Goal: Task Accomplishment & Management: Manage account settings

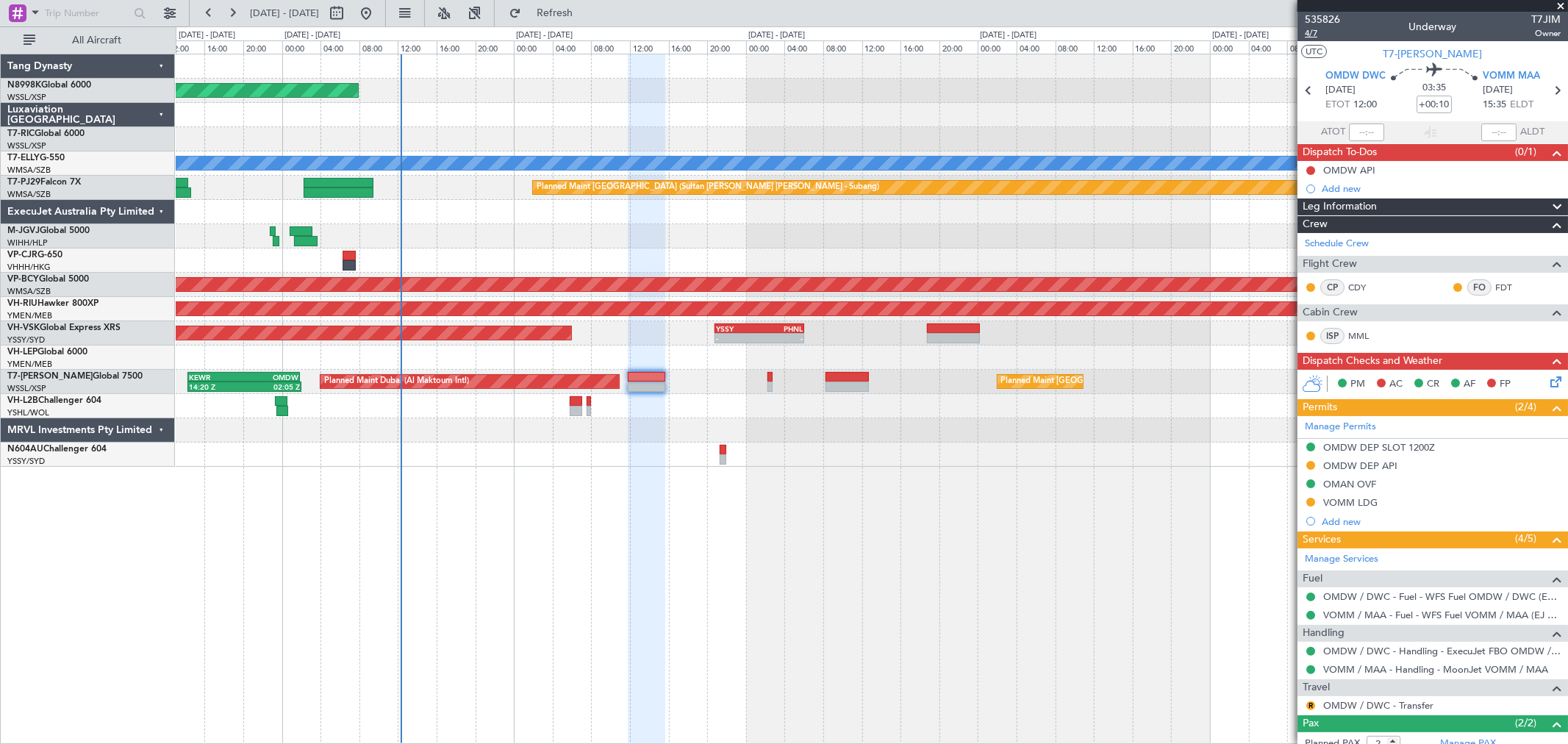
click at [1313, 34] on span "4/7" at bounding box center [1323, 33] width 36 height 13
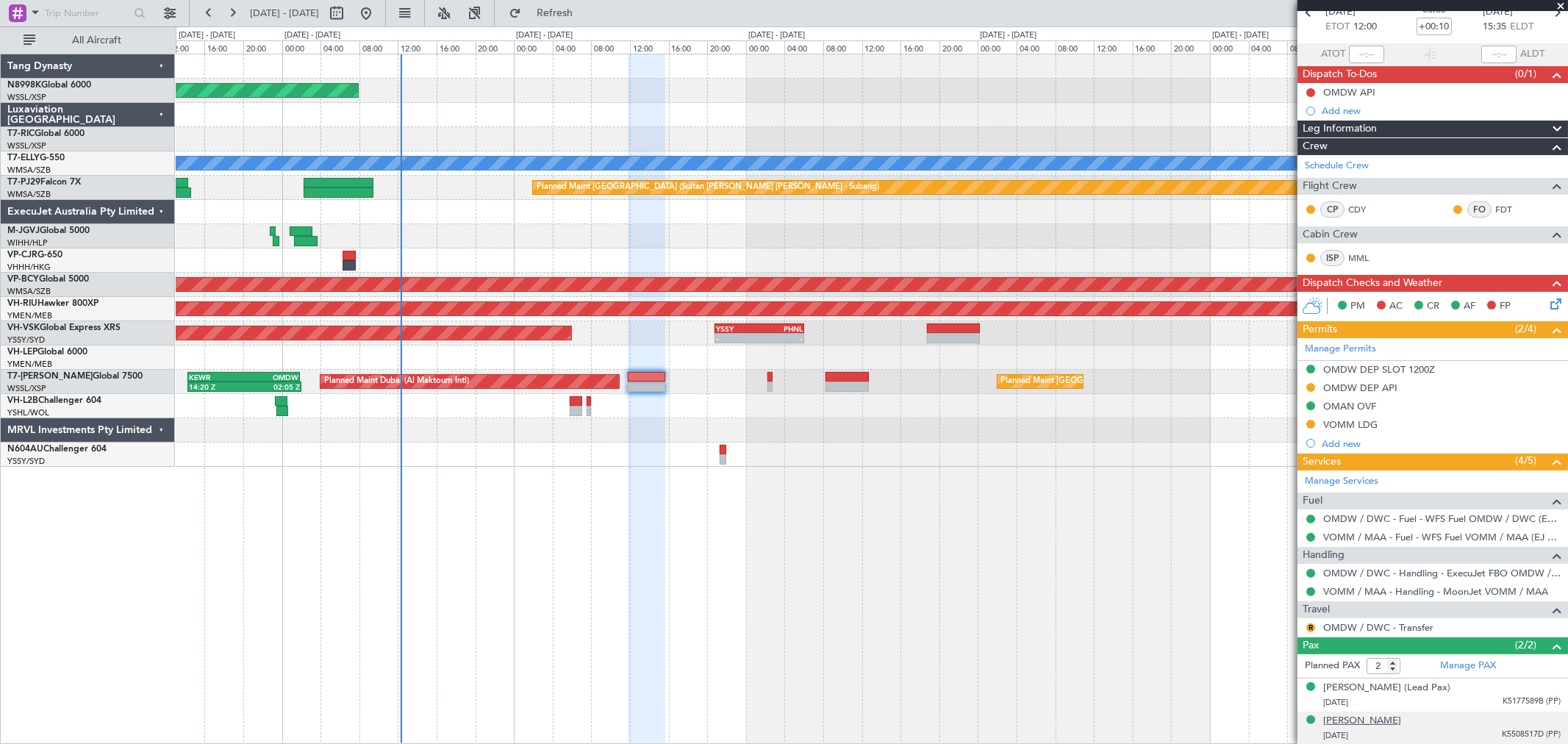
click at [1364, 722] on div "[PERSON_NAME]" at bounding box center [1362, 721] width 78 height 15
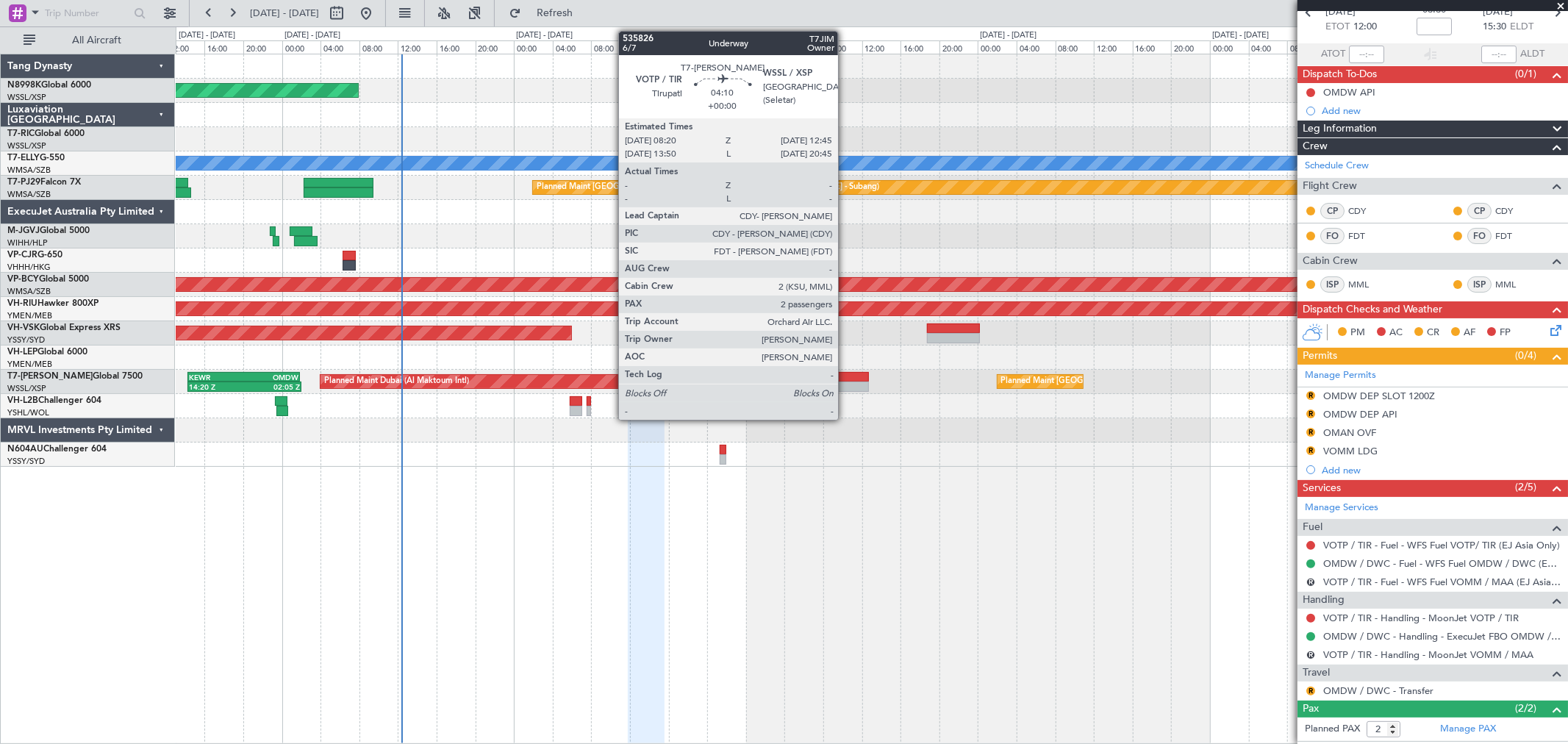
click at [845, 383] on div at bounding box center [847, 386] width 43 height 10
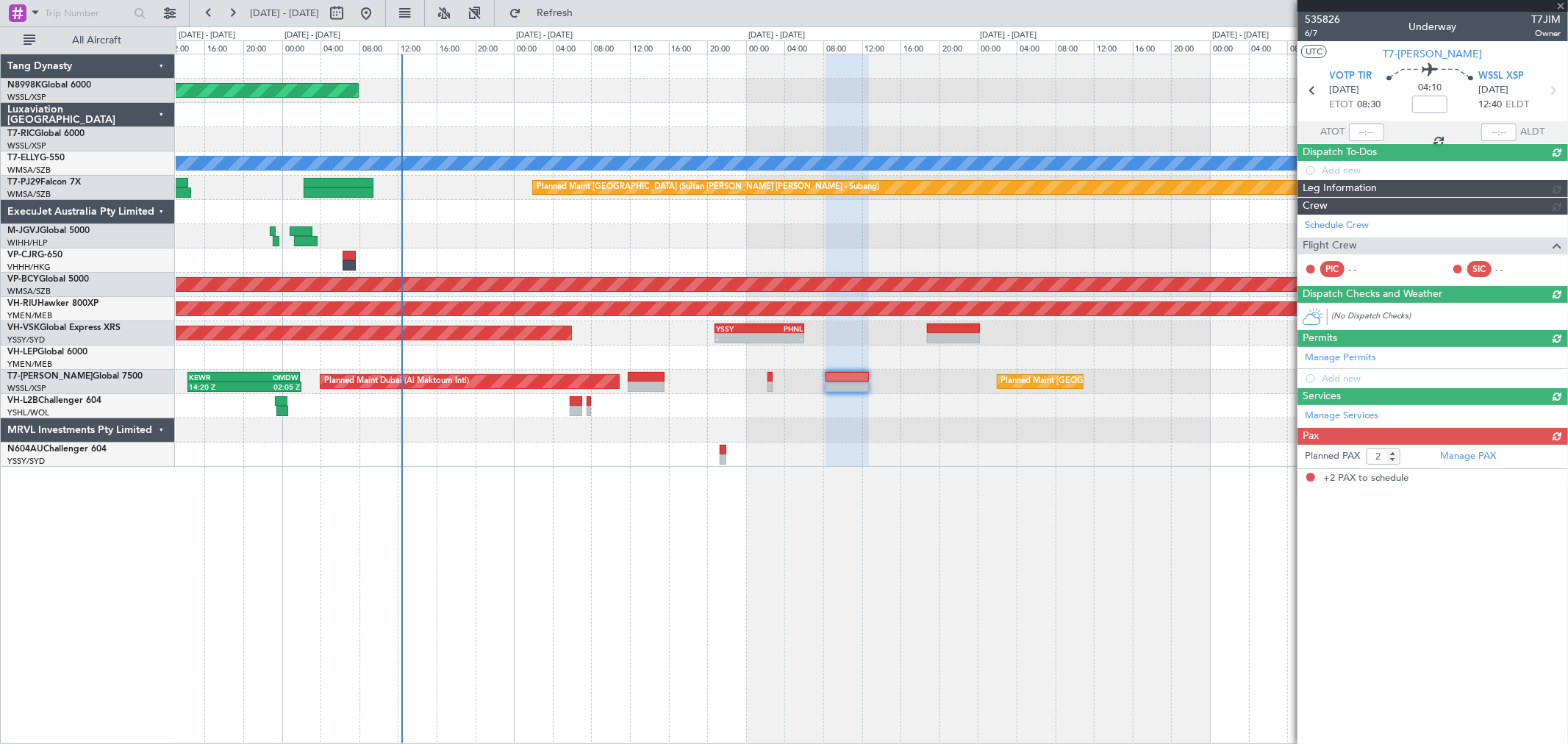
scroll to position [0, 0]
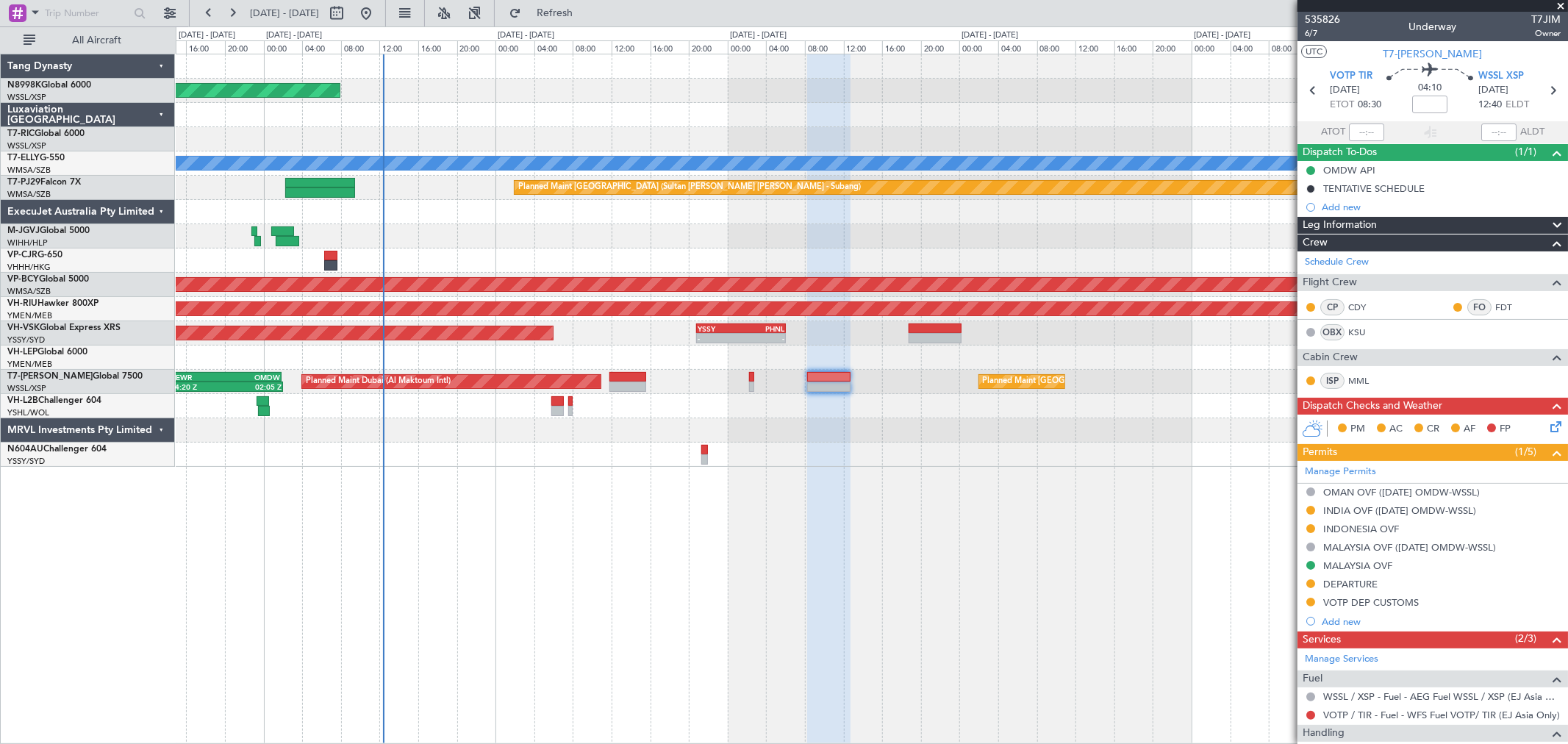
click at [712, 402] on div "Planned Maint [GEOGRAPHIC_DATA] (Seletar) Planned Maint [GEOGRAPHIC_DATA] ([GEO…" at bounding box center [871, 260] width 1391 height 412
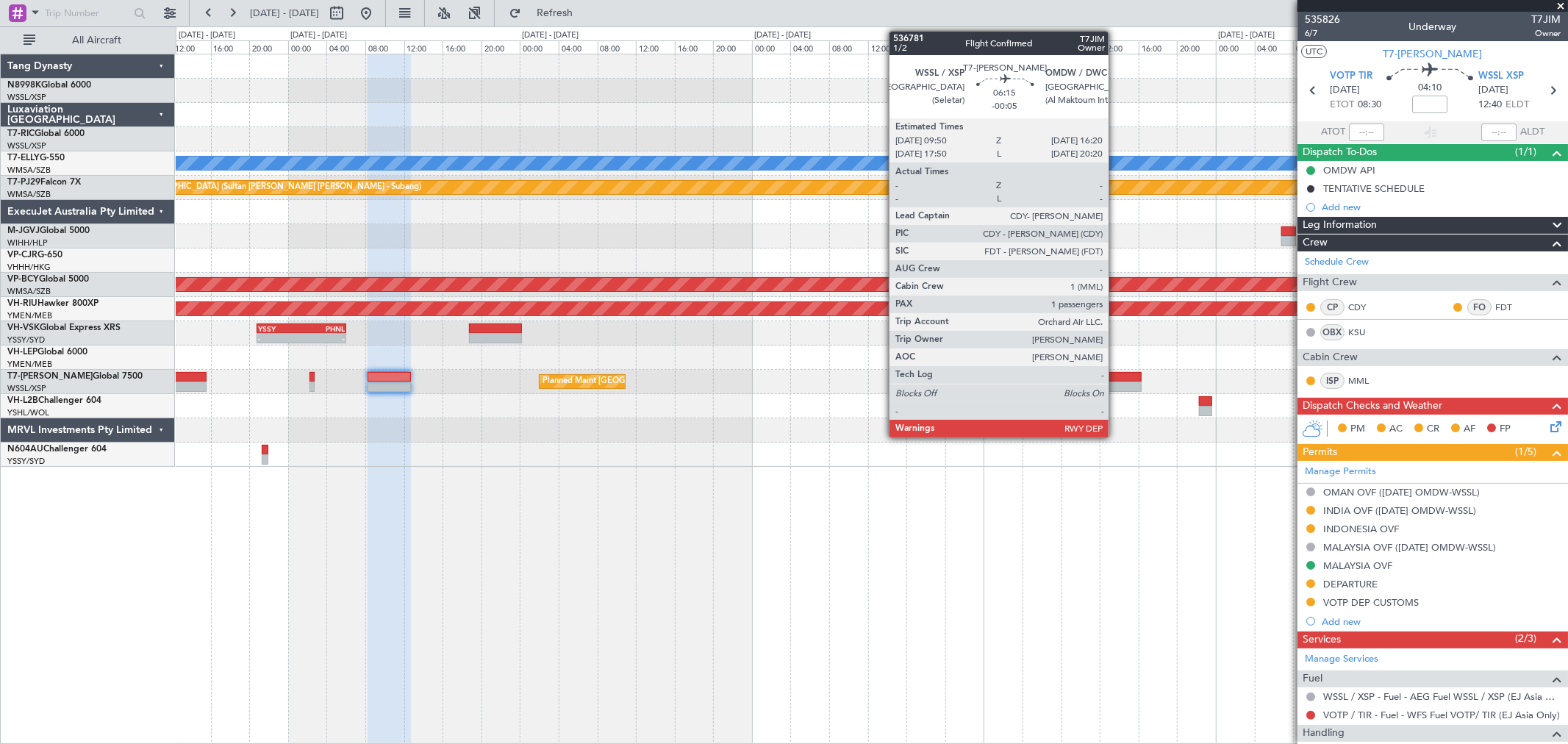
click at [1118, 379] on div at bounding box center [1109, 377] width 63 height 10
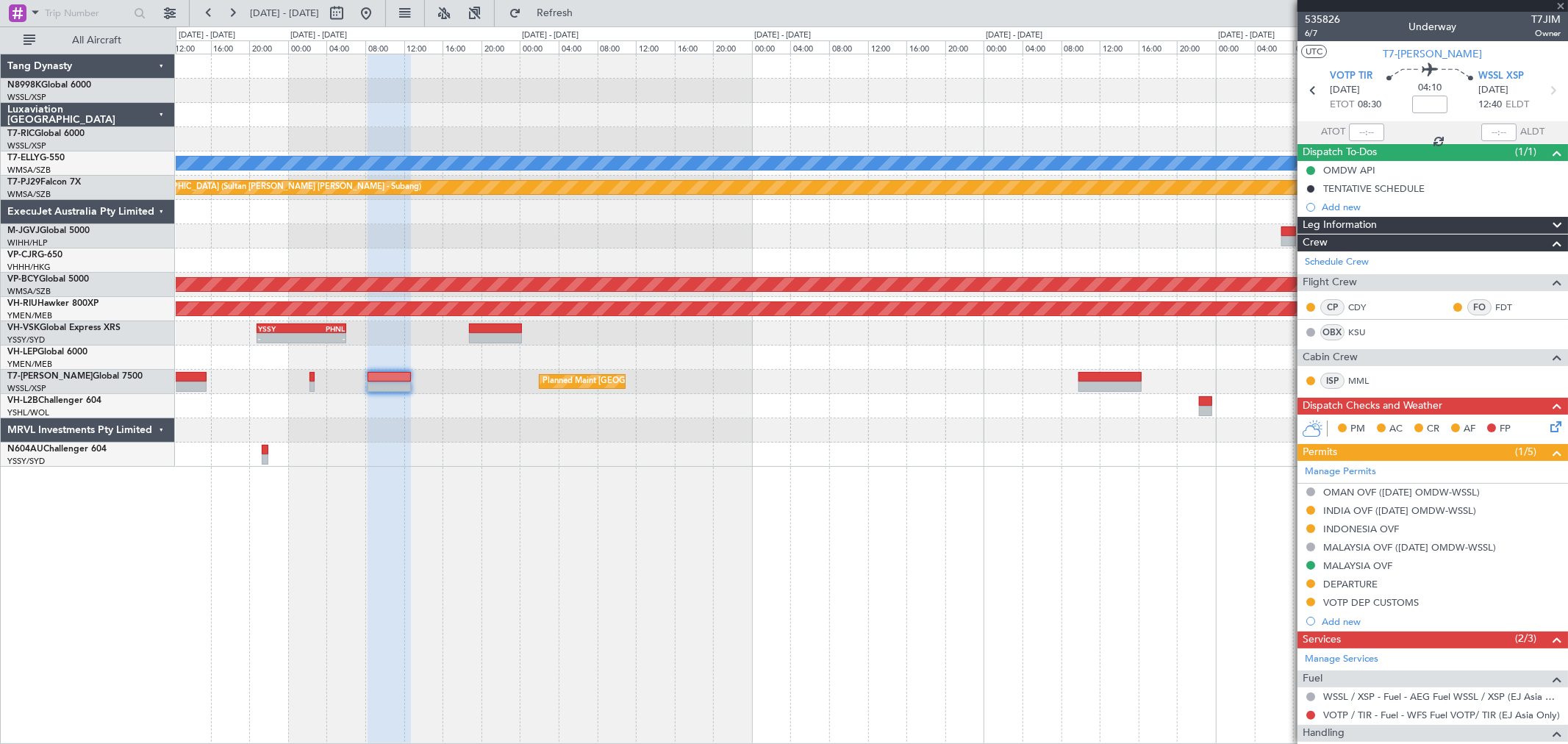
type input "-00:05"
type input "1"
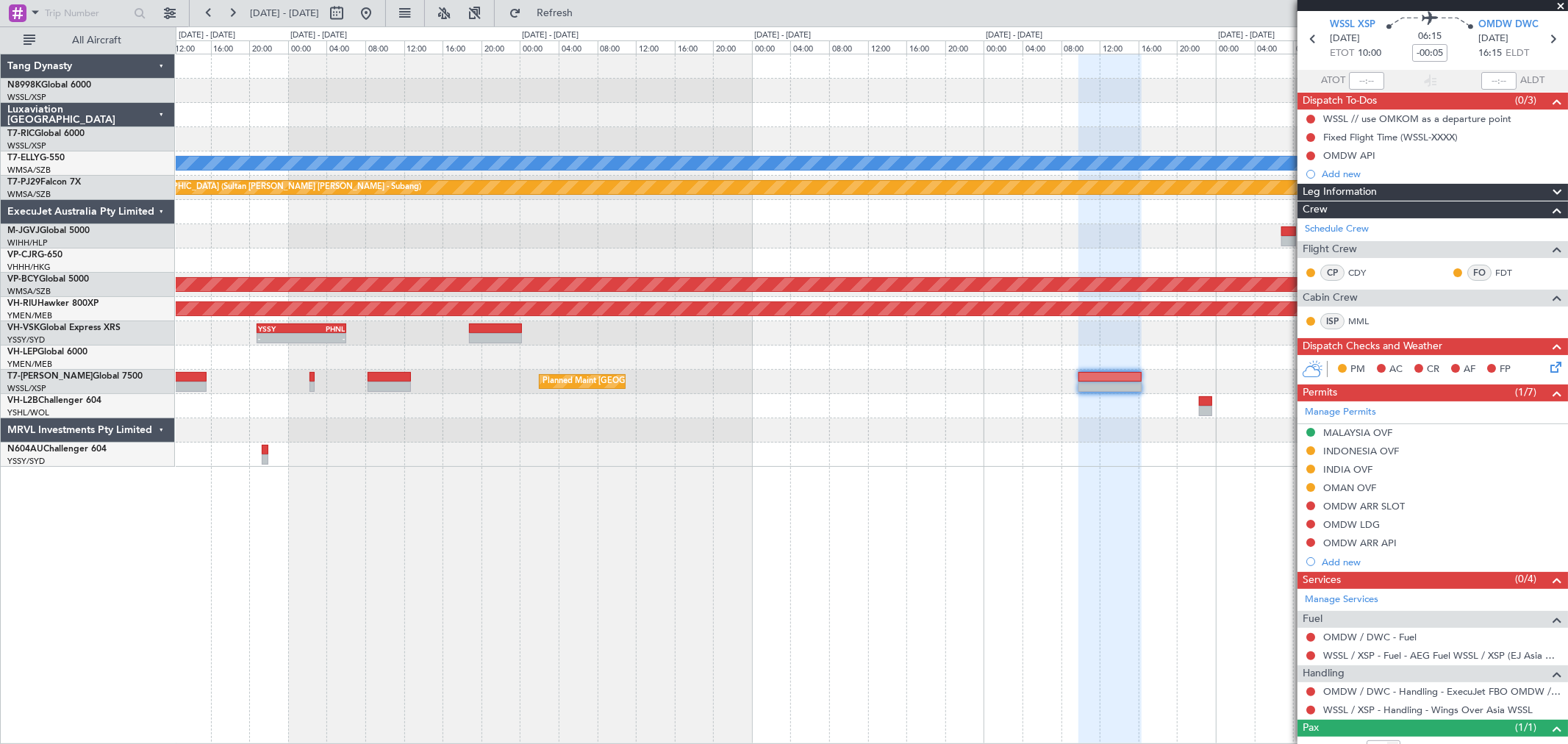
scroll to position [101, 0]
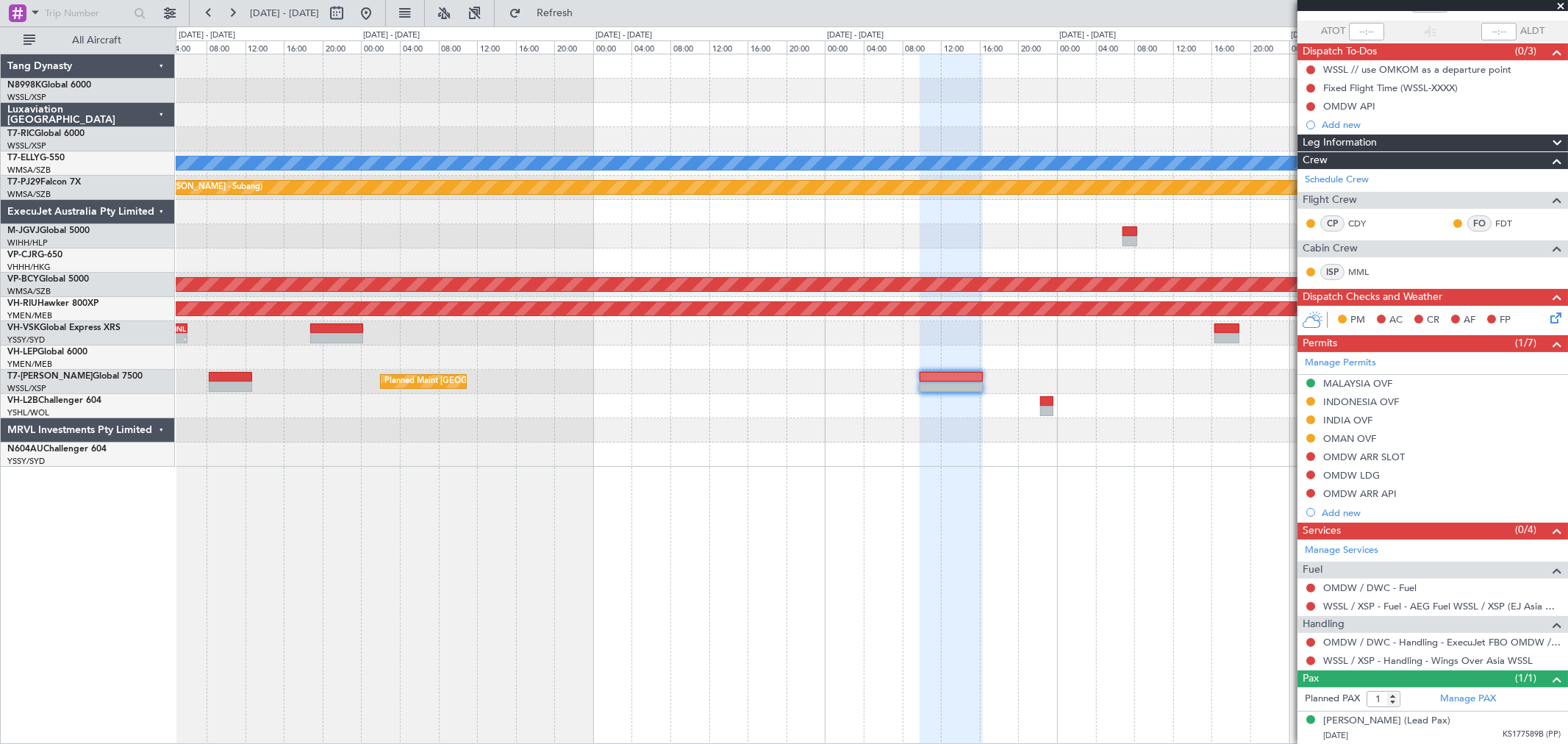
click at [802, 458] on div "Planned Maint [GEOGRAPHIC_DATA] ([GEOGRAPHIC_DATA] Intl) [PERSON_NAME] Planned …" at bounding box center [871, 260] width 1391 height 412
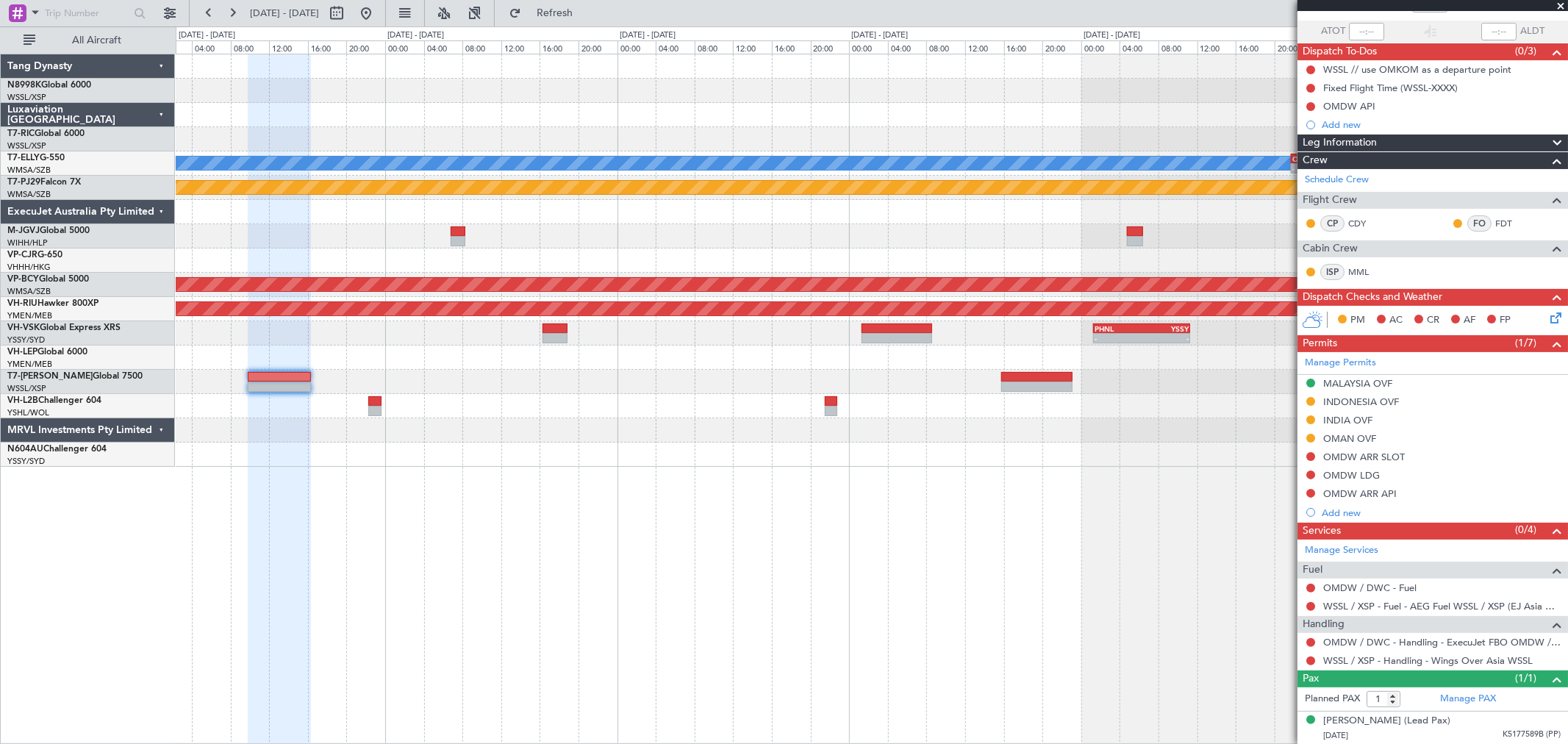
click at [707, 394] on div "Planned Maint [GEOGRAPHIC_DATA] ([GEOGRAPHIC_DATA] Intl) [PERSON_NAME] OMDB 21:…" at bounding box center [871, 260] width 1391 height 412
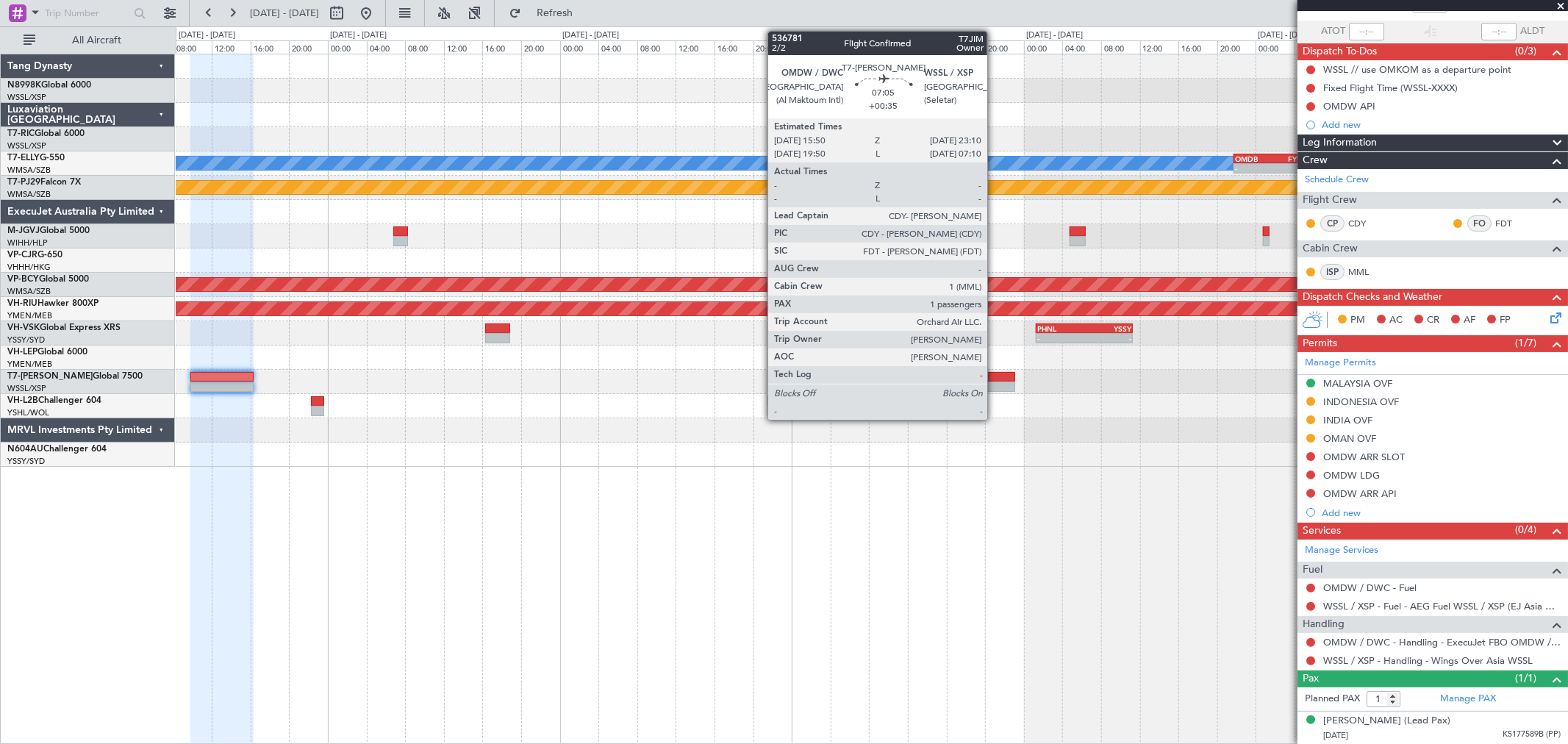
click at [994, 383] on div at bounding box center [980, 386] width 71 height 10
type input "+00:35"
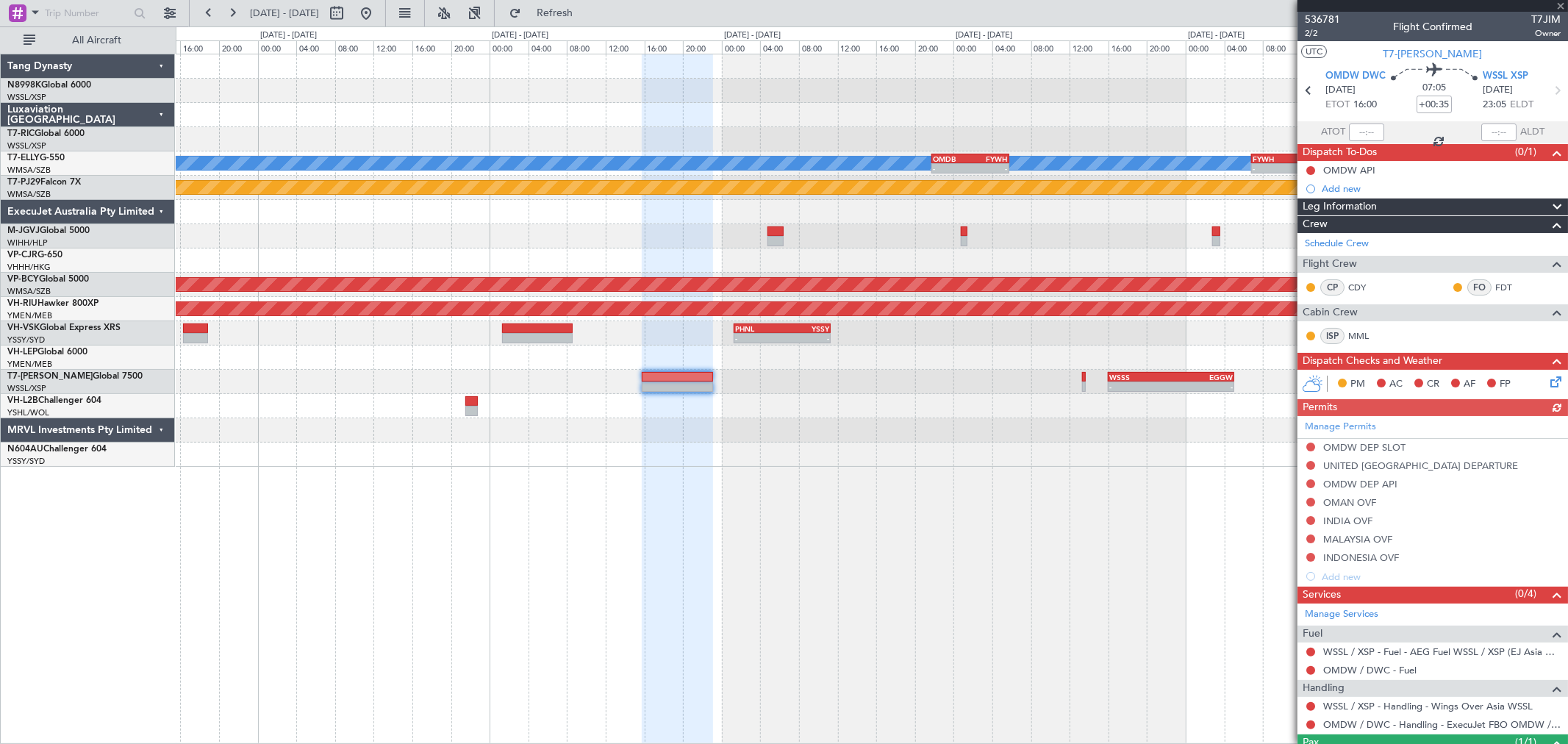
click at [724, 369] on div "Planned Maint [GEOGRAPHIC_DATA] ([GEOGRAPHIC_DATA] Intl) [PERSON_NAME] - - OMDB…" at bounding box center [871, 260] width 1391 height 412
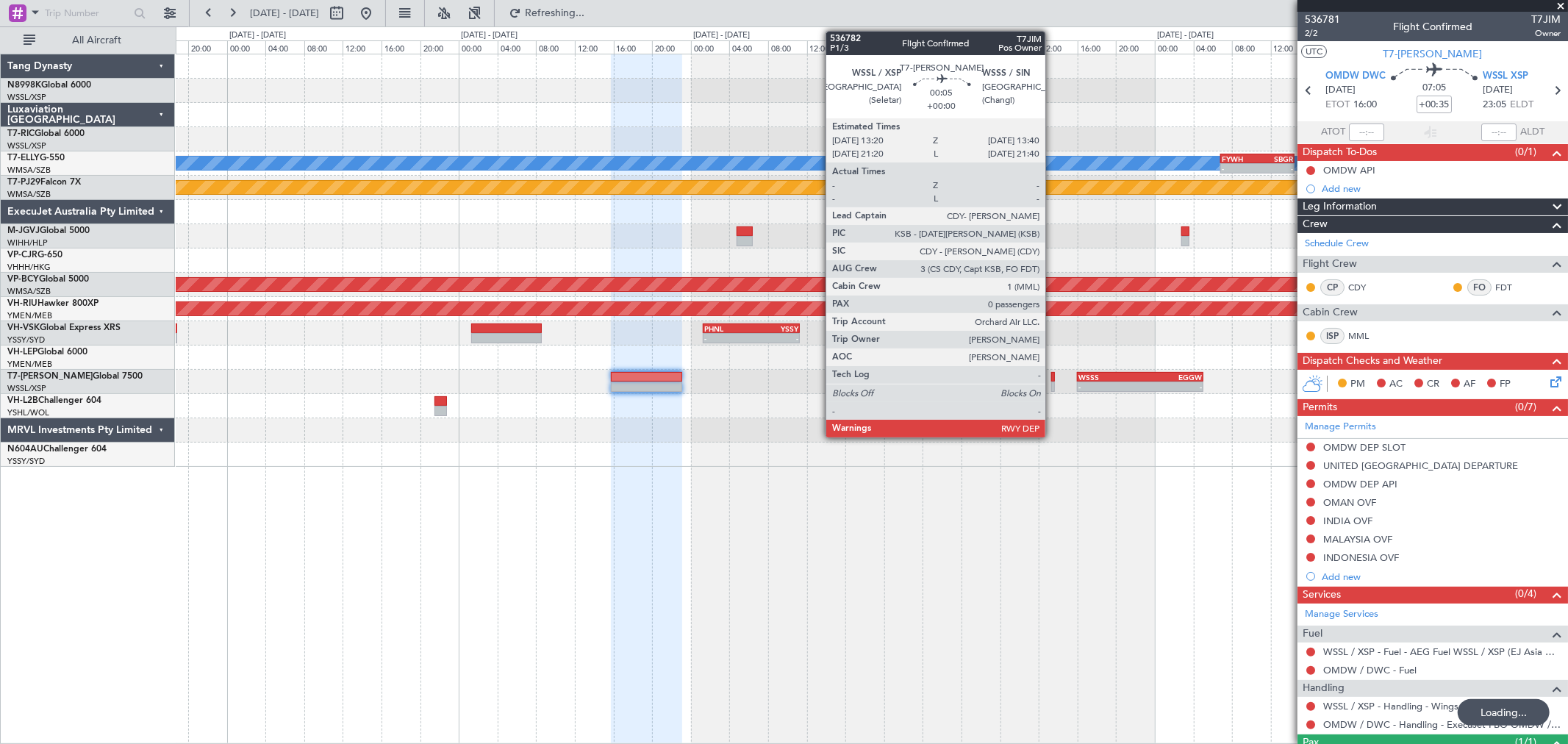
click at [1053, 379] on div at bounding box center [1053, 377] width 4 height 10
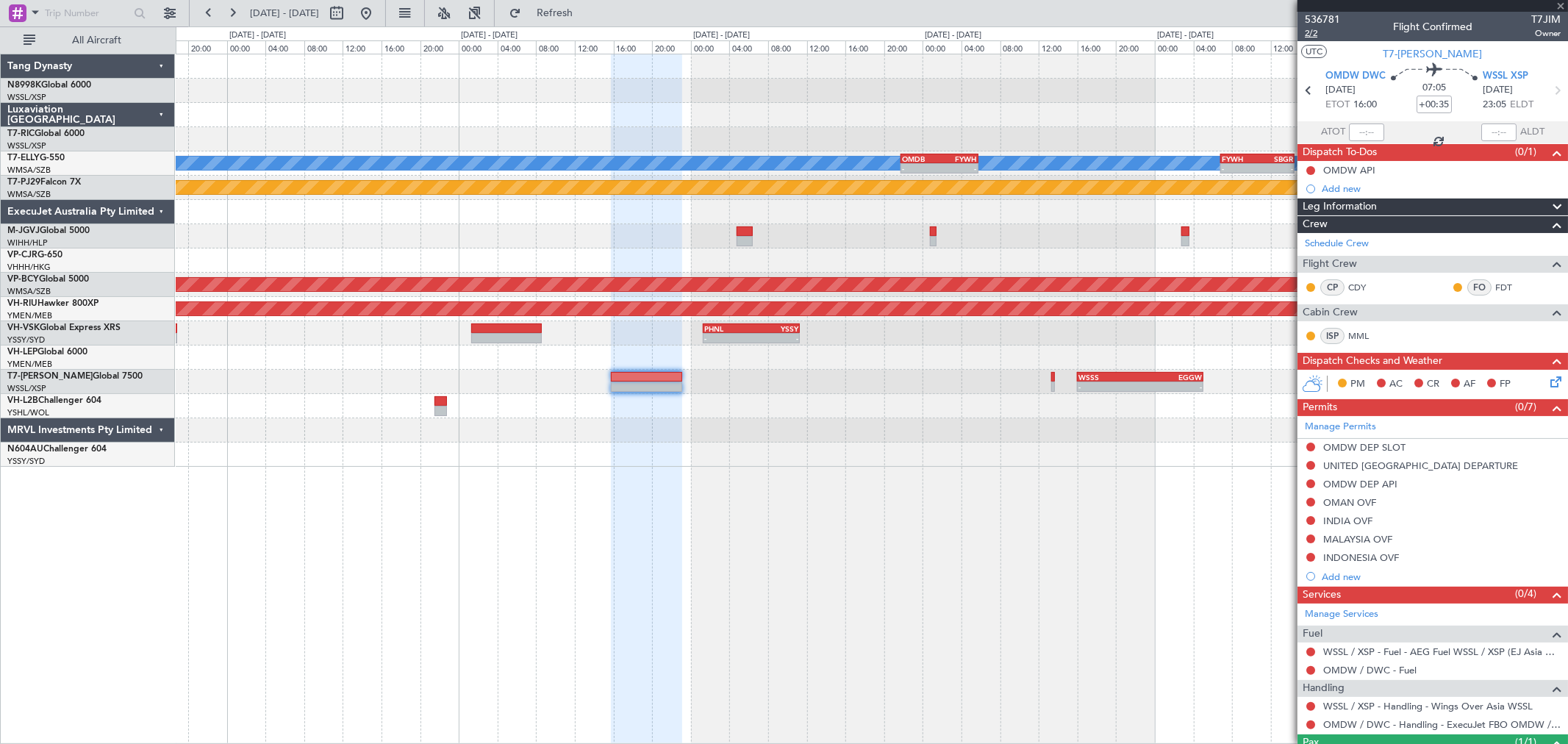
type input "0"
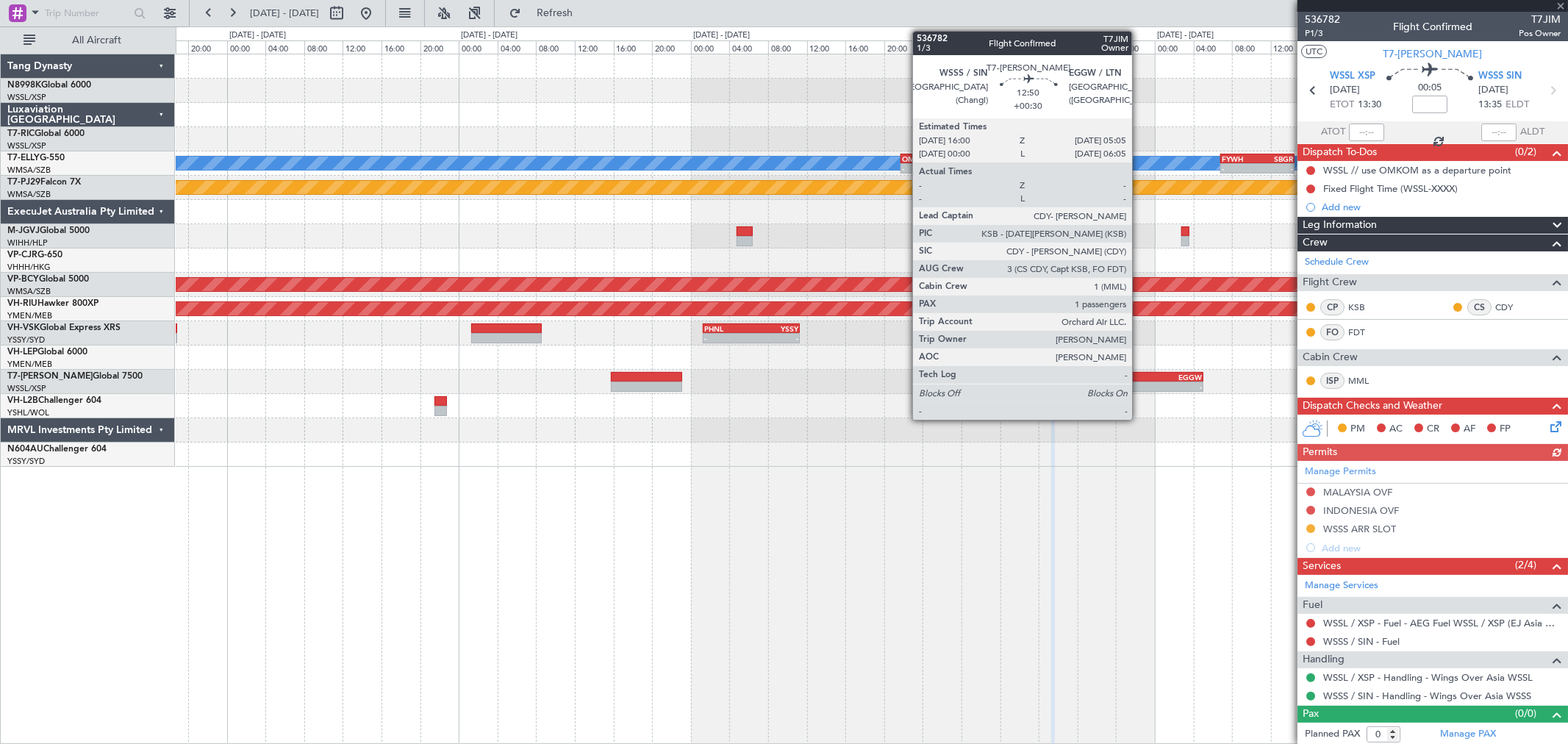
click at [1140, 380] on div "- - WSSS 16:00 Z EGGW 05:05 Z - - EGGW 11:00 Z WSSL 23:05 Z" at bounding box center [871, 381] width 1391 height 24
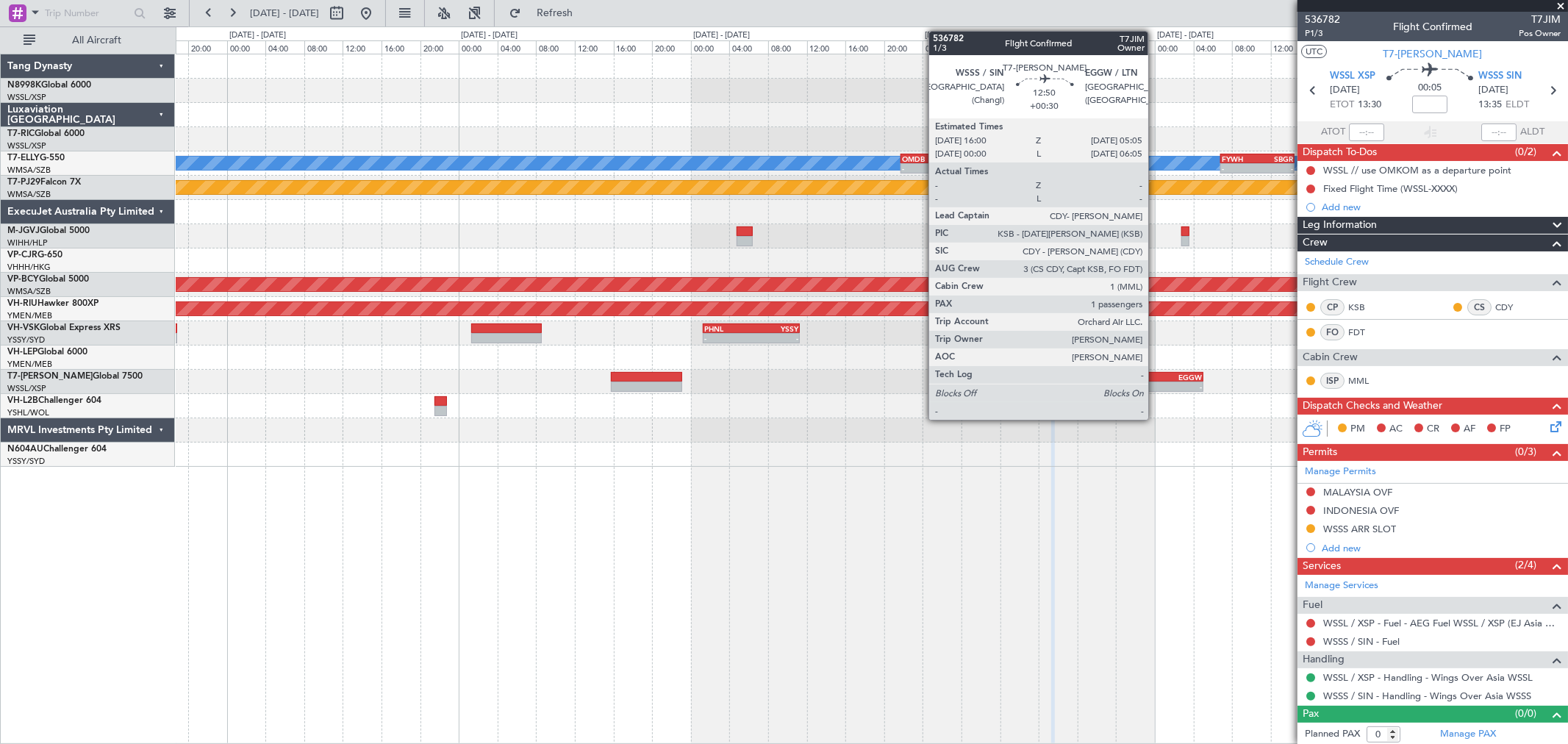
click at [1155, 379] on div "EGGW" at bounding box center [1171, 377] width 62 height 9
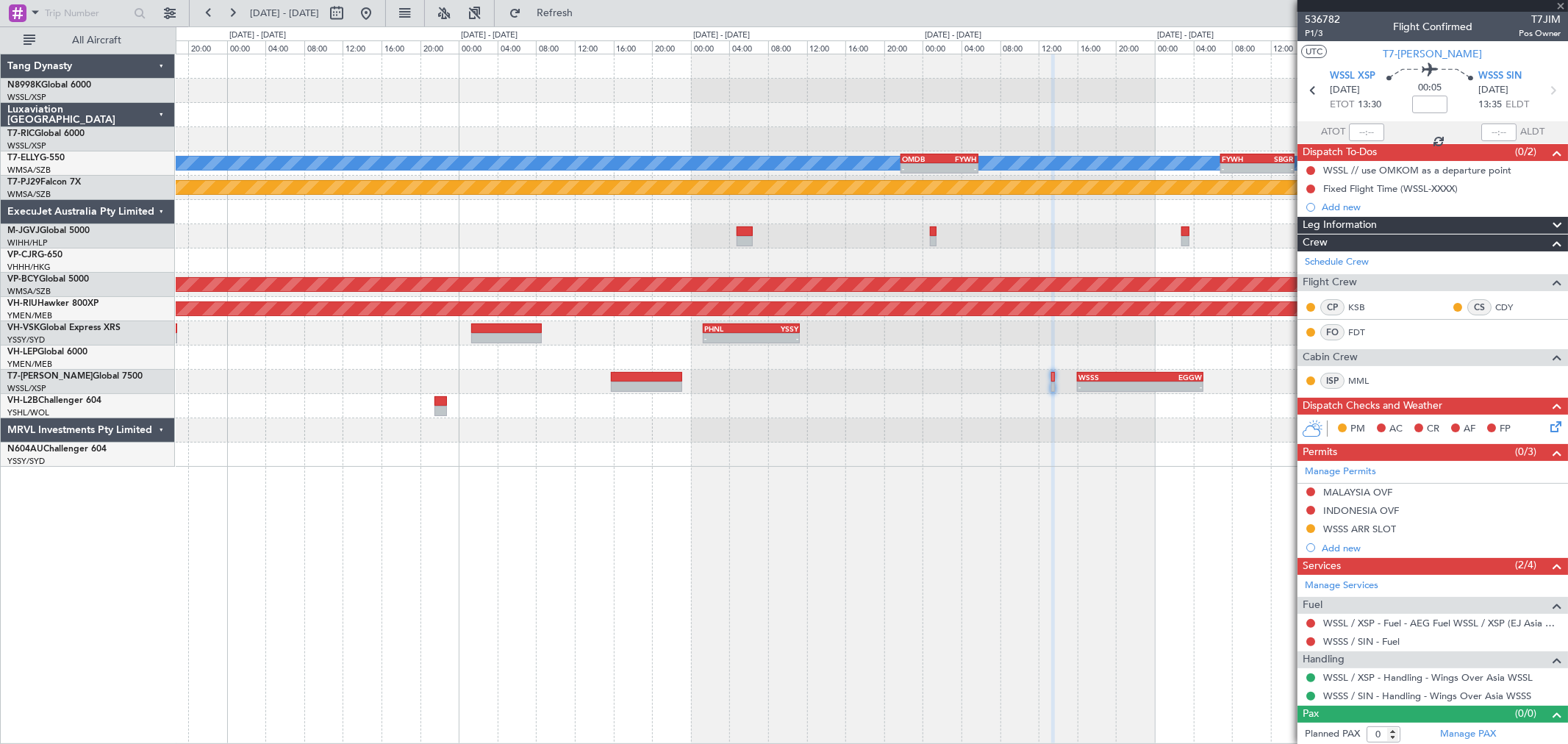
type input "+00:30"
type input "1"
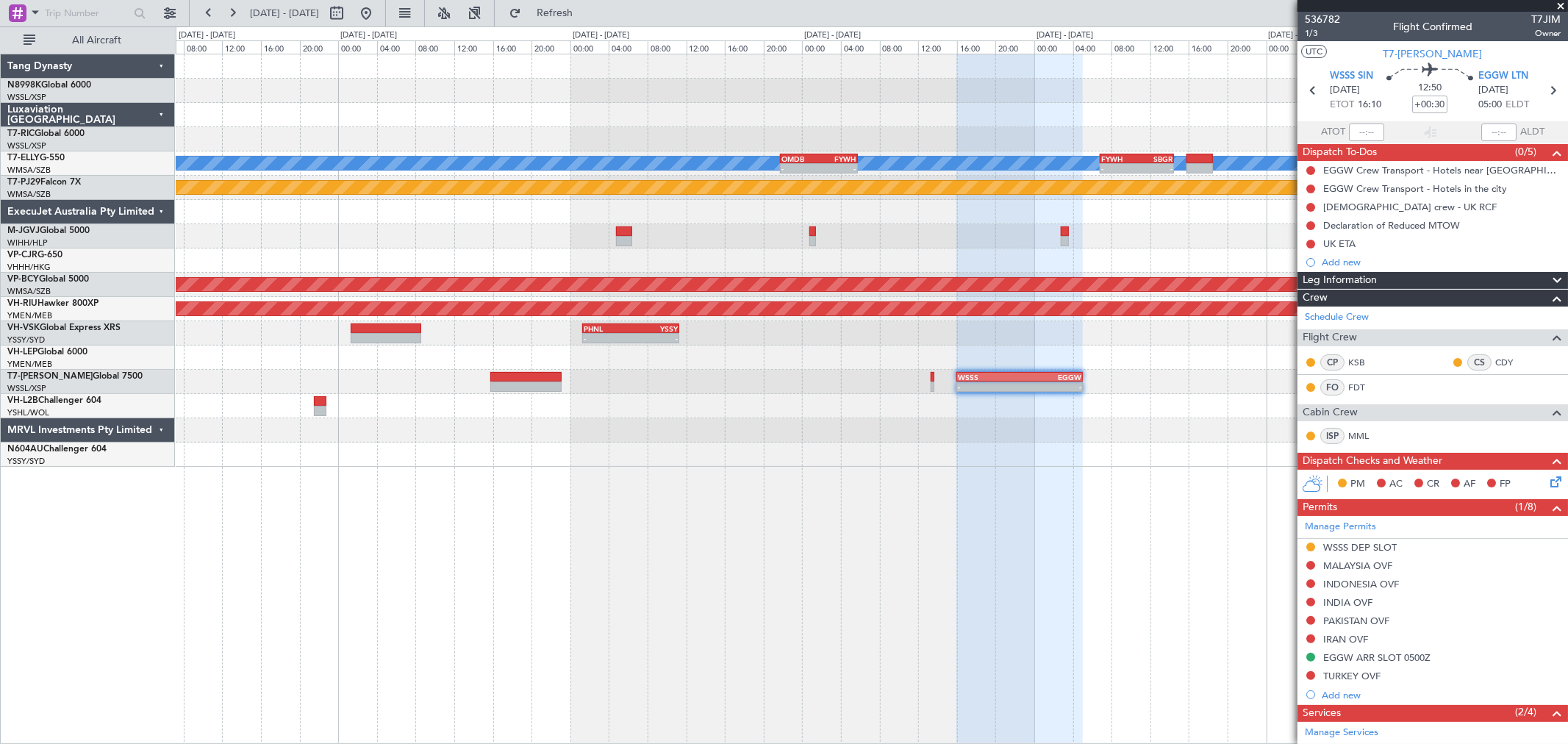
click at [1011, 364] on div at bounding box center [871, 358] width 1391 height 24
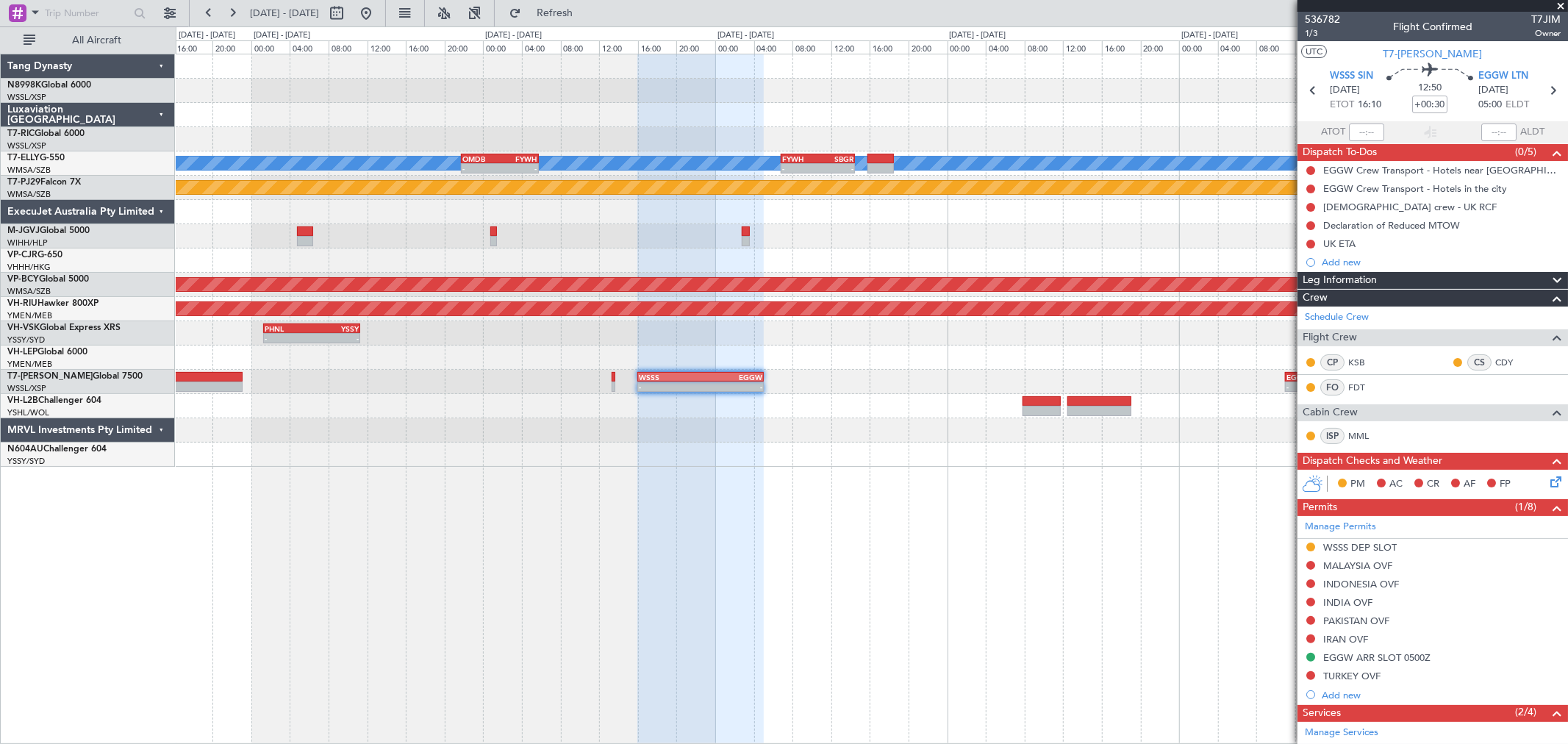
click at [715, 383] on div "[PERSON_NAME] - - OMDB 21:45 Z FYWH 05:45 Z - - FYWH 06:50 Z SBGR 14:30 Z Plann…" at bounding box center [871, 260] width 1391 height 412
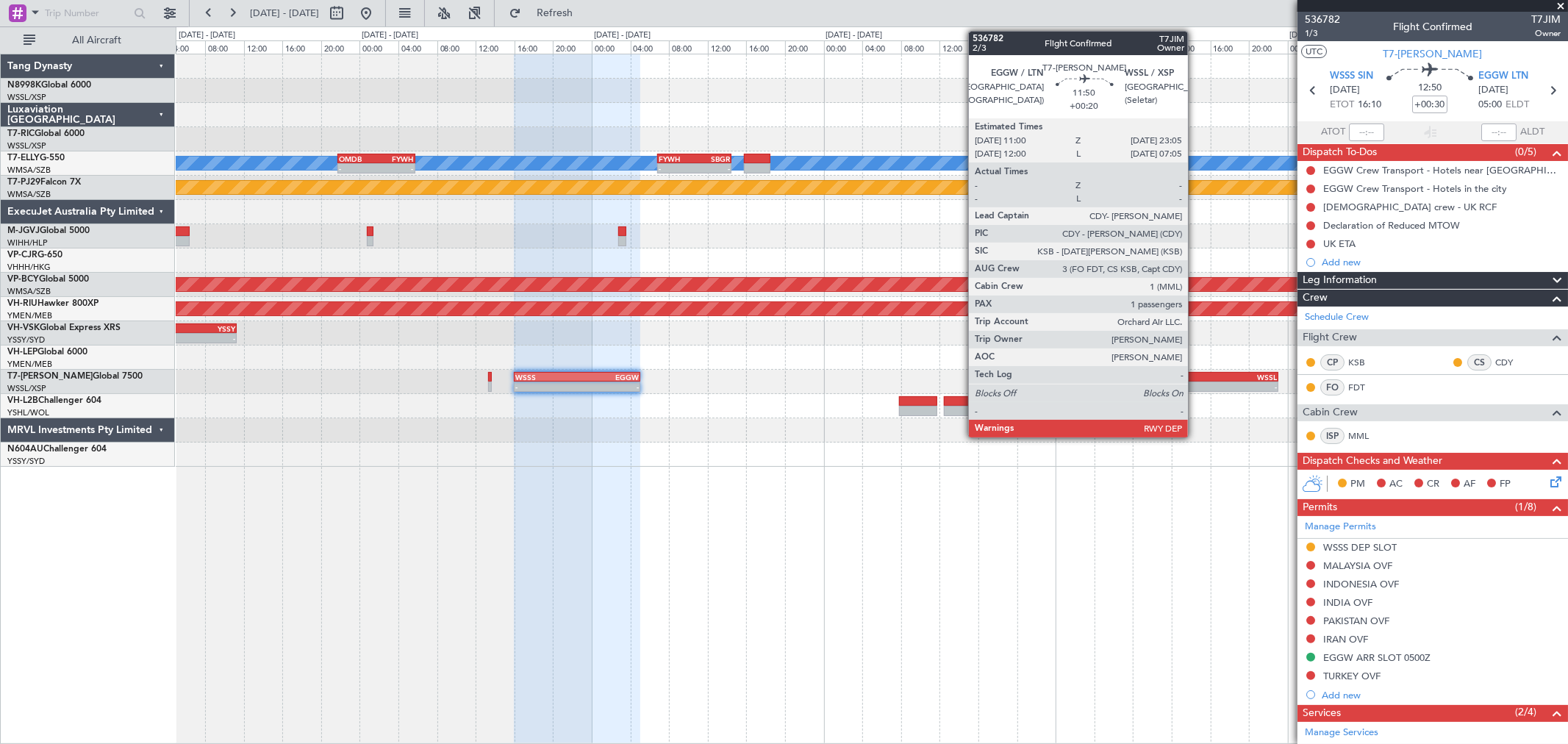
click at [1195, 376] on div "EGGW" at bounding box center [1191, 377] width 57 height 9
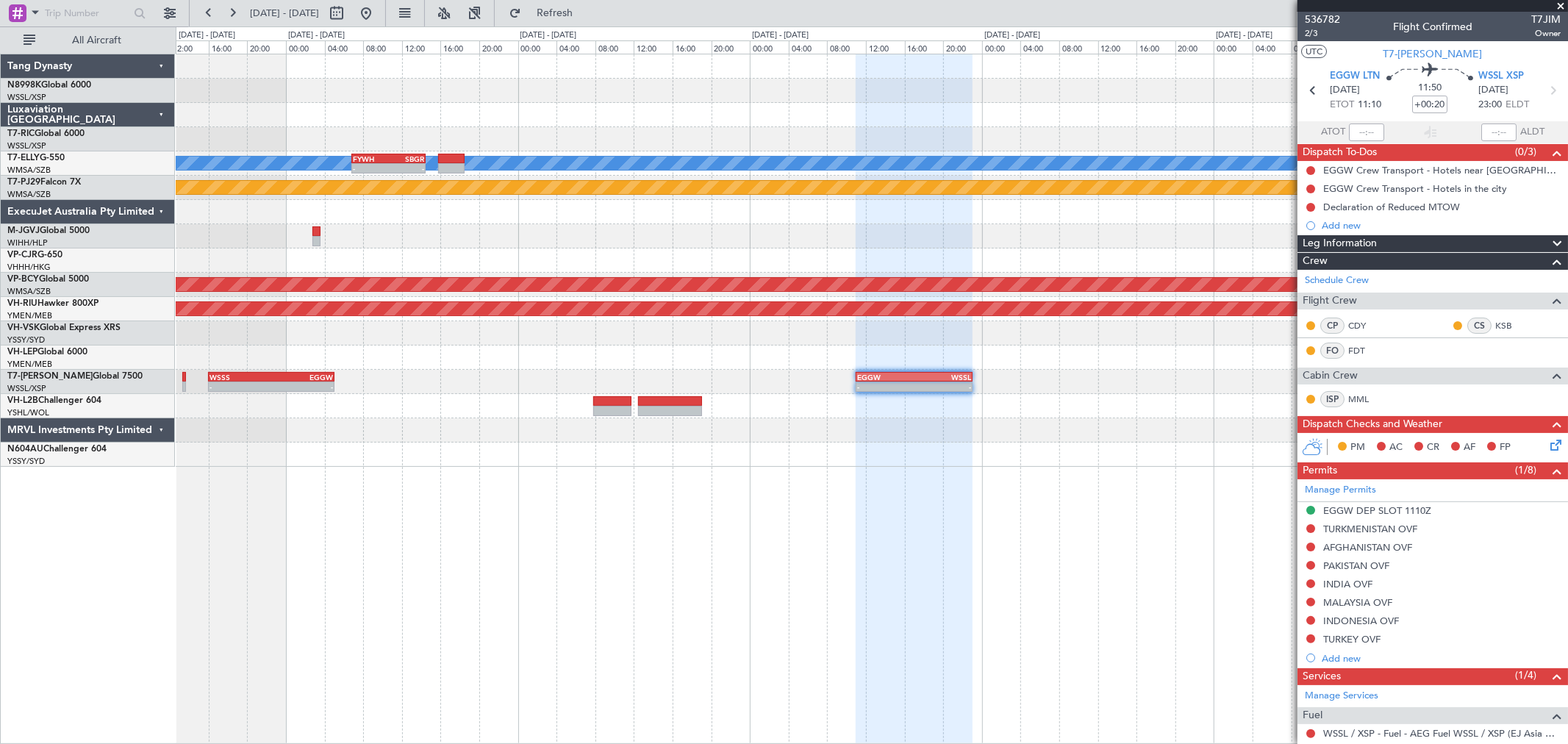
click at [616, 399] on div "[PERSON_NAME] - - FYWH 06:50 Z SBGR 14:30 Z OMDB 21:45 Z FYWH 05:45 Z - - Plann…" at bounding box center [871, 260] width 1391 height 412
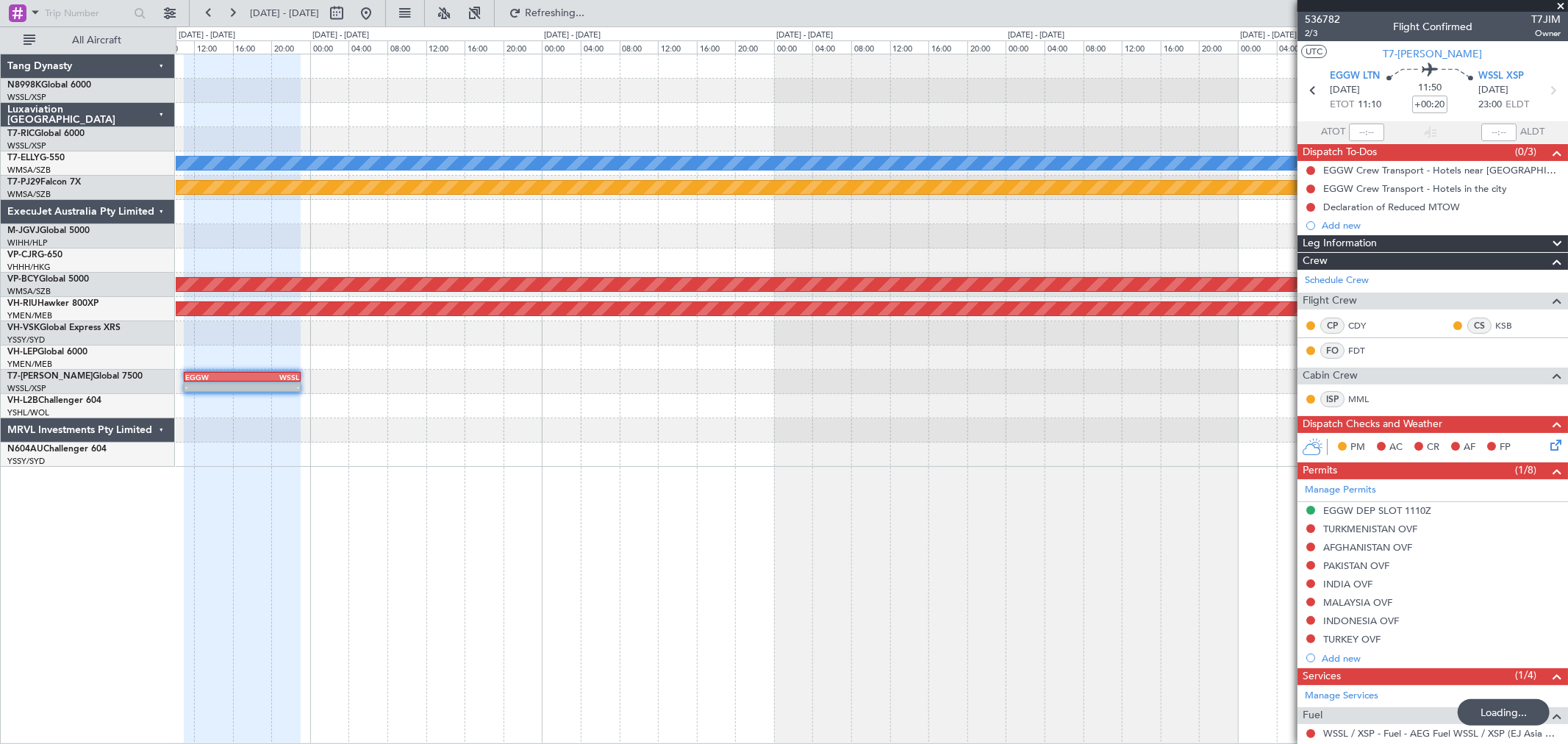
click at [469, 403] on div "[PERSON_NAME] Planned Maint [GEOGRAPHIC_DATA] (Sultan [PERSON_NAME] [PERSON_NAM…" at bounding box center [871, 260] width 1391 height 412
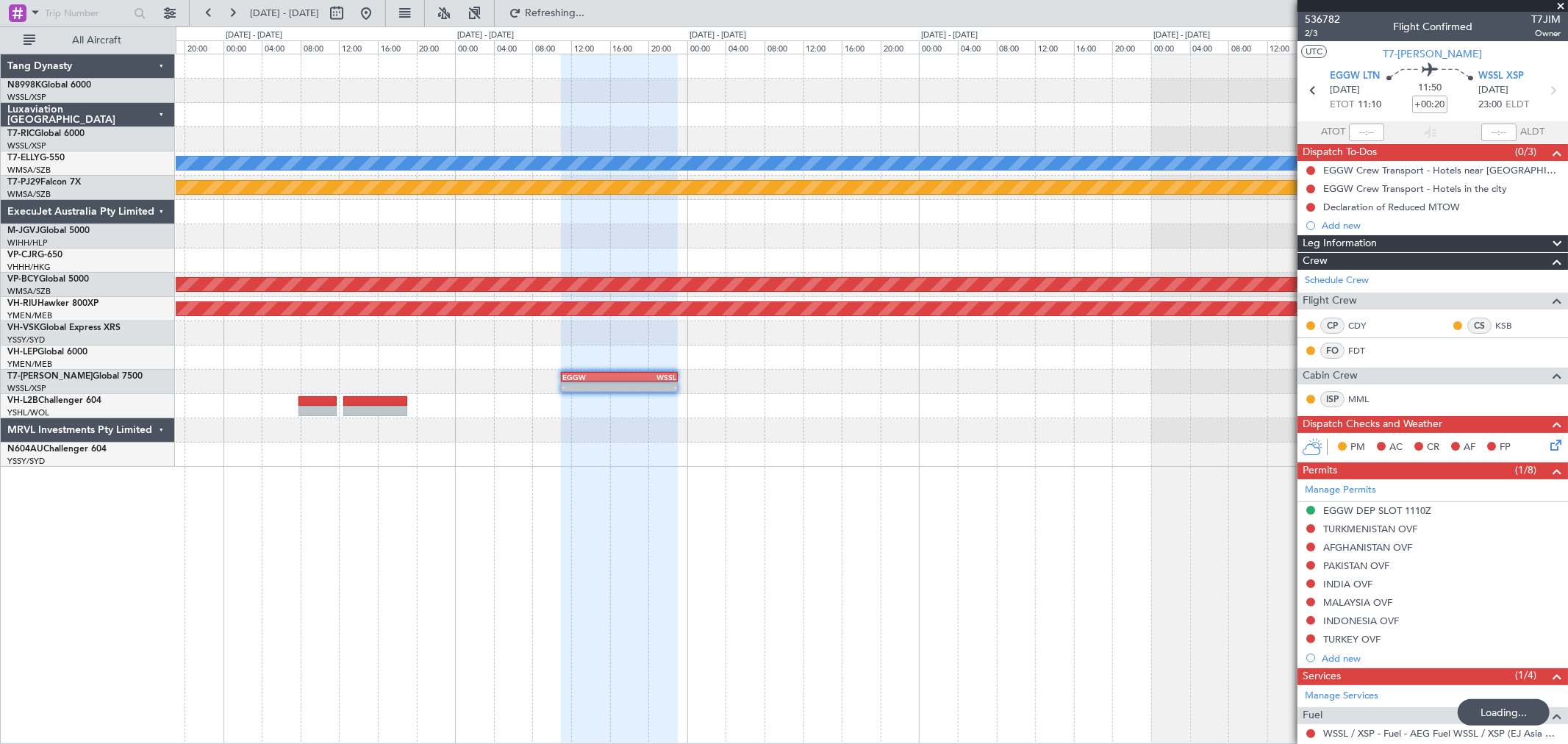
click at [1028, 407] on div at bounding box center [871, 406] width 1391 height 24
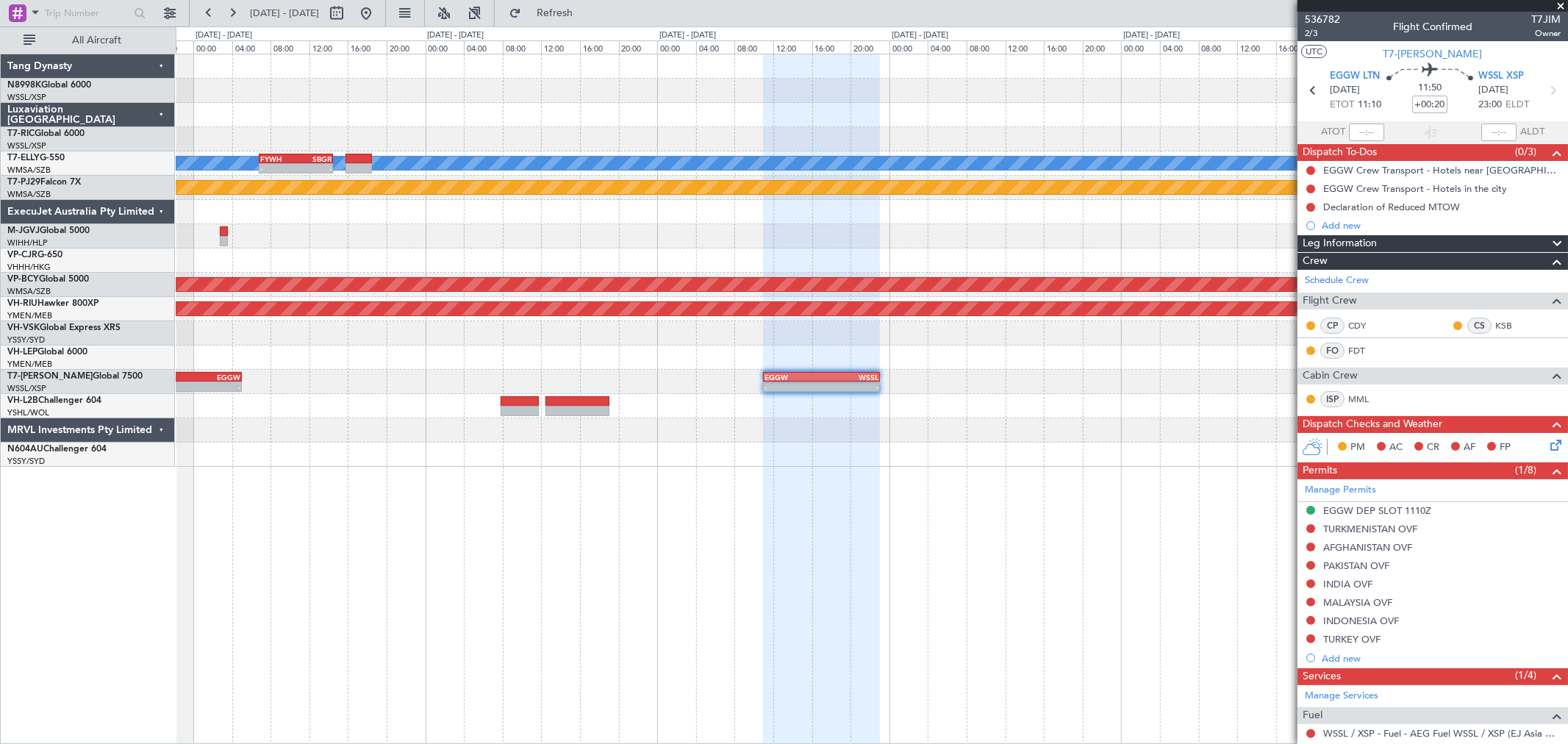
click at [958, 409] on div "[PERSON_NAME] - - FYWH 06:50 Z SBGR 14:30 Z OMDB 21:45 Z FYWH 05:45 Z - - Plann…" at bounding box center [871, 260] width 1391 height 412
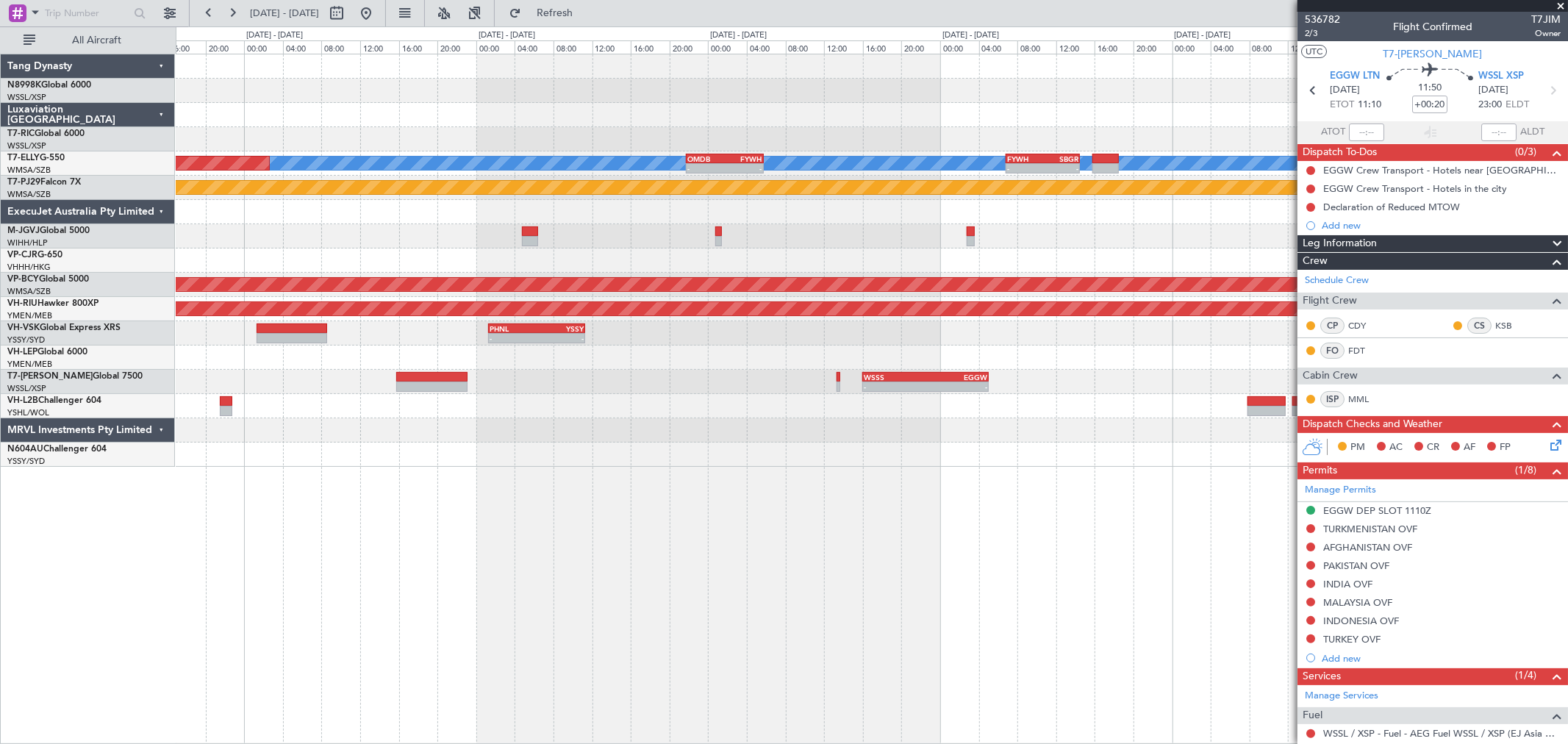
click at [925, 384] on div "-" at bounding box center [894, 386] width 62 height 9
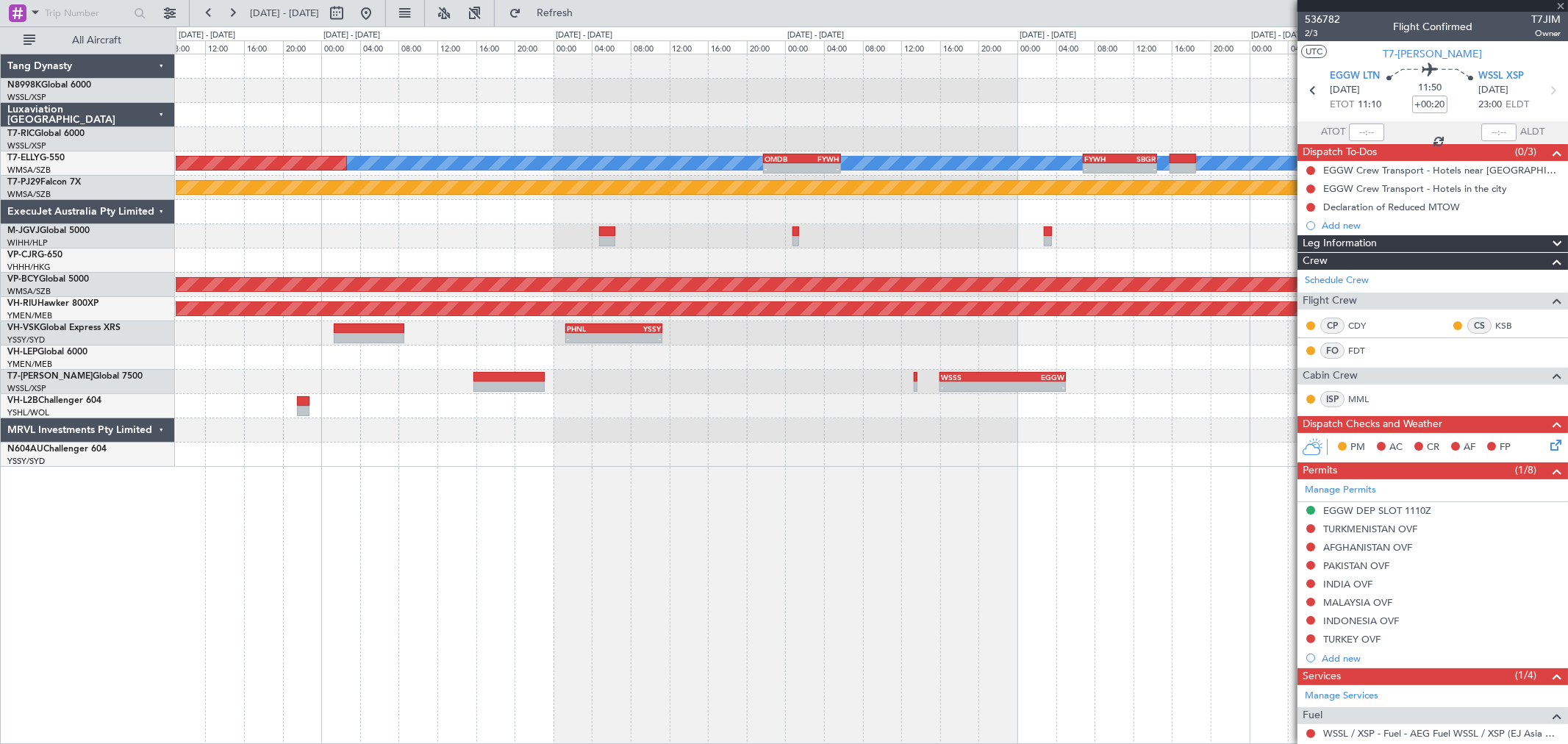
click at [965, 391] on div "- - WSSS 16:00 Z EGGW 05:05 Z - - EGGW 11:00 Z WSSL 23:05 Z" at bounding box center [871, 381] width 1391 height 24
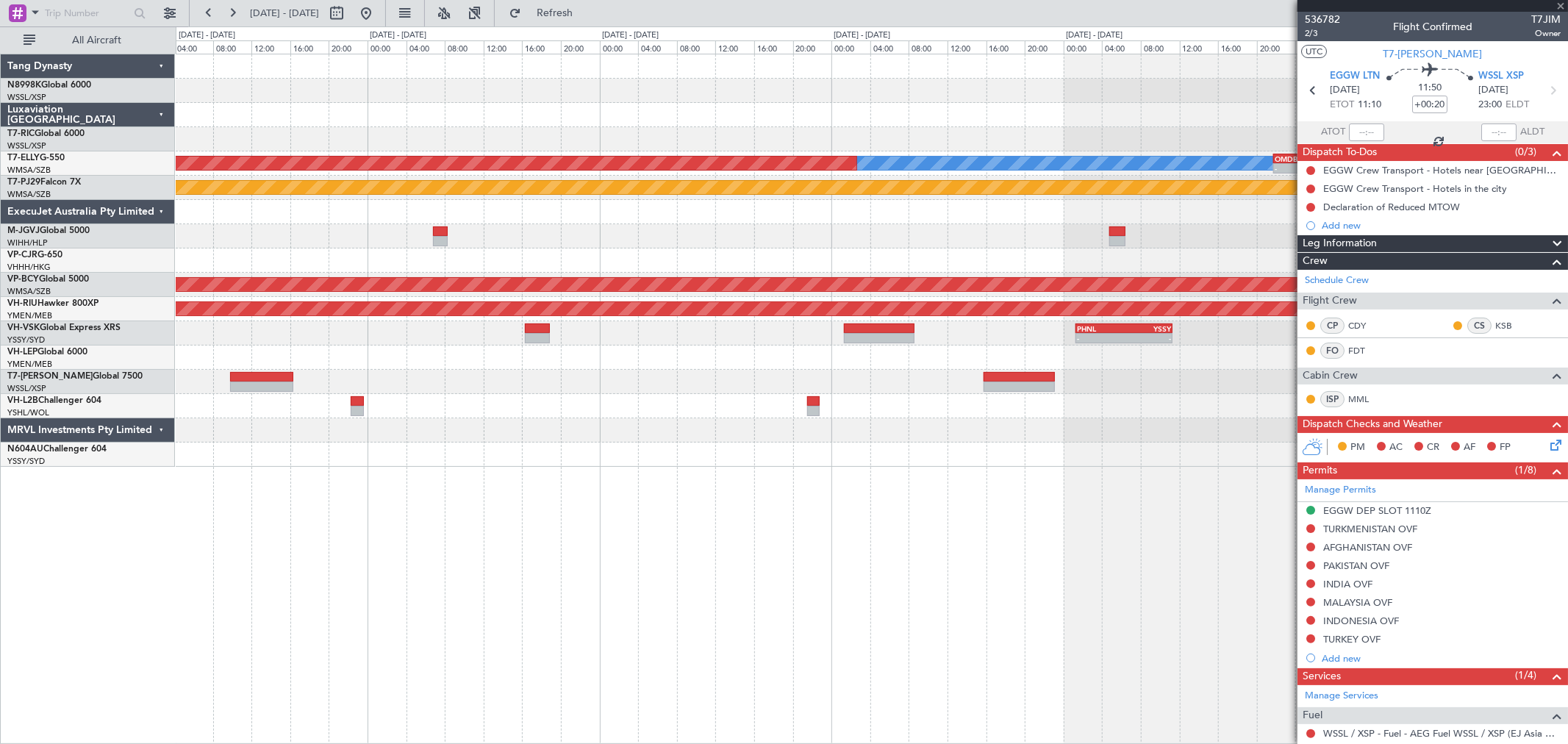
click at [930, 391] on div "[PERSON_NAME] OMDB 21:45 Z FYWH 05:45 Z - - Planned Maint [GEOGRAPHIC_DATA] ([G…" at bounding box center [871, 260] width 1391 height 412
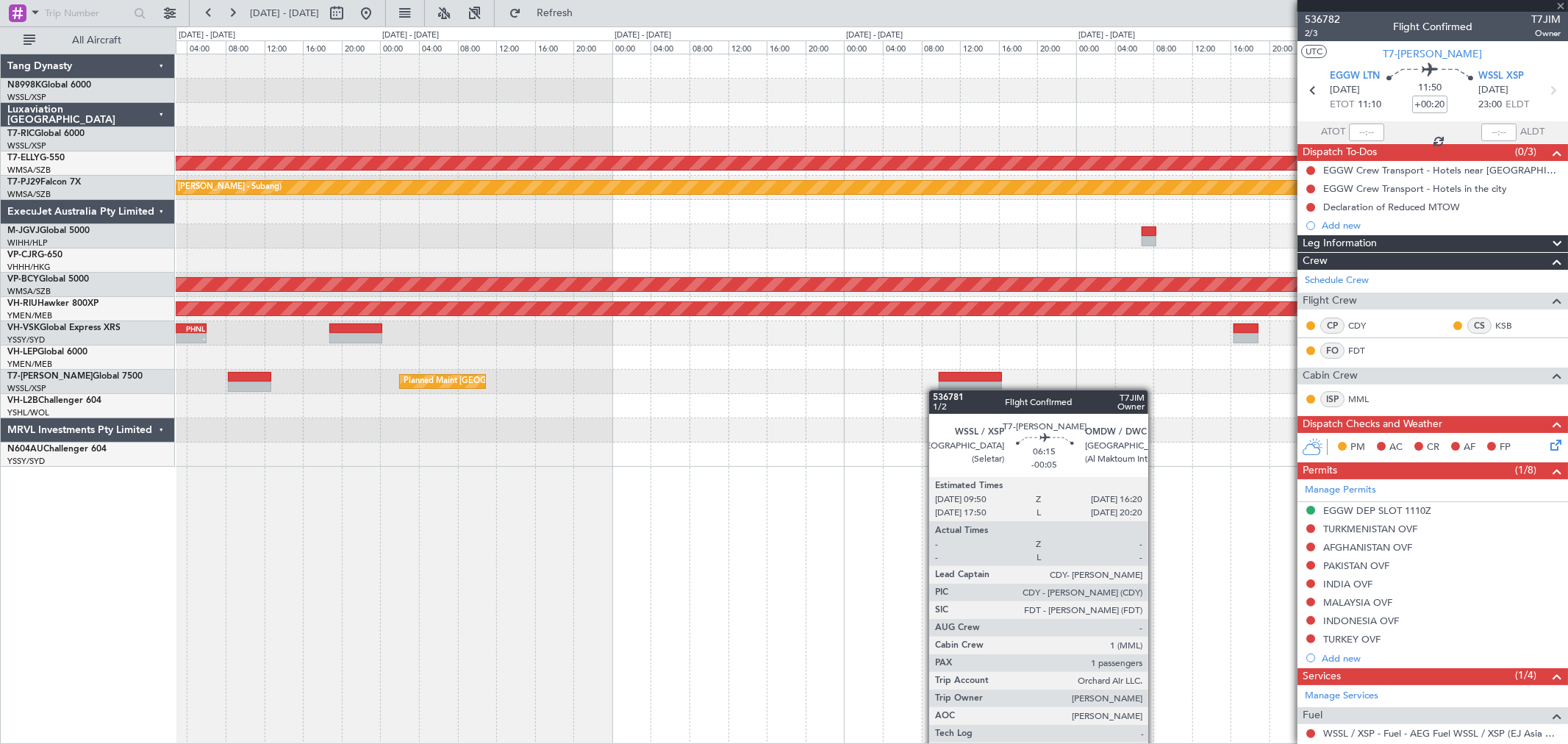
click at [961, 390] on div at bounding box center [970, 386] width 63 height 10
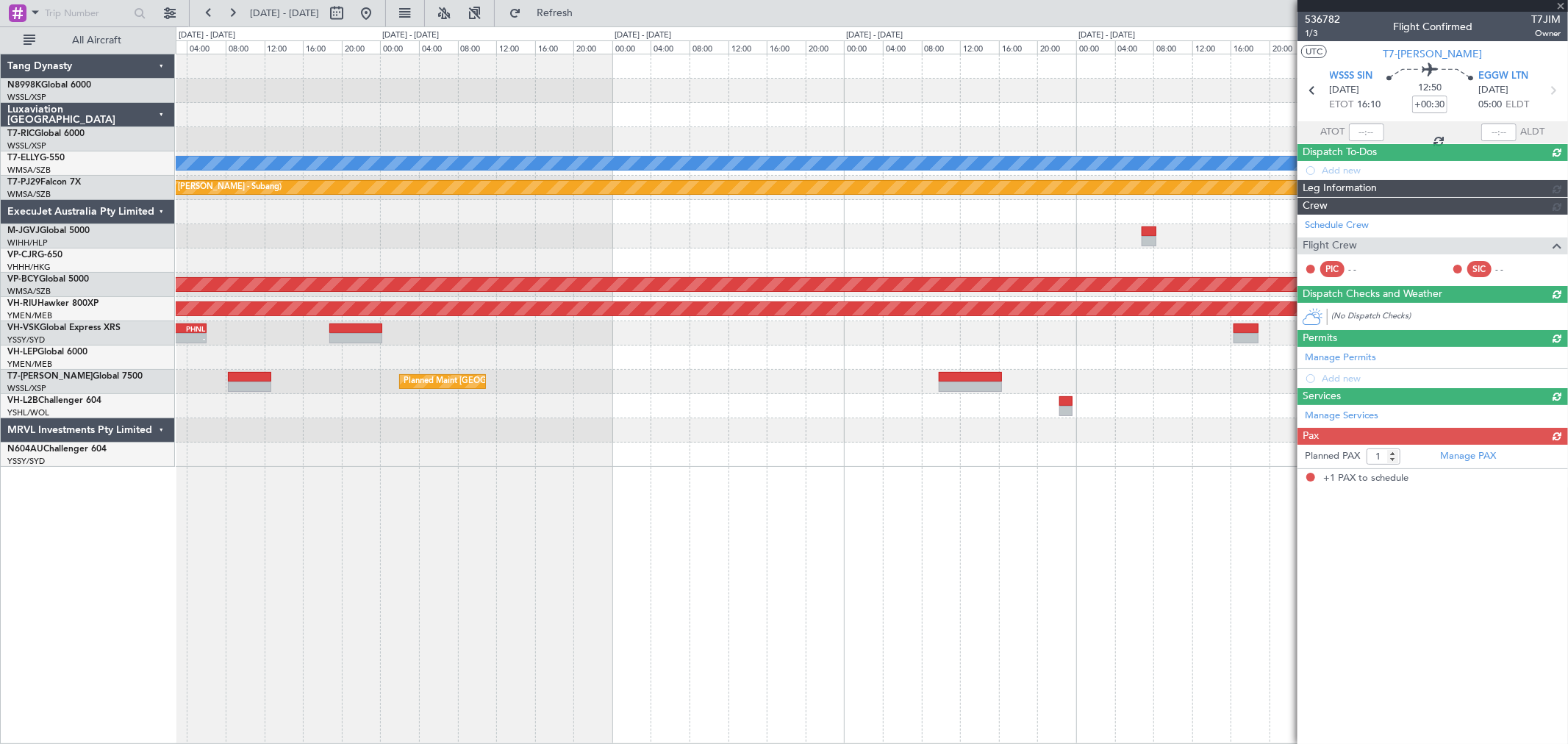
click at [905, 381] on div "Planned Maint [GEOGRAPHIC_DATA] ([GEOGRAPHIC_DATA] Intl) [PERSON_NAME] Planned …" at bounding box center [871, 260] width 1391 height 412
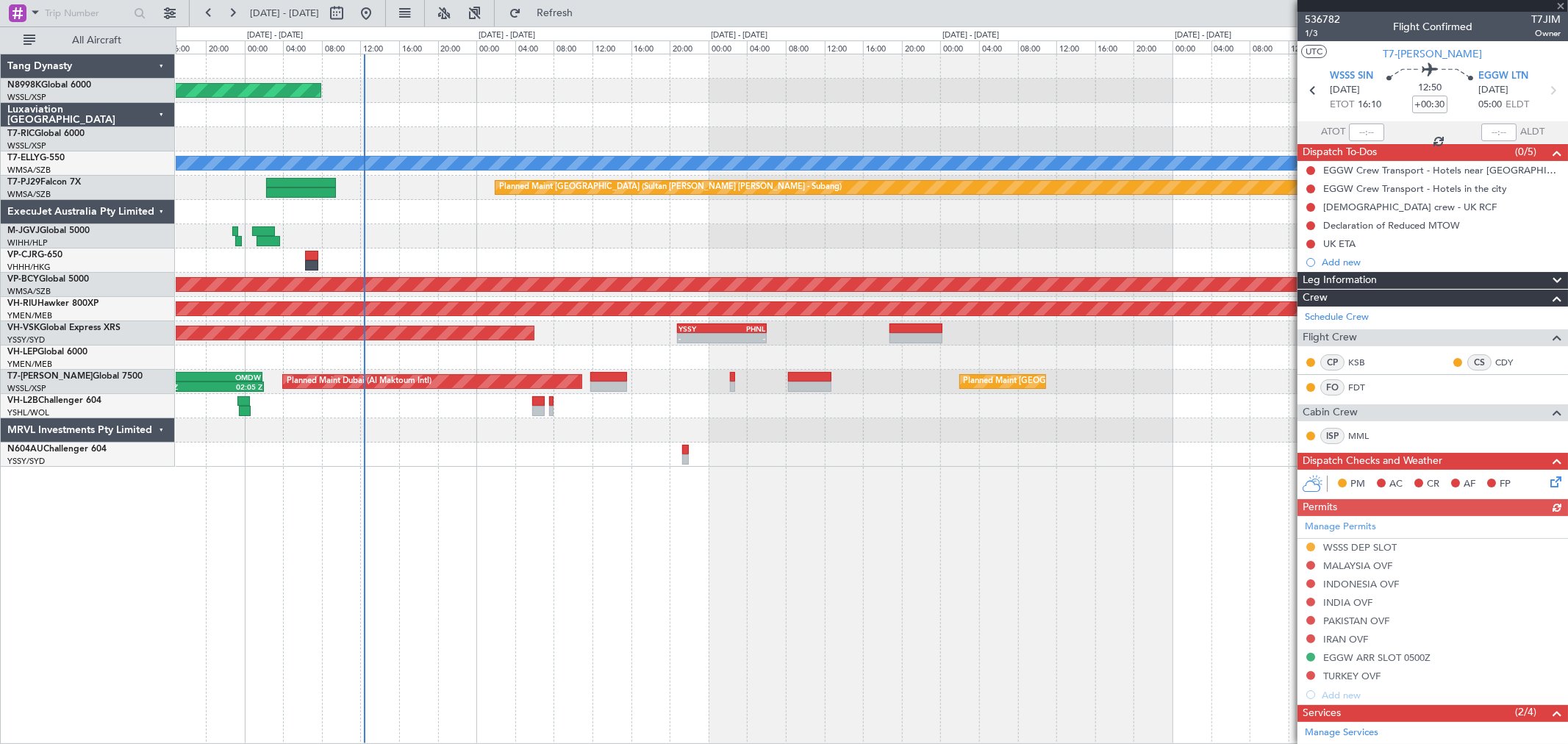
click at [699, 384] on div "Planned Maint [GEOGRAPHIC_DATA] (Seletar) Planned Maint [GEOGRAPHIC_DATA] (Al M…" at bounding box center [871, 381] width 1391 height 24
type input "-00:05"
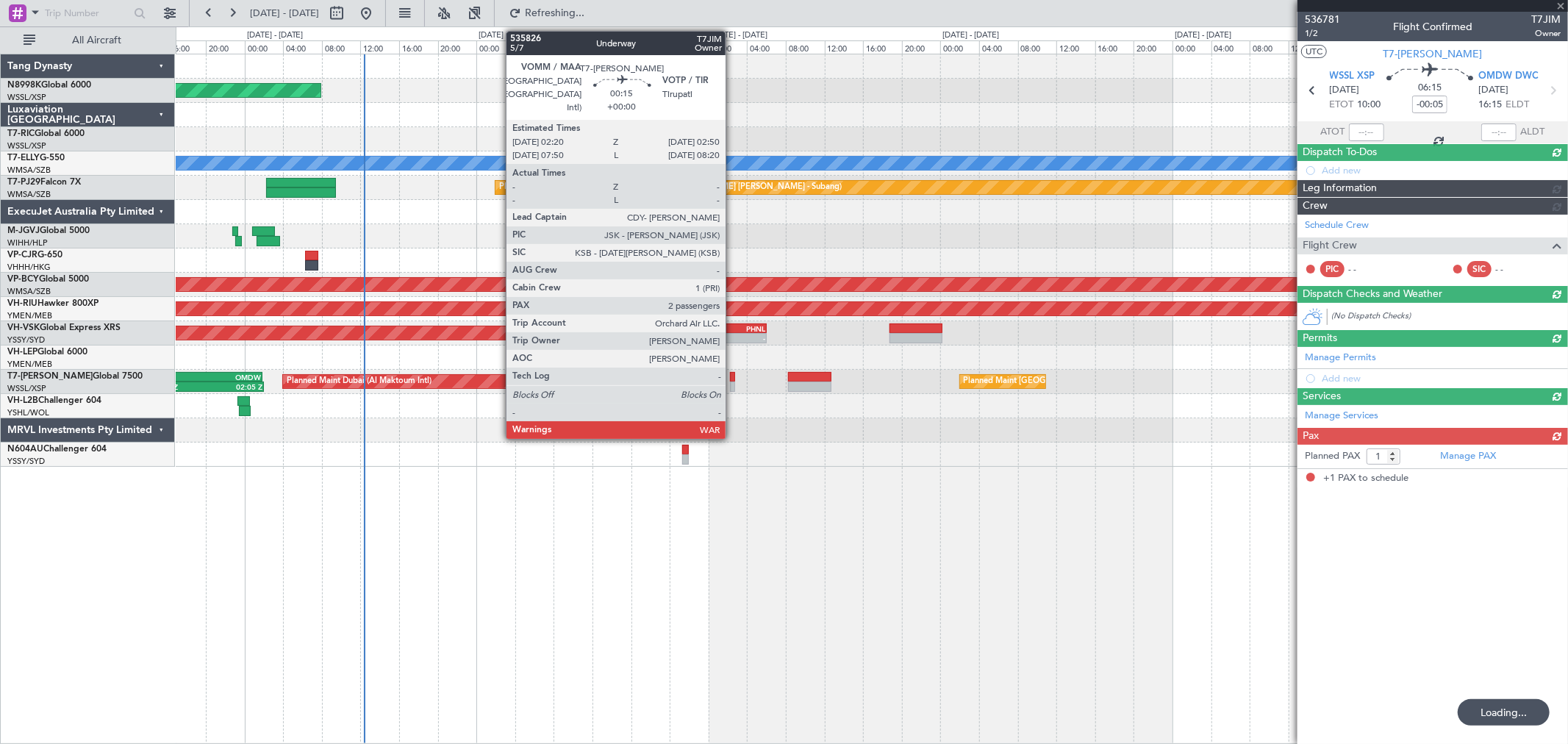
click at [733, 375] on div at bounding box center [732, 377] width 5 height 10
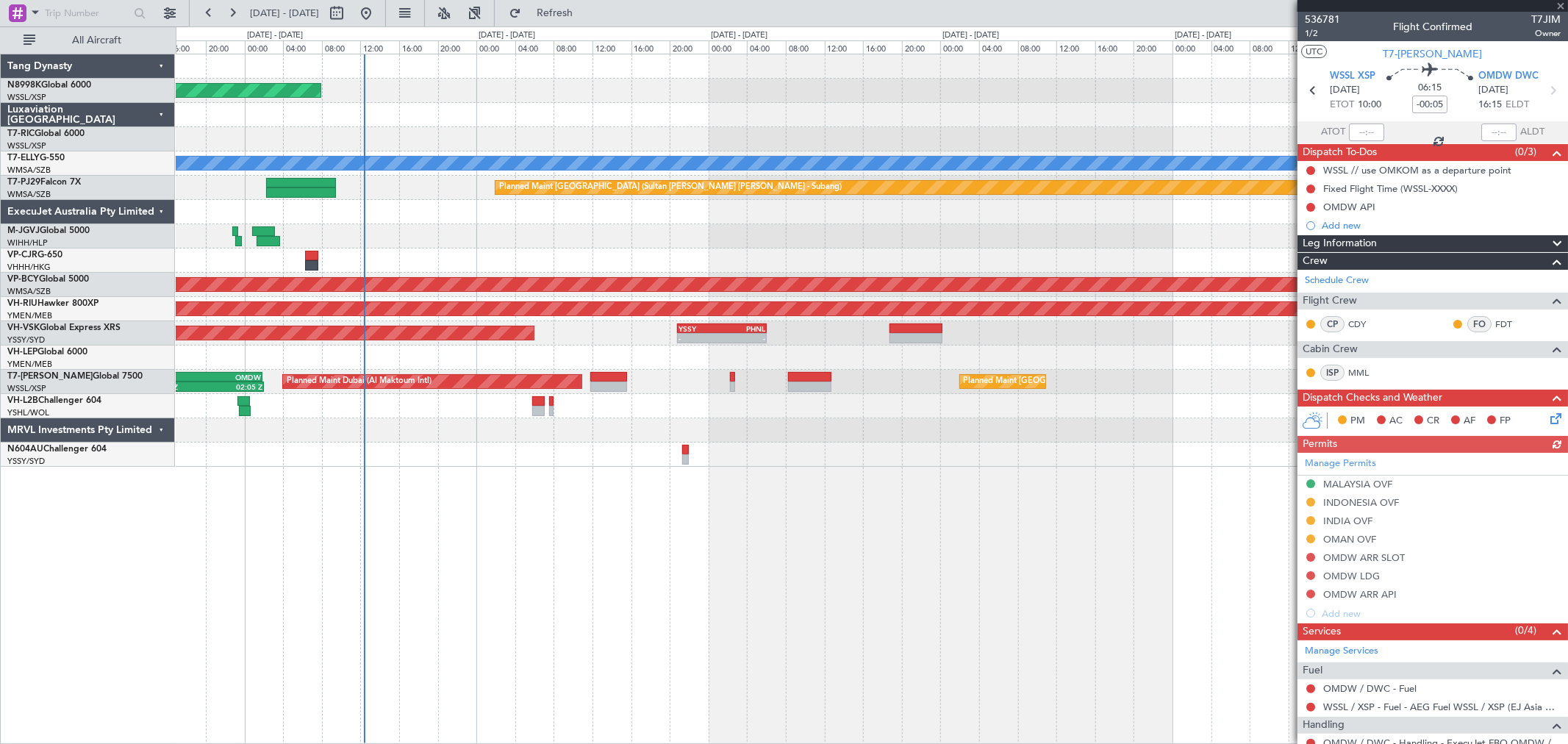
type input "2"
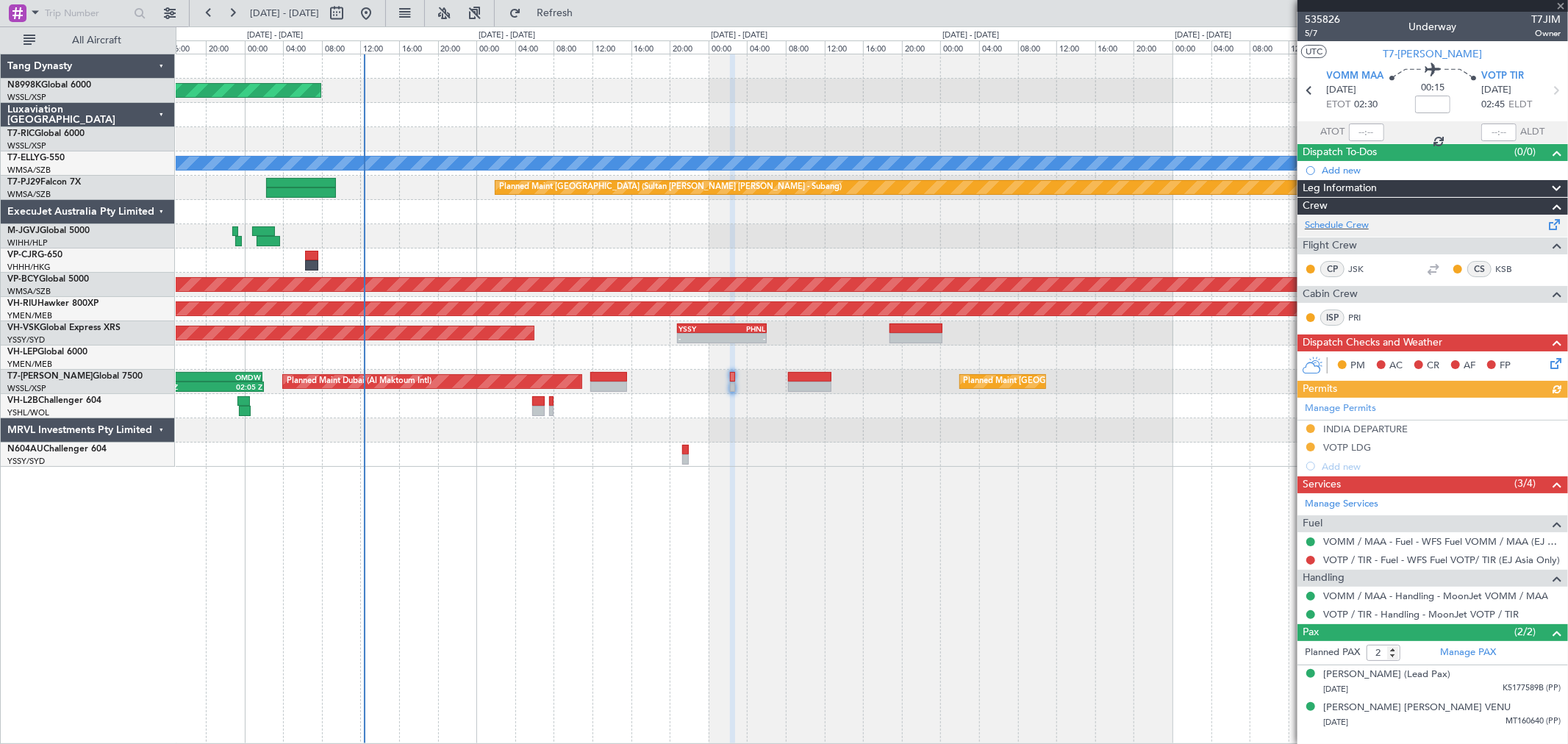
click at [1335, 217] on div "Schedule Crew" at bounding box center [1433, 225] width 271 height 22
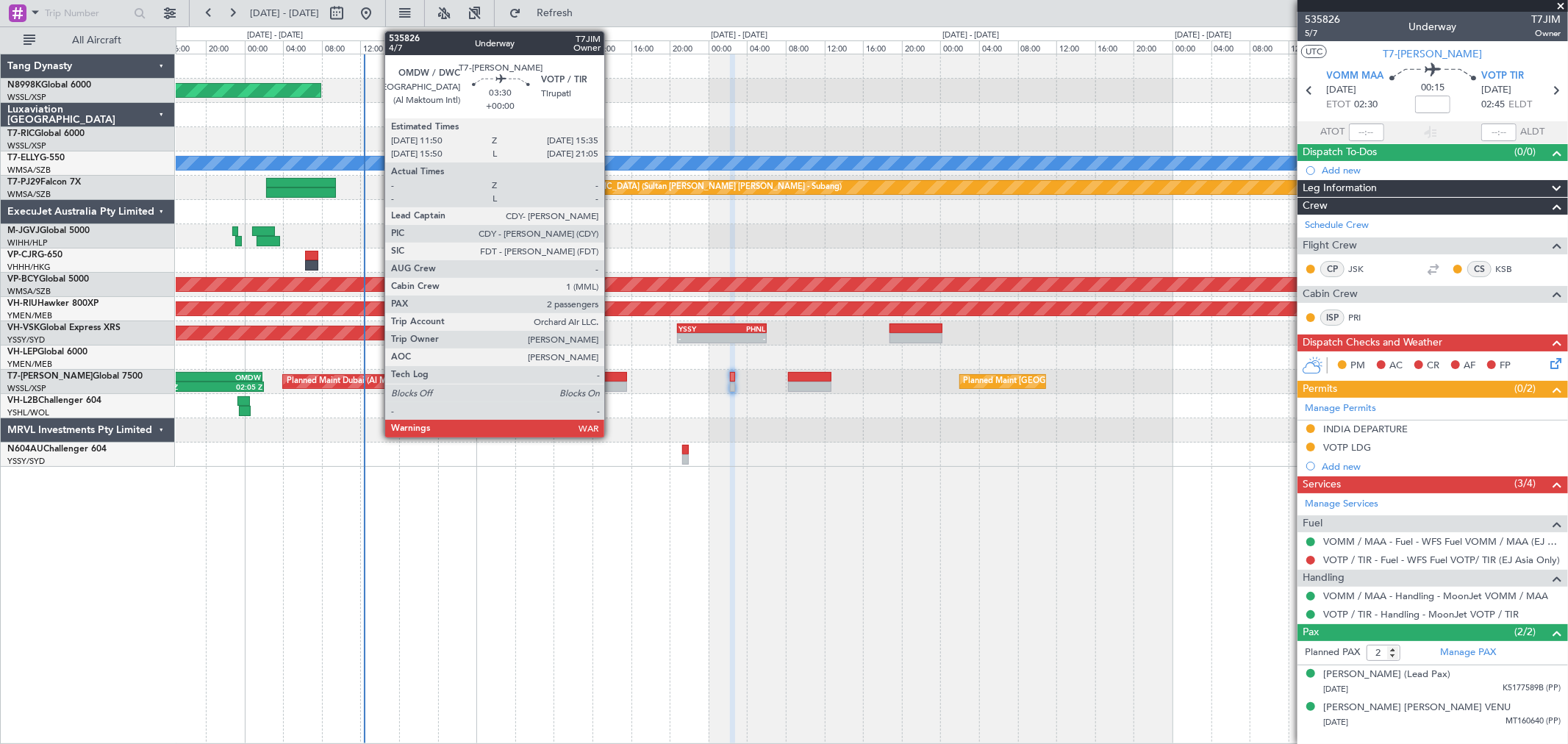
click at [611, 386] on div at bounding box center [609, 386] width 37 height 10
click at [608, 369] on div "Planned Maint Dubai (Al Maktoum Intl) Planned Maint [GEOGRAPHIC_DATA] (Seletar)…" at bounding box center [871, 381] width 1391 height 24
click at [615, 375] on div at bounding box center [609, 377] width 37 height 10
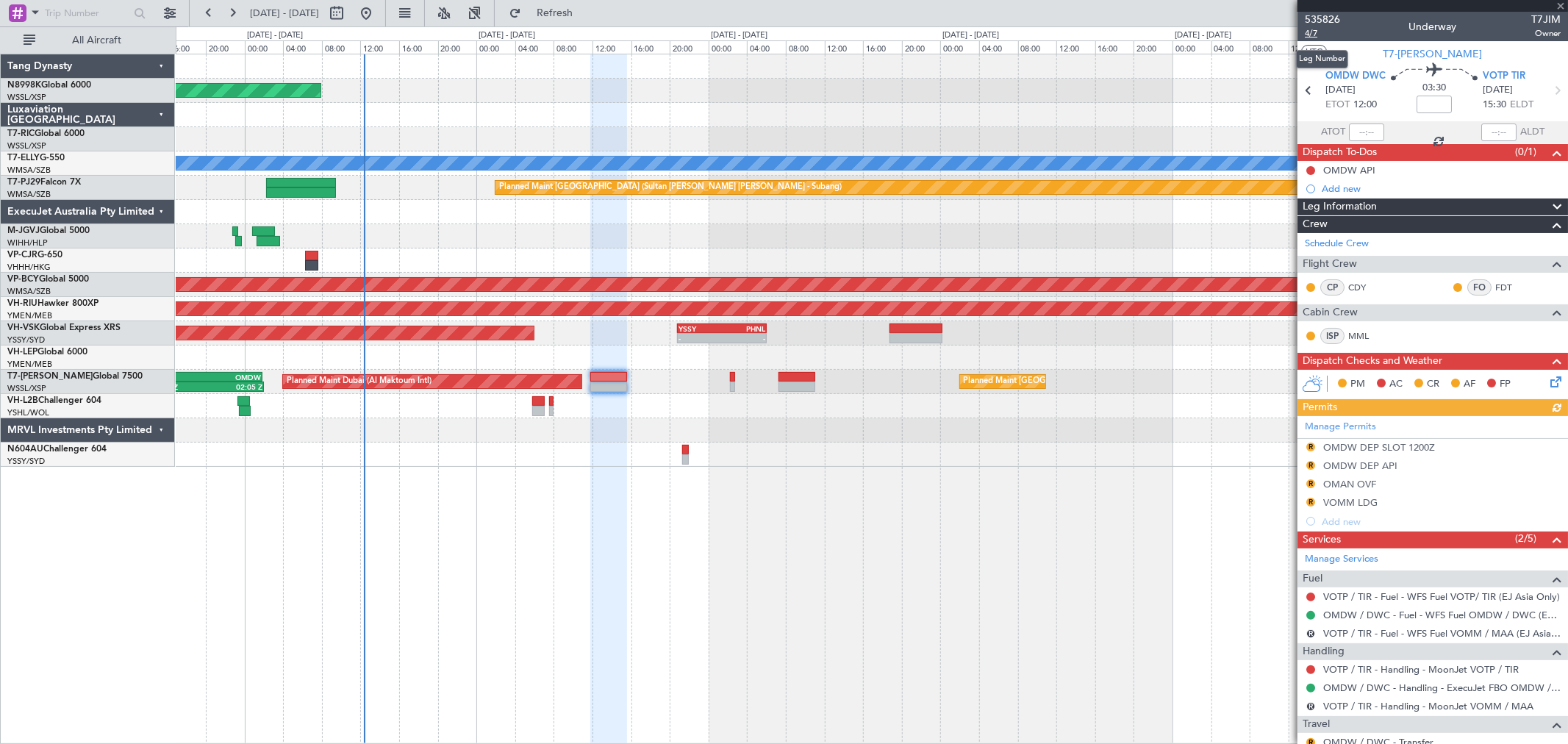
click at [1316, 33] on span "4/7" at bounding box center [1323, 33] width 36 height 13
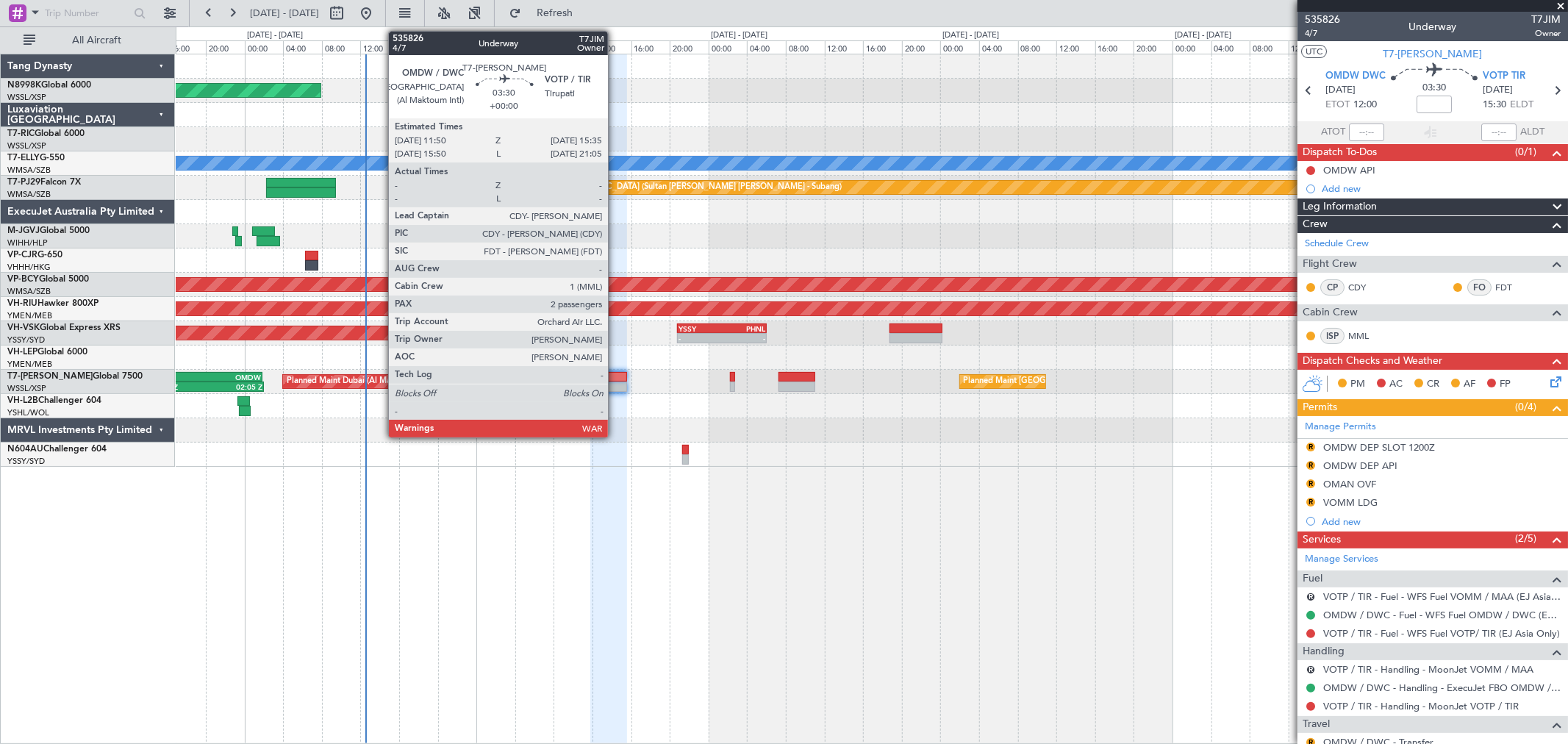
click at [615, 378] on div at bounding box center [609, 377] width 37 height 10
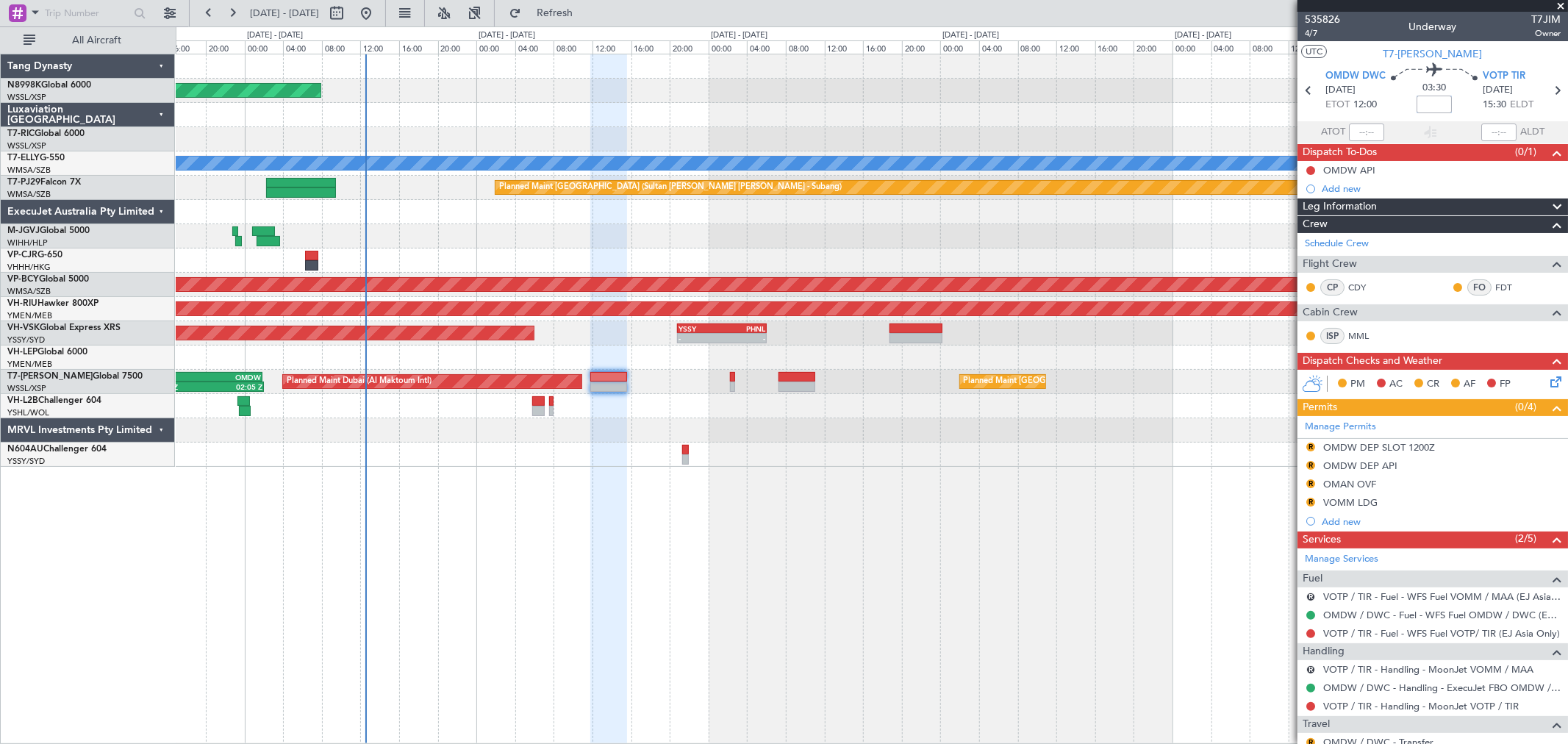
click at [1430, 101] on input at bounding box center [1434, 105] width 36 height 18
type input "+00:05"
click at [1439, 101] on input "+00:05" at bounding box center [1434, 105] width 36 height 18
type input "+00:15"
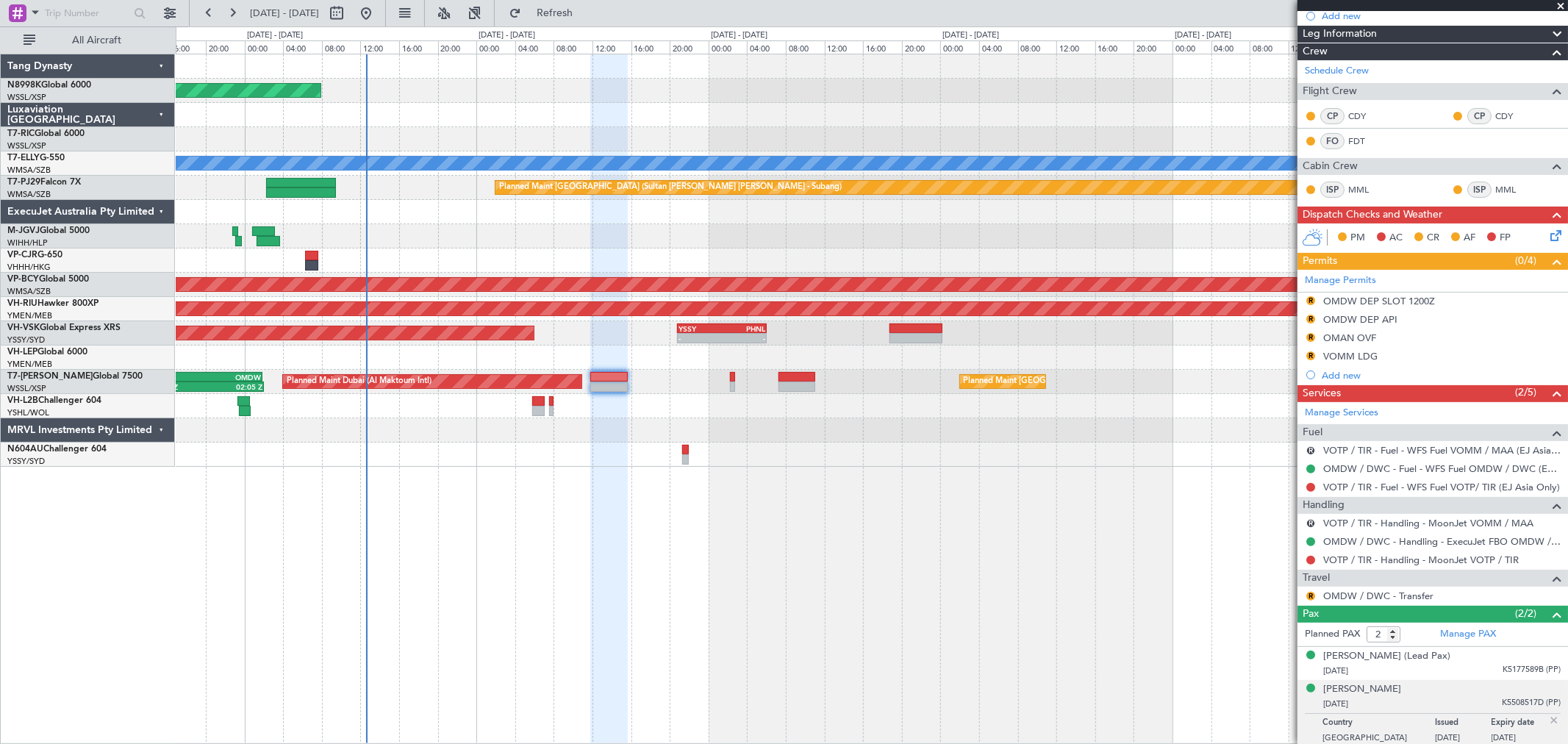
scroll to position [178, 0]
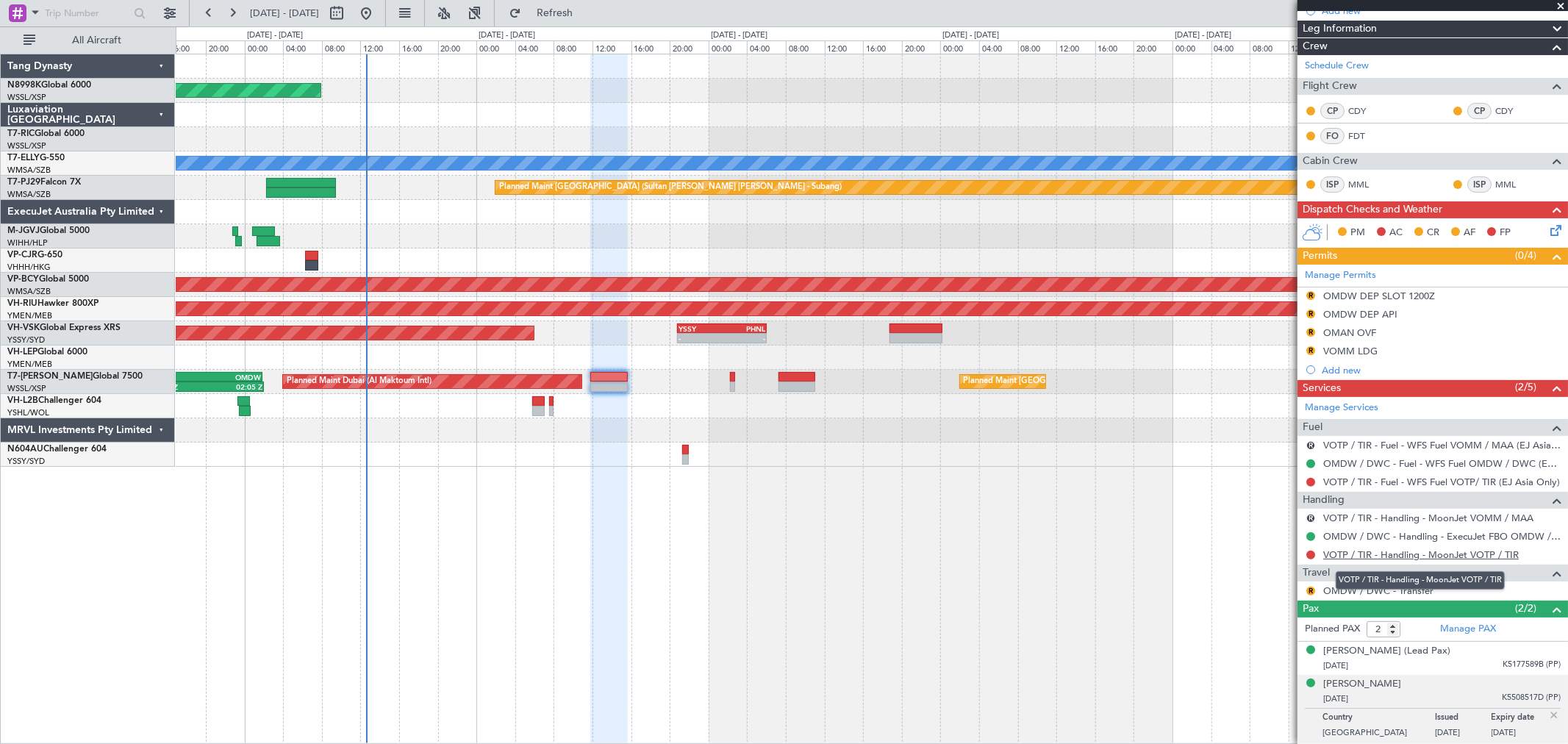
click at [1439, 556] on link "VOTP / TIR - Handling - MoonJet VOTP / TIR" at bounding box center [1421, 554] width 196 height 13
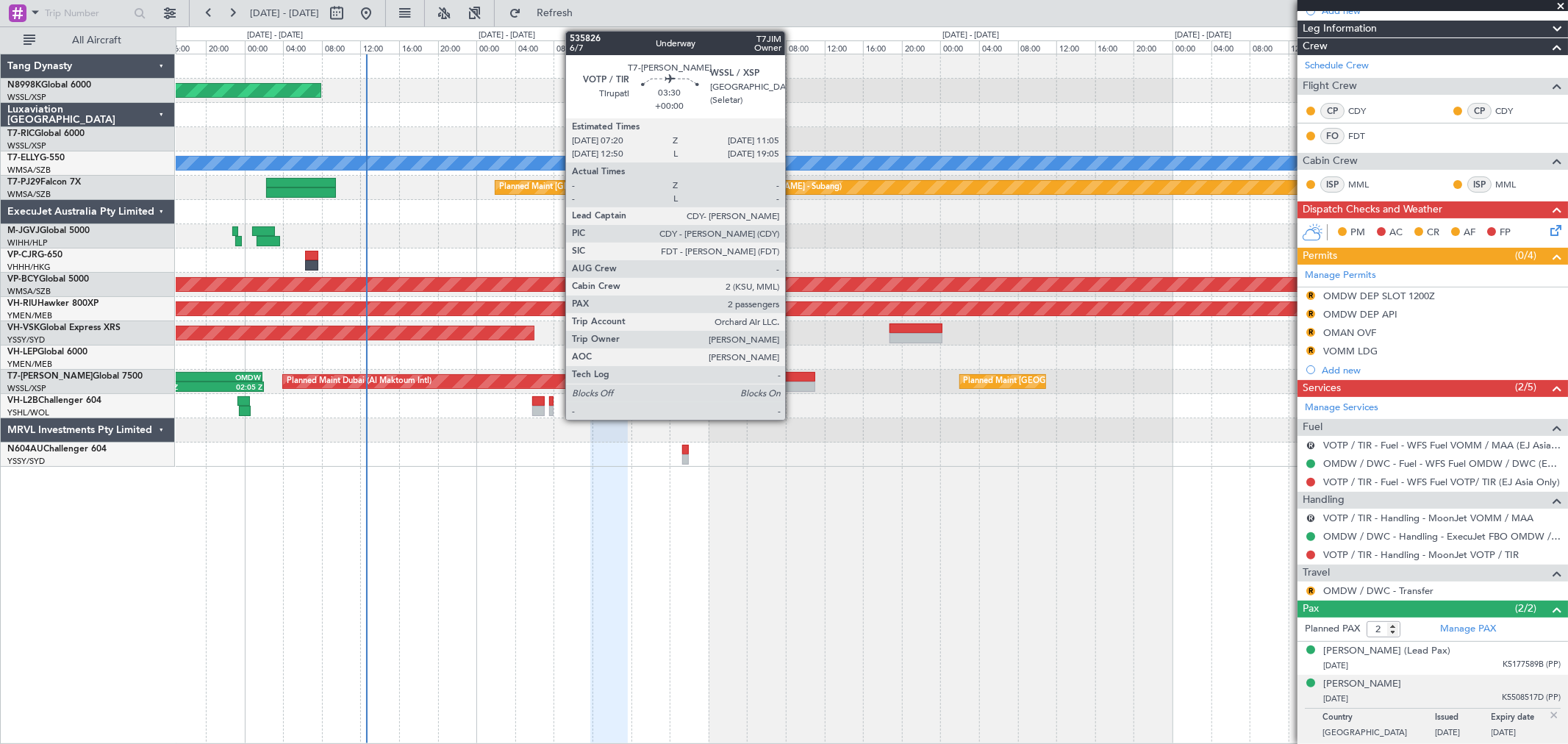
click at [794, 381] on div at bounding box center [797, 386] width 37 height 10
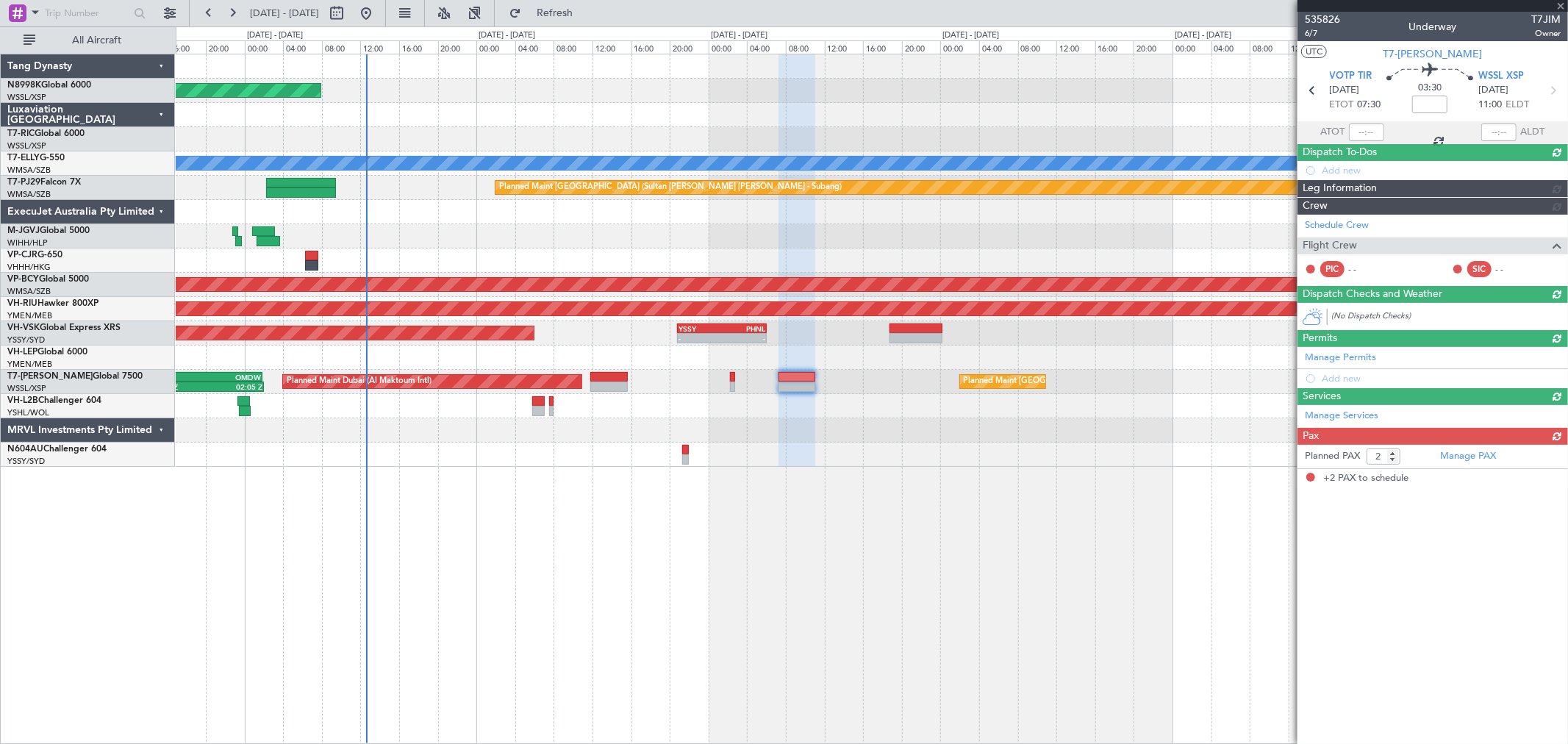
scroll to position [0, 0]
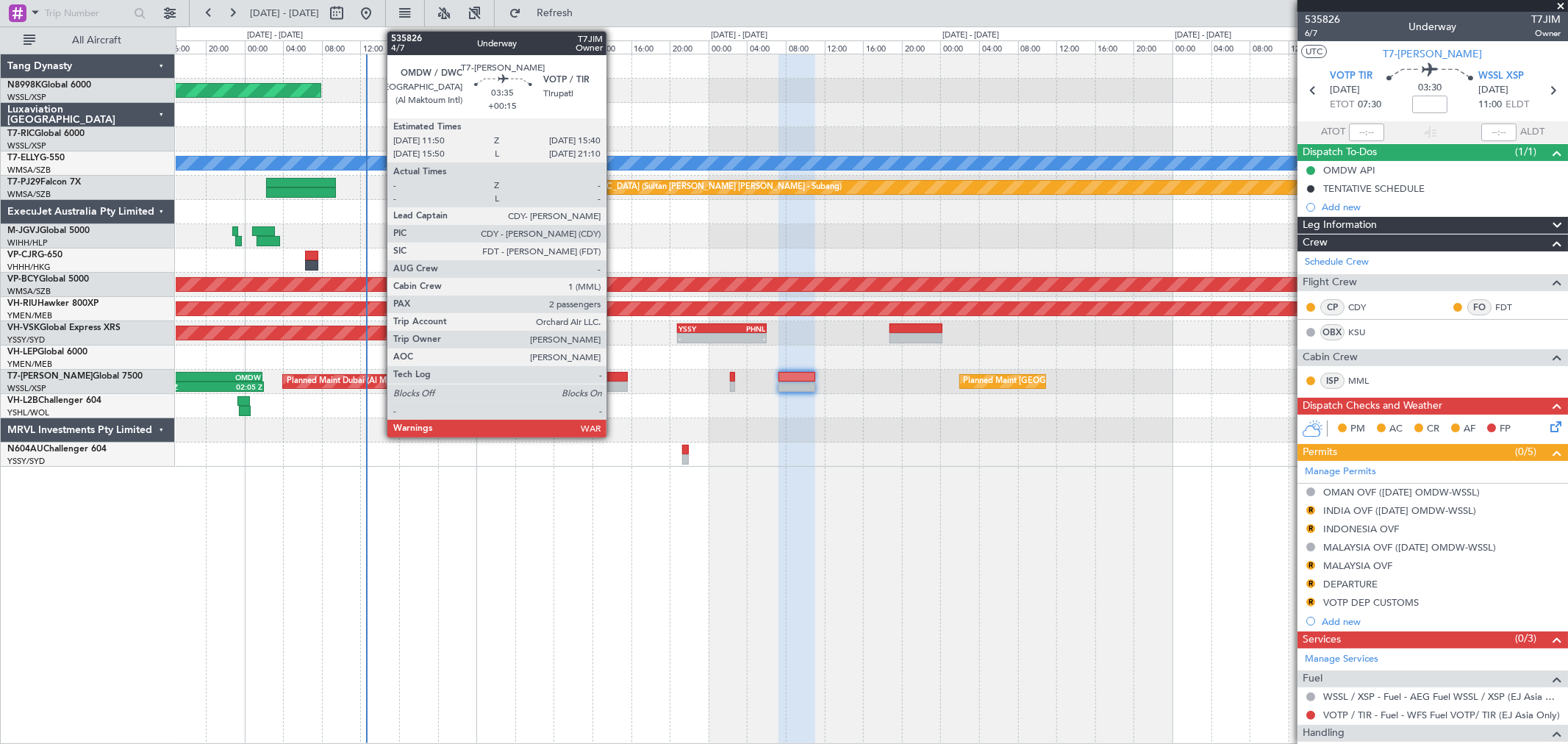
click at [614, 382] on div at bounding box center [609, 386] width 38 height 10
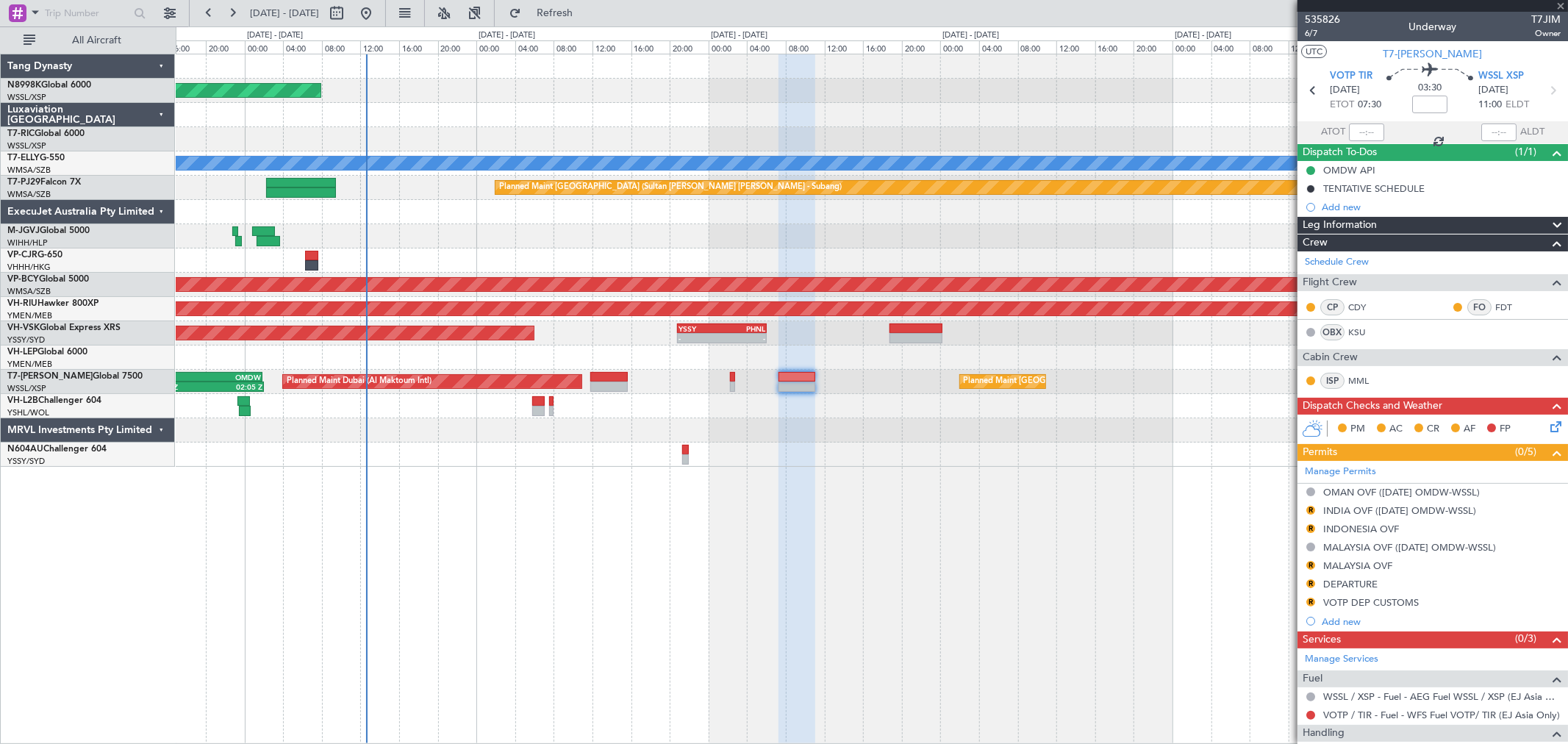
type input "+00:15"
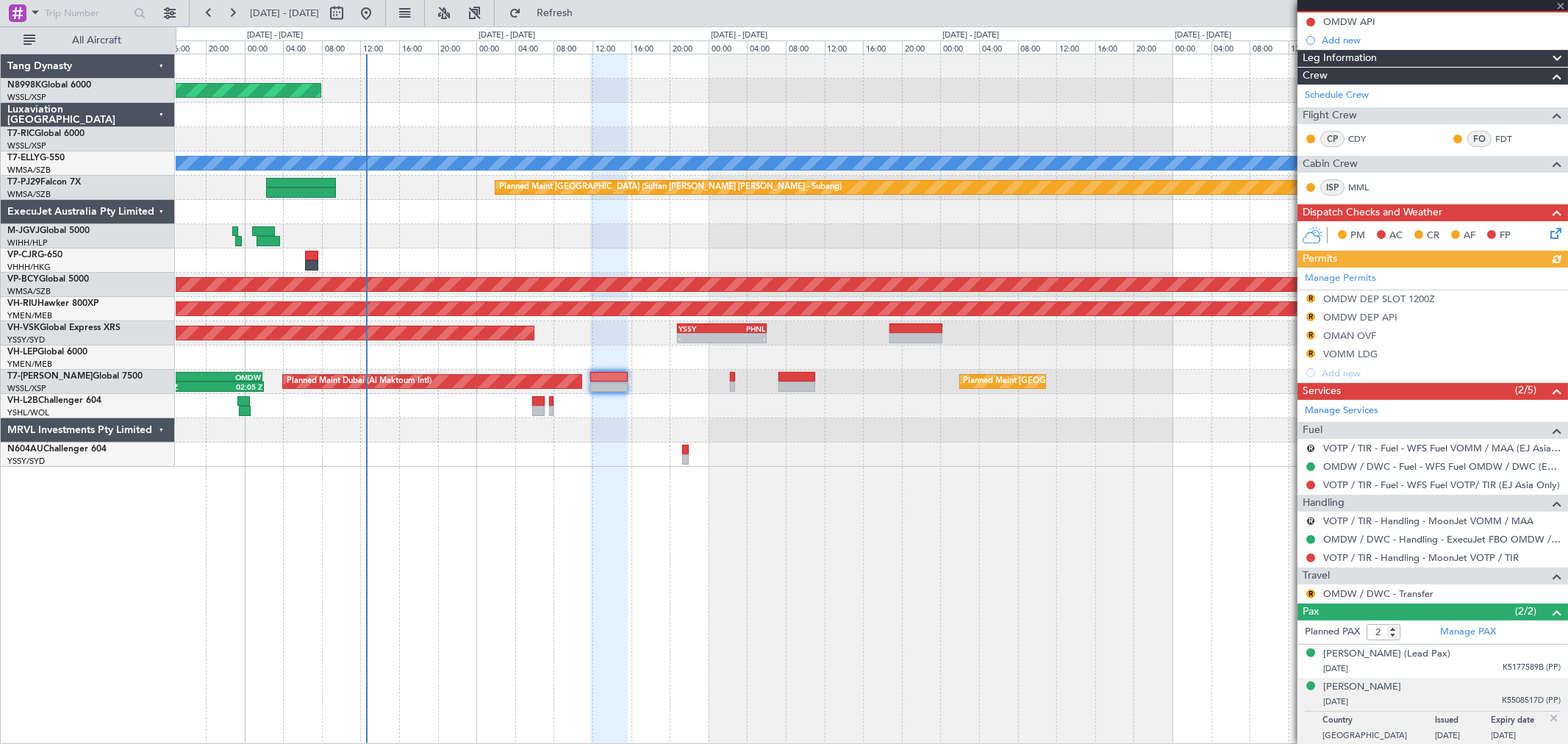
scroll to position [151, 0]
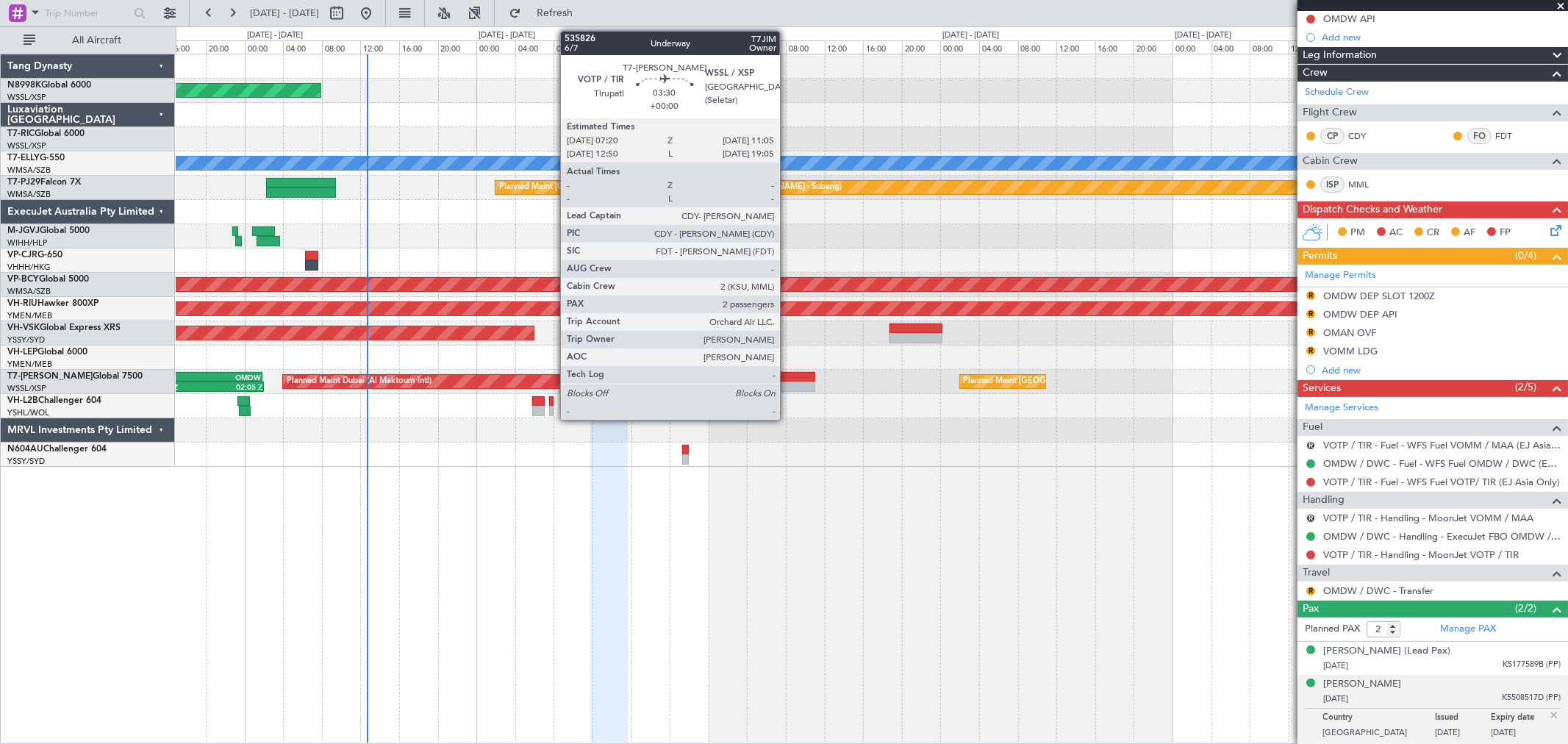
click at [787, 377] on div at bounding box center [797, 377] width 37 height 10
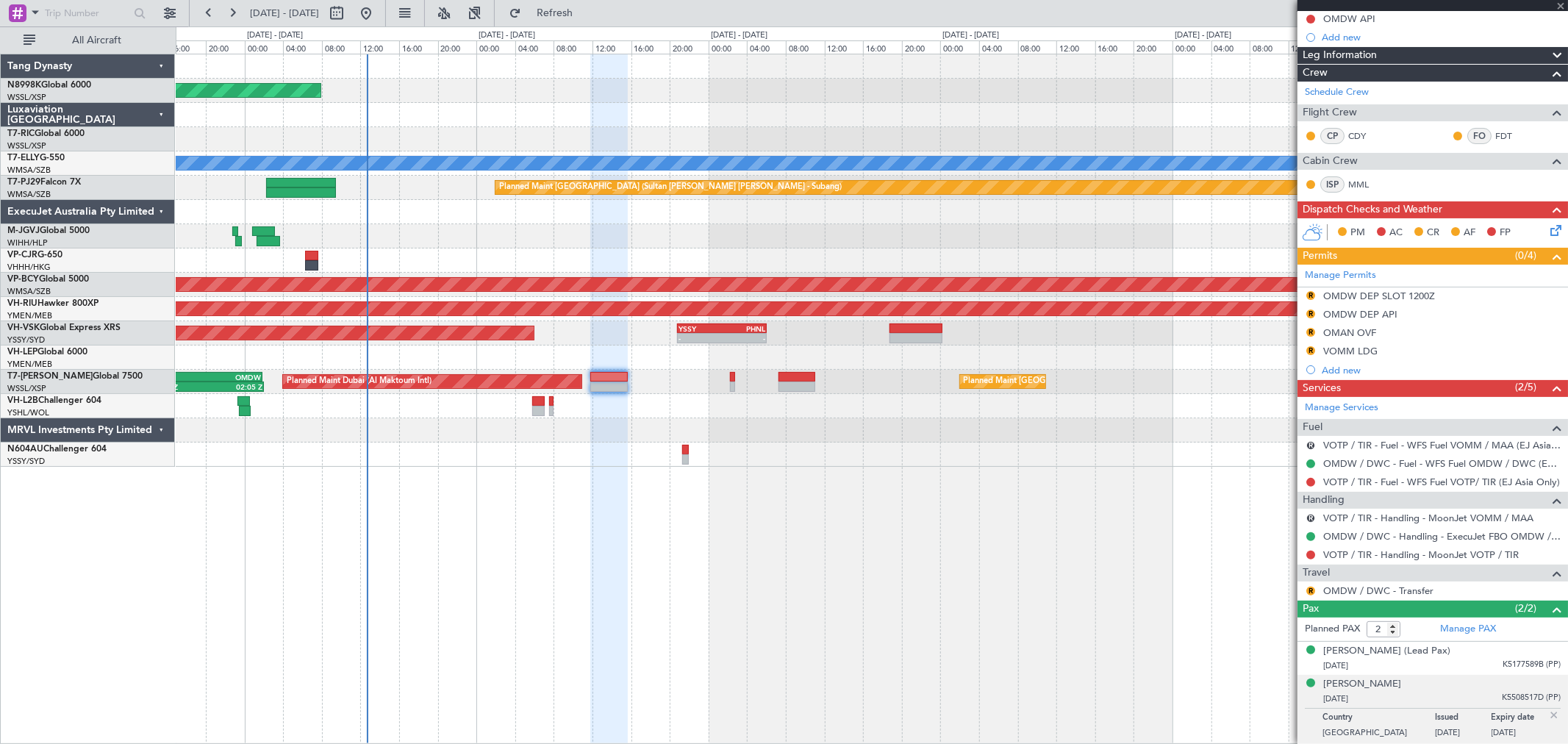
scroll to position [0, 0]
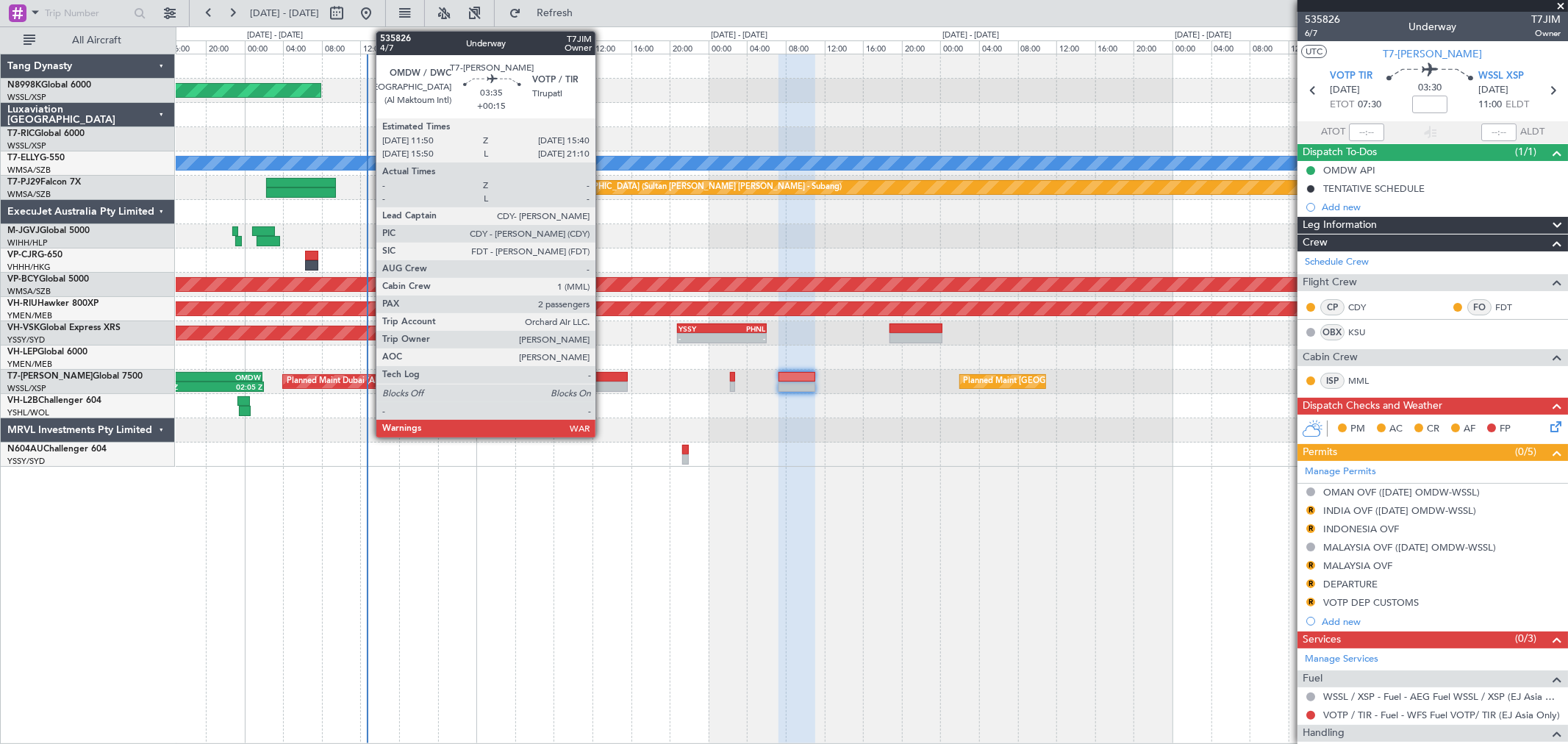
click at [603, 376] on div at bounding box center [609, 377] width 38 height 10
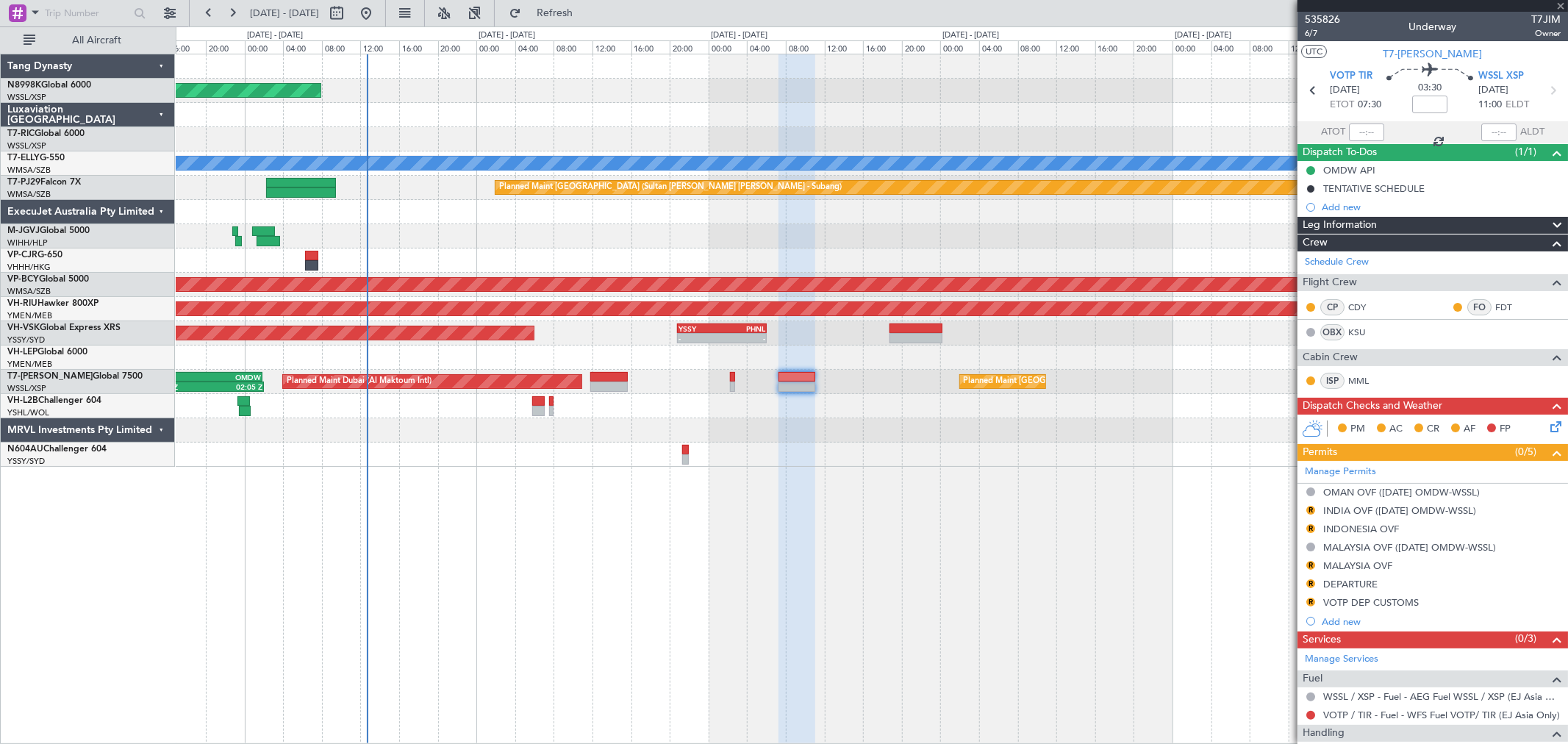
type input "+00:15"
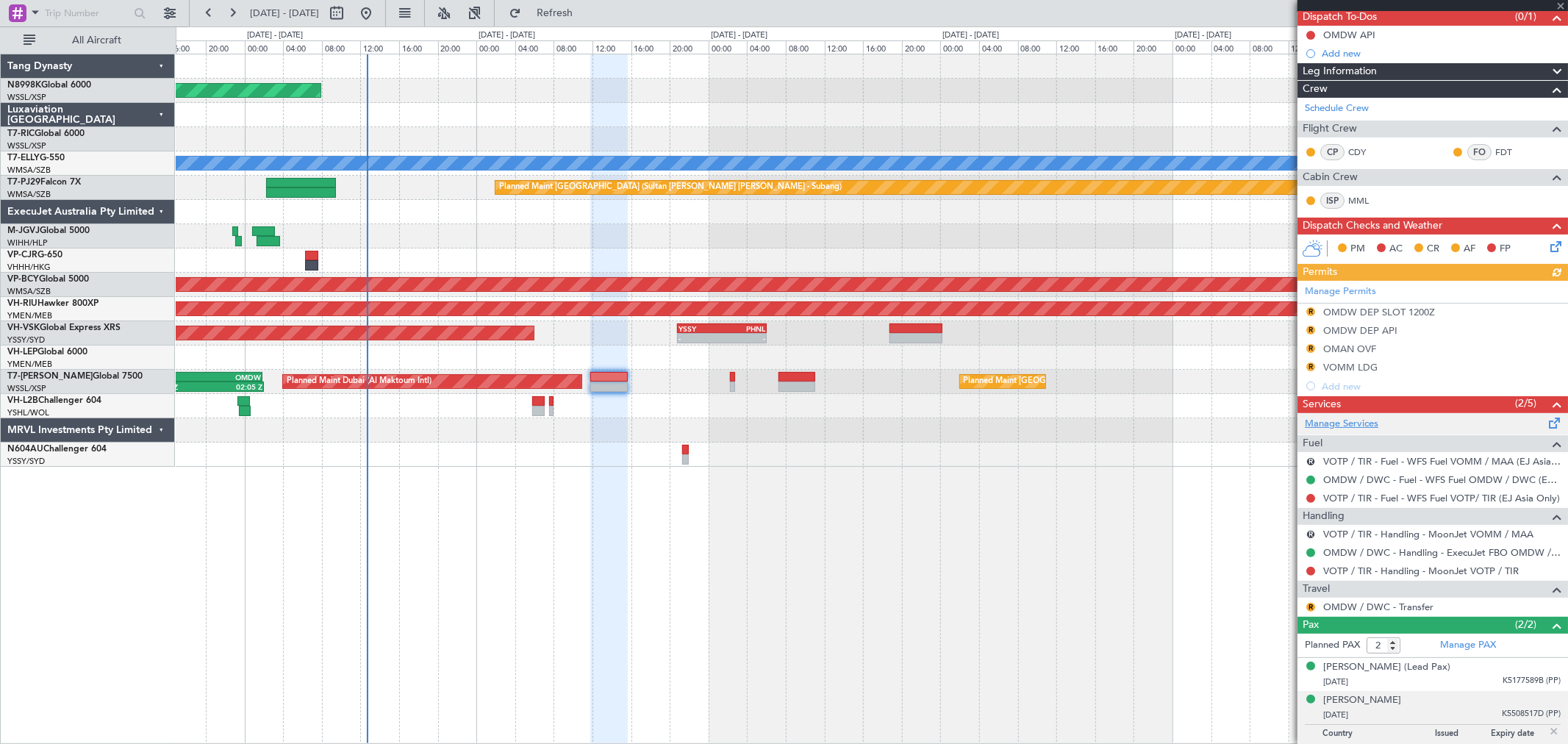
scroll to position [151, 0]
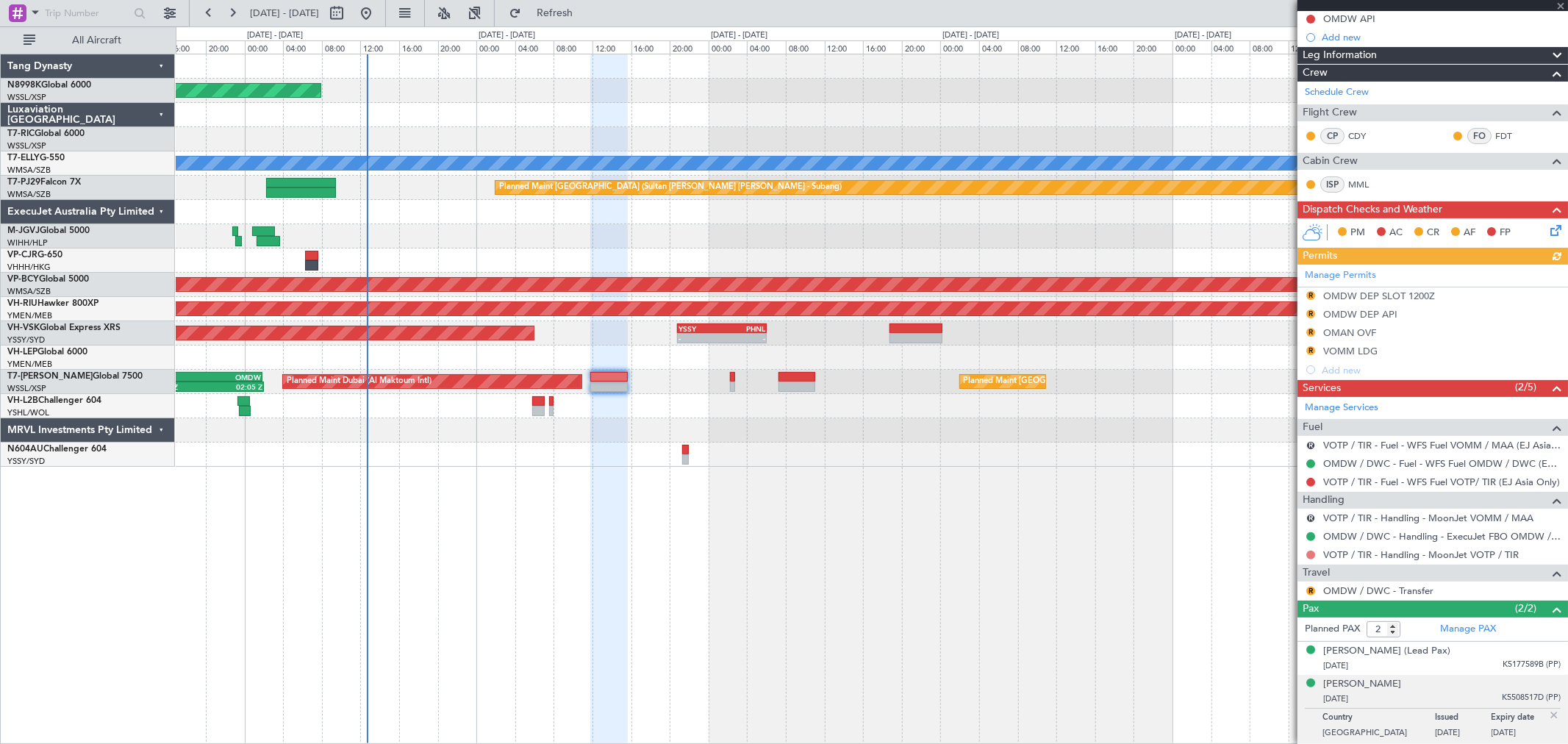
click at [1311, 552] on button at bounding box center [1311, 555] width 9 height 9
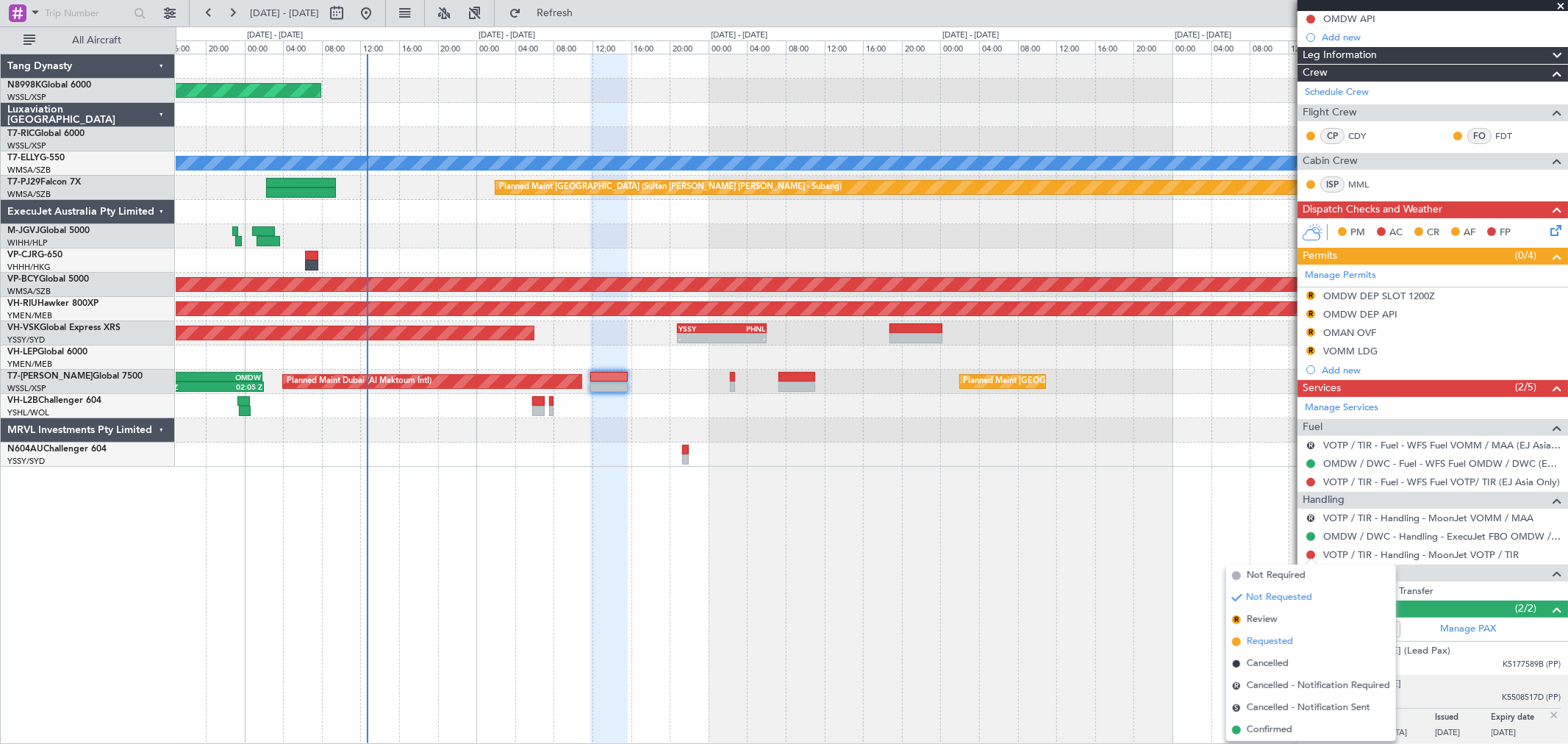
click at [1272, 634] on span "Requested" at bounding box center [1270, 642] width 46 height 15
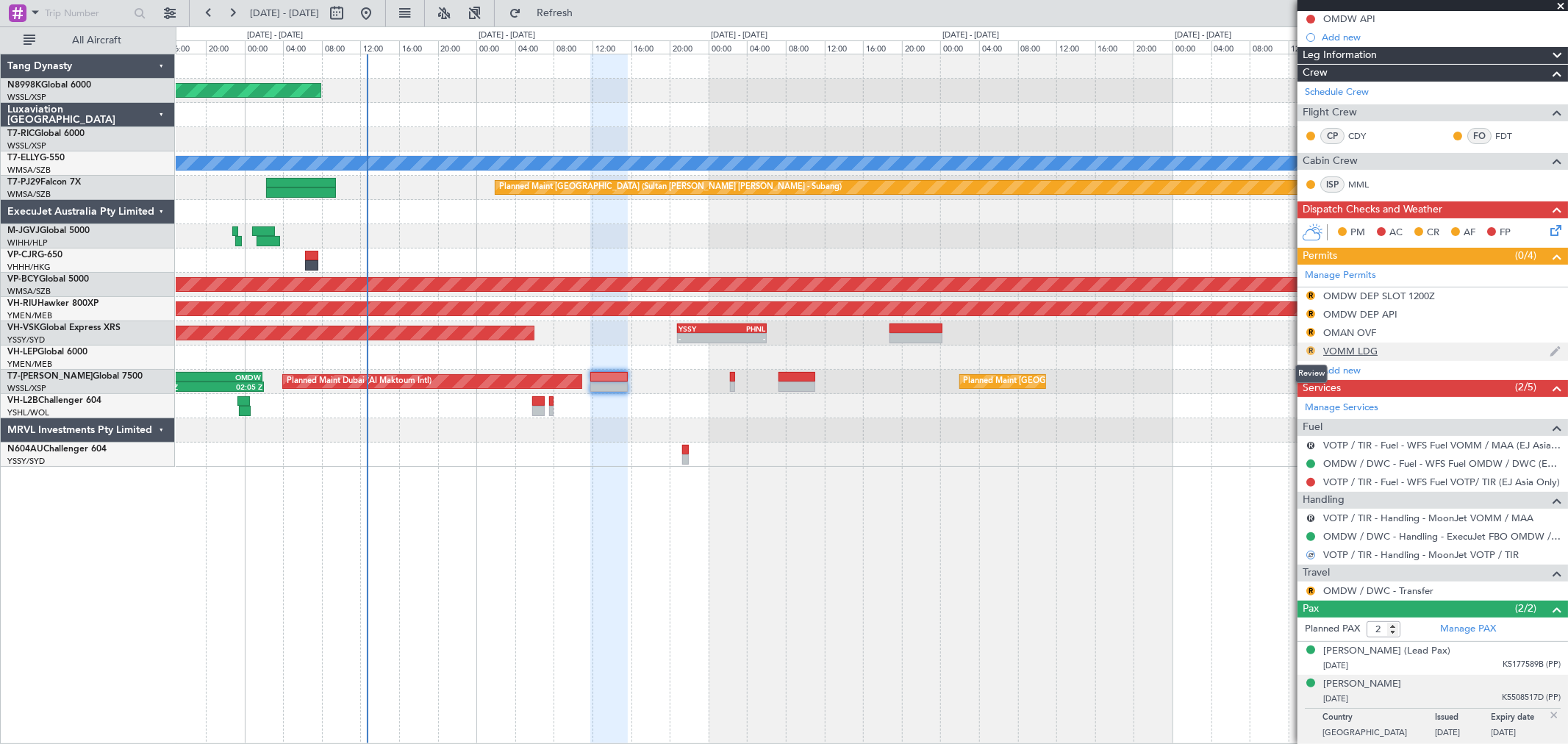
click at [1310, 350] on button "R" at bounding box center [1311, 351] width 9 height 9
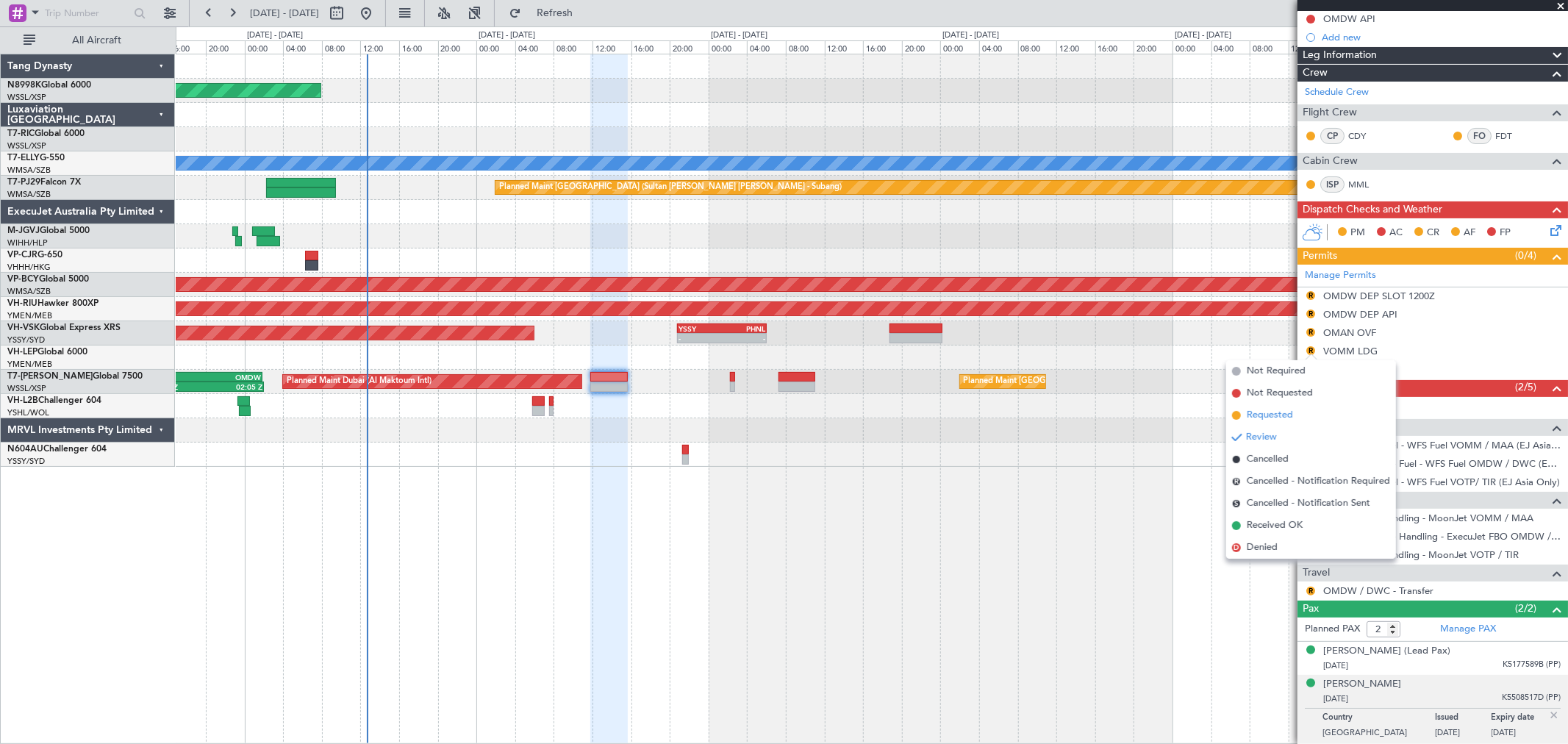
click at [1263, 409] on span "Requested" at bounding box center [1270, 415] width 46 height 15
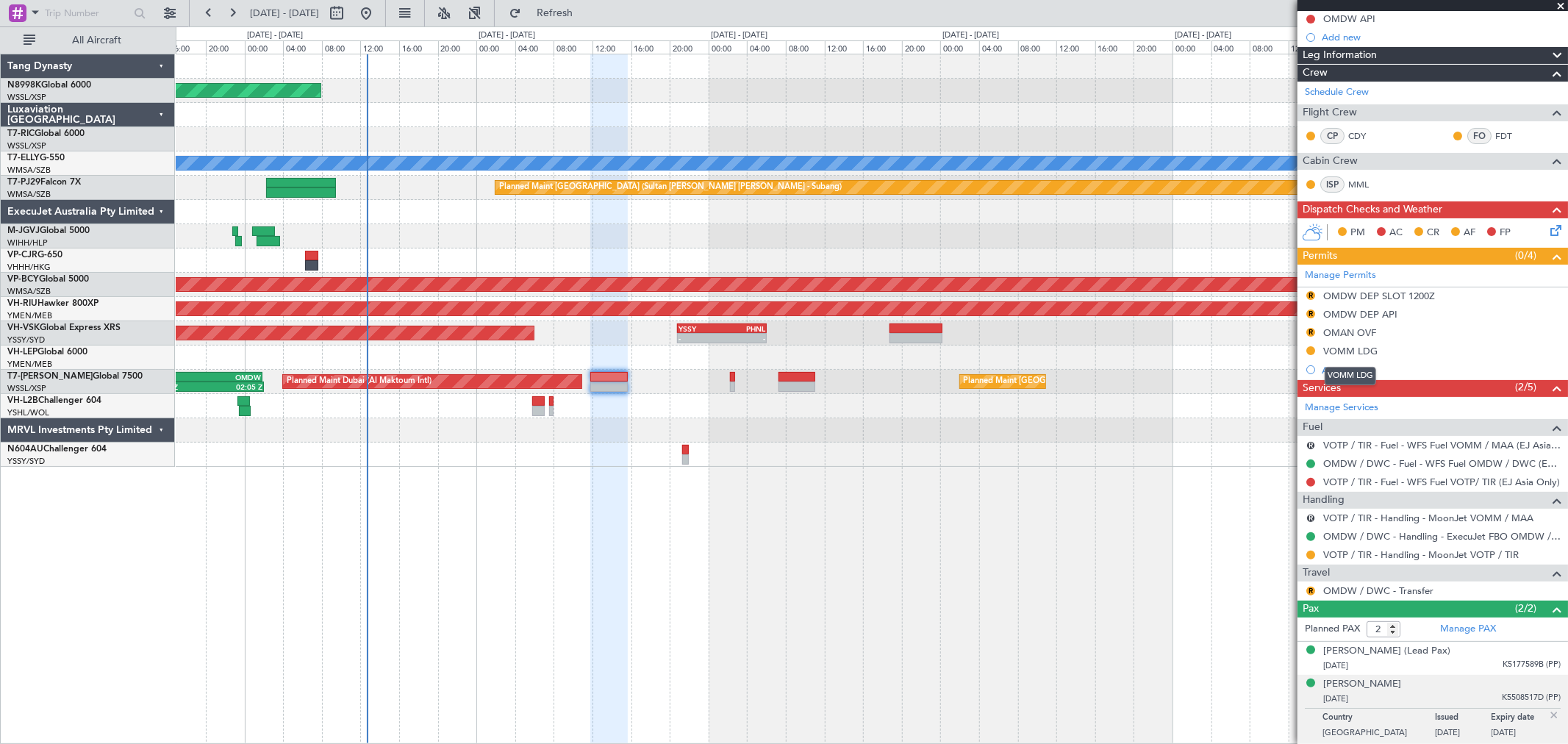
click at [1351, 352] on div "VOMM LDG" at bounding box center [1350, 351] width 54 height 13
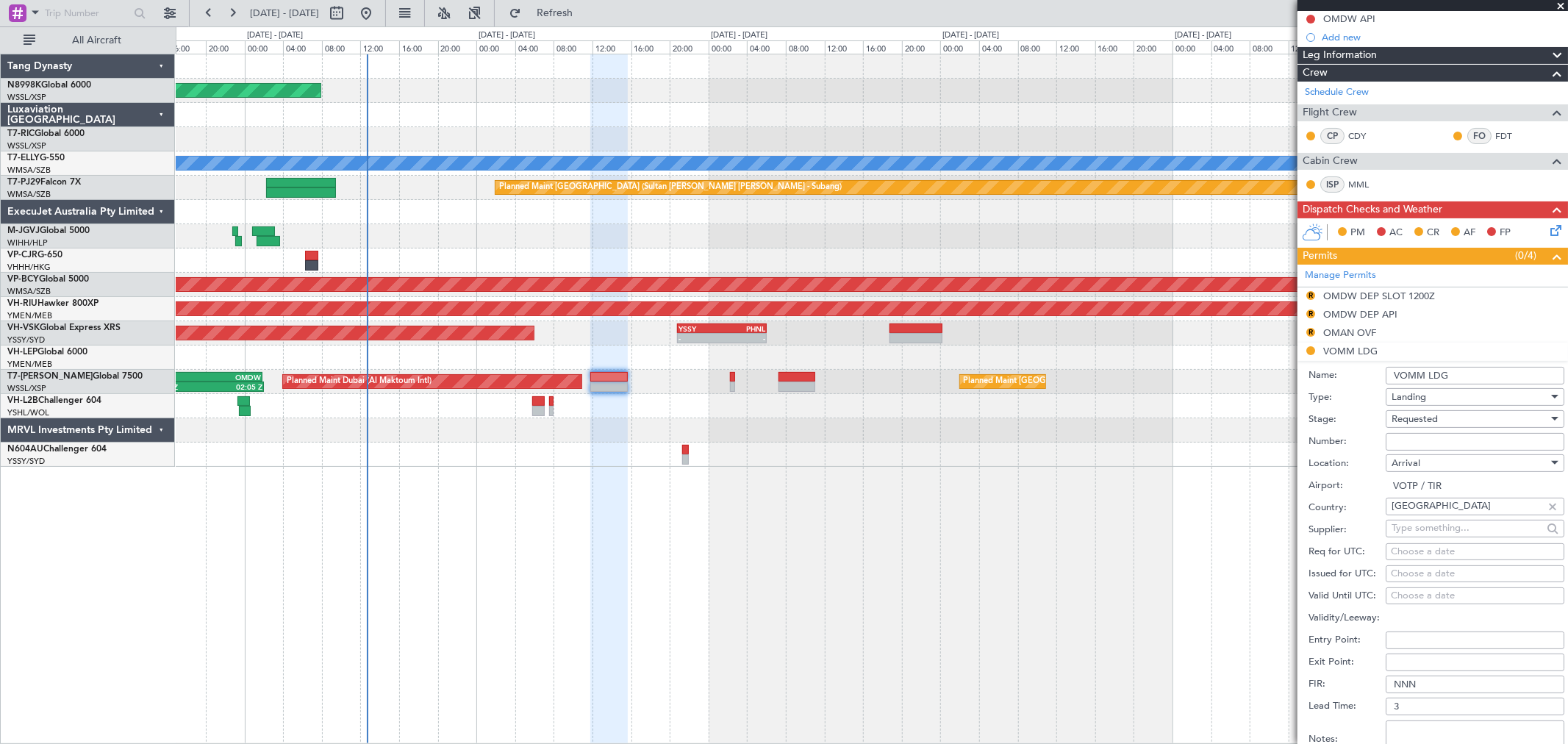
click at [1428, 375] on input "VOMM LDG" at bounding box center [1474, 375] width 179 height 18
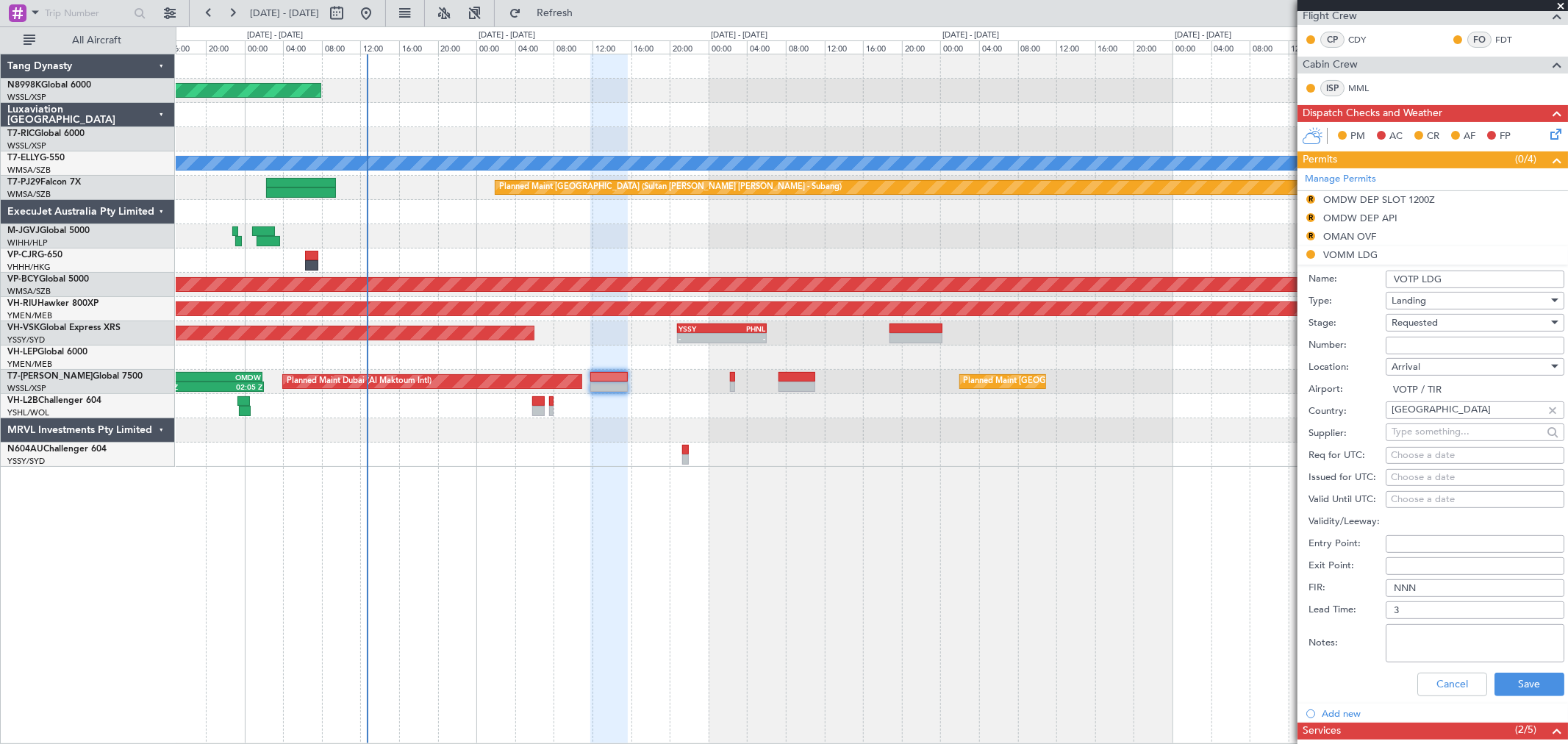
scroll to position [397, 0]
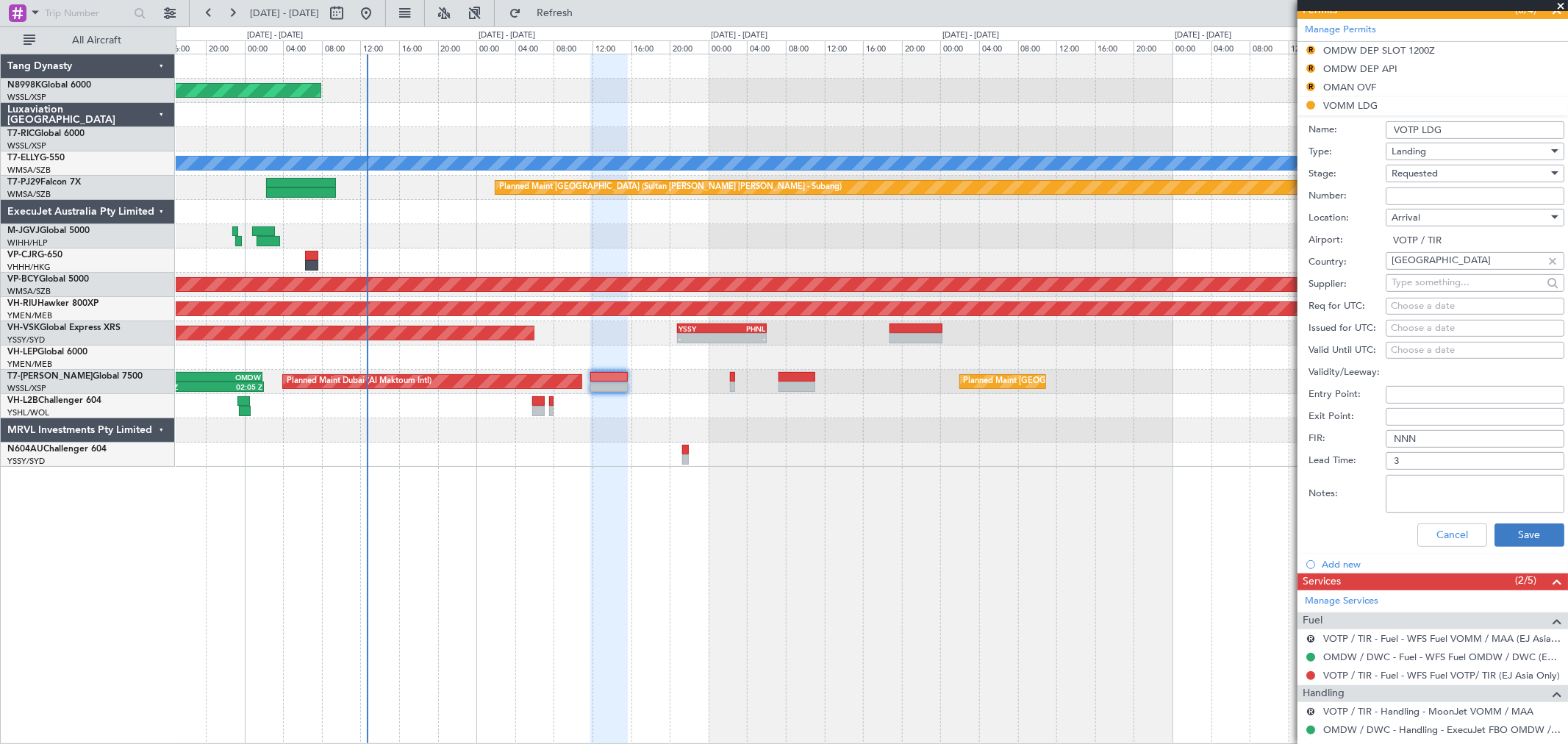
type input "VOTP LDG"
click at [1515, 530] on button "Save" at bounding box center [1529, 535] width 70 height 24
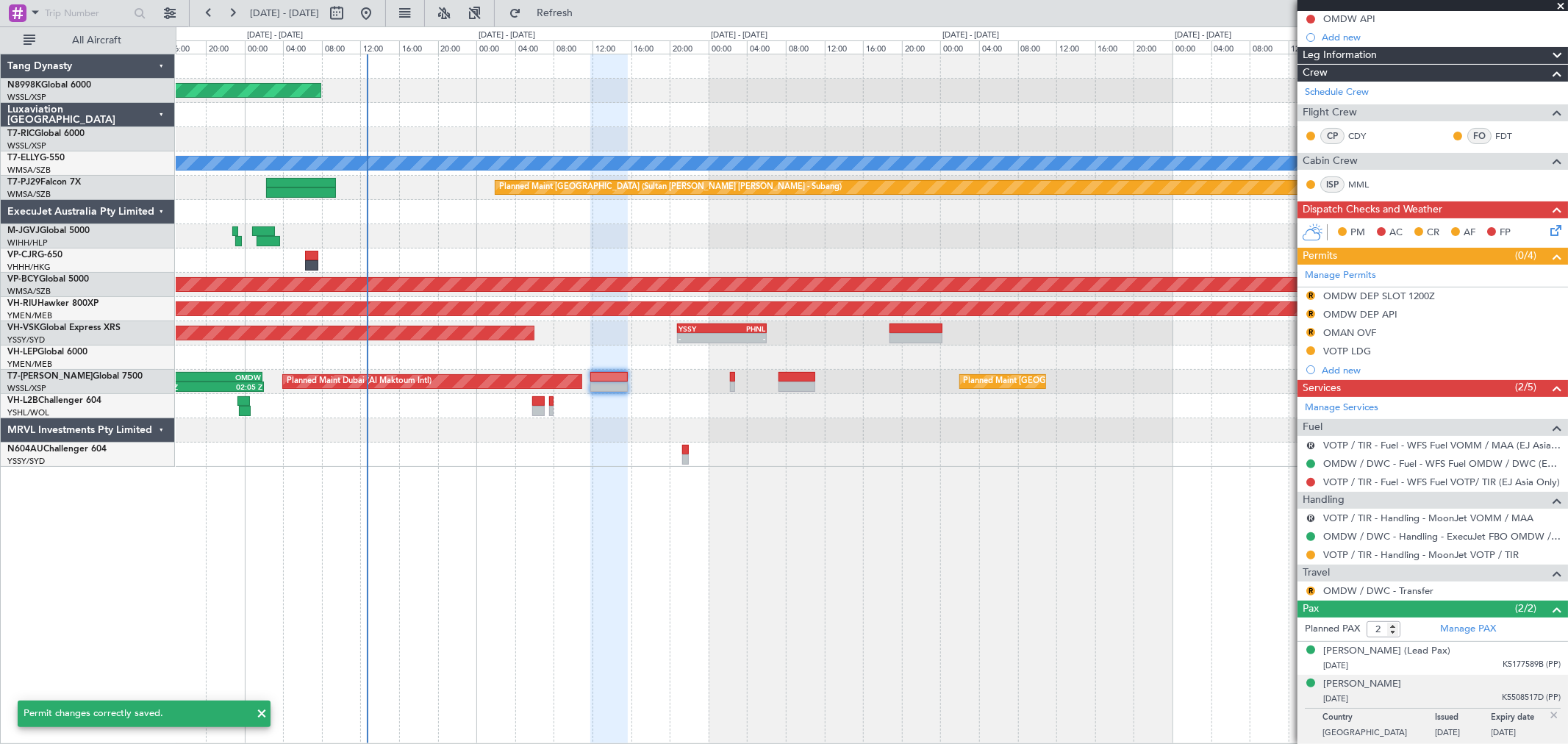
scroll to position [151, 0]
click at [1385, 486] on link "VOTP / TIR - Fuel - WFS Fuel VOTP/ TIR (EJ Asia Only)" at bounding box center [1441, 481] width 237 height 13
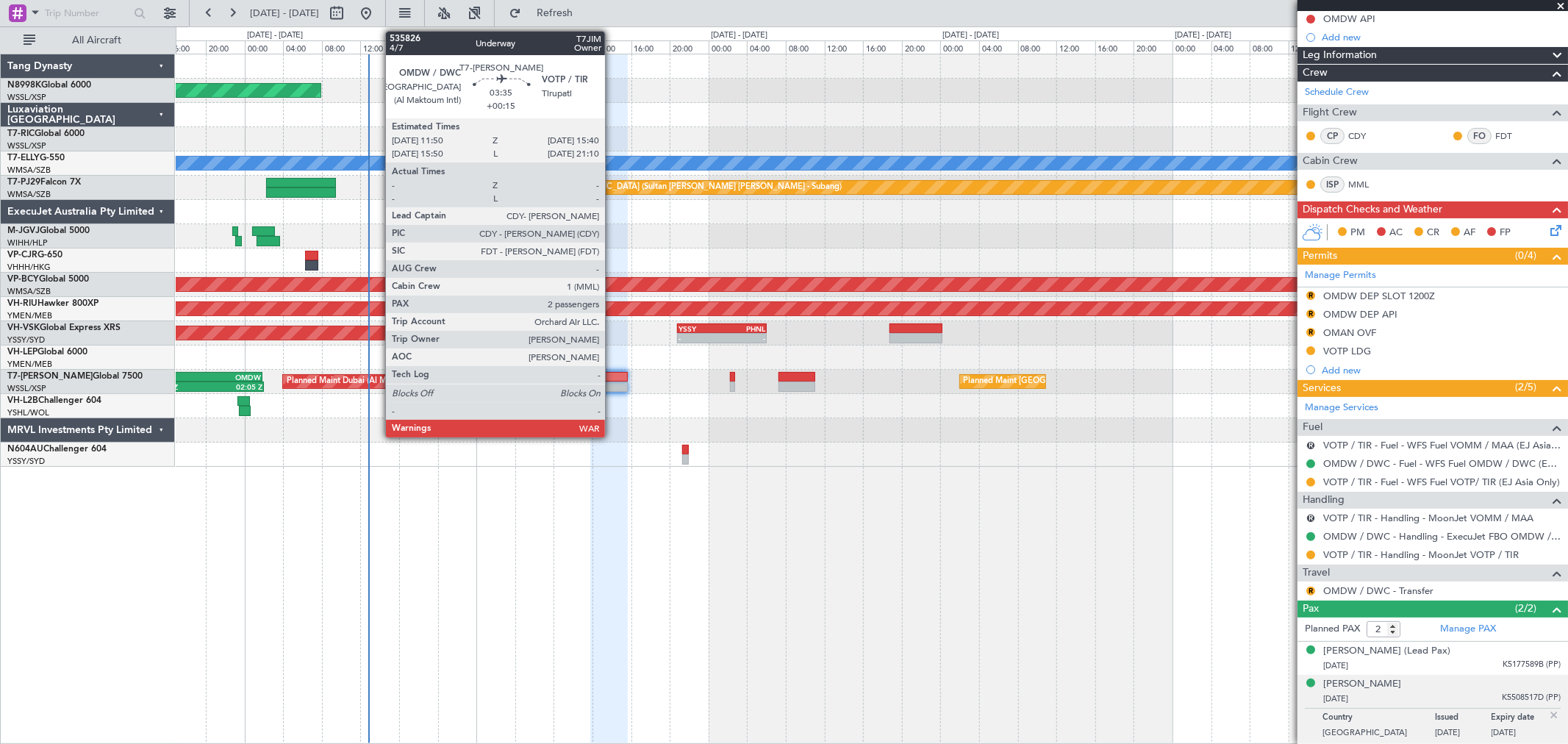
click at [612, 382] on div at bounding box center [609, 386] width 38 height 10
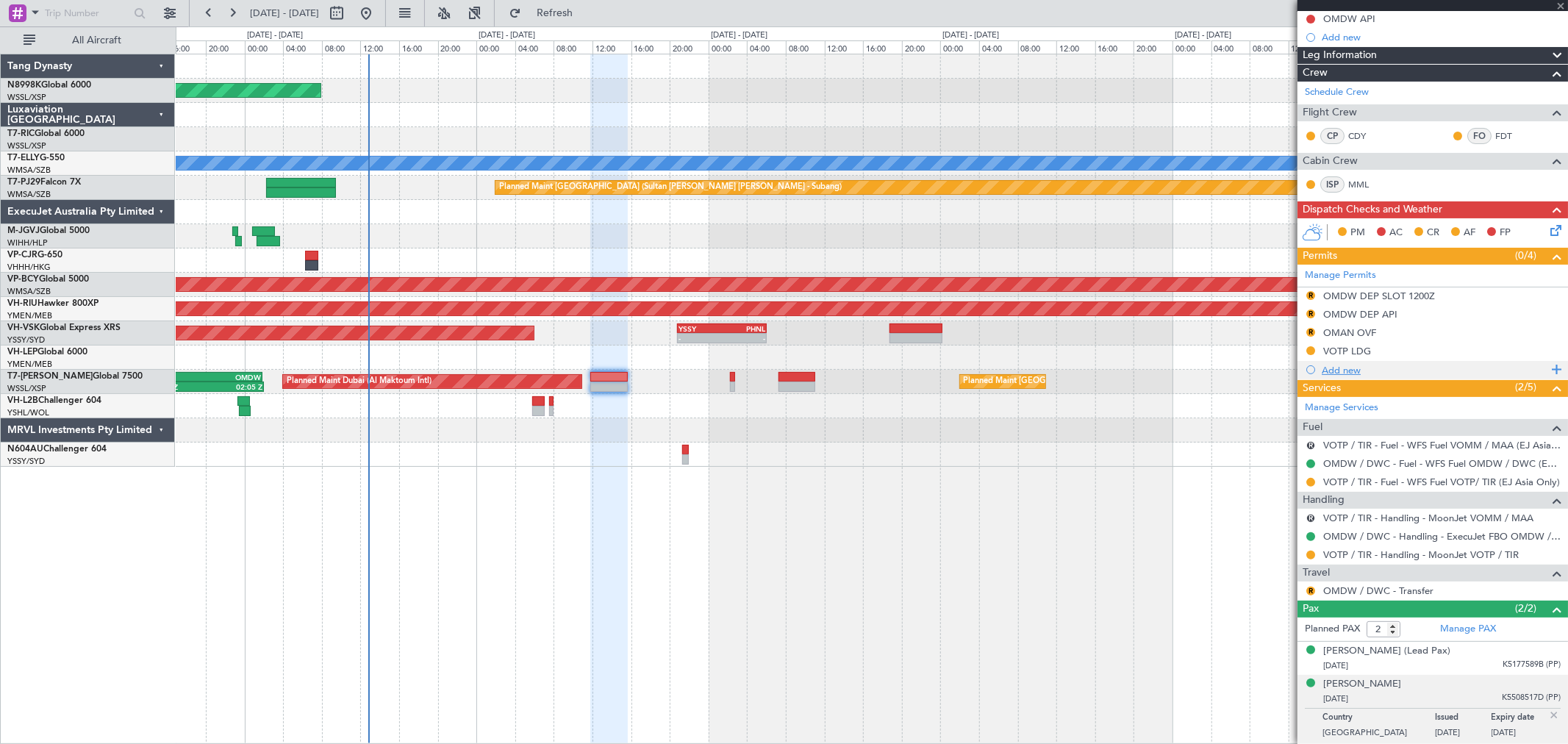
scroll to position [0, 0]
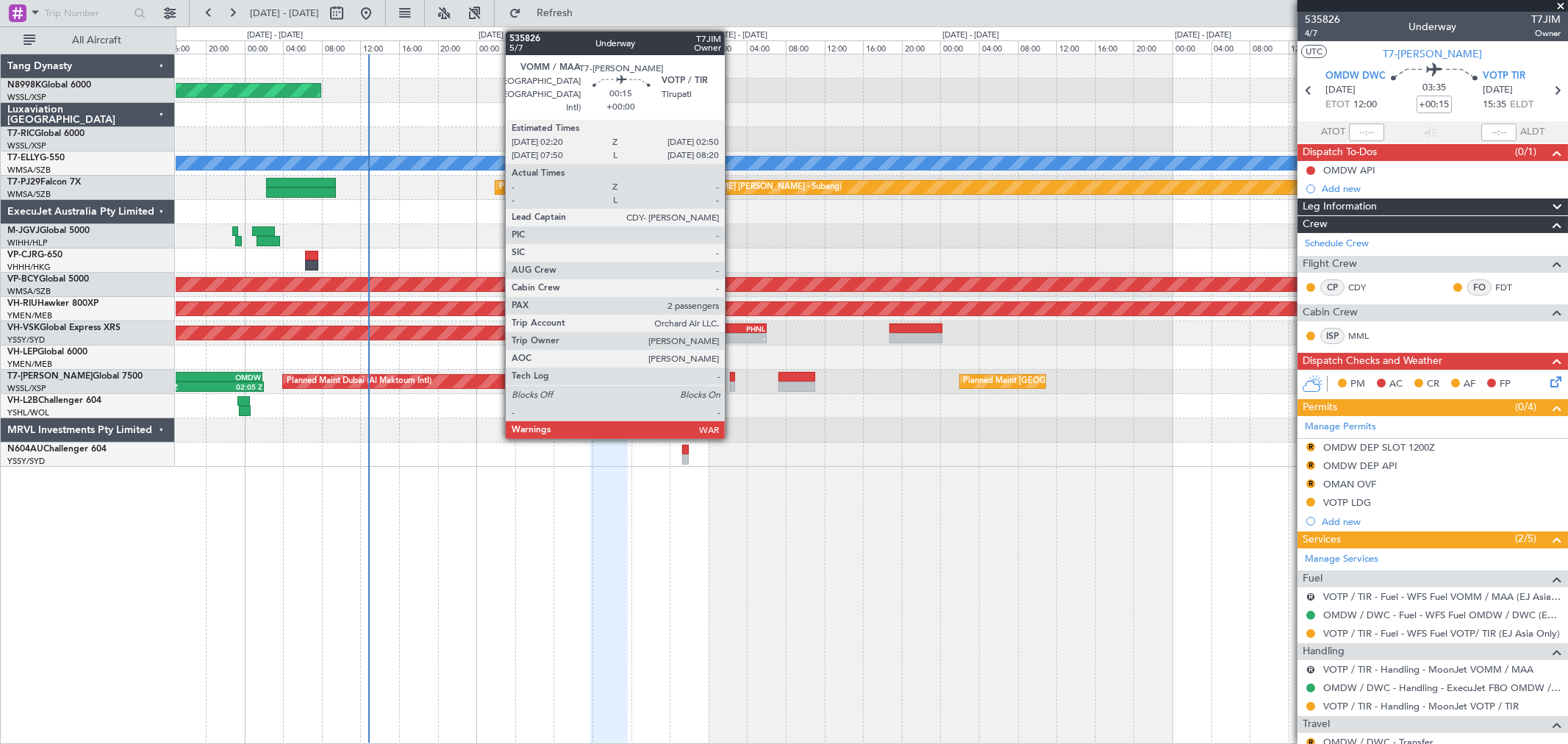
click at [732, 384] on div at bounding box center [732, 386] width 5 height 10
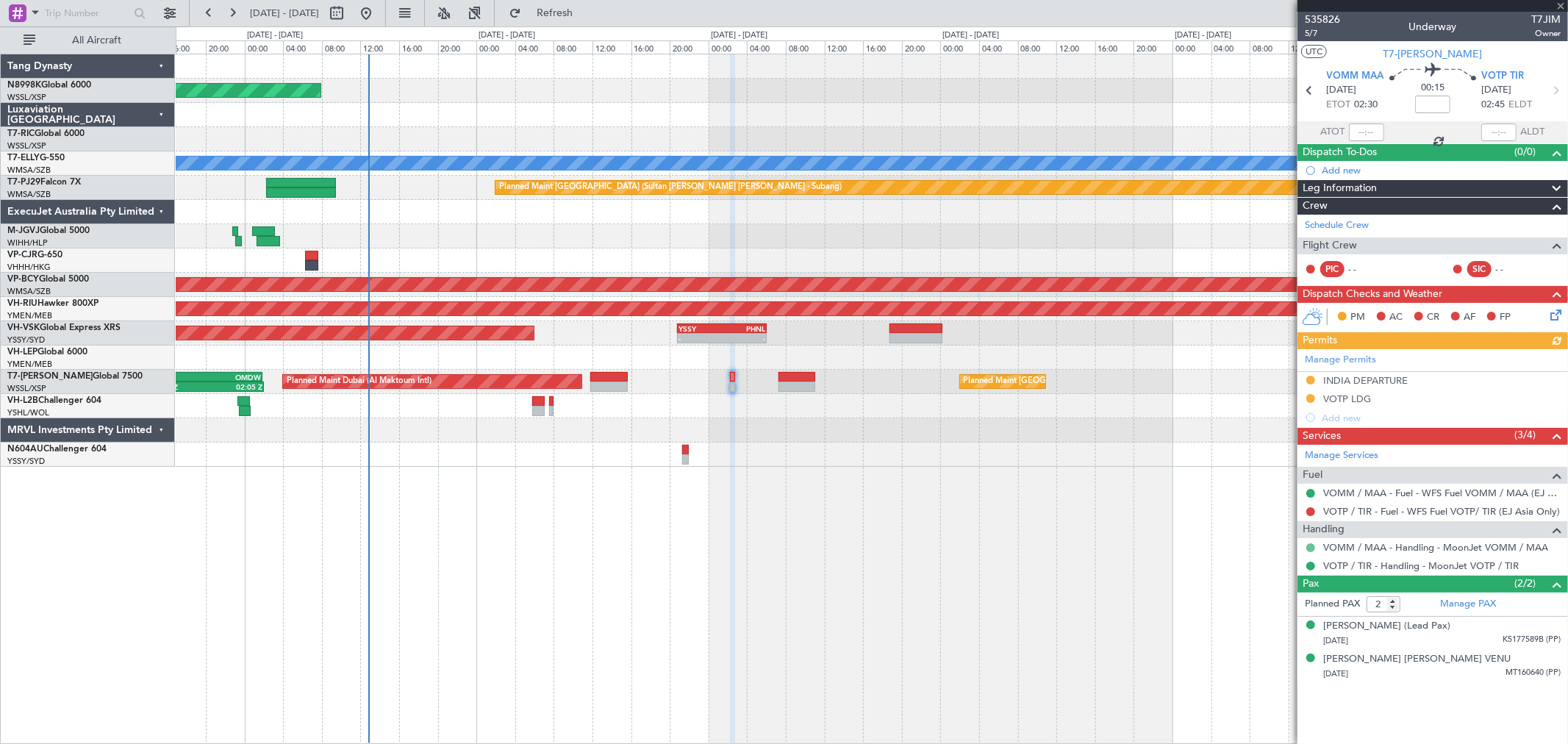
click at [1311, 544] on button at bounding box center [1311, 547] width 9 height 9
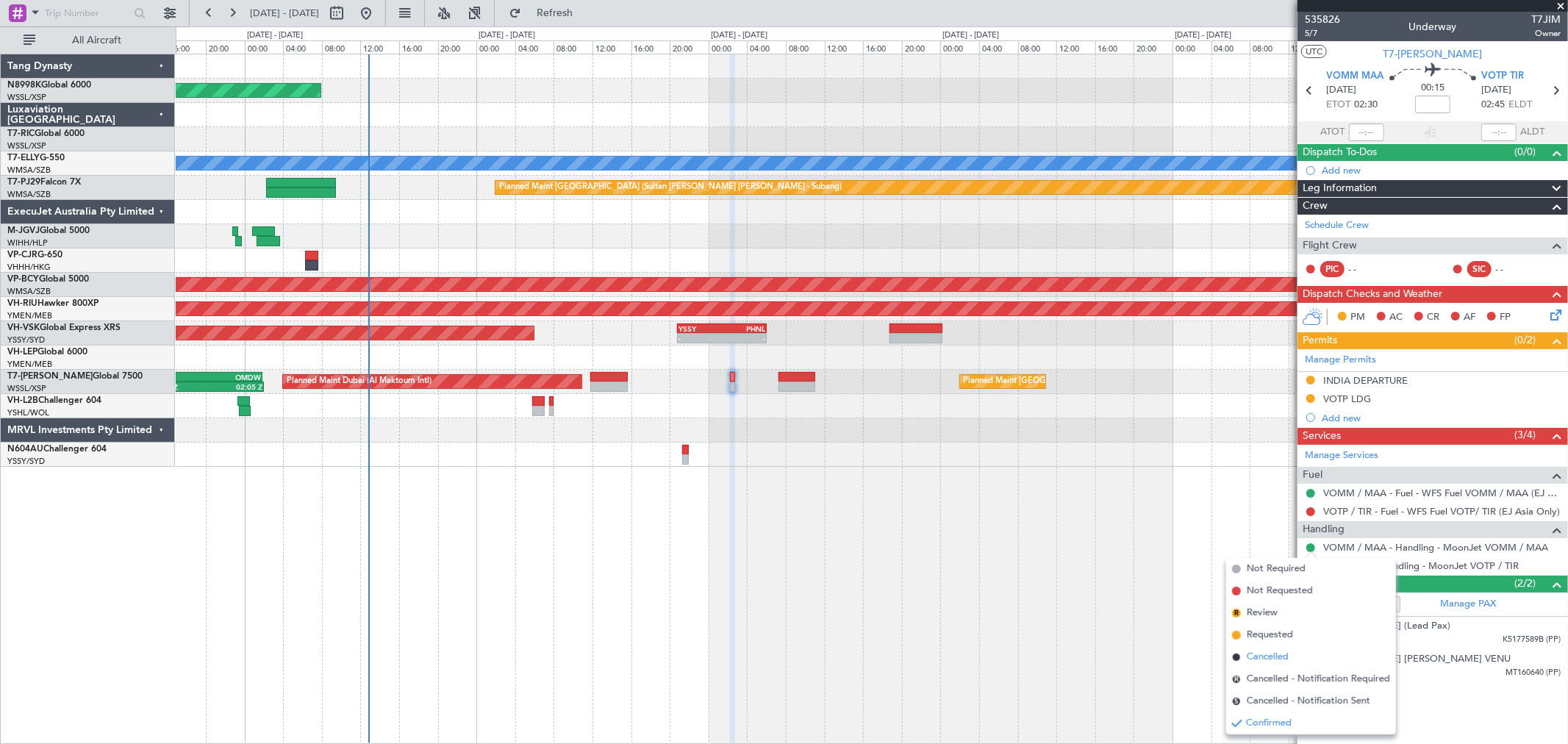
click at [1273, 654] on span "Cancelled" at bounding box center [1267, 657] width 42 height 15
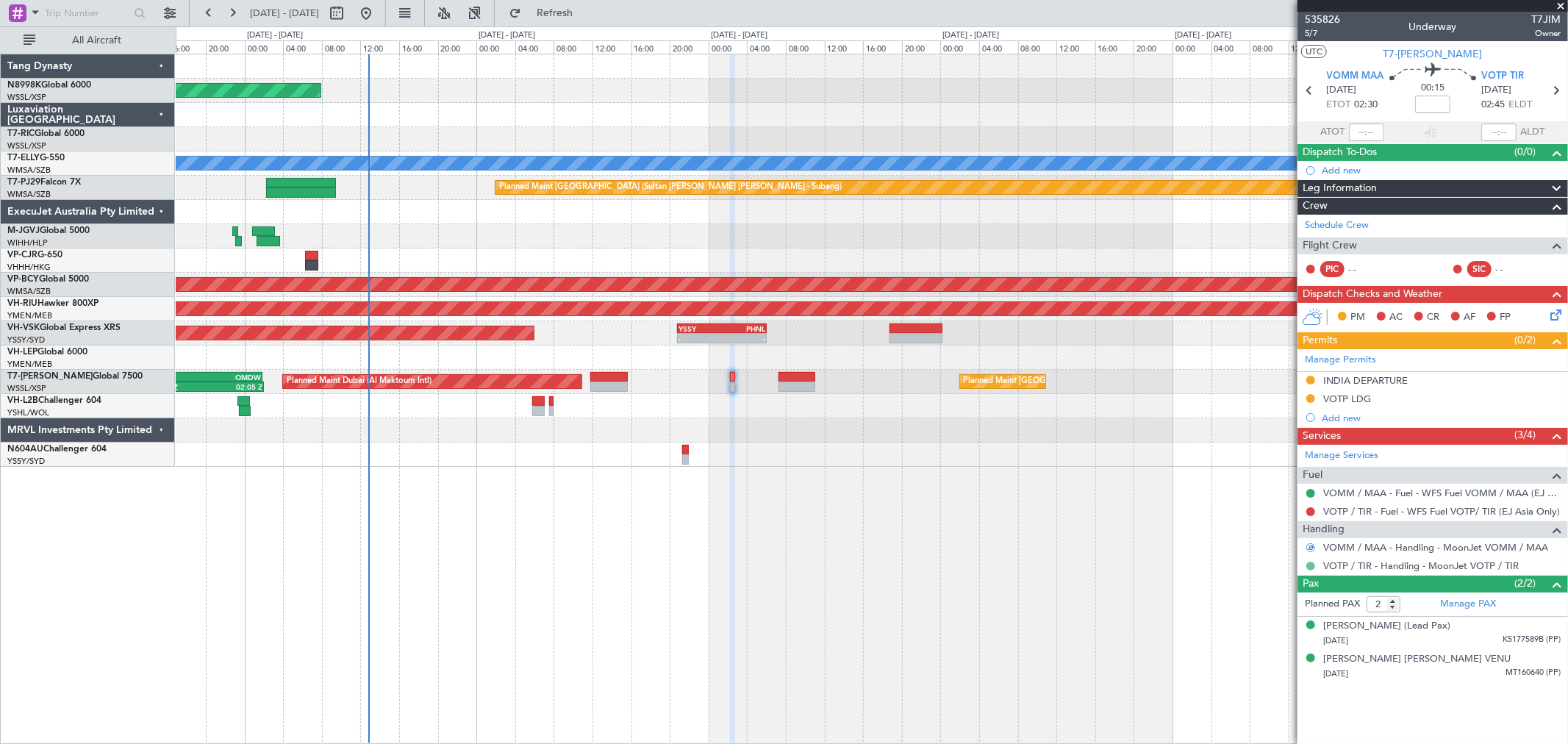
click at [1310, 564] on button at bounding box center [1311, 566] width 9 height 9
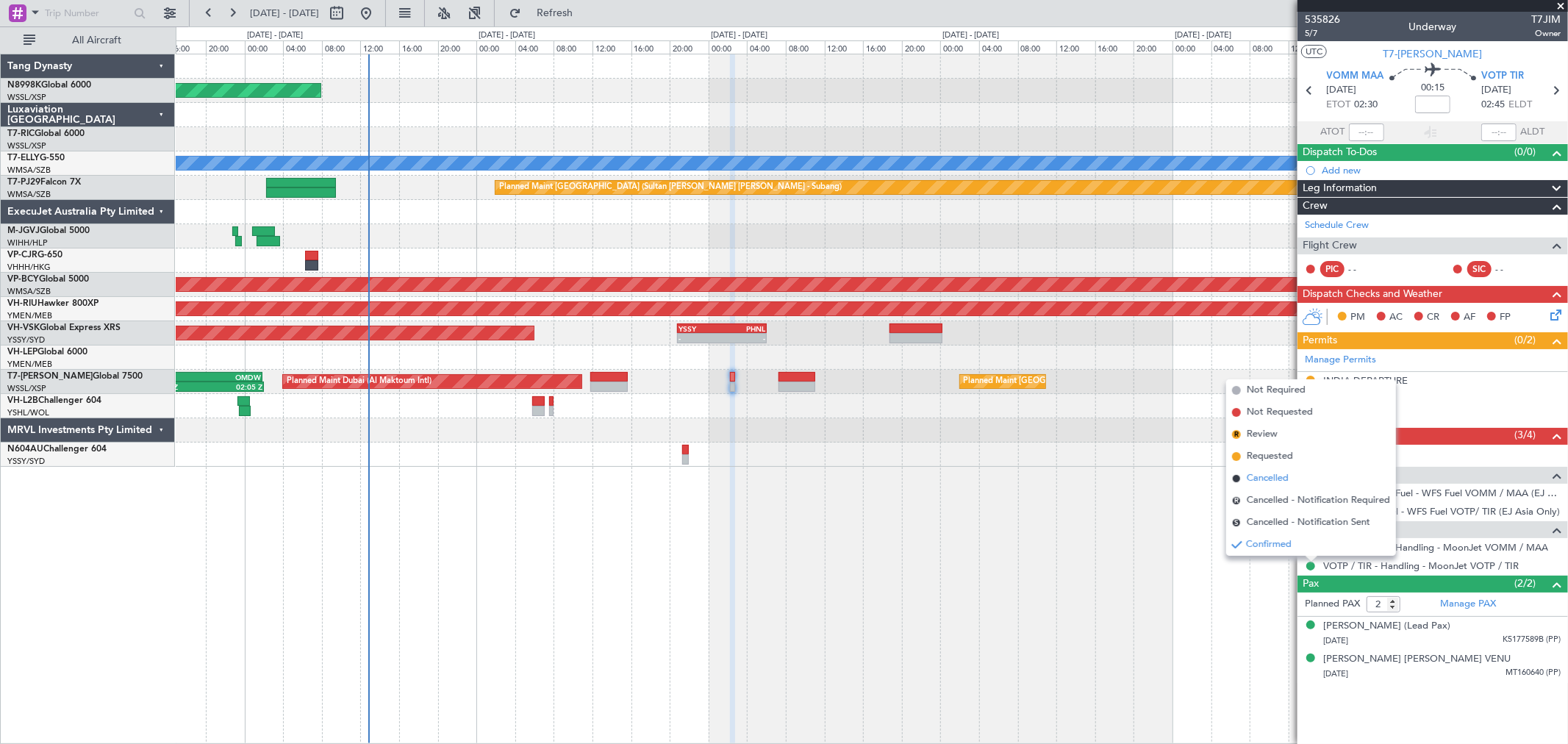
click at [1264, 475] on span "Cancelled" at bounding box center [1267, 478] width 42 height 15
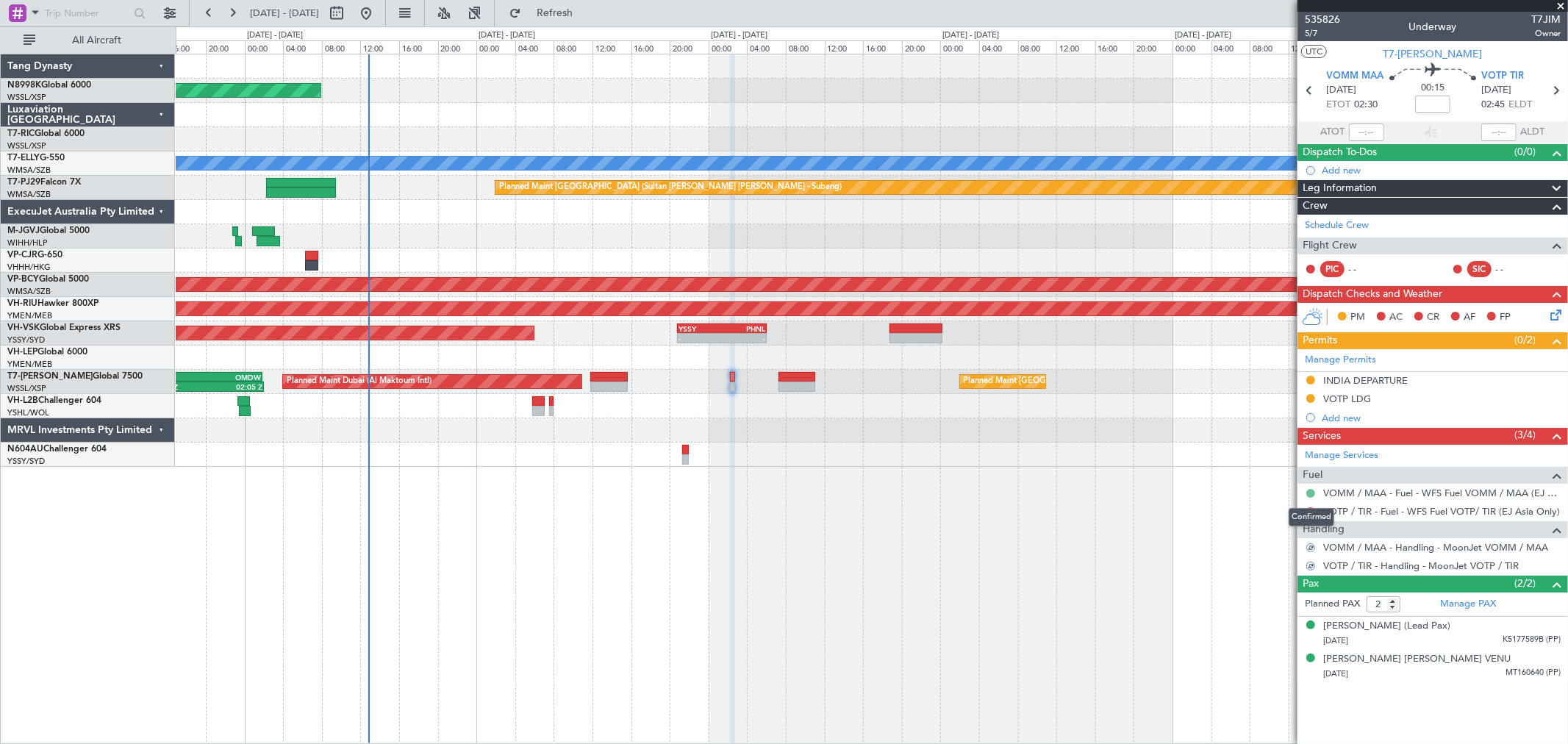
click at [1308, 493] on button at bounding box center [1311, 493] width 9 height 9
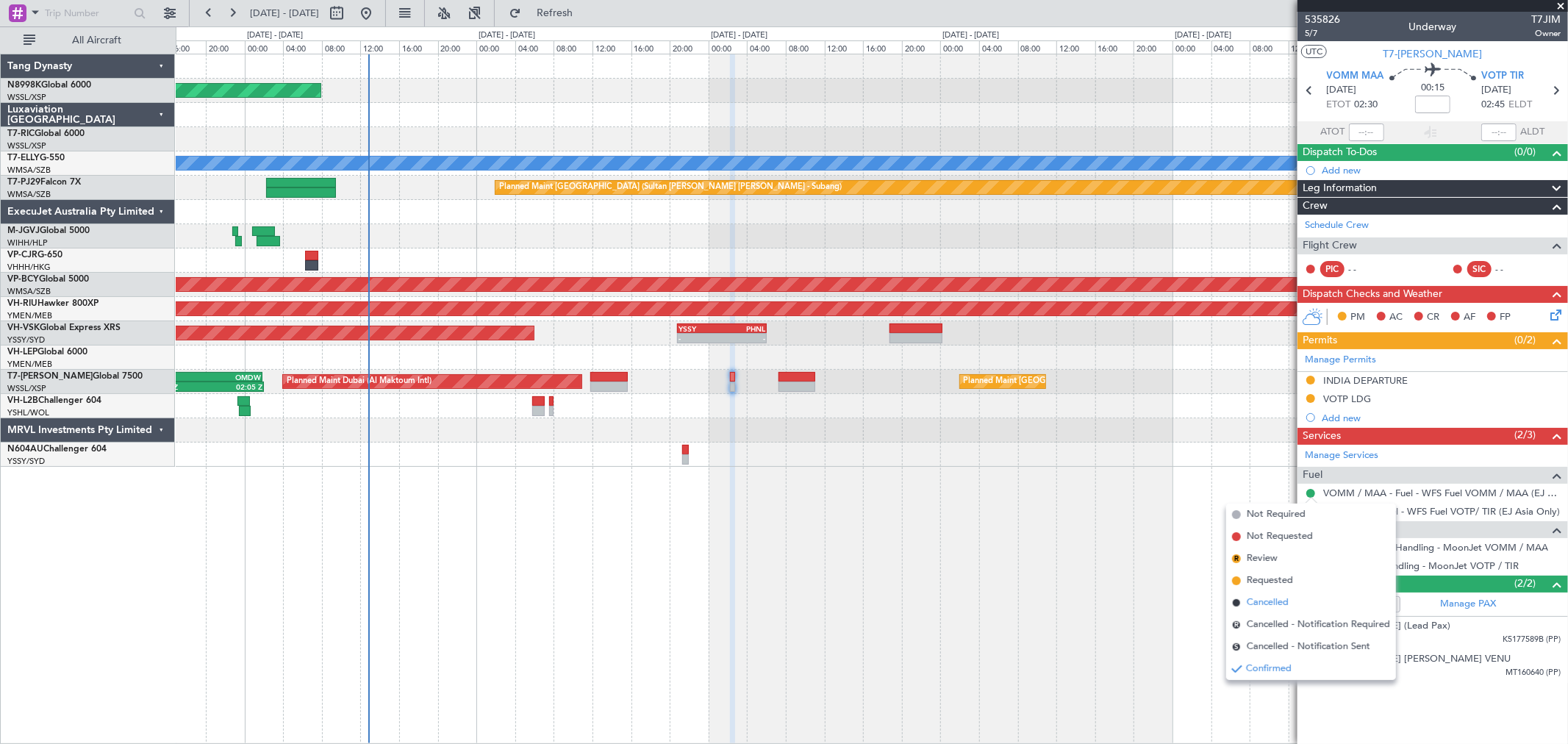
click at [1267, 596] on span "Cancelled" at bounding box center [1267, 602] width 42 height 15
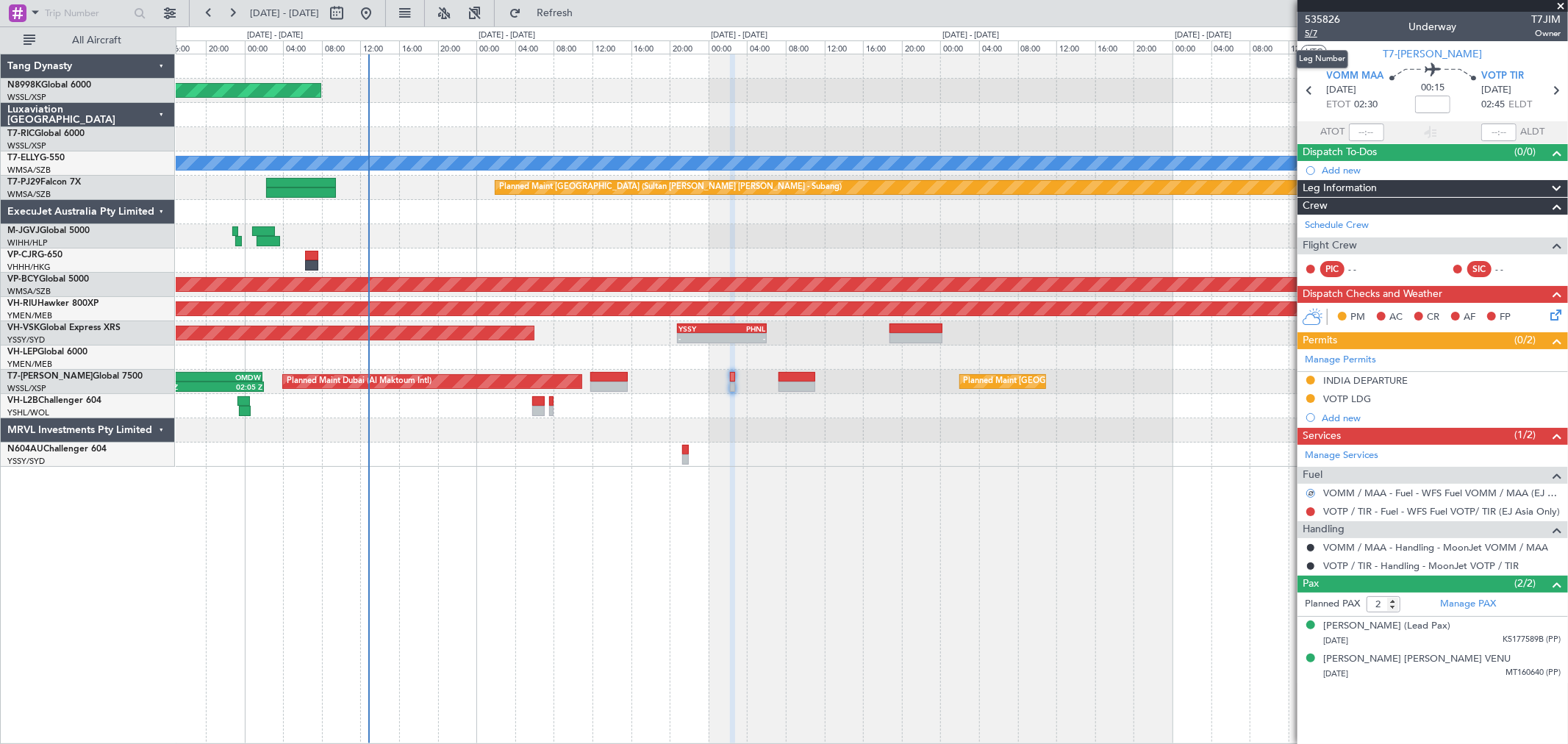
click at [1311, 38] on span "5/7" at bounding box center [1323, 33] width 36 height 13
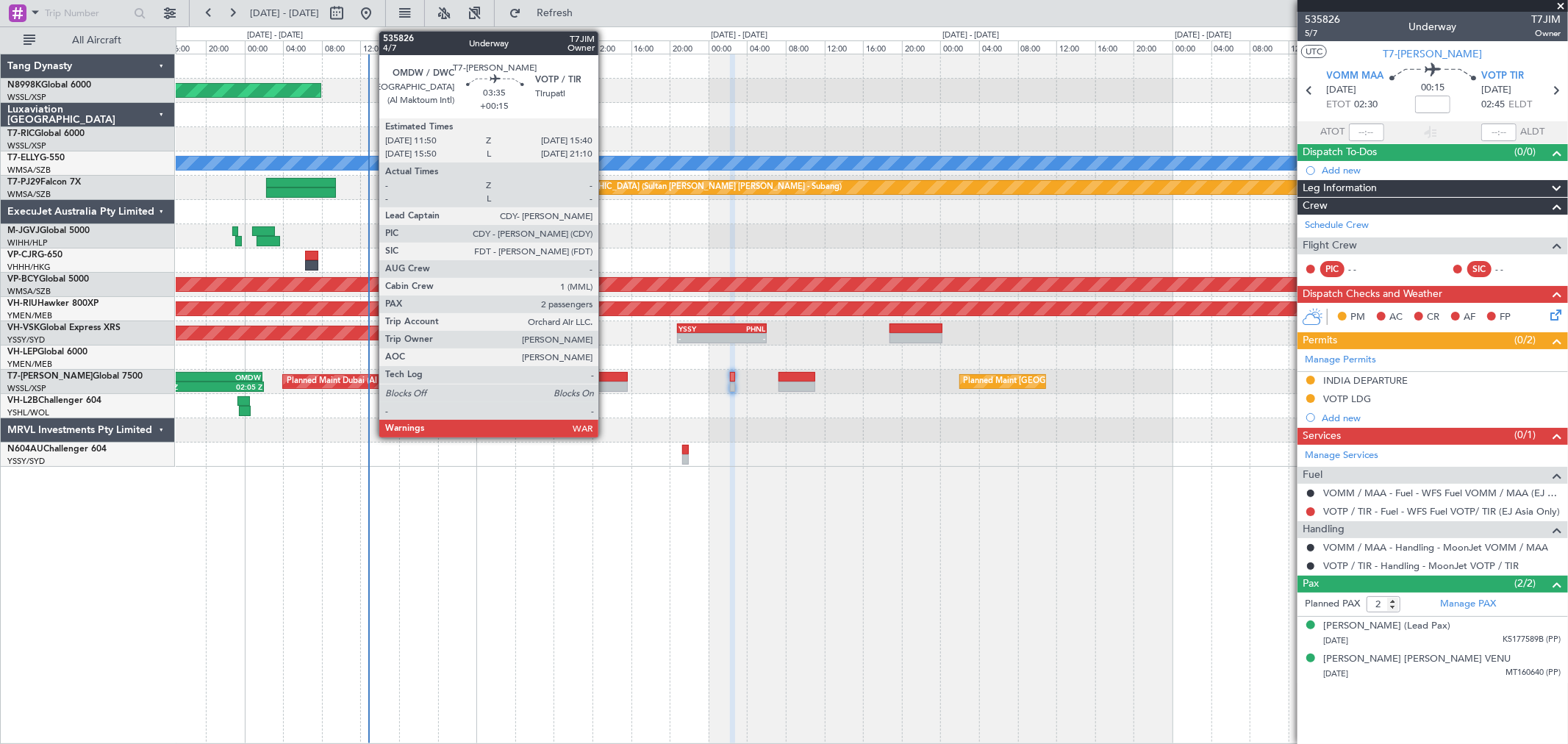
click at [606, 372] on div at bounding box center [609, 377] width 38 height 10
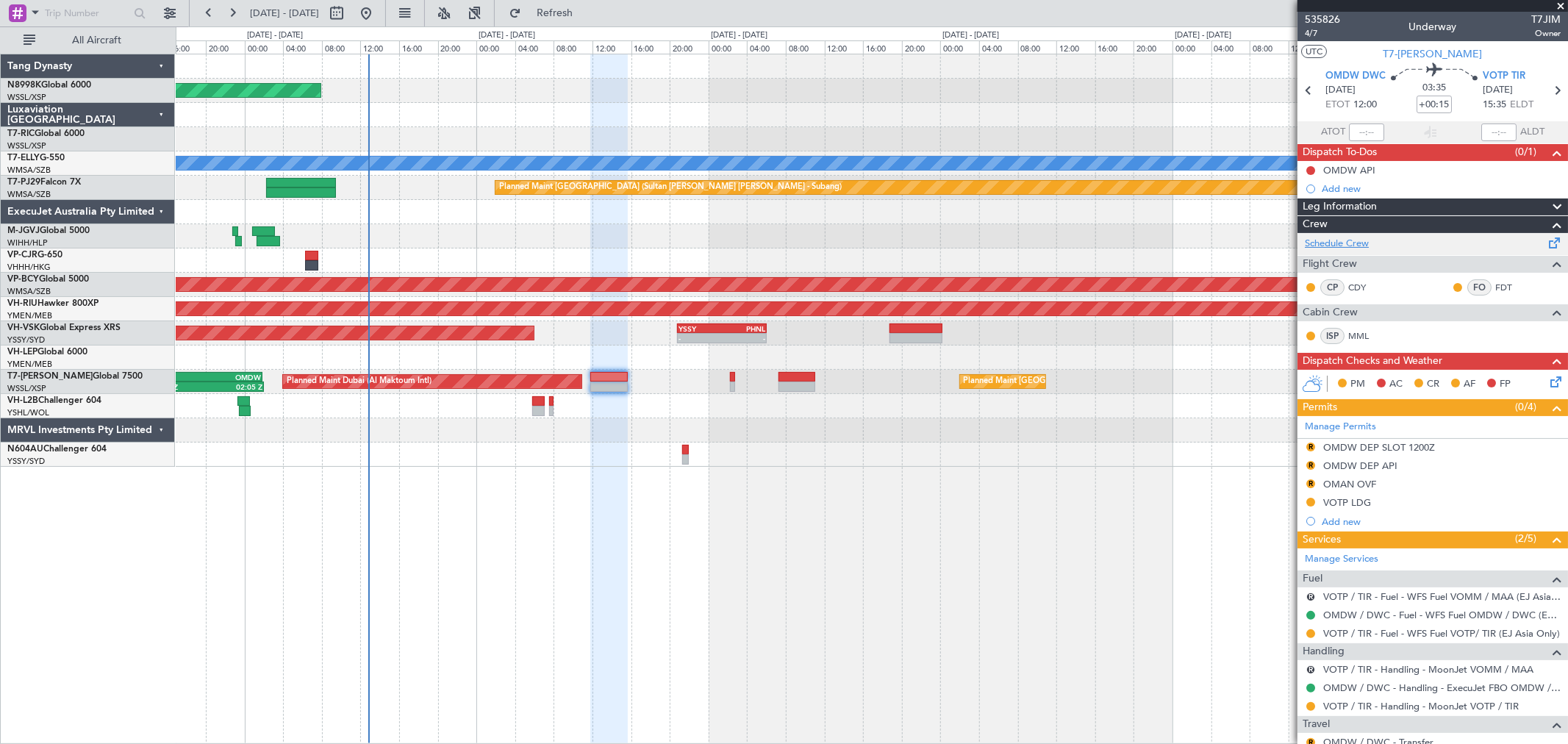
click at [1342, 243] on link "Schedule Crew" at bounding box center [1337, 244] width 64 height 15
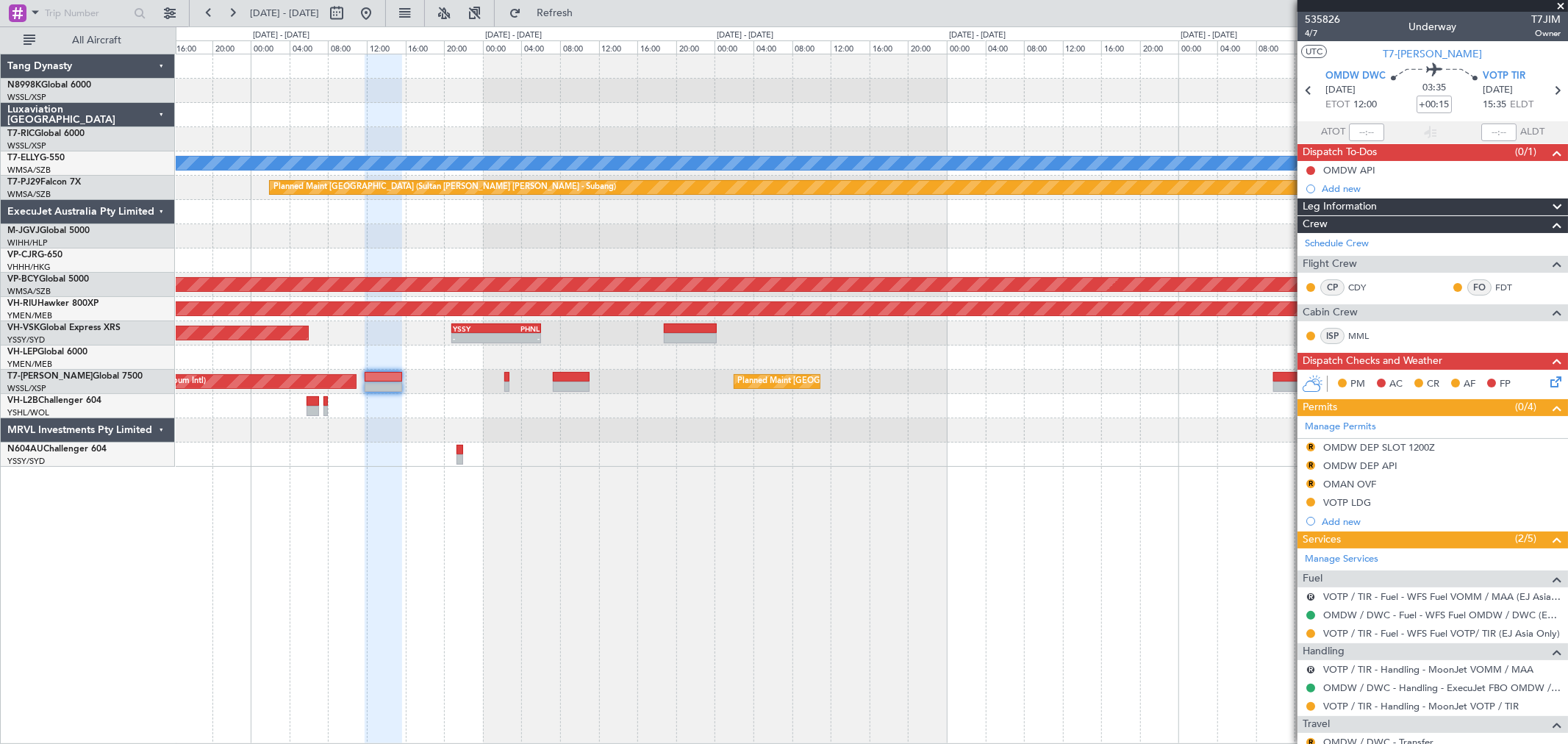
click at [770, 375] on div "Planned Maint [GEOGRAPHIC_DATA] (Seletar) Planned Maint [GEOGRAPHIC_DATA] ([GEO…" at bounding box center [871, 260] width 1391 height 412
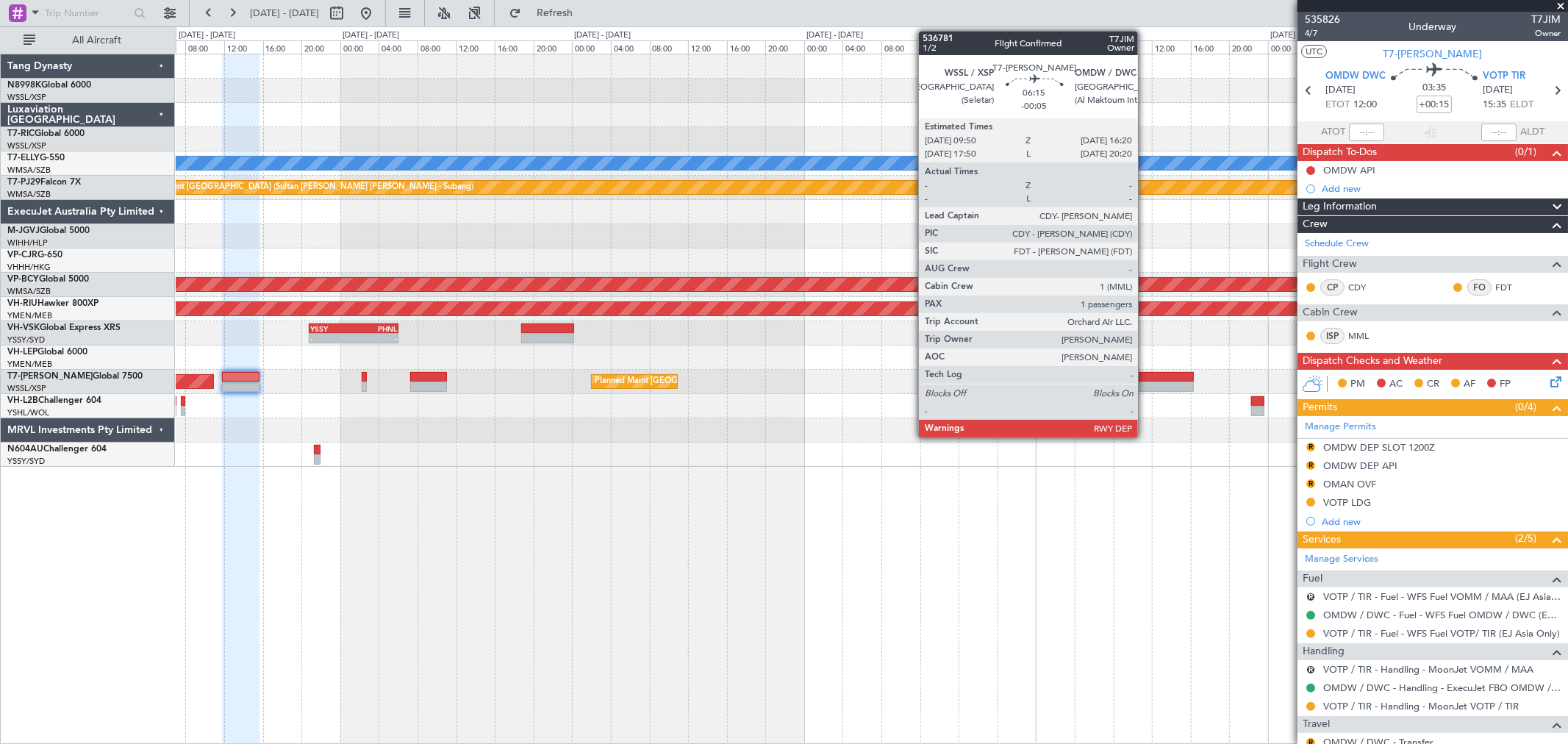
click at [1147, 378] on div at bounding box center [1162, 377] width 63 height 10
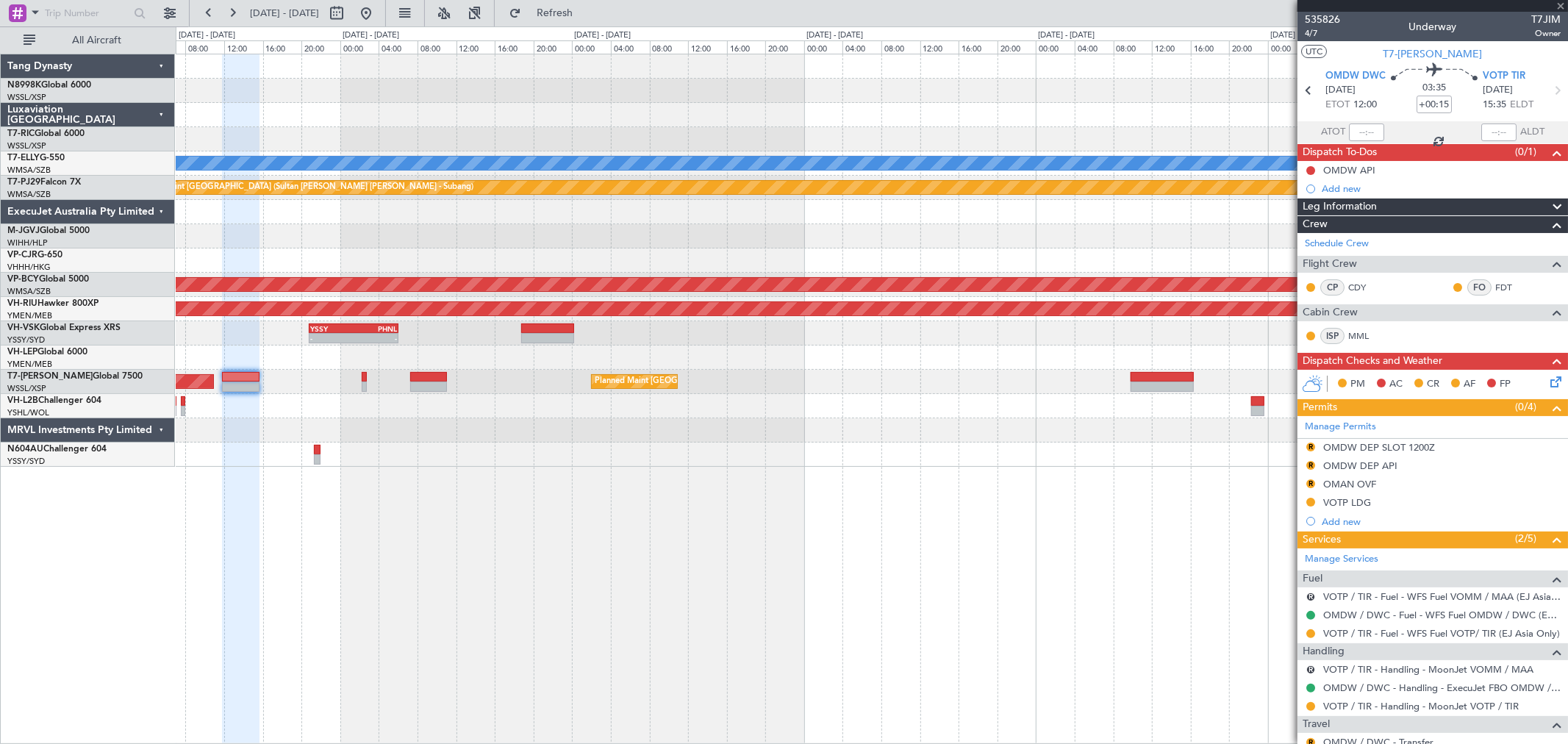
type input "-00:05"
type input "1"
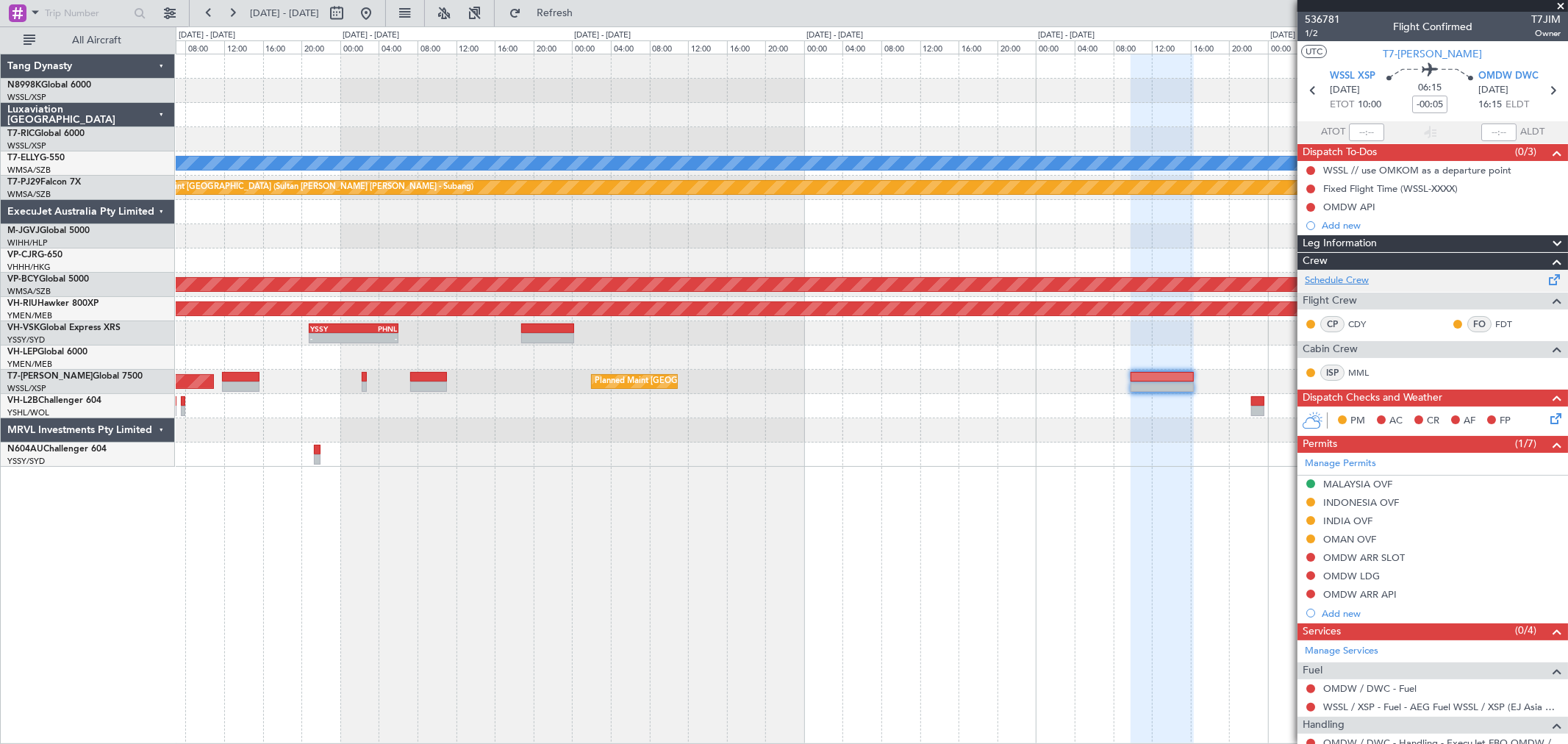
click at [1341, 277] on link "Schedule Crew" at bounding box center [1337, 281] width 64 height 15
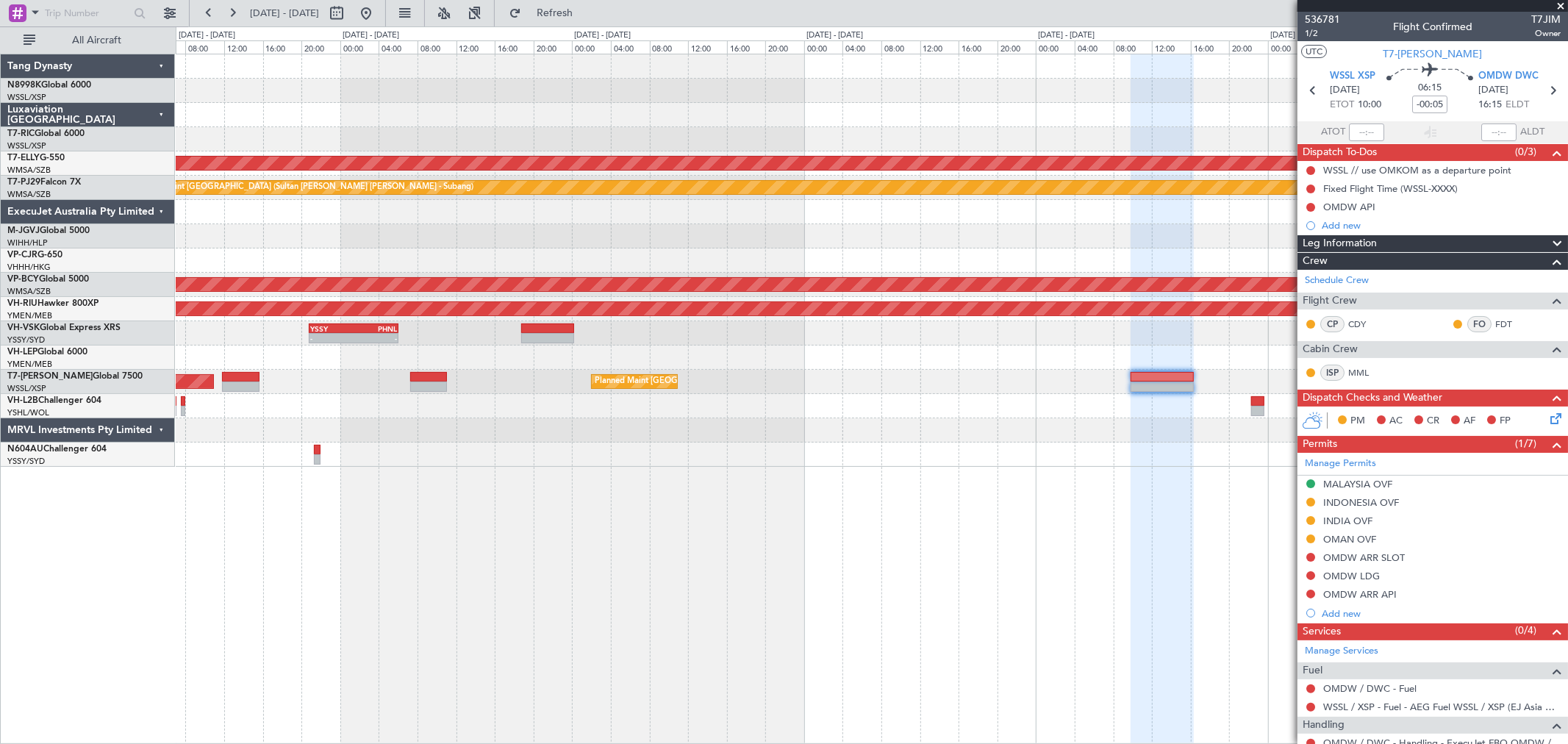
click at [664, 353] on div at bounding box center [871, 358] width 1391 height 24
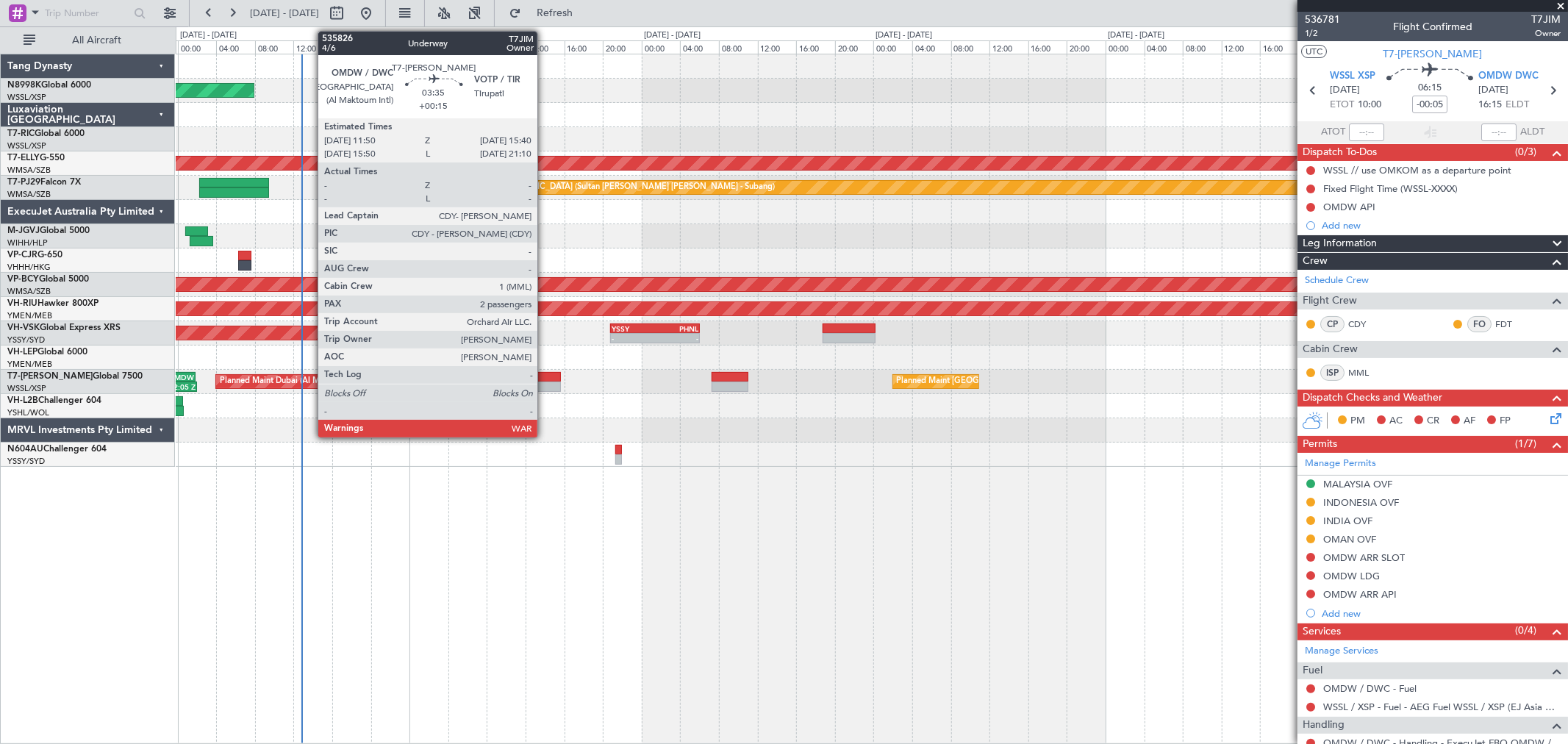
click at [544, 379] on div at bounding box center [542, 377] width 38 height 10
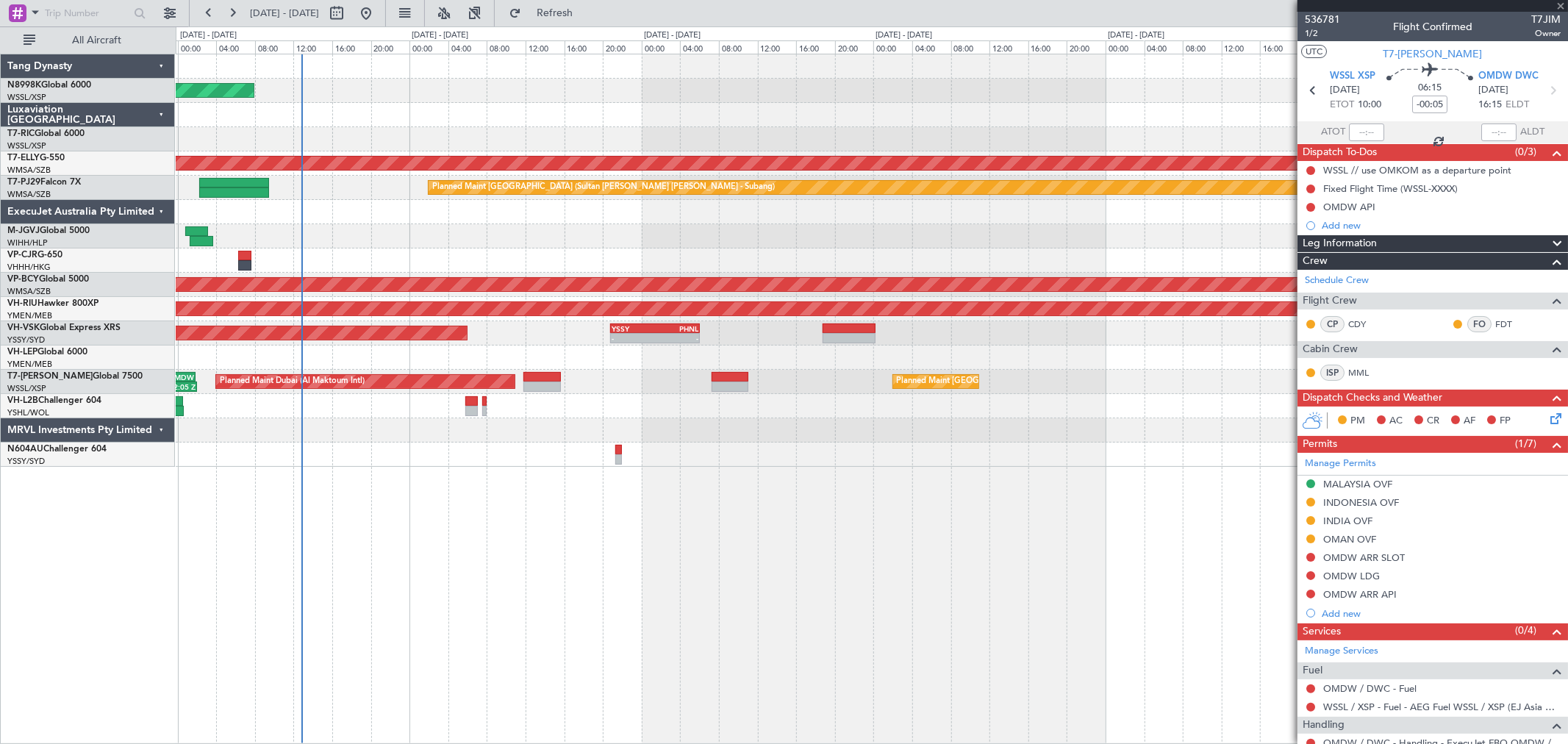
type input "+00:15"
type input "2"
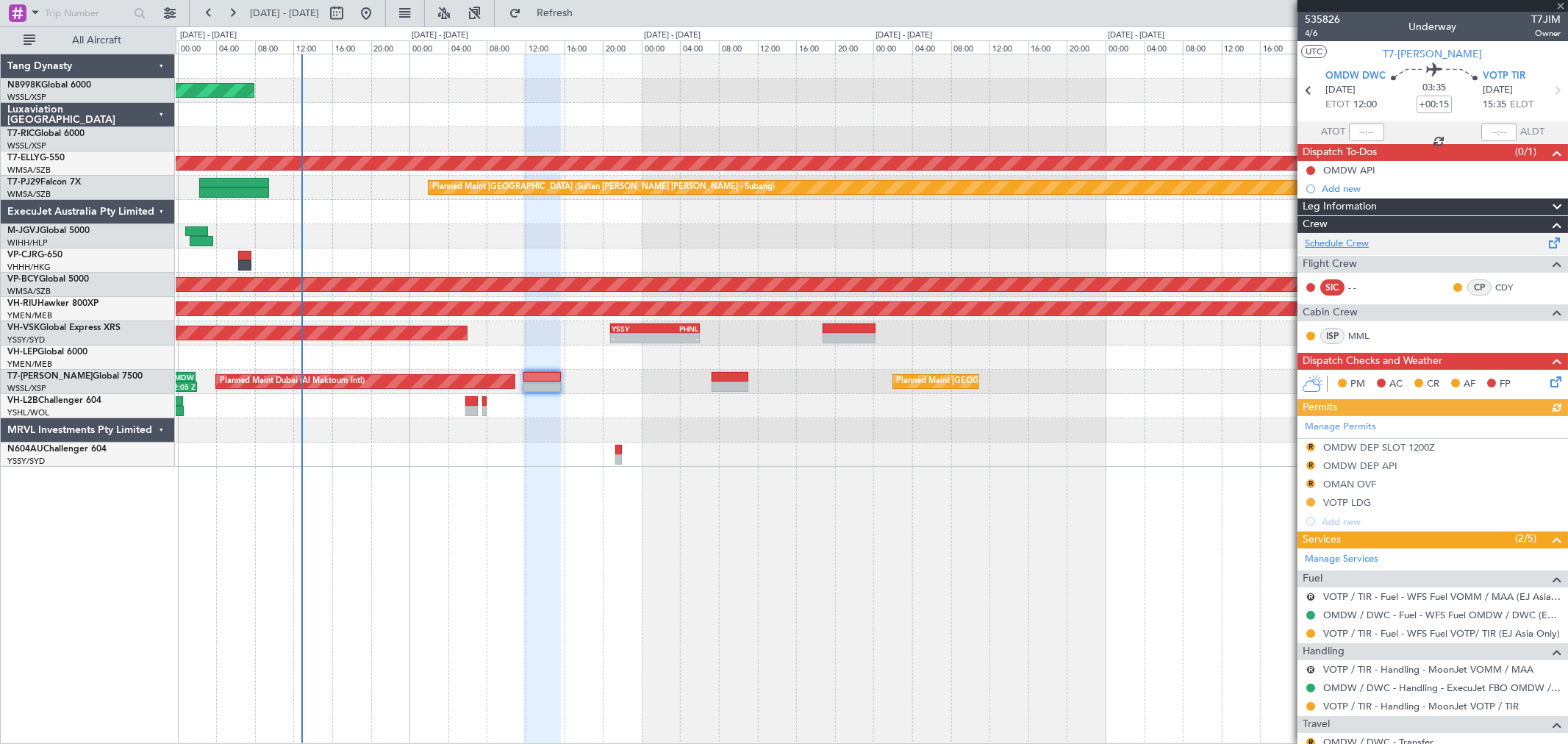
click at [1346, 246] on link "Schedule Crew" at bounding box center [1337, 244] width 64 height 15
click at [649, 408] on div "Planned Maint [GEOGRAPHIC_DATA] (Seletar) [PERSON_NAME] Planned Maint [GEOGRAPH…" at bounding box center [871, 260] width 1391 height 412
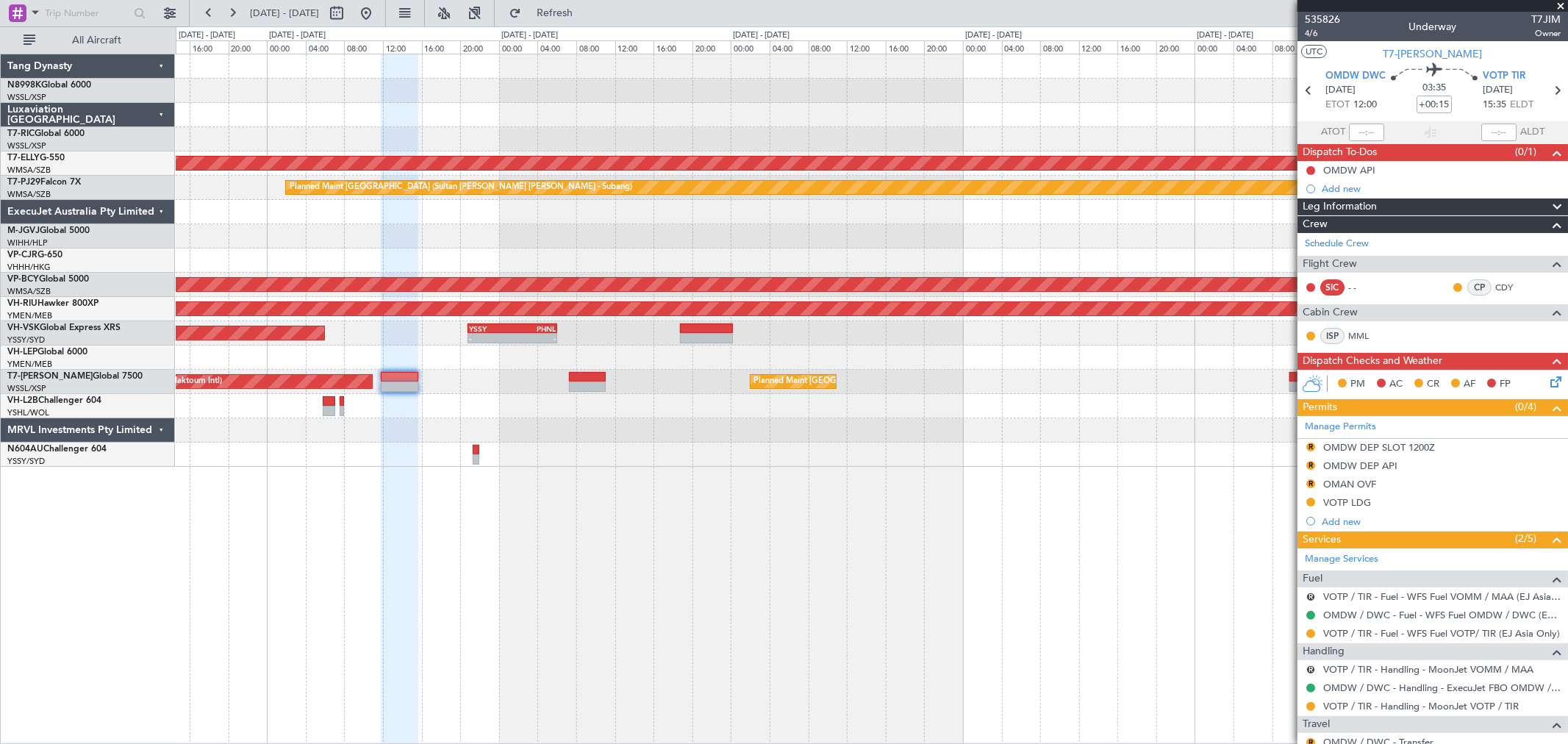
click at [842, 438] on div "Planned Maint [GEOGRAPHIC_DATA] (Seletar) [PERSON_NAME] Planned Maint [GEOGRAPH…" at bounding box center [871, 260] width 1391 height 412
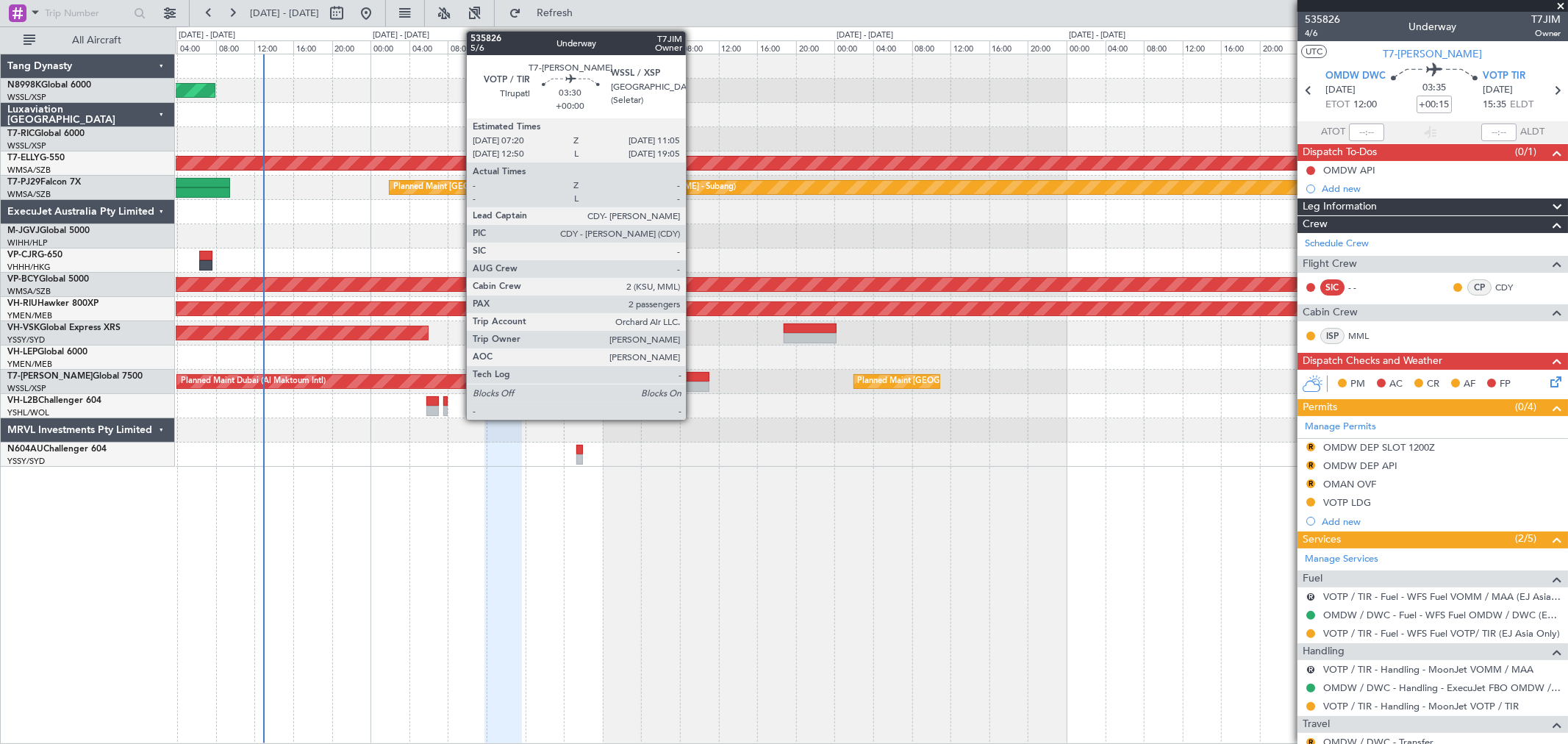
click at [698, 372] on div at bounding box center [692, 377] width 37 height 10
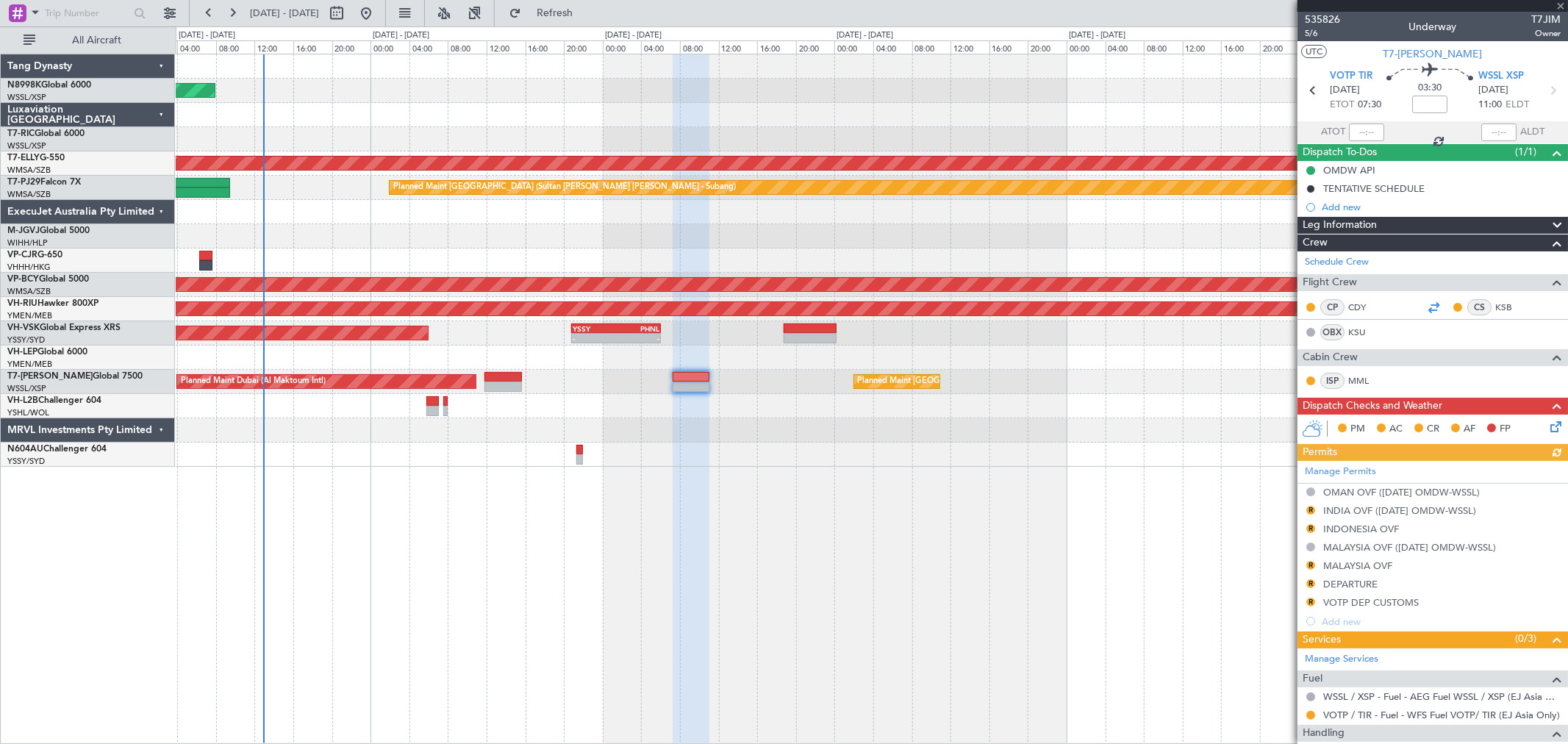
click at [1426, 304] on div at bounding box center [1434, 307] width 18 height 18
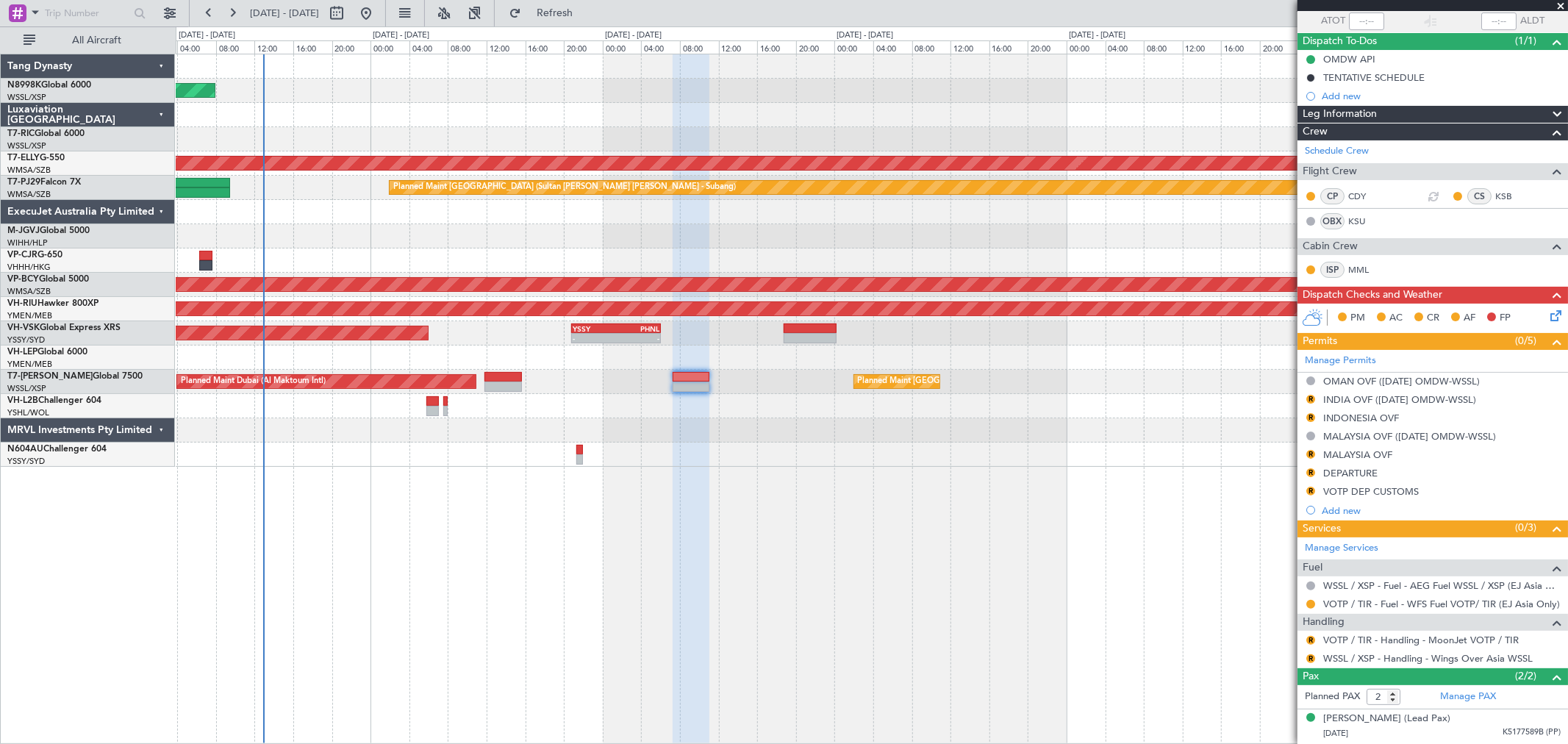
scroll to position [142, 0]
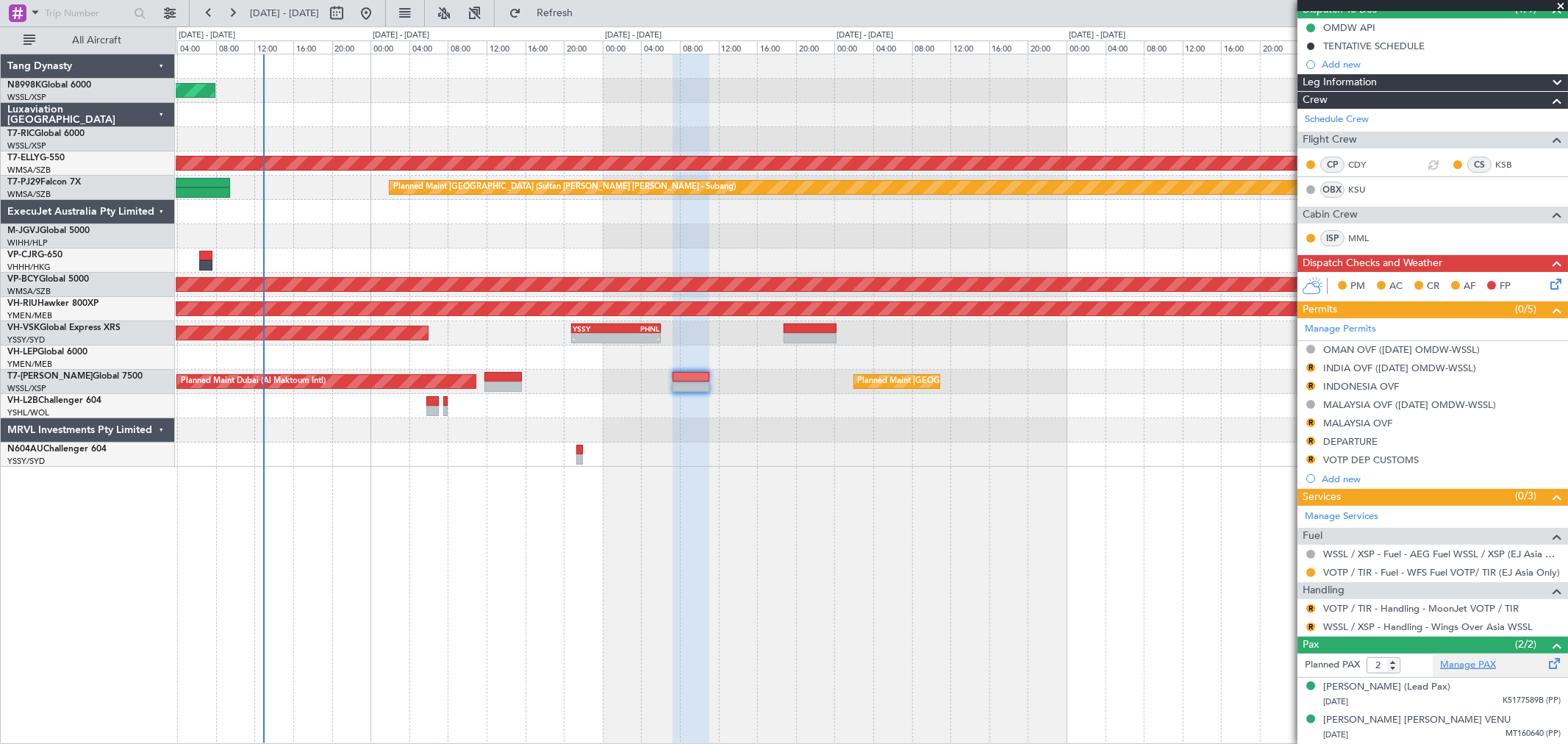
click at [1470, 668] on link "Manage PAX" at bounding box center [1468, 665] width 56 height 15
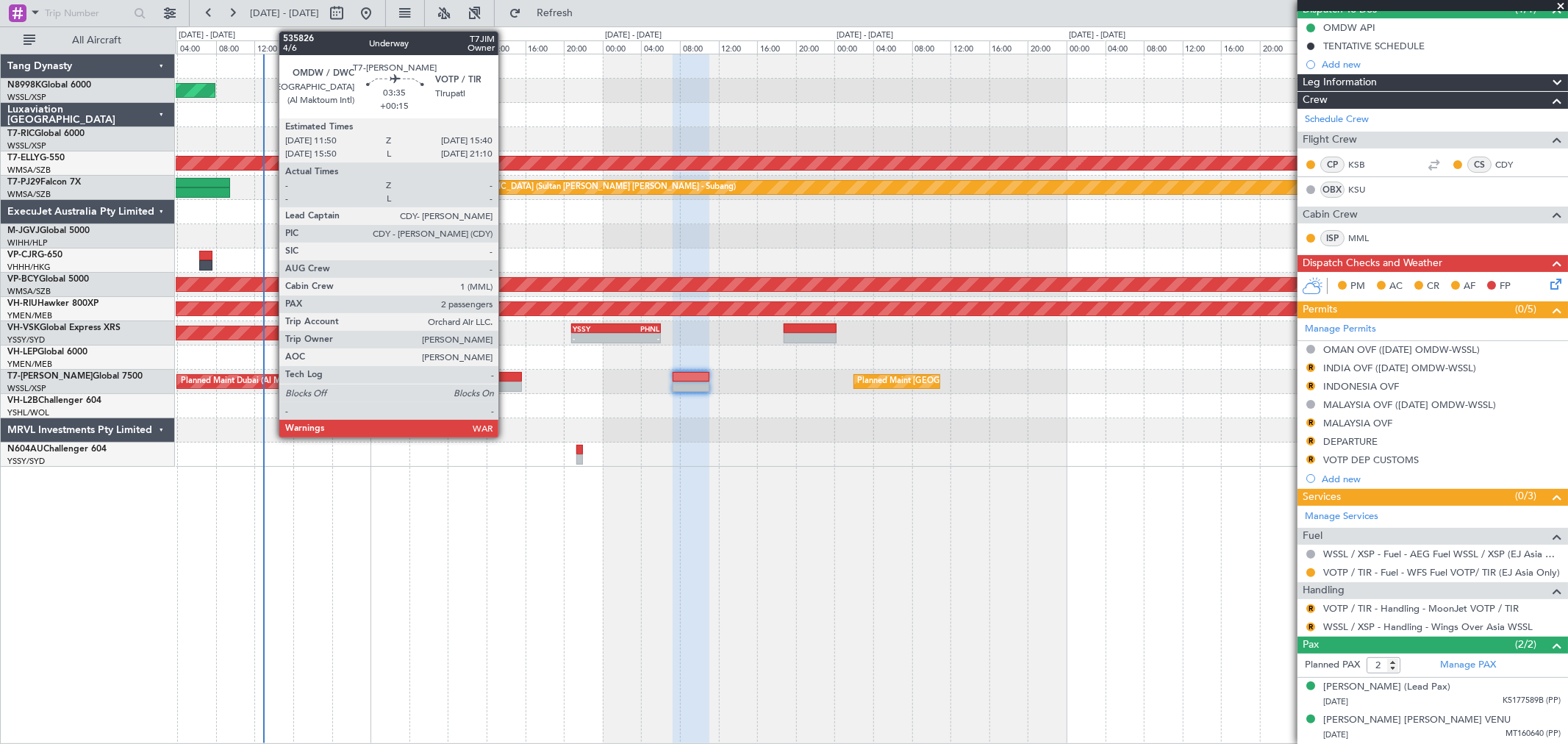
click at [506, 377] on div at bounding box center [503, 377] width 38 height 10
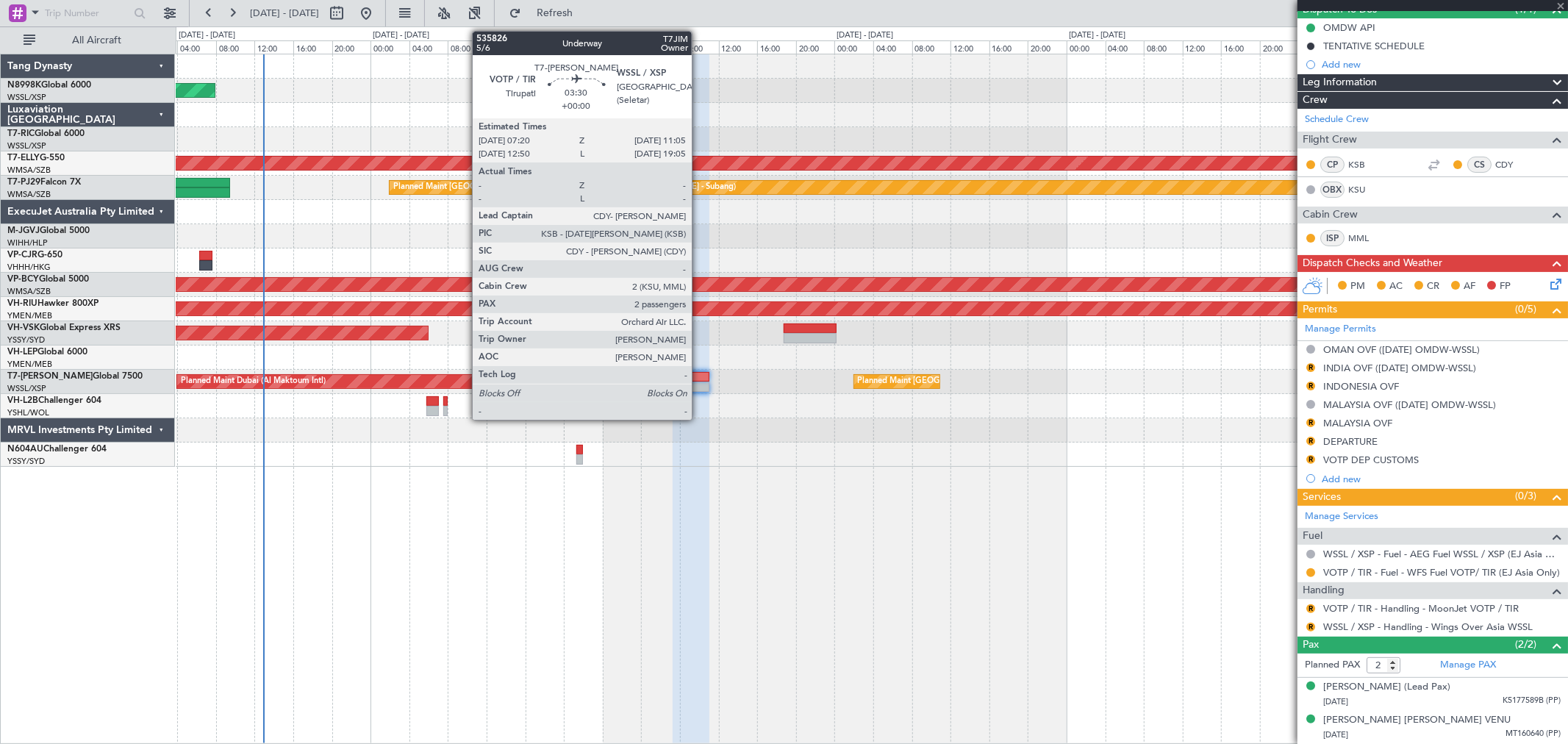
type input "+00:15"
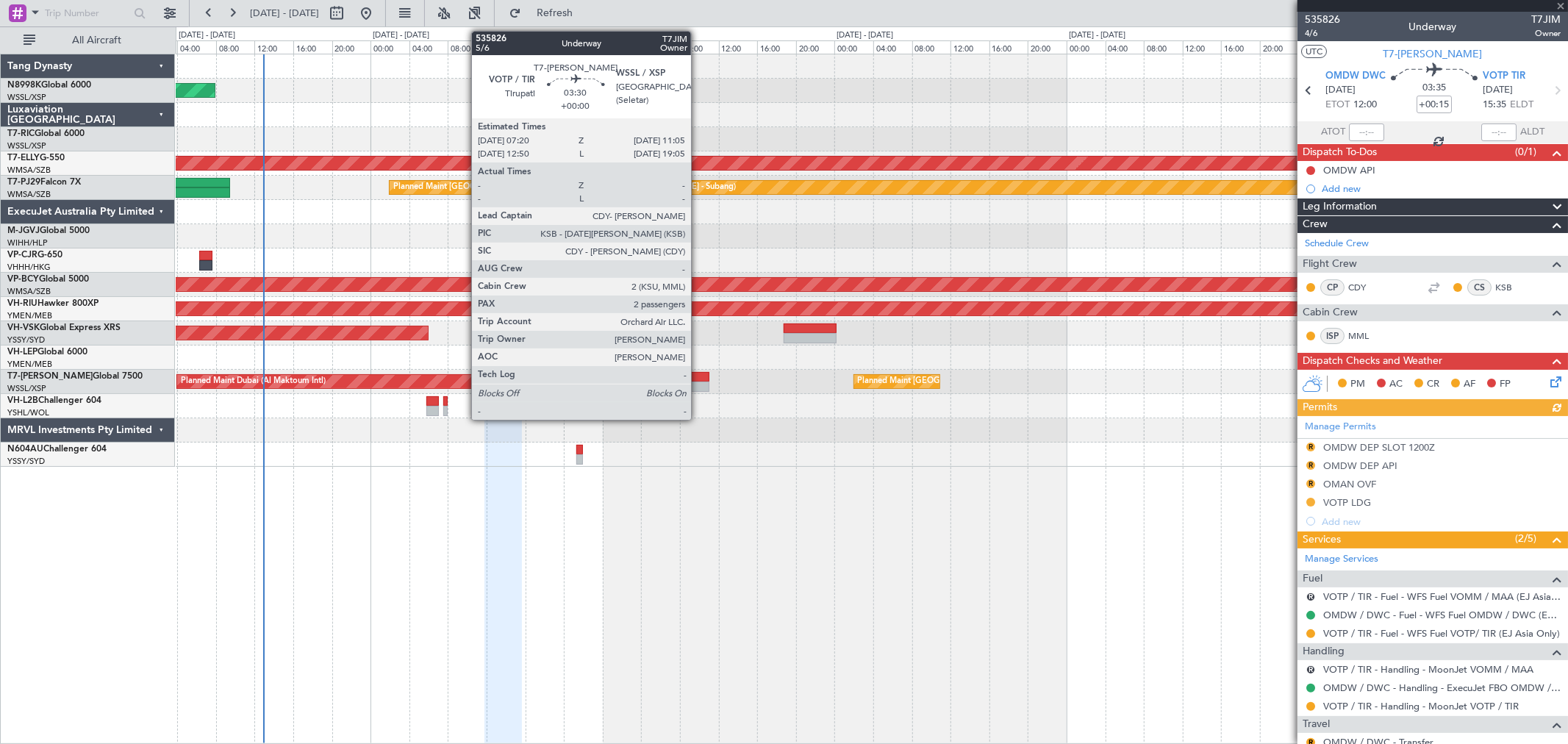
click at [698, 384] on div at bounding box center [692, 386] width 37 height 10
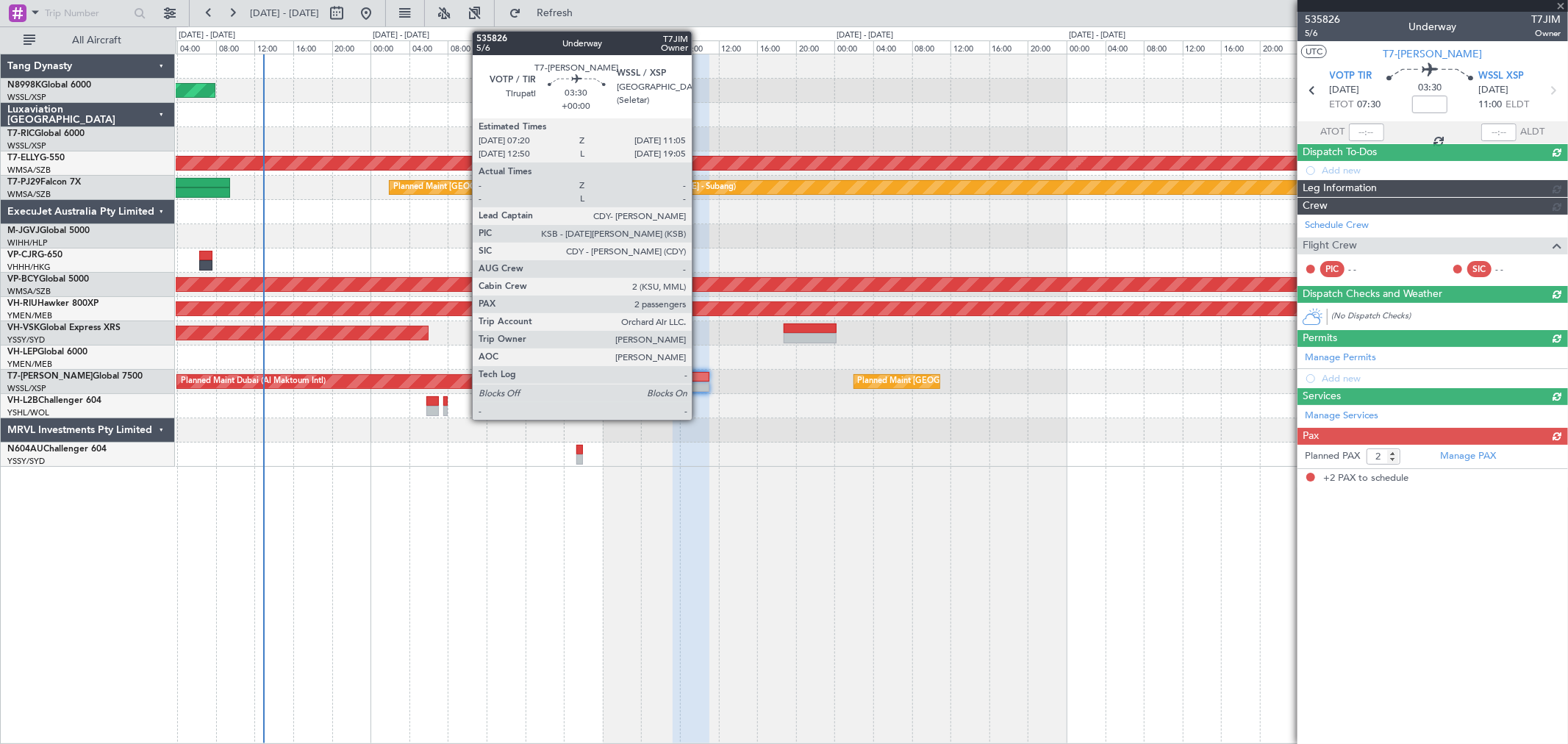
click at [699, 378] on div at bounding box center [692, 377] width 37 height 10
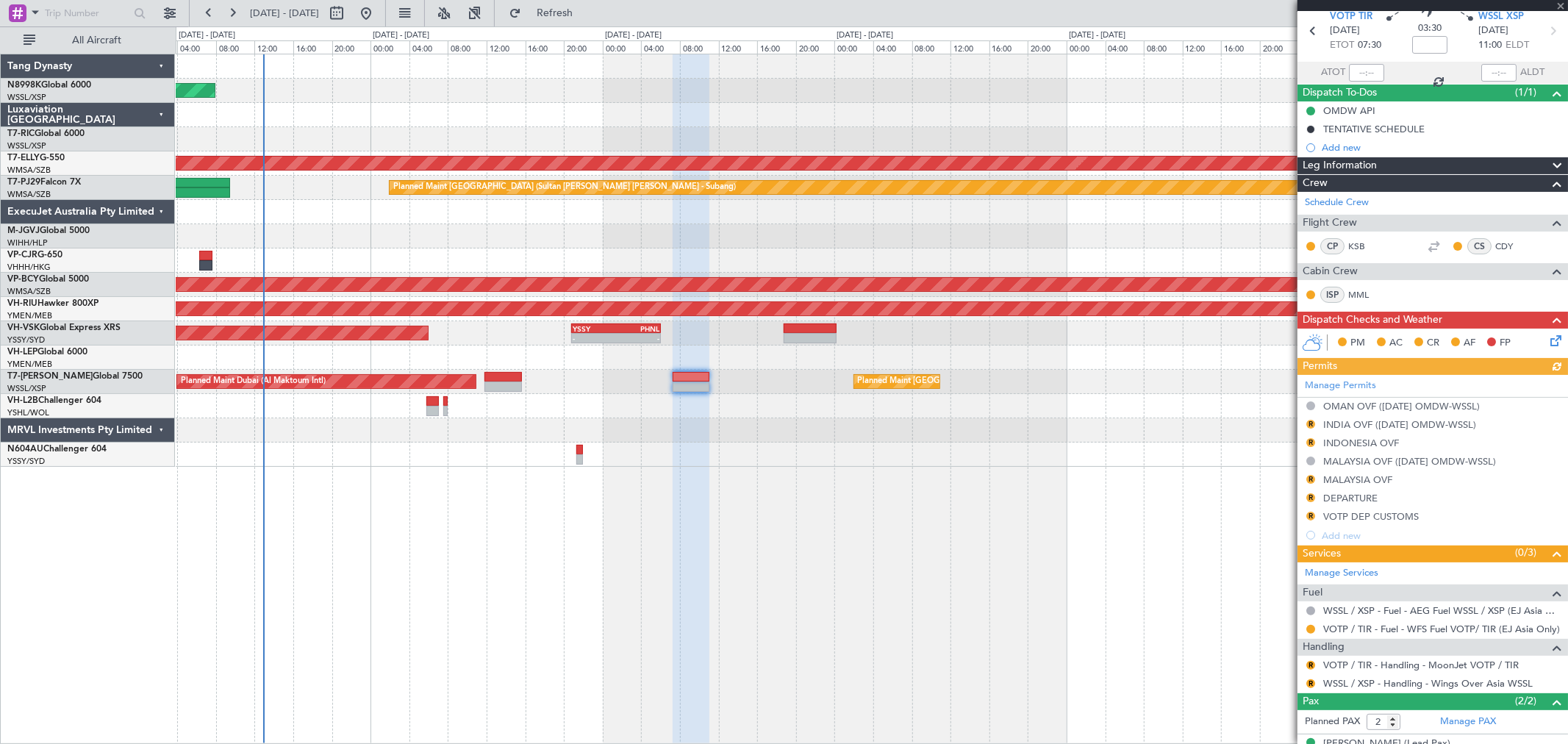
scroll to position [116, 0]
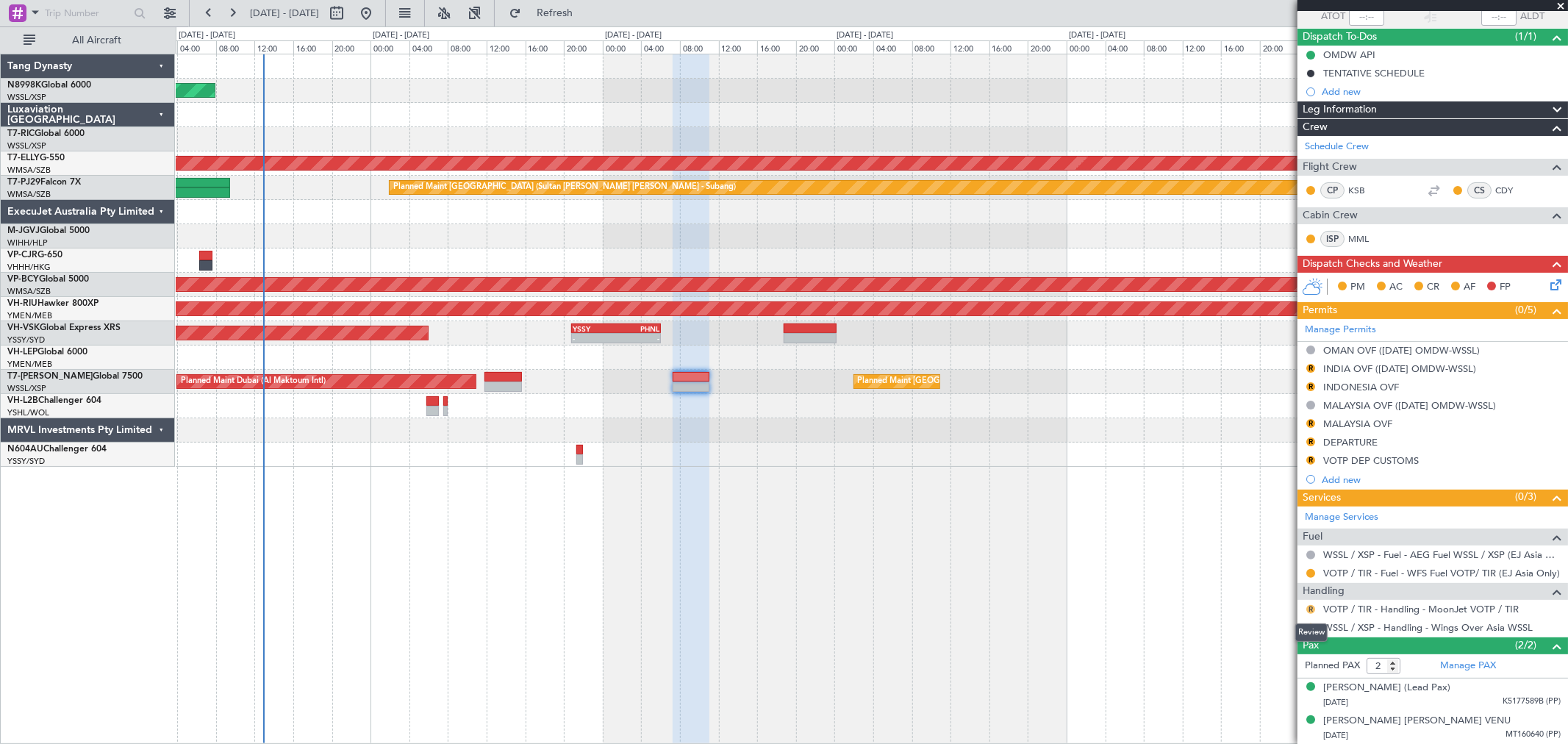
click at [1311, 607] on button "R" at bounding box center [1311, 609] width 9 height 9
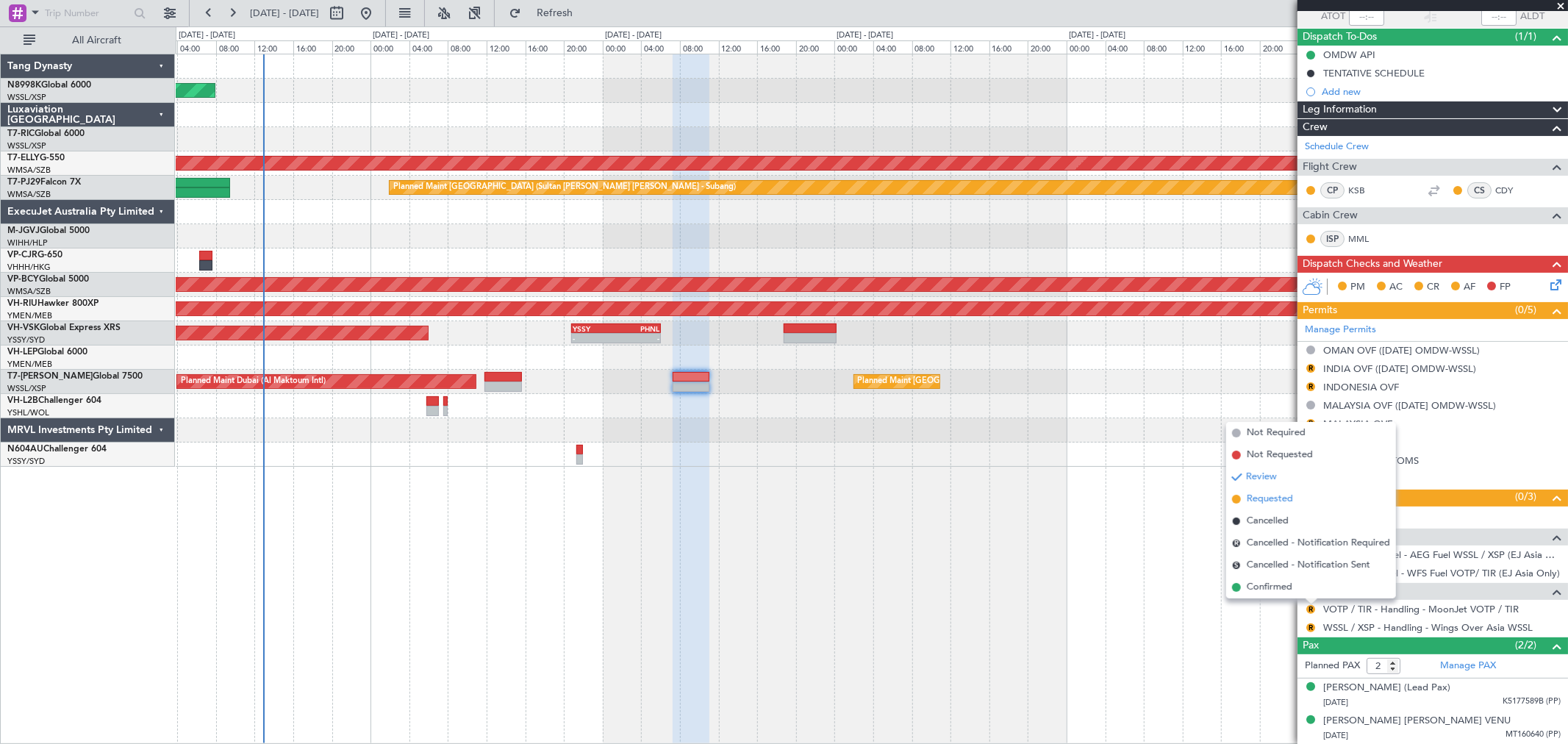
click at [1280, 501] on span "Requested" at bounding box center [1270, 499] width 46 height 15
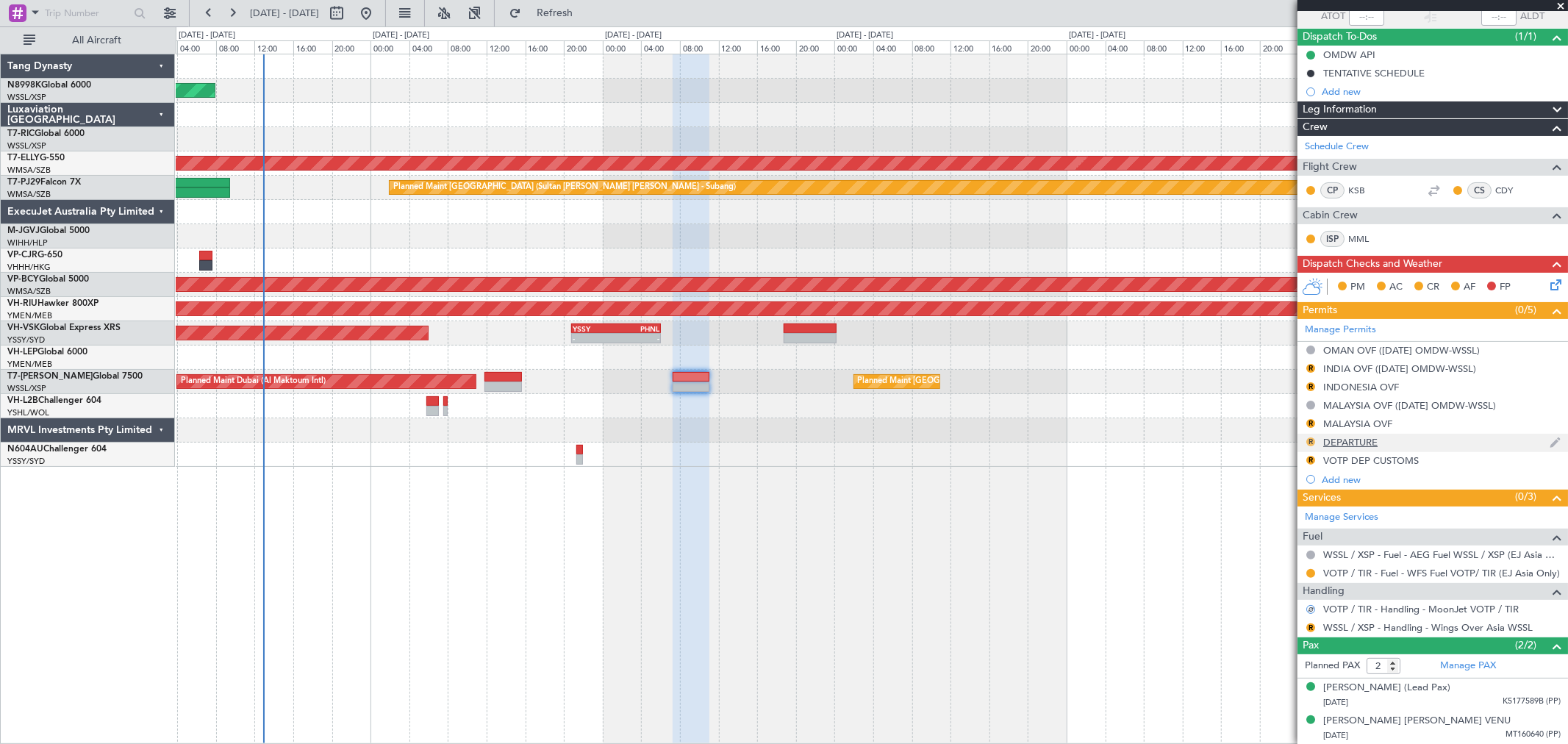
click at [1307, 438] on button "R" at bounding box center [1311, 441] width 9 height 9
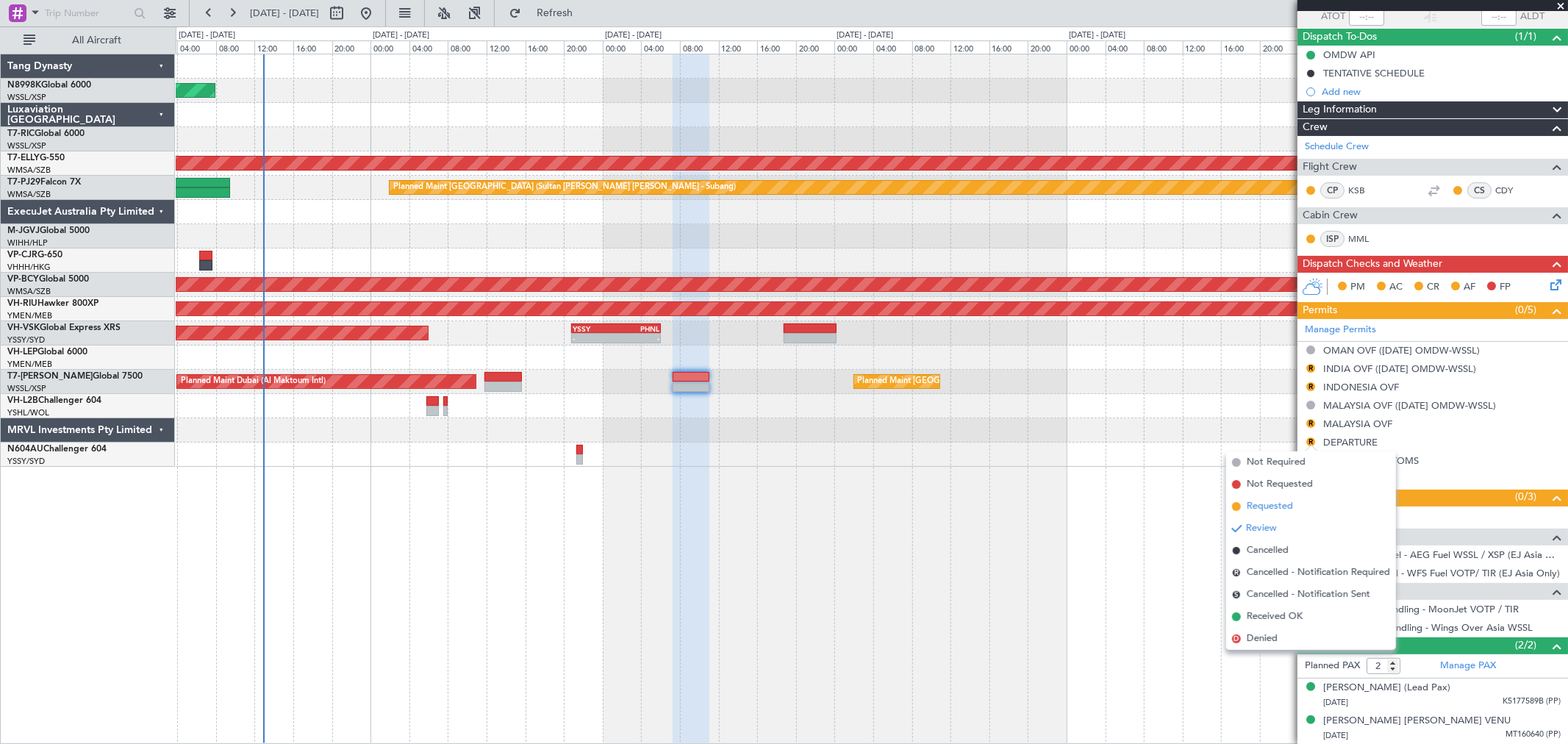
click at [1273, 500] on span "Requested" at bounding box center [1270, 507] width 46 height 15
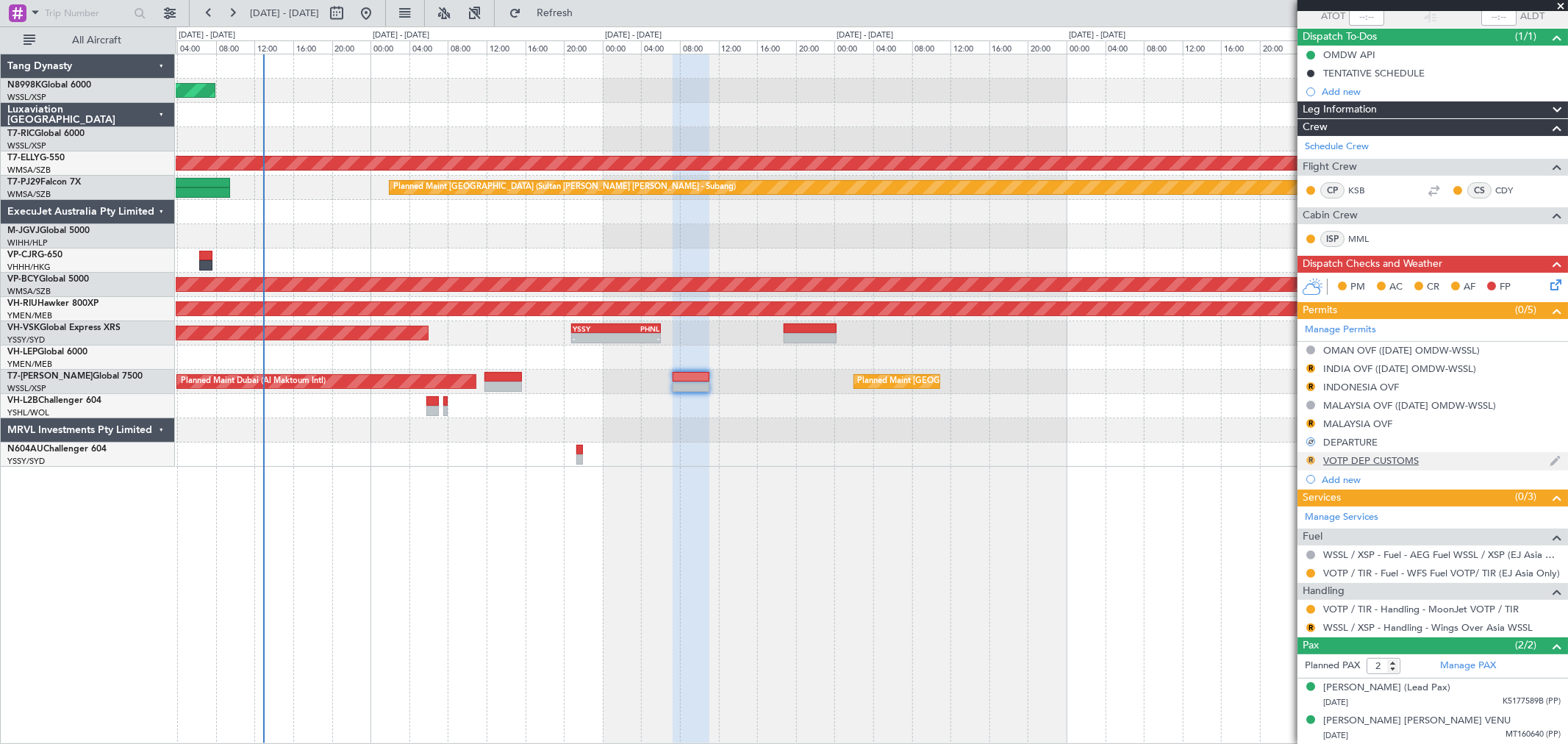
click at [1311, 459] on button "R" at bounding box center [1311, 460] width 9 height 9
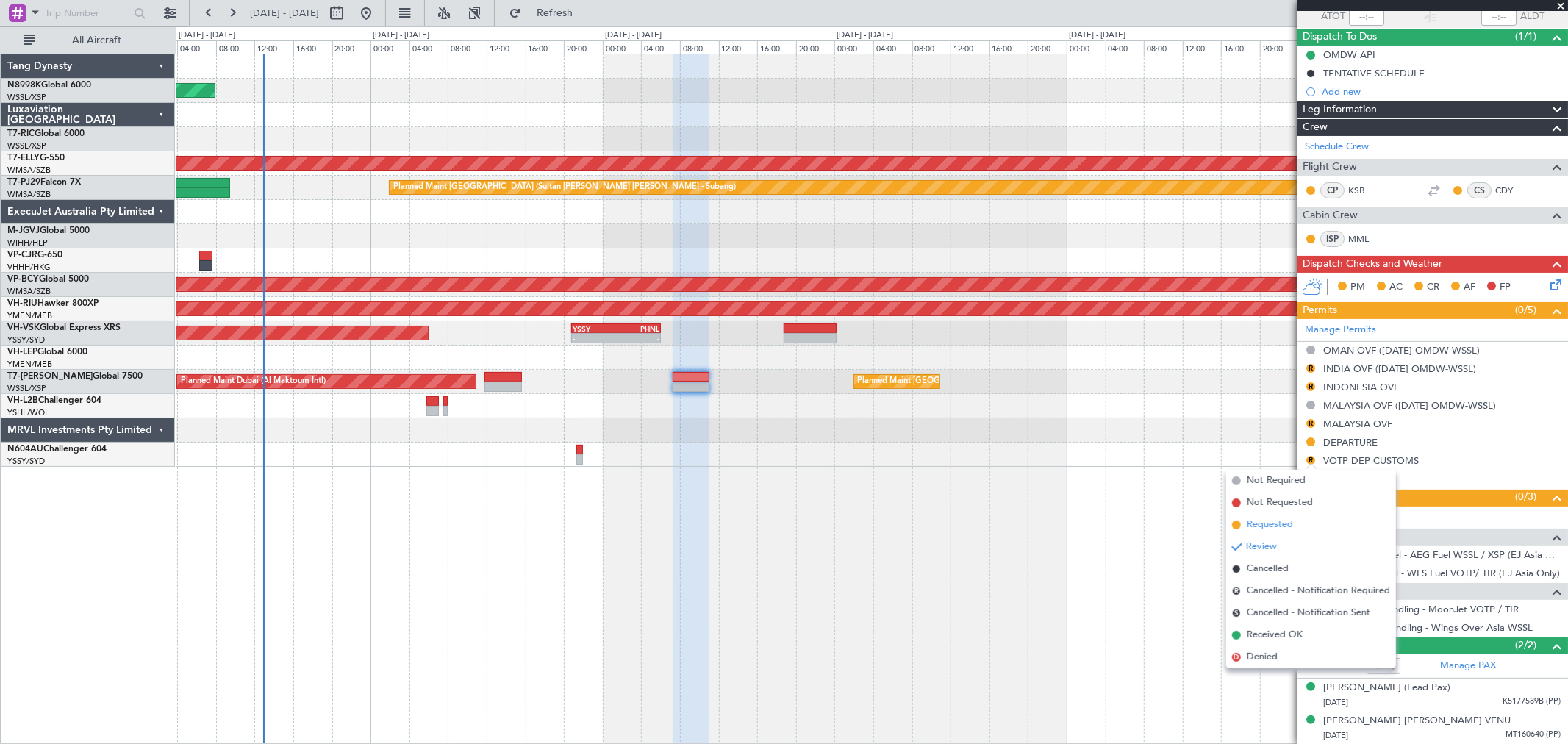
click at [1260, 519] on span "Requested" at bounding box center [1270, 524] width 46 height 15
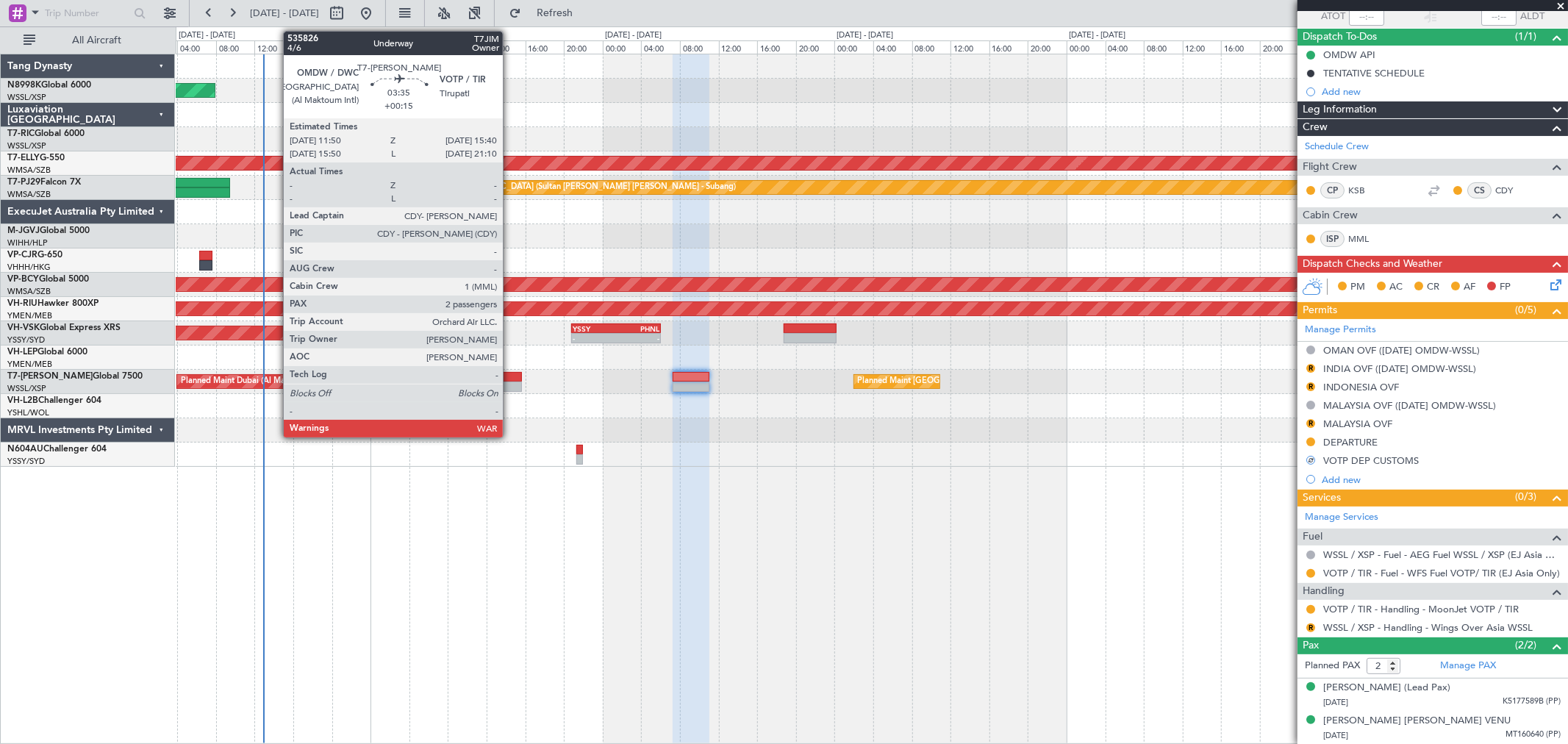
click at [511, 383] on div at bounding box center [503, 386] width 38 height 10
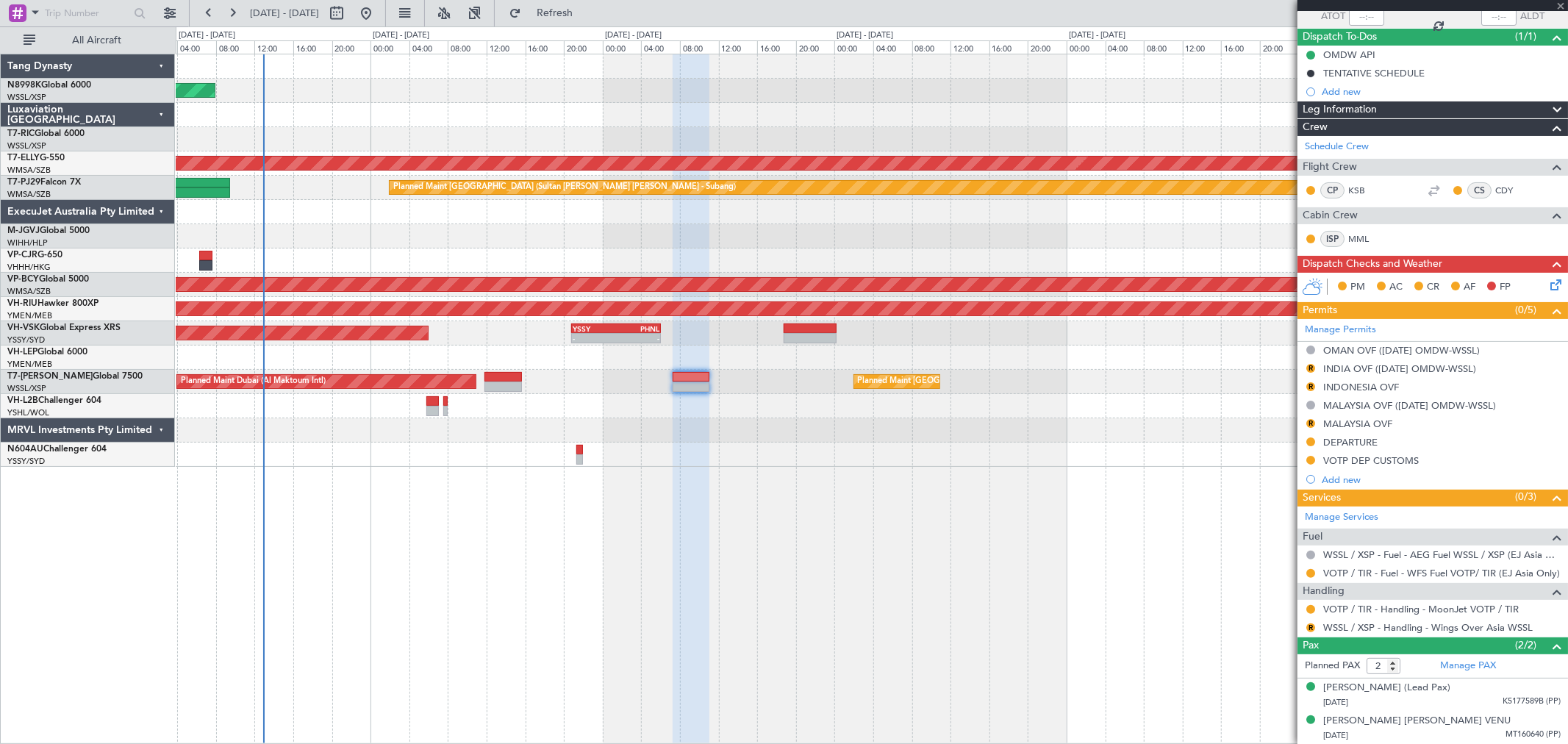
type input "+00:15"
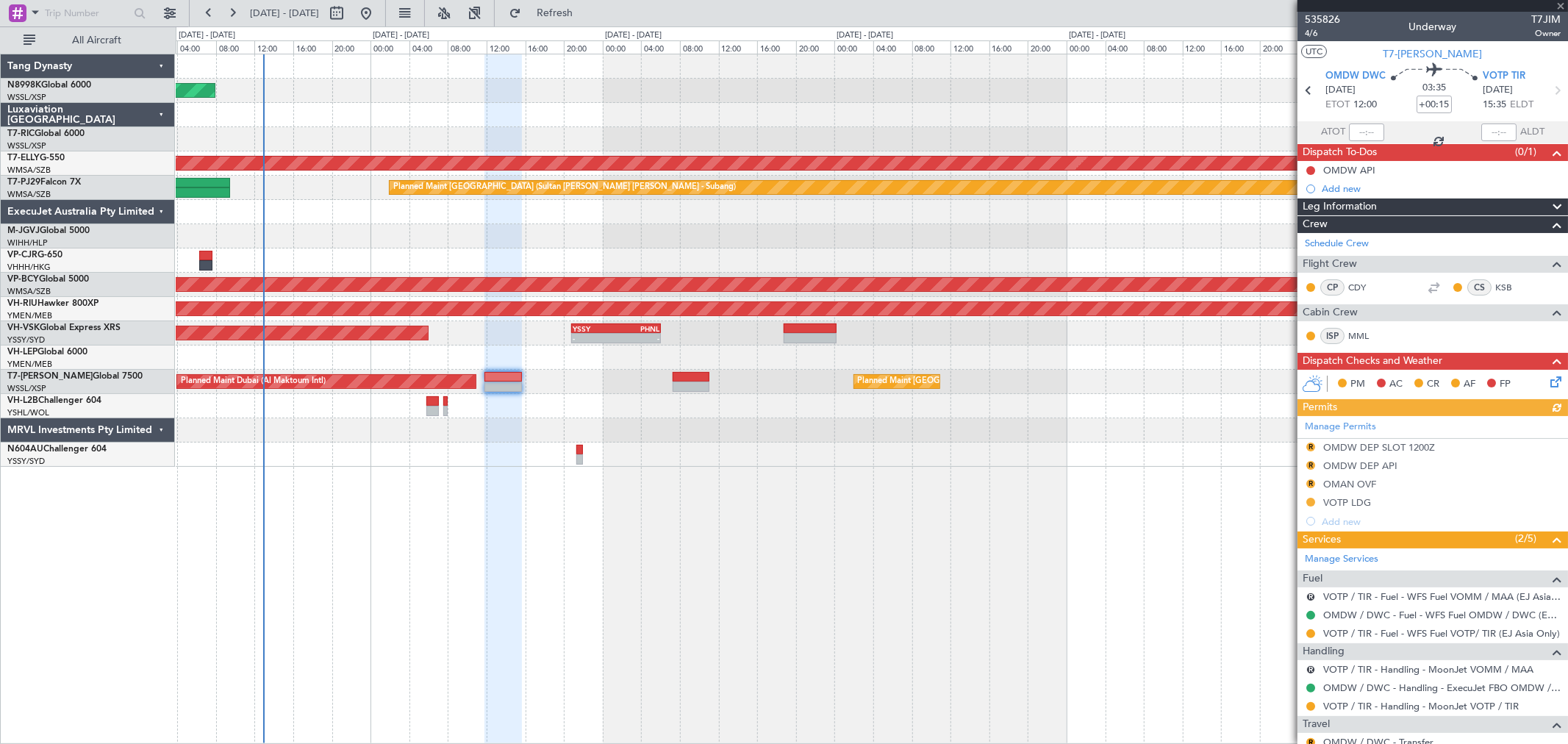
click at [1360, 424] on div "Manage Permits R OMDW DEP SLOT 1200Z R OMDW DEP API R OMAN OVF VOTP LDG Add new" at bounding box center [1433, 473] width 271 height 115
click at [1340, 427] on link "Manage Permits" at bounding box center [1341, 427] width 71 height 15
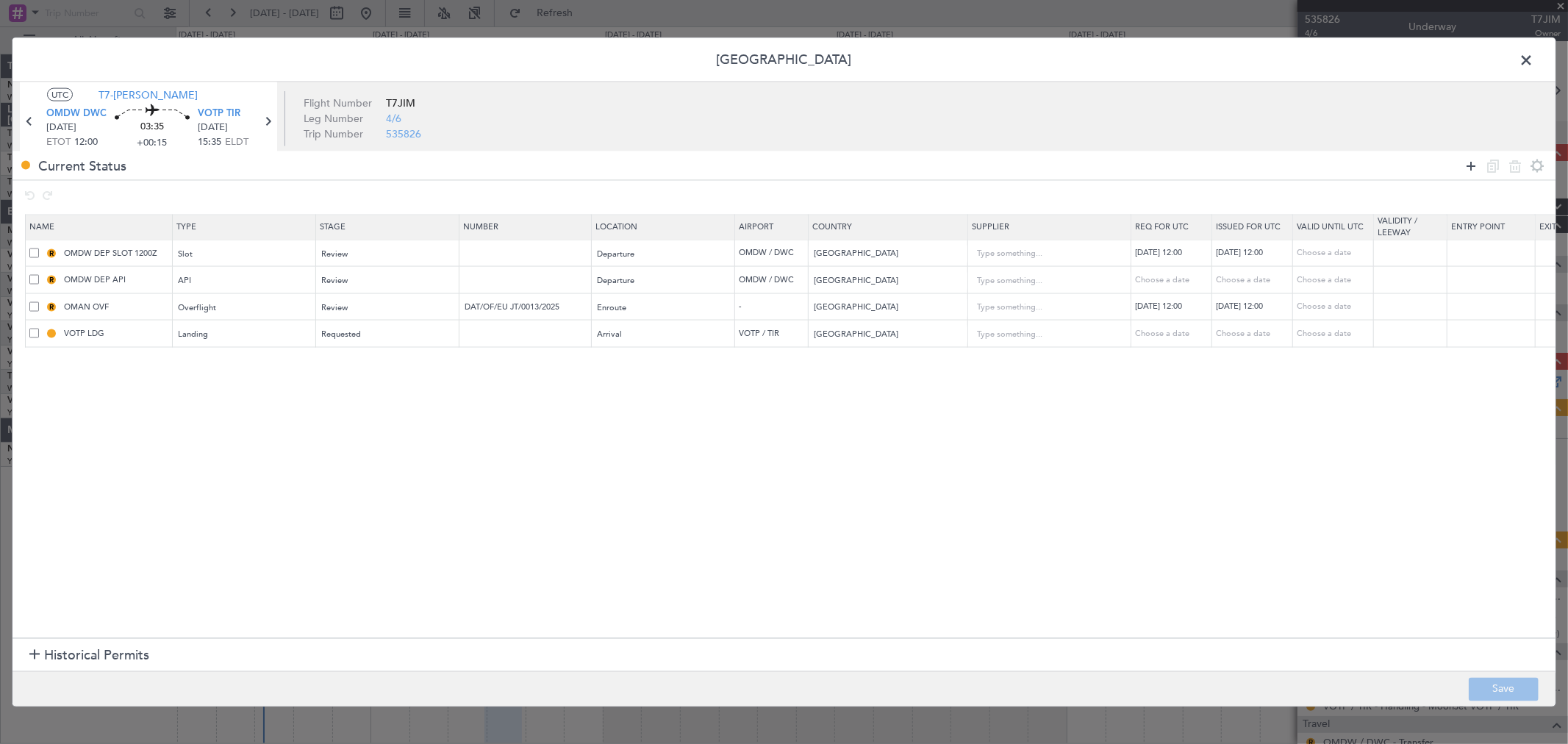
click at [1466, 164] on icon at bounding box center [1472, 165] width 18 height 18
click at [221, 358] on div "Type" at bounding box center [240, 362] width 122 height 22
drag, startPoint x: 243, startPoint y: 545, endPoint x: 255, endPoint y: 531, distance: 18.4
click at [240, 545] on span "CUSTOMS" at bounding box center [245, 547] width 131 height 22
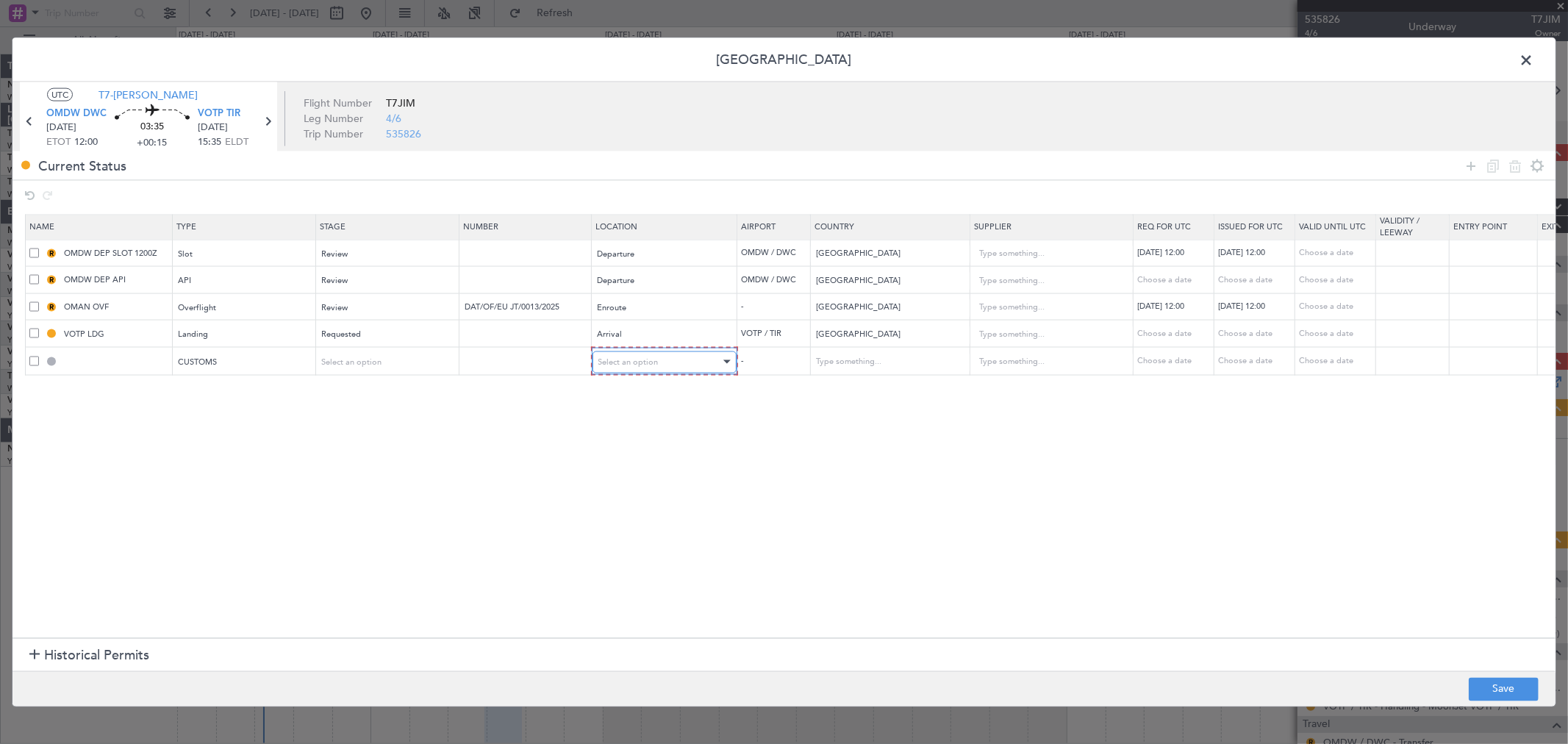
click at [632, 363] on span "Select an option" at bounding box center [628, 361] width 60 height 11
click at [634, 437] on span "Arrival" at bounding box center [664, 437] width 131 height 22
click at [390, 356] on div "Select an option" at bounding box center [383, 361] width 122 height 22
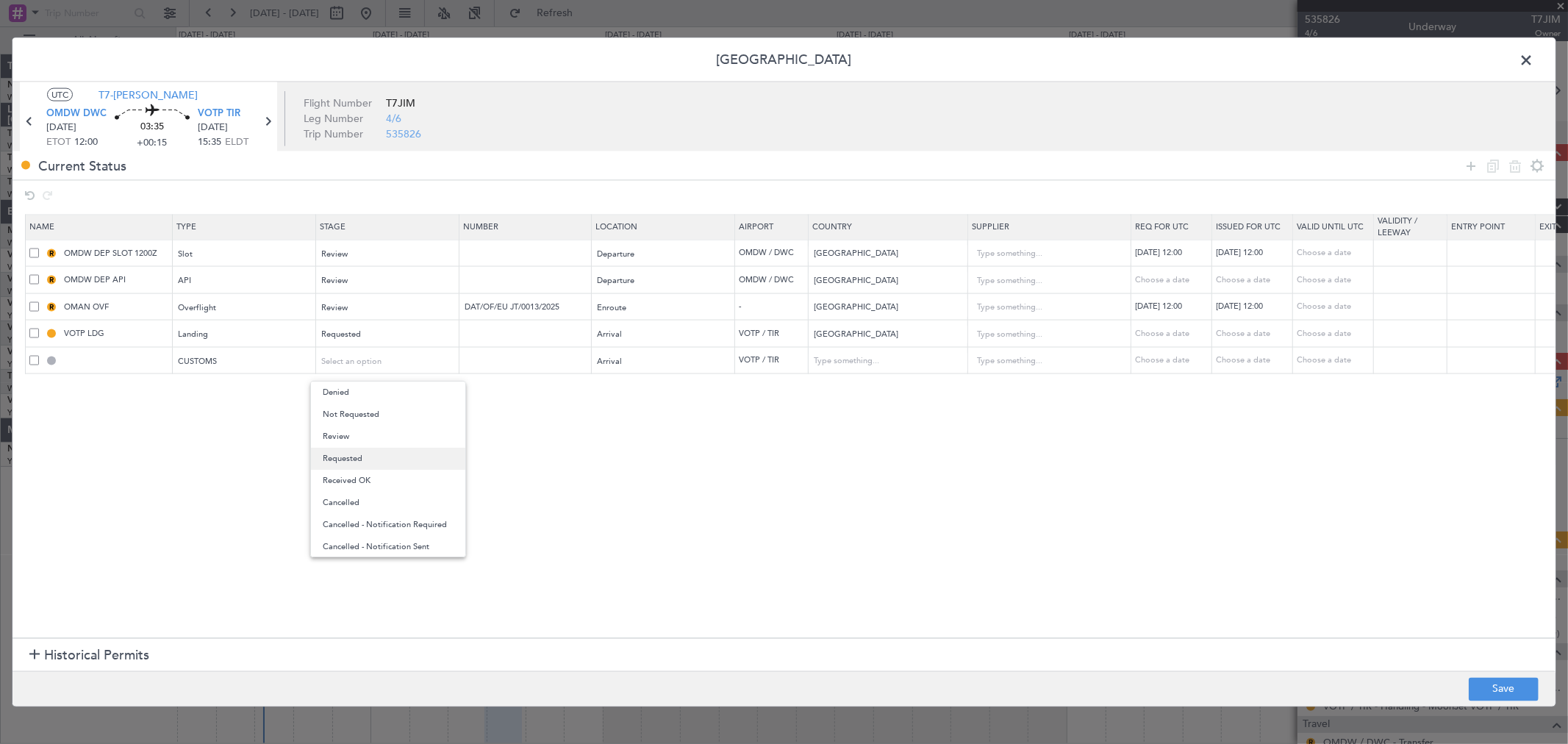
click at [378, 447] on span "Requested" at bounding box center [388, 458] width 131 height 22
click at [1489, 676] on button "Save" at bounding box center [1503, 688] width 70 height 24
type input "VOTP ARR CUSTOMS"
type input "[GEOGRAPHIC_DATA]"
type input "NNN"
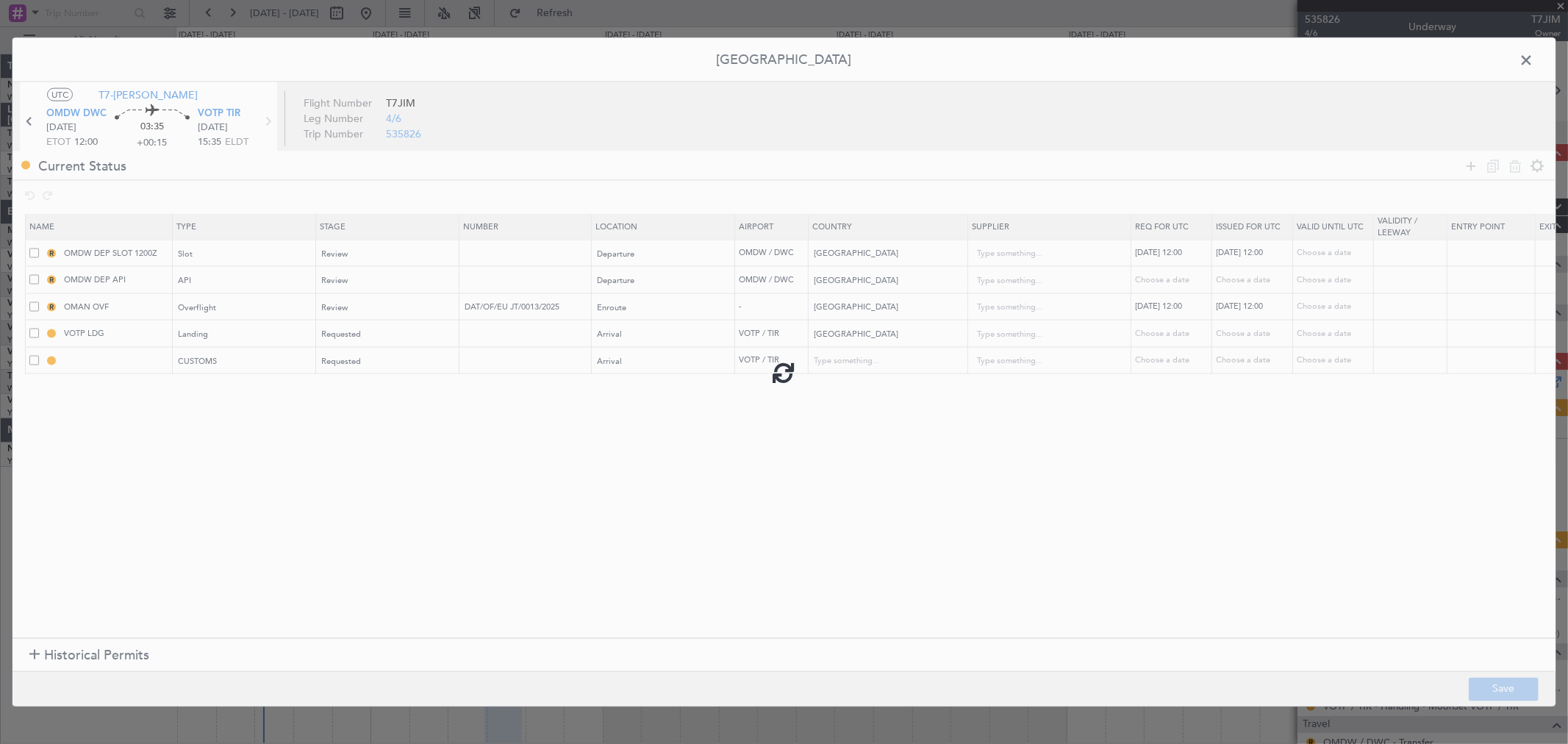
type input "3"
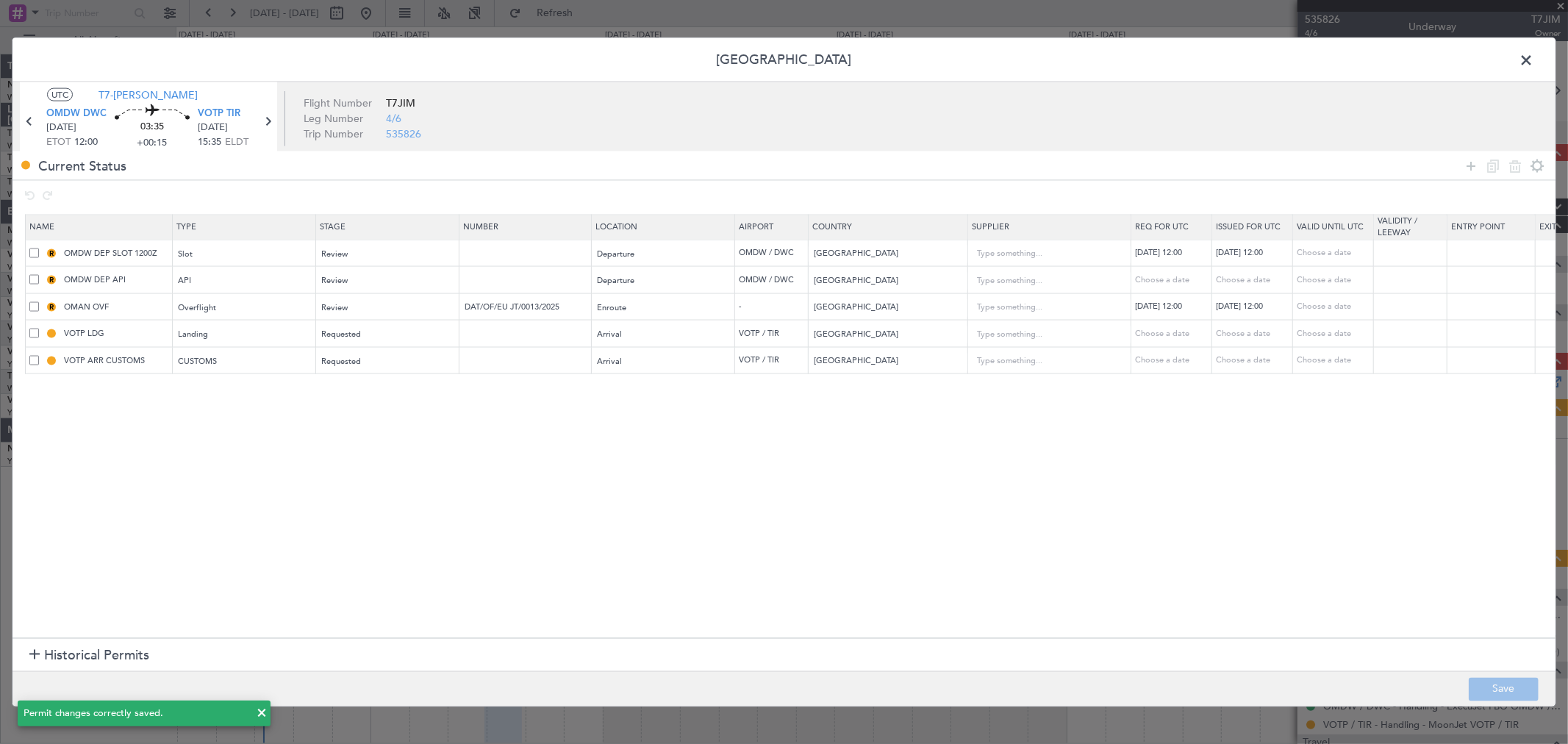
click at [1534, 62] on span at bounding box center [1534, 64] width 0 height 30
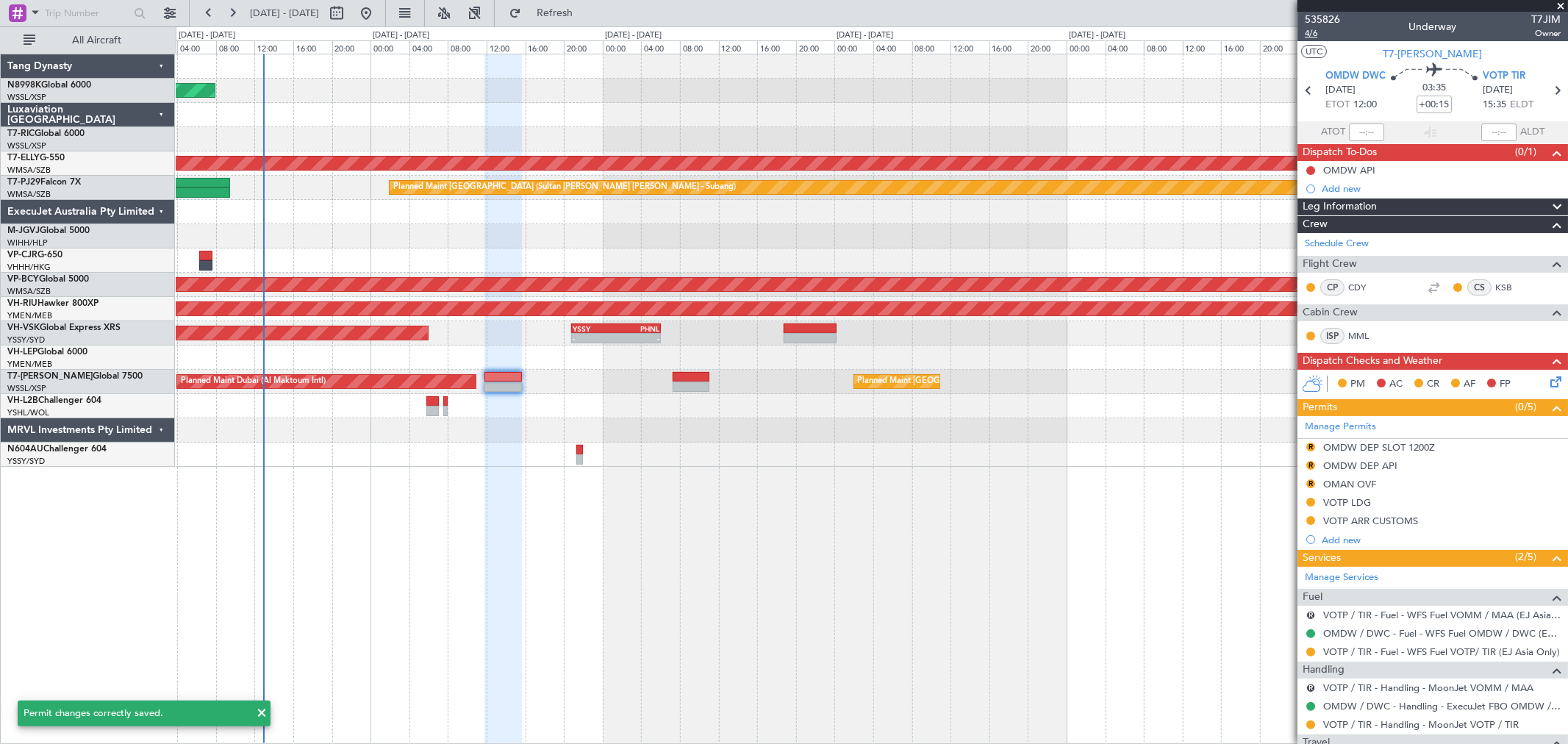
click at [1313, 34] on span "4/6" at bounding box center [1323, 33] width 36 height 13
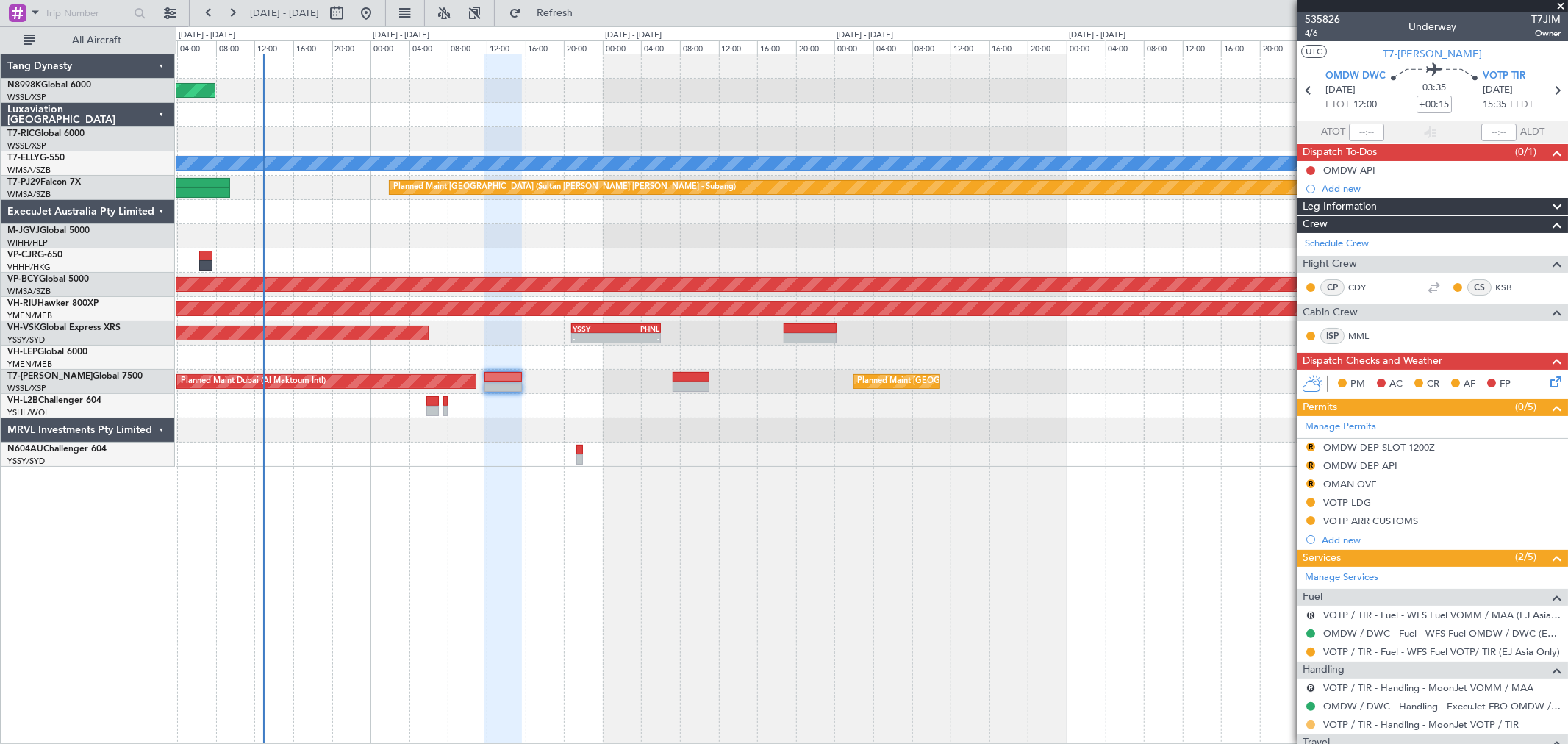
click at [1310, 722] on button at bounding box center [1311, 725] width 9 height 9
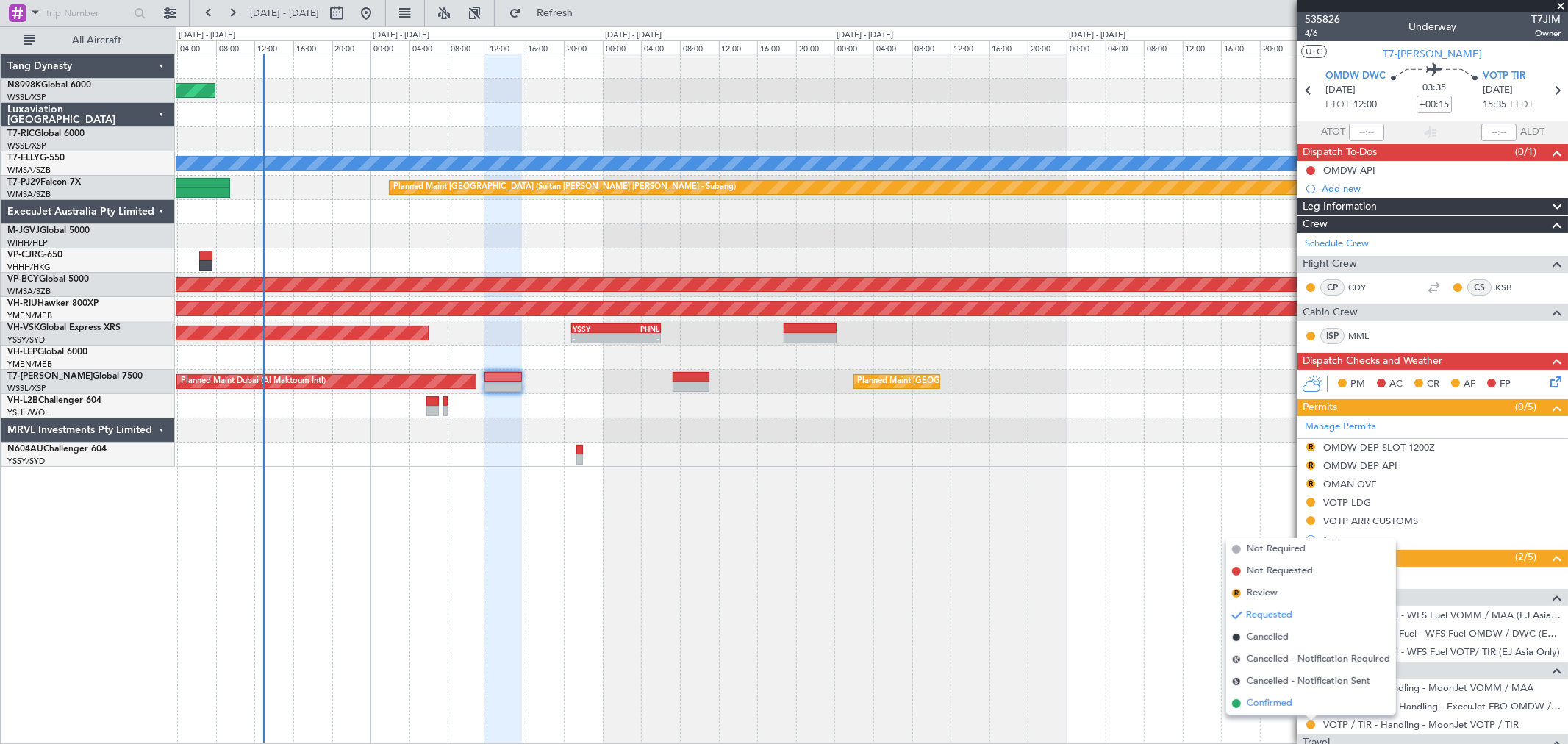
click at [1253, 702] on span "Confirmed" at bounding box center [1269, 703] width 45 height 15
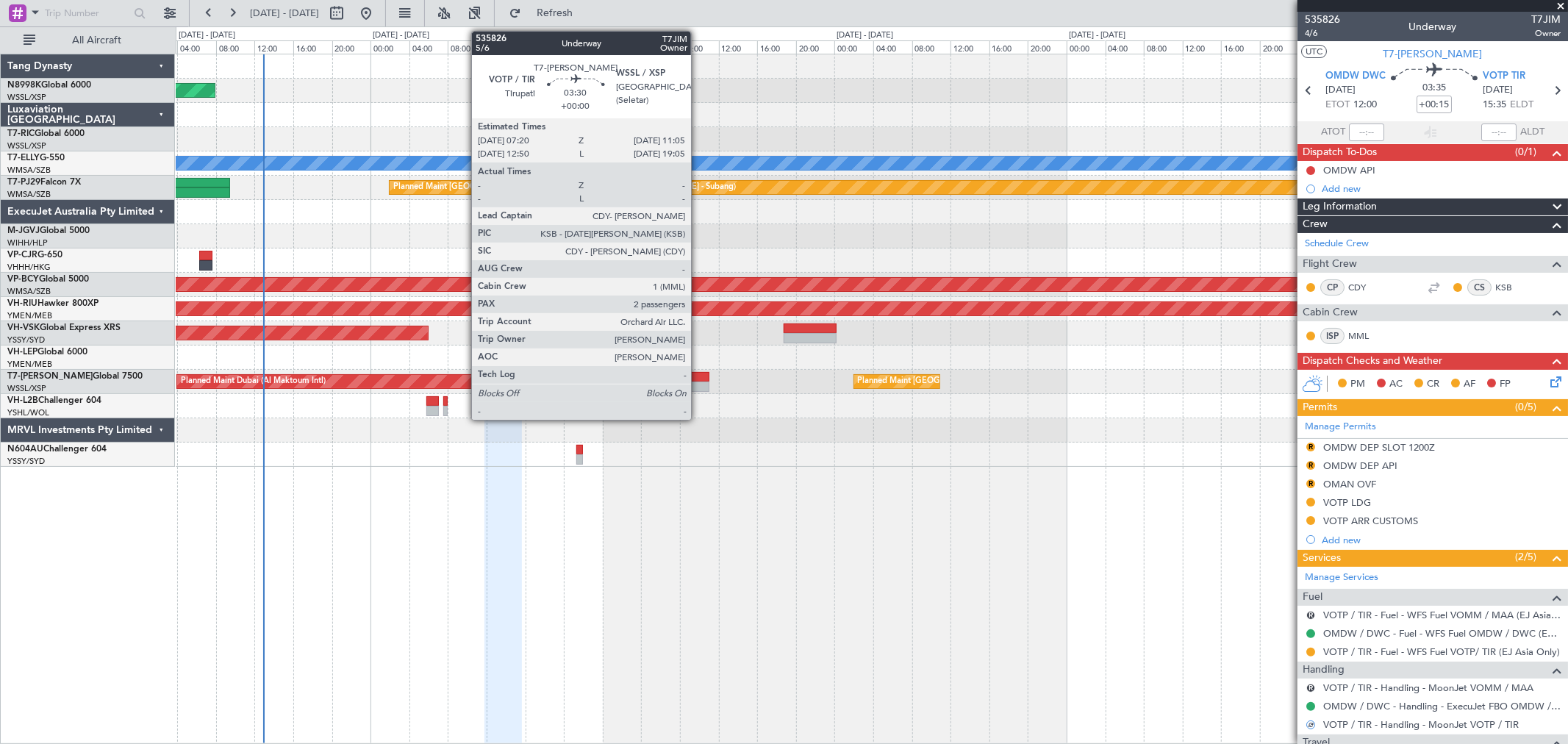
click at [696, 380] on div at bounding box center [692, 377] width 37 height 10
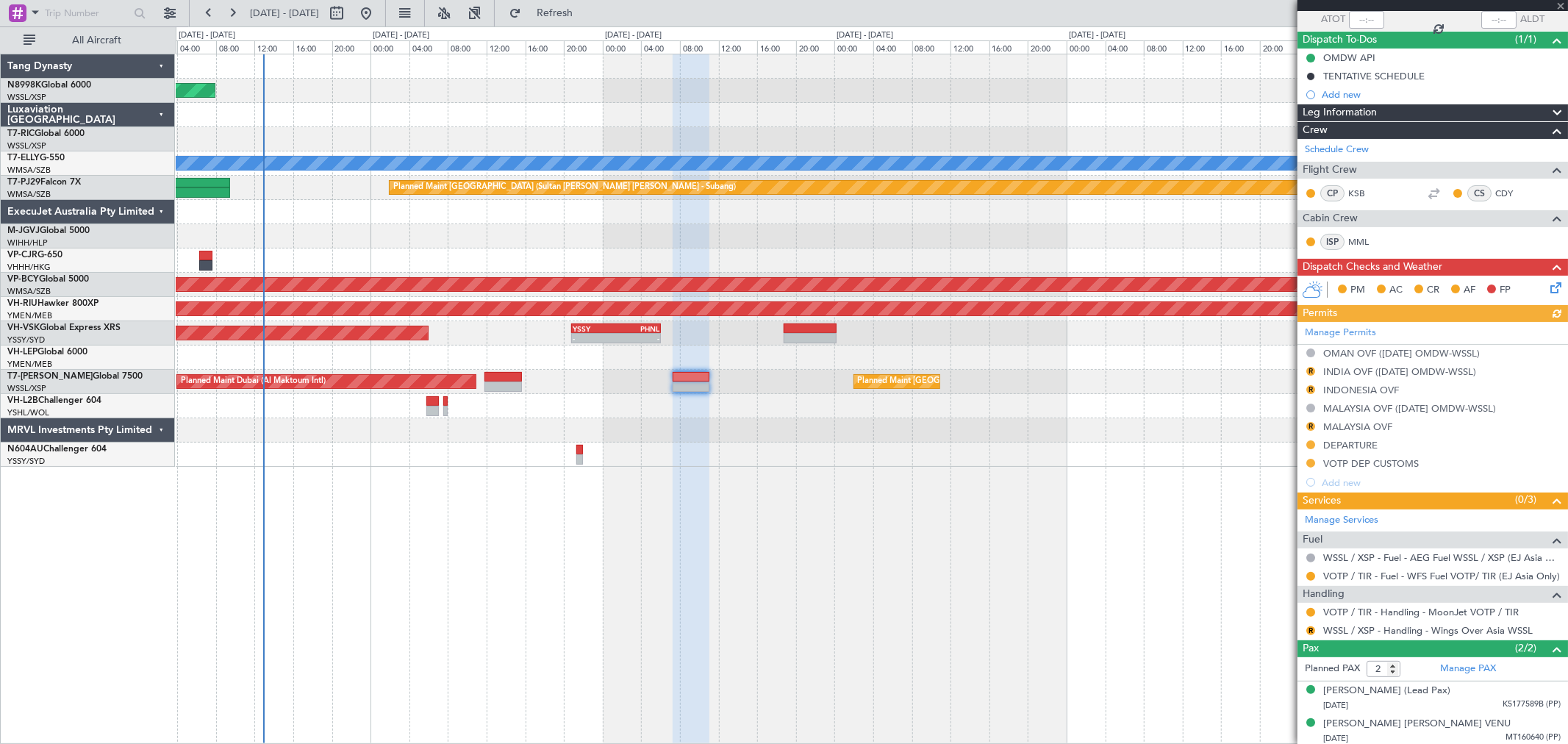
scroll to position [116, 0]
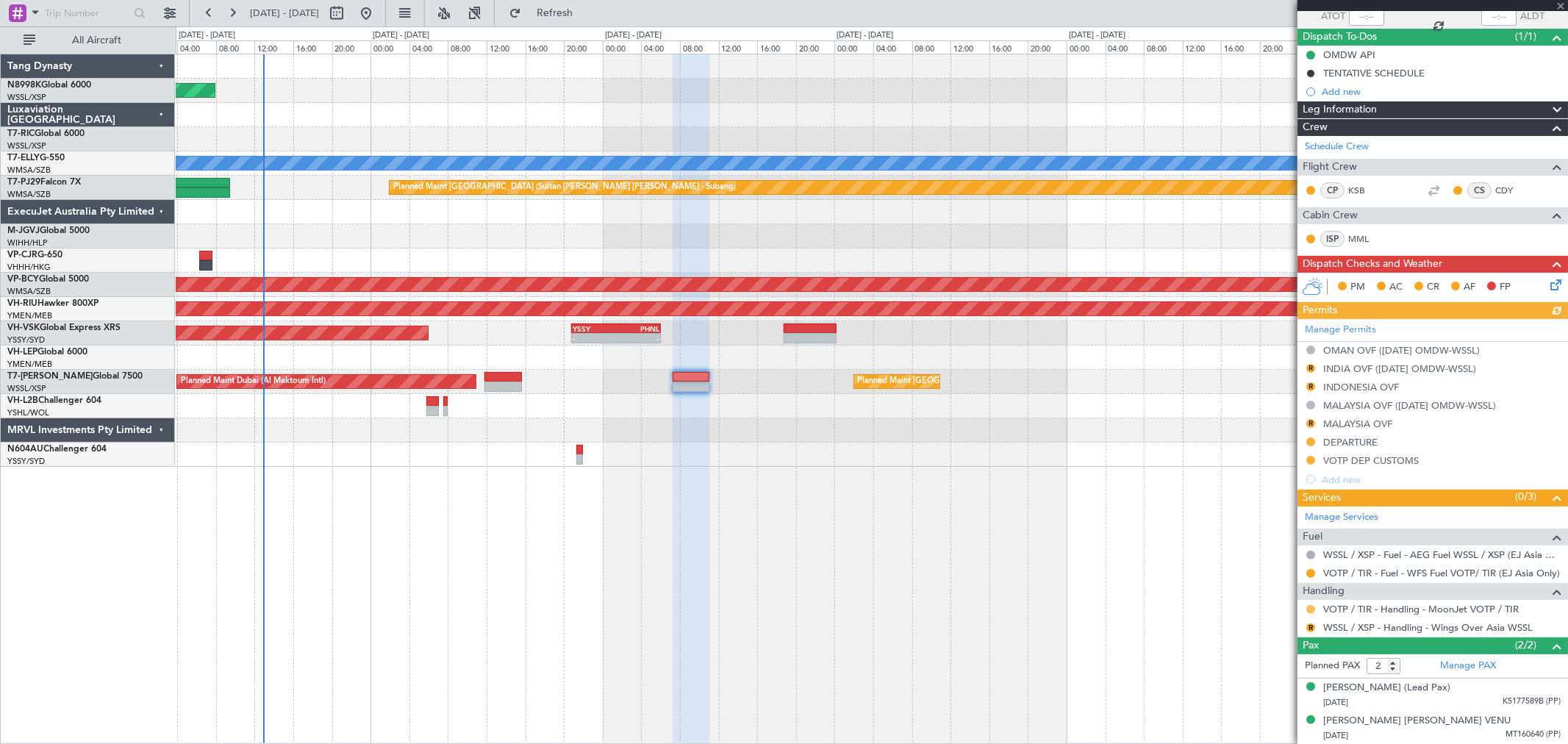
click at [1310, 610] on button at bounding box center [1311, 609] width 9 height 9
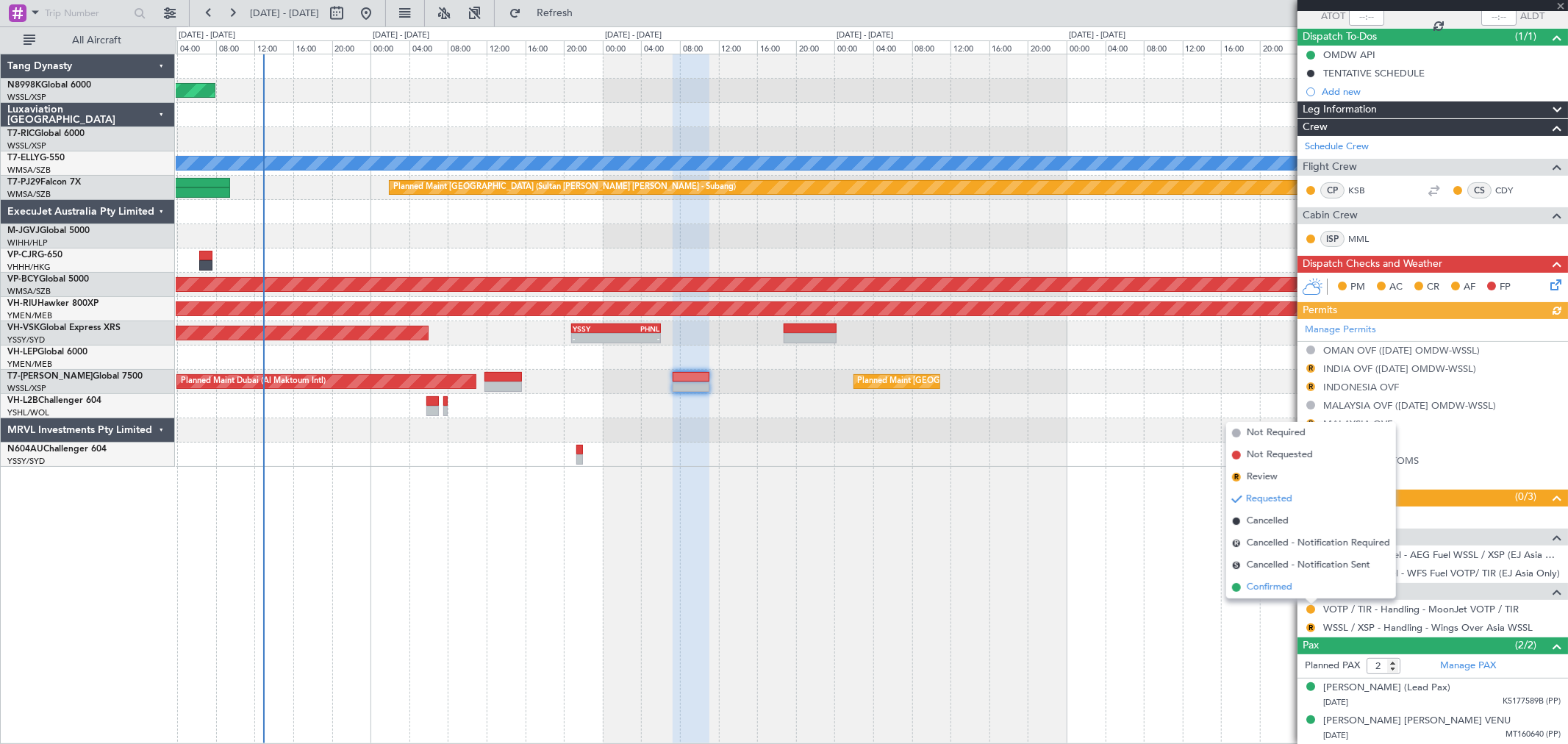
click at [1268, 585] on span "Confirmed" at bounding box center [1269, 587] width 45 height 15
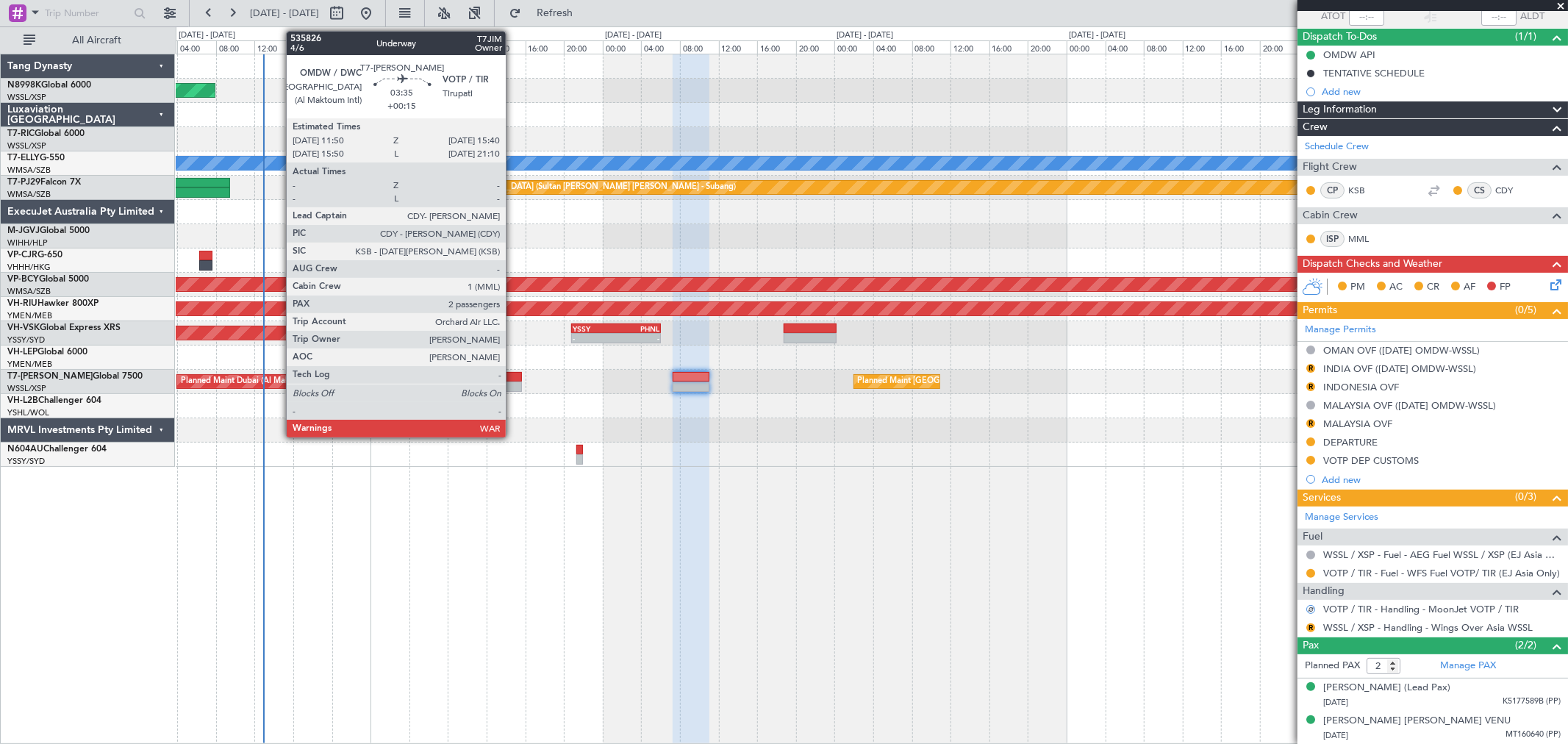
click at [509, 378] on div at bounding box center [503, 377] width 38 height 10
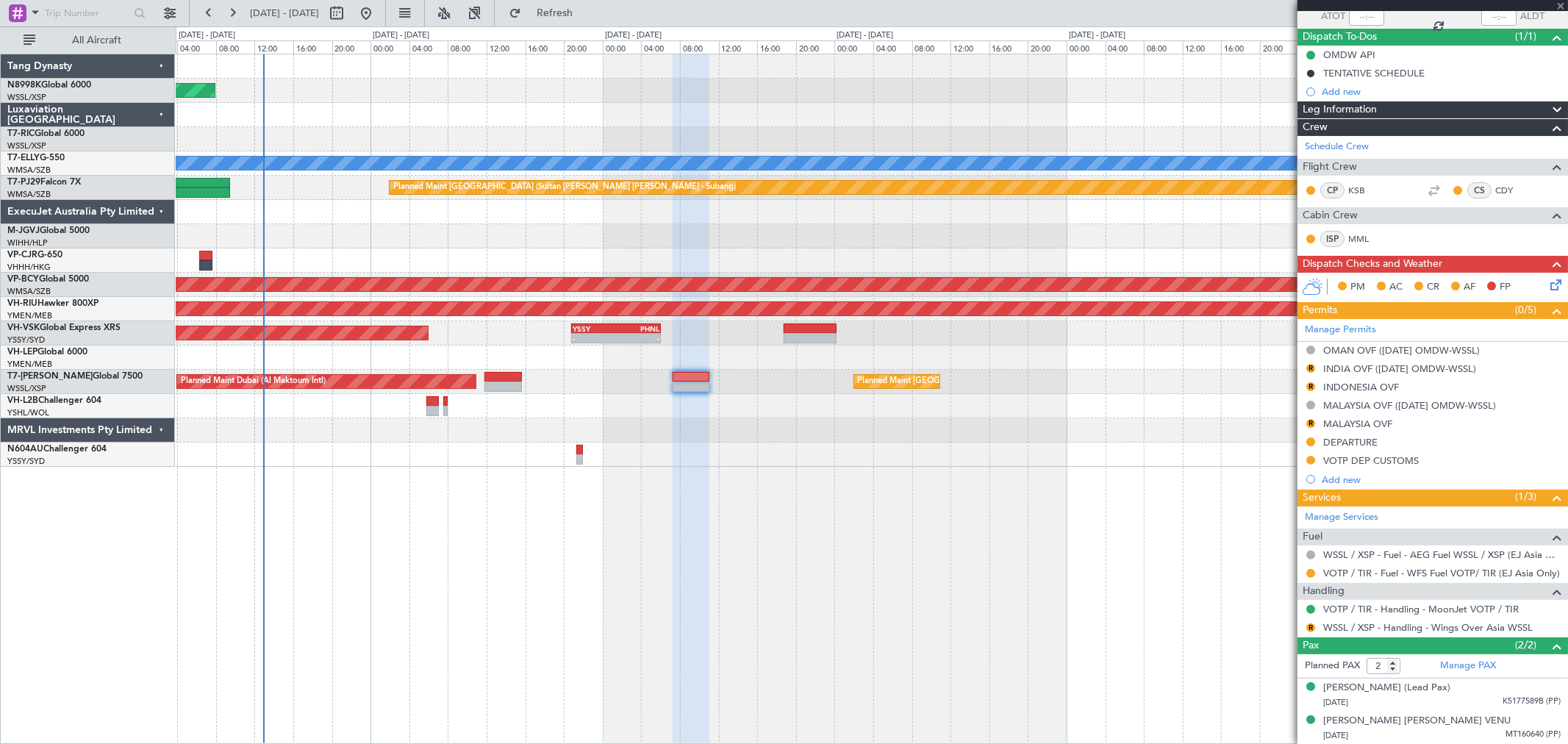
type input "+00:15"
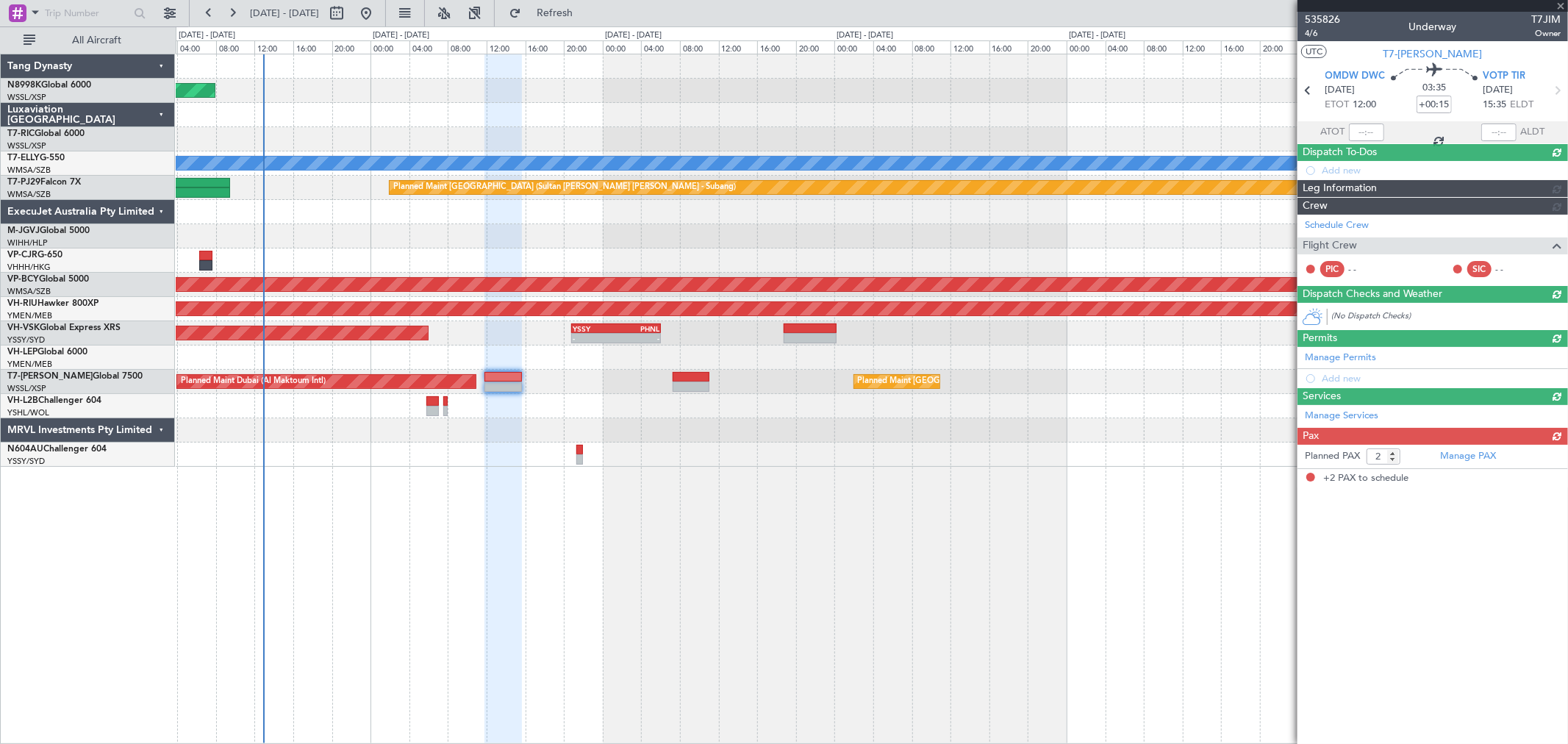
scroll to position [0, 0]
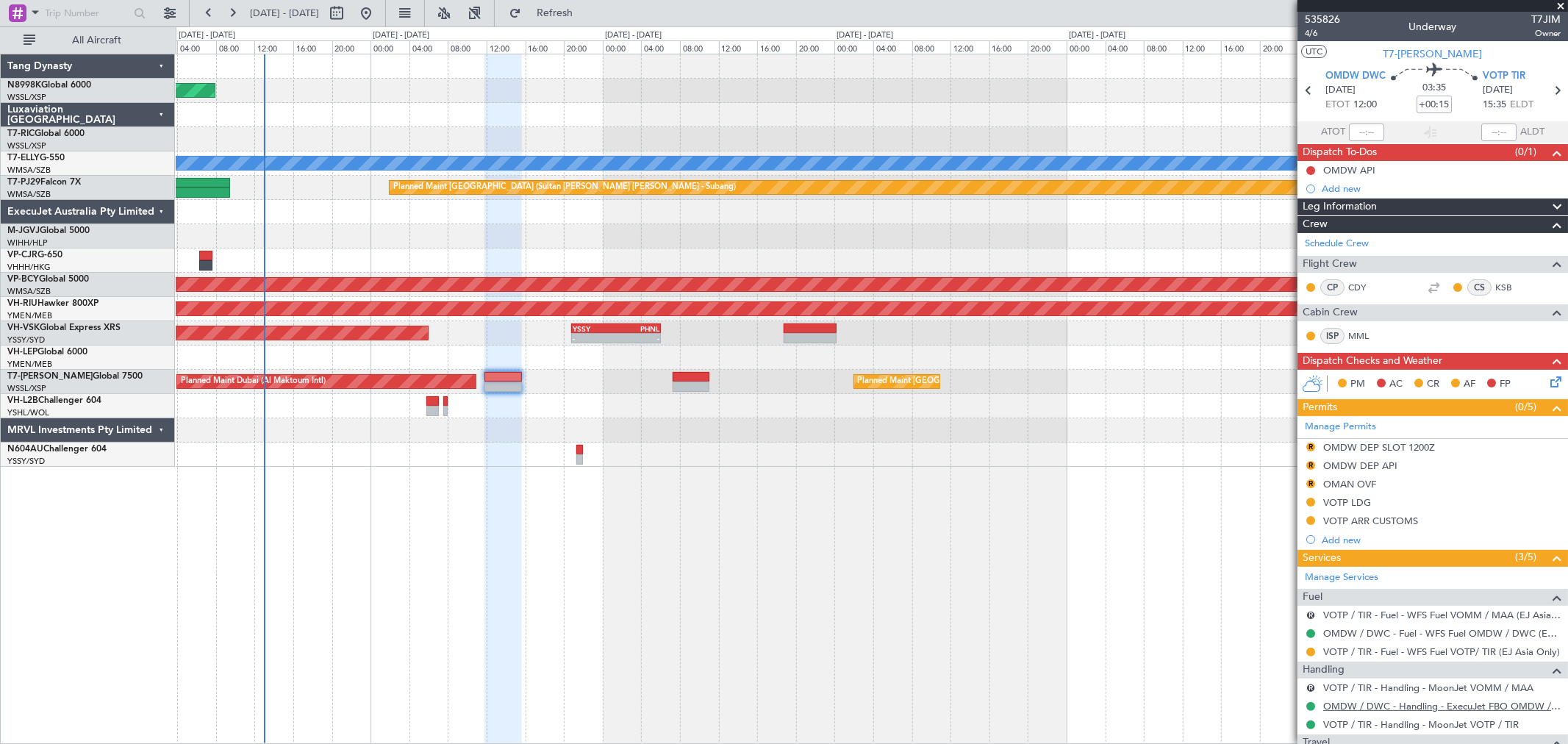
click at [1397, 704] on link "OMDW / DWC - Handling - ExecuJet FBO OMDW / DWC" at bounding box center [1442, 705] width 237 height 13
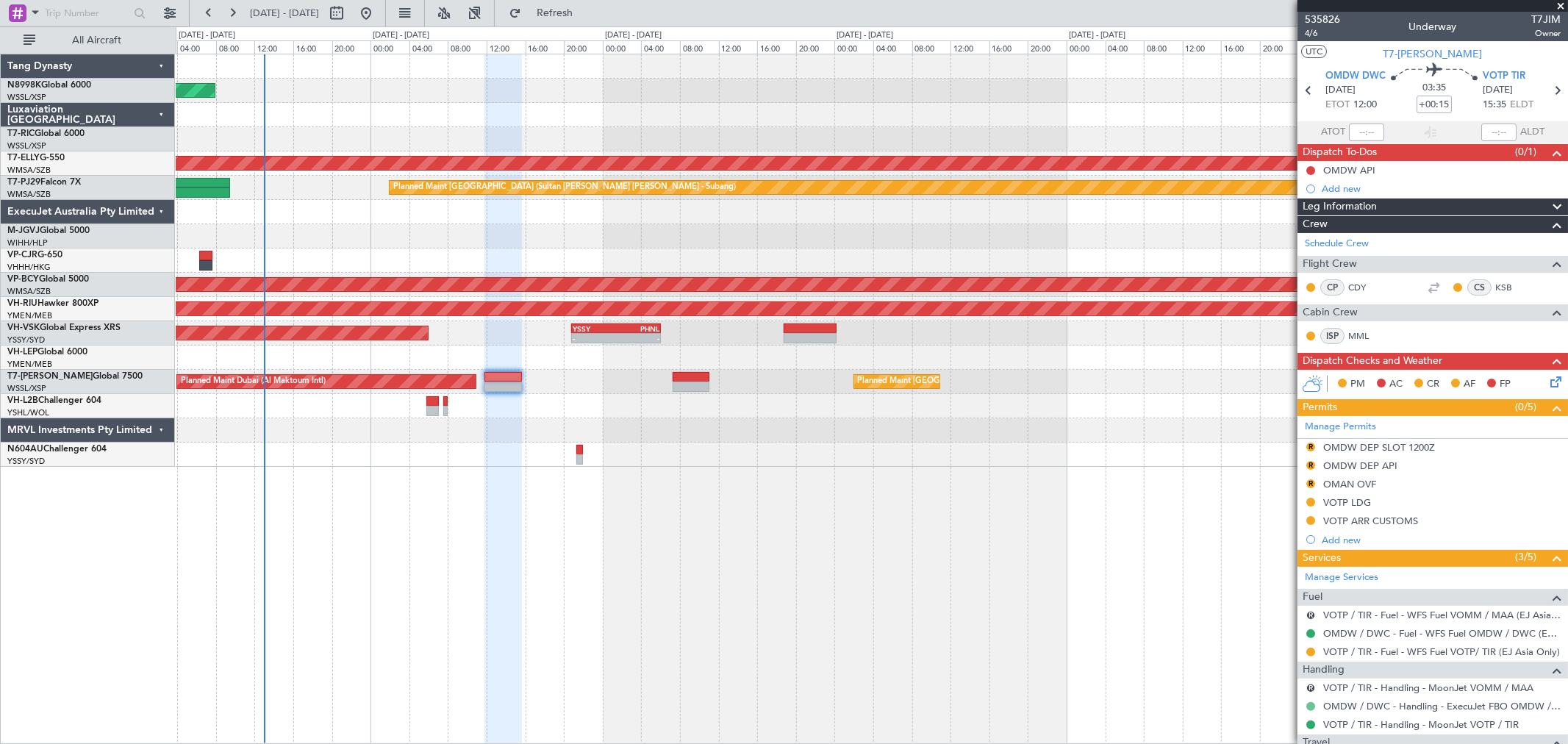
click at [1308, 705] on button at bounding box center [1311, 706] width 9 height 9
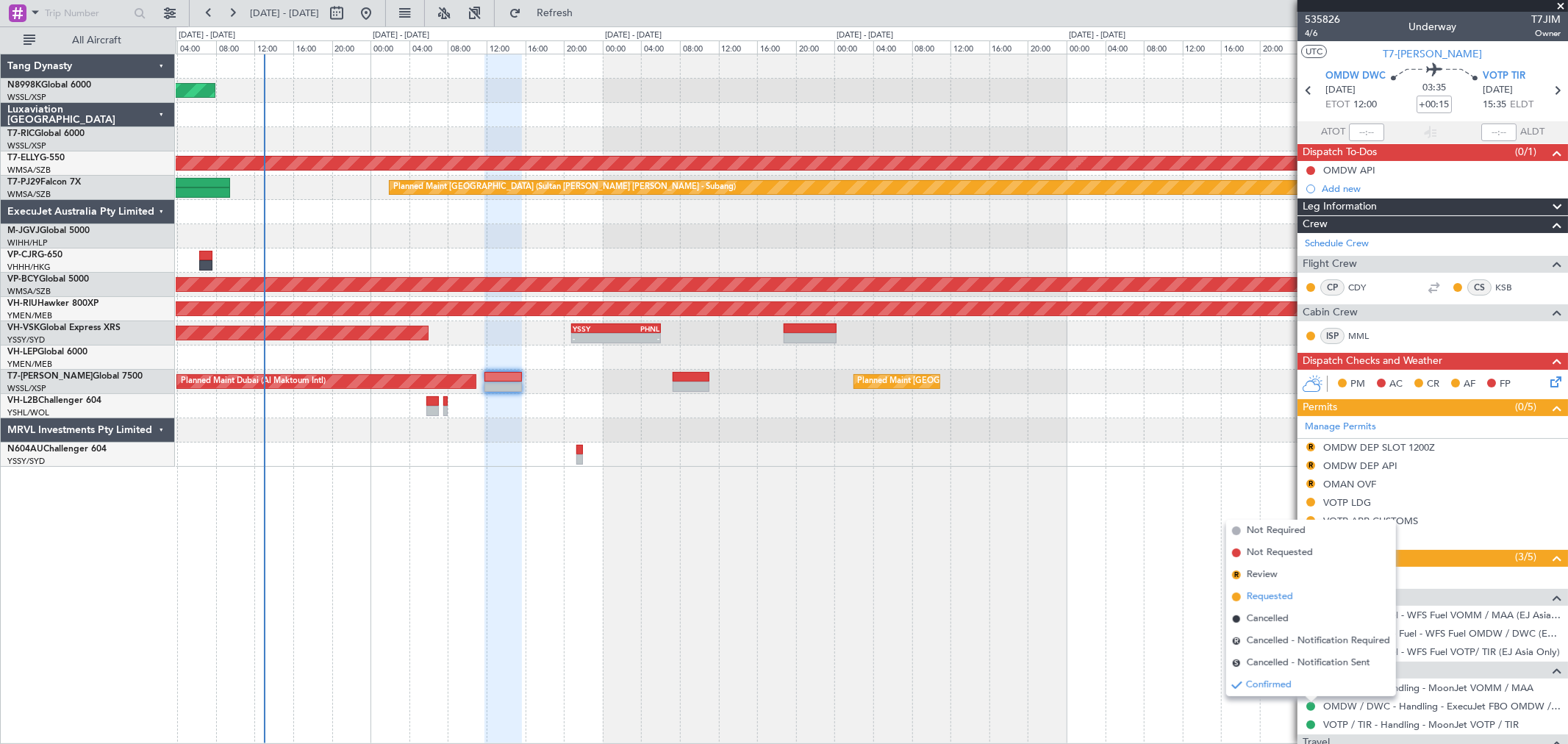
click at [1265, 589] on li "Requested" at bounding box center [1311, 597] width 170 height 22
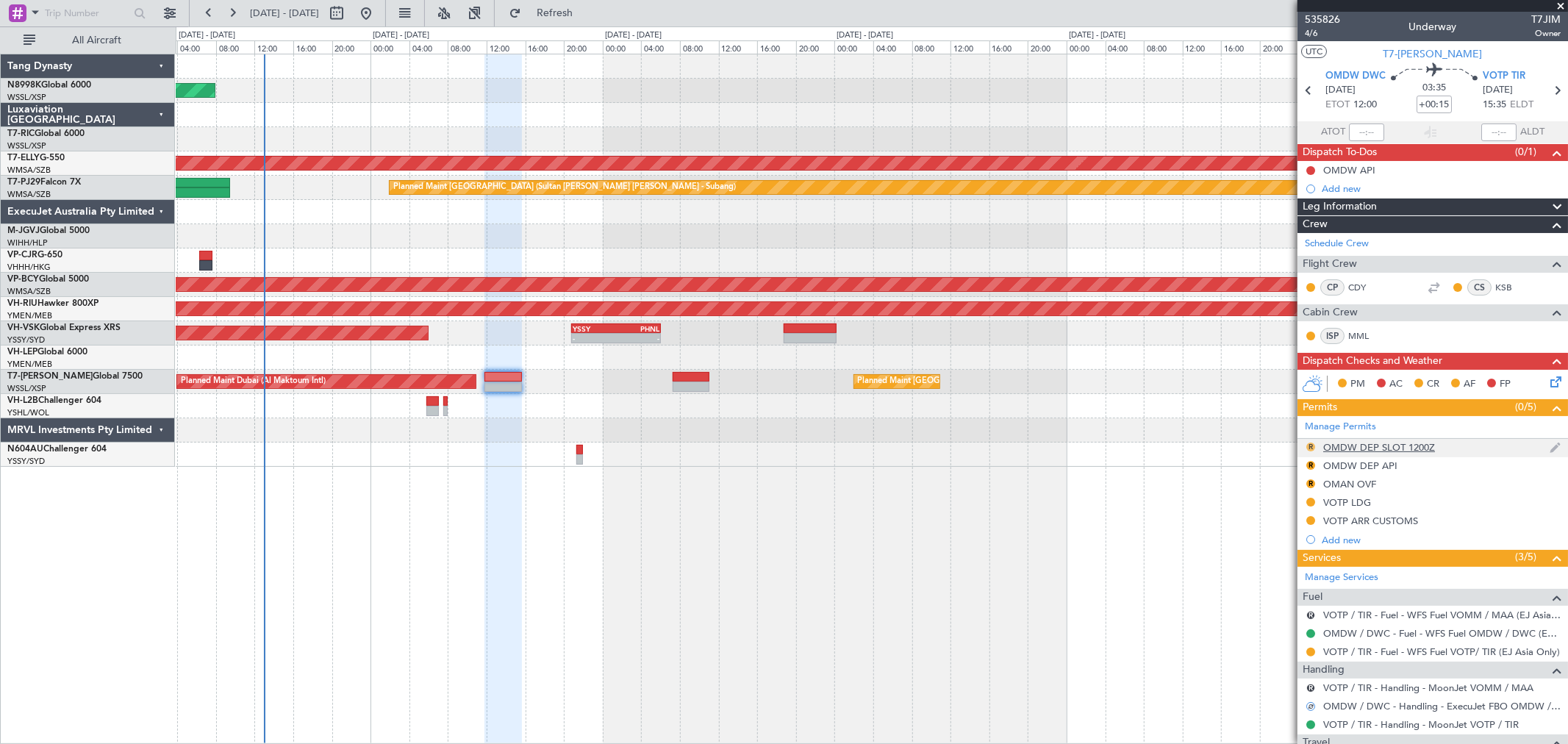
click at [1311, 443] on button "R" at bounding box center [1311, 447] width 9 height 9
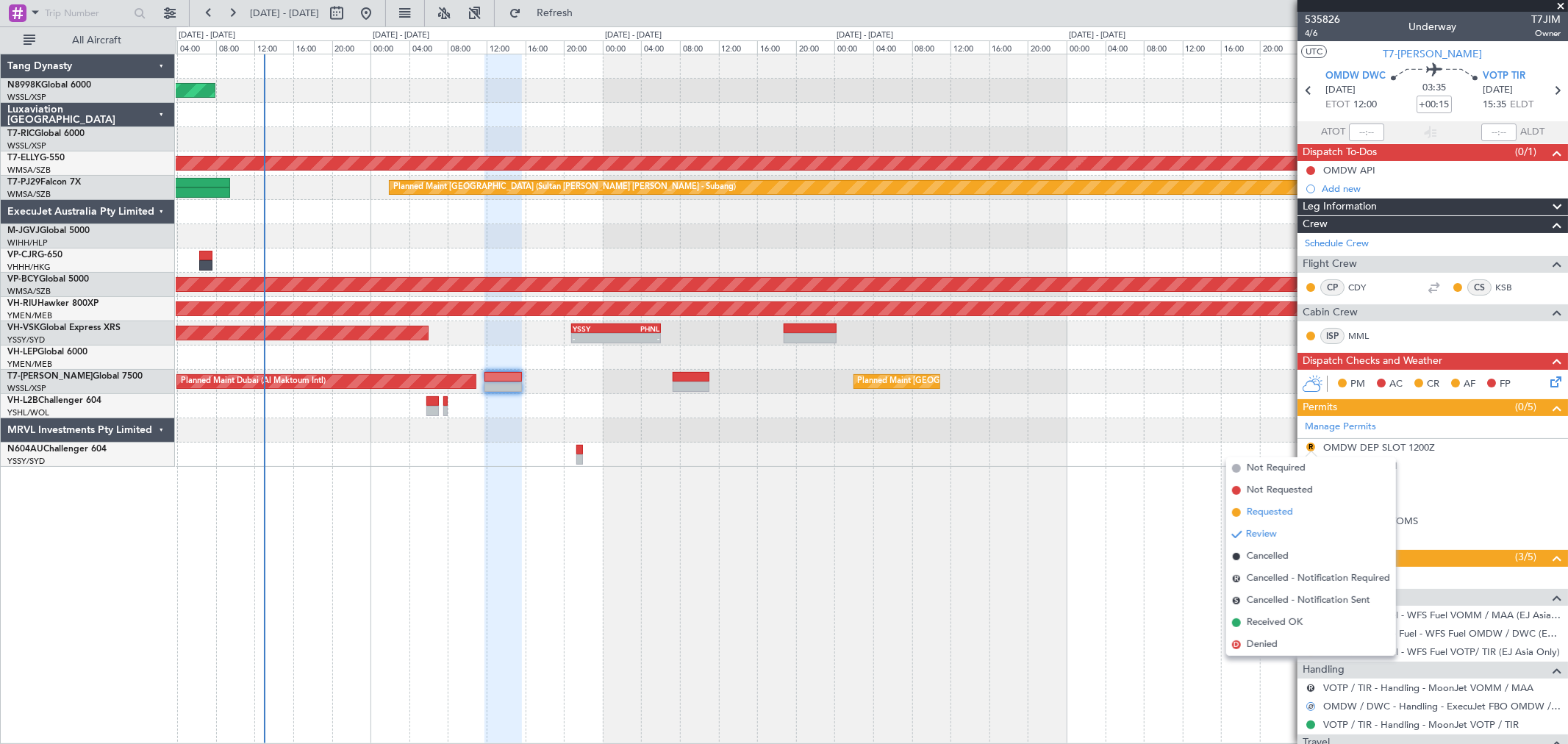
click at [1256, 509] on span "Requested" at bounding box center [1270, 513] width 46 height 15
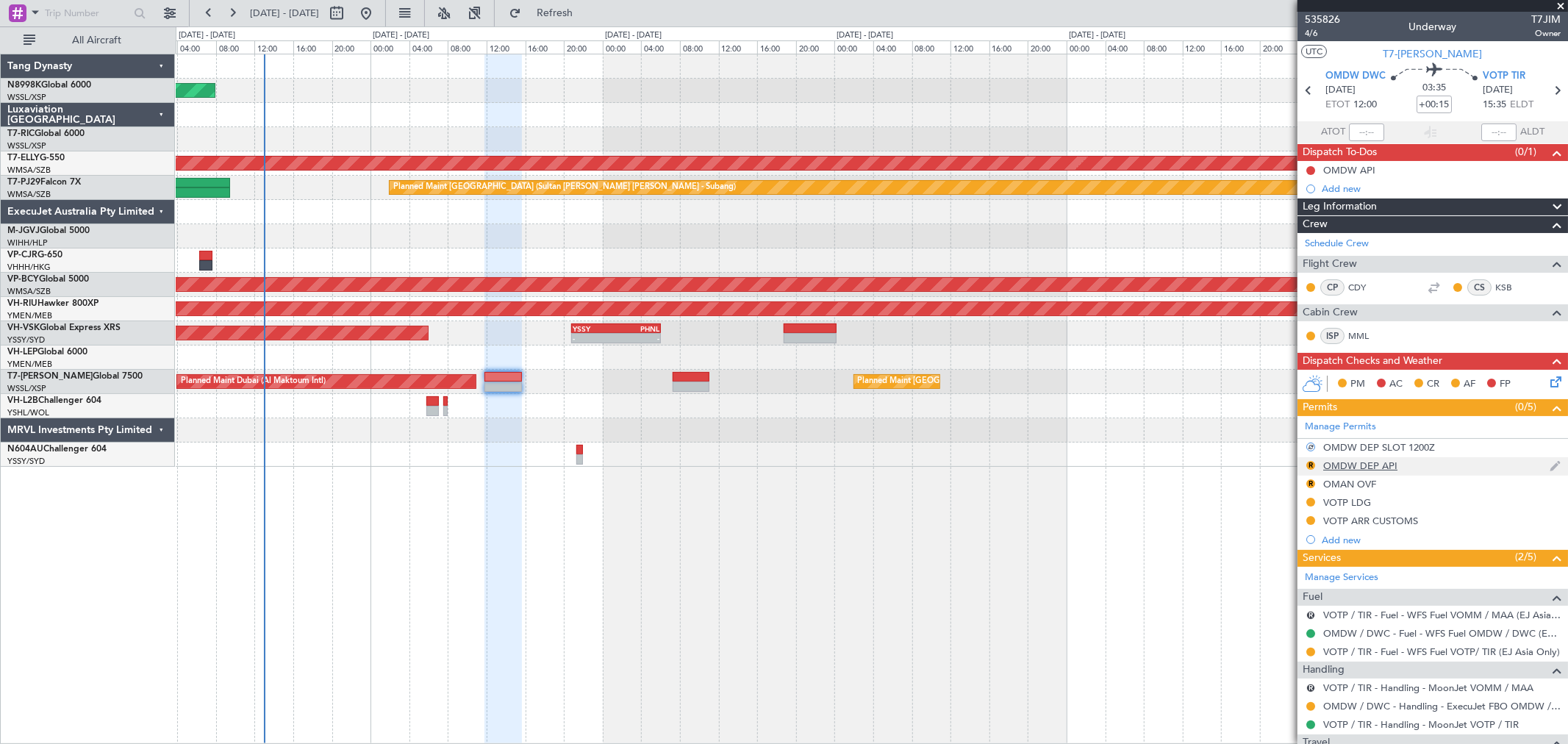
click at [1313, 468] on div "R" at bounding box center [1311, 465] width 12 height 12
click at [1311, 464] on button "R" at bounding box center [1311, 465] width 9 height 9
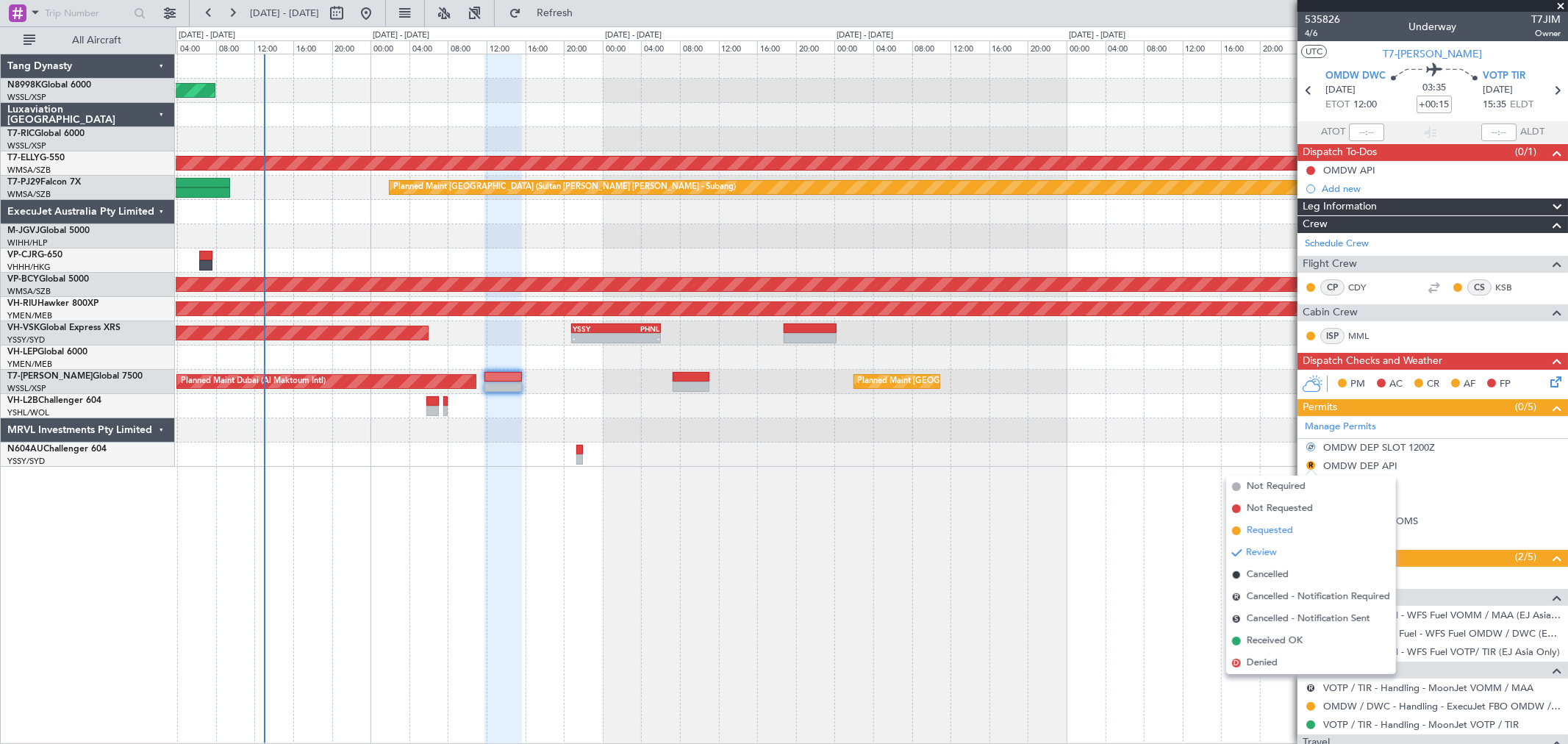
click at [1263, 531] on span "Requested" at bounding box center [1270, 530] width 46 height 15
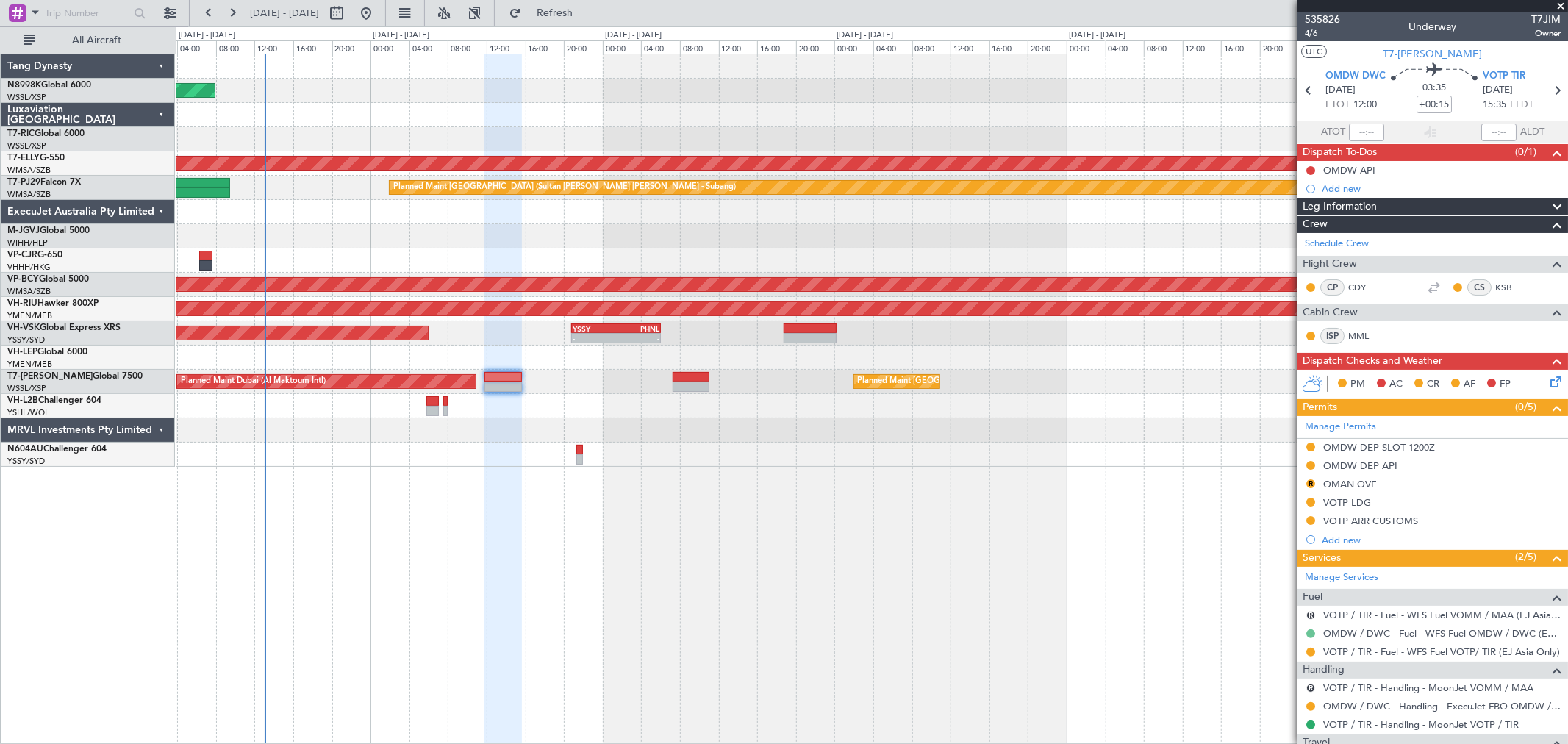
click at [1310, 633] on button at bounding box center [1311, 633] width 9 height 9
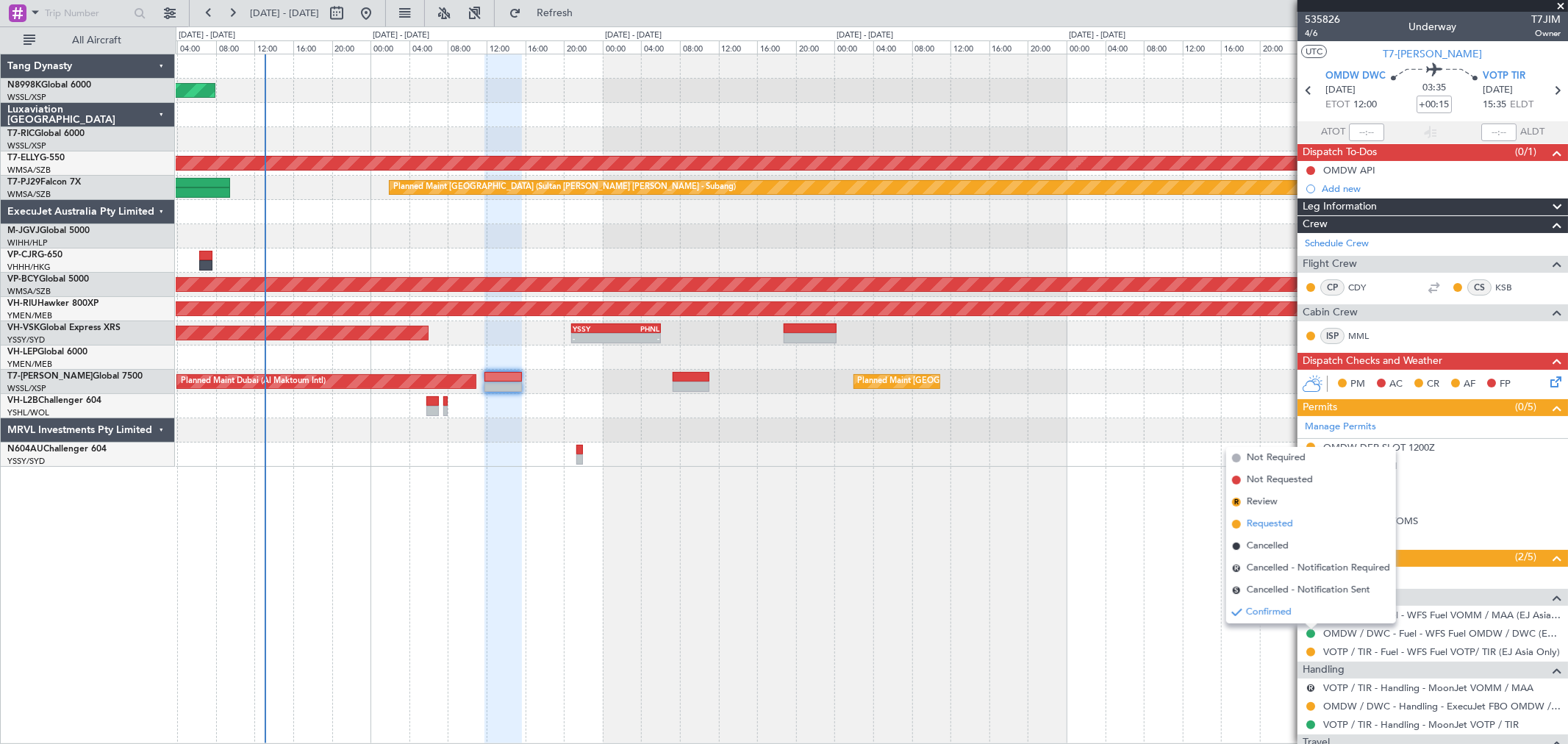
click at [1277, 520] on span "Requested" at bounding box center [1270, 524] width 46 height 15
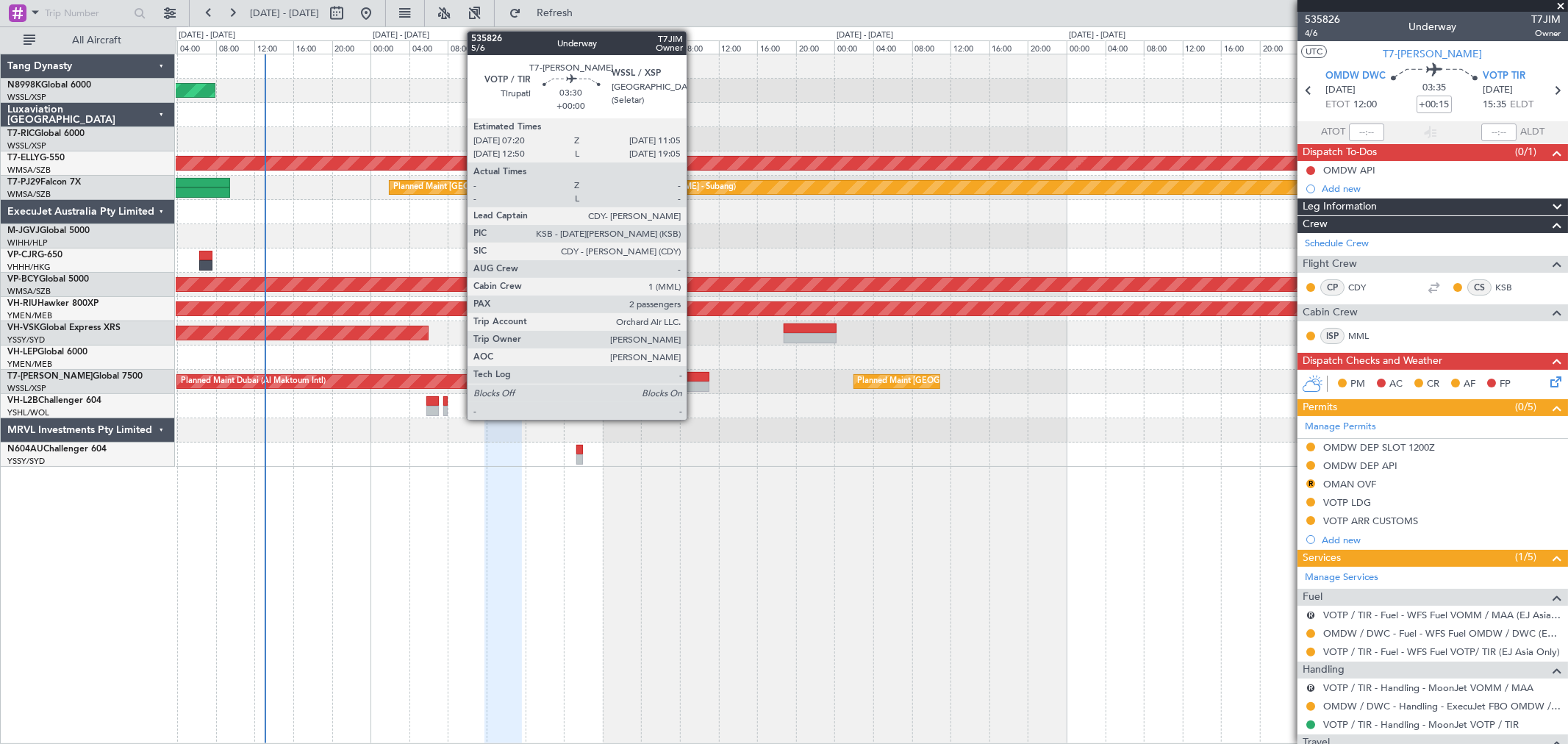
click at [694, 386] on div at bounding box center [692, 386] width 37 height 10
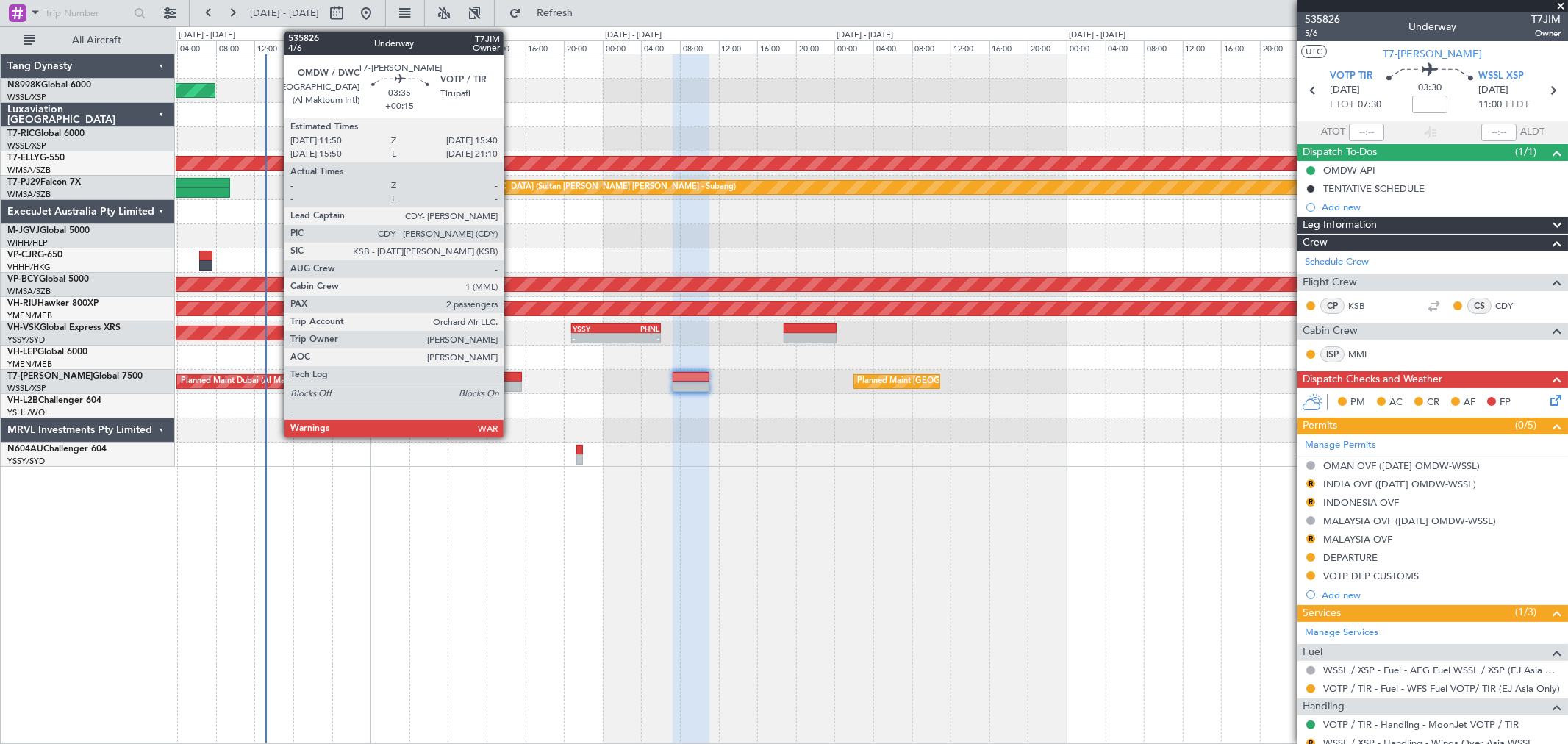
click at [511, 386] on div at bounding box center [503, 386] width 38 height 10
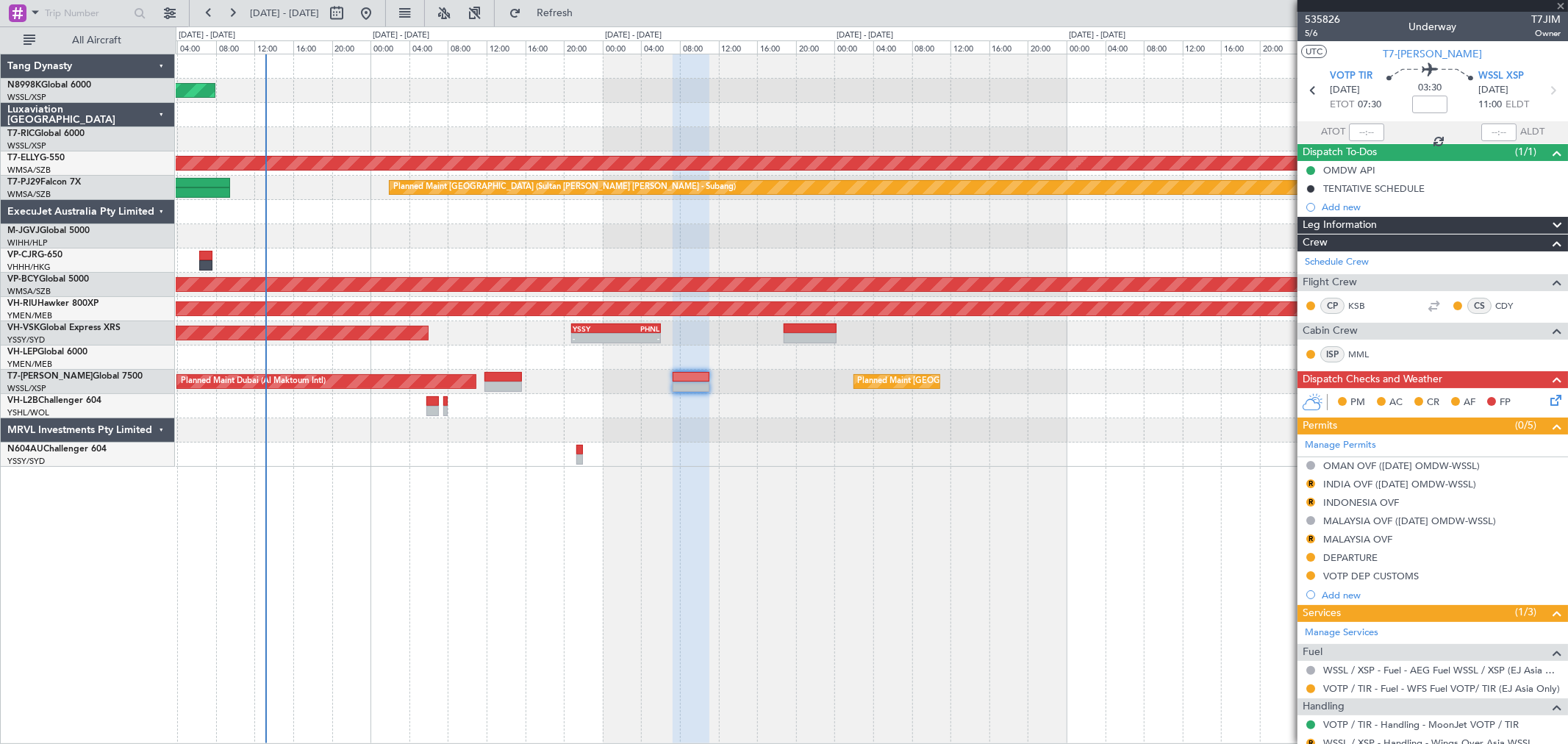
type input "+00:15"
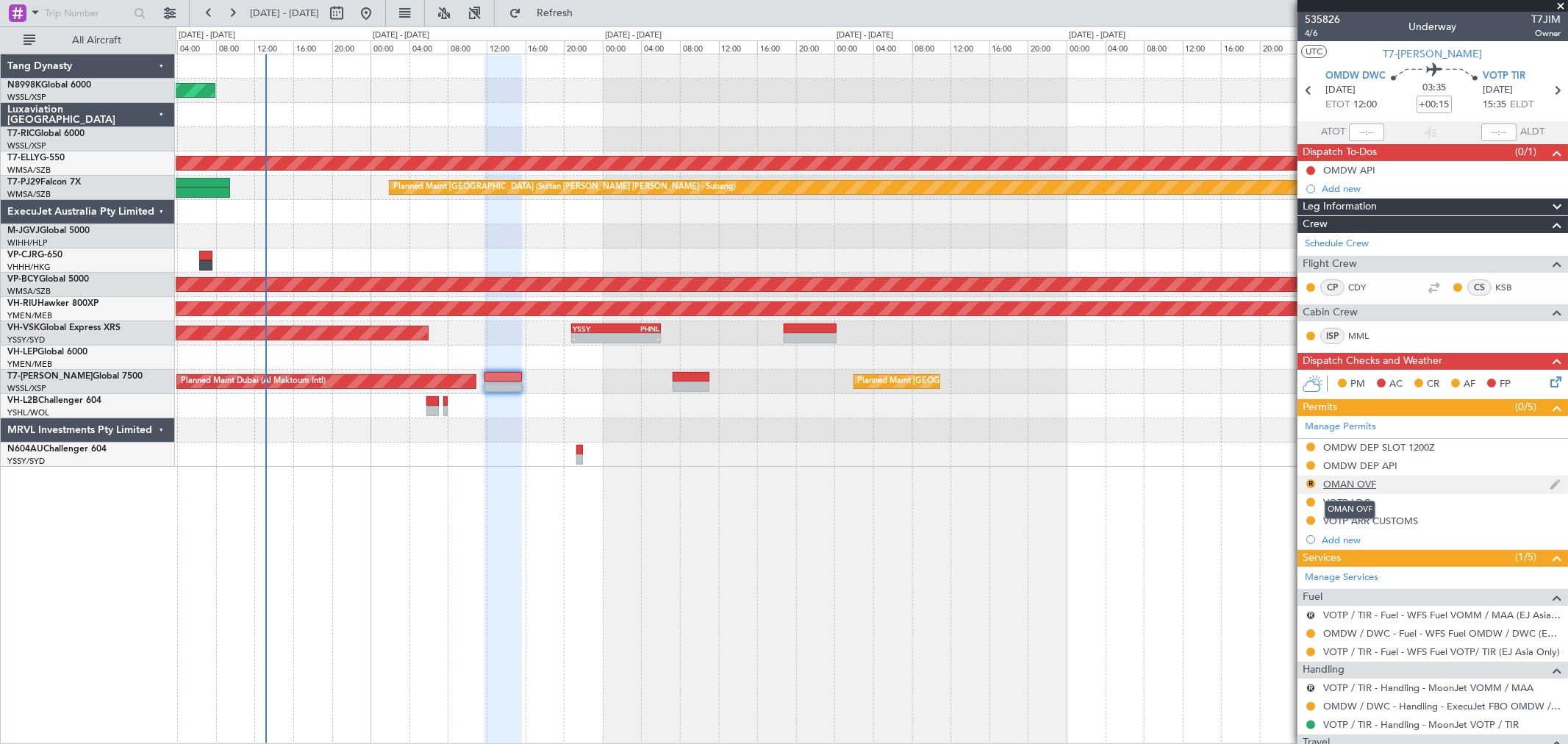
click at [1354, 482] on div "OMAN OVF" at bounding box center [1349, 484] width 53 height 13
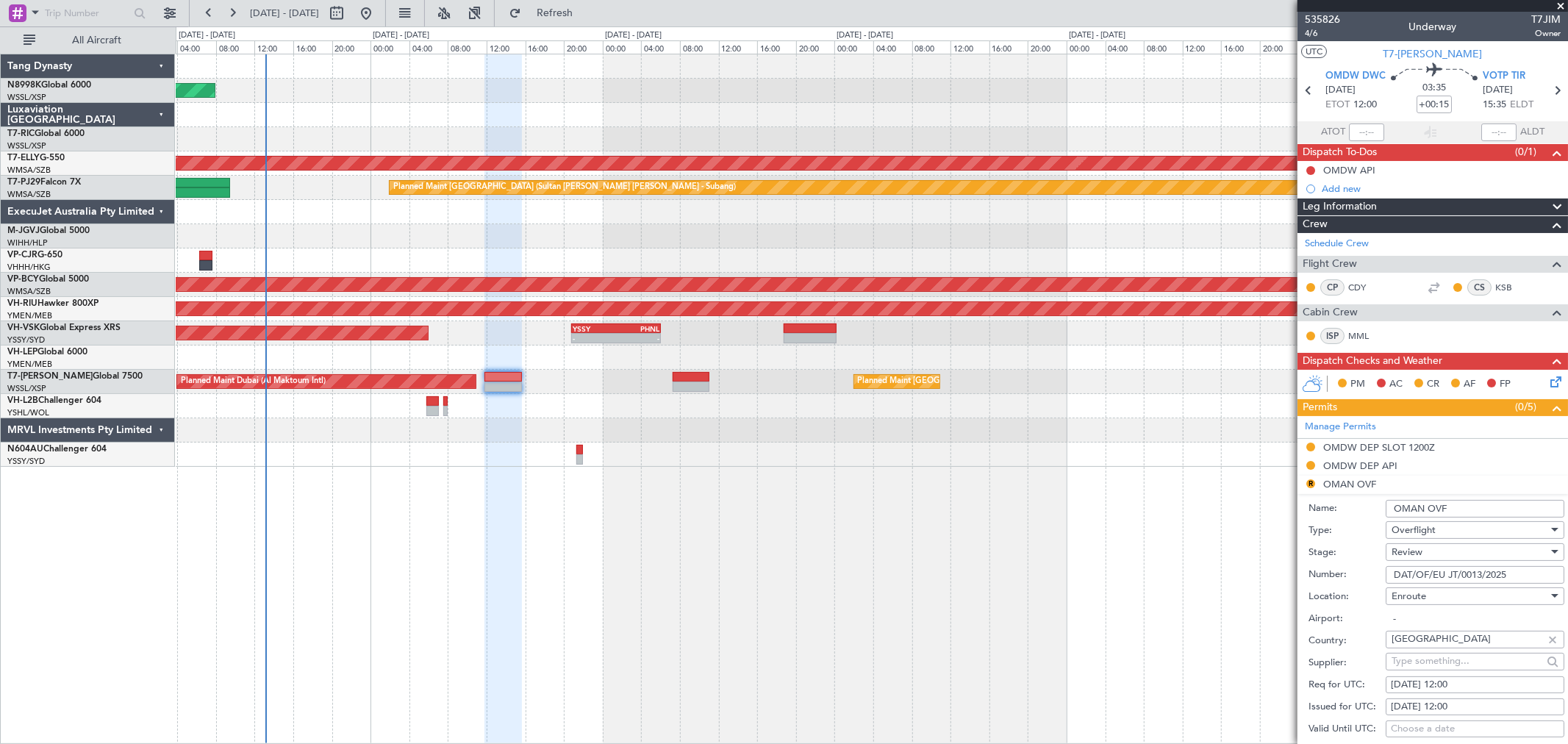
drag, startPoint x: 1517, startPoint y: 571, endPoint x: 1385, endPoint y: 577, distance: 132.1
click at [1385, 577] on input "DAT/OF/EU JT/0013/2025" at bounding box center [1474, 575] width 179 height 18
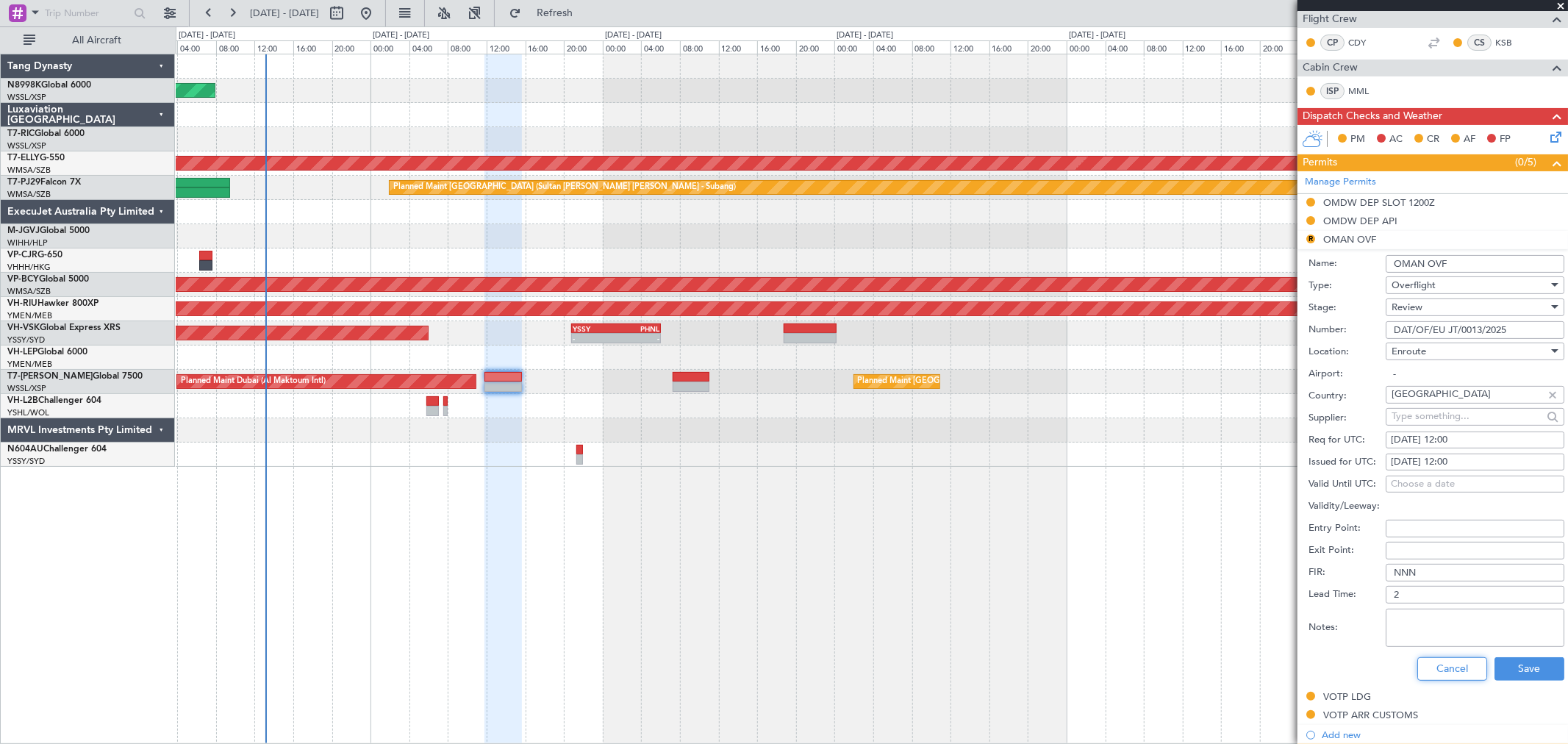
click at [1443, 659] on button "Cancel" at bounding box center [1452, 669] width 70 height 24
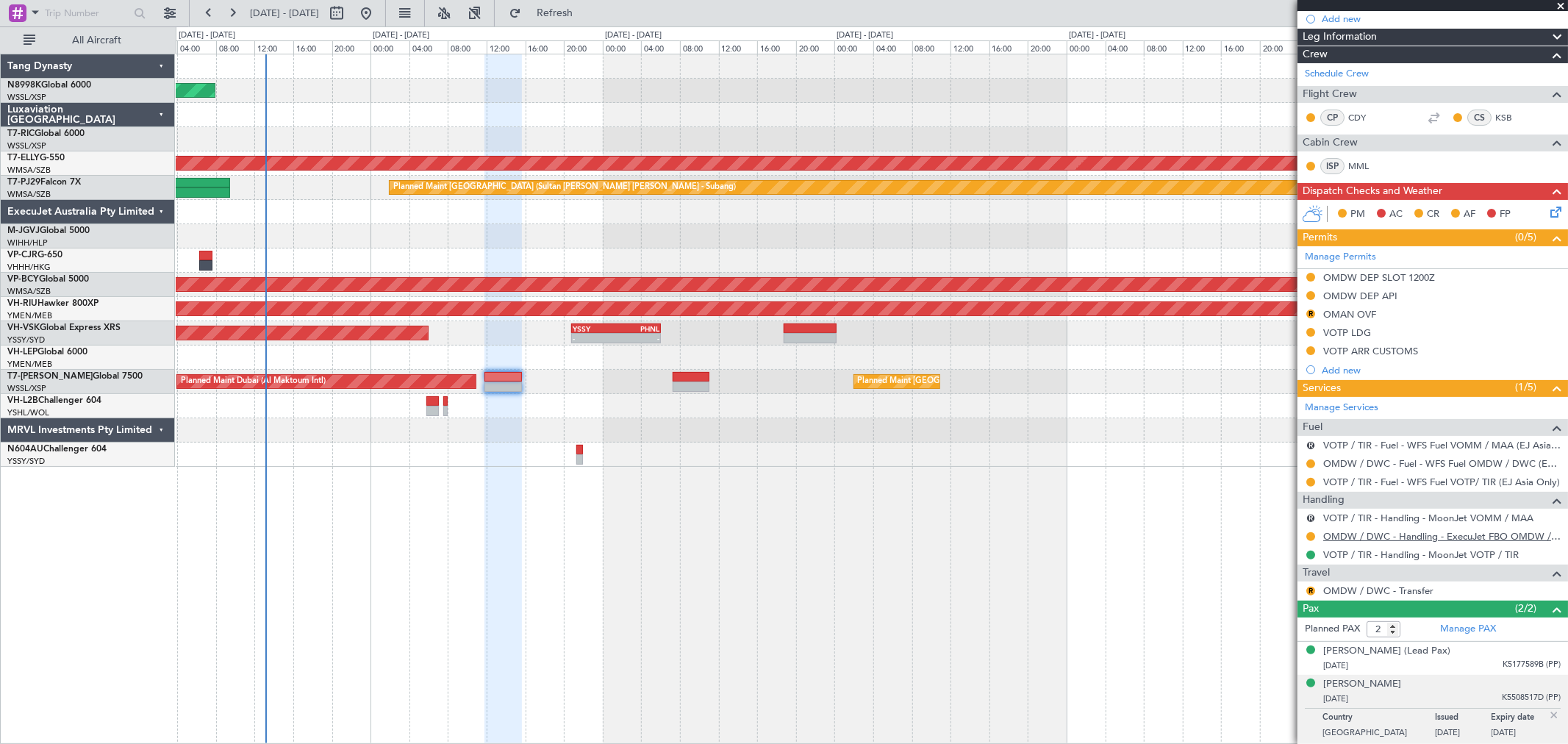
scroll to position [170, 0]
click at [1310, 313] on button "R" at bounding box center [1311, 314] width 9 height 9
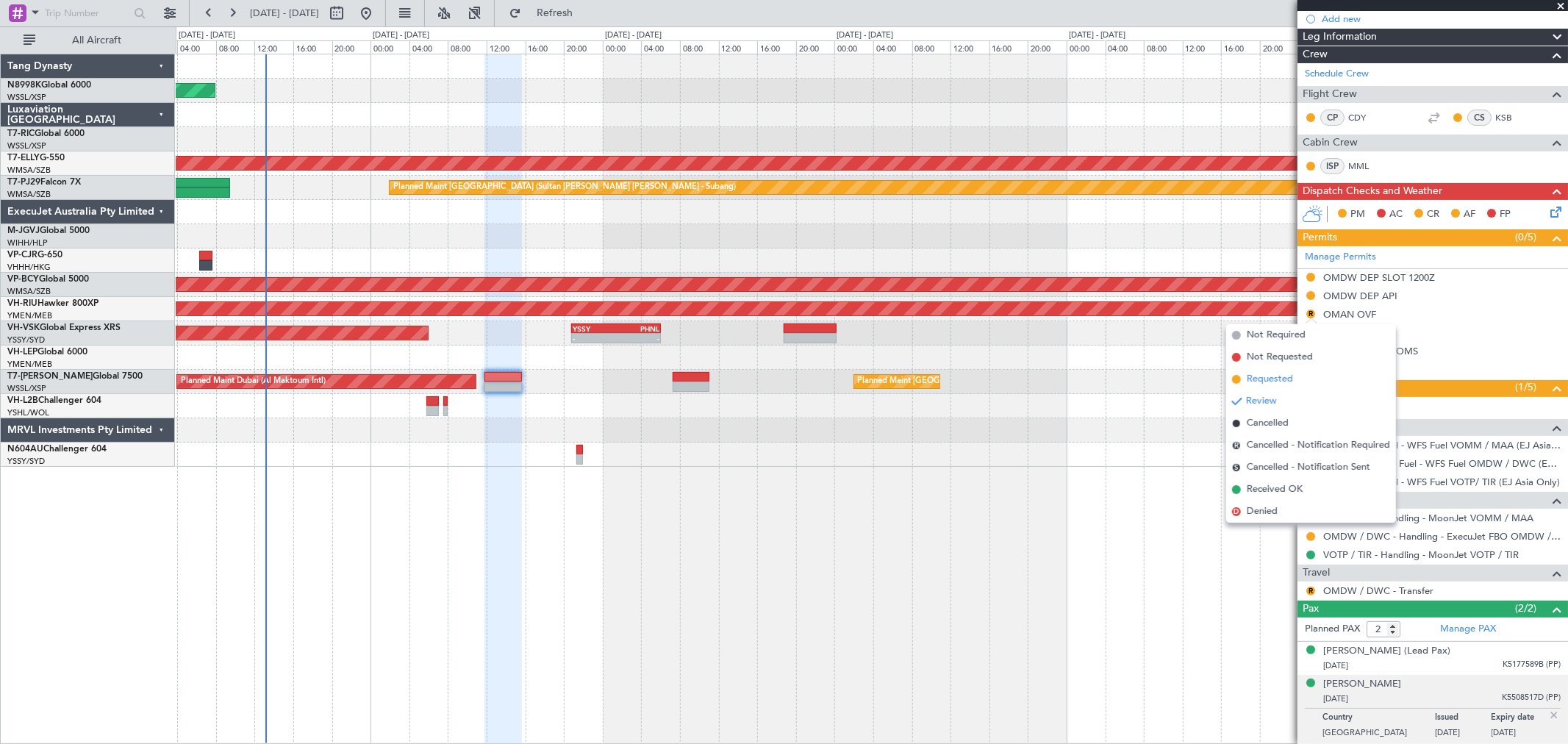
click at [1253, 377] on span "Requested" at bounding box center [1270, 379] width 46 height 15
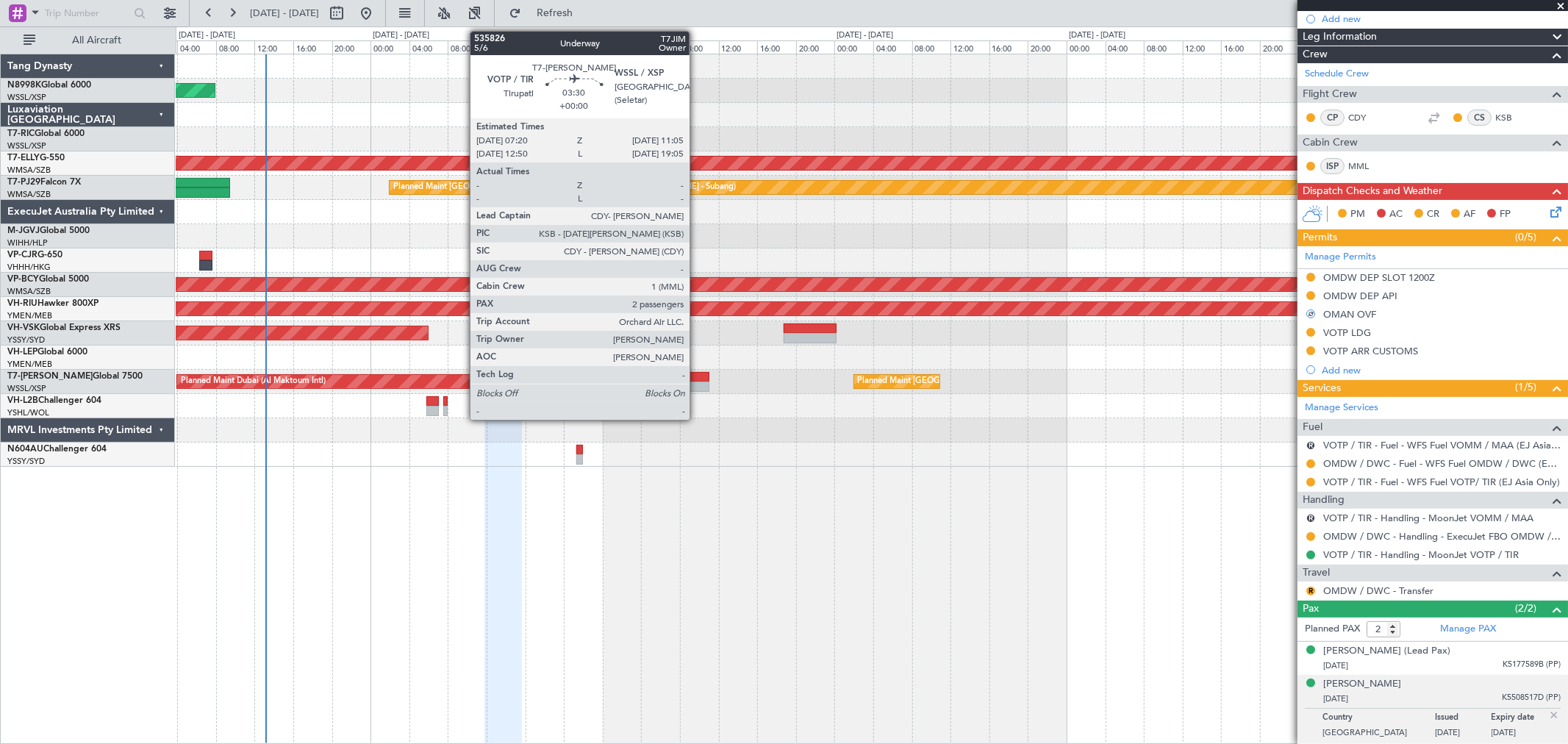
click at [697, 381] on div at bounding box center [692, 386] width 37 height 10
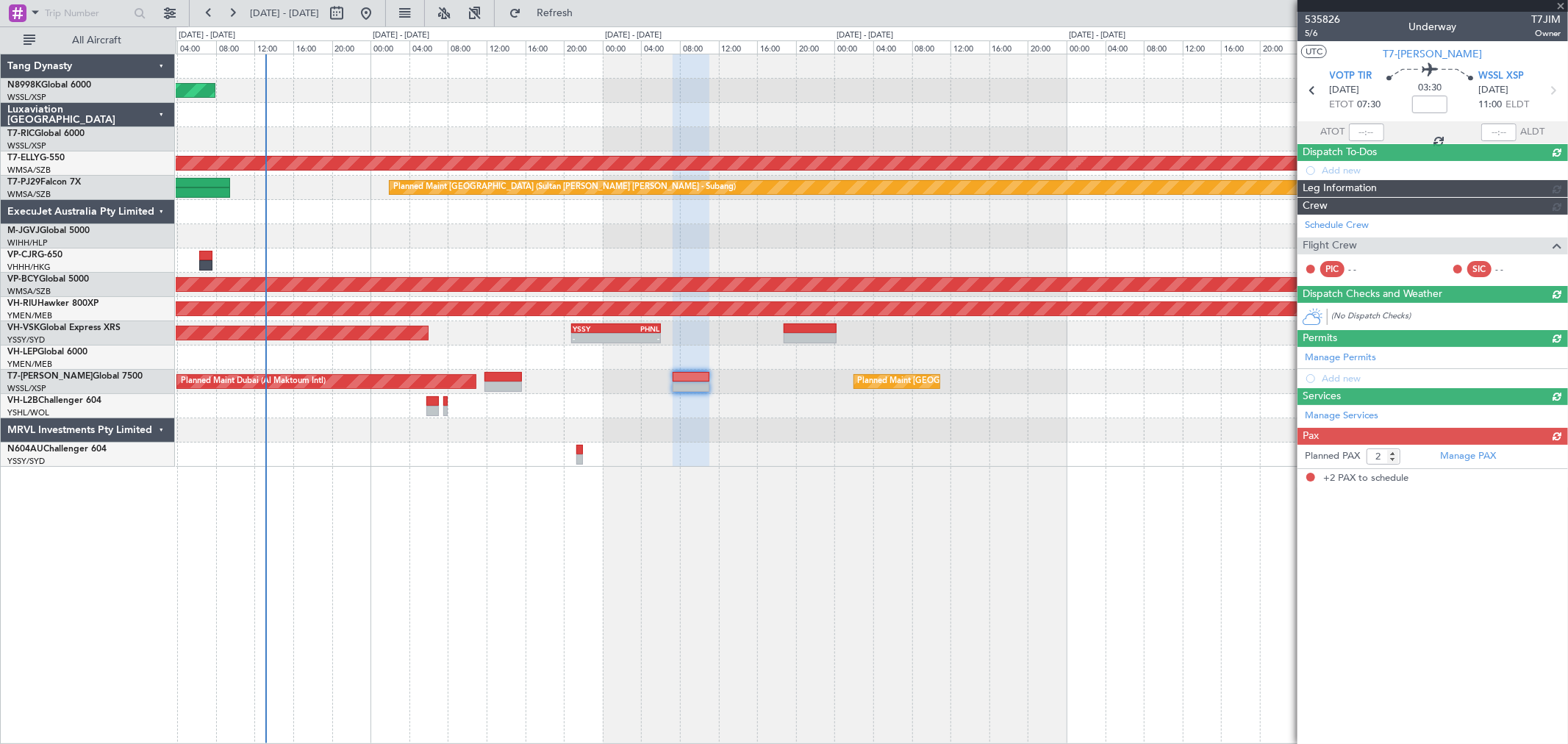
scroll to position [0, 0]
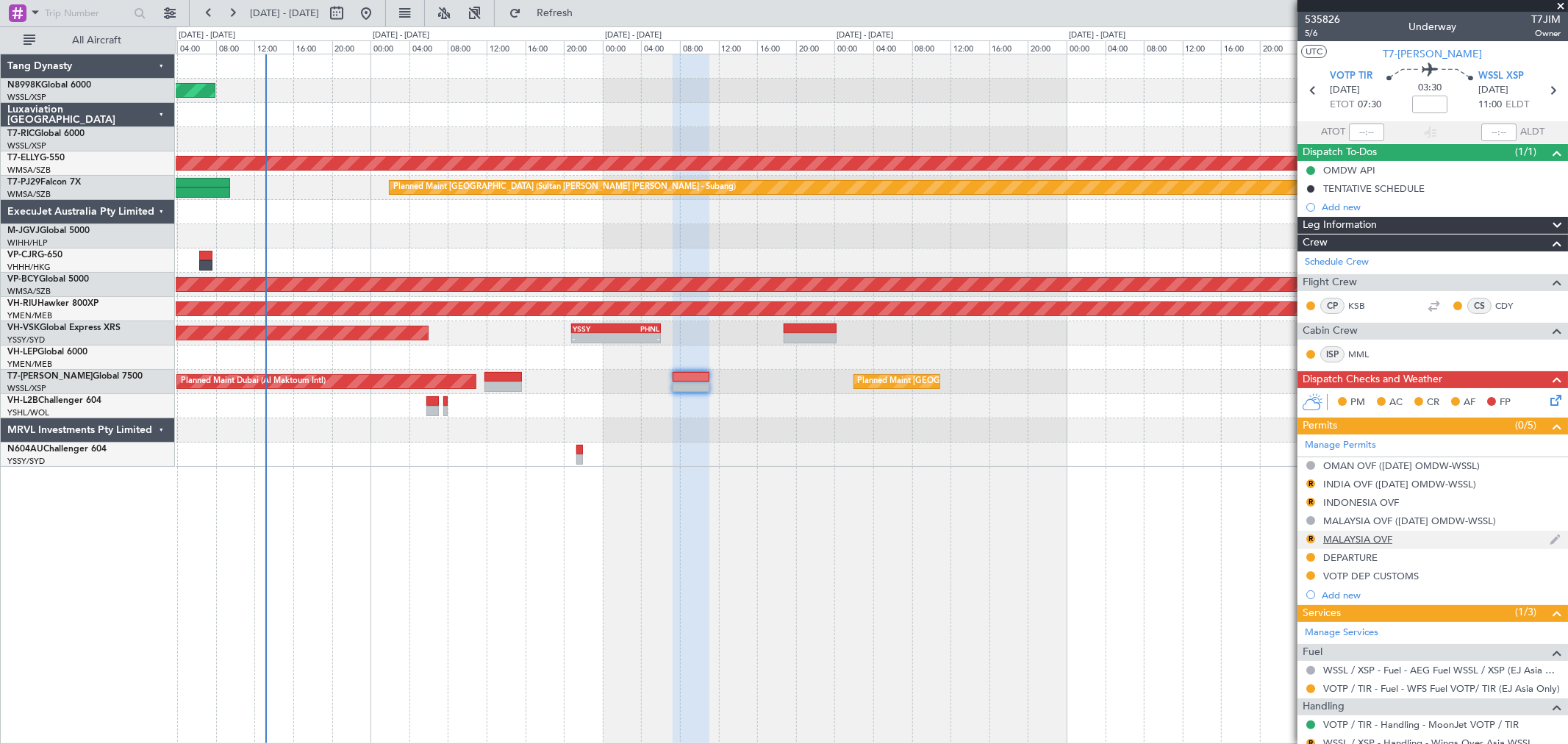
click at [1363, 533] on div "MALAYSIA OVF" at bounding box center [1357, 539] width 69 height 13
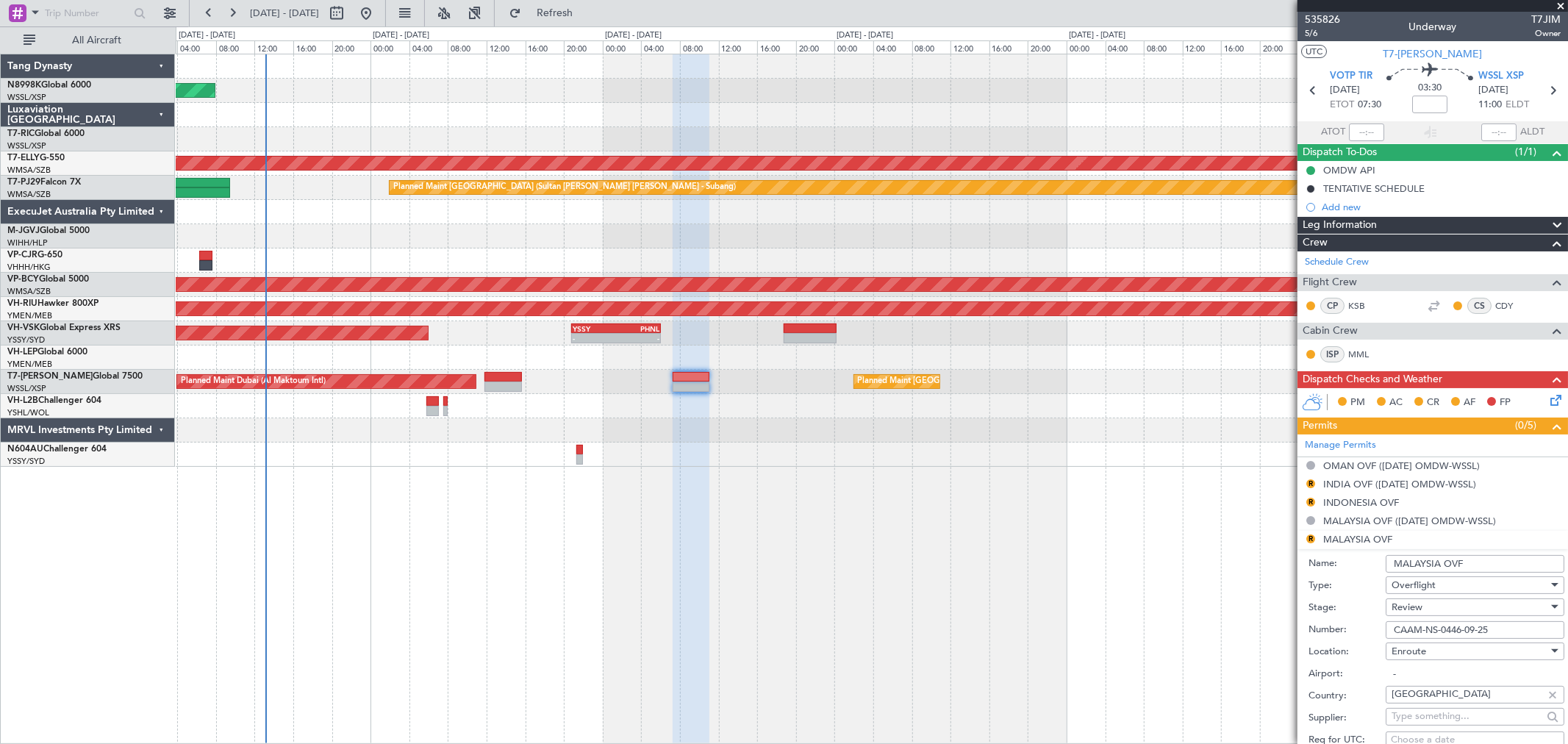
drag, startPoint x: 1497, startPoint y: 626, endPoint x: 1385, endPoint y: 631, distance: 112.1
click at [1385, 631] on div "Number: CAAM-NS-0446-09-25" at bounding box center [1436, 630] width 256 height 22
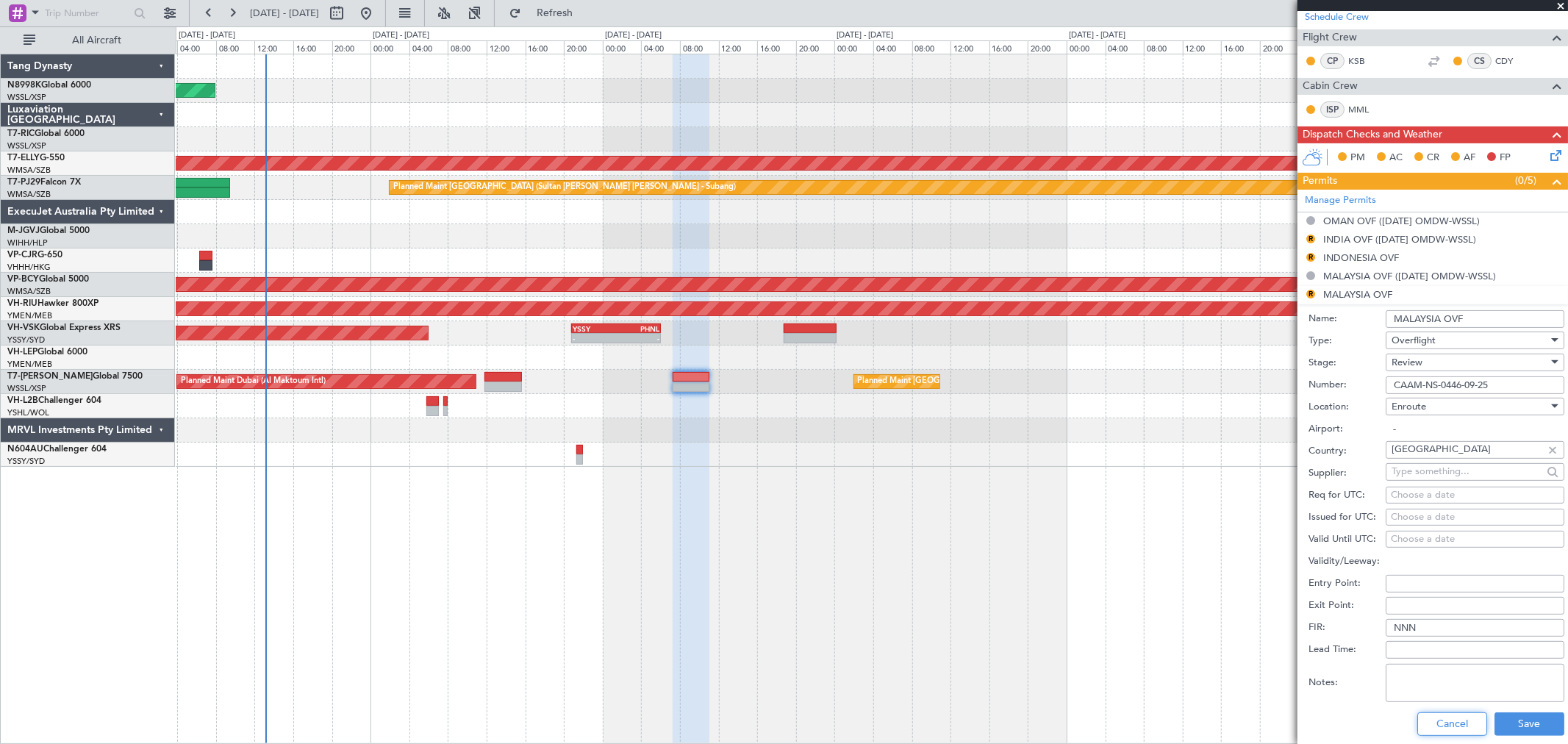
click at [1454, 718] on button "Cancel" at bounding box center [1452, 724] width 70 height 24
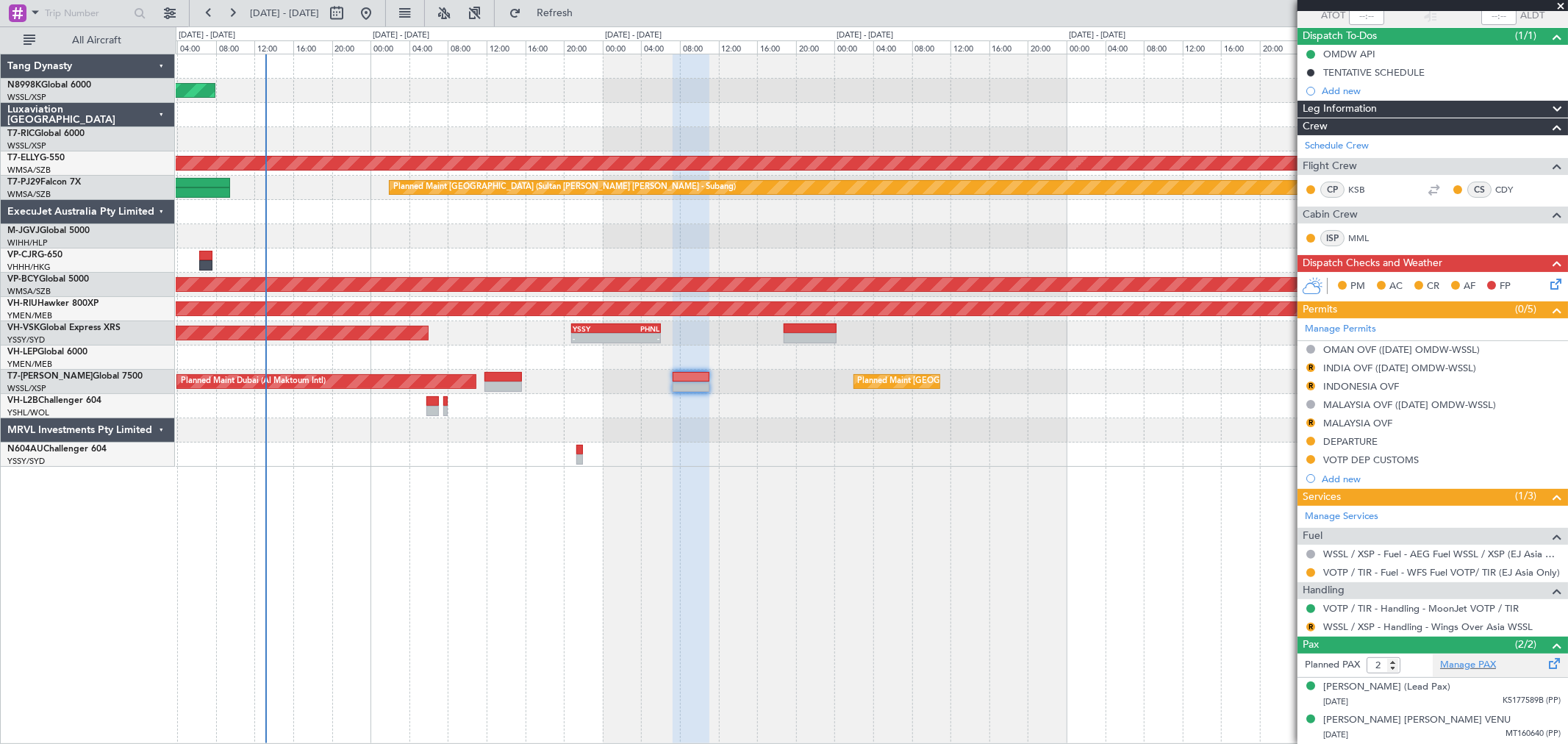
scroll to position [116, 0]
click at [1310, 422] on button "R" at bounding box center [1311, 424] width 9 height 9
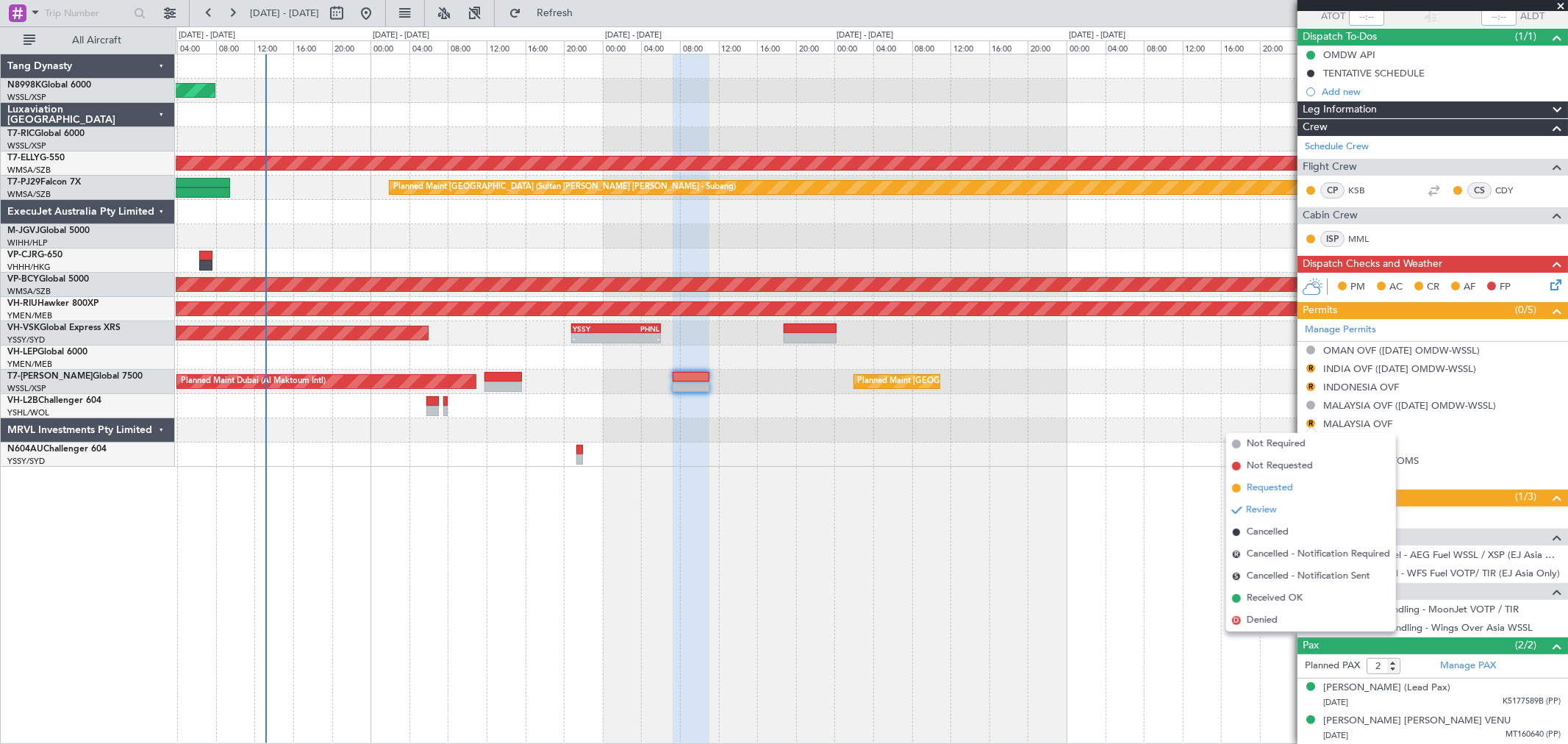
click at [1260, 478] on li "Requested" at bounding box center [1311, 488] width 170 height 22
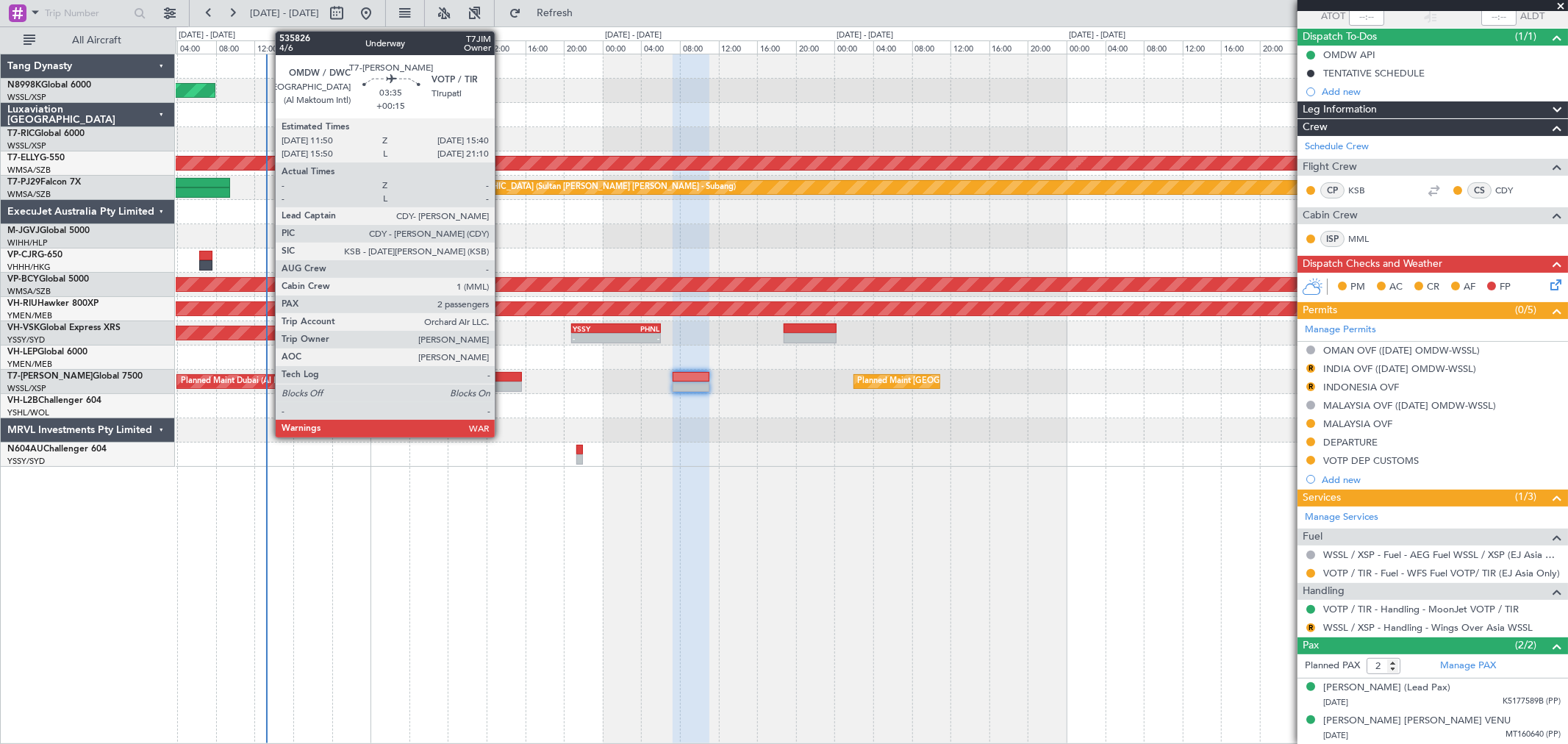
click at [502, 382] on div at bounding box center [503, 386] width 38 height 10
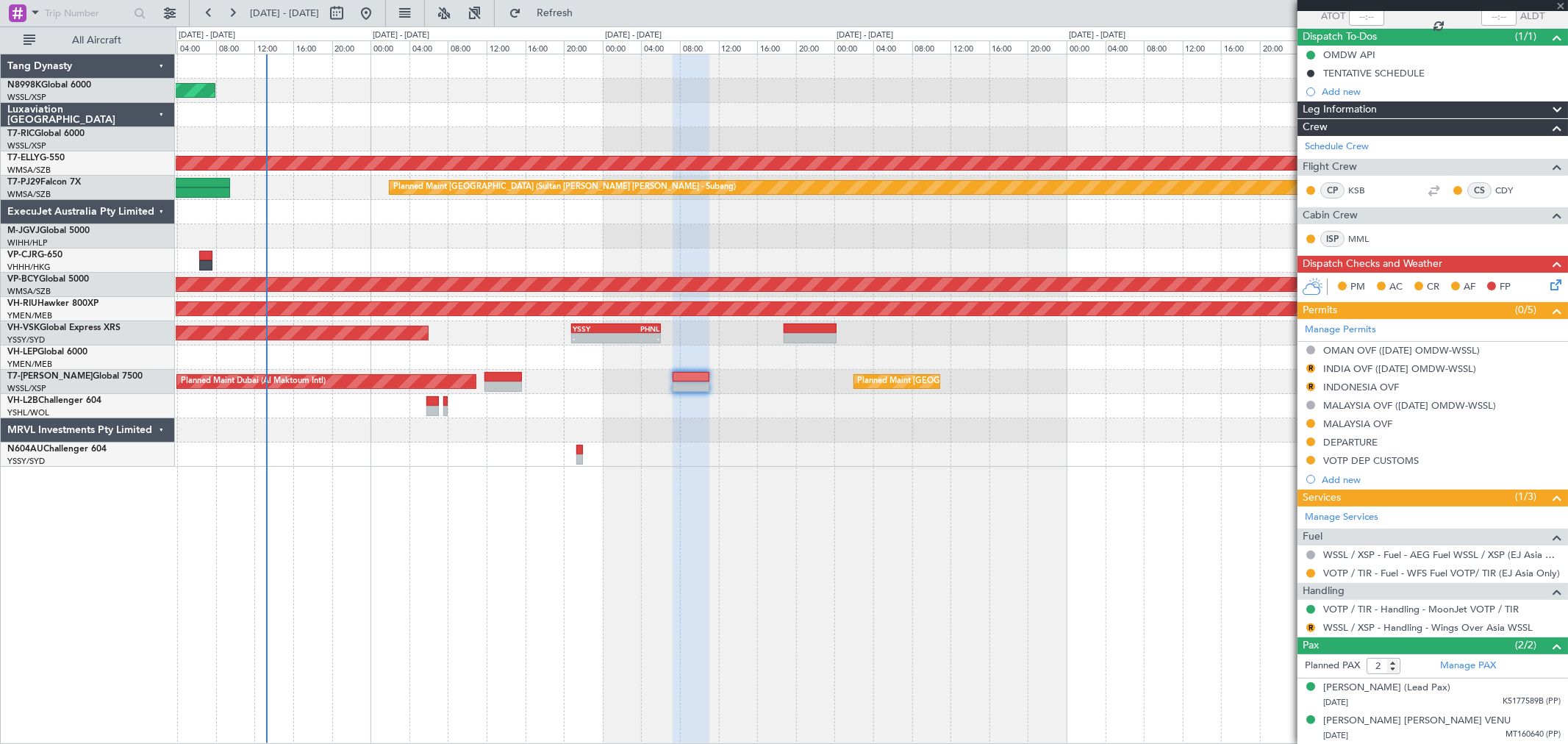
type input "+00:15"
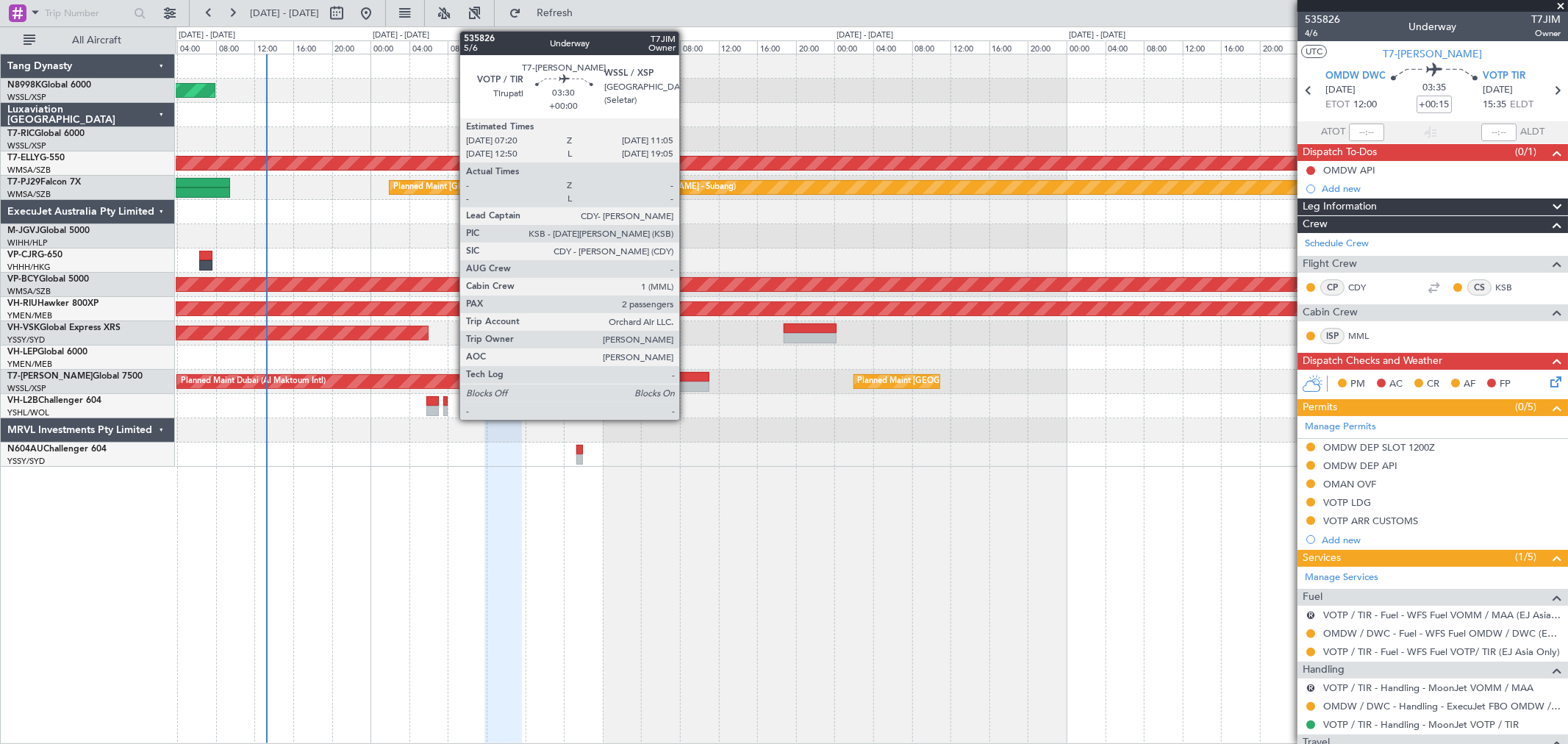
click at [686, 375] on div at bounding box center [692, 377] width 37 height 10
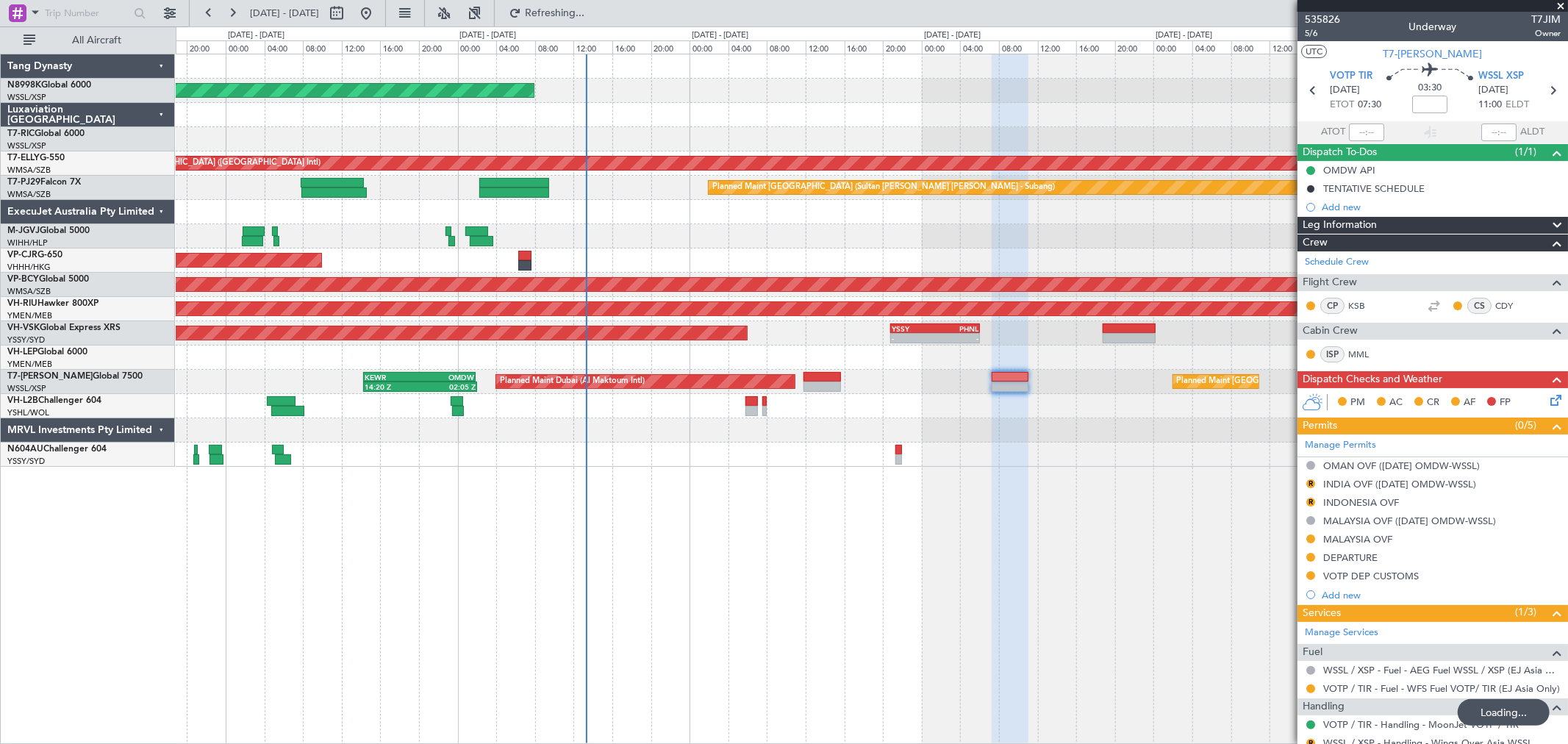
click at [779, 391] on div "Planned Maint [GEOGRAPHIC_DATA] (Seletar) [PERSON_NAME] Planned Maint [GEOGRAPH…" at bounding box center [871, 260] width 1391 height 412
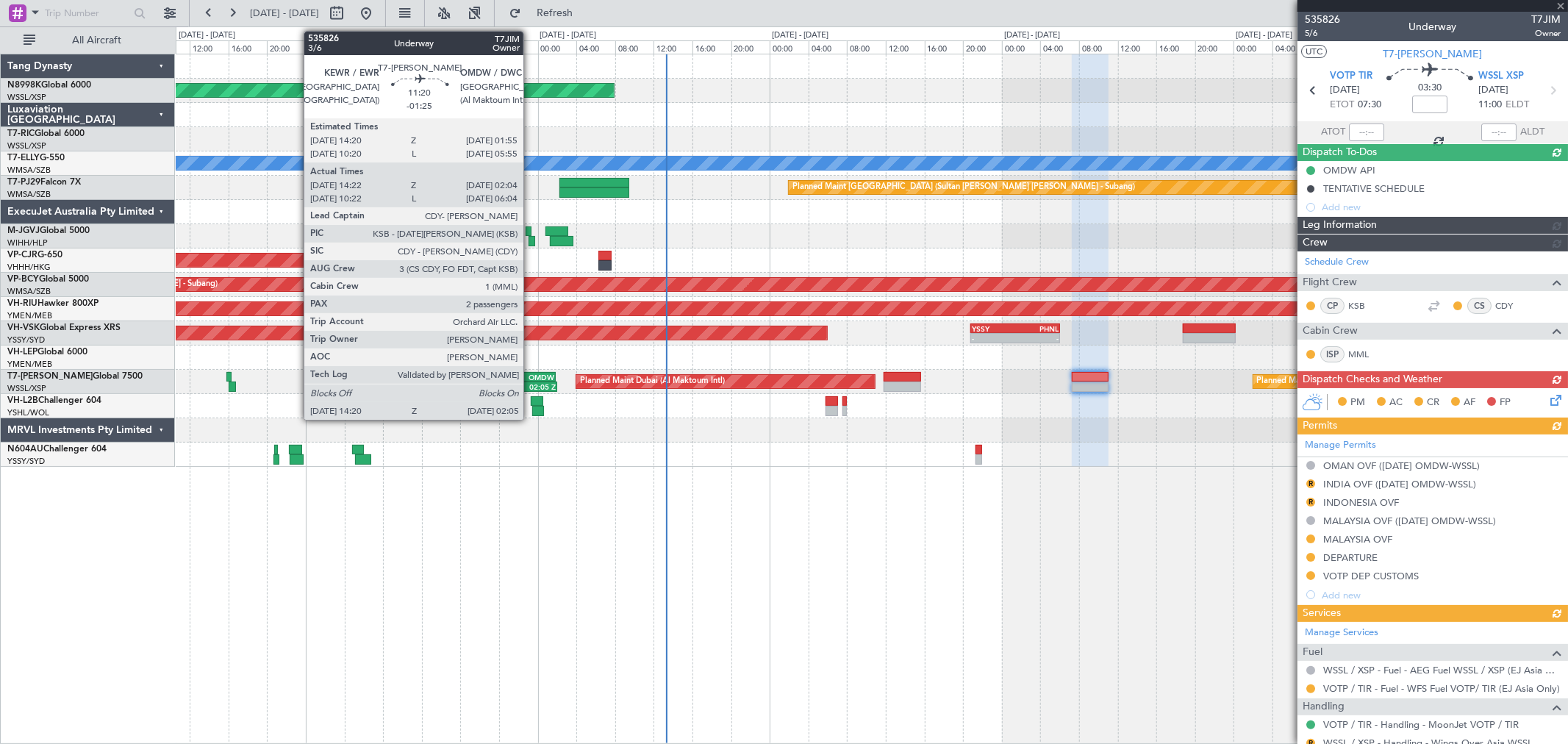
click at [531, 382] on div "02:05 Z" at bounding box center [528, 386] width 56 height 9
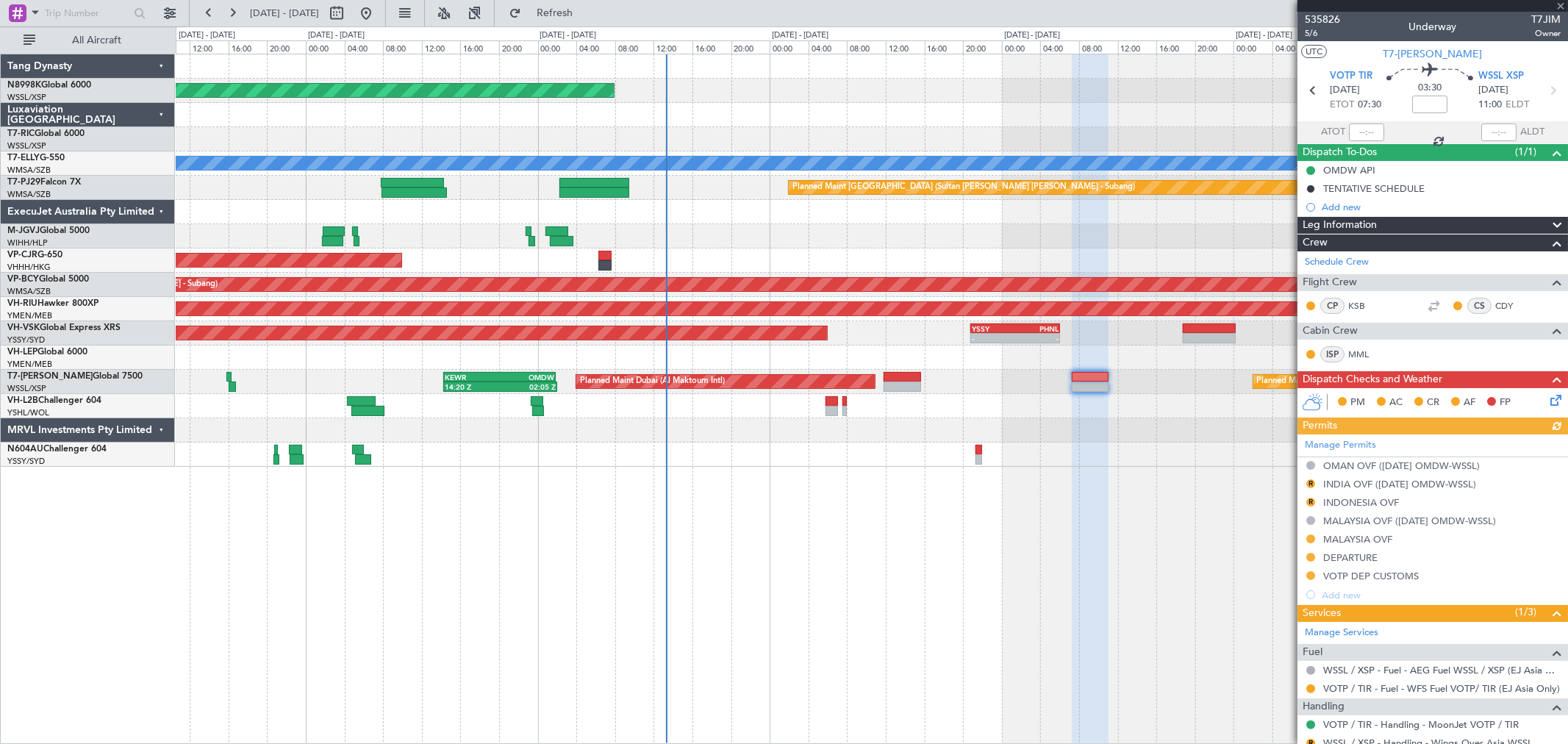
type input "-01:25"
type input "14:32"
type input "01:59"
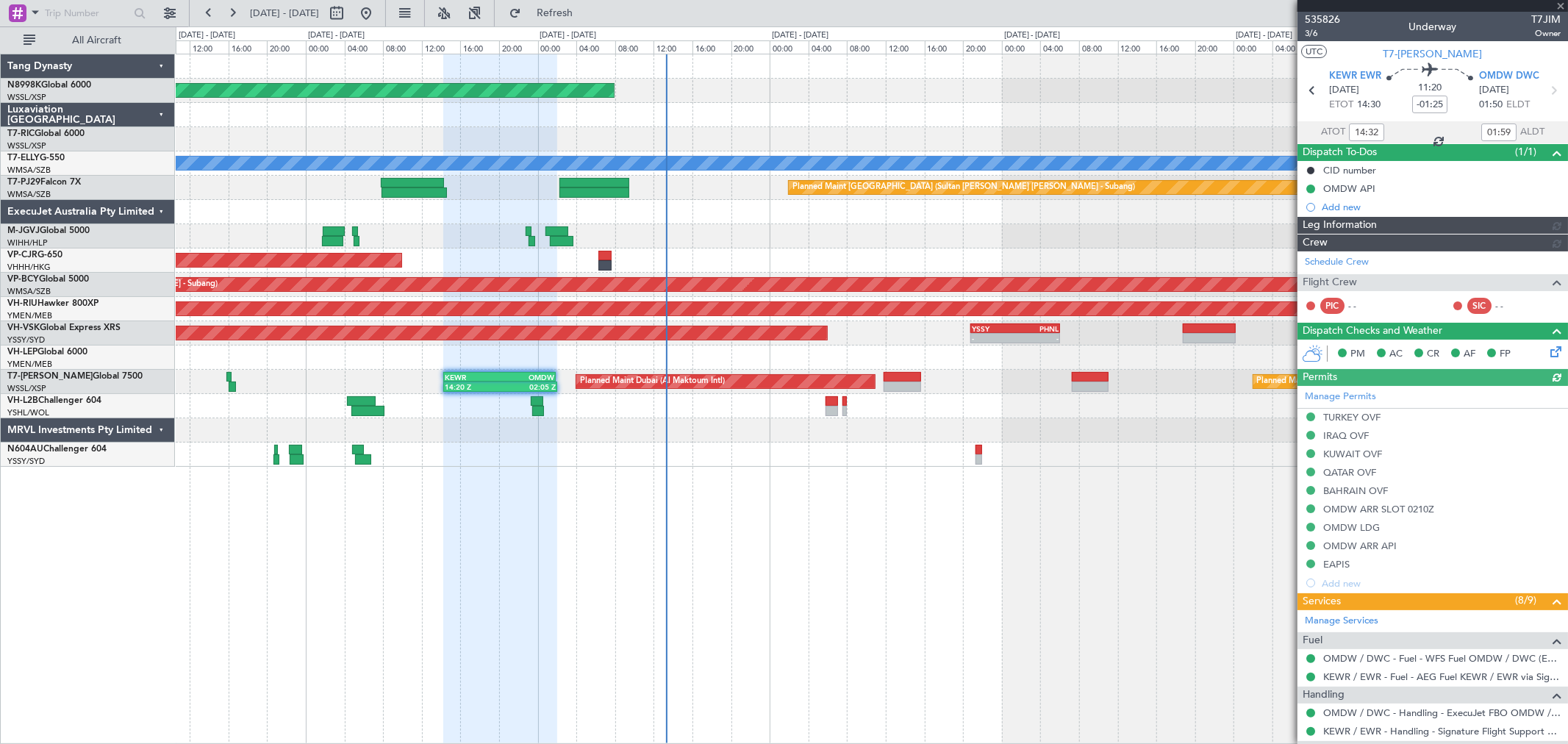
type input "[PERSON_NAME] (BTA)"
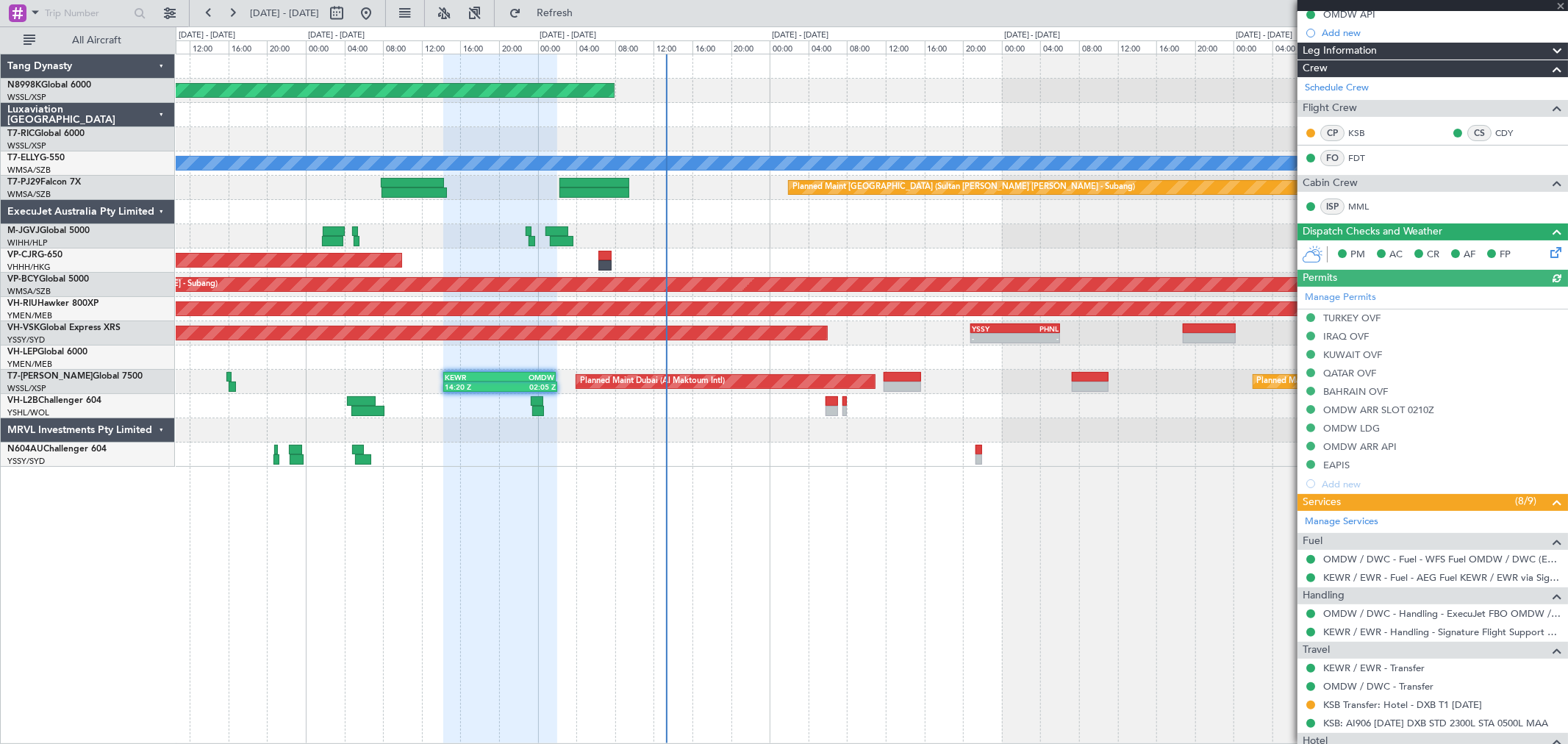
scroll to position [306, 0]
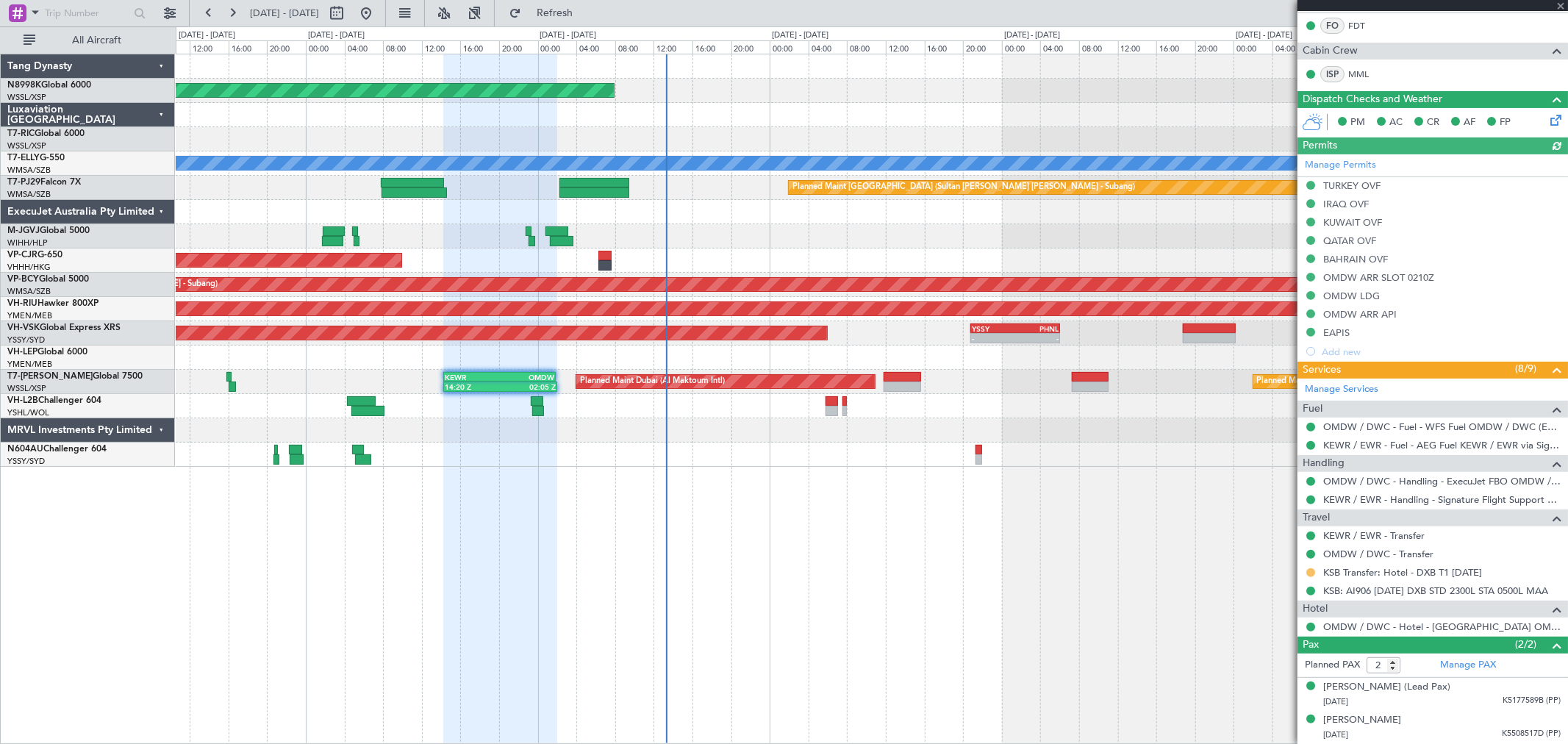
click at [1310, 569] on button at bounding box center [1311, 573] width 9 height 9
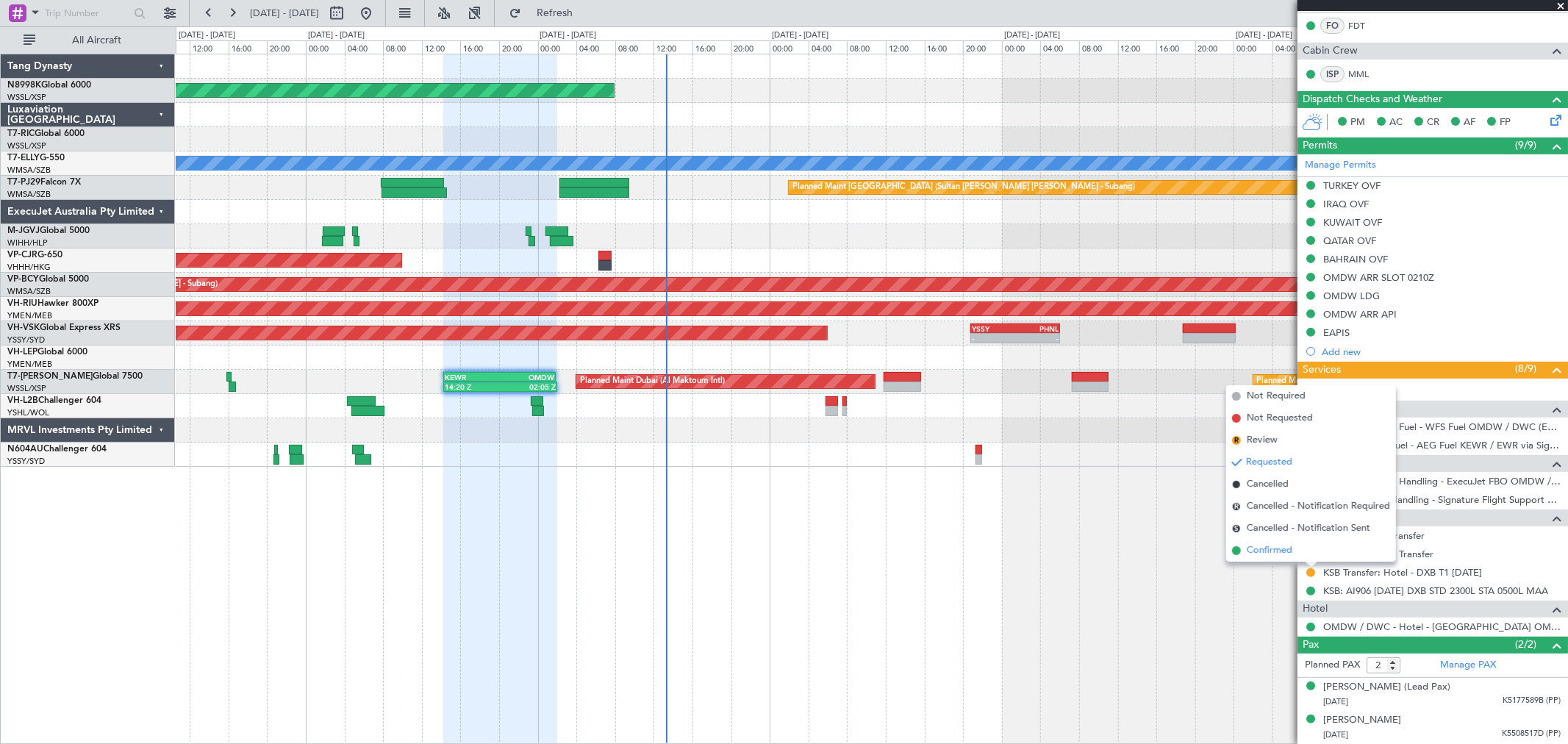
click at [1263, 547] on span "Confirmed" at bounding box center [1269, 550] width 45 height 15
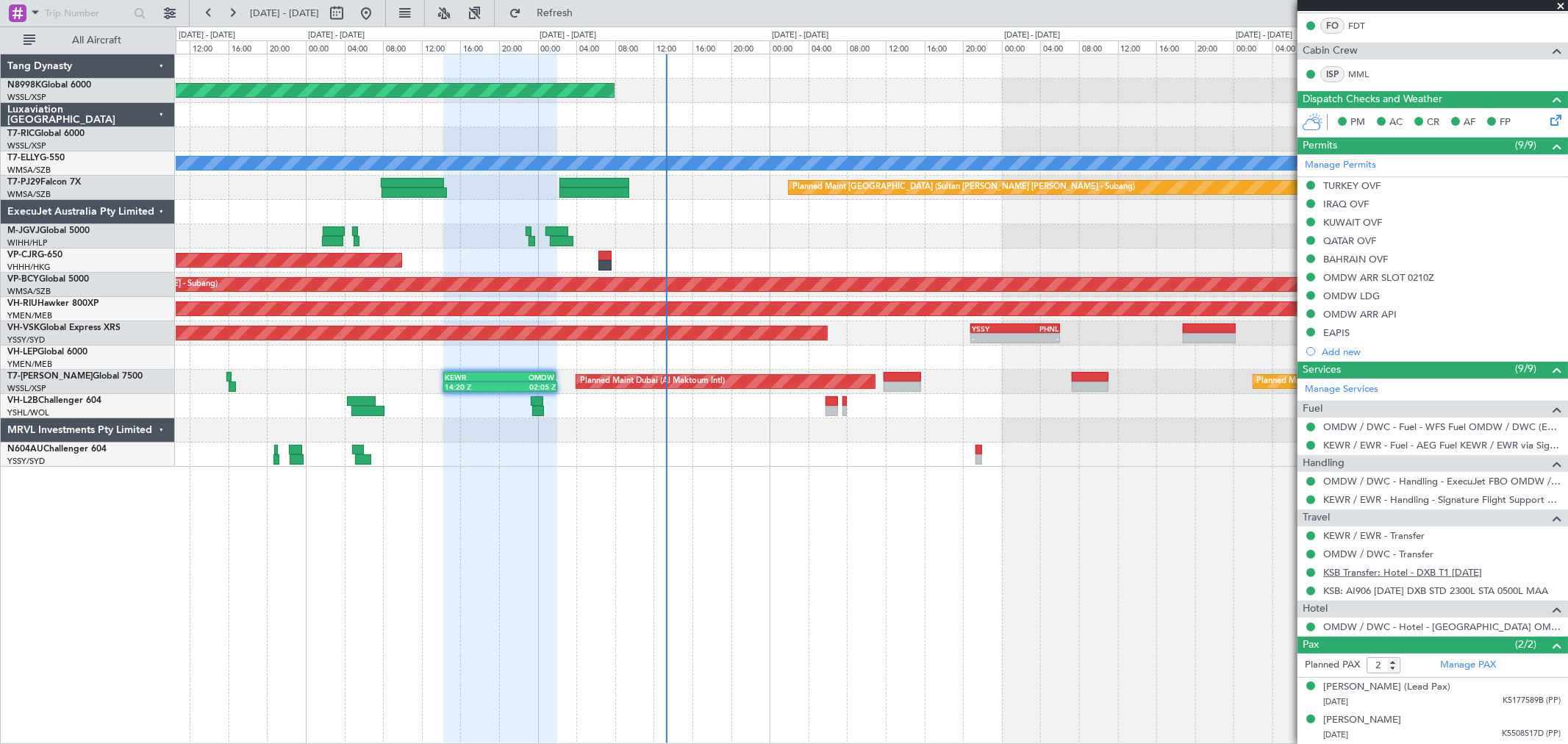
click at [1345, 572] on link "KSB Transfer: Hotel - DXB T1 [DATE]" at bounding box center [1403, 572] width 159 height 13
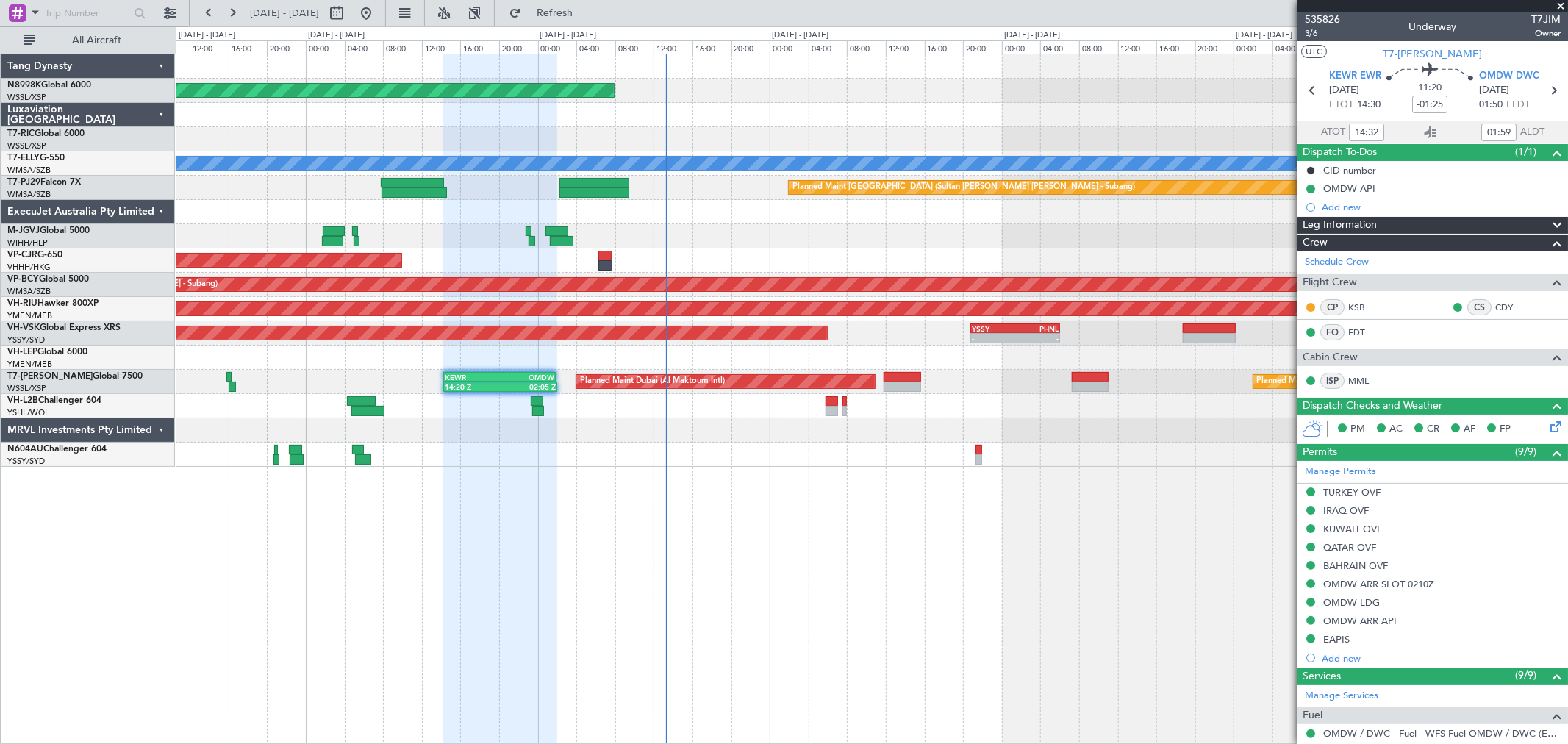
scroll to position [306, 0]
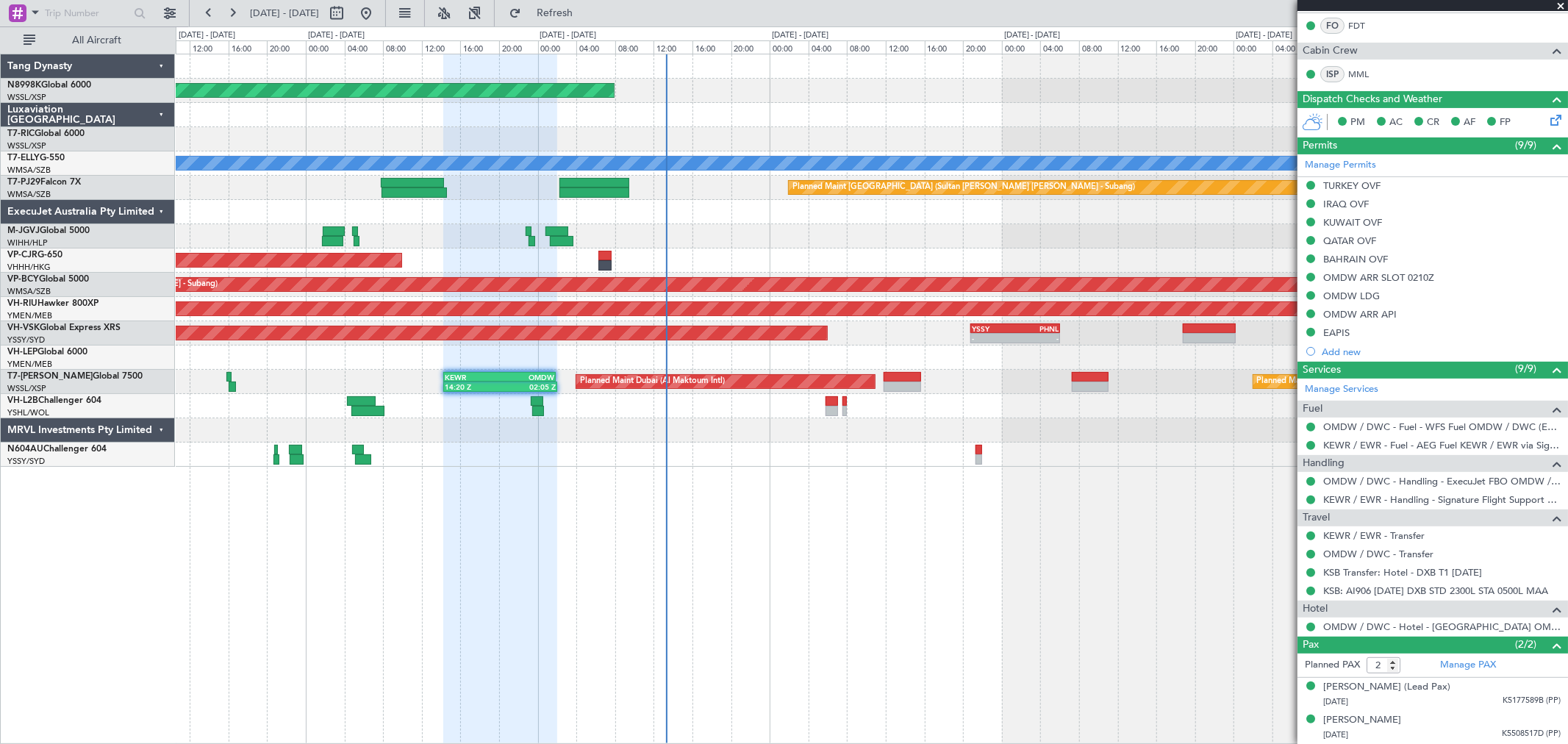
click at [1030, 366] on div "Unplanned Maint Wichita (Wichita Mid-continent)" at bounding box center [871, 358] width 1391 height 24
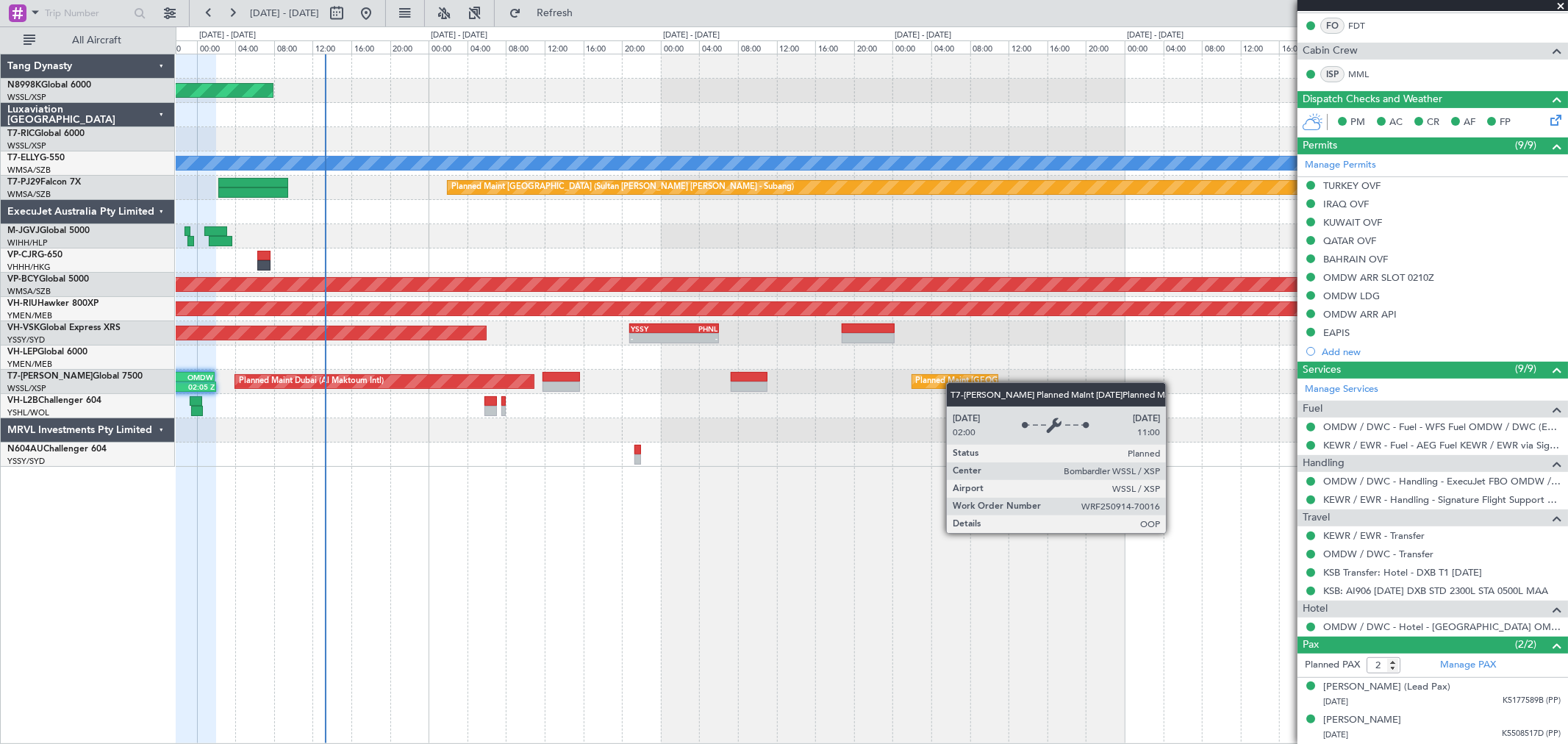
click at [931, 383] on div "Planned Maint [GEOGRAPHIC_DATA] (Seletar)" at bounding box center [1002, 381] width 173 height 22
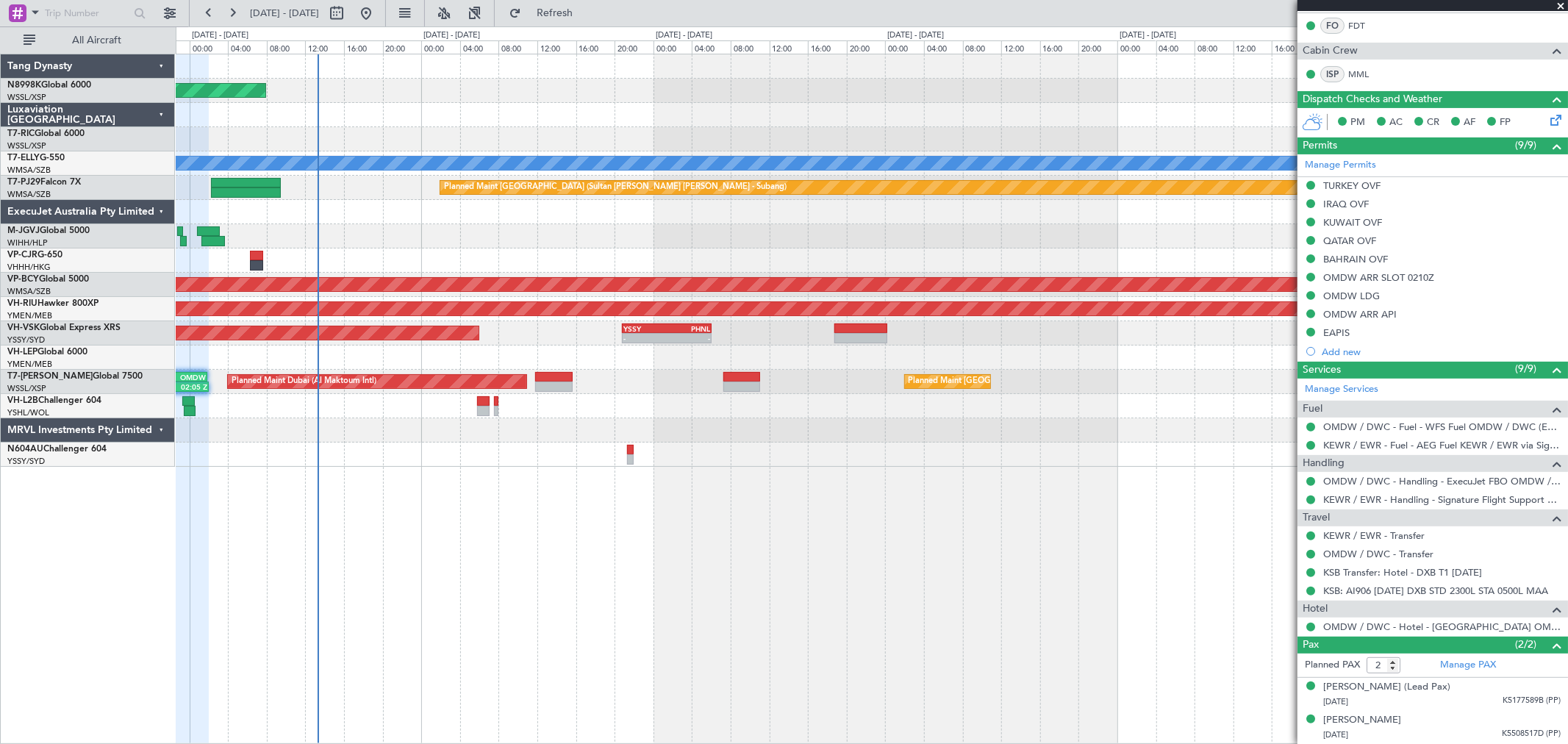
click at [828, 372] on div "Planned Maint Dubai (Al Maktoum Intl) Planned Maint [GEOGRAPHIC_DATA] (Seletar)…" at bounding box center [871, 381] width 1391 height 24
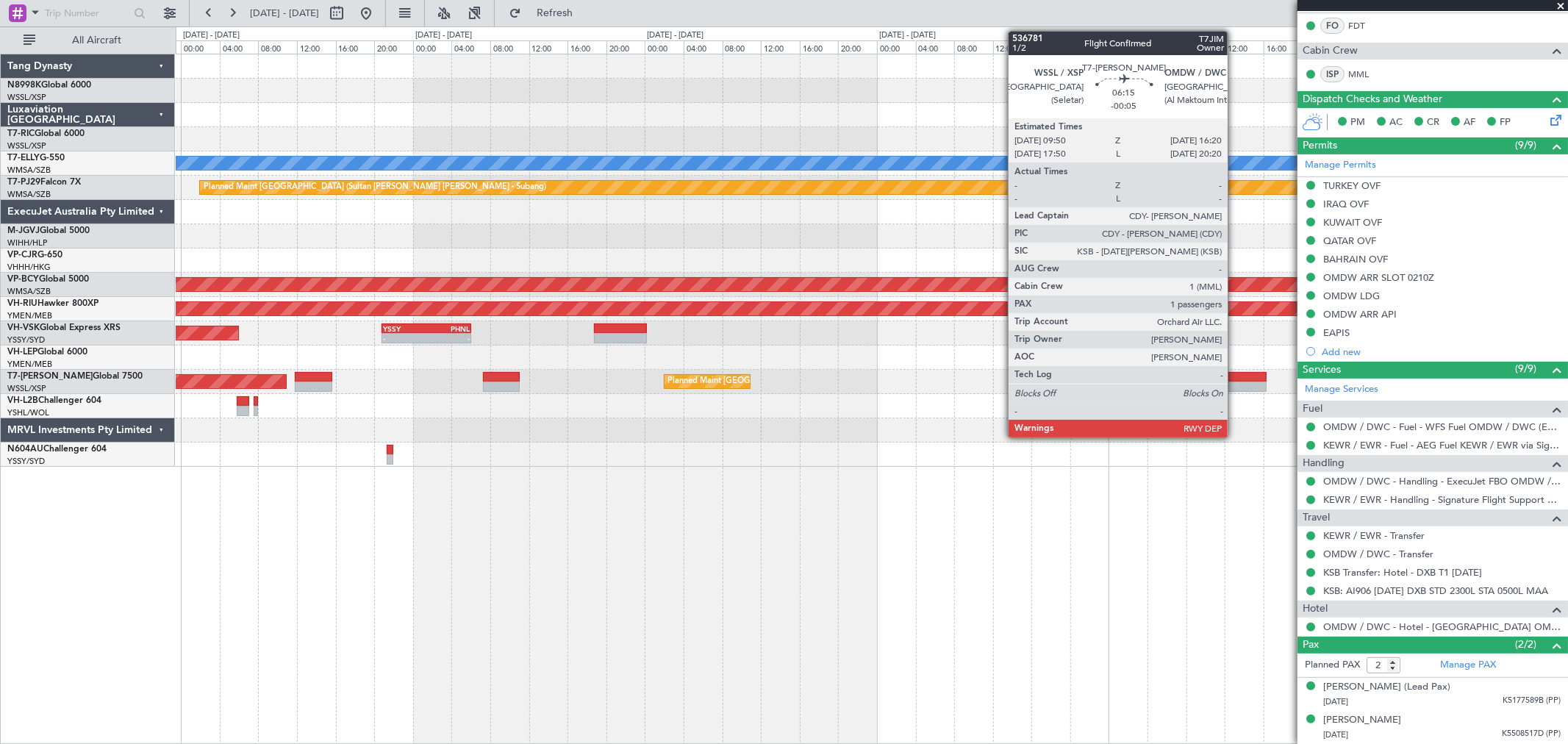
click at [1235, 375] on div at bounding box center [1235, 377] width 63 height 10
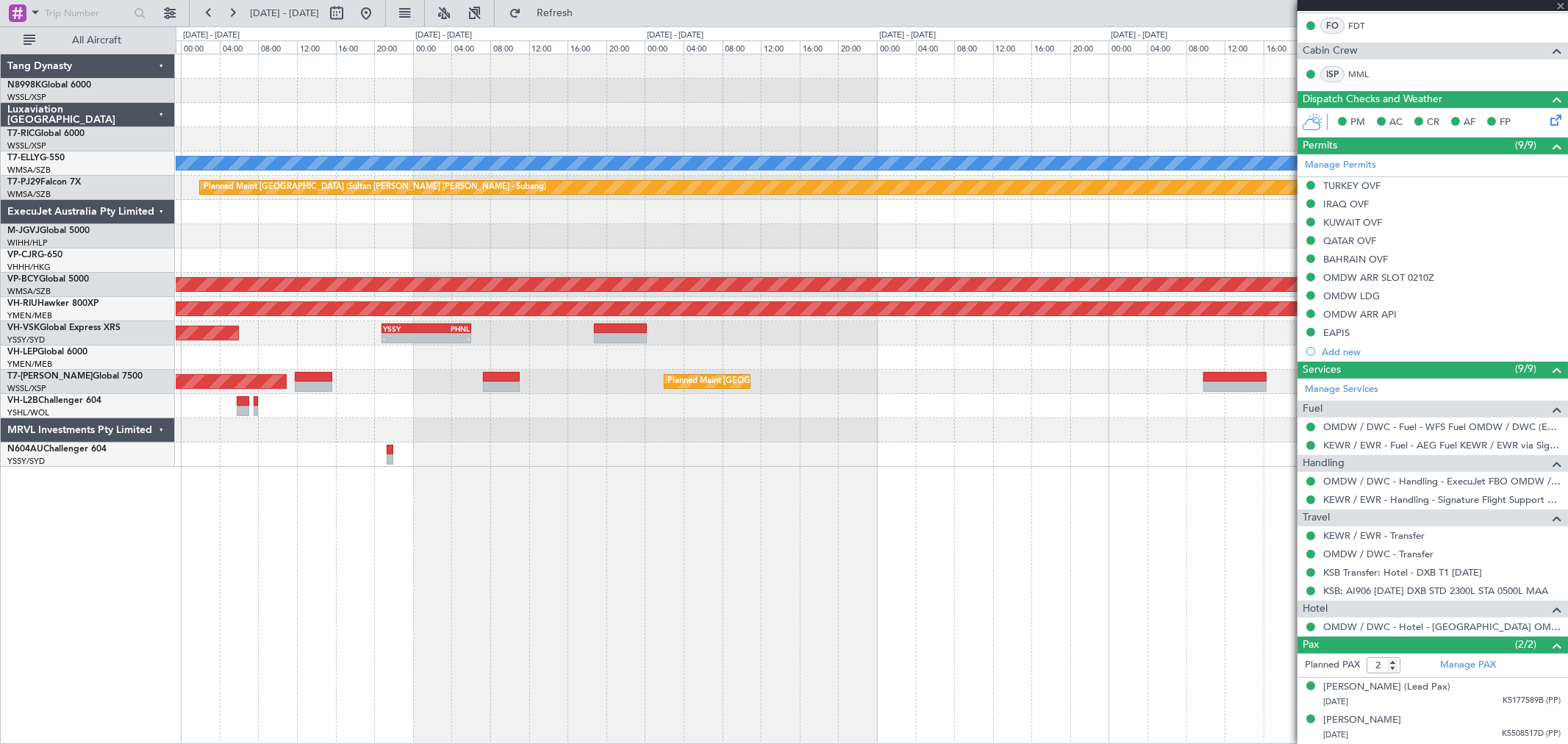
type input "-00:05"
type input "1"
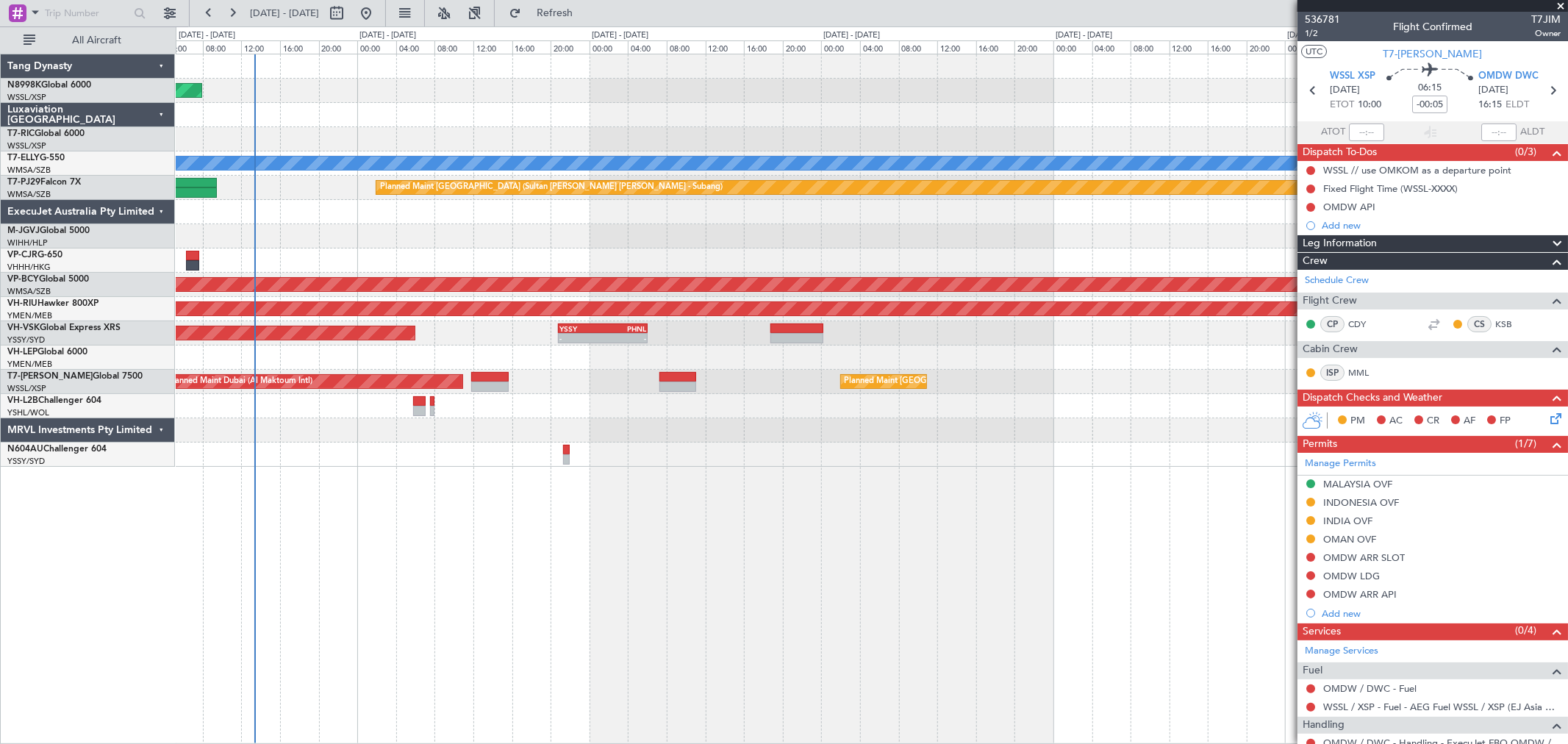
click at [998, 346] on div at bounding box center [871, 358] width 1391 height 24
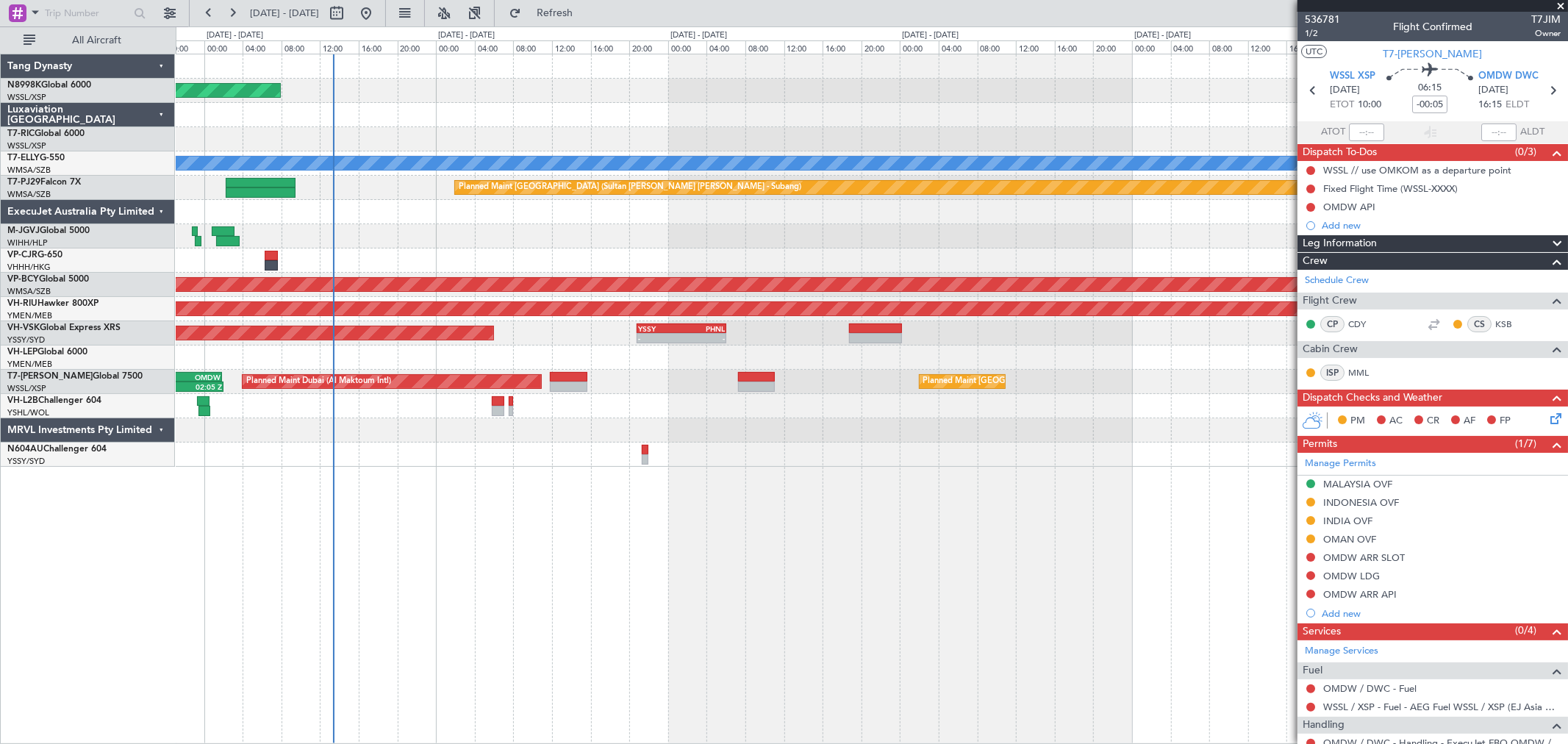
click at [643, 366] on div at bounding box center [871, 358] width 1391 height 24
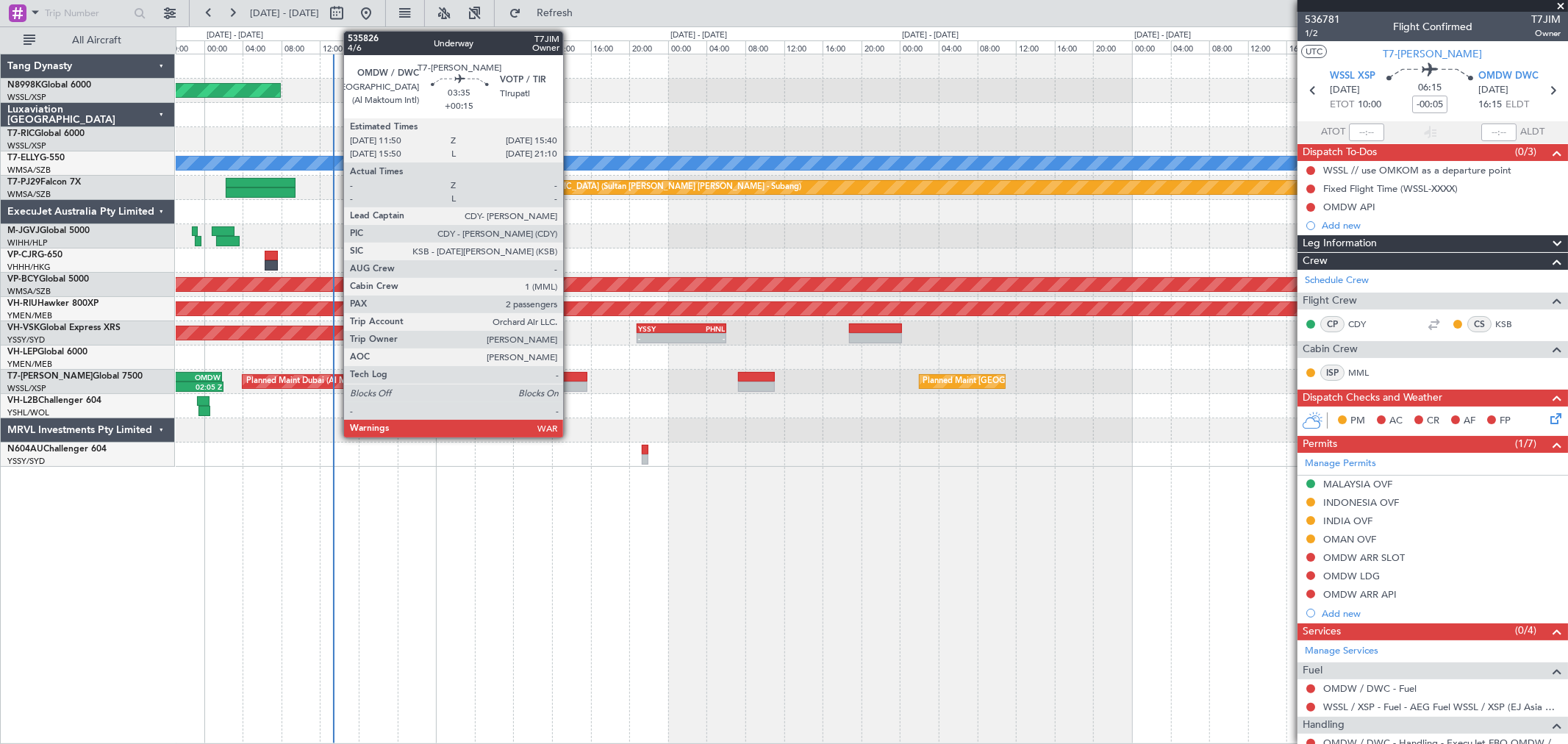
click at [571, 387] on div at bounding box center [568, 386] width 38 height 10
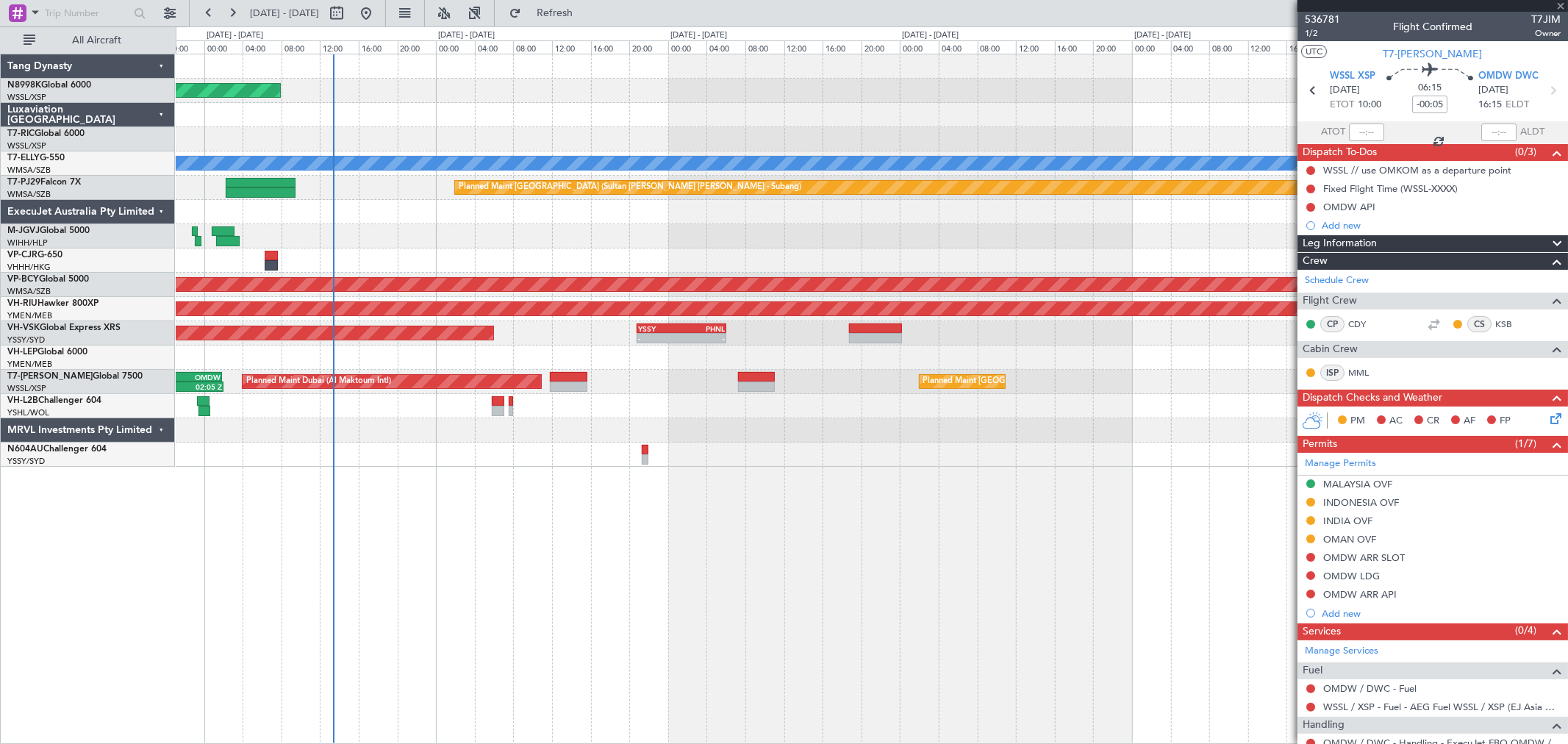
type input "+00:15"
type input "2"
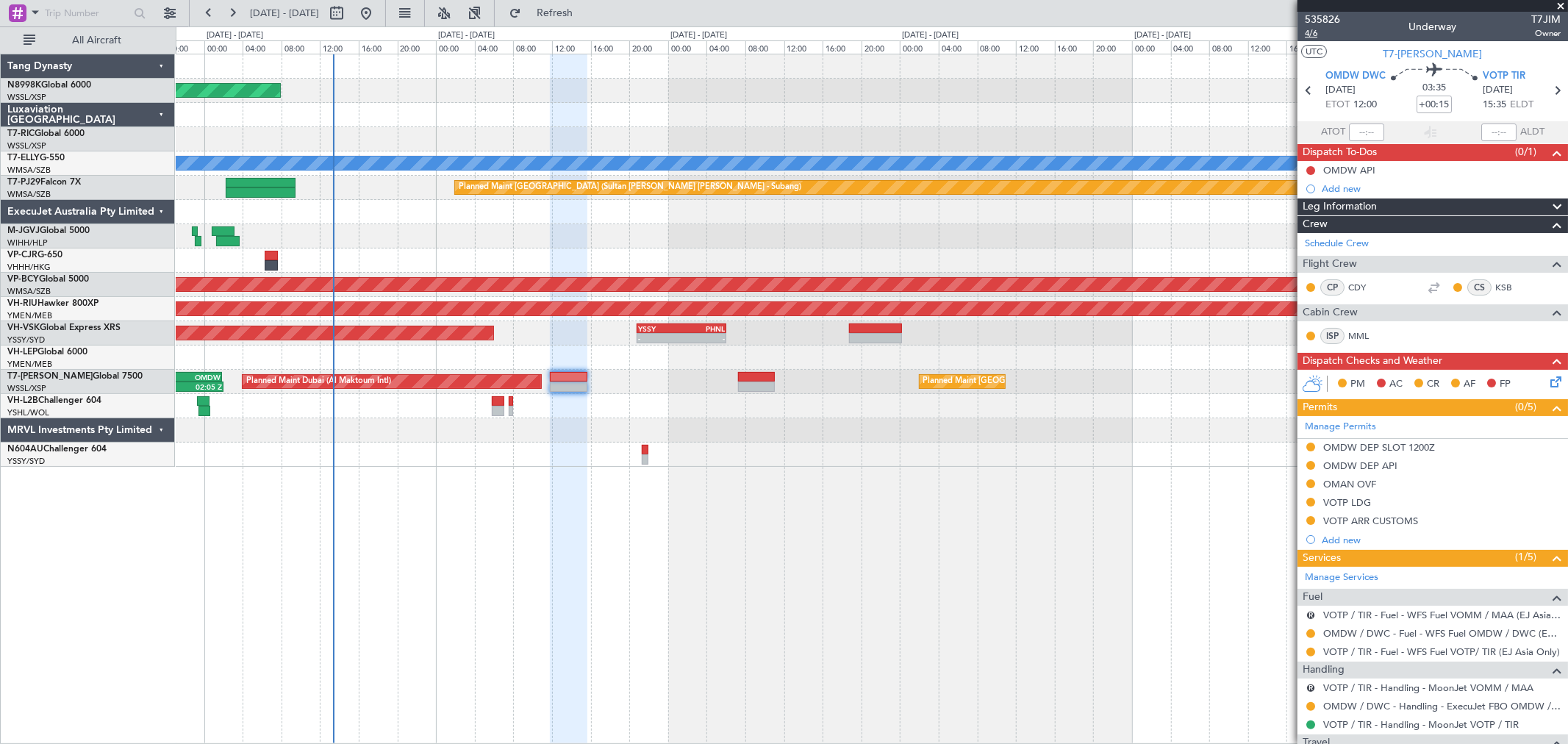
click at [1314, 36] on span "4/6" at bounding box center [1323, 33] width 36 height 13
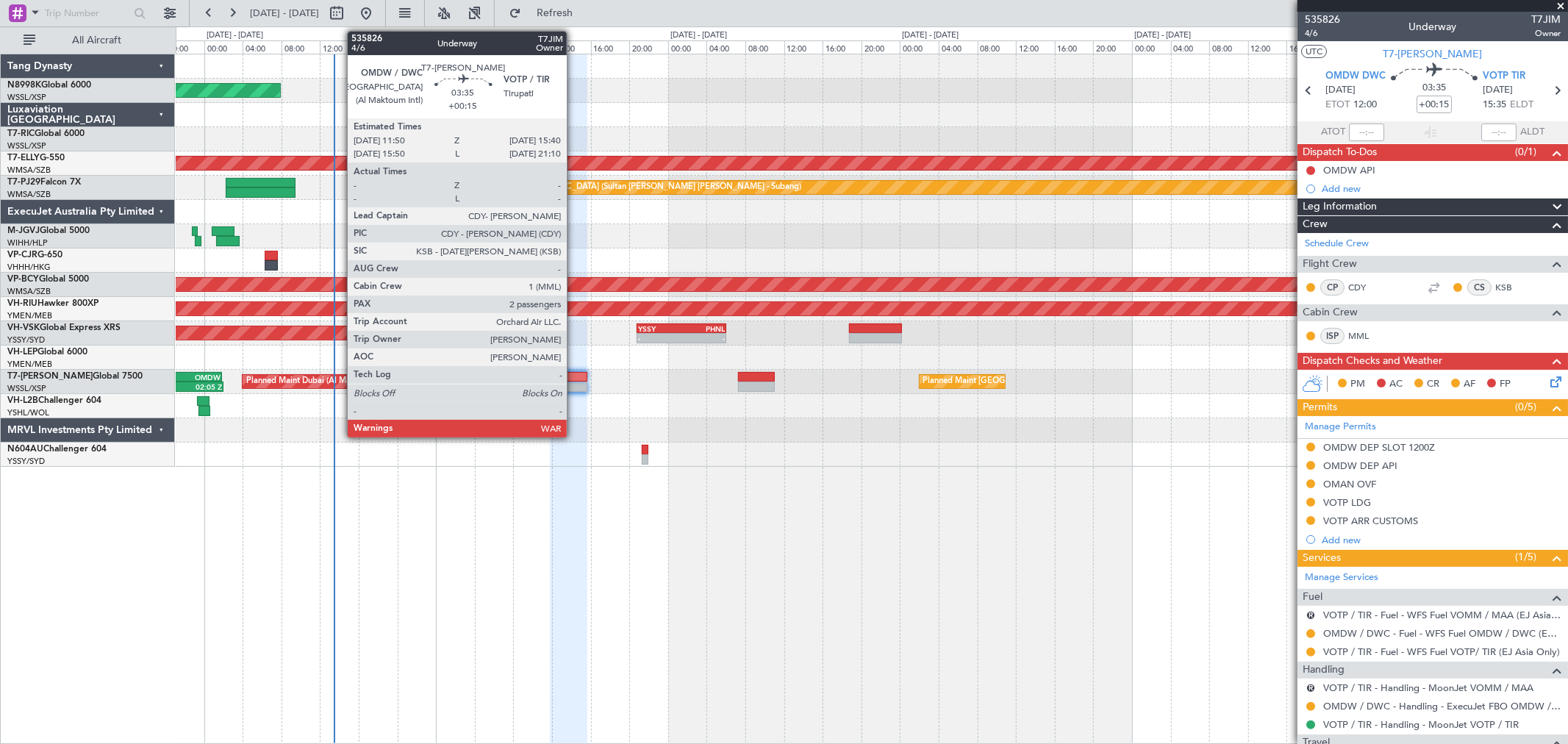
click at [571, 379] on div at bounding box center [568, 377] width 38 height 10
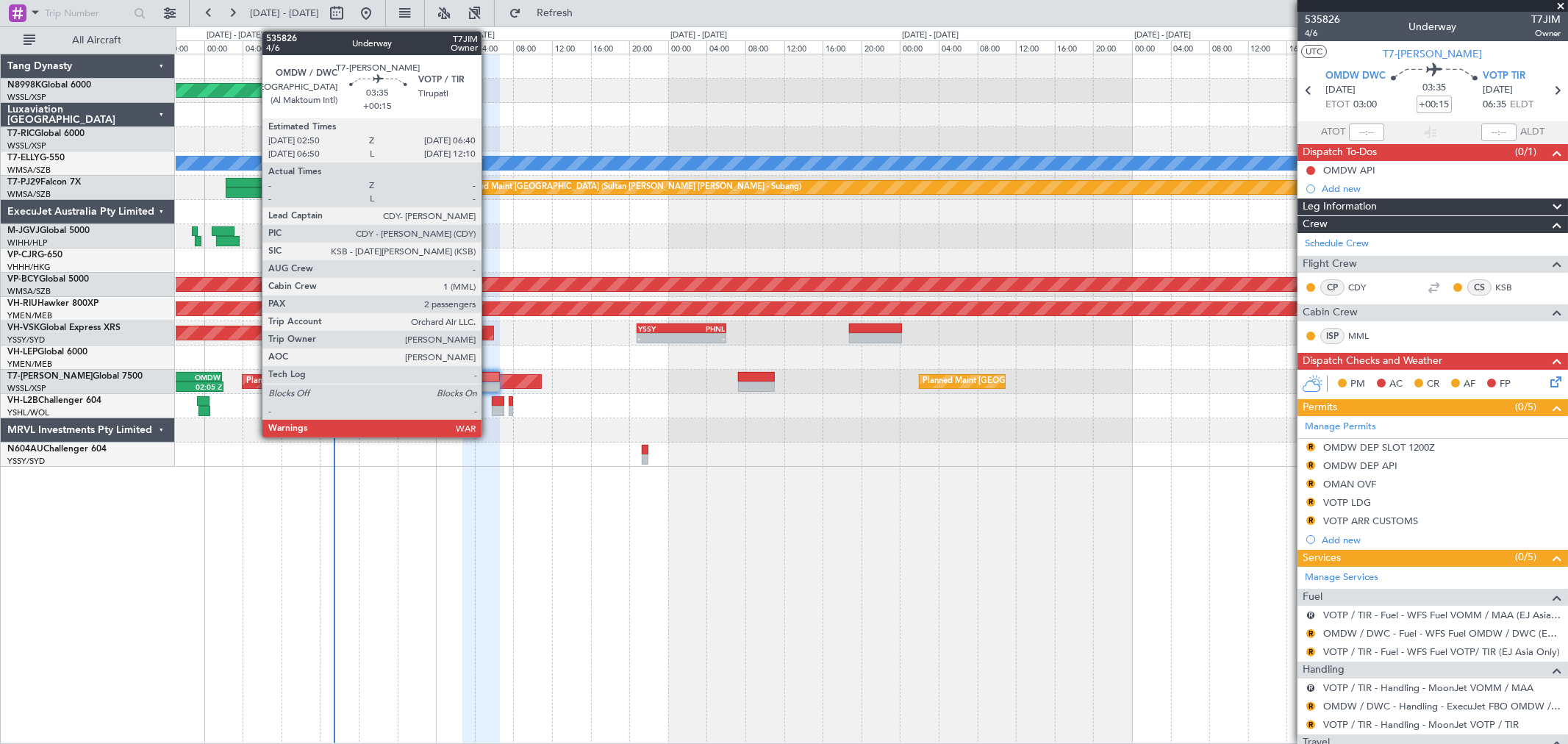
click at [488, 375] on div at bounding box center [481, 377] width 38 height 10
click at [486, 375] on div at bounding box center [481, 377] width 38 height 10
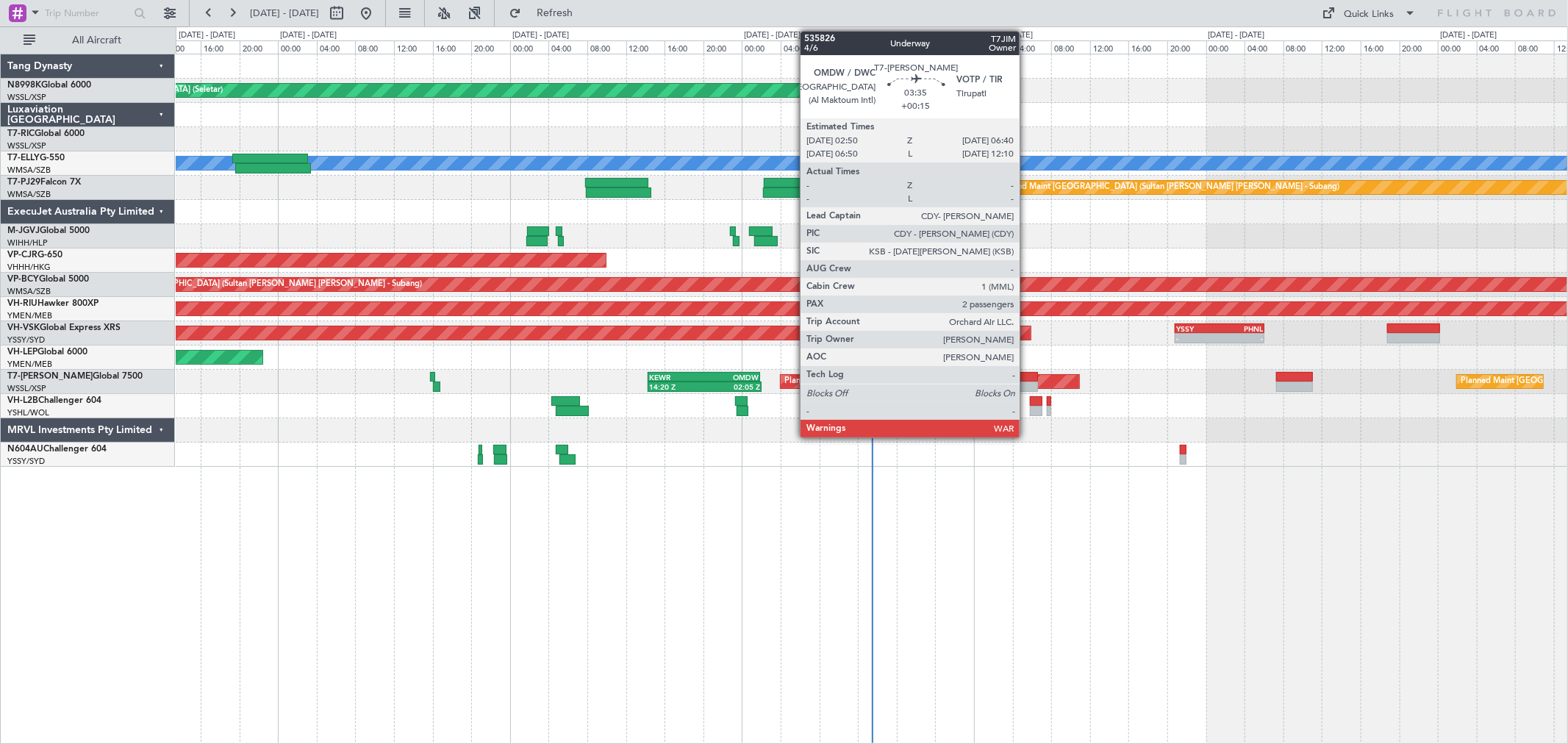
click at [1027, 378] on div at bounding box center [1019, 377] width 38 height 10
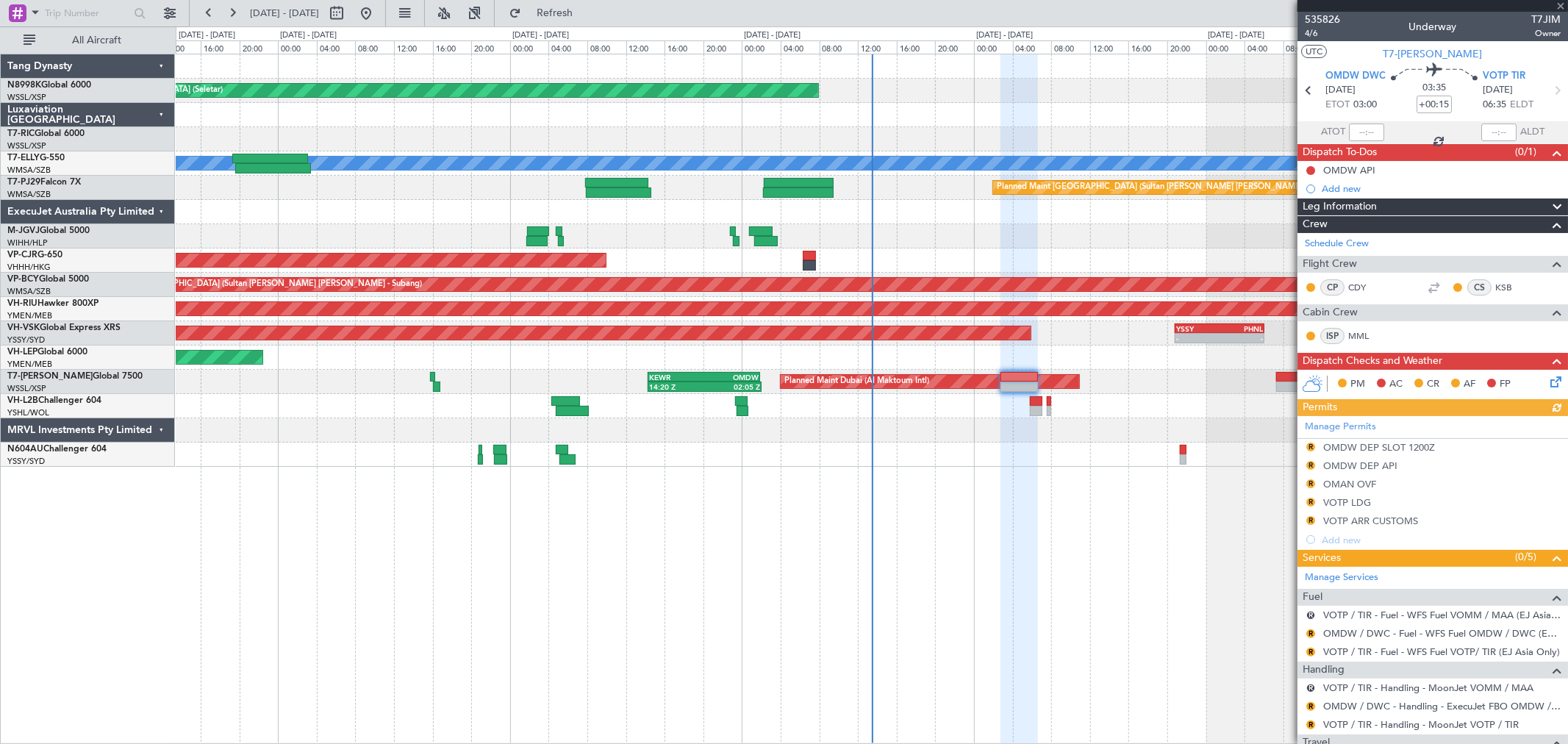
click at [990, 398] on div "Planned Maint [GEOGRAPHIC_DATA] (Seletar) Planned Maint [GEOGRAPHIC_DATA] ([GEO…" at bounding box center [871, 260] width 1391 height 412
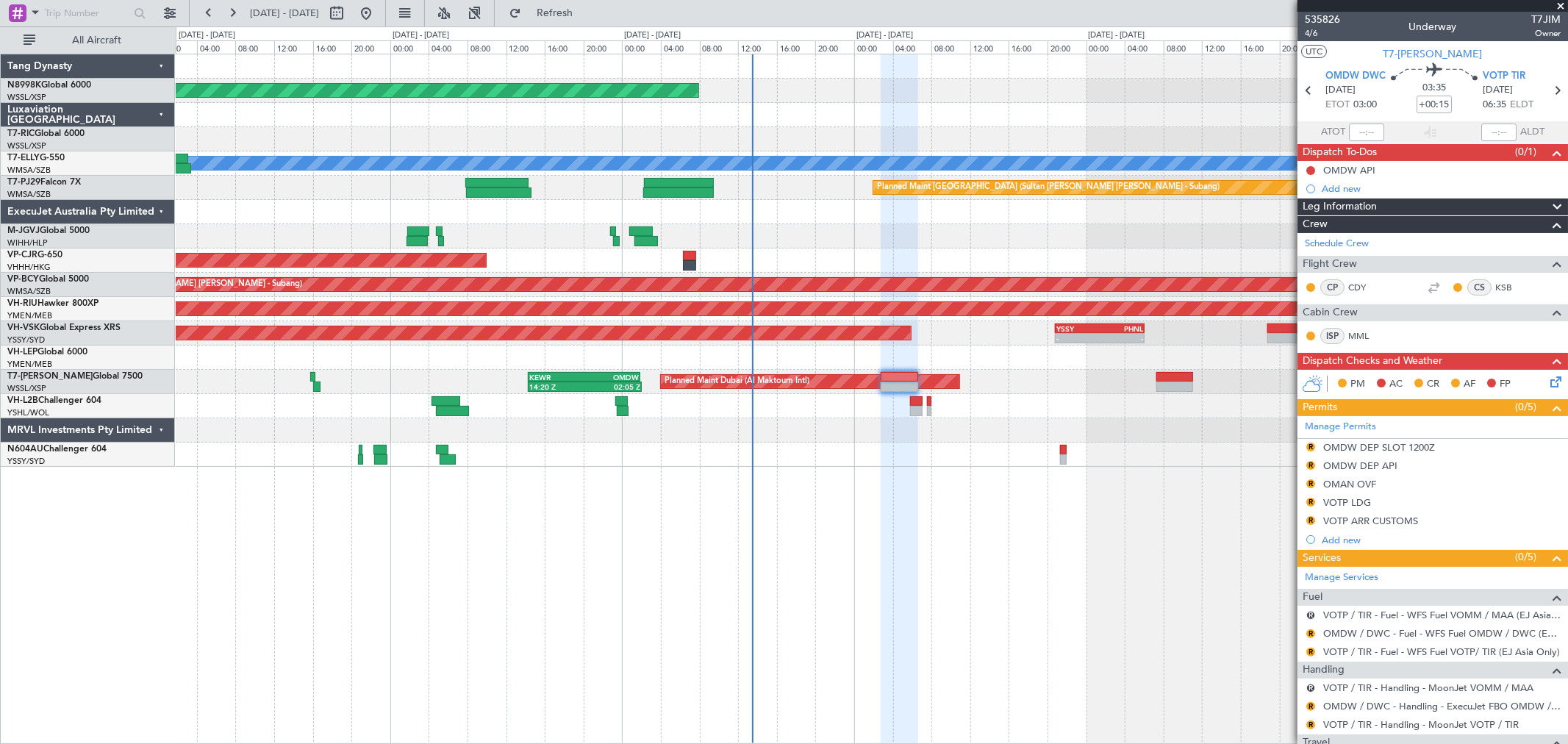
click at [1023, 372] on div "Planned Maint Dubai (Al Maktoum Intl) Planned Maint [GEOGRAPHIC_DATA] (Seletar)…" at bounding box center [871, 381] width 1391 height 24
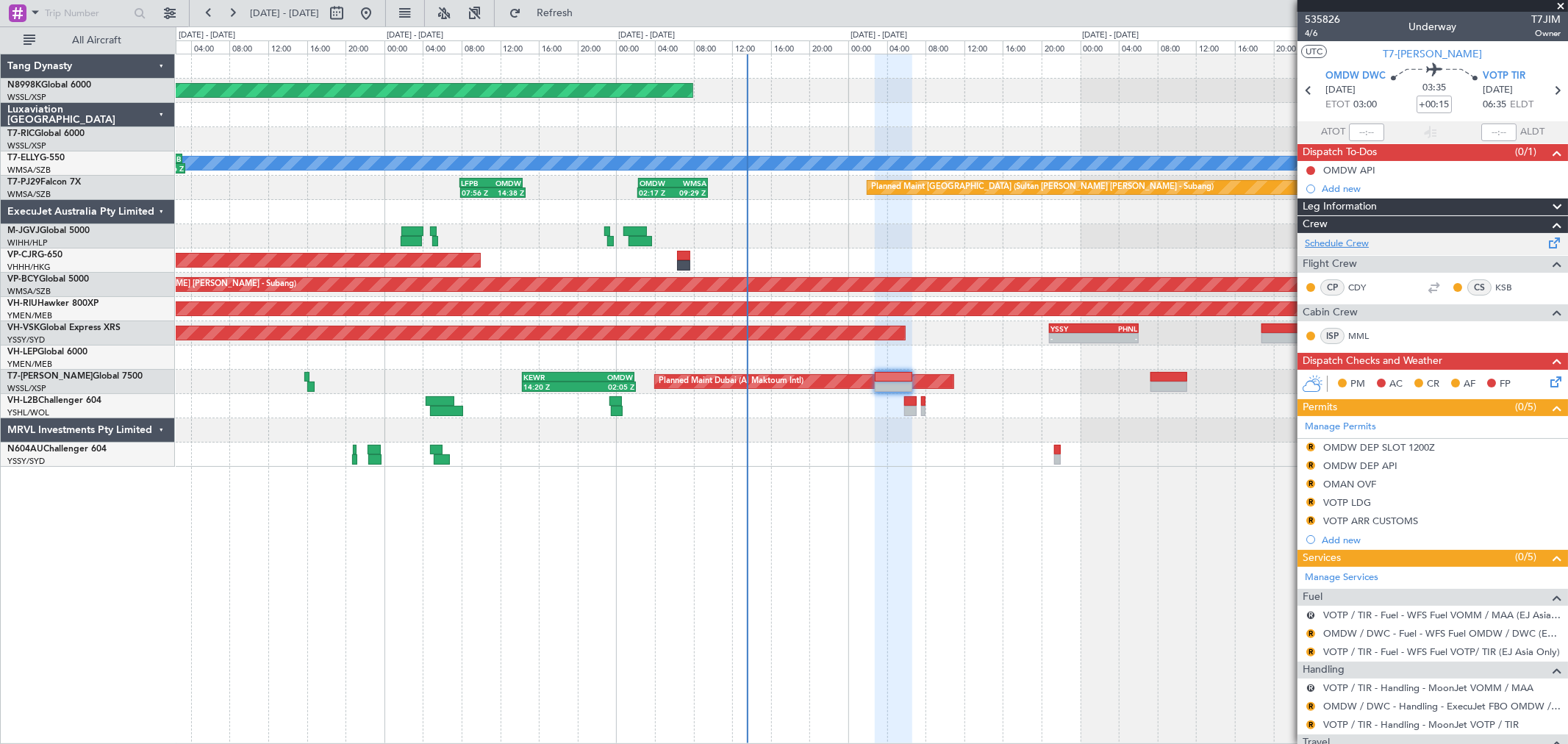
click at [1331, 244] on link "Schedule Crew" at bounding box center [1337, 244] width 64 height 15
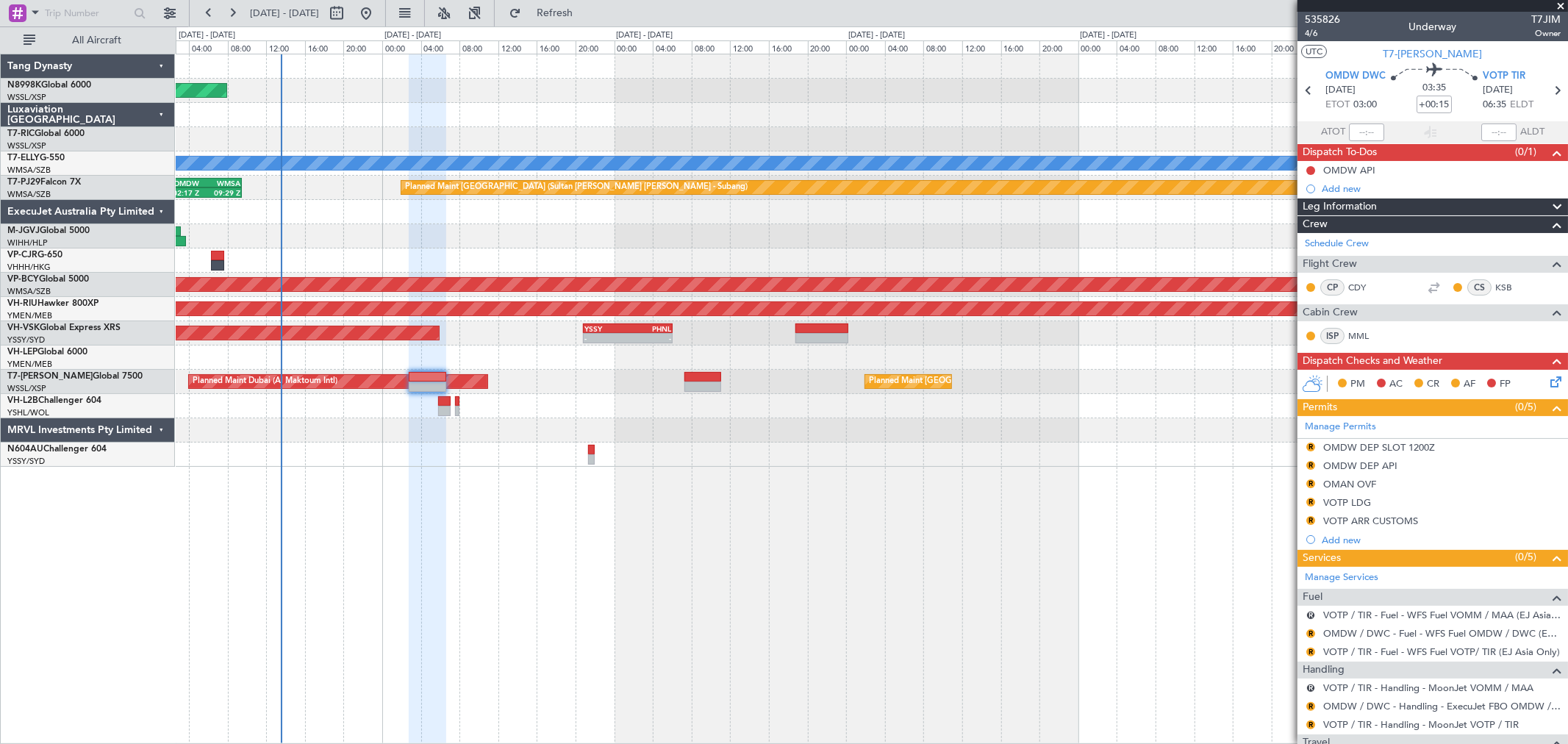
click at [591, 513] on div "Planned Maint [GEOGRAPHIC_DATA] (Seletar) Planned Maint [GEOGRAPHIC_DATA] ([GEO…" at bounding box center [872, 398] width 1392 height 690
click at [721, 323] on div "Planned Maint [GEOGRAPHIC_DATA] (Seletar) Planned Maint [GEOGRAPHIC_DATA] ([GEO…" at bounding box center [871, 260] width 1391 height 412
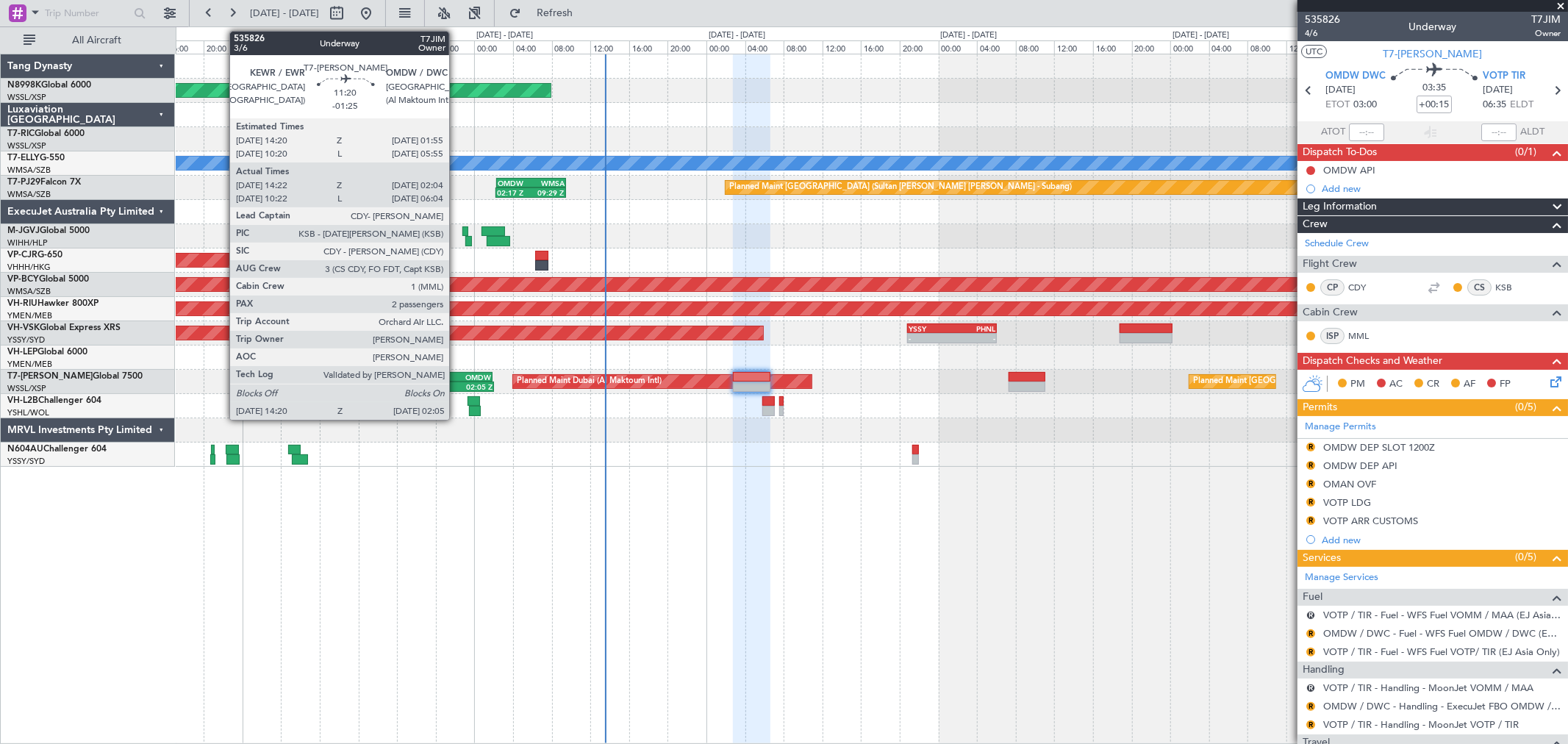
click at [456, 378] on div "OMDW" at bounding box center [463, 377] width 54 height 9
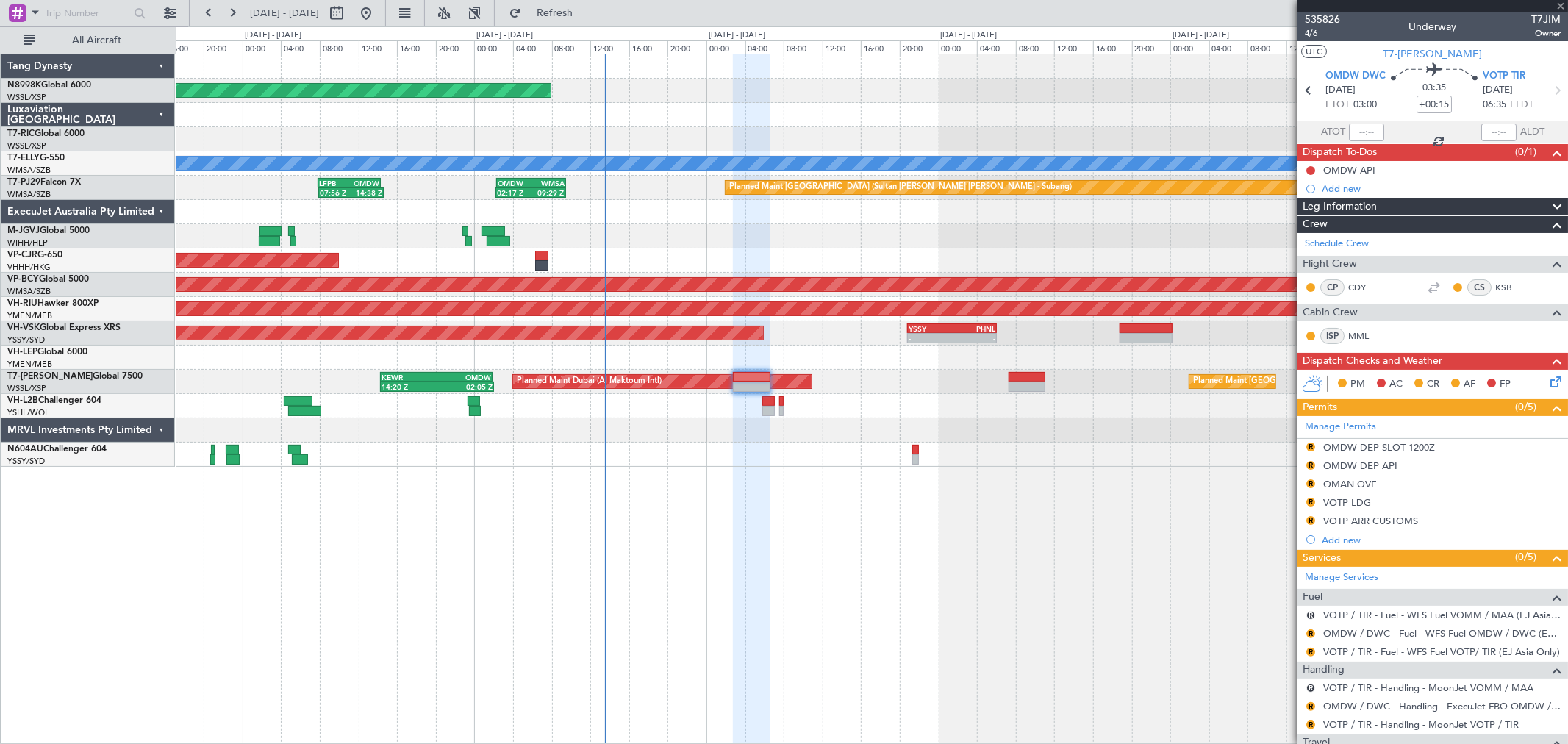
type input "-01:25"
type input "14:32"
type input "01:59"
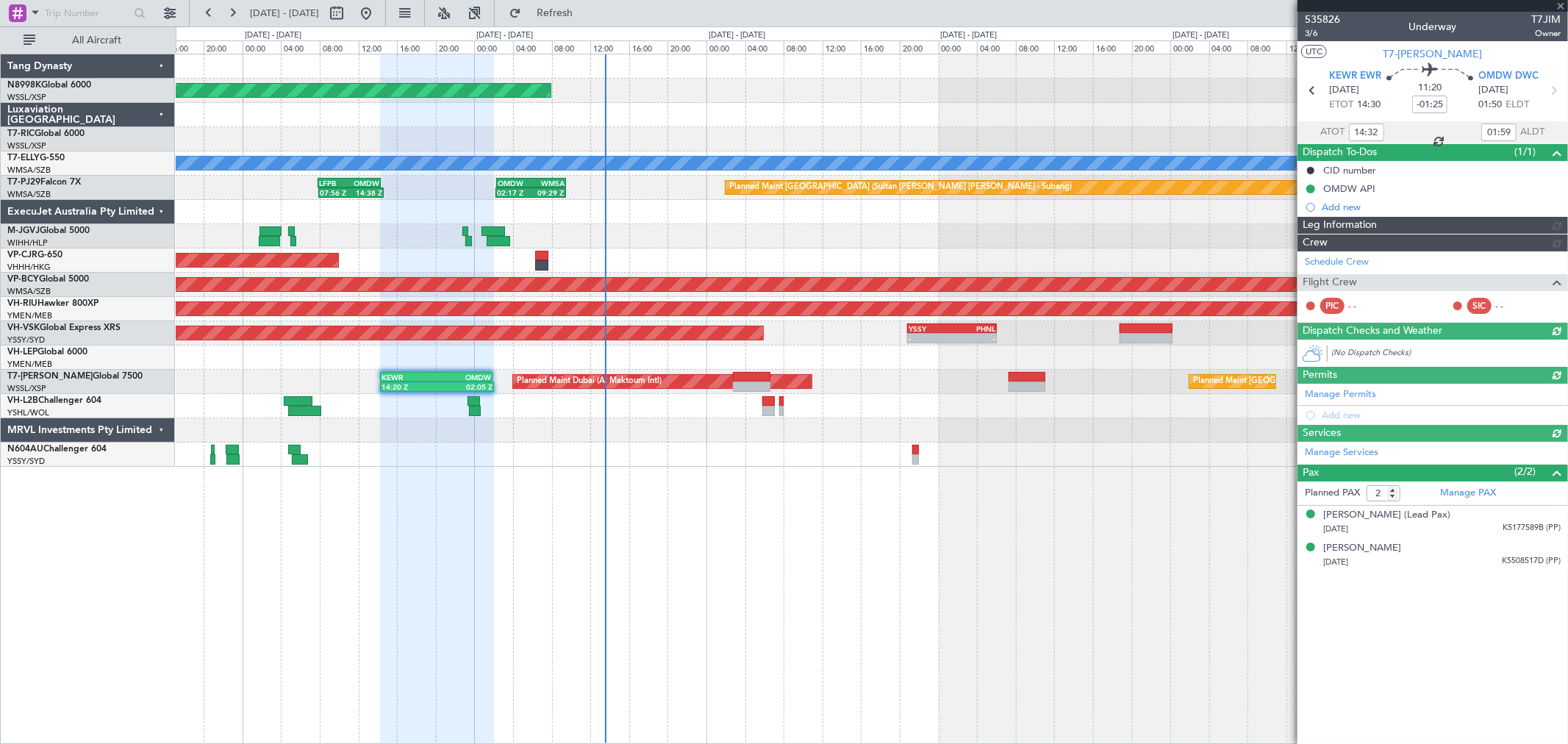
type input "[PERSON_NAME] (BTA)"
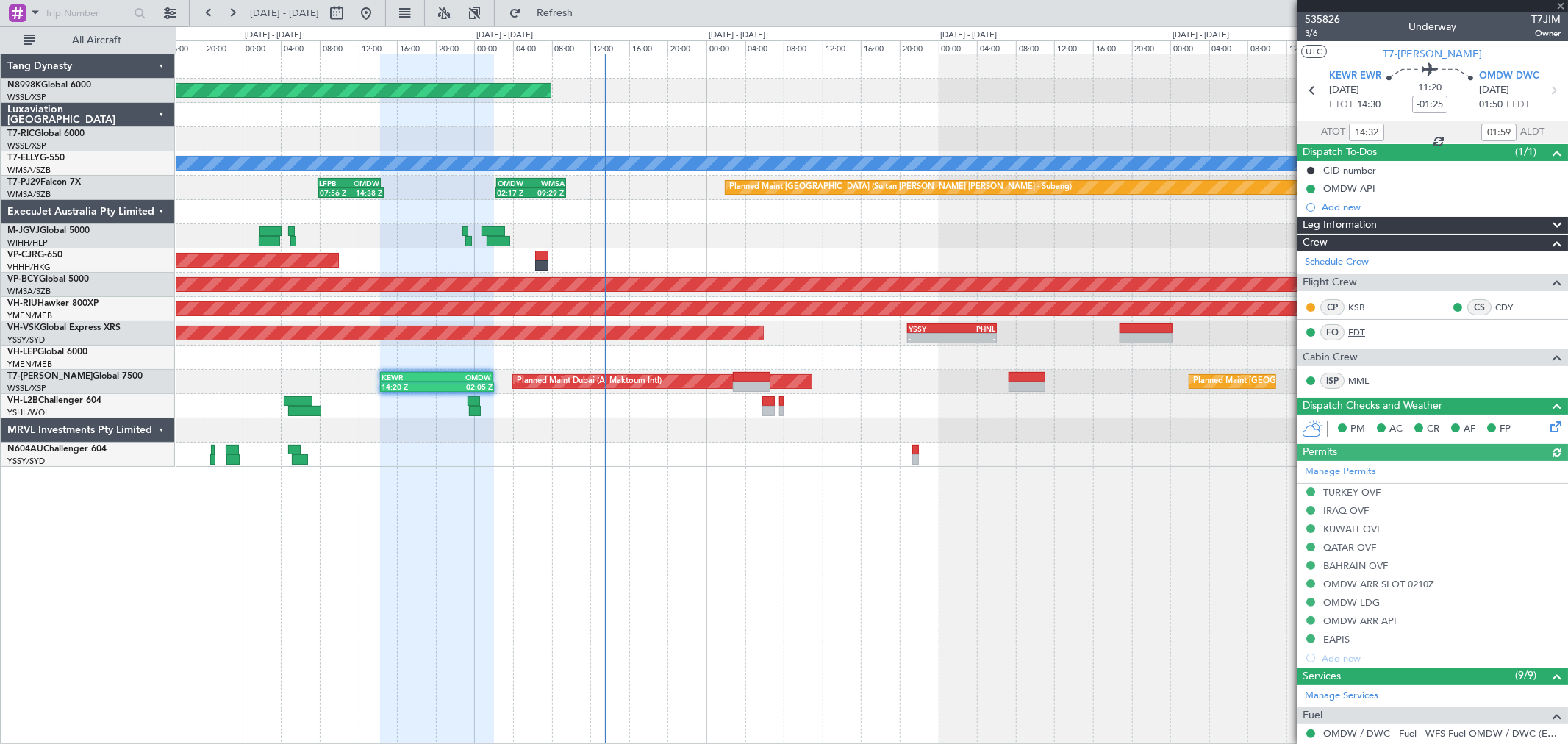
click at [1355, 332] on link "FDT" at bounding box center [1365, 332] width 33 height 13
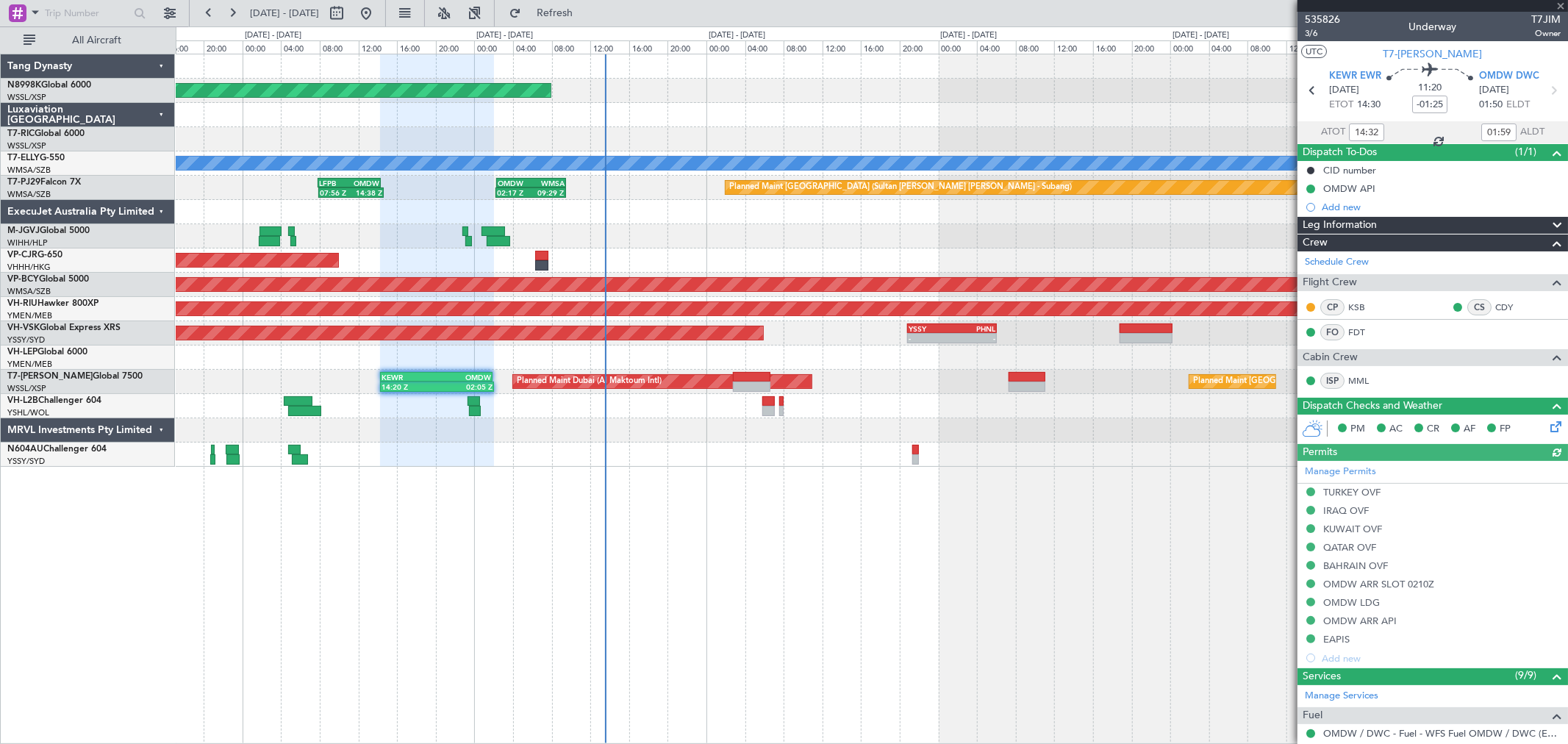
type input "Brien Tan (BTA)"
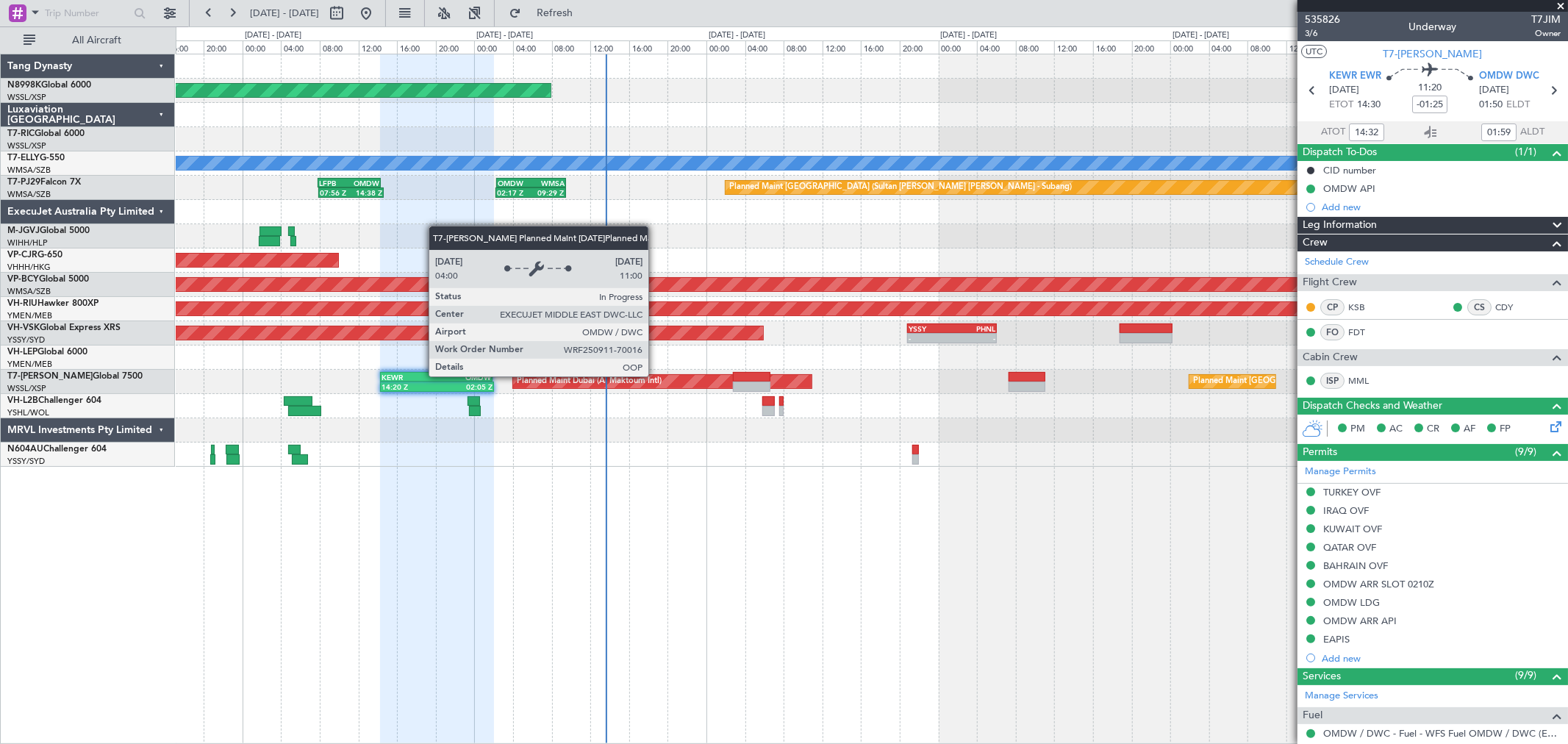
click at [656, 376] on div "Planned Maint Dubai (Al Maktoum Intl)" at bounding box center [588, 381] width 145 height 22
click at [655, 378] on div "Planned Maint Dubai (Al Maktoum Intl)" at bounding box center [588, 381] width 145 height 22
click at [655, 379] on div "Planned Maint Dubai (Al Maktoum Intl)" at bounding box center [588, 381] width 145 height 22
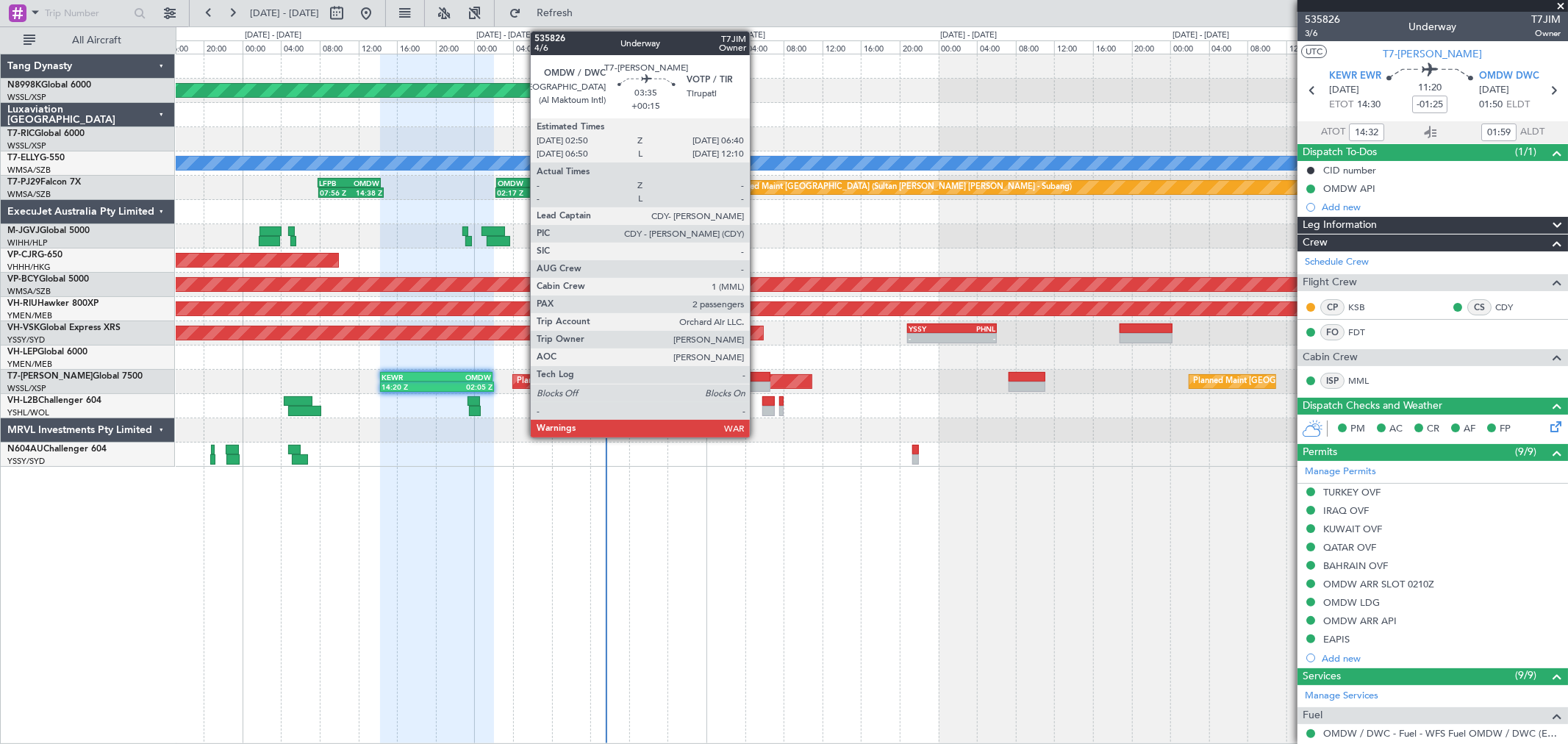
click at [755, 378] on div at bounding box center [752, 377] width 38 height 10
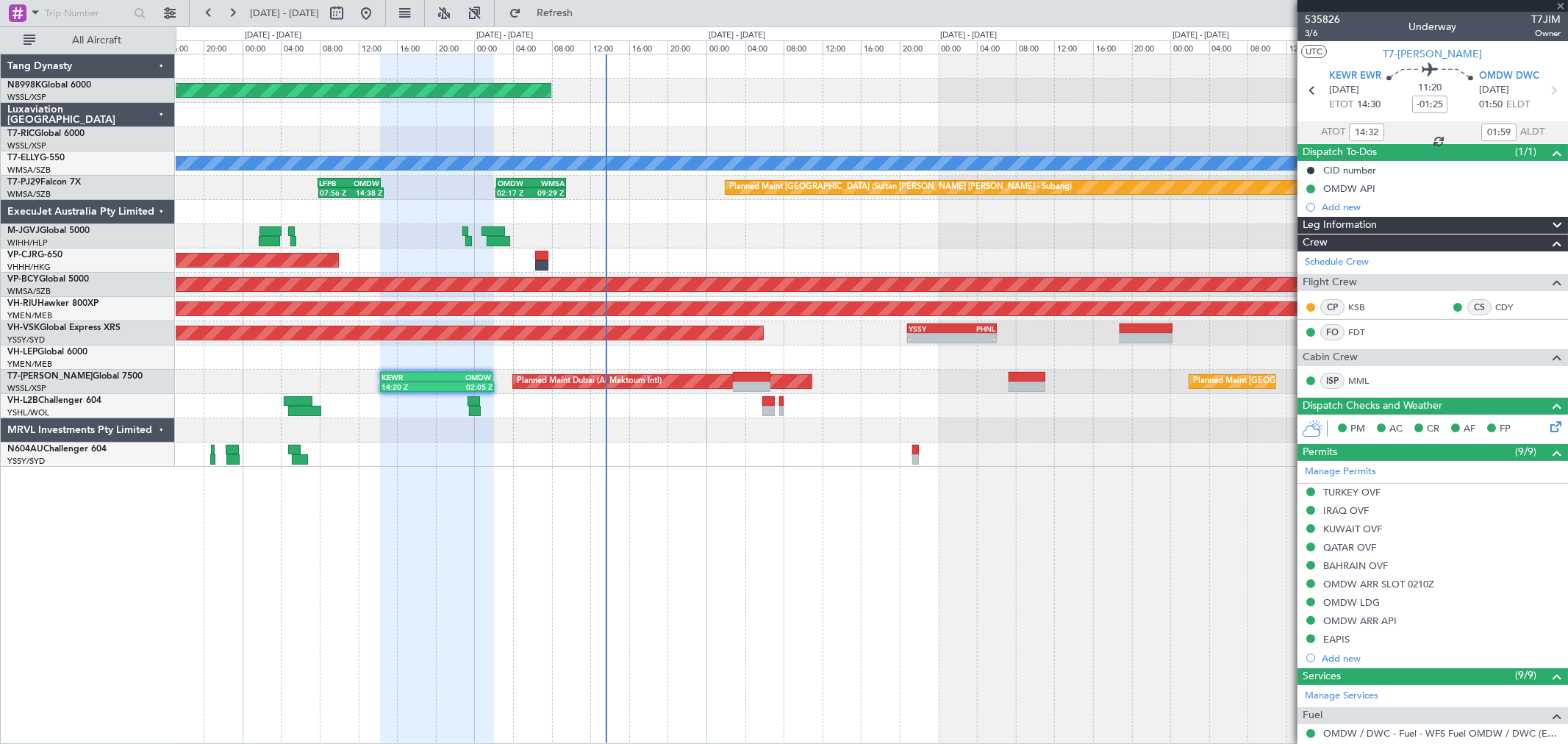
type input "+00:15"
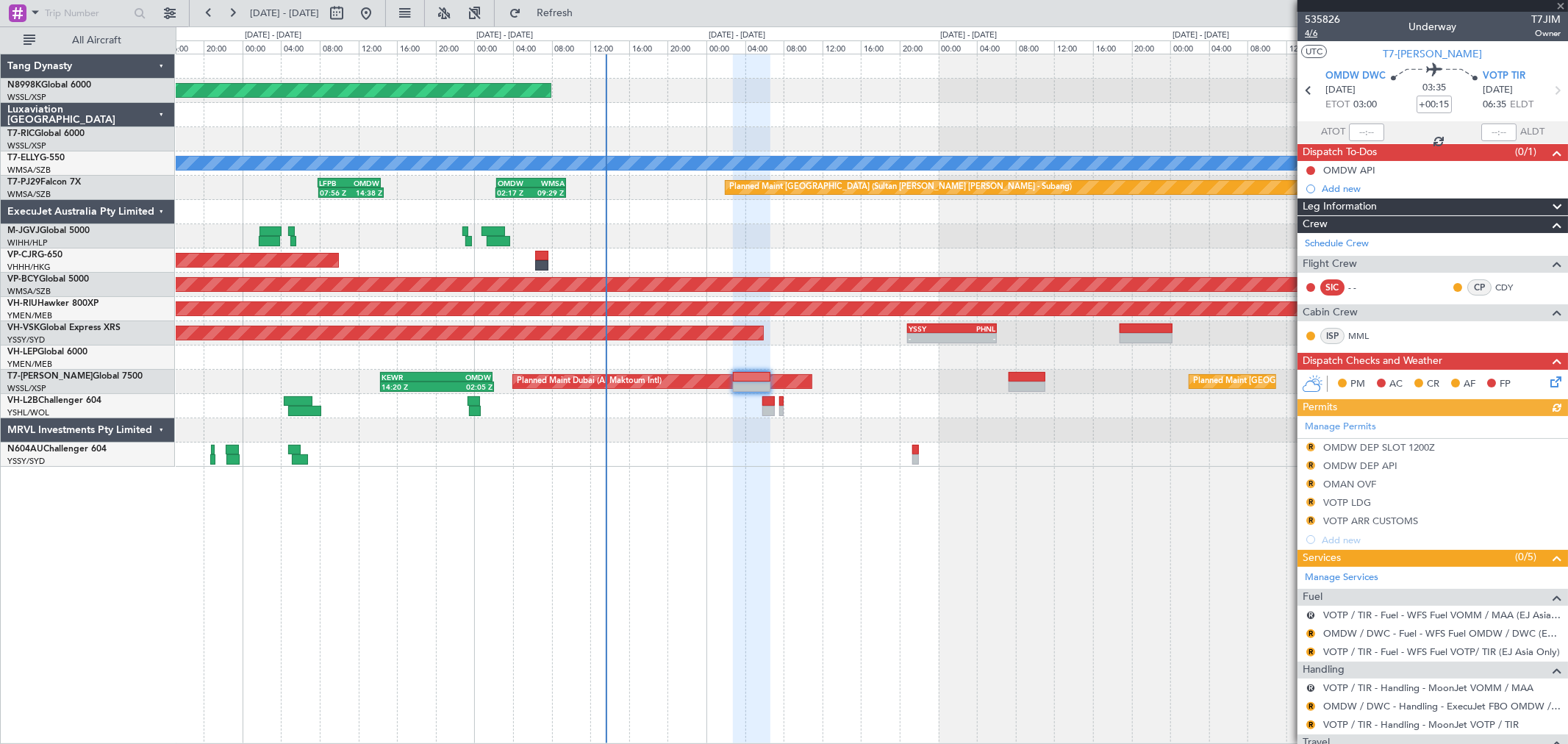
click at [1313, 34] on span "4/6" at bounding box center [1323, 33] width 36 height 13
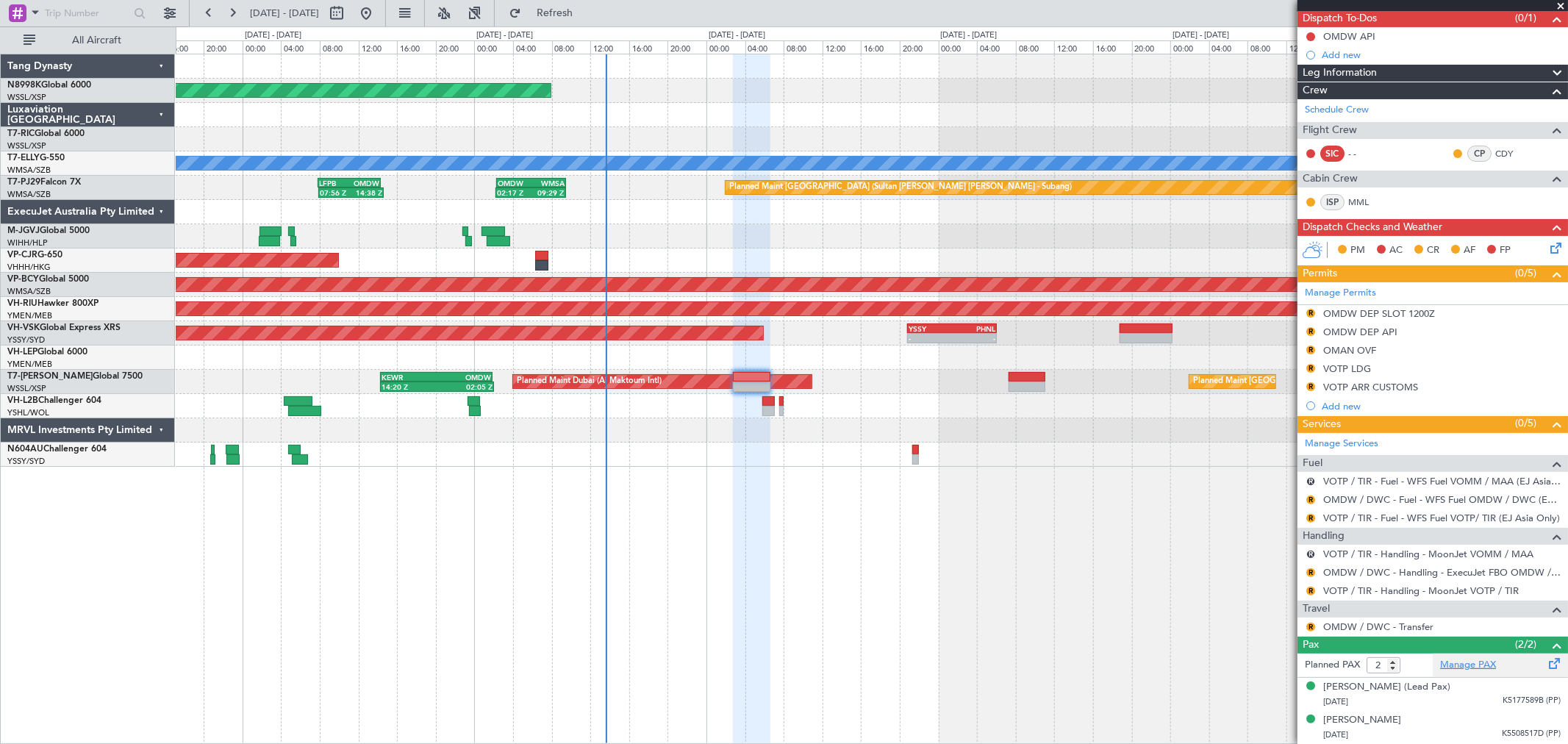
click at [1471, 658] on link "Manage PAX" at bounding box center [1468, 665] width 56 height 15
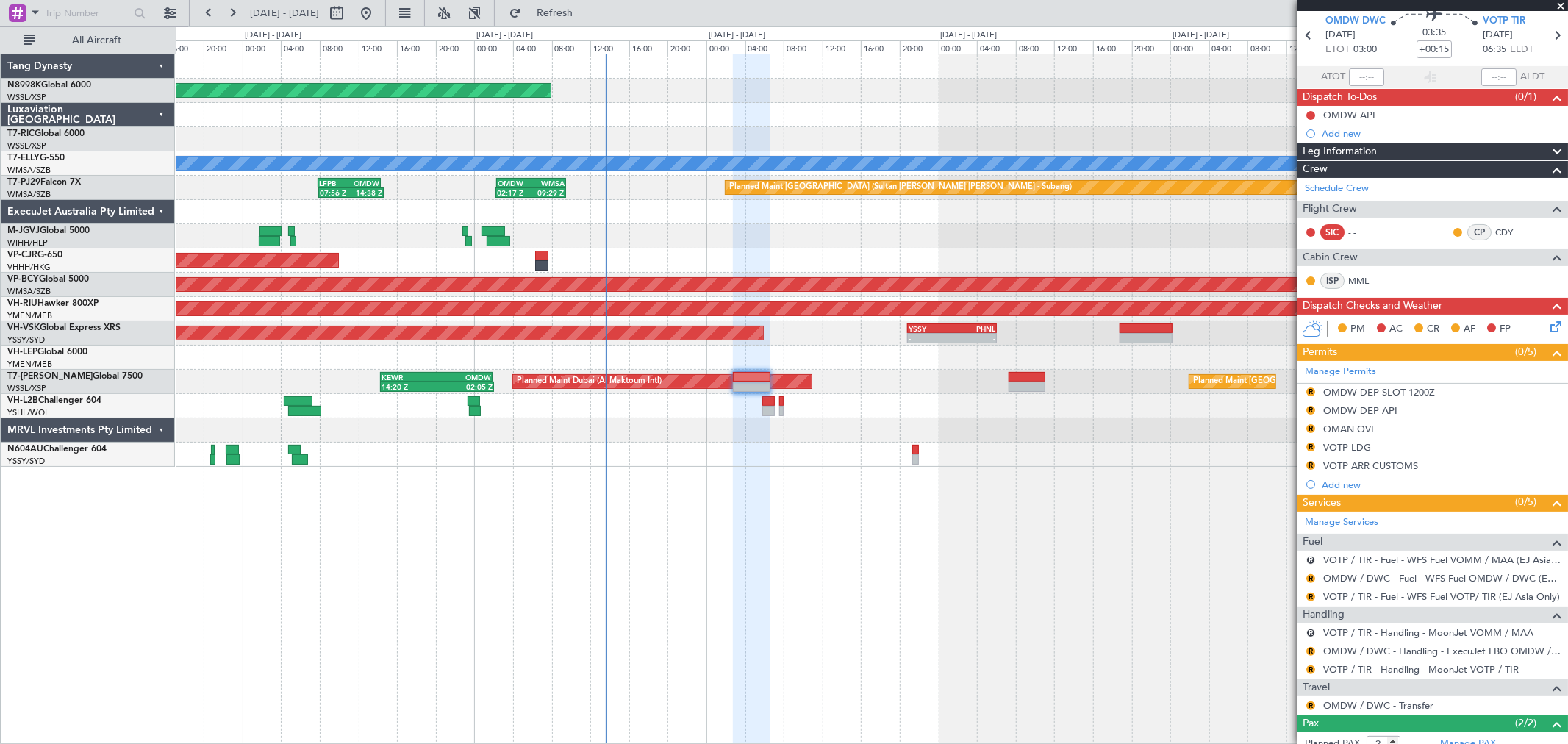
scroll to position [0, 0]
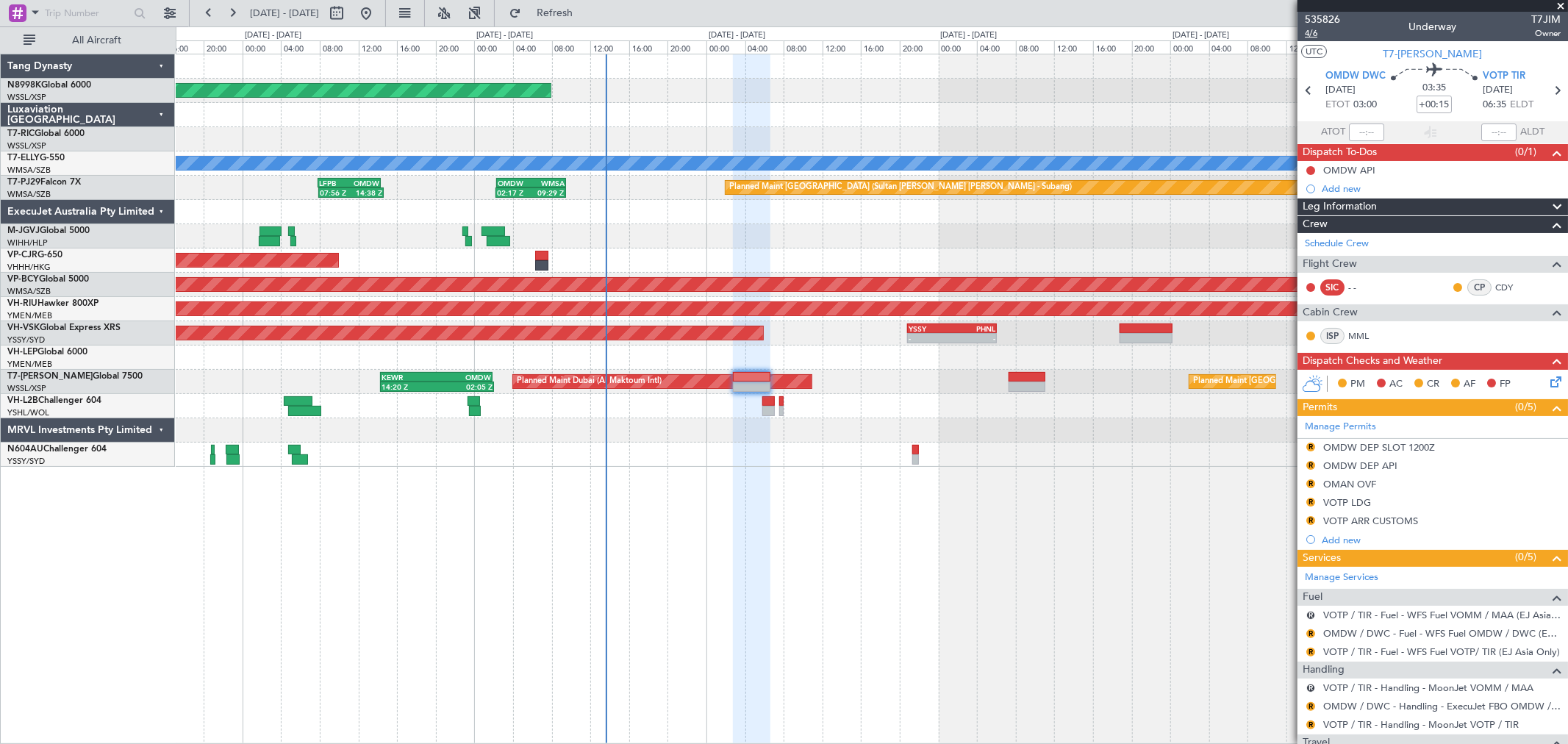
click at [1314, 33] on span "4/6" at bounding box center [1323, 33] width 36 height 13
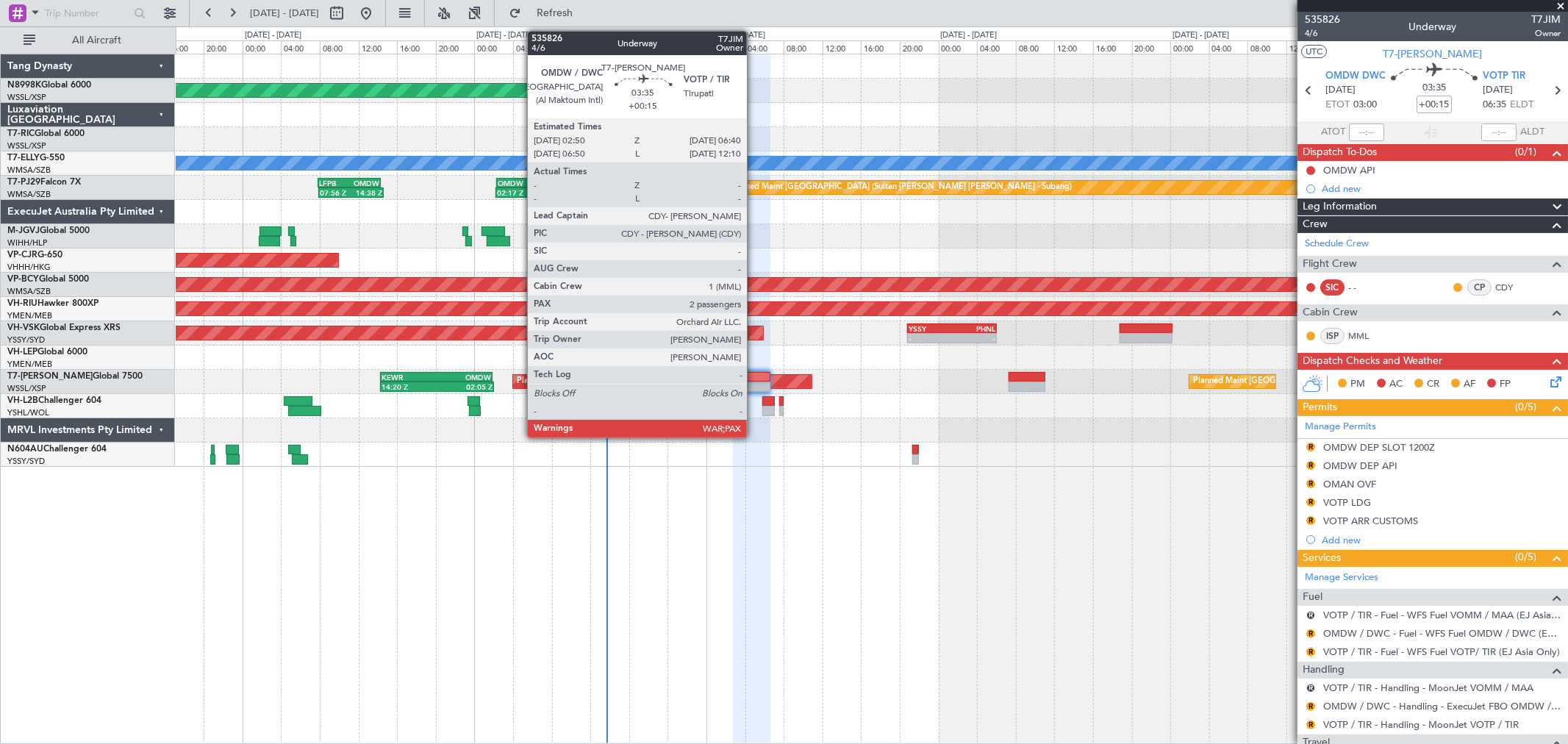
click at [754, 373] on div at bounding box center [752, 377] width 38 height 10
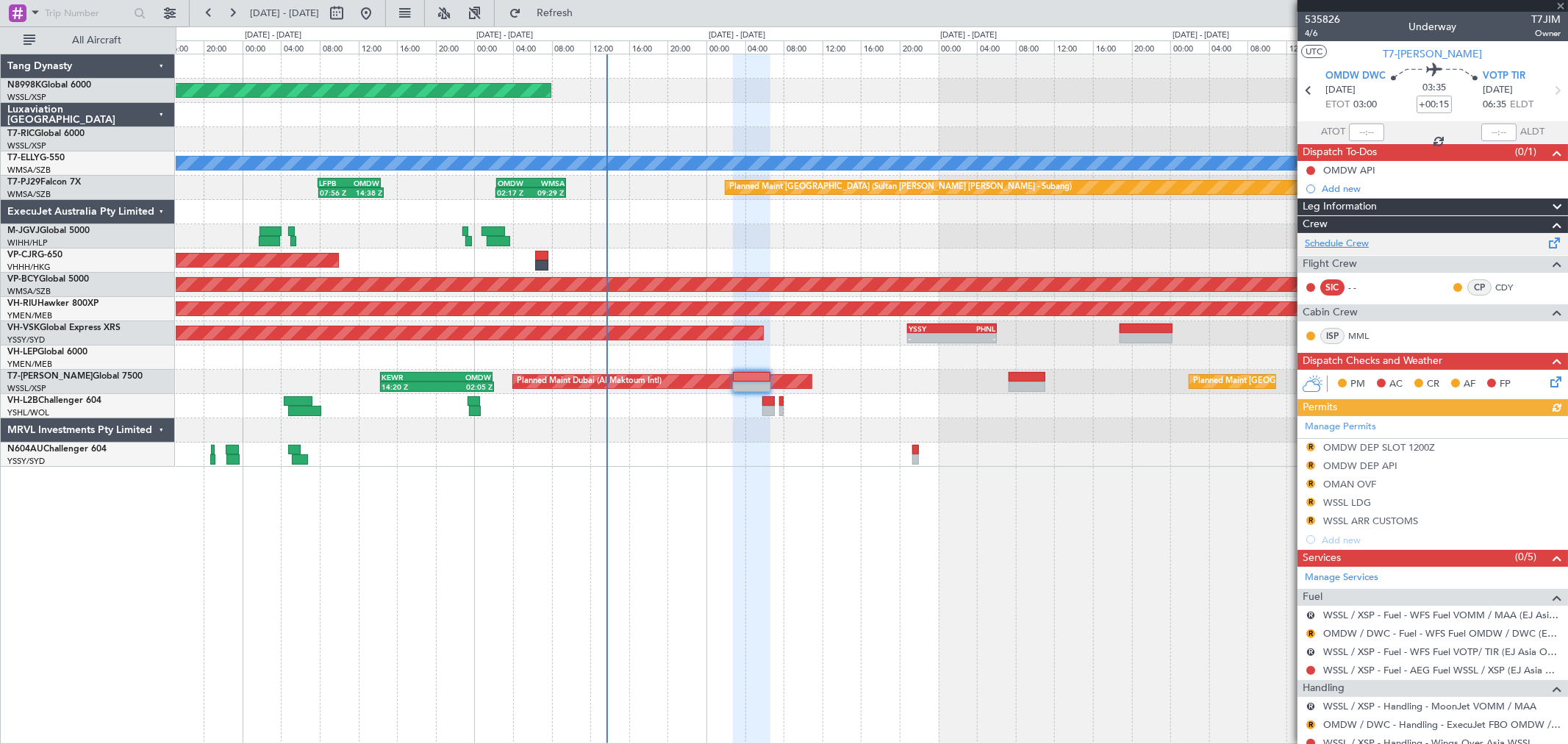
click at [1338, 243] on link "Schedule Crew" at bounding box center [1337, 244] width 64 height 15
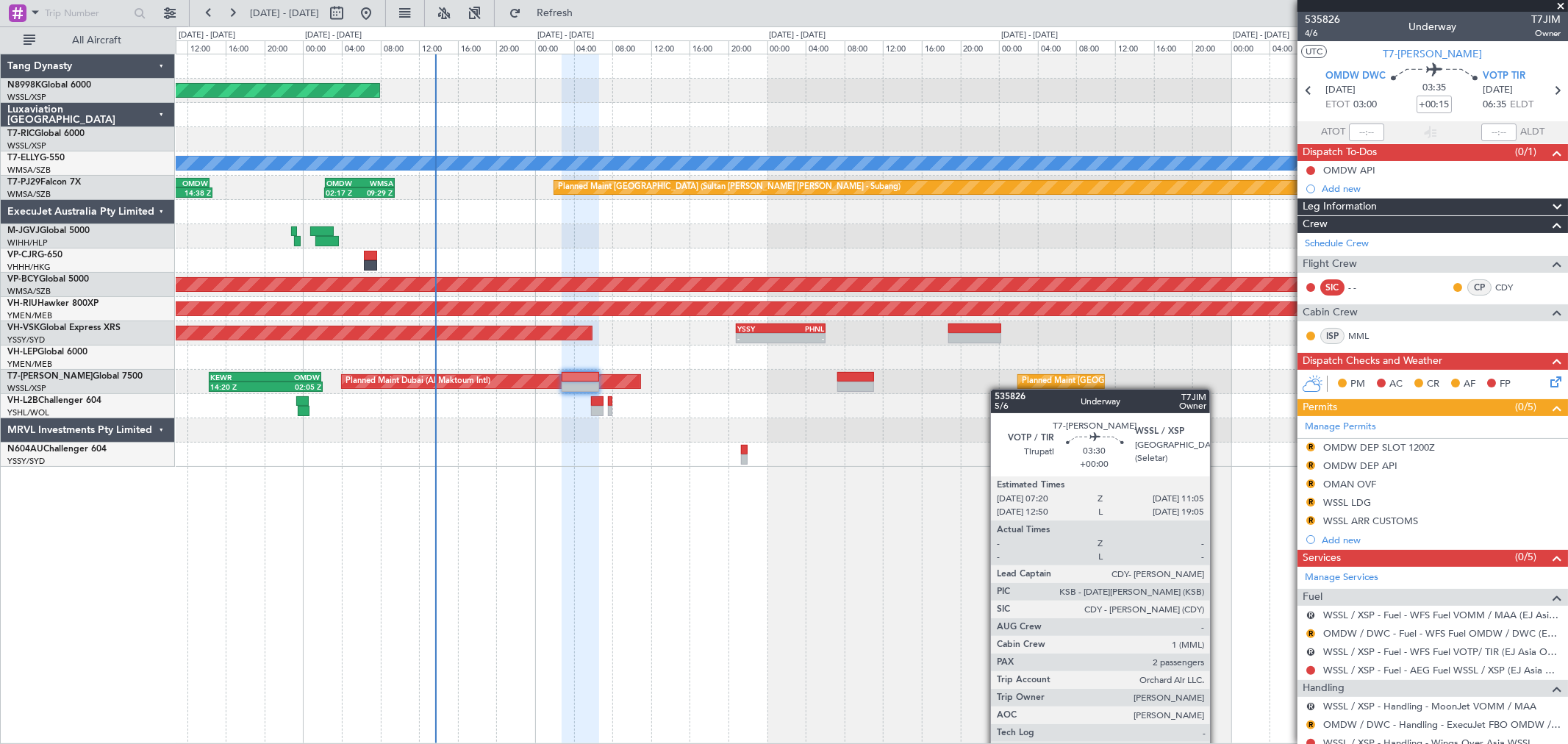
click at [798, 388] on div "Planned Maint Dubai (Al Maktoum Intl) Planned Maint Singapore (Seletar) 14:20 Z…" at bounding box center [871, 381] width 1391 height 24
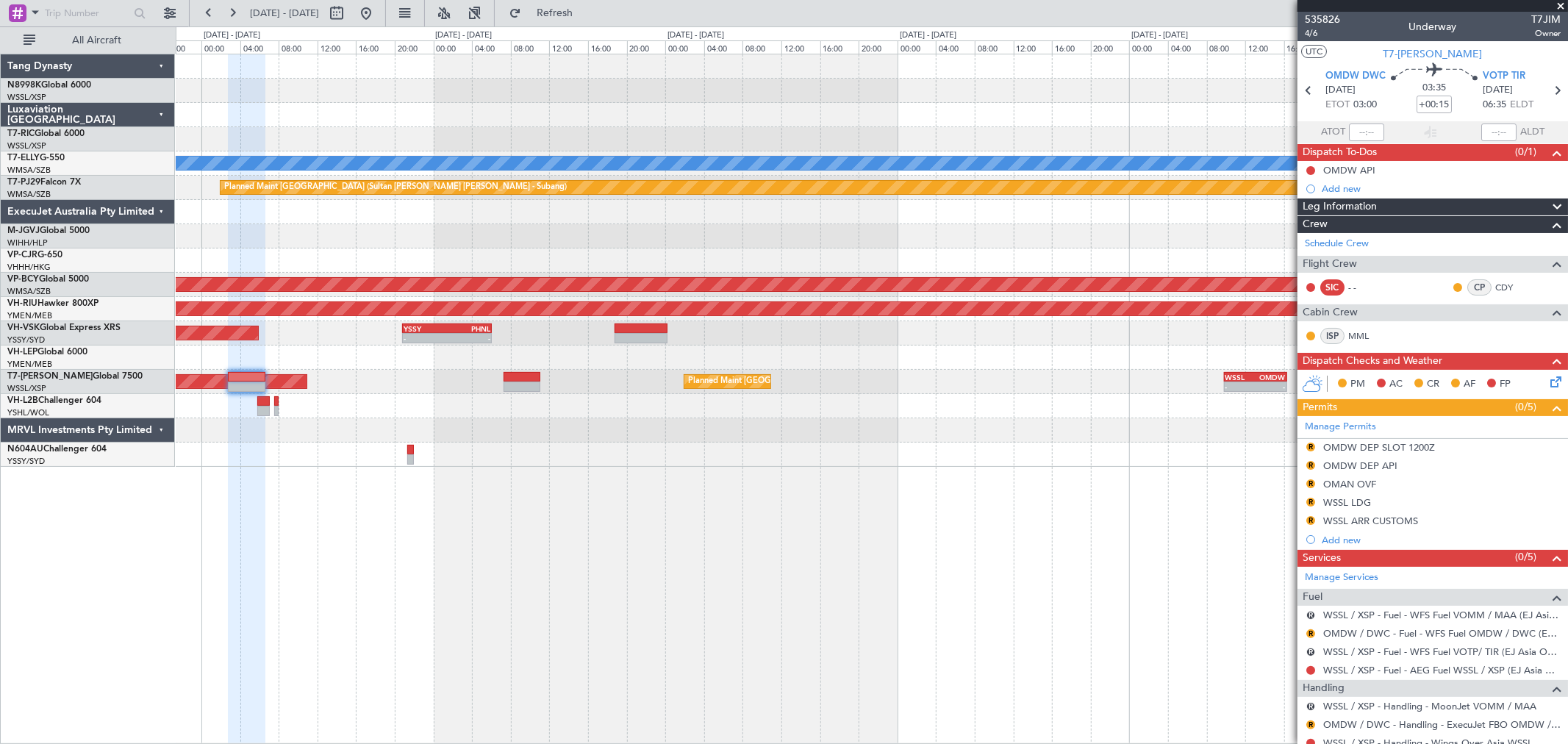
click at [845, 392] on div "Planned Maint Dubai (Al Maktoum Intl) Planned Maint Singapore (Seletar) - - WSS…" at bounding box center [871, 381] width 1391 height 24
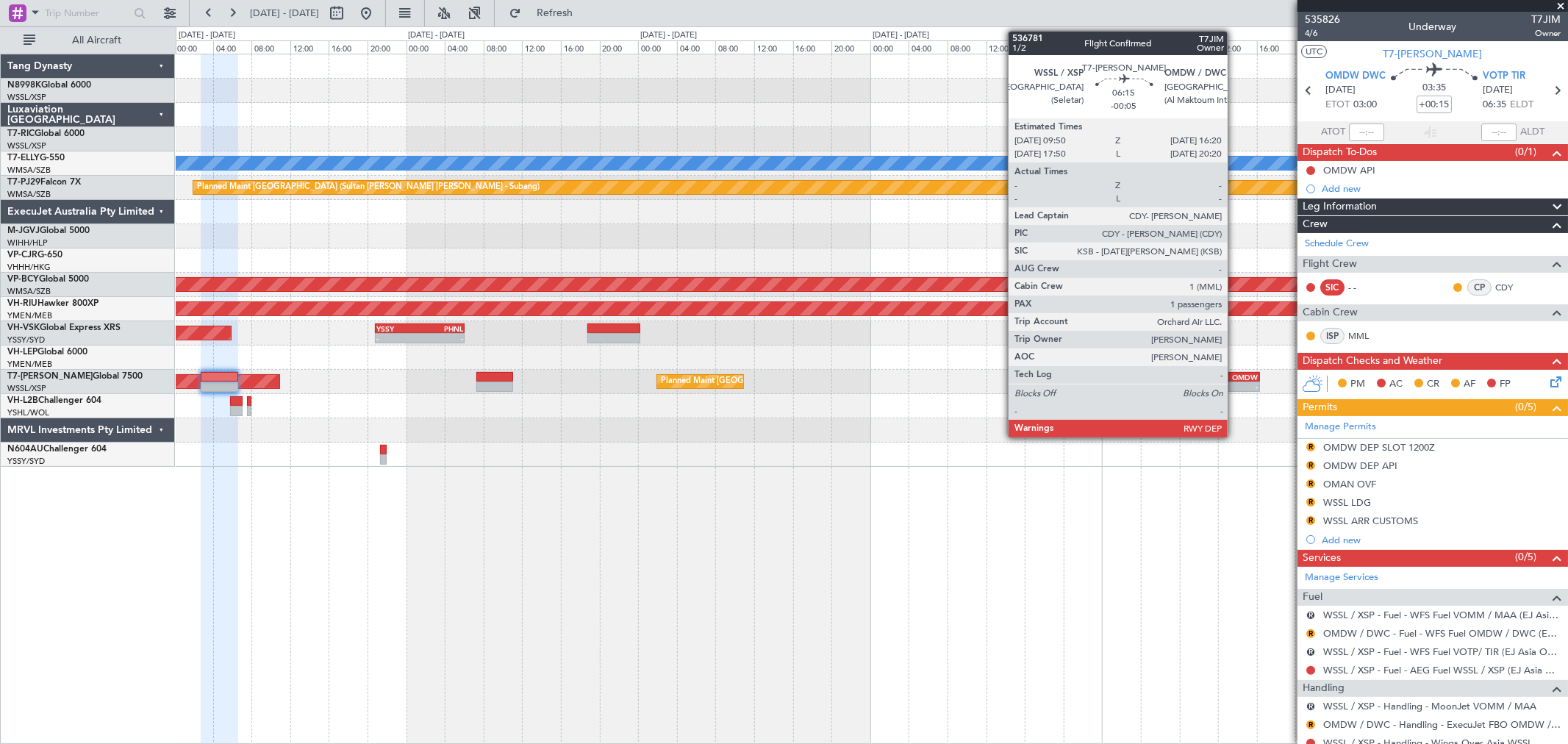
click at [1235, 378] on div "OMDW" at bounding box center [1243, 377] width 30 height 9
type input "-00:05"
type input "1"
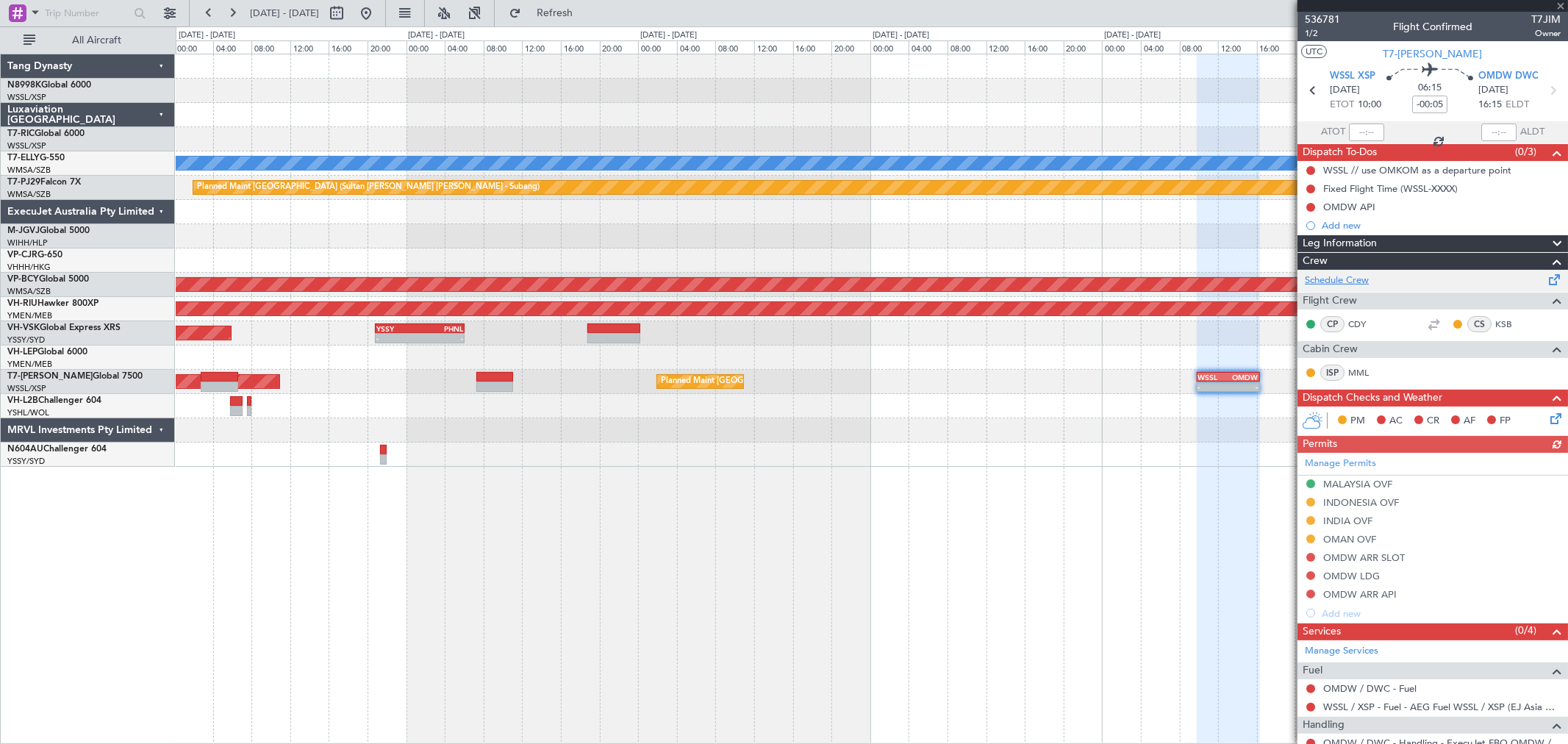
click at [1345, 277] on link "Schedule Crew" at bounding box center [1337, 281] width 64 height 15
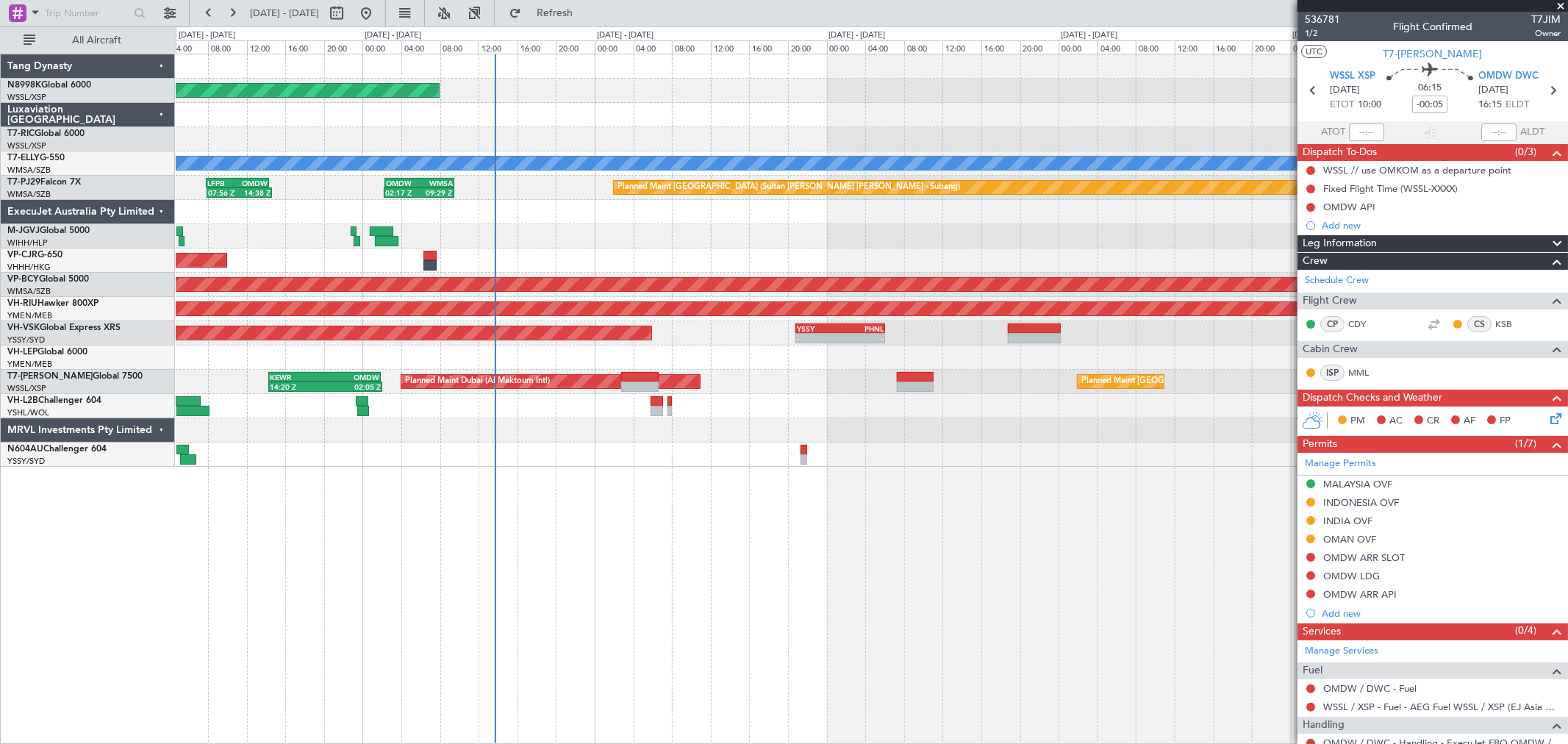
click at [866, 358] on div "Unplanned Maint Wichita (Wichita Mid-continent)" at bounding box center [871, 358] width 1391 height 24
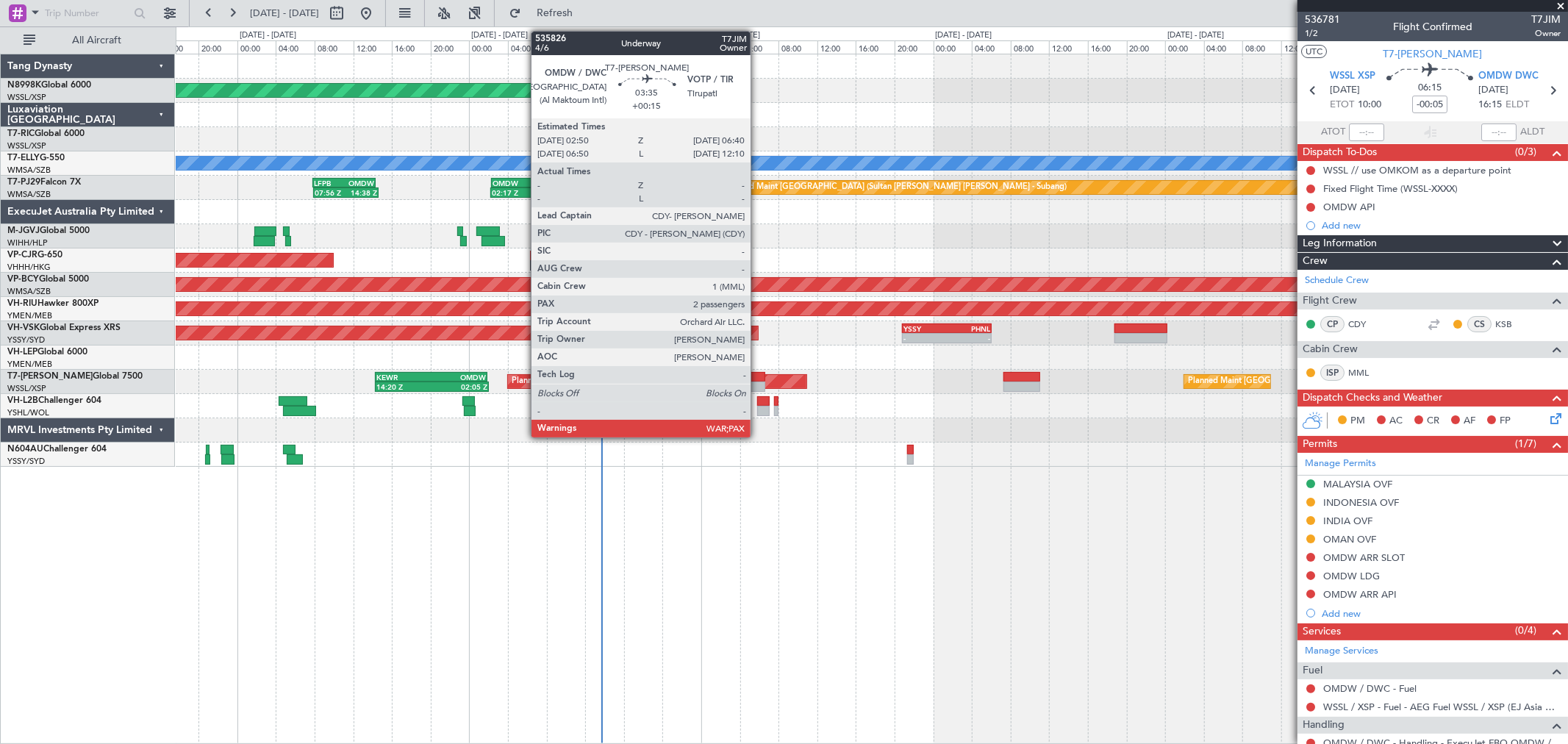
click at [758, 376] on div at bounding box center [747, 377] width 38 height 10
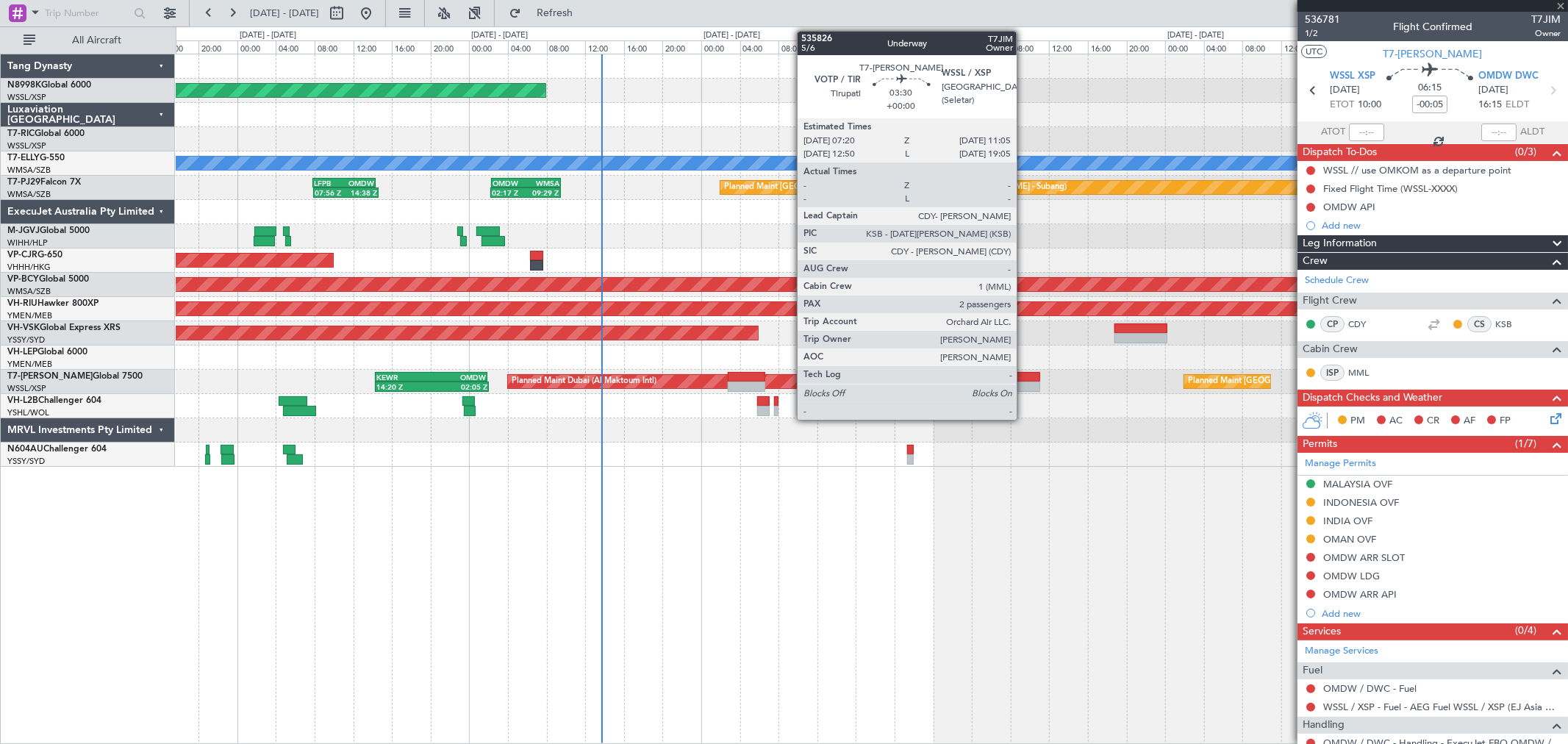
click at [1024, 372] on div at bounding box center [1022, 377] width 37 height 10
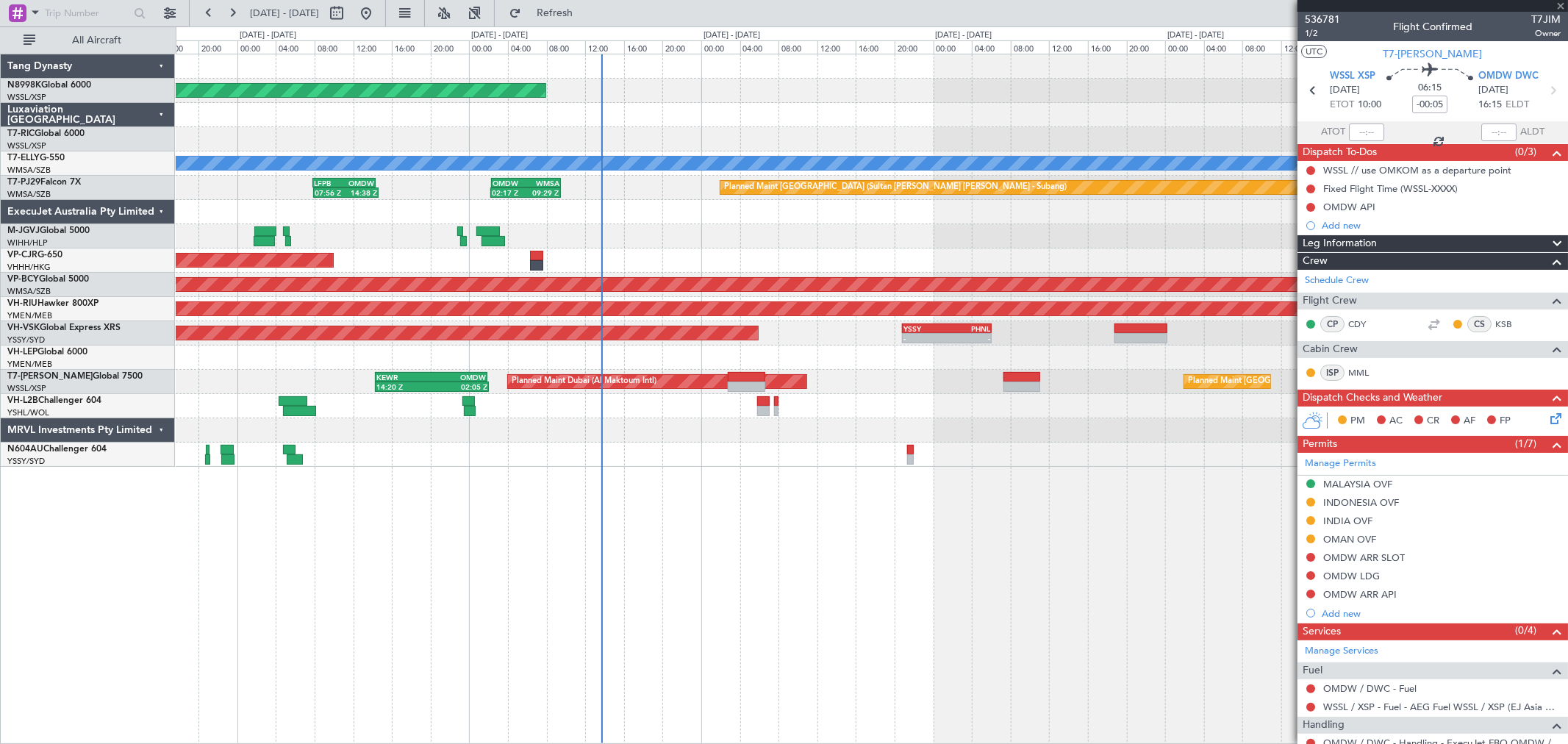
click at [1027, 378] on div at bounding box center [1022, 377] width 37 height 10
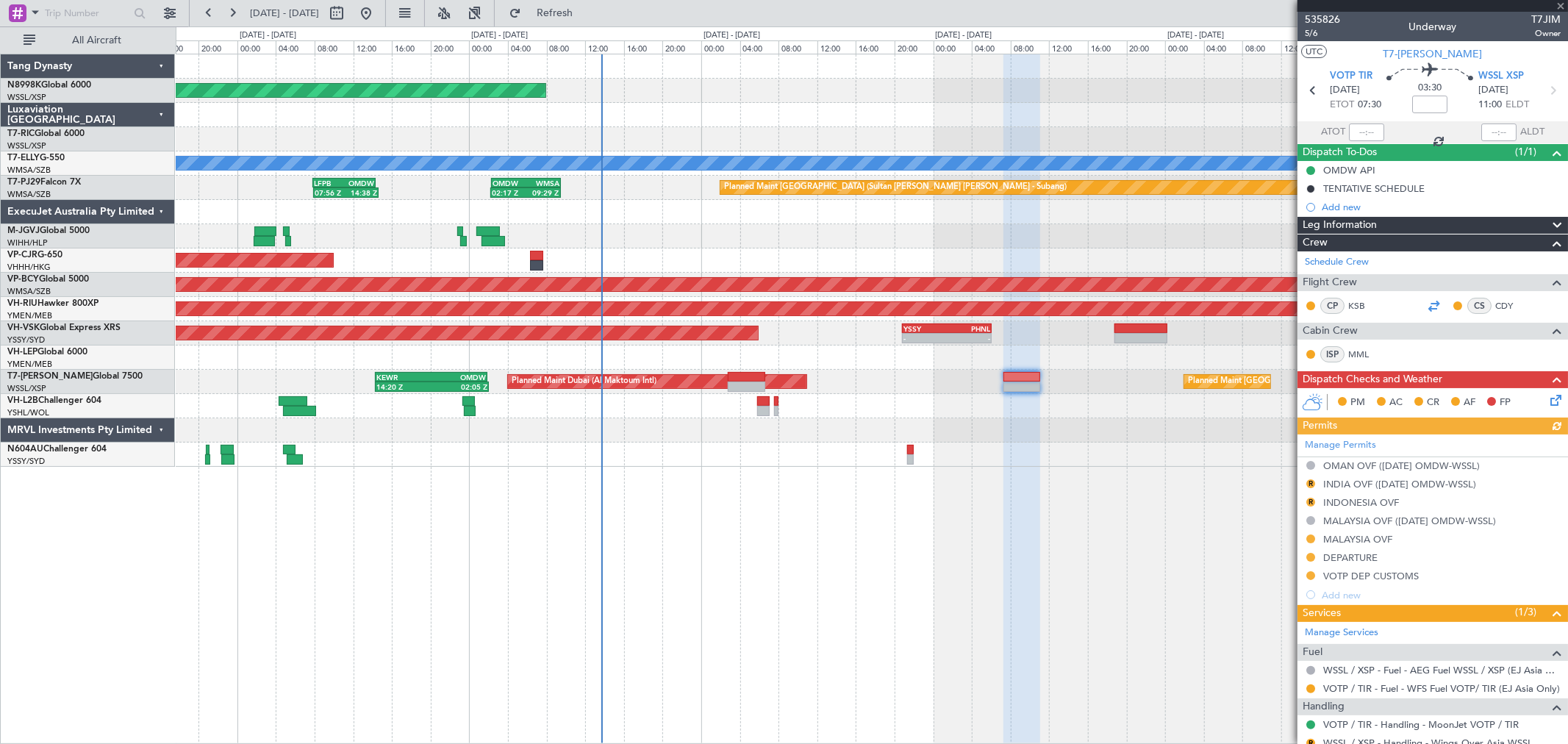
click at [1428, 297] on div at bounding box center [1434, 306] width 18 height 18
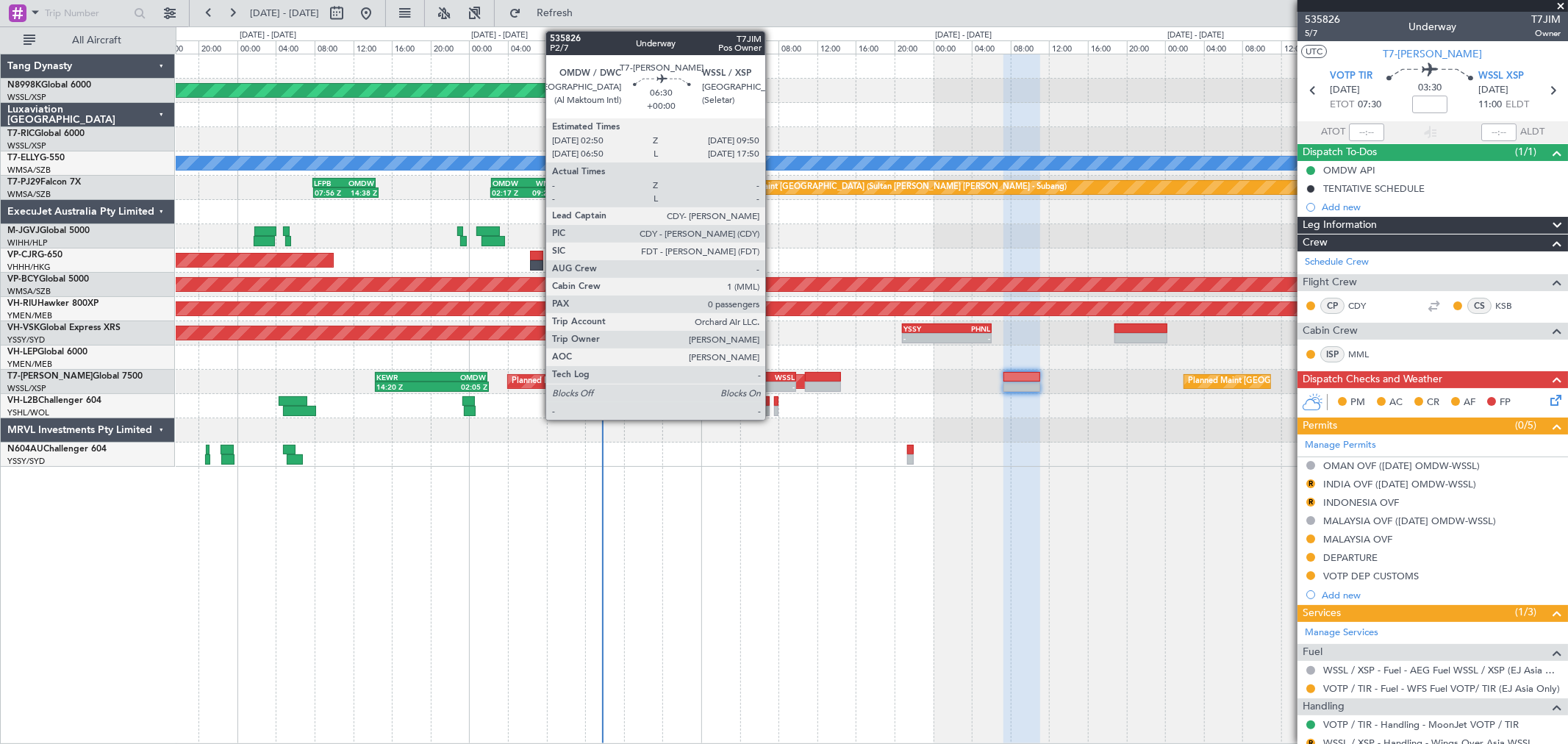
click at [772, 376] on div "WSSL" at bounding box center [778, 377] width 33 height 9
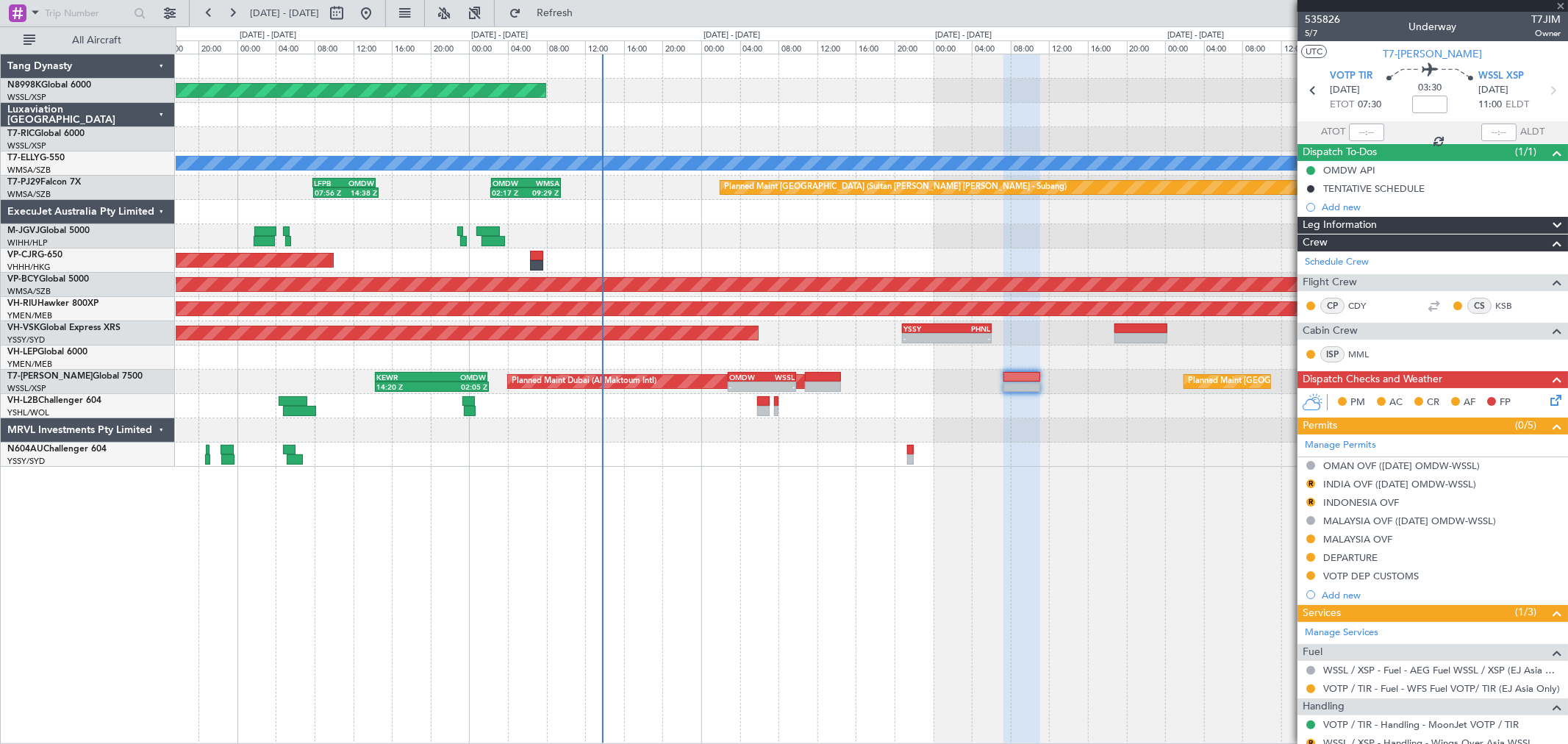
type input "0"
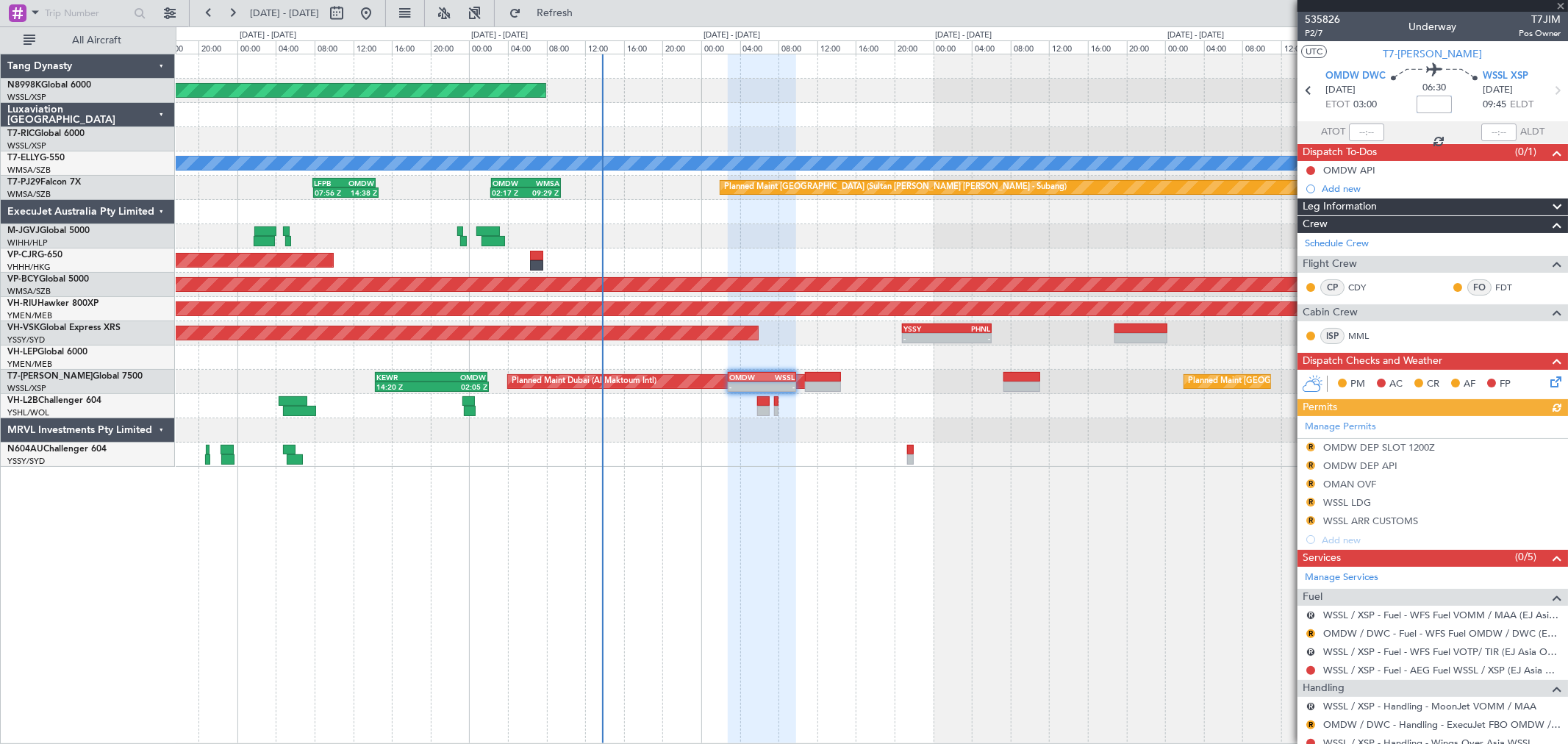
click at [1435, 105] on input at bounding box center [1434, 105] width 36 height 18
type input "+00:40"
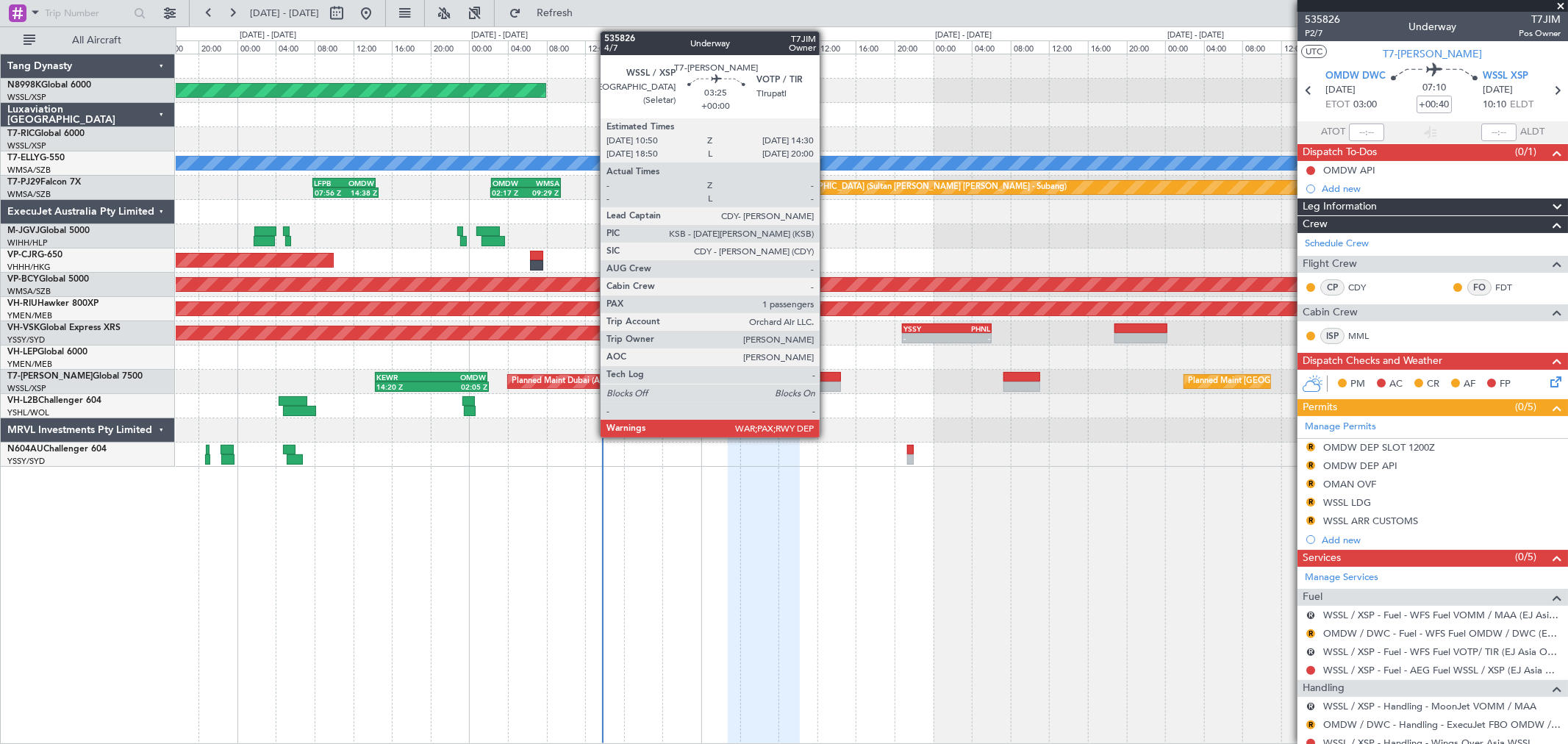
click at [827, 384] on div at bounding box center [823, 386] width 36 height 10
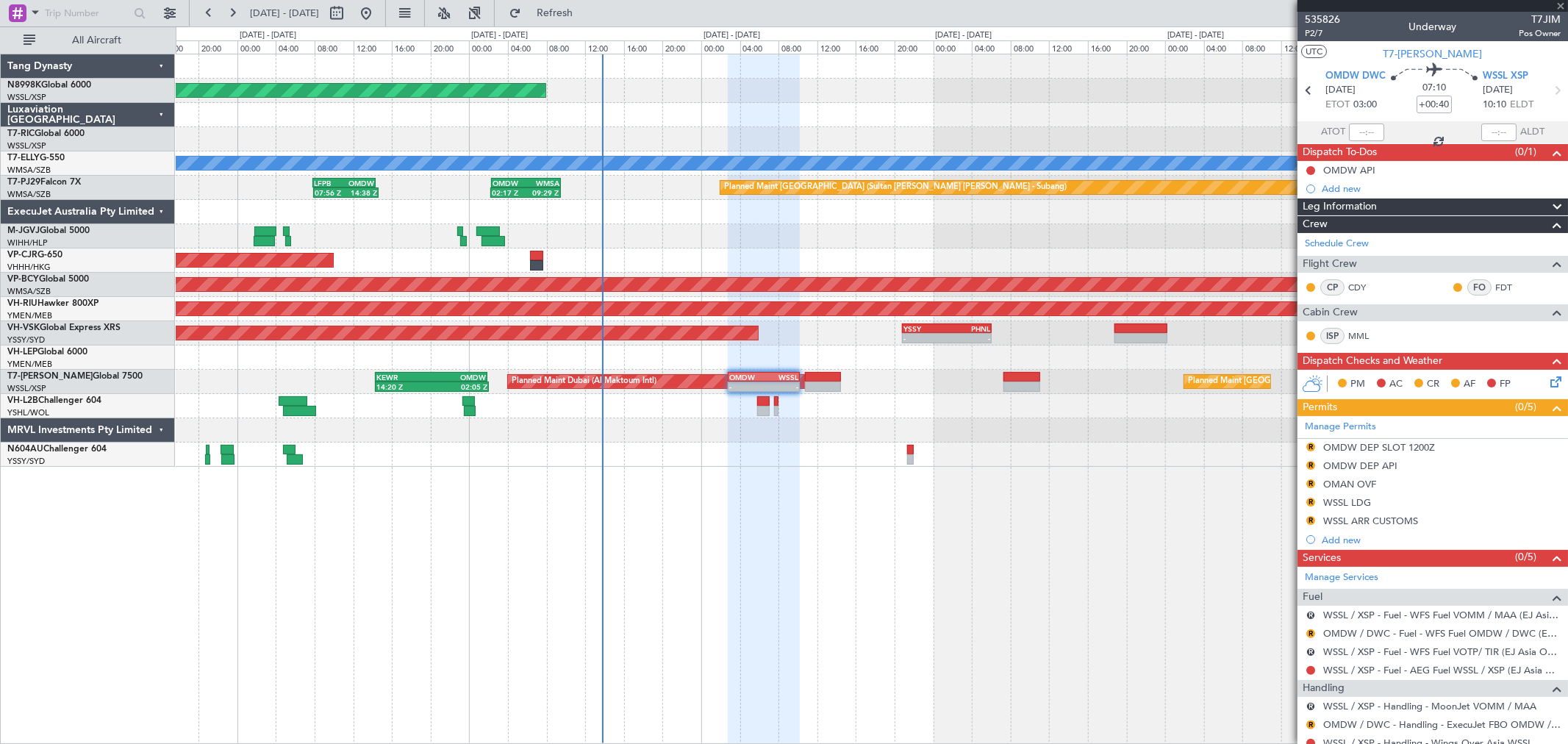
type input "1"
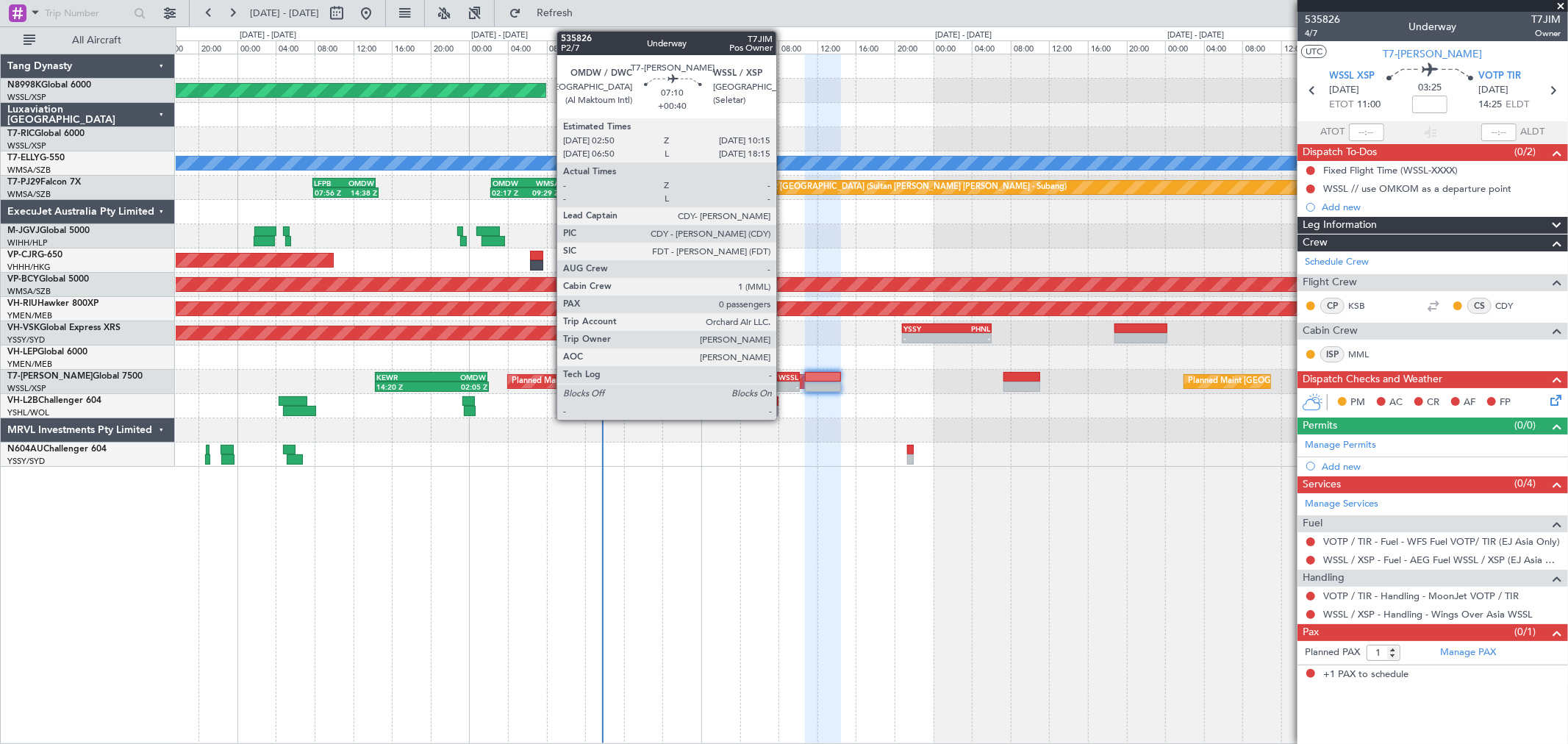
click at [784, 378] on div "WSSL" at bounding box center [781, 377] width 35 height 9
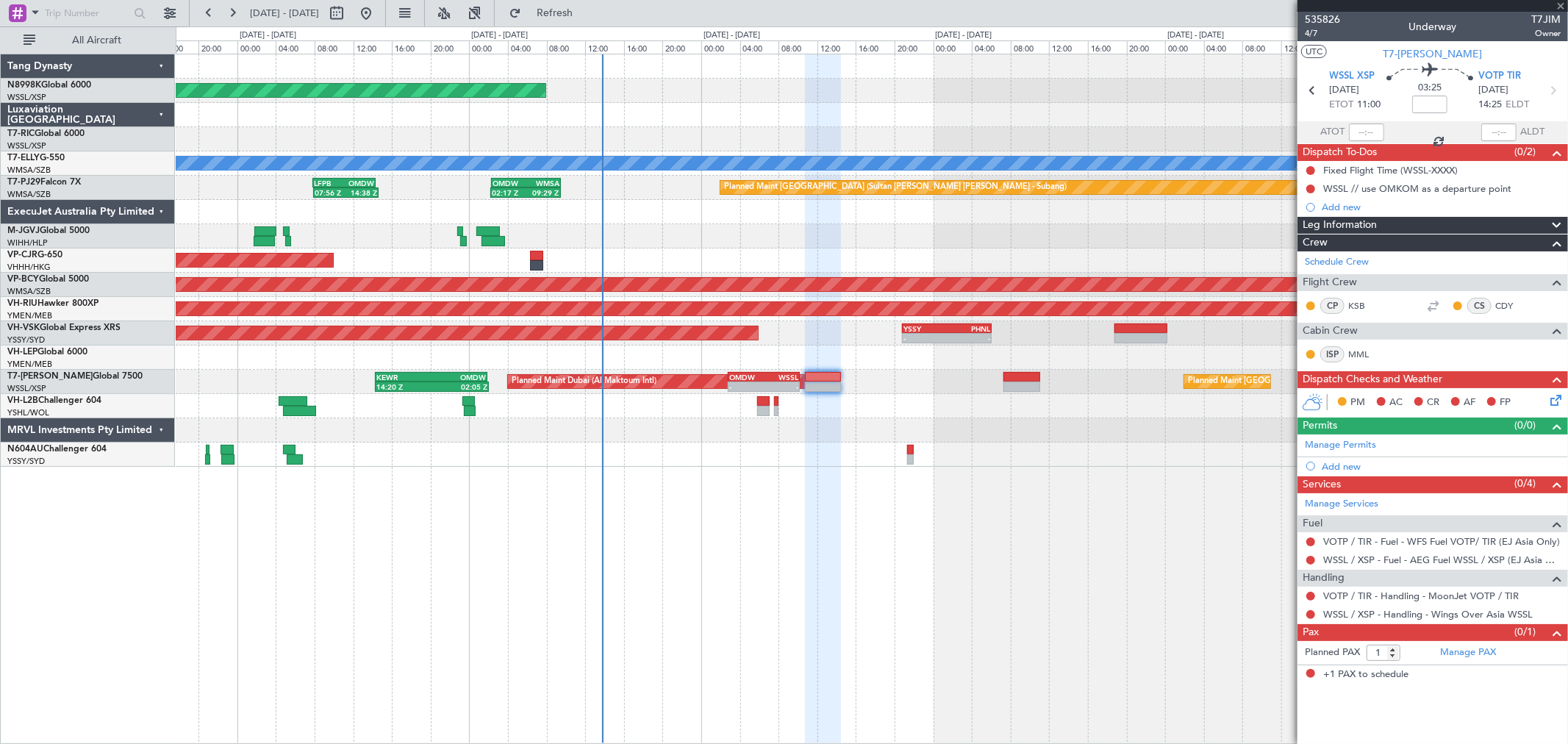
type input "+00:40"
type input "0"
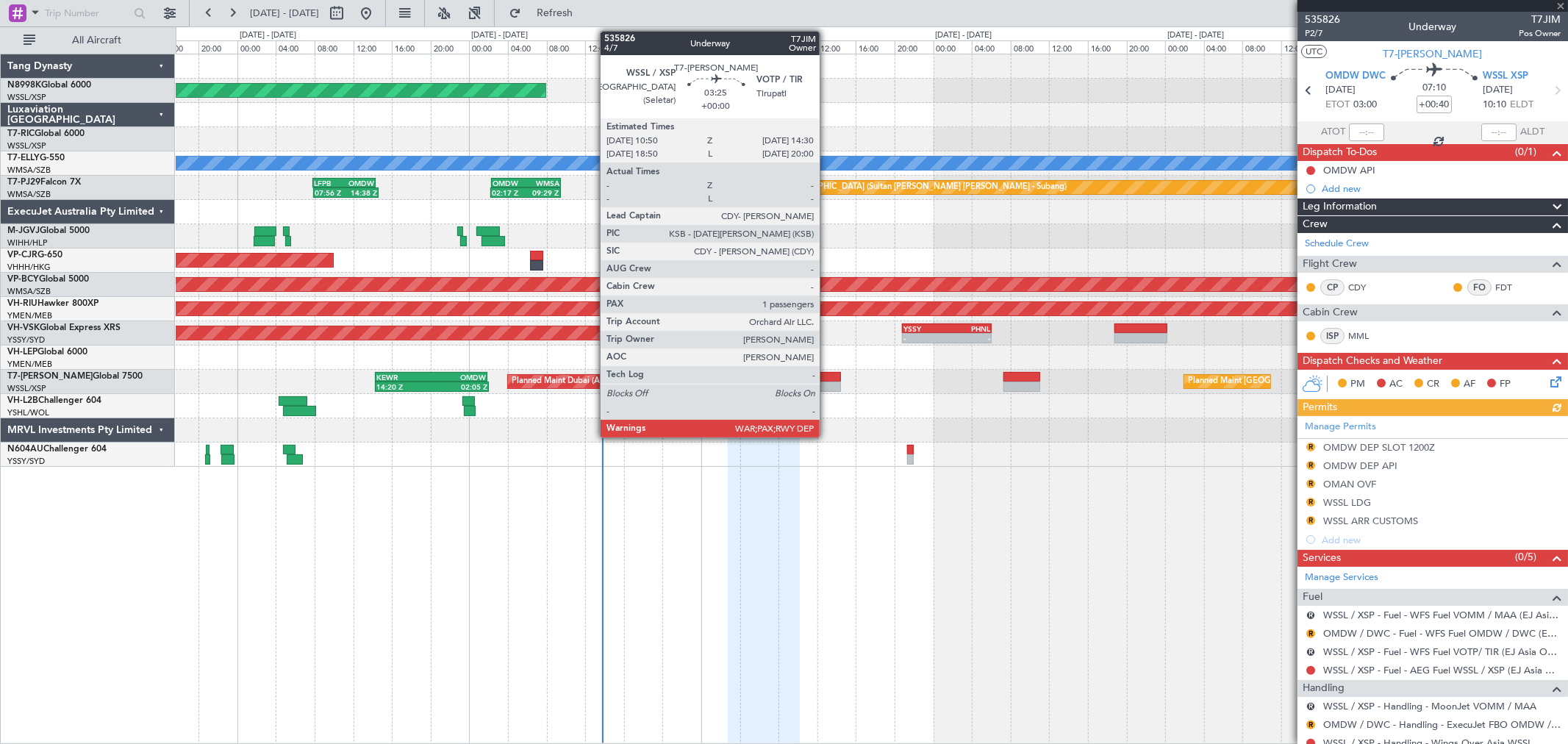
click at [827, 376] on div at bounding box center [823, 377] width 36 height 10
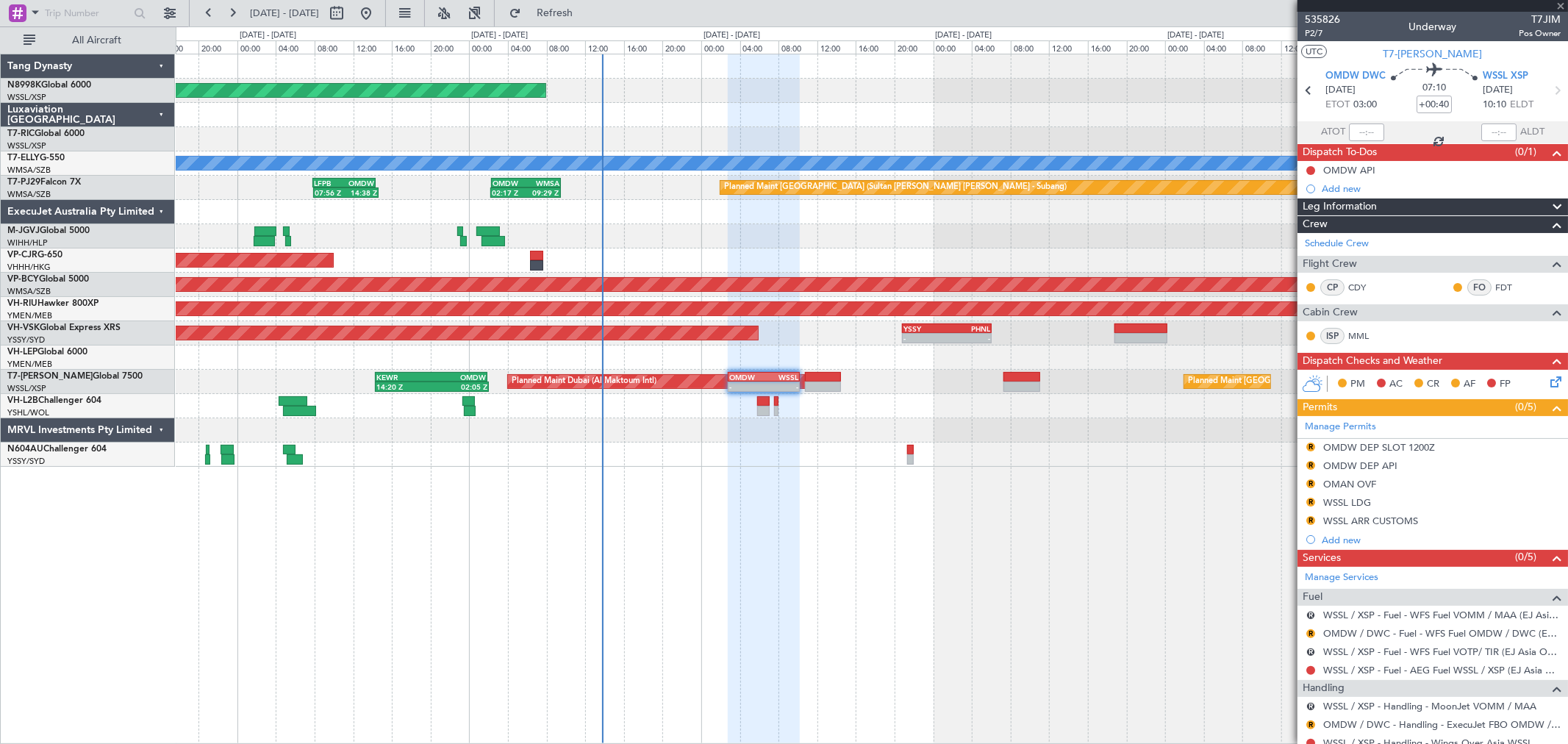
type input "1"
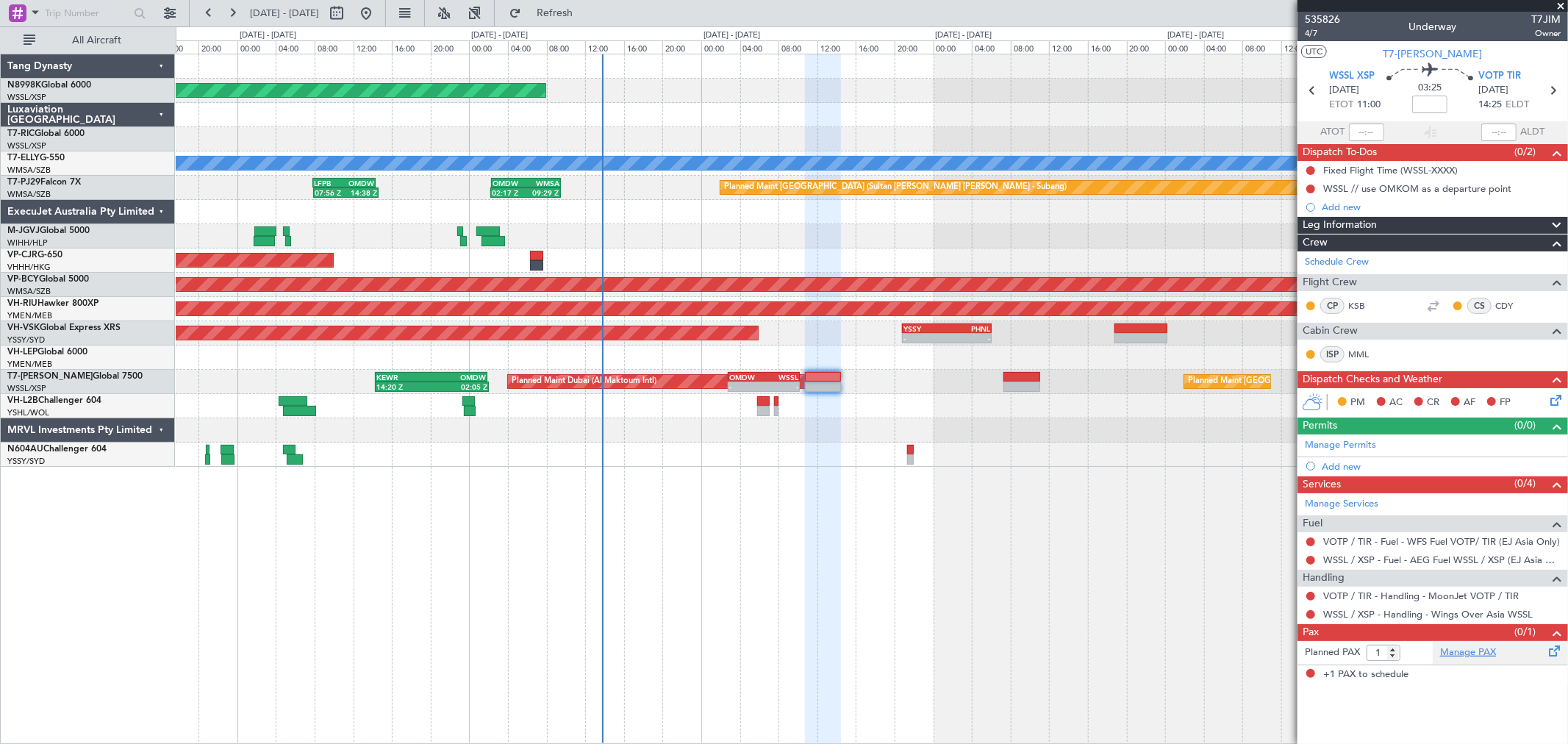
click at [1483, 652] on link "Manage PAX" at bounding box center [1468, 653] width 56 height 15
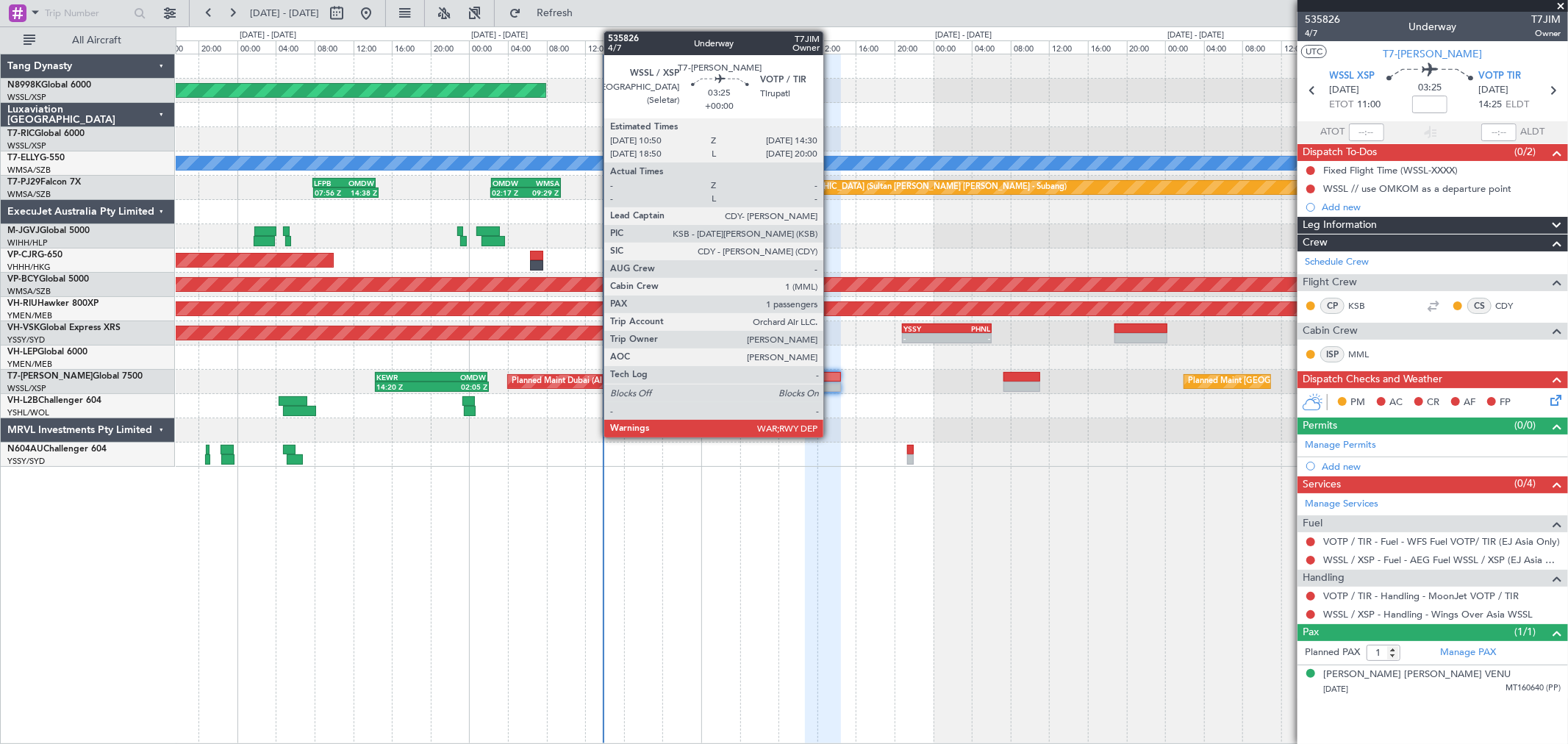
click at [830, 378] on div at bounding box center [823, 377] width 36 height 10
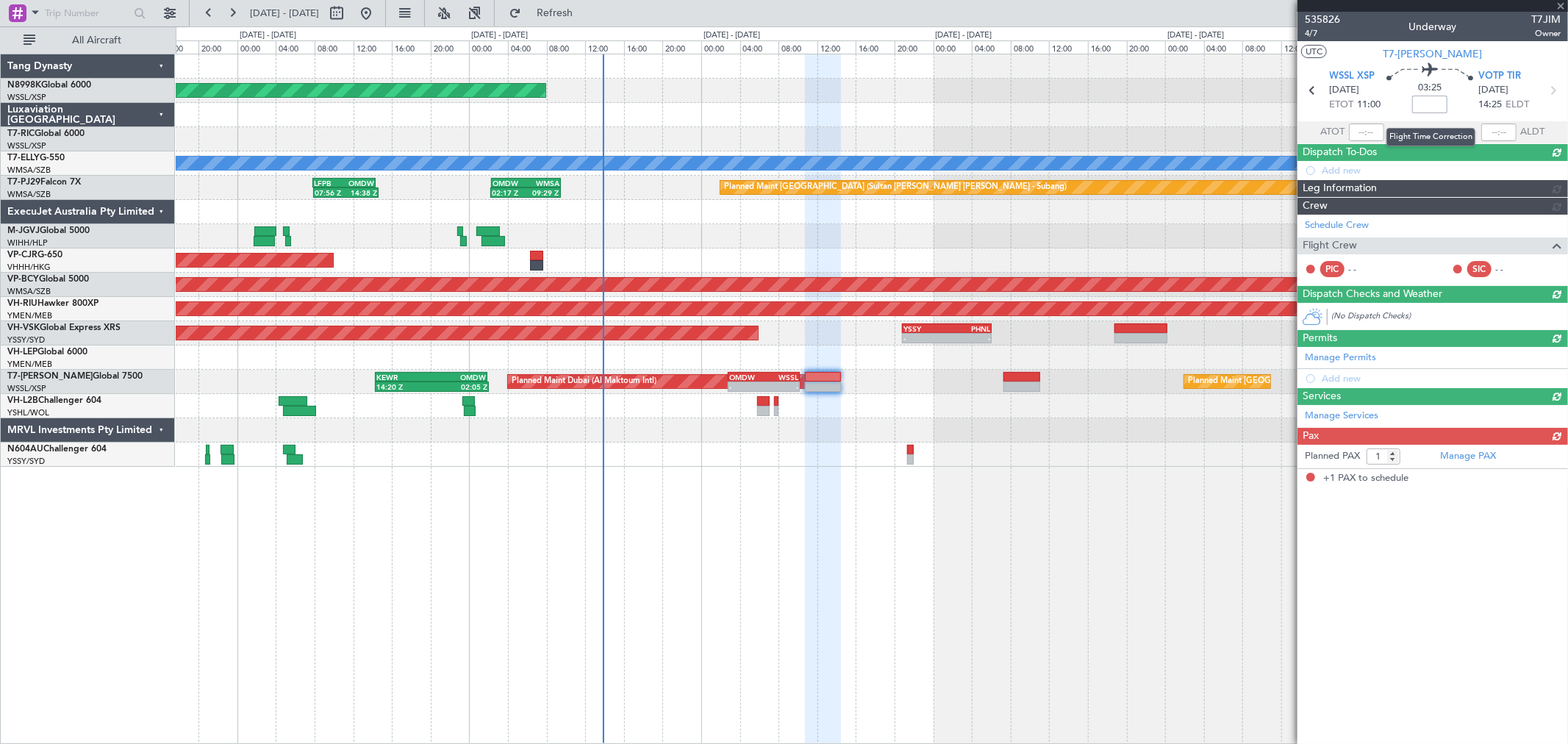
click at [1439, 102] on input at bounding box center [1430, 105] width 36 height 18
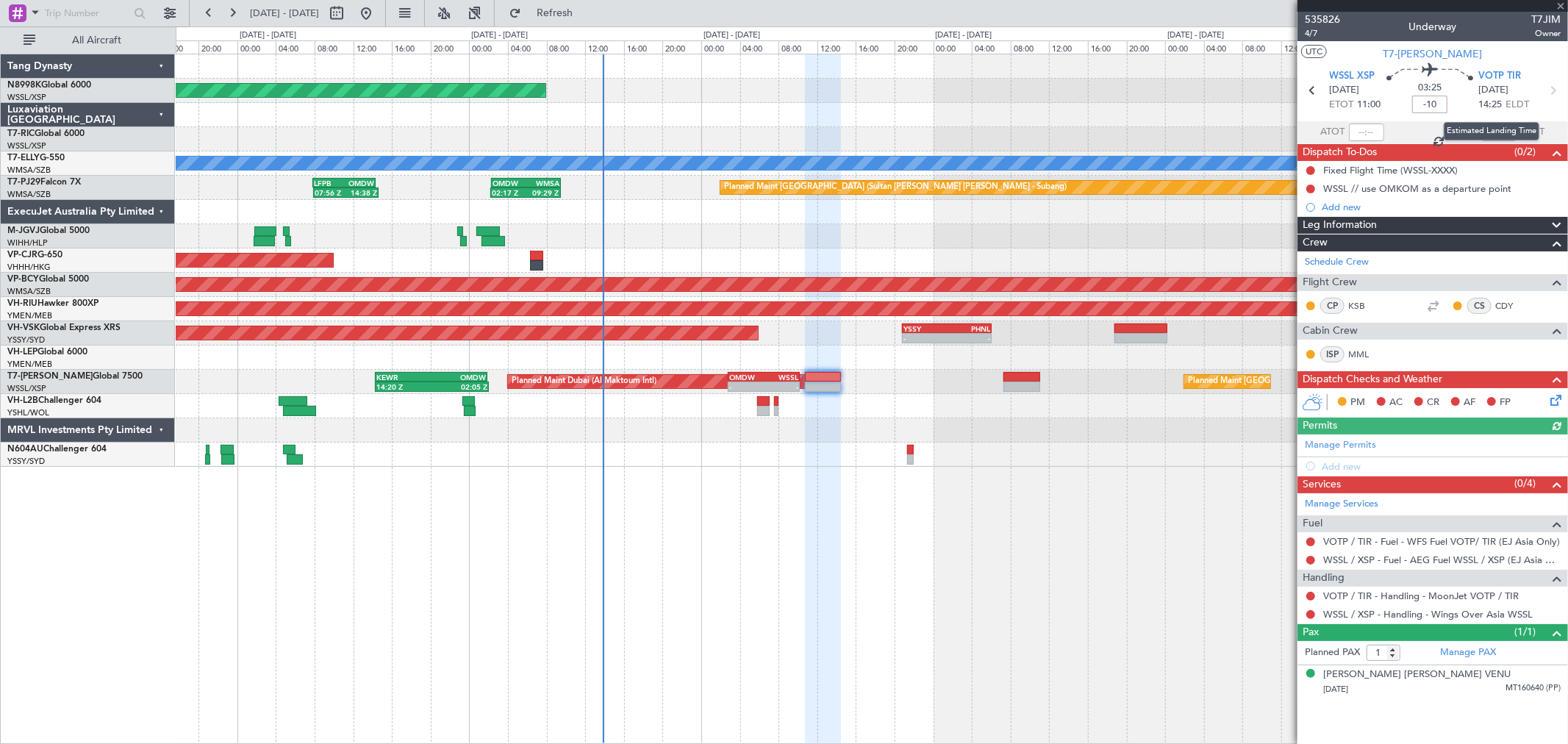
type input "-10"
type input "-00:10"
click at [1350, 441] on link "Manage Permits" at bounding box center [1341, 445] width 71 height 15
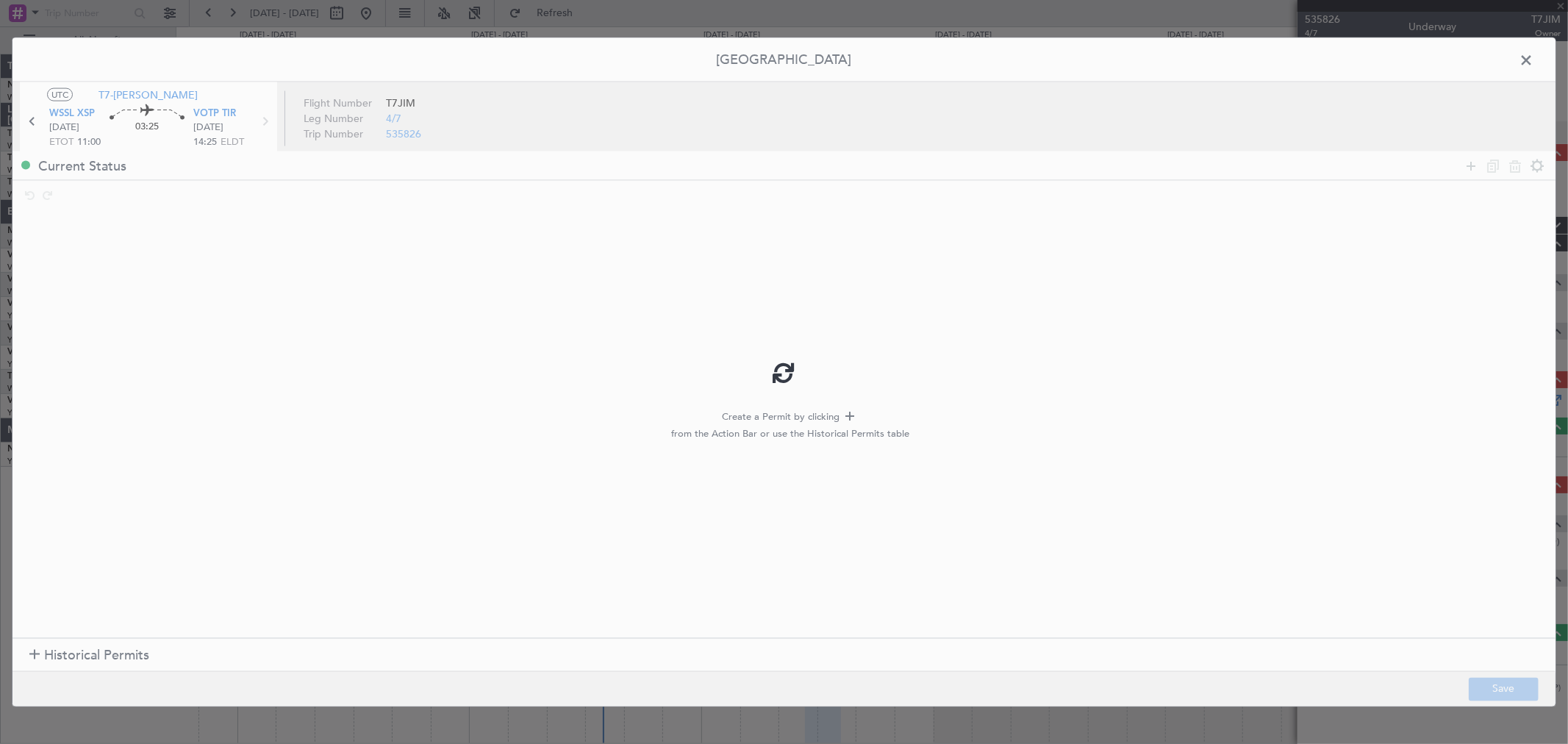
click at [52, 651] on div at bounding box center [784, 372] width 1544 height 668
click at [36, 653] on div at bounding box center [784, 372] width 1544 height 668
type input "-00:10"
click at [39, 652] on div at bounding box center [35, 656] width 10 height 10
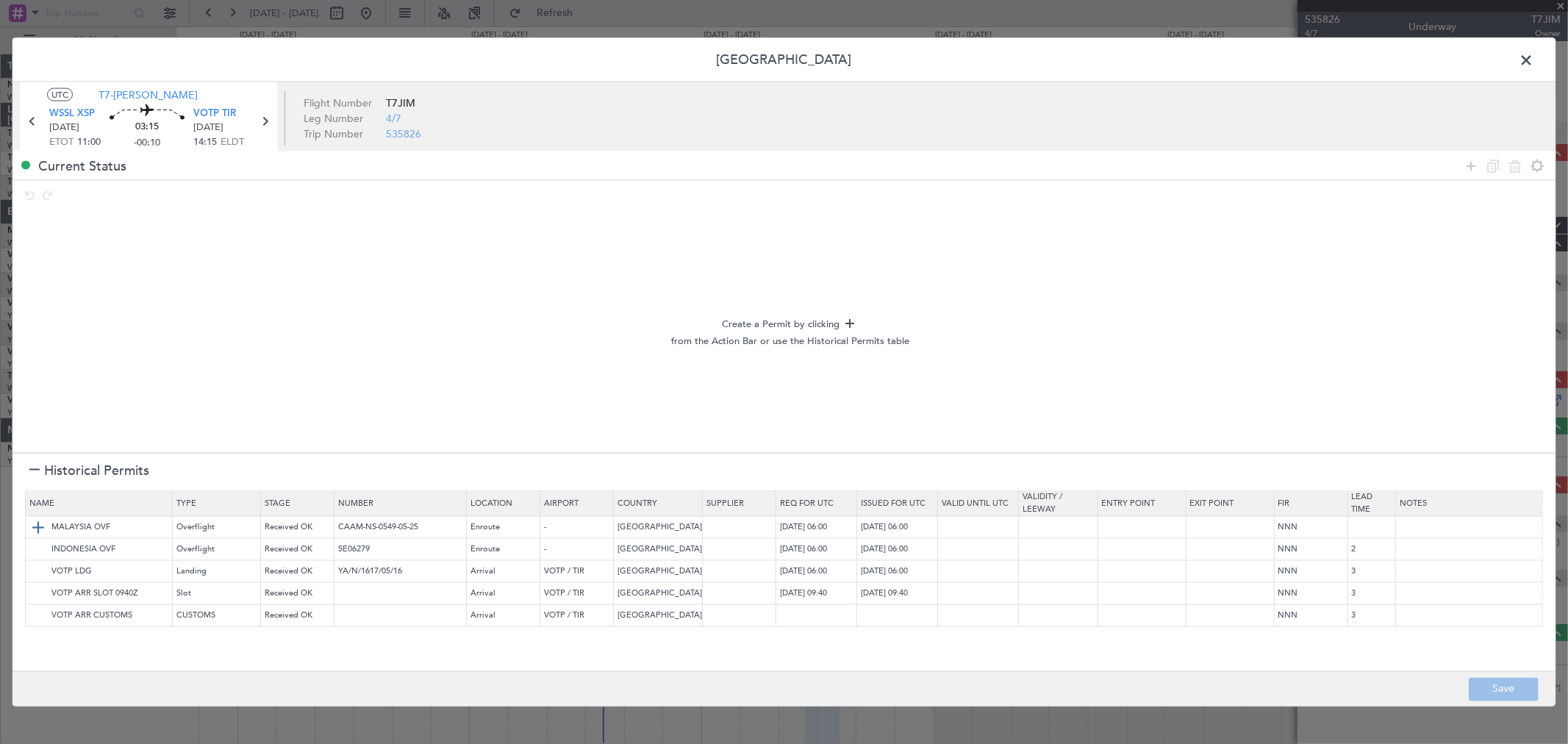
click at [39, 525] on img at bounding box center [39, 527] width 18 height 18
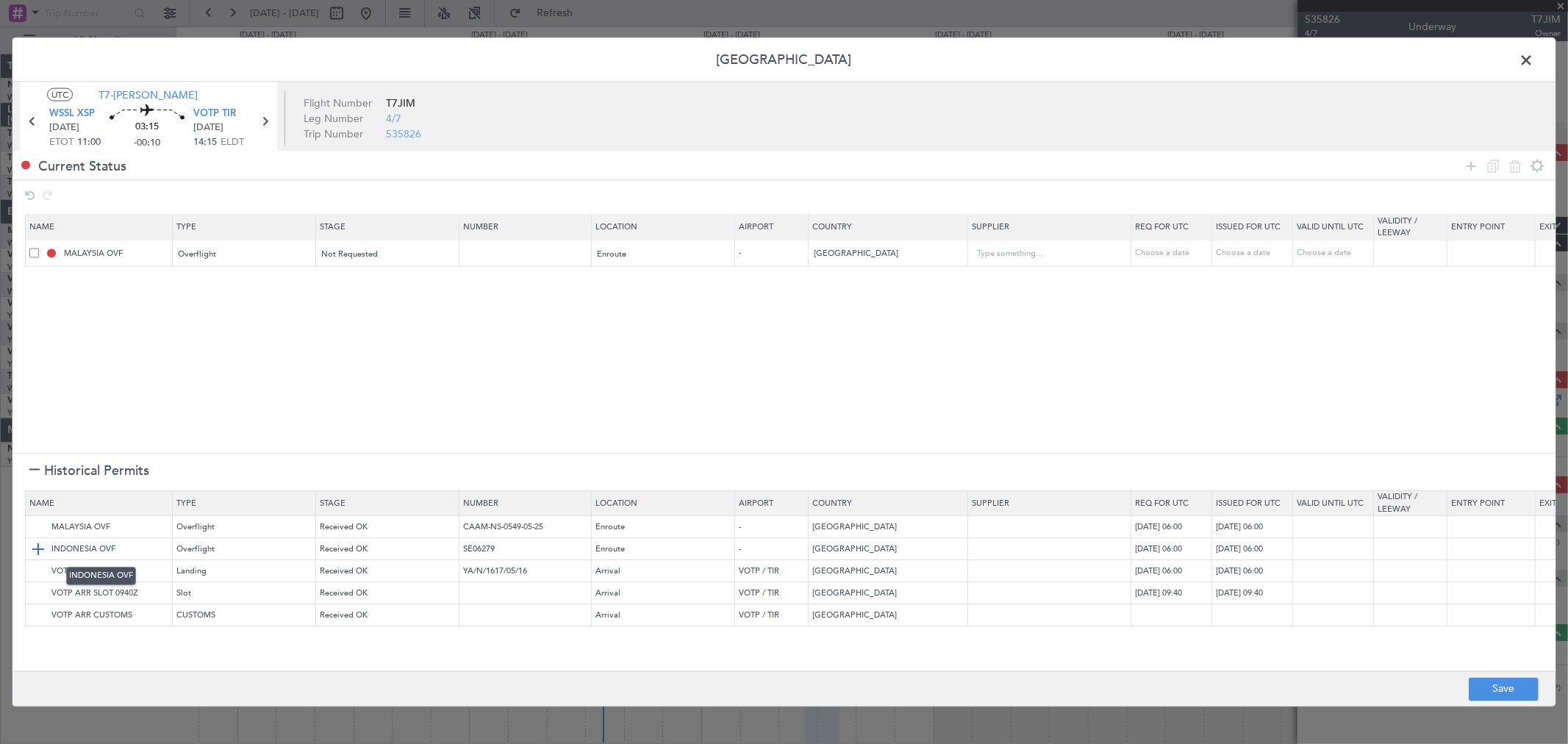
click at [40, 550] on img at bounding box center [39, 550] width 18 height 18
click at [42, 570] on img at bounding box center [39, 572] width 18 height 18
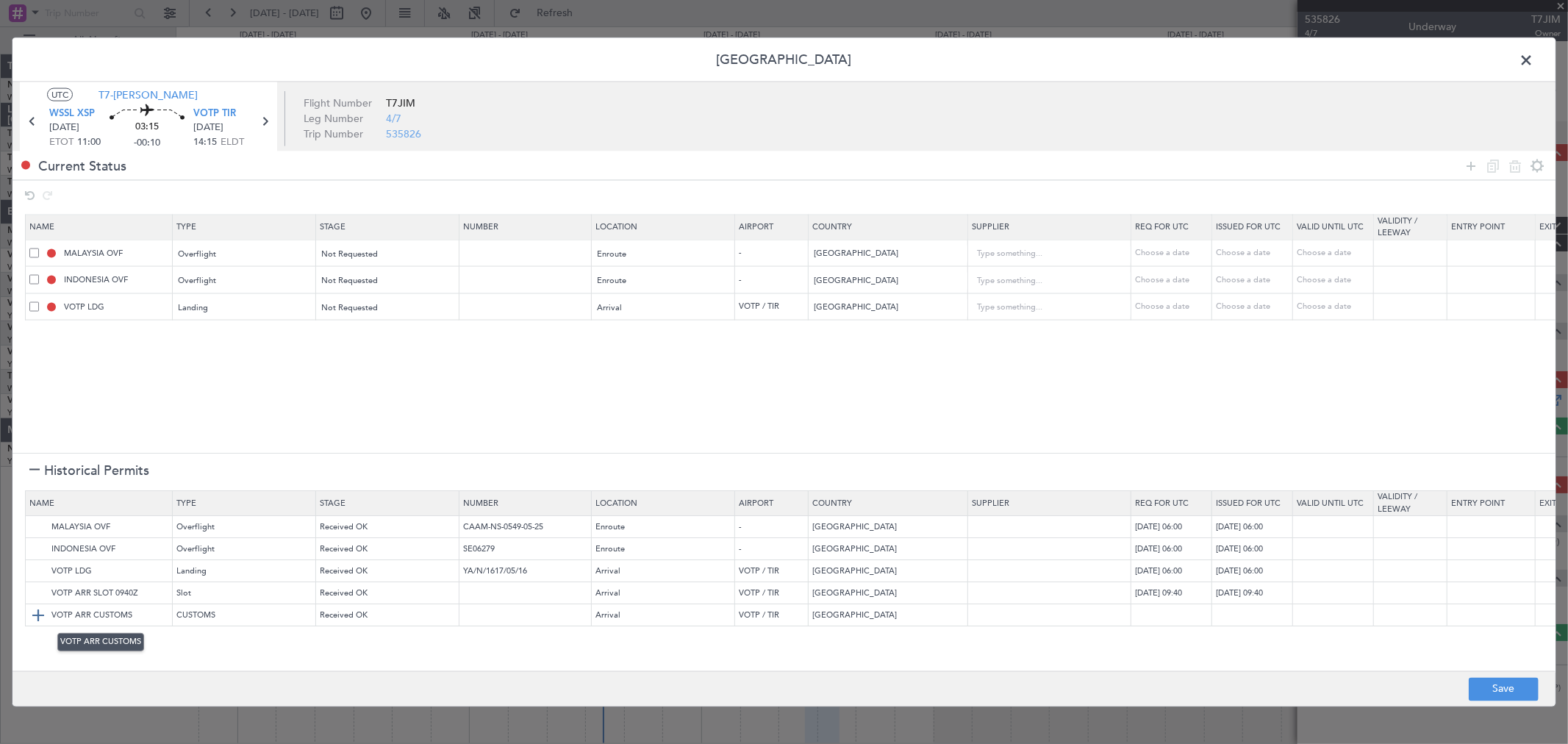
click at [33, 612] on img at bounding box center [39, 616] width 18 height 18
click at [1490, 682] on button "Save" at bounding box center [1503, 688] width 70 height 24
type input "NNN"
type input "2"
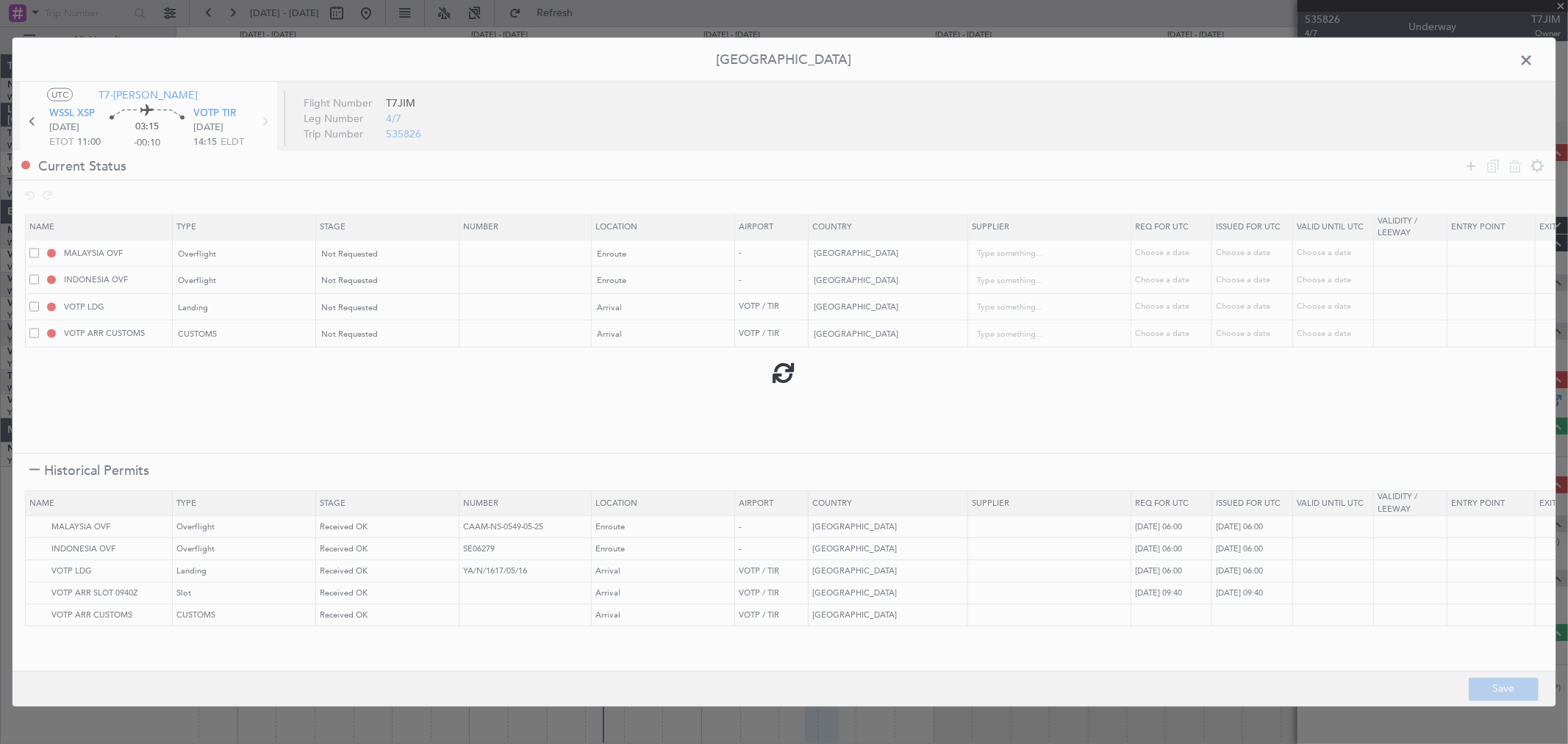
type input "NNN"
type input "3"
type input "NNN"
type input "3"
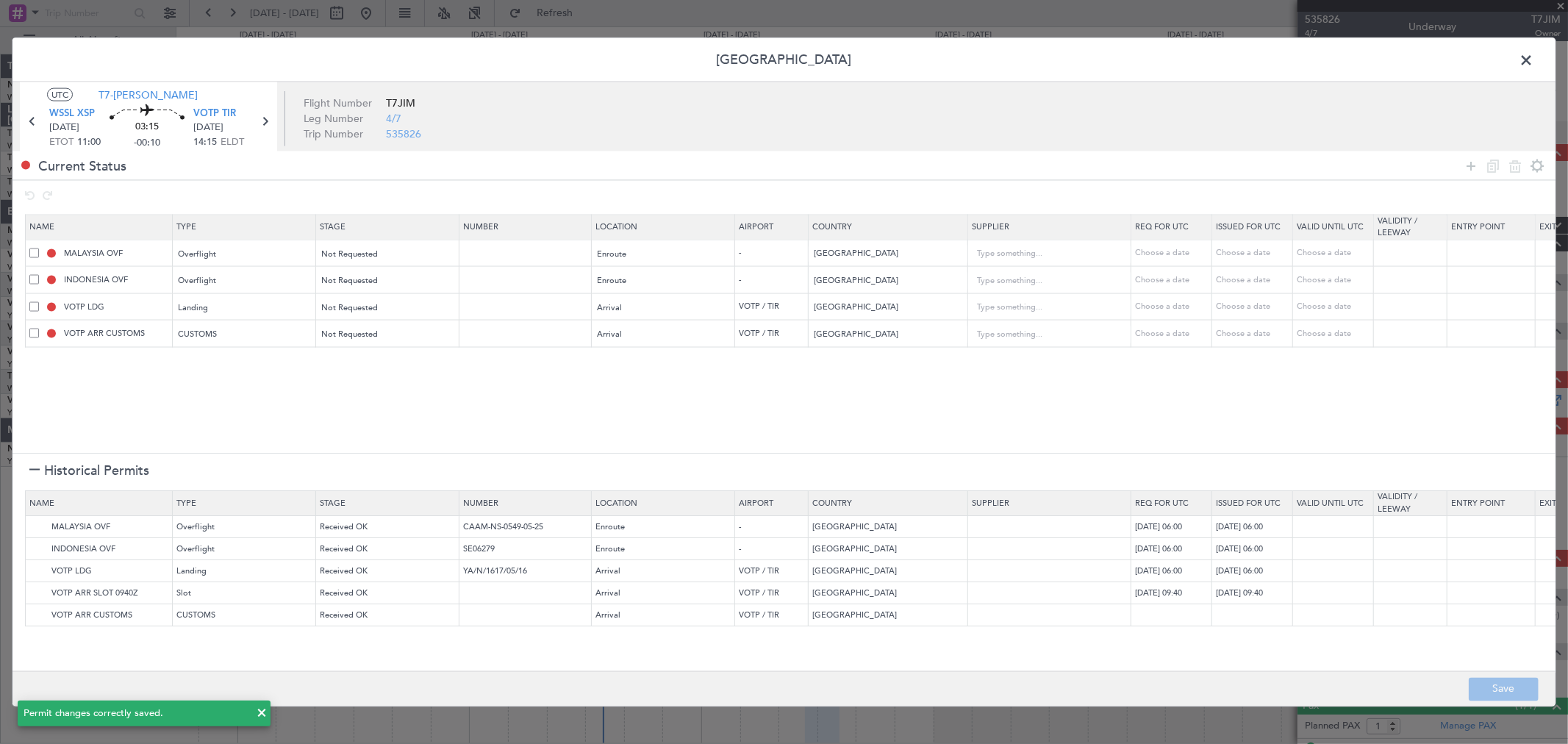
click at [1534, 59] on span at bounding box center [1534, 64] width 0 height 30
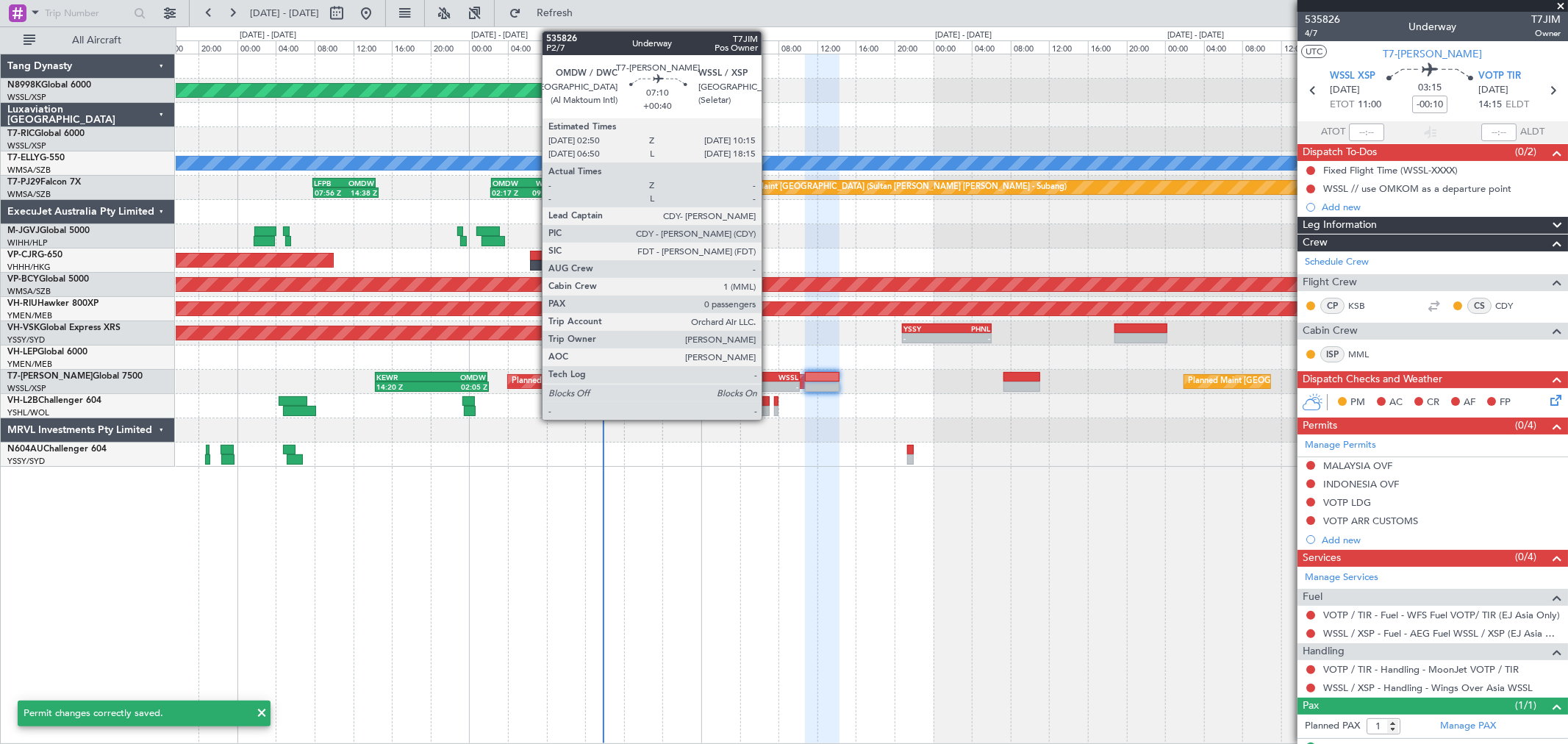
click at [769, 381] on div "- -" at bounding box center [764, 386] width 72 height 10
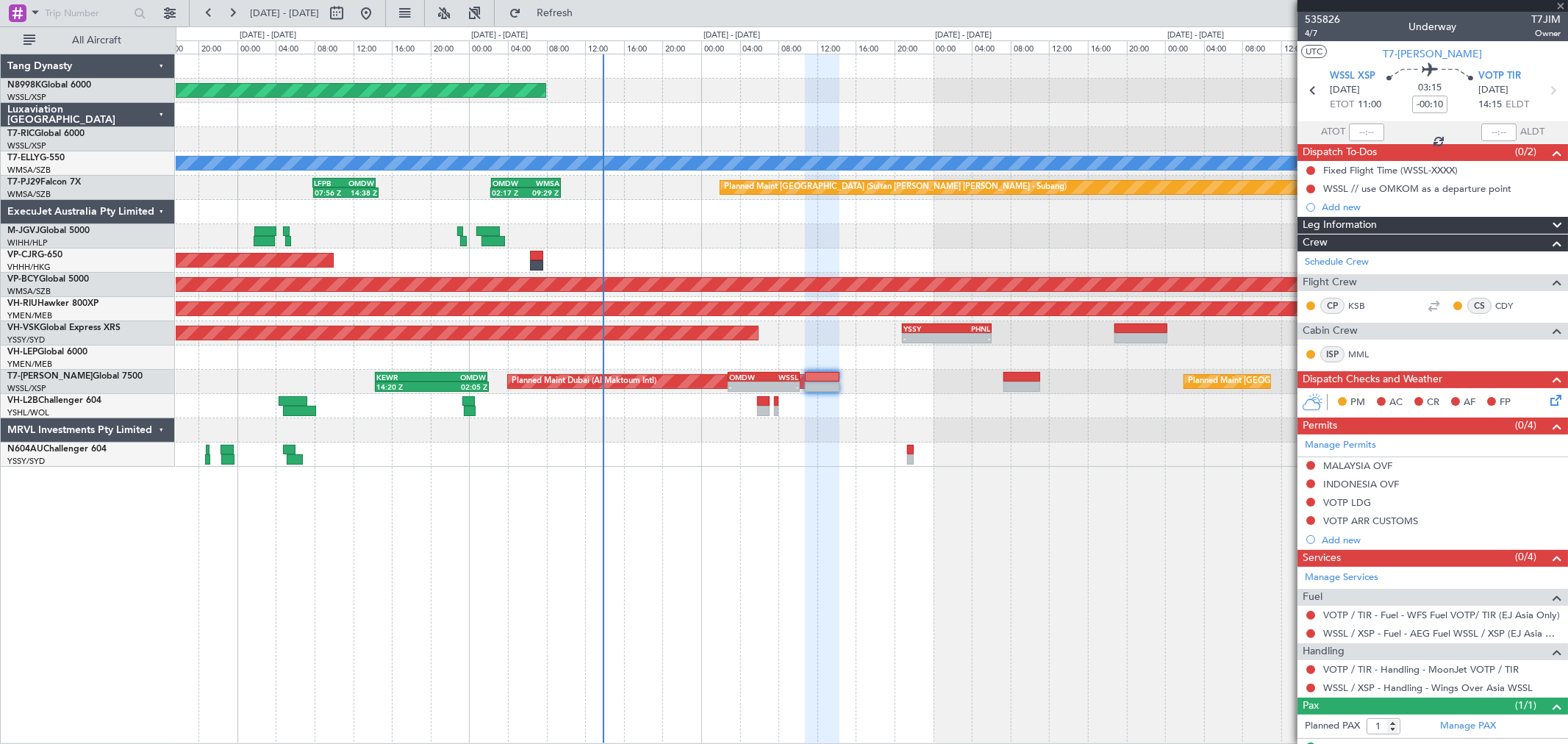
type input "+00:40"
type input "0"
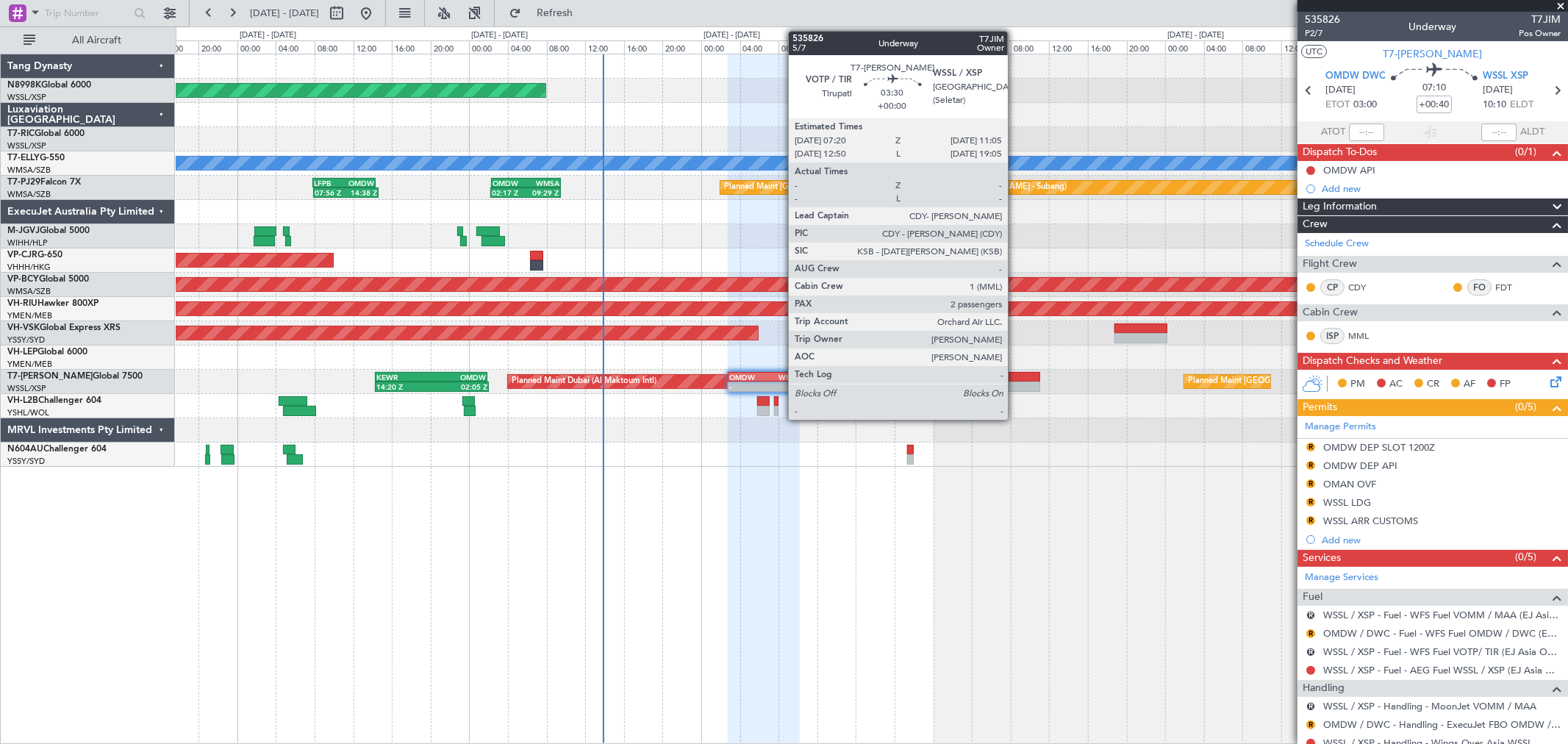
click at [1013, 377] on div at bounding box center [1022, 377] width 37 height 10
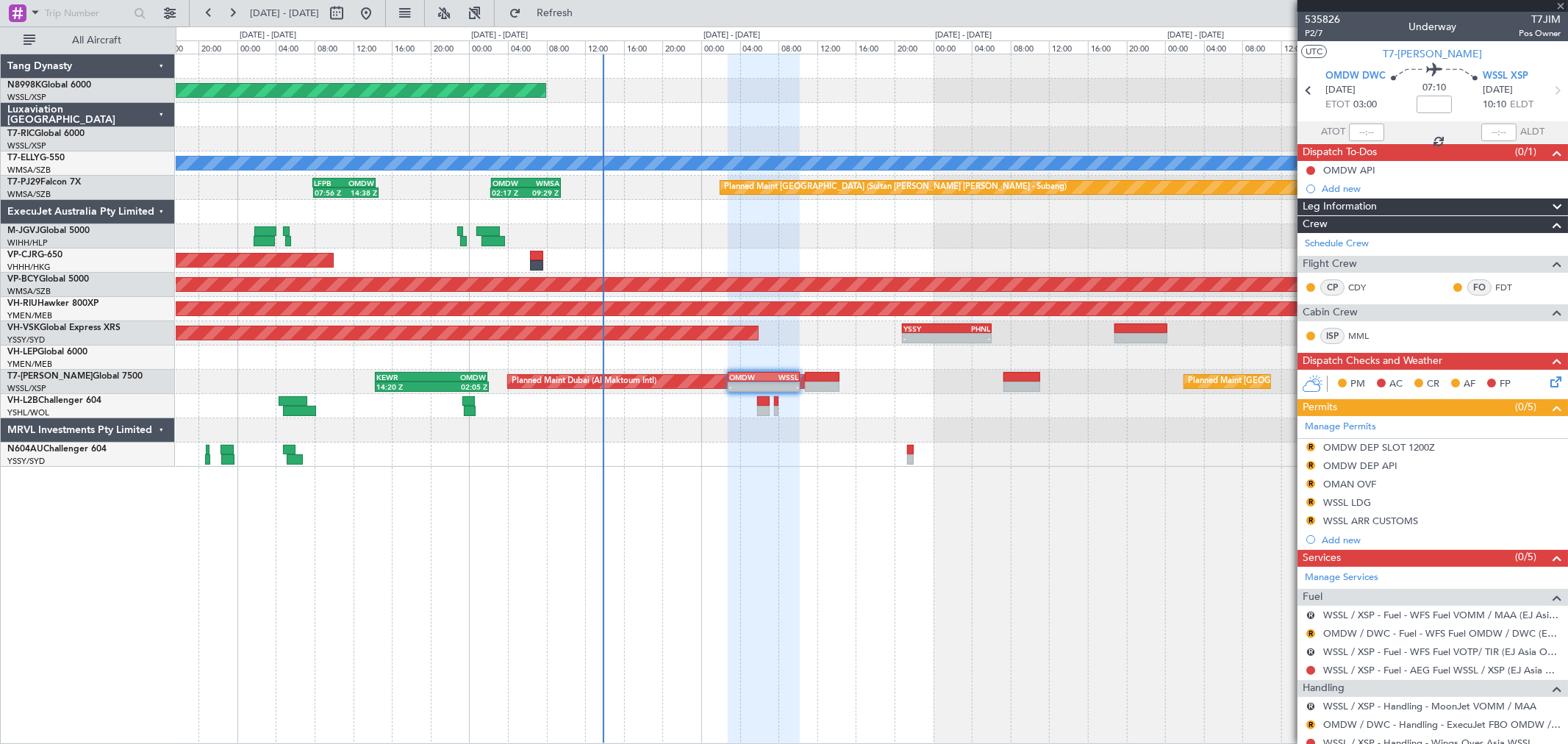
type input "2"
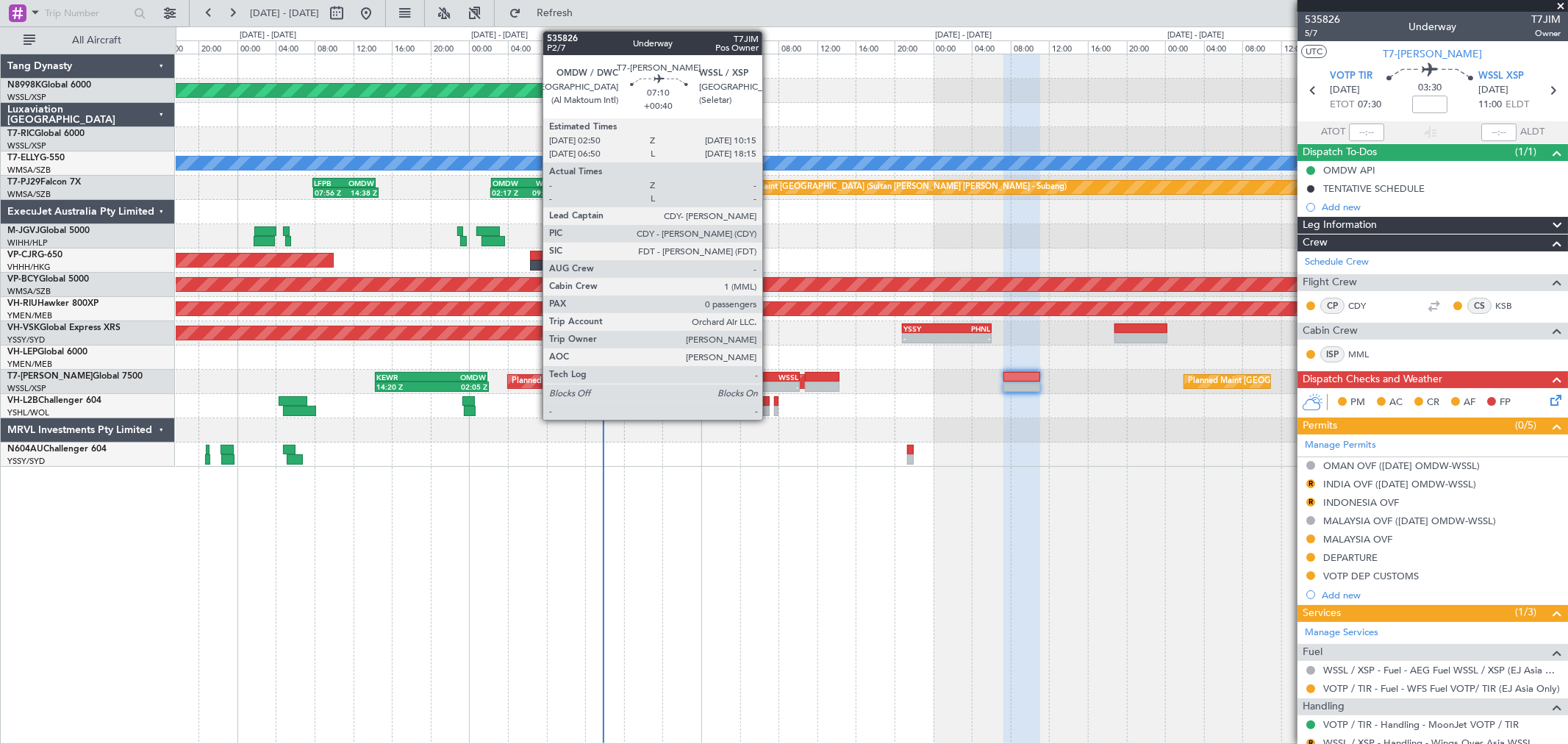
click at [770, 381] on div "10:15 Z" at bounding box center [781, 385] width 35 height 9
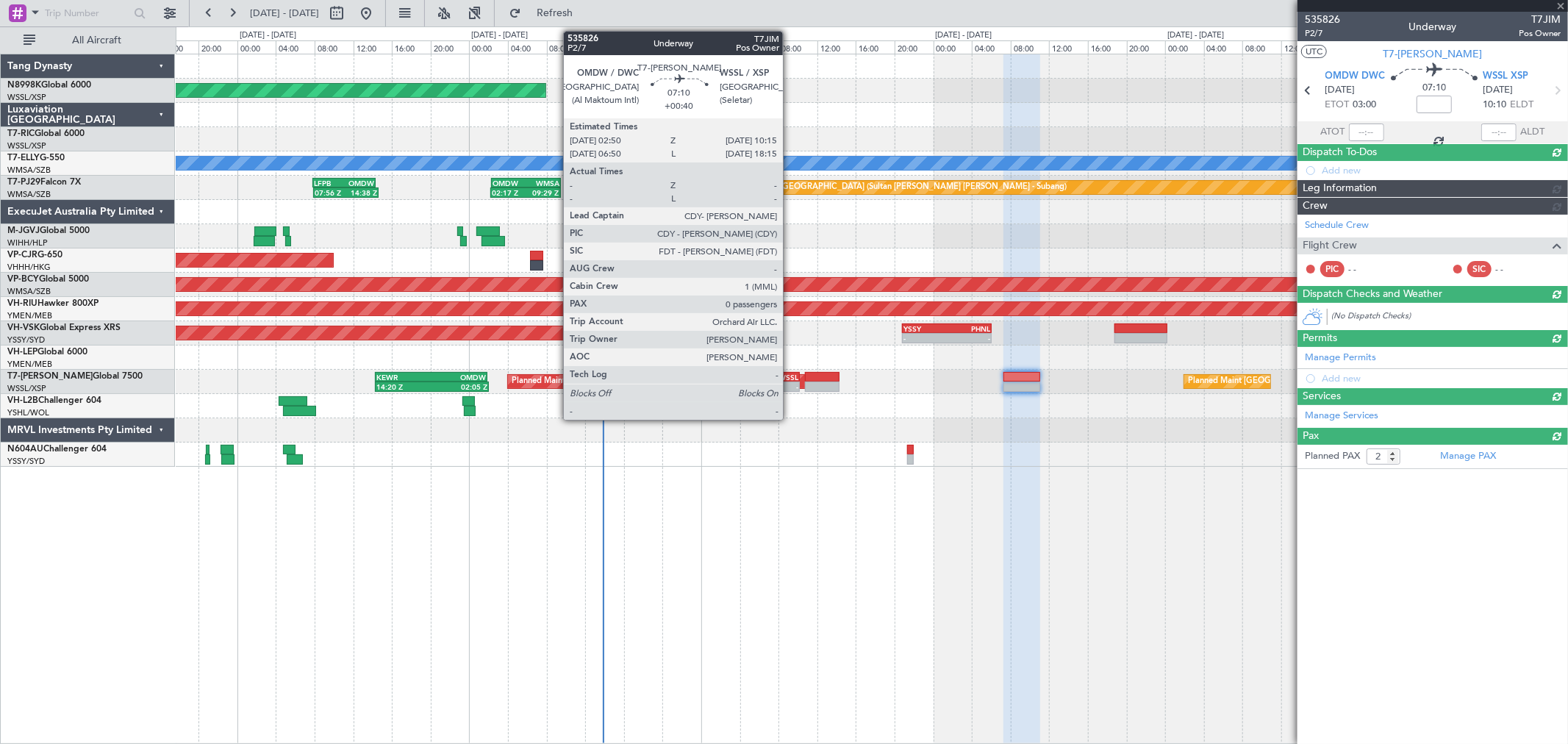
type input "+00:40"
type input "0"
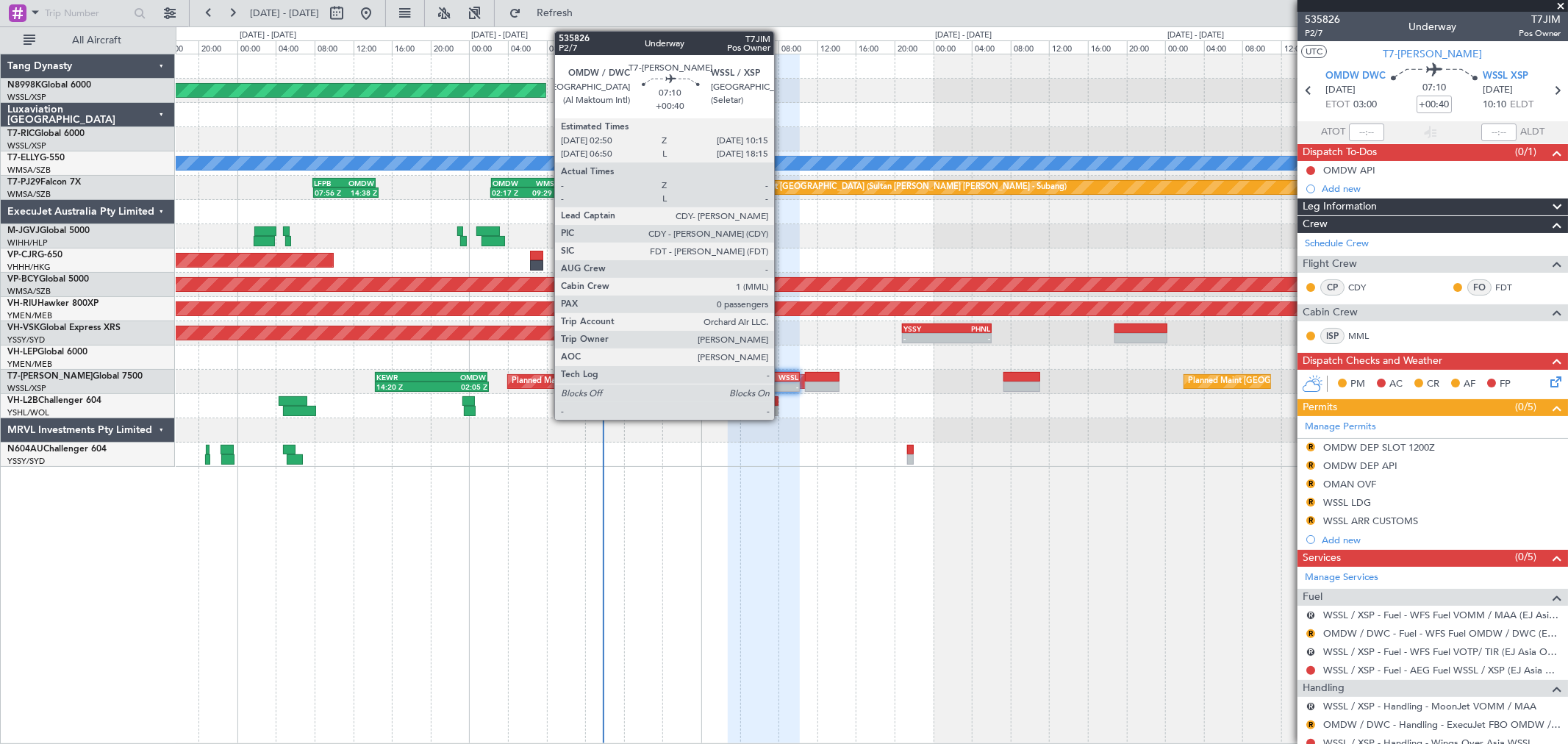
click at [781, 373] on div "WSSL" at bounding box center [781, 377] width 35 height 9
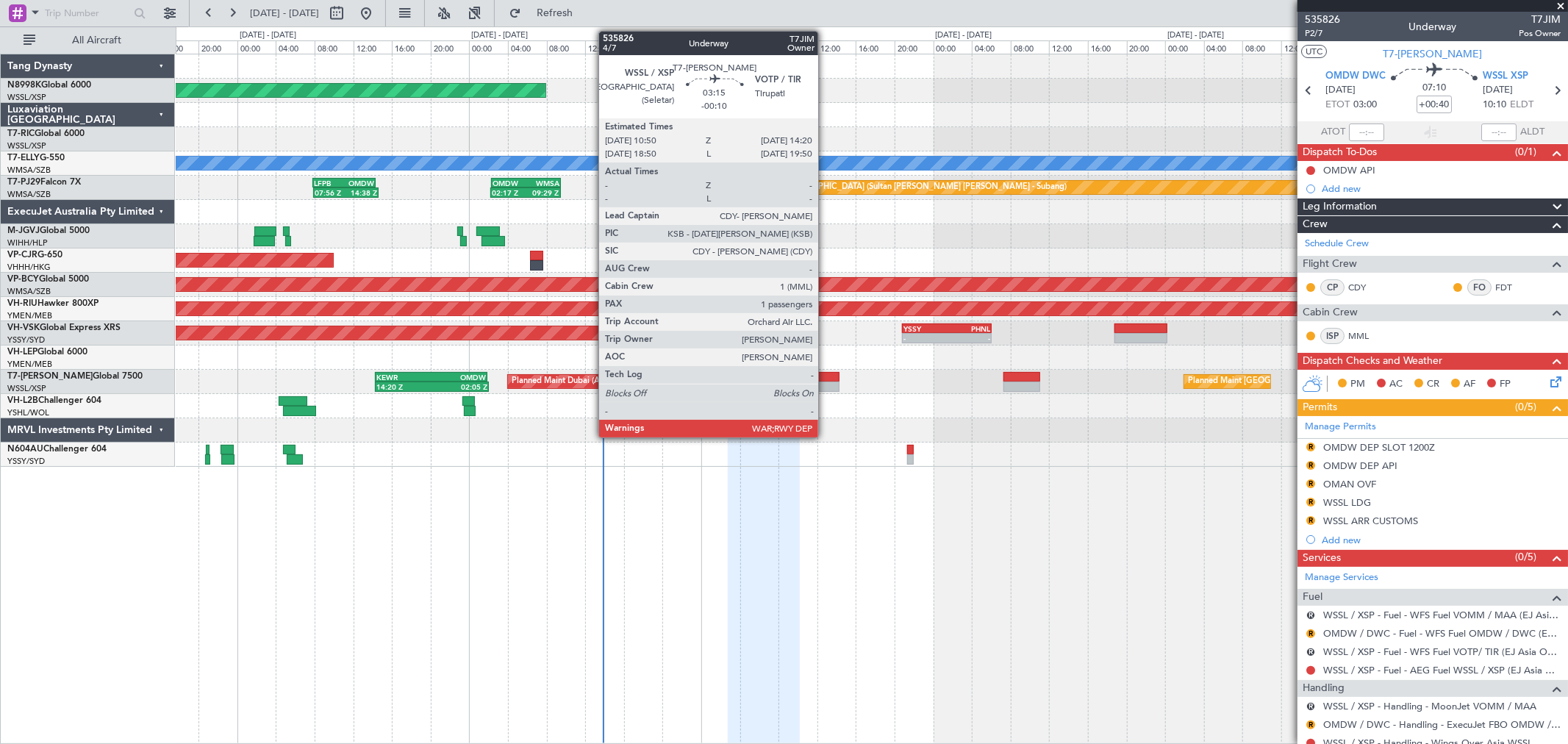
click at [820, 378] on div at bounding box center [822, 377] width 35 height 10
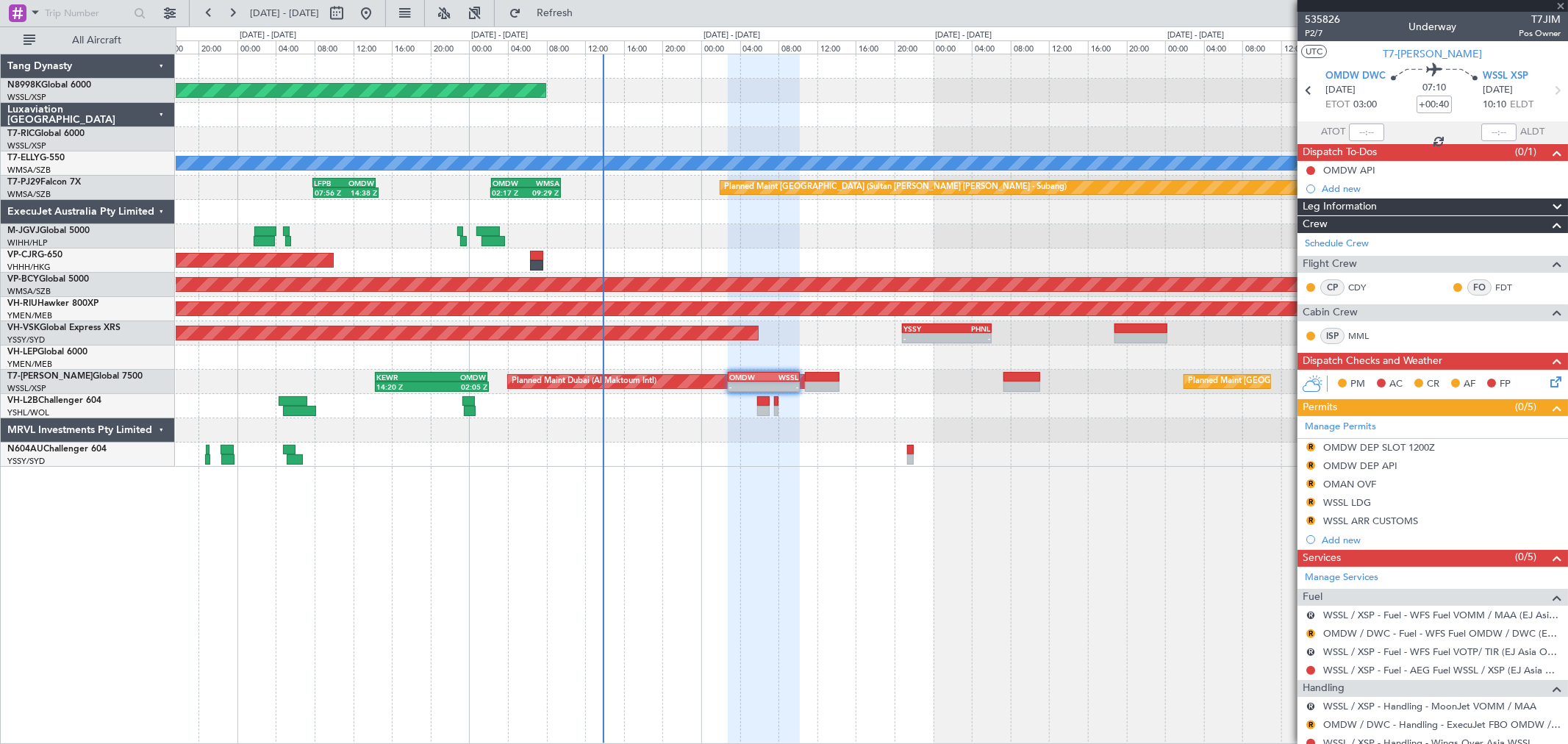
type input "-00:10"
type input "1"
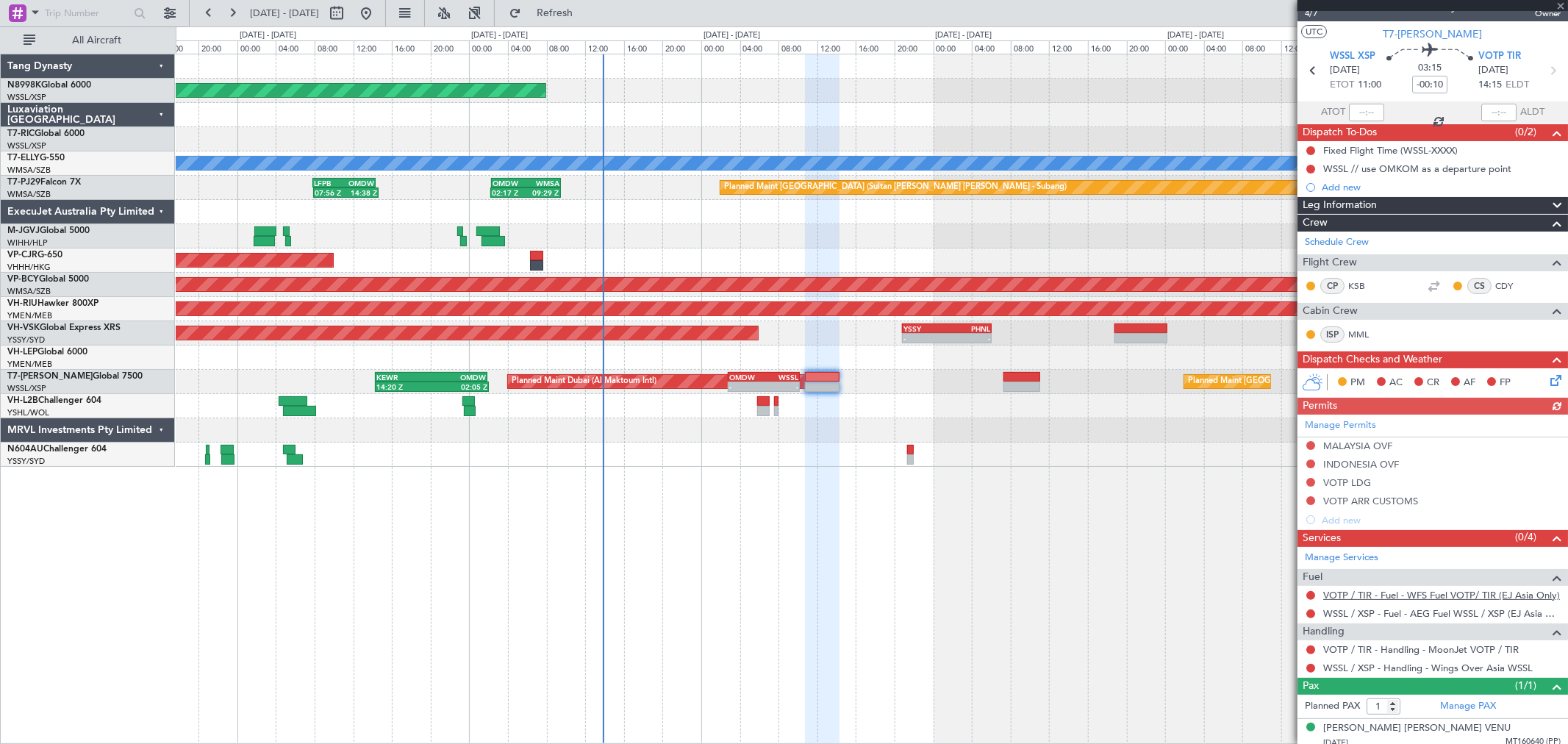
scroll to position [27, 0]
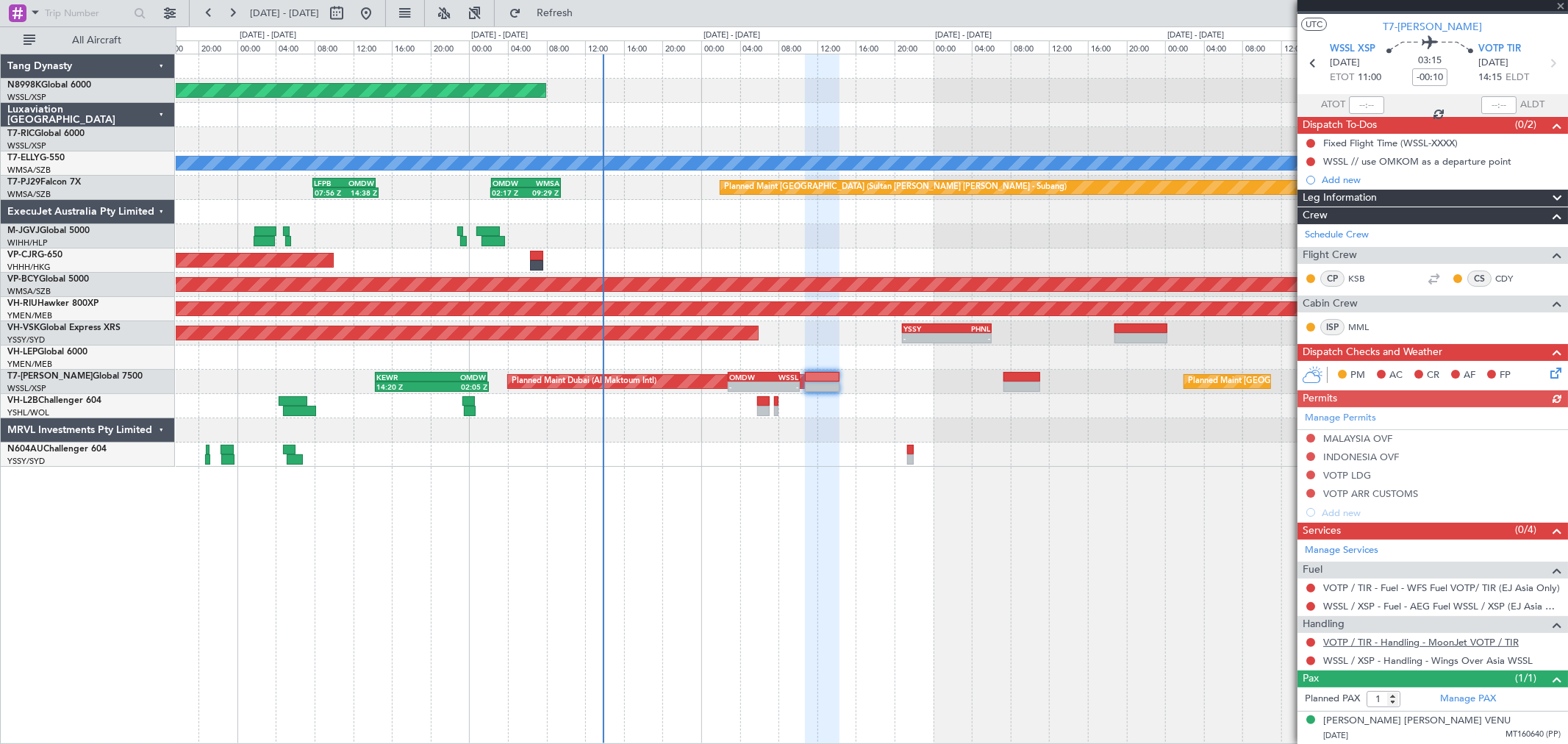
click at [1380, 640] on link "VOTP / TIR - Handling - MoonJet VOTP / TIR" at bounding box center [1421, 642] width 196 height 13
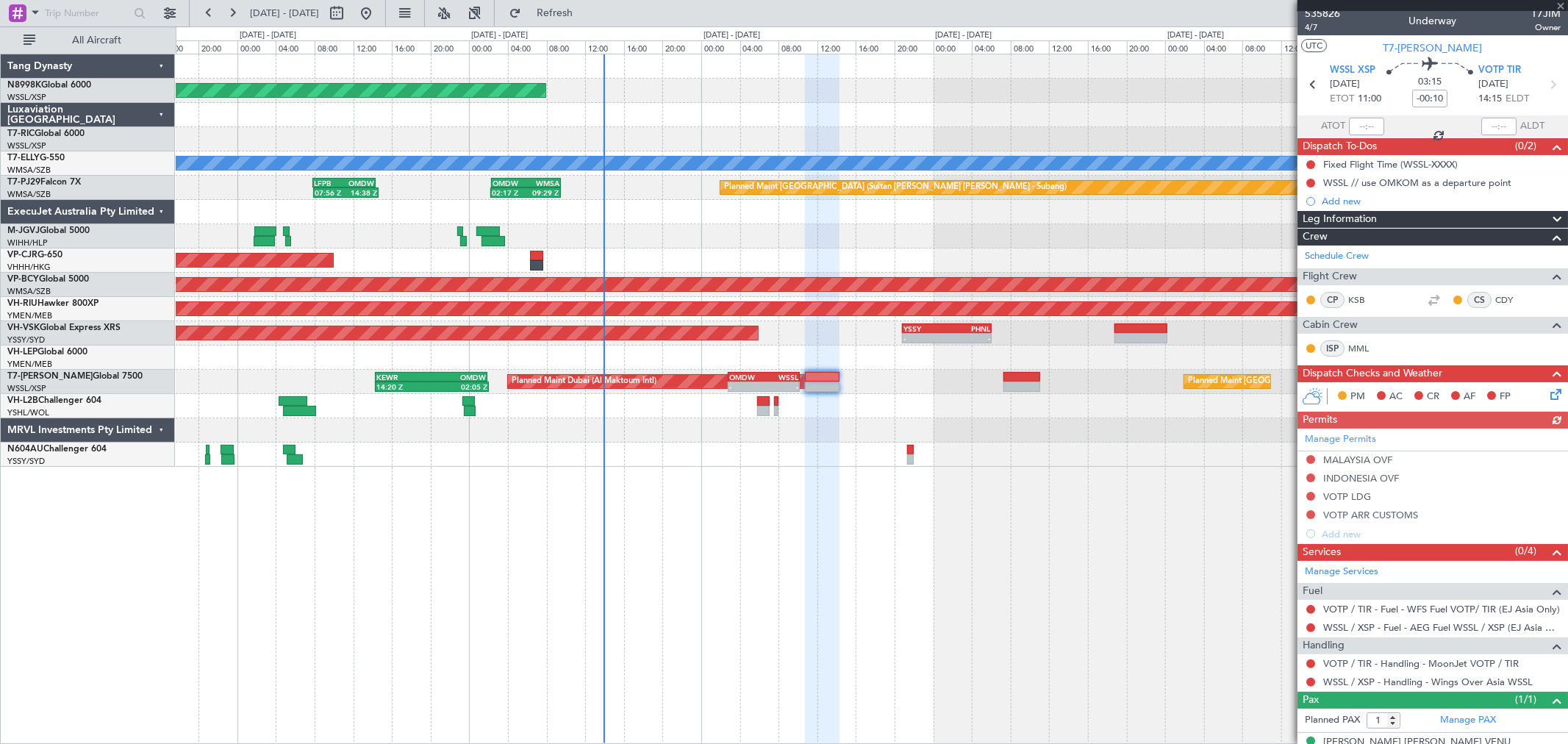
scroll to position [0, 0]
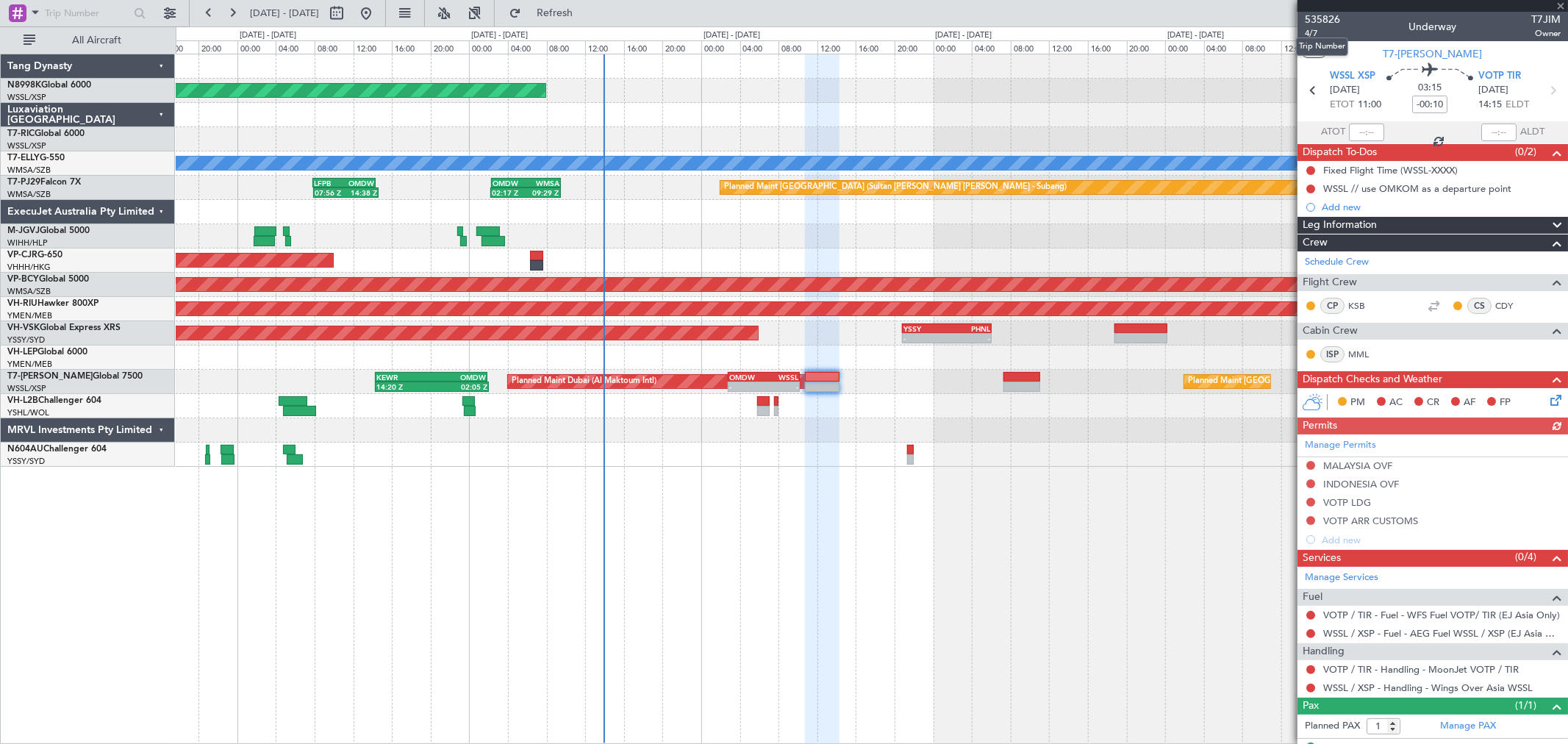
click at [1311, 30] on mat-tooltip-component "Trip Number" at bounding box center [1322, 47] width 73 height 39
click at [1316, 31] on span "4/7" at bounding box center [1323, 33] width 36 height 13
click at [1309, 665] on button at bounding box center [1311, 670] width 9 height 9
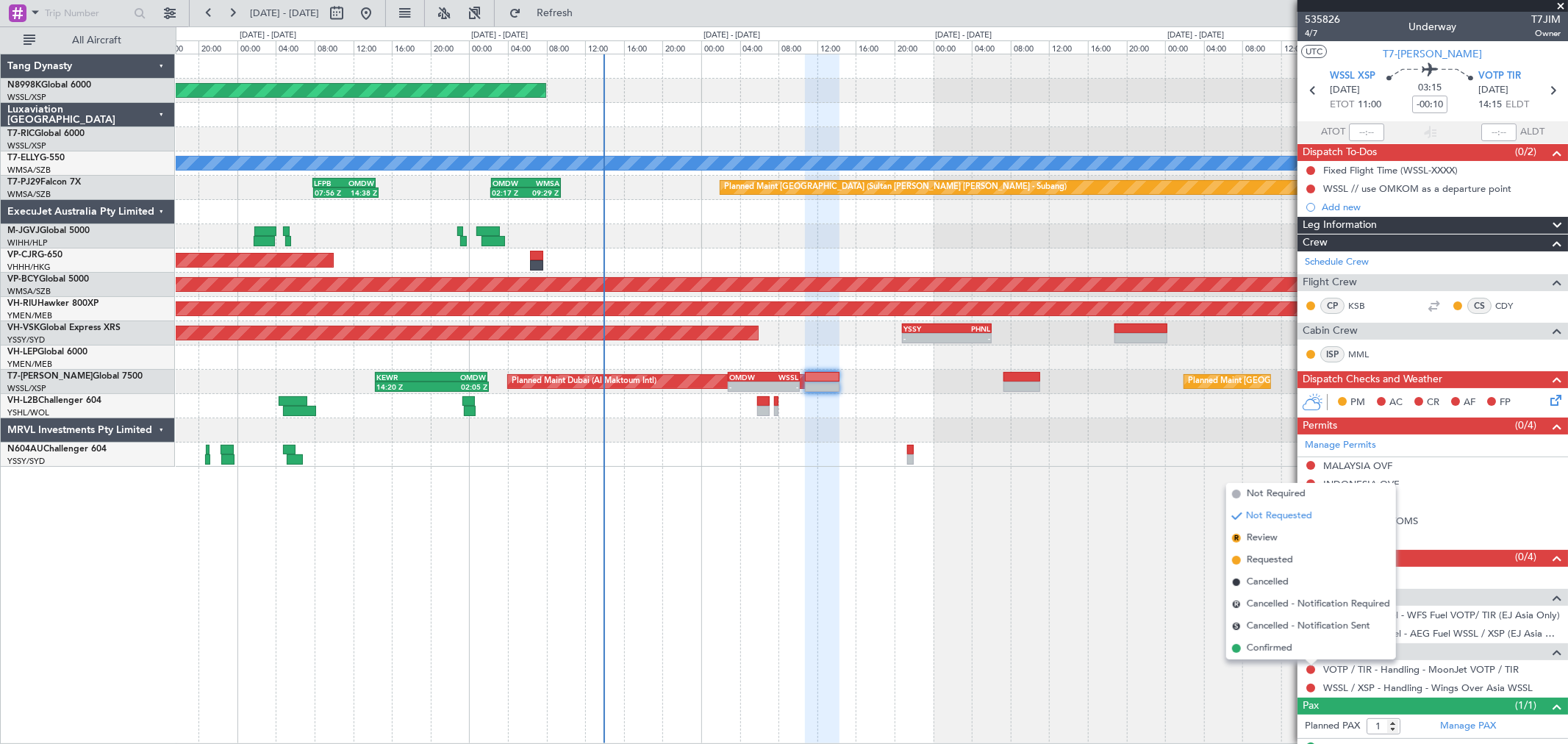
drag, startPoint x: 1278, startPoint y: 560, endPoint x: 1289, endPoint y: 550, distance: 14.9
click at [1278, 559] on span "Requested" at bounding box center [1270, 560] width 46 height 15
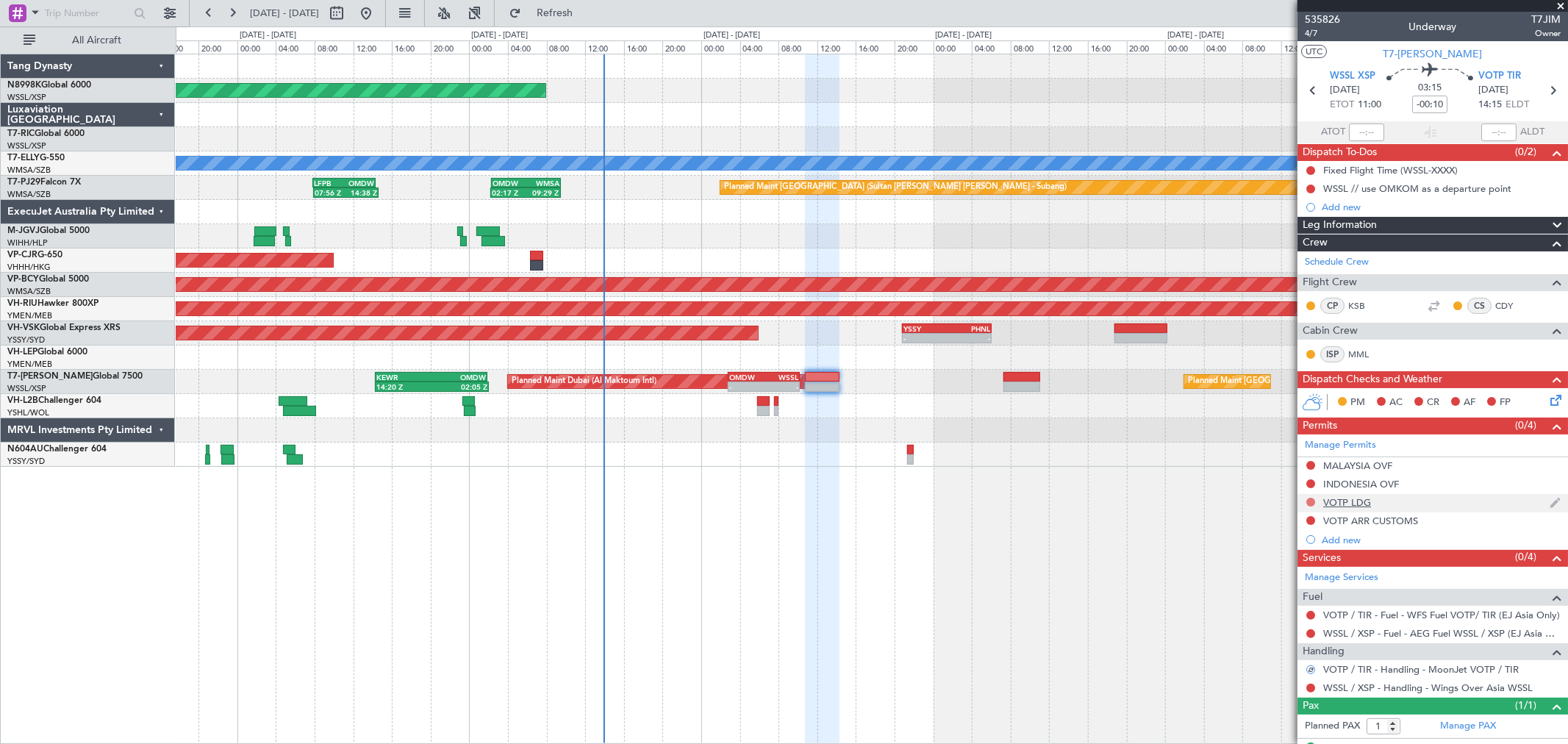
click at [1311, 503] on button at bounding box center [1311, 502] width 9 height 9
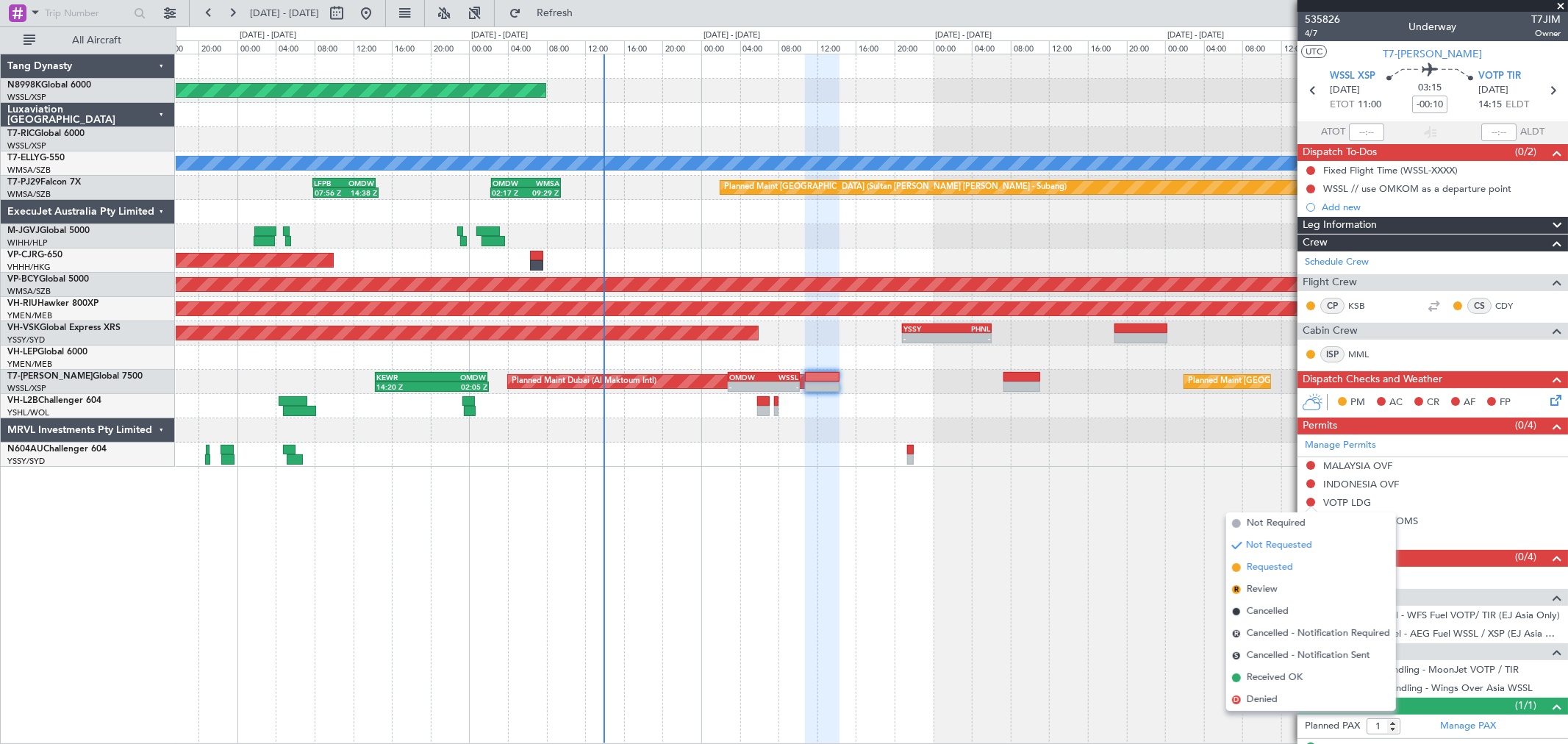
click at [1269, 560] on span "Requested" at bounding box center [1270, 567] width 46 height 15
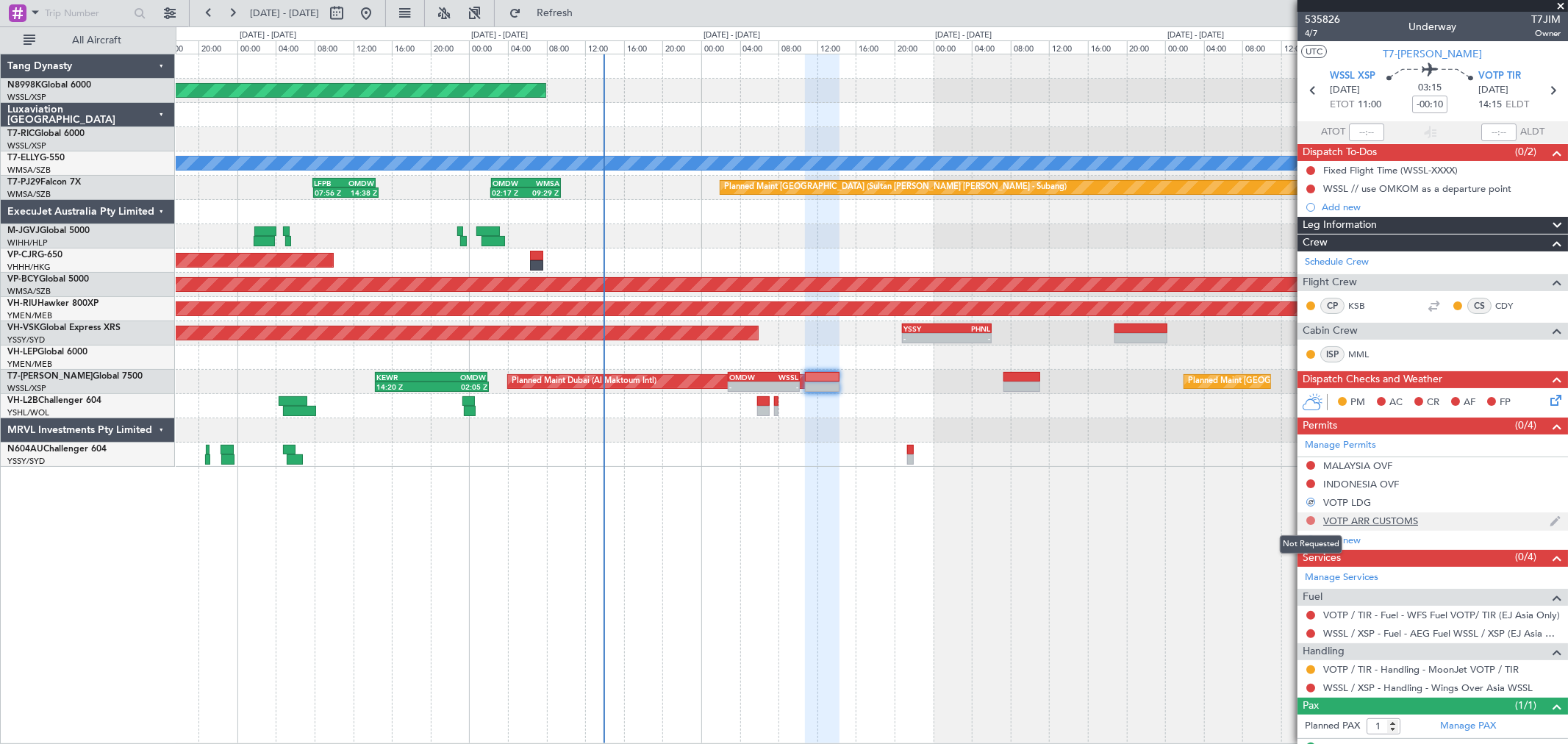
click at [1310, 519] on button at bounding box center [1311, 520] width 9 height 9
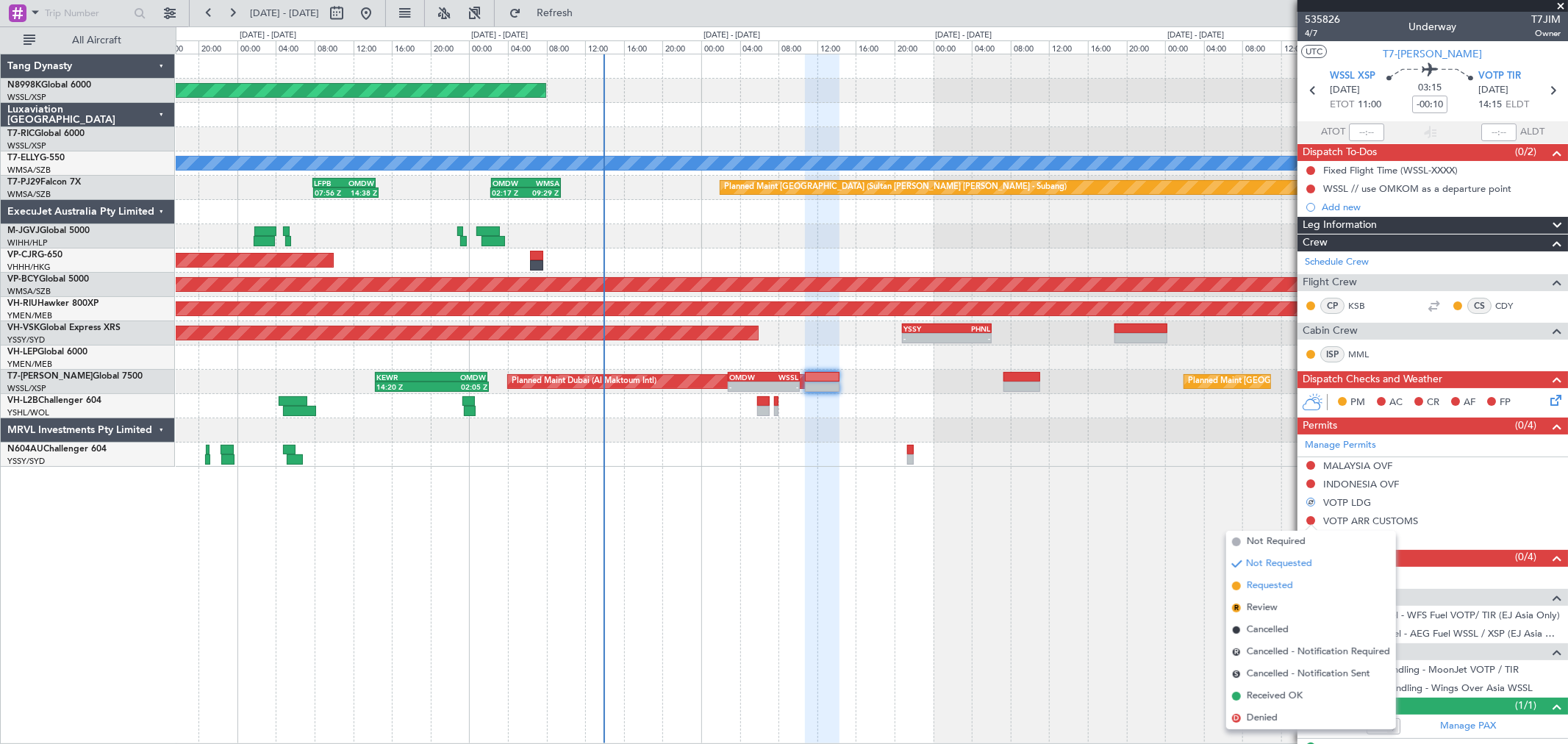
click at [1260, 583] on span "Requested" at bounding box center [1270, 586] width 46 height 15
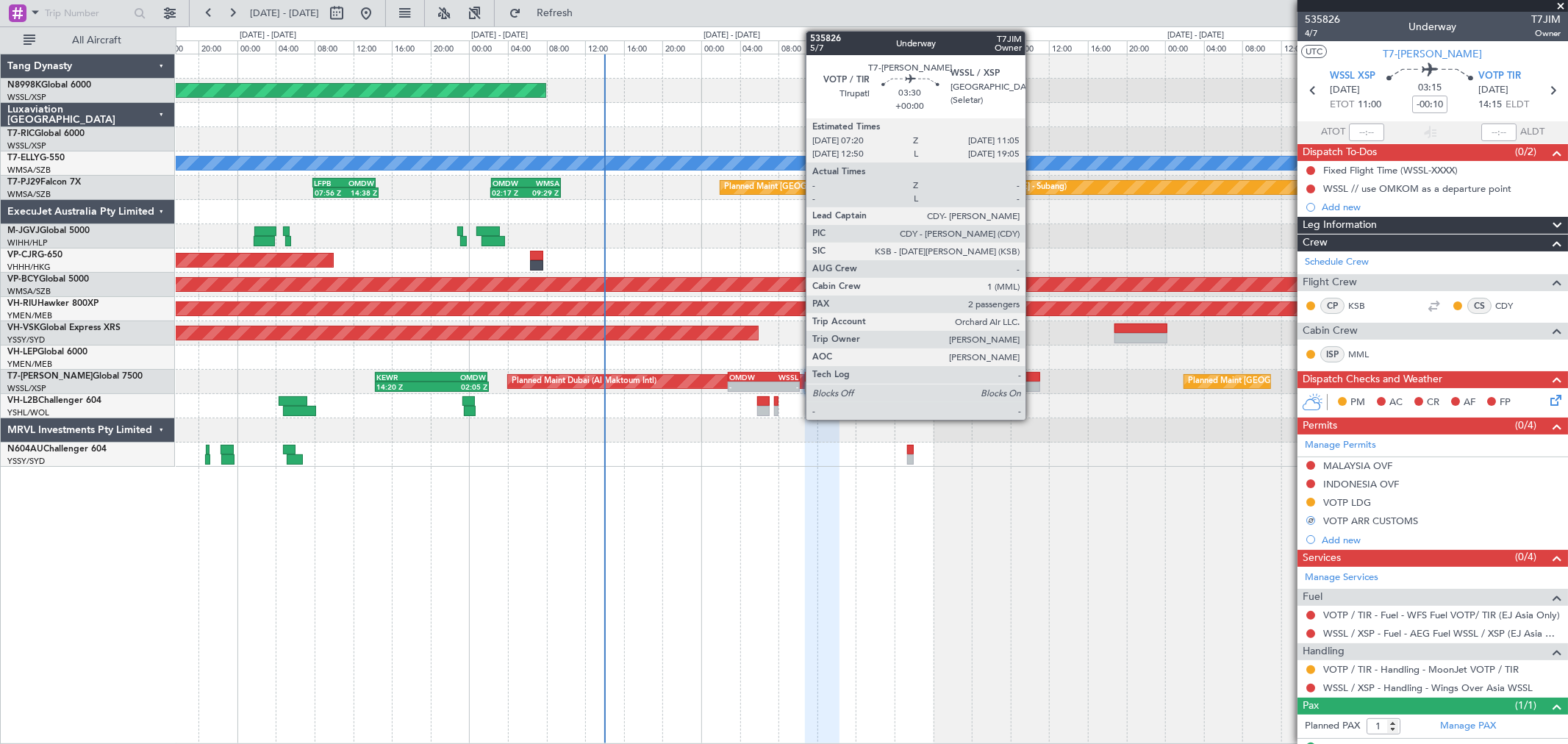
click at [1033, 380] on div at bounding box center [1022, 377] width 37 height 10
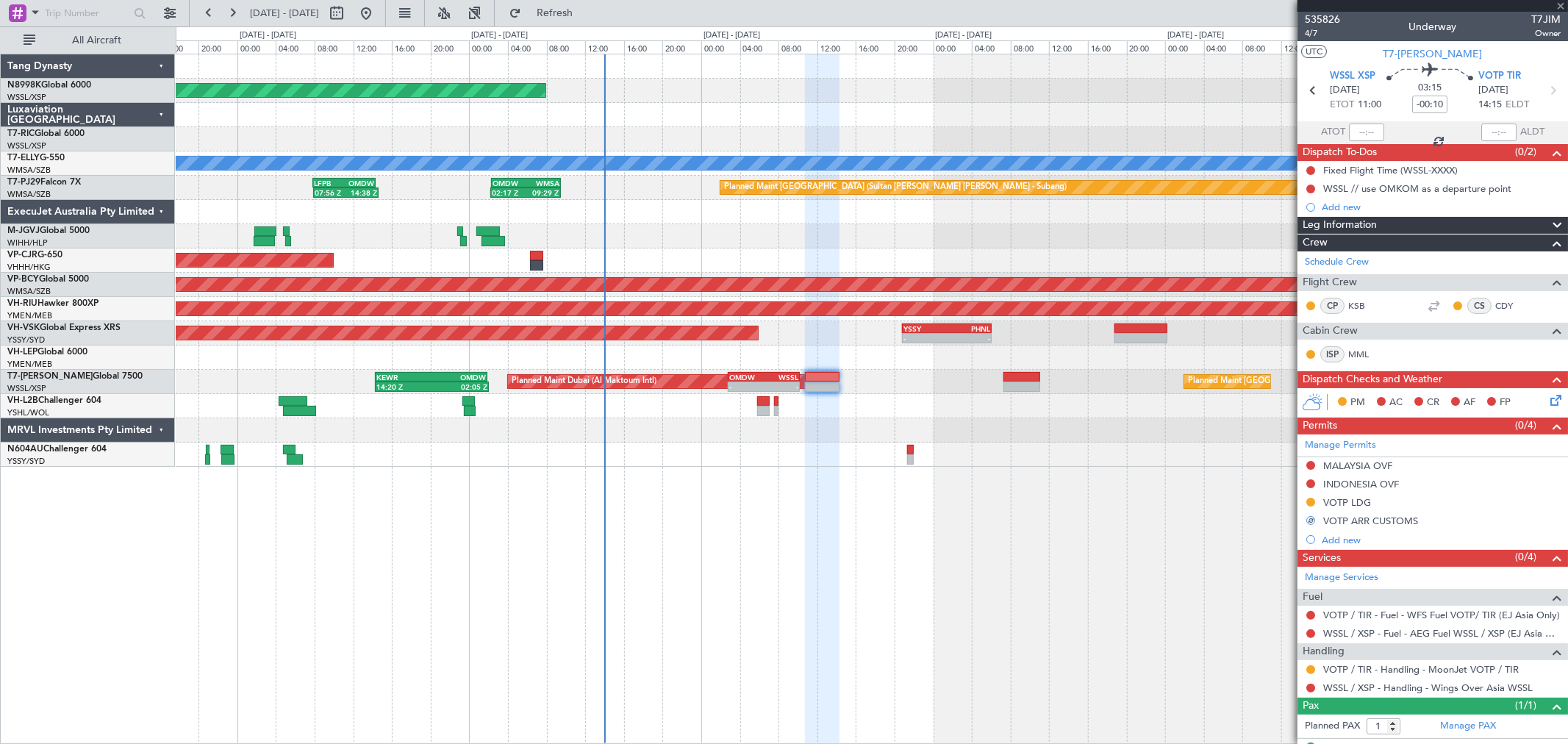
type input "2"
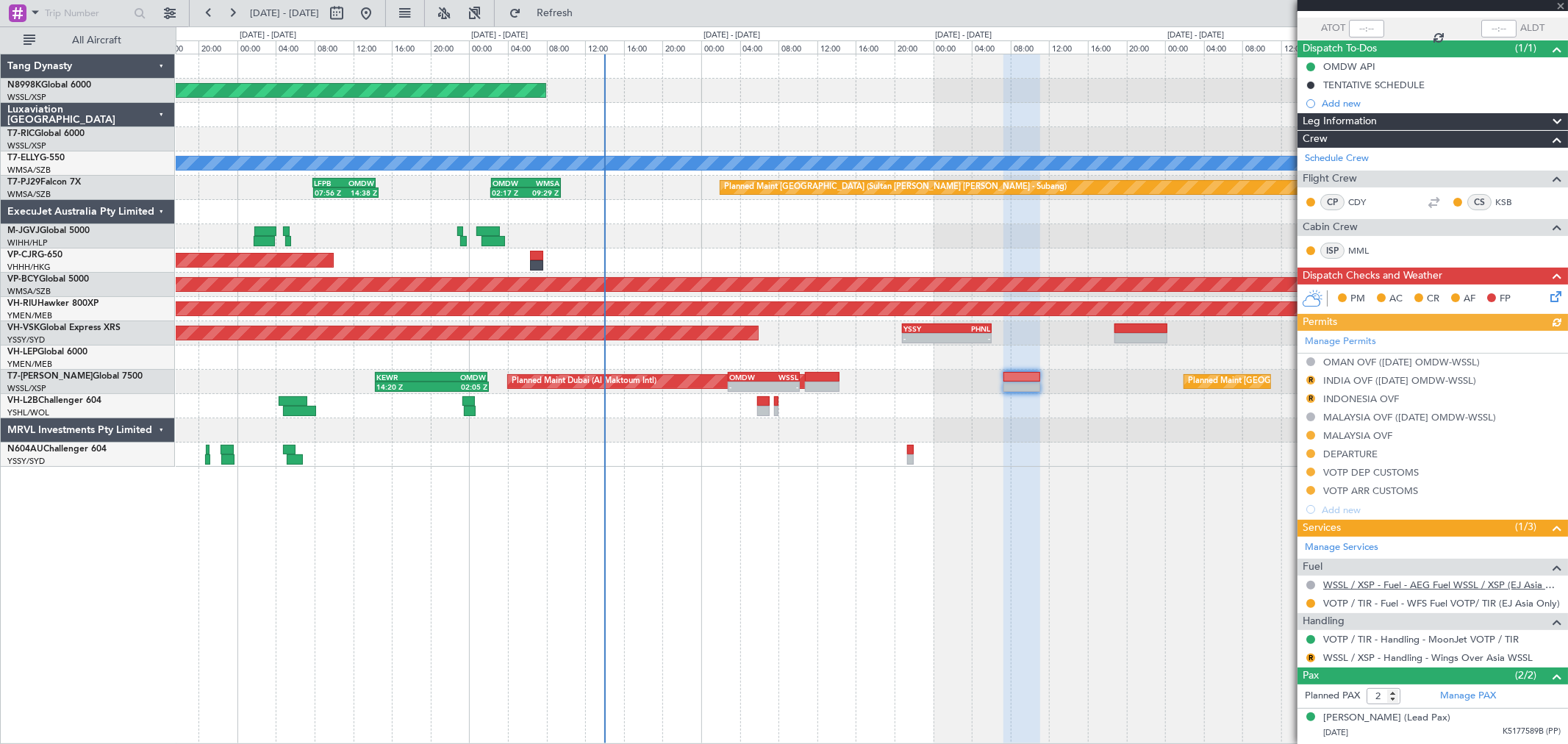
scroll to position [116, 0]
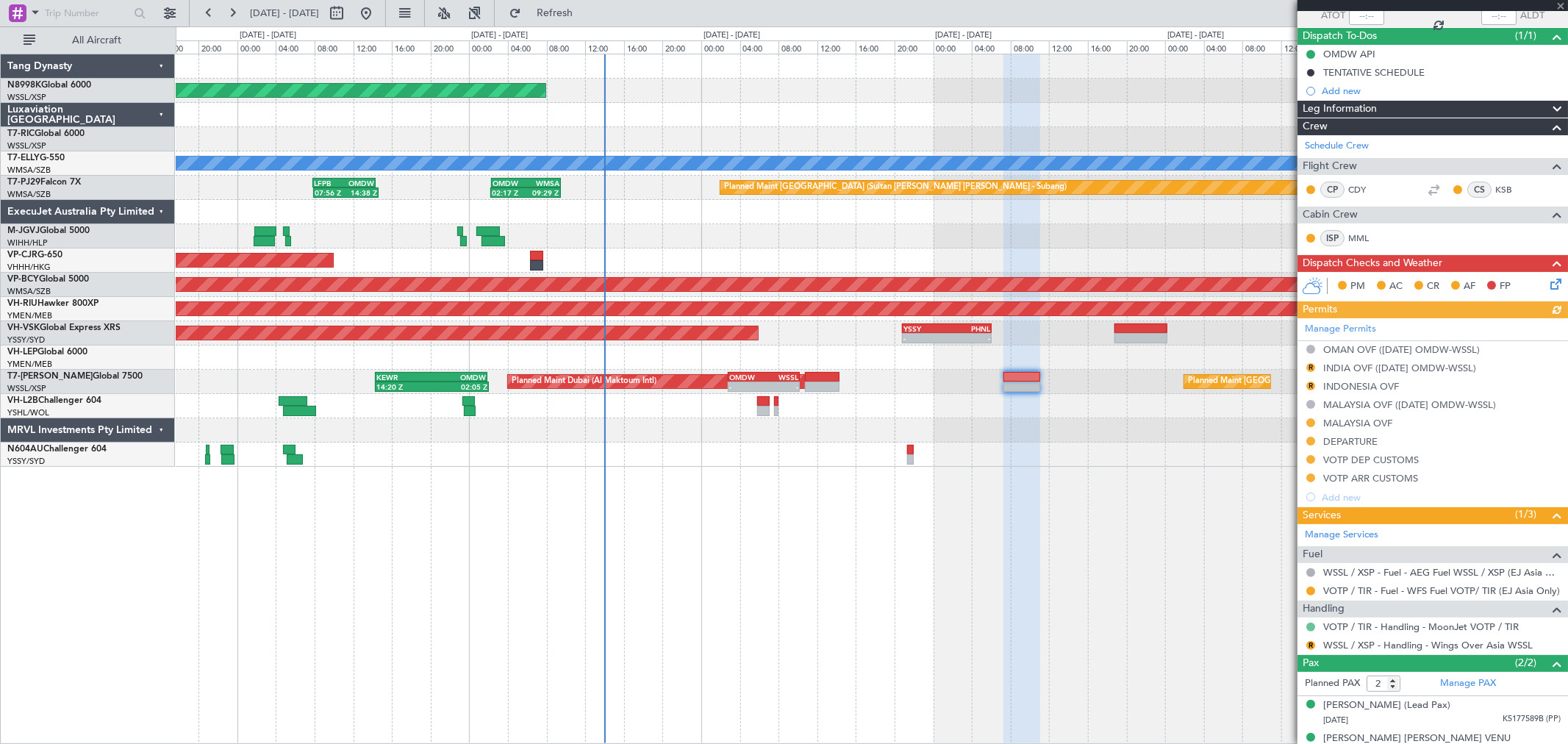
click at [1308, 625] on button at bounding box center [1311, 627] width 9 height 9
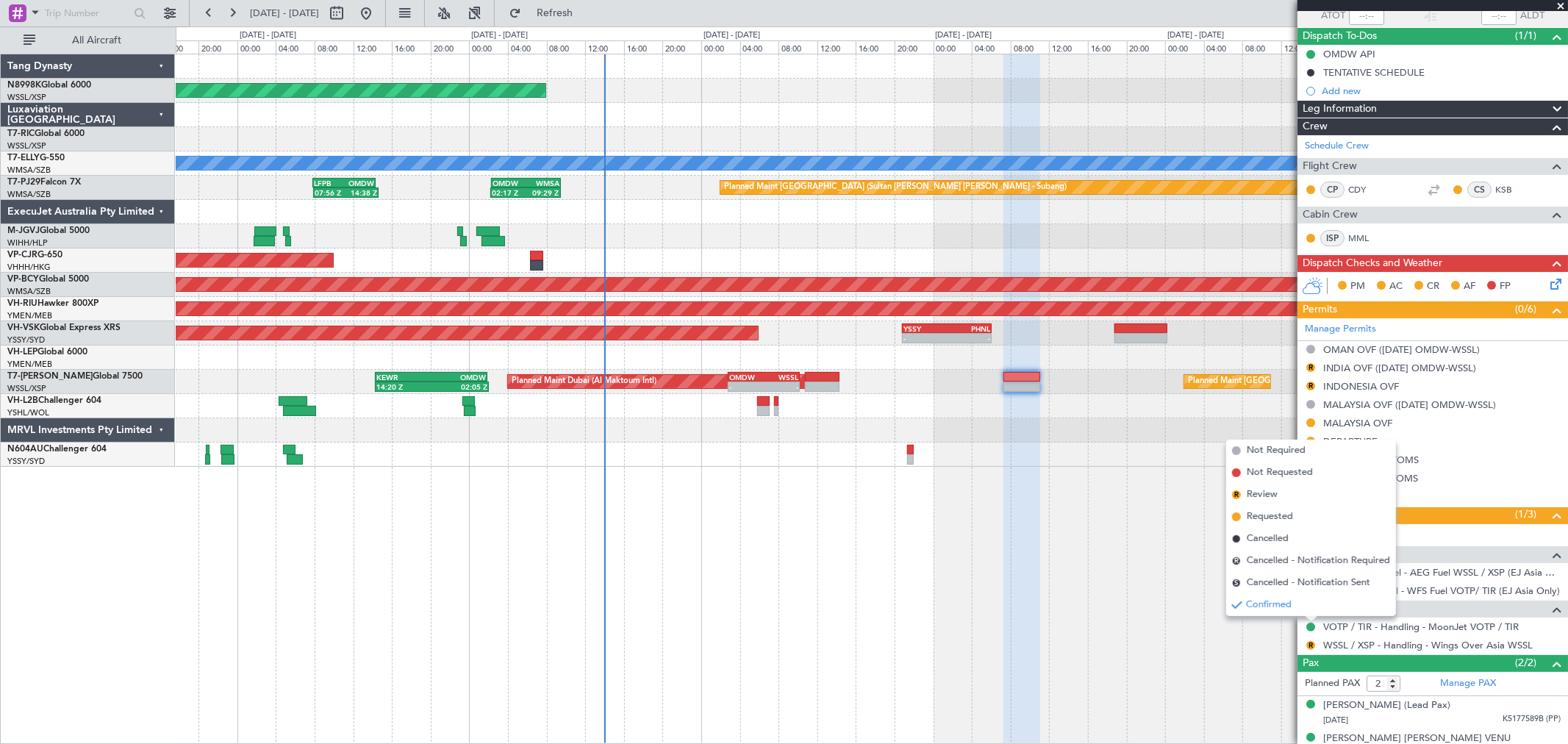
drag, startPoint x: 1273, startPoint y: 513, endPoint x: 1287, endPoint y: 501, distance: 18.4
click at [1273, 512] on span "Requested" at bounding box center [1270, 517] width 46 height 15
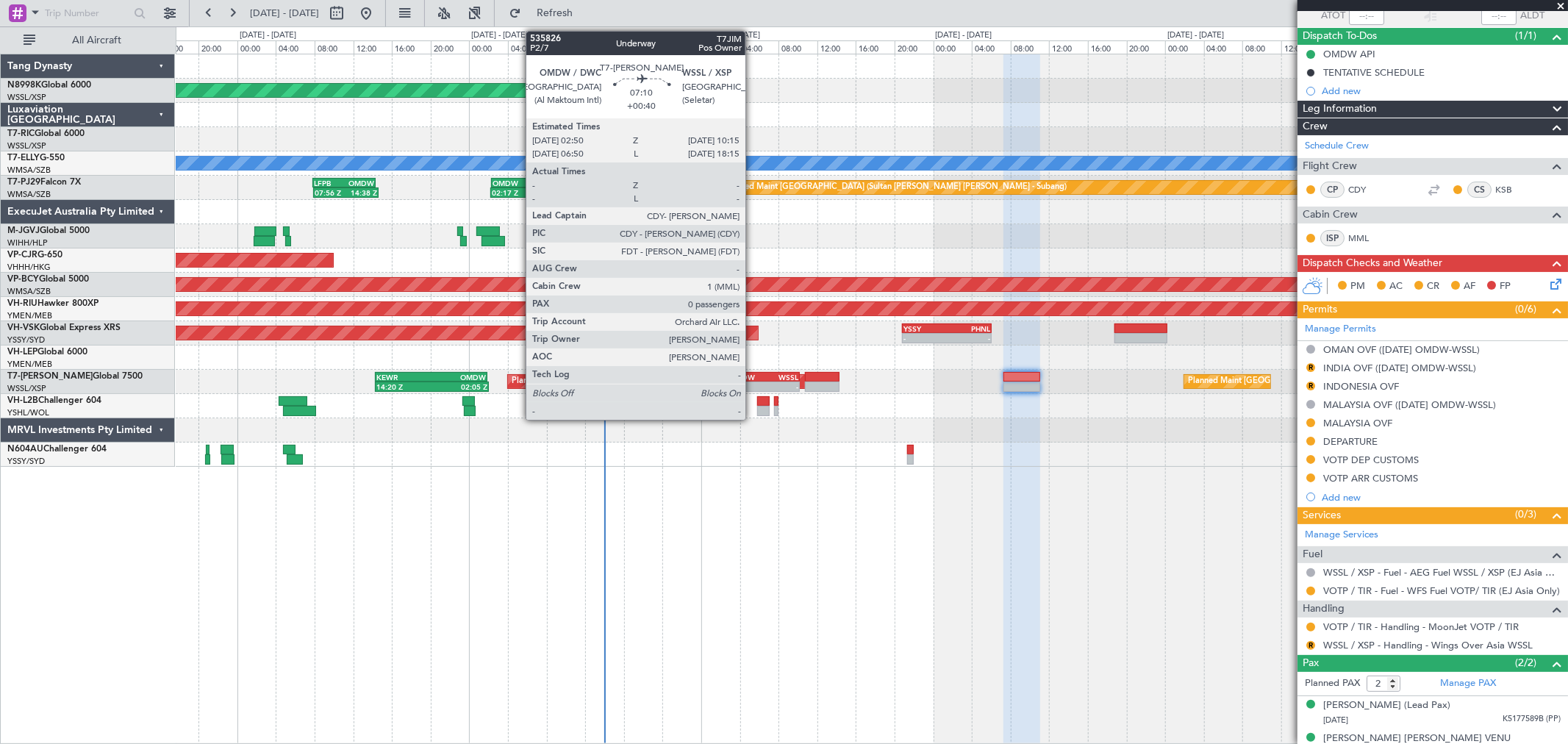
click at [754, 381] on div "- -" at bounding box center [764, 386] width 72 height 10
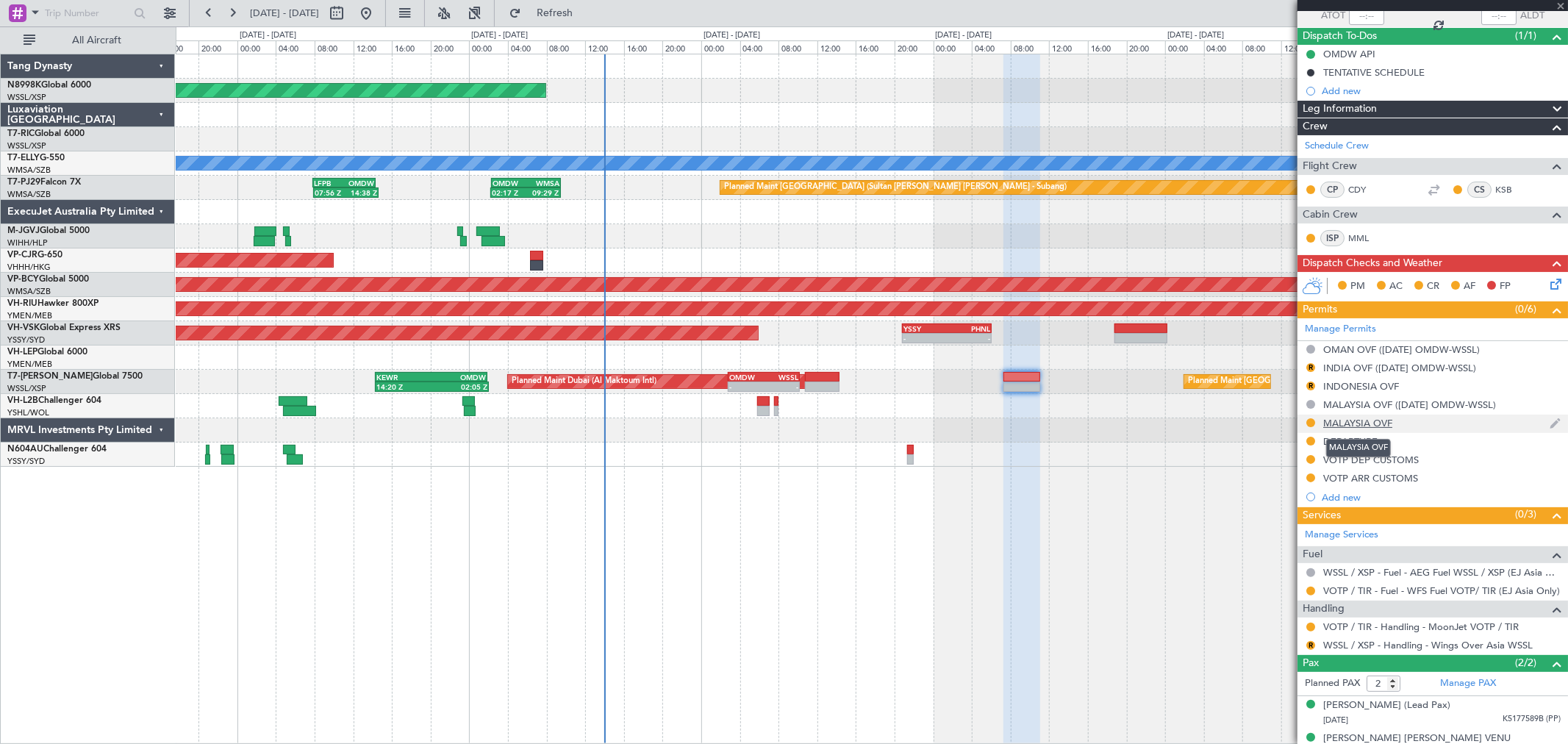
type input "+00:40"
type input "0"
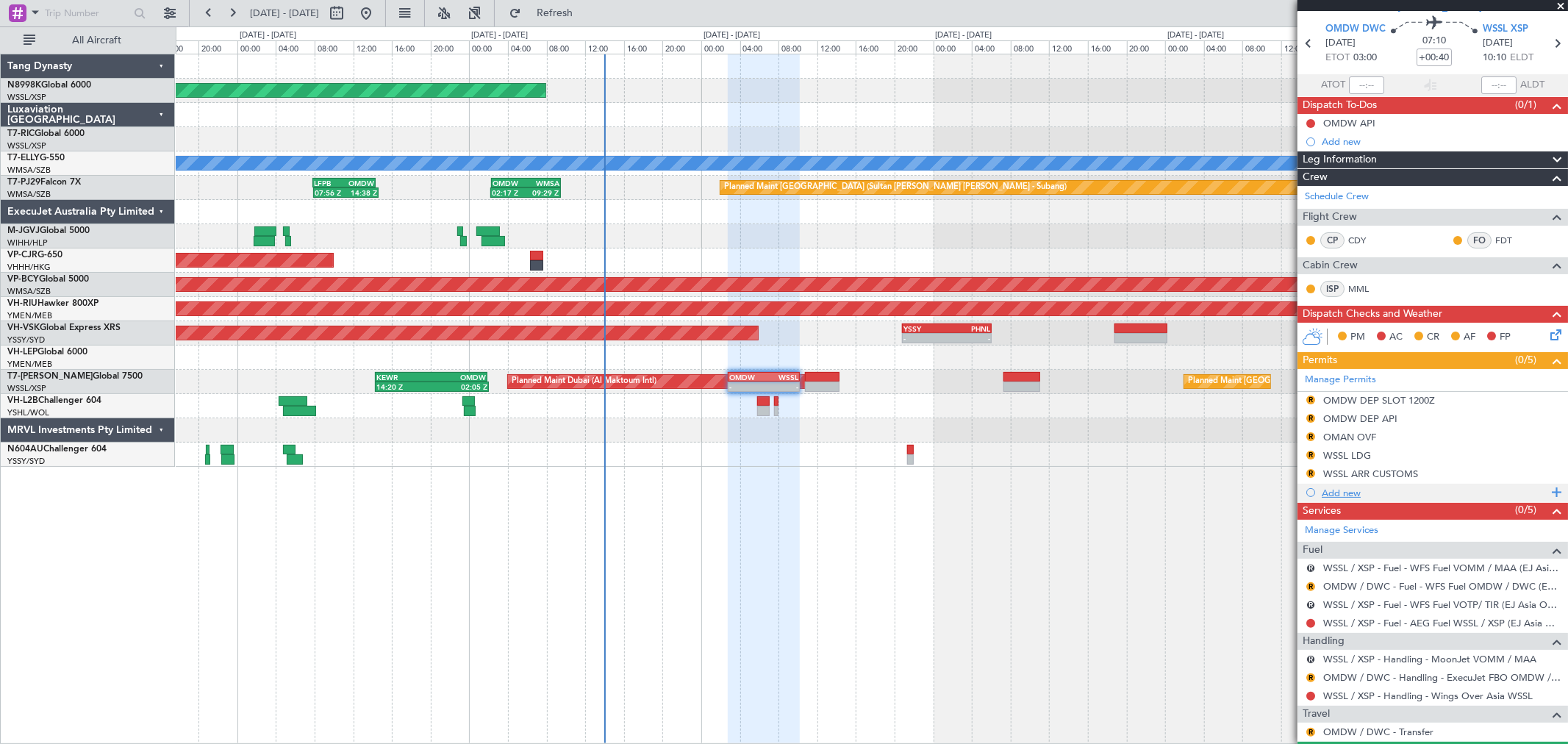
scroll to position [86, 0]
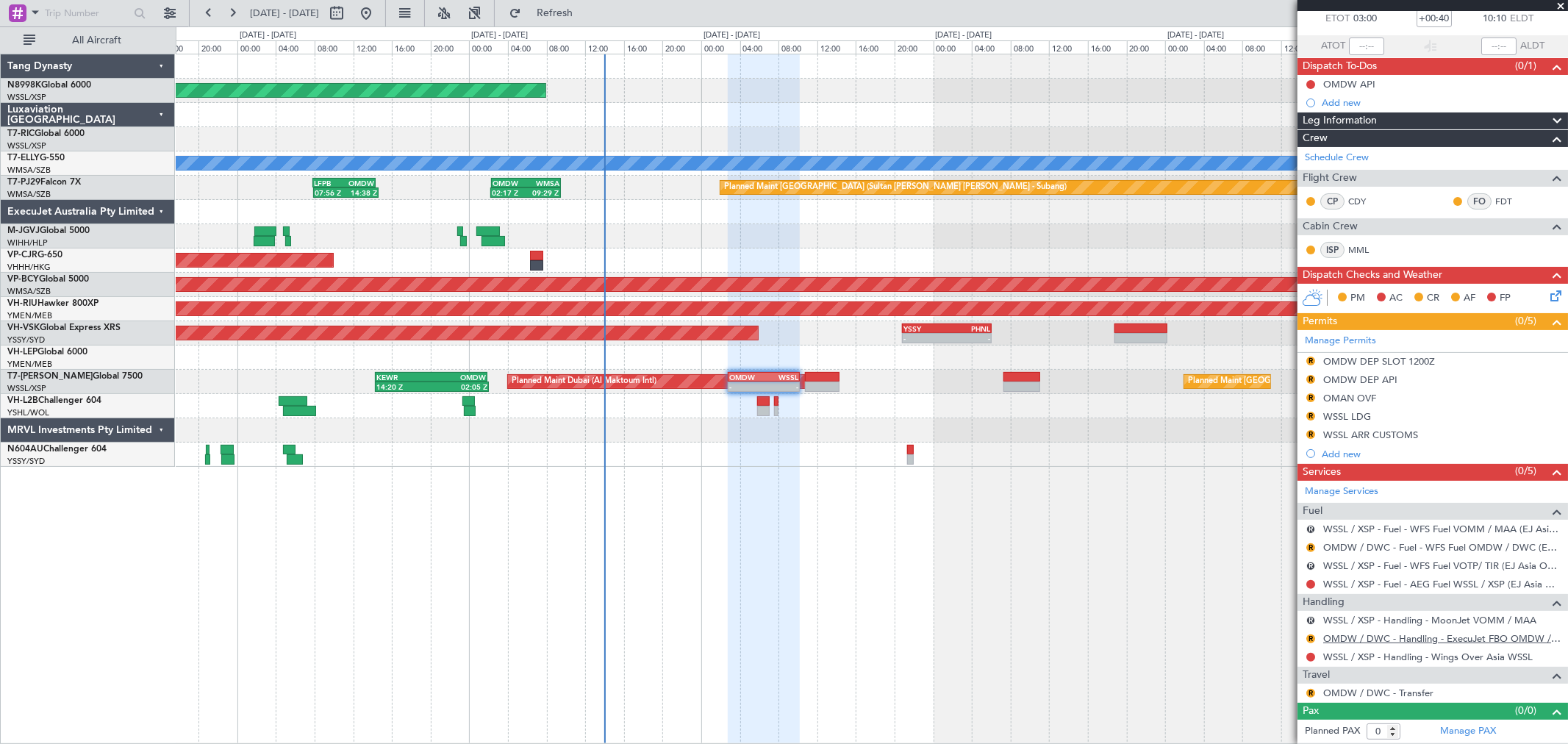
click at [1384, 640] on link "OMDW / DWC - Handling - ExecuJet FBO OMDW / DWC" at bounding box center [1442, 638] width 237 height 13
click at [1310, 544] on button "R" at bounding box center [1311, 547] width 9 height 9
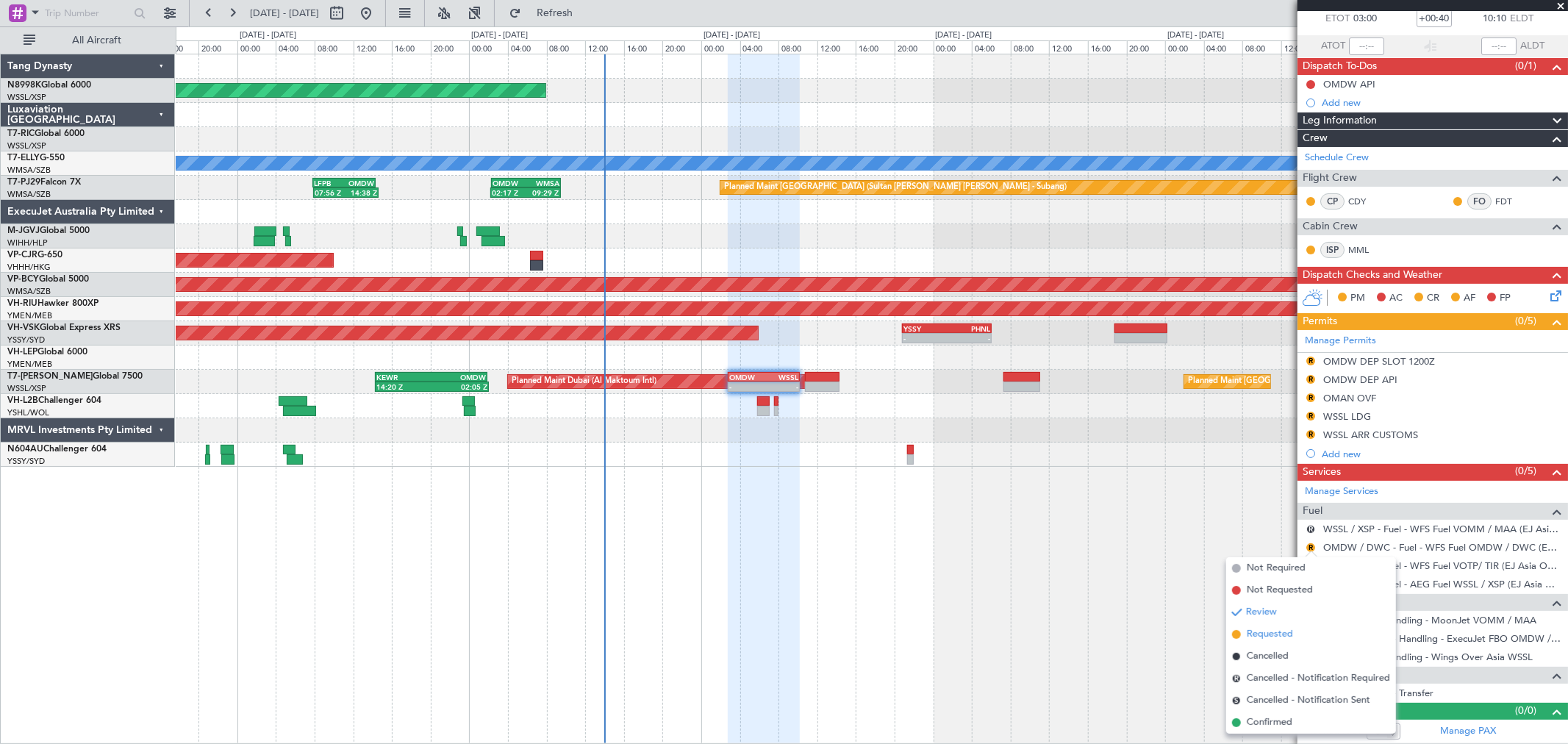
click at [1274, 631] on span "Requested" at bounding box center [1270, 634] width 46 height 15
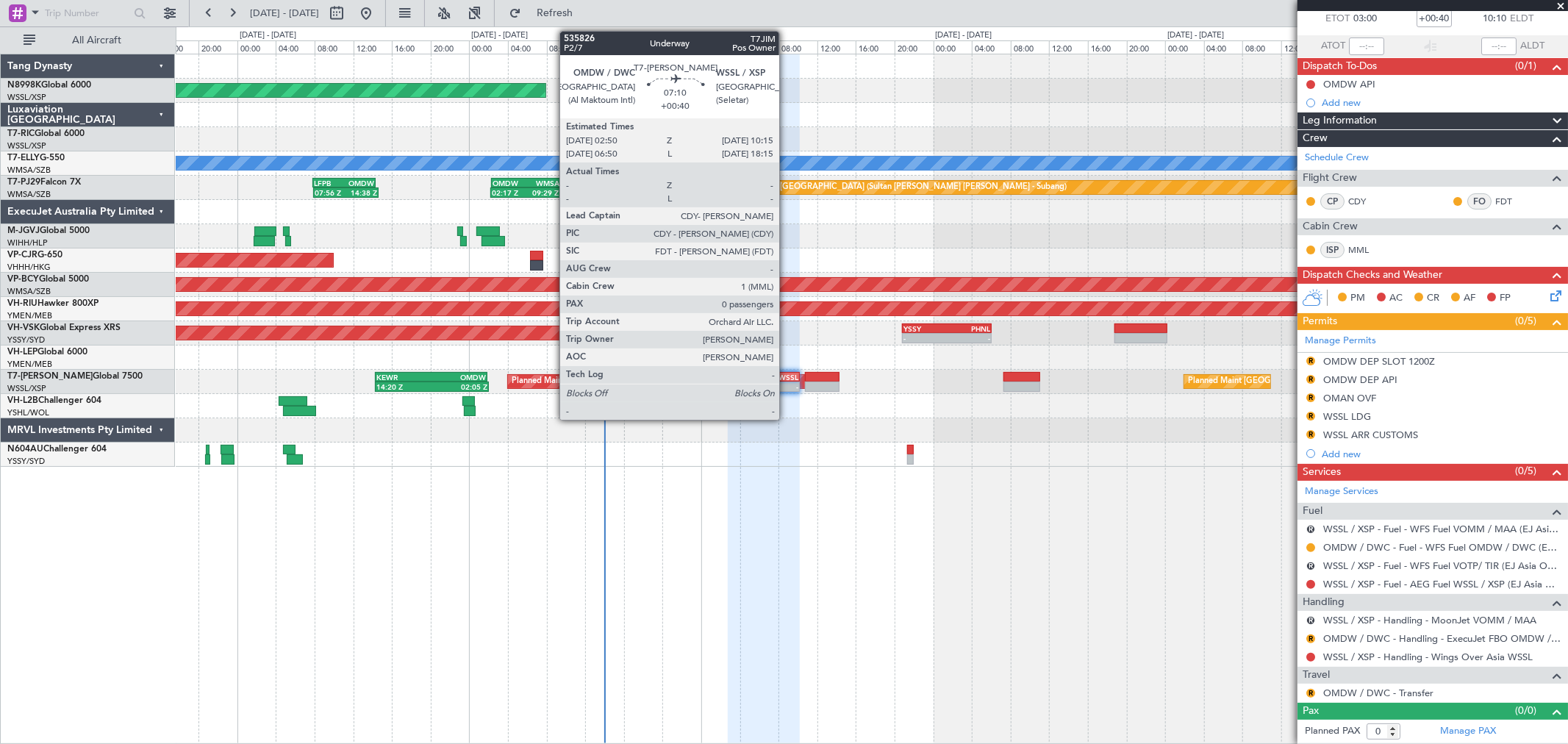
click at [787, 381] on div "10:15 Z" at bounding box center [781, 385] width 35 height 9
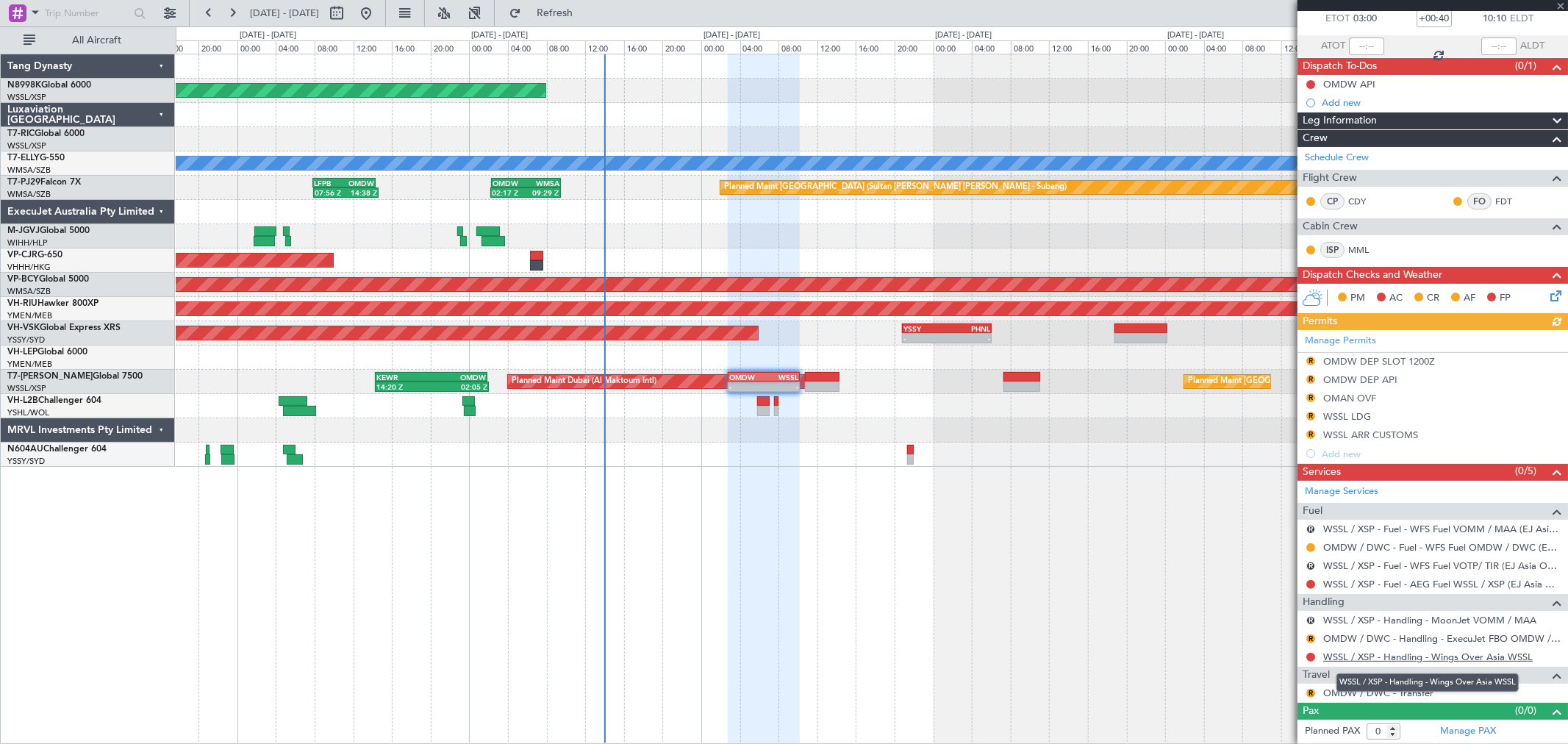
click at [1383, 655] on link "WSSL / XSP - Handling - Wings Over Asia WSSL" at bounding box center [1428, 656] width 209 height 13
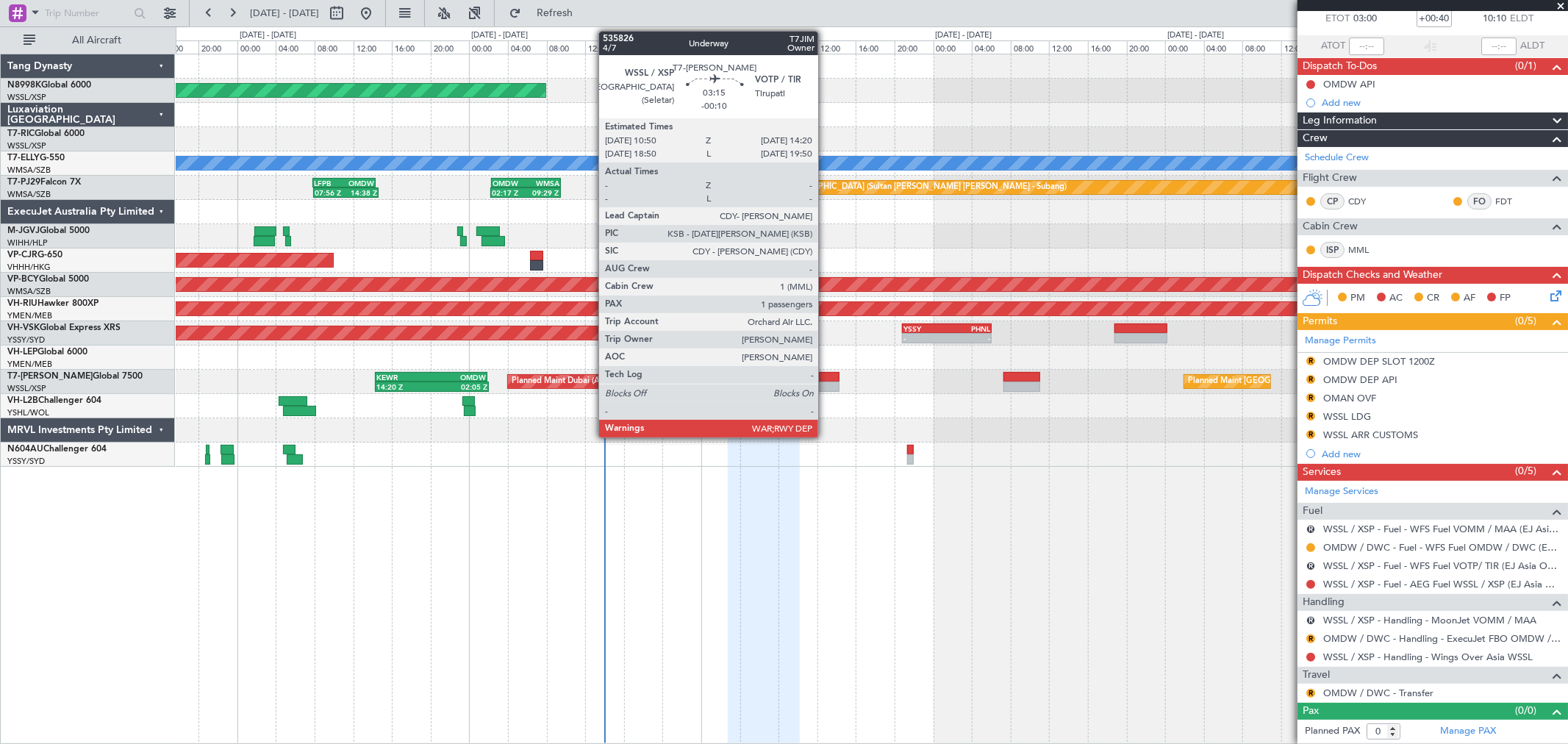
click at [826, 378] on div at bounding box center [822, 377] width 35 height 10
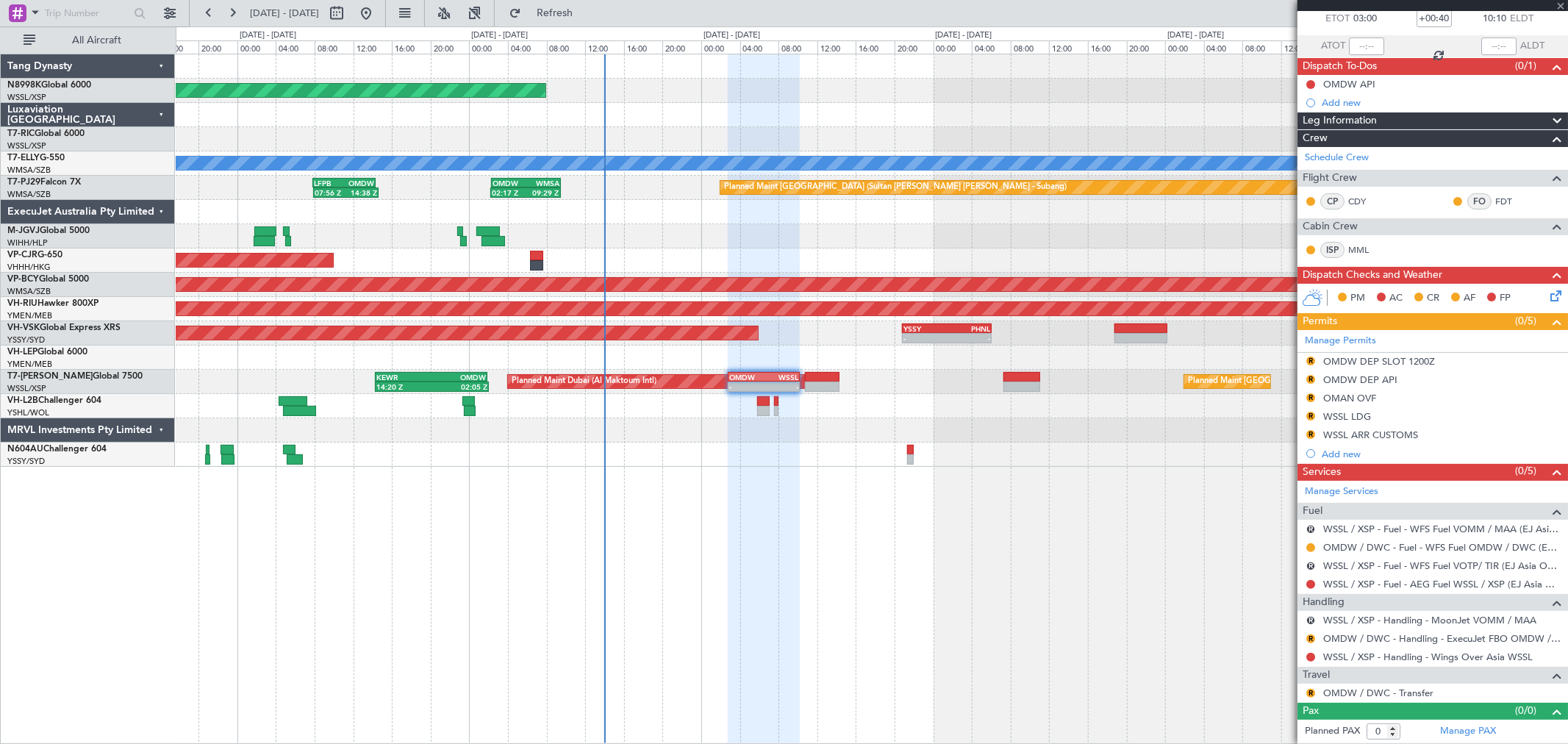
type input "-00:10"
type input "1"
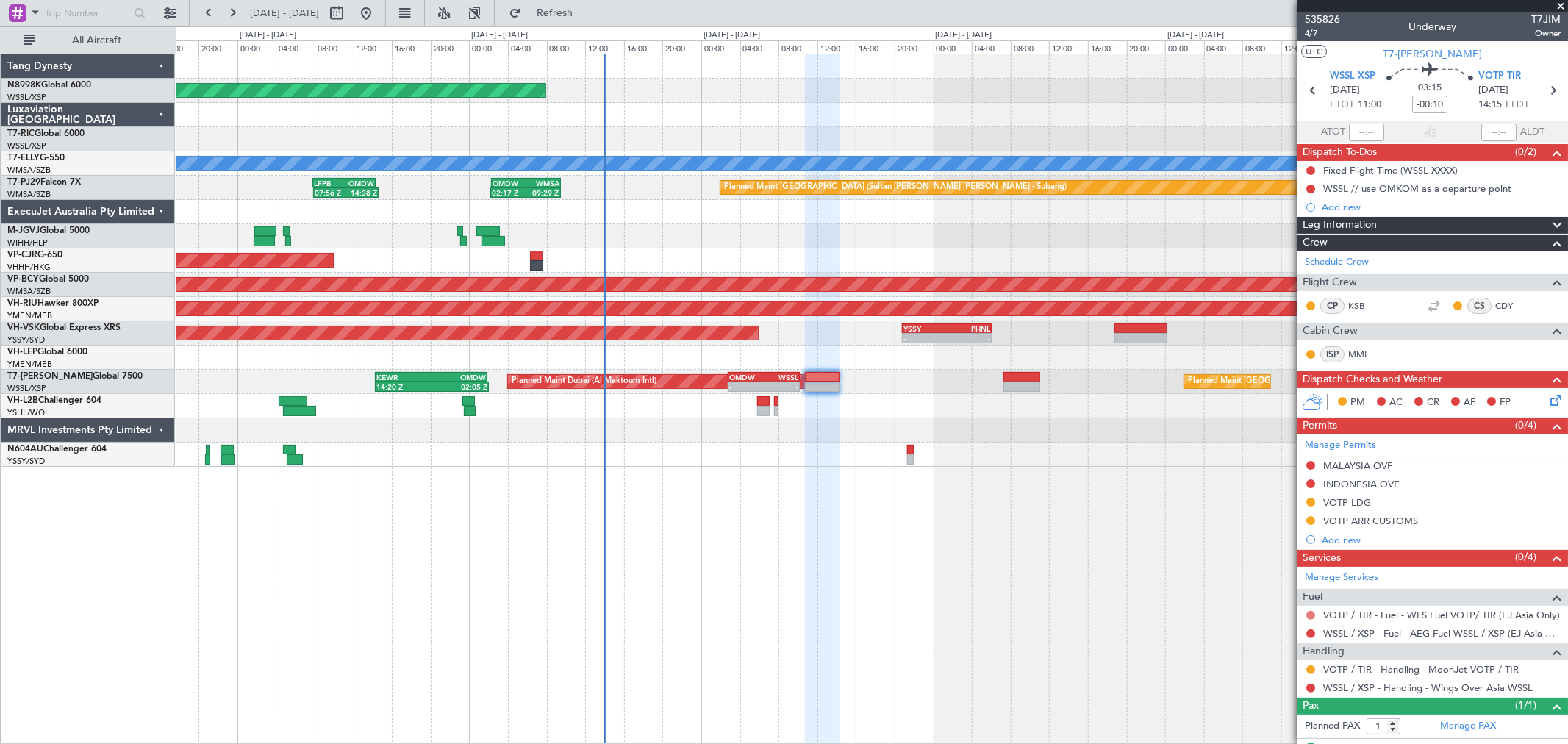
click at [1310, 615] on button at bounding box center [1311, 615] width 9 height 9
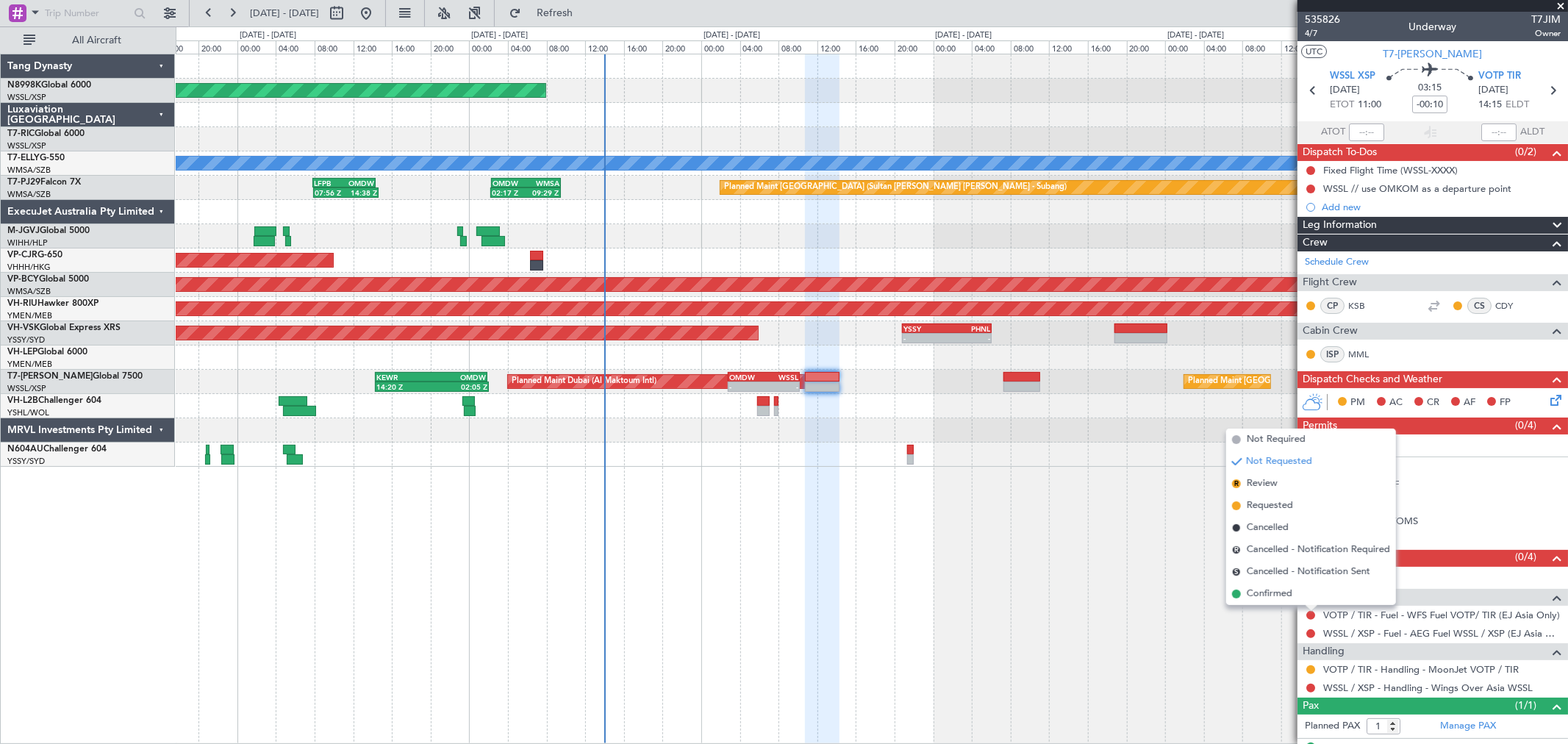
drag, startPoint x: 1262, startPoint y: 501, endPoint x: 1030, endPoint y: 371, distance: 265.9
click at [1262, 500] on span "Requested" at bounding box center [1270, 506] width 46 height 15
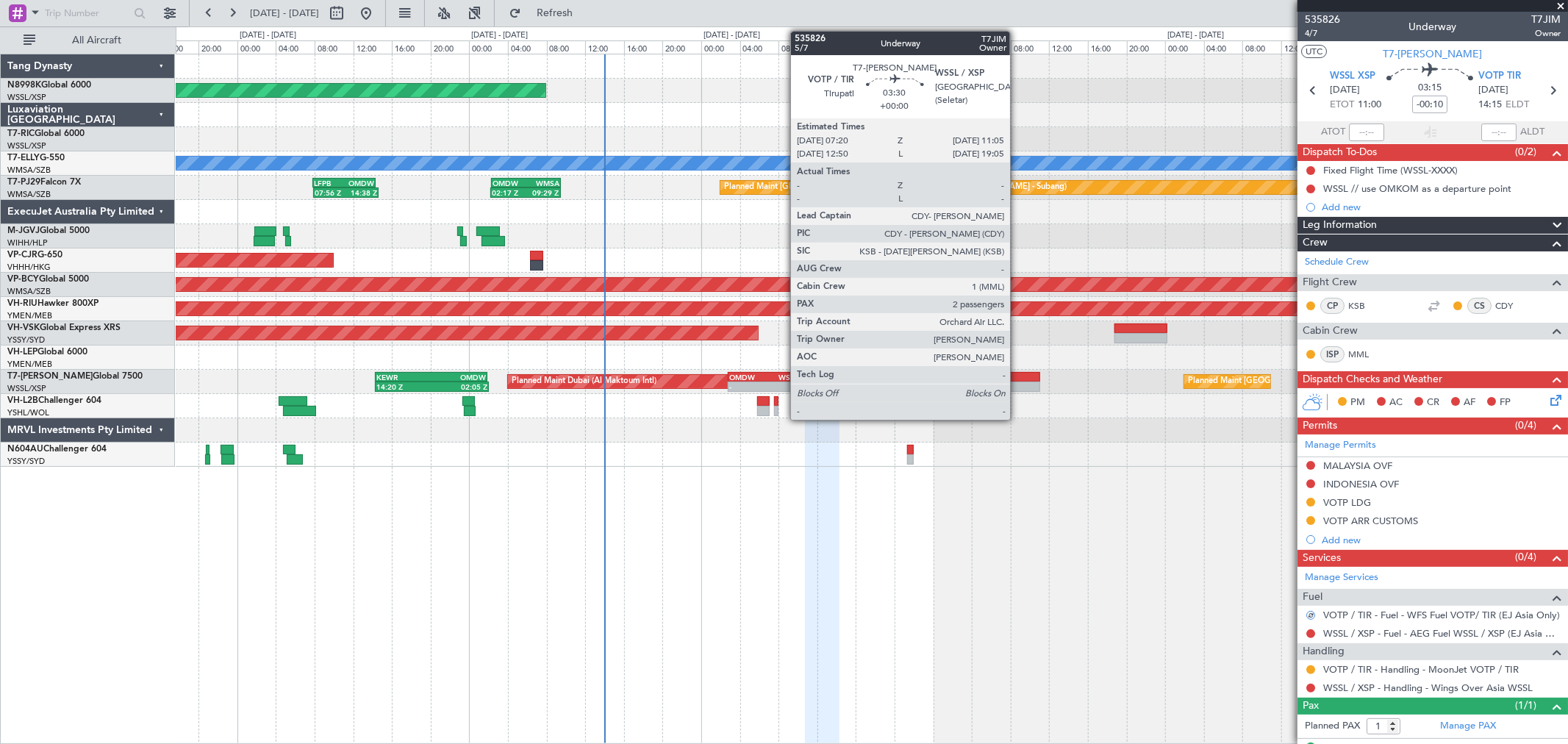
click at [1017, 376] on div at bounding box center [1022, 377] width 37 height 10
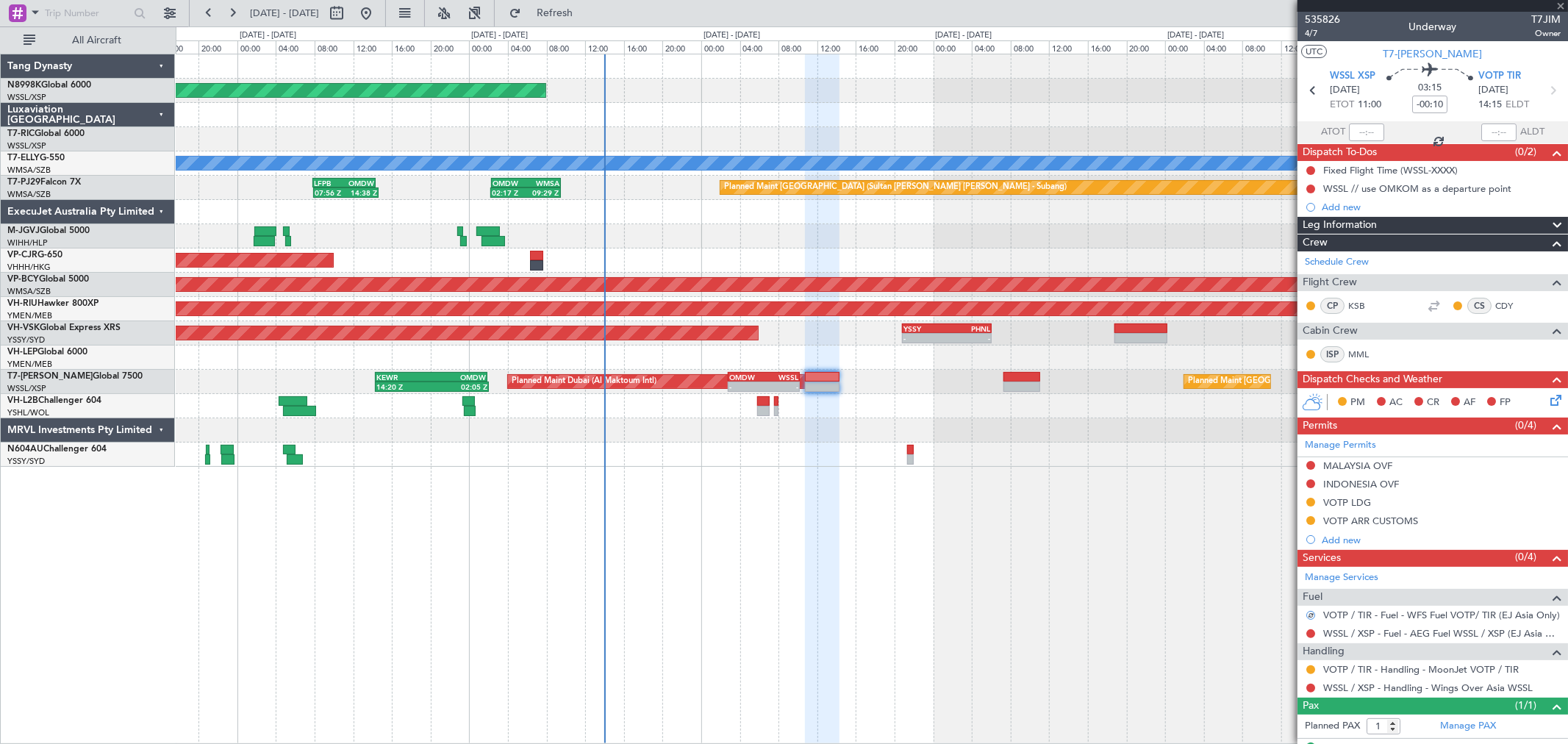
type input "2"
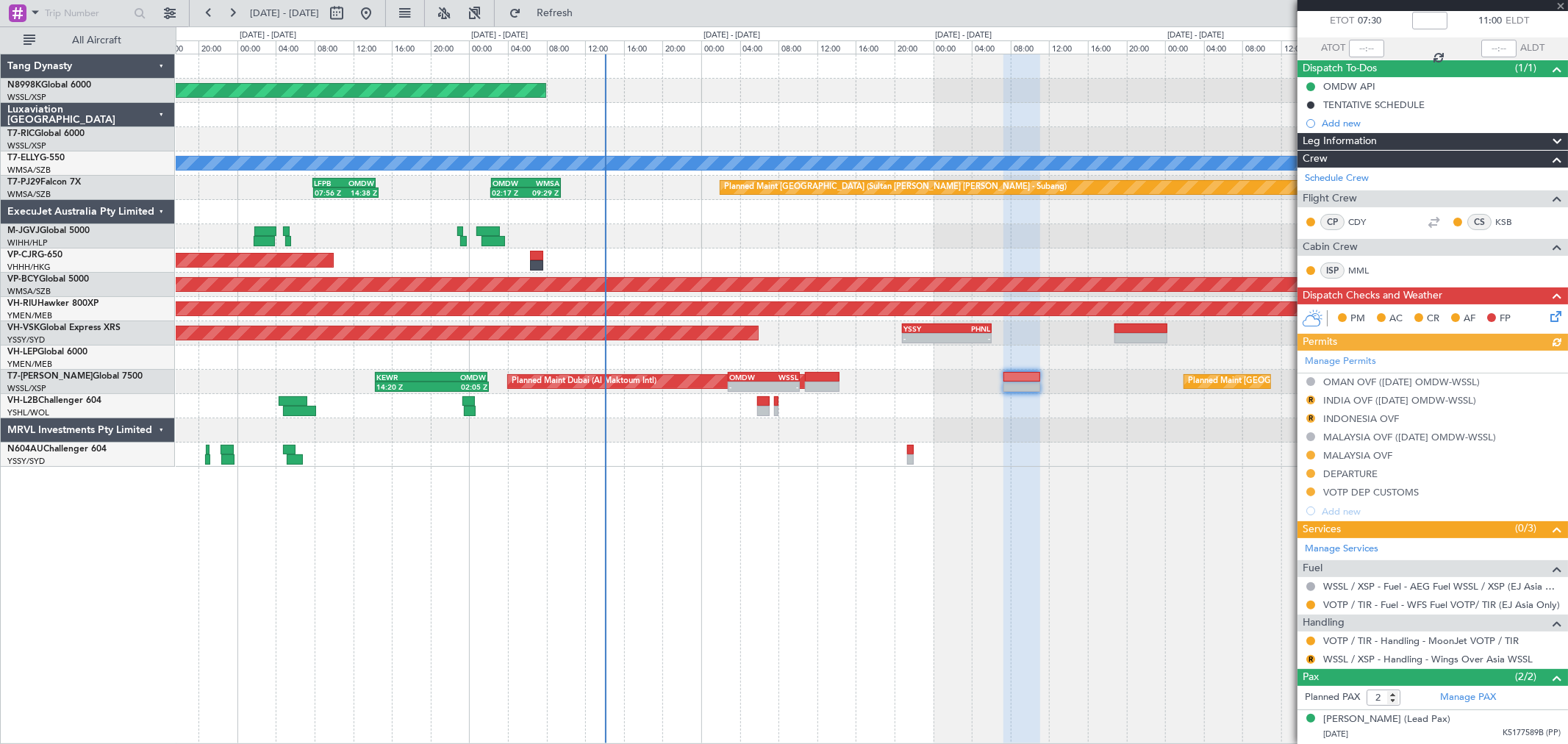
scroll to position [116, 0]
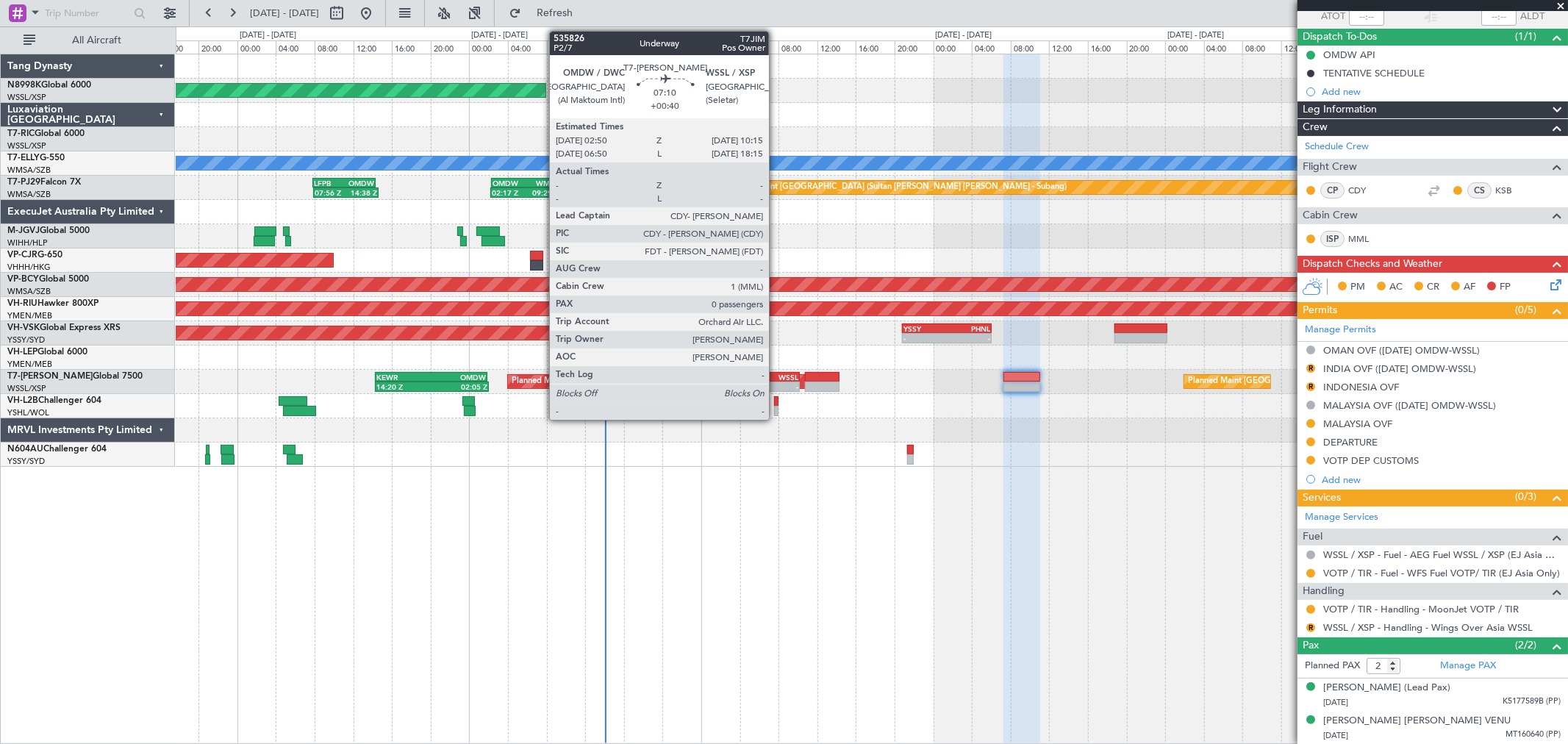
click at [779, 375] on div "WSSL" at bounding box center [781, 377] width 35 height 9
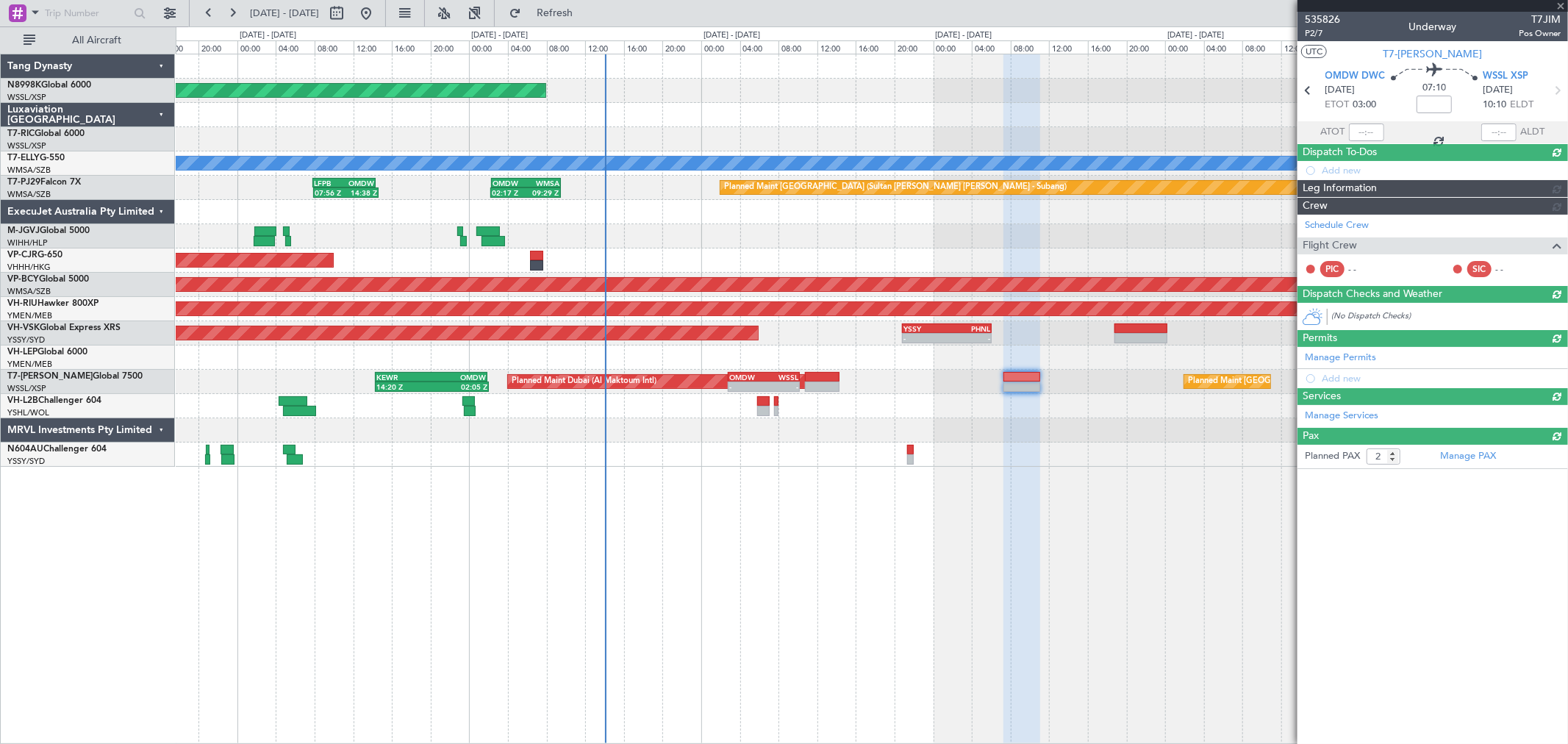
type input "+00:40"
type input "0"
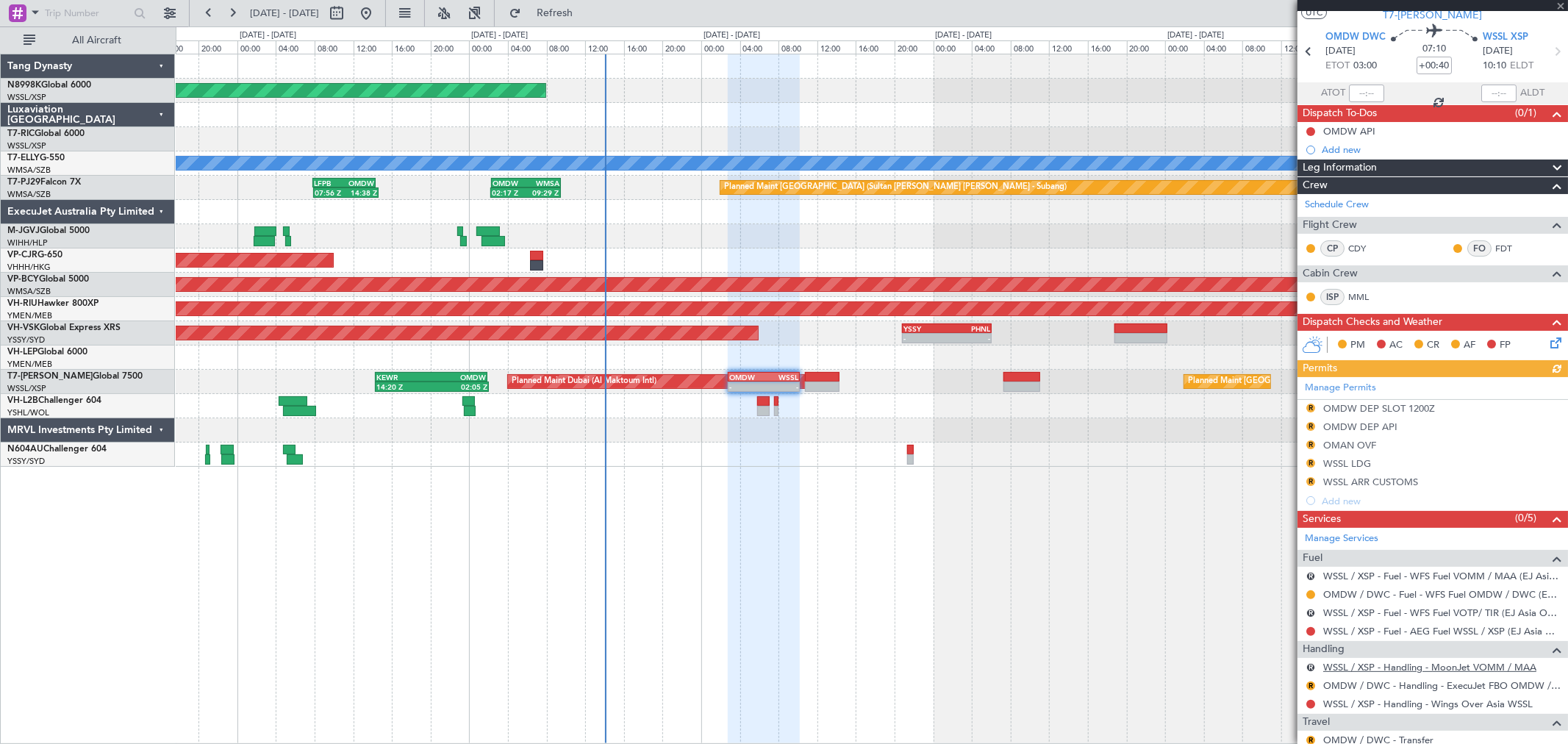
scroll to position [86, 0]
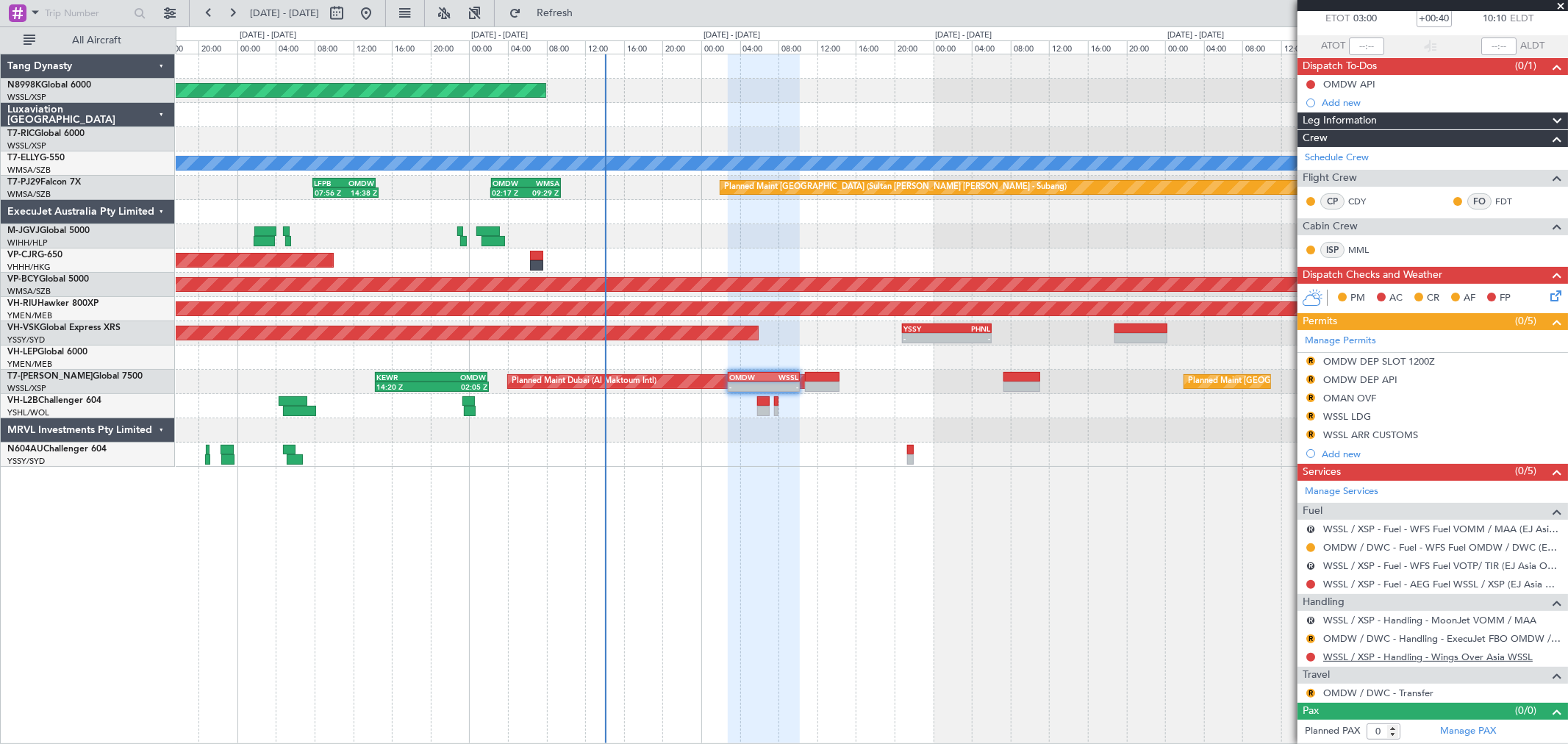
click at [1364, 656] on link "WSSL / XSP - Handling - Wings Over Asia WSSL" at bounding box center [1428, 656] width 209 height 13
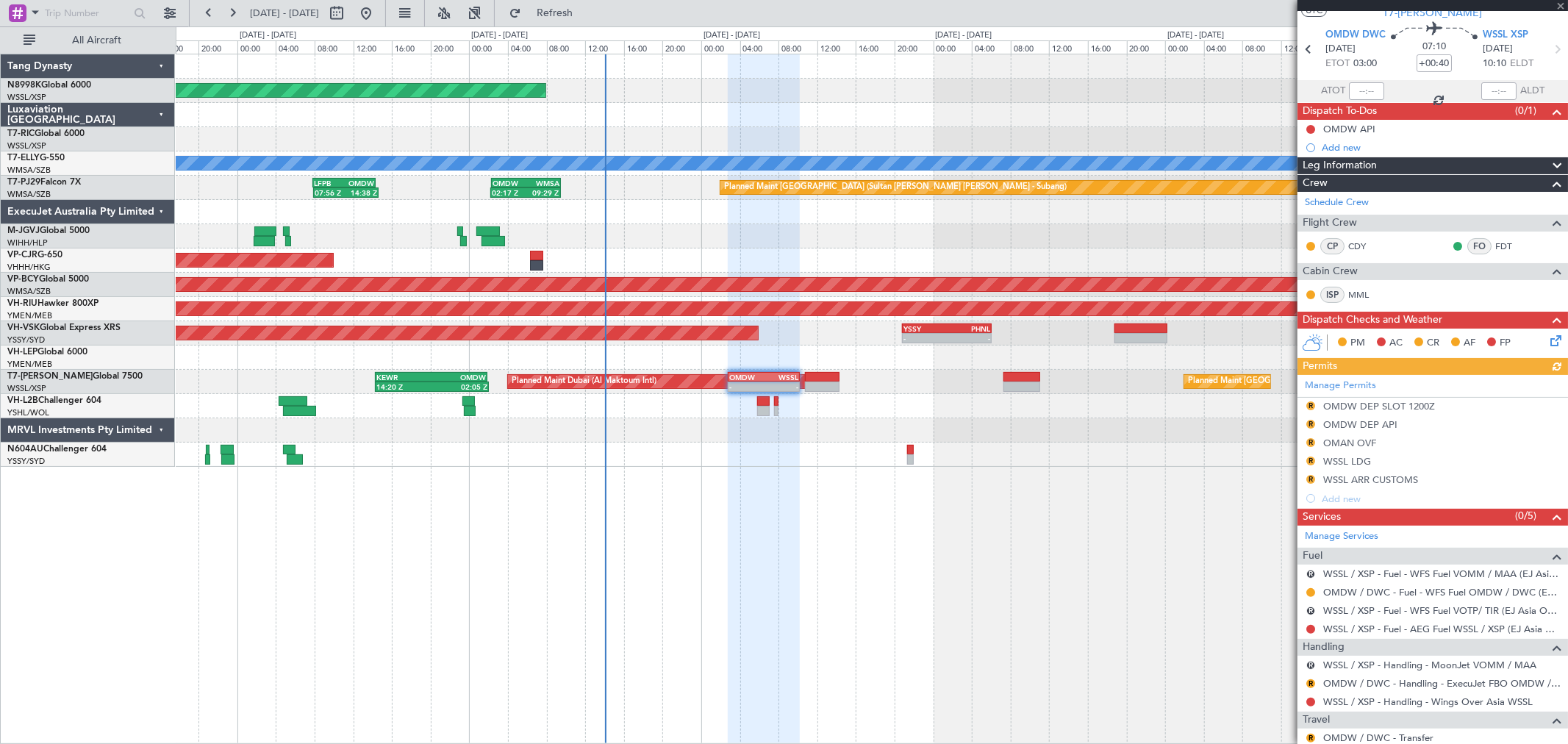
scroll to position [0, 0]
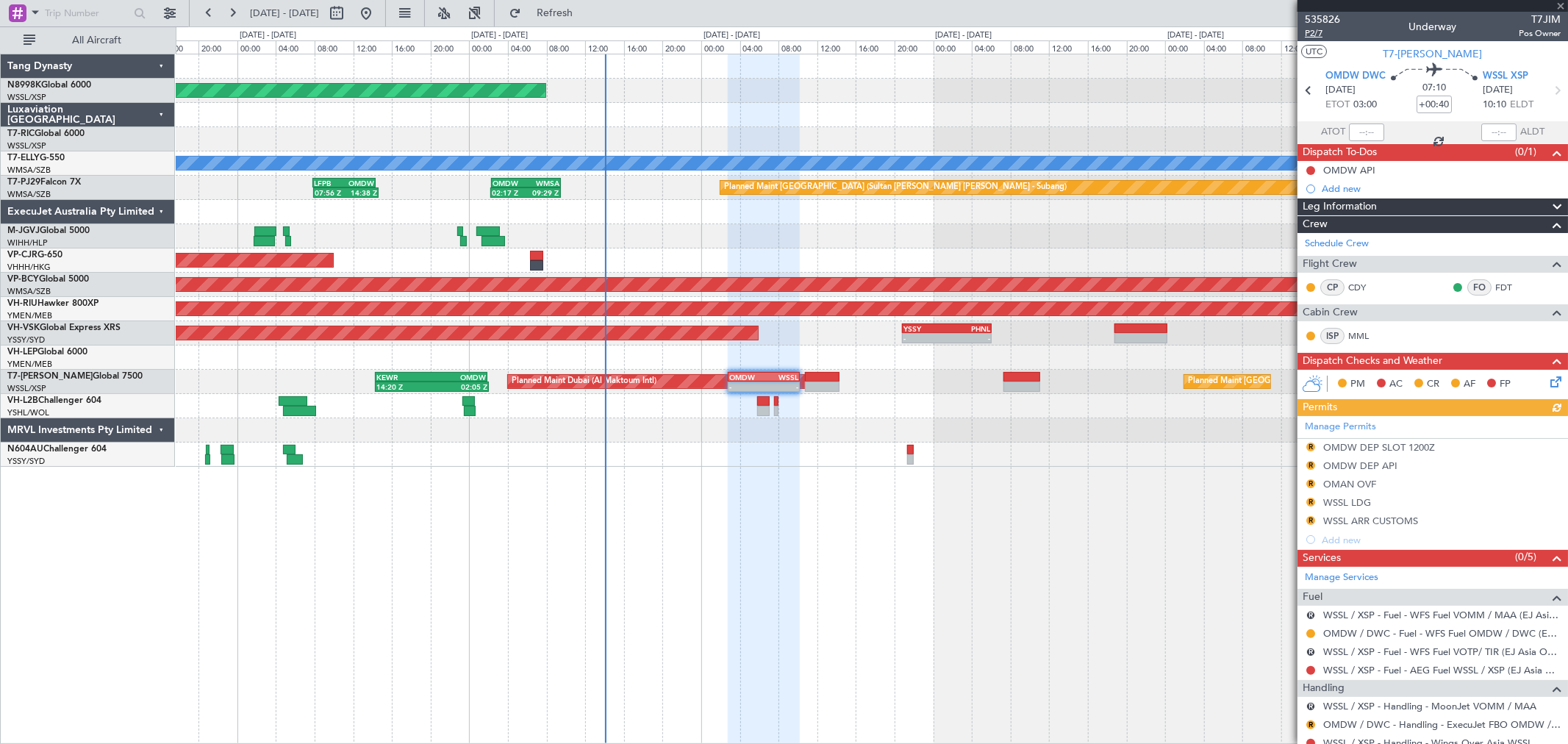
click at [1314, 35] on span "P2/7" at bounding box center [1323, 33] width 36 height 13
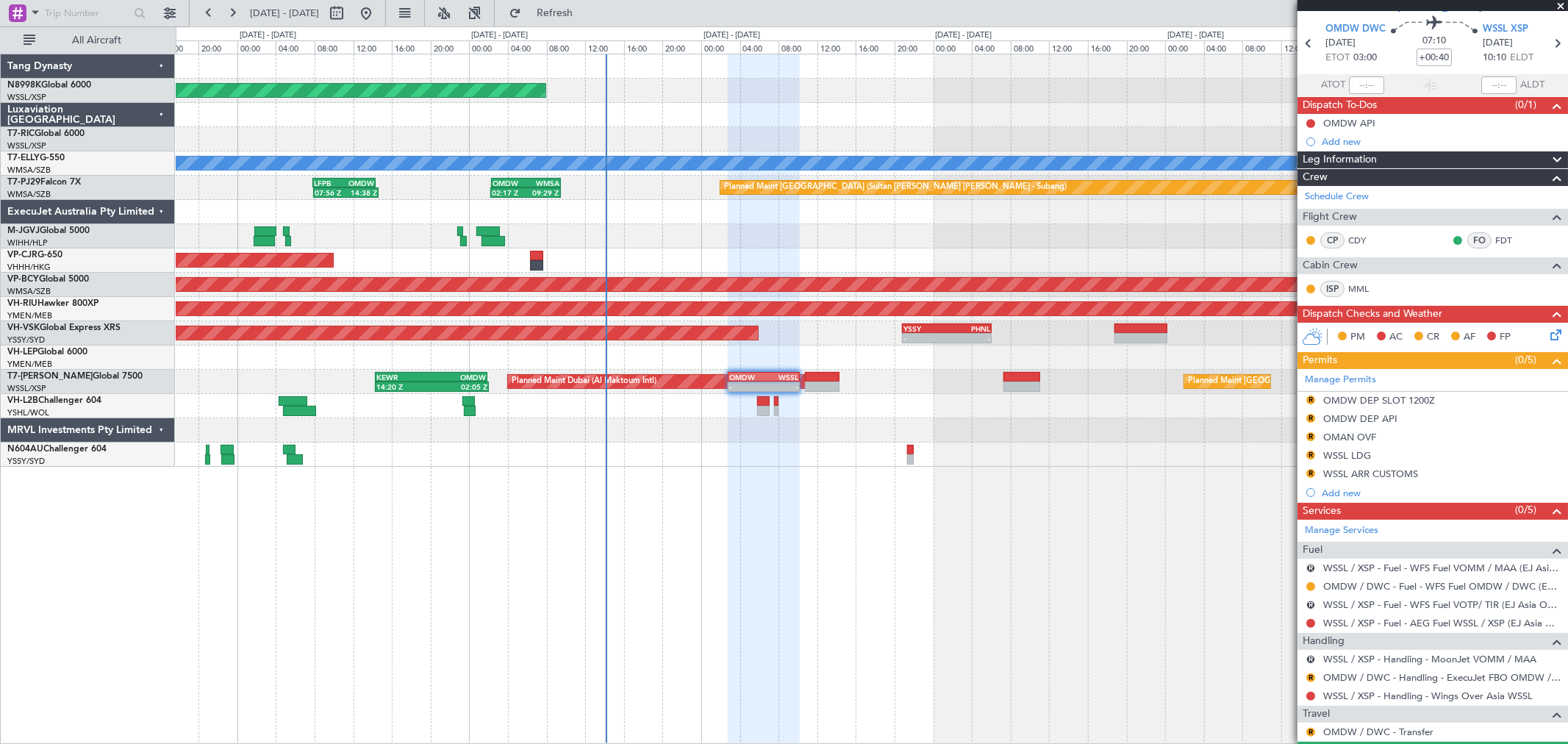
scroll to position [86, 0]
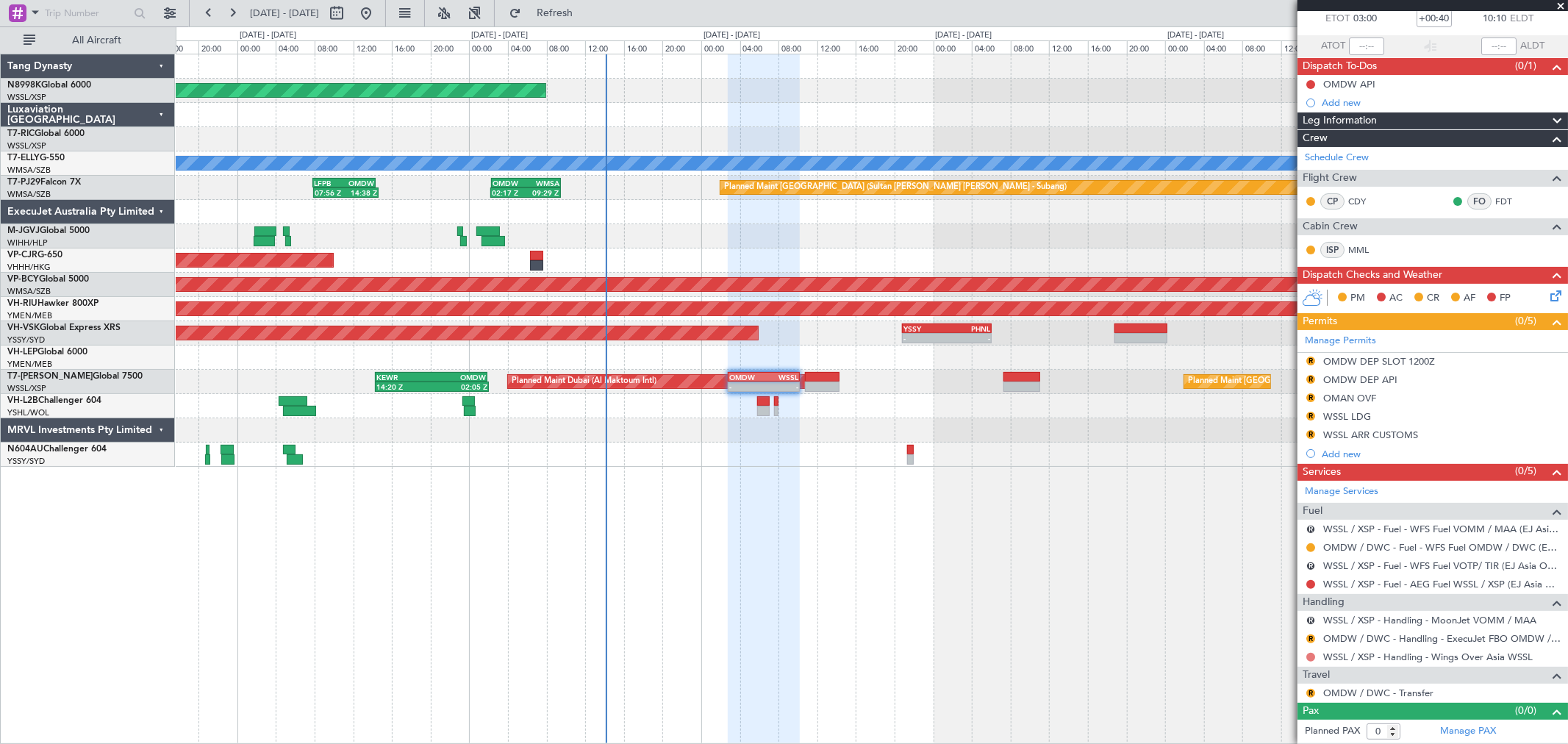
click at [1311, 656] on button at bounding box center [1311, 657] width 9 height 9
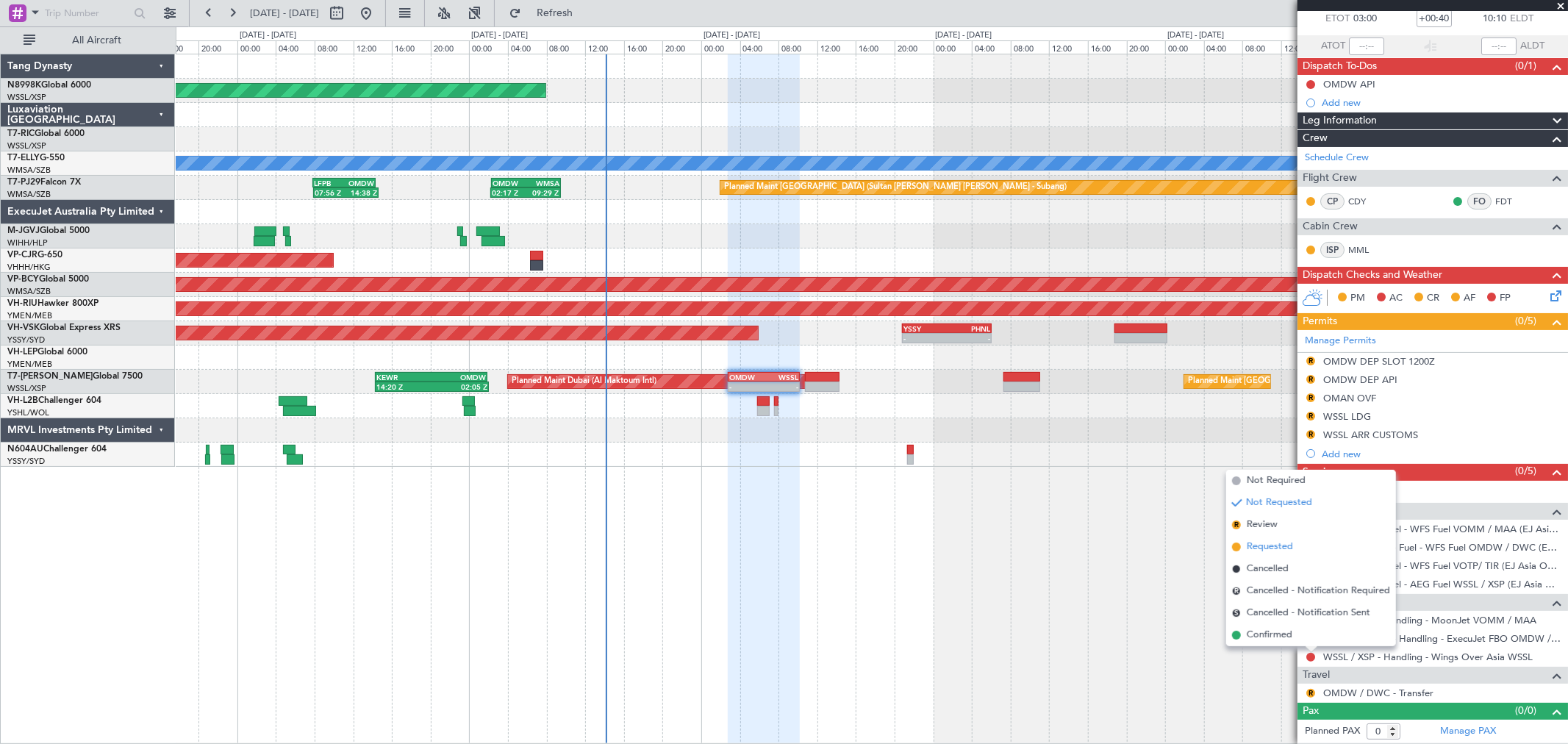
click at [1284, 547] on span "Requested" at bounding box center [1270, 547] width 46 height 15
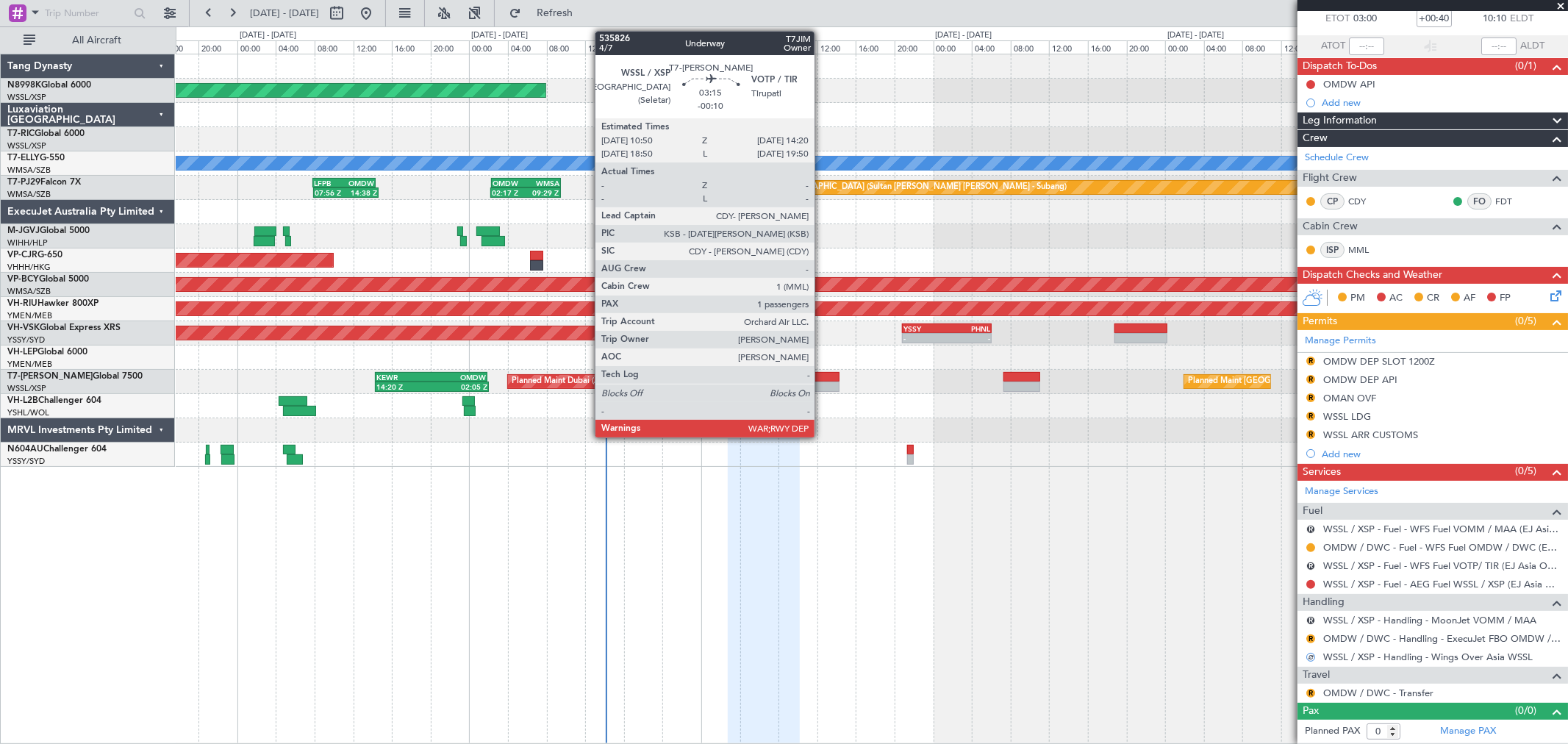
click at [821, 378] on div at bounding box center [822, 377] width 35 height 10
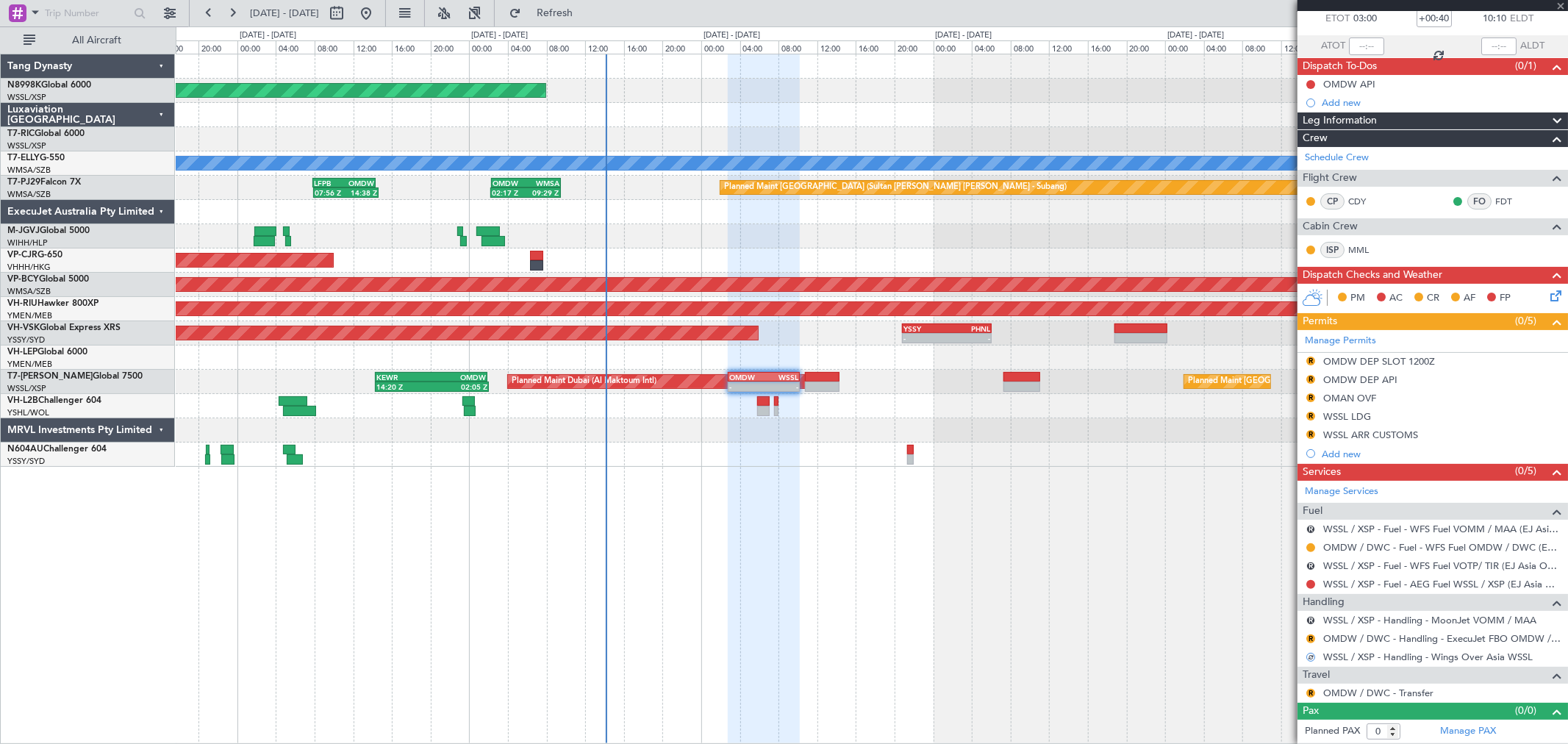
type input "-00:10"
type input "1"
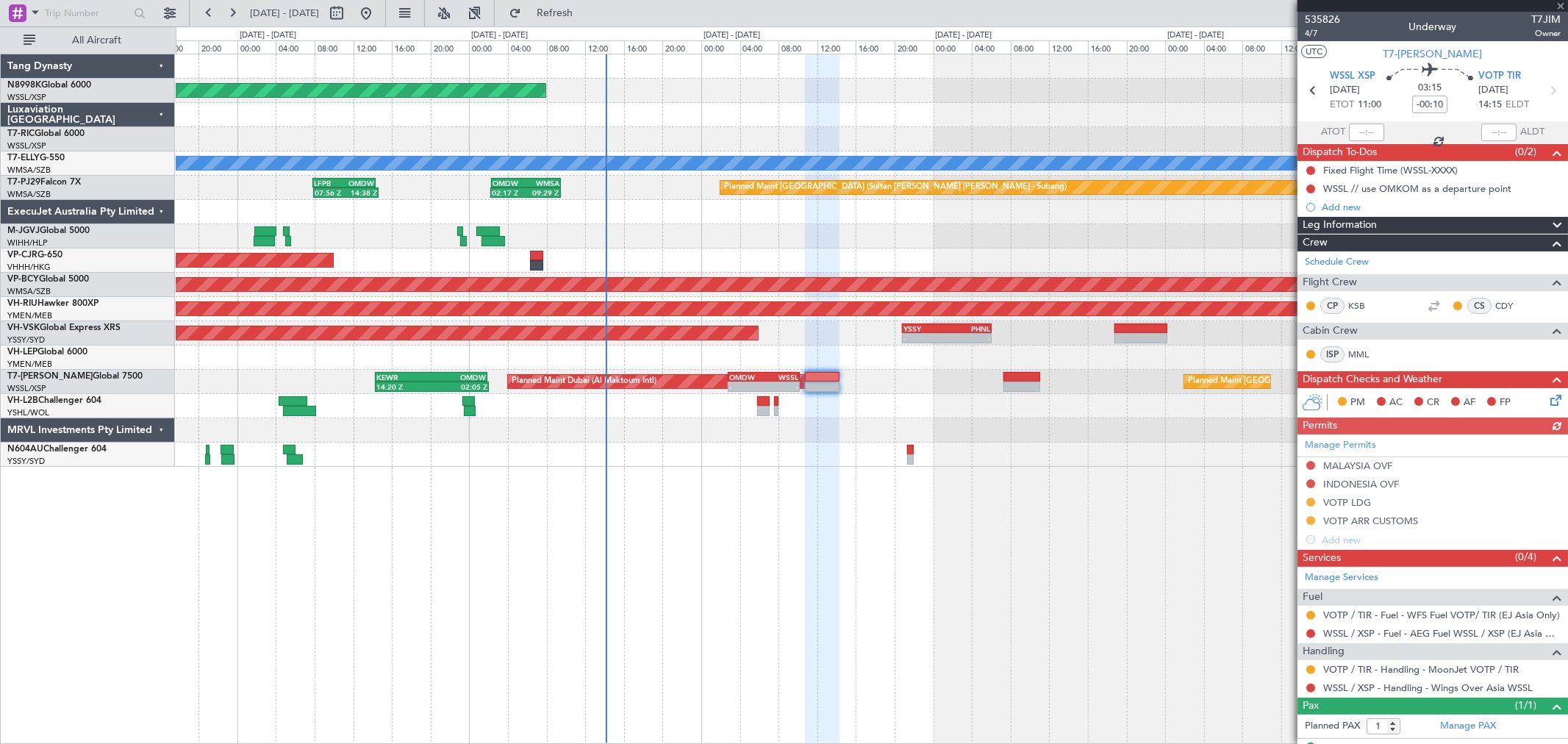
scroll to position [27, 0]
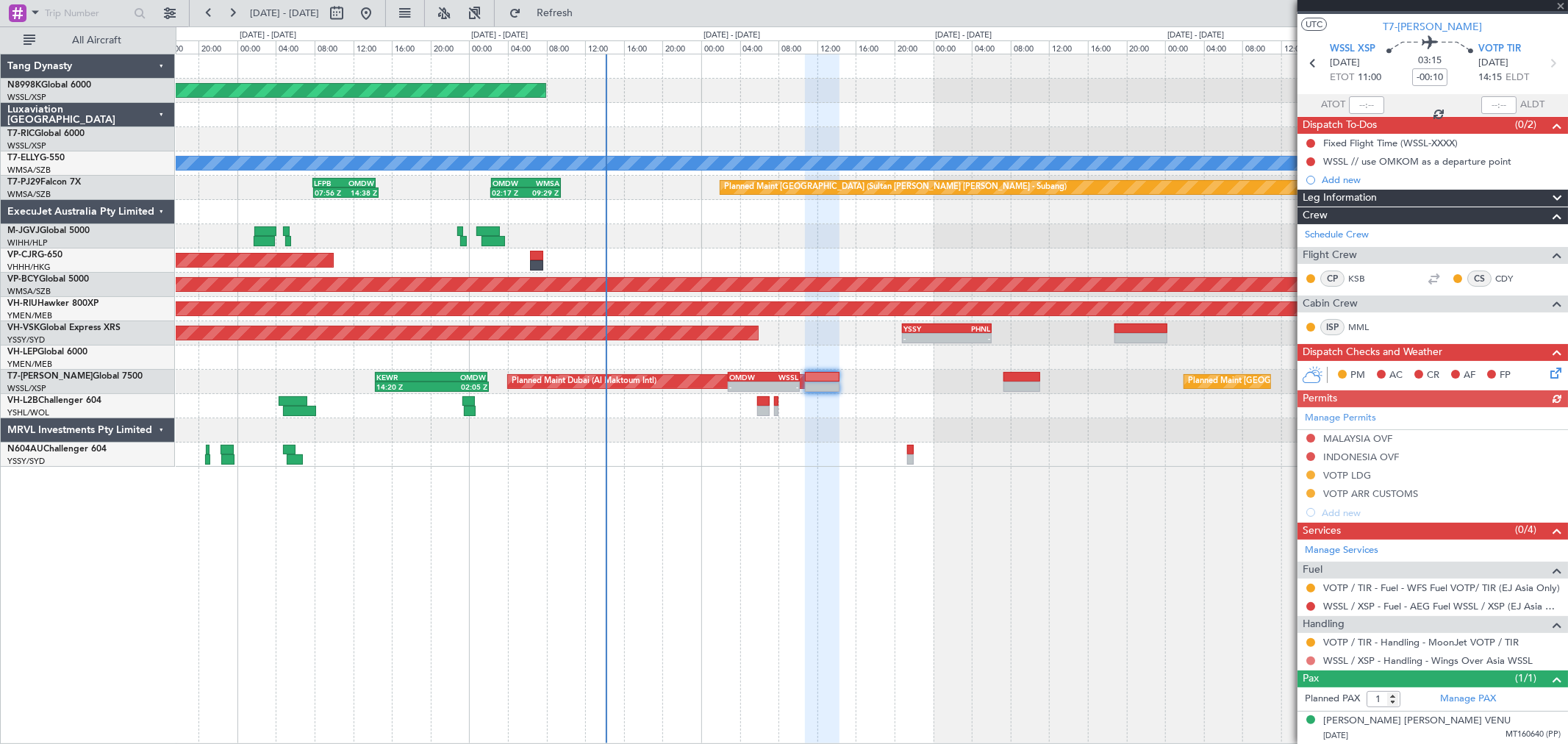
click at [1313, 658] on button at bounding box center [1311, 661] width 9 height 9
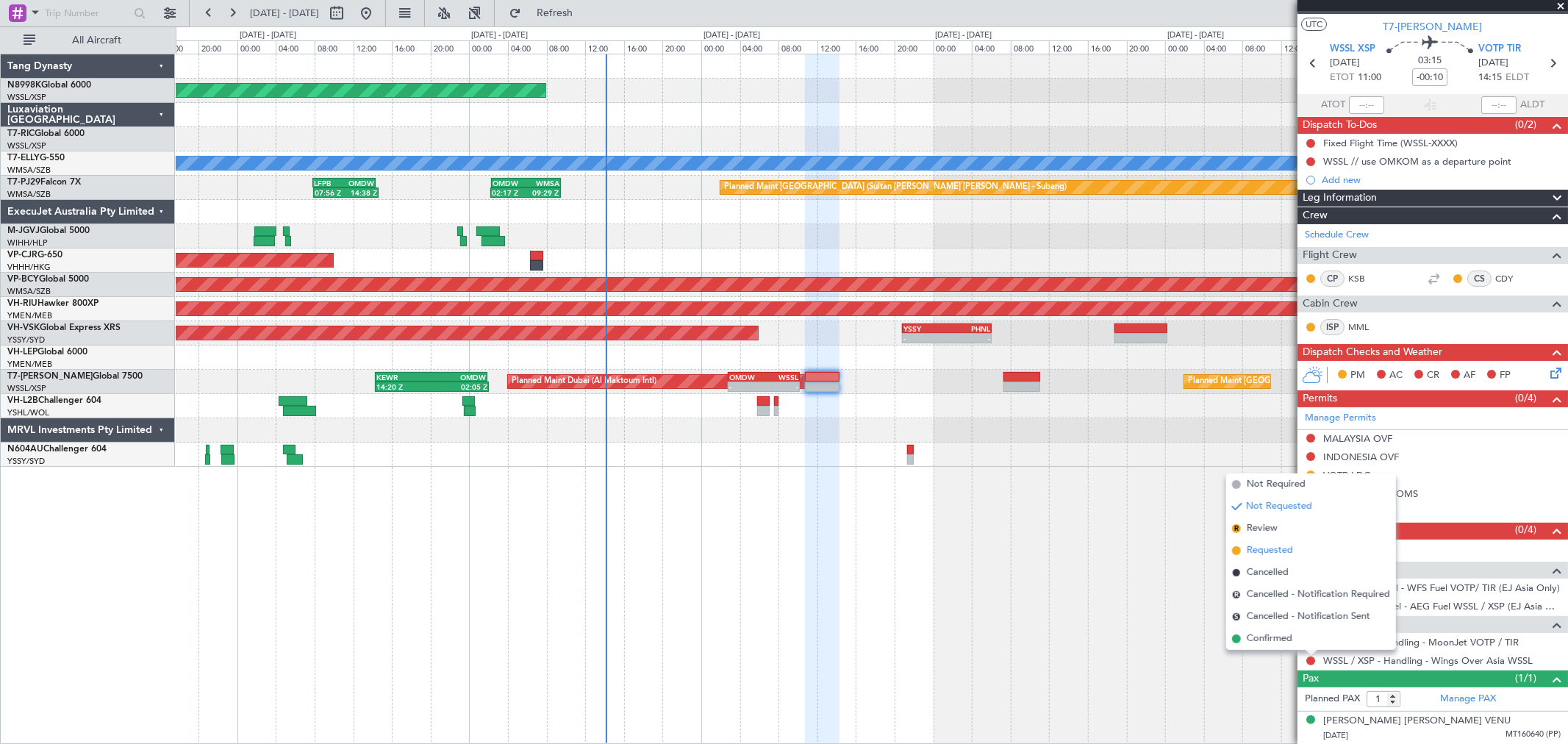
click at [1276, 546] on span "Requested" at bounding box center [1270, 550] width 46 height 15
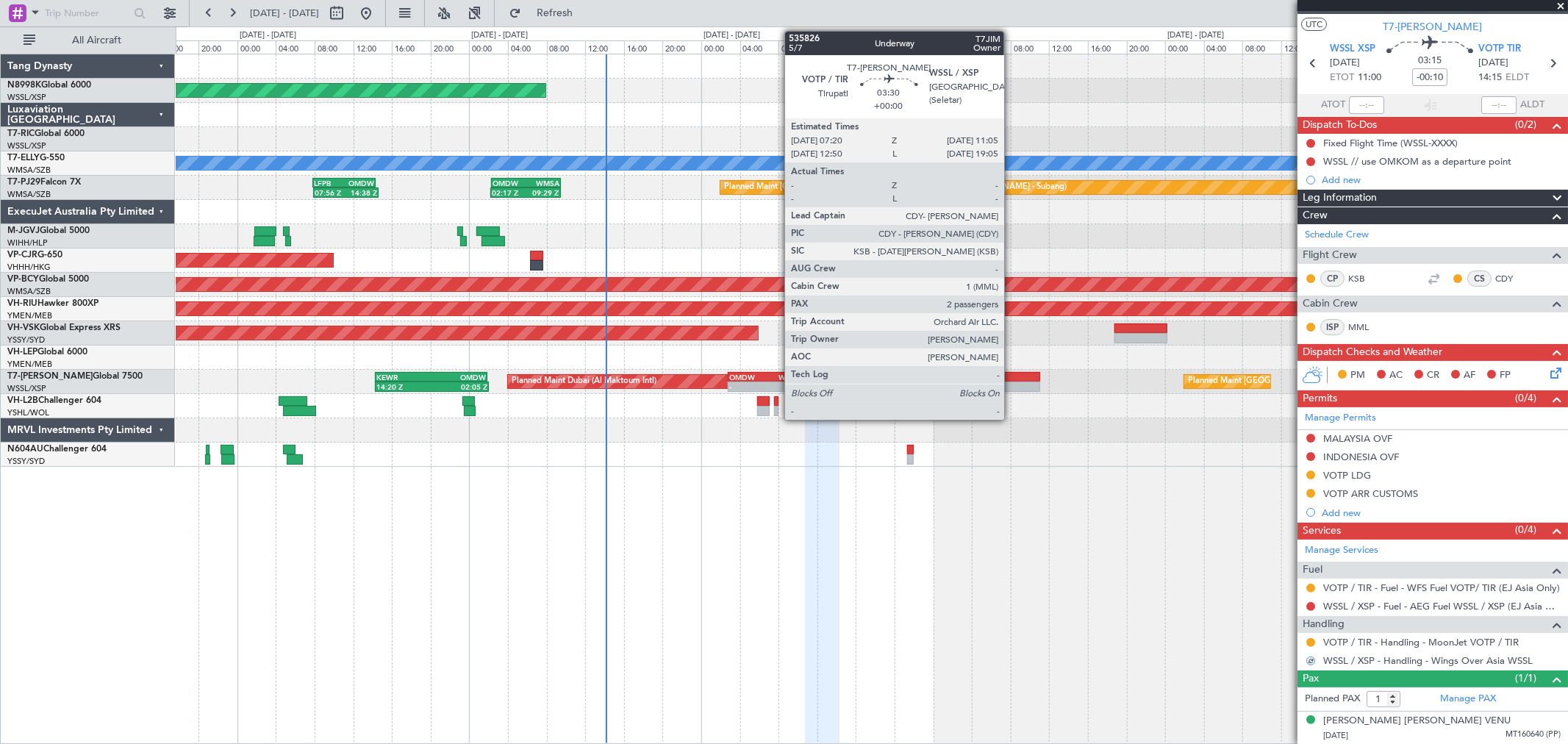
click at [1011, 373] on div at bounding box center [1022, 377] width 37 height 10
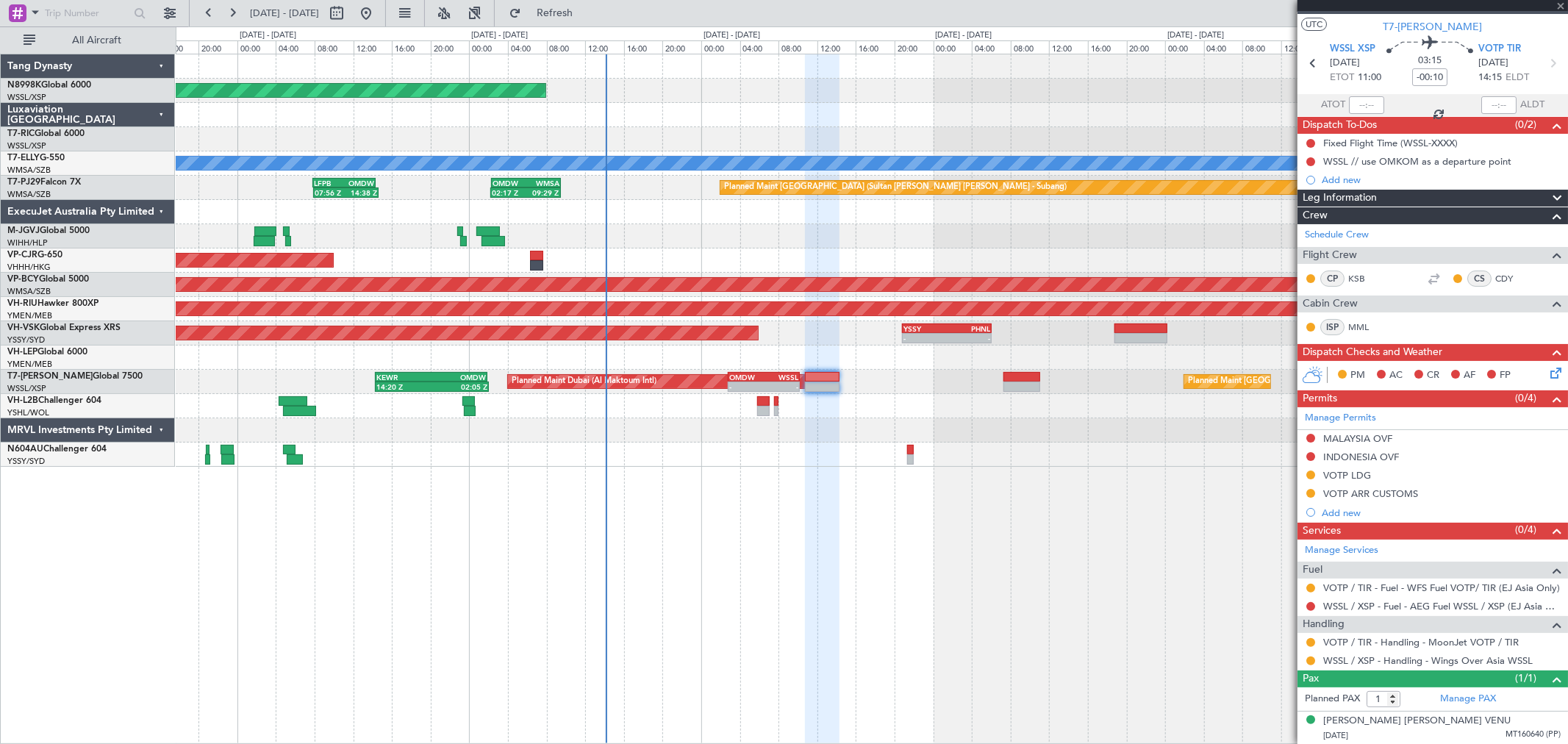
type input "2"
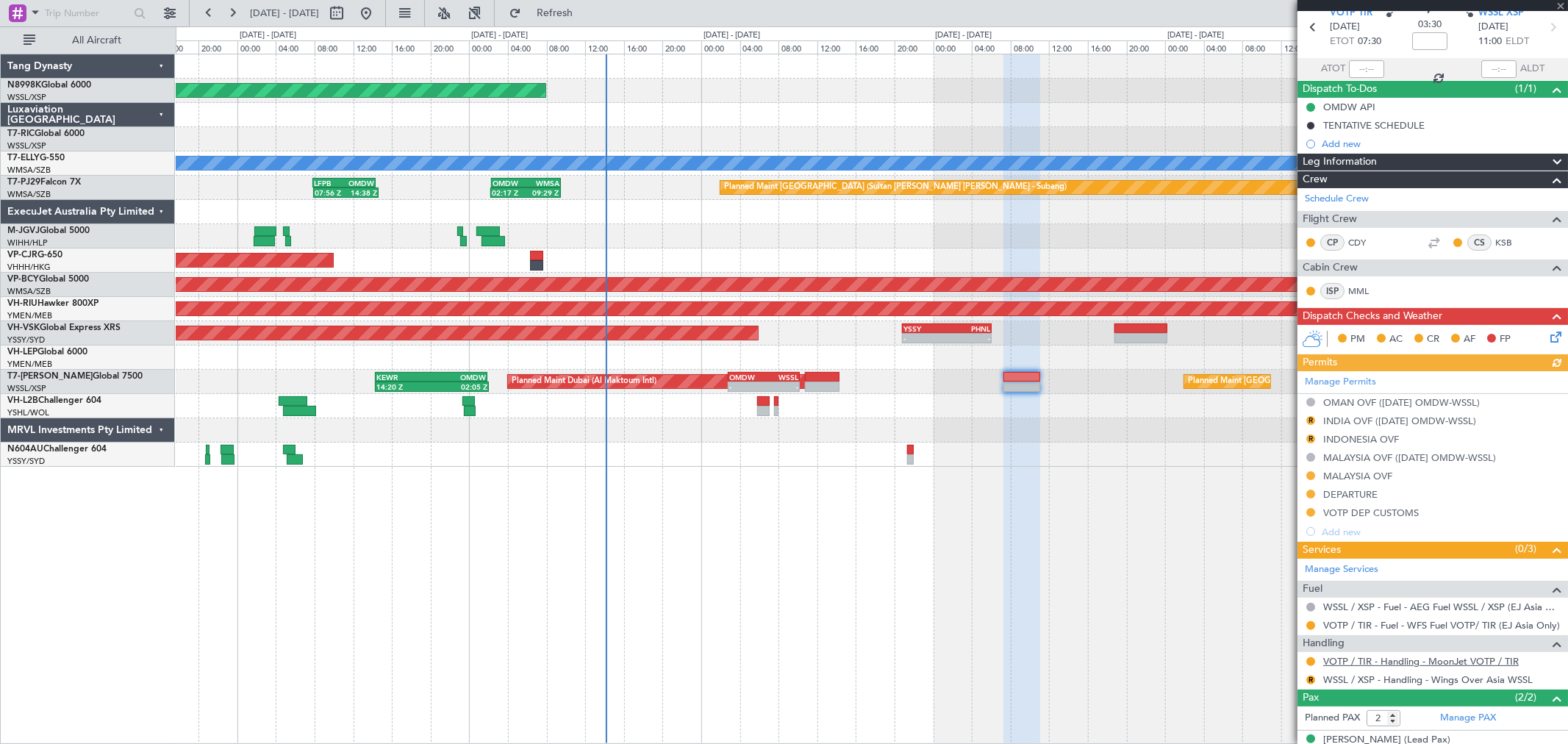
scroll to position [116, 0]
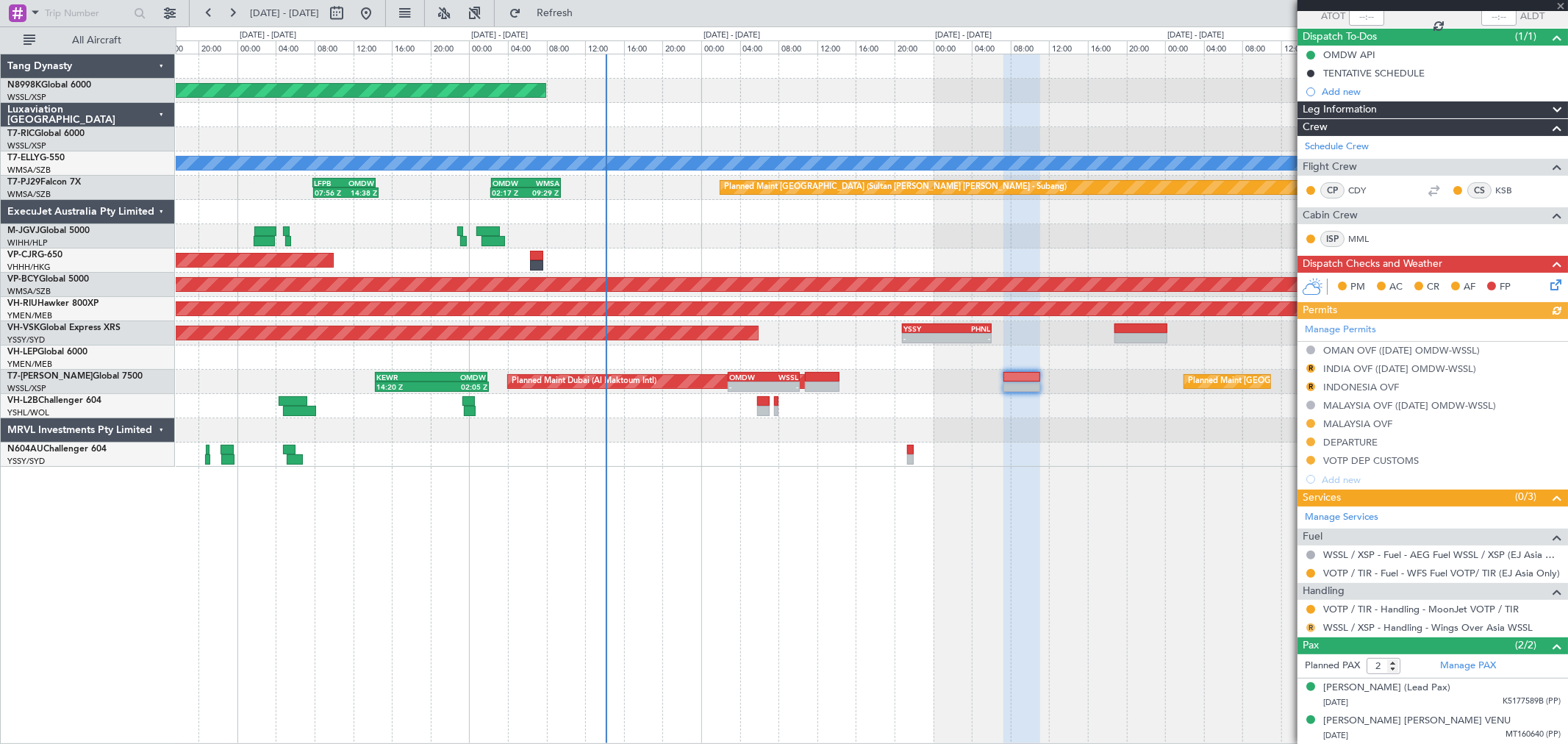
click at [1307, 625] on button "R" at bounding box center [1311, 628] width 9 height 9
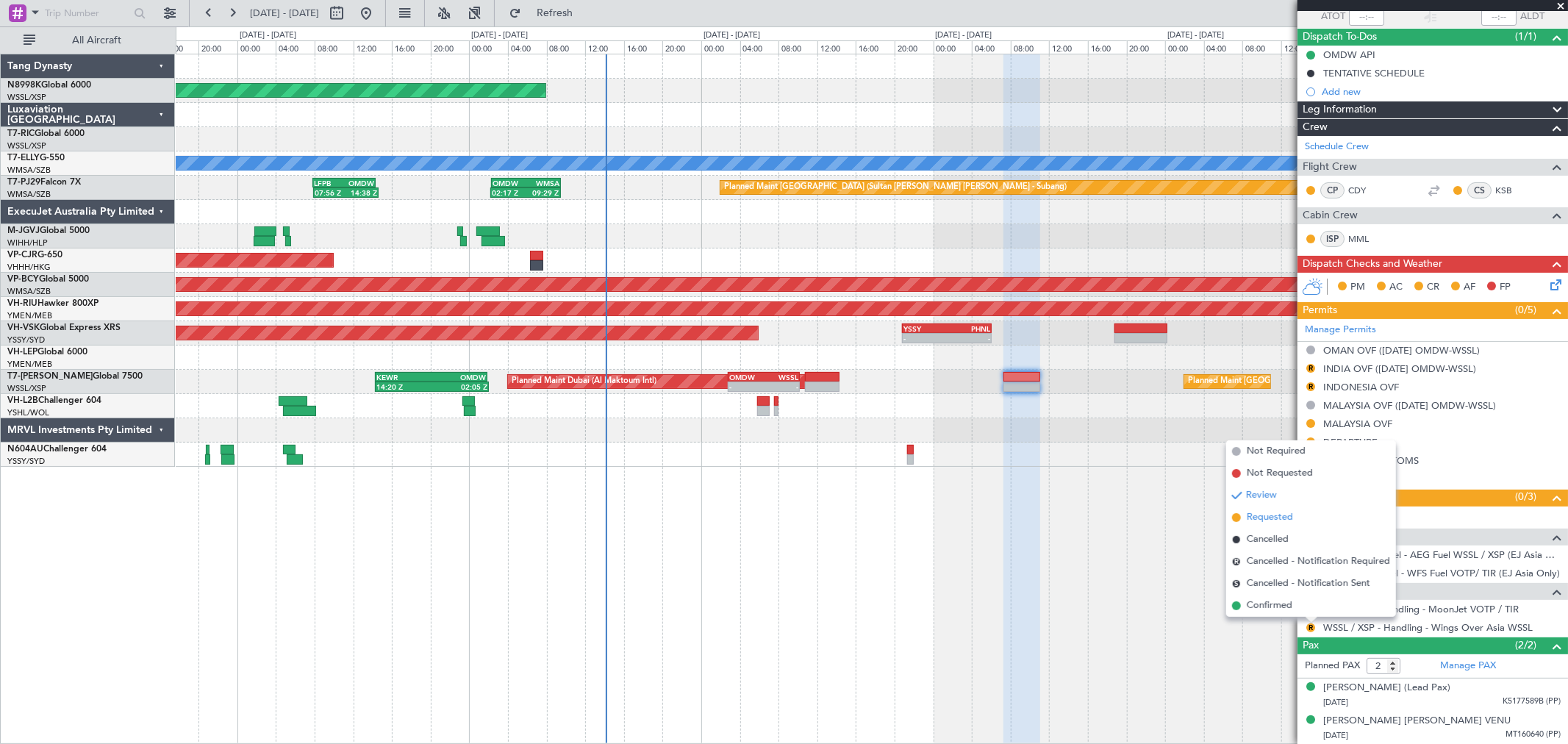
click at [1270, 510] on span "Requested" at bounding box center [1270, 518] width 46 height 15
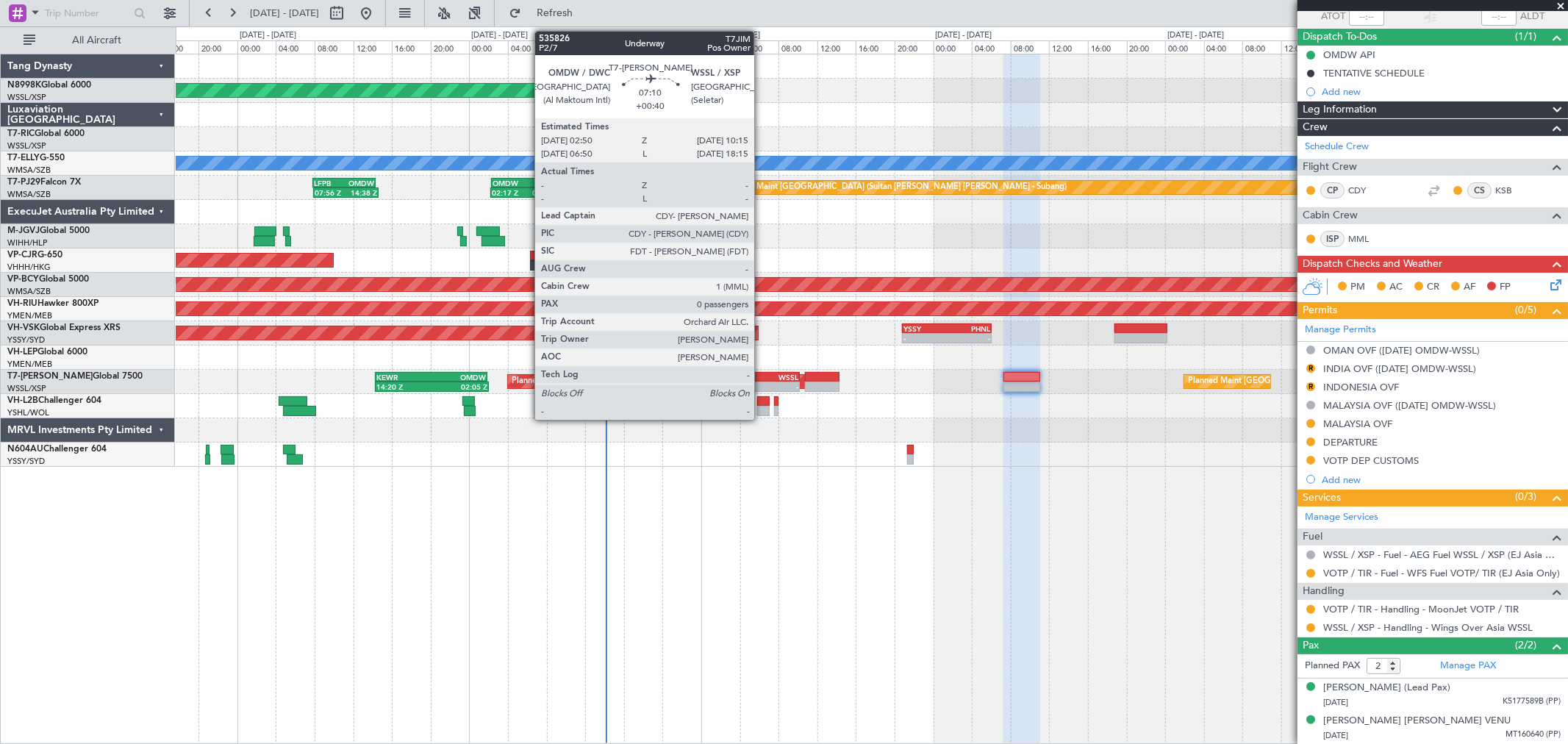
click at [761, 383] on div "-" at bounding box center [747, 386] width 35 height 9
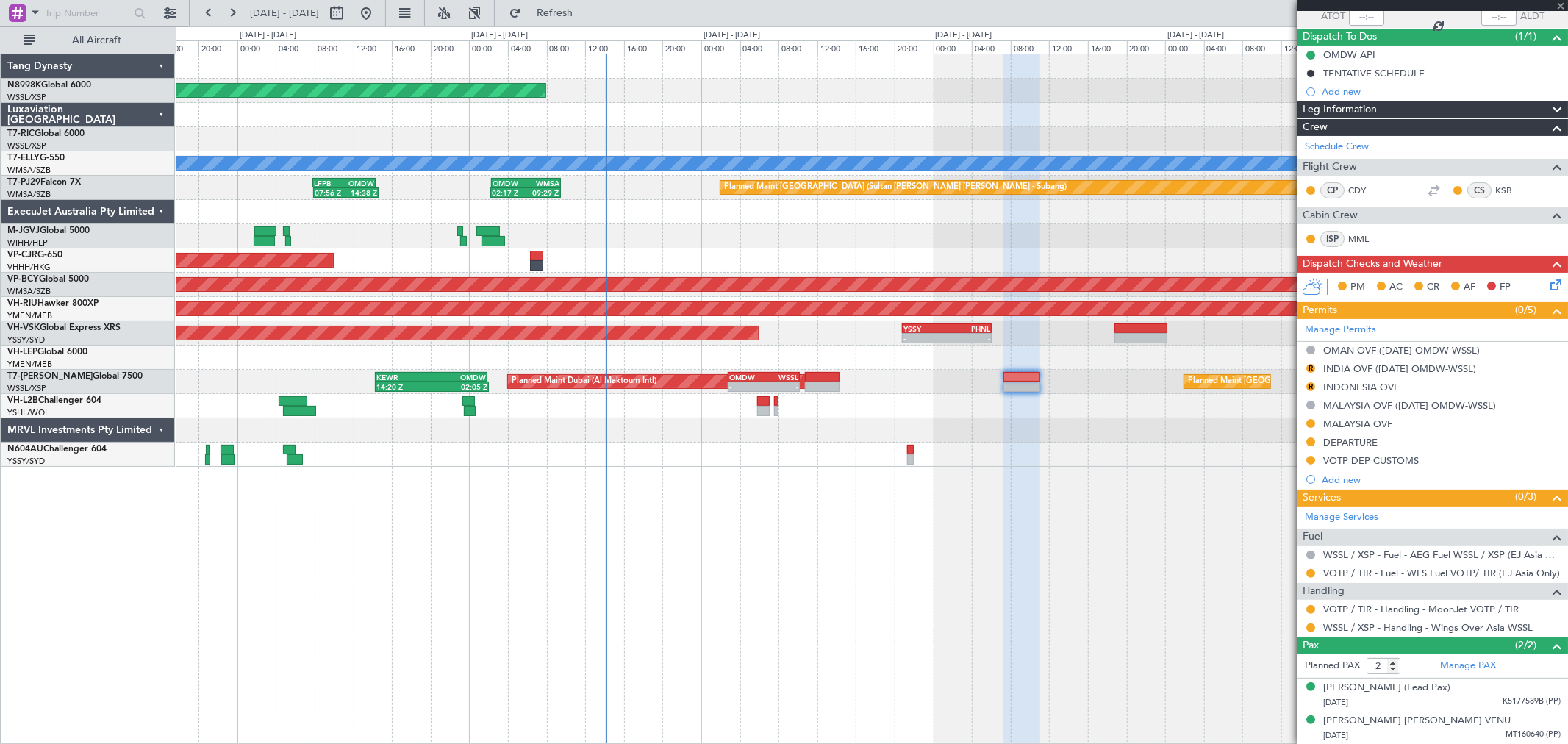
type input "+00:40"
type input "0"
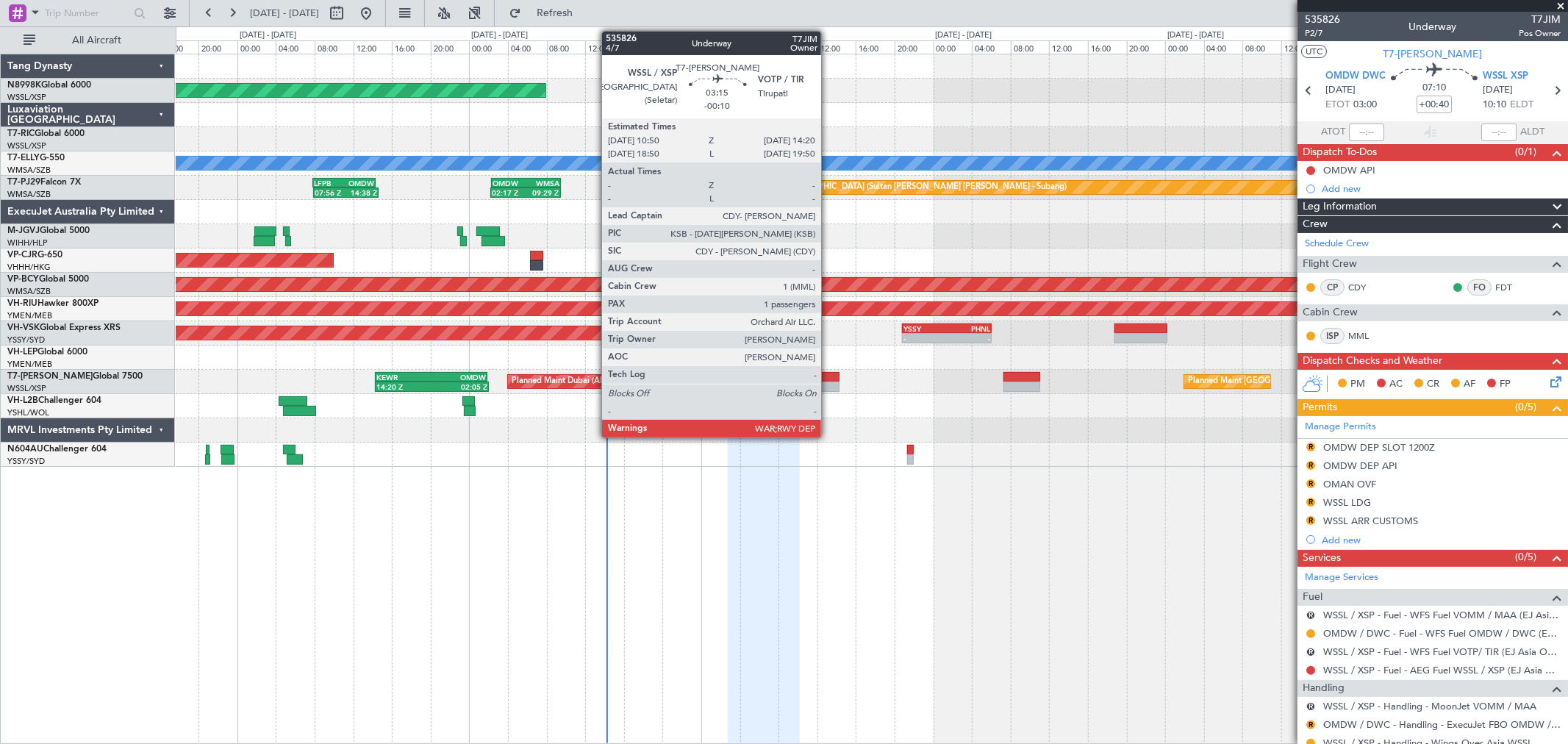
click at [831, 381] on div at bounding box center [822, 386] width 35 height 10
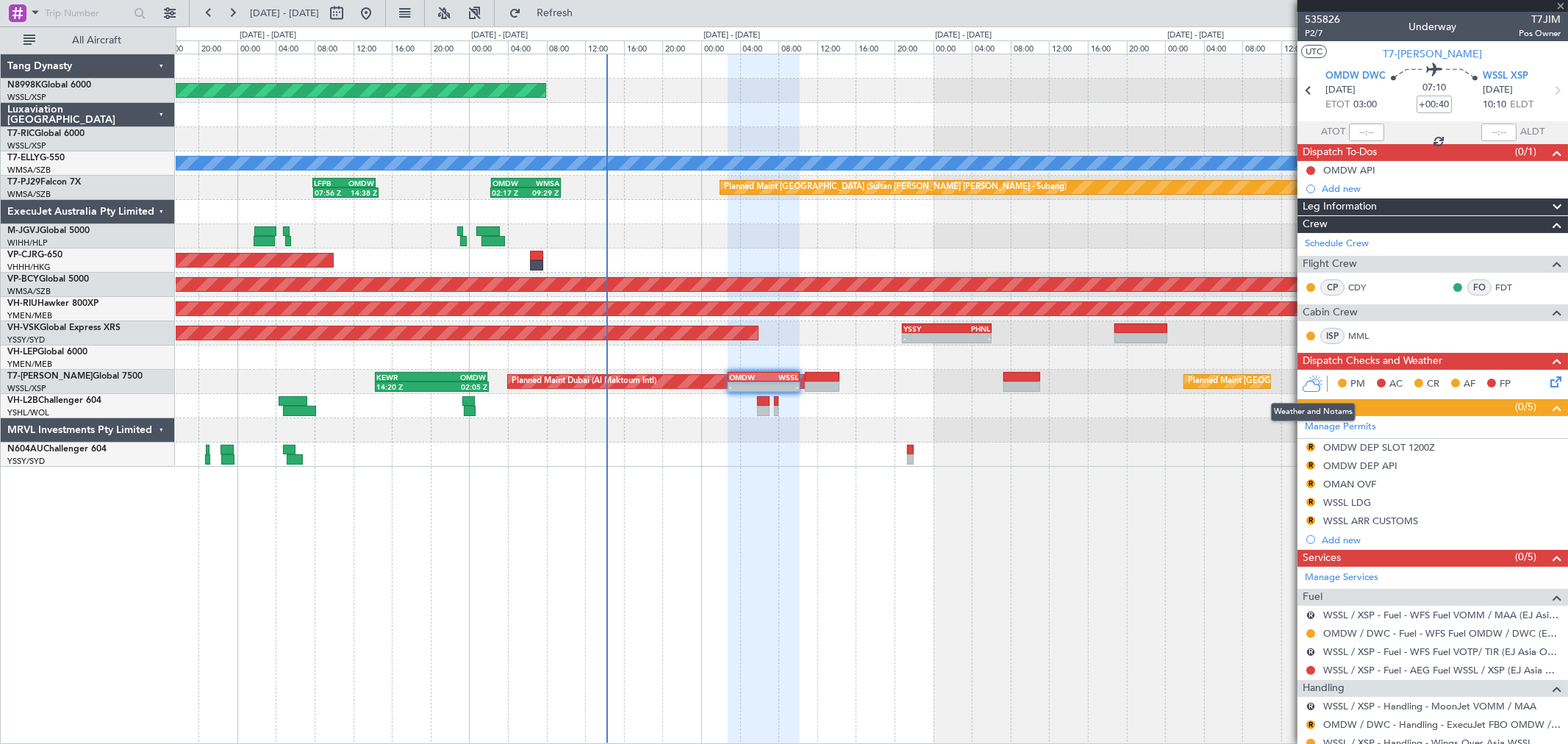
type input "-00:10"
type input "1"
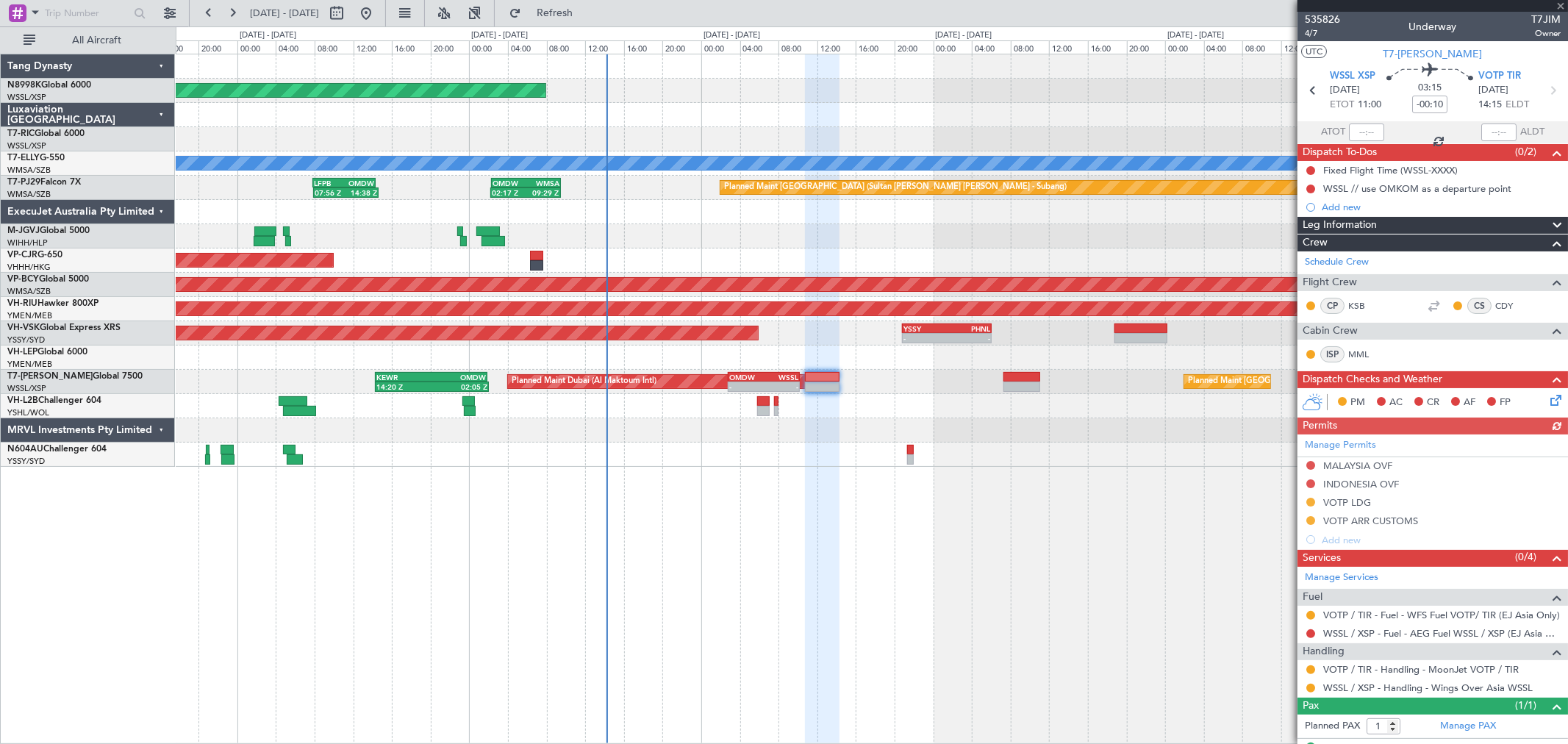
click at [1308, 664] on div at bounding box center [1311, 670] width 12 height 12
click at [1309, 668] on button at bounding box center [1311, 670] width 9 height 9
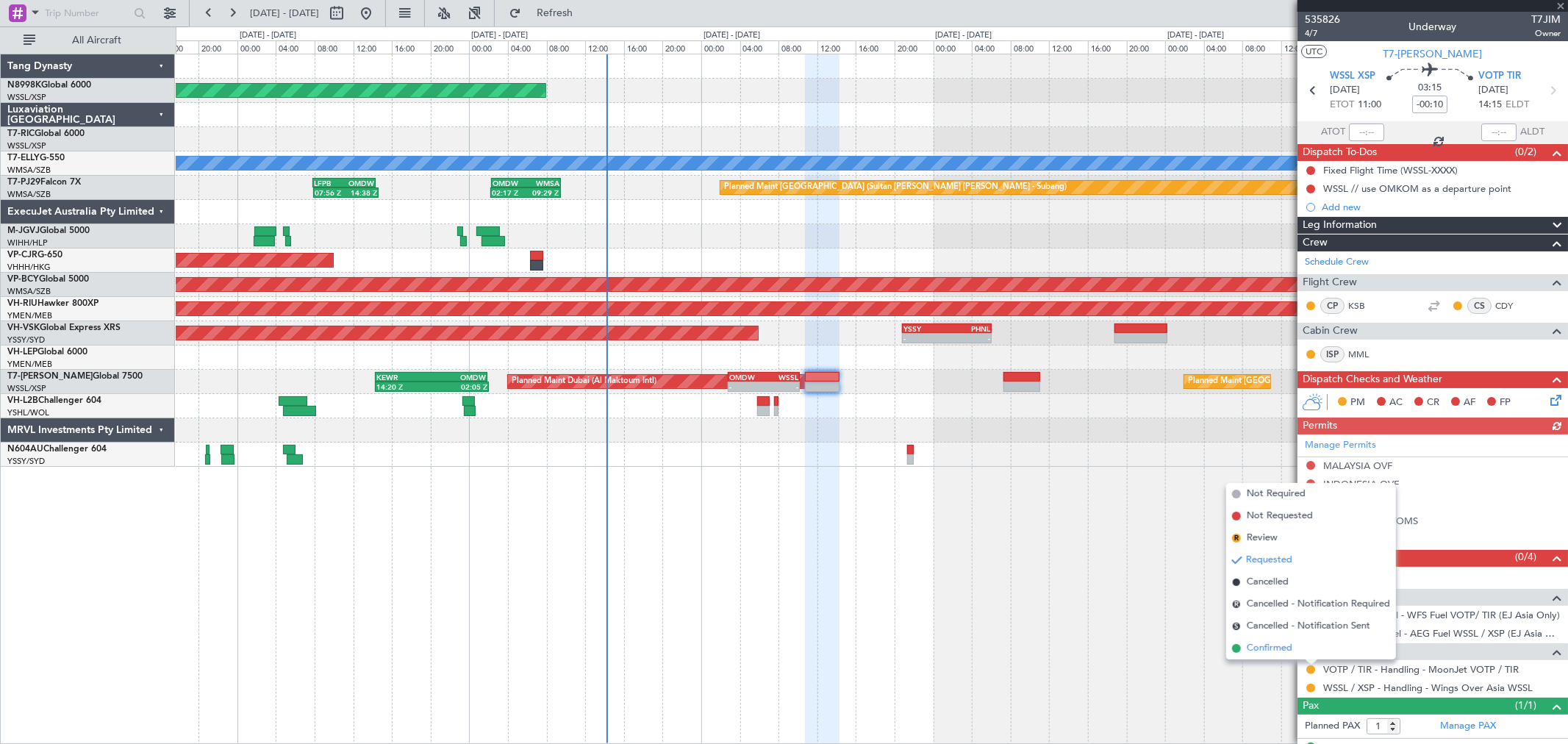
click at [1290, 649] on span "Confirmed" at bounding box center [1269, 648] width 45 height 15
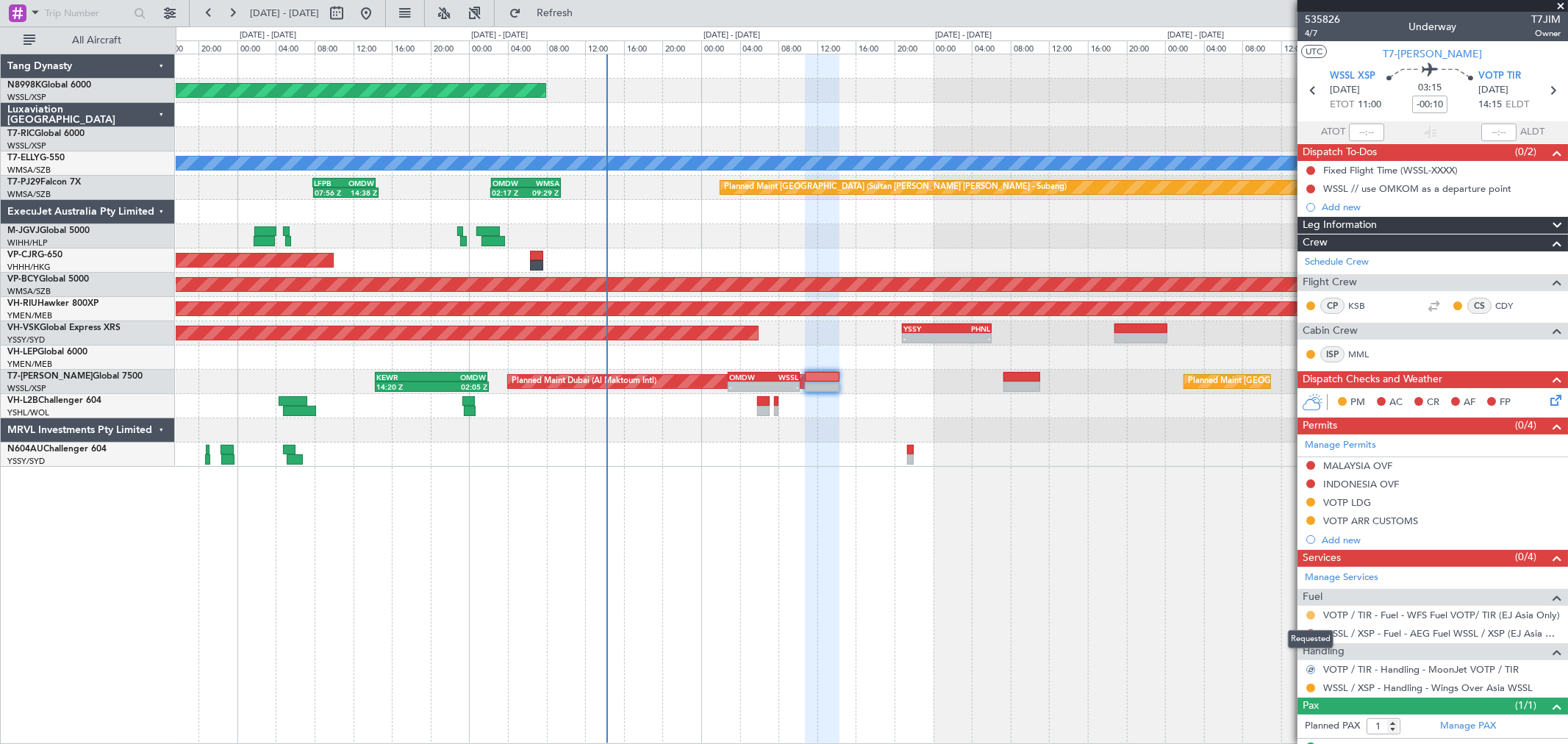
click at [1311, 617] on button at bounding box center [1311, 615] width 9 height 9
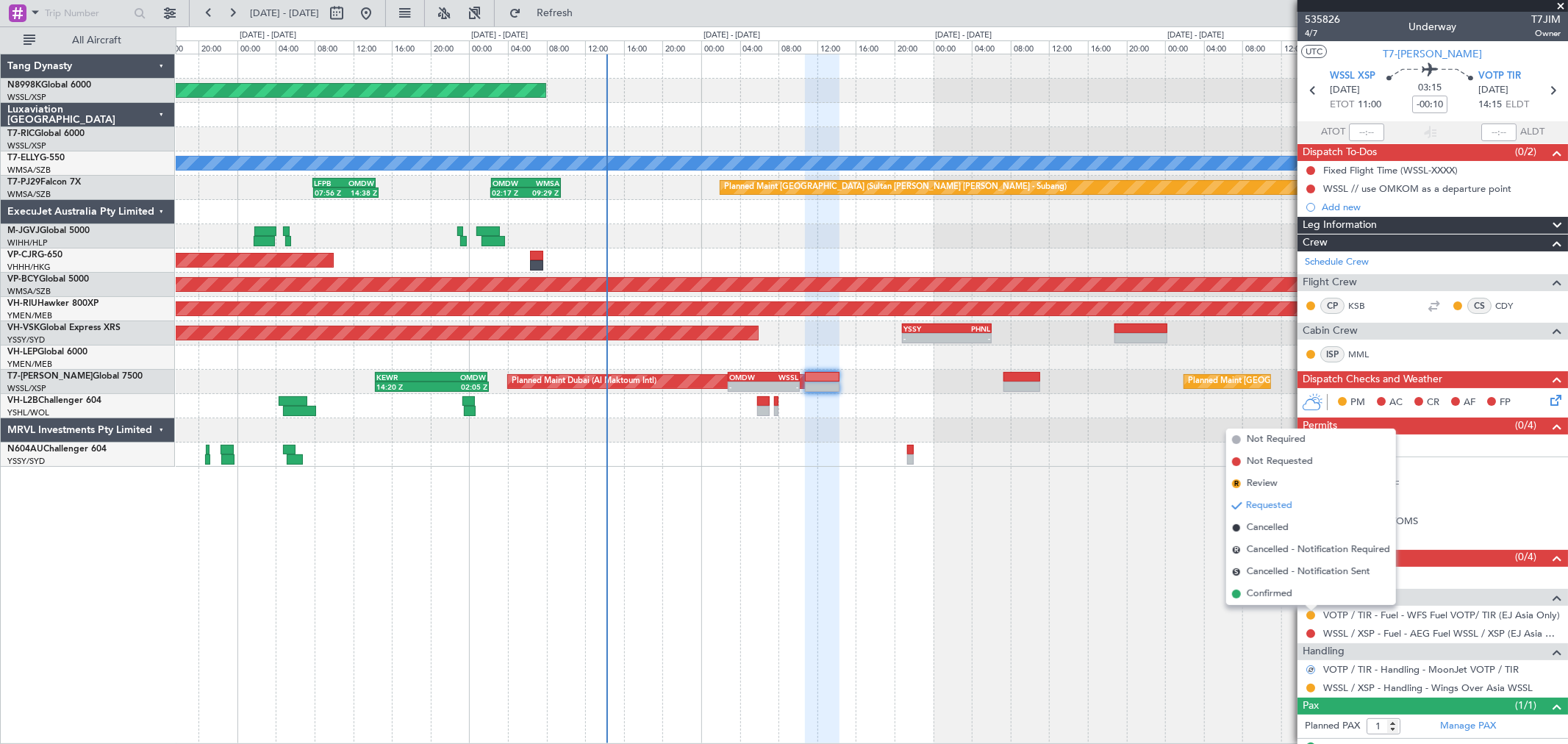
click at [1289, 593] on span "Confirmed" at bounding box center [1269, 594] width 45 height 15
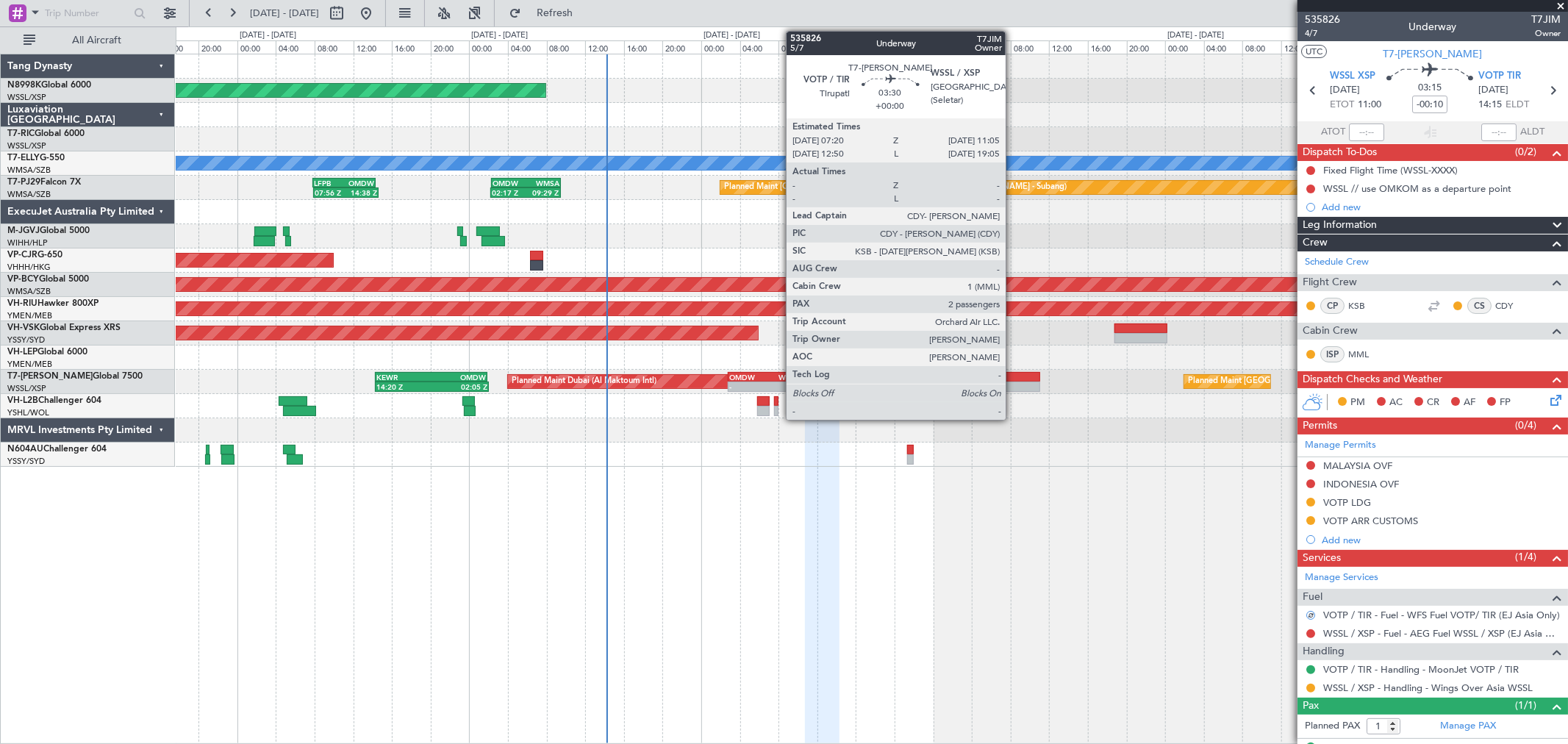
click at [1013, 378] on div at bounding box center [1022, 377] width 37 height 10
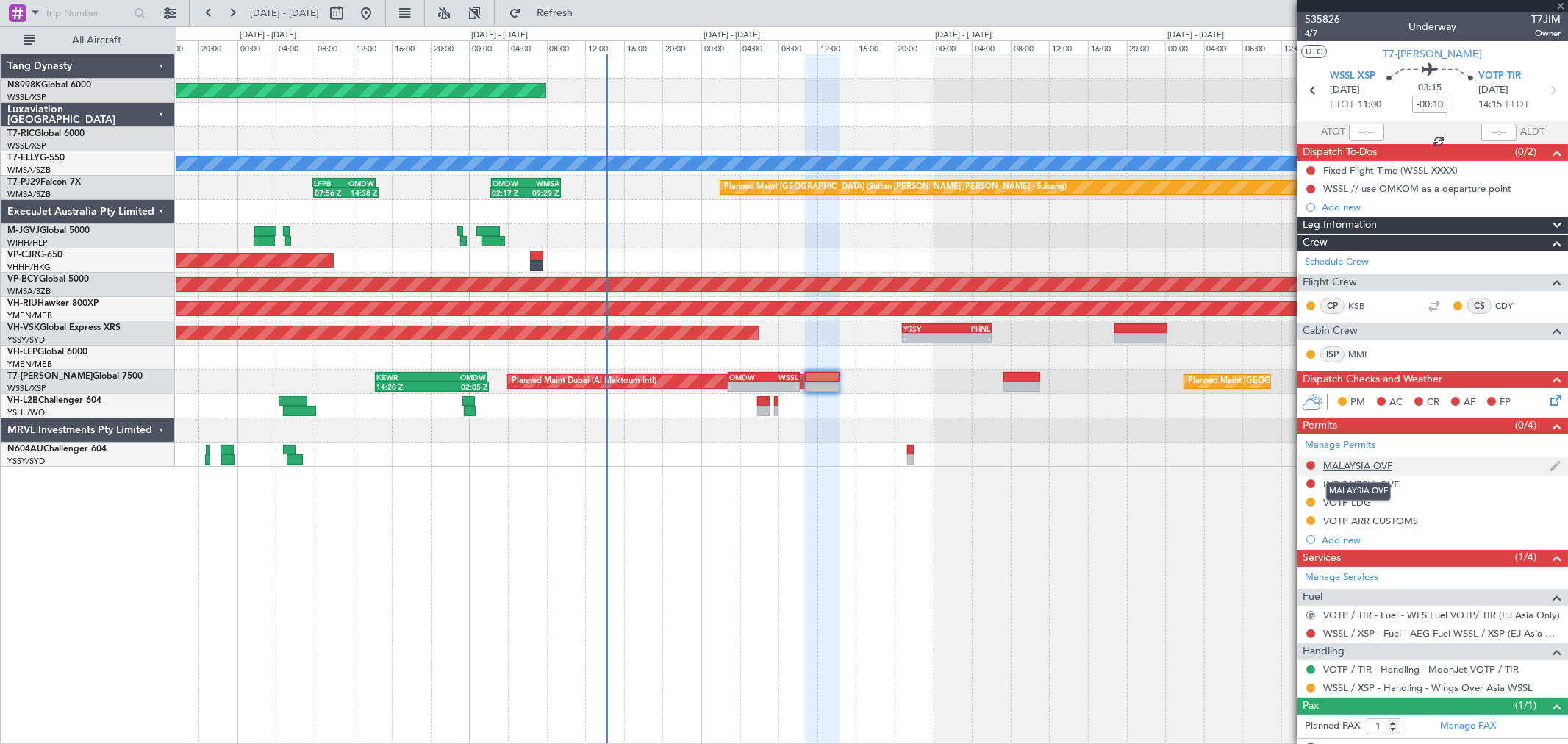
type input "2"
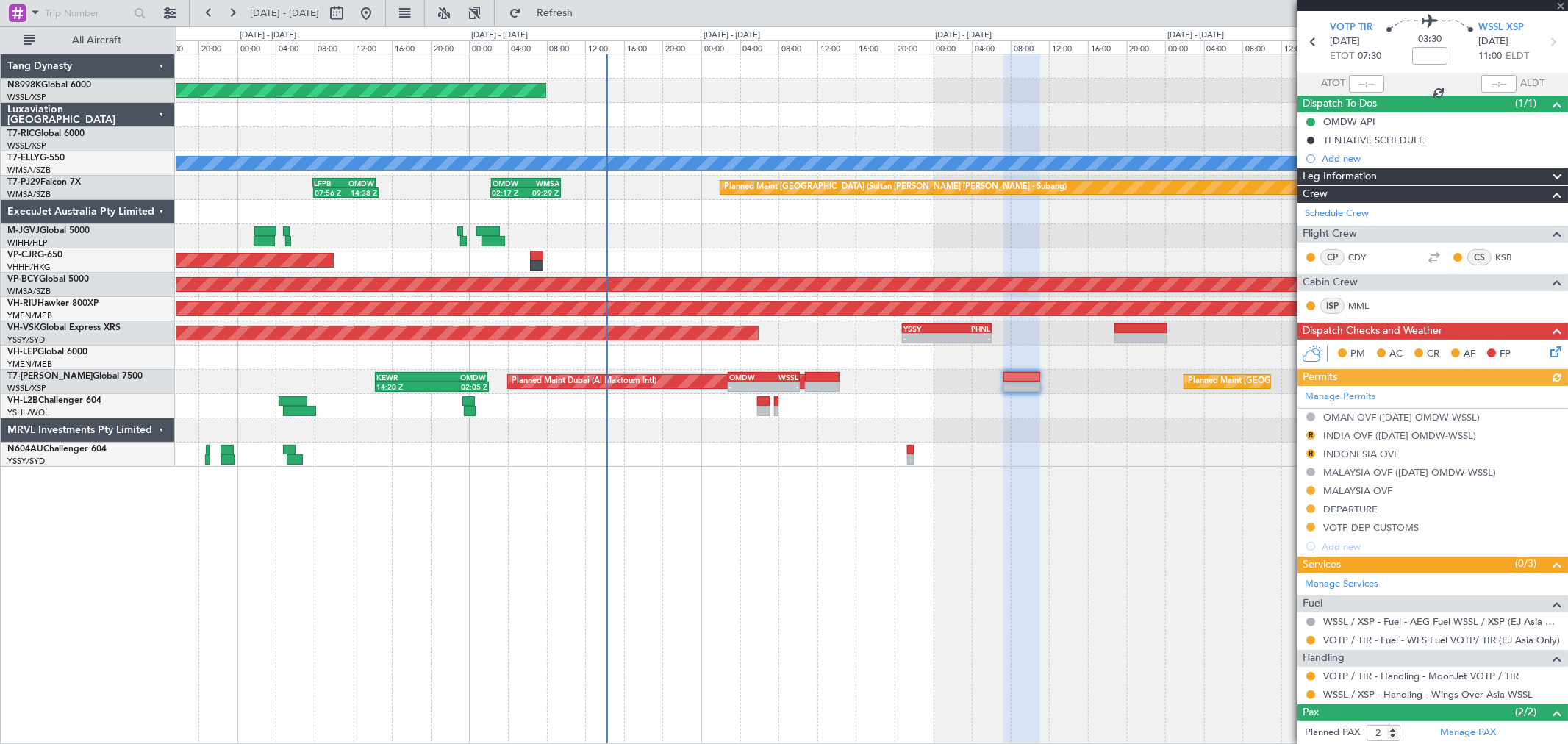
scroll to position [68, 0]
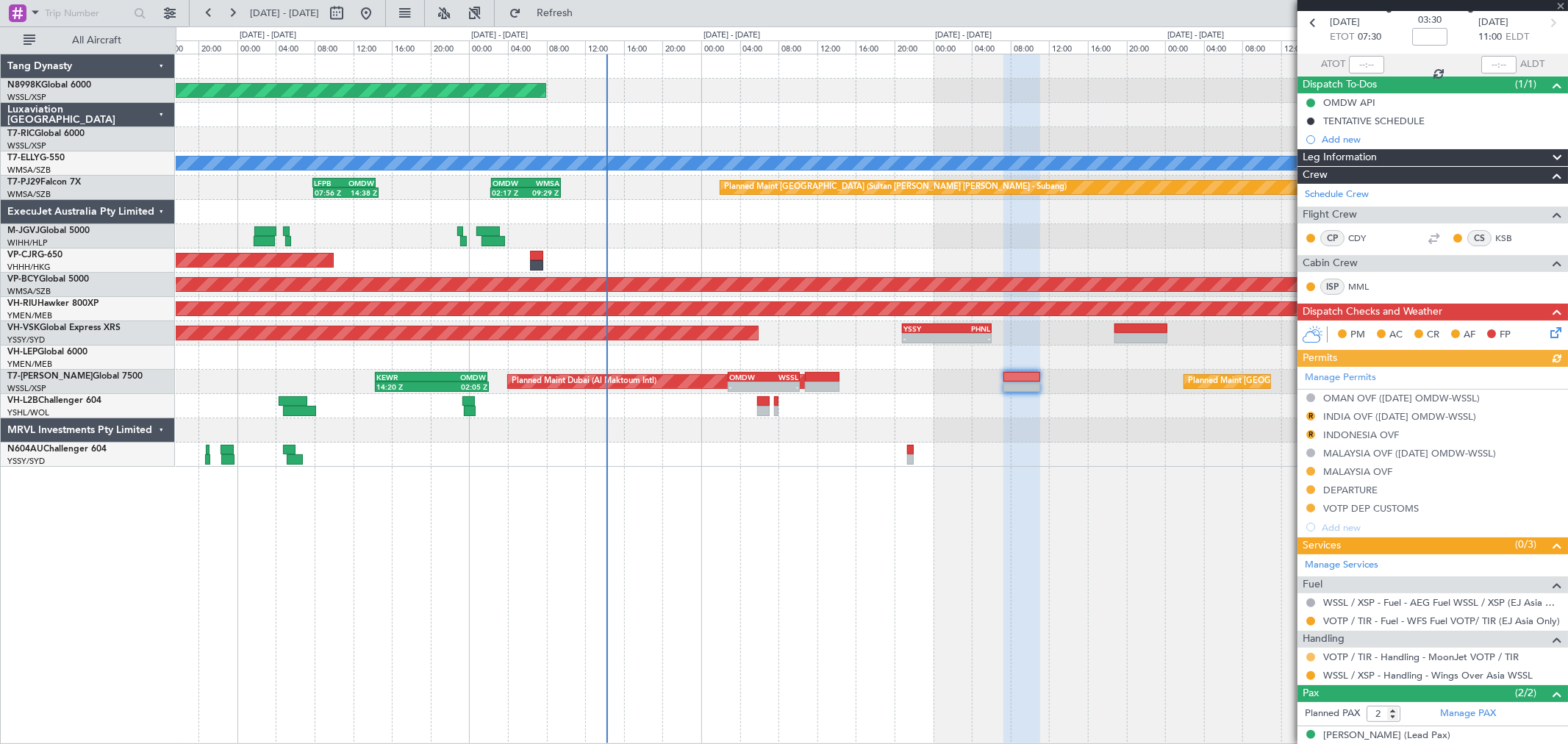
click at [1311, 655] on button at bounding box center [1311, 657] width 9 height 9
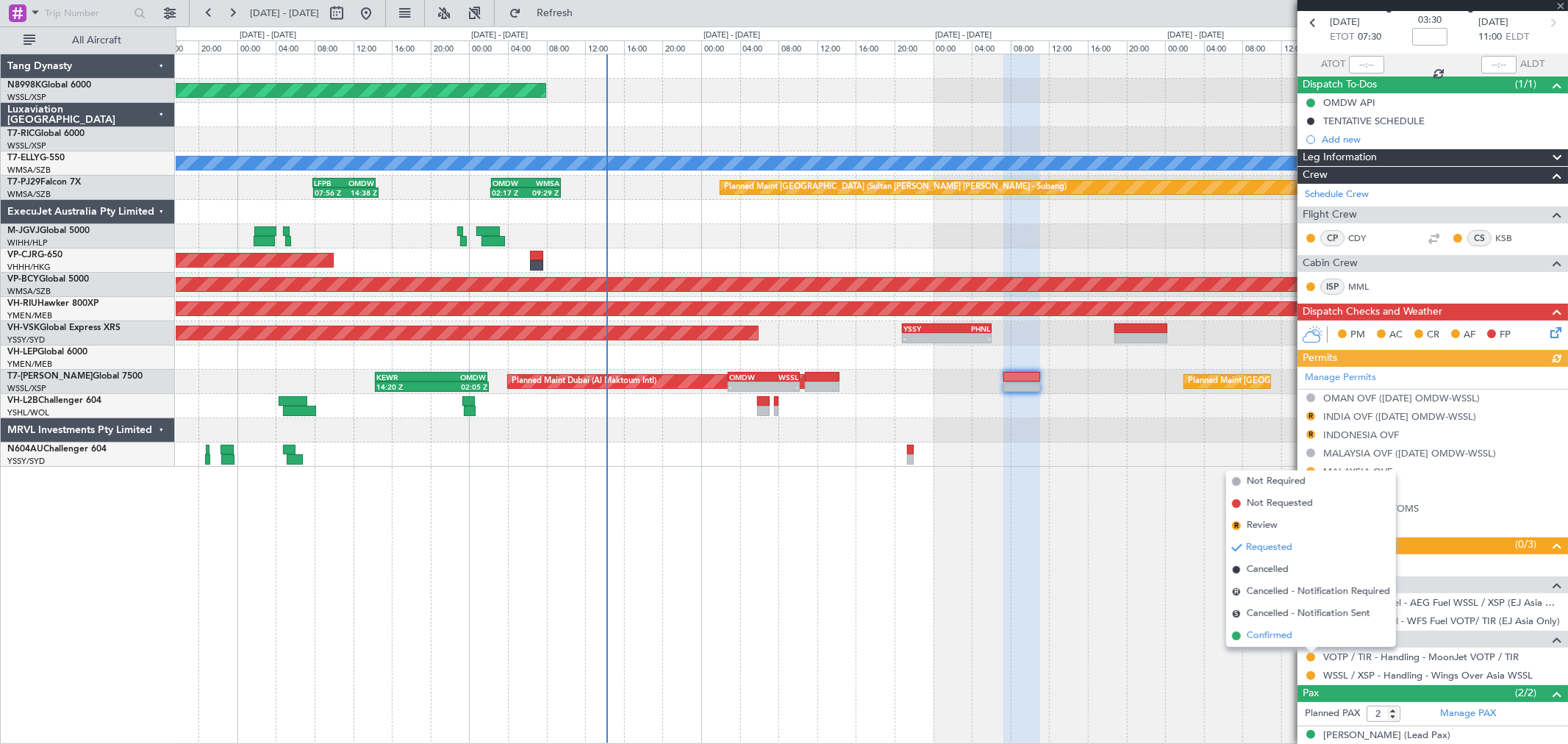
click at [1296, 633] on li "Confirmed" at bounding box center [1311, 636] width 170 height 22
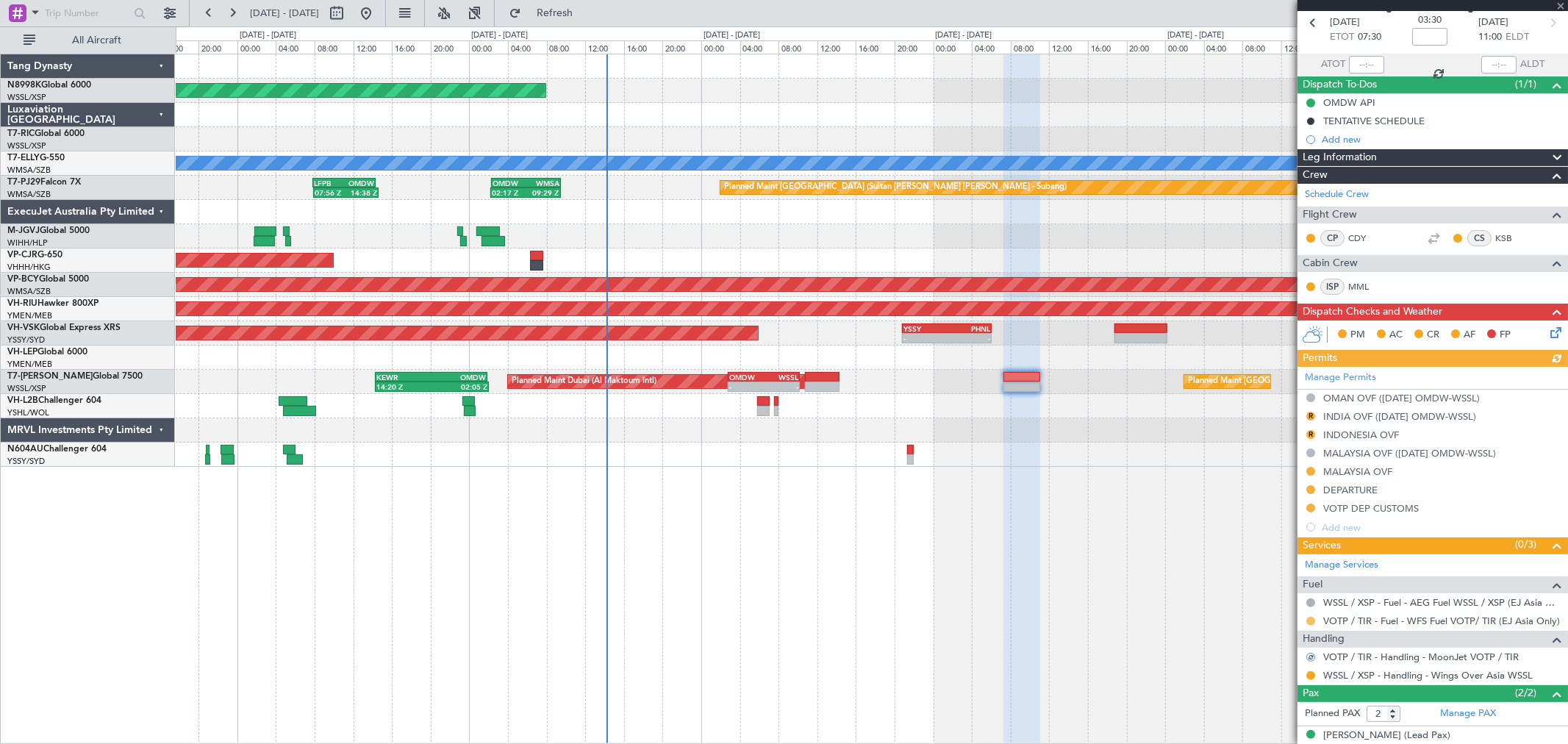
click at [1311, 618] on button at bounding box center [1311, 621] width 9 height 9
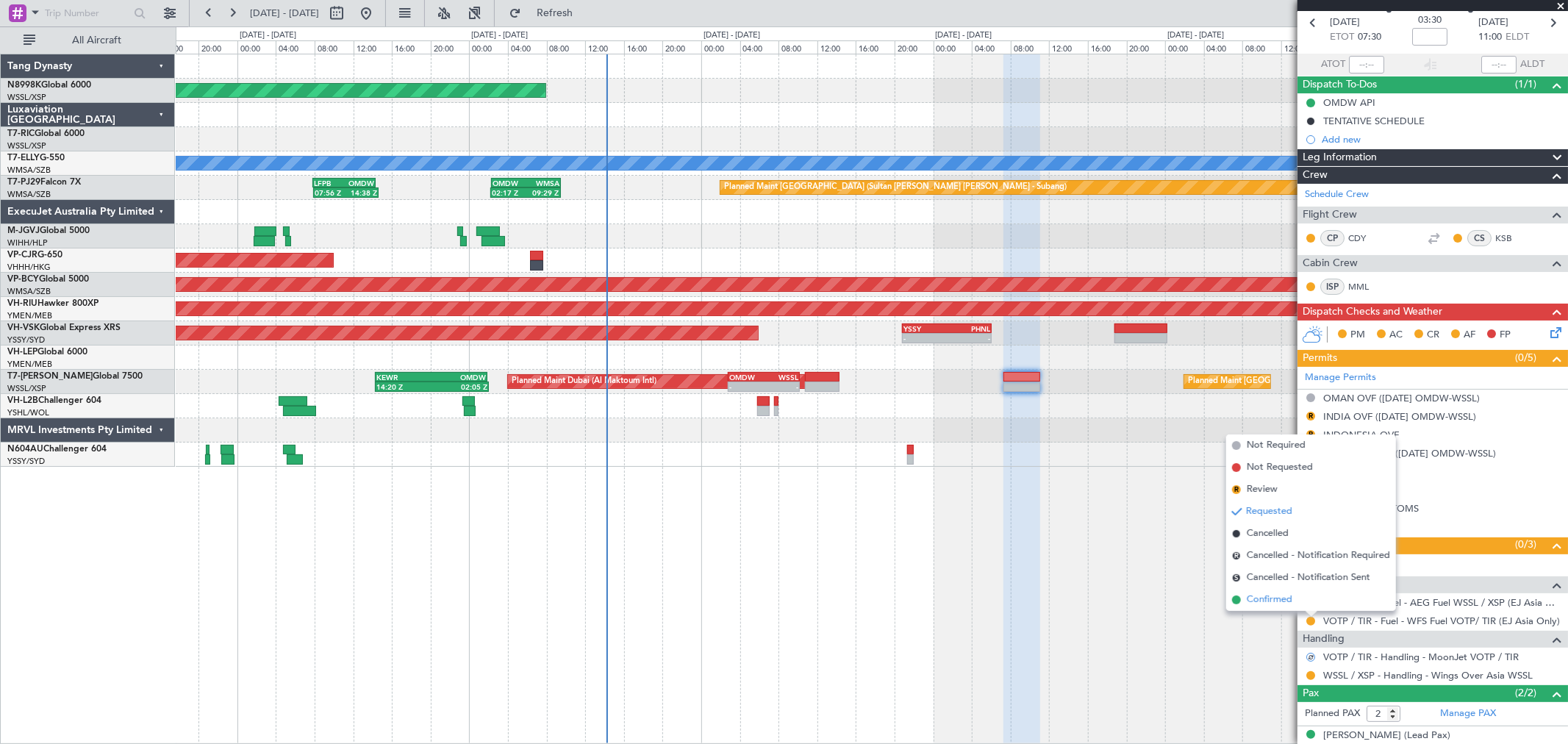
click at [1295, 596] on li "Confirmed" at bounding box center [1311, 600] width 170 height 22
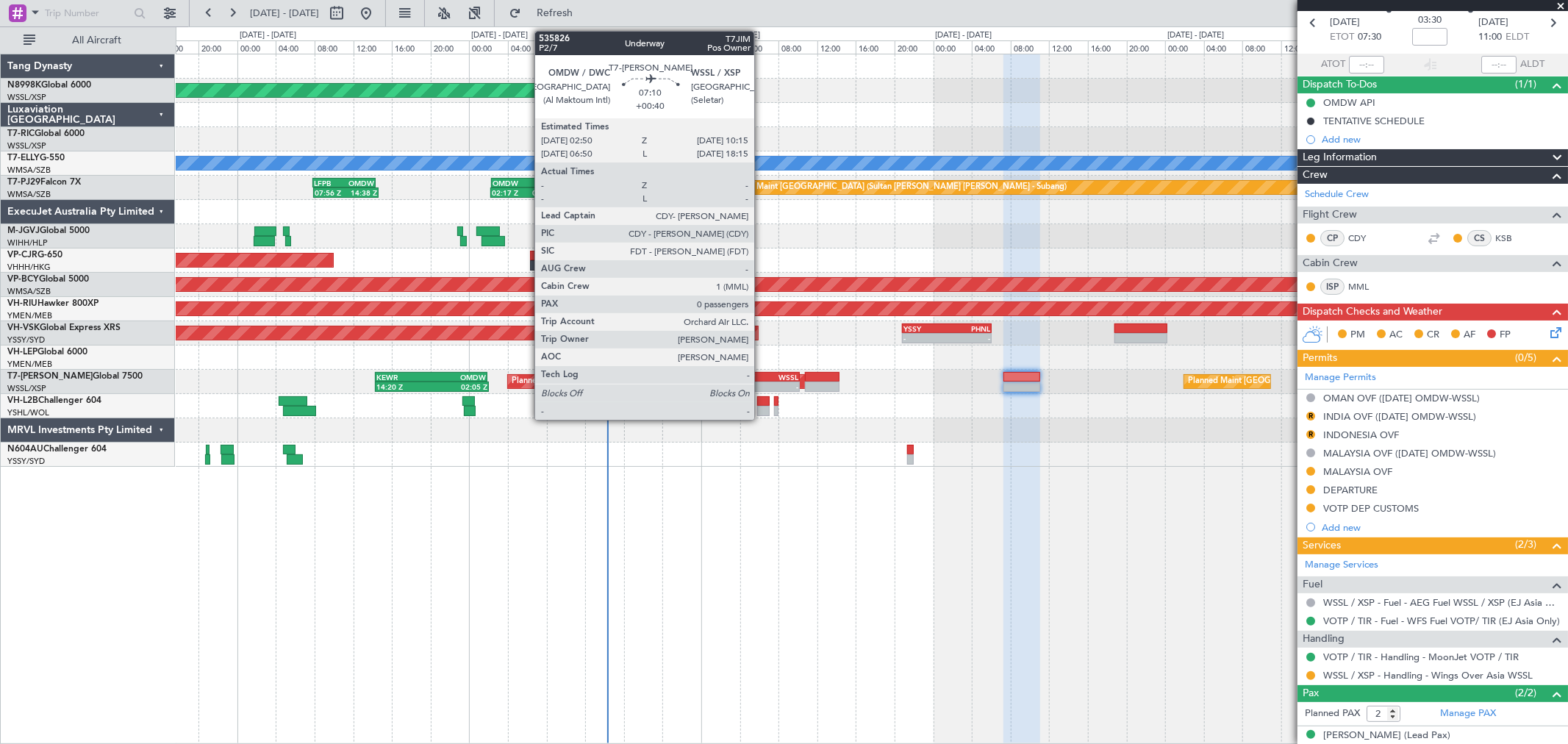
click at [762, 379] on div "OMDW" at bounding box center [747, 377] width 35 height 9
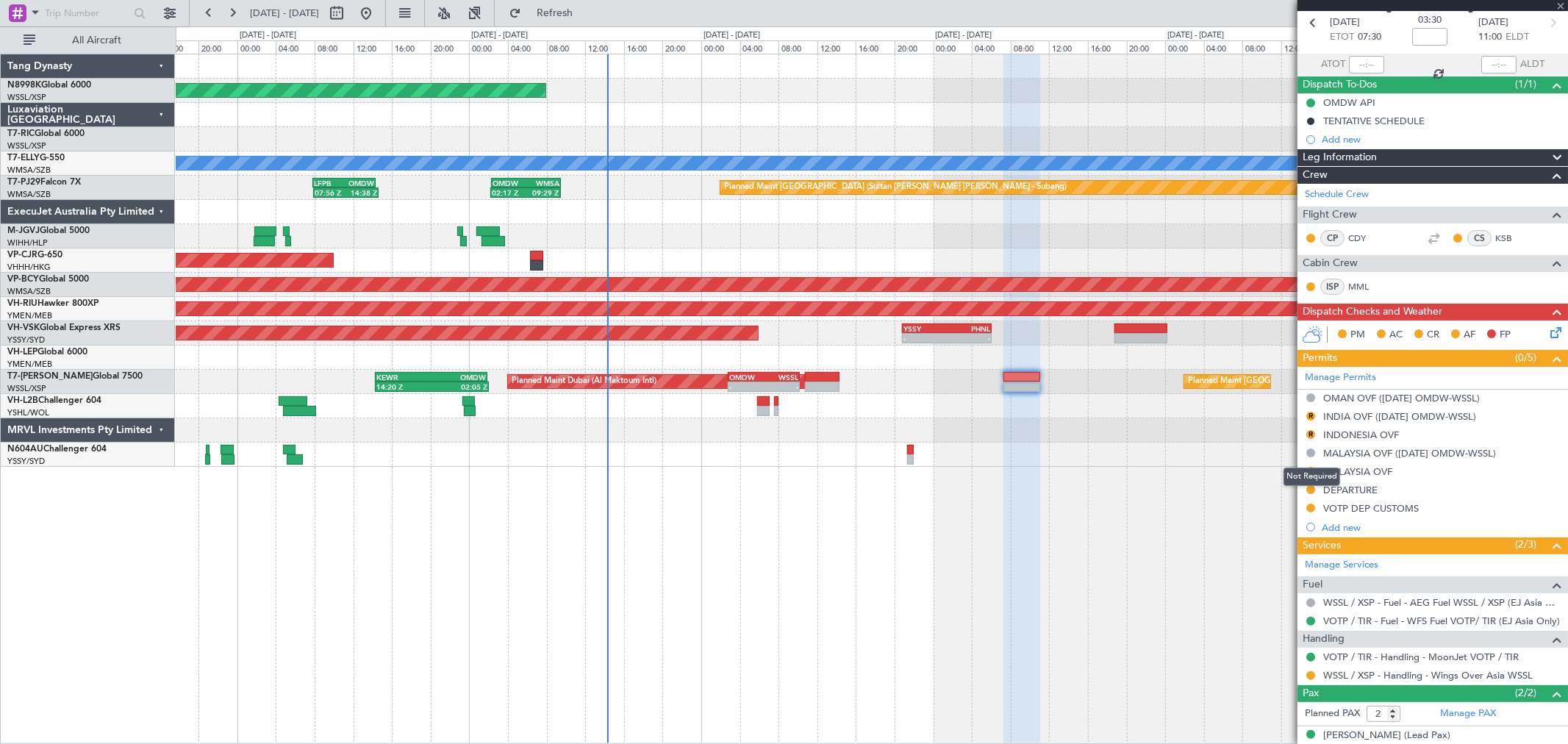
type input "+00:40"
type input "0"
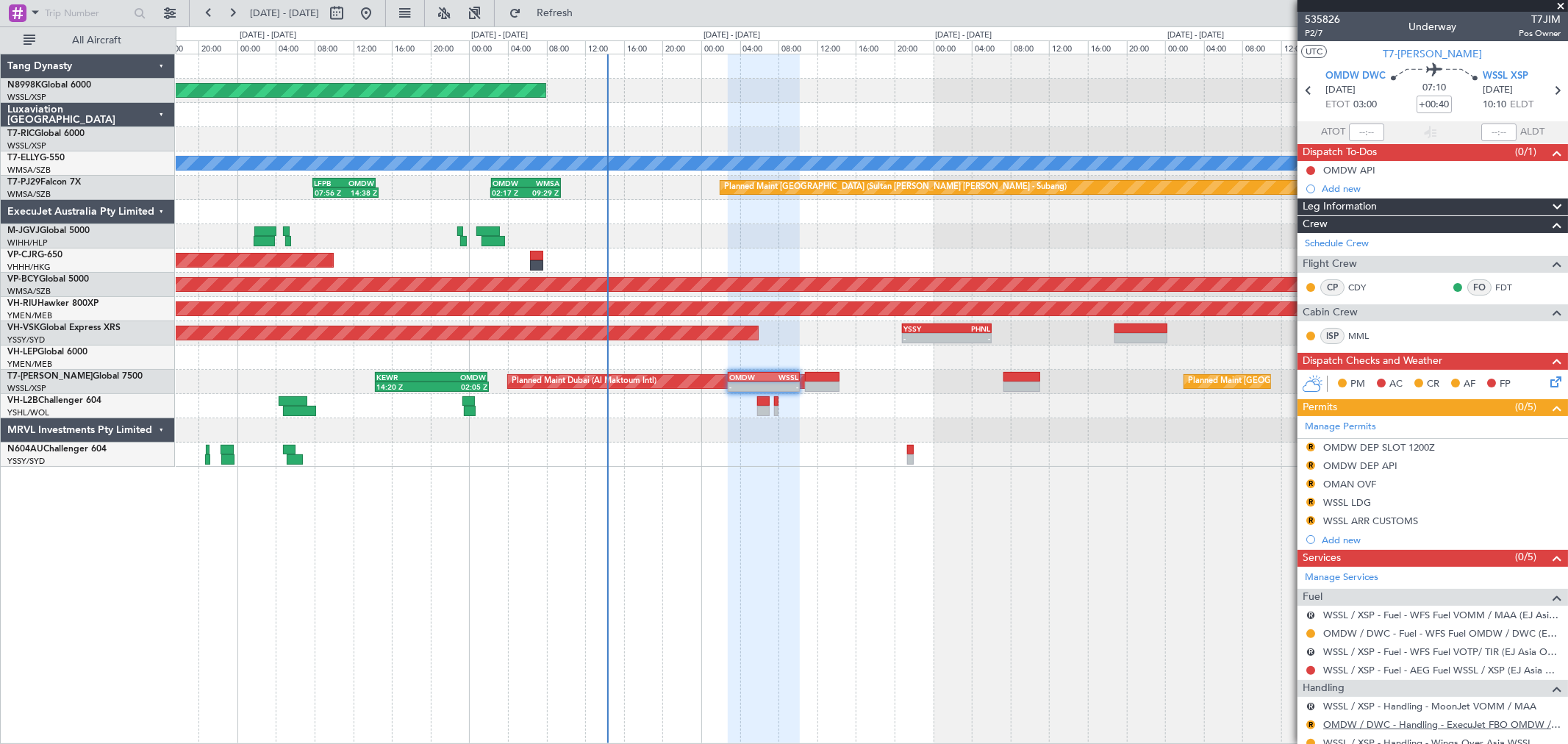
click at [1356, 722] on link "OMDW / DWC - Handling - ExecuJet FBO OMDW / DWC" at bounding box center [1442, 724] width 237 height 13
click at [1309, 633] on button at bounding box center [1311, 633] width 9 height 9
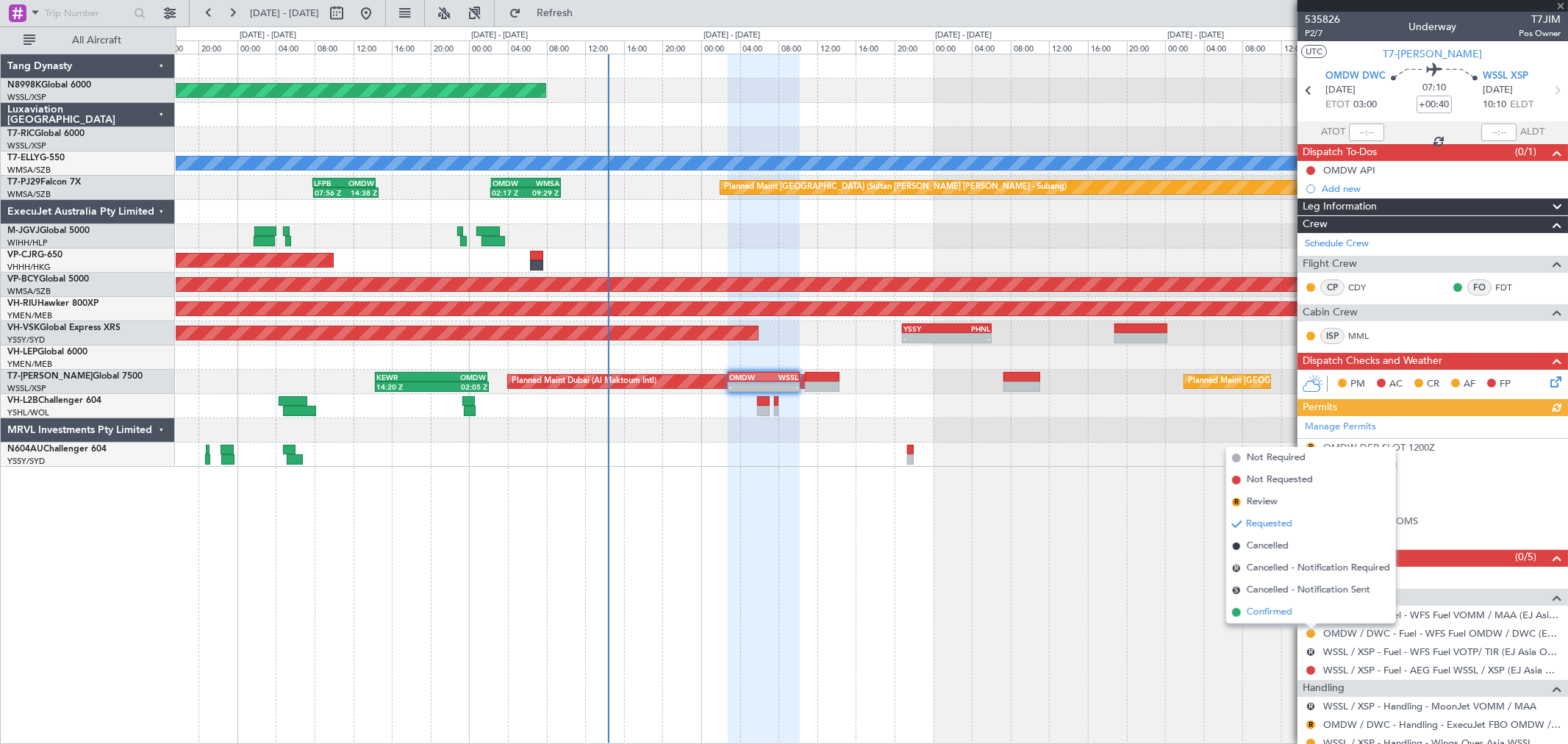
click at [1276, 610] on span "Confirmed" at bounding box center [1269, 612] width 45 height 15
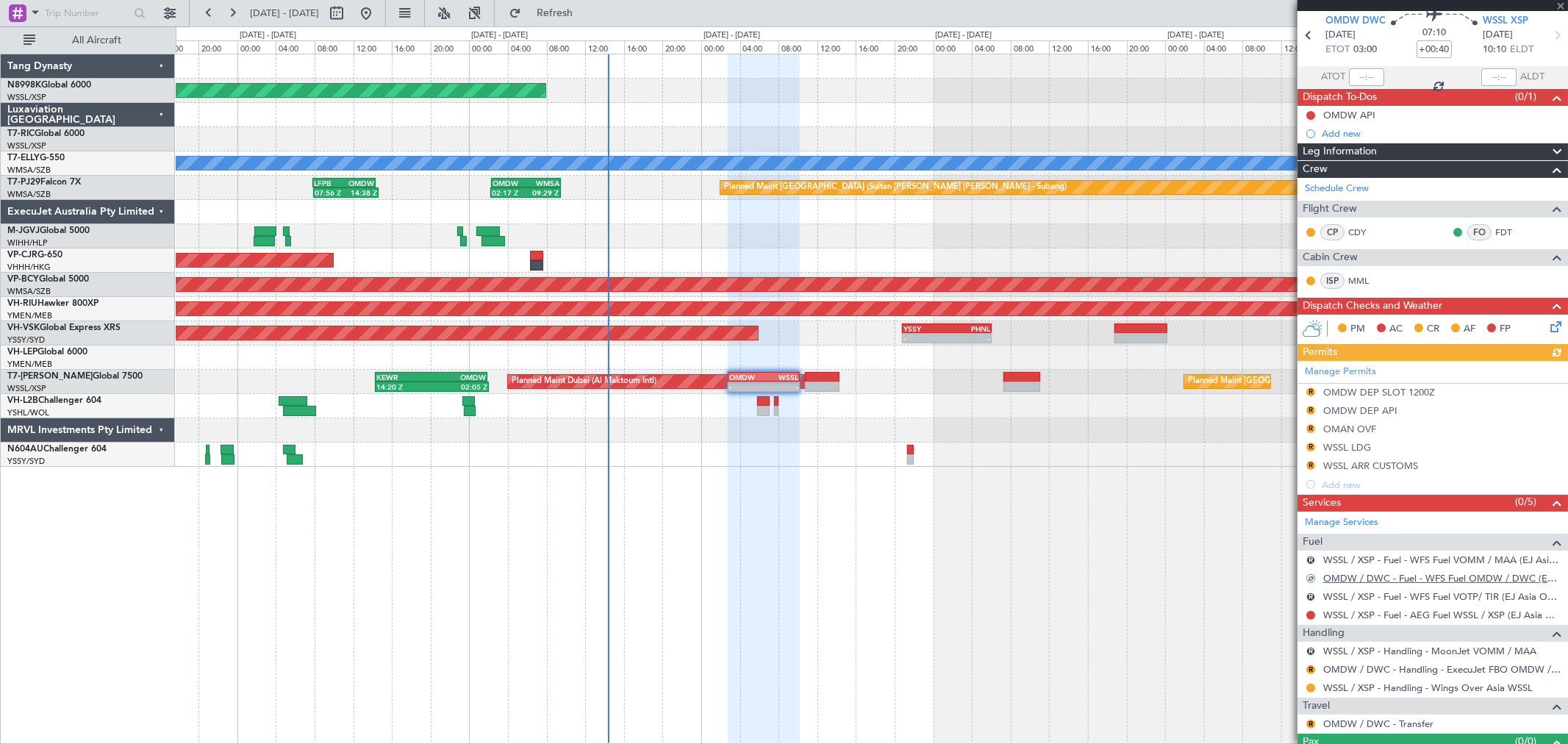
scroll to position [86, 0]
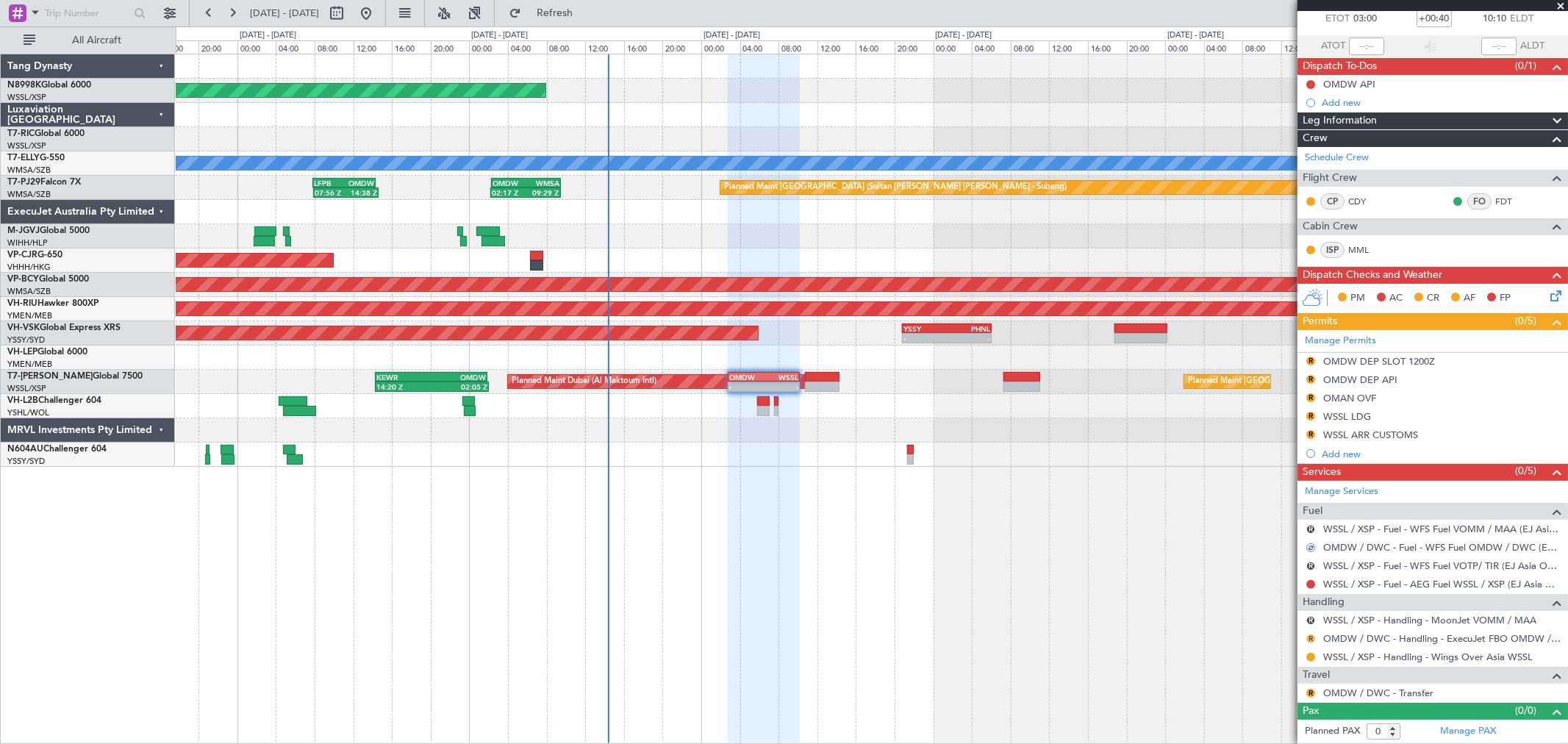
click at [1307, 636] on button "R" at bounding box center [1311, 639] width 9 height 9
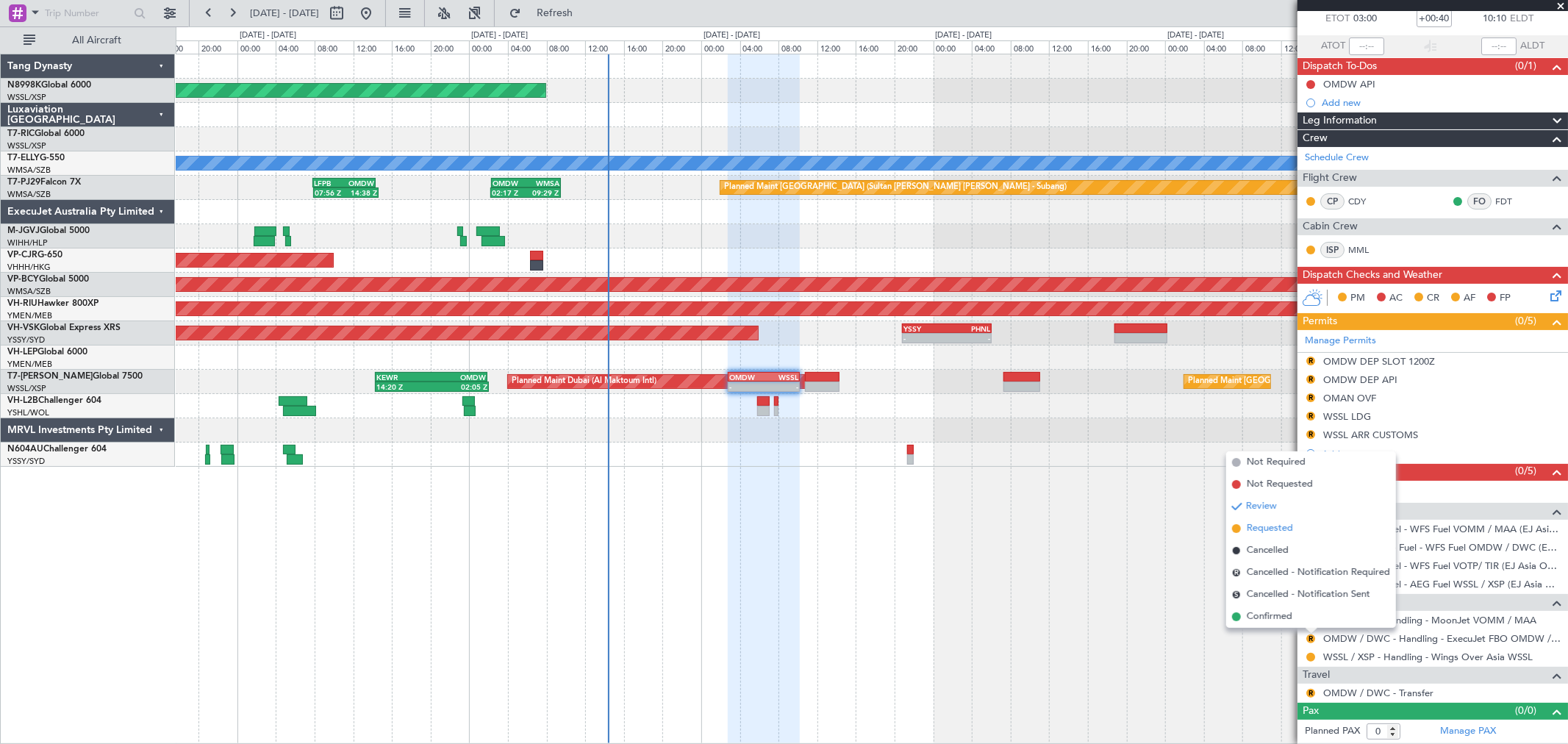
click at [1281, 527] on span "Requested" at bounding box center [1270, 528] width 46 height 15
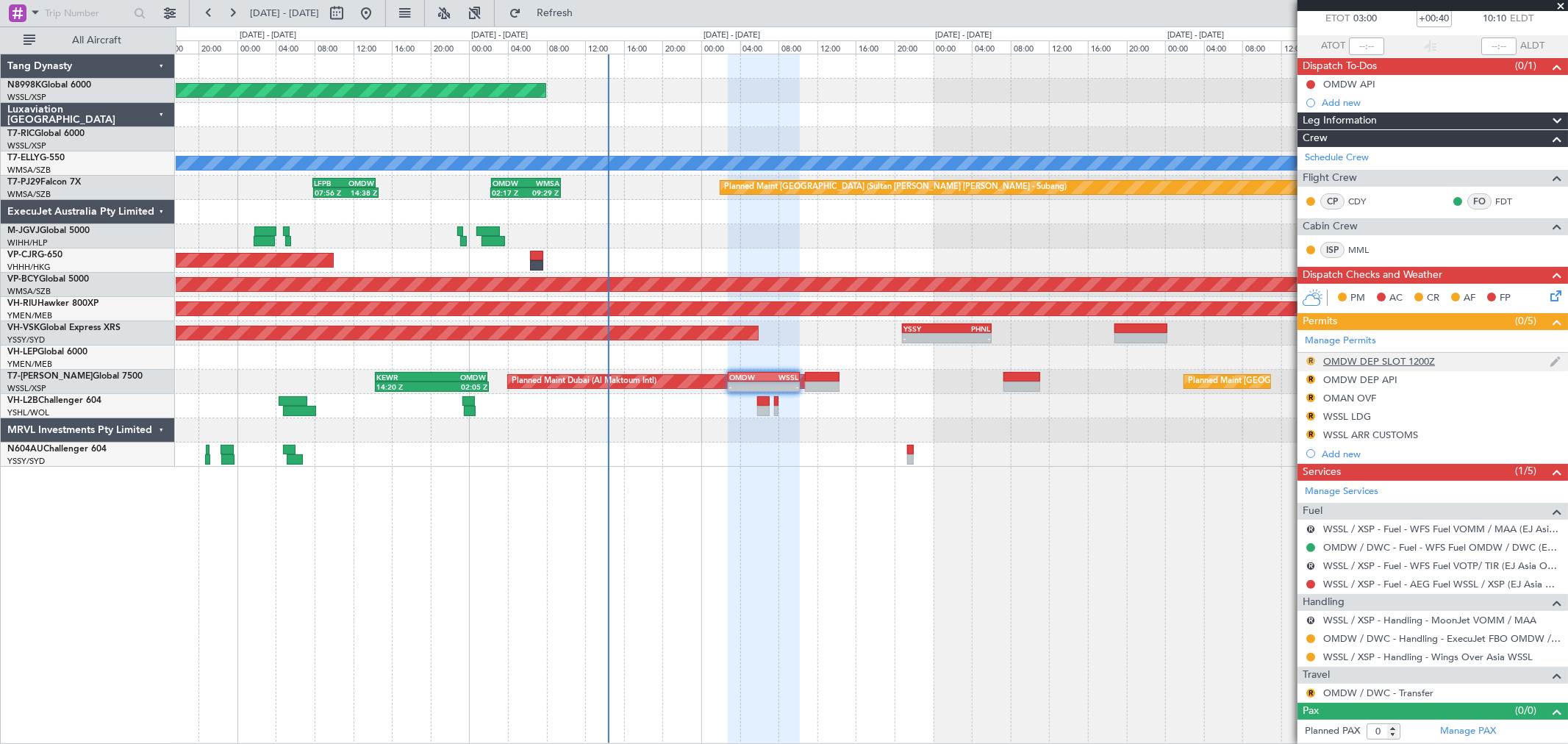
click at [1311, 358] on button "R" at bounding box center [1311, 361] width 9 height 9
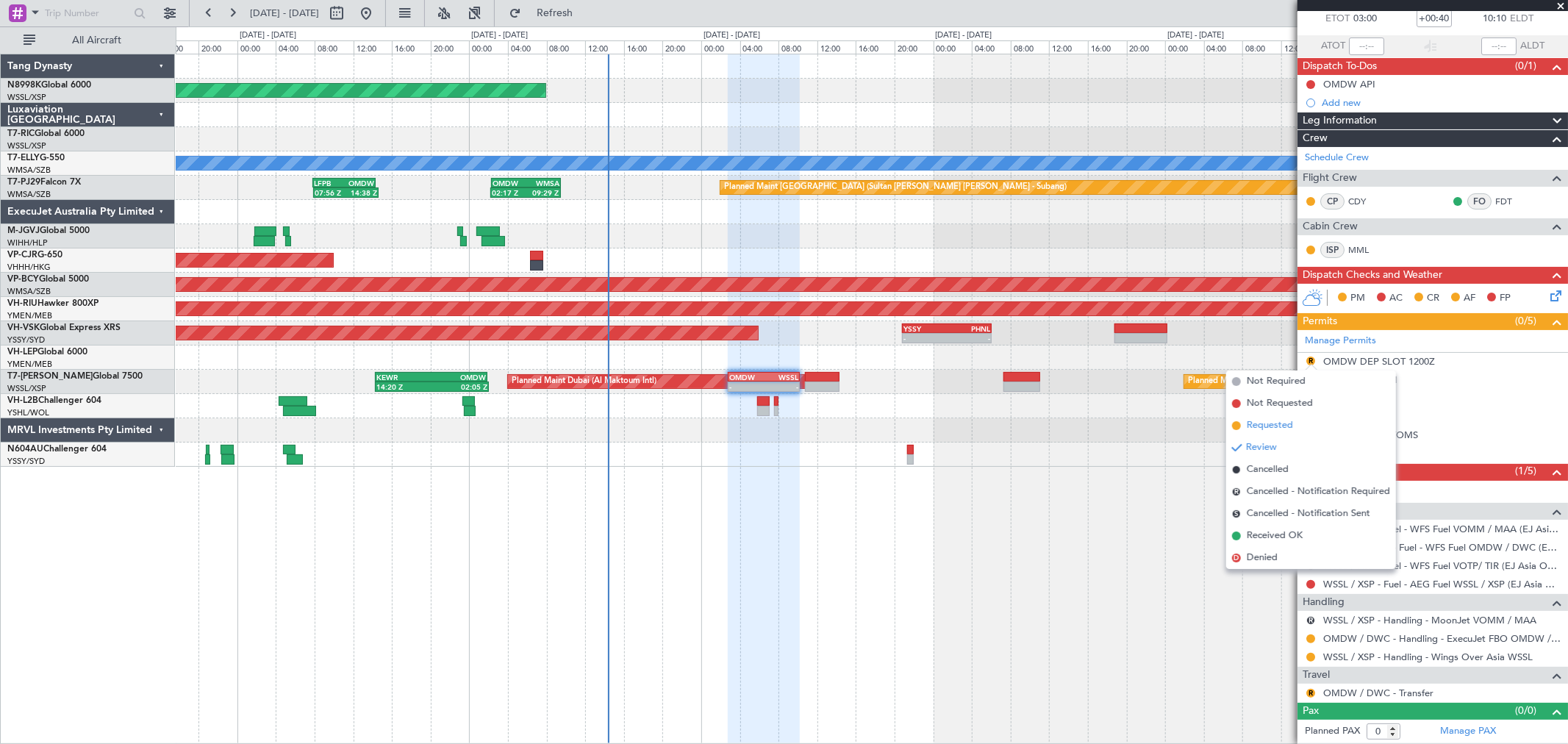
click at [1254, 421] on span "Requested" at bounding box center [1270, 426] width 46 height 15
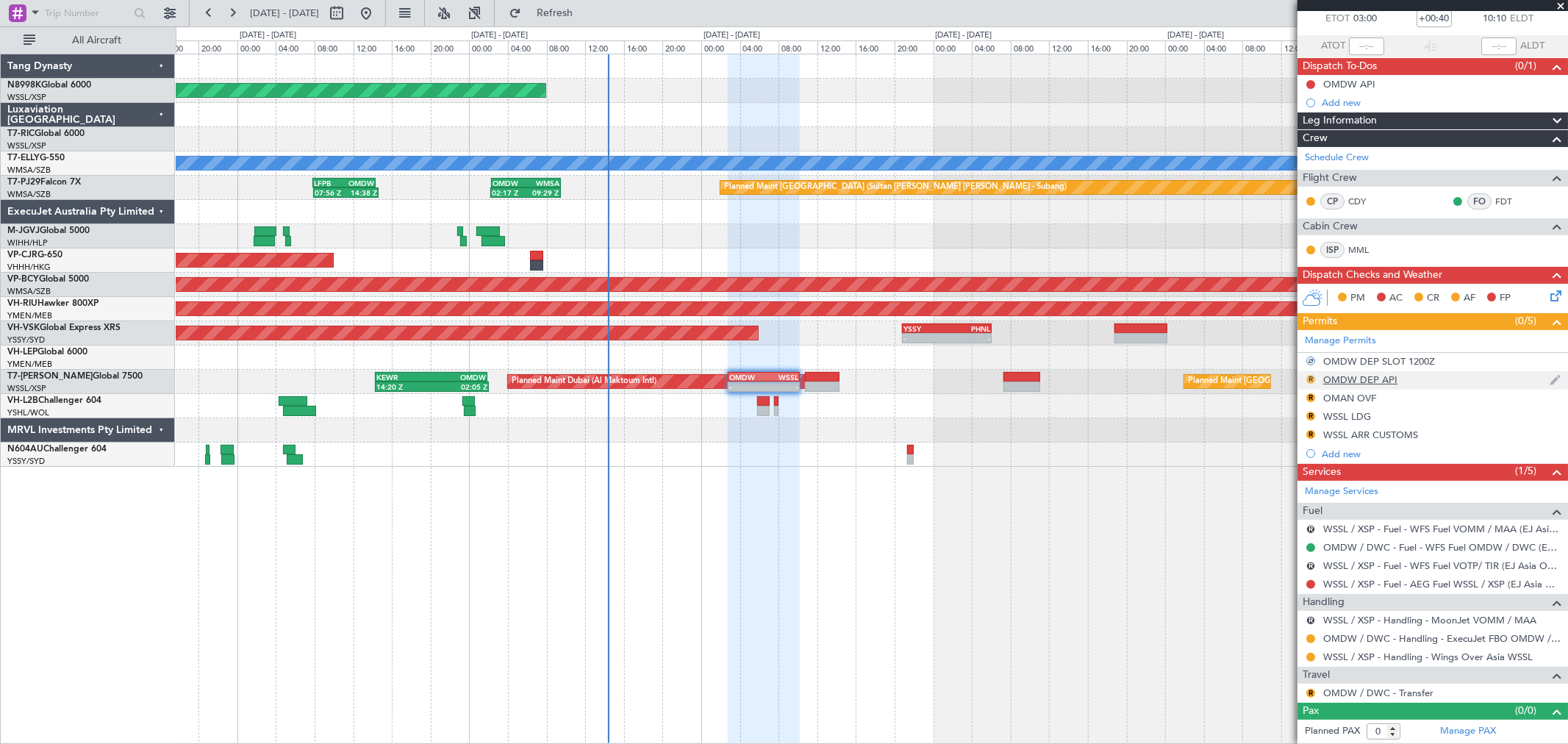
click at [1311, 379] on button "R" at bounding box center [1311, 379] width 9 height 9
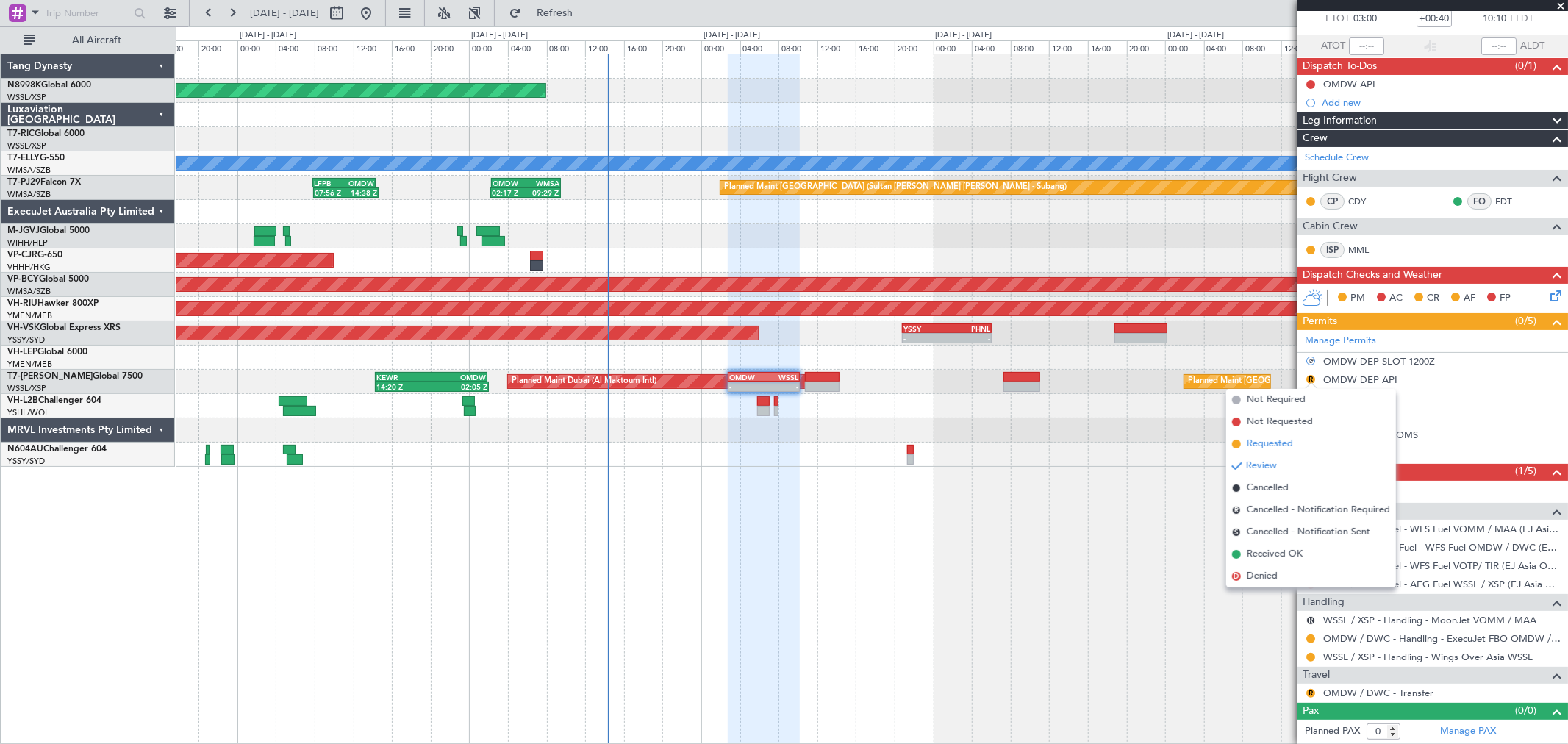
click at [1252, 438] on span "Requested" at bounding box center [1270, 444] width 46 height 15
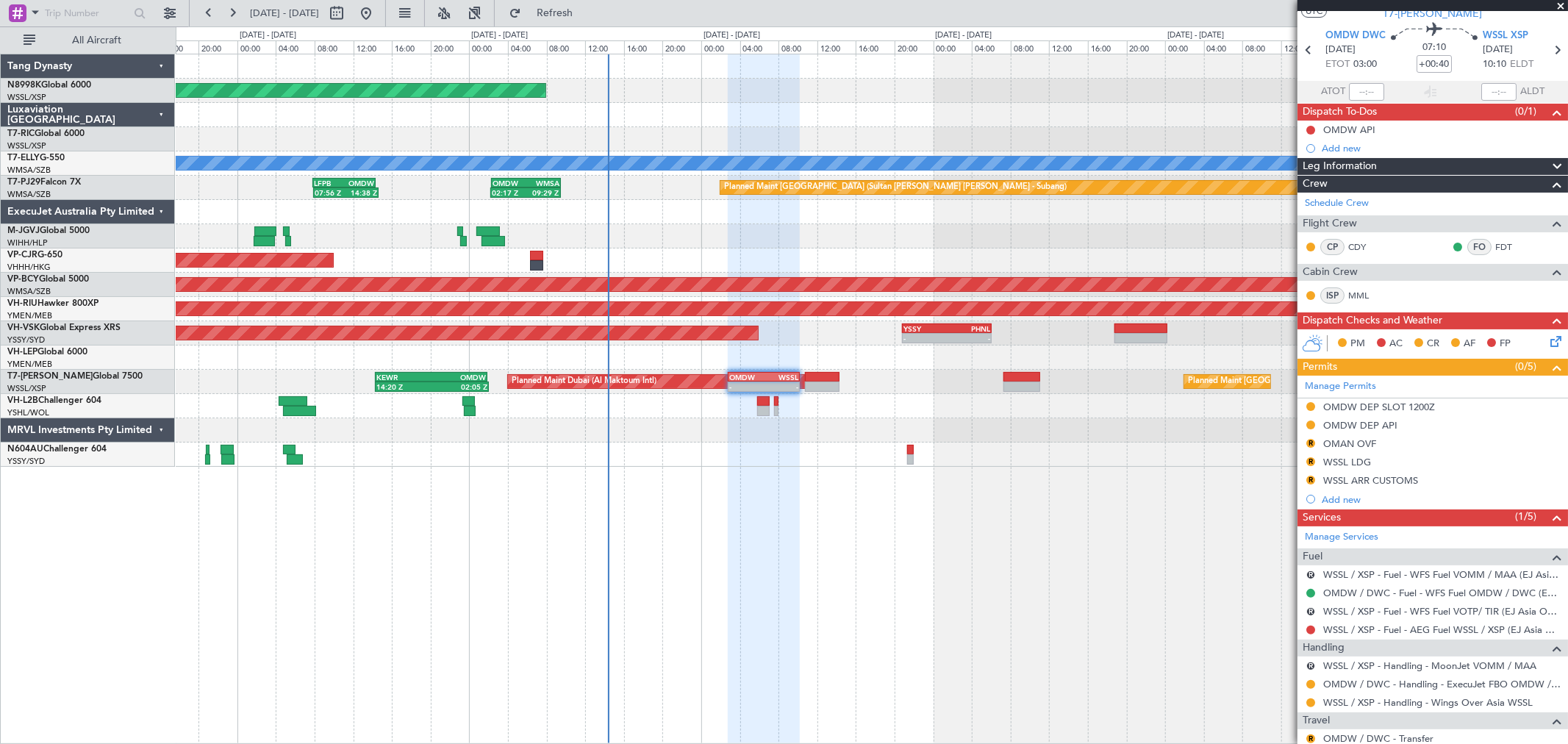
scroll to position [0, 0]
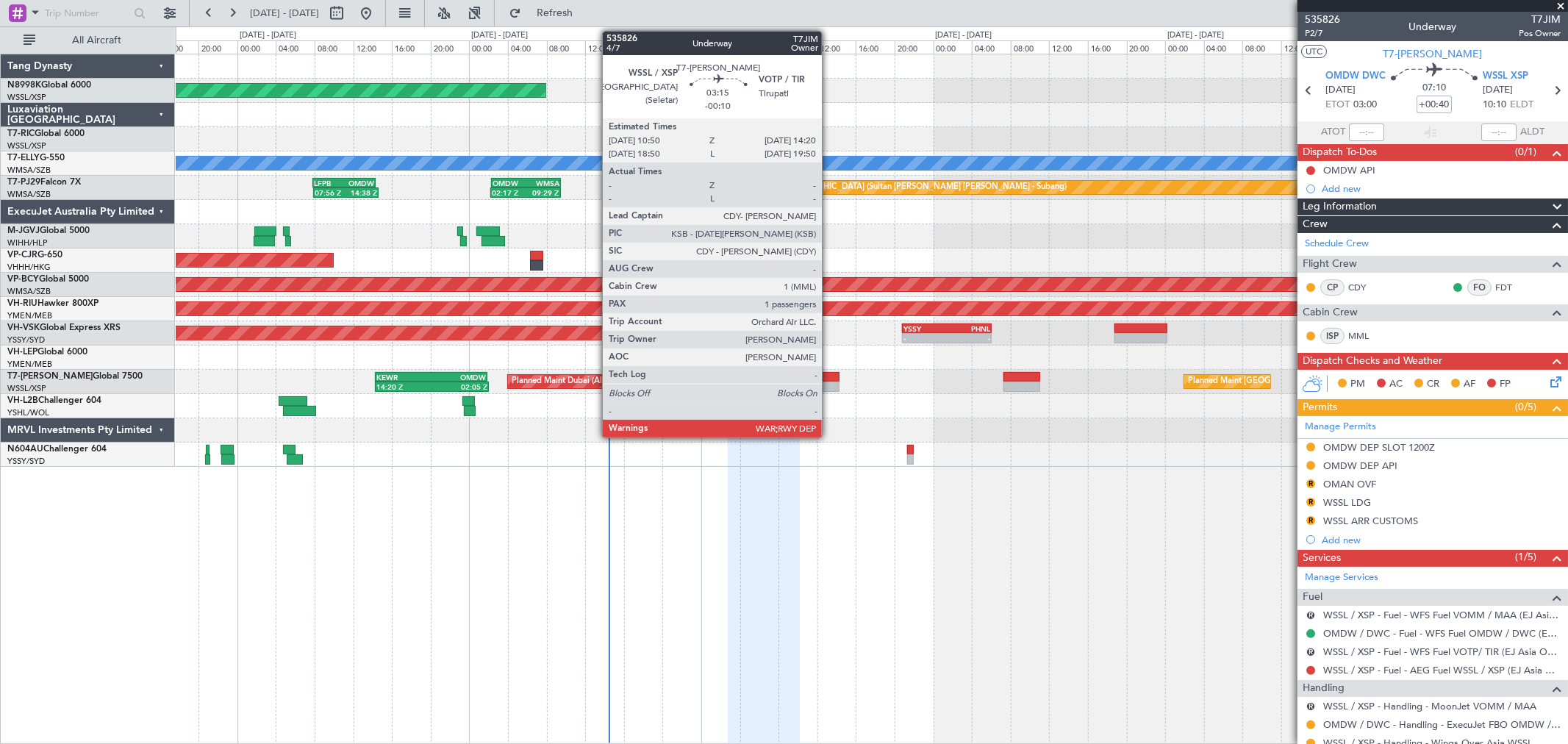
click at [830, 381] on div at bounding box center [822, 386] width 35 height 10
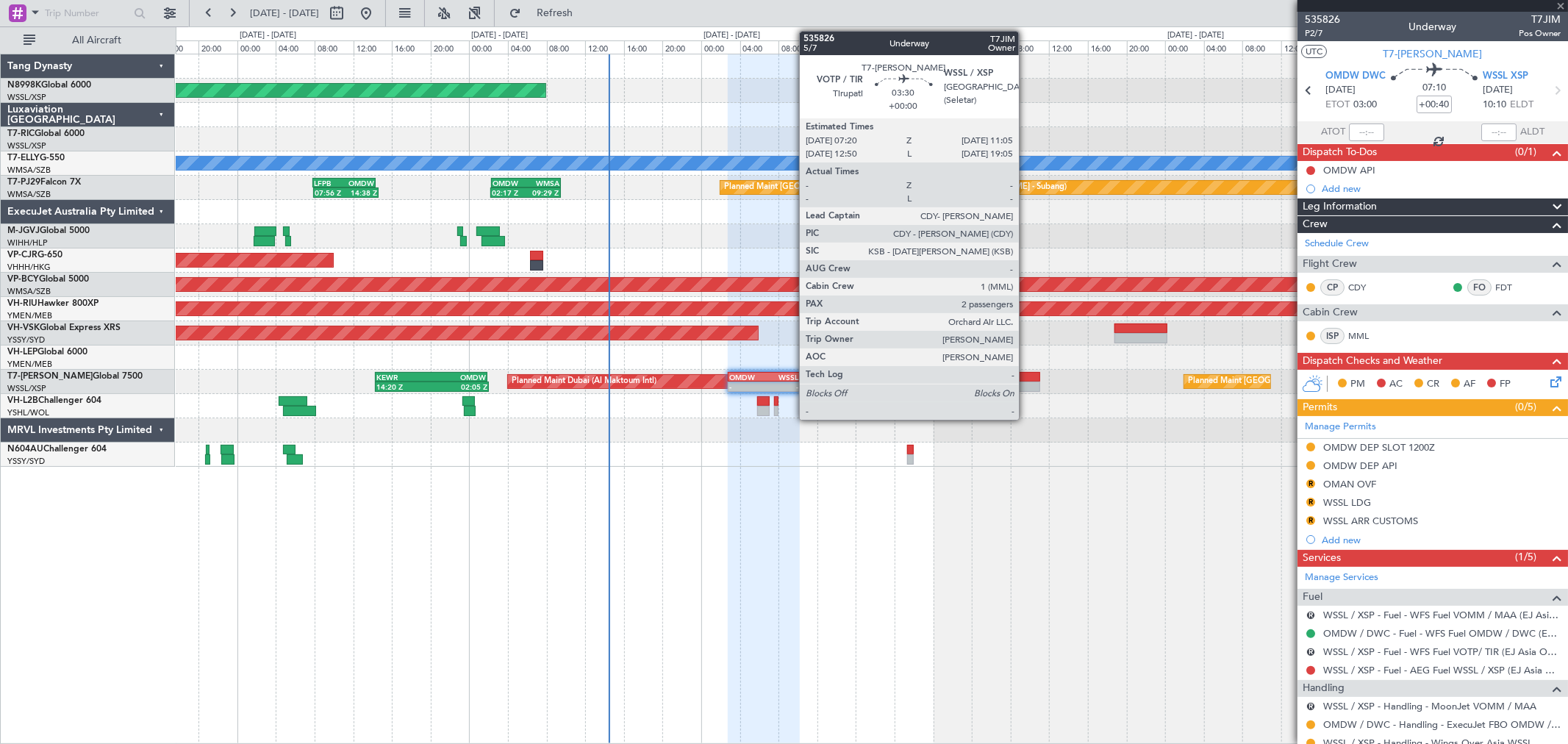
type input "-00:10"
type input "1"
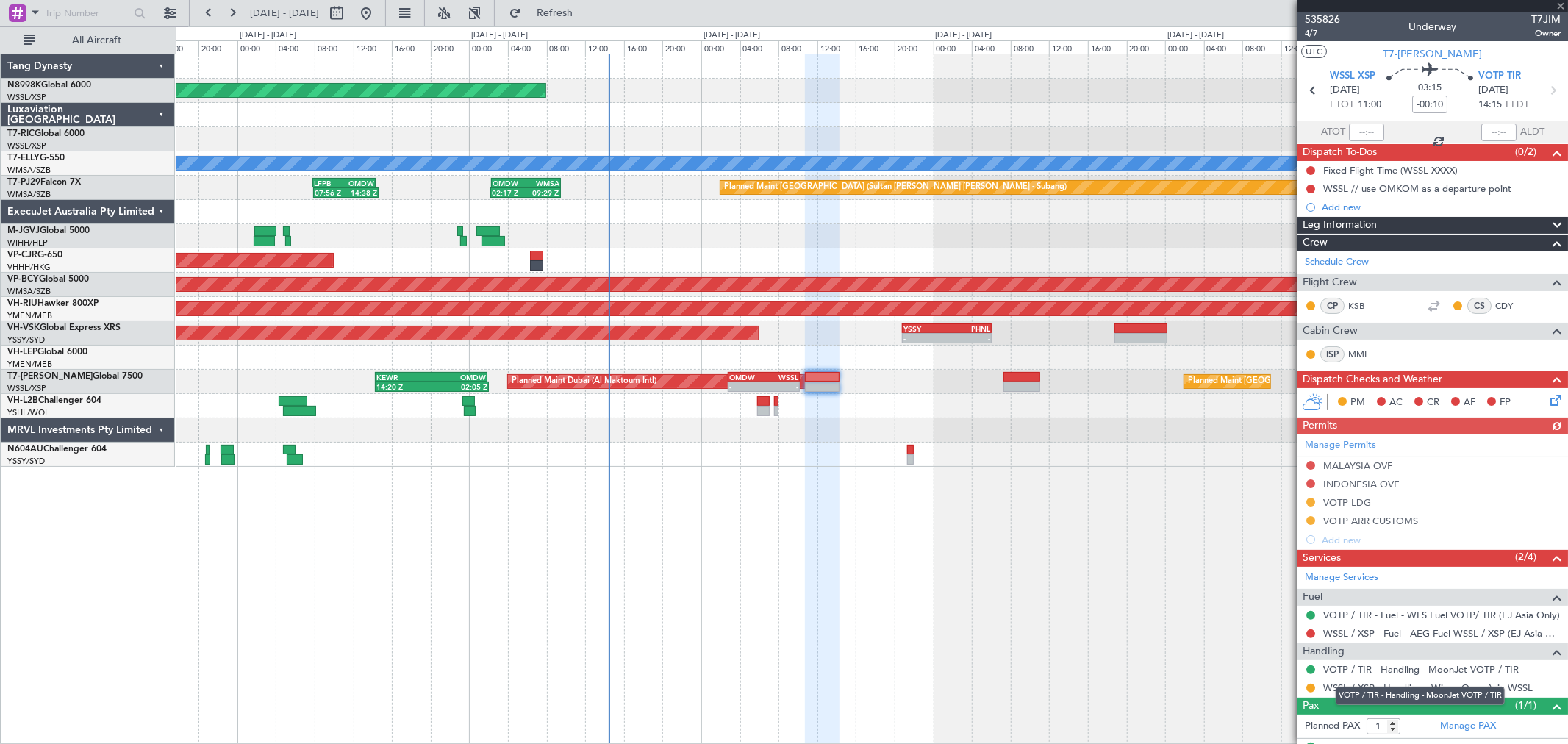
click at [1384, 685] on mat-tooltip-component "VOTP / TIR - Handling - MoonJet VOTP / TIR" at bounding box center [1420, 695] width 190 height 39
click at [1394, 689] on link "WSSL / XSP - Handling - Wings Over Asia WSSL" at bounding box center [1428, 687] width 209 height 13
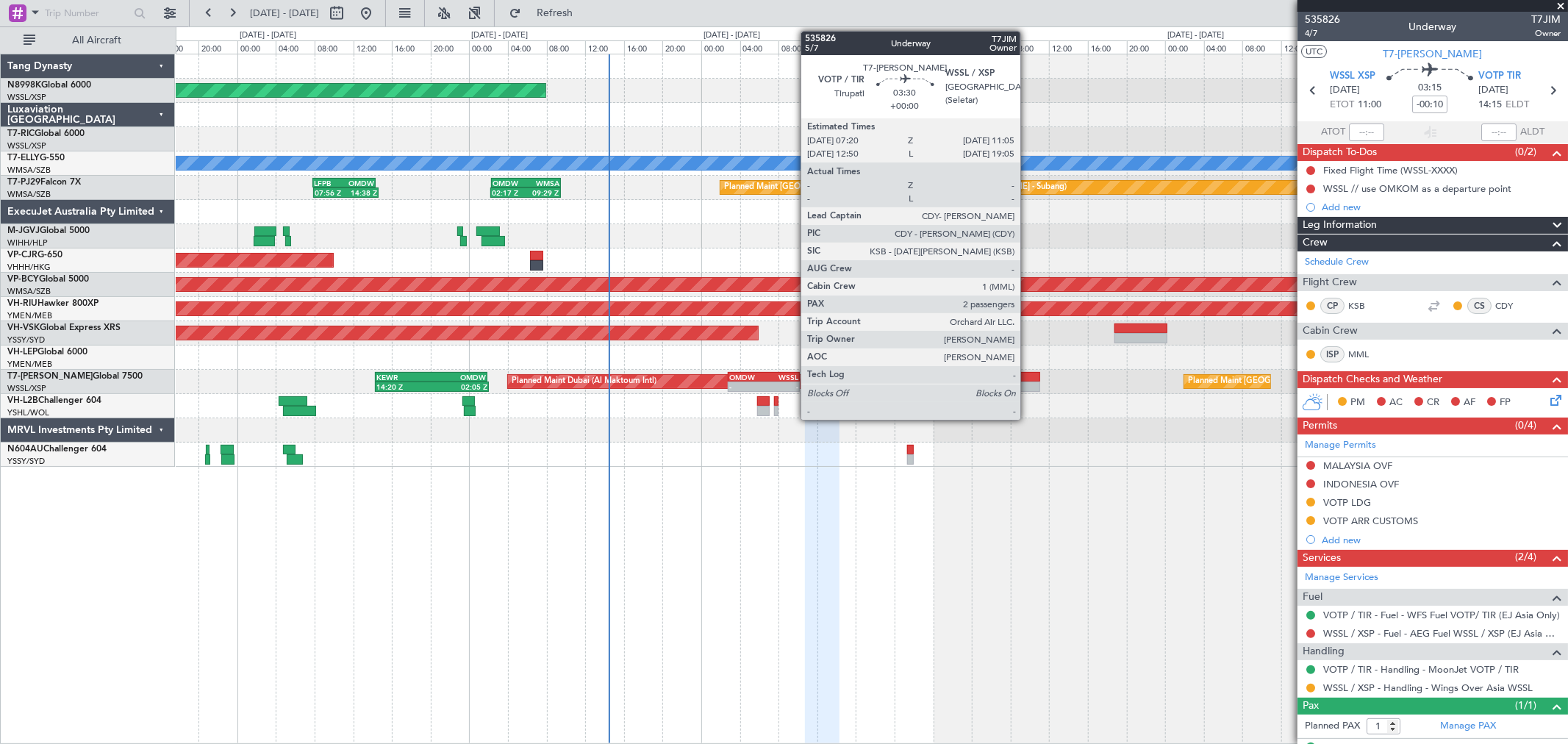
click at [1028, 379] on div at bounding box center [1022, 377] width 37 height 10
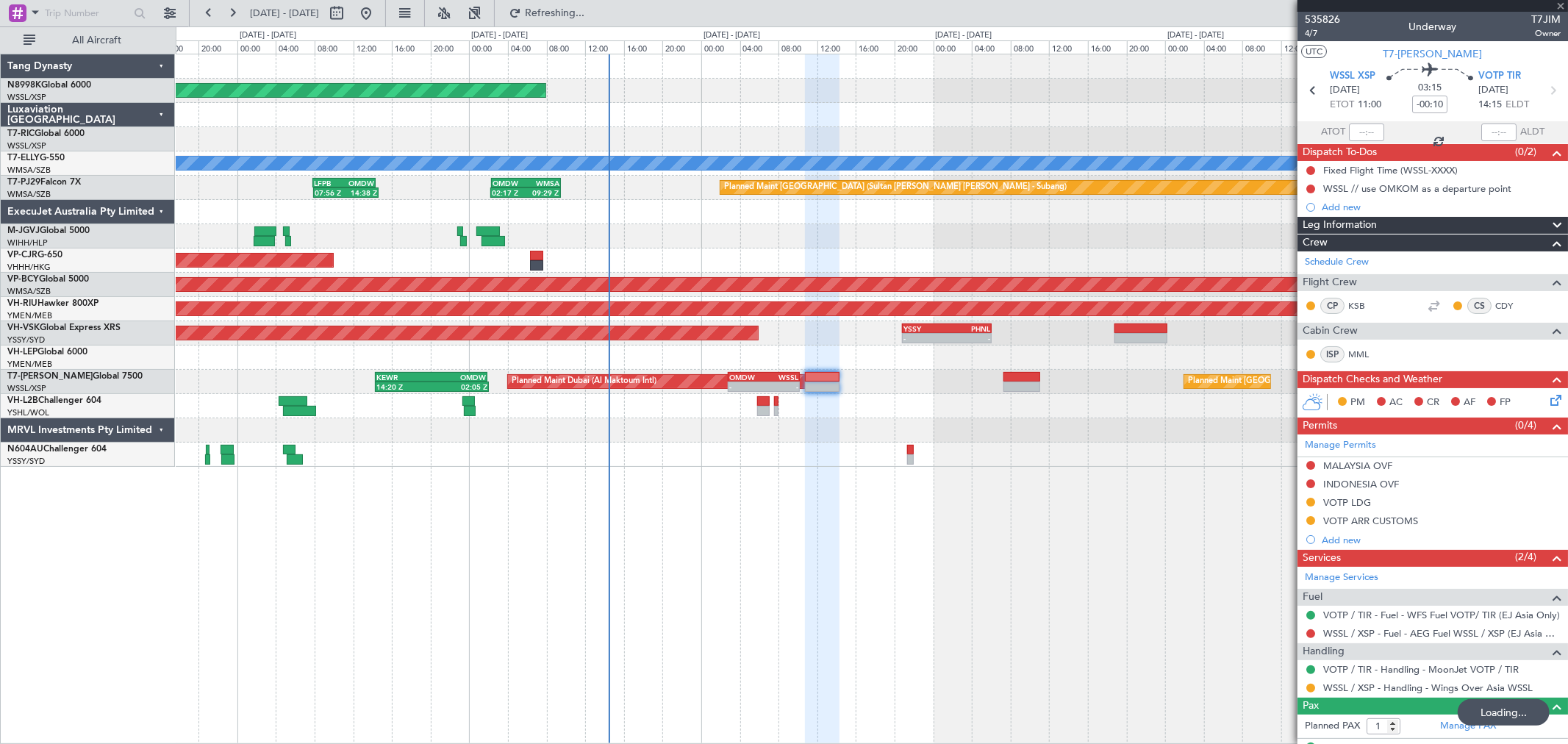
type input "2"
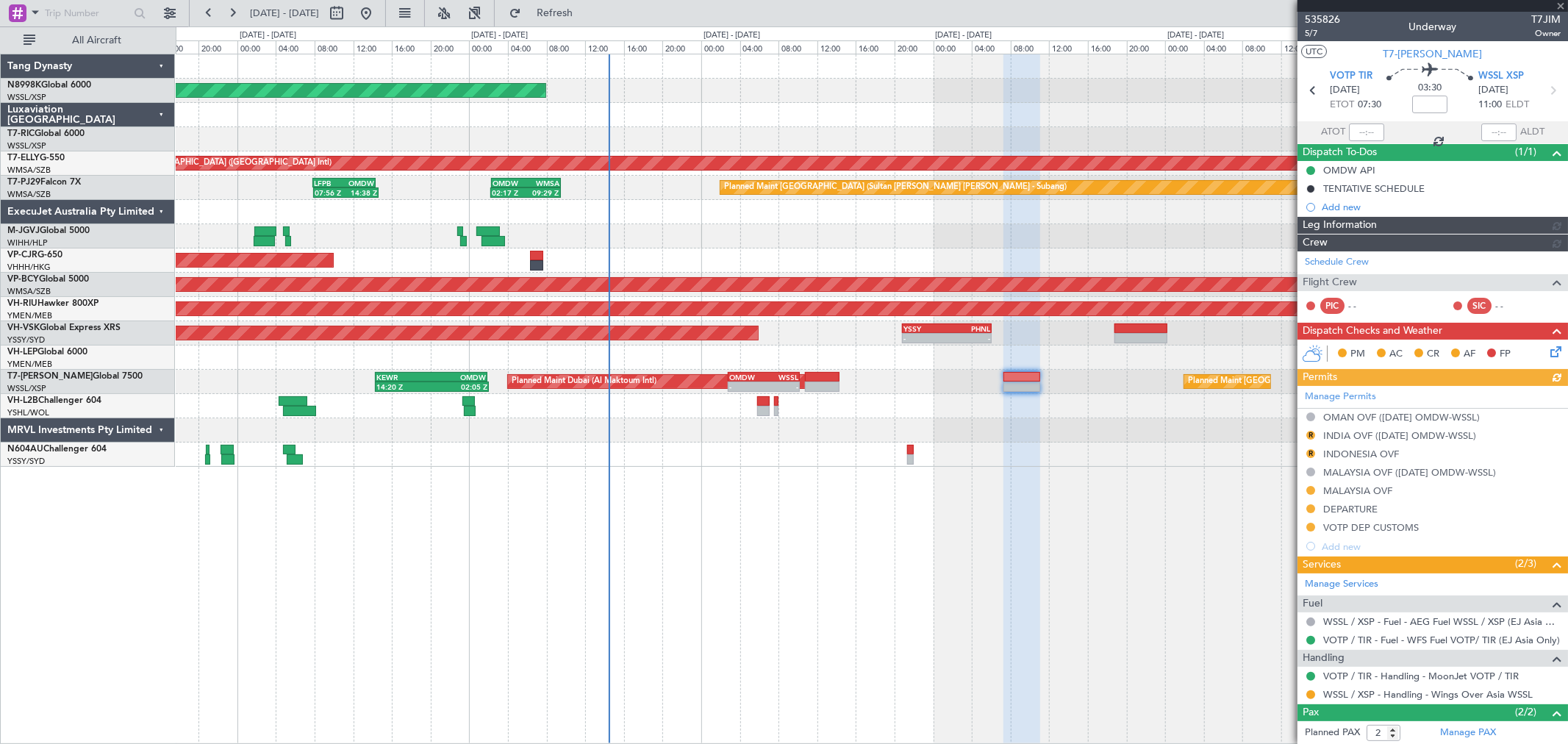
type input "-00:10"
type input "1"
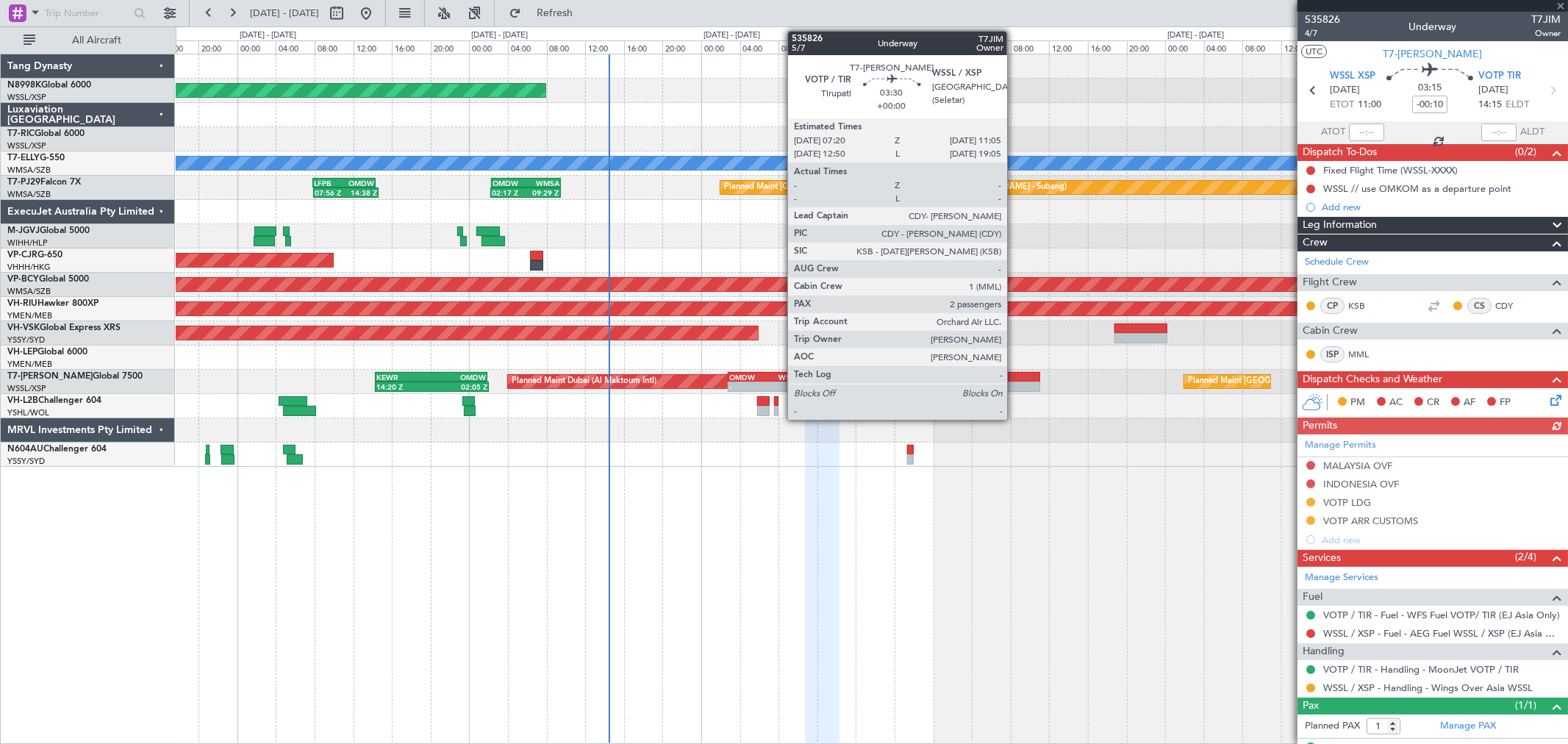
click at [1015, 382] on div at bounding box center [1022, 386] width 37 height 10
type input "2"
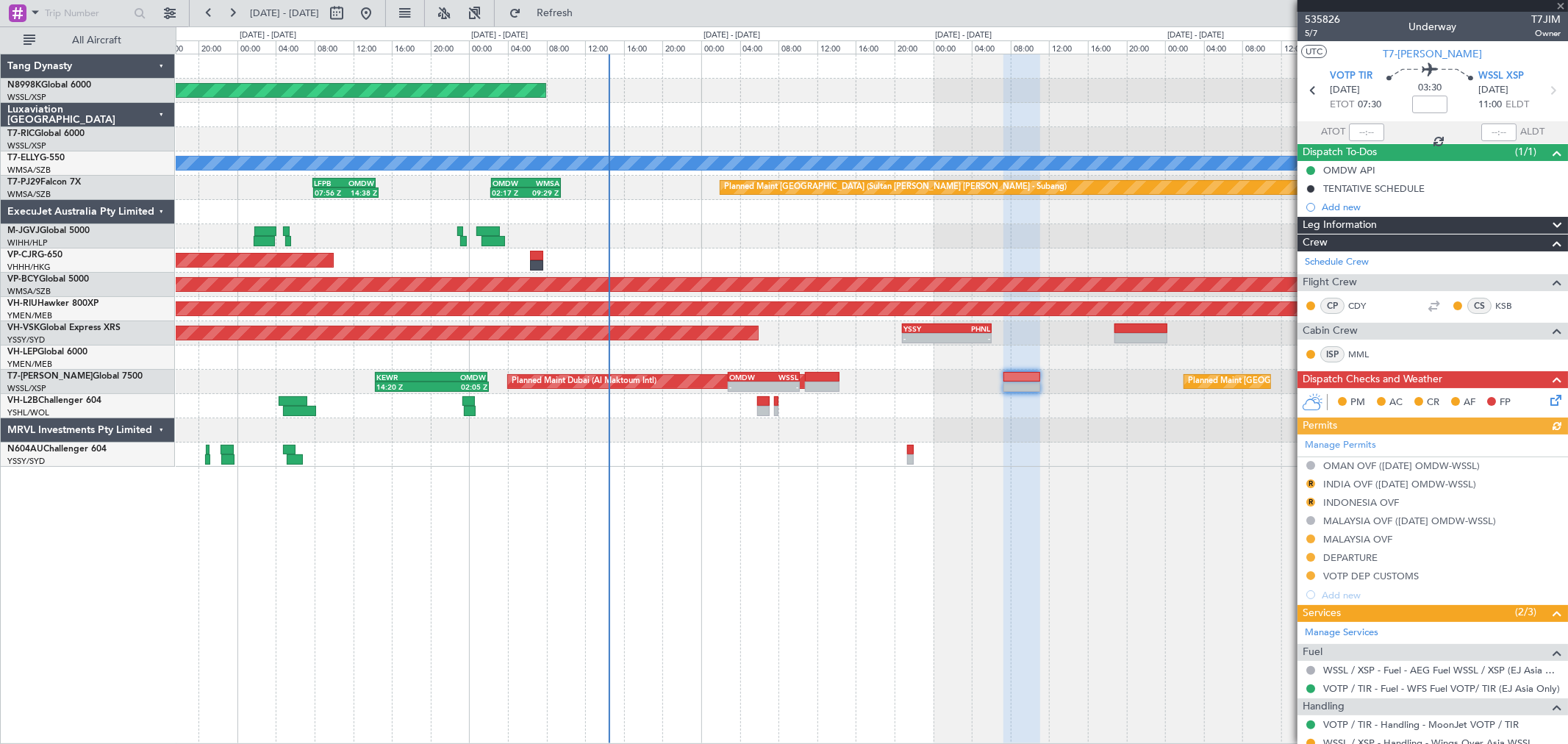
click at [1348, 466] on div "Manage Permits OMAN OVF (12SEP OMDW-WSSL) R INDIA OVF (12SEP OMDW-WSSL) R INDON…" at bounding box center [1433, 519] width 271 height 170
click at [1357, 466] on div "OMAN OVF ([DATE] OMDW-WSSL)" at bounding box center [1401, 465] width 157 height 13
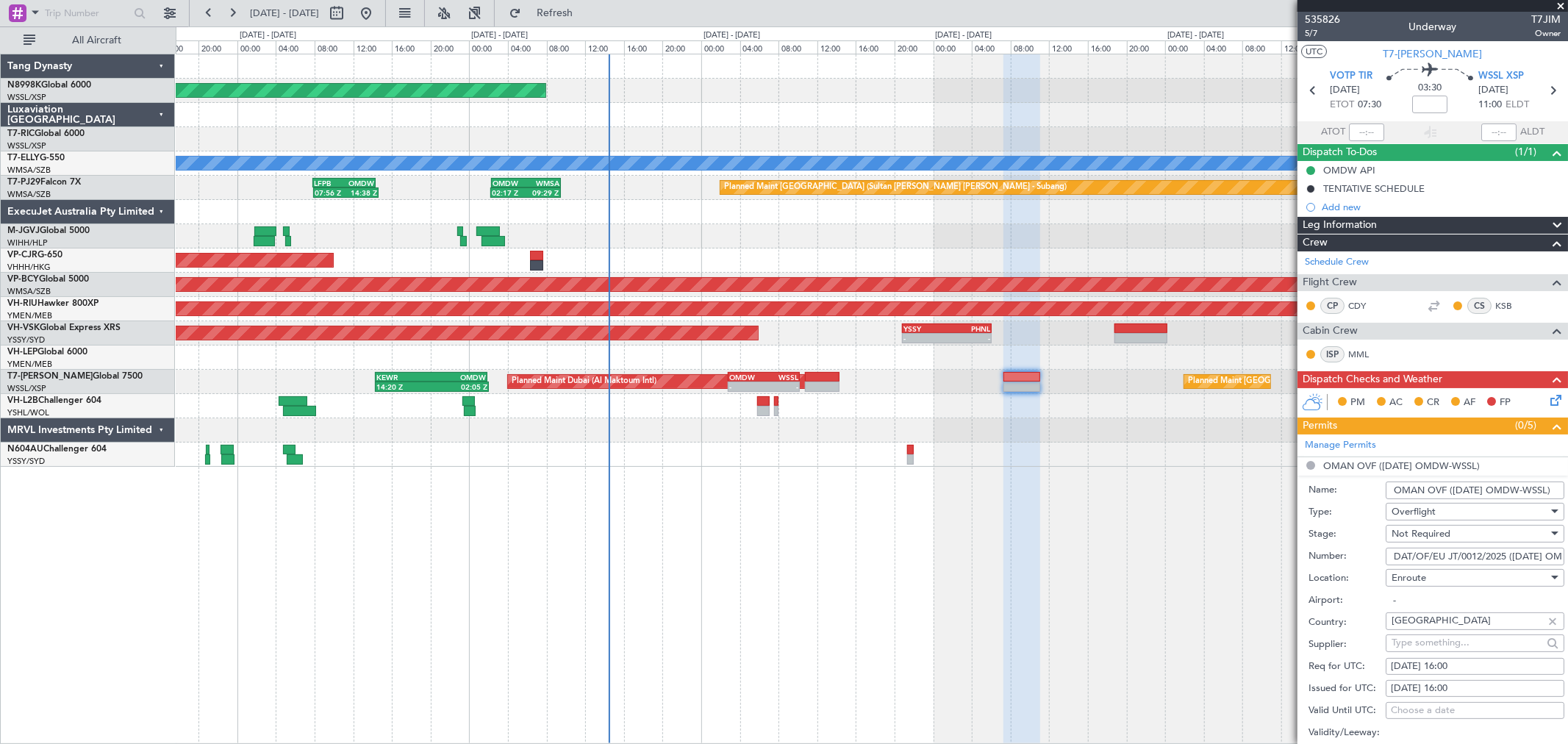
drag, startPoint x: 1392, startPoint y: 553, endPoint x: 1508, endPoint y: 552, distance: 116.0
click at [1508, 552] on input "DAT/OF/EU JT/0012/2025 (12 SEP OMDW-WSSL)" at bounding box center [1474, 556] width 179 height 18
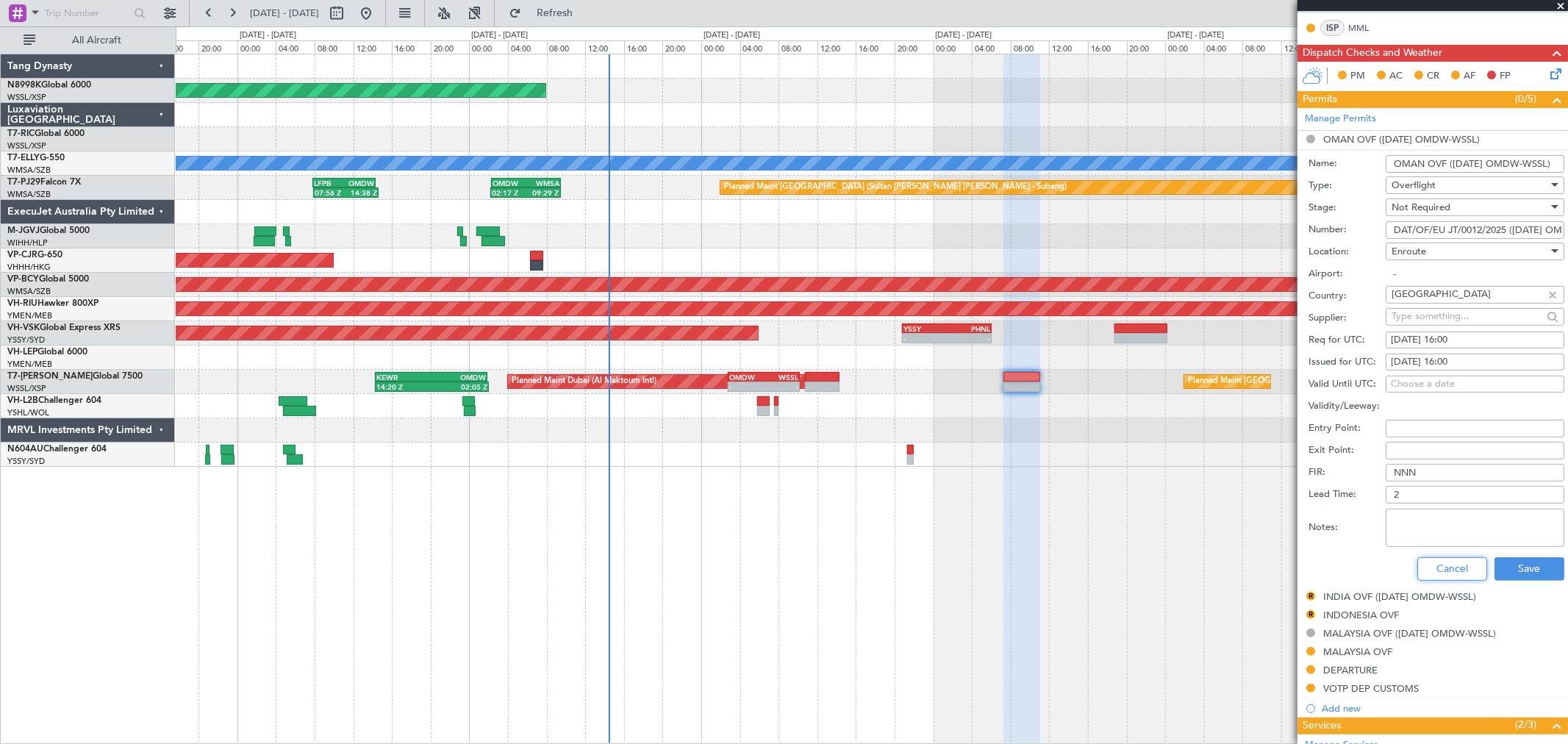
click at [1428, 567] on button "Cancel" at bounding box center [1452, 569] width 70 height 24
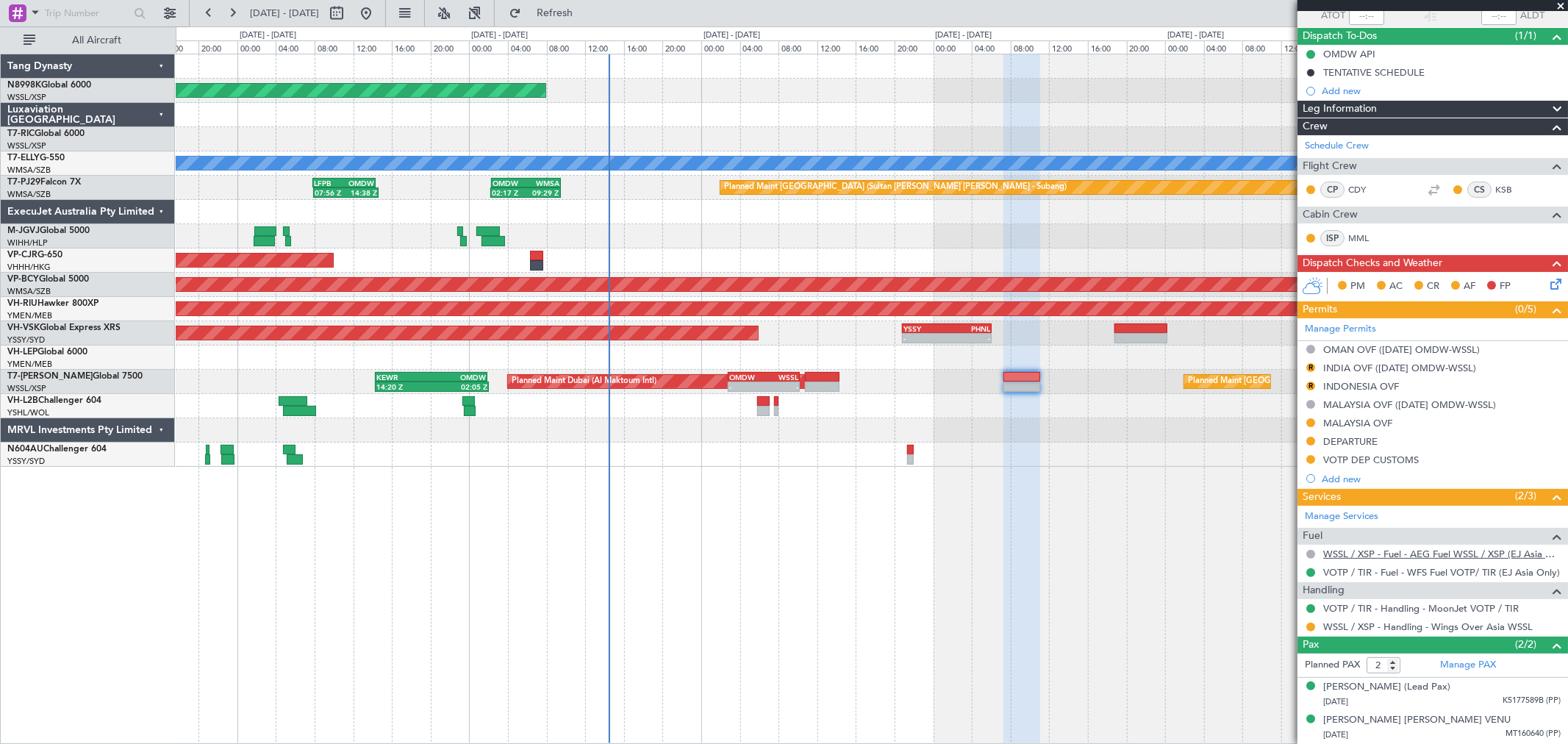
scroll to position [116, 0]
click at [1364, 406] on div "MALAYSIA OVF ([DATE] OMDW-WSSL)" at bounding box center [1409, 405] width 173 height 13
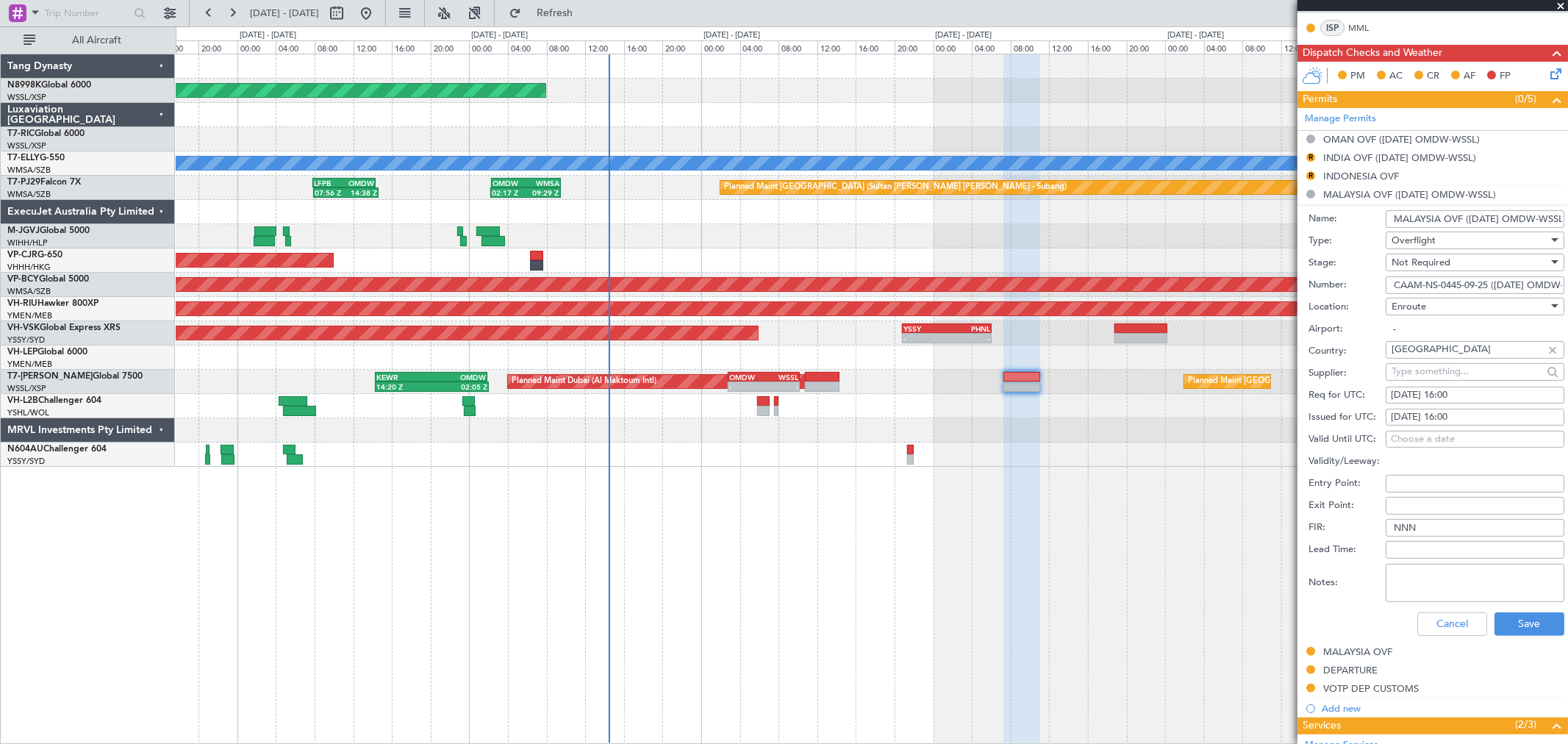
scroll to position [0, 39]
drag, startPoint x: 1394, startPoint y: 284, endPoint x: 1559, endPoint y: 283, distance: 165.0
click at [1559, 283] on article "535826 5/7 Underway T7JIM Owner UTC T7-JIM VOTP TIR 13/09/2025 ETOT 07:30 03:30…" at bounding box center [1433, 378] width 271 height 732
click at [1451, 620] on button "Cancel" at bounding box center [1452, 624] width 70 height 24
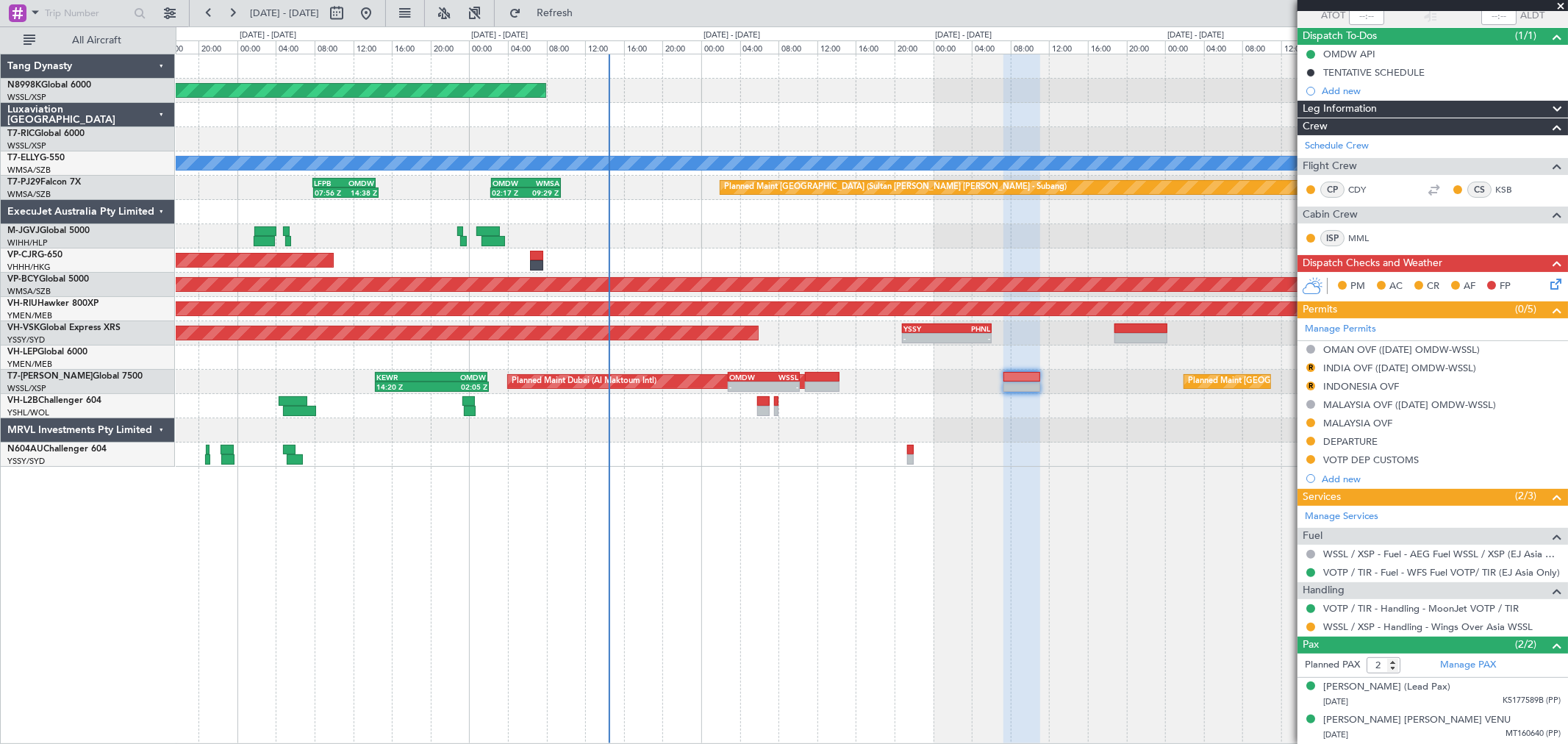
scroll to position [116, 0]
click at [1353, 424] on div "MALAYSIA OVF" at bounding box center [1357, 424] width 69 height 13
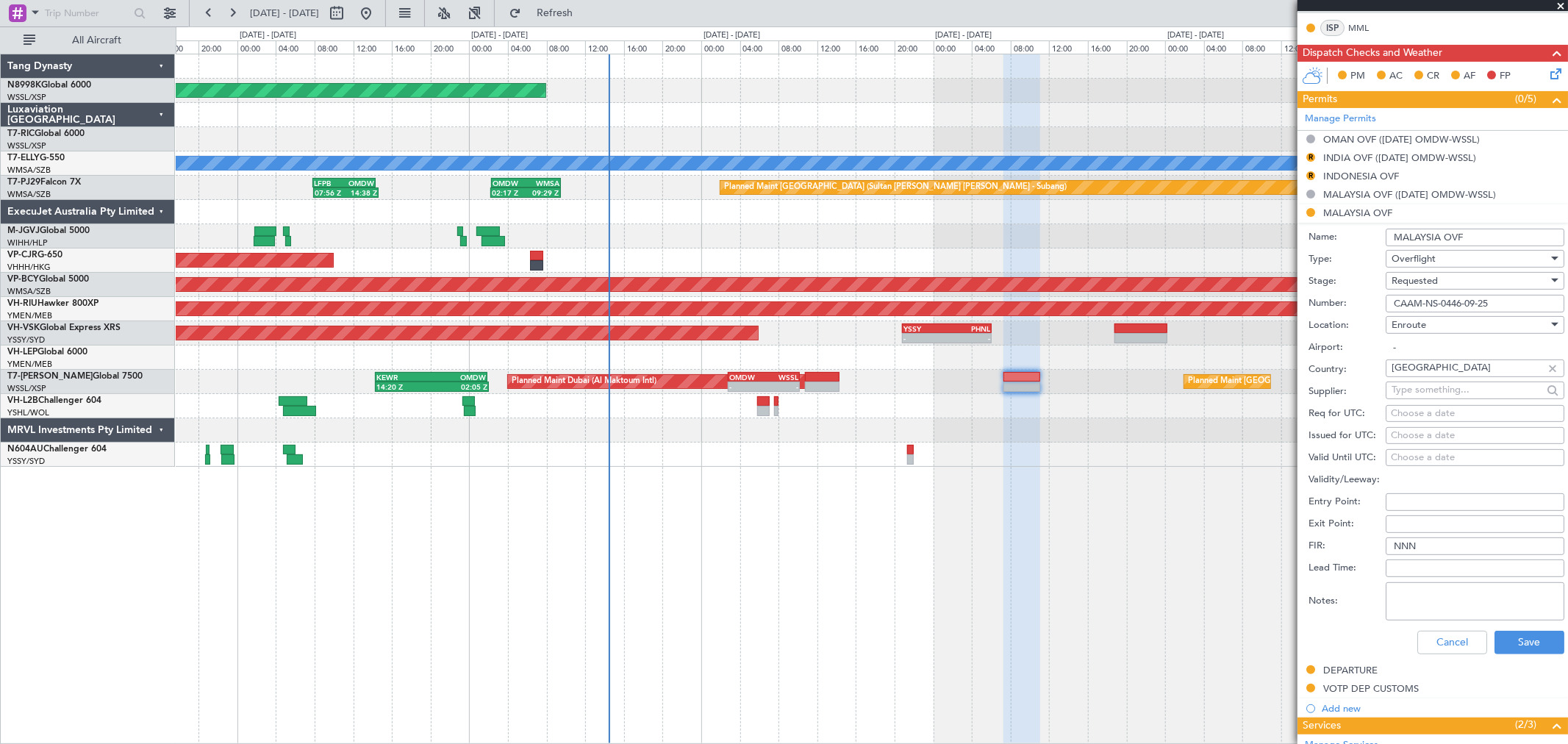
drag, startPoint x: 1498, startPoint y: 303, endPoint x: 1391, endPoint y: 307, distance: 107.1
click at [1393, 306] on input "CAAM-NS-0446-09-25" at bounding box center [1474, 303] width 179 height 18
click at [1437, 649] on button "Cancel" at bounding box center [1452, 642] width 70 height 24
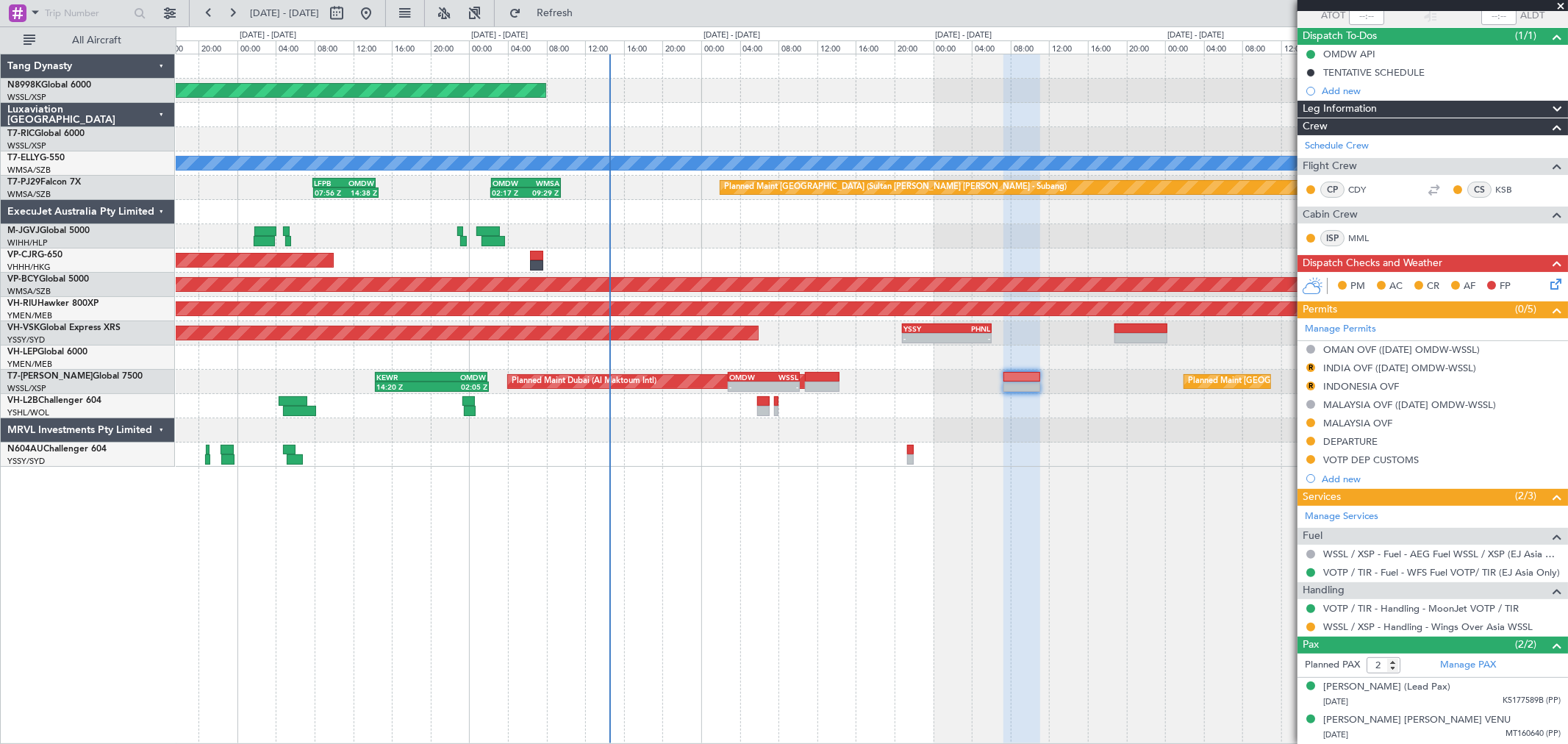
scroll to position [116, 0]
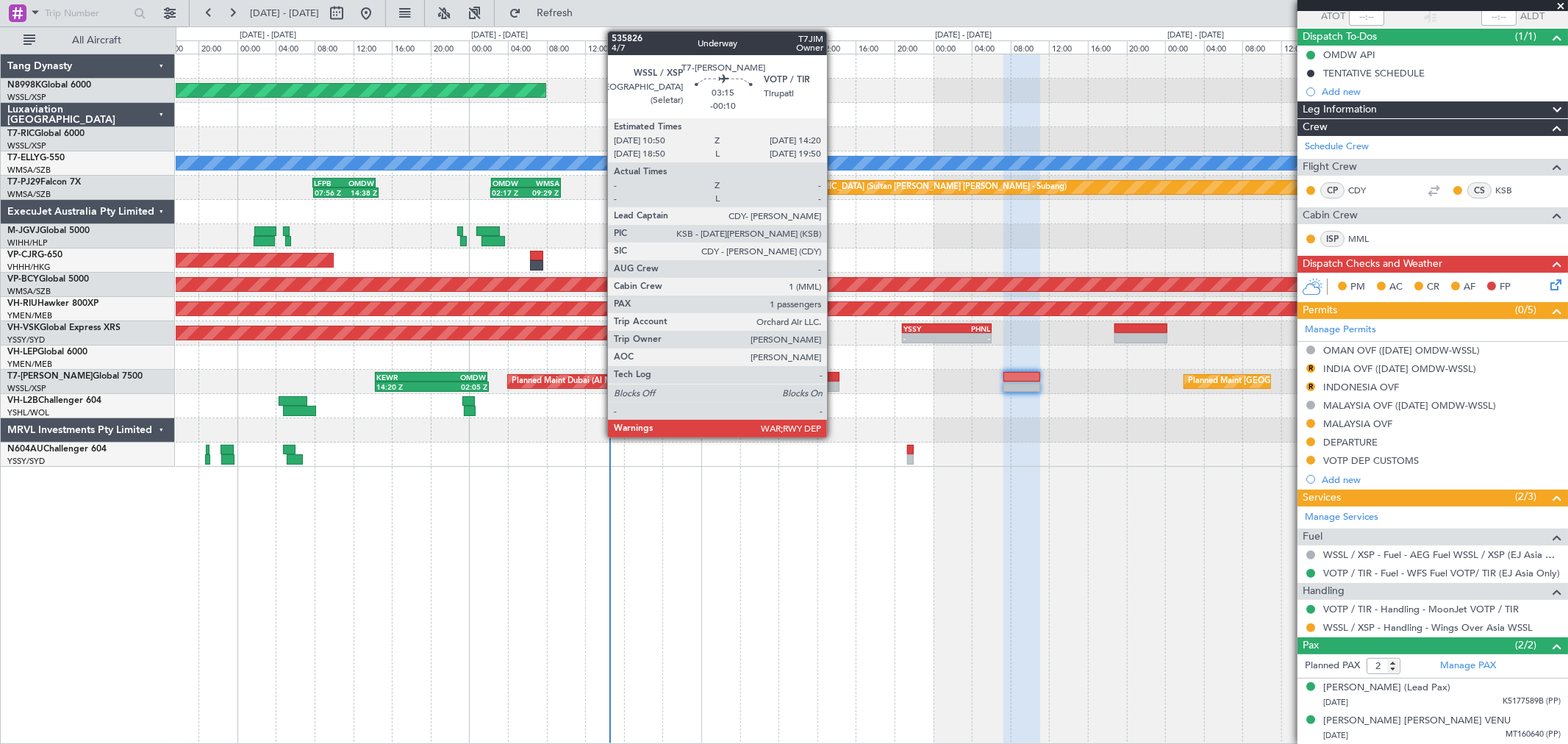
click at [834, 380] on div at bounding box center [822, 377] width 35 height 10
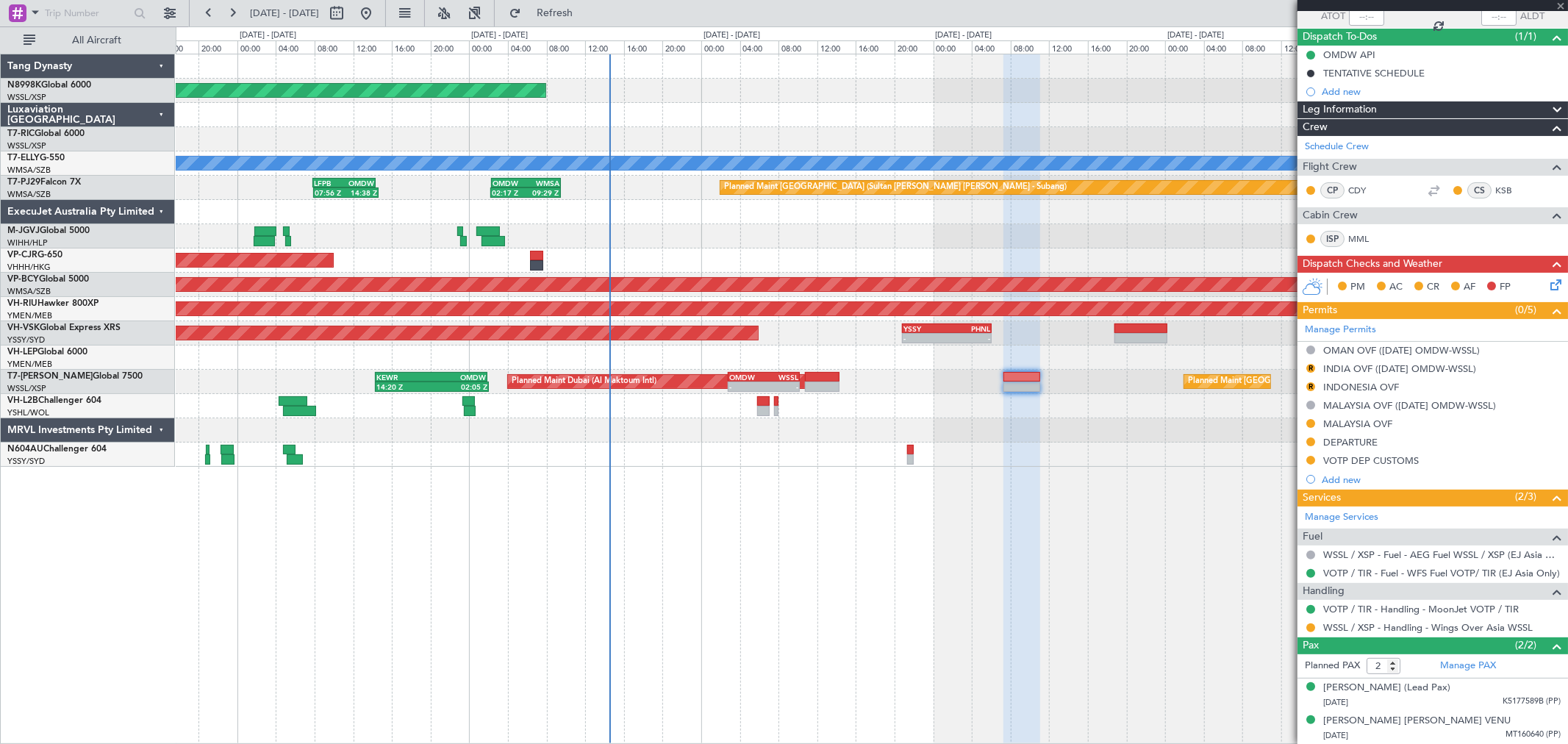
type input "-00:10"
type input "1"
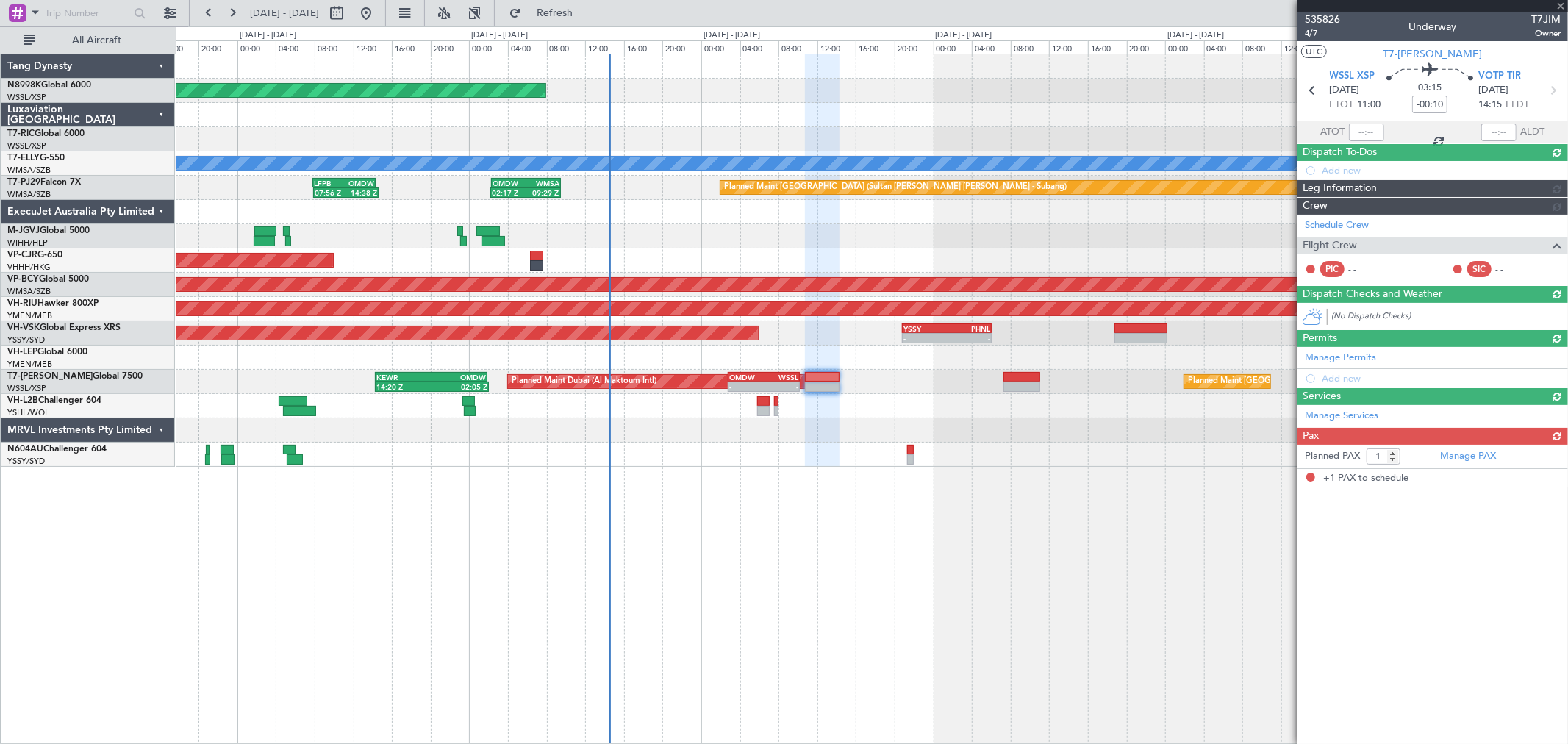
scroll to position [0, 0]
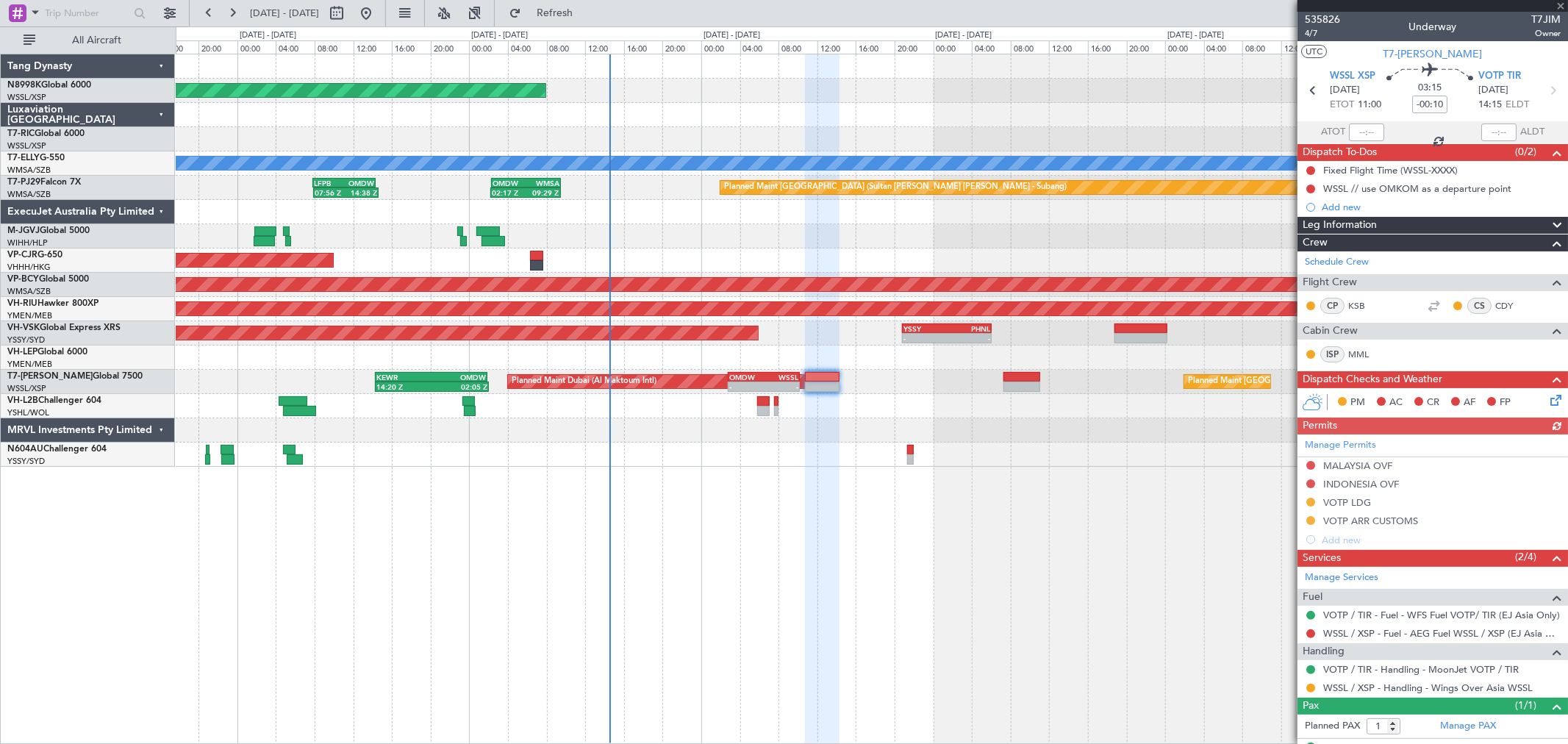
click at [1308, 466] on div "Manage Permits MALAYSIA OVF INDONESIA OVF VOTP LDG VOTP ARR CUSTOMS Add new" at bounding box center [1433, 492] width 271 height 115
click at [1311, 466] on div "Manage Permits MALAYSIA OVF INDONESIA OVF VOTP LDG VOTP ARR CUSTOMS Add new" at bounding box center [1433, 492] width 271 height 115
click at [1311, 464] on button at bounding box center [1311, 465] width 9 height 9
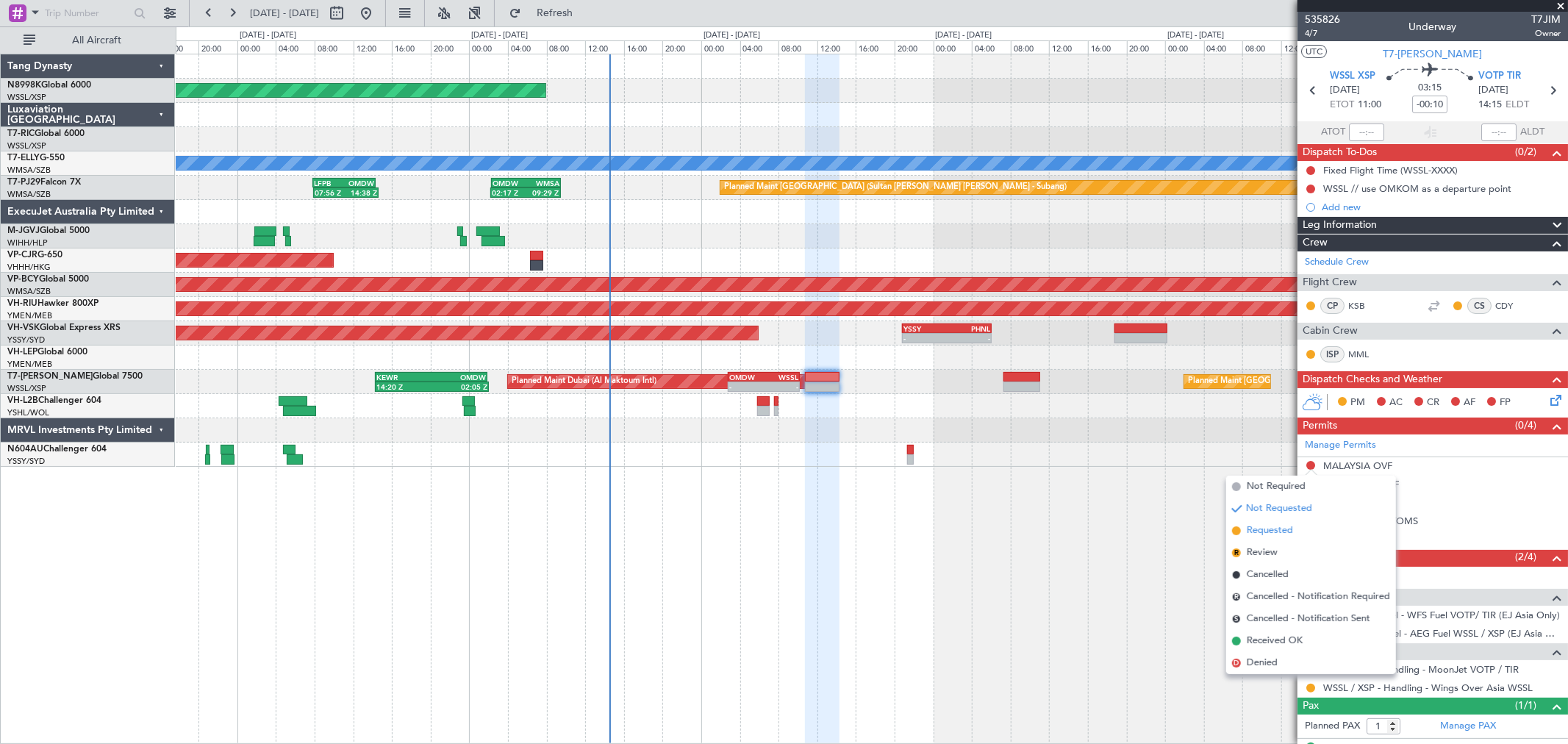
drag, startPoint x: 1276, startPoint y: 633, endPoint x: 1278, endPoint y: 531, distance: 102.0
click at [1278, 531] on ul "Not Required Not Requested Requested R Review Cancelled R Cancelled - Notificat…" at bounding box center [1311, 574] width 170 height 198
click at [1278, 530] on span "Requested" at bounding box center [1270, 530] width 46 height 15
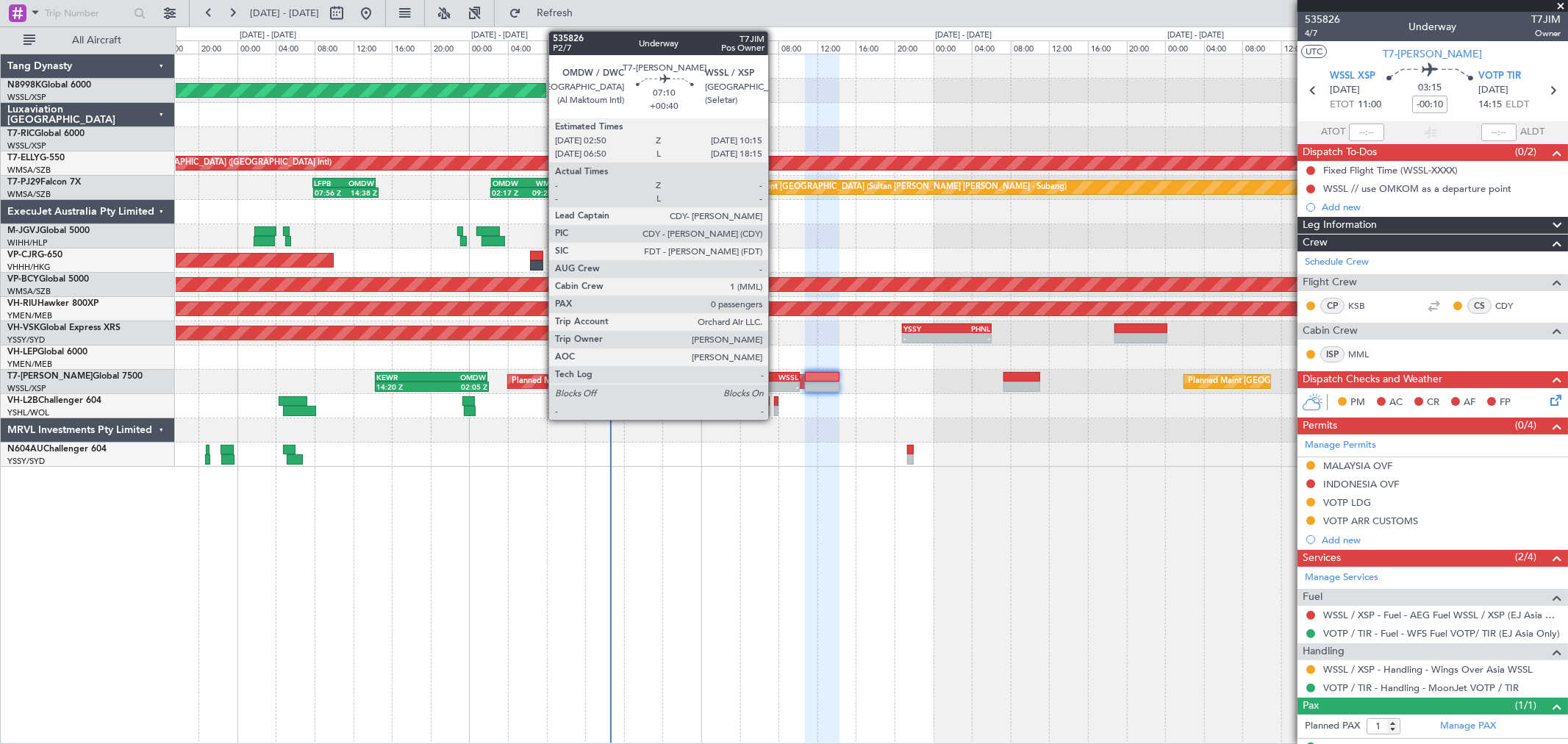
click at [775, 375] on div "WSSL" at bounding box center [781, 377] width 35 height 9
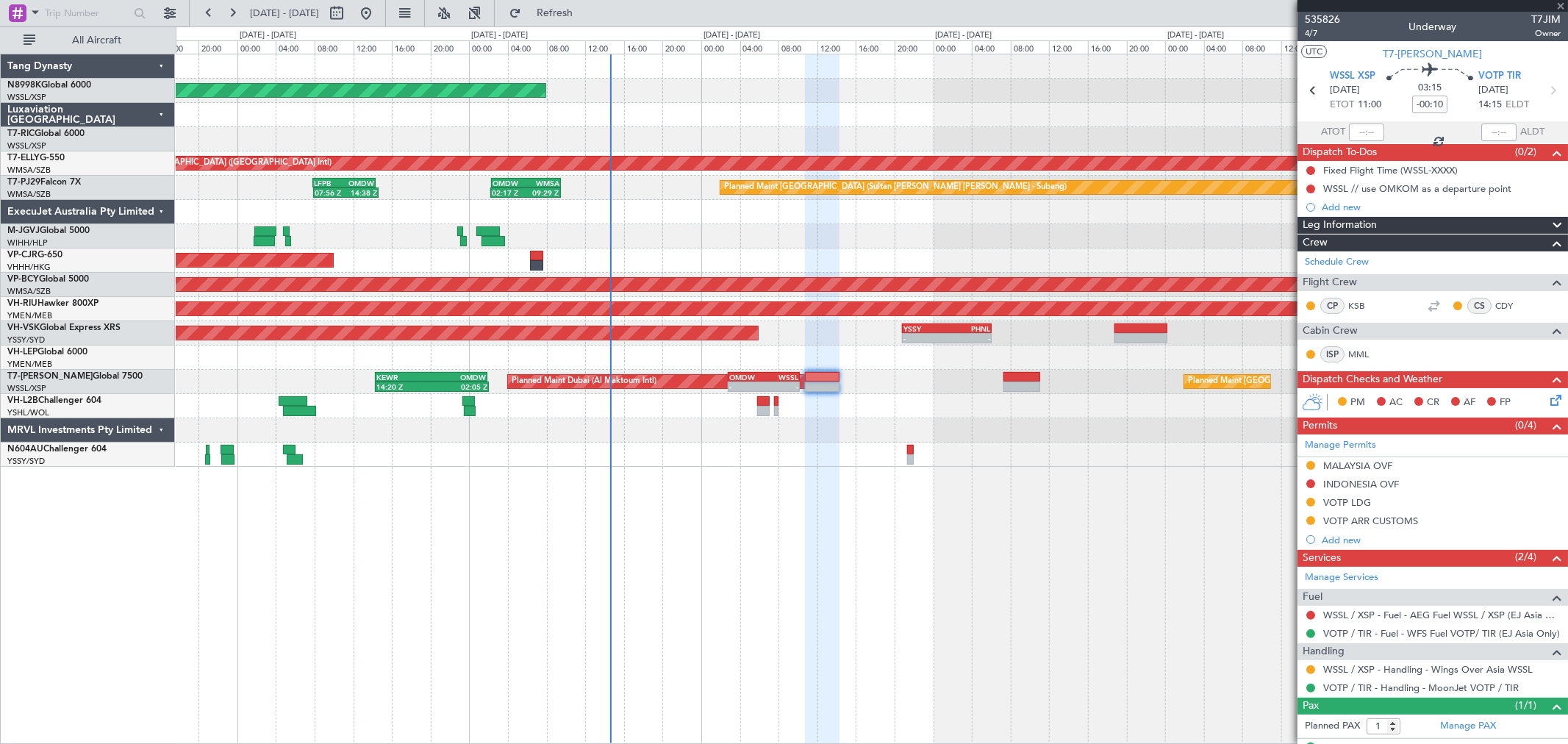
type input "+00:40"
type input "0"
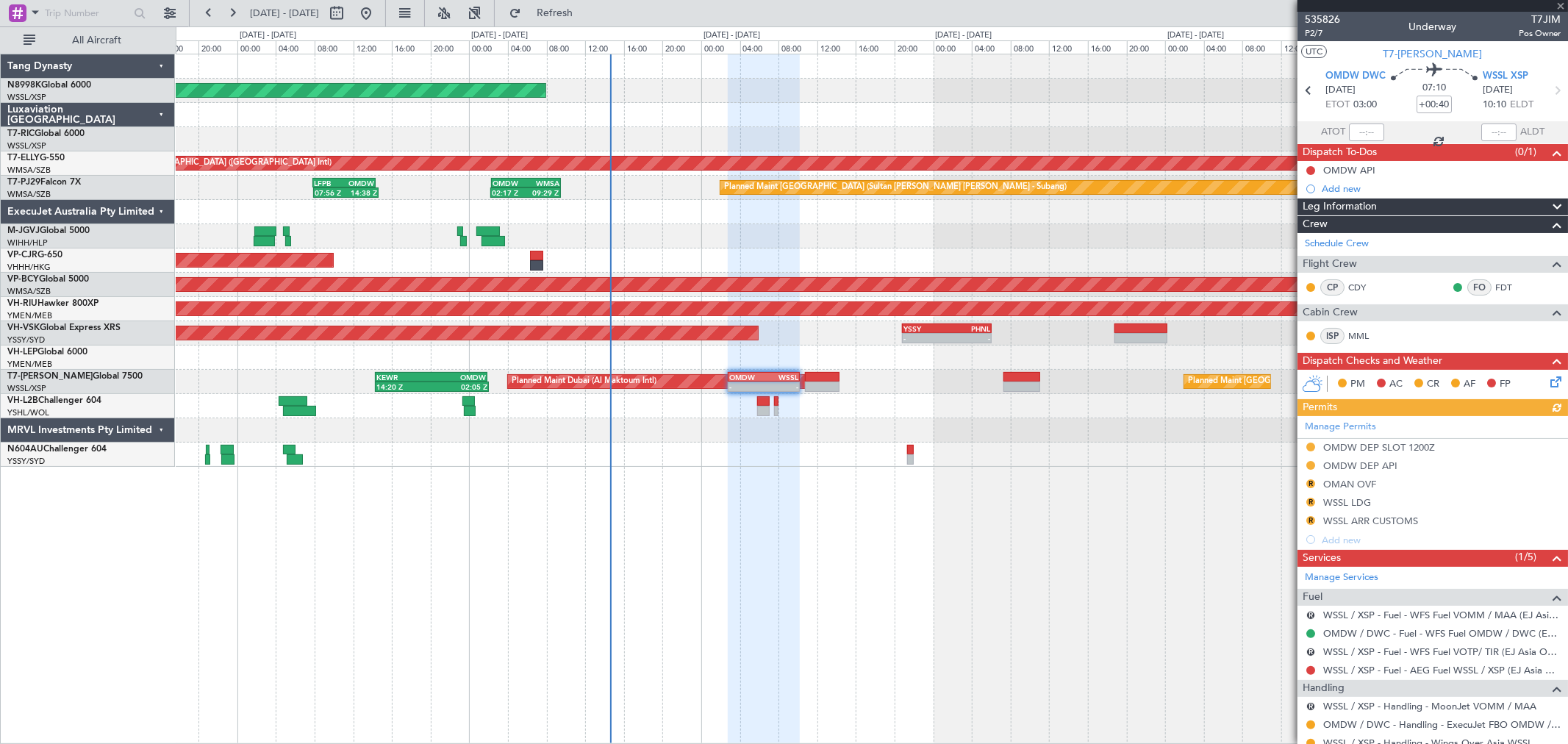
click at [1340, 427] on div "Manage Permits OMDW DEP SLOT 1200Z OMDW DEP API R OMAN OVF R WSSL LDG R WSSL AR…" at bounding box center [1433, 482] width 271 height 133
click at [1325, 427] on link "Manage Permits" at bounding box center [1341, 427] width 71 height 15
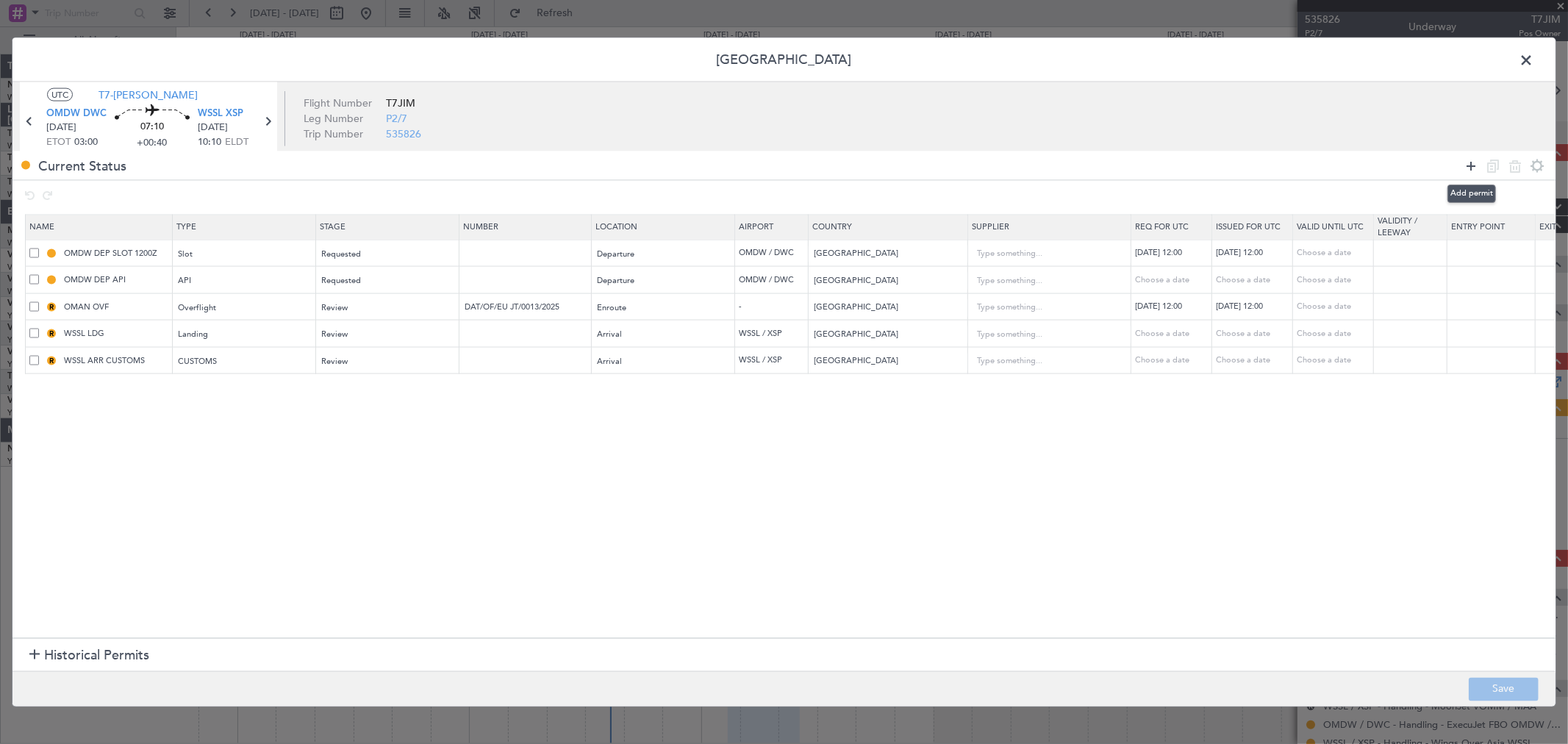
click at [1467, 160] on icon at bounding box center [1472, 165] width 18 height 18
click at [1472, 170] on icon at bounding box center [1472, 165] width 18 height 18
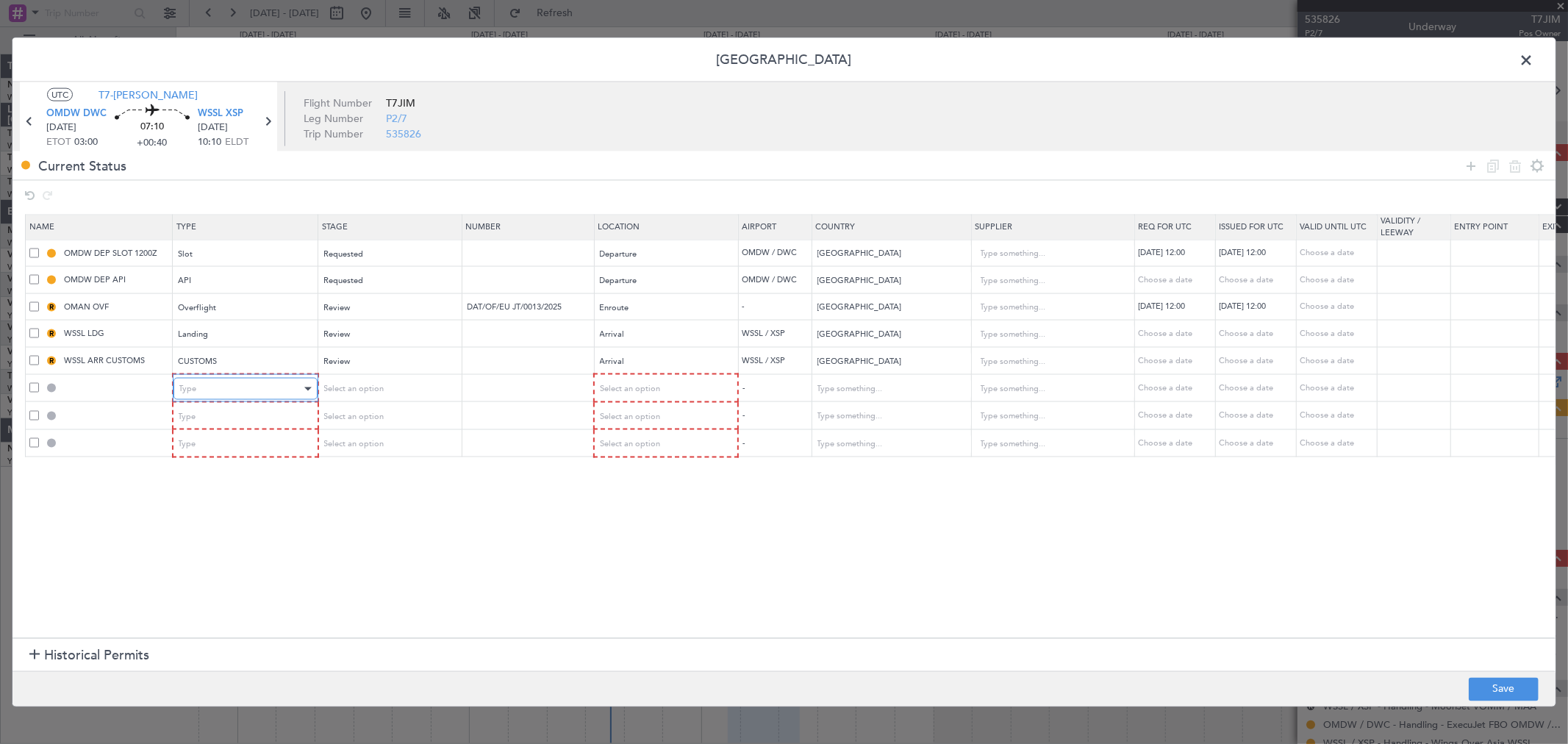
click at [252, 392] on div "Type" at bounding box center [240, 389] width 122 height 22
click at [214, 545] on span "Overflight" at bounding box center [245, 544] width 131 height 22
click at [225, 412] on div "Type" at bounding box center [240, 416] width 122 height 22
click at [203, 564] on span "Overflight" at bounding box center [245, 571] width 131 height 22
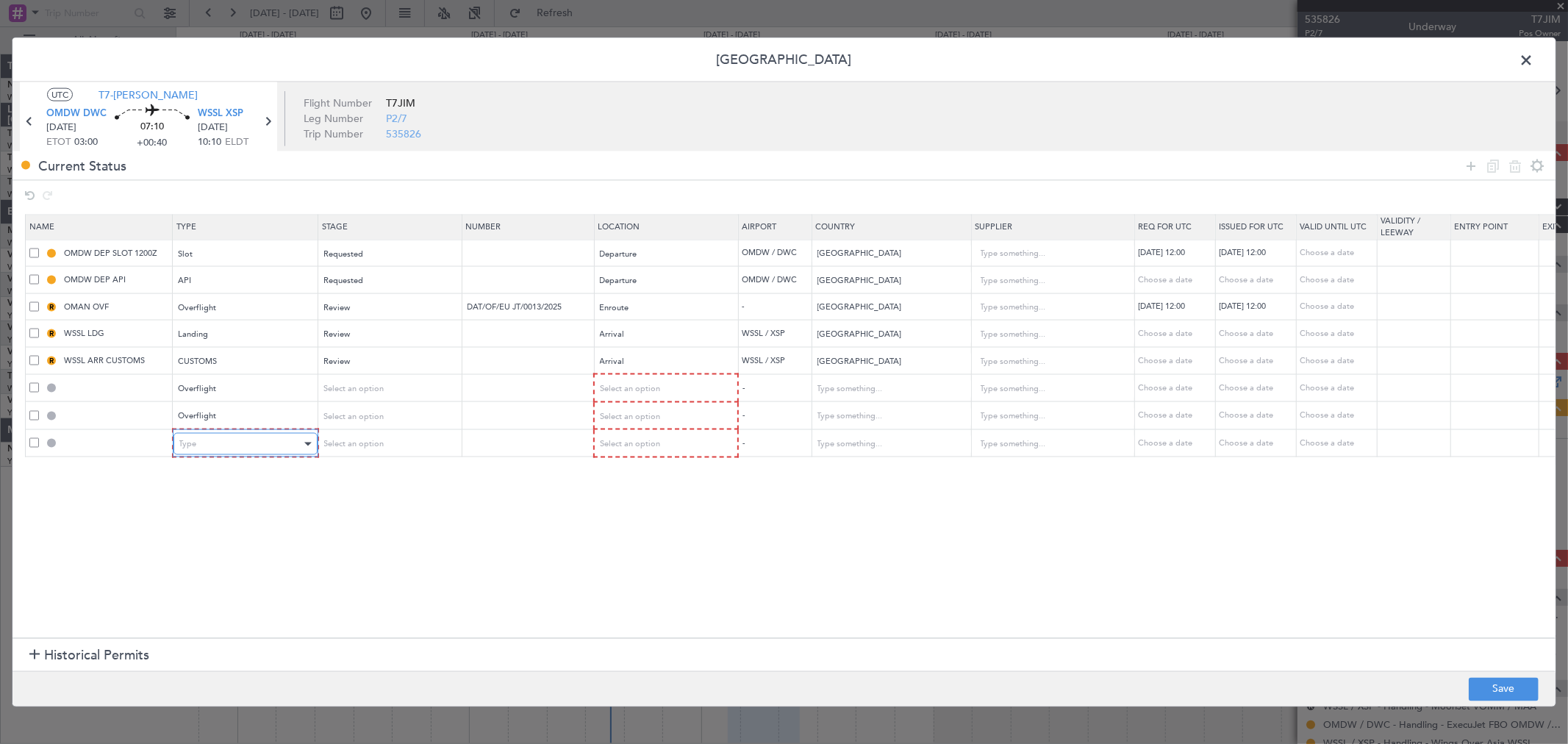
click at [246, 435] on div "Type" at bounding box center [240, 444] width 122 height 22
click at [221, 592] on span "Overflight" at bounding box center [245, 598] width 131 height 22
click at [657, 391] on span "Select an option" at bounding box center [628, 388] width 60 height 11
click at [628, 505] on span "Enroute" at bounding box center [664, 508] width 131 height 22
click at [646, 414] on span "Select an option" at bounding box center [628, 415] width 60 height 11
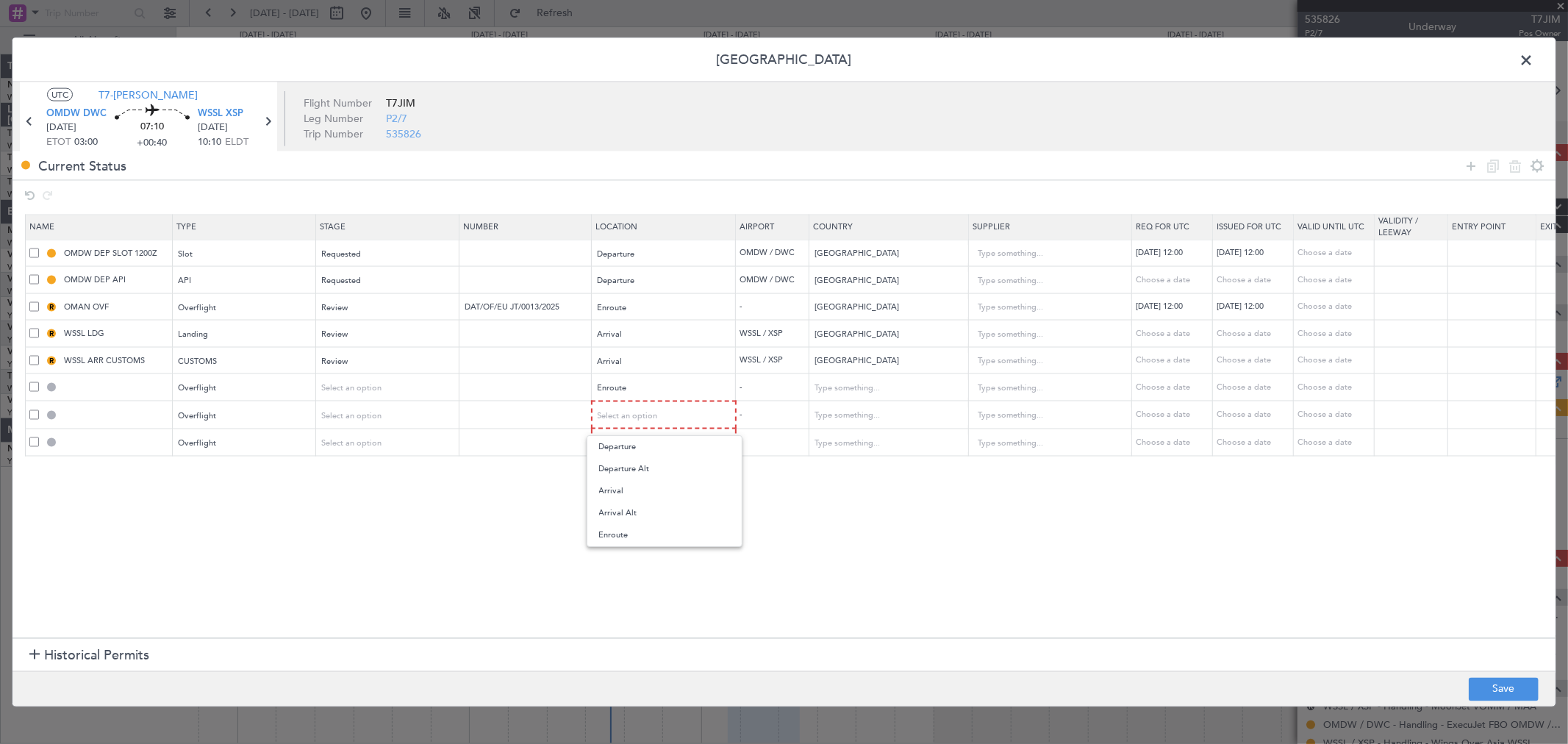
drag, startPoint x: 616, startPoint y: 532, endPoint x: 625, endPoint y: 507, distance: 26.6
click at [616, 531] on span "Enroute" at bounding box center [664, 535] width 131 height 22
click at [642, 438] on span "Select an option" at bounding box center [628, 441] width 60 height 11
drag, startPoint x: 619, startPoint y: 564, endPoint x: 621, endPoint y: 555, distance: 9.2
click at [619, 559] on span "Enroute" at bounding box center [664, 562] width 131 height 22
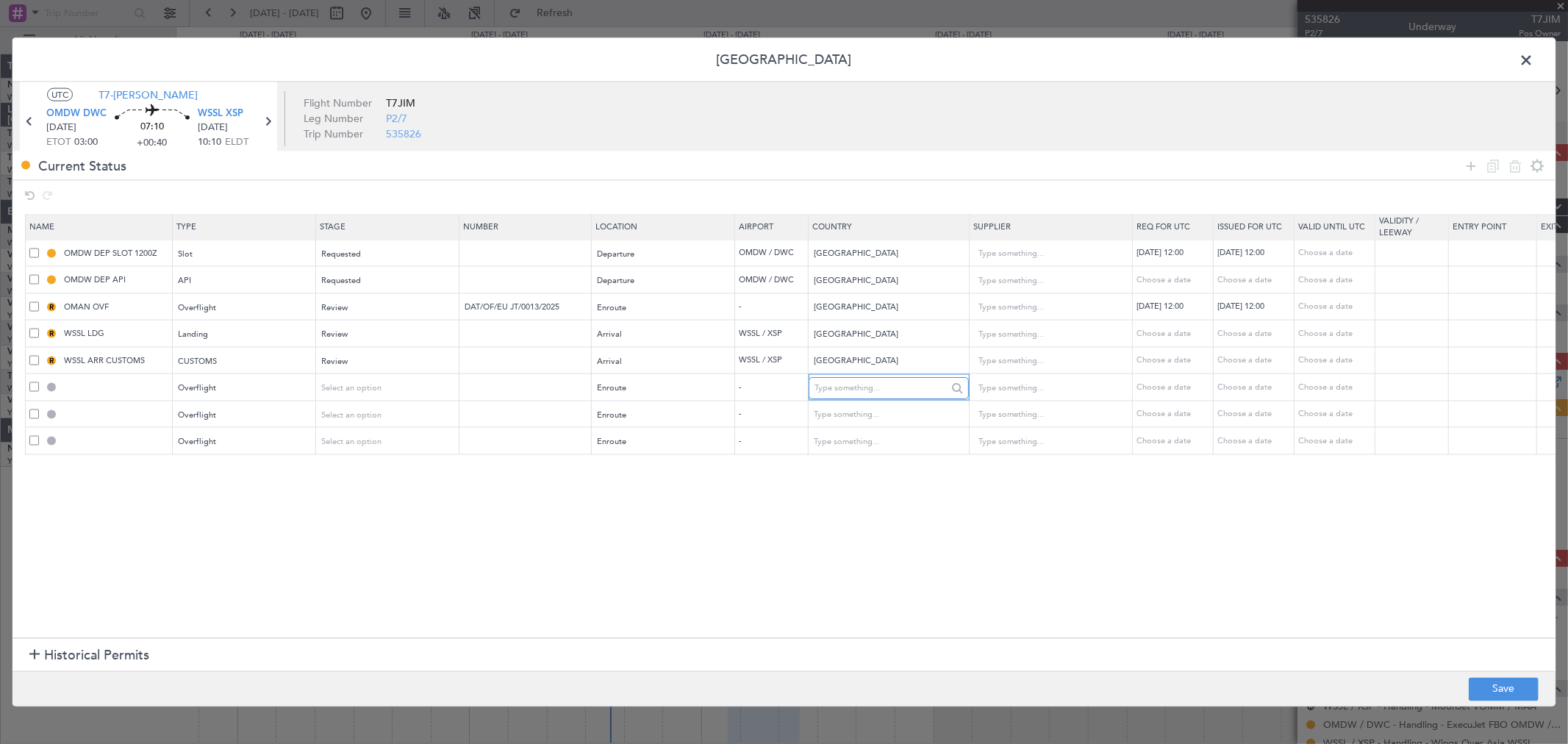
click at [850, 390] on input "text" at bounding box center [881, 388] width 132 height 22
click at [885, 441] on span "[GEOGRAPHIC_DATA]" at bounding box center [890, 435] width 137 height 22
type input "[GEOGRAPHIC_DATA]"
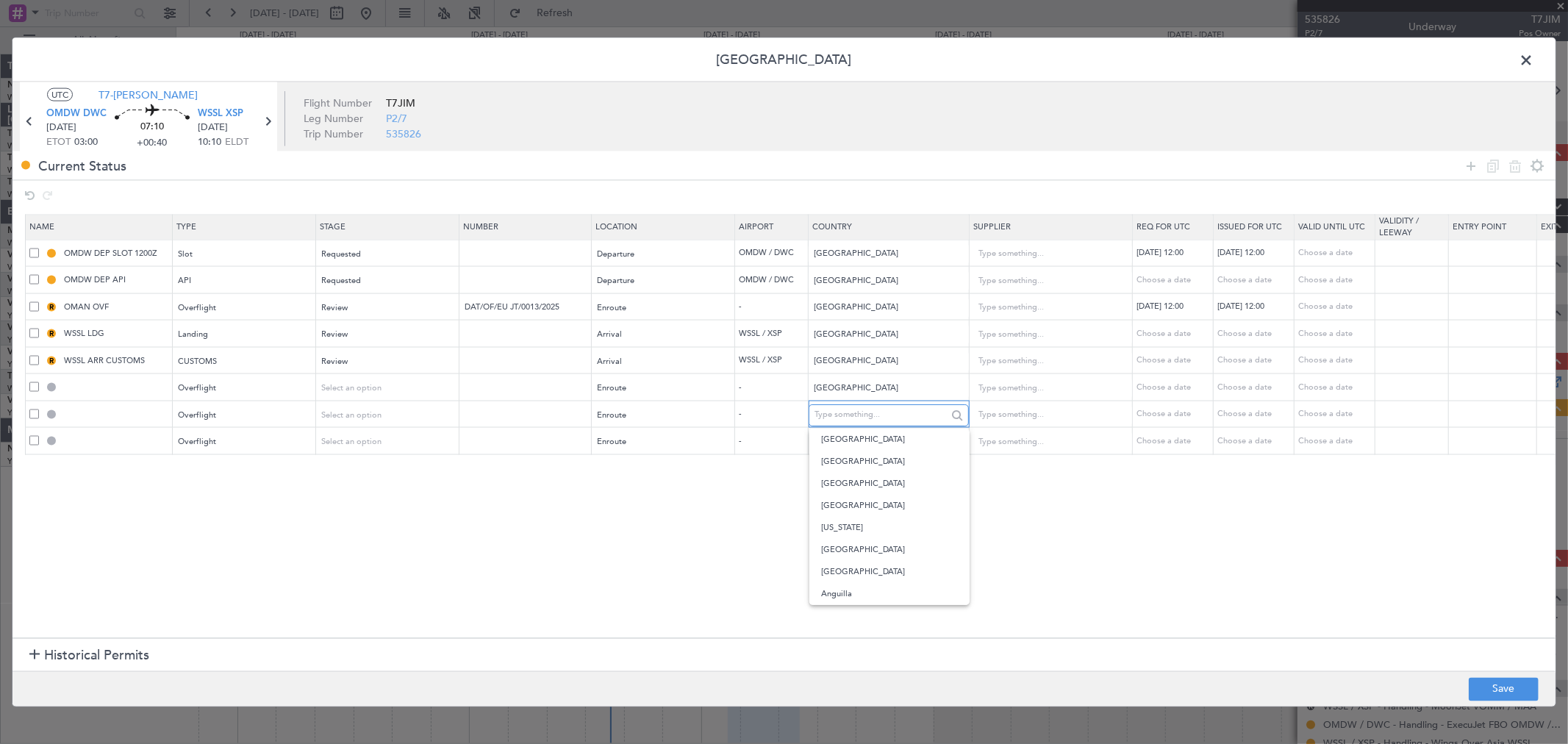
click at [833, 415] on input "text" at bounding box center [881, 415] width 132 height 22
click at [857, 502] on span "[GEOGRAPHIC_DATA]" at bounding box center [890, 506] width 137 height 22
type input "[GEOGRAPHIC_DATA]"
click at [845, 441] on input "text" at bounding box center [881, 442] width 132 height 22
click at [847, 467] on span "Indonesia" at bounding box center [890, 466] width 137 height 22
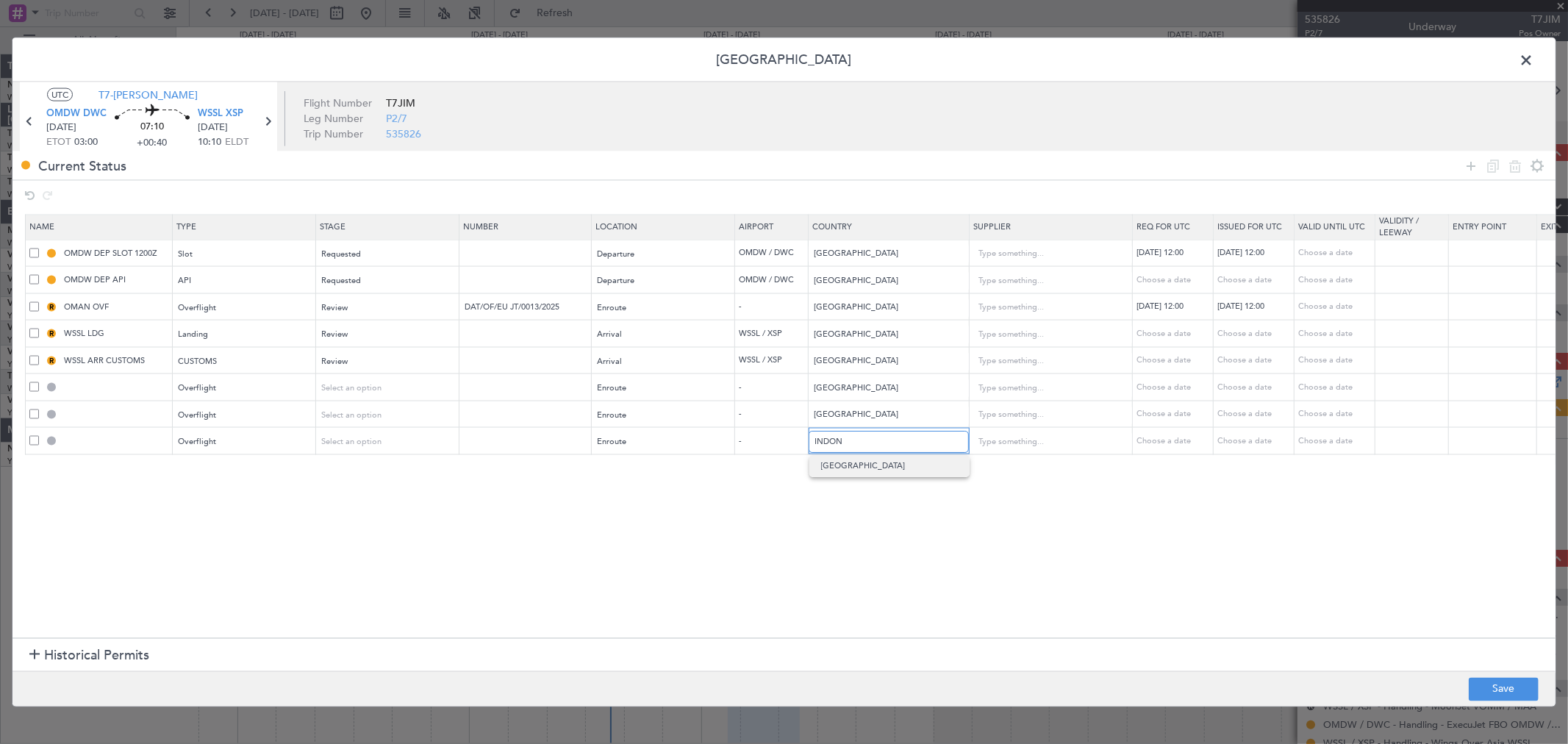
type input "Indonesia"
click at [355, 438] on span "Select an option" at bounding box center [352, 441] width 60 height 11
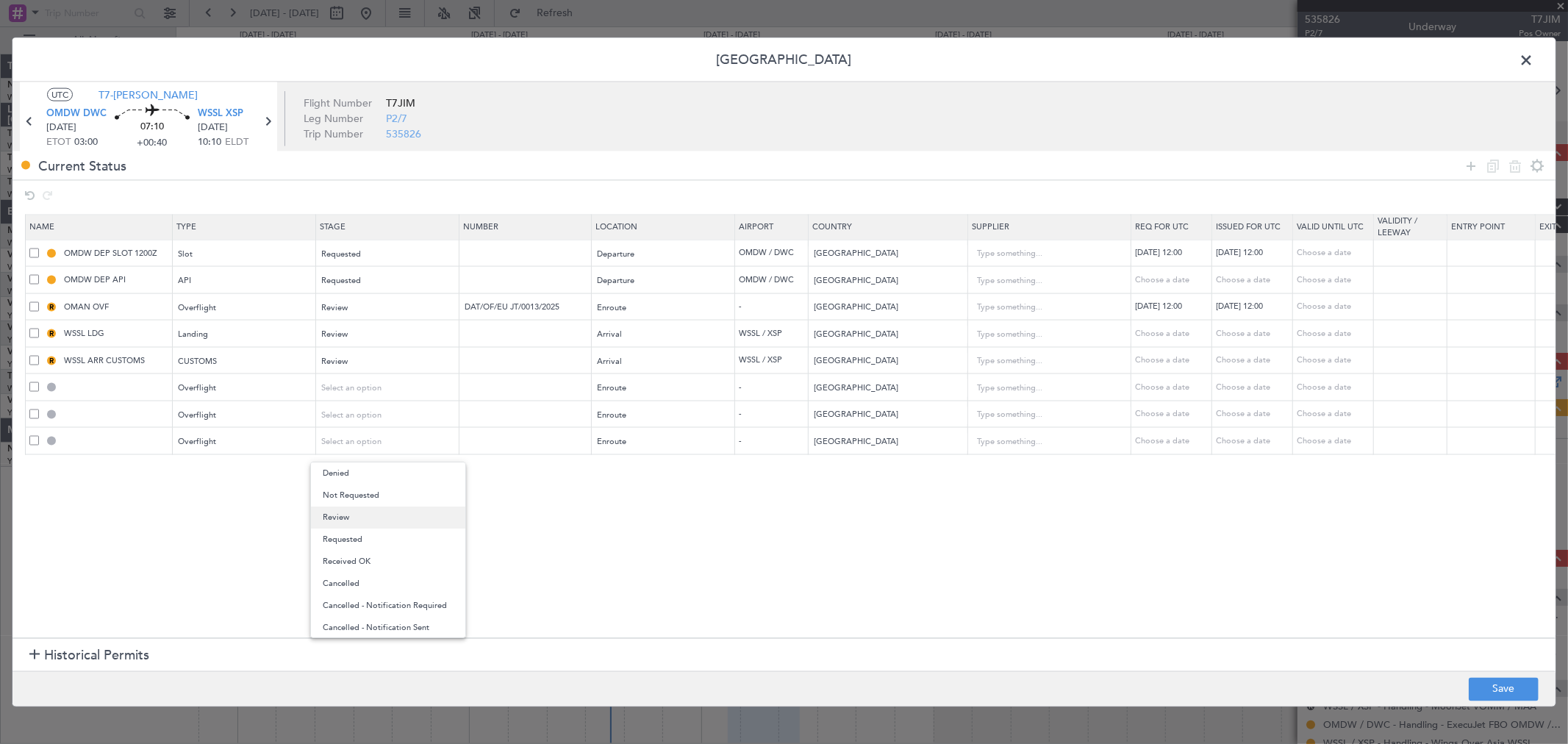
click at [355, 520] on span "Review" at bounding box center [388, 518] width 131 height 22
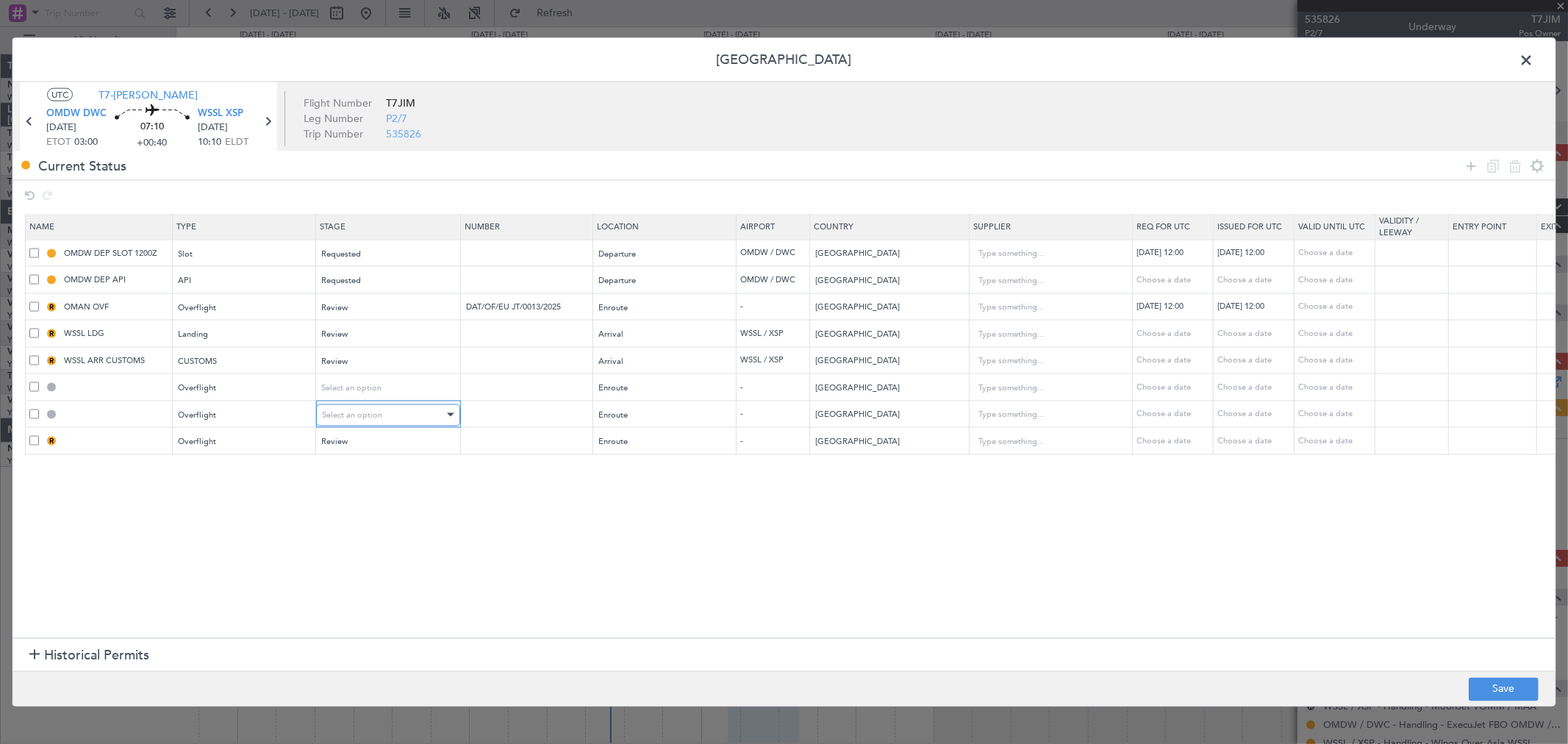
click at [348, 415] on span "Select an option" at bounding box center [352, 414] width 60 height 11
click at [366, 504] on span "Requested" at bounding box center [388, 513] width 131 height 22
click at [377, 387] on span "Select an option" at bounding box center [352, 387] width 60 height 11
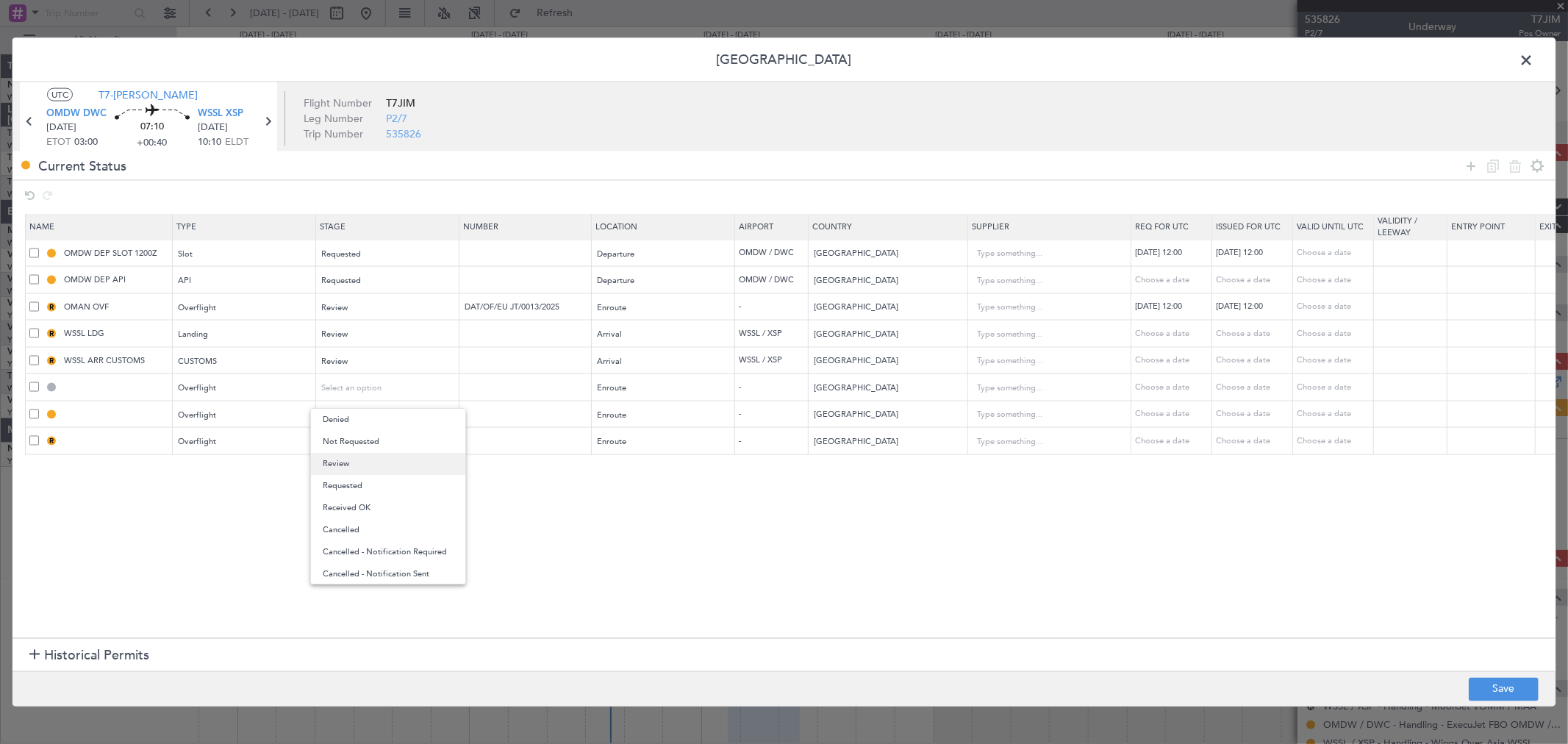
click at [361, 467] on span "Review" at bounding box center [388, 464] width 131 height 22
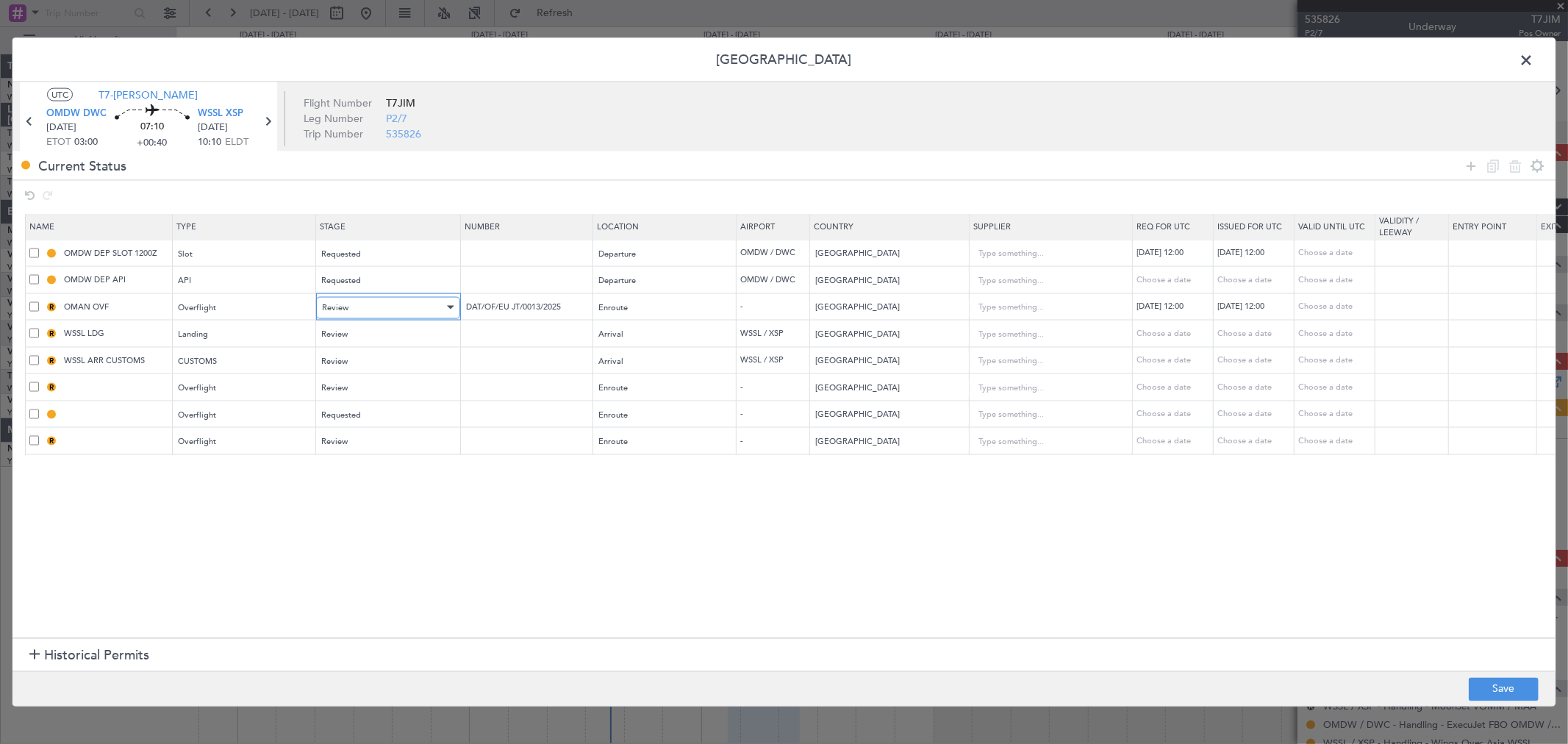
click at [346, 310] on span "Review" at bounding box center [335, 306] width 27 height 11
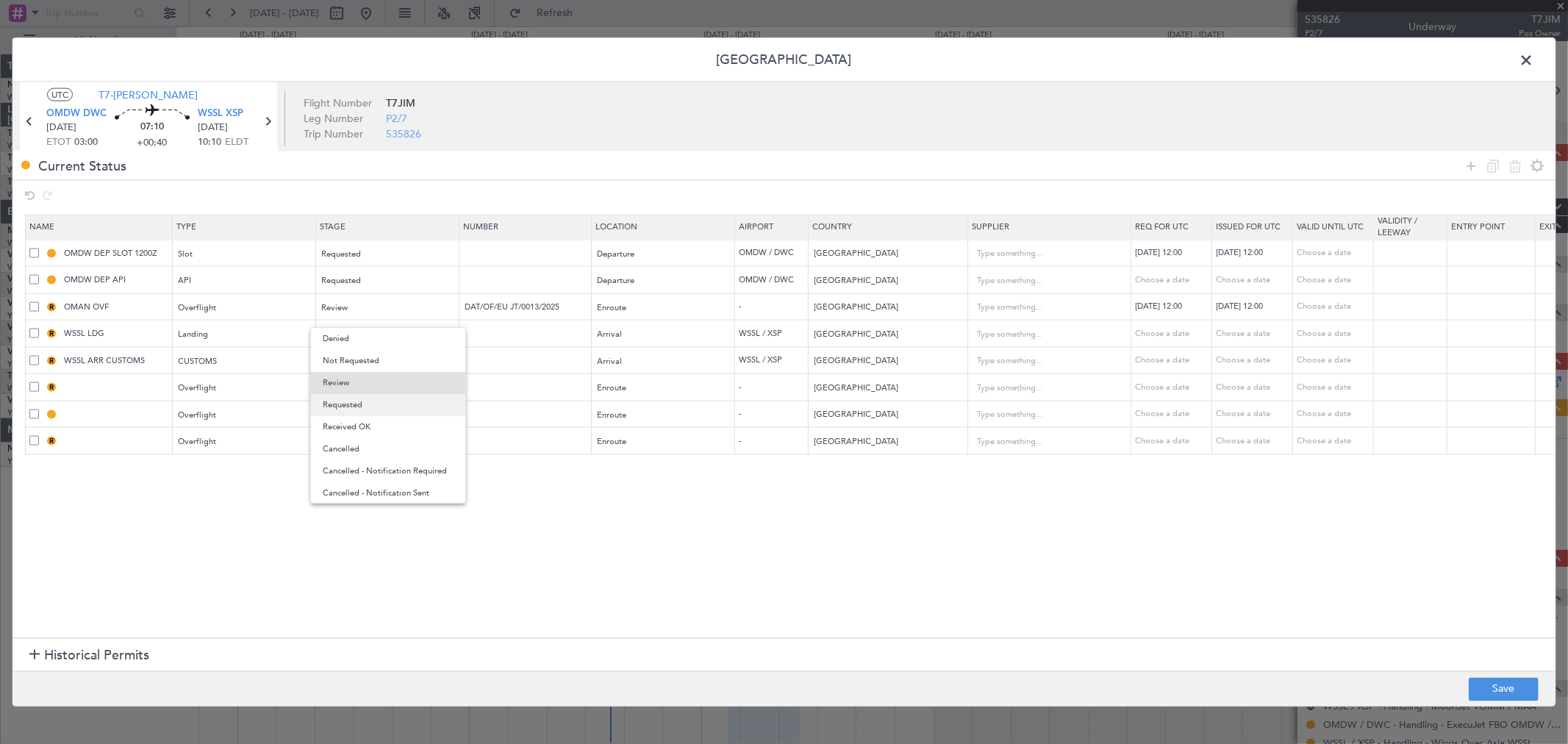
click at [364, 401] on span "Requested" at bounding box center [388, 405] width 131 height 22
drag, startPoint x: 1492, startPoint y: 686, endPoint x: 658, endPoint y: 604, distance: 838.0
click at [673, 604] on div "Permit Center UTC T7-JIM OMDW DWC 12/09/2025 ETOT 03:00 07:10 +00:40 WSSL XSP 1…" at bounding box center [784, 372] width 1544 height 670
click at [366, 572] on section "Name Type Stage Number Location Airport Country Supplier Req For Utc Issued For…" at bounding box center [784, 424] width 1544 height 427
click at [35, 358] on span at bounding box center [34, 360] width 10 height 10
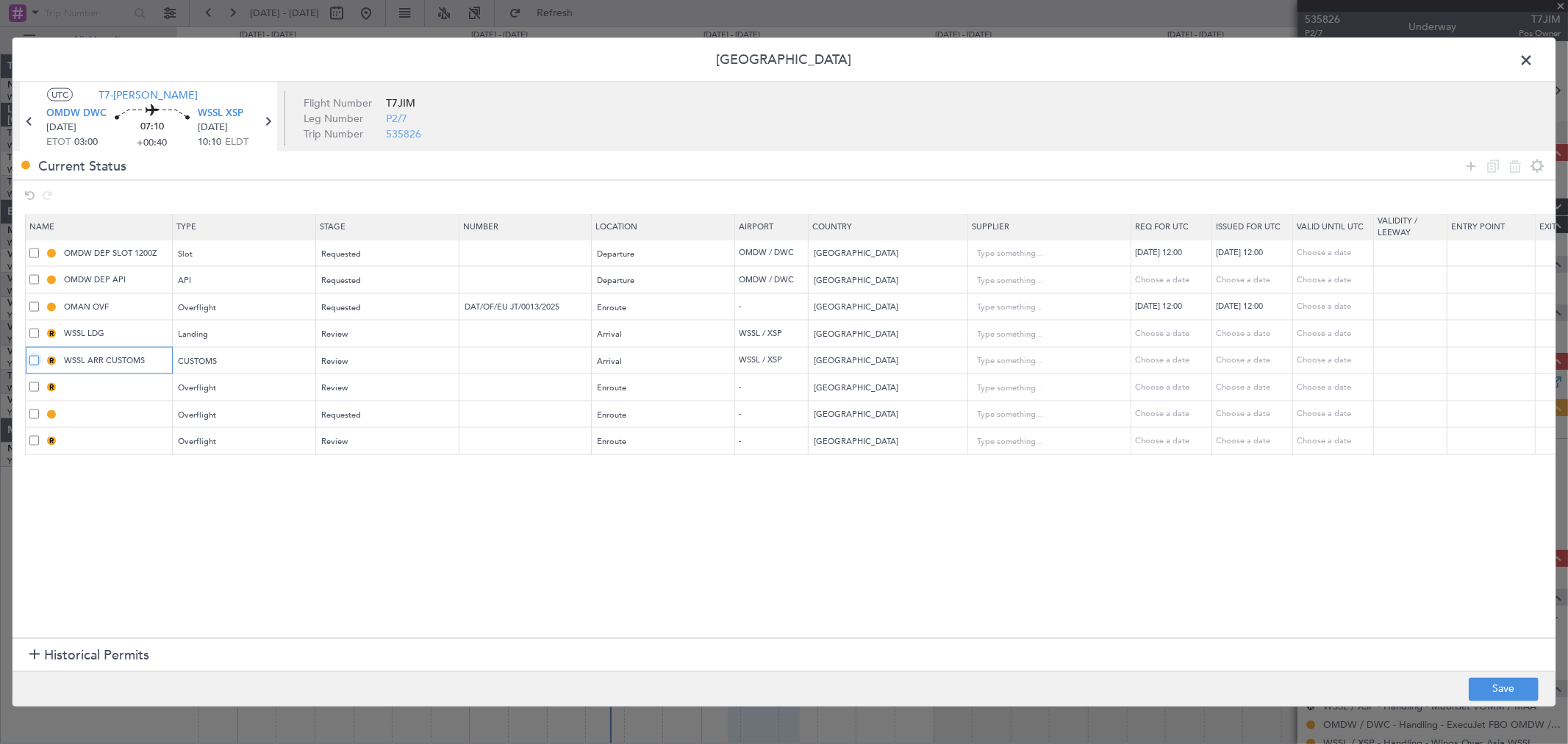
click at [39, 355] on input "checkbox" at bounding box center [39, 355] width 0 height 0
click at [33, 328] on div "R WSSL LDG" at bounding box center [101, 334] width 142 height 13
click at [33, 332] on span at bounding box center [34, 333] width 10 height 10
click at [39, 329] on input "checkbox" at bounding box center [39, 329] width 0 height 0
click at [1509, 165] on icon at bounding box center [1515, 165] width 18 height 18
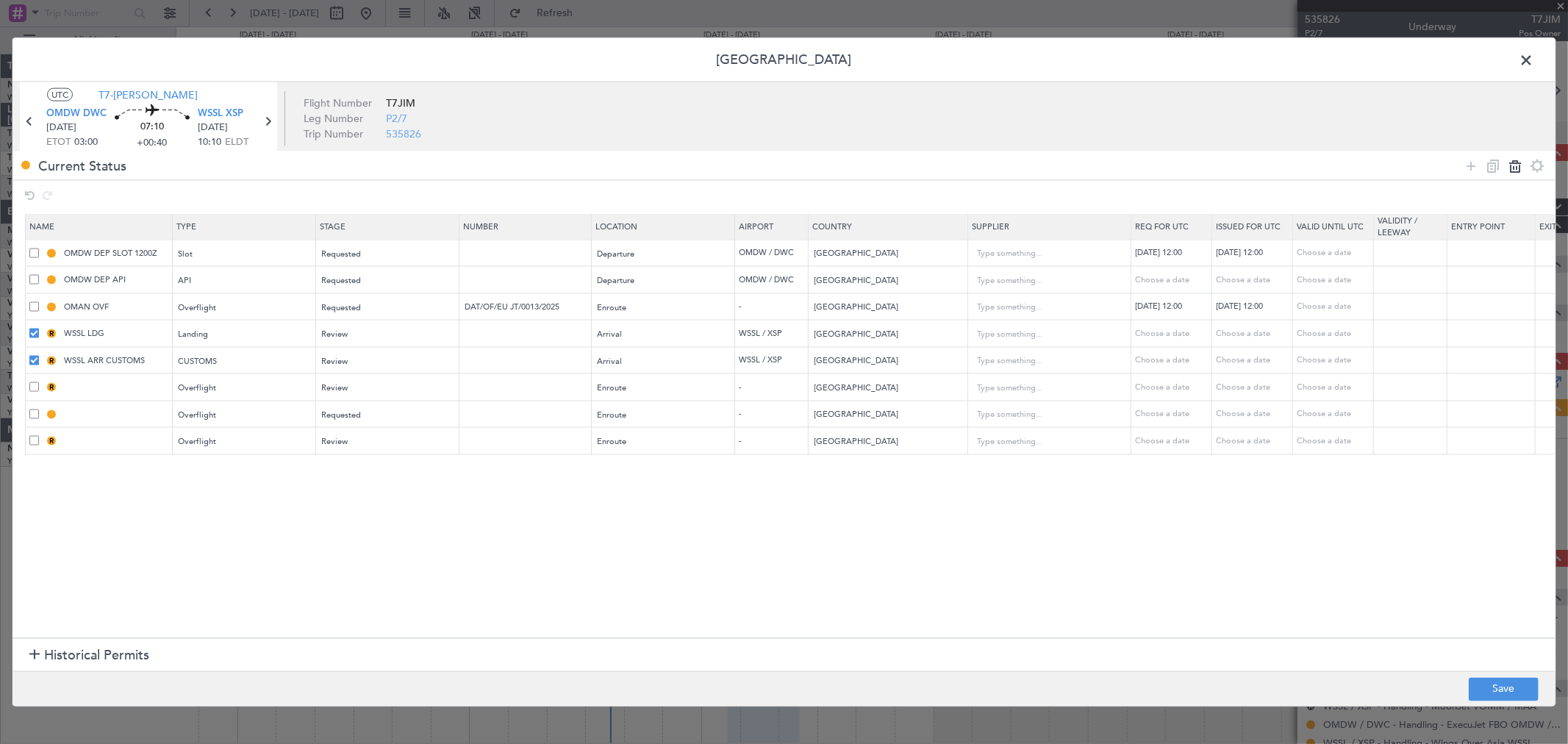
type input "[GEOGRAPHIC_DATA]"
type input "Indonesia"
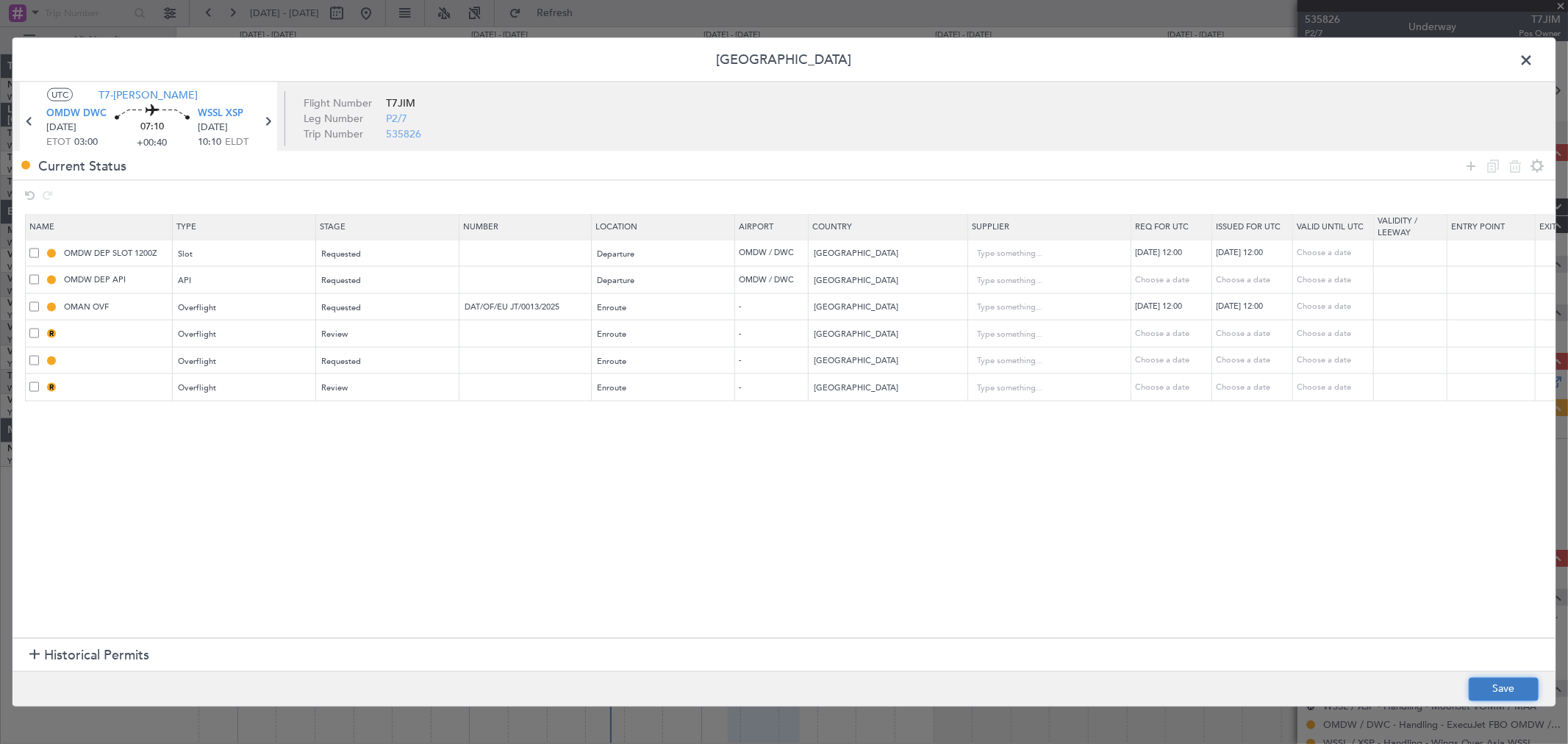
click at [1500, 686] on button "Save" at bounding box center [1503, 688] width 70 height 24
type input "INDIA OVF"
type input "NNN"
type input "3"
type input "MALAYSIA OVF"
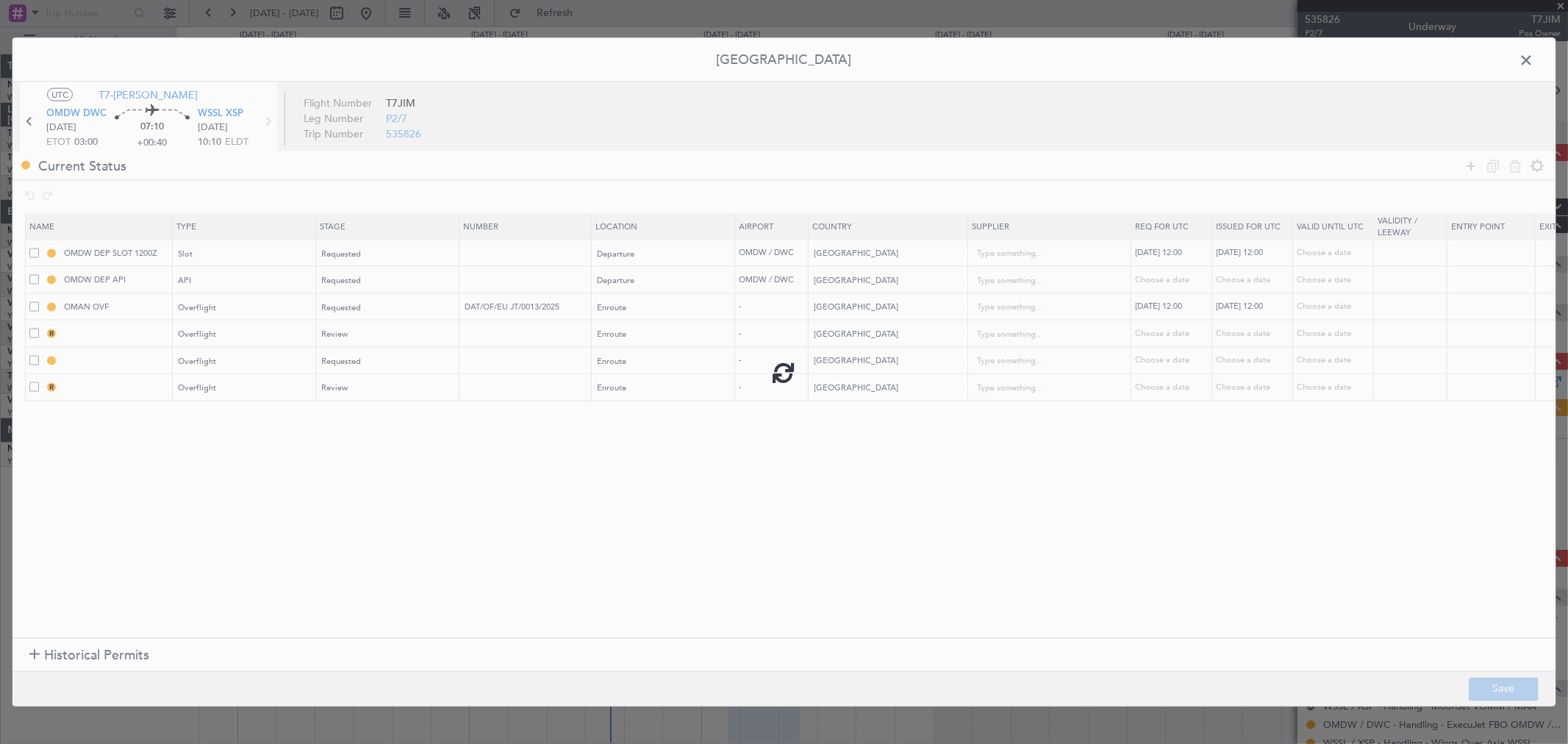
type input "NNN"
type input "INDONESIA OVF"
type input "NNN"
type input "2"
click at [1534, 56] on span at bounding box center [1534, 64] width 0 height 30
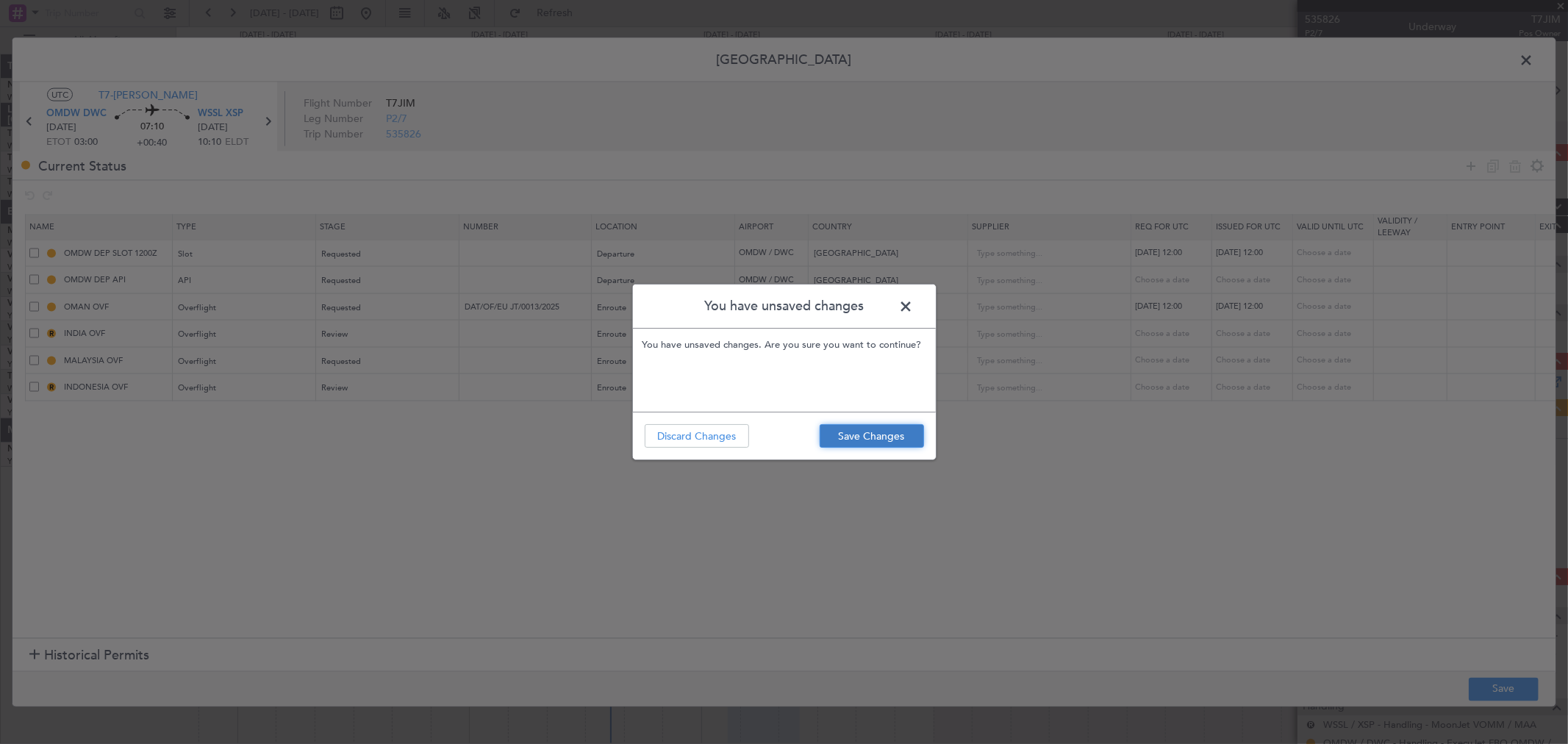
click at [890, 428] on button "Save Changes" at bounding box center [872, 436] width 105 height 24
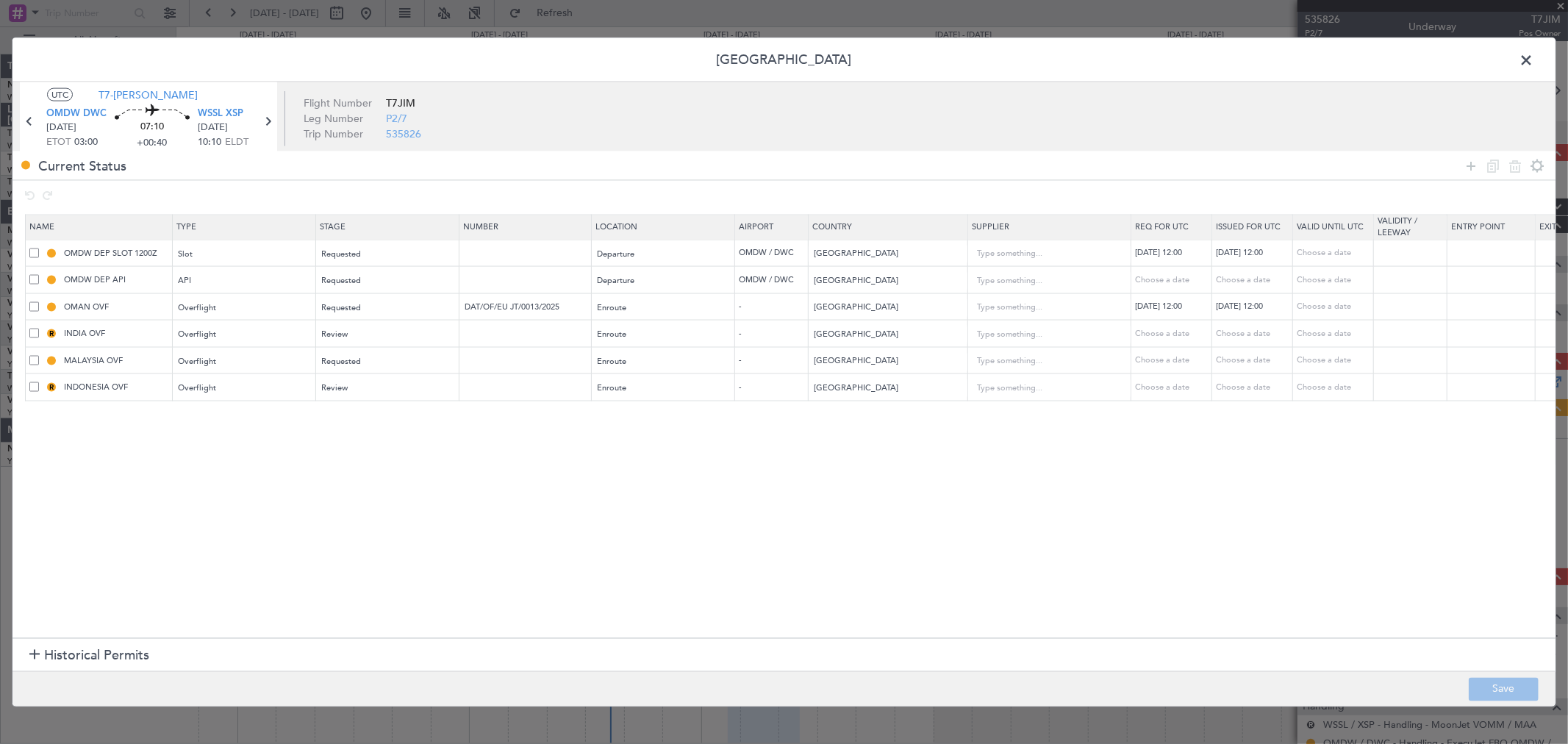
click at [1534, 56] on span at bounding box center [1534, 64] width 0 height 30
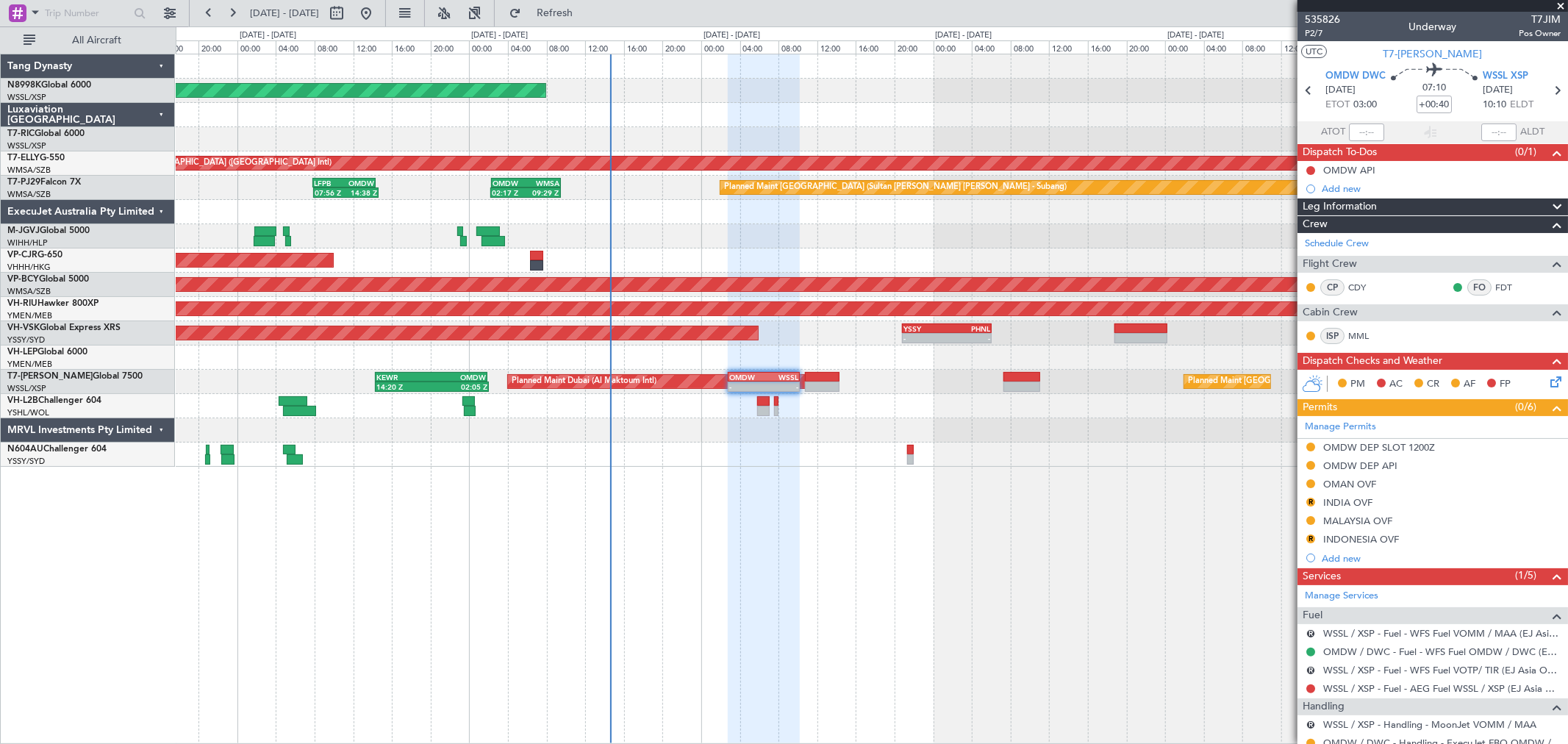
click at [1090, 356] on div "Planned Maint Singapore (Seletar) MEL Planned Maint Dubai (Dubai Intl) 19:39 Z …" at bounding box center [871, 260] width 1391 height 412
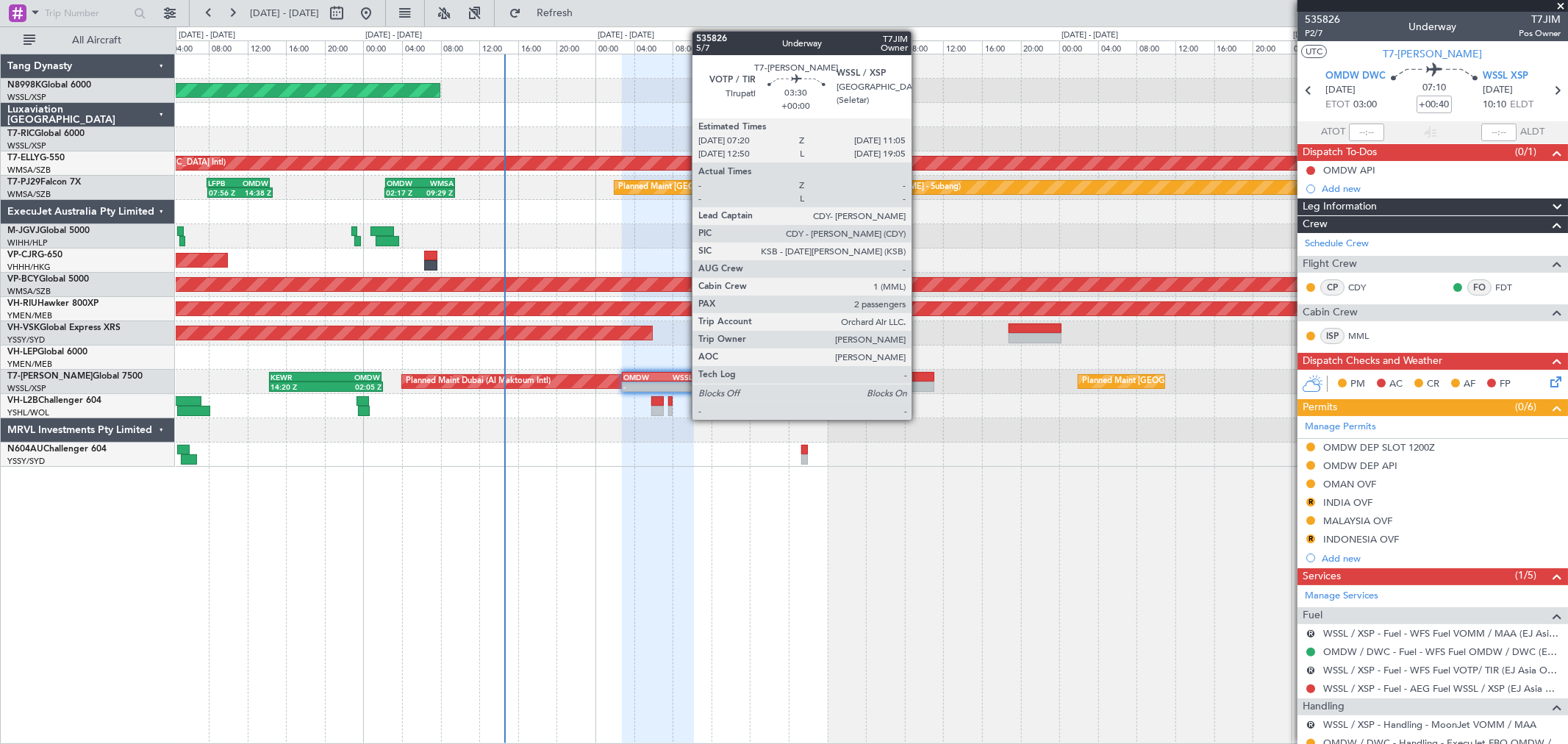
click at [919, 378] on div at bounding box center [916, 377] width 37 height 10
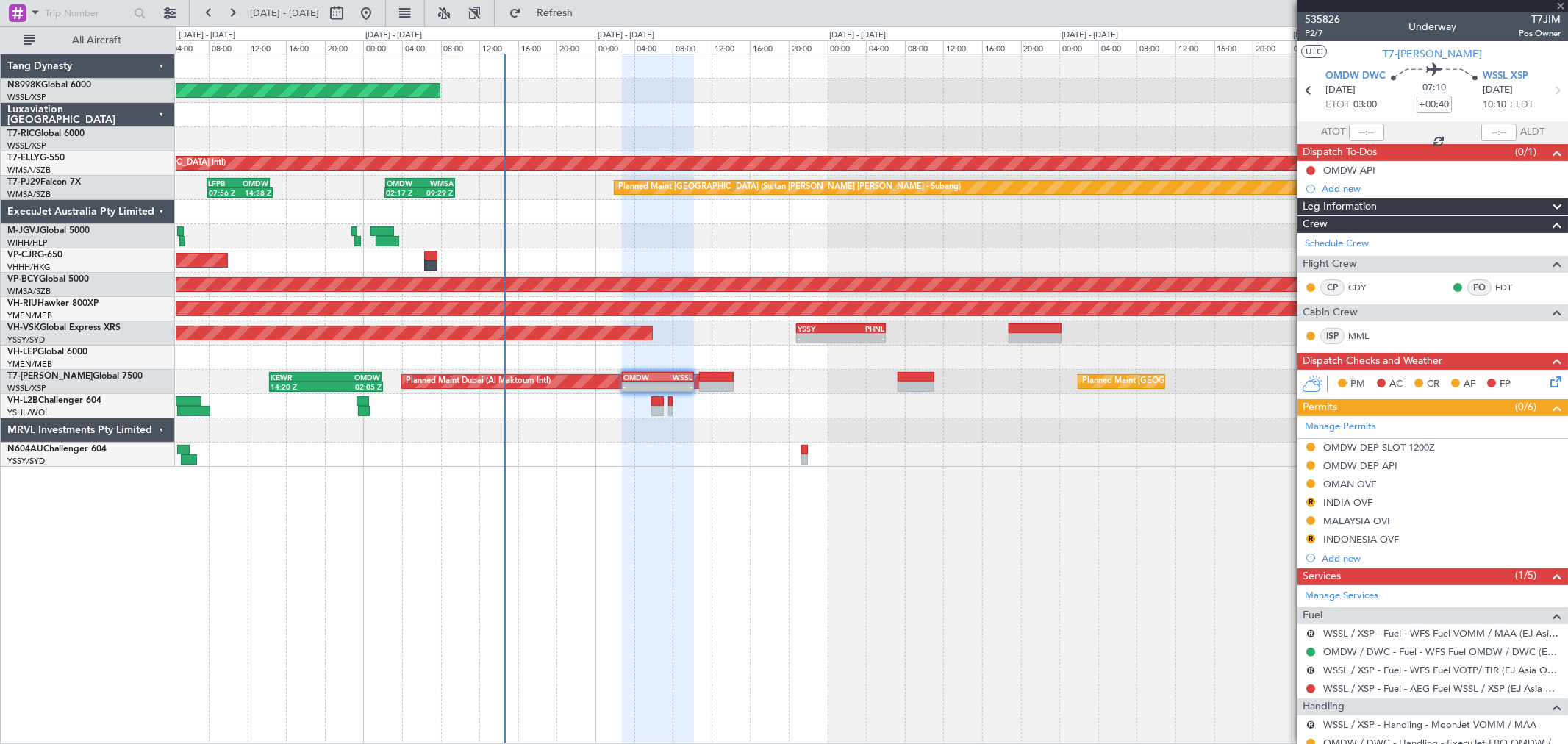
type input "2"
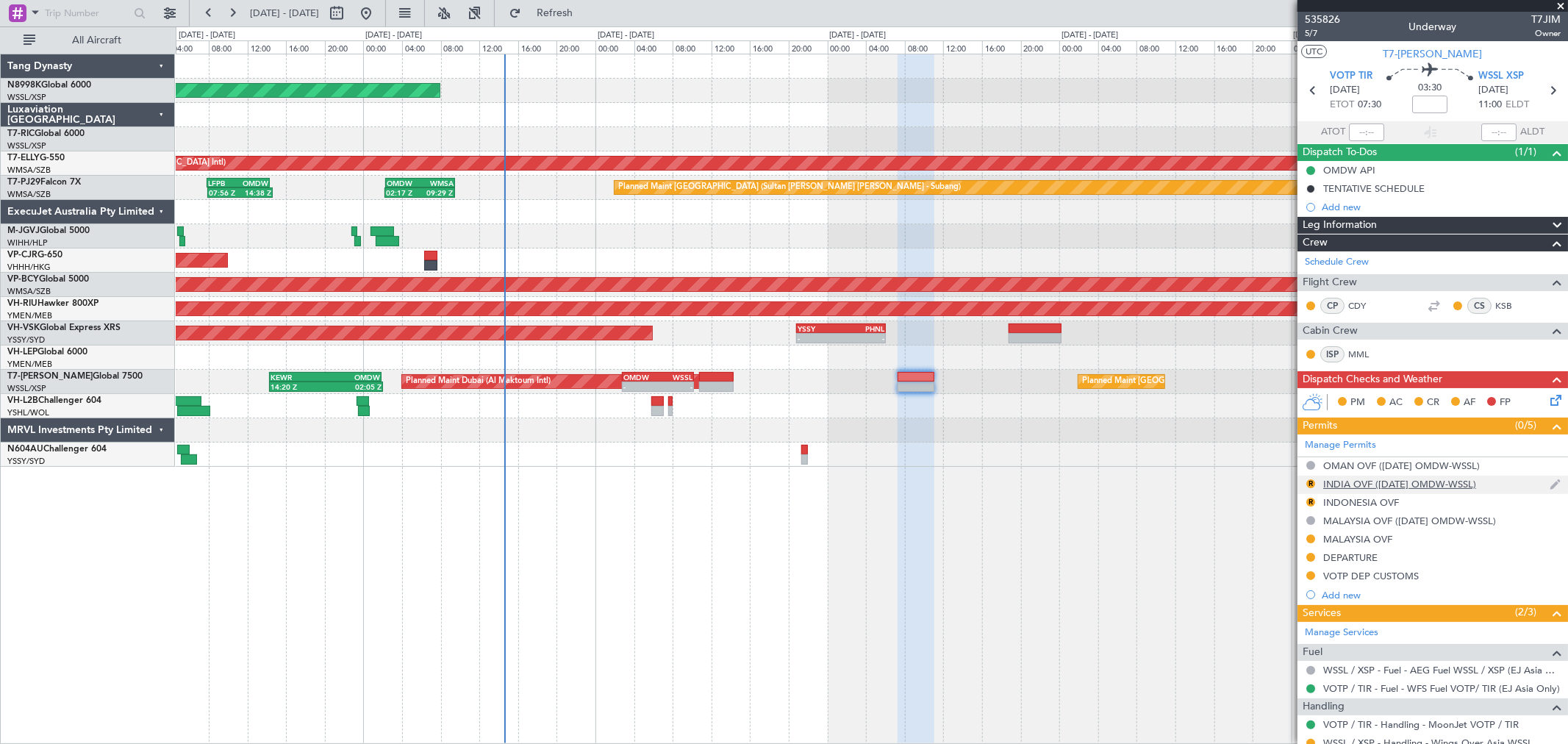
click at [1339, 481] on div "INDIA OVF ([DATE] OMDW-WSSL)" at bounding box center [1400, 484] width 153 height 13
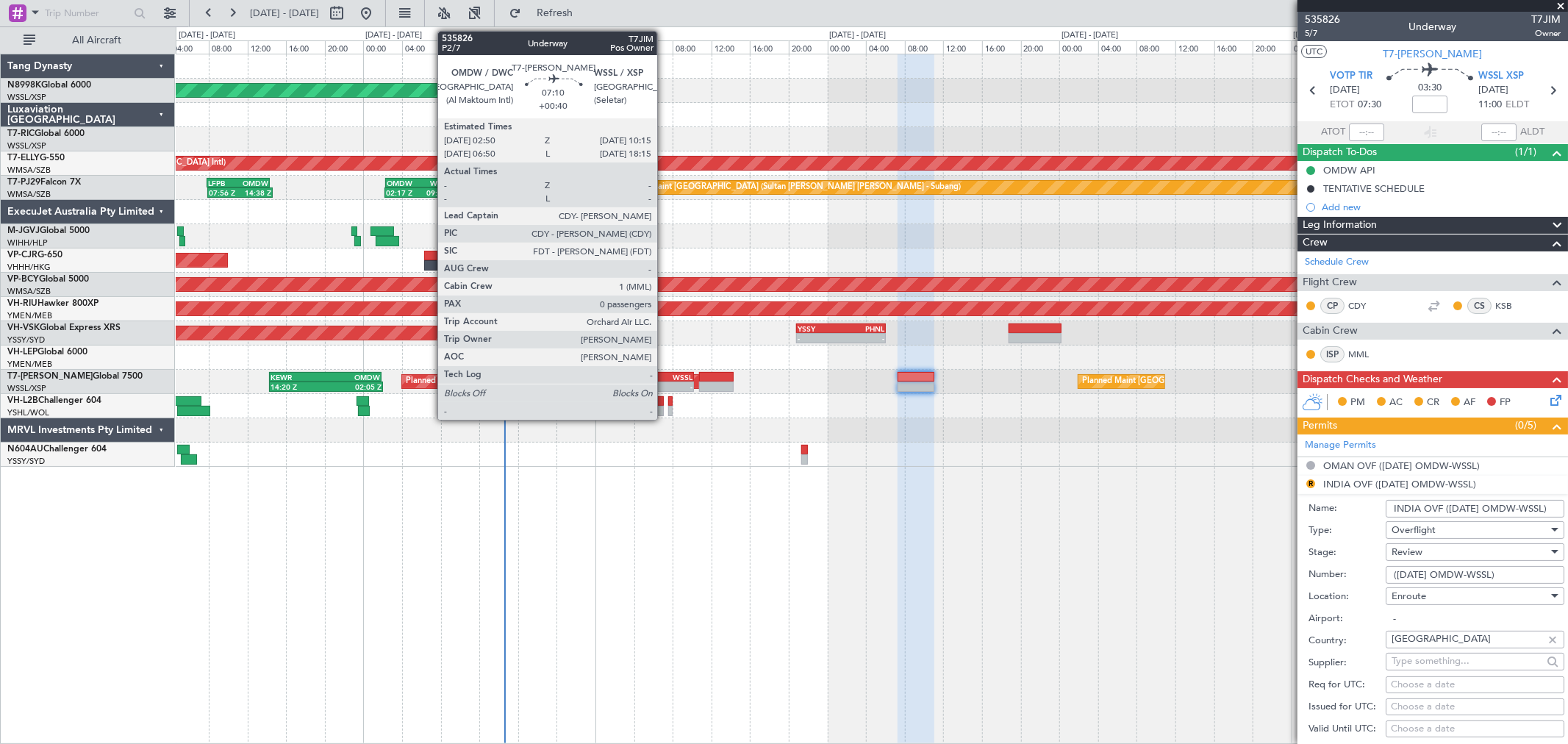
click at [665, 383] on div "-" at bounding box center [675, 386] width 35 height 9
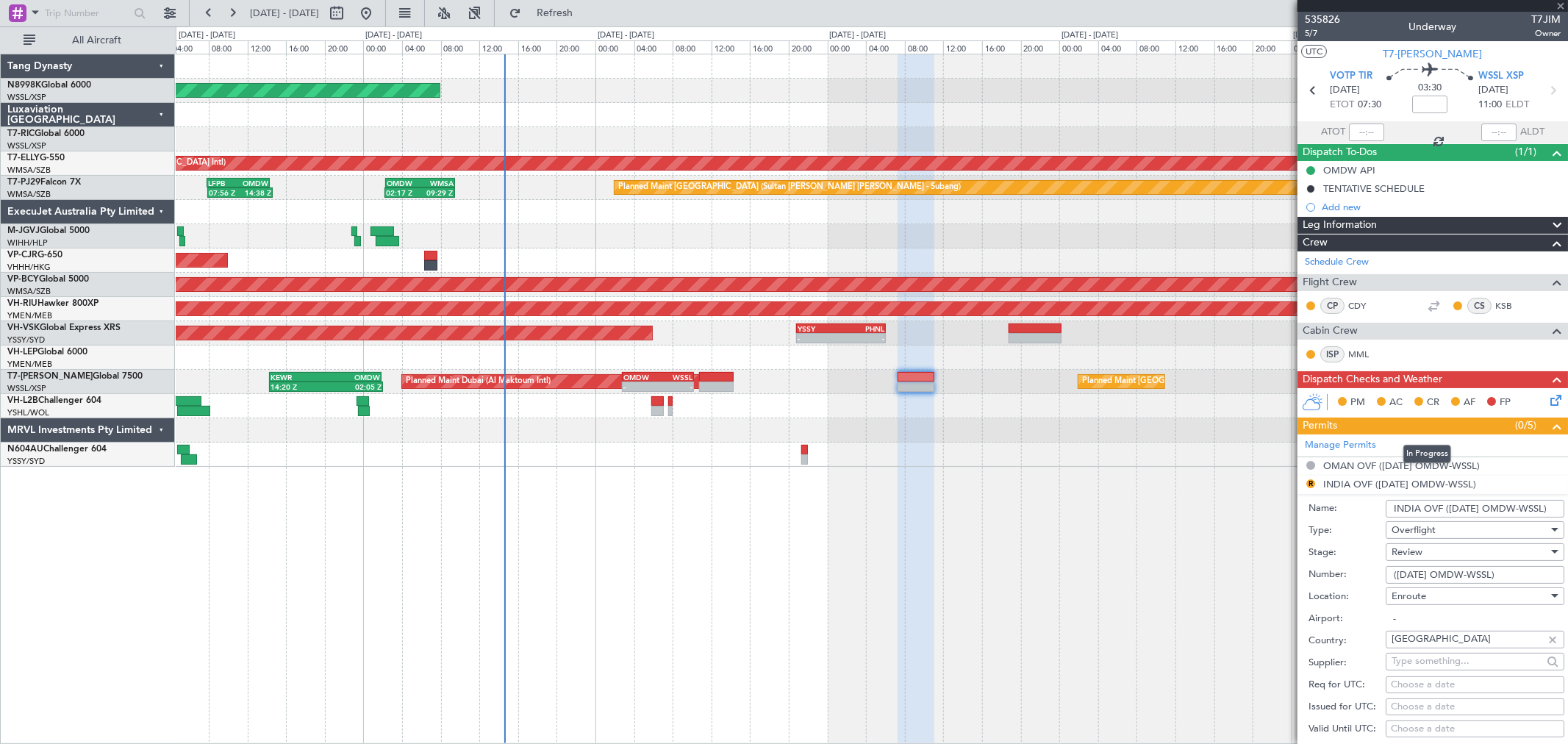
type input "+00:40"
type input "0"
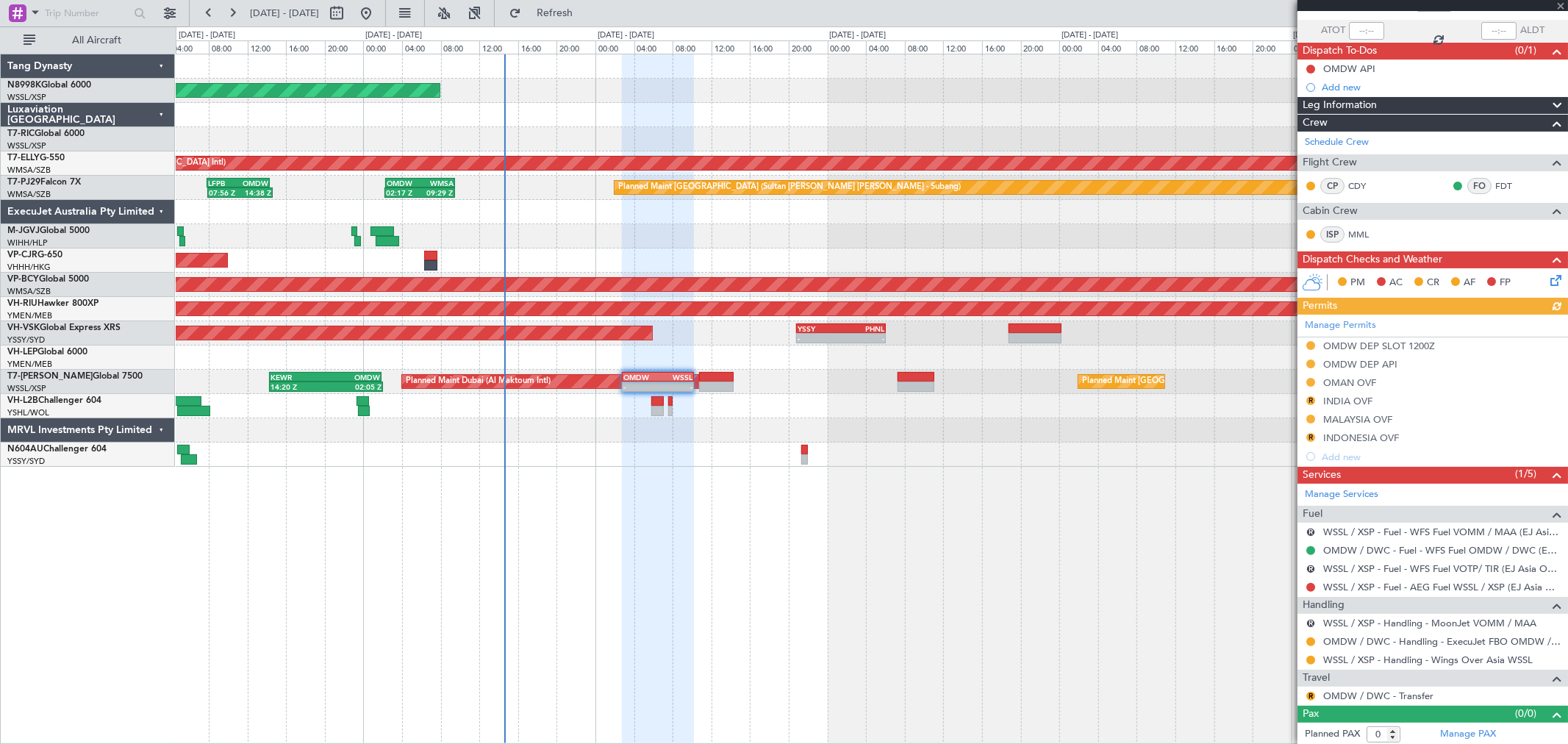
scroll to position [105, 0]
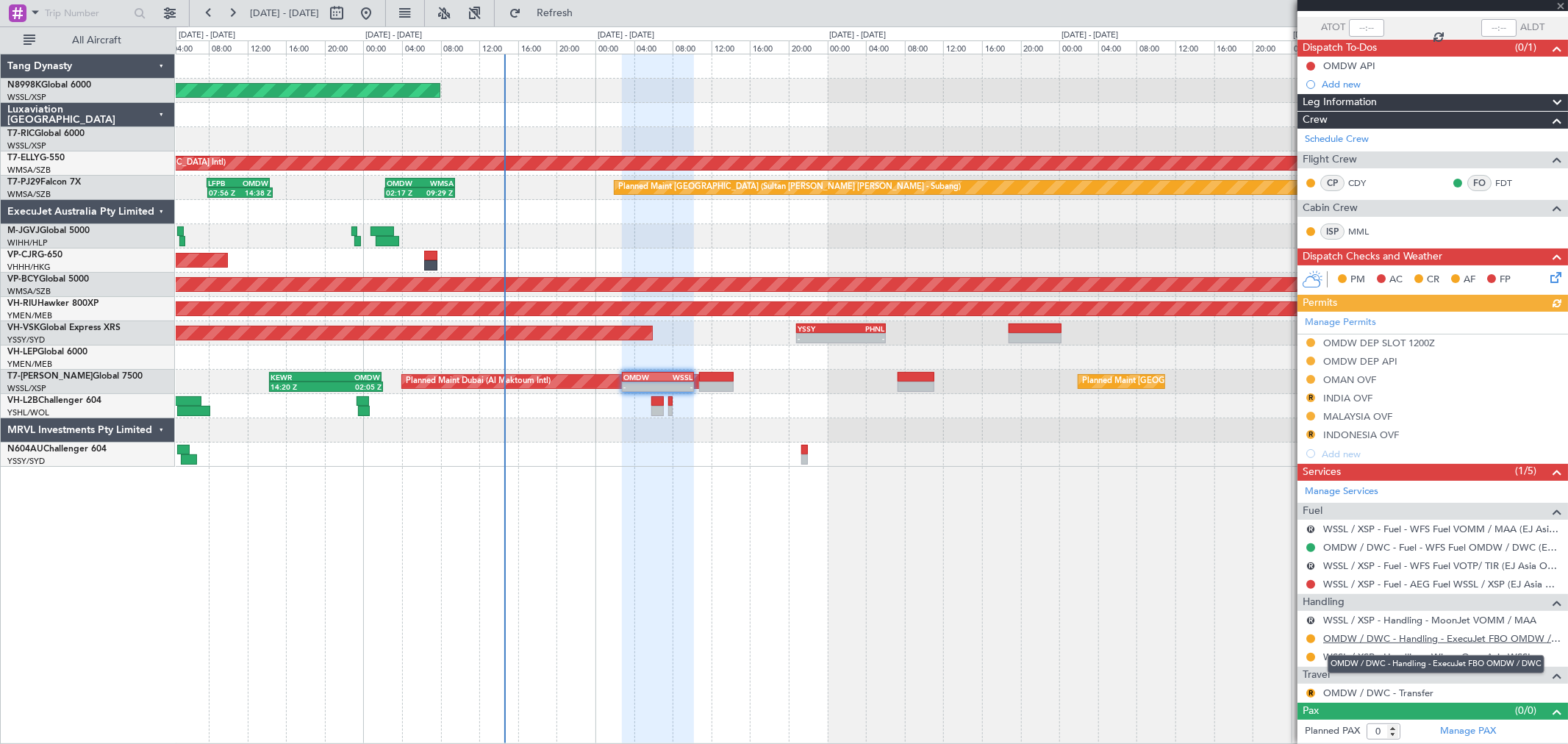
click at [1344, 635] on link "OMDW / DWC - Handling - ExecuJet FBO OMDW / DWC" at bounding box center [1442, 638] width 237 height 13
click at [1310, 398] on button "R" at bounding box center [1311, 398] width 9 height 9
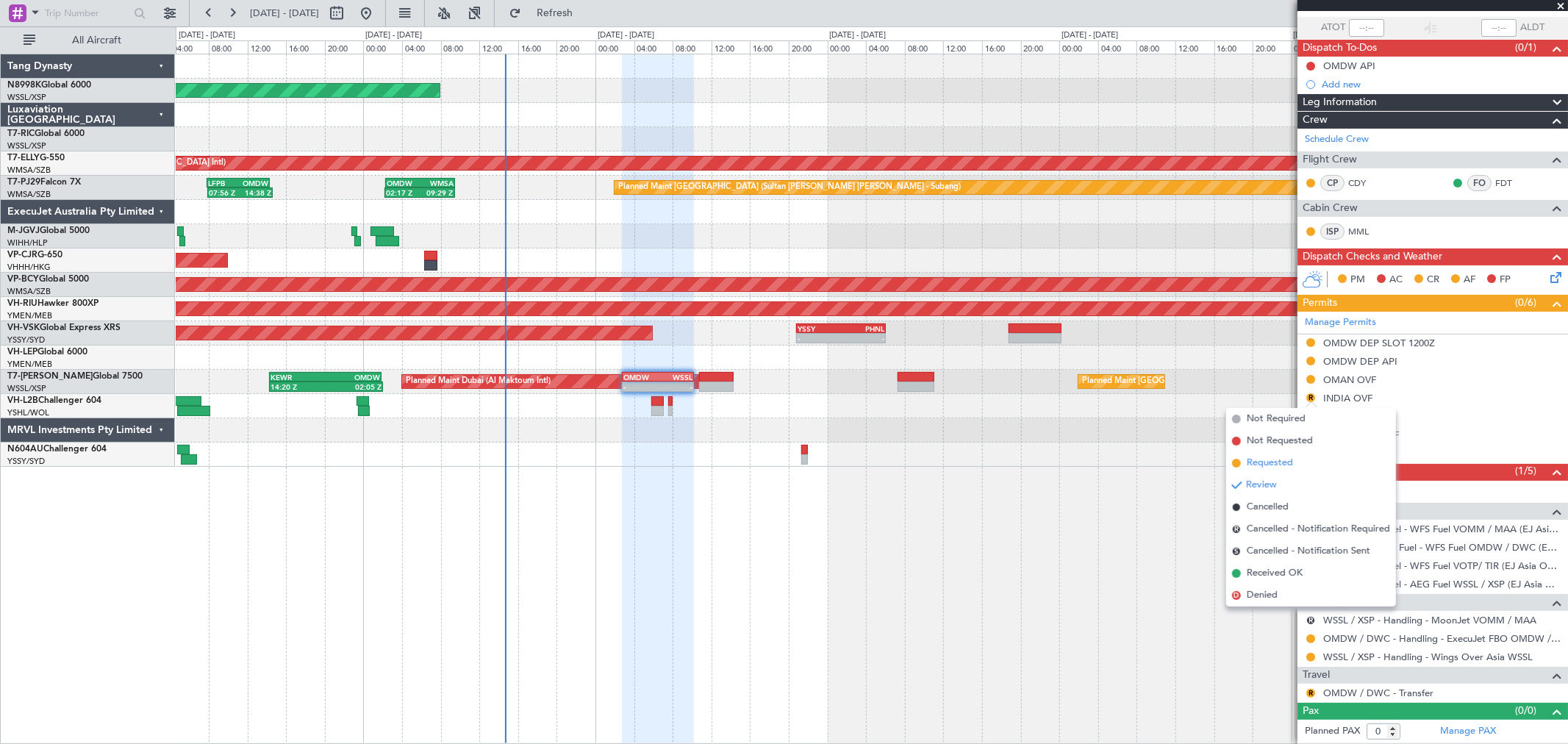
click at [1258, 457] on span "Requested" at bounding box center [1270, 463] width 46 height 15
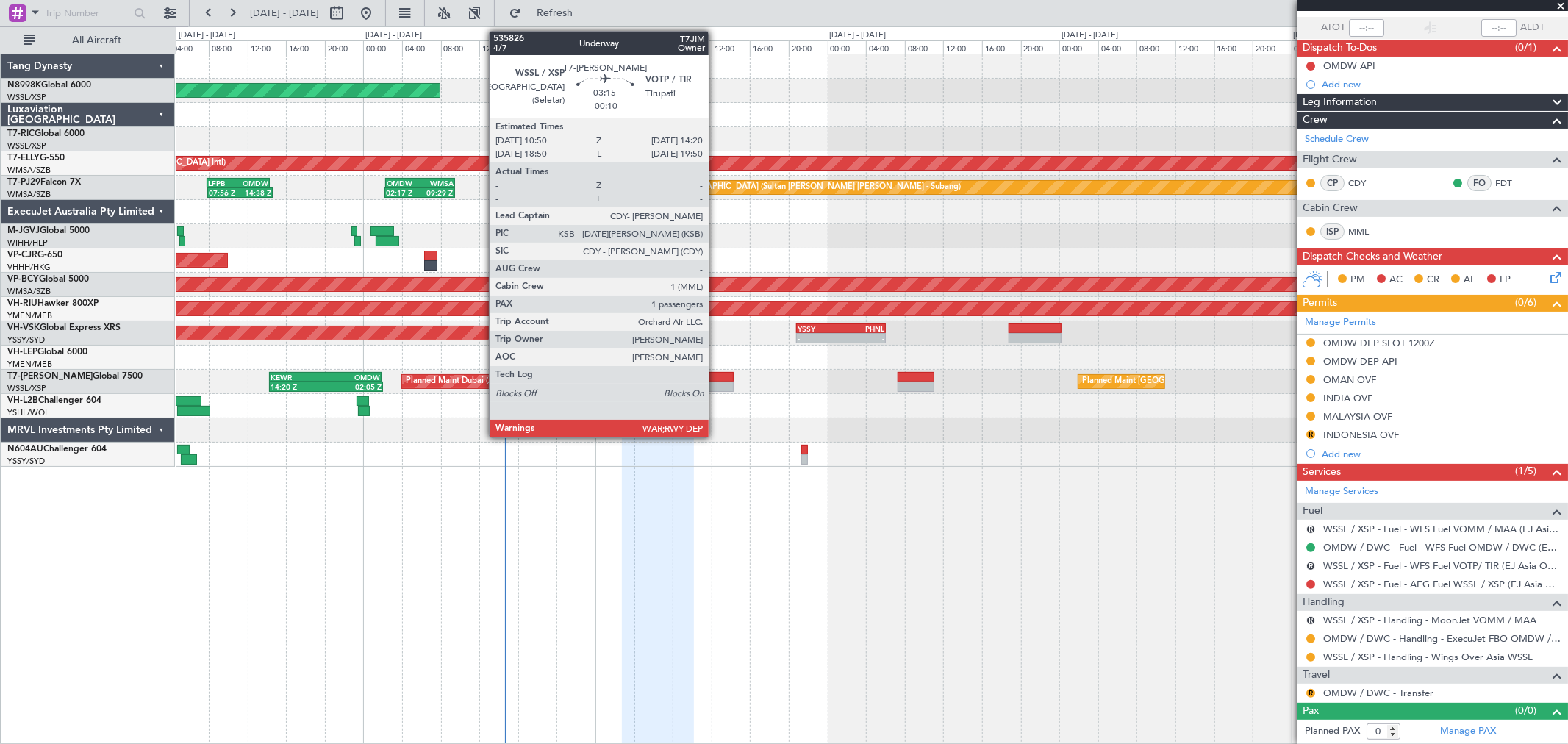
click at [716, 376] on div at bounding box center [716, 377] width 35 height 10
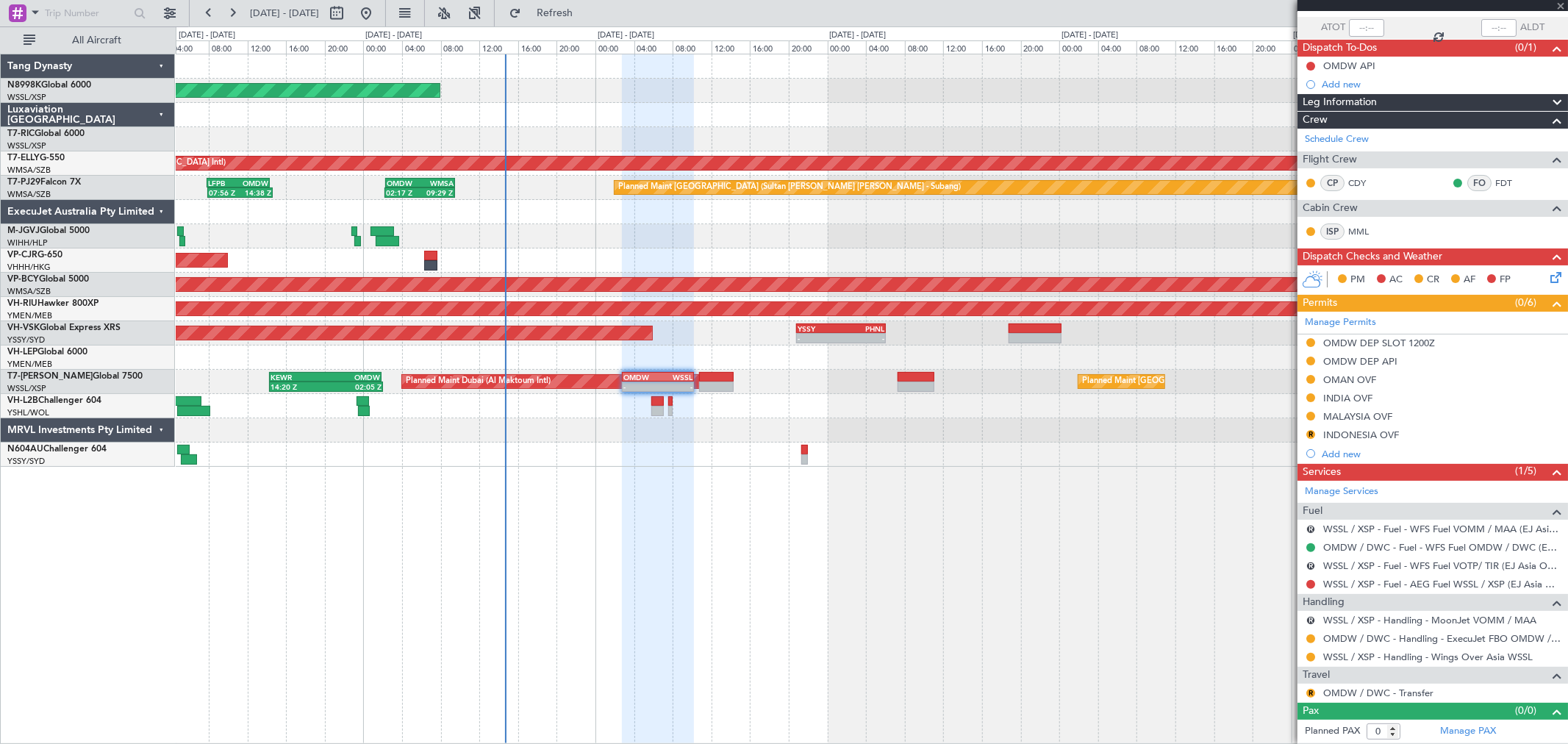
type input "-00:10"
type input "1"
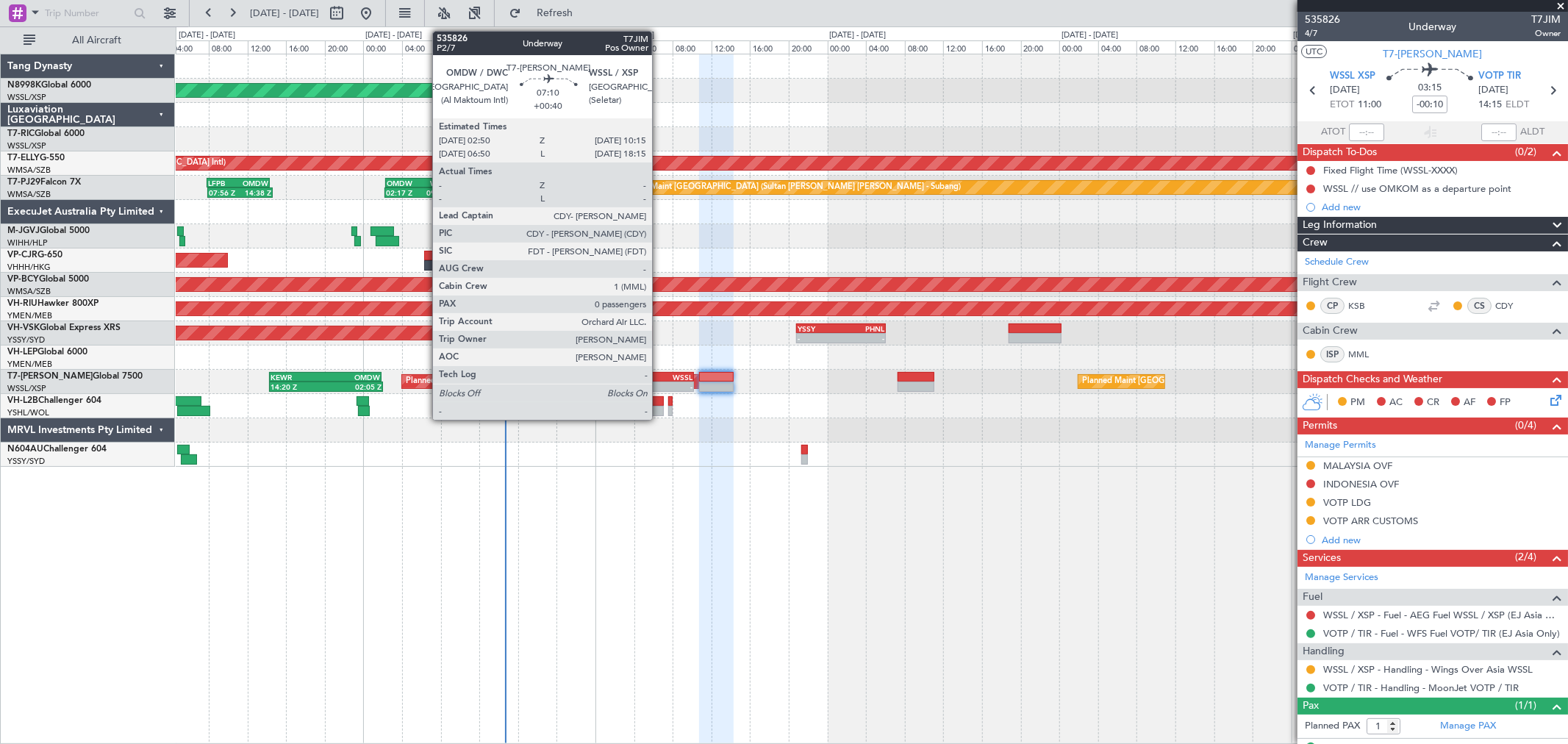
click at [660, 376] on div "WSSL" at bounding box center [675, 377] width 35 height 9
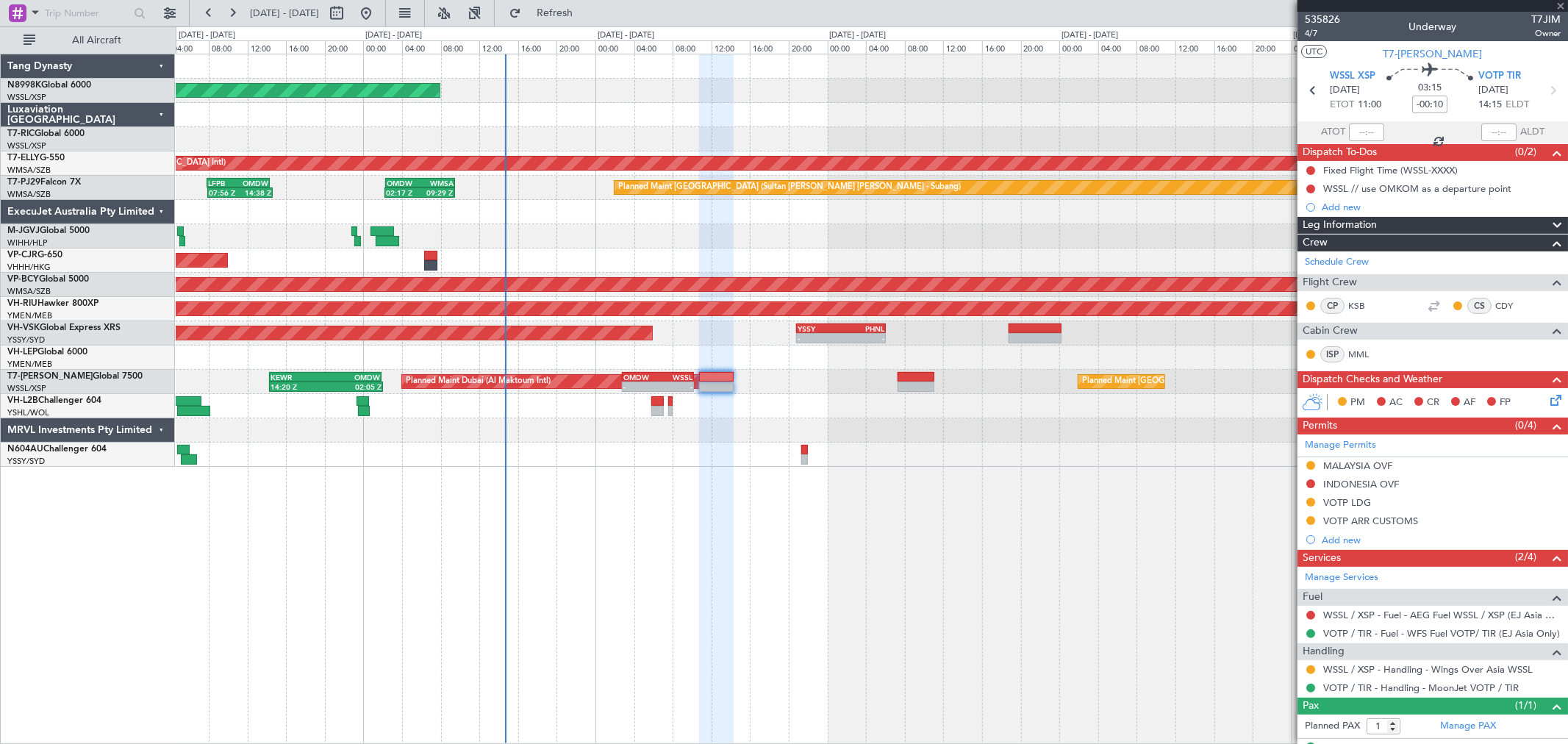
type input "+00:40"
type input "0"
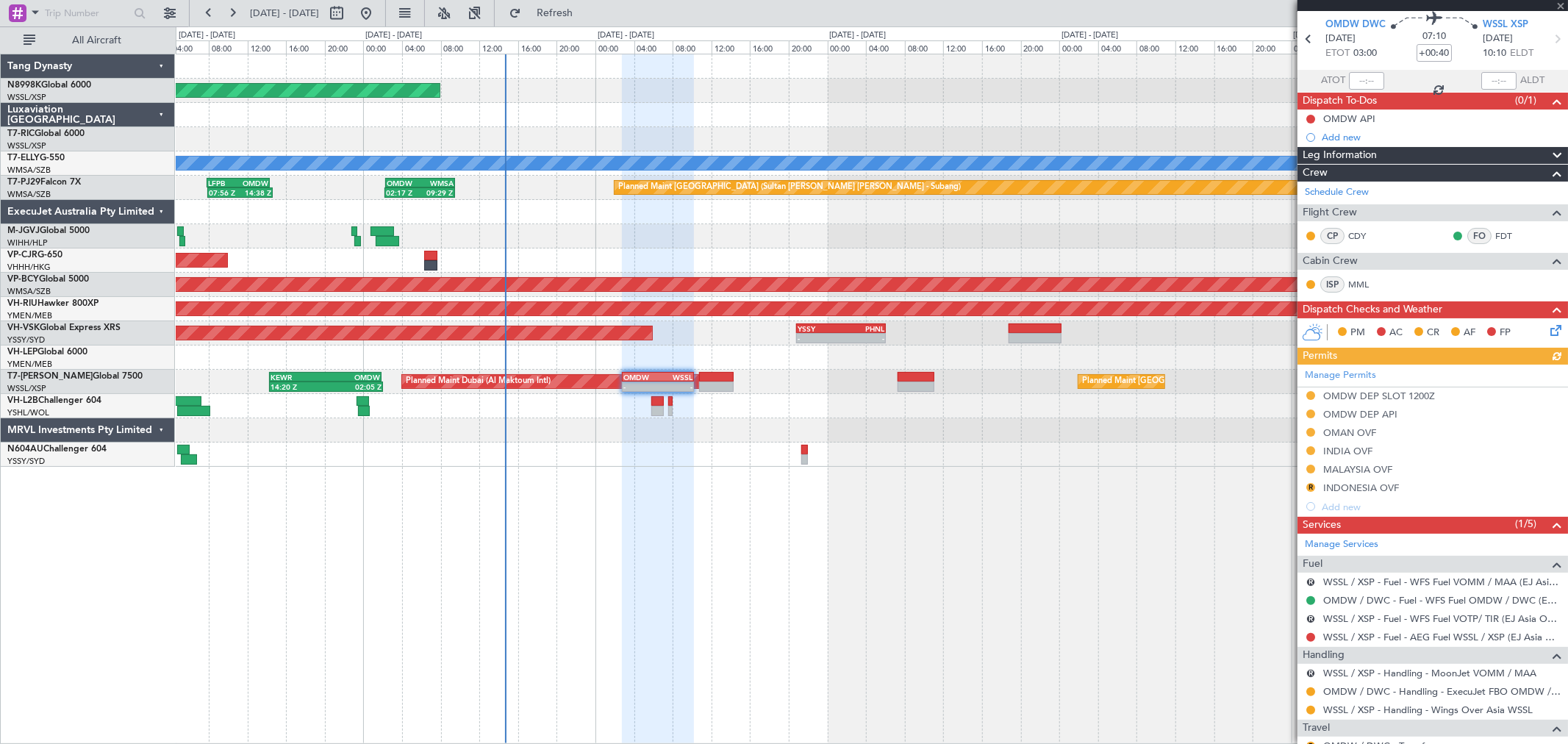
scroll to position [105, 0]
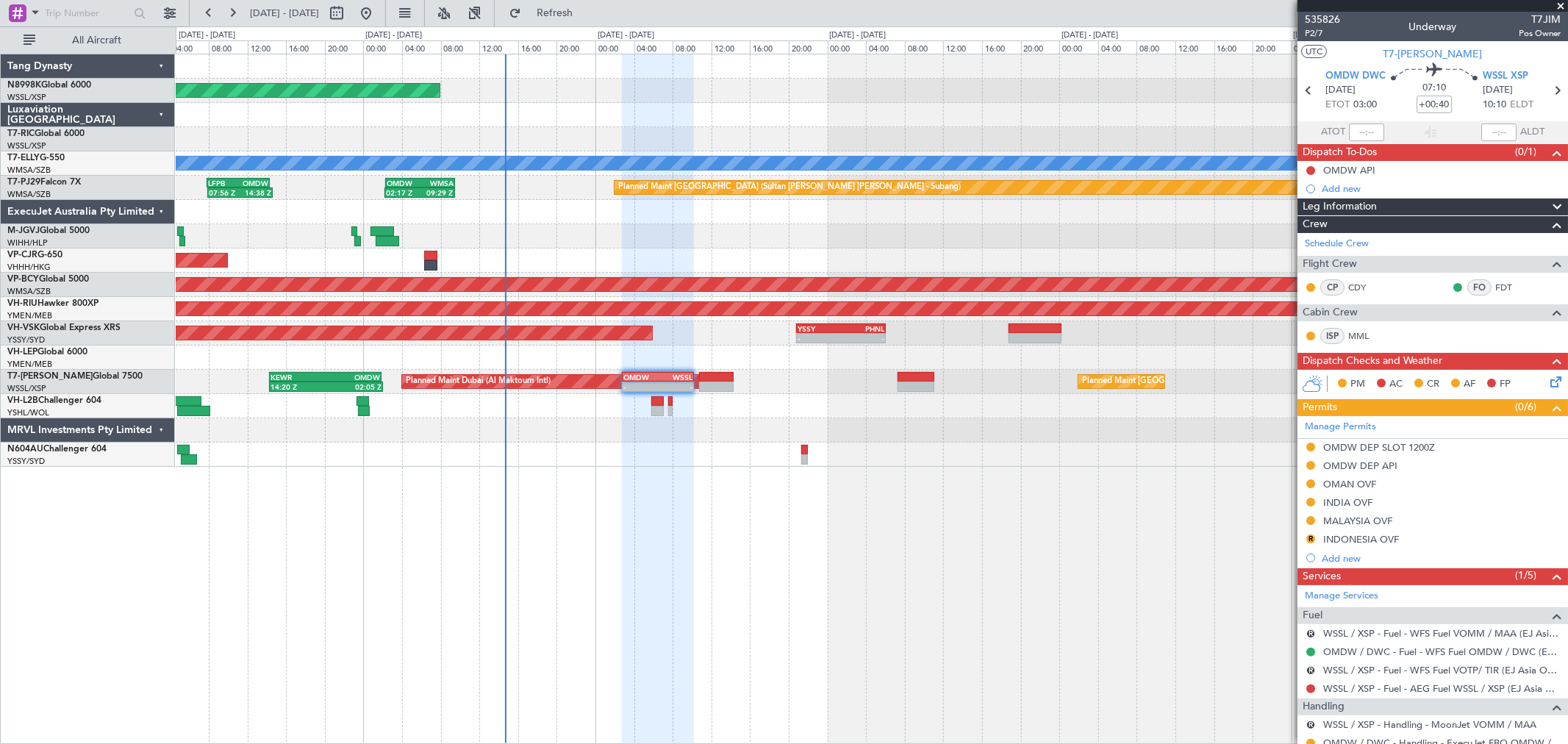
scroll to position [105, 0]
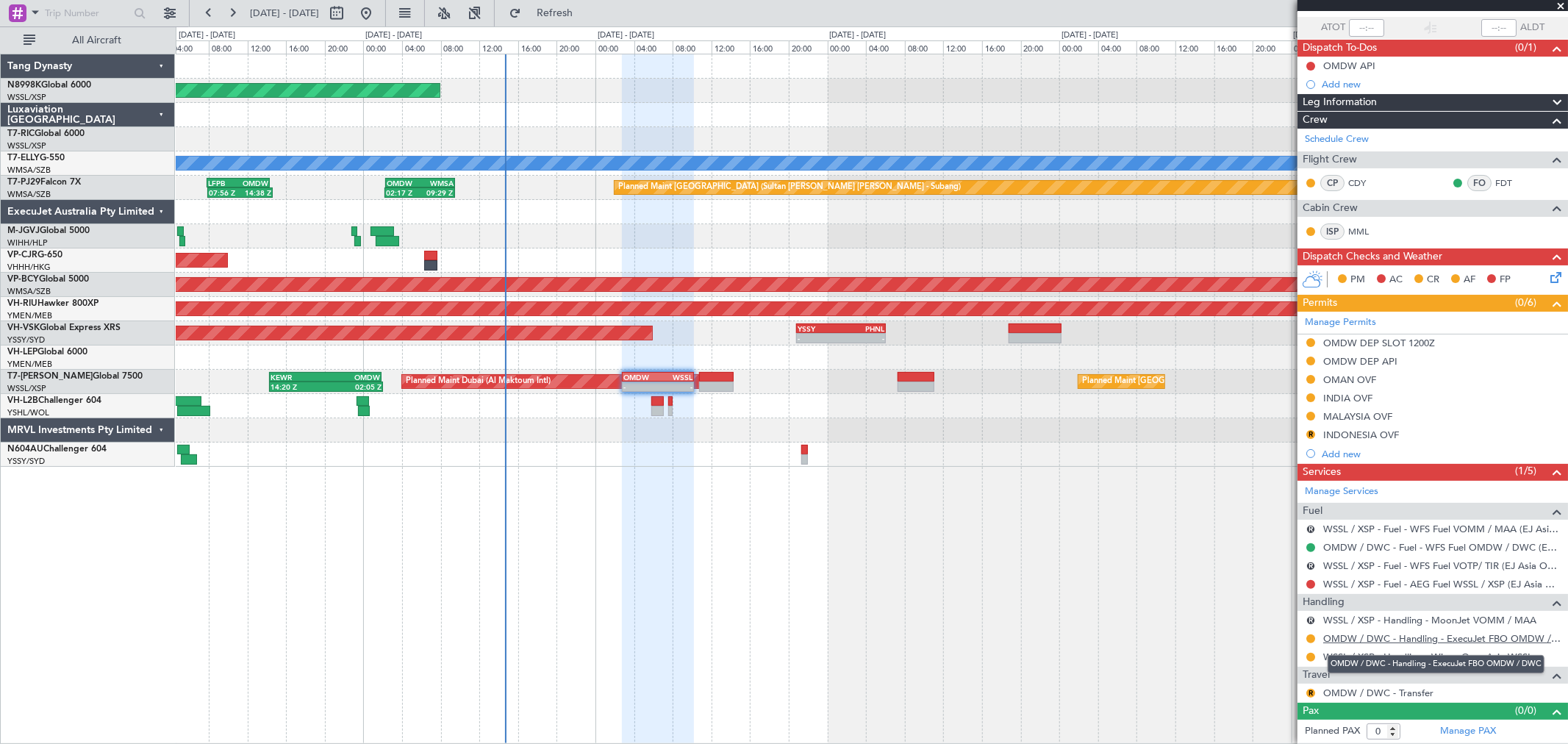
click at [1366, 636] on link "OMDW / DWC - Handling - ExecuJet FBO OMDW / DWC" at bounding box center [1442, 638] width 237 height 13
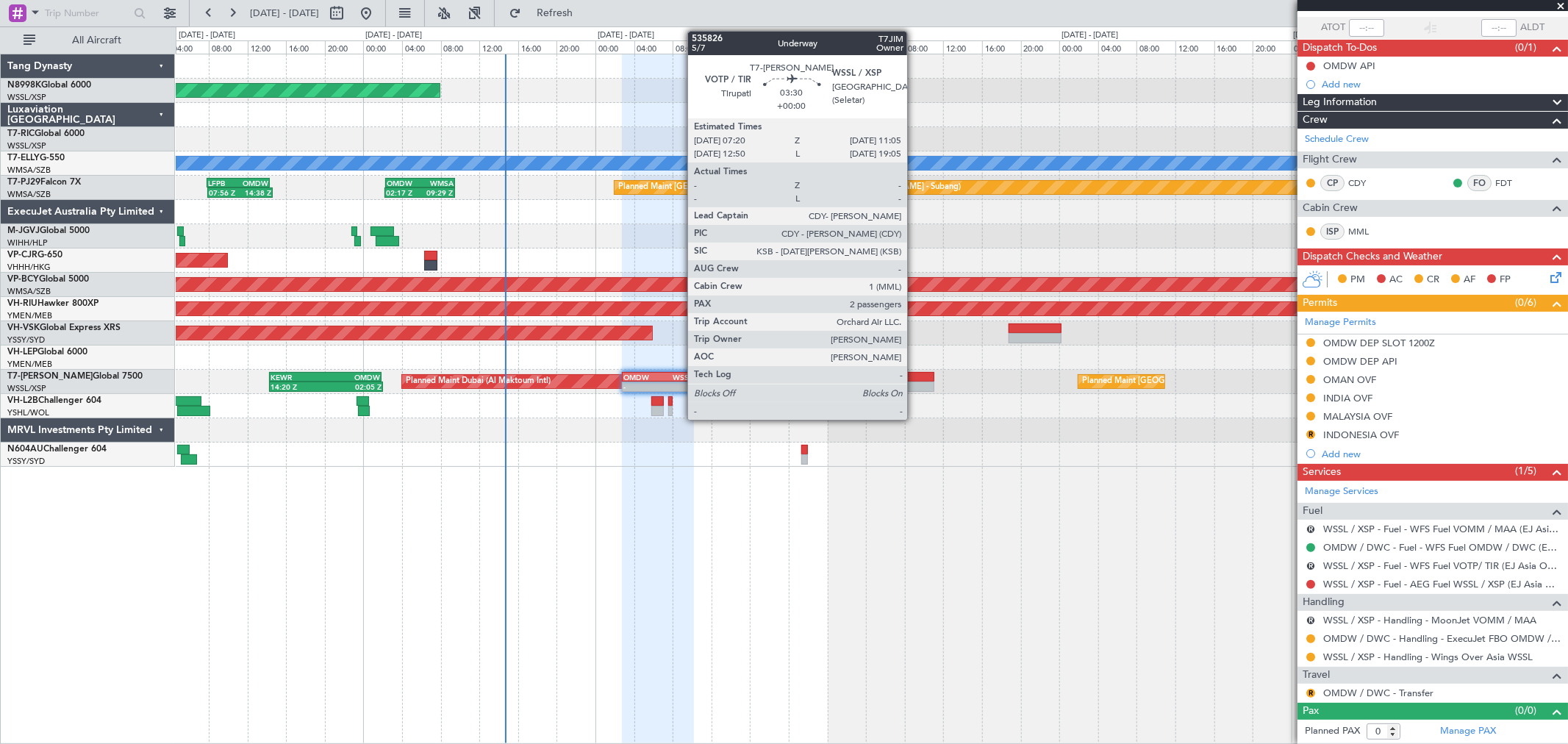
click at [914, 382] on div at bounding box center [916, 386] width 37 height 10
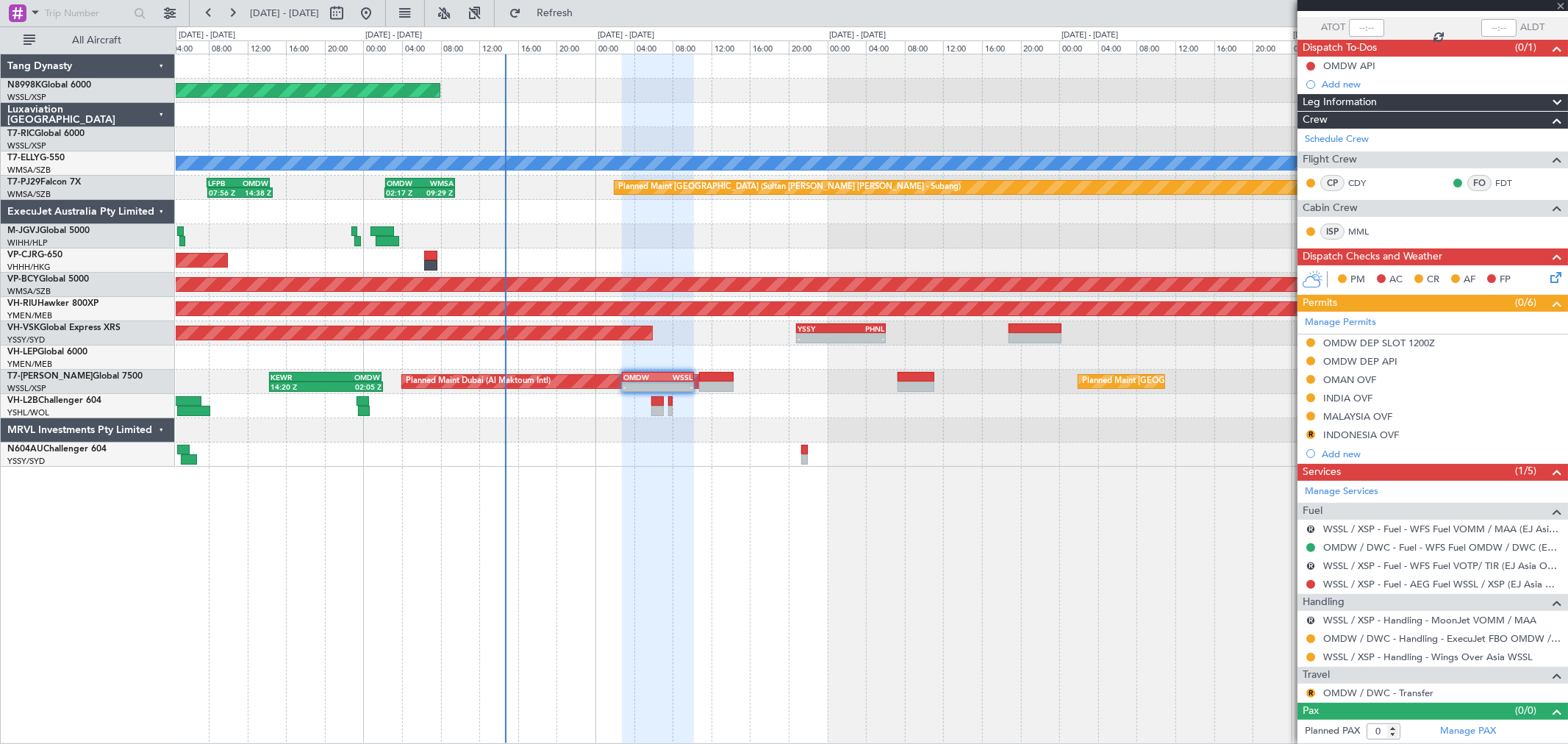
type input "2"
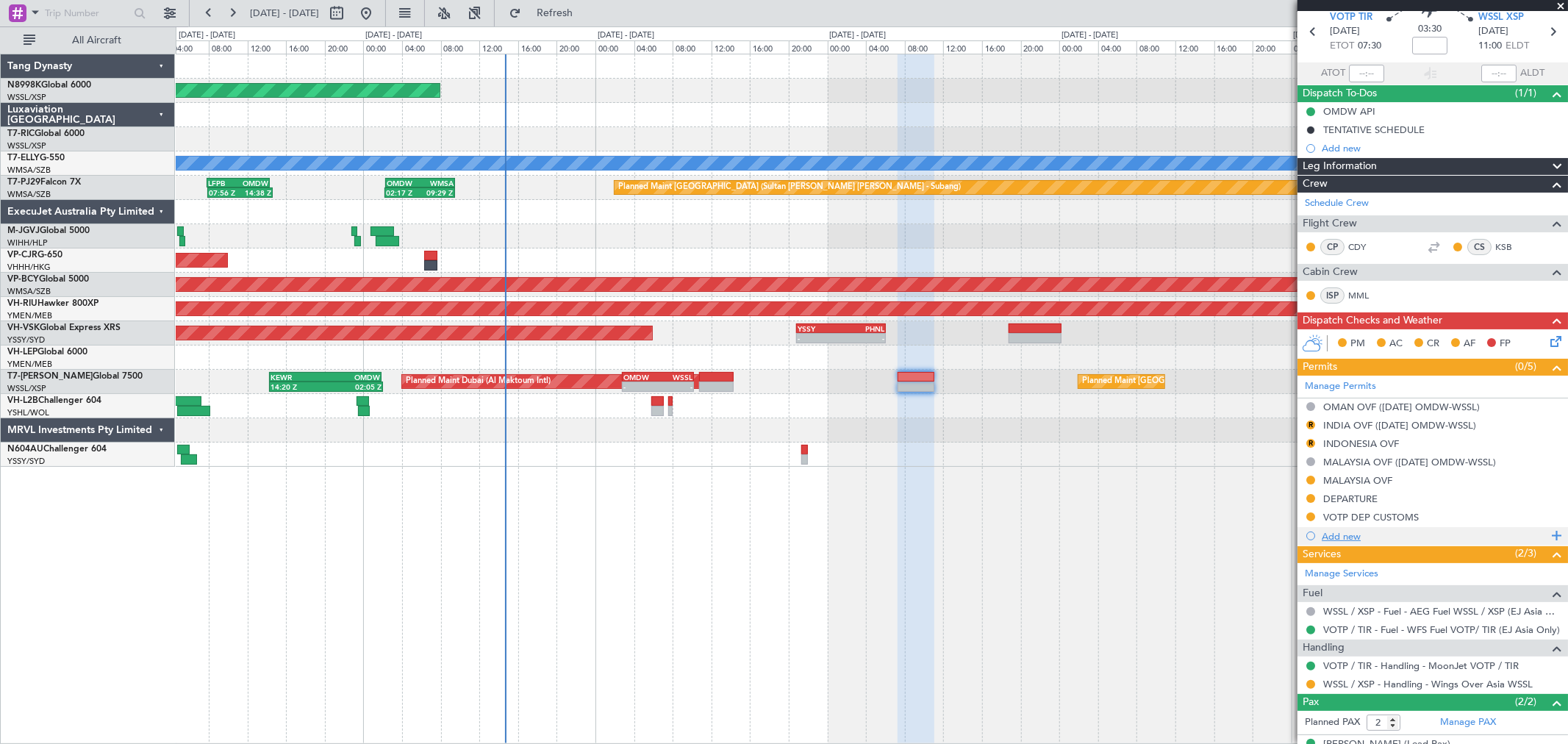
scroll to position [116, 0]
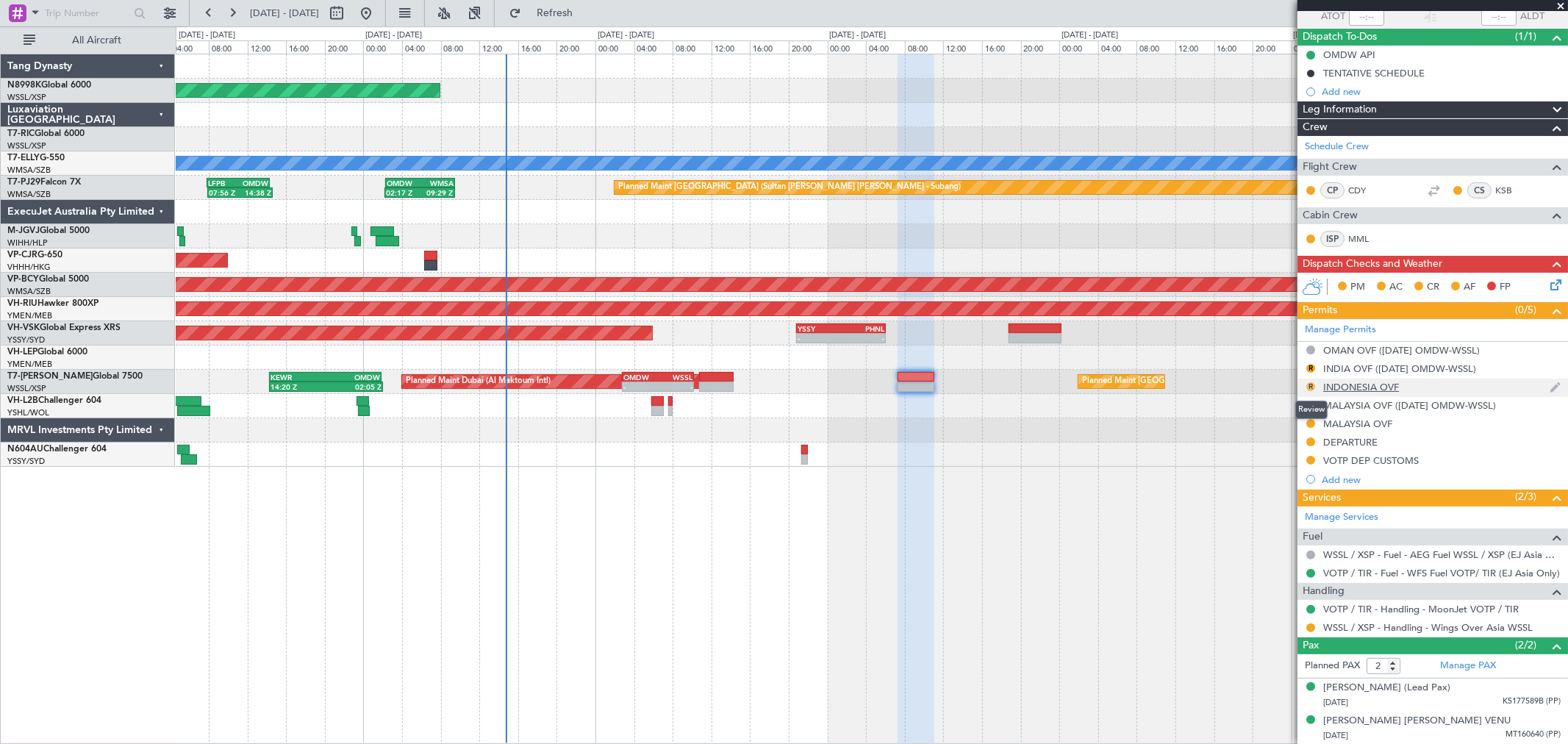
click at [1310, 383] on button "R" at bounding box center [1311, 386] width 9 height 9
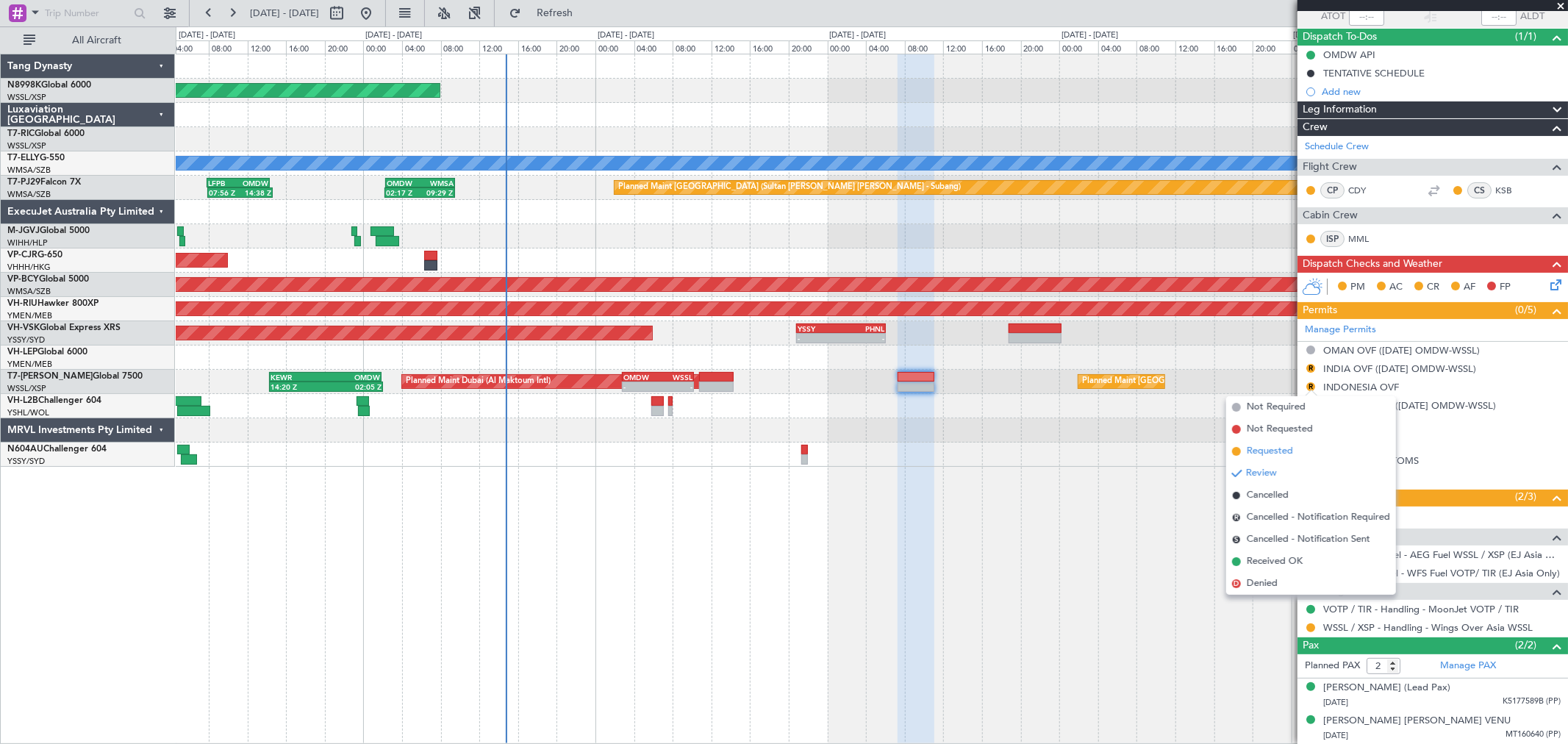
click at [1272, 445] on span "Requested" at bounding box center [1270, 451] width 46 height 15
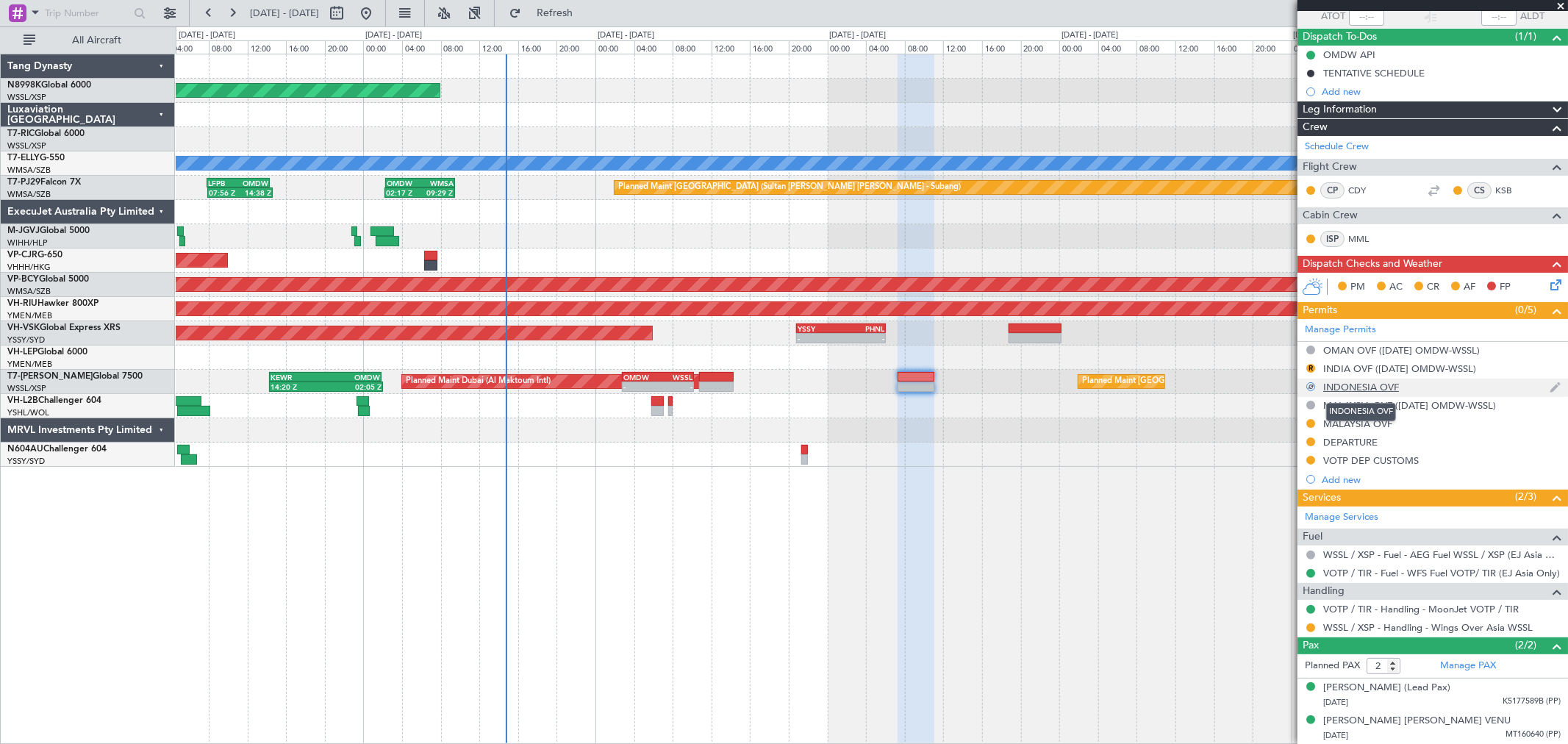
click at [1375, 381] on div "INDONESIA OVF" at bounding box center [1361, 386] width 76 height 13
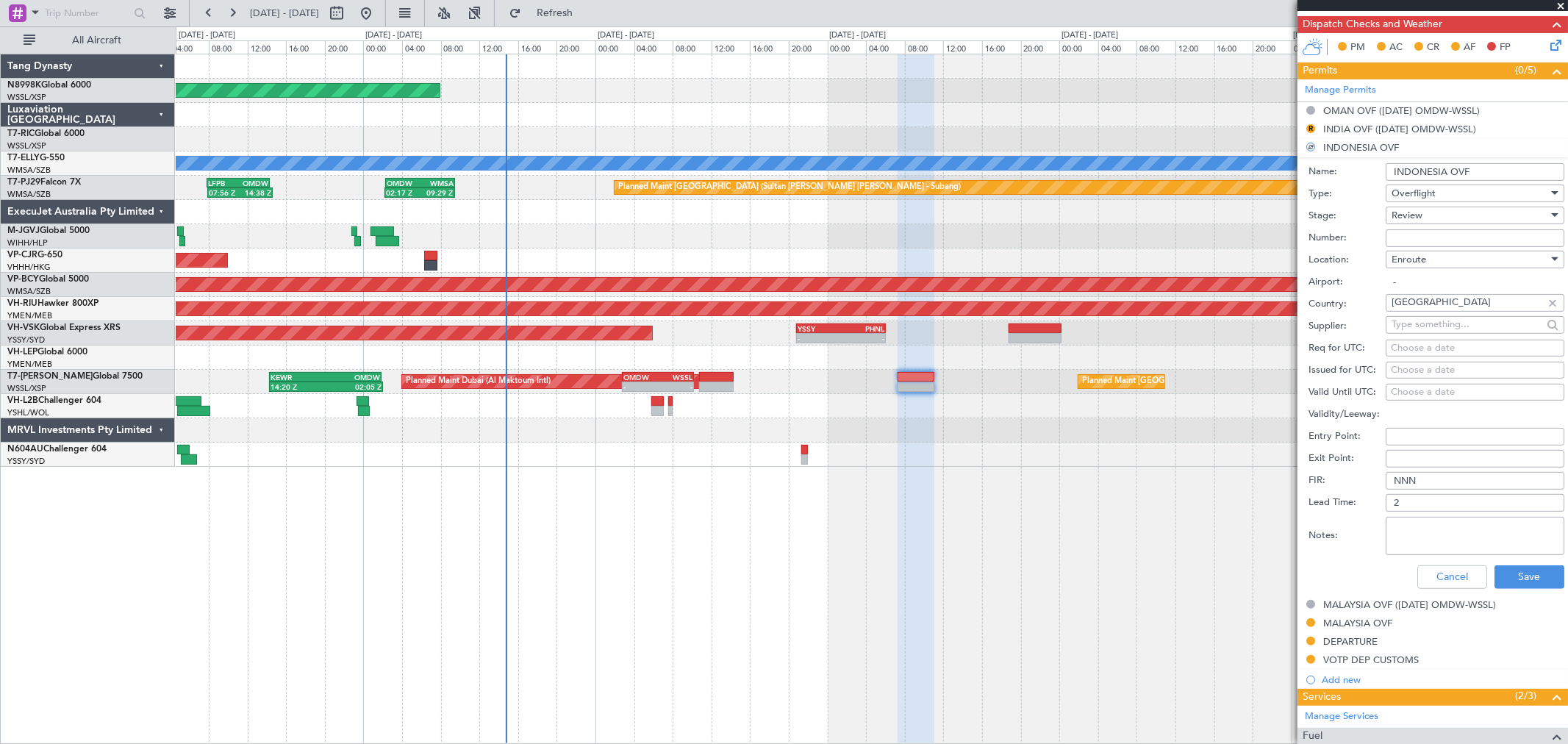
scroll to position [361, 0]
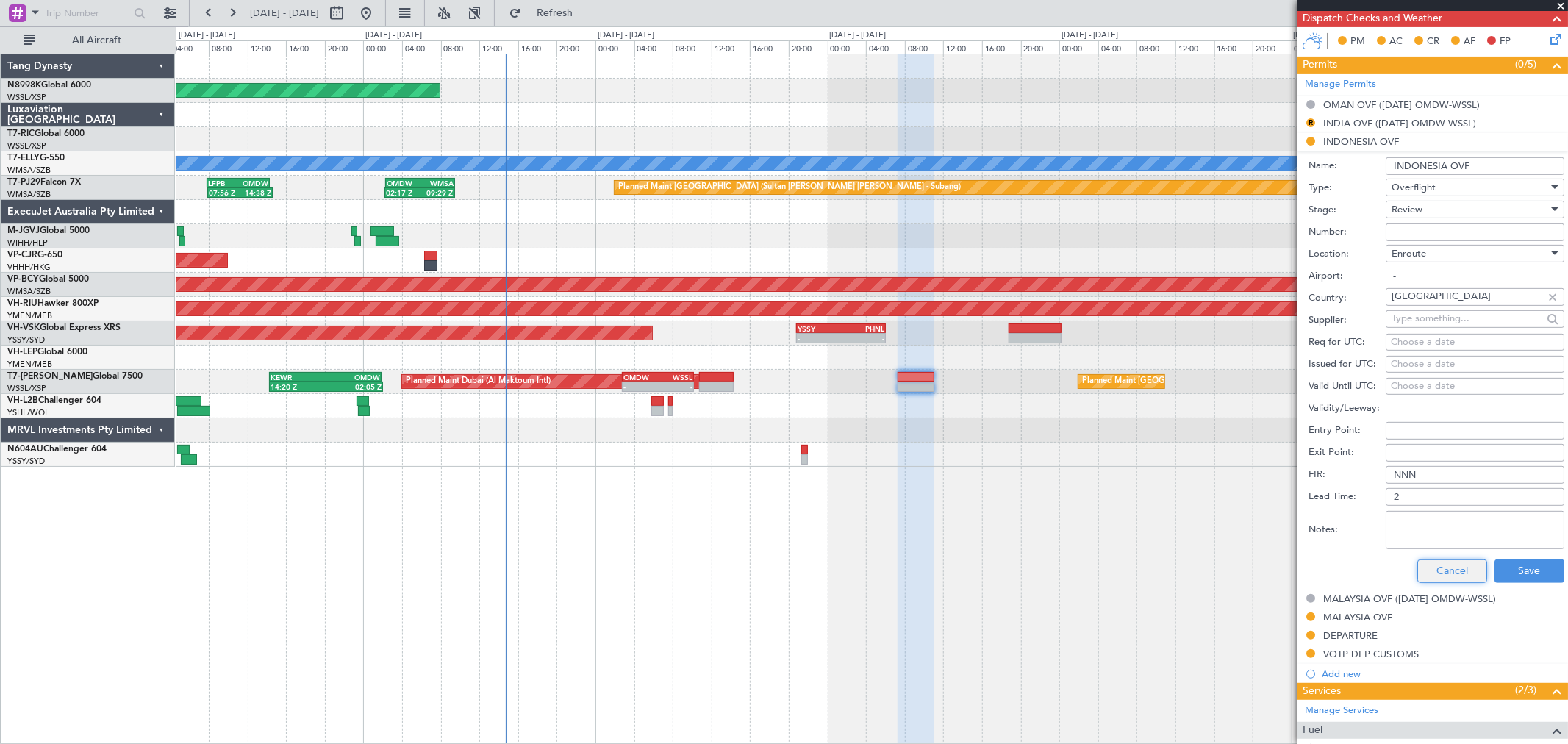
click at [1429, 572] on button "Cancel" at bounding box center [1452, 571] width 70 height 24
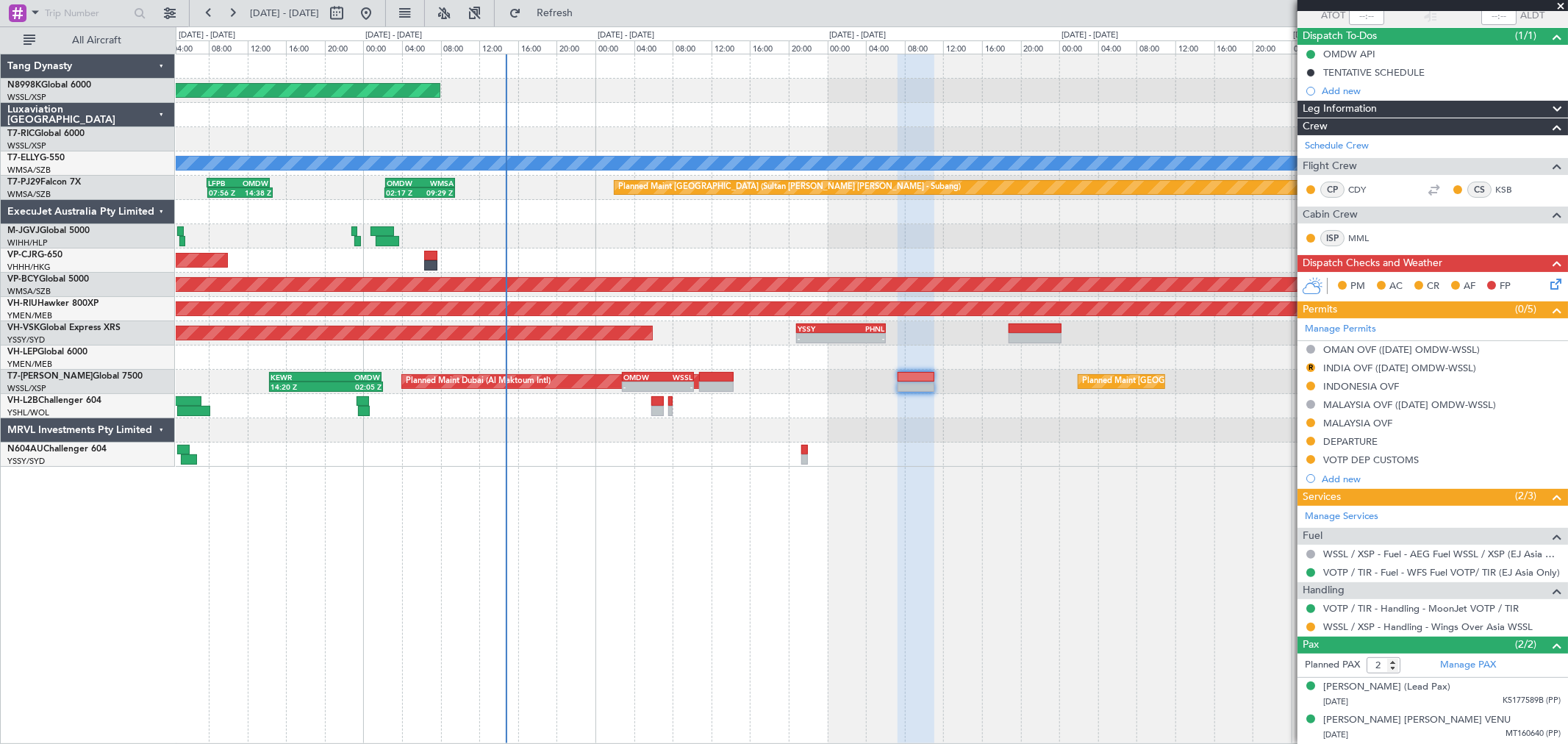
scroll to position [116, 0]
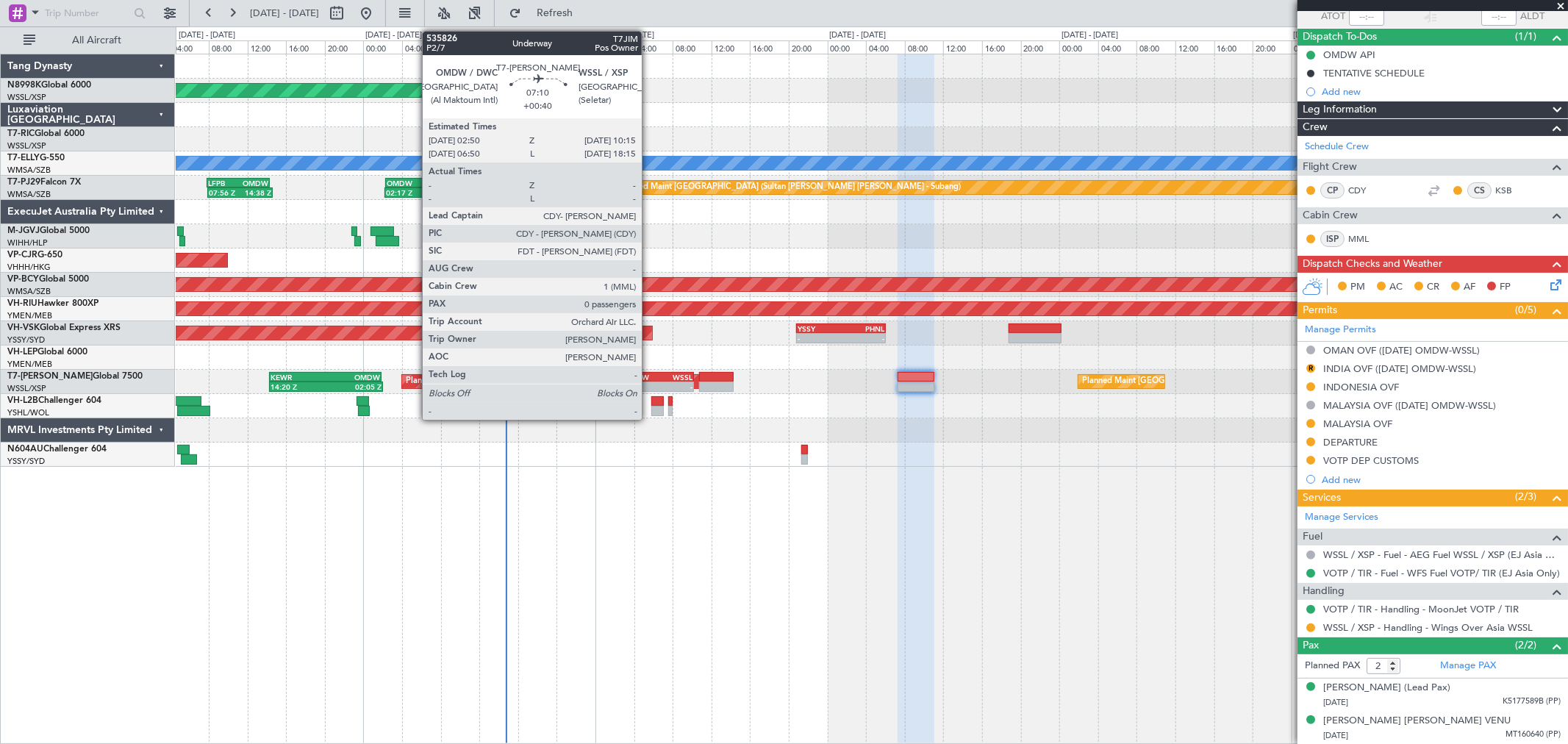
click at [649, 375] on div "OMDW" at bounding box center [640, 377] width 35 height 9
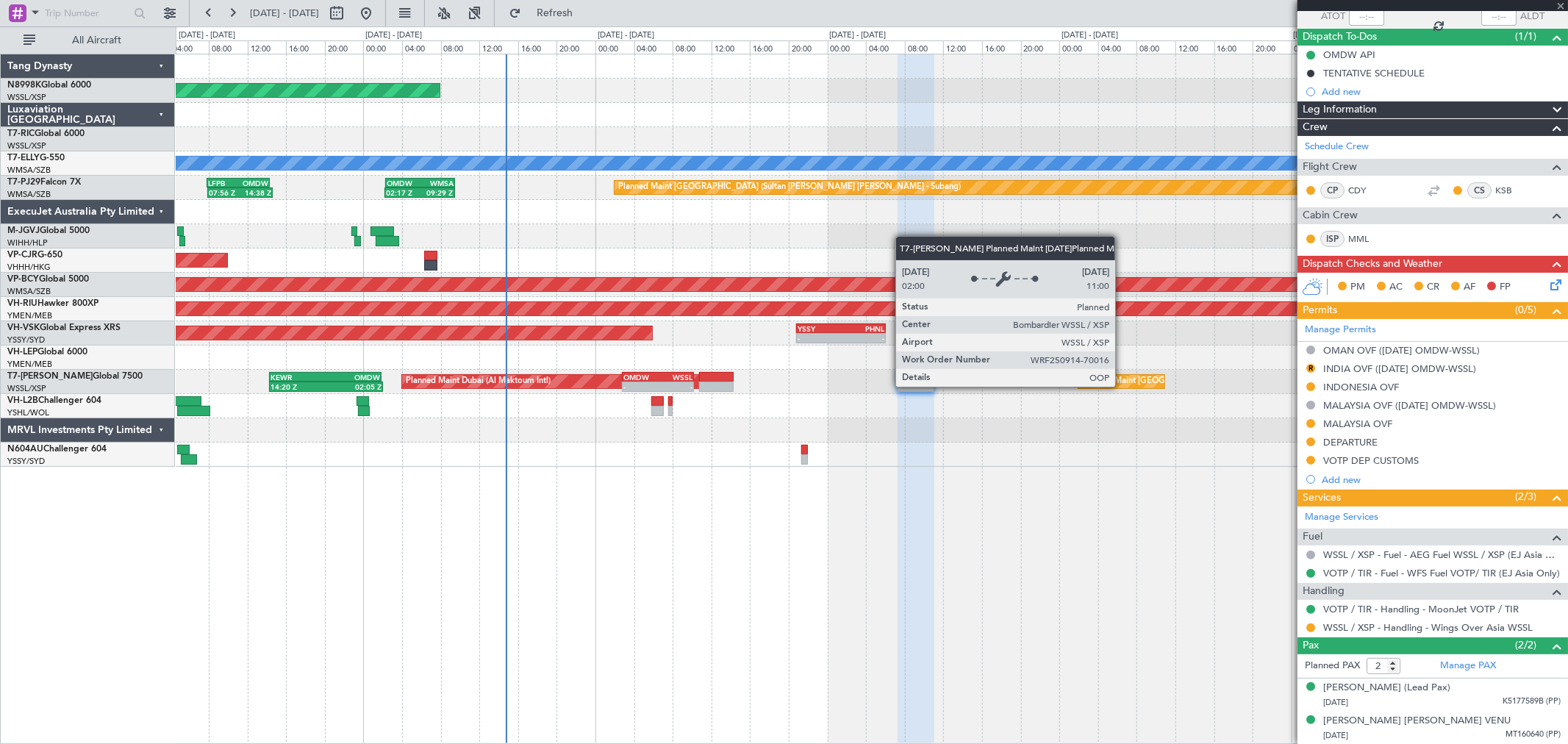
type input "+00:40"
type input "0"
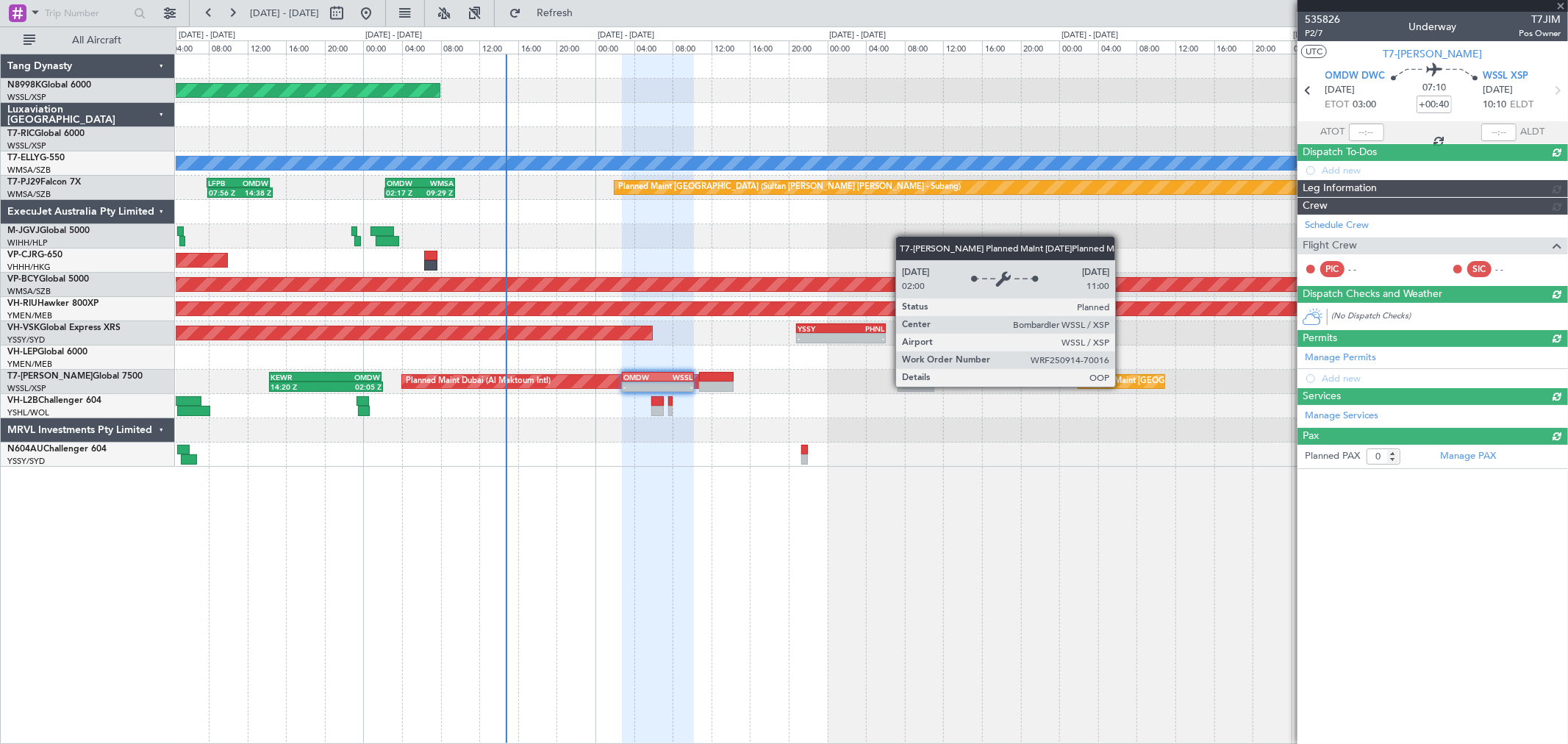
scroll to position [0, 0]
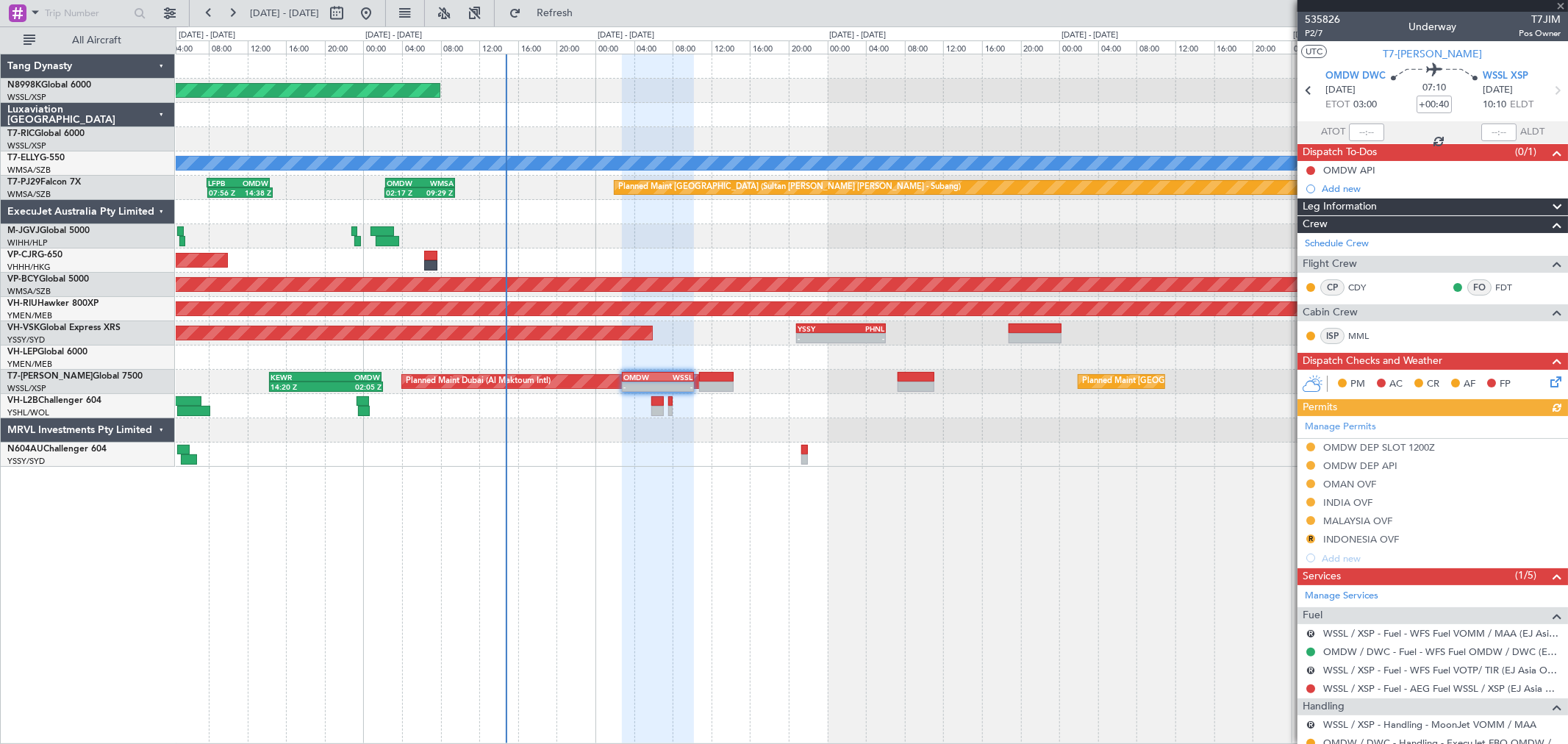
click at [1309, 537] on div "Manage Permits OMDW DEP SLOT 1200Z OMDW DEP API OMAN OVF INDIA OVF MALAYSIA OVF…" at bounding box center [1433, 492] width 271 height 151
click at [1310, 538] on button "R" at bounding box center [1311, 539] width 9 height 9
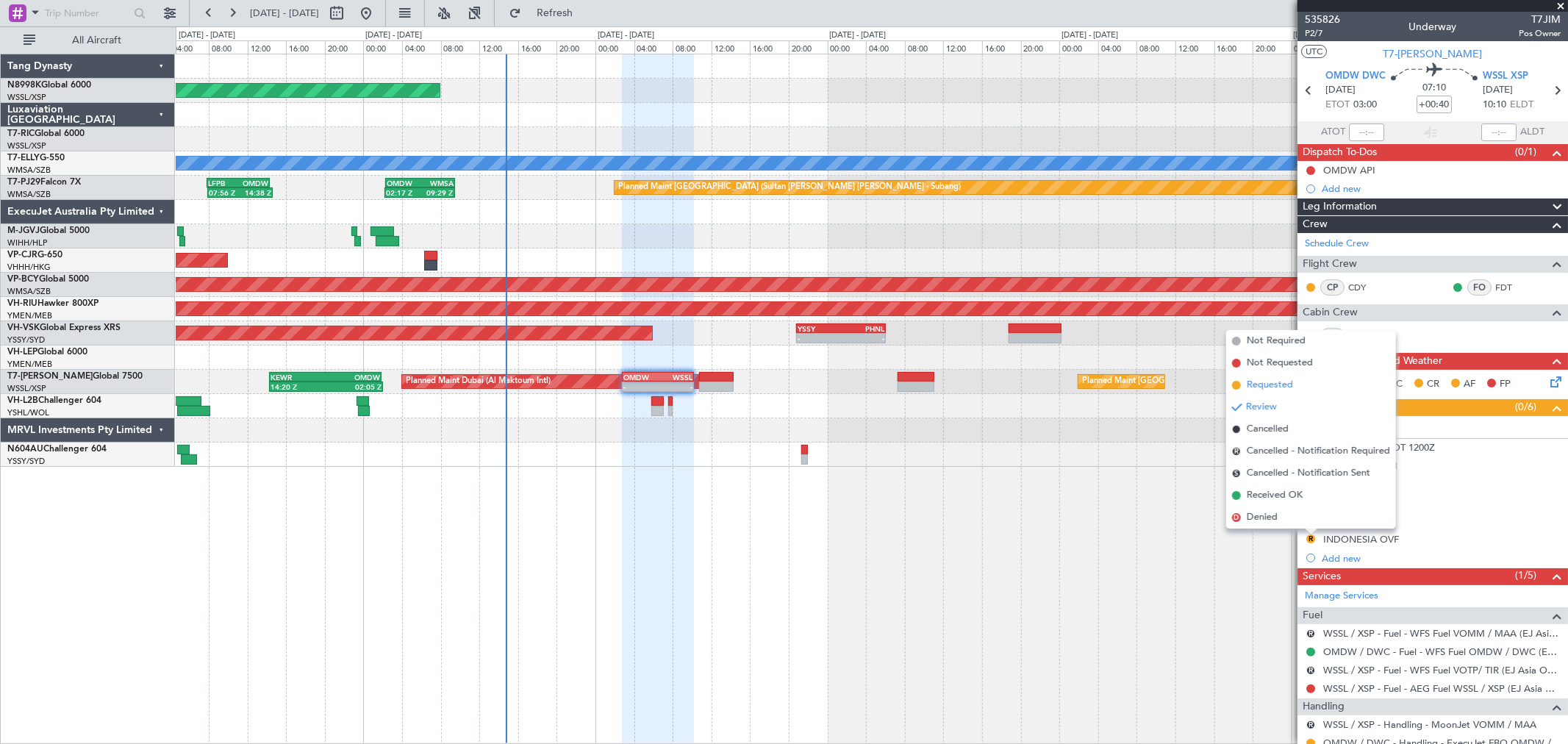
click at [1296, 379] on li "Requested" at bounding box center [1311, 385] width 170 height 22
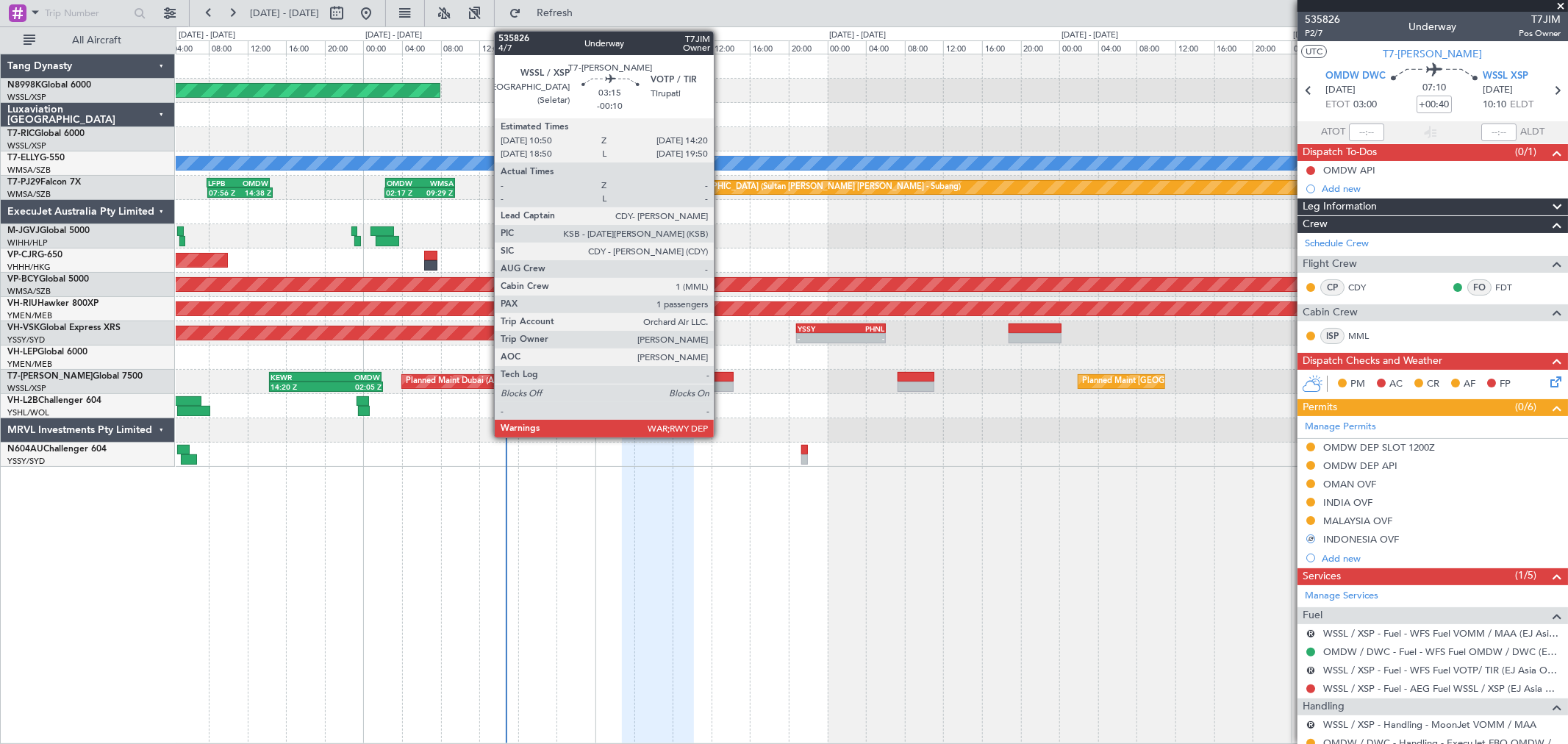
click at [721, 376] on div at bounding box center [716, 377] width 35 height 10
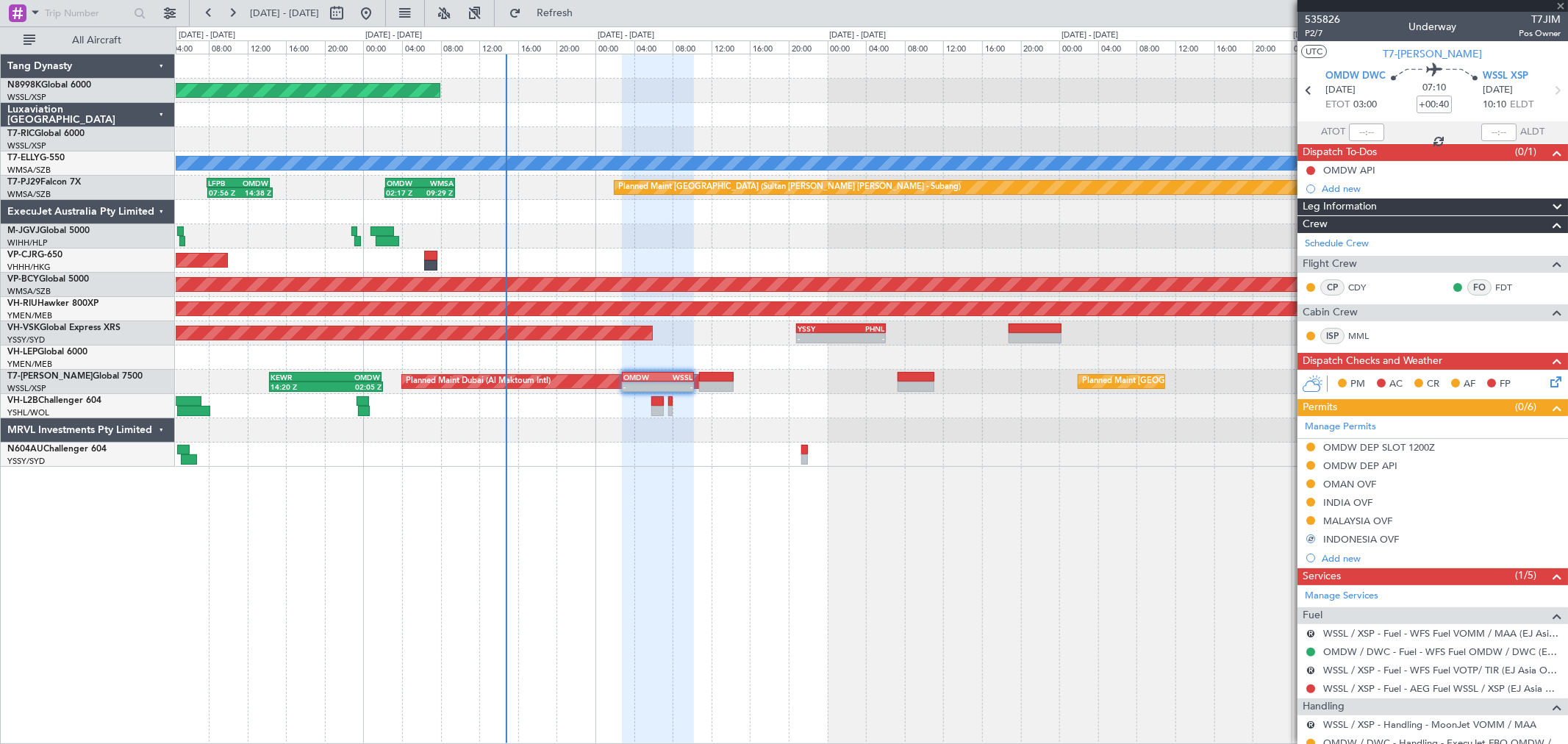
type input "-00:10"
type input "1"
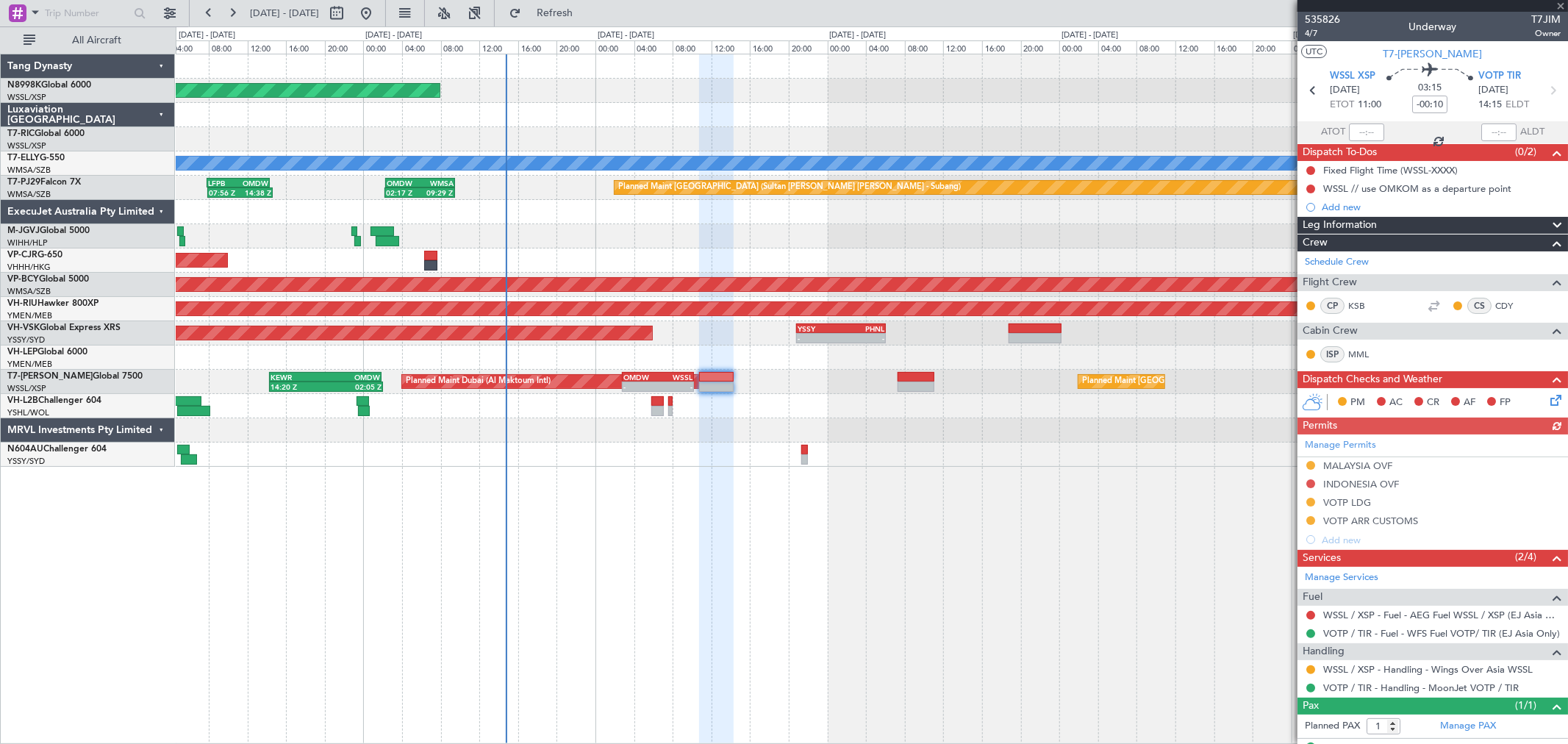
click at [1307, 481] on div "Manage Permits MALAYSIA OVF INDONESIA OVF VOTP LDG VOTP ARR CUSTOMS Add new" at bounding box center [1433, 492] width 271 height 115
click at [1311, 481] on button at bounding box center [1311, 484] width 9 height 9
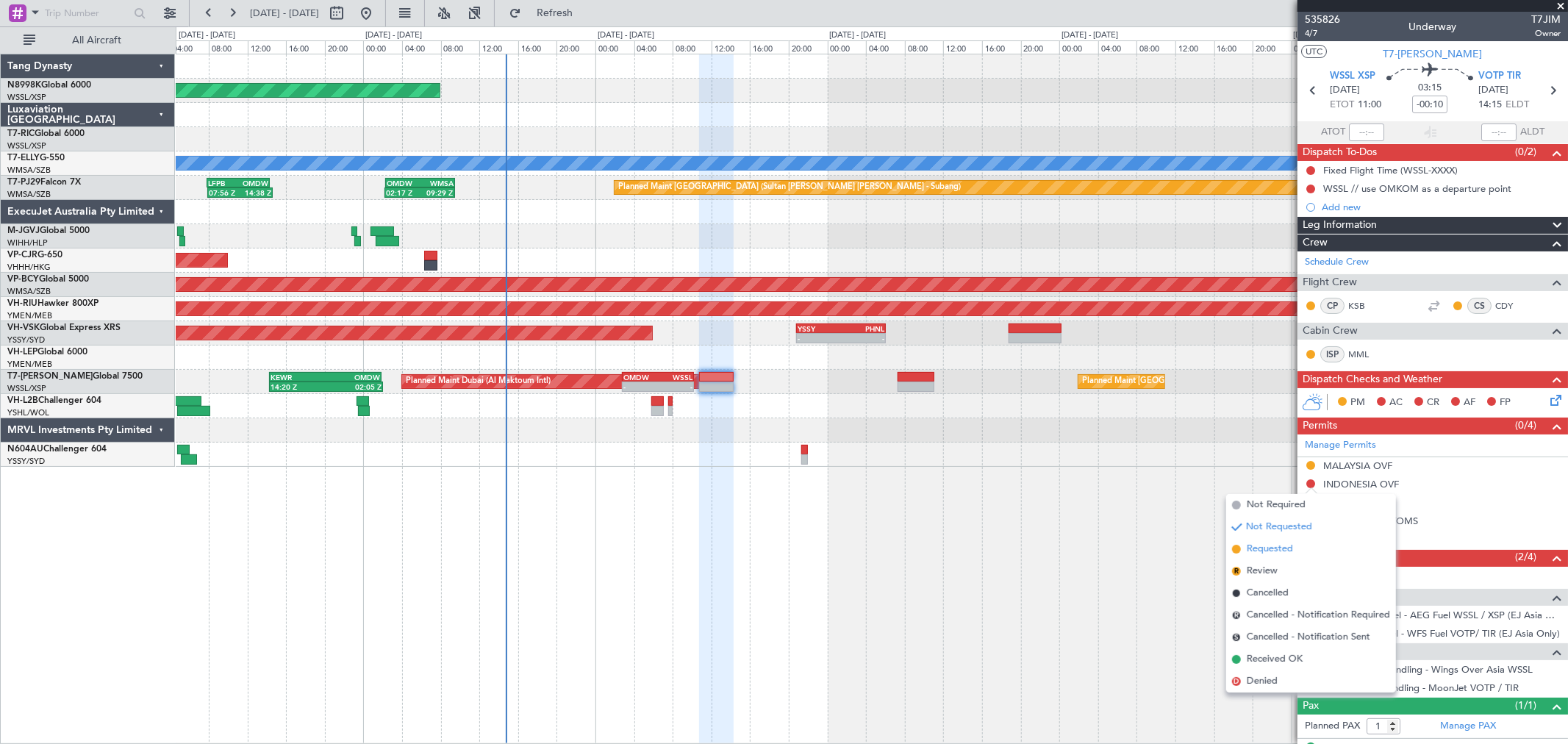
click at [1282, 548] on span "Requested" at bounding box center [1270, 549] width 46 height 15
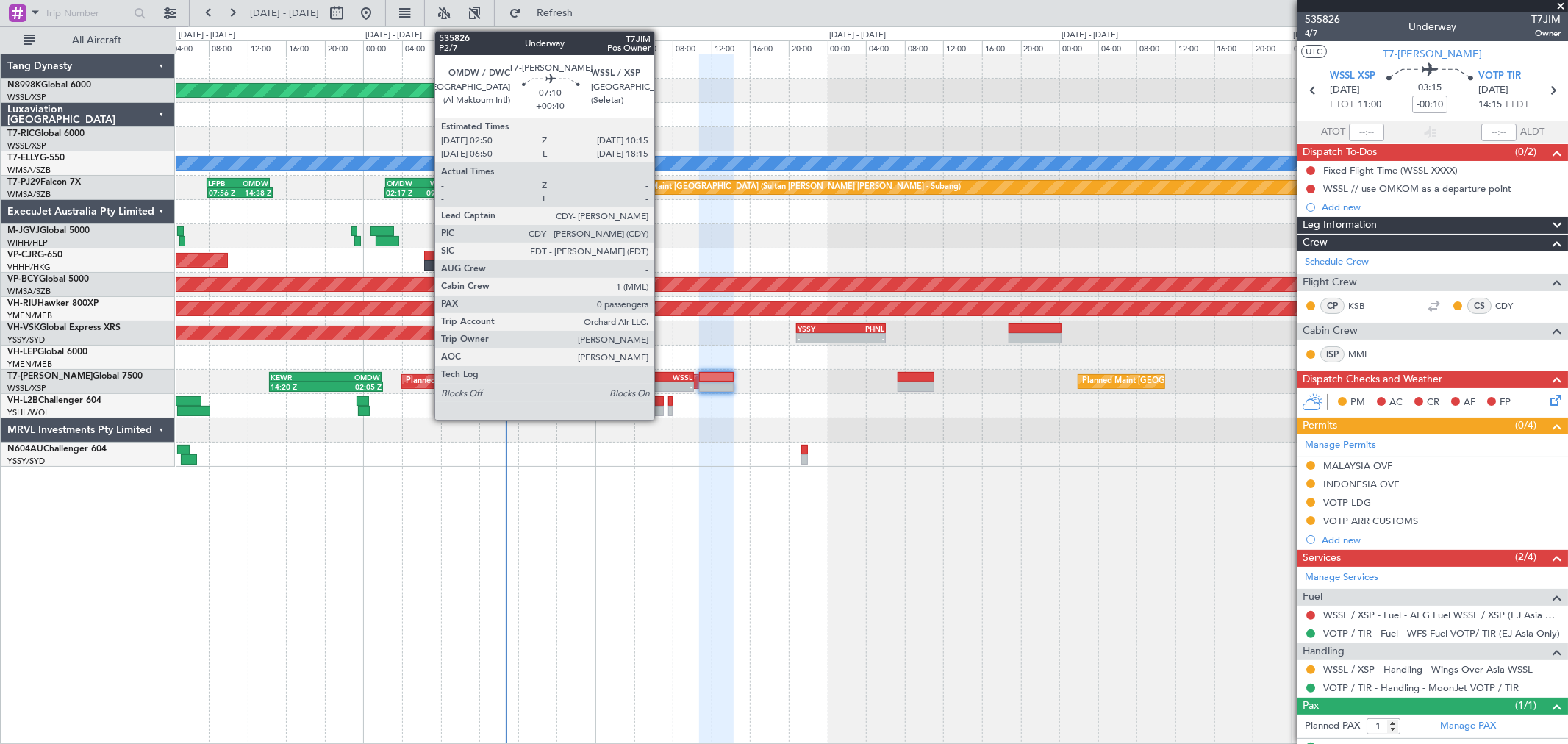
click at [662, 385] on div "-" at bounding box center [675, 386] width 35 height 9
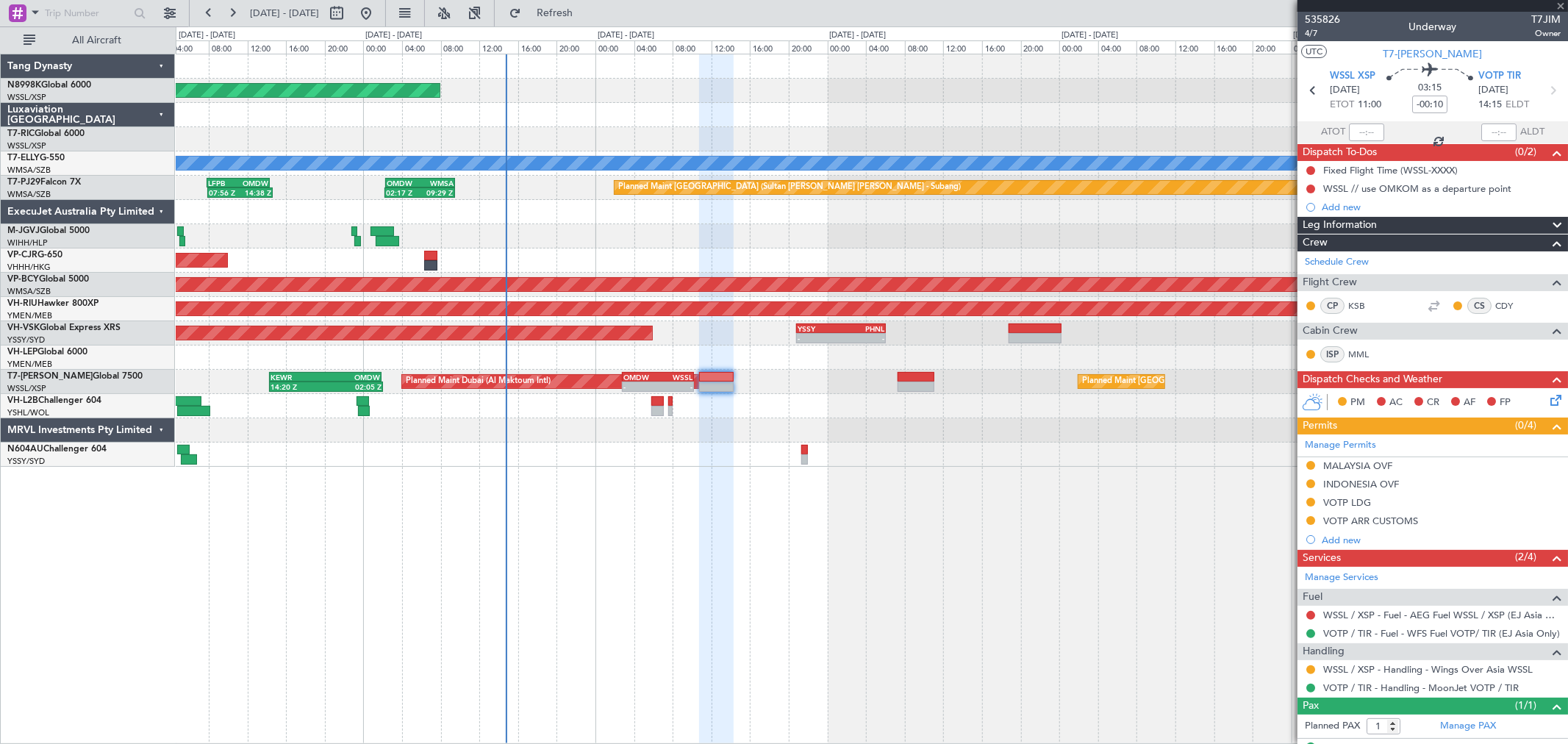
type input "+00:40"
type input "0"
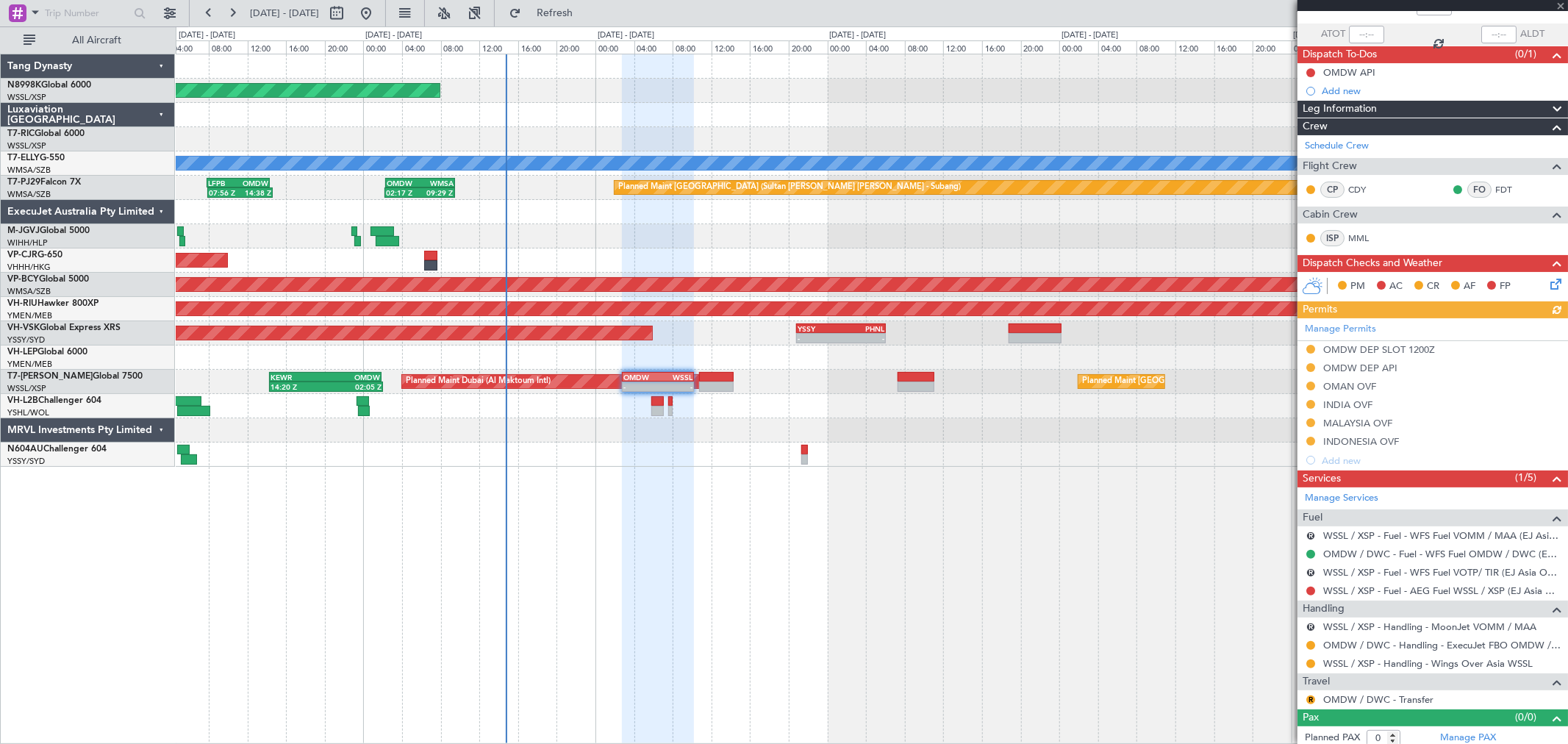
scroll to position [105, 0]
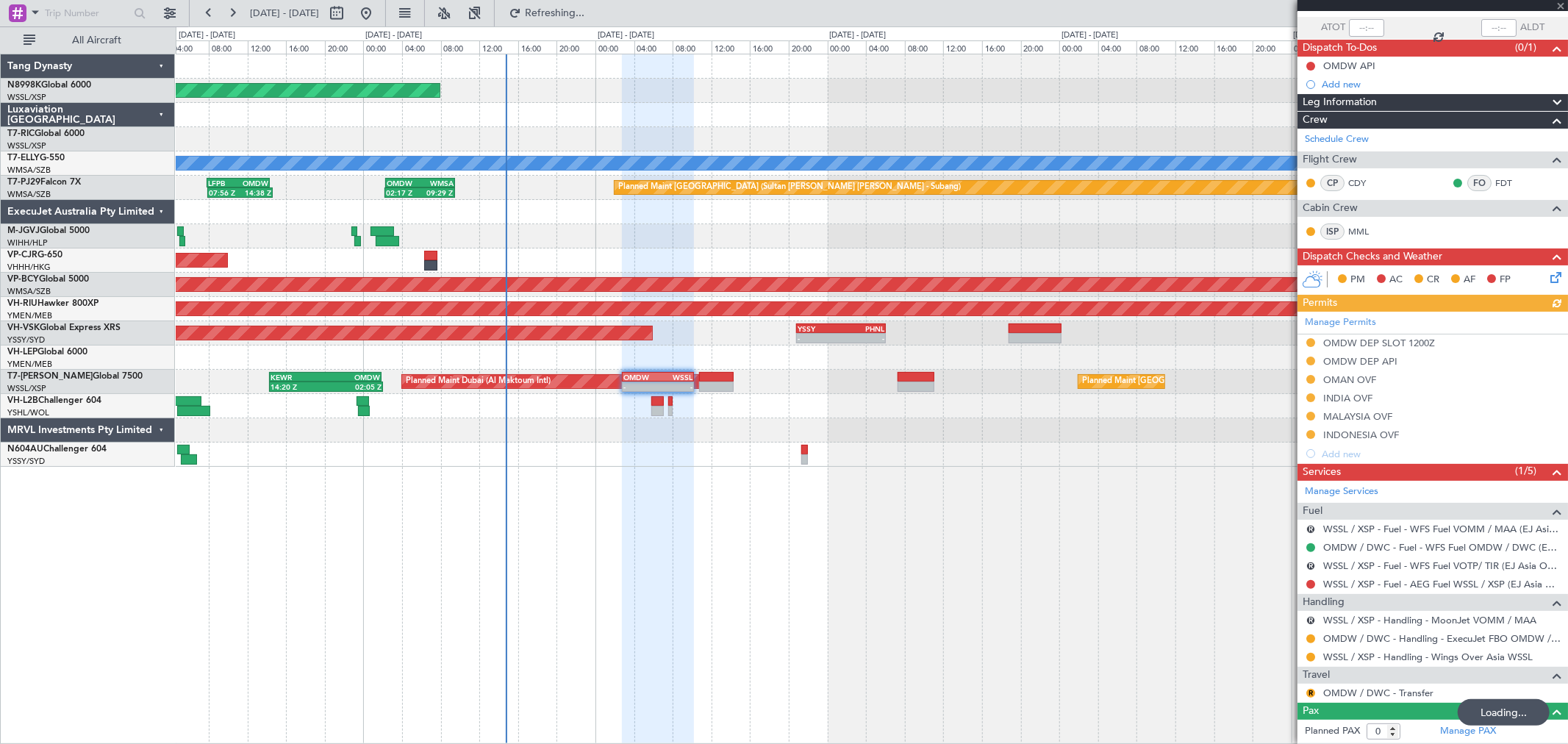
click at [1311, 342] on div "Manage Permits OMDW DEP SLOT 1200Z OMDW DEP API OMAN OVF INDIA OVF MALAYSIA OVF…" at bounding box center [1433, 387] width 271 height 151
click at [1311, 638] on button at bounding box center [1311, 639] width 9 height 9
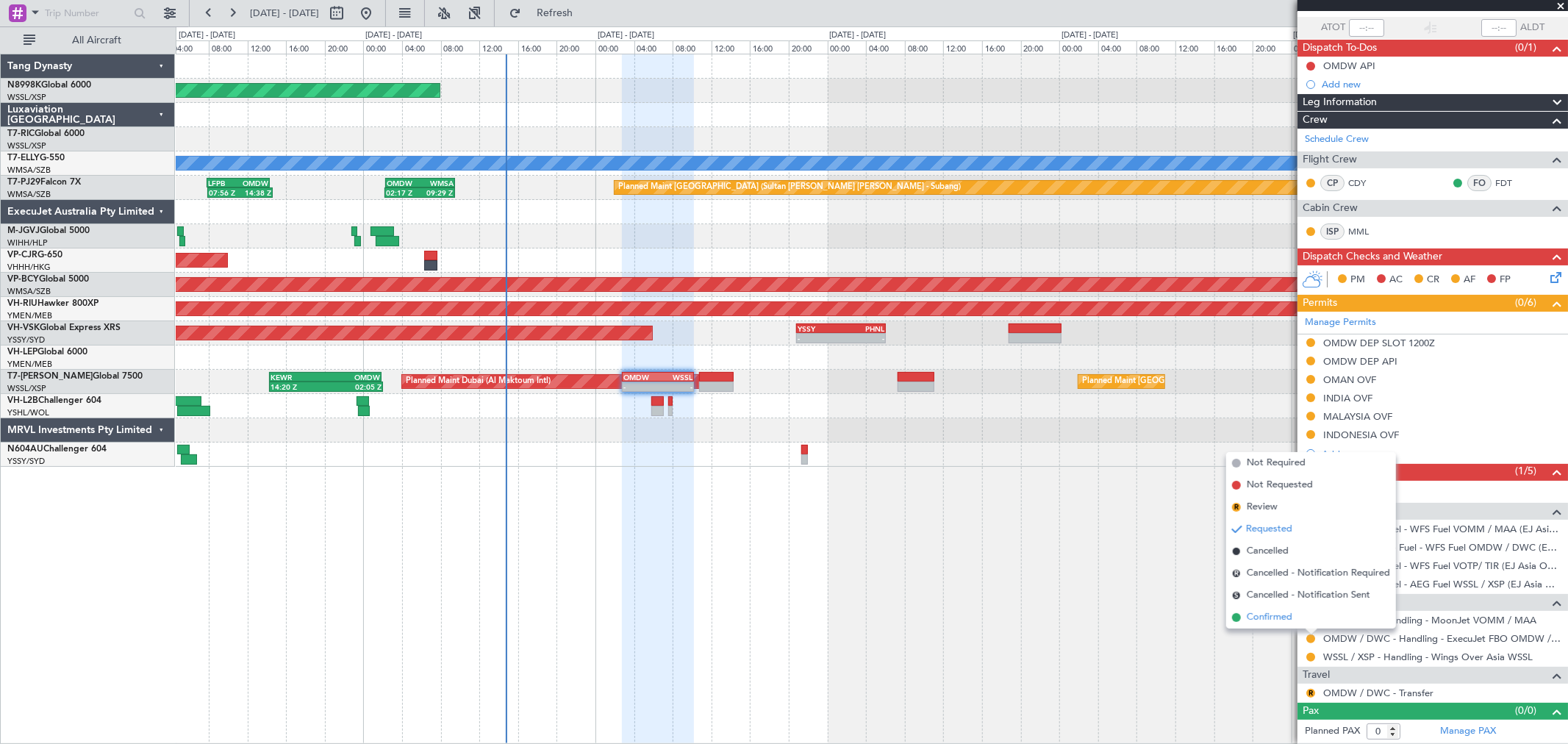
click at [1272, 613] on span "Confirmed" at bounding box center [1269, 617] width 45 height 15
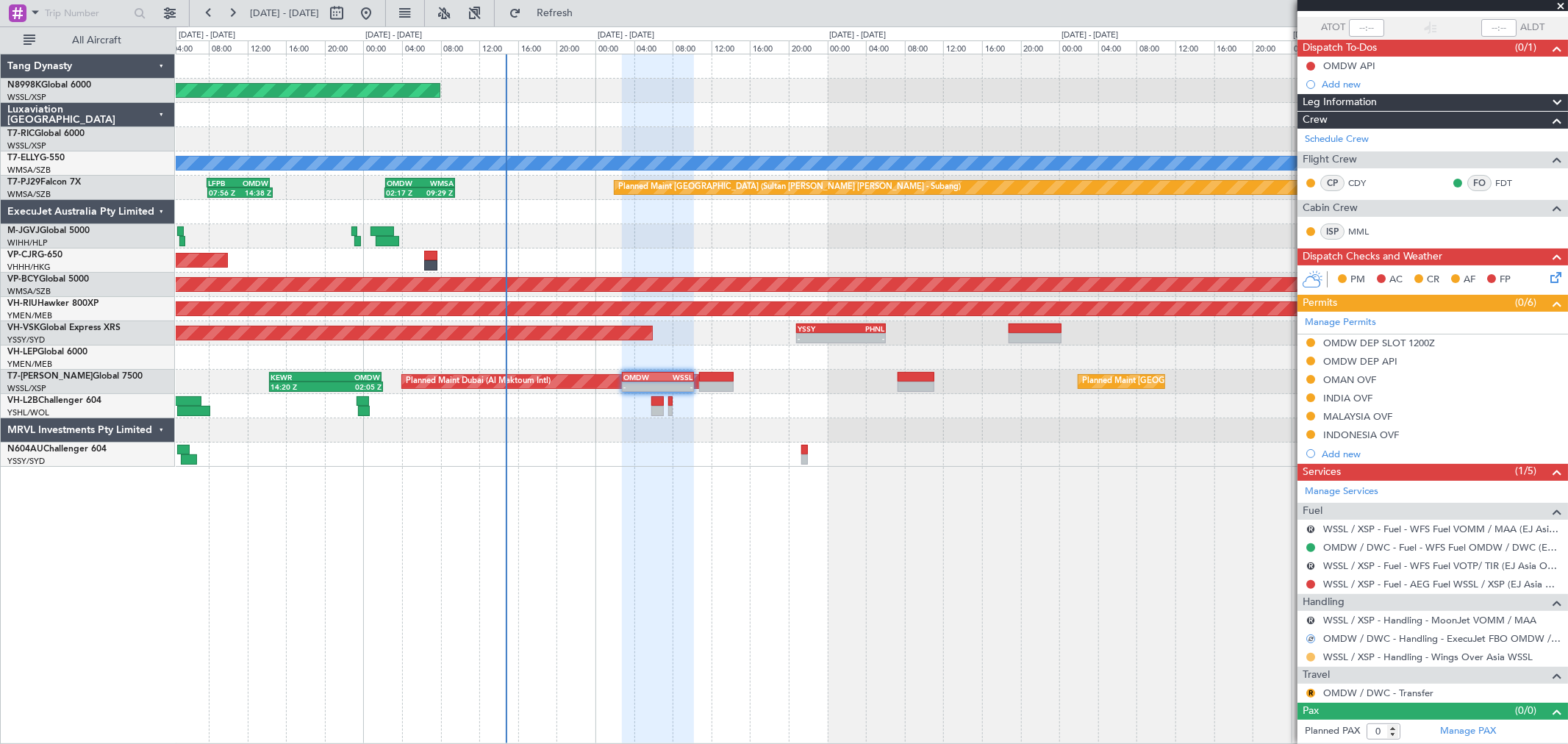
click at [1312, 659] on button at bounding box center [1311, 657] width 9 height 9
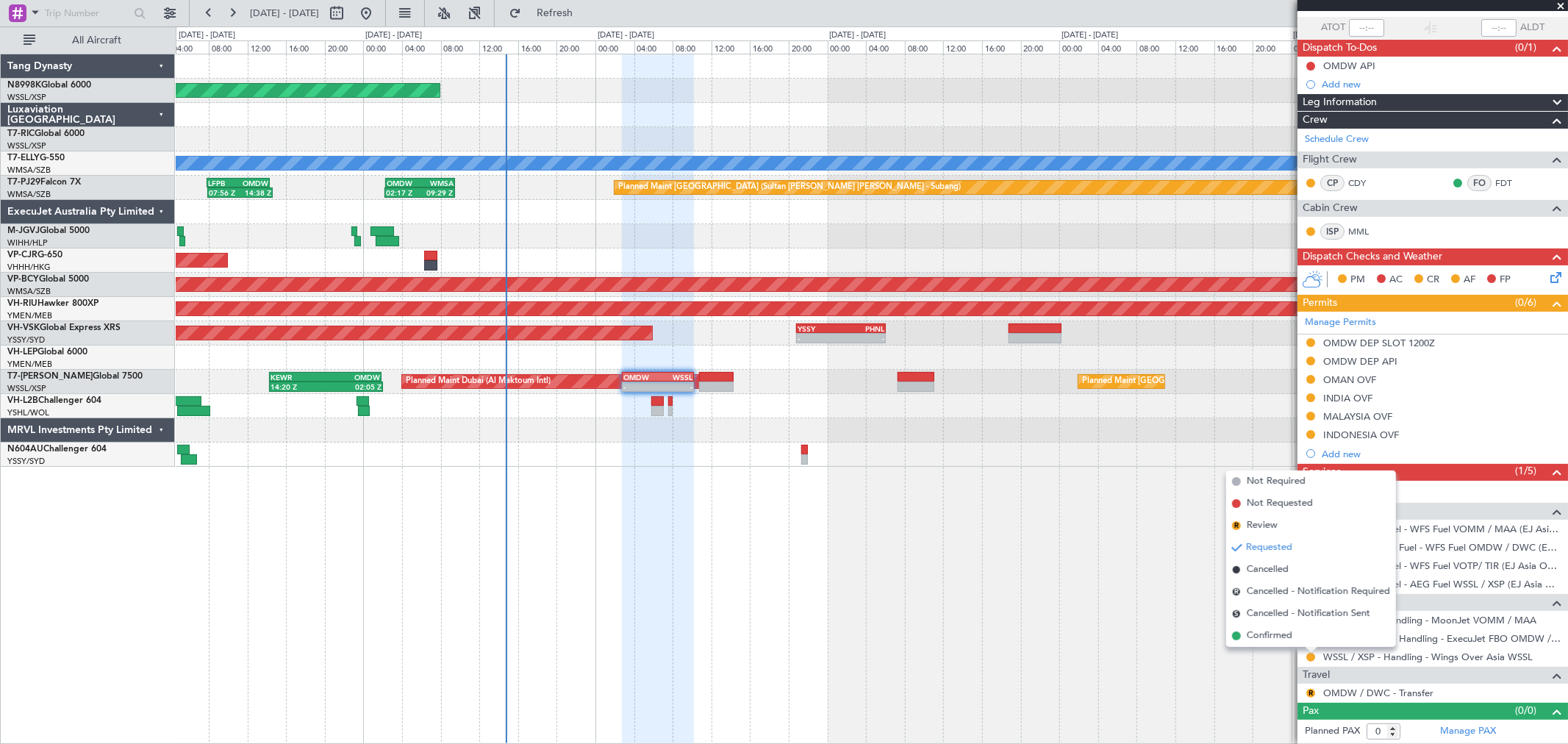
drag, startPoint x: 1267, startPoint y: 627, endPoint x: 1274, endPoint y: 620, distance: 9.9
click at [1267, 627] on li "Confirmed" at bounding box center [1311, 636] width 170 height 22
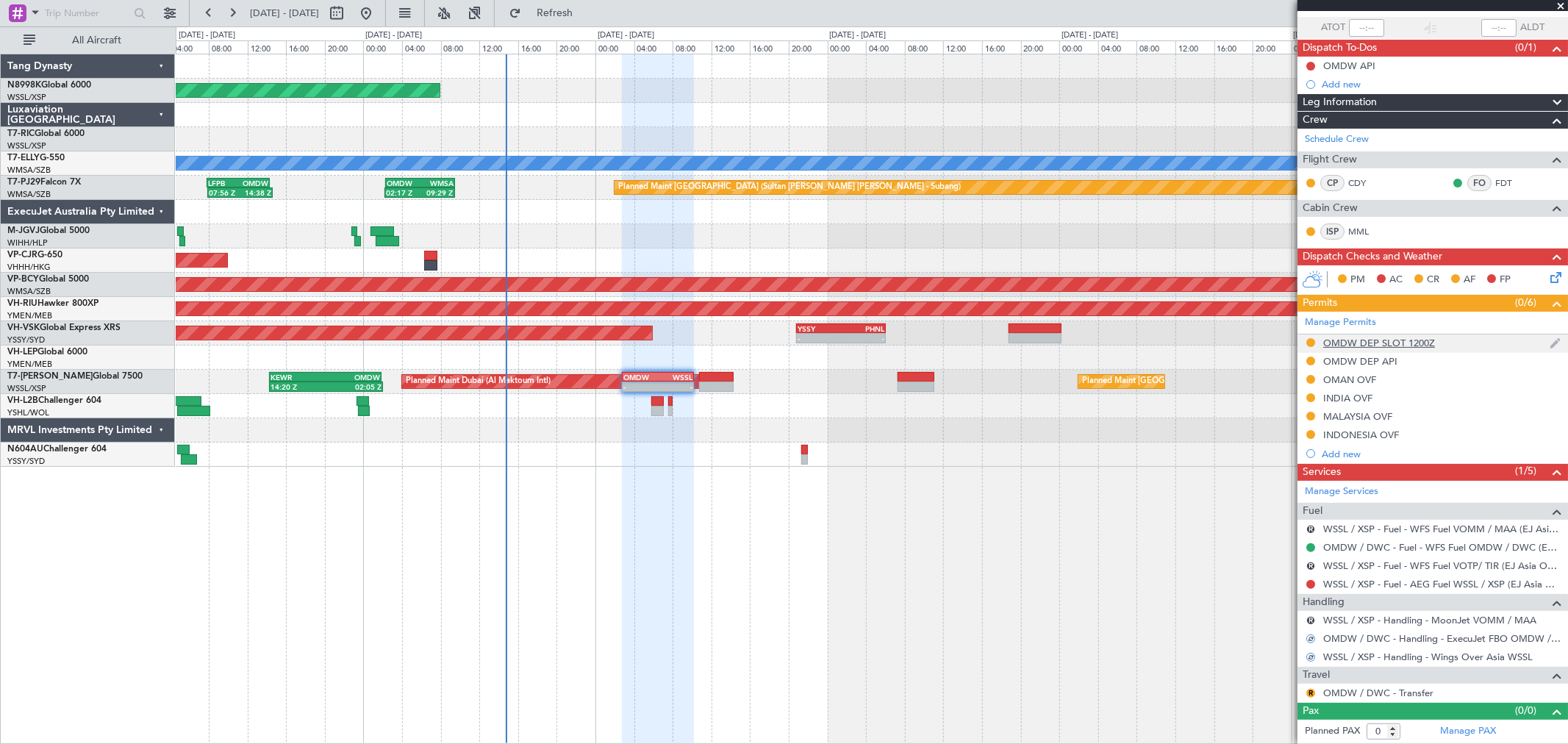
drag, startPoint x: 1308, startPoint y: 337, endPoint x: 1305, endPoint y: 343, distance: 6.7
click at [1308, 338] on div at bounding box center [1311, 343] width 12 height 12
click at [1311, 343] on button at bounding box center [1311, 343] width 9 height 9
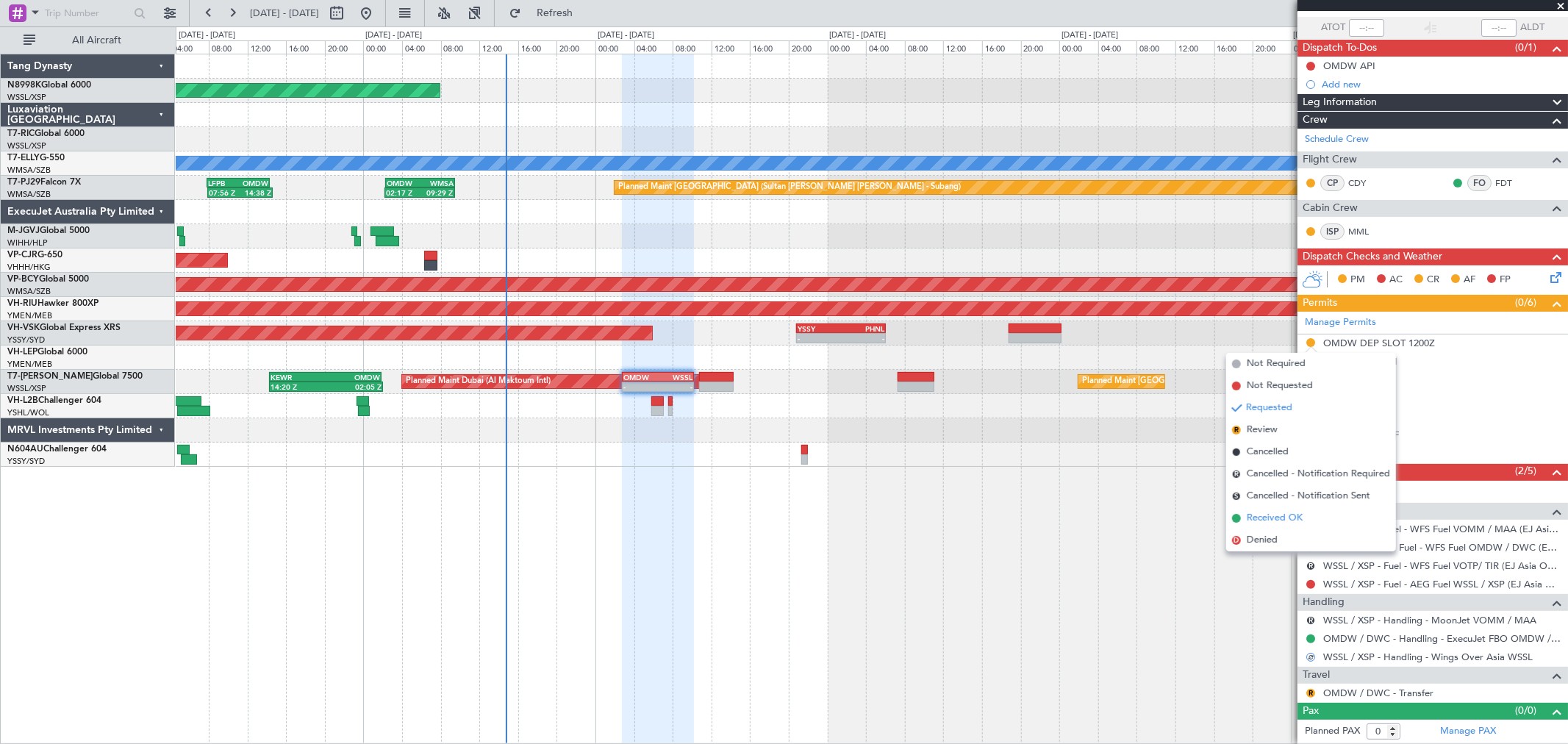
click at [1264, 514] on span "Received OK" at bounding box center [1274, 519] width 56 height 15
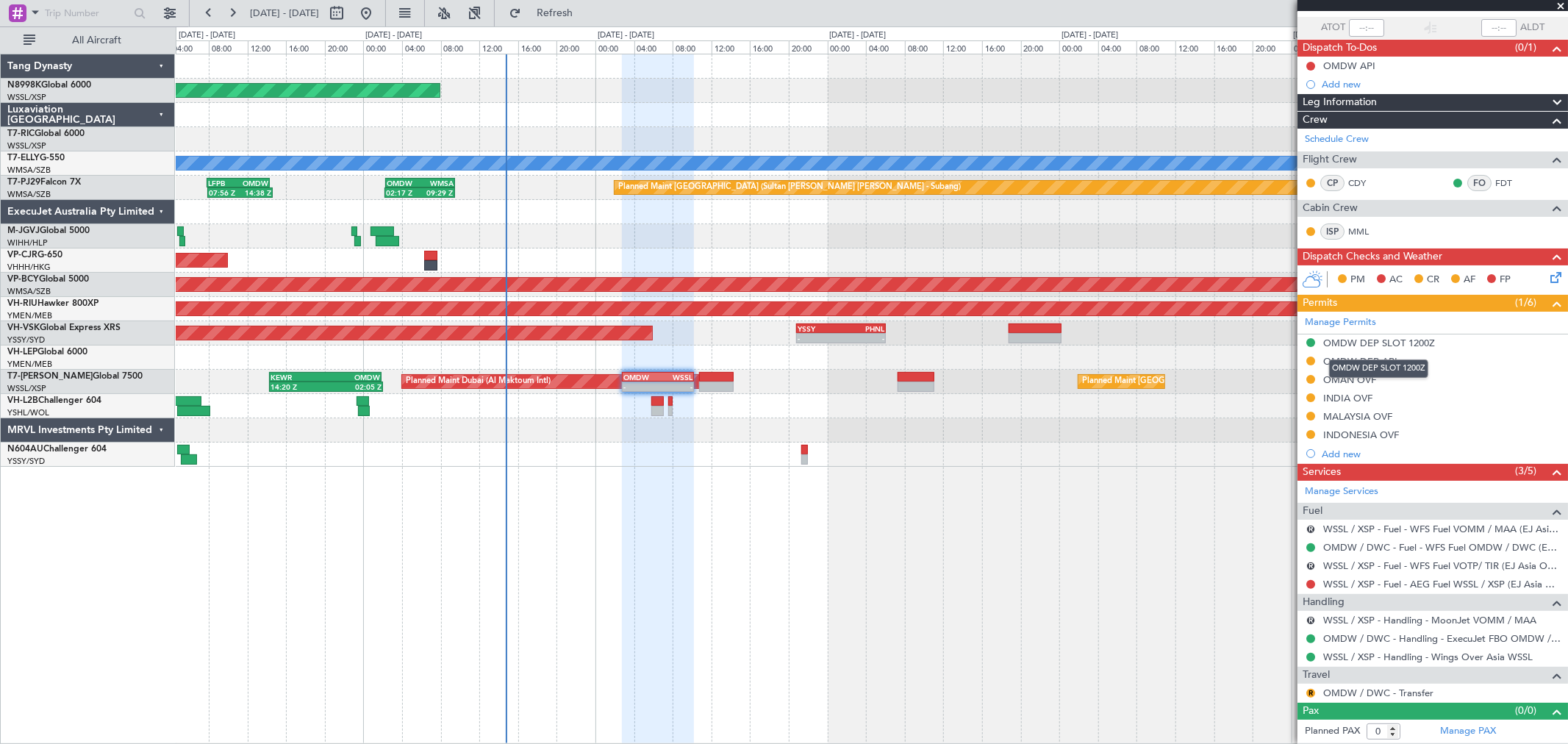
click at [1368, 346] on div "OMDW DEP SLOT 1200Z" at bounding box center [1379, 343] width 112 height 13
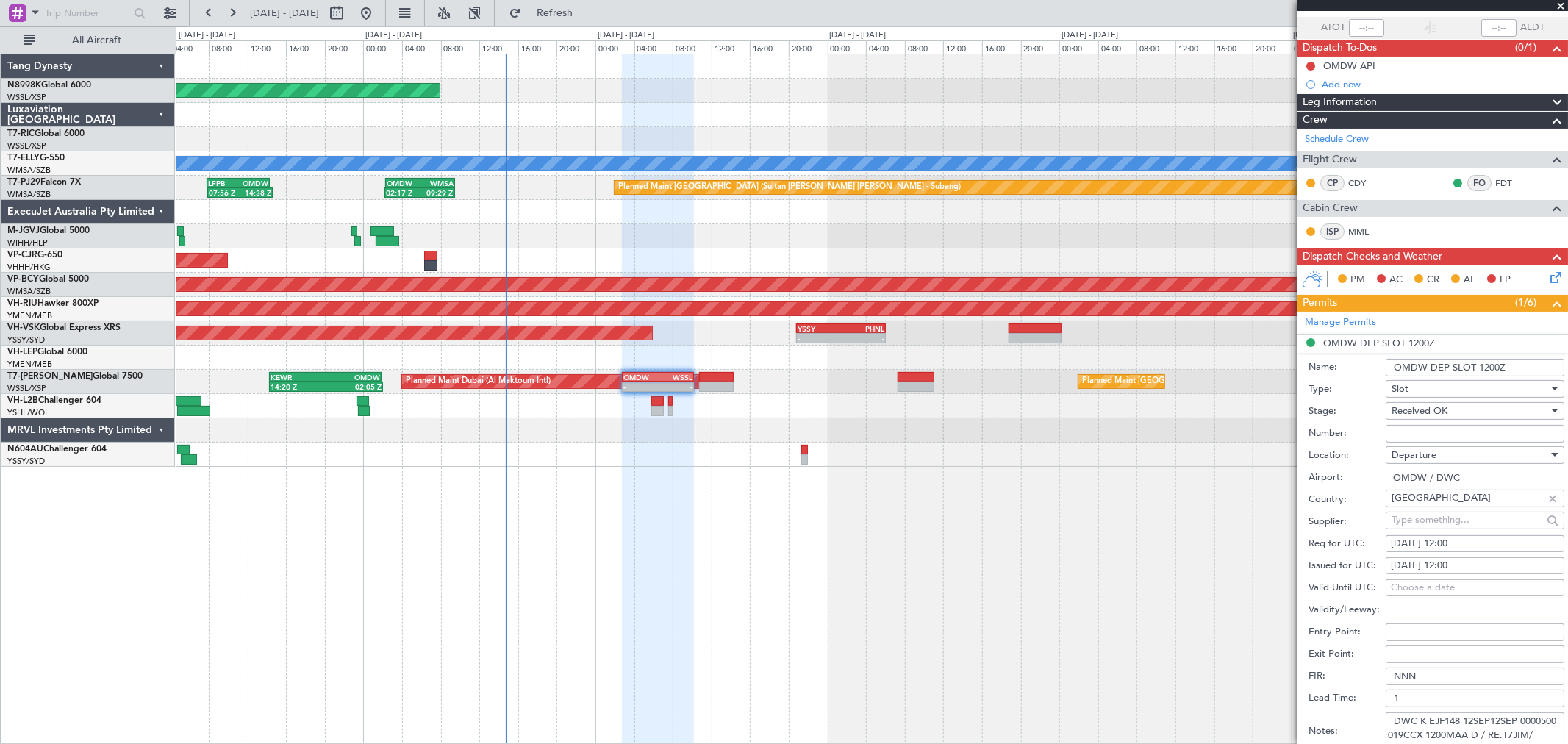
click at [1431, 562] on div "[DATE] 12:00" at bounding box center [1474, 566] width 168 height 15
select select "9"
select select "2025"
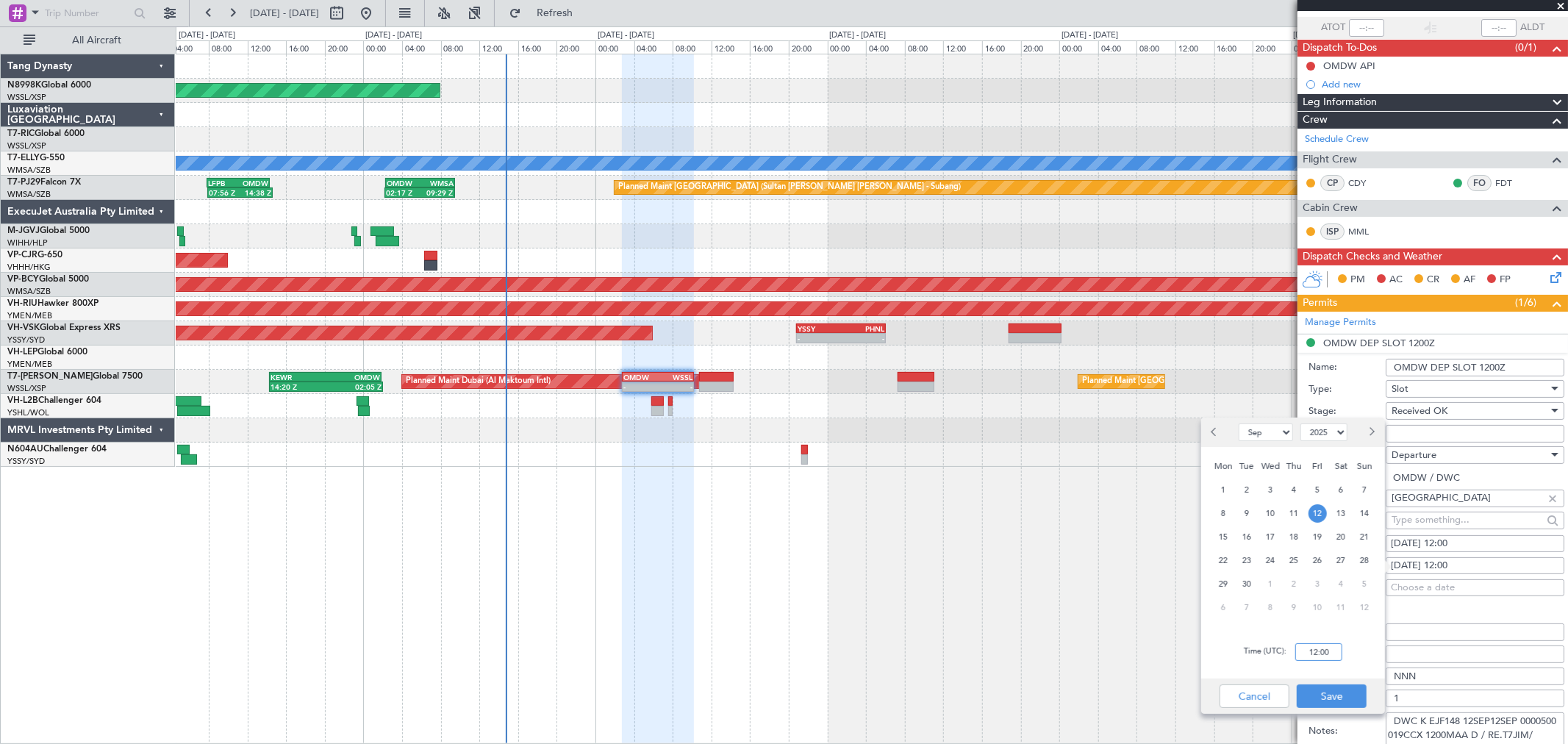
click at [1334, 650] on input "12:00" at bounding box center [1319, 652] width 47 height 18
type input "03:00"
click at [1341, 699] on button "Save" at bounding box center [1332, 696] width 70 height 24
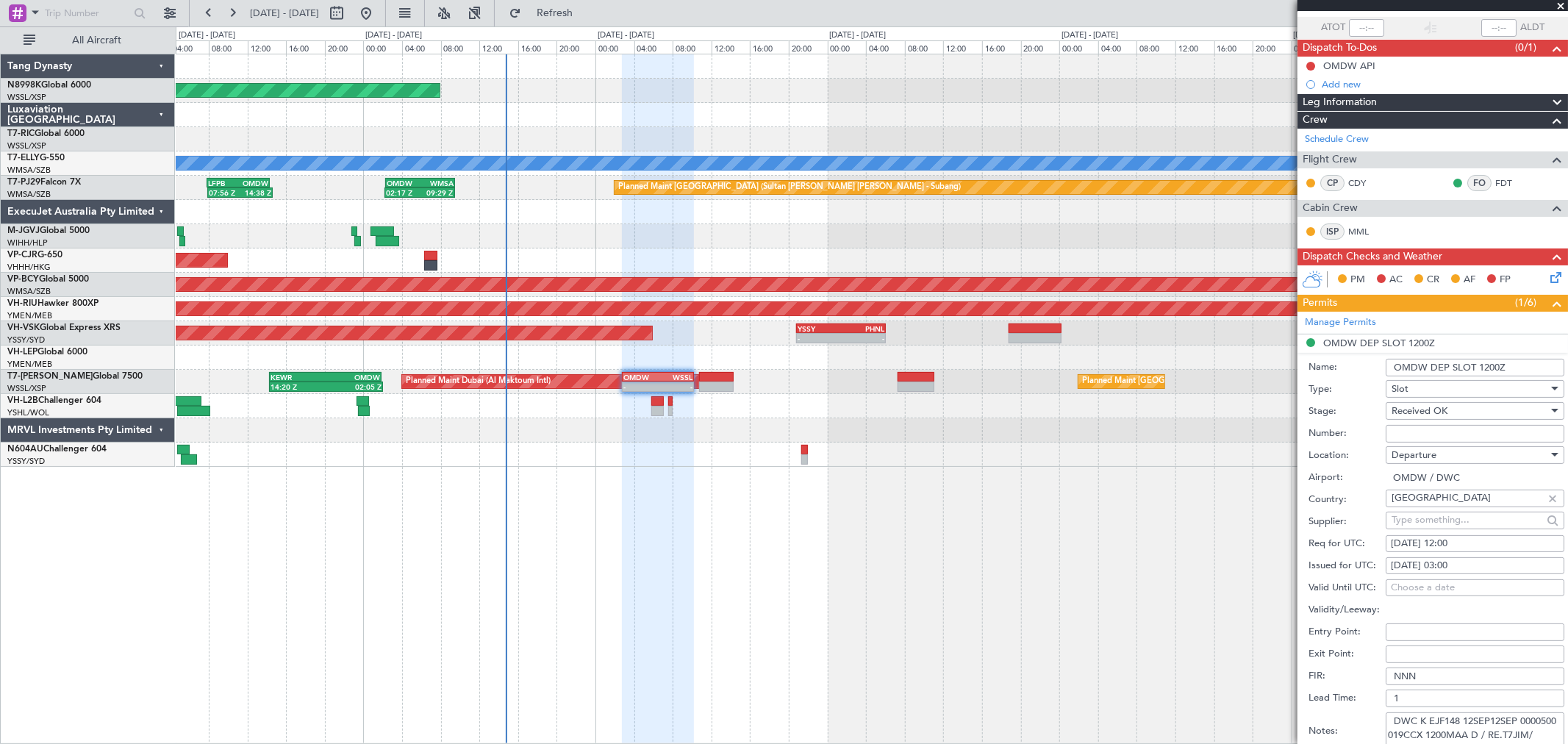
drag, startPoint x: 1440, startPoint y: 545, endPoint x: 1423, endPoint y: 553, distance: 18.8
click at [1439, 545] on div "[DATE] 12:00" at bounding box center [1474, 544] width 168 height 15
select select "9"
select select "2025"
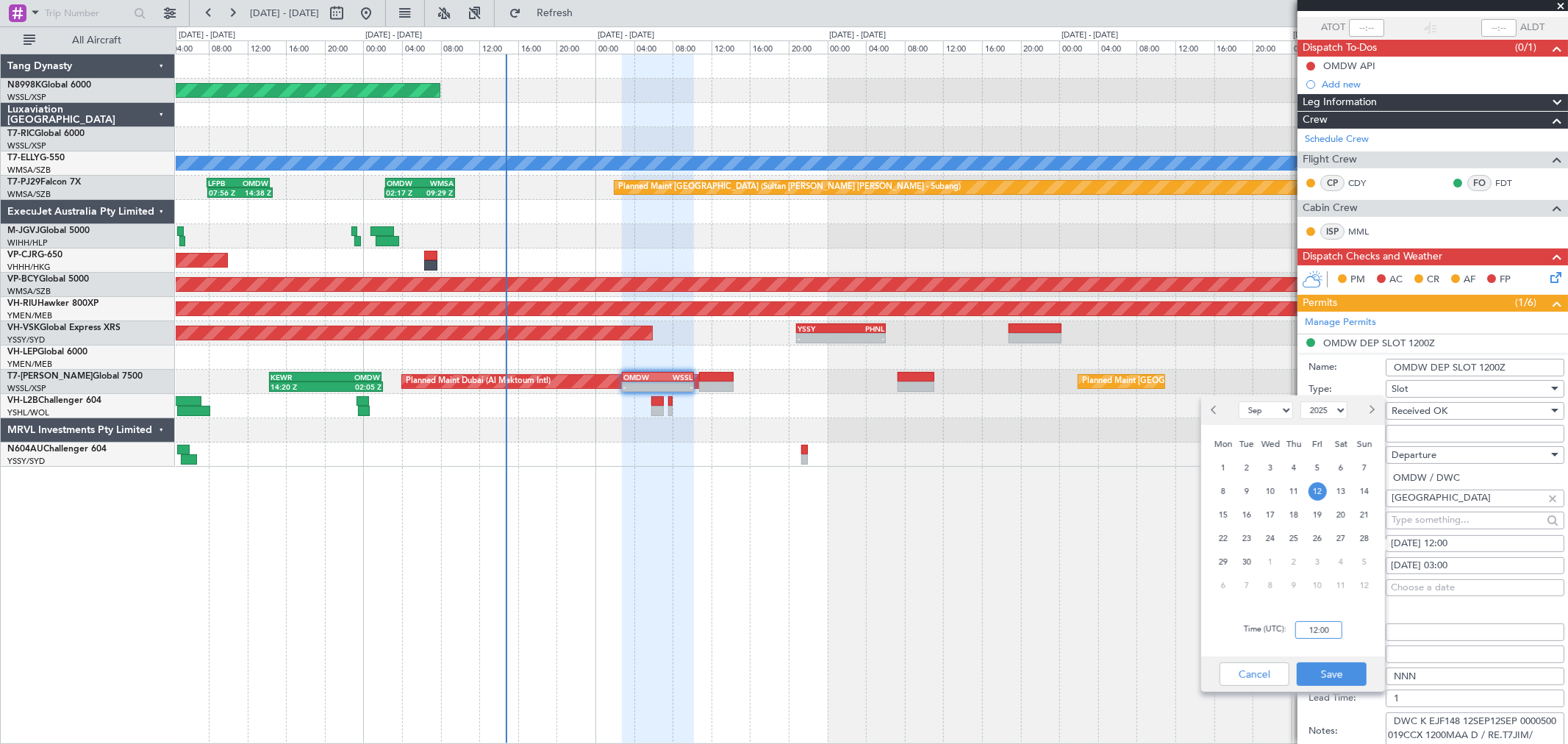
click at [1334, 626] on input "12:00" at bounding box center [1319, 630] width 47 height 18
type input "03:00"
click at [1339, 676] on button "Save" at bounding box center [1332, 674] width 70 height 24
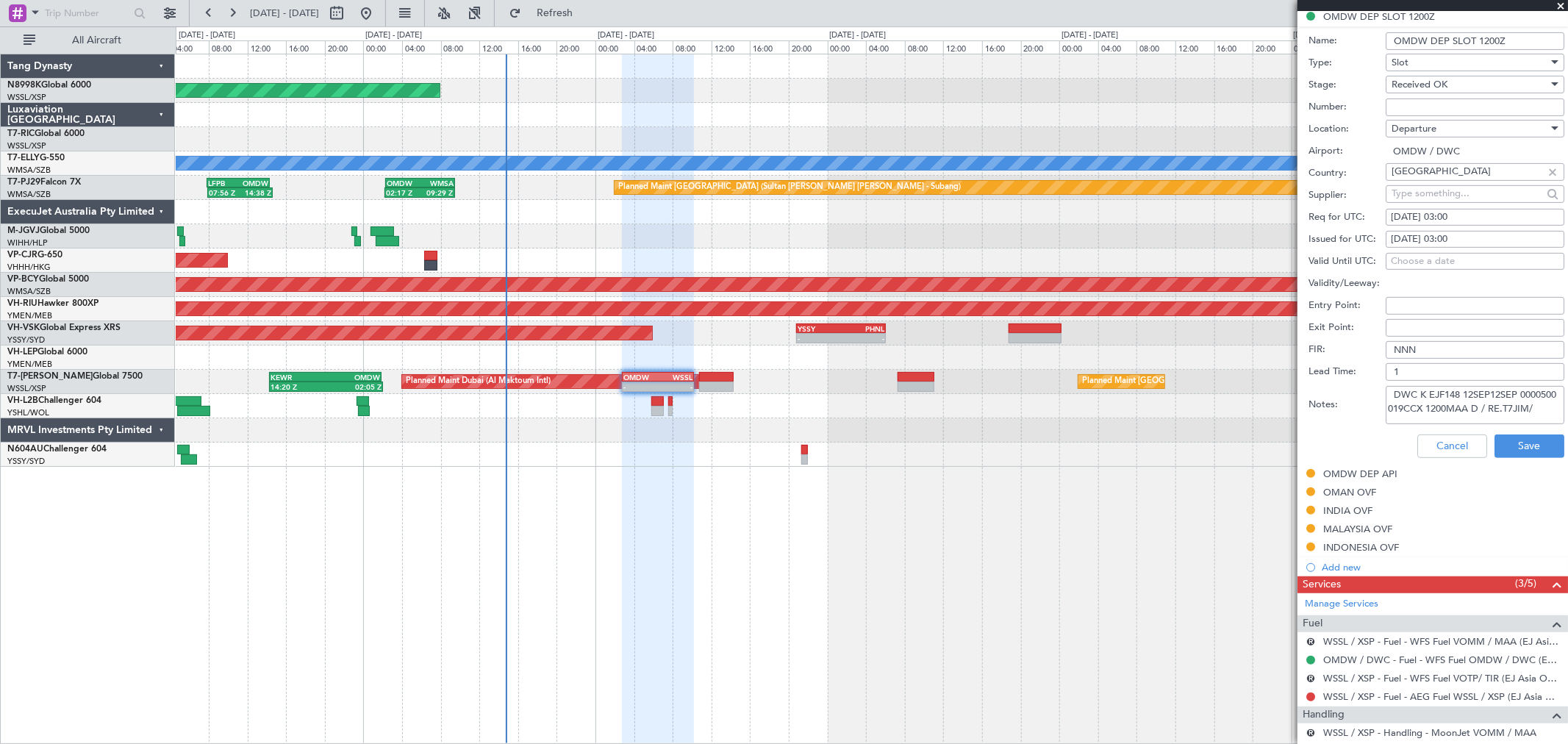
scroll to position [9, 0]
drag, startPoint x: 1394, startPoint y: 392, endPoint x: 1464, endPoint y: 417, distance: 74.3
click at [1464, 417] on textarea "DWC K EJF148 12SEP12SEP 0000500 019CCX 1200MAA D / RE.T7JIM/" at bounding box center [1474, 405] width 179 height 39
paste textarea "K EJF148 12SEP12SEP 0000500 019CCX 0300XSP"
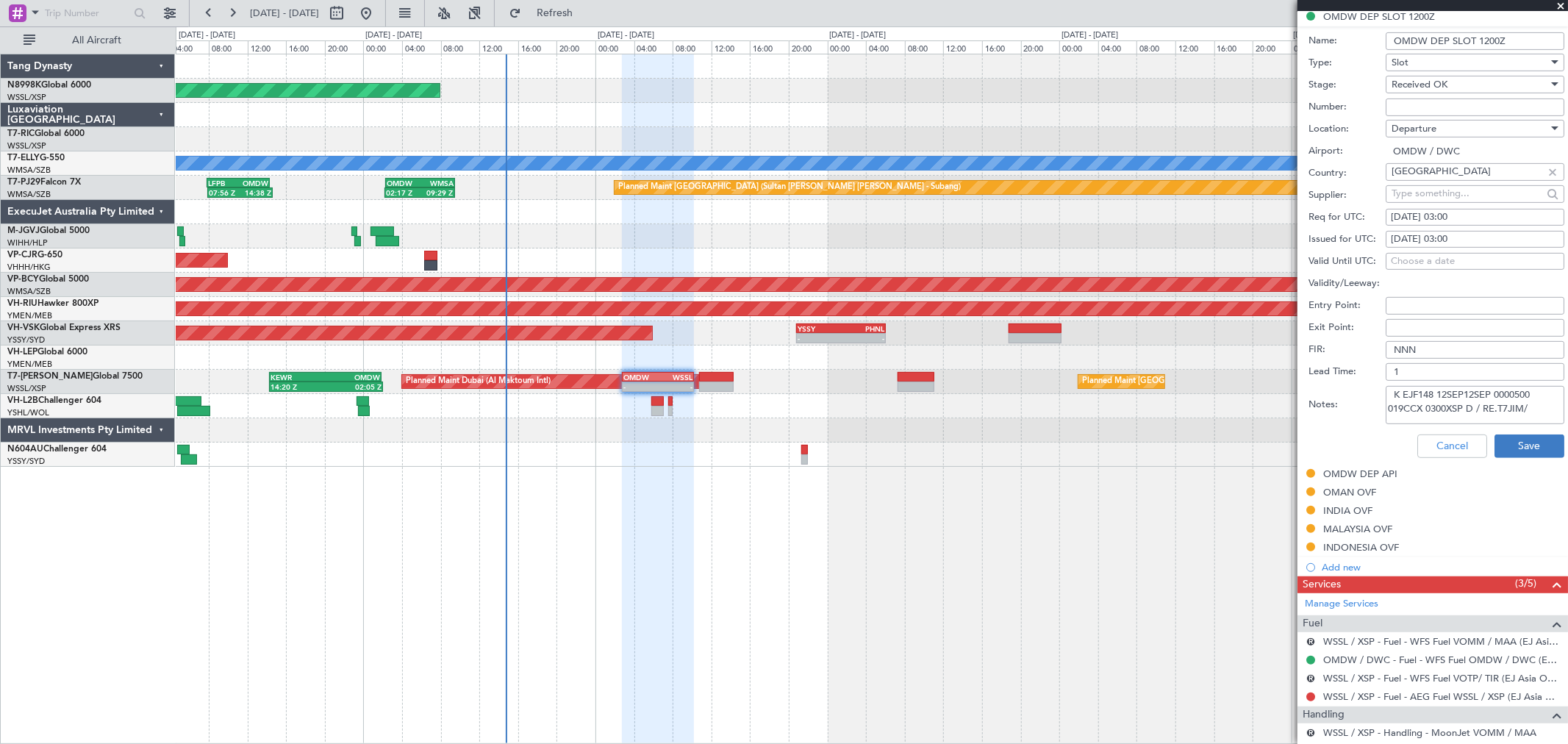
type textarea "K EJF148 12SEP12SEP 0000500 019CCX 0300XSP D / RE.T7JIM/"
click at [1498, 443] on button "Save" at bounding box center [1529, 447] width 70 height 24
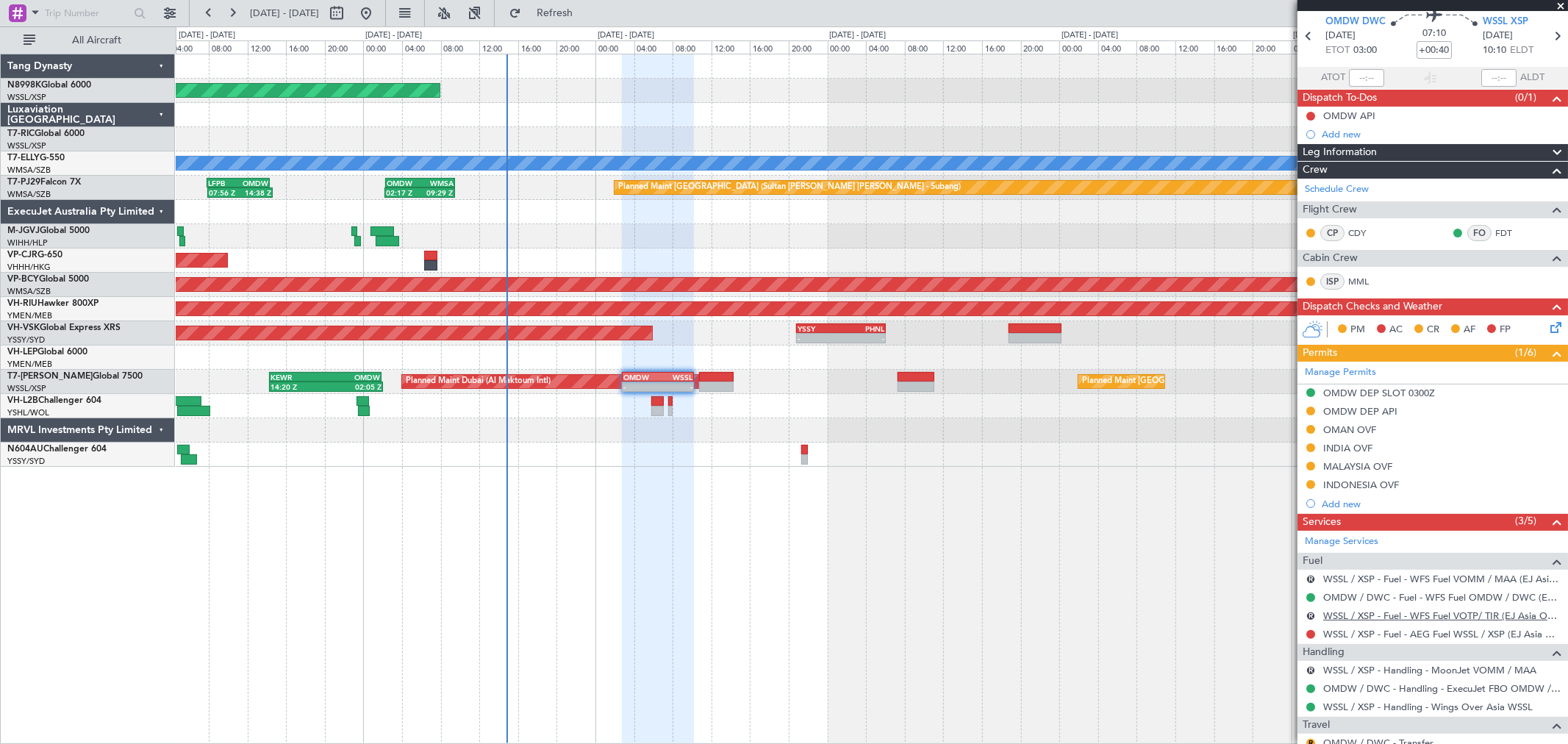
scroll to position [105, 0]
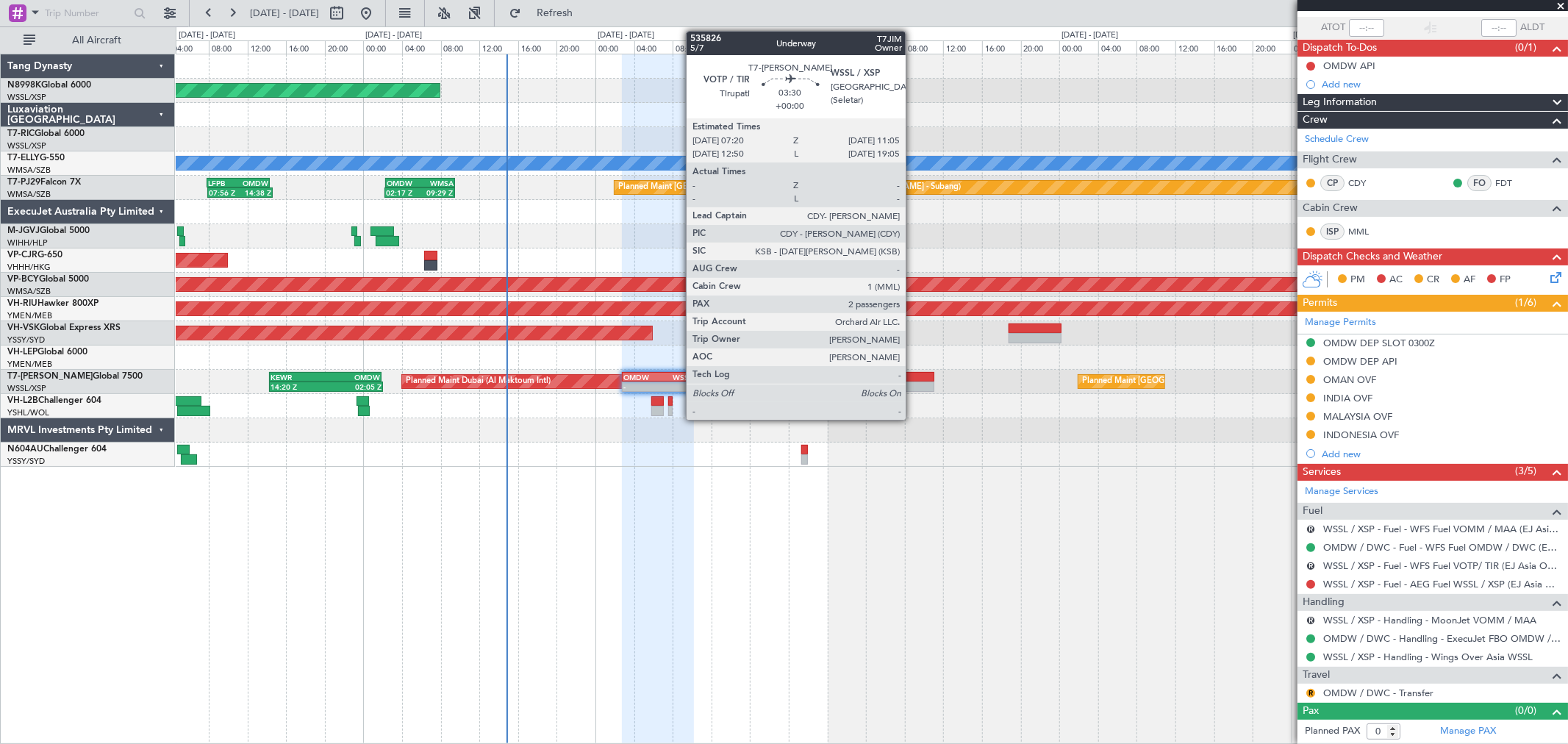
click at [913, 379] on div at bounding box center [916, 377] width 37 height 10
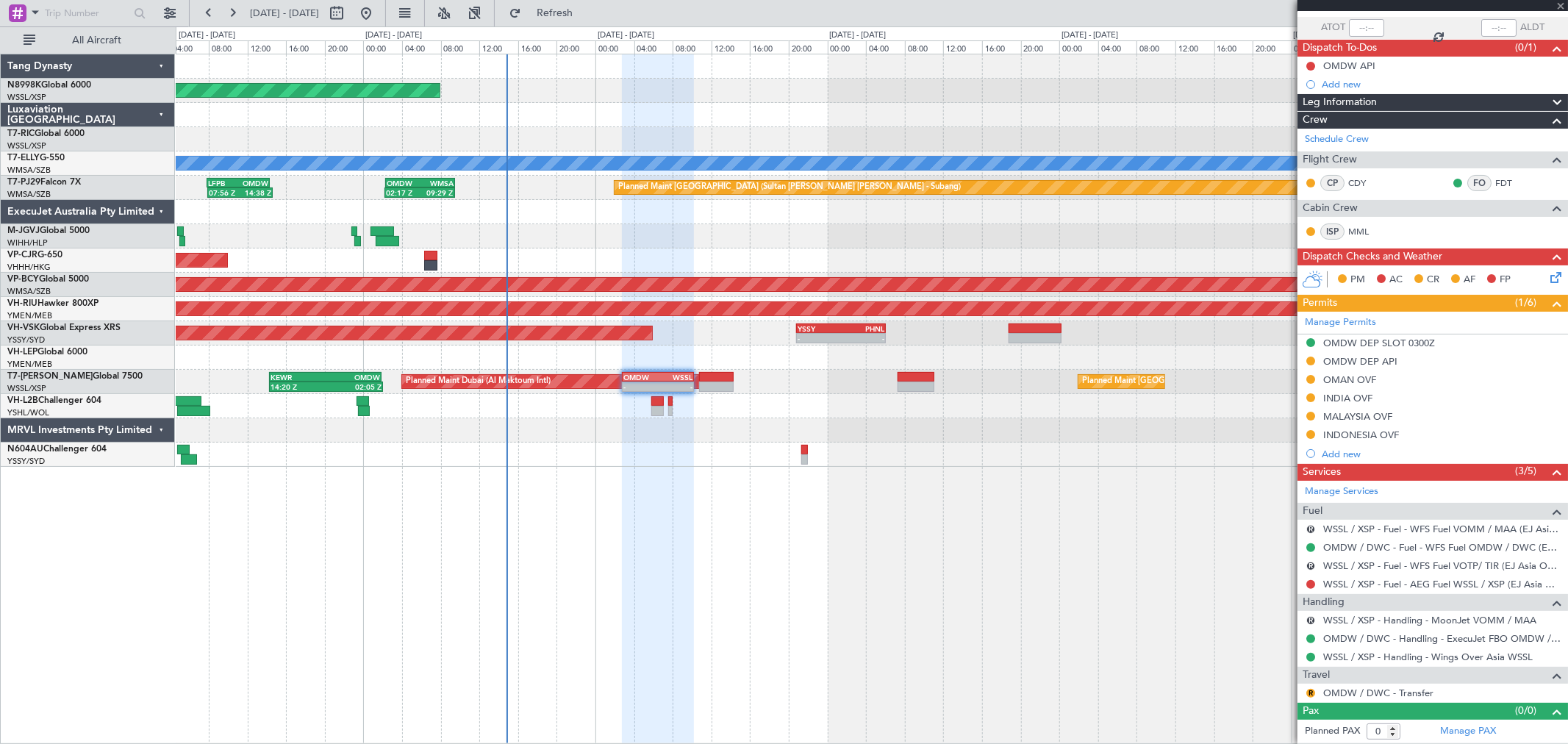
type input "2"
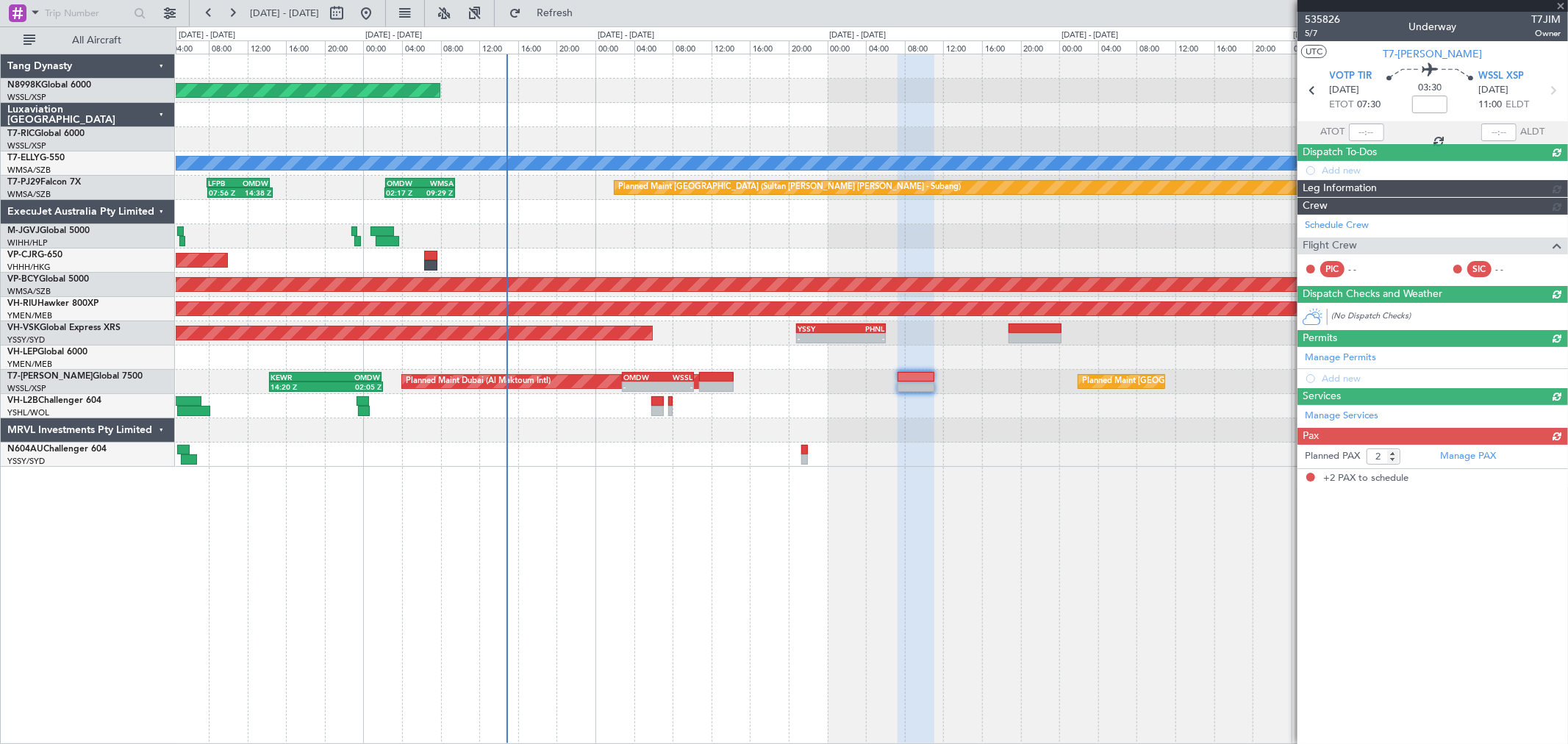
scroll to position [0, 0]
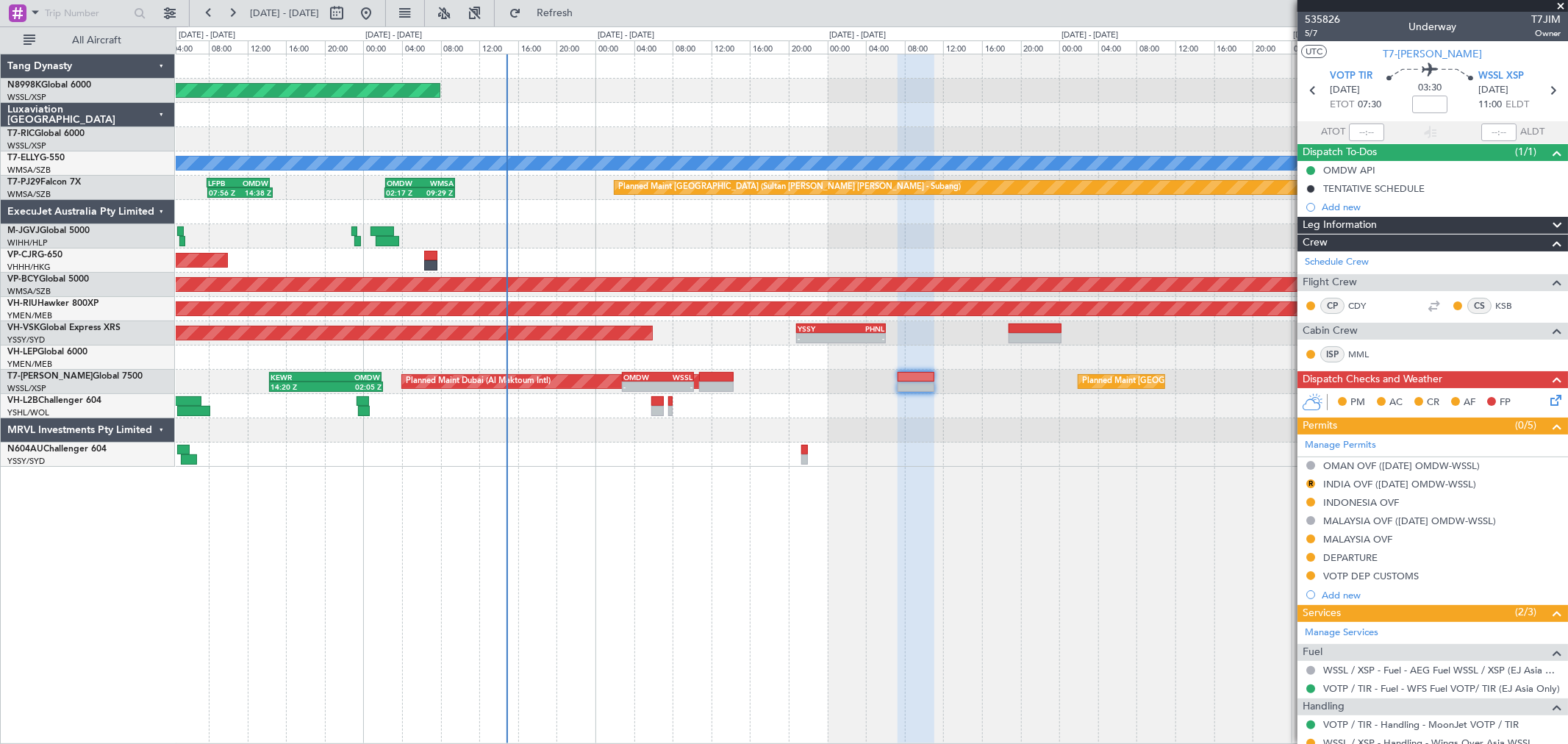
click at [1357, 465] on div "OMAN OVF ([DATE] OMDW-WSSL)" at bounding box center [1401, 465] width 157 height 13
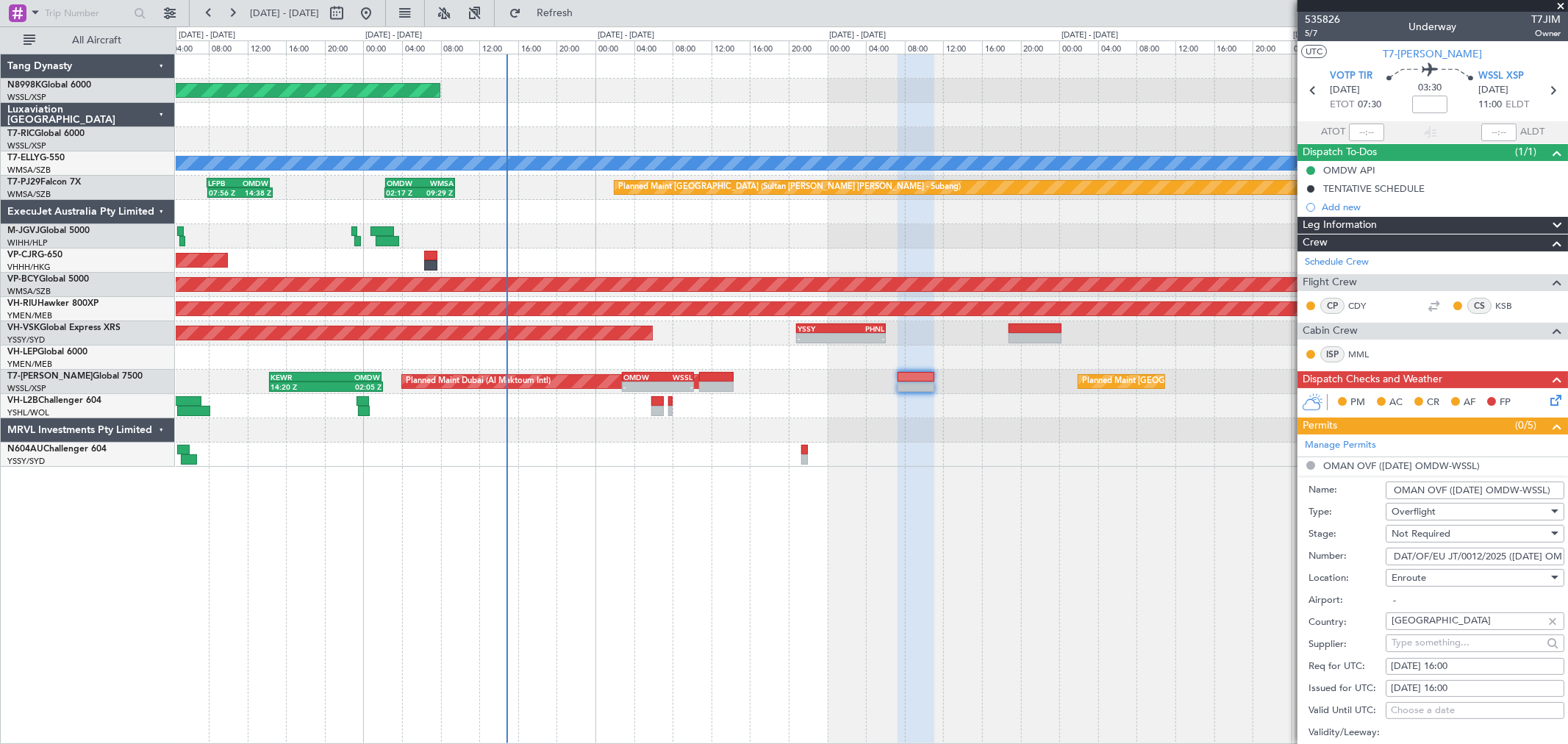
drag, startPoint x: 1391, startPoint y: 554, endPoint x: 1508, endPoint y: 553, distance: 117.0
click at [1508, 553] on input "DAT/OF/EU JT/0012/2025 (12 SEP OMDW-WSSL)" at bounding box center [1474, 556] width 179 height 18
drag, startPoint x: 1480, startPoint y: 553, endPoint x: 1402, endPoint y: 557, distance: 78.1
click at [1402, 557] on input "DAT/OF/EU JT/0012/2025 (12 SEP OMDW-WSSL)" at bounding box center [1474, 556] width 179 height 18
drag, startPoint x: 1394, startPoint y: 555, endPoint x: 1509, endPoint y: 554, distance: 115.0
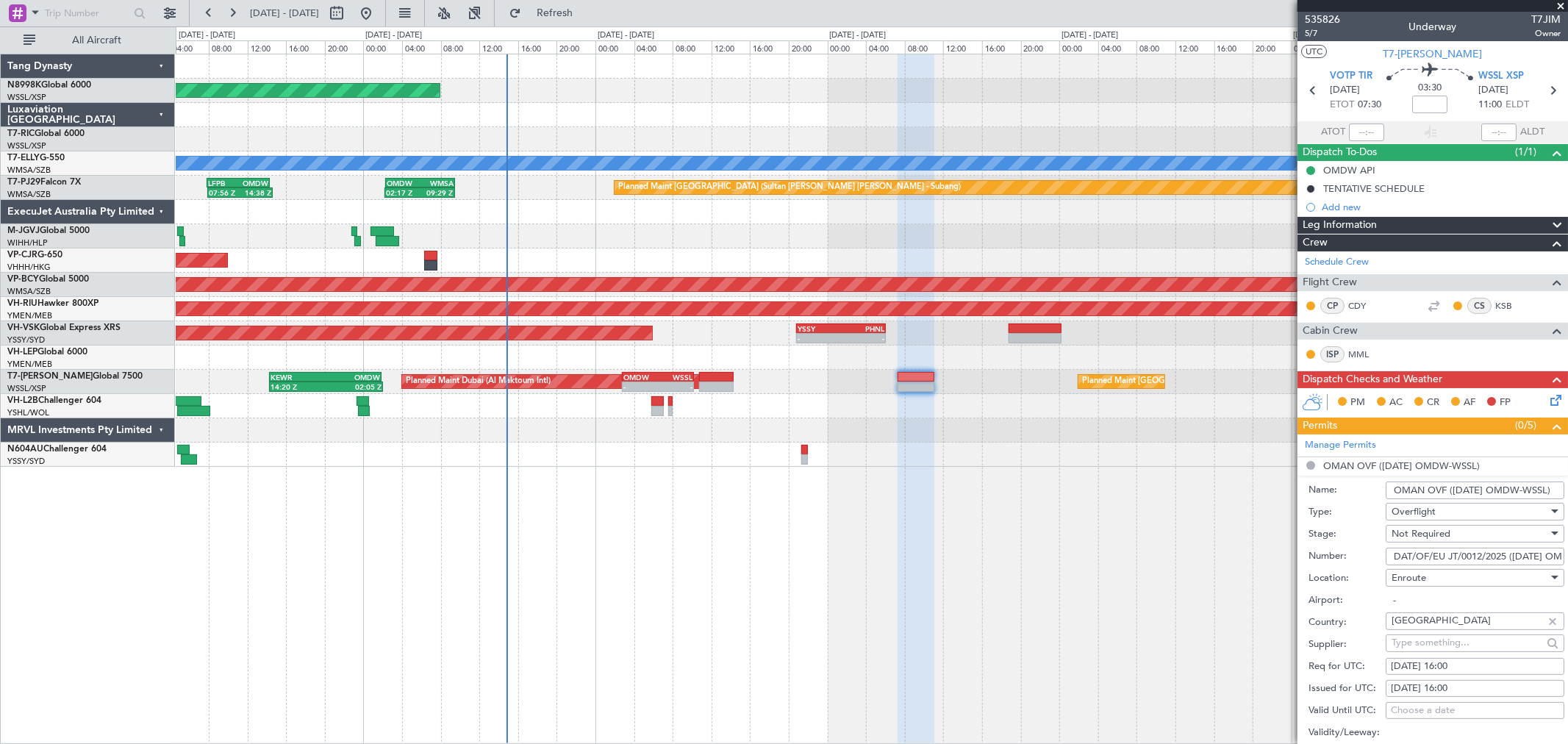
click at [1509, 554] on input "DAT/OF/EU JT/0012/2025 (12 SEP OMDW-WSSL)" at bounding box center [1474, 556] width 179 height 18
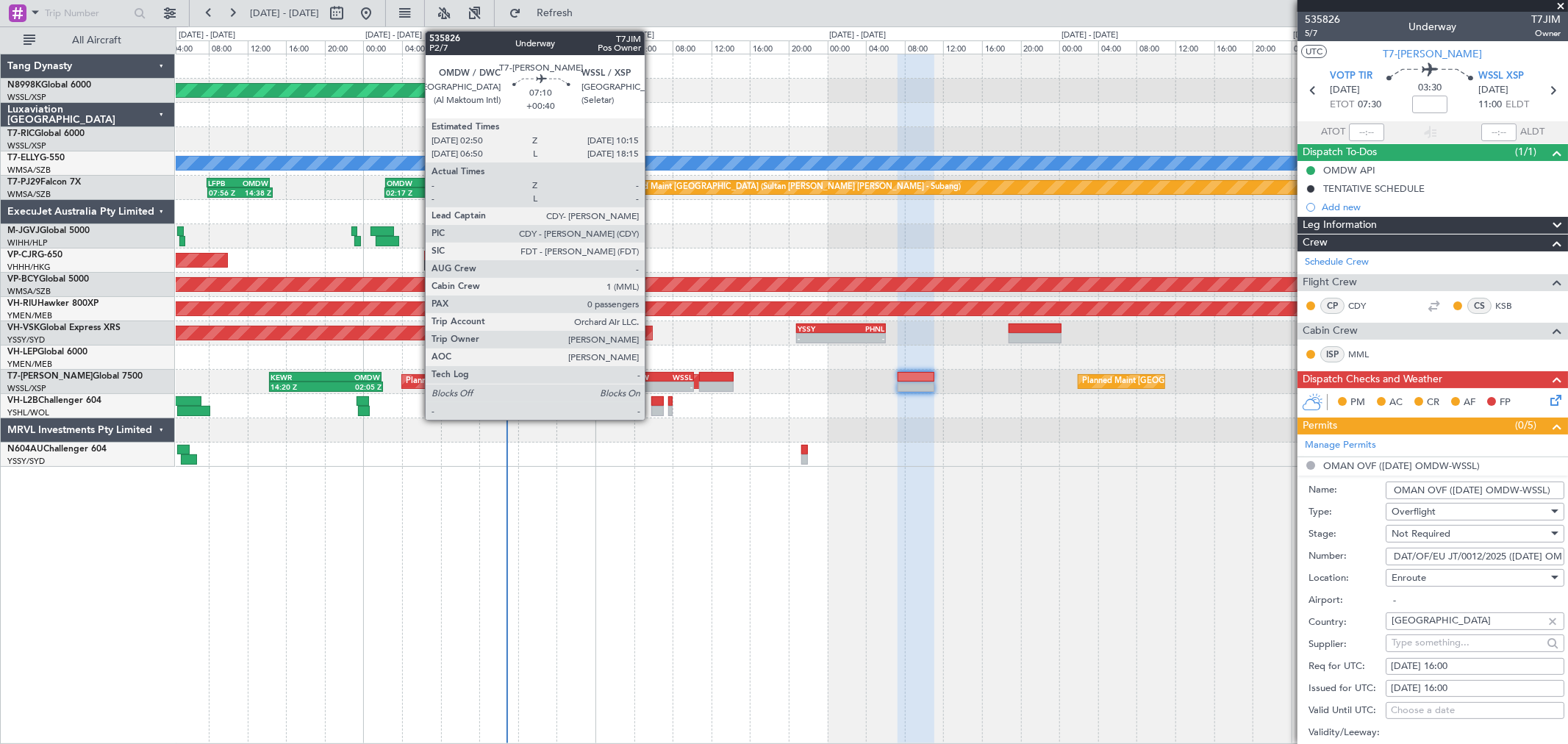
click at [652, 375] on div "OMDW" at bounding box center [640, 377] width 35 height 9
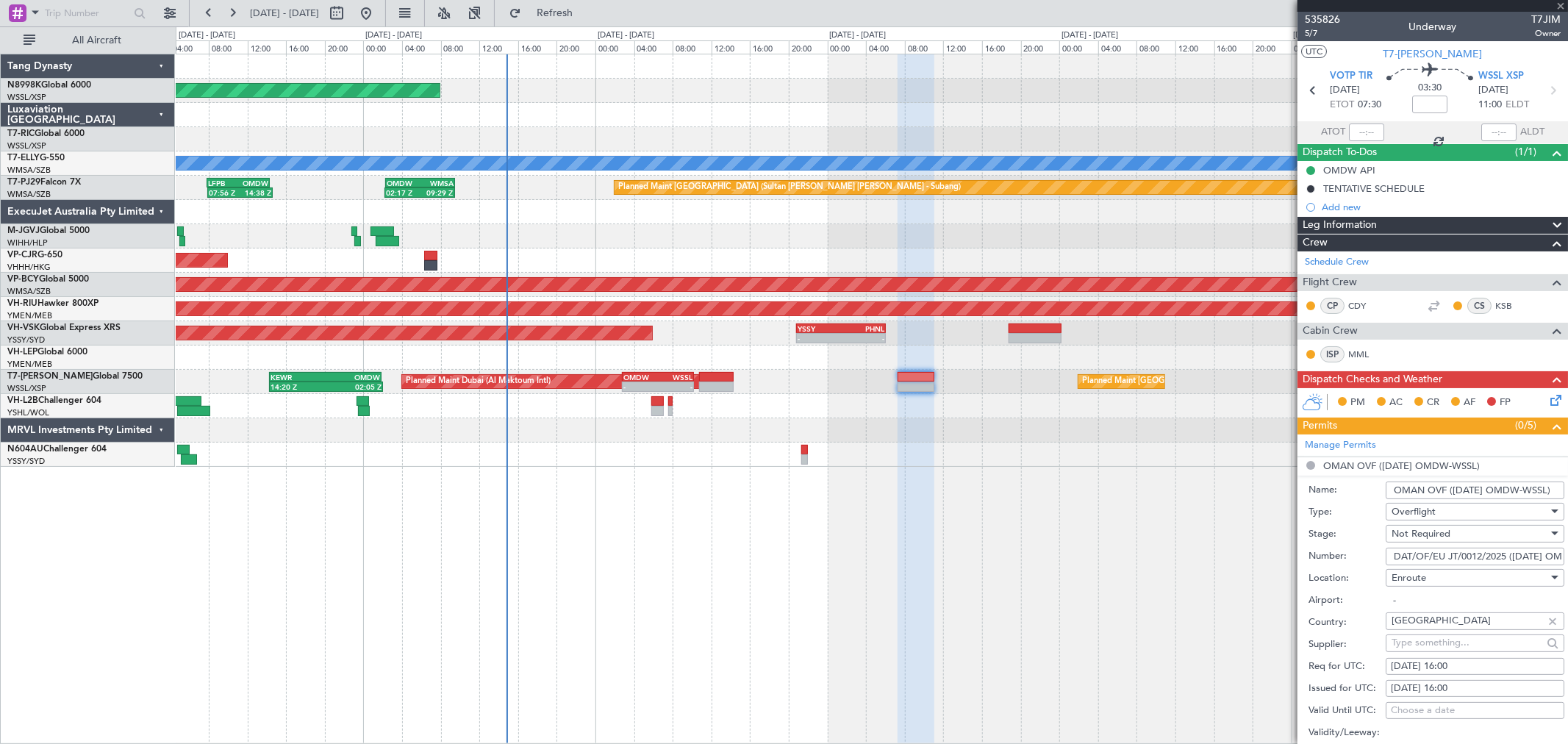
type input "+00:40"
type input "0"
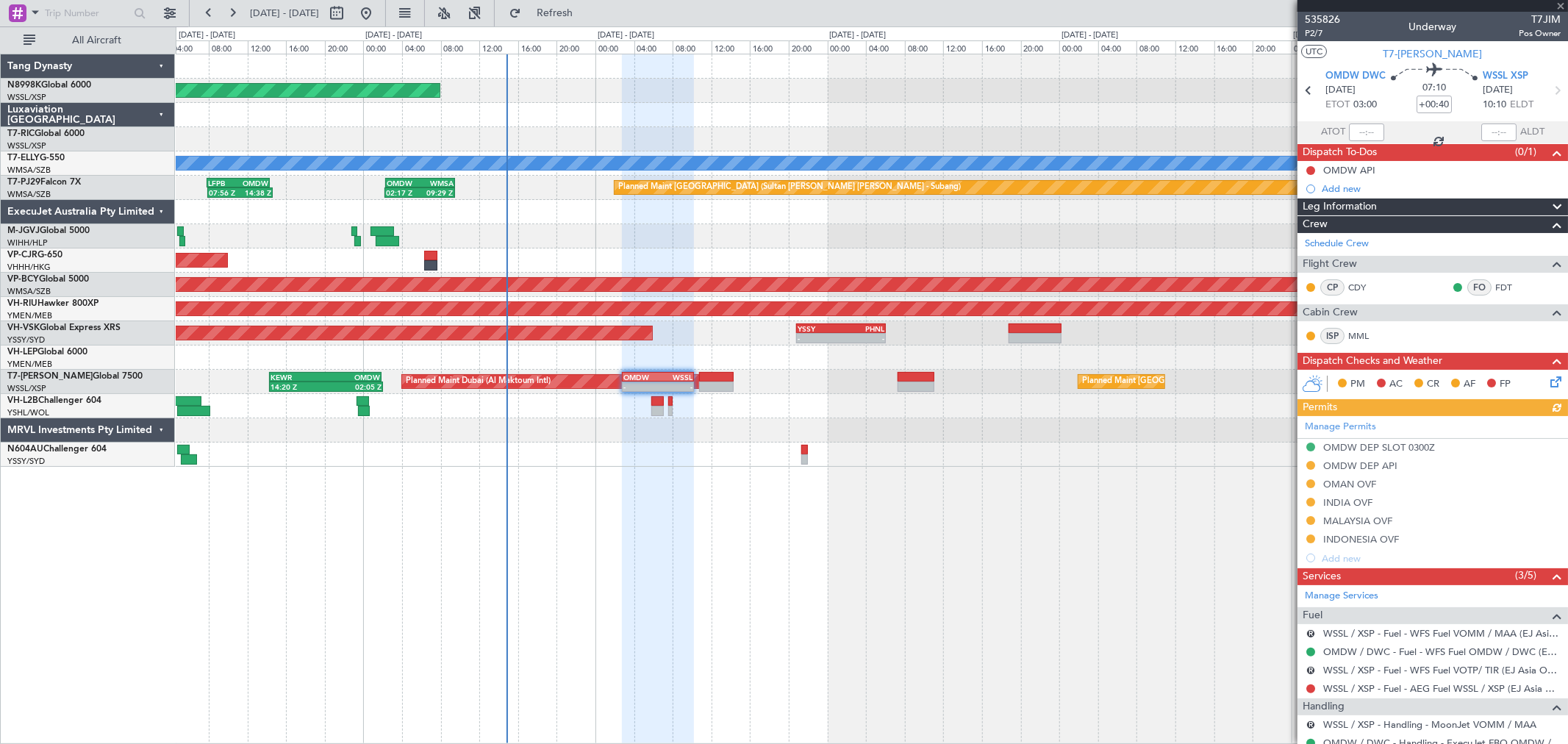
click at [1350, 487] on div "Manage Permits OMDW DEP SLOT 0300Z OMDW DEP API OMAN OVF INDIA OVF MALAYSIA OVF…" at bounding box center [1433, 492] width 271 height 151
click at [1350, 485] on div "Manage Permits OMDW DEP SLOT 0300Z OMDW DEP API OMAN OVF INDIA OVF MALAYSIA OVF…" at bounding box center [1433, 492] width 271 height 151
click at [1350, 490] on body "10 Sep 2025 - 16 Sep 2025 Refresh Quick Links All Aircraft Planned Maint Singap…" at bounding box center [784, 372] width 1568 height 744
click at [1351, 481] on div "OMAN OVF" at bounding box center [1349, 484] width 53 height 13
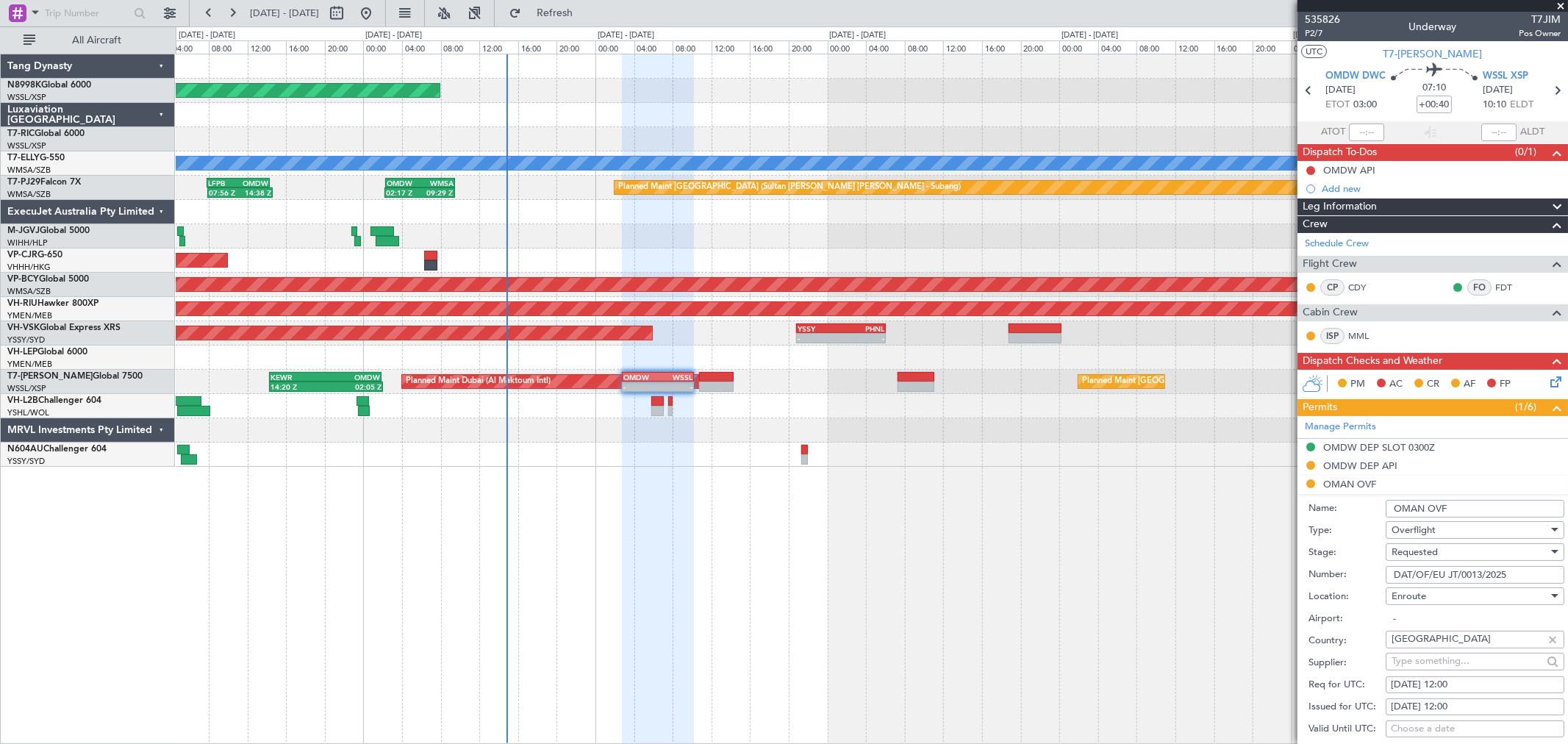
click at [1392, 575] on input "DAT/OF/EU JT/0013/2025" at bounding box center [1474, 575] width 179 height 18
paste input "DAT/OF/EU JT/0012/2025"
drag, startPoint x: 1511, startPoint y: 571, endPoint x: 1576, endPoint y: 574, distance: 65.1
click at [1567, 574] on html "10 Sep 2025 - 16 Sep 2025 Refresh Quick Links All Aircraft Planned Maint Singap…" at bounding box center [784, 372] width 1568 height 744
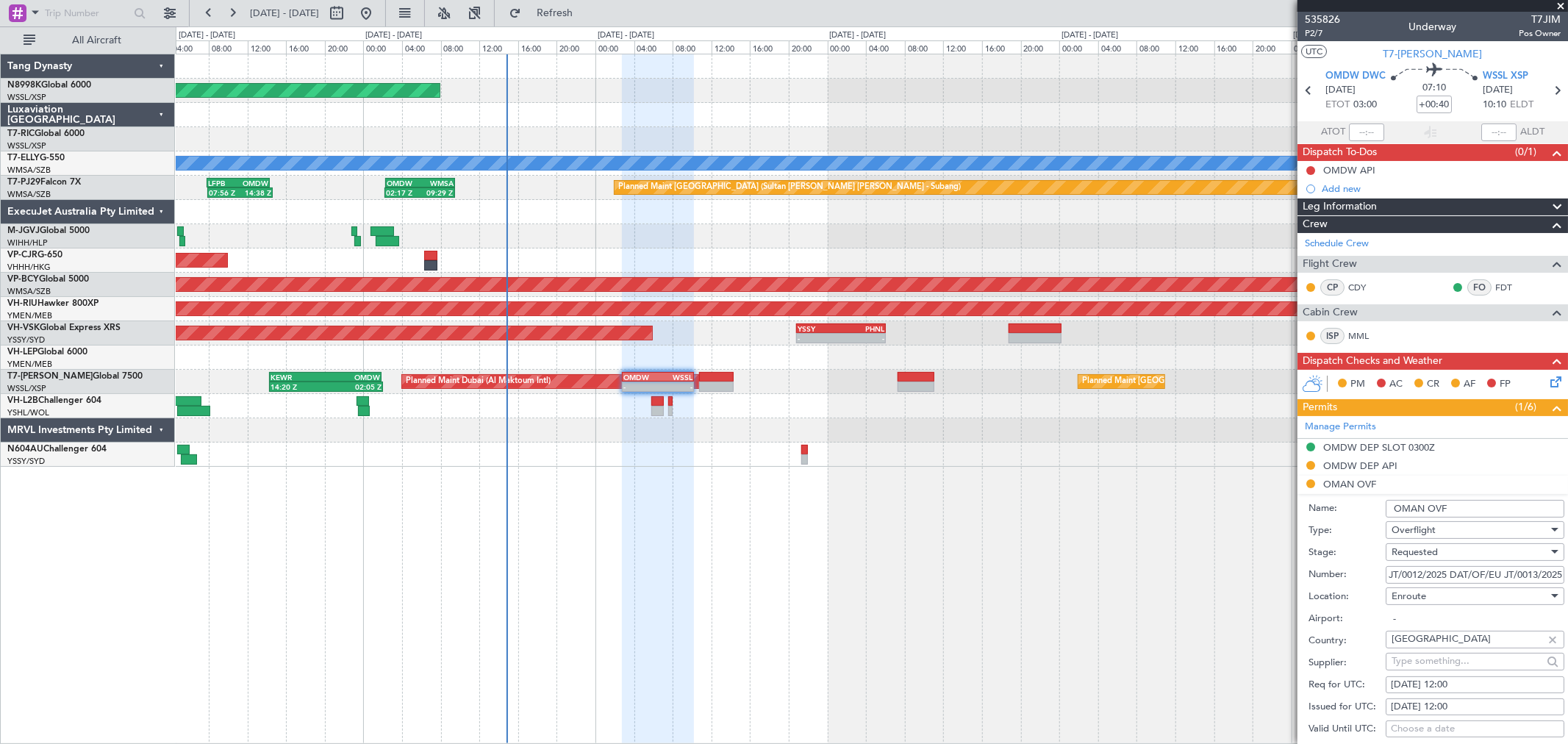
type input "DAT/OF/EU JT/0012/2025"
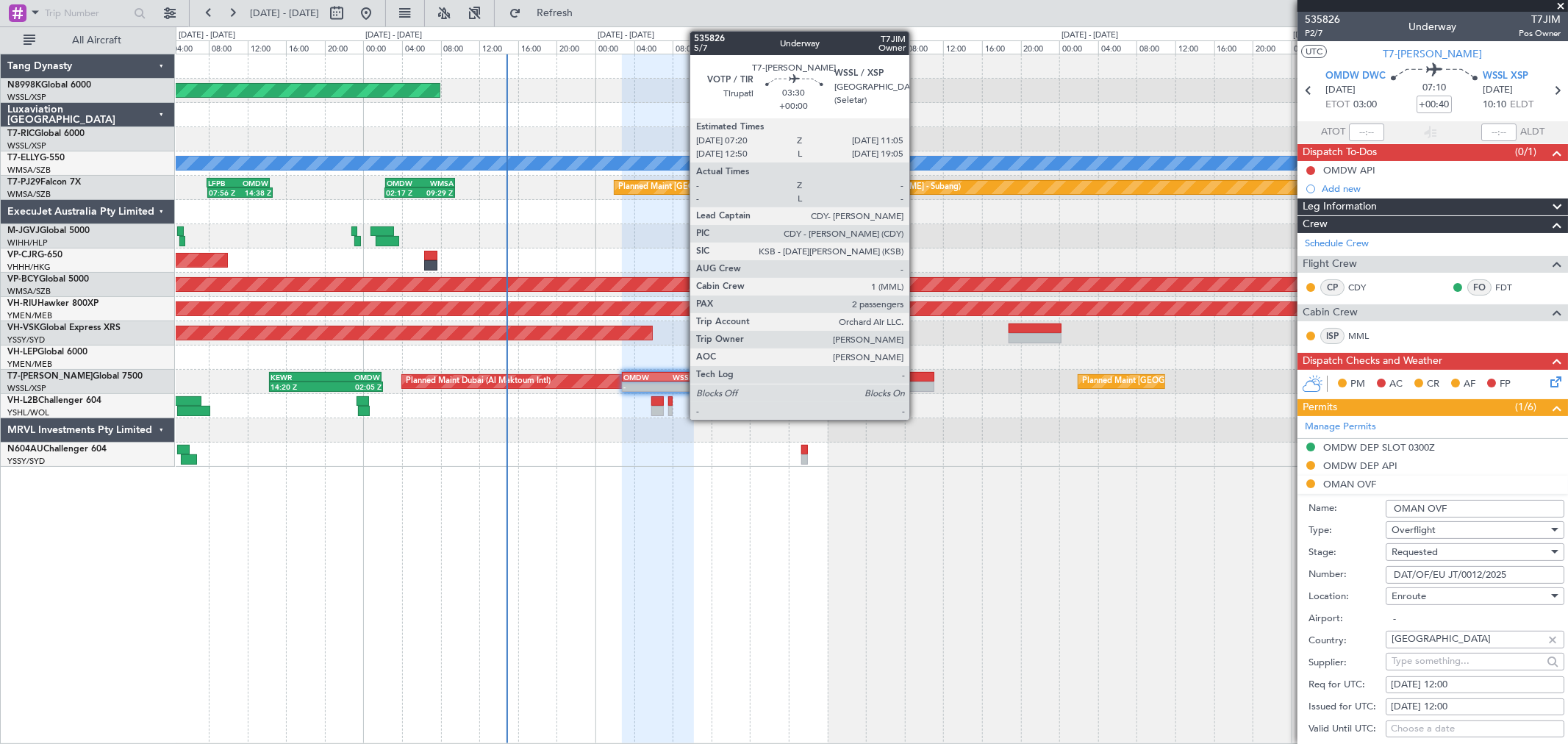
click at [916, 377] on div at bounding box center [916, 377] width 37 height 10
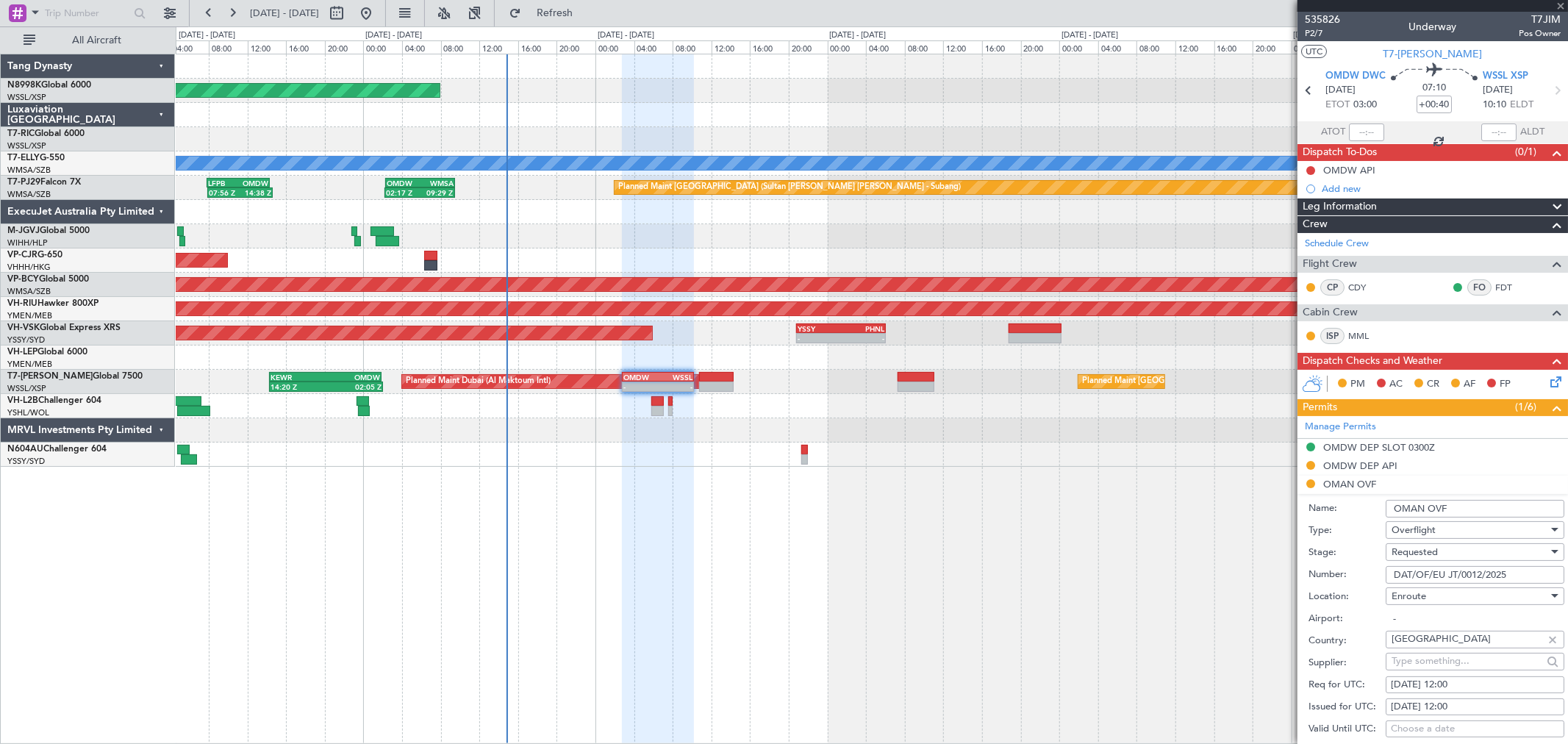
type input "2"
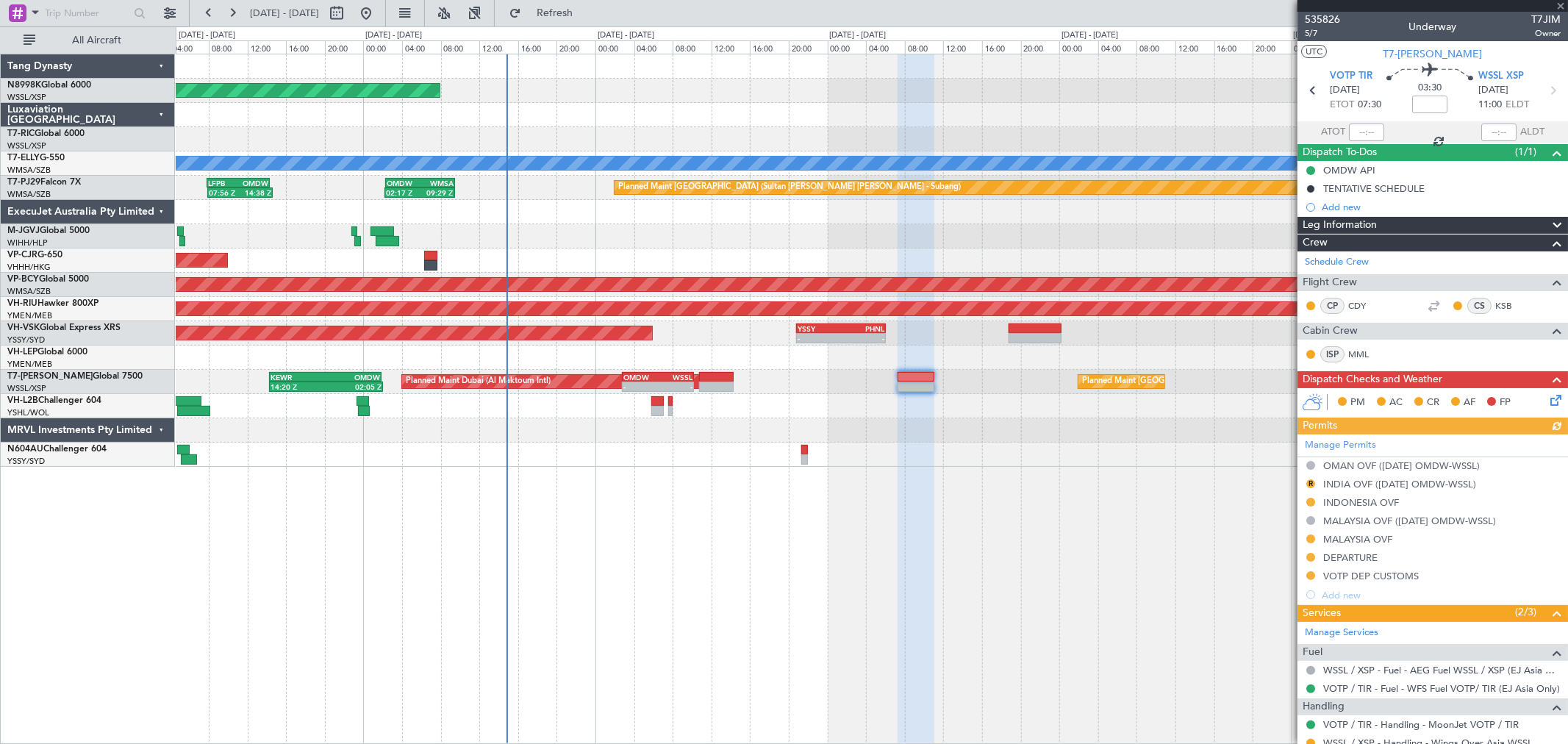
click at [1366, 461] on div "Manage Permits OMAN OVF (12SEP OMDW-WSSL) R INDIA OVF (12SEP OMDW-WSSL) INDONES…" at bounding box center [1433, 519] width 271 height 170
click at [1361, 464] on div "Manage Permits OMAN OVF (12SEP OMDW-WSSL) R INDIA OVF (12SEP OMDW-WSSL) INDONES…" at bounding box center [1433, 519] width 271 height 170
click at [1362, 461] on div "OMAN OVF ([DATE] OMDW-WSSL)" at bounding box center [1401, 465] width 157 height 13
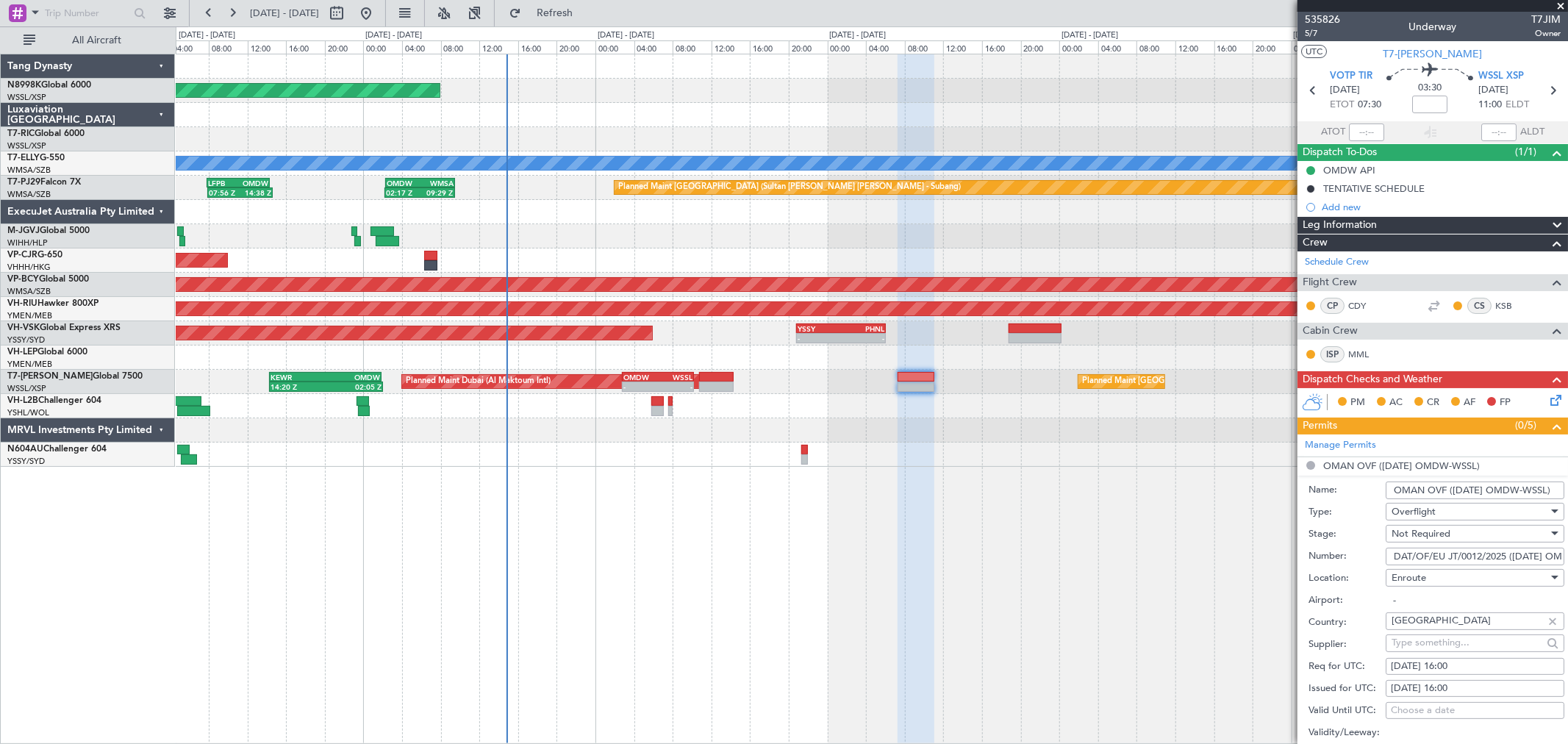
click at [1507, 486] on input "OMAN OVF ([DATE] OMDW-WSSL)" at bounding box center [1474, 490] width 179 height 18
drag, startPoint x: 1520, startPoint y: 489, endPoint x: 1561, endPoint y: 487, distance: 41.0
click at [1561, 487] on article "535826 5/7 Underway T7JIM Owner UTC T7-JIM VOTP TIR 13/09/2025 ETOT 07:30 03:30…" at bounding box center [1433, 378] width 271 height 732
type input "OMAN OVF (12SEP OMDW-VOMM"
click at [1526, 554] on input "DAT/OF/EU JT/0012/2025 (12 SEP OMDW-WSSL)" at bounding box center [1474, 556] width 179 height 18
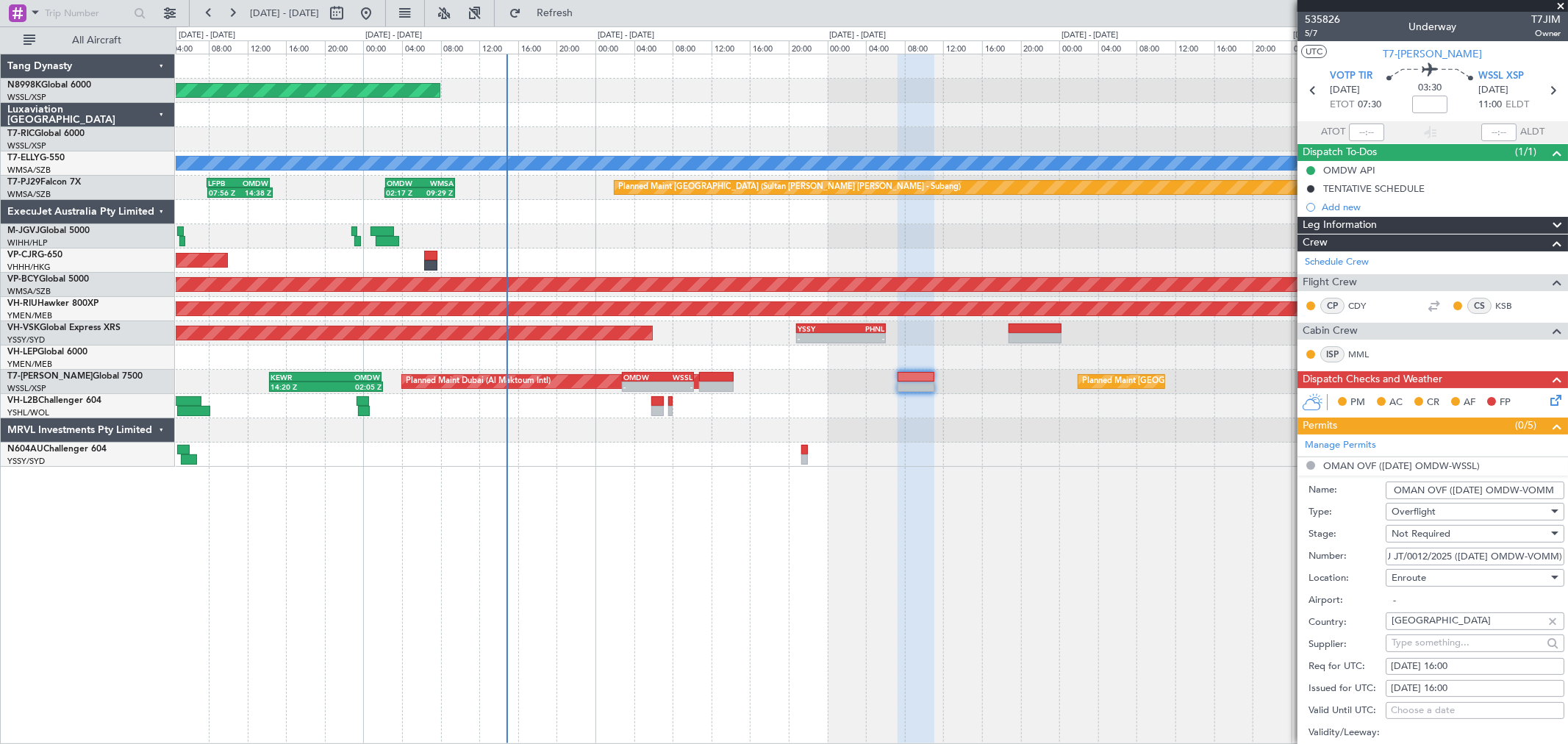
scroll to position [0, 66]
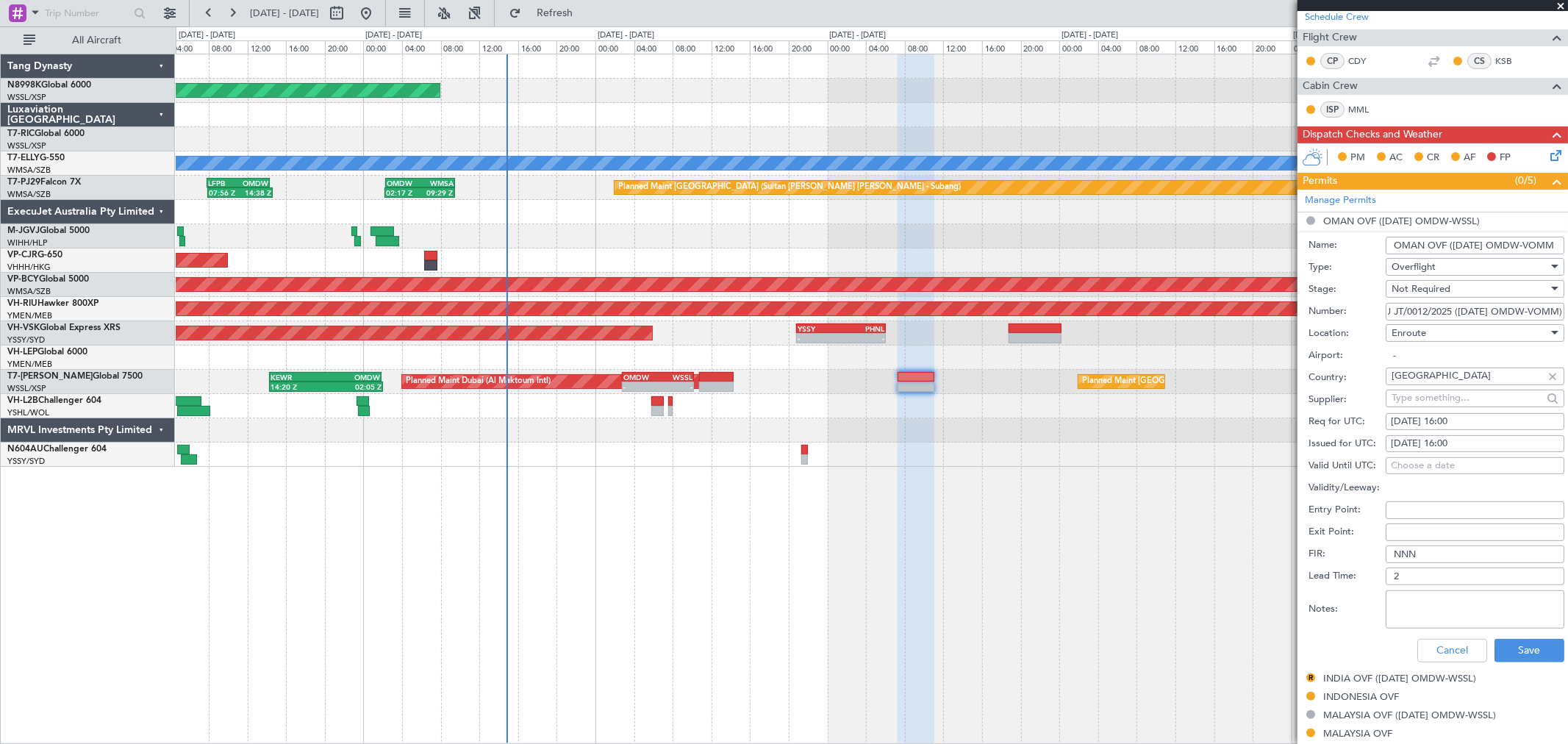
type input "DAT/OF/EU JT/0012/2025 (12 SEP OMDW-VOMM)"
click at [1443, 649] on button "Cancel" at bounding box center [1452, 651] width 70 height 24
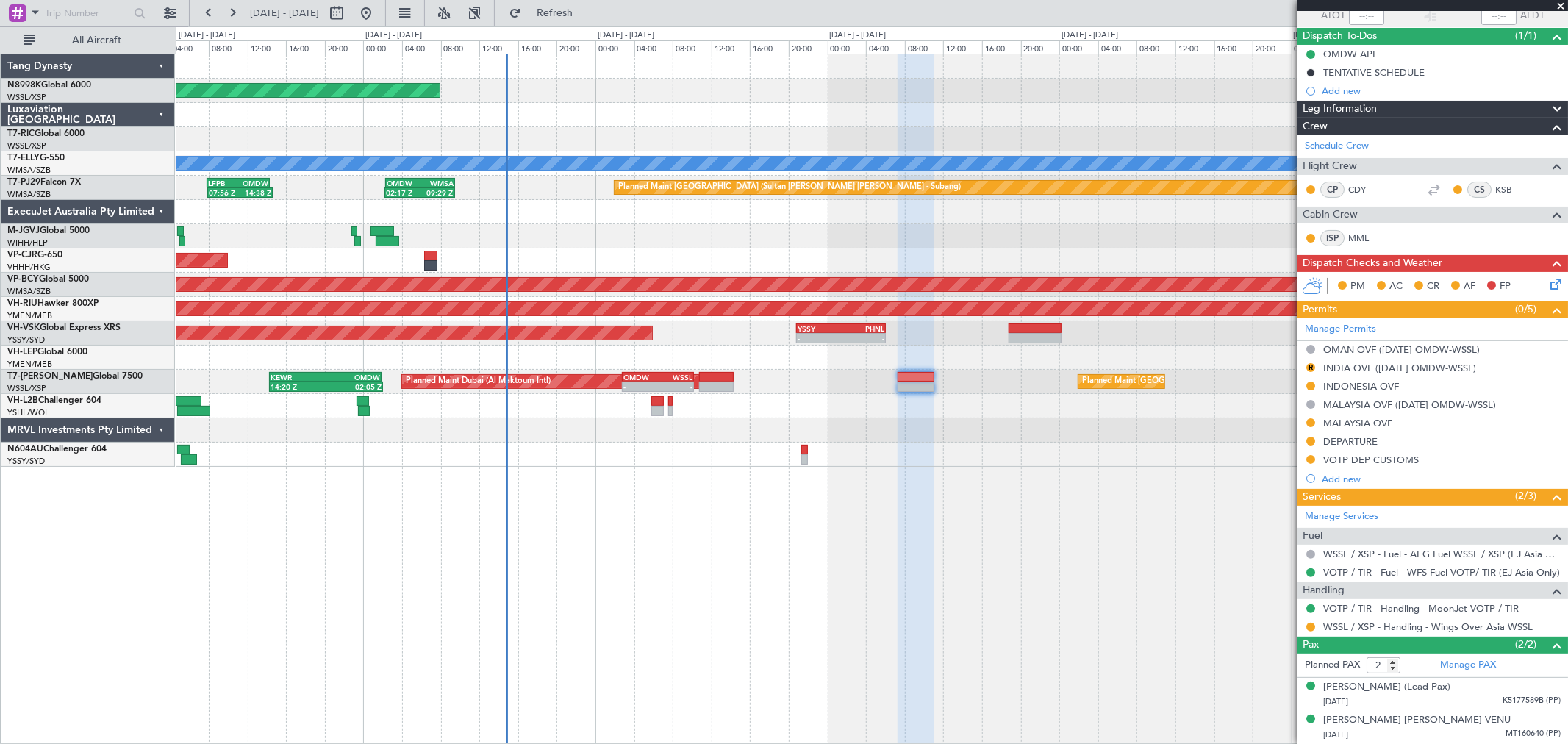
scroll to position [116, 0]
click at [1377, 348] on div "OMAN OVF ([DATE] OMDW-WSSL)" at bounding box center [1401, 350] width 157 height 13
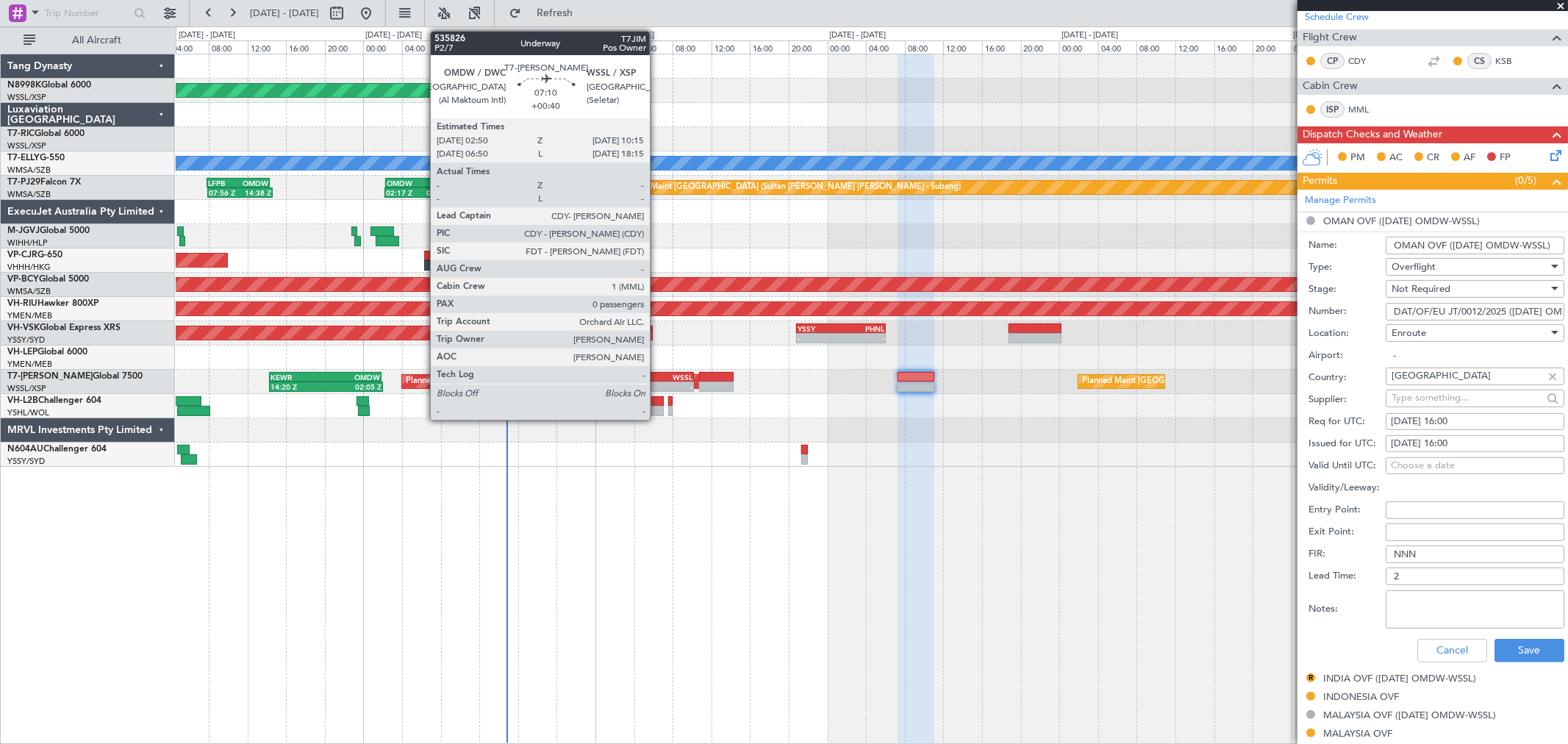
click at [657, 375] on div "OMDW 02:50 Z WSSL 10:15 Z" at bounding box center [657, 377] width 70 height 9
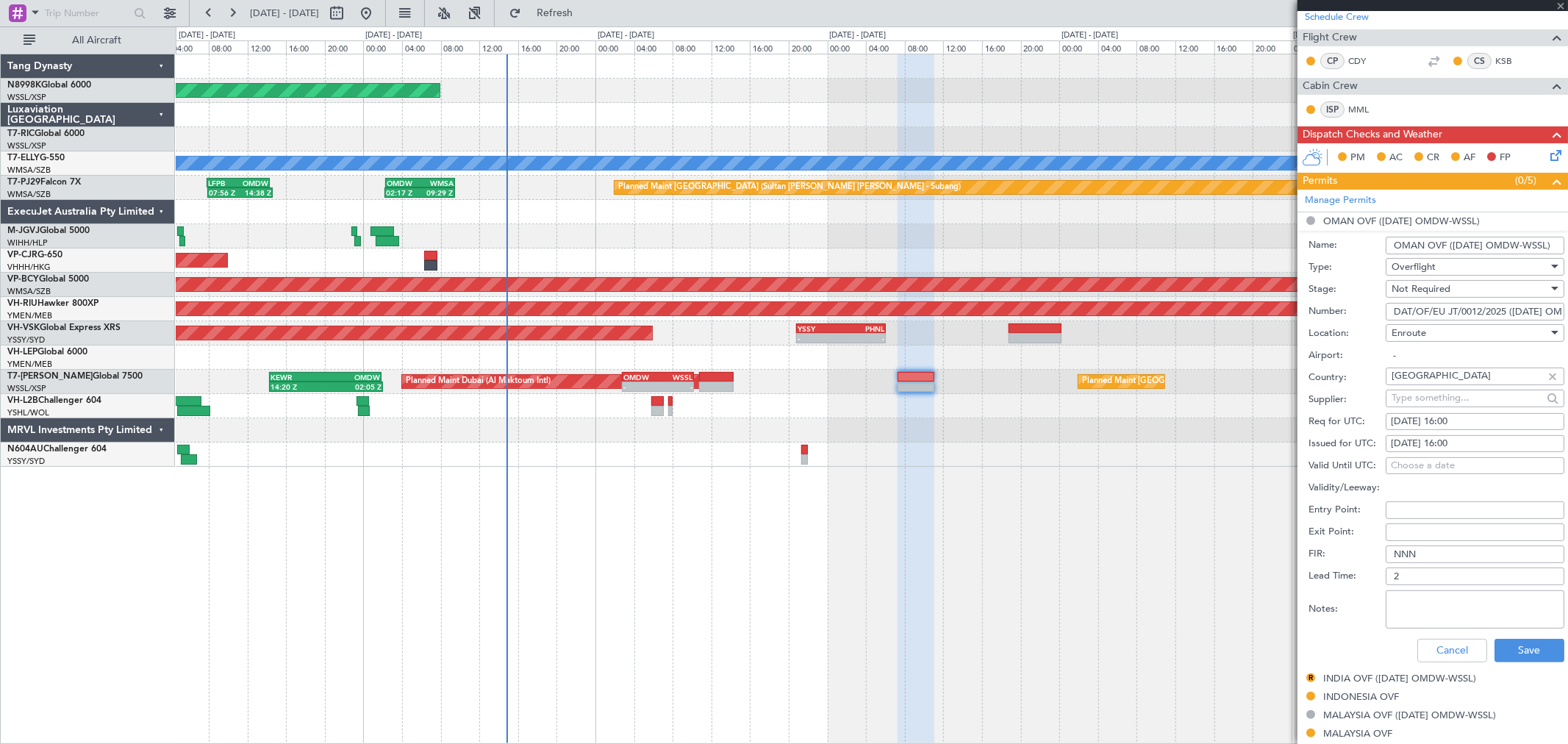
type input "+00:40"
type input "0"
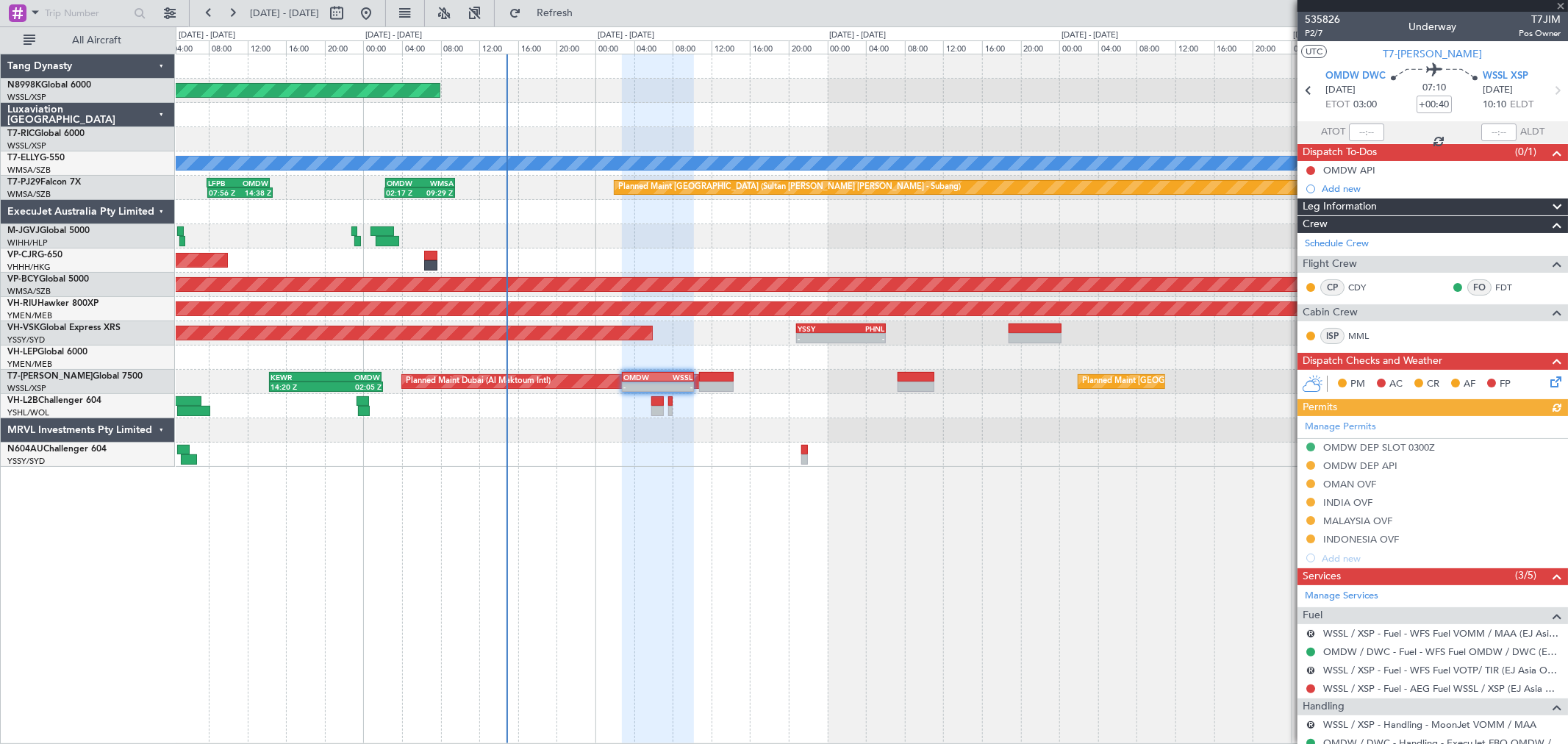
click at [1357, 484] on div "Manage Permits OMDW DEP SLOT 0300Z OMDW DEP API OMAN OVF INDIA OVF MALAYSIA OVF…" at bounding box center [1433, 492] width 271 height 151
click at [1350, 483] on div "Manage Permits OMDW DEP SLOT 0300Z OMDW DEP API OMAN OVF INDIA OVF MALAYSIA OVF…" at bounding box center [1433, 492] width 271 height 151
click at [1339, 482] on div "OMDW DEP API" at bounding box center [1359, 491] width 68 height 19
click at [1360, 481] on div "OMAN OVF" at bounding box center [1349, 484] width 53 height 13
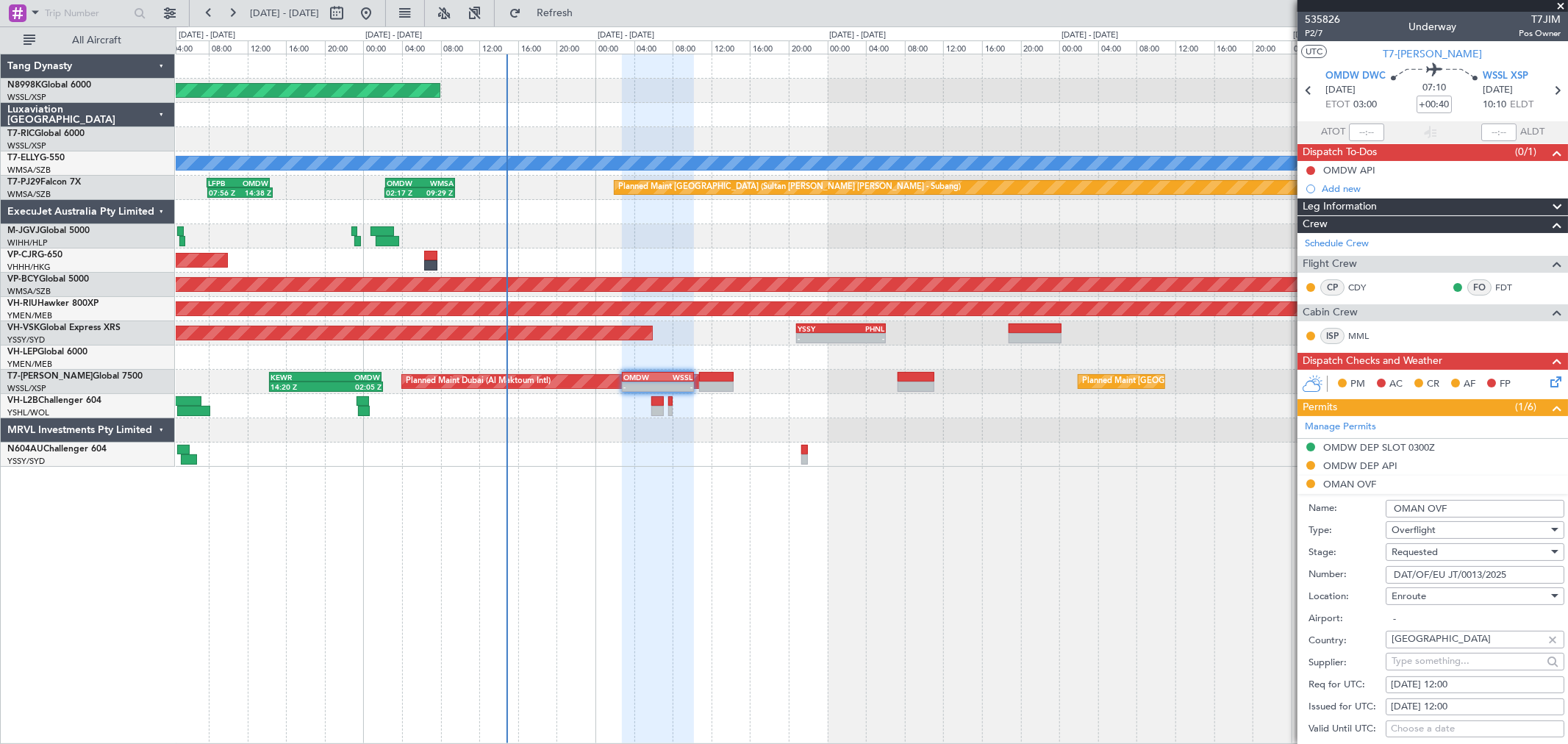
drag, startPoint x: 1521, startPoint y: 571, endPoint x: 1357, endPoint y: 572, distance: 164.0
click at [1363, 572] on div "Number: DAT/OF/EU JT/0013/2025" at bounding box center [1436, 575] width 256 height 22
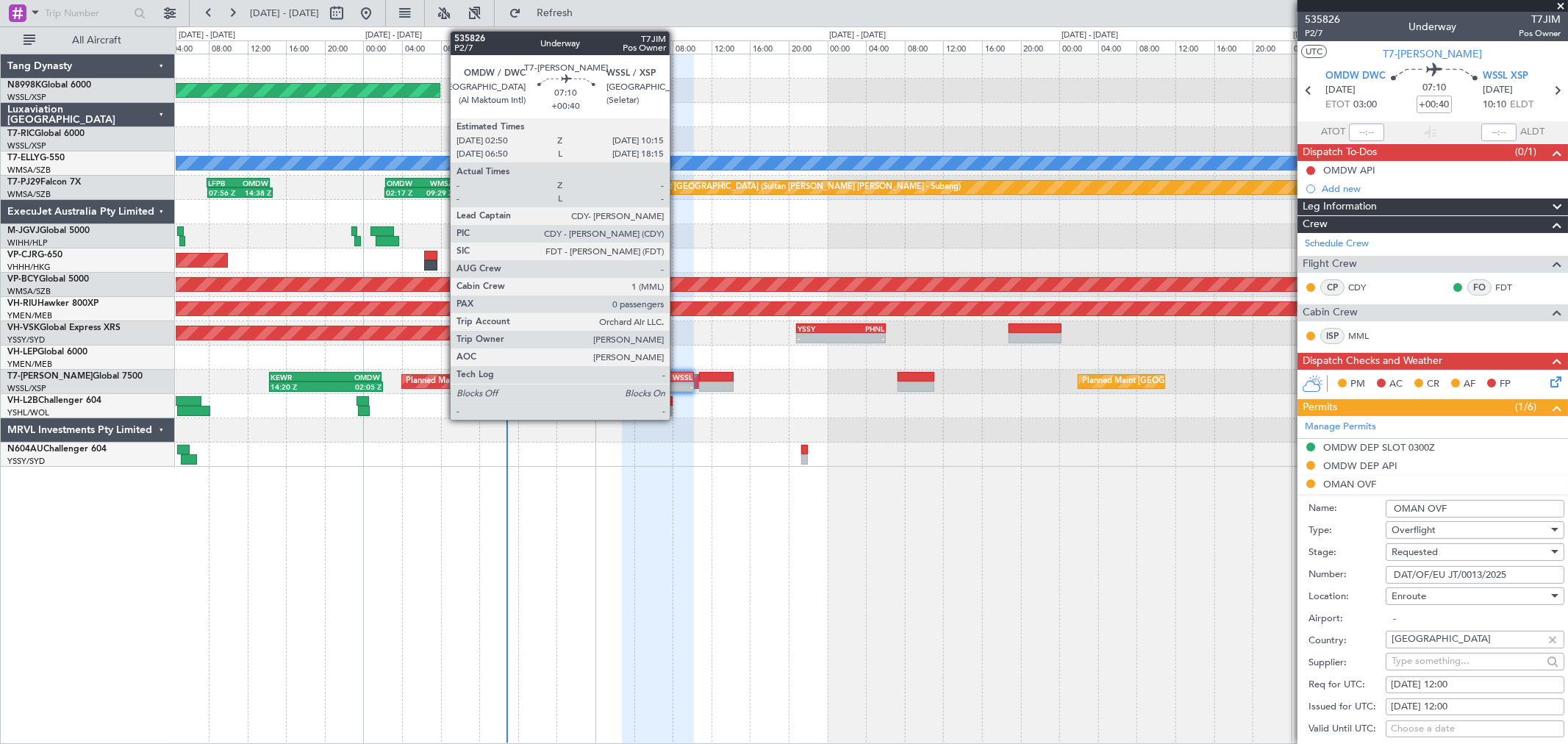
click at [677, 376] on div "WSSL" at bounding box center [675, 377] width 35 height 9
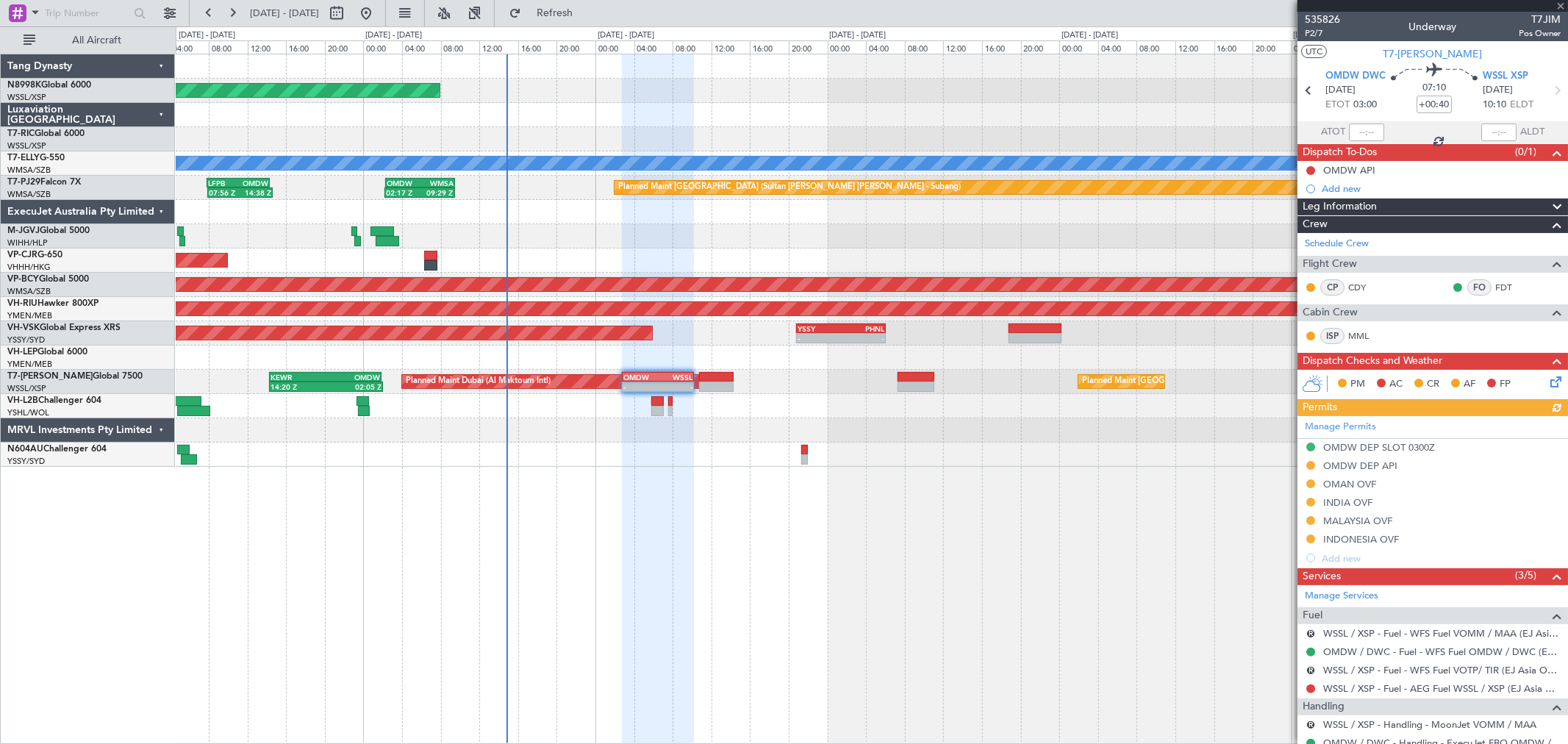
click at [1348, 488] on div "Manage Permits OMDW DEP SLOT 0300Z OMDW DEP API OMAN OVF INDIA OVF MALAYSIA OVF…" at bounding box center [1433, 492] width 271 height 151
click at [1311, 464] on button at bounding box center [1311, 465] width 9 height 9
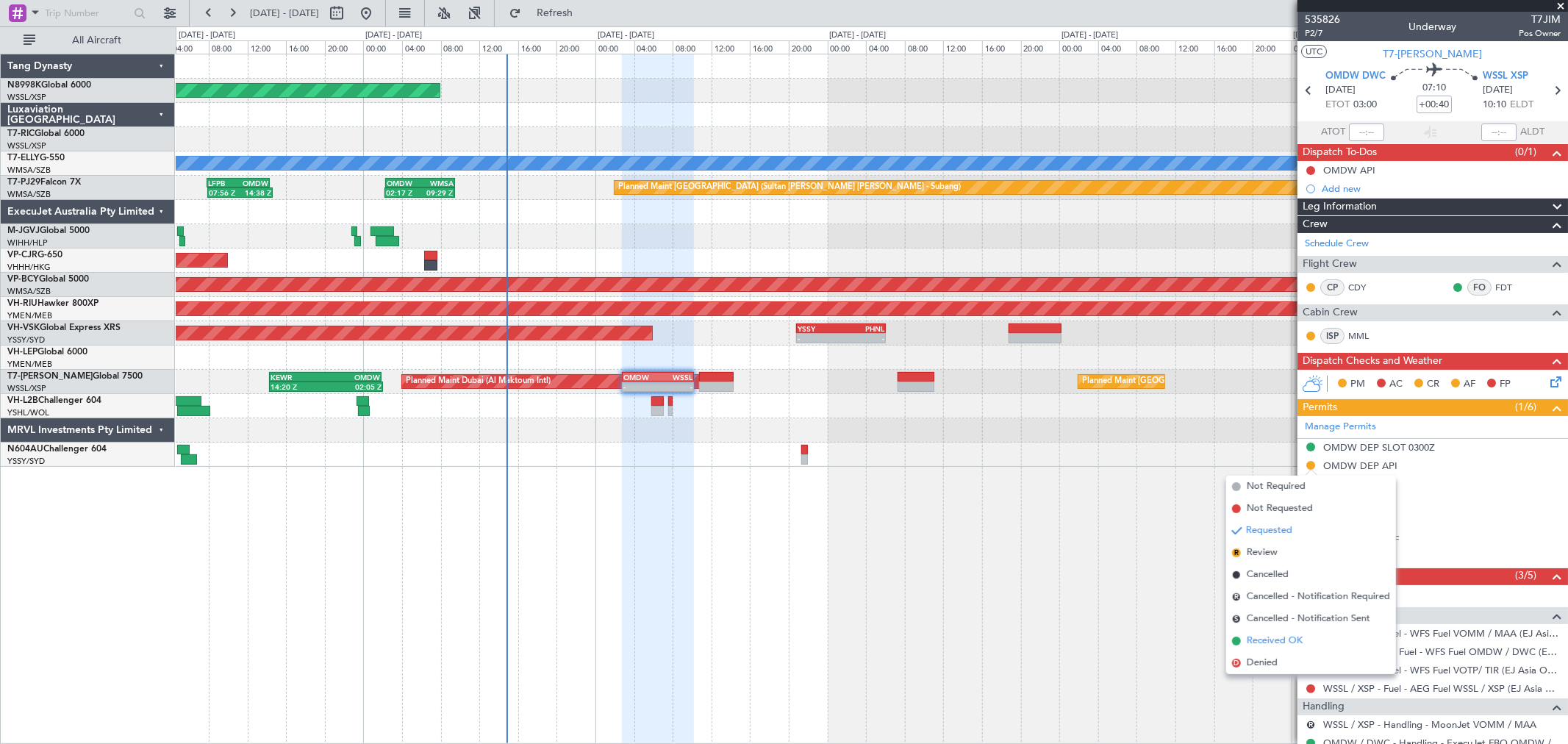
drag, startPoint x: 1272, startPoint y: 636, endPoint x: 1296, endPoint y: 610, distance: 35.4
click at [1273, 636] on span "Received OK" at bounding box center [1274, 641] width 56 height 15
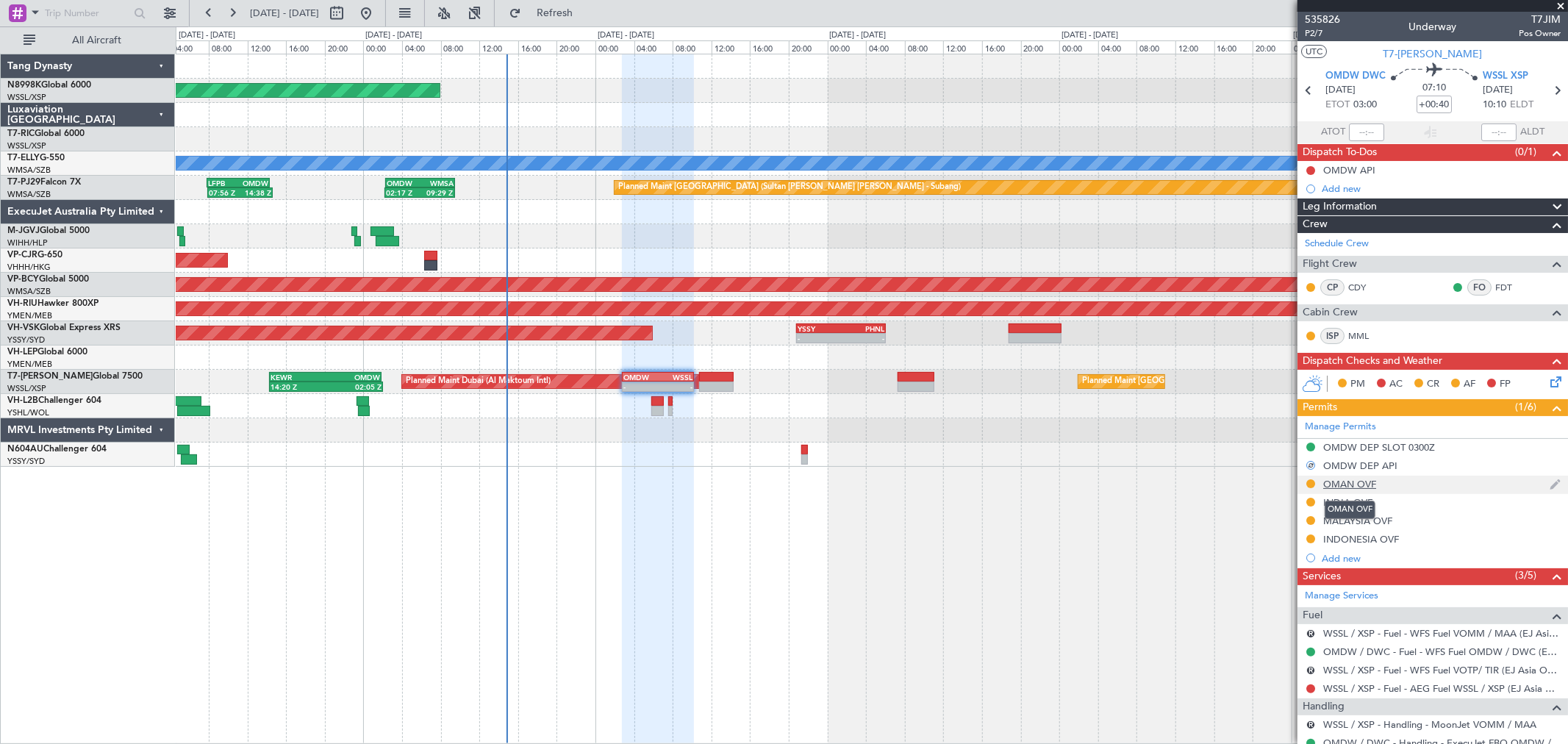
click at [1342, 485] on div "OMAN OVF" at bounding box center [1349, 484] width 53 height 13
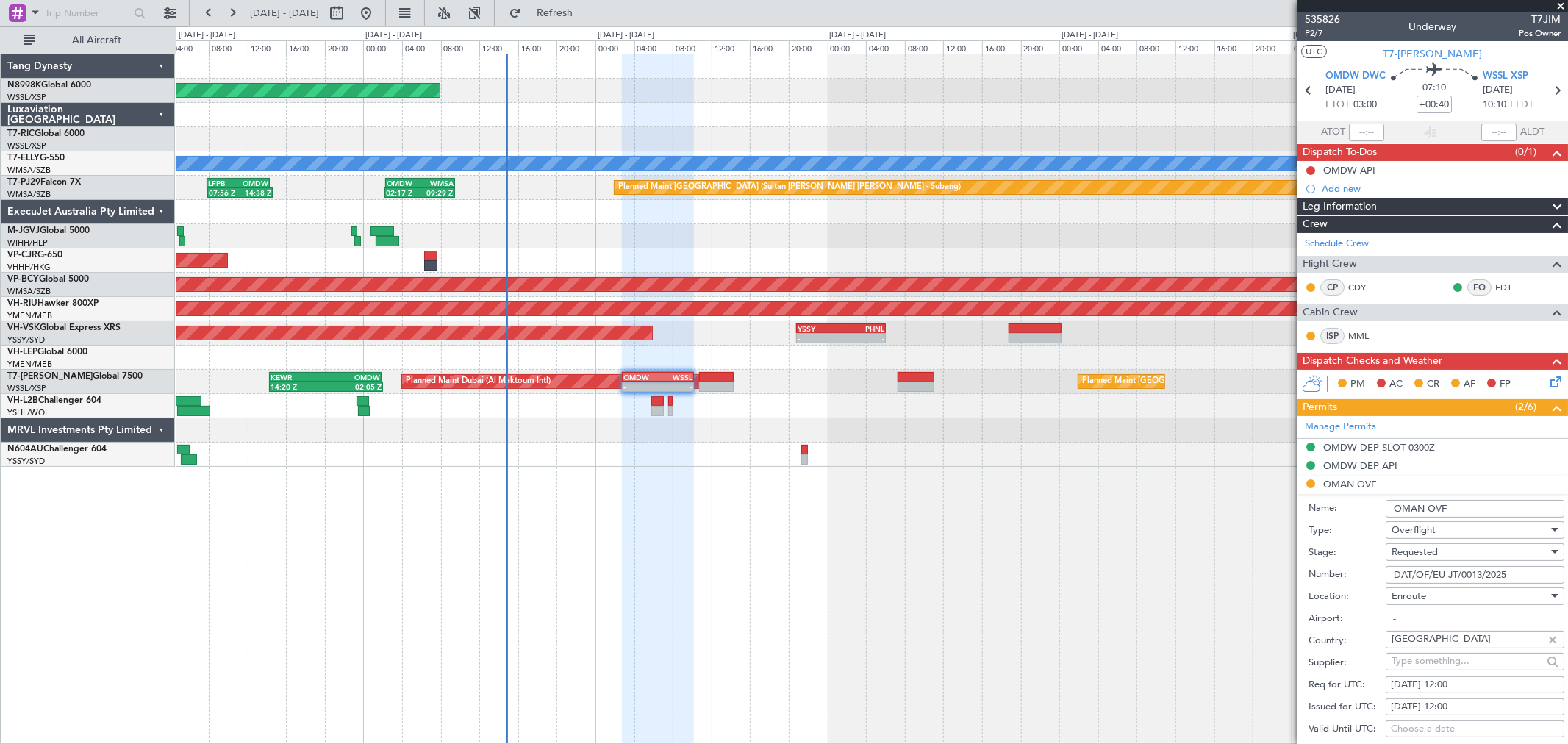
drag, startPoint x: 1525, startPoint y: 576, endPoint x: 1357, endPoint y: 574, distance: 168.0
click at [1357, 574] on div "Number: DAT/OF/EU JT/0013/2025" at bounding box center [1436, 575] width 256 height 22
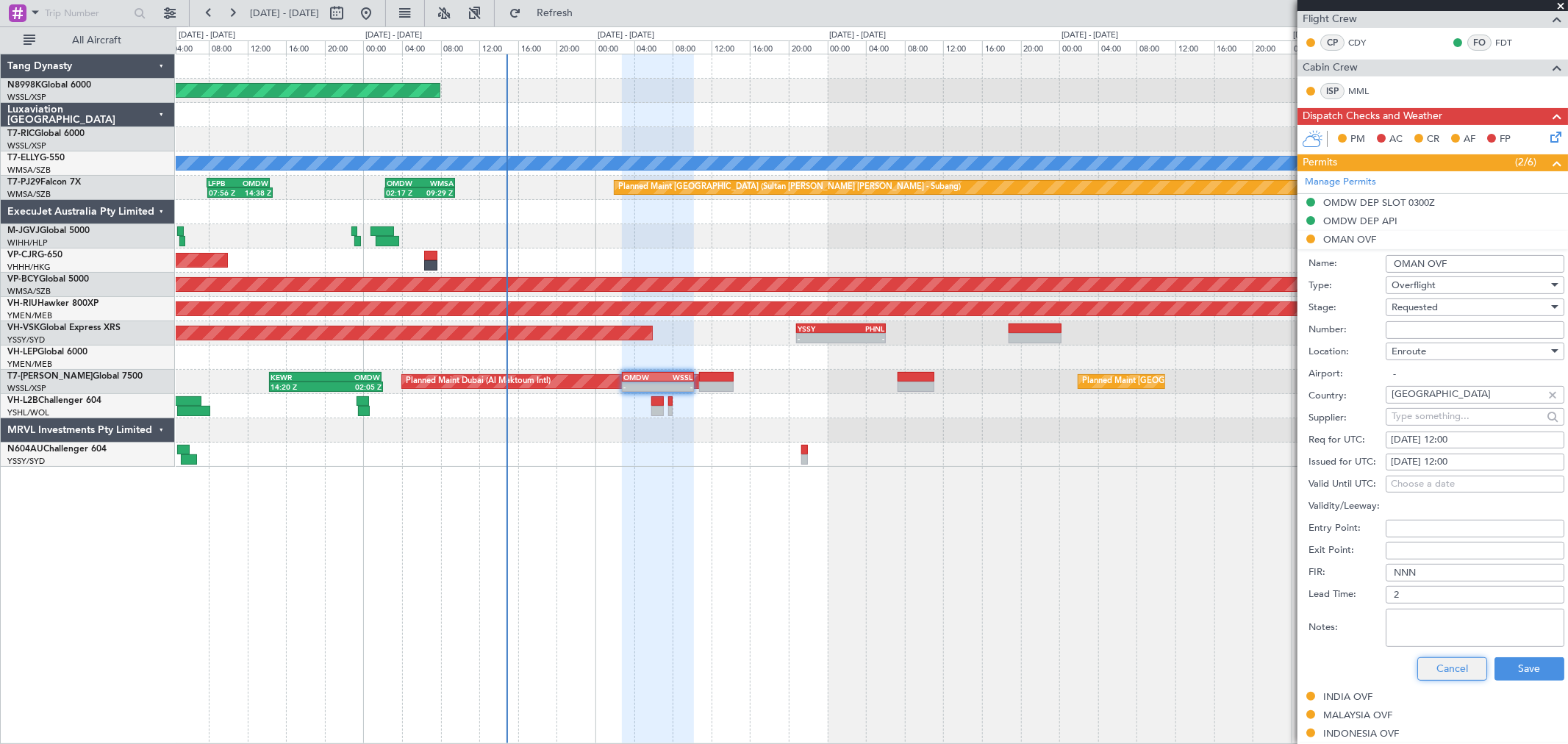
click at [1454, 662] on button "Cancel" at bounding box center [1452, 669] width 70 height 24
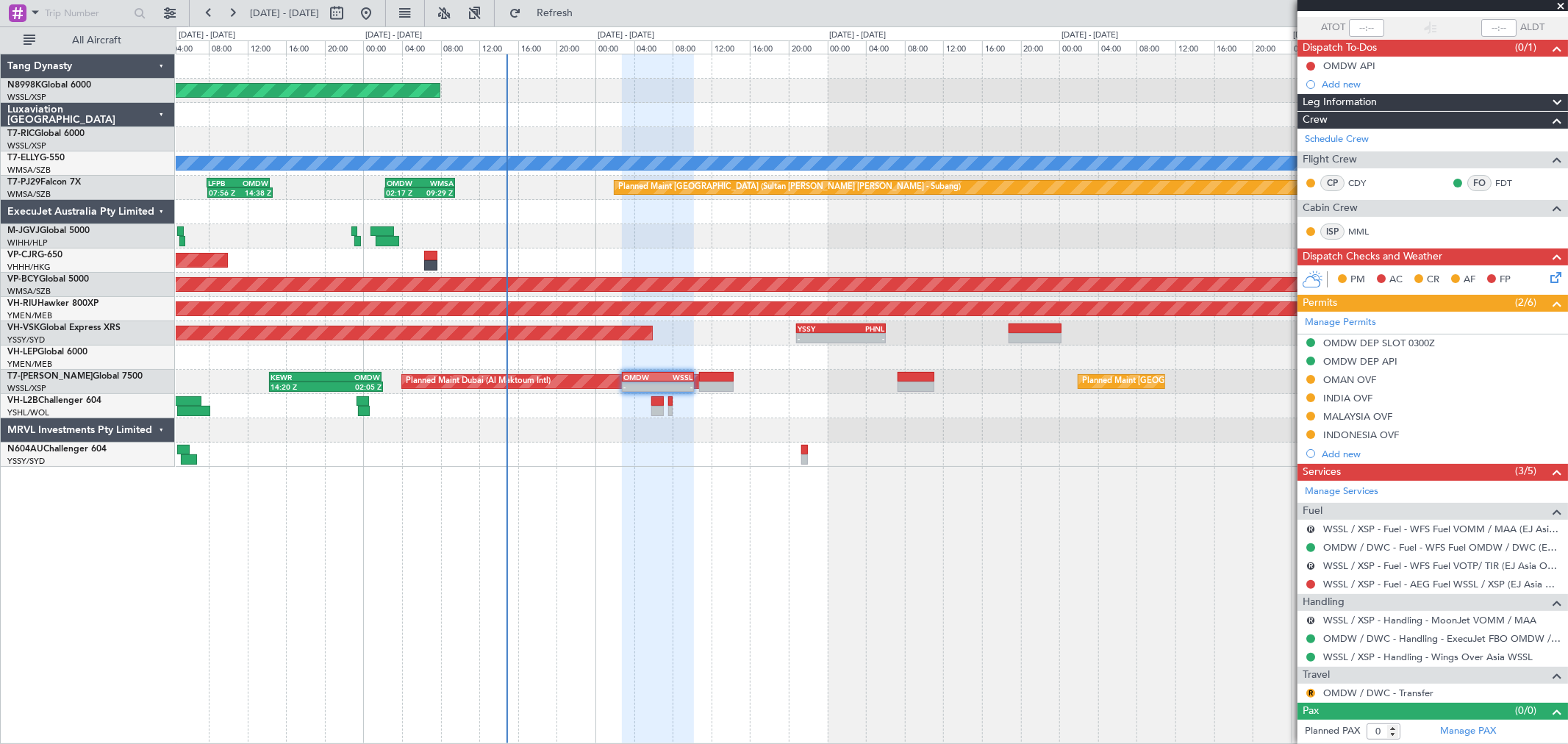
scroll to position [105, 0]
click at [1346, 378] on div "OMAN OVF" at bounding box center [1349, 379] width 53 height 13
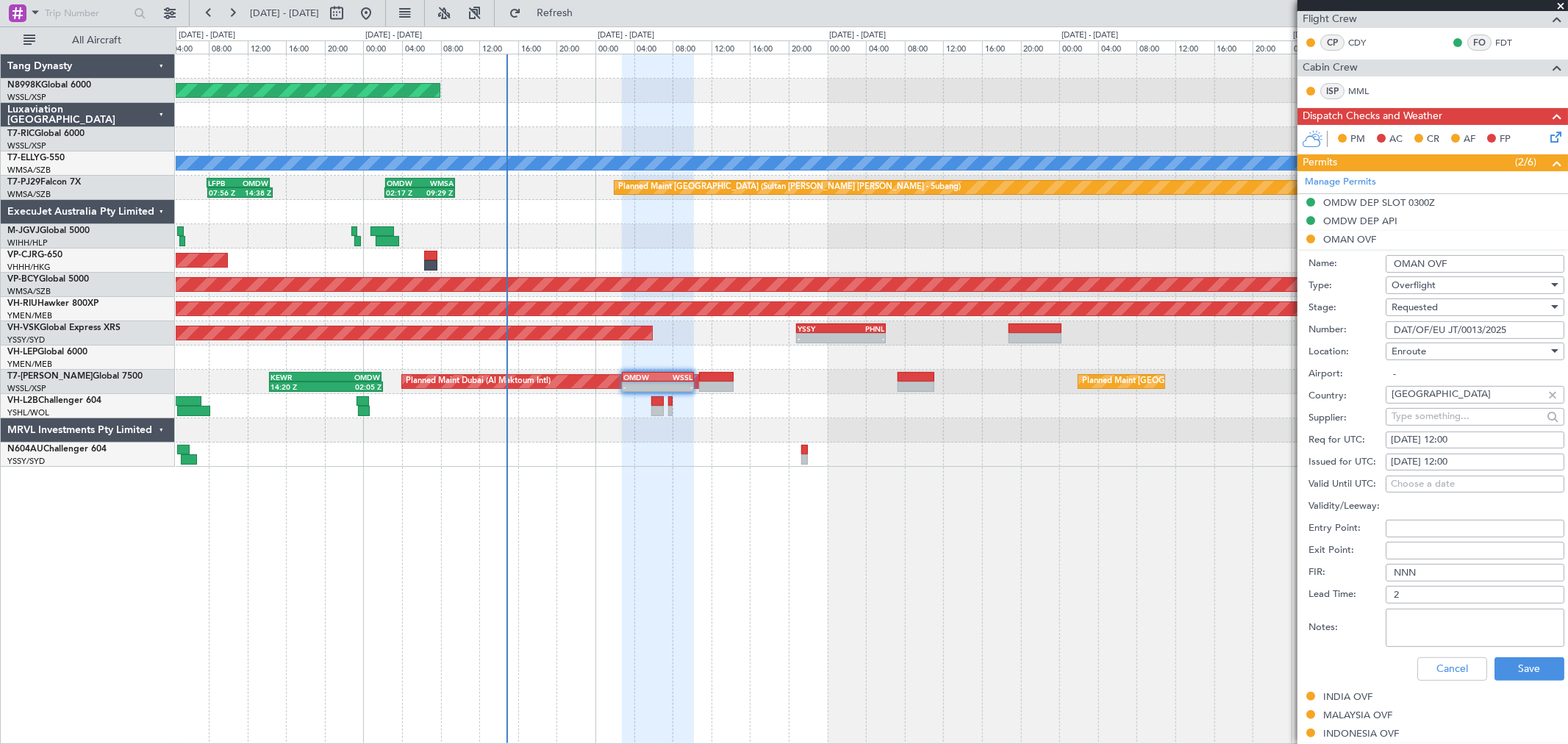
drag, startPoint x: 1515, startPoint y: 326, endPoint x: 1384, endPoint y: 331, distance: 131.1
click at [1384, 331] on div "Number: DAT/OF/EU JT/0013/2025" at bounding box center [1436, 330] width 256 height 22
click at [1515, 670] on button "Save" at bounding box center [1529, 669] width 70 height 24
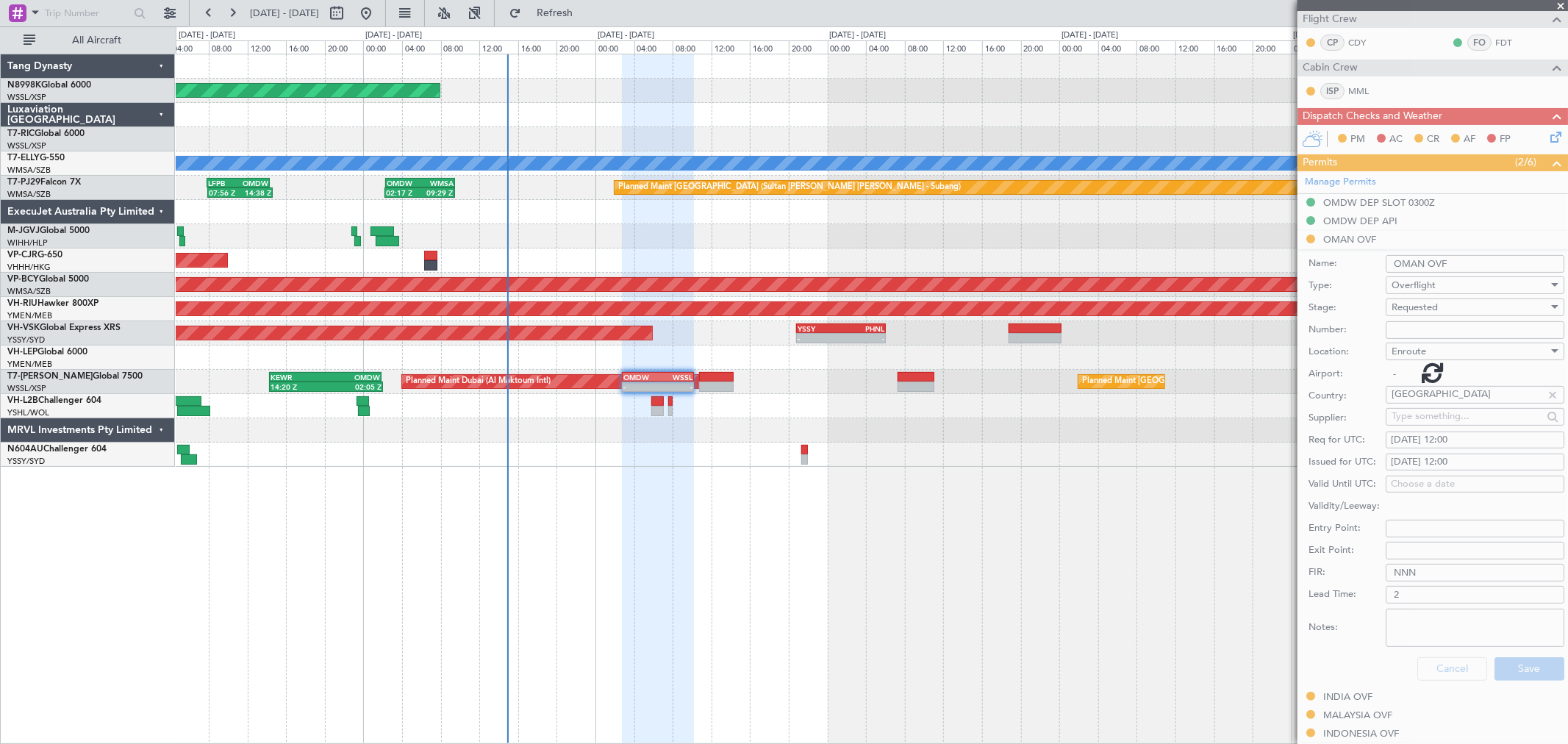
scroll to position [105, 0]
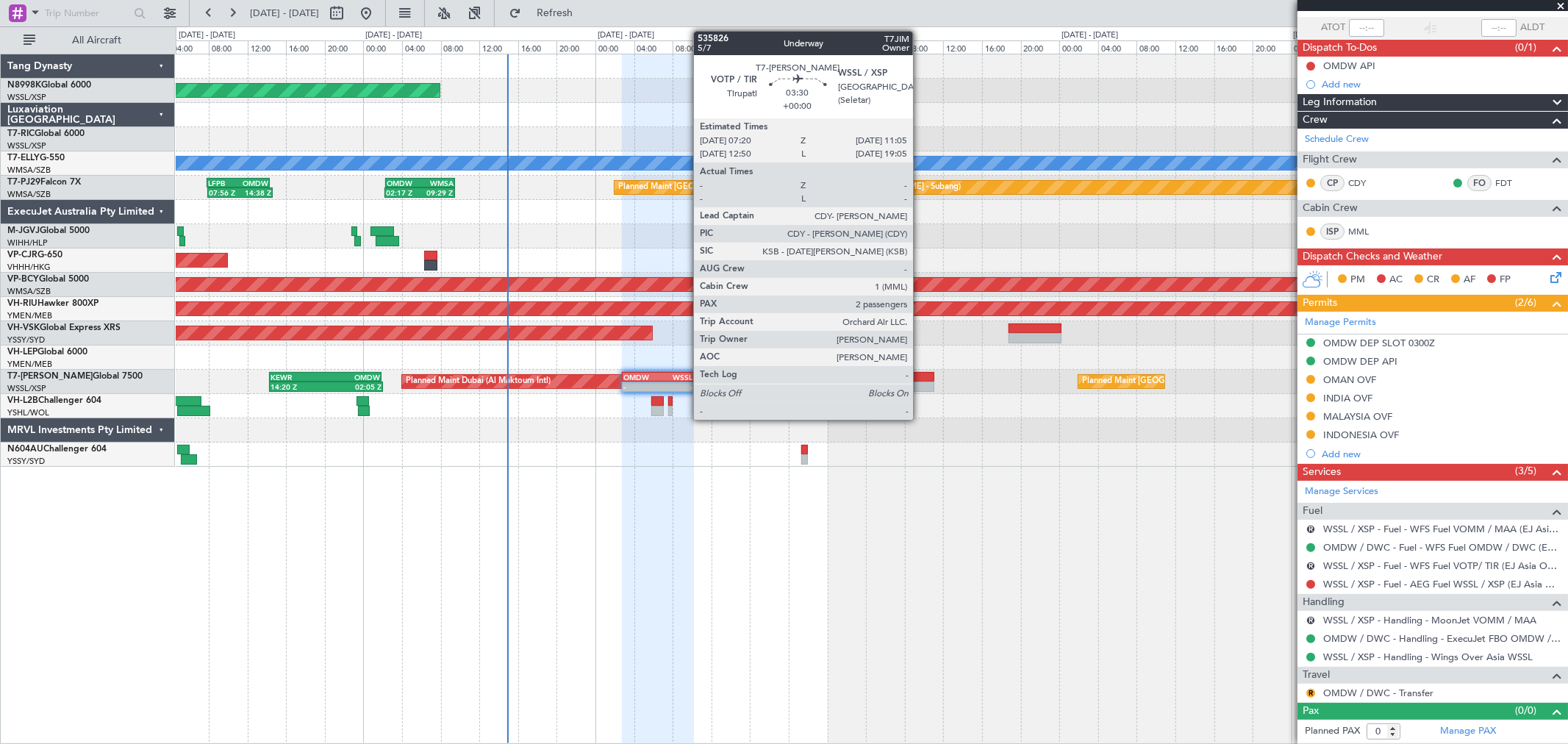
click at [920, 381] on div at bounding box center [916, 386] width 37 height 10
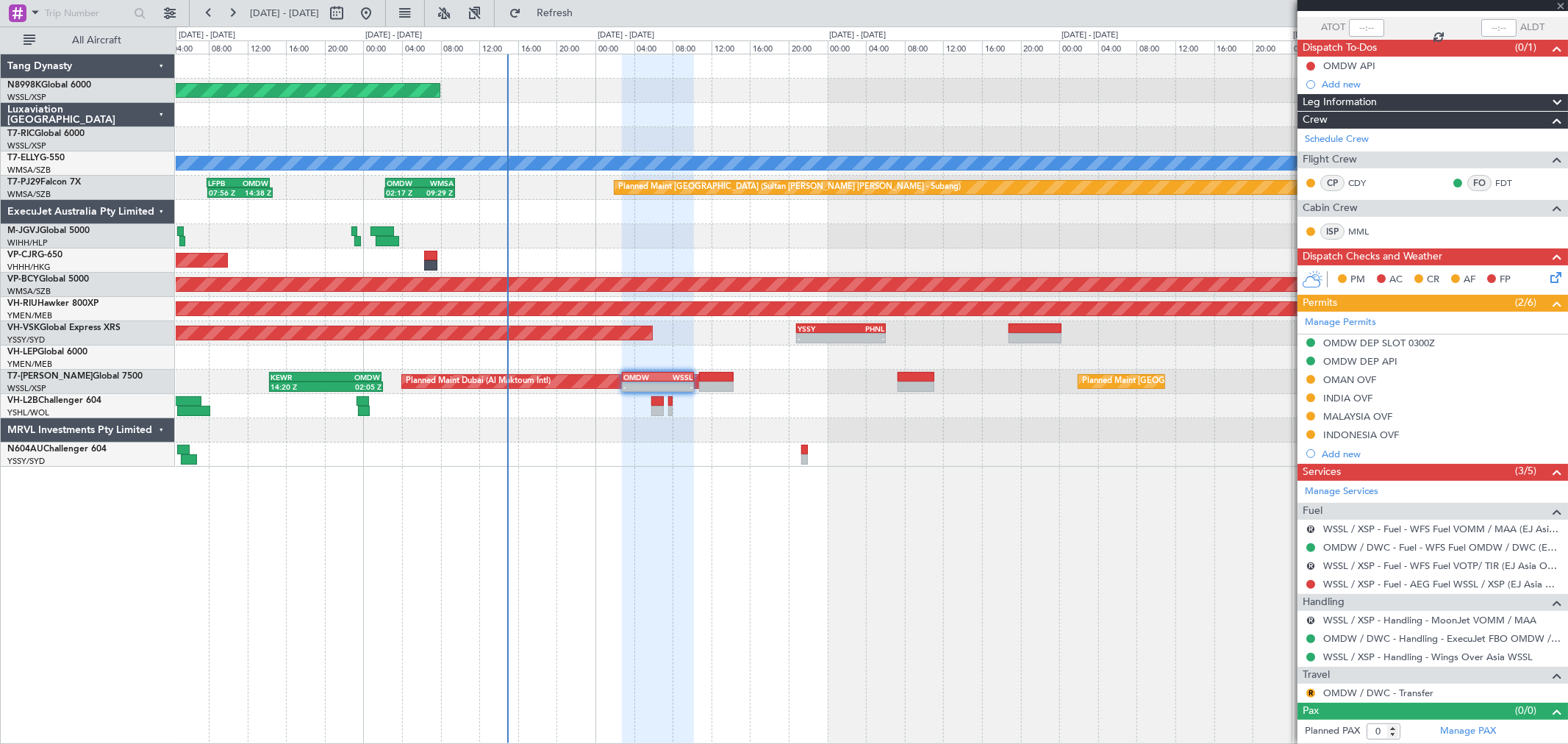
type input "2"
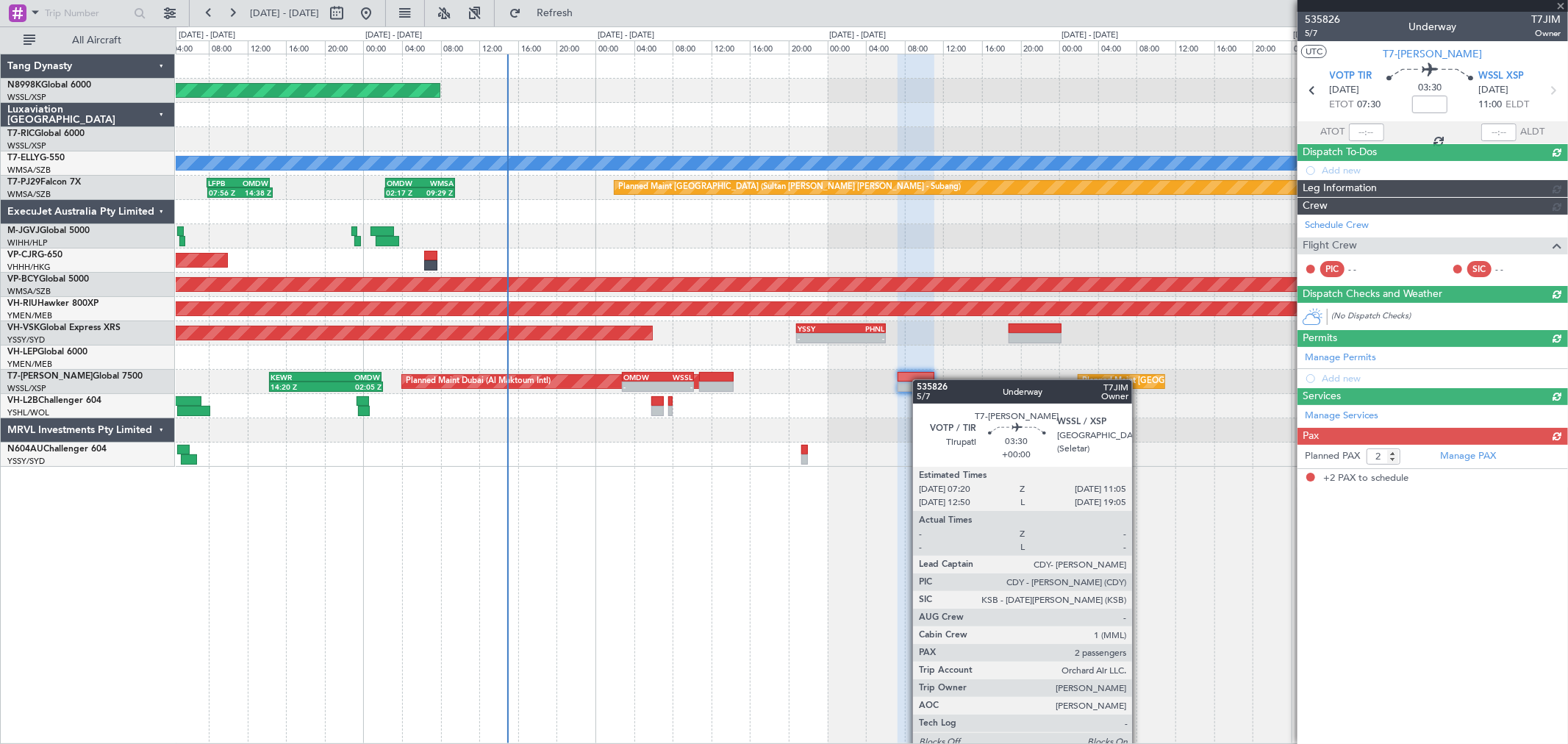
scroll to position [0, 0]
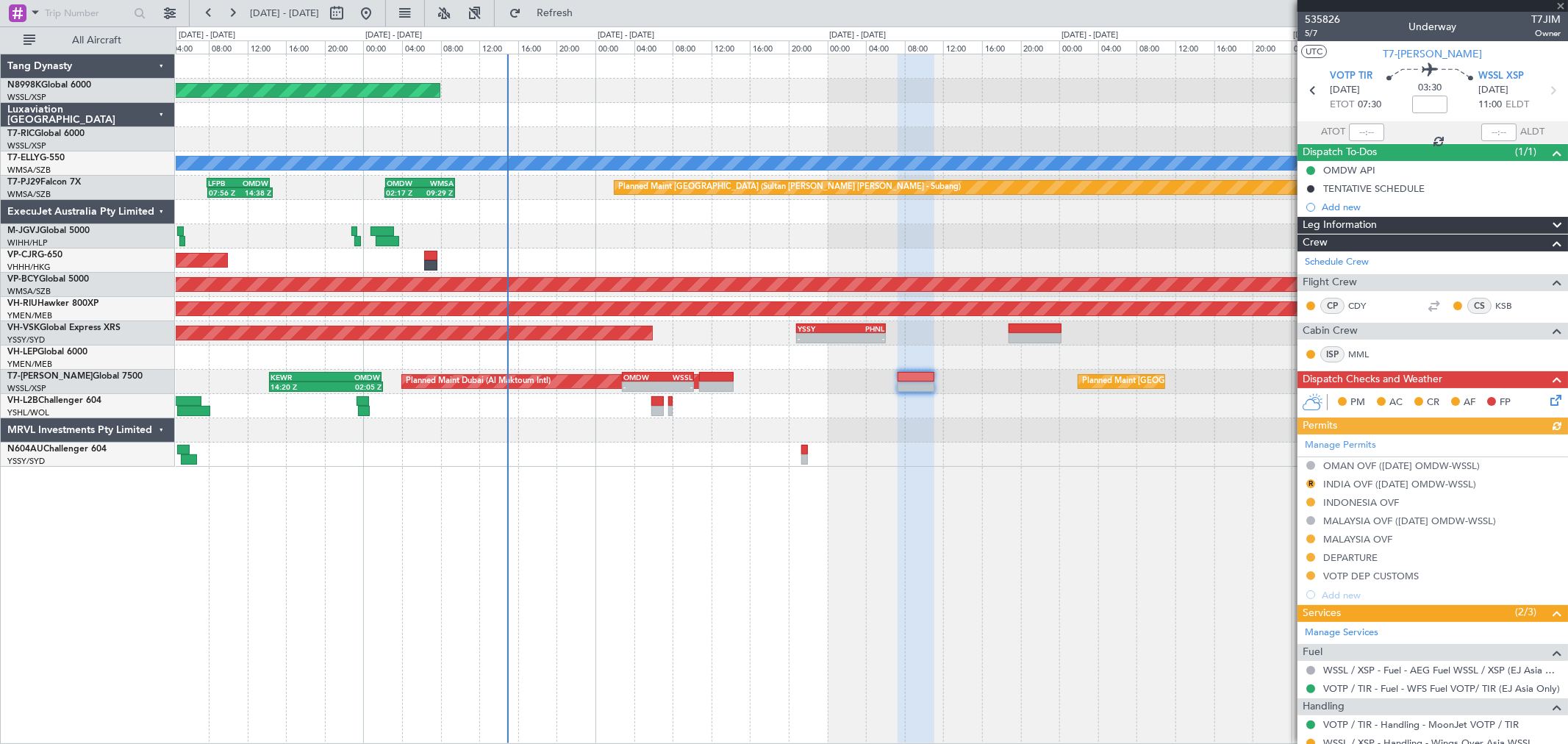
click at [1369, 464] on div "Manage Permits OMAN OVF (12SEP OMDW-WSSL) R INDIA OVF (12SEP OMDW-WSSL) INDONES…" at bounding box center [1433, 519] width 271 height 170
click at [1350, 461] on div "OMAN OVF ([DATE] OMDW-WSSL)" at bounding box center [1401, 465] width 157 height 13
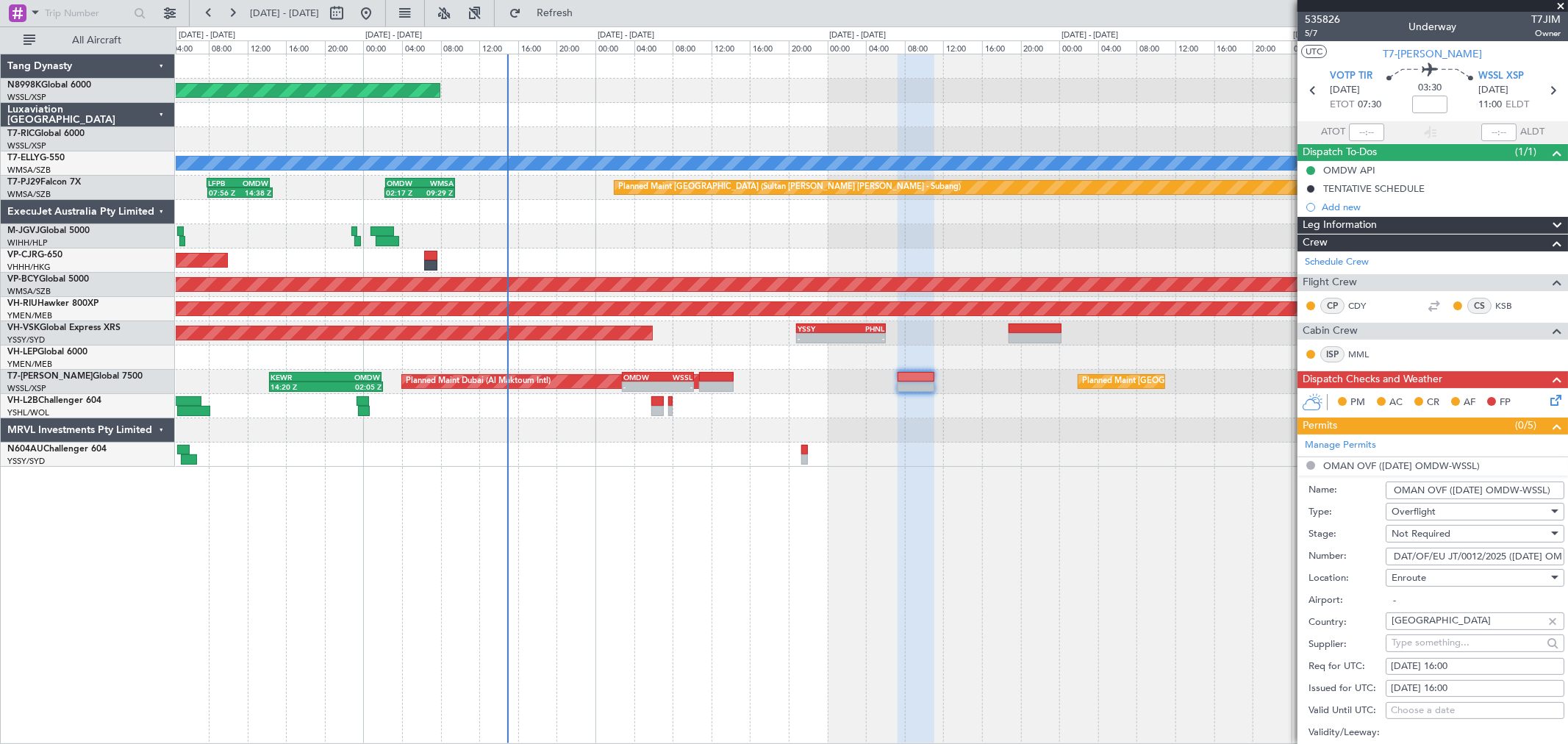
drag, startPoint x: 1391, startPoint y: 555, endPoint x: 1508, endPoint y: 554, distance: 117.0
click at [1508, 554] on input "DAT/OF/EU JT/0012/2025 (12 SEP OMDW-WSSL)" at bounding box center [1474, 556] width 179 height 18
type input "(12 SEP OMDW-WSSL)"
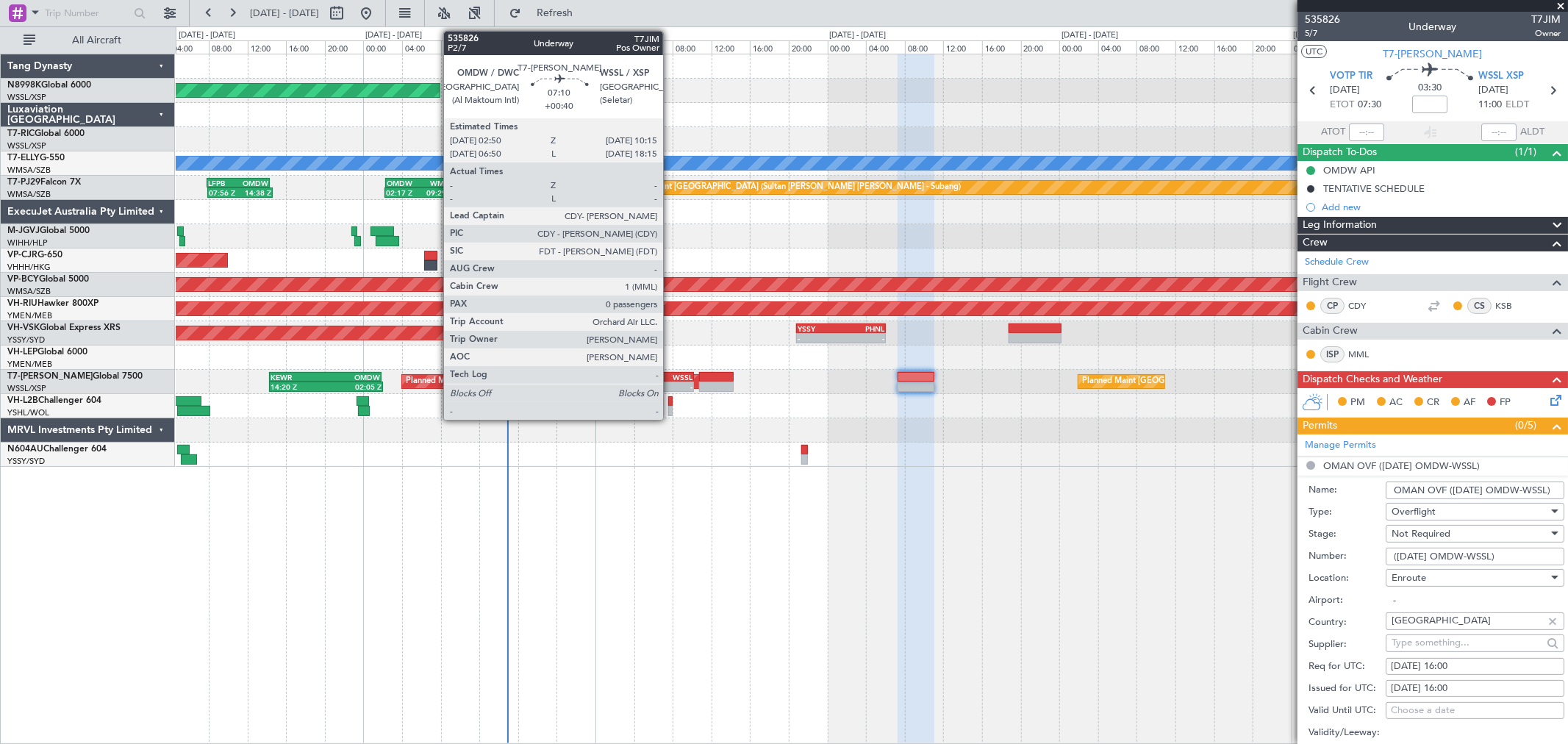
click at [669, 379] on div "WSSL" at bounding box center [675, 377] width 35 height 9
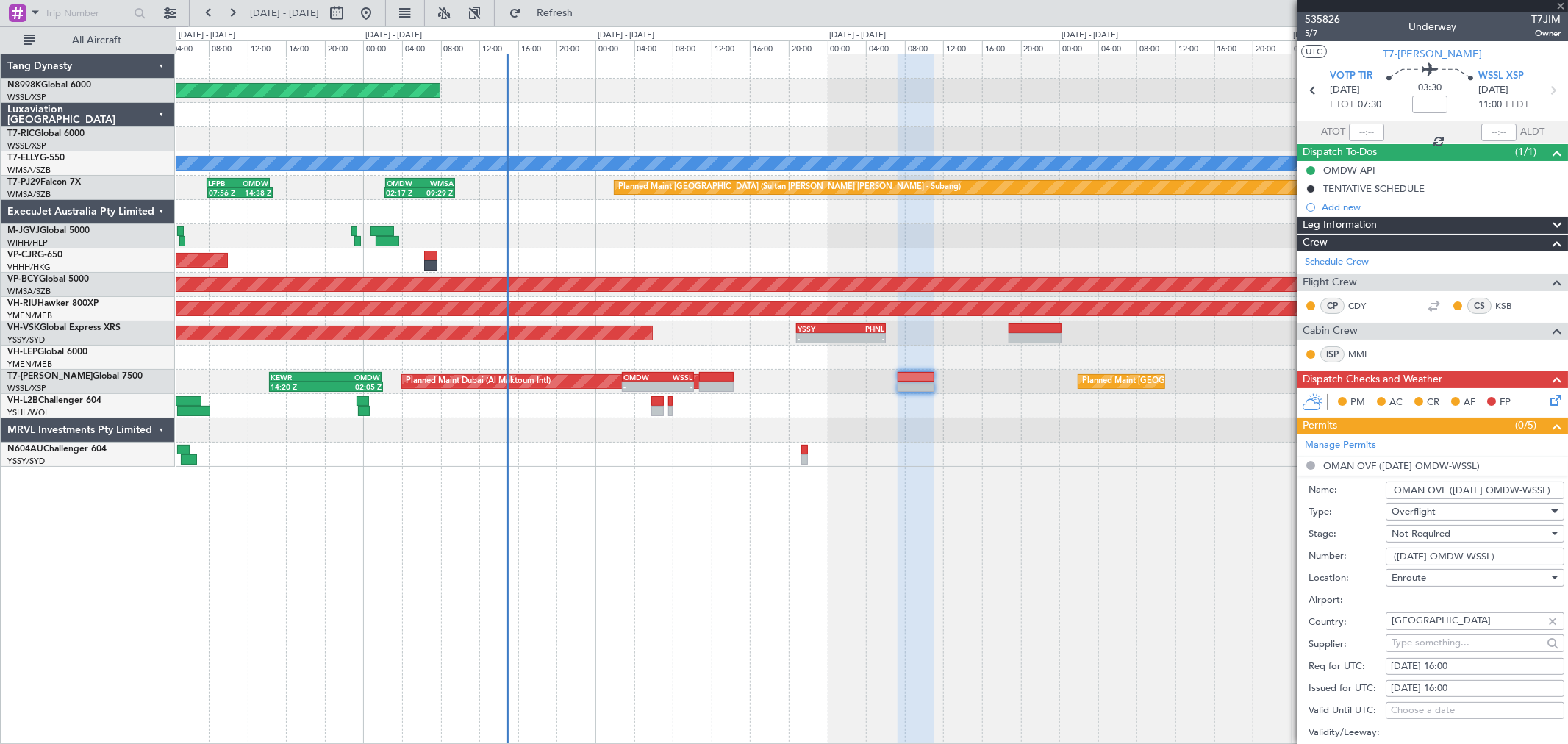
type input "+00:40"
type input "0"
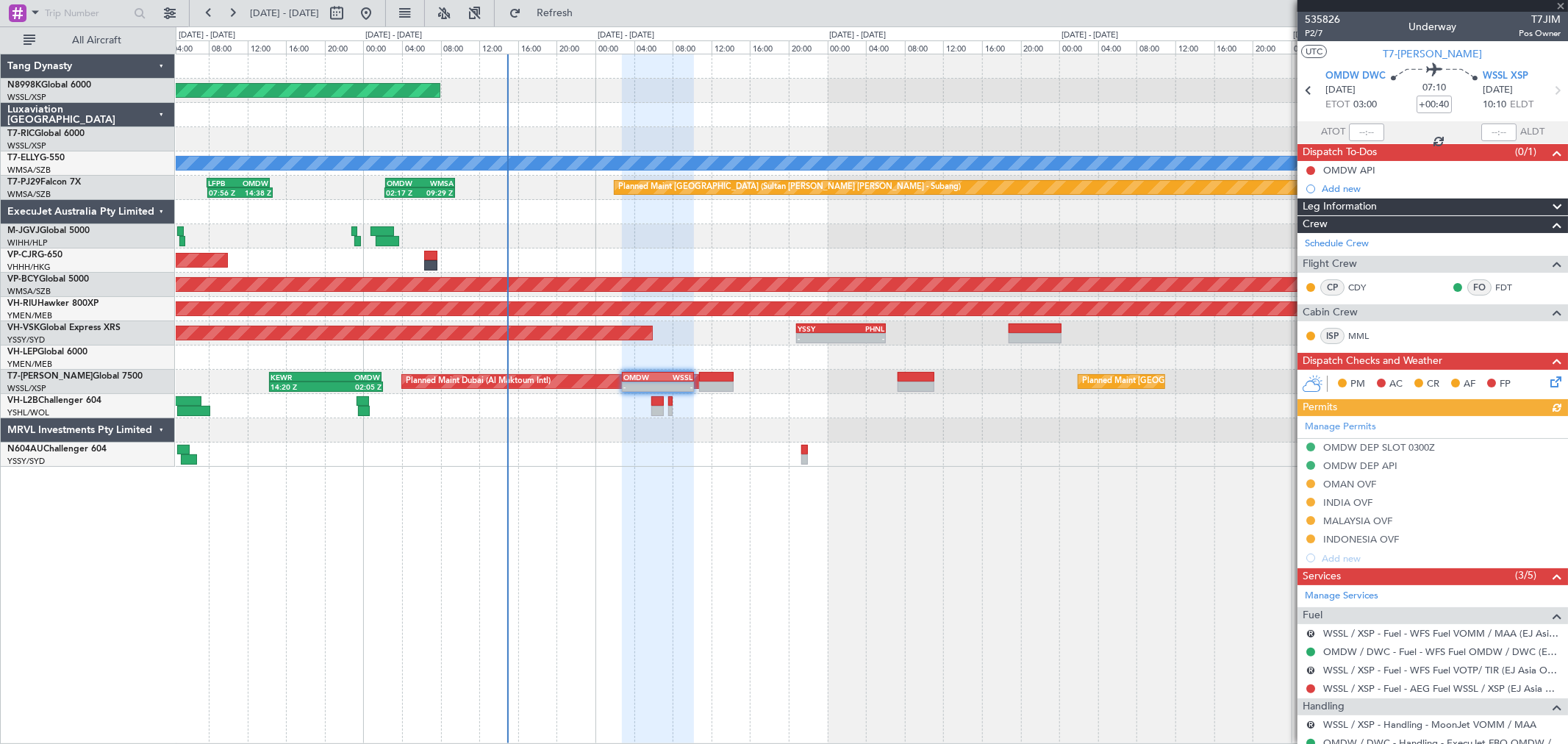
click at [1339, 484] on div "Manage Permits OMDW DEP SLOT 0300Z OMDW DEP API OMAN OVF INDIA OVF MALAYSIA OVF…" at bounding box center [1433, 492] width 271 height 151
click at [1335, 485] on div "Manage Permits OMDW DEP SLOT 0300Z OMDW DEP API OMAN OVF INDIA OVF MALAYSIA OVF…" at bounding box center [1433, 492] width 271 height 151
click at [1339, 484] on div "OMAN OVF" at bounding box center [1349, 484] width 53 height 13
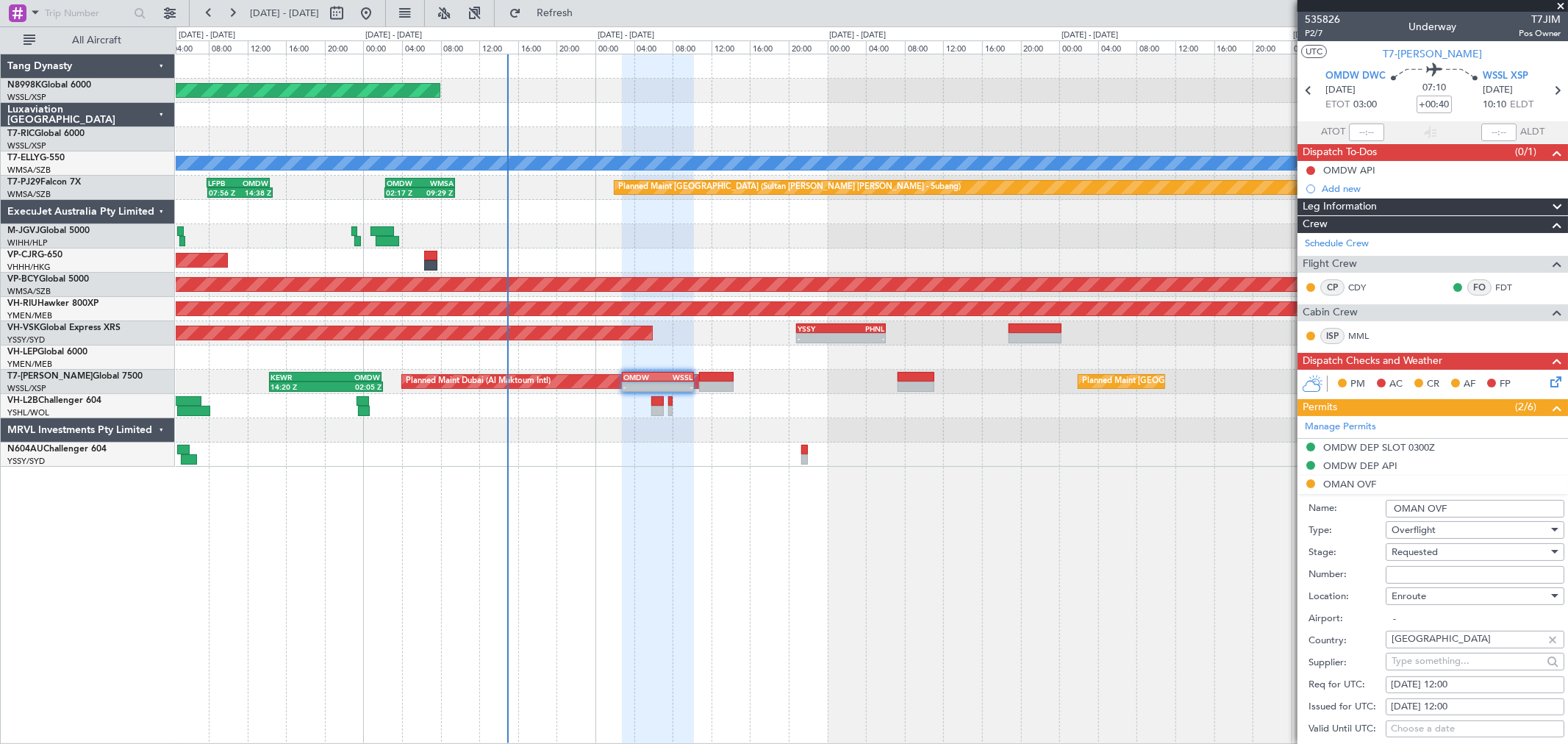
click at [1412, 571] on input "Number:" at bounding box center [1474, 575] width 179 height 18
paste input "DAT/OF/EU JT/0012/2025"
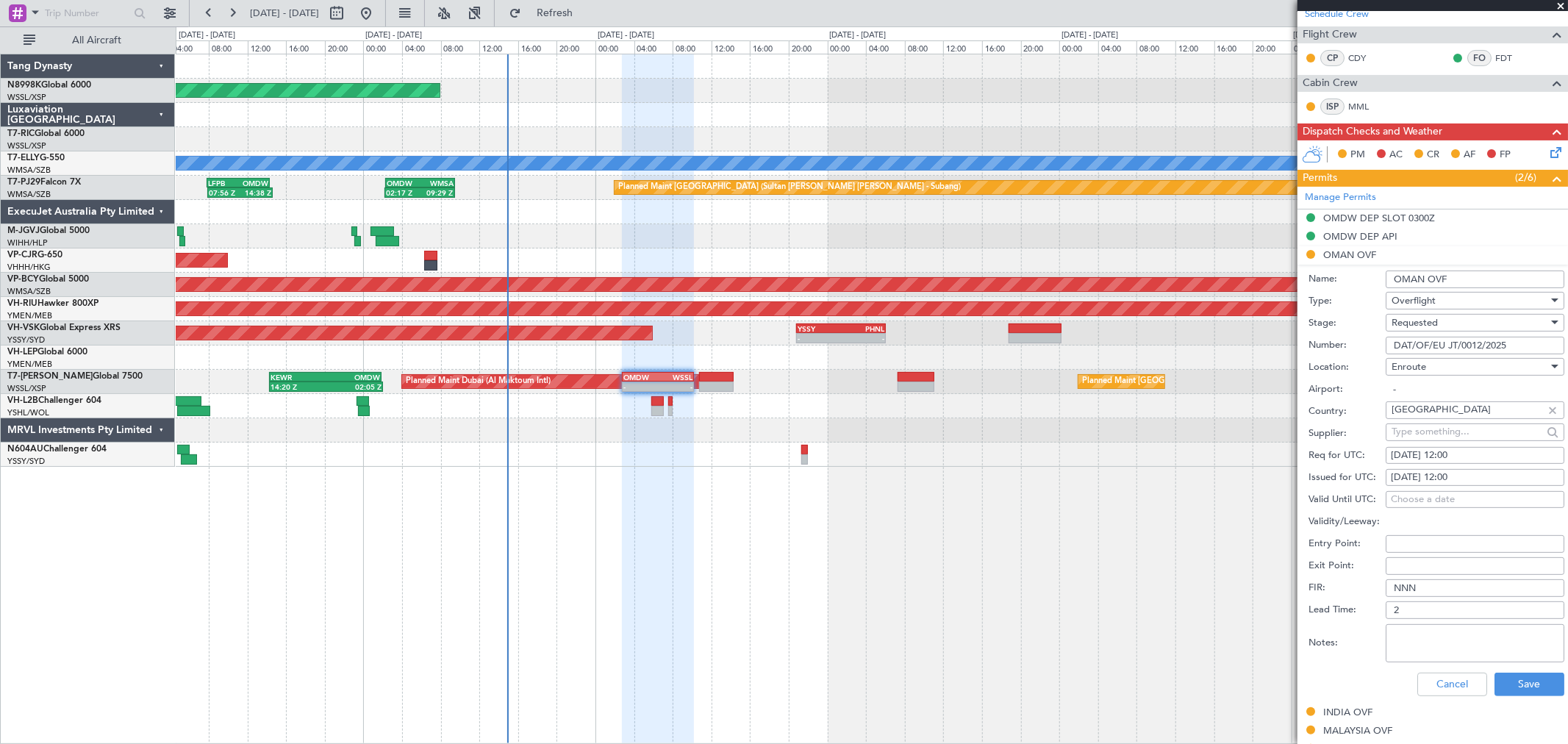
scroll to position [245, 0]
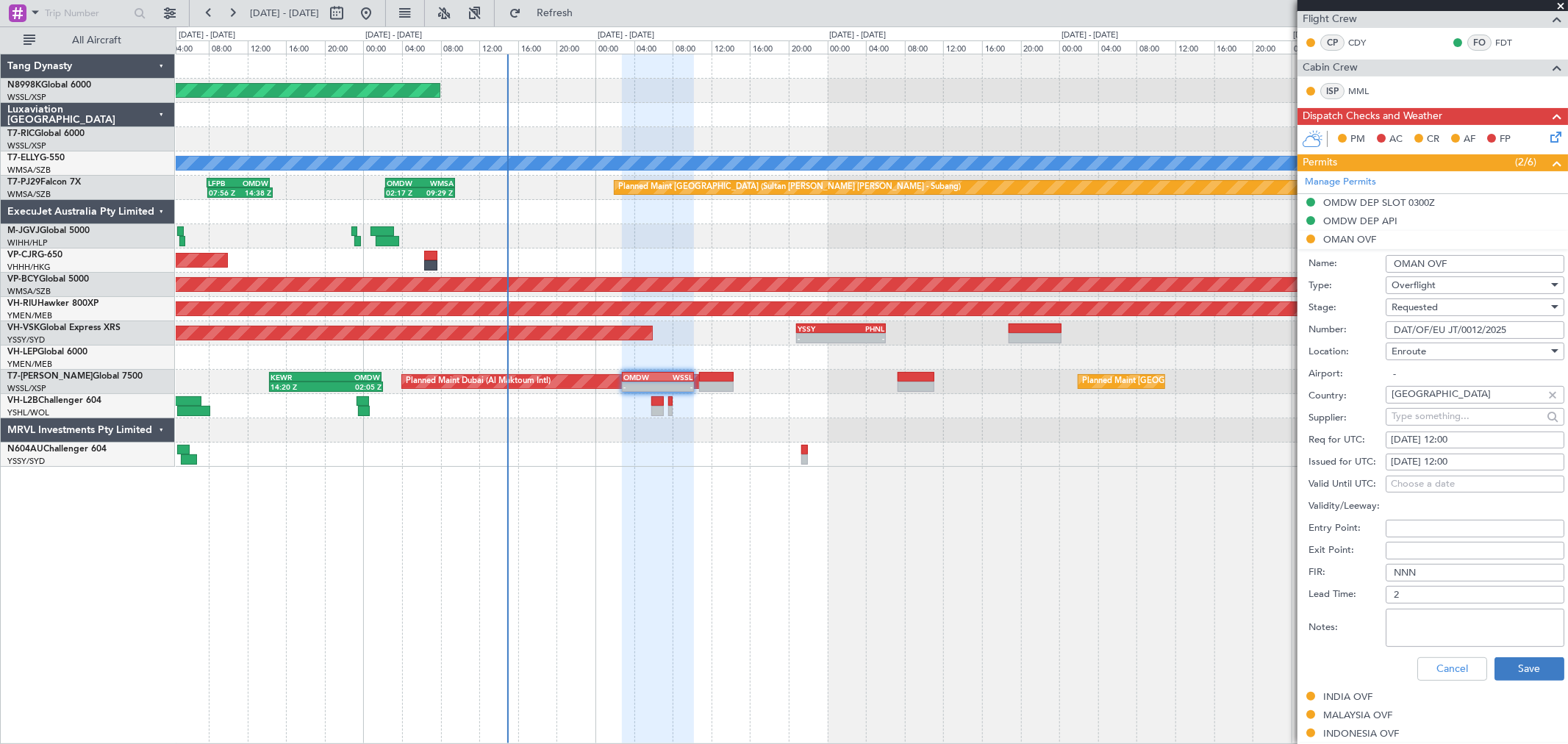
type input "DAT/OF/EU JT/0012/2025"
click at [1518, 674] on button "Save" at bounding box center [1529, 669] width 70 height 24
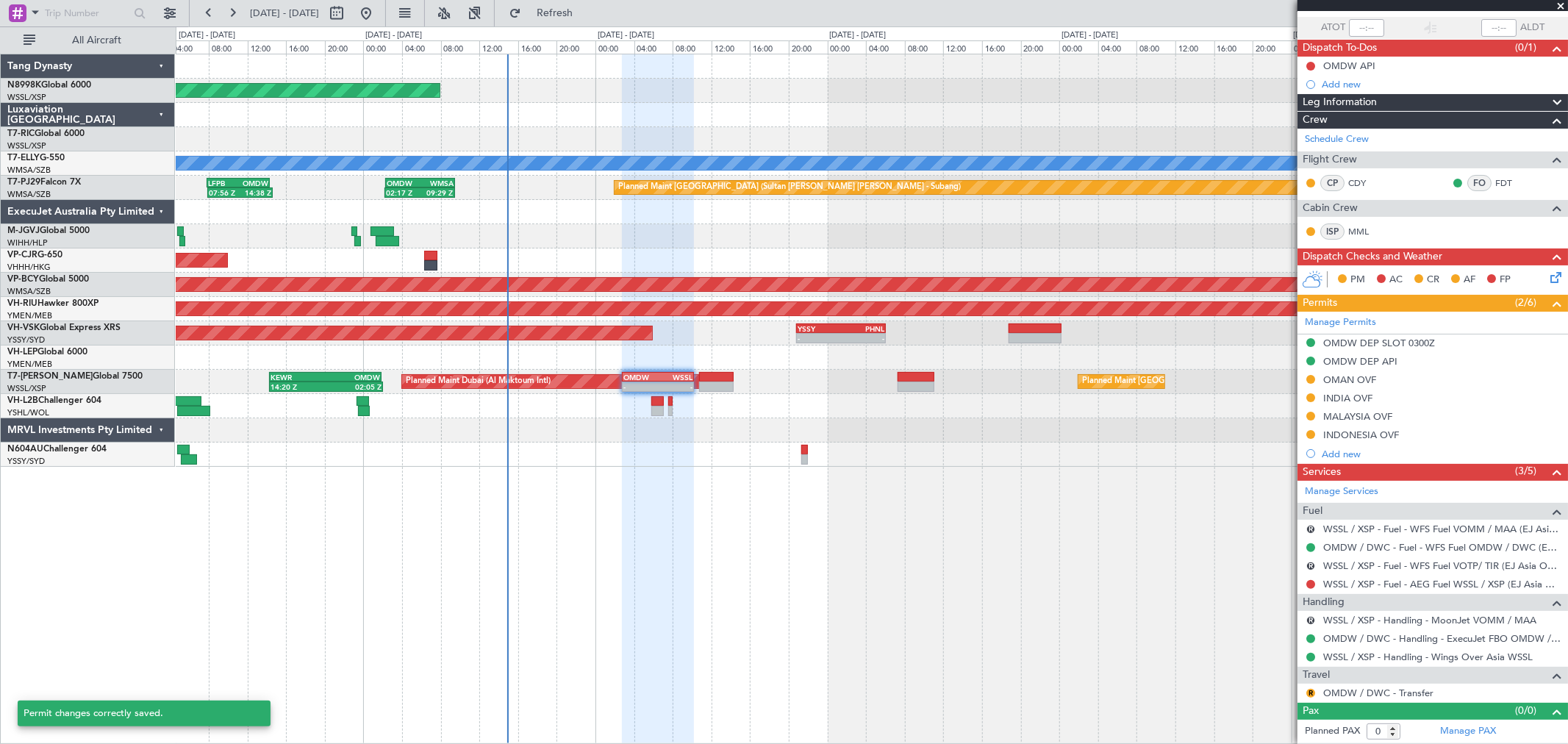
scroll to position [105, 0]
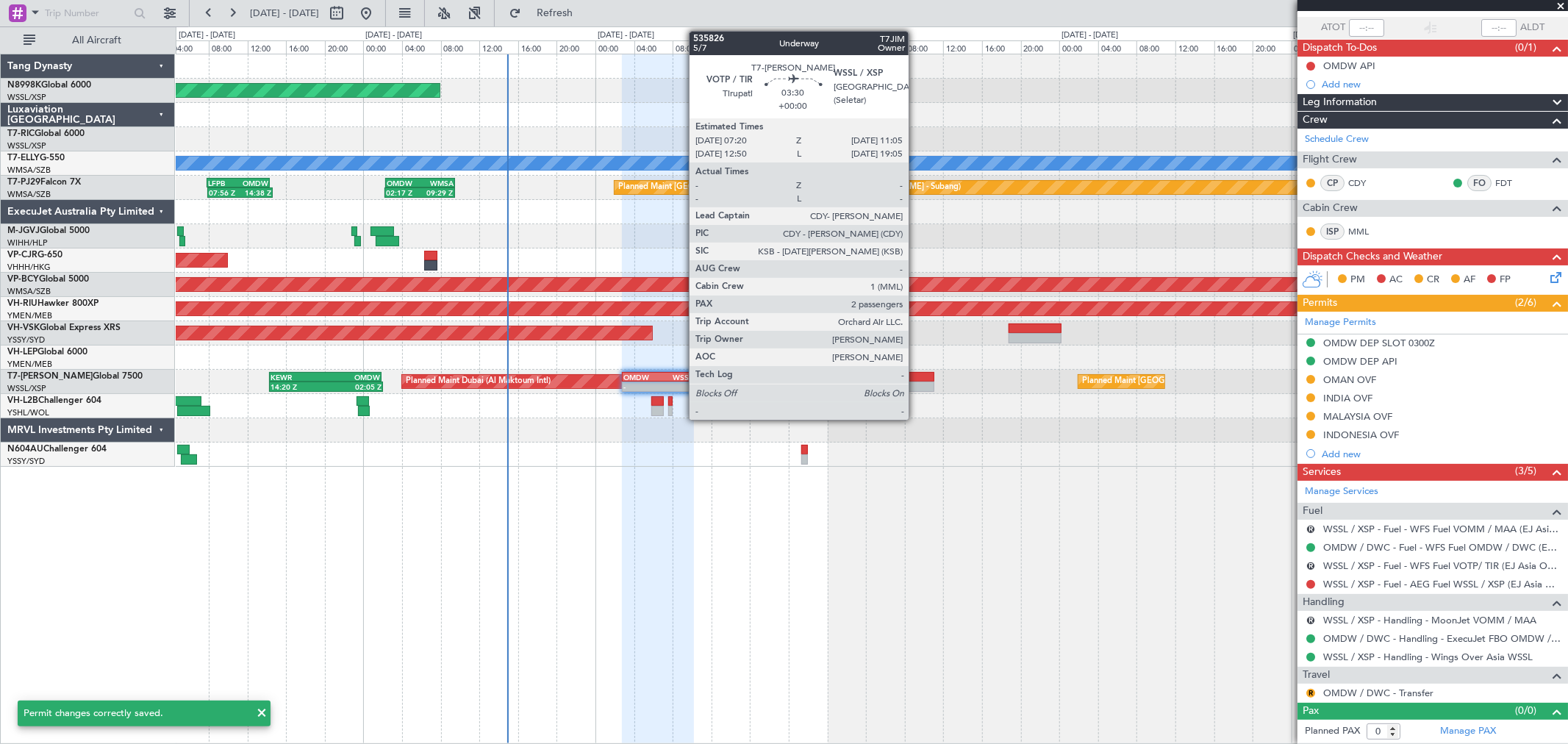
click at [916, 380] on div at bounding box center [916, 377] width 37 height 10
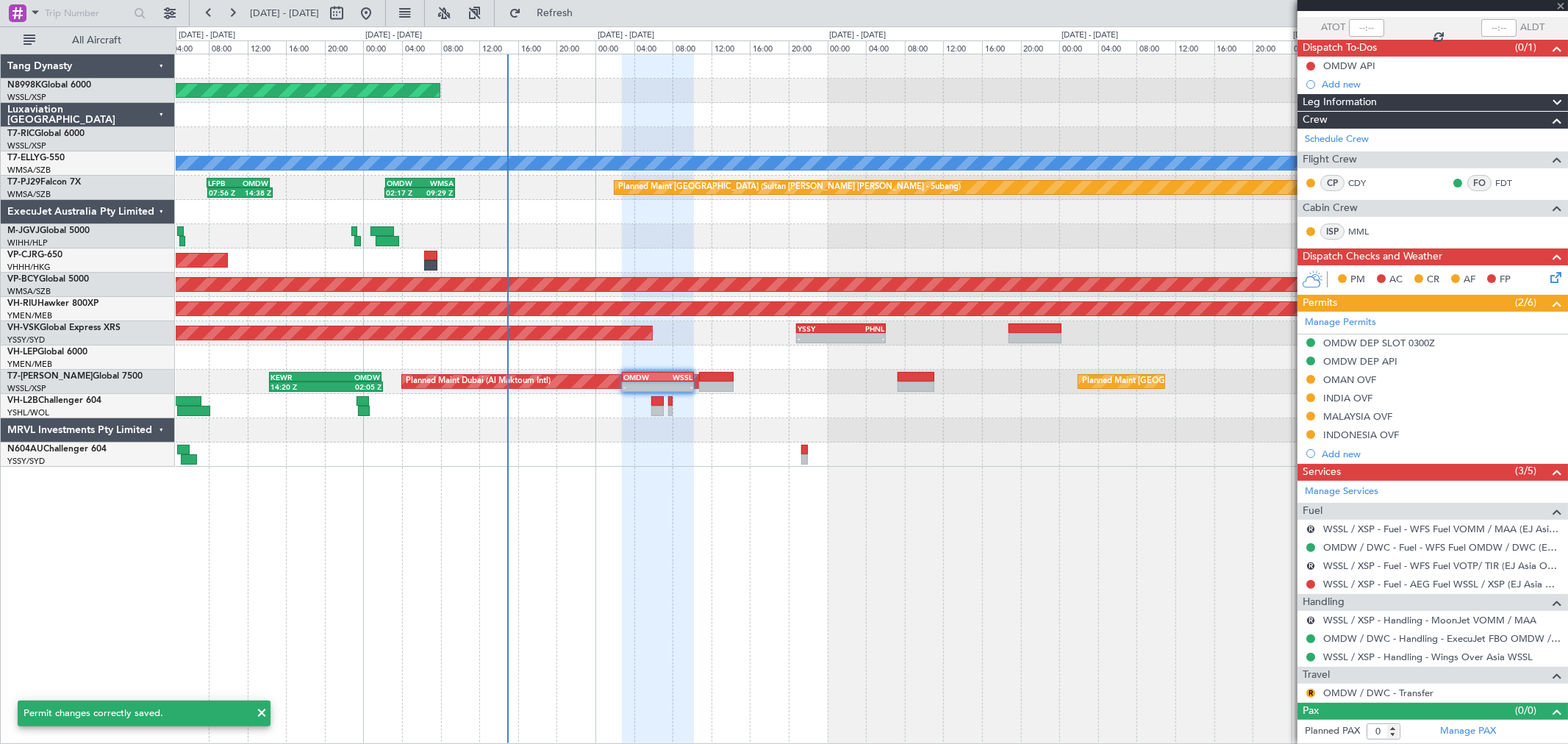
type input "2"
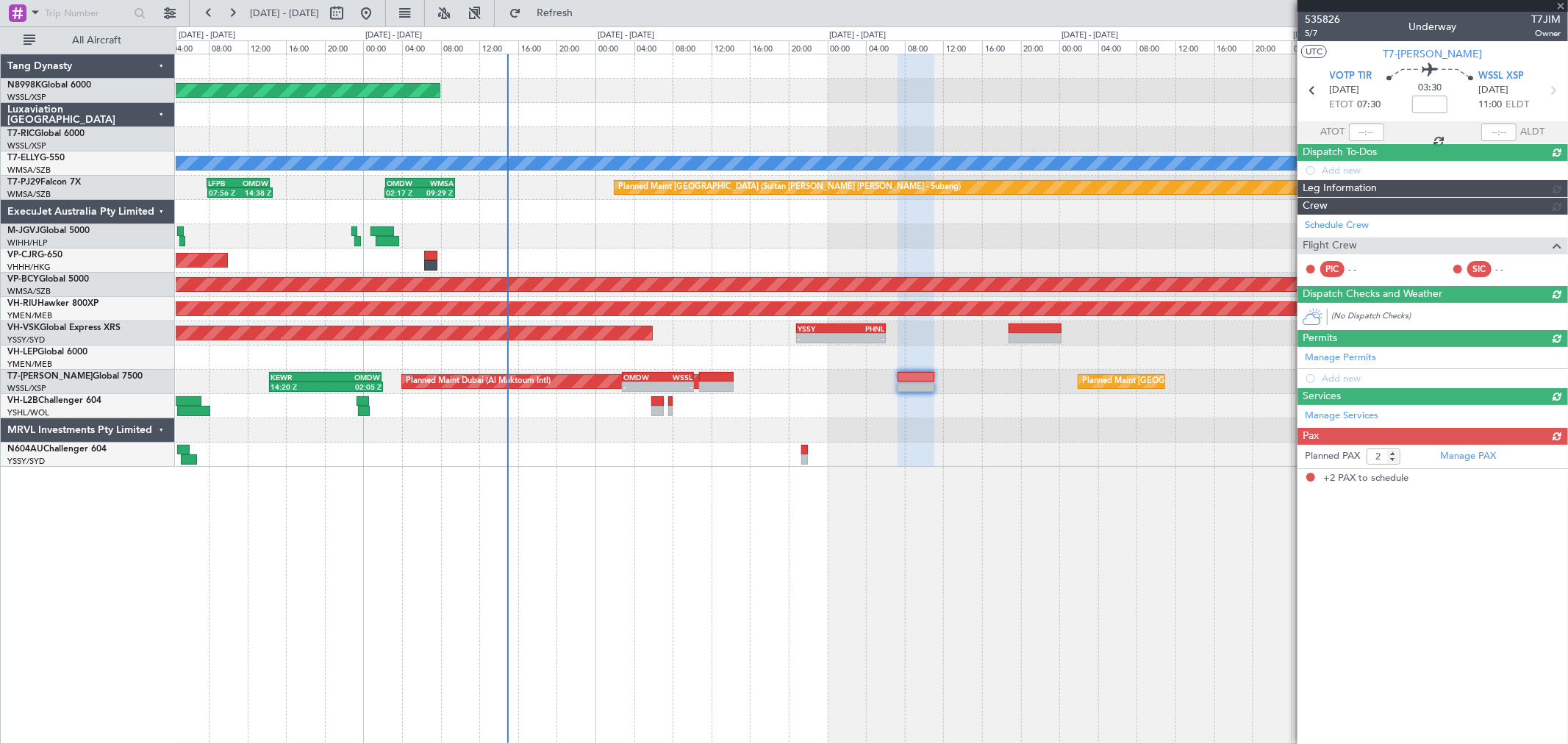
scroll to position [0, 0]
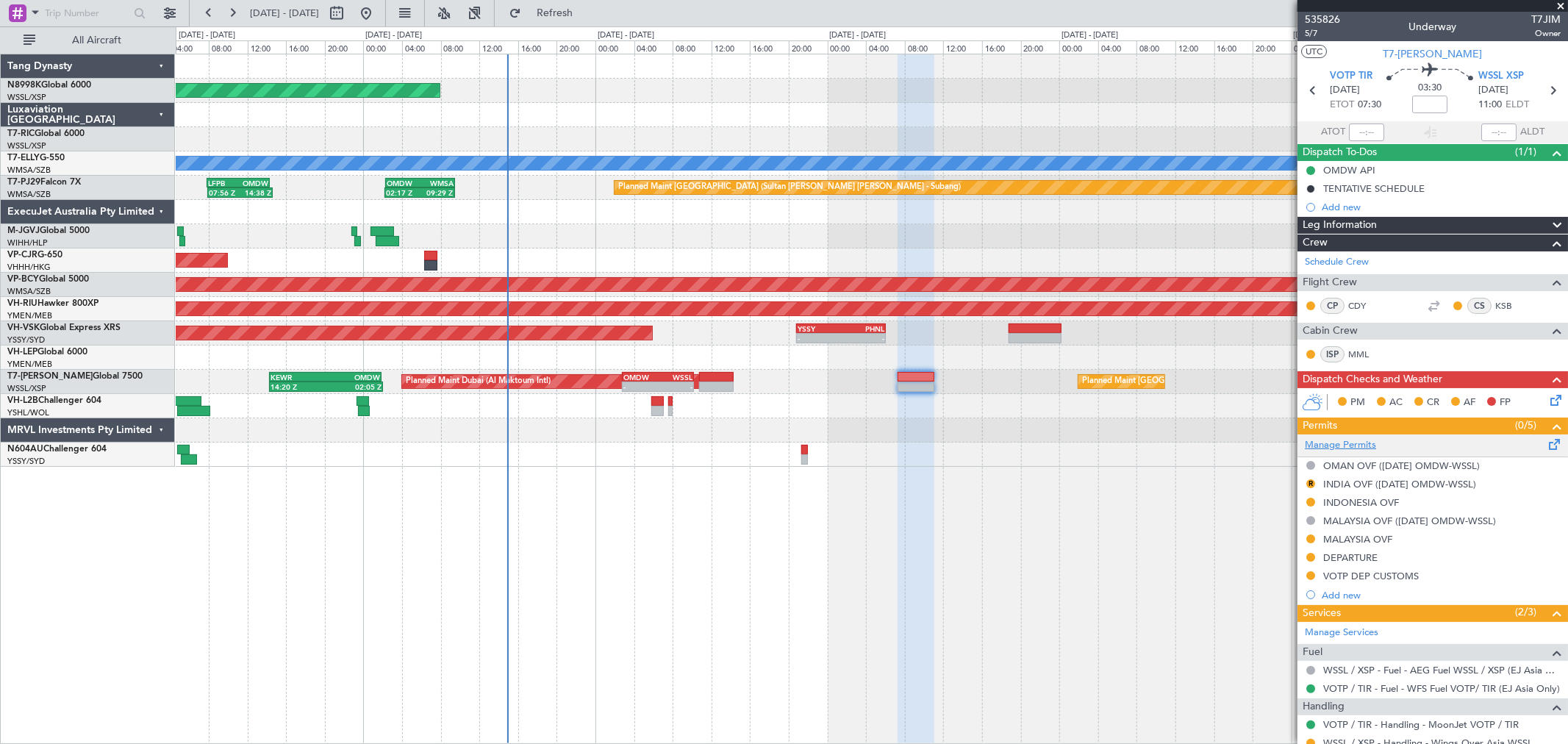
click at [1347, 444] on link "Manage Permits" at bounding box center [1341, 445] width 71 height 15
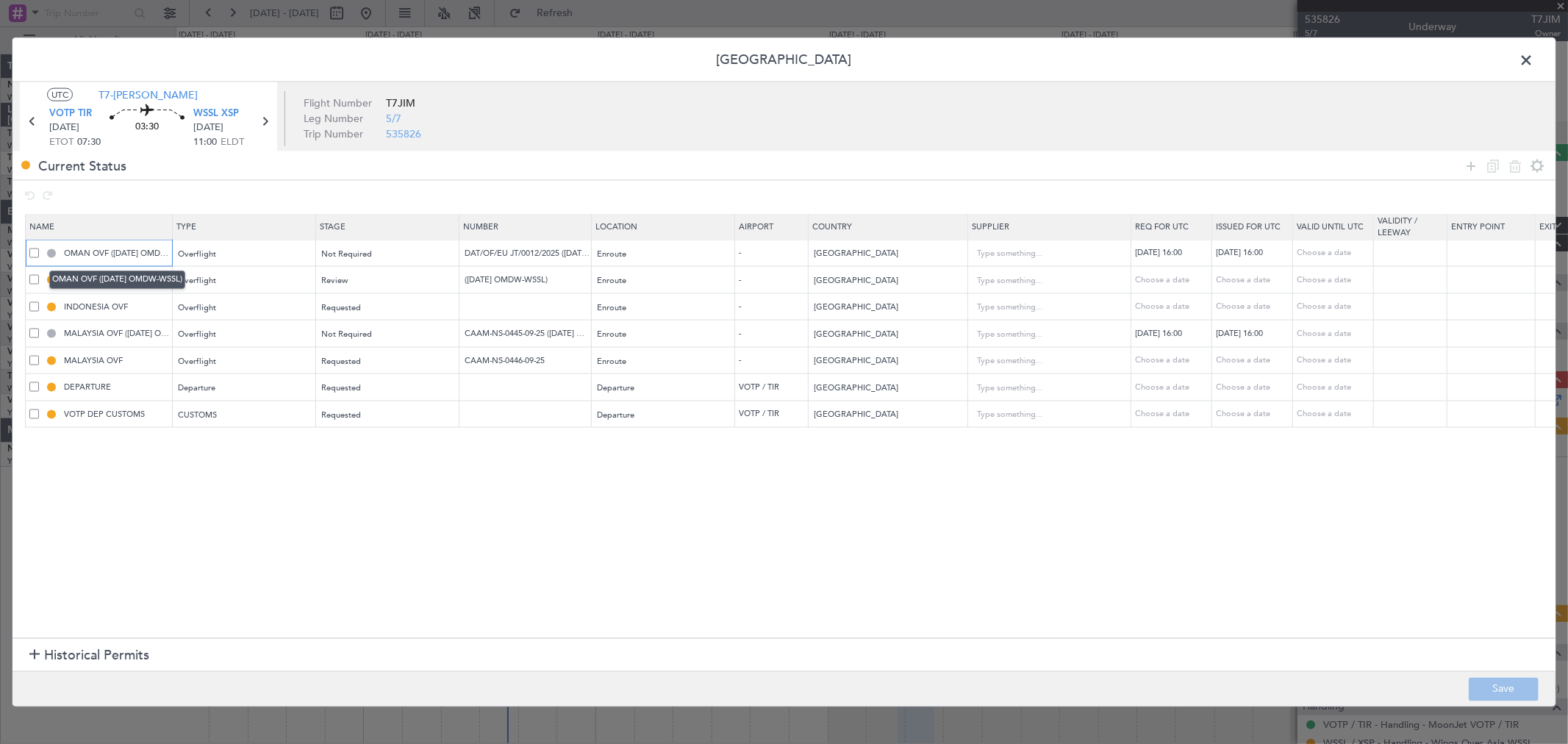
click at [156, 251] on input "OMAN OVF ([DATE] OMDW-WSSL)" at bounding box center [116, 252] width 111 height 13
type input "OMAN OVF (12SEP OMDW-VOMM)"
click at [540, 251] on input "DAT/OF/EU JT/0012/2025 (12 SEP OMDW-WSSL)" at bounding box center [527, 252] width 128 height 13
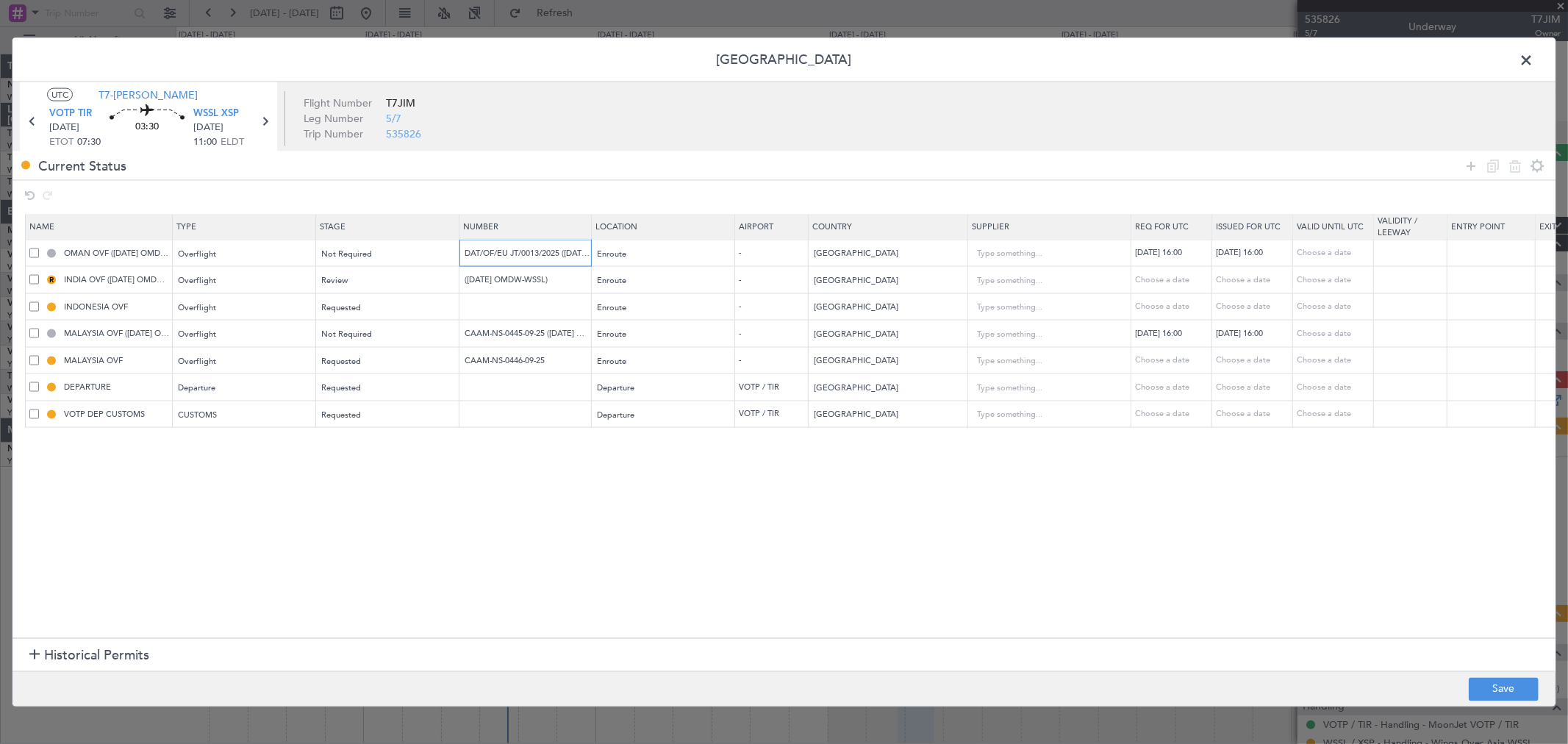
type input "DAT/OF/EU JT/0013/2025 (12 SEP OMDW-WSSL)"
click at [35, 254] on span at bounding box center [34, 252] width 10 height 10
click at [39, 248] on input "checkbox" at bounding box center [39, 248] width 0 height 0
click at [1515, 168] on icon at bounding box center [1515, 165] width 18 height 18
type input "INDIA OVF ([DATE] OMDW-WSSL)"
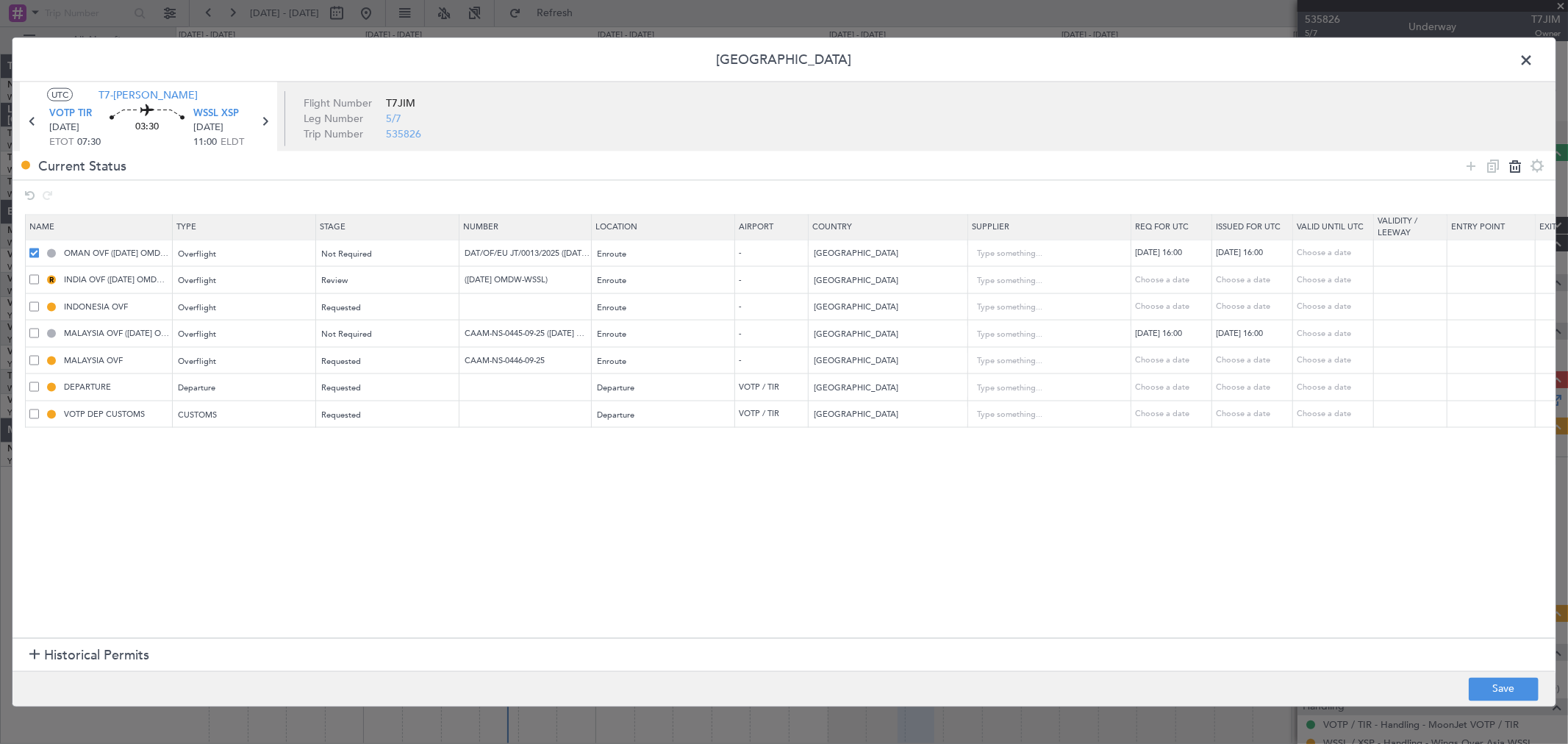
type input "(12SEP OMDW-WSSL)"
type input "[GEOGRAPHIC_DATA]"
type input "3"
type input "INDONESIA OVF"
type input "Indonesia"
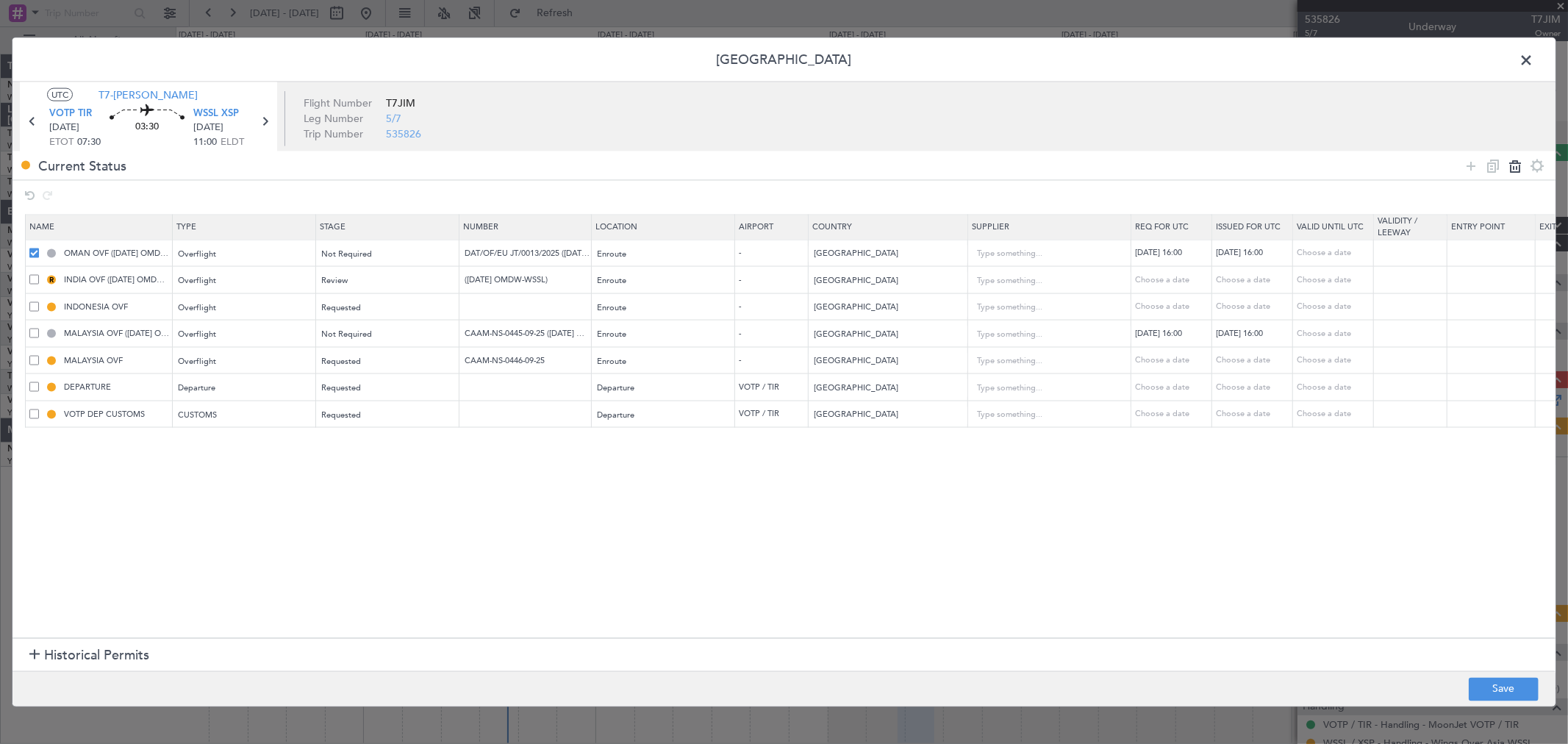
type input "2"
type input "MALAYSIA OVF ([DATE] OMDW-WSSL)"
type input "CAAM-NS-0445-09-25 (12SEP OMDW-WSSL)"
type input "[GEOGRAPHIC_DATA]"
type input "MALAYSIA OVF"
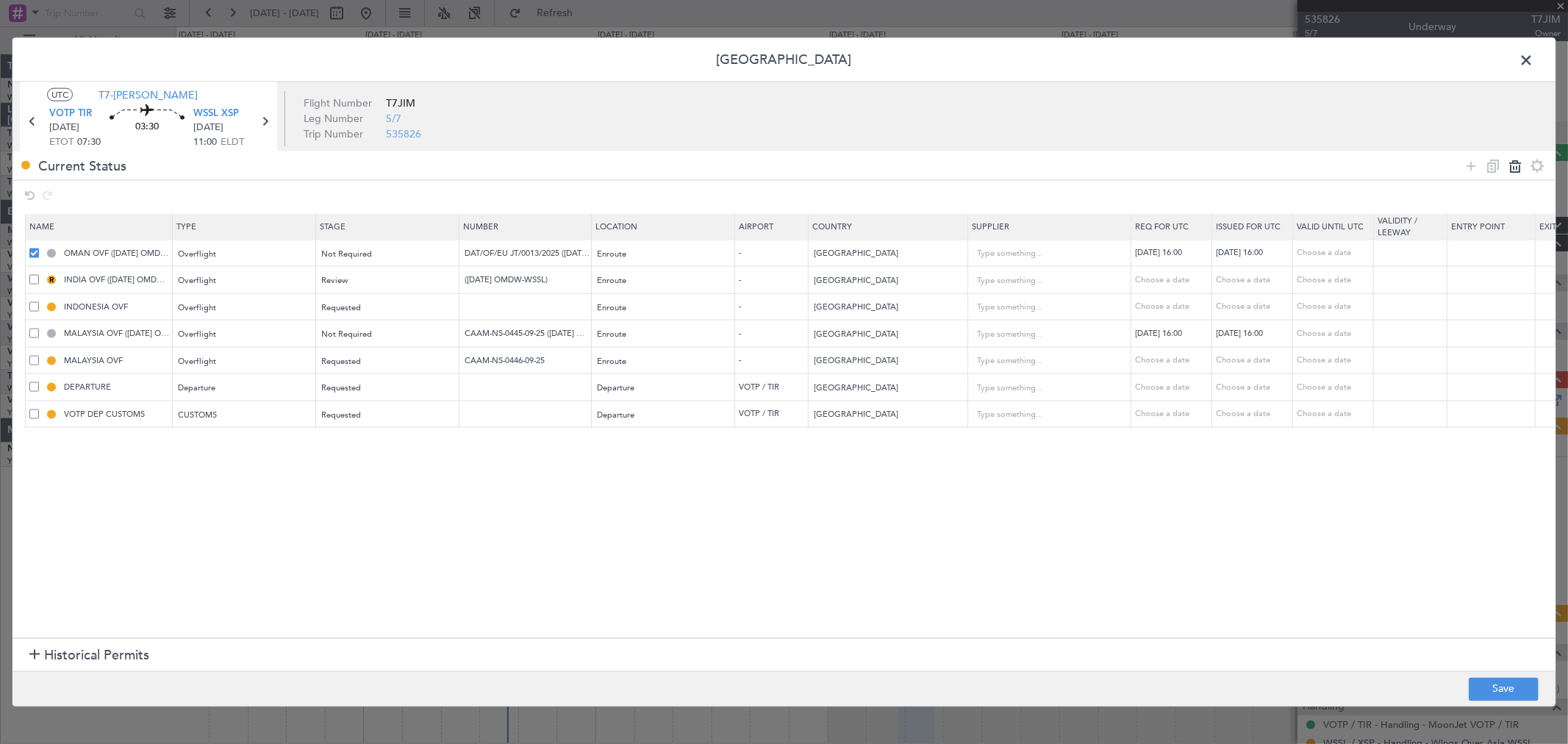
type input "CAAM-NS-0446-09-25"
type input "DEPARTURE"
type input "[GEOGRAPHIC_DATA]"
type input "3"
type input "VOTP DEP CUSTOMS"
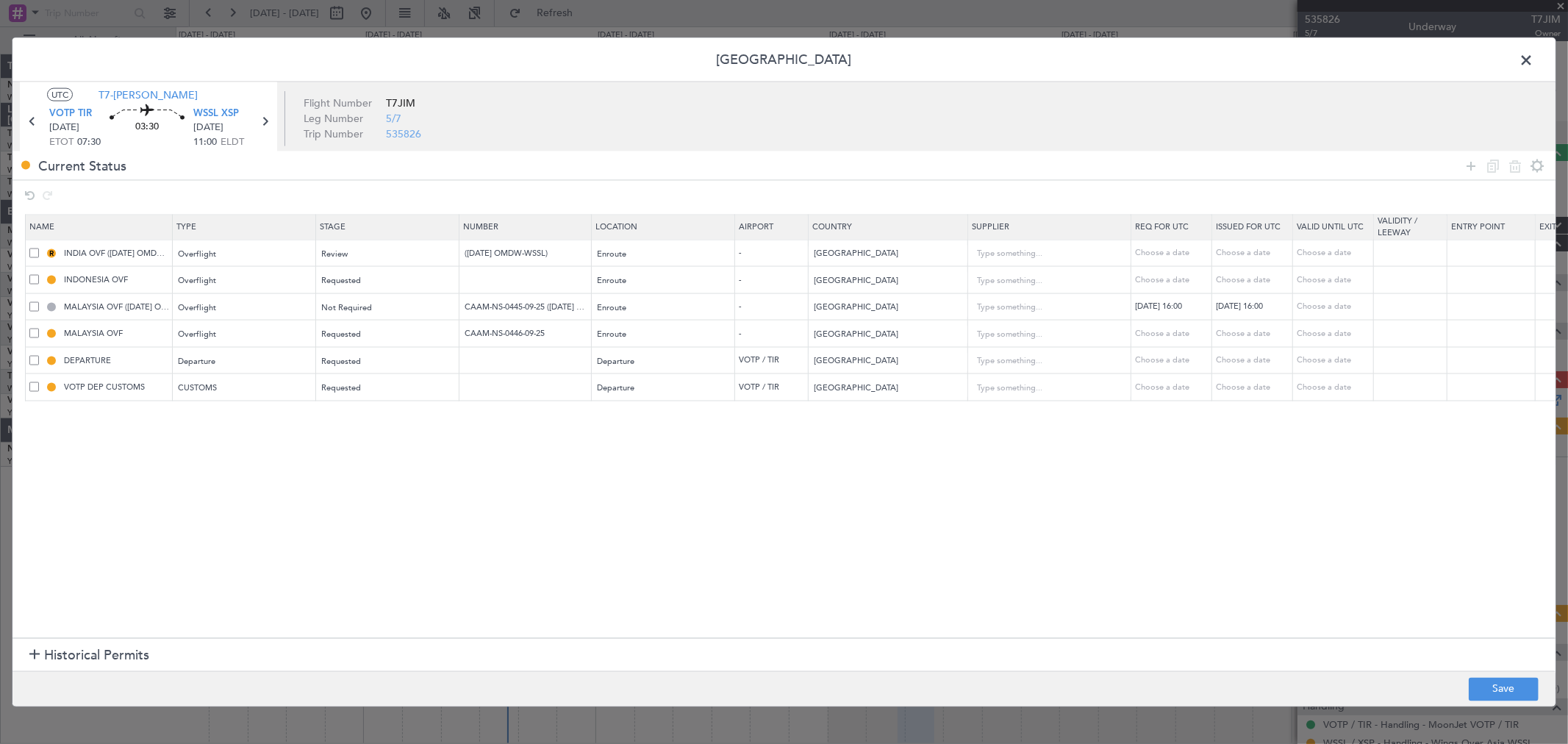
click at [33, 251] on span at bounding box center [34, 252] width 10 height 10
click at [39, 248] on input "checkbox" at bounding box center [39, 248] width 0 height 0
click at [1512, 165] on icon at bounding box center [1515, 165] width 18 height 18
type input "INDONESIA OVF"
type input "Indonesia"
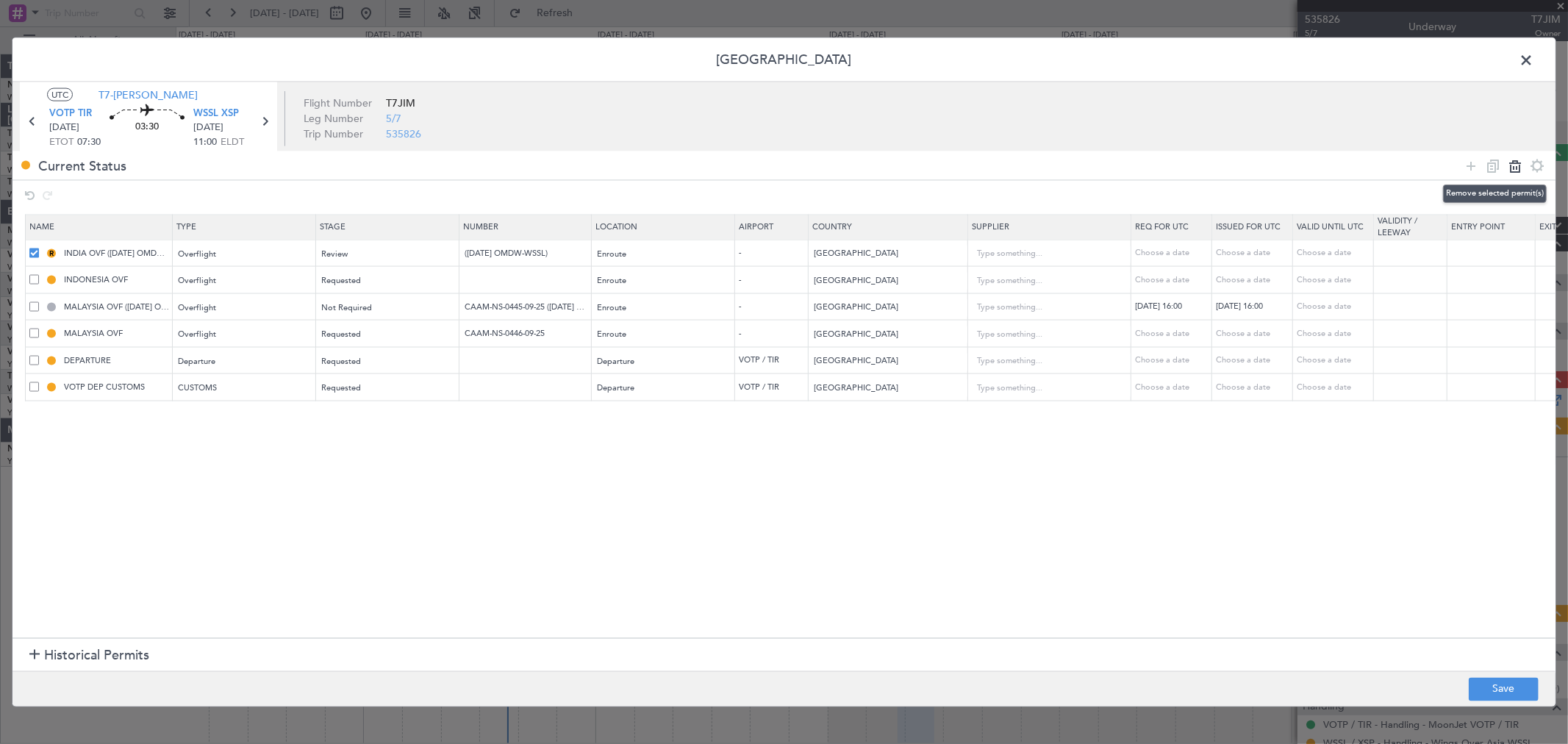
type input "2"
type input "MALAYSIA OVF ([DATE] OMDW-WSSL)"
type input "CAAM-NS-0445-09-25 (12SEP OMDW-WSSL)"
type input "[GEOGRAPHIC_DATA]"
type input "MALAYSIA OVF"
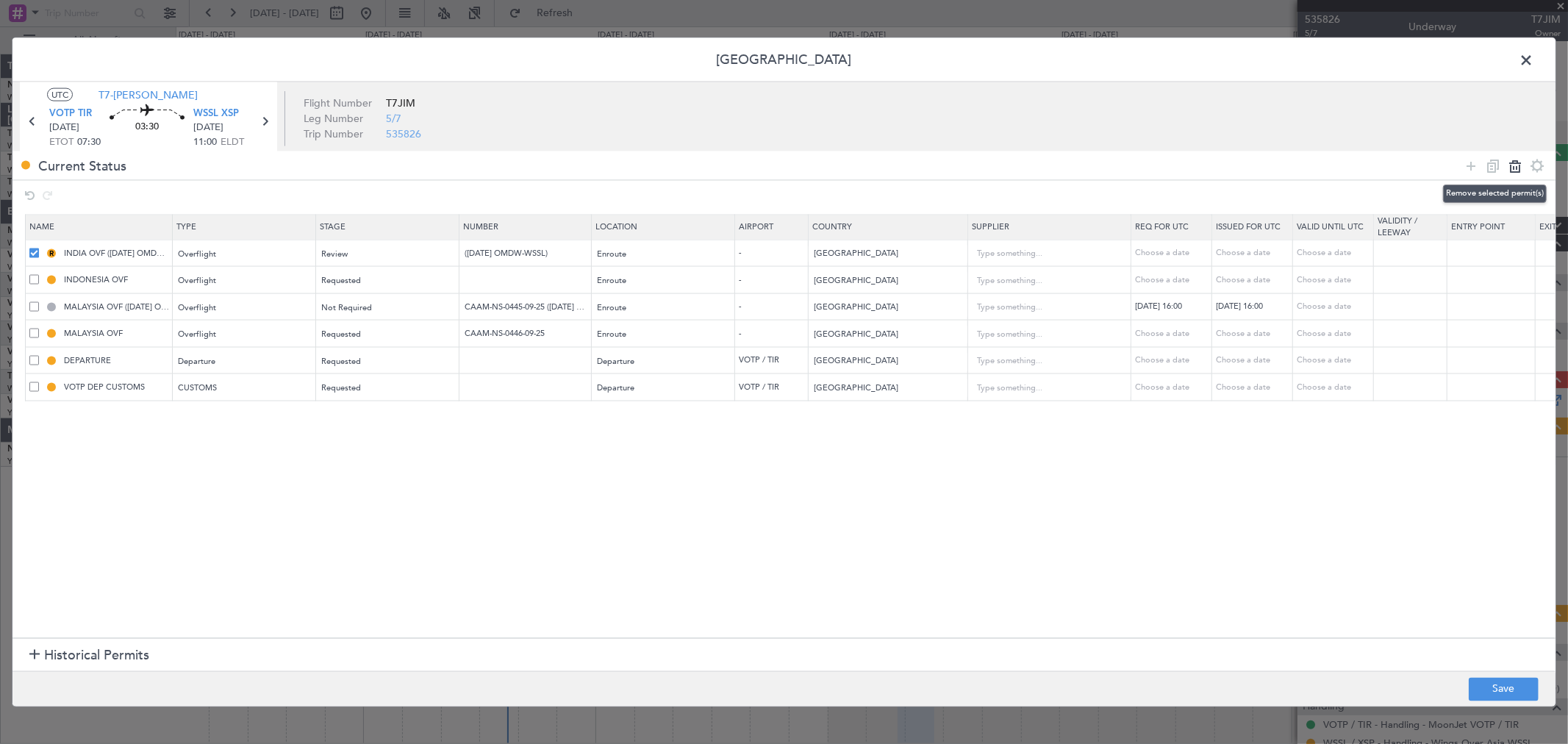
type input "CAAM-NS-0446-09-25"
type input "DEPARTURE"
type input "[GEOGRAPHIC_DATA]"
type input "3"
type input "VOTP DEP CUSTOMS"
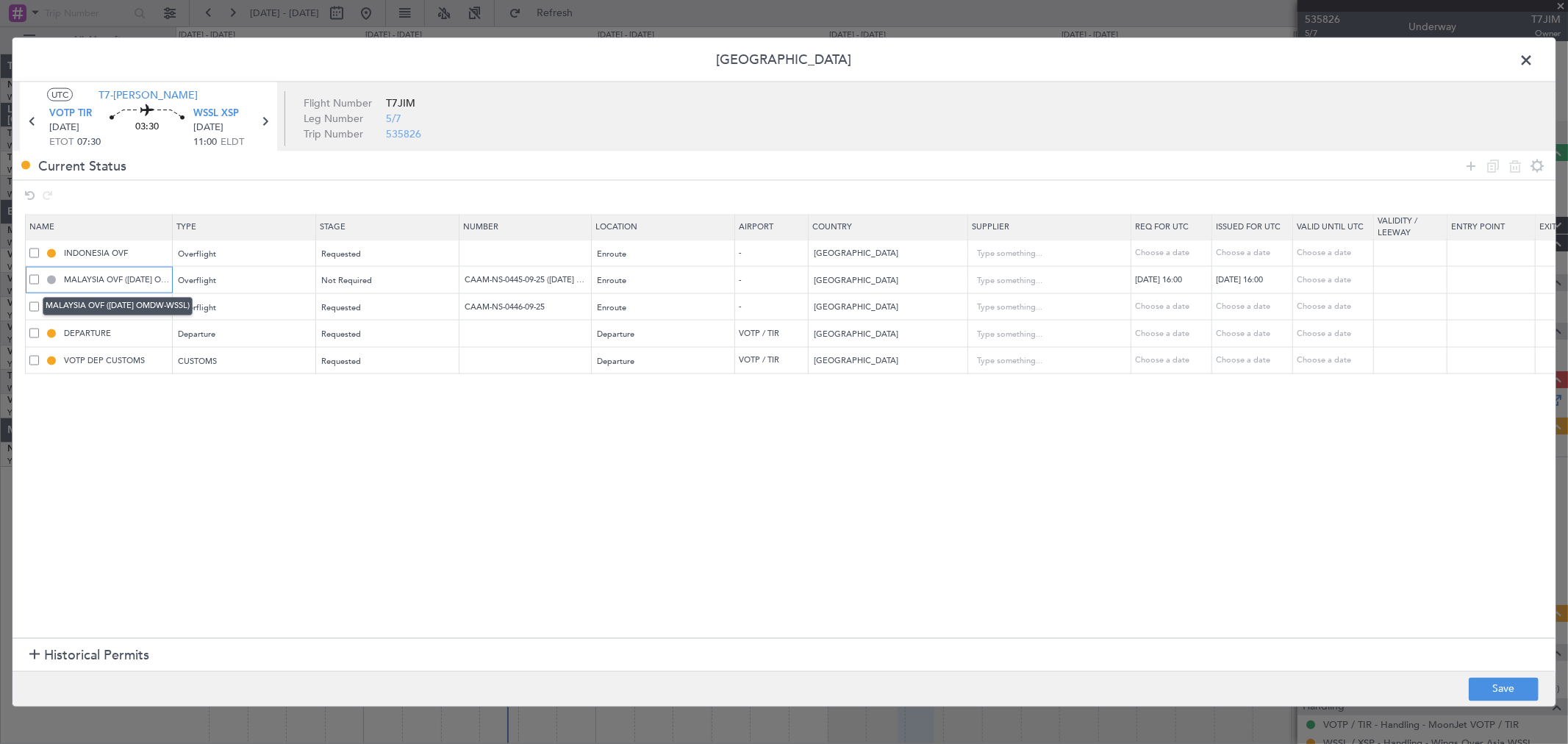
click at [134, 277] on input "MALAYSIA OVF ([DATE] OMDW-WSSL)" at bounding box center [116, 280] width 111 height 13
drag, startPoint x: 465, startPoint y: 280, endPoint x: 505, endPoint y: 280, distance: 40.0
click at [505, 280] on input "CAAM-NS-0445-09-25 (12SEP OMDW-WSSL)" at bounding box center [527, 280] width 128 height 13
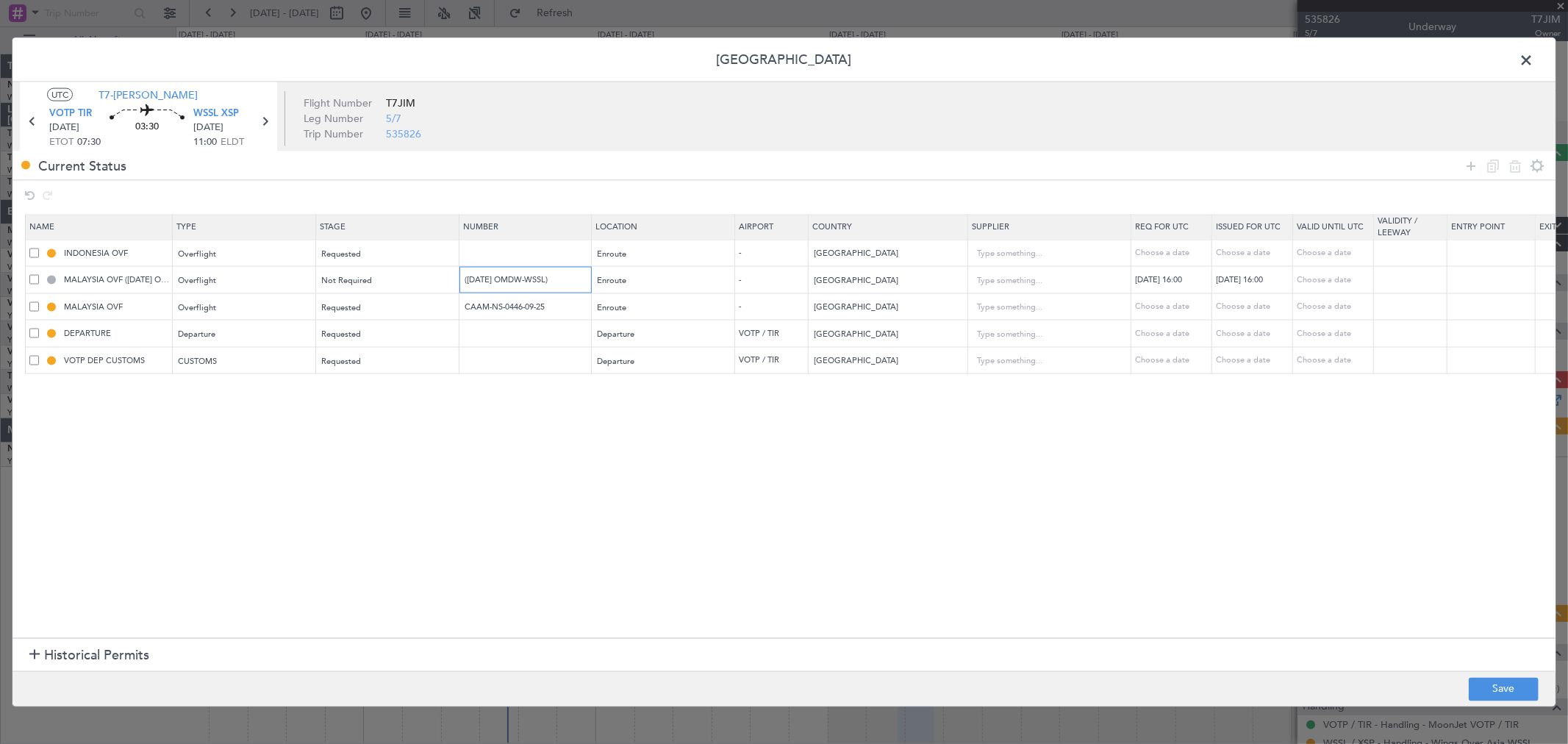
type input "(12SEP OMDW-WSSL)"
click at [32, 277] on span at bounding box center [34, 280] width 10 height 10
click at [39, 275] on input "checkbox" at bounding box center [39, 275] width 0 height 0
click at [1516, 165] on icon at bounding box center [1515, 165] width 18 height 18
type input "MALAYSIA OVF"
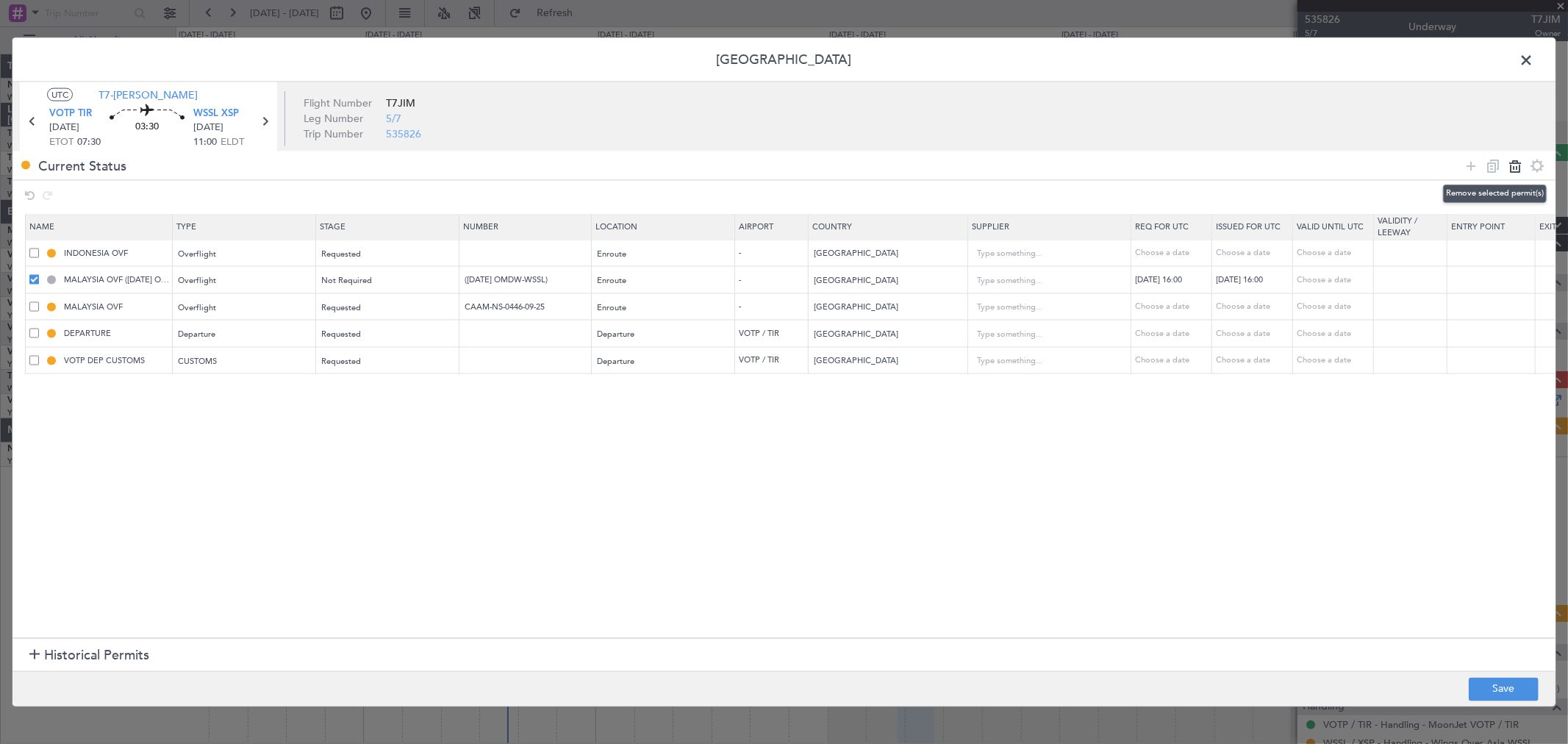
type input "CAAM-NS-0446-09-25"
type input "DEPARTURE"
type input "[GEOGRAPHIC_DATA]"
type input "3"
type input "VOTP DEP CUSTOMS"
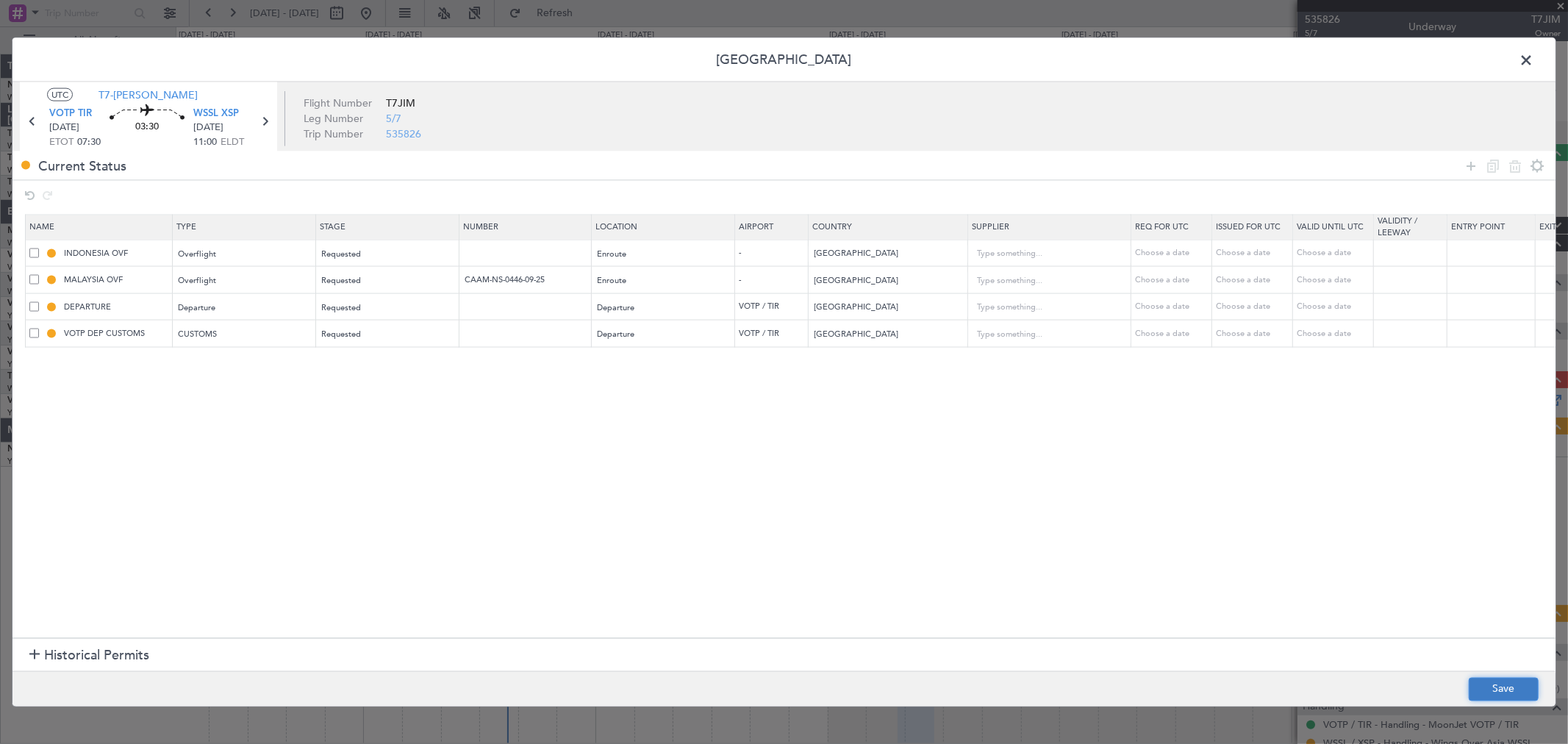
click at [1489, 688] on button "Save" at bounding box center [1503, 688] width 70 height 24
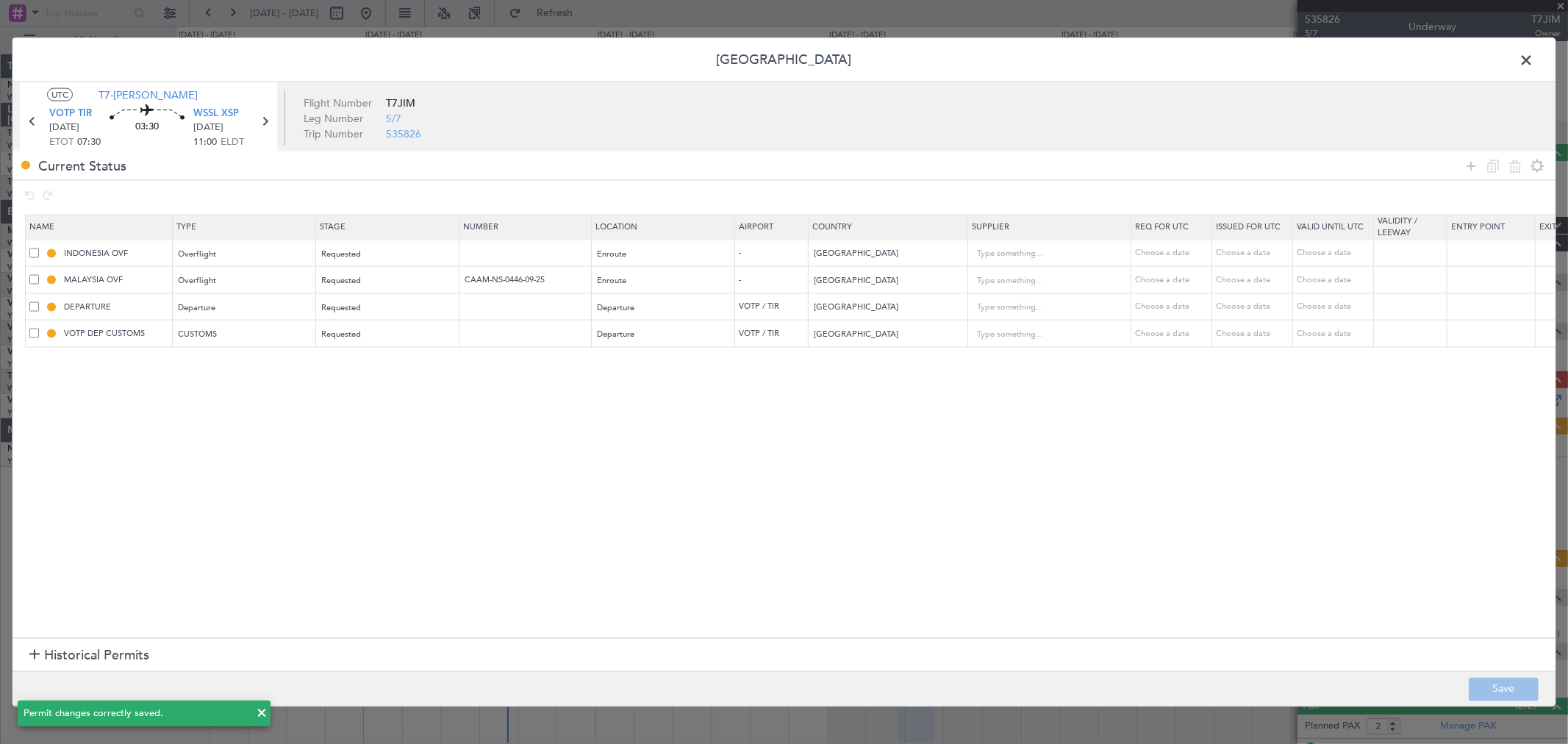
click at [1534, 63] on span at bounding box center [1534, 64] width 0 height 30
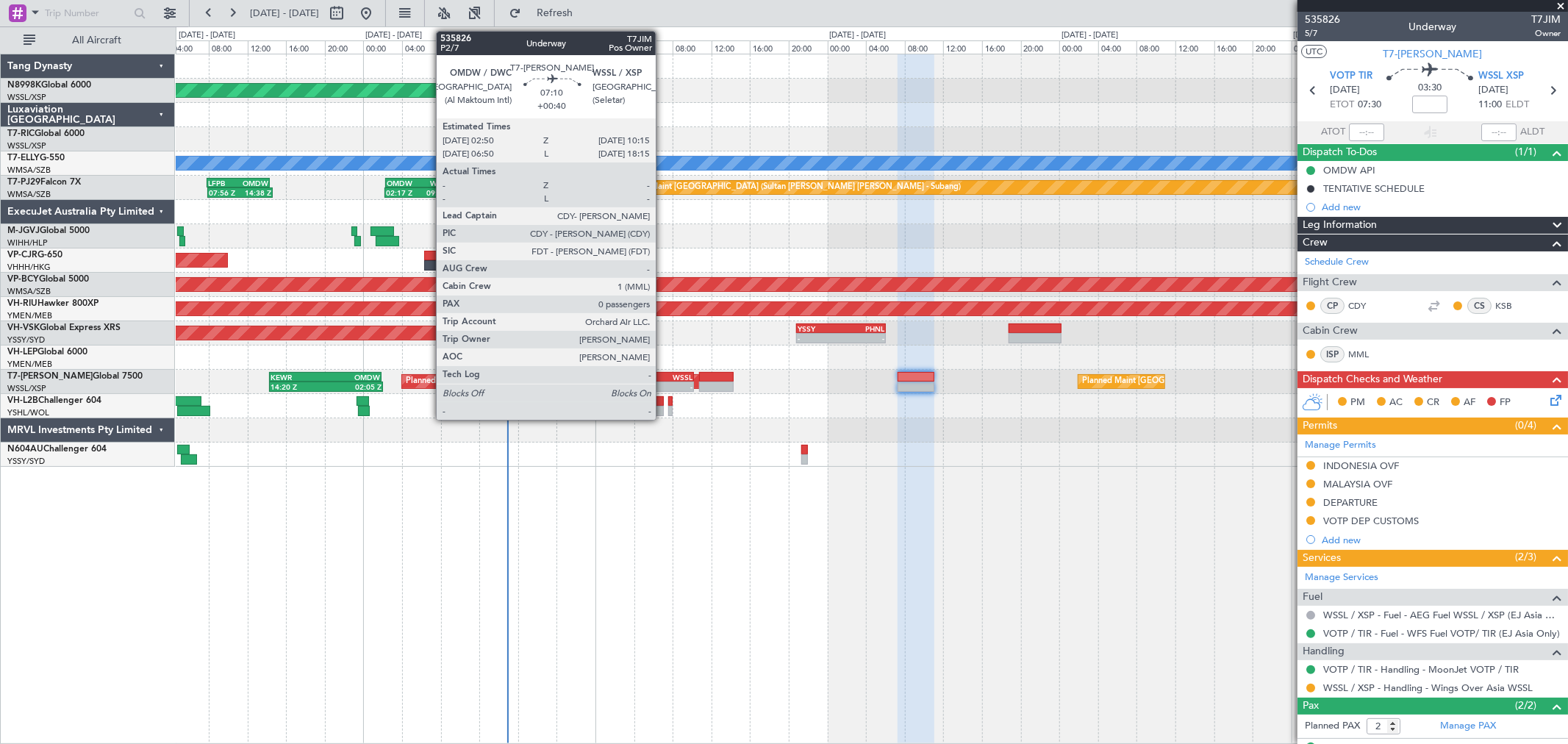
click at [669, 373] on div "WSSL" at bounding box center [675, 377] width 35 height 9
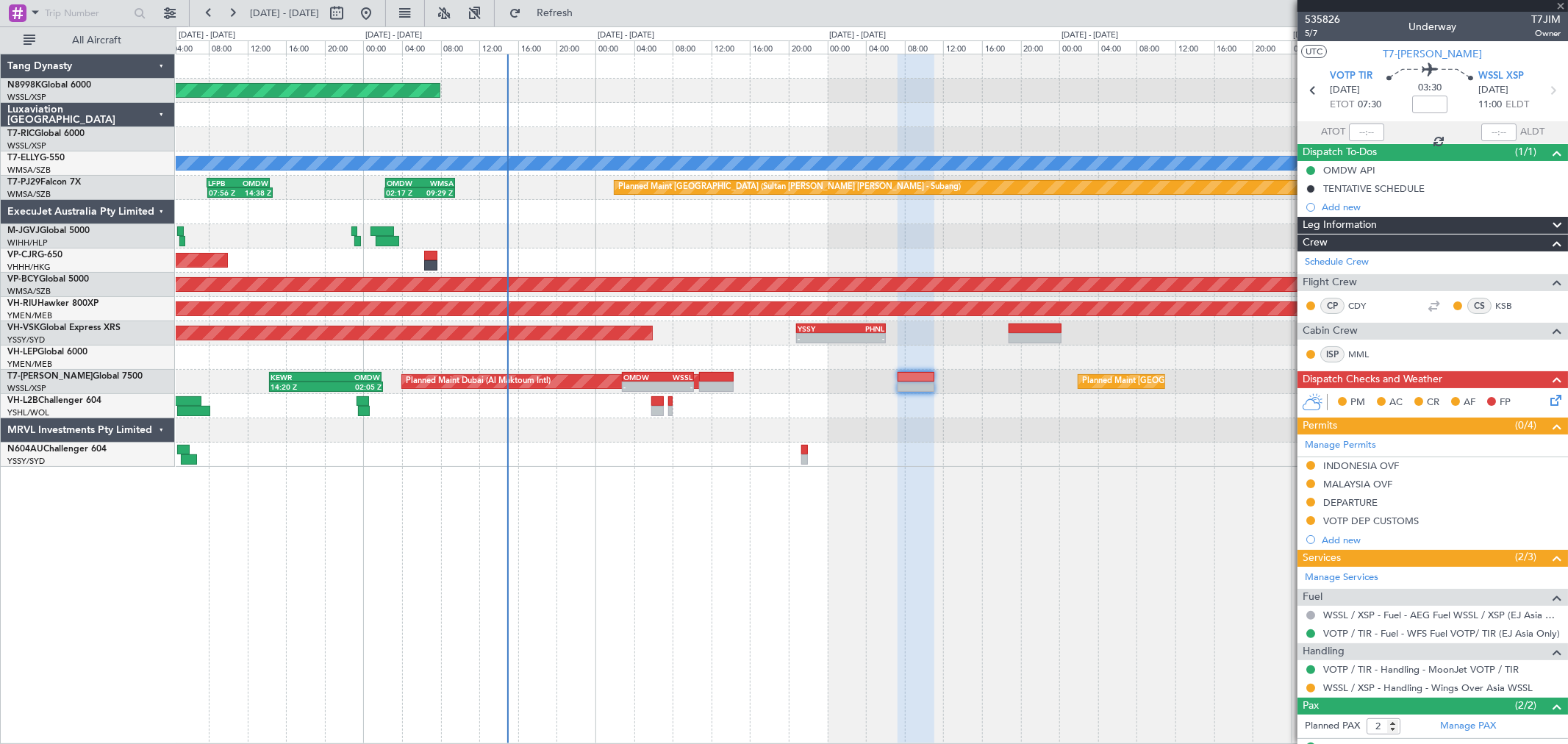
type input "+00:40"
type input "0"
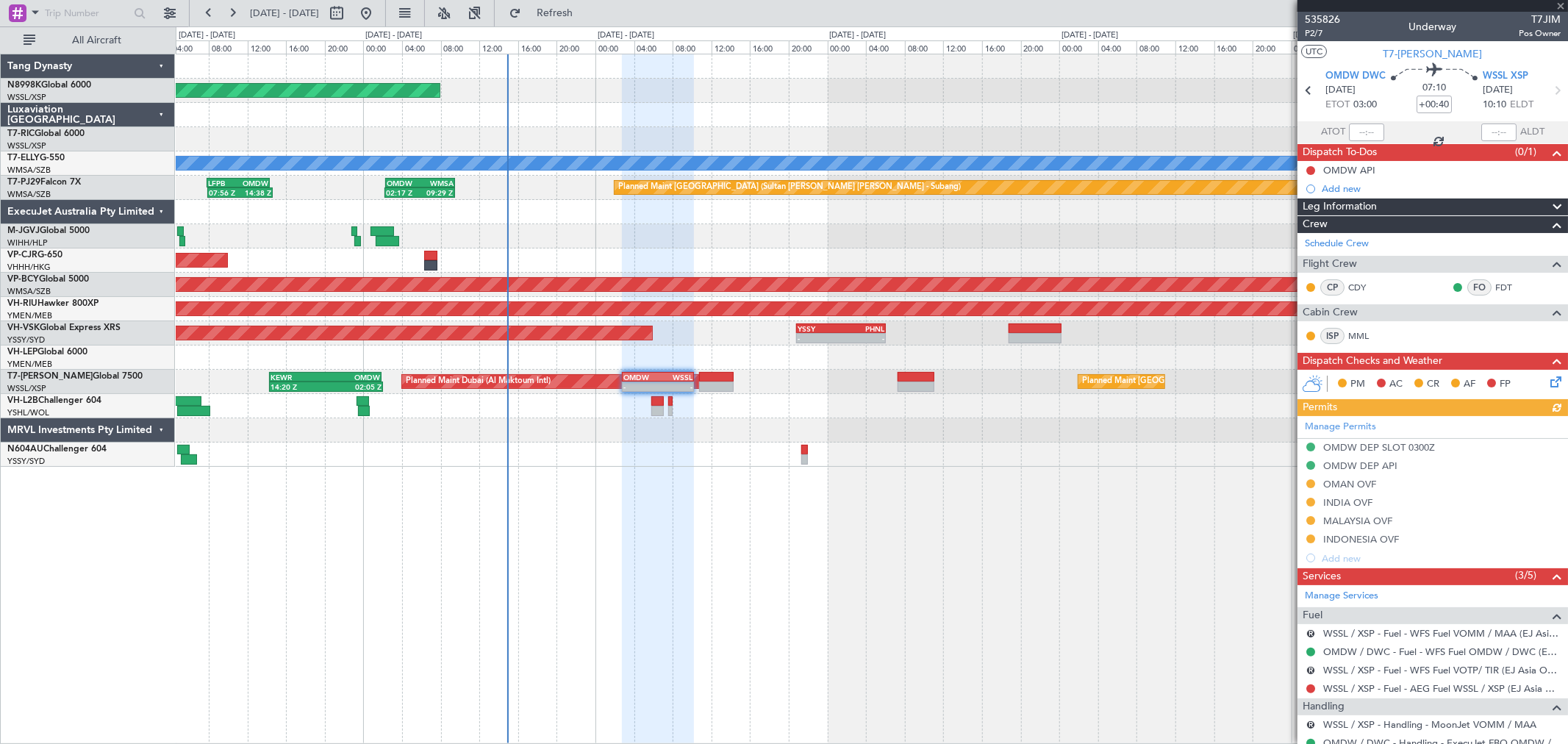
click at [1345, 519] on div "Manage Permits OMDW DEP SLOT 0300Z OMDW DEP API OMAN OVF INDIA OVF MALAYSIA OVF…" at bounding box center [1433, 492] width 271 height 151
click at [1345, 518] on div "Manage Permits OMDW DEP SLOT 0300Z OMDW DEP API OMAN OVF INDIA OVF MALAYSIA OVF…" at bounding box center [1433, 492] width 271 height 151
click at [1351, 517] on div "MALAYSIA OVF" at bounding box center [1357, 520] width 69 height 13
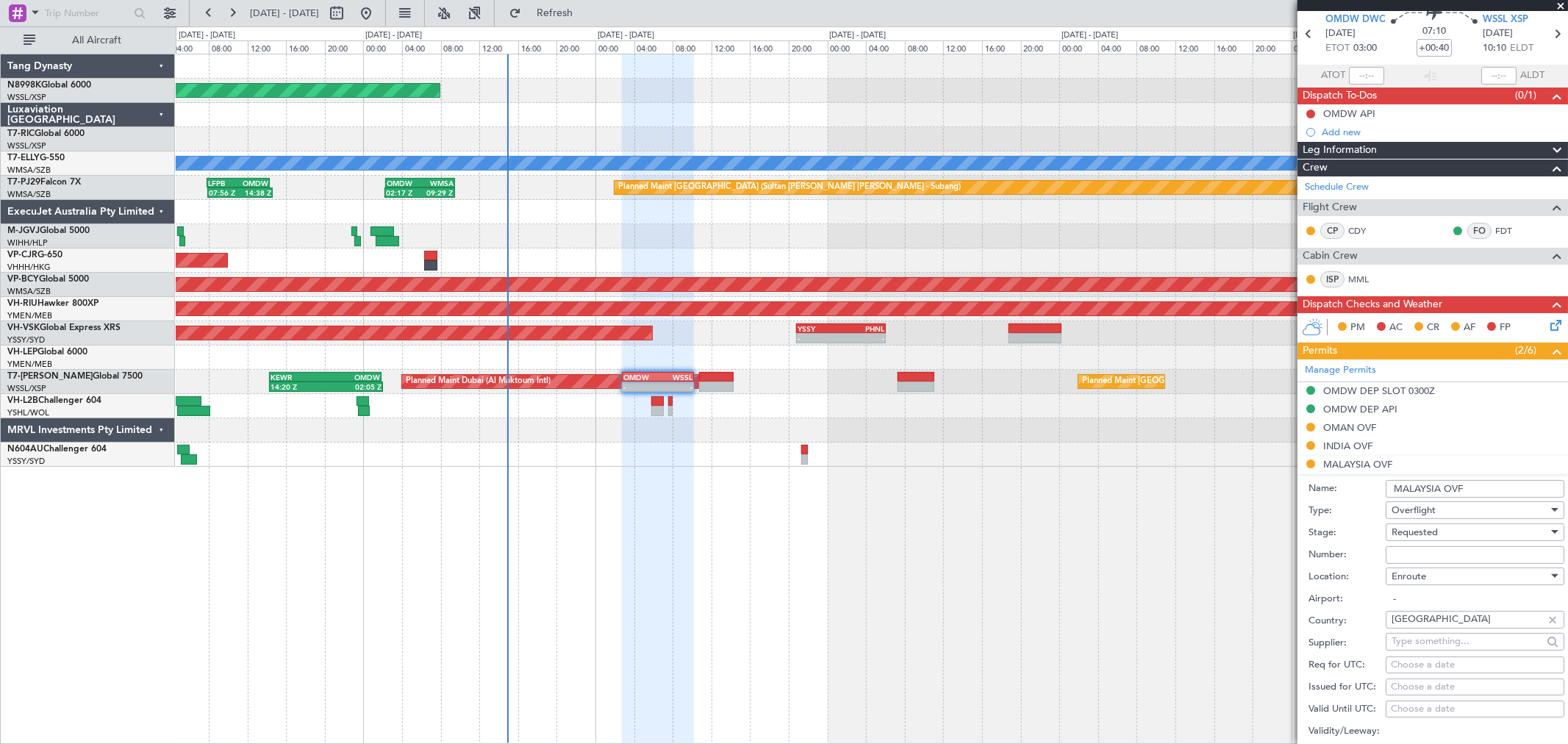
scroll to position [163, 0]
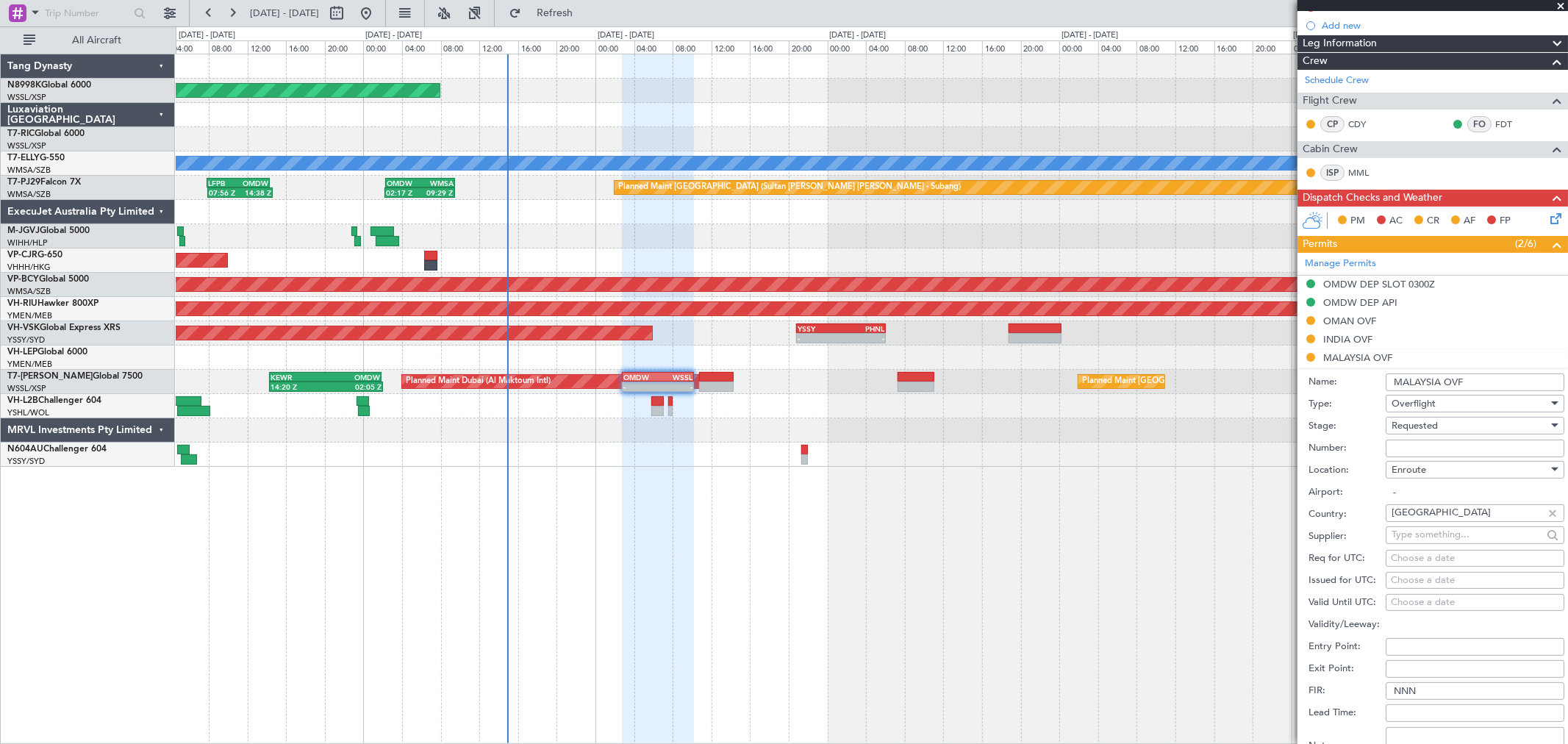
click at [1399, 449] on input "Number:" at bounding box center [1474, 448] width 179 height 18
paste input "CAAM-NS-0445-09-25"
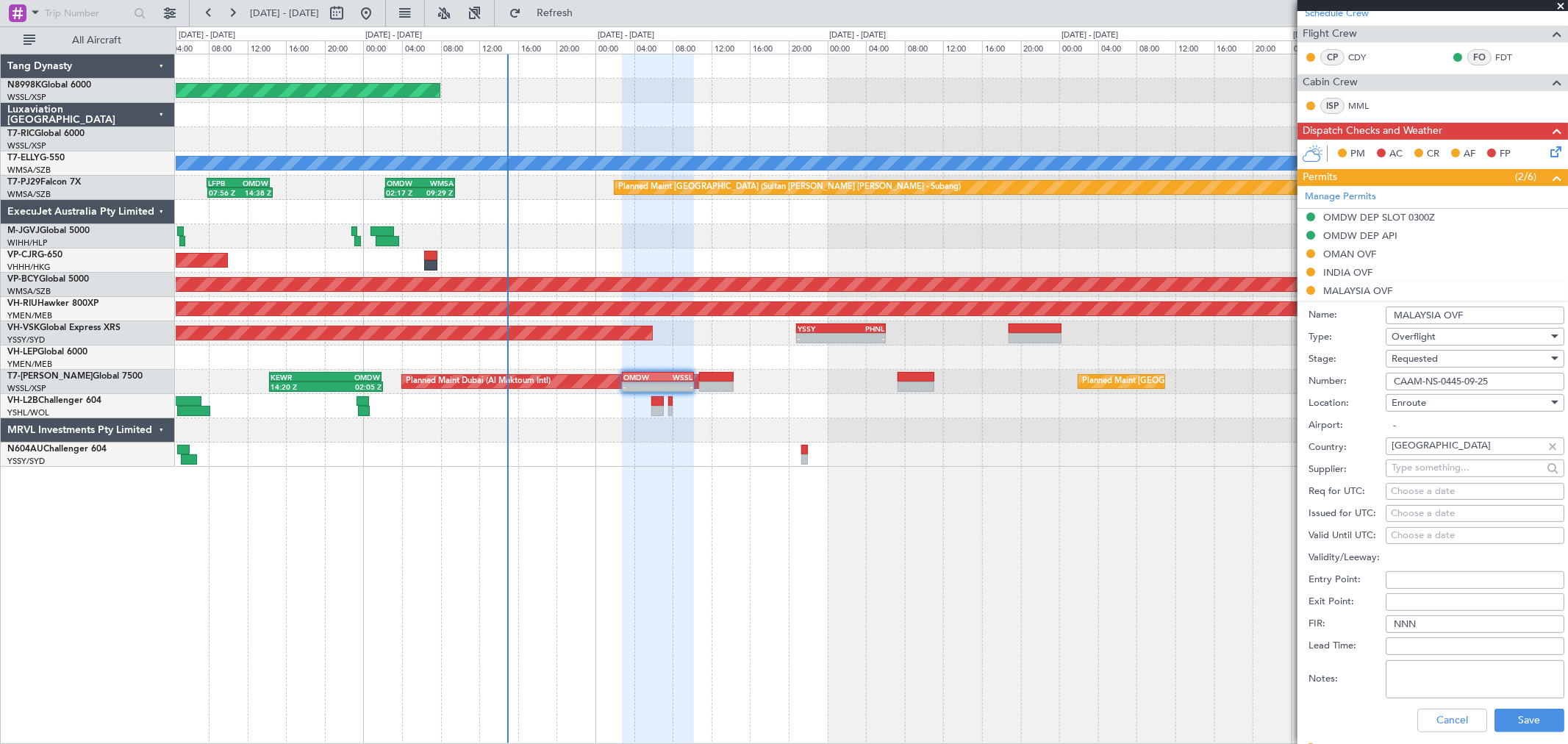
scroll to position [326, 0]
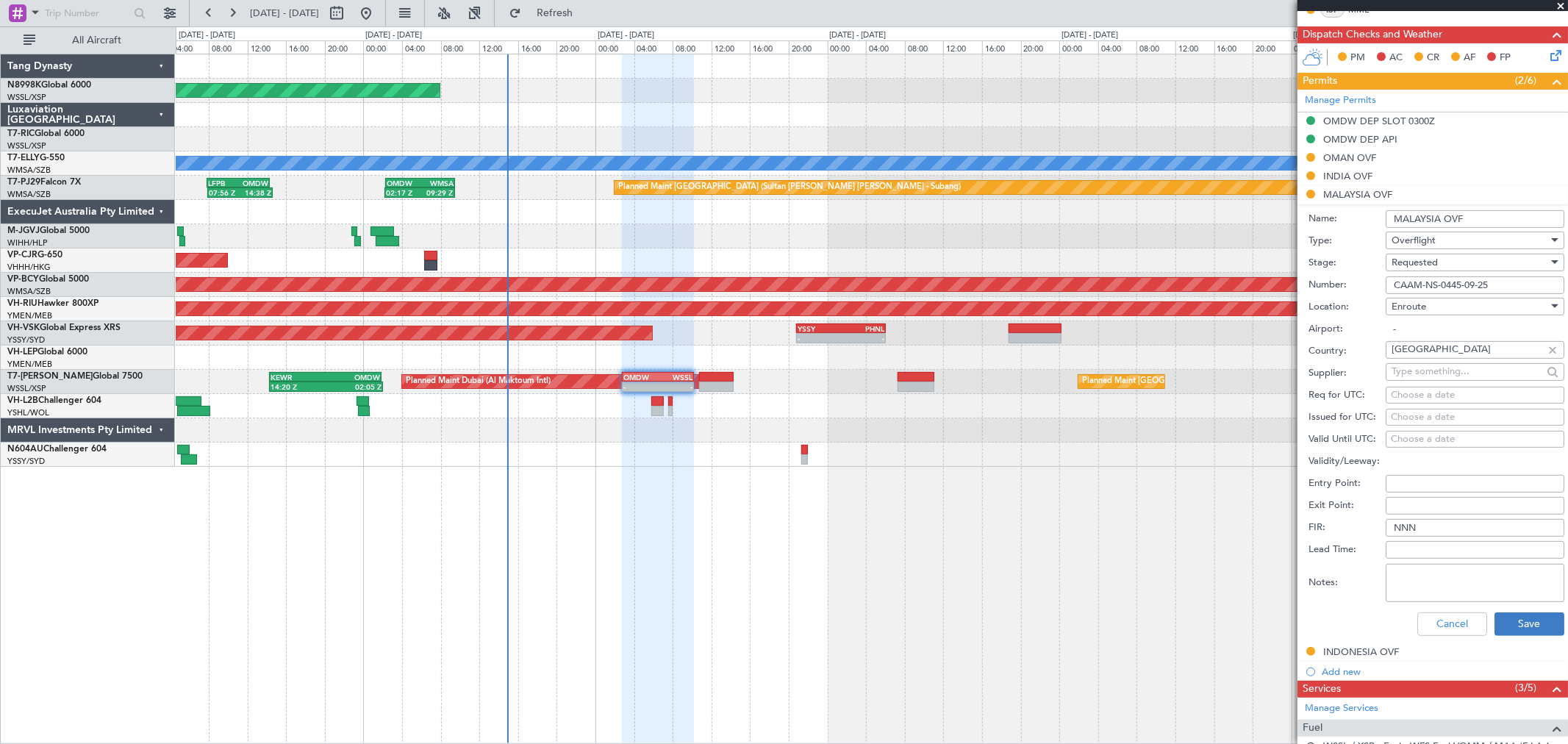
type input "CAAM-NS-0445-09-25"
click at [1520, 621] on button "Save" at bounding box center [1529, 624] width 70 height 24
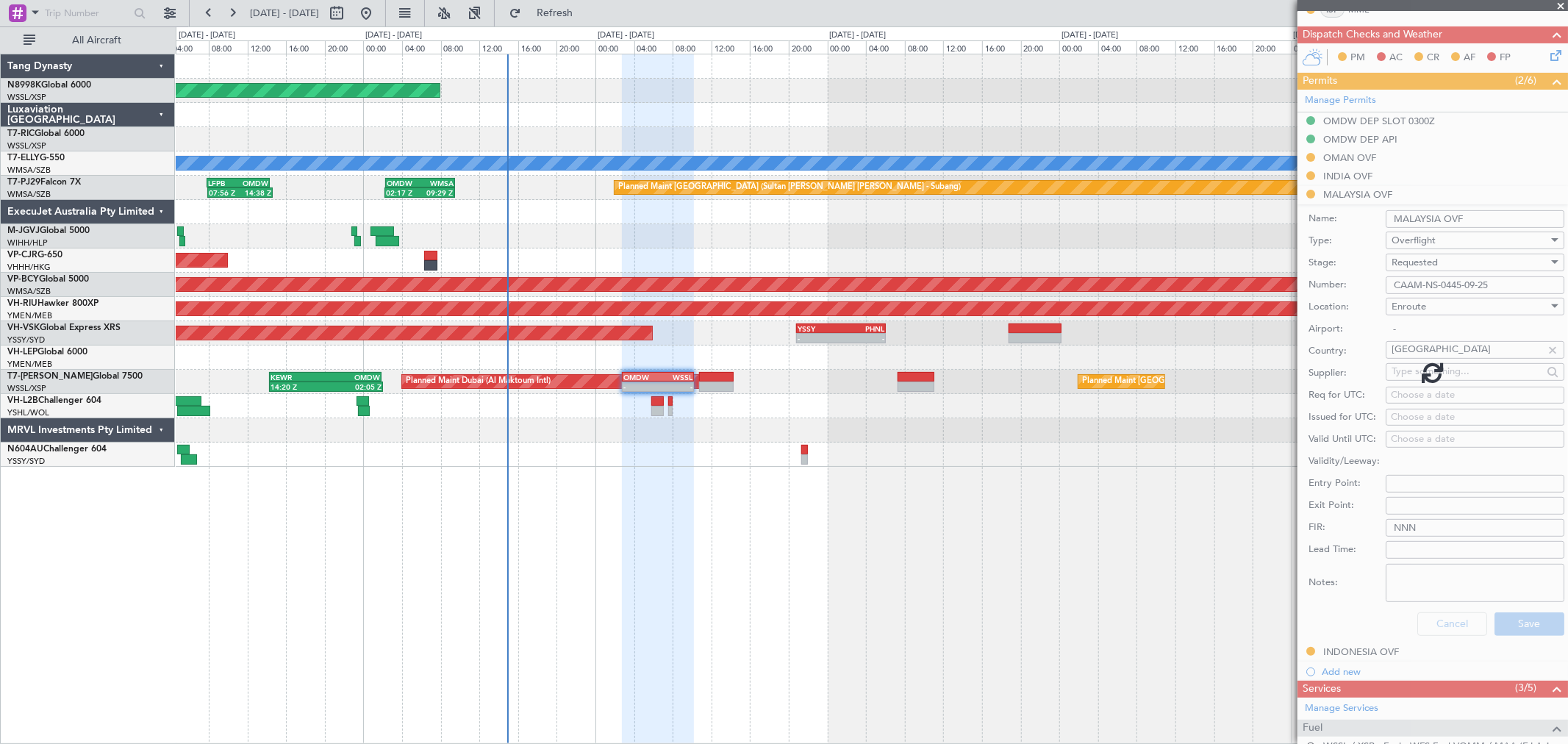
scroll to position [105, 0]
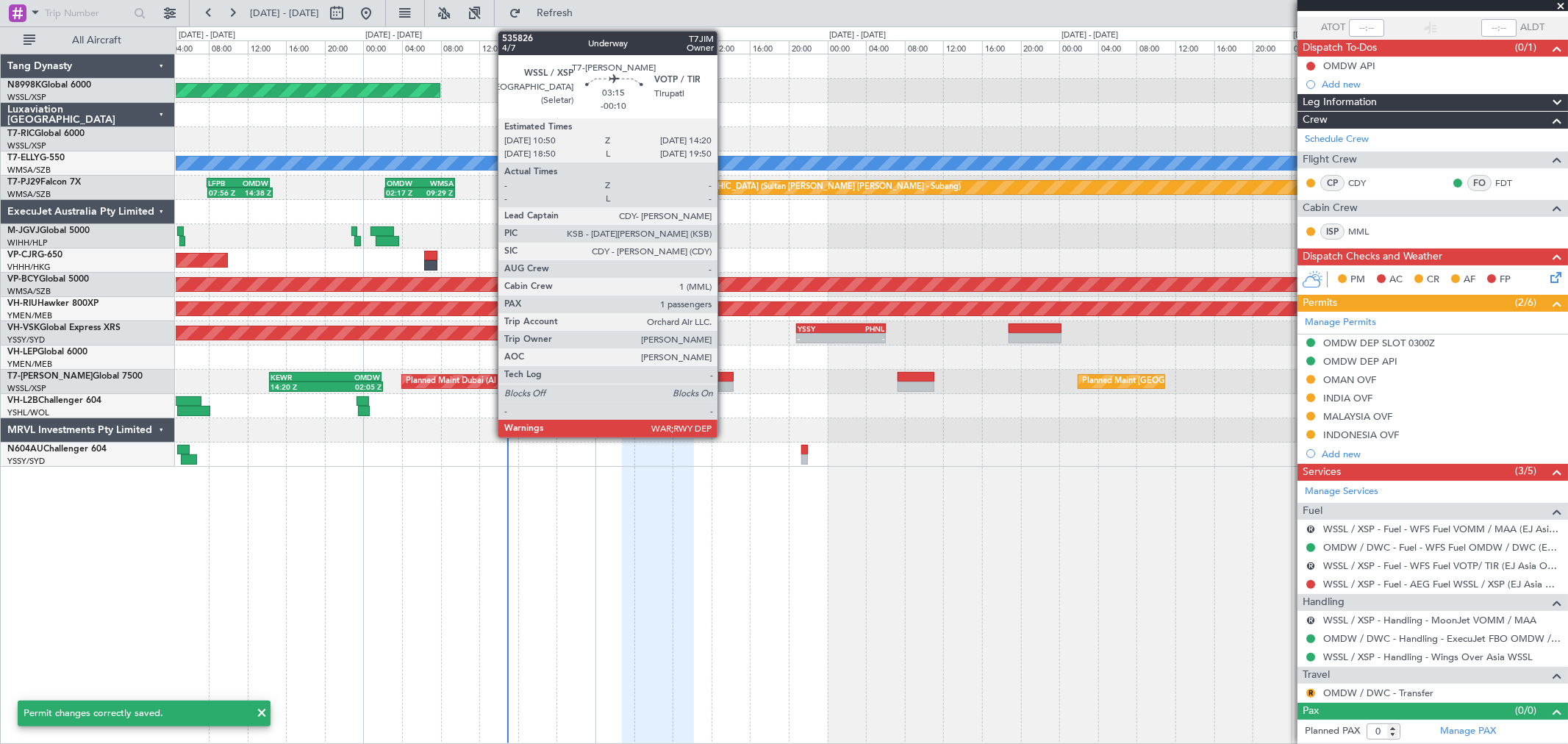
click at [721, 379] on div at bounding box center [716, 377] width 35 height 10
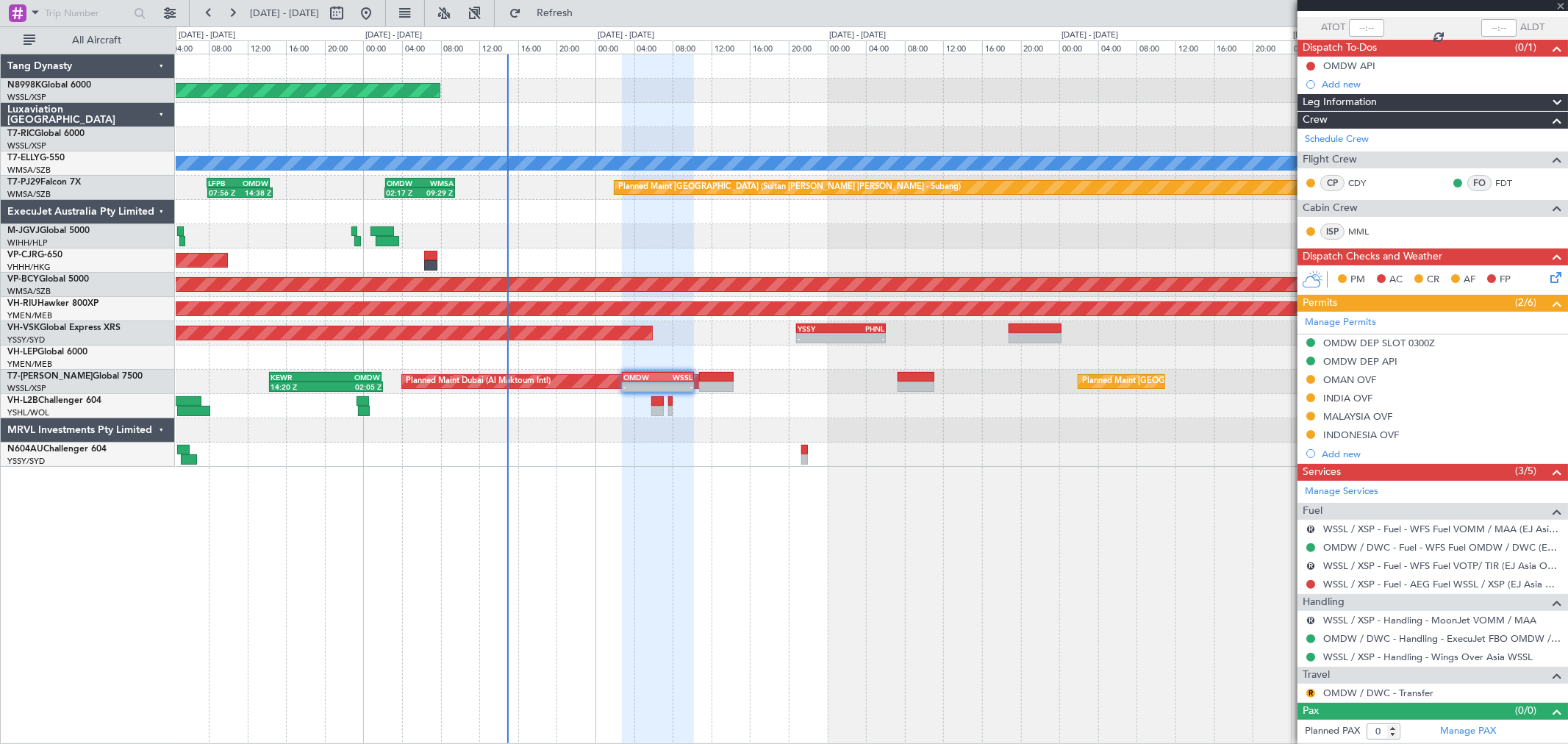
type input "-00:10"
type input "1"
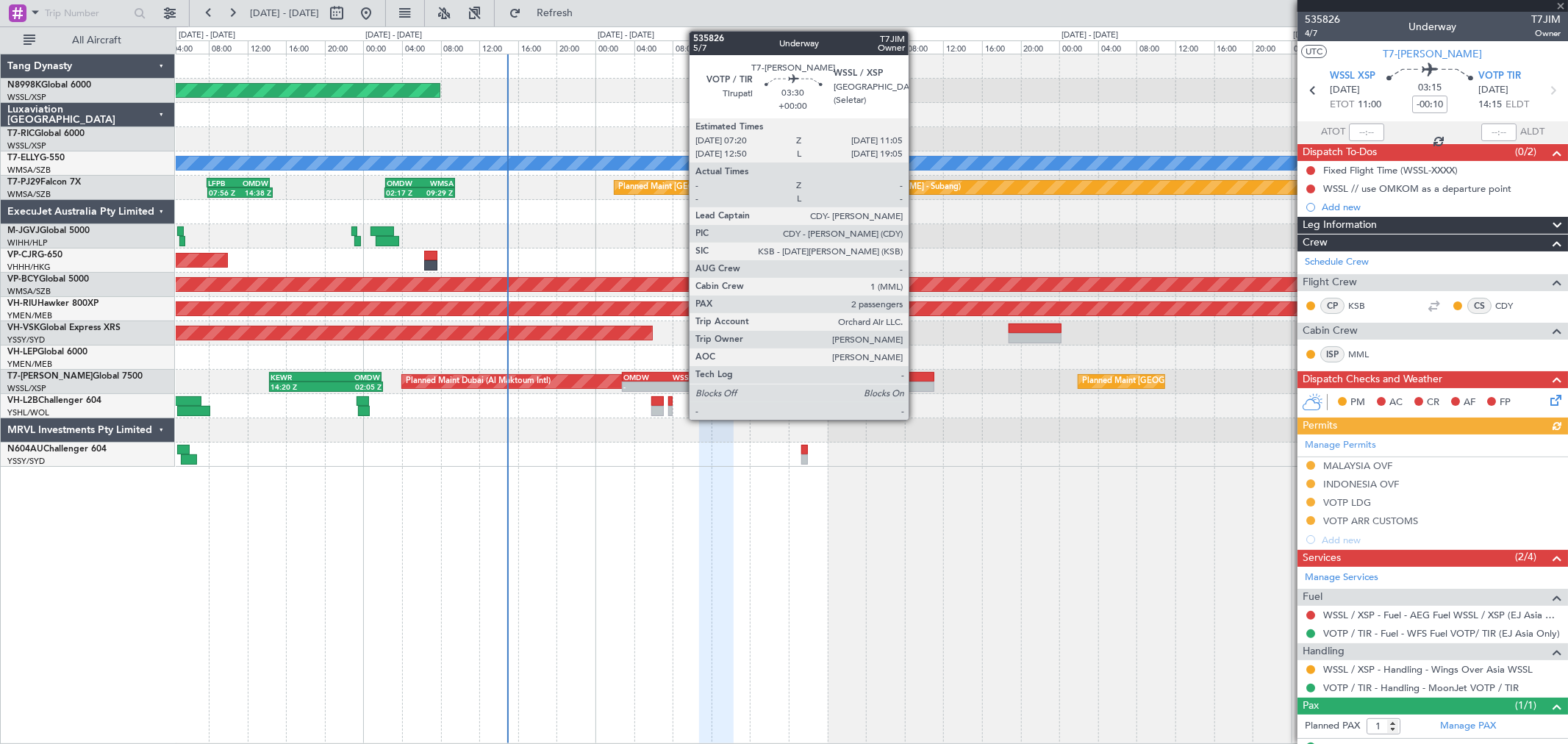
click at [916, 382] on div at bounding box center [916, 386] width 37 height 10
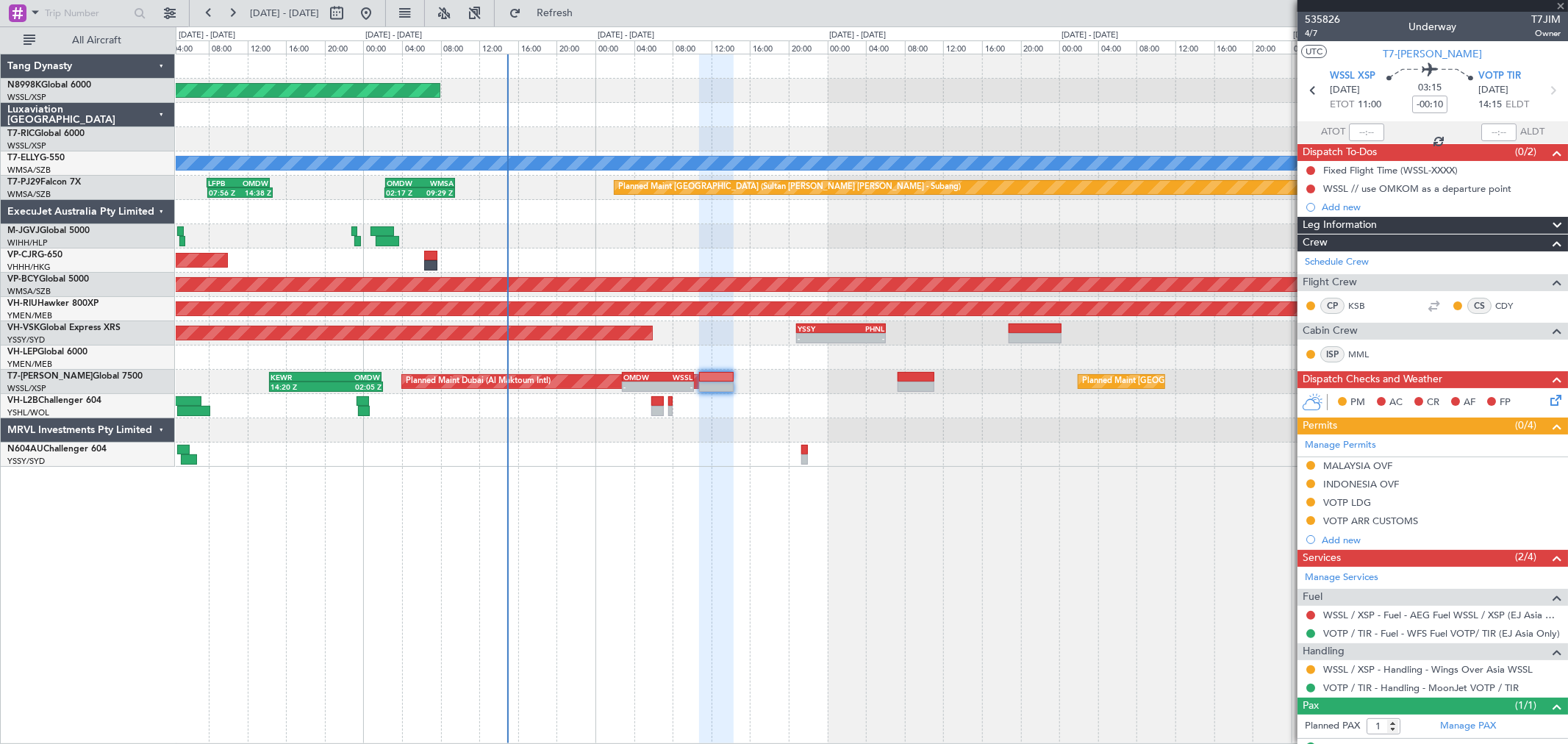
type input "2"
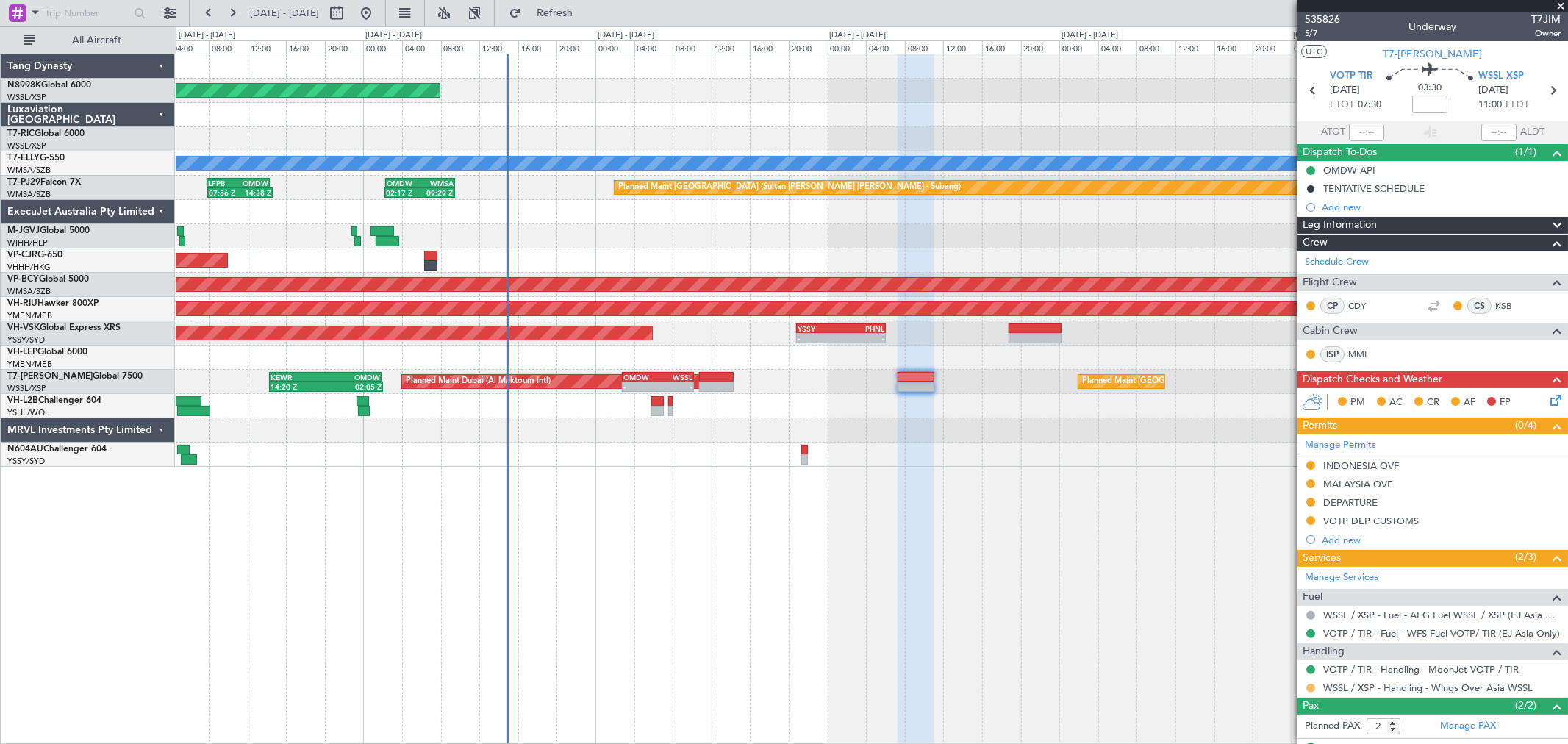
click at [1310, 686] on button at bounding box center [1311, 688] width 9 height 9
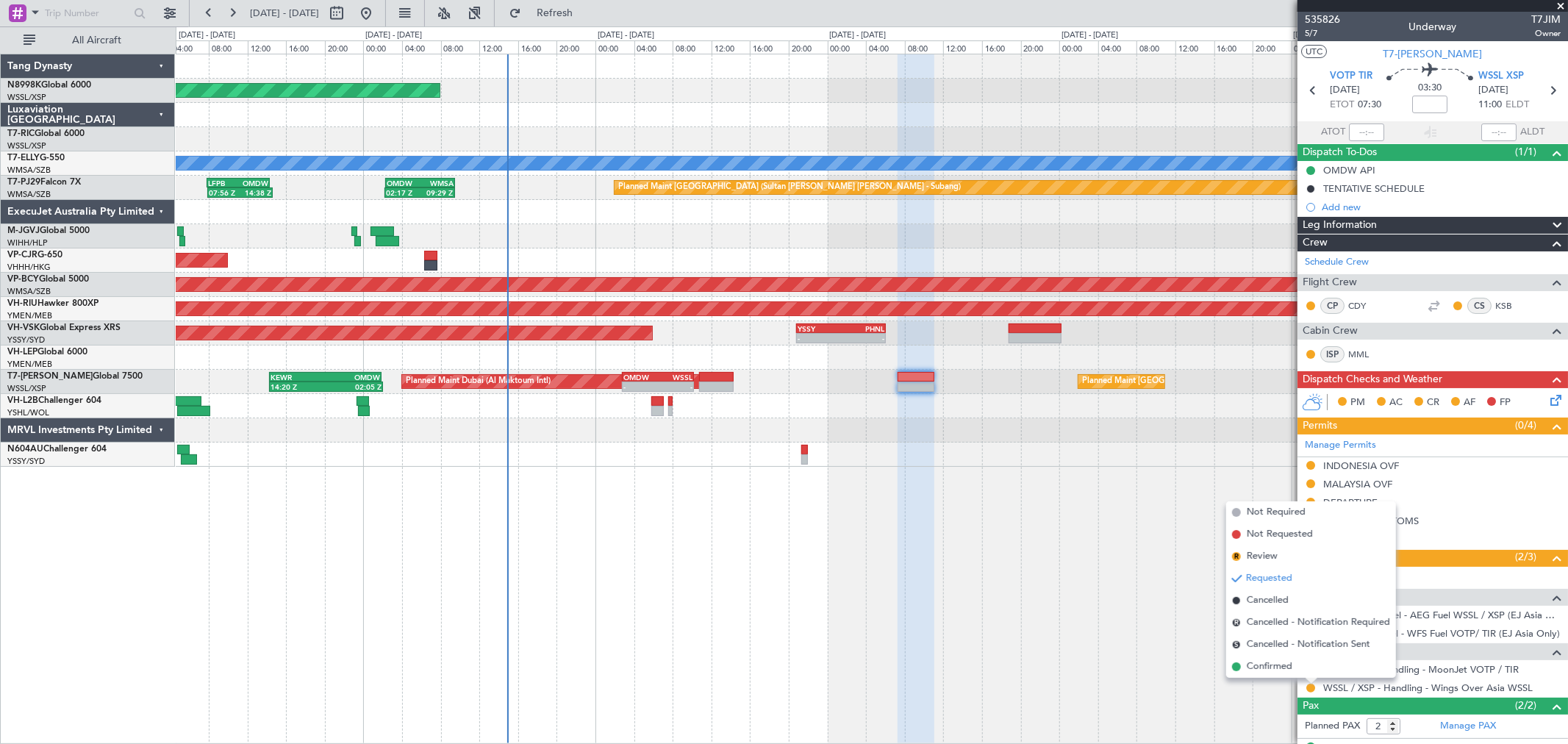
click at [1266, 665] on span "Confirmed" at bounding box center [1269, 667] width 45 height 15
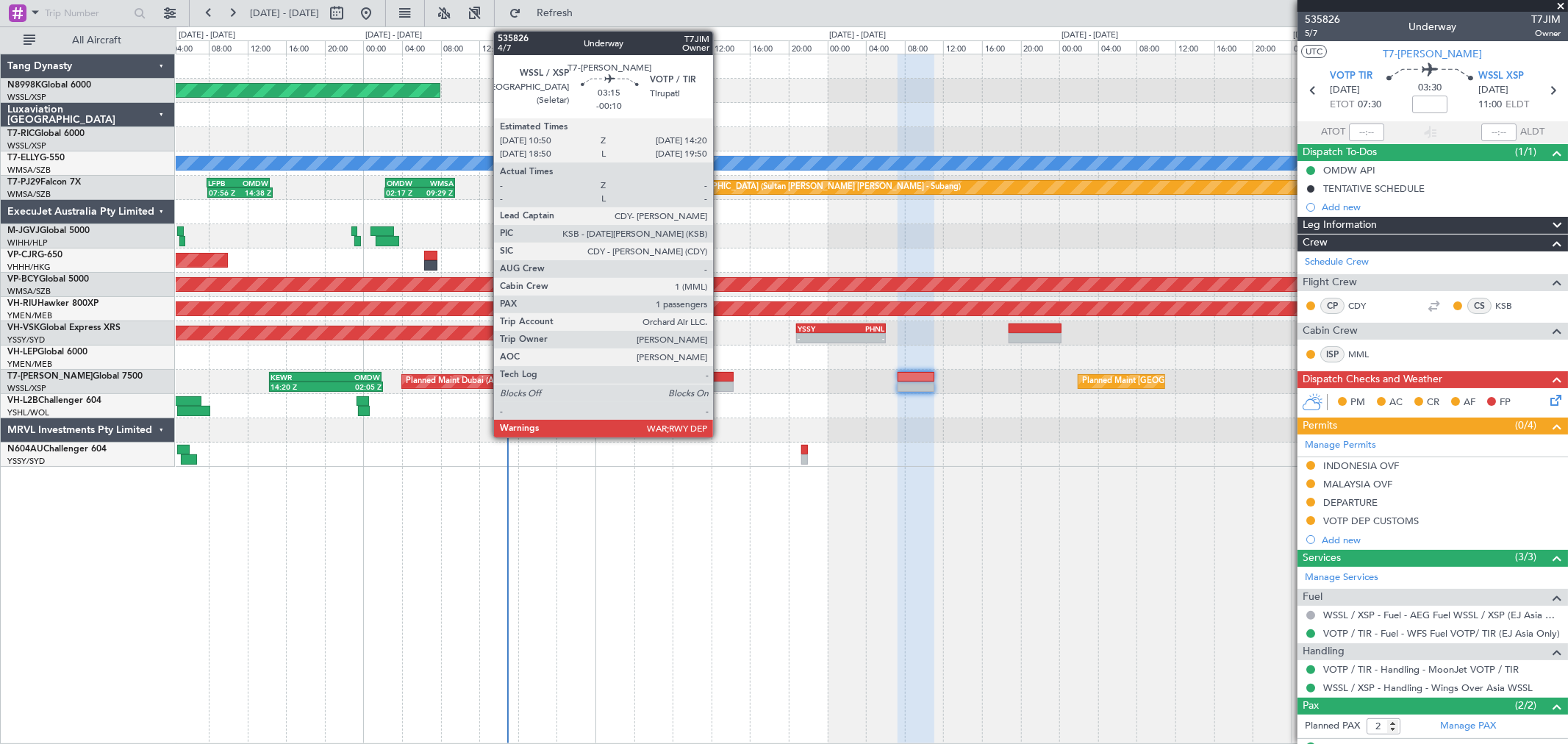
click at [721, 382] on div at bounding box center [716, 386] width 35 height 10
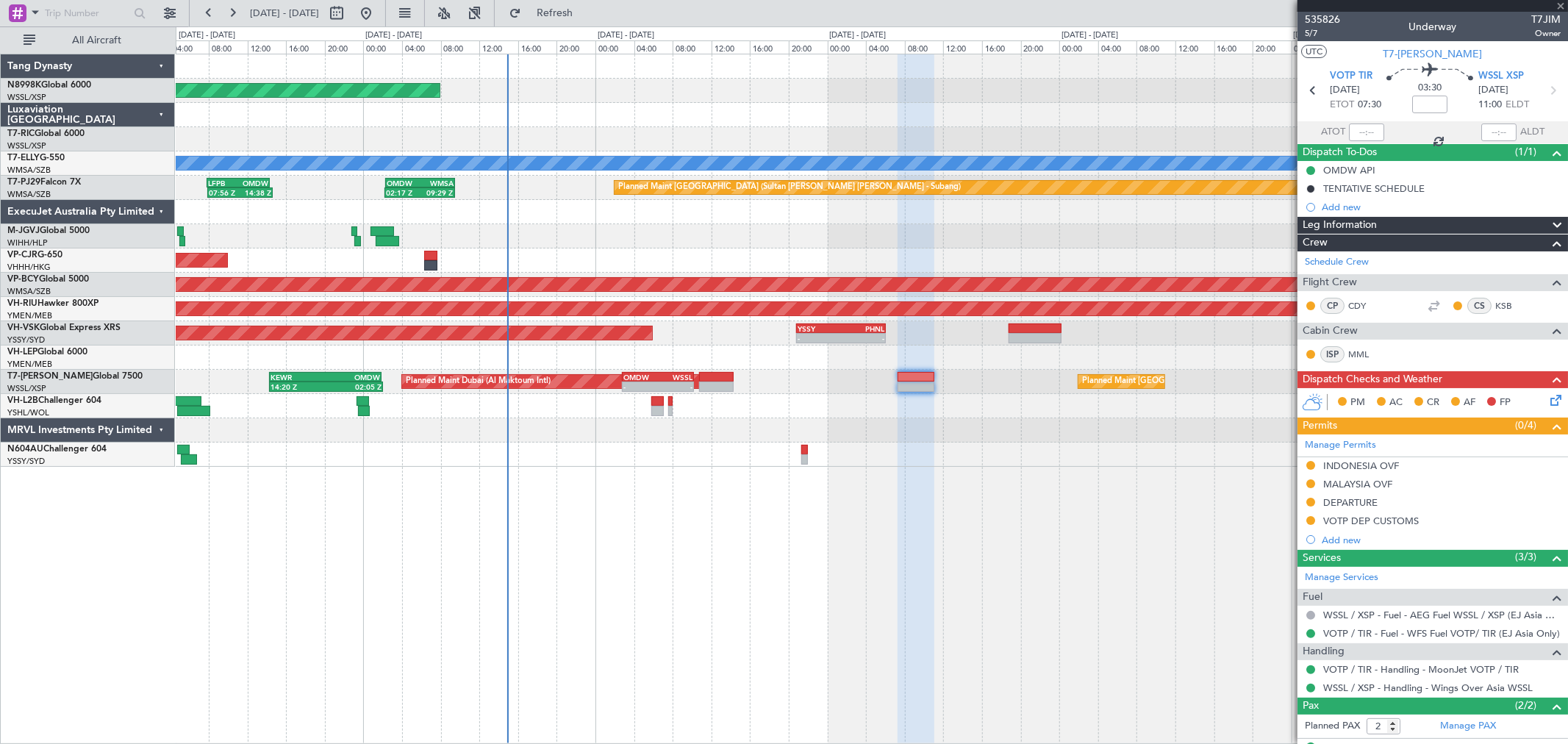
type input "-00:10"
type input "1"
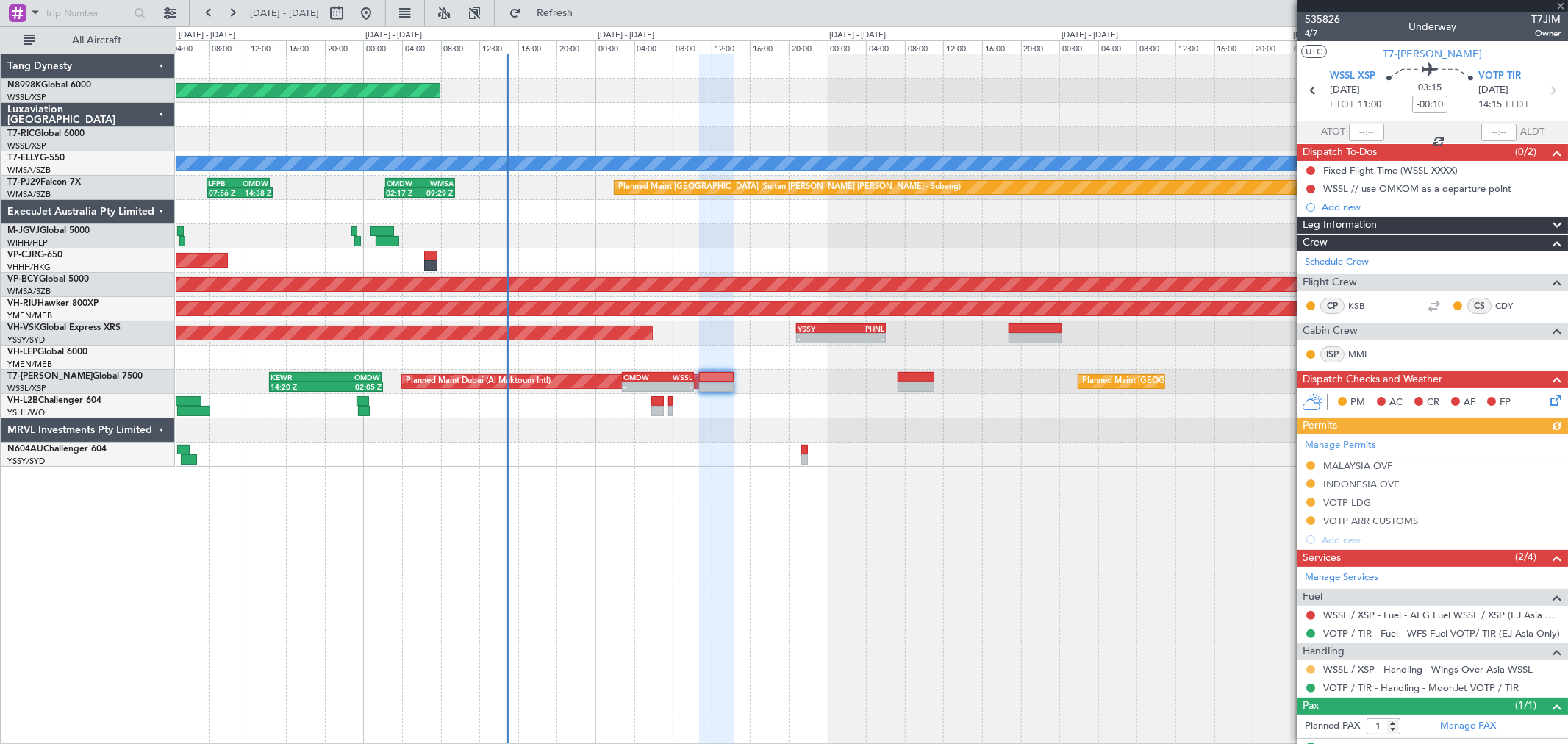
click at [1310, 668] on button at bounding box center [1311, 670] width 9 height 9
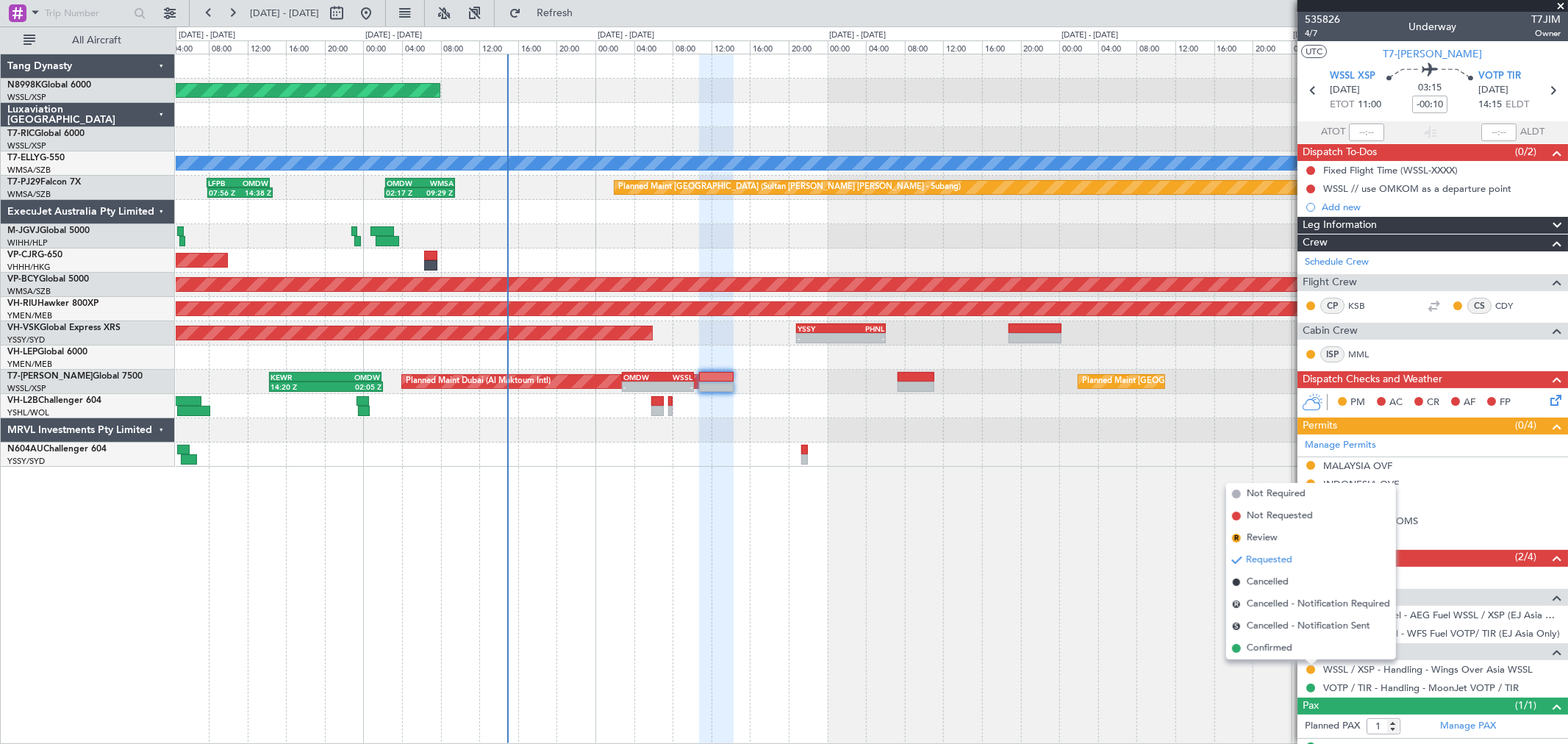
click at [1262, 641] on span "Confirmed" at bounding box center [1269, 648] width 45 height 15
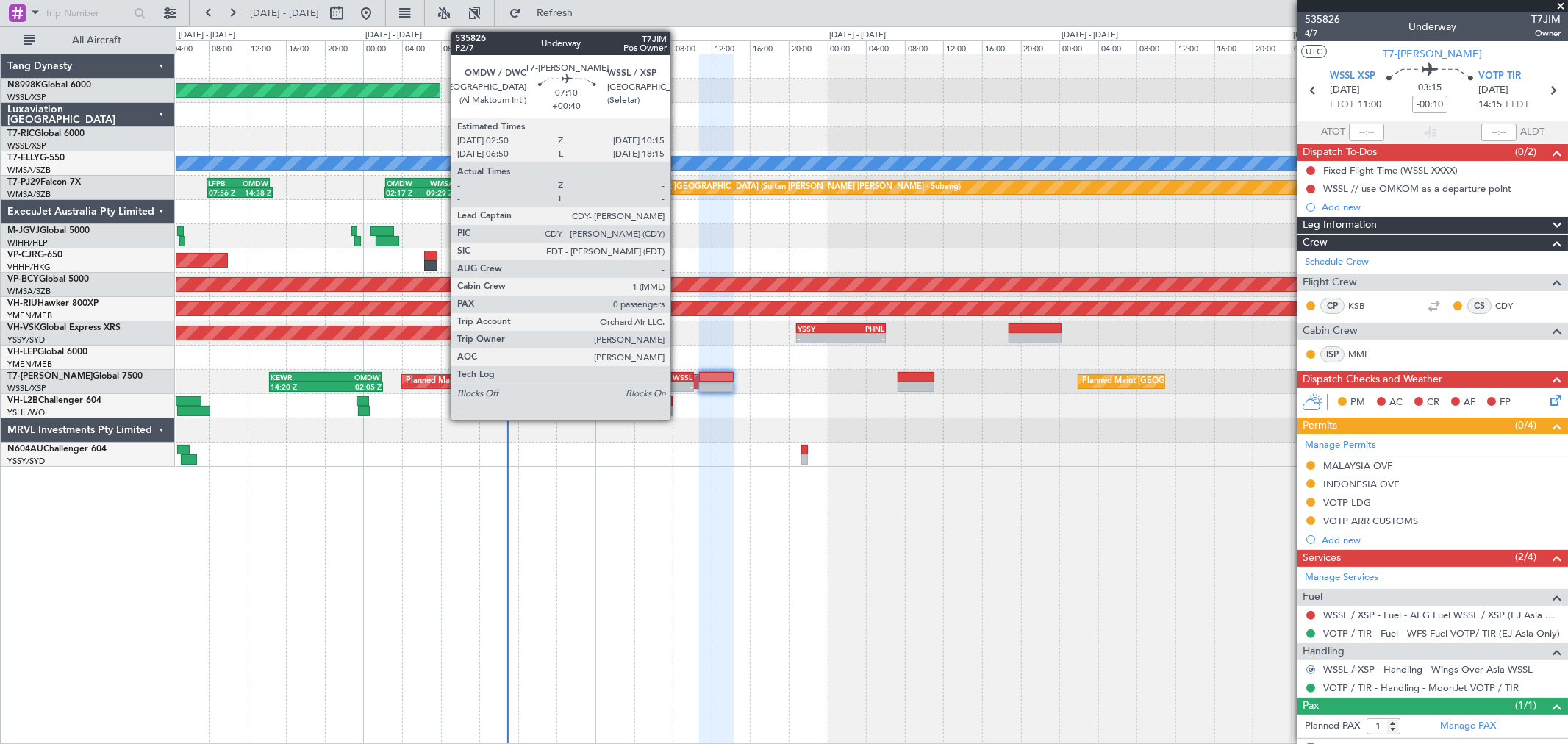
click at [678, 378] on div "WSSL" at bounding box center [675, 377] width 35 height 9
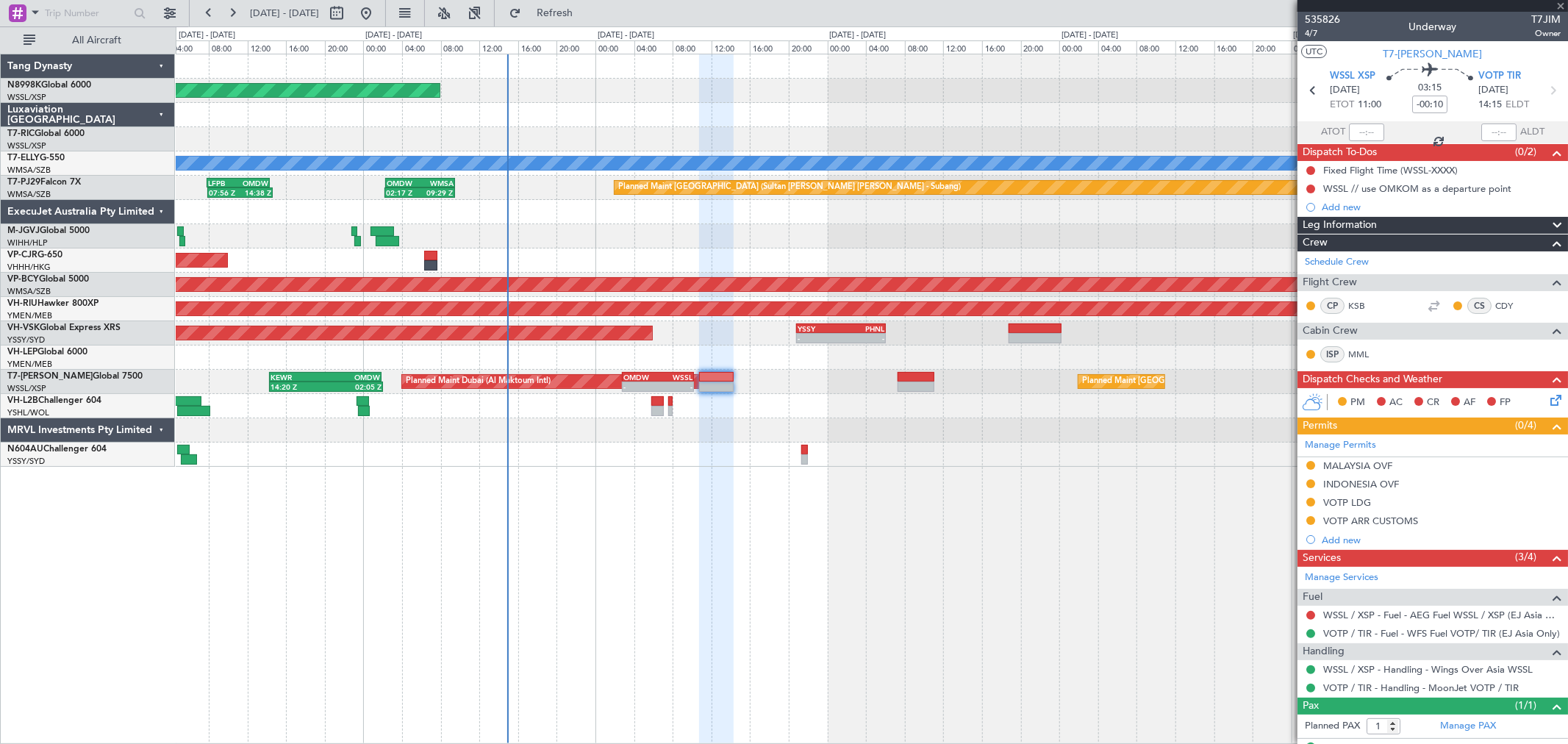
type input "+00:40"
type input "0"
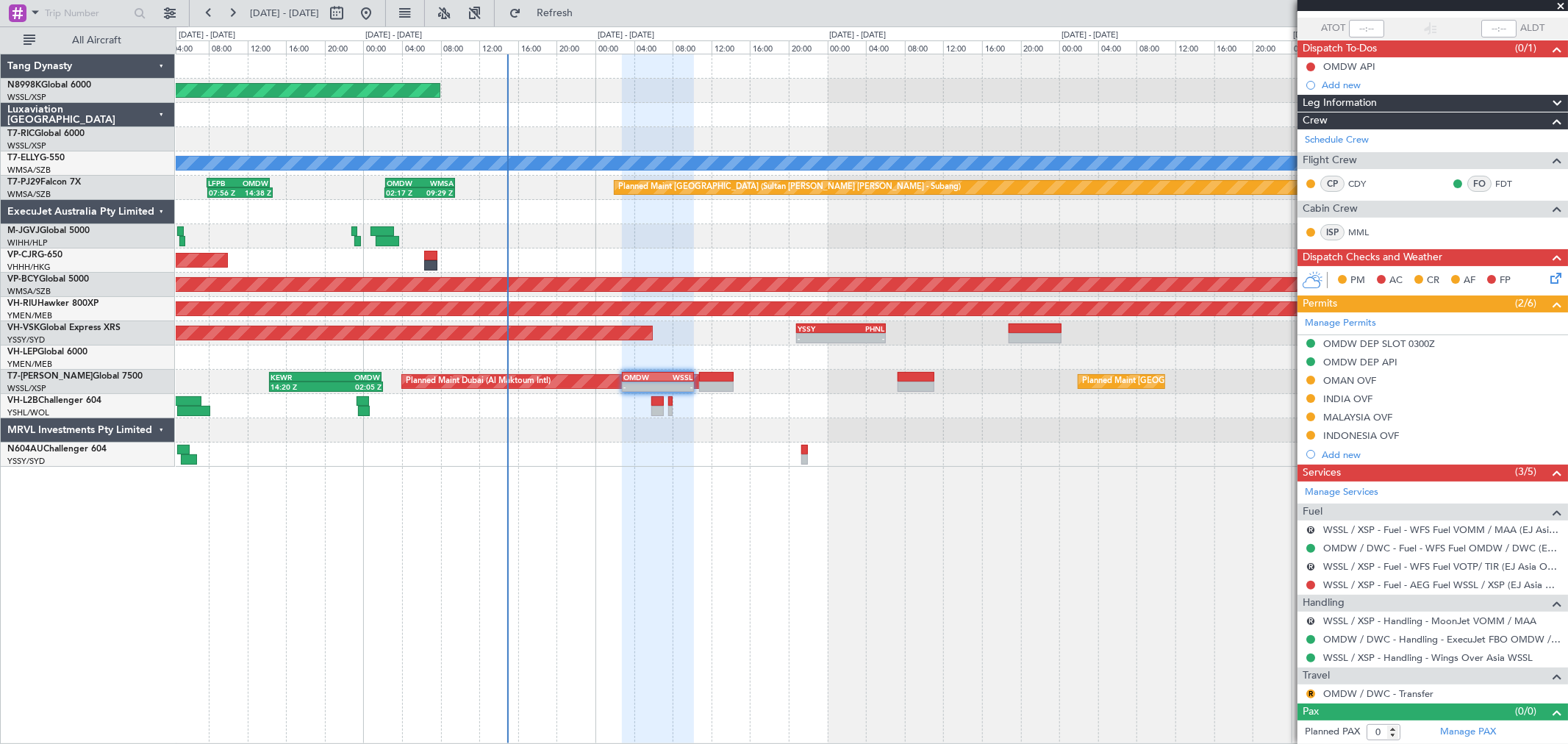
scroll to position [105, 0]
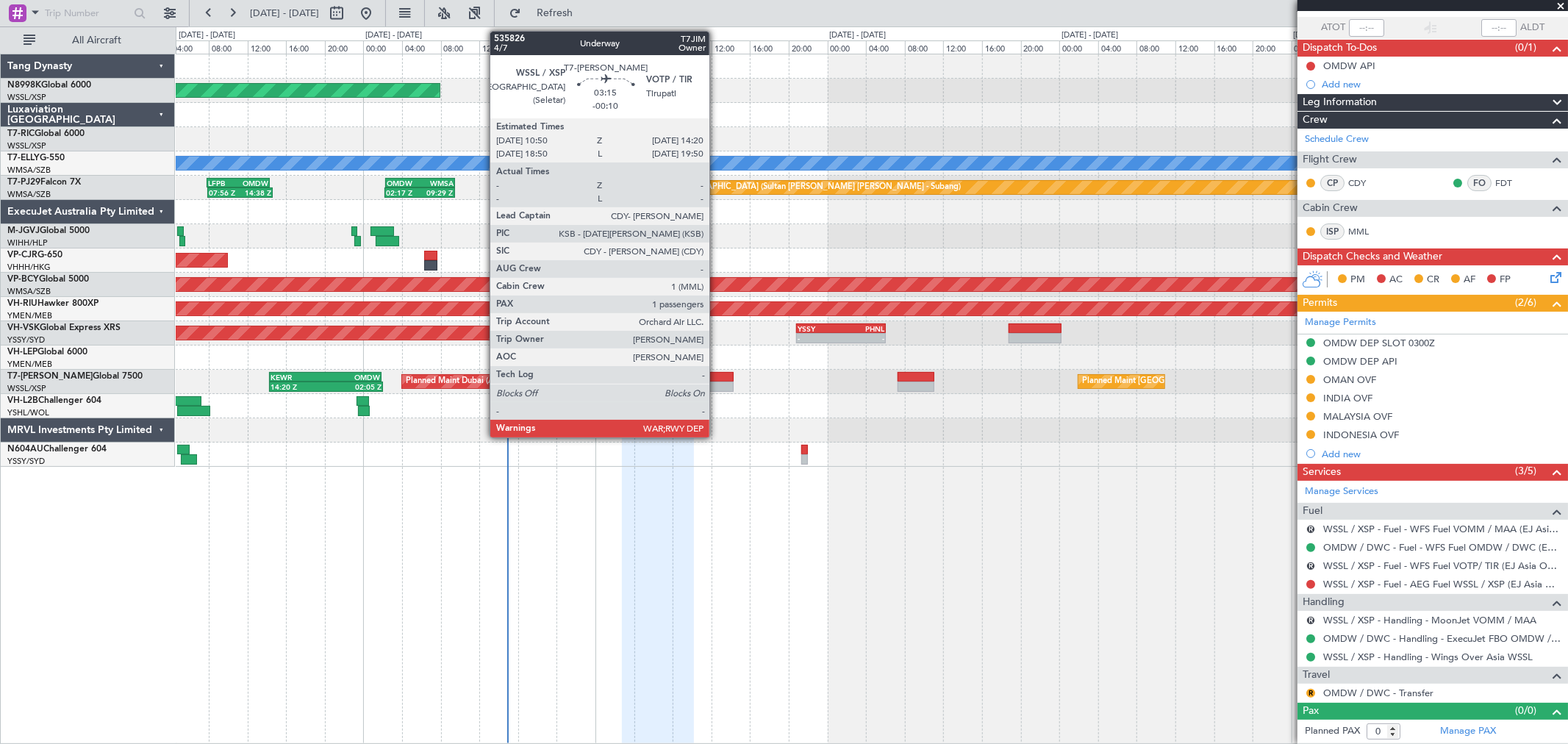
click at [717, 383] on div at bounding box center [716, 386] width 35 height 10
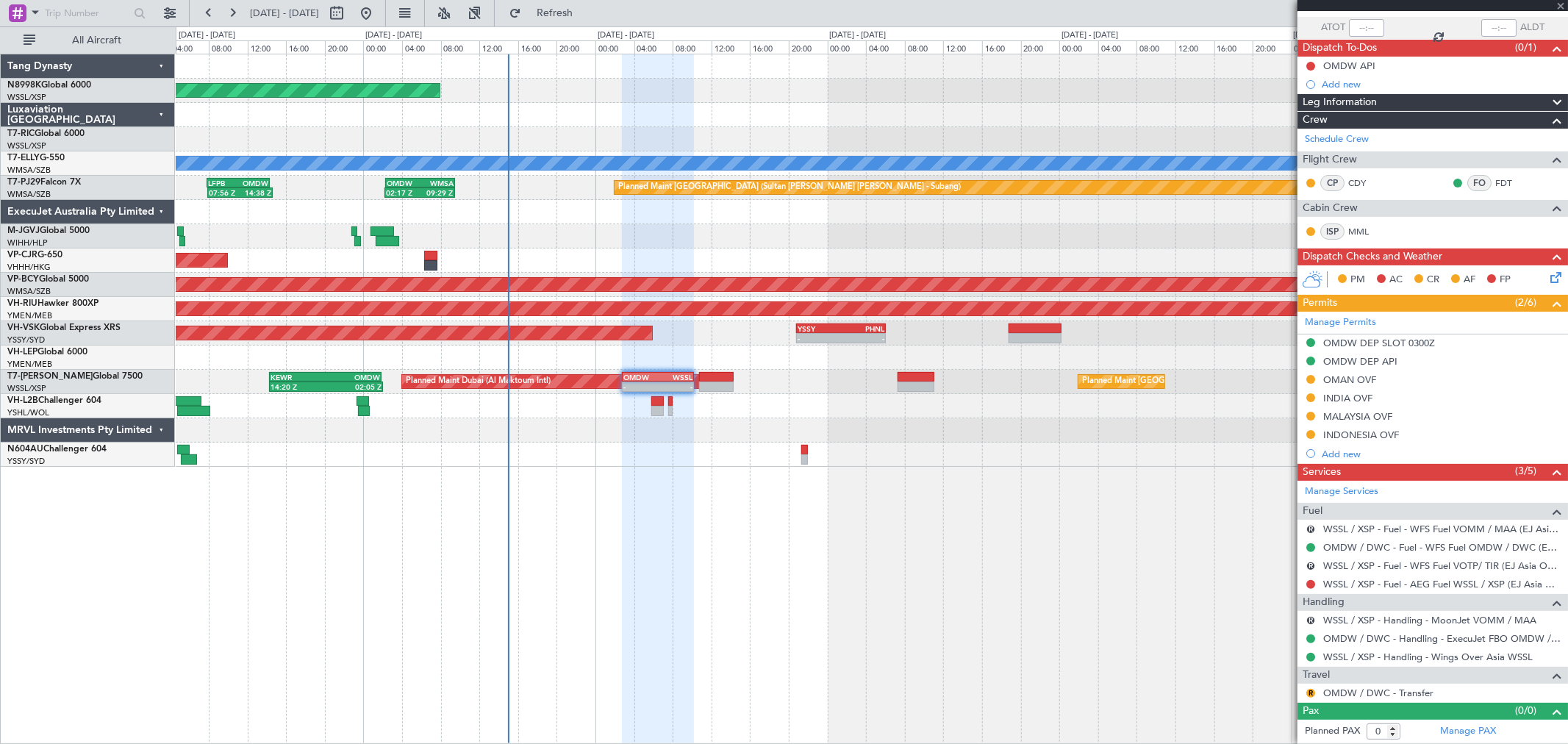
type input "-00:10"
type input "1"
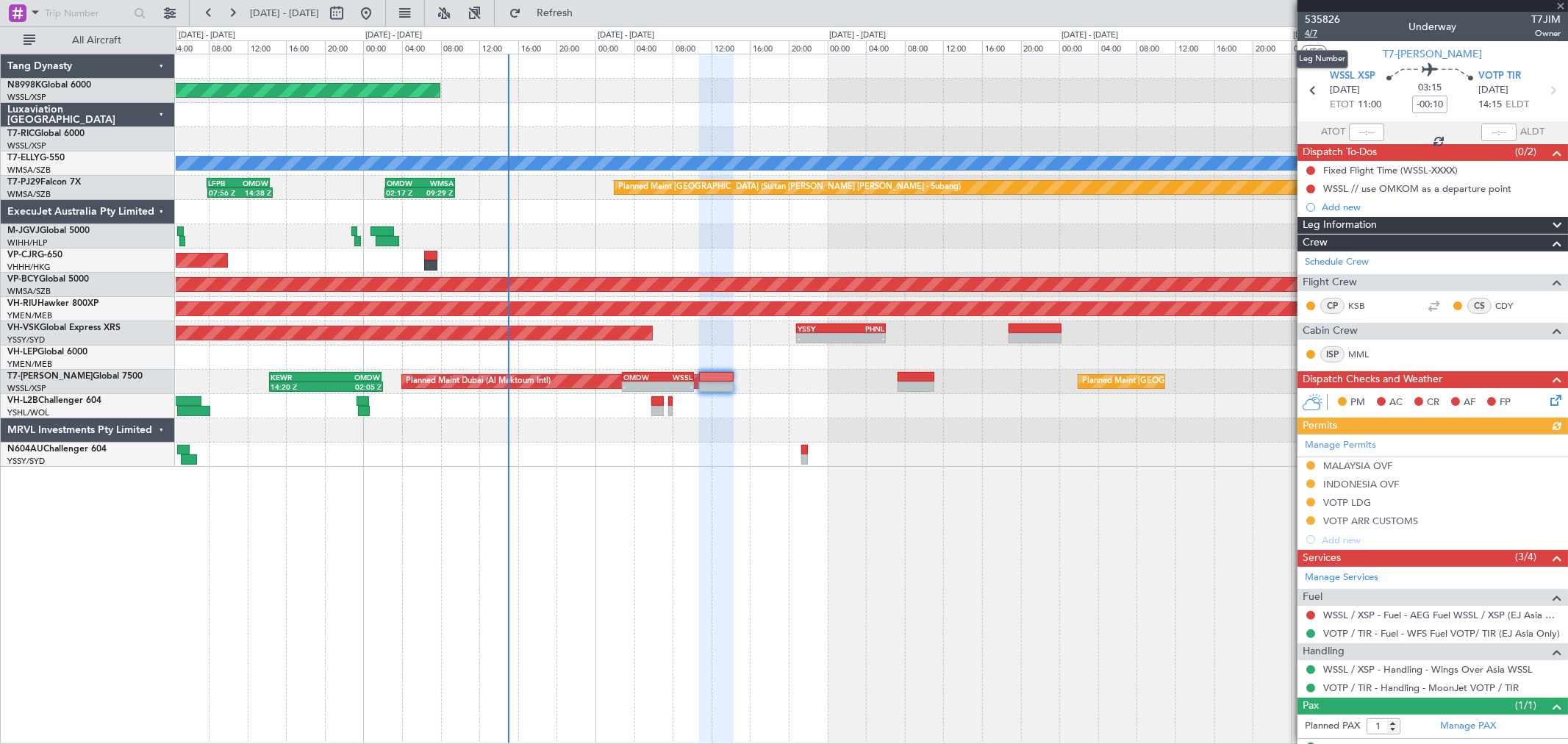
click at [1316, 34] on span "4/7" at bounding box center [1323, 33] width 36 height 13
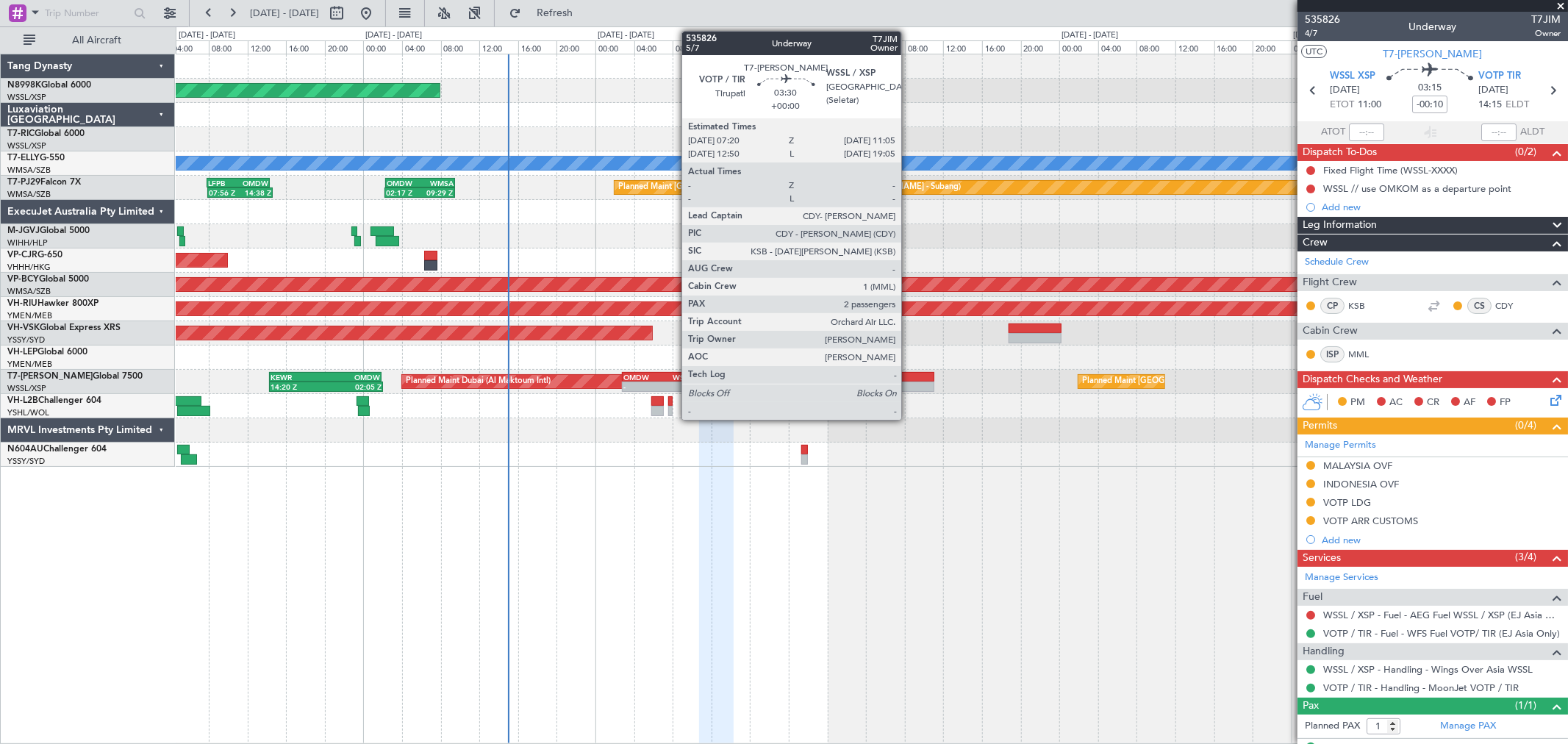
click at [913, 377] on div at bounding box center [916, 377] width 37 height 10
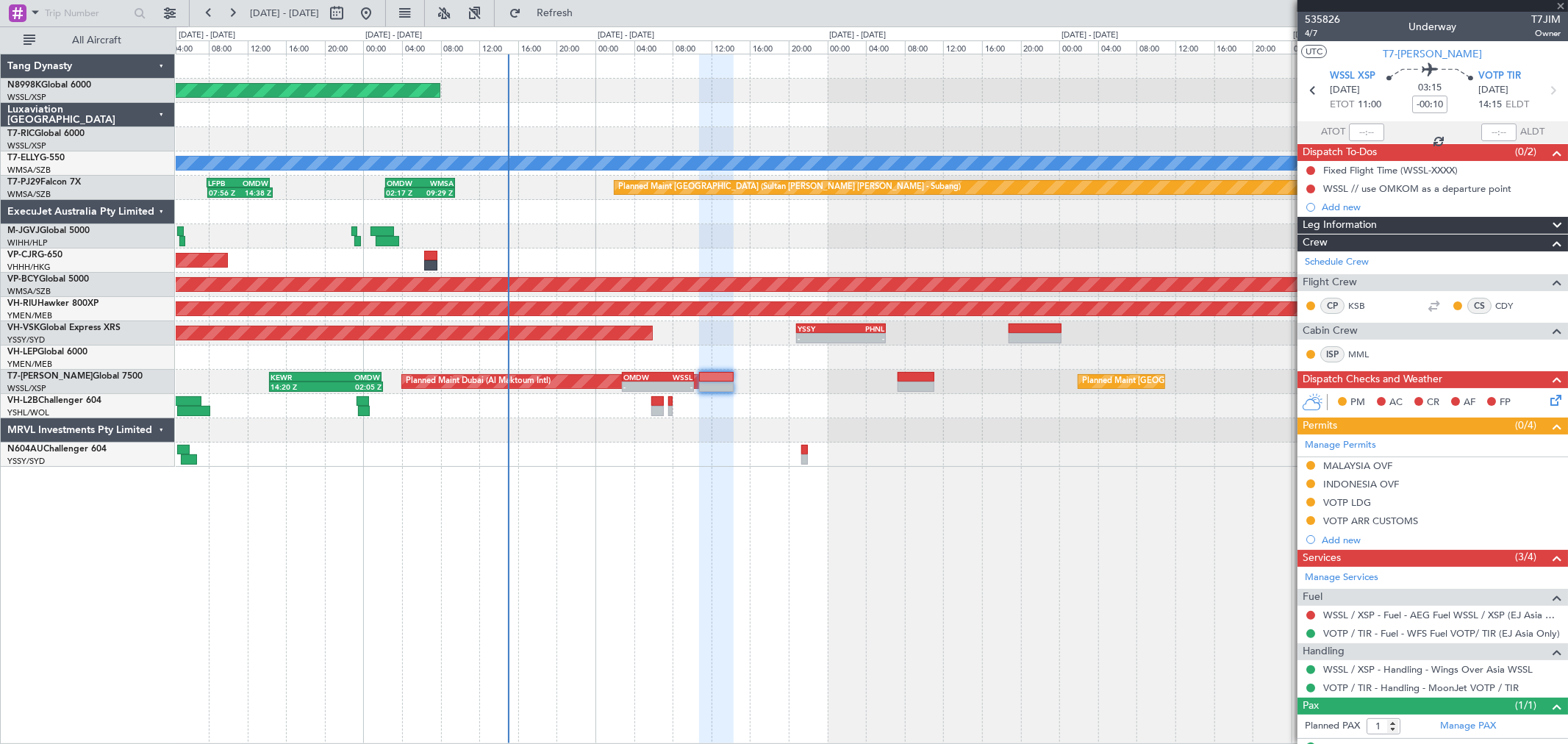
type input "2"
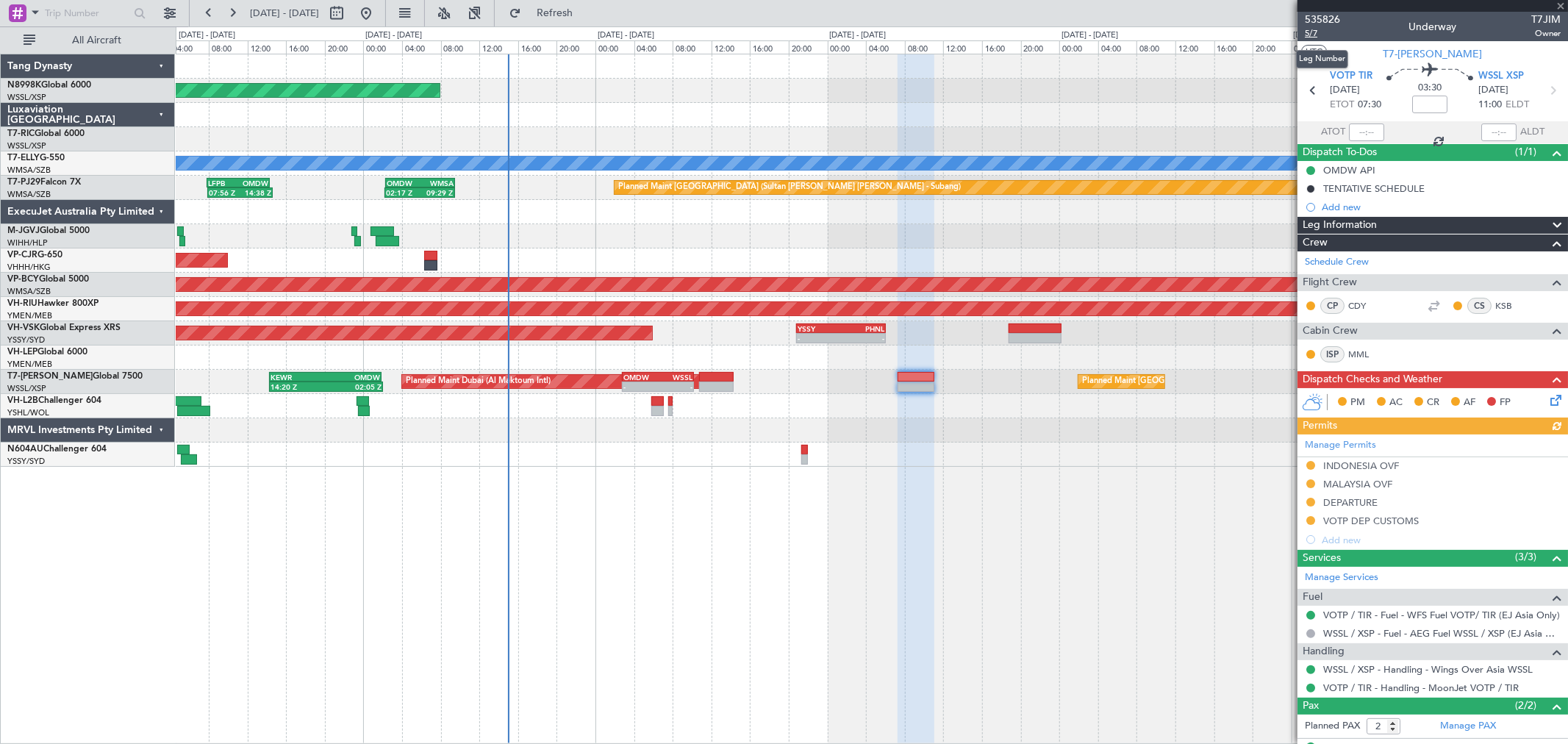
click at [1313, 28] on span "5/7" at bounding box center [1323, 33] width 36 height 13
click at [1392, 633] on link "WSSL / XSP - Fuel - AEG Fuel WSSL / XSP (EJ Asia Only)" at bounding box center [1442, 633] width 237 height 13
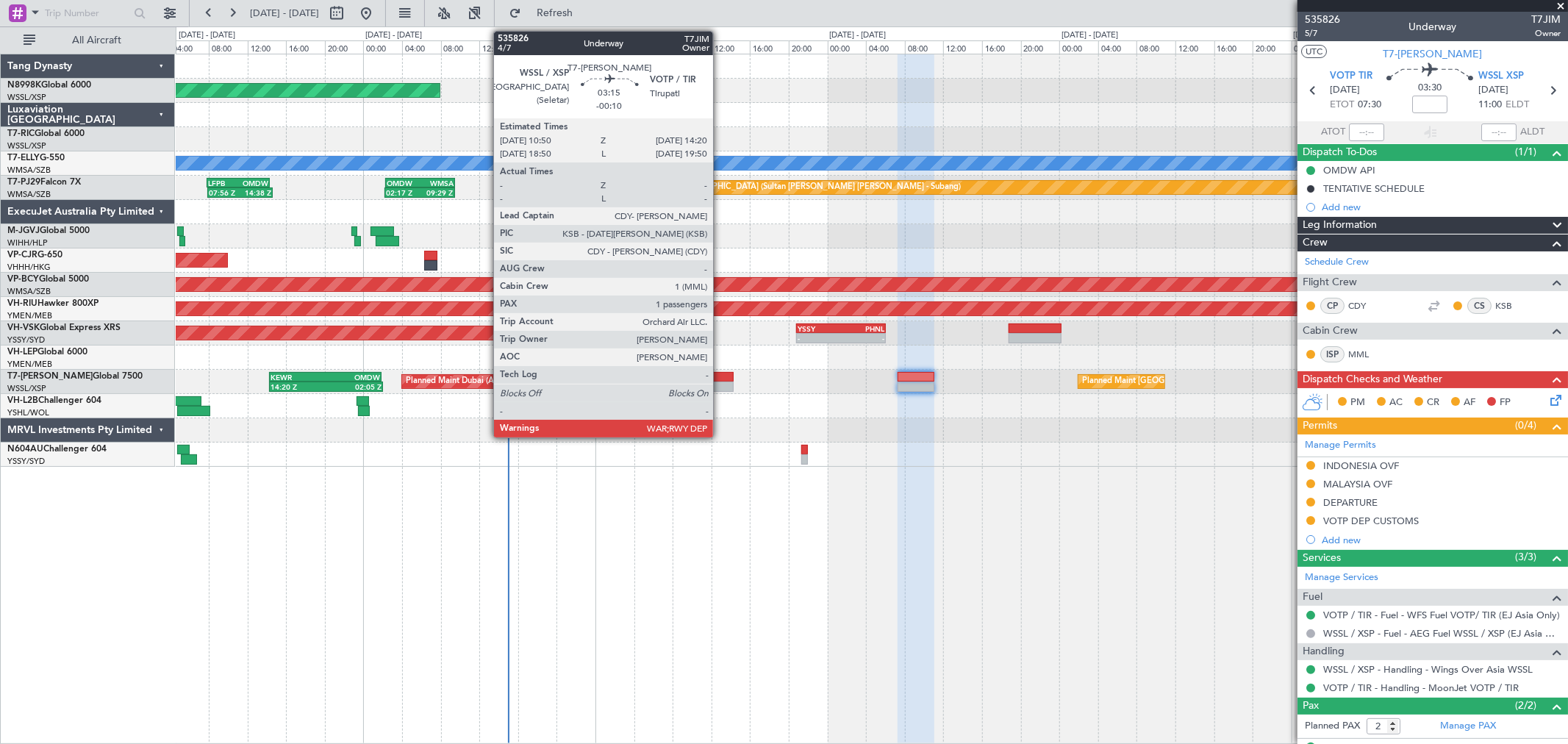
click at [721, 380] on div "Planned Maint Singapore (Seletar) Planned Maint Dubai (Al Maktoum Intl) 14:20 Z…" at bounding box center [871, 381] width 1391 height 24
click at [715, 372] on div at bounding box center [716, 377] width 35 height 10
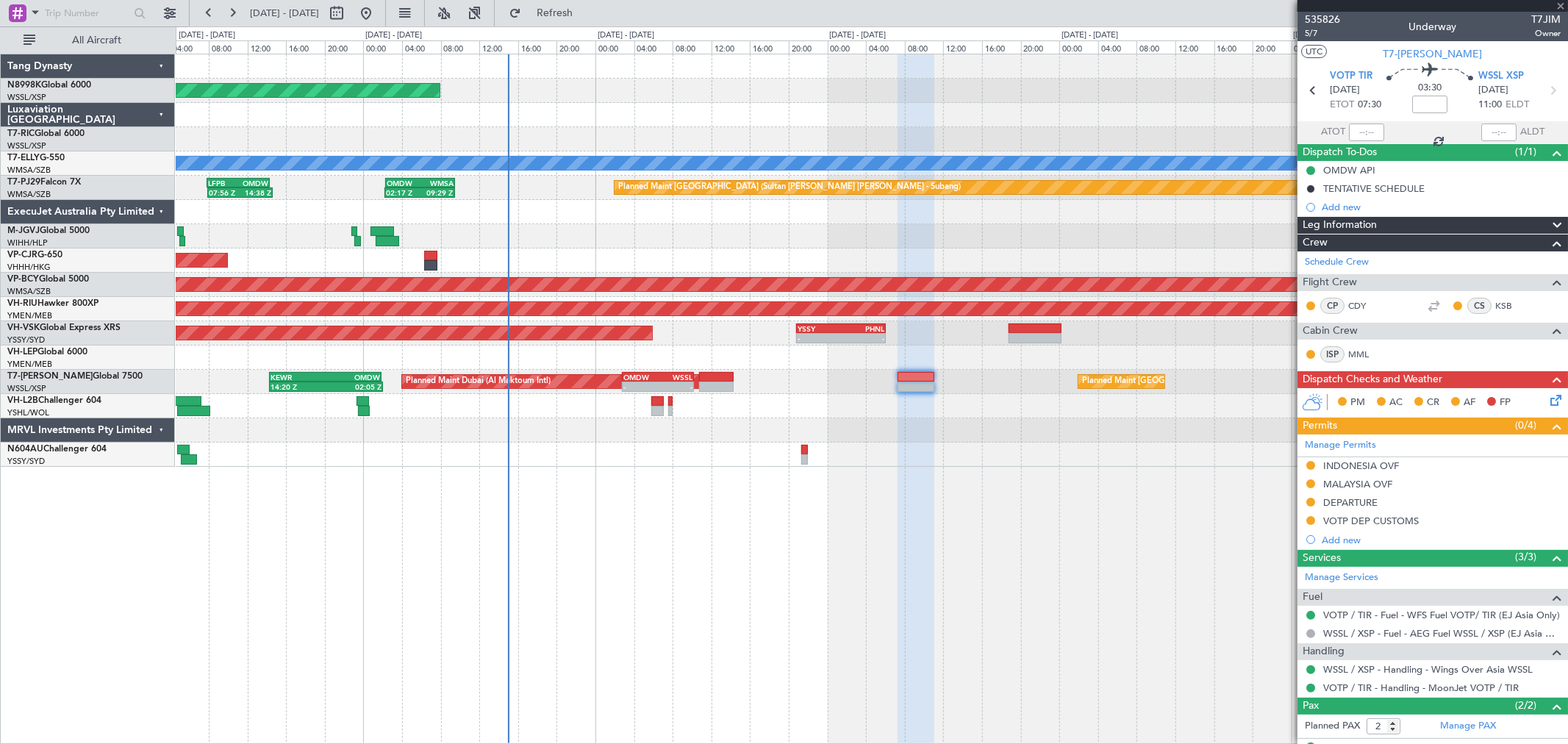
type input "-00:10"
type input "1"
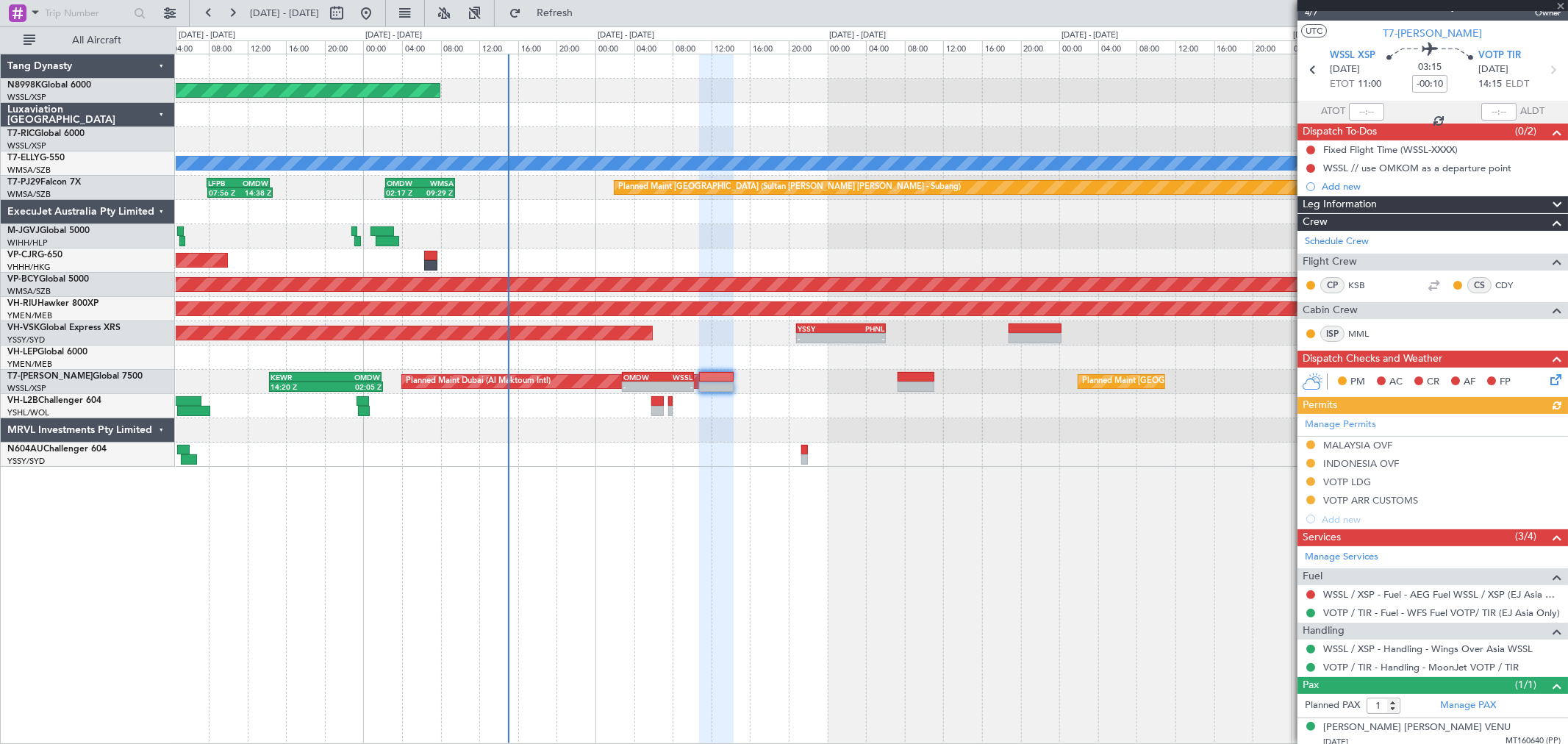
scroll to position [27, 0]
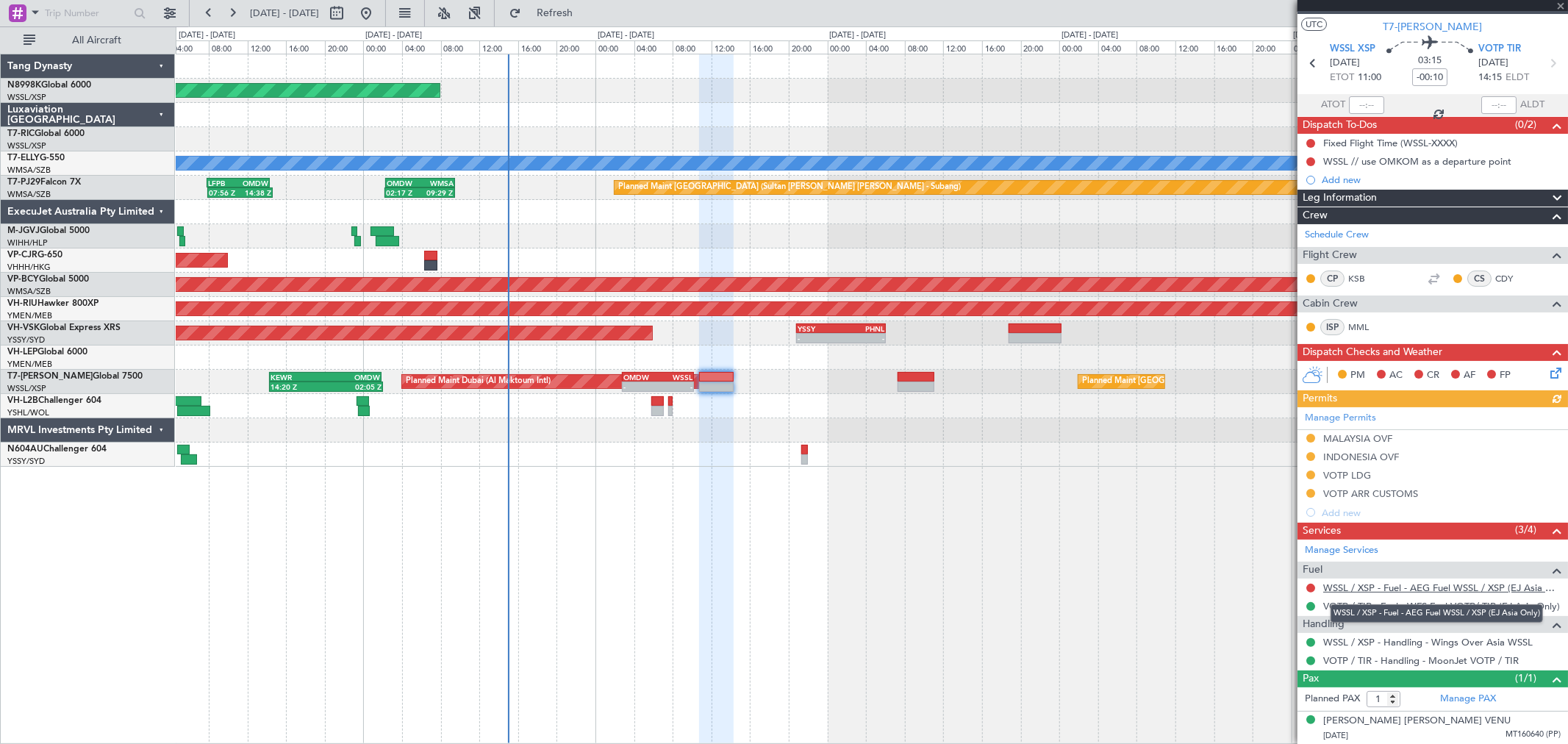
click at [1417, 584] on link "WSSL / XSP - Fuel - AEG Fuel WSSL / XSP (EJ Asia Only)" at bounding box center [1442, 587] width 237 height 13
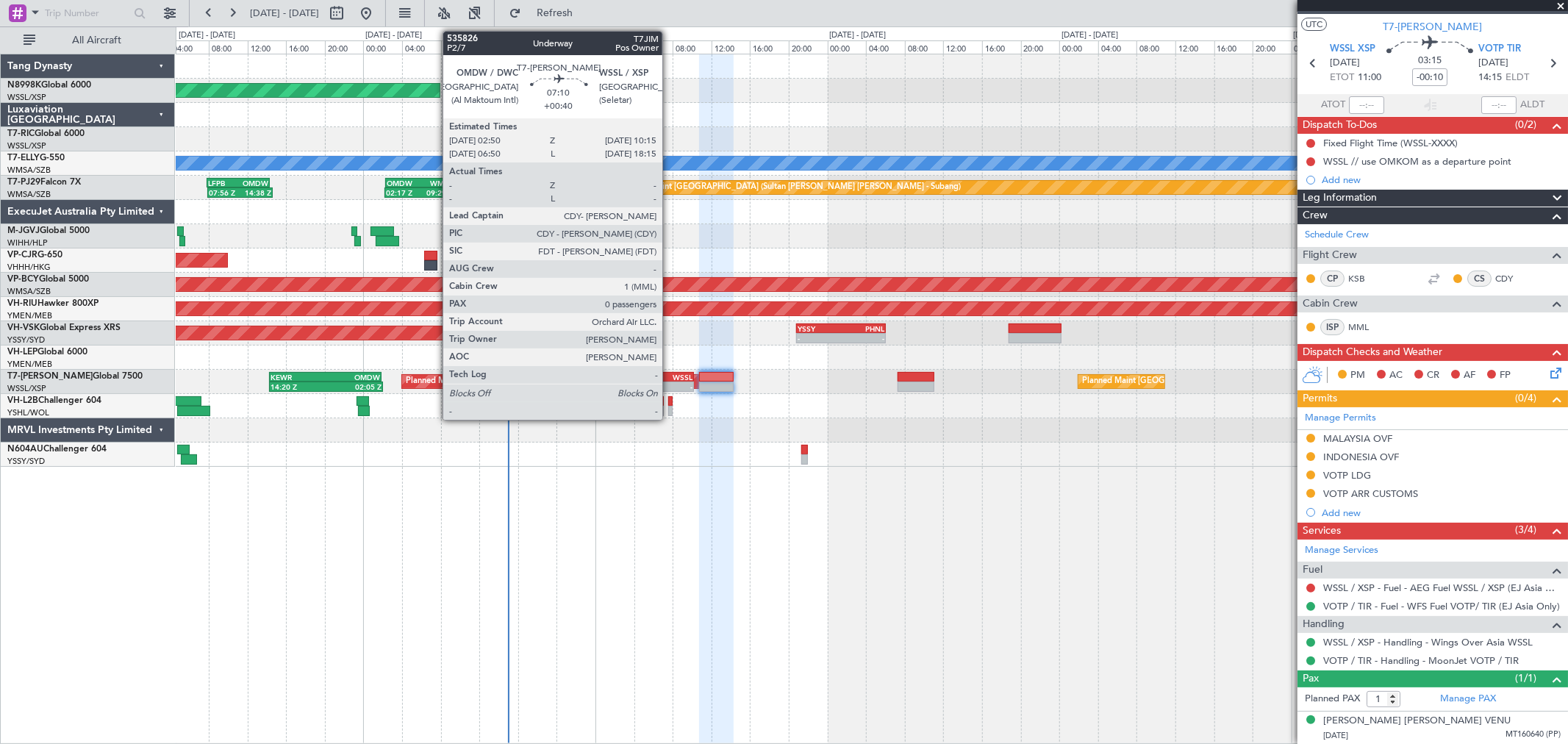
click at [670, 381] on div "10:15 Z" at bounding box center [675, 385] width 35 height 9
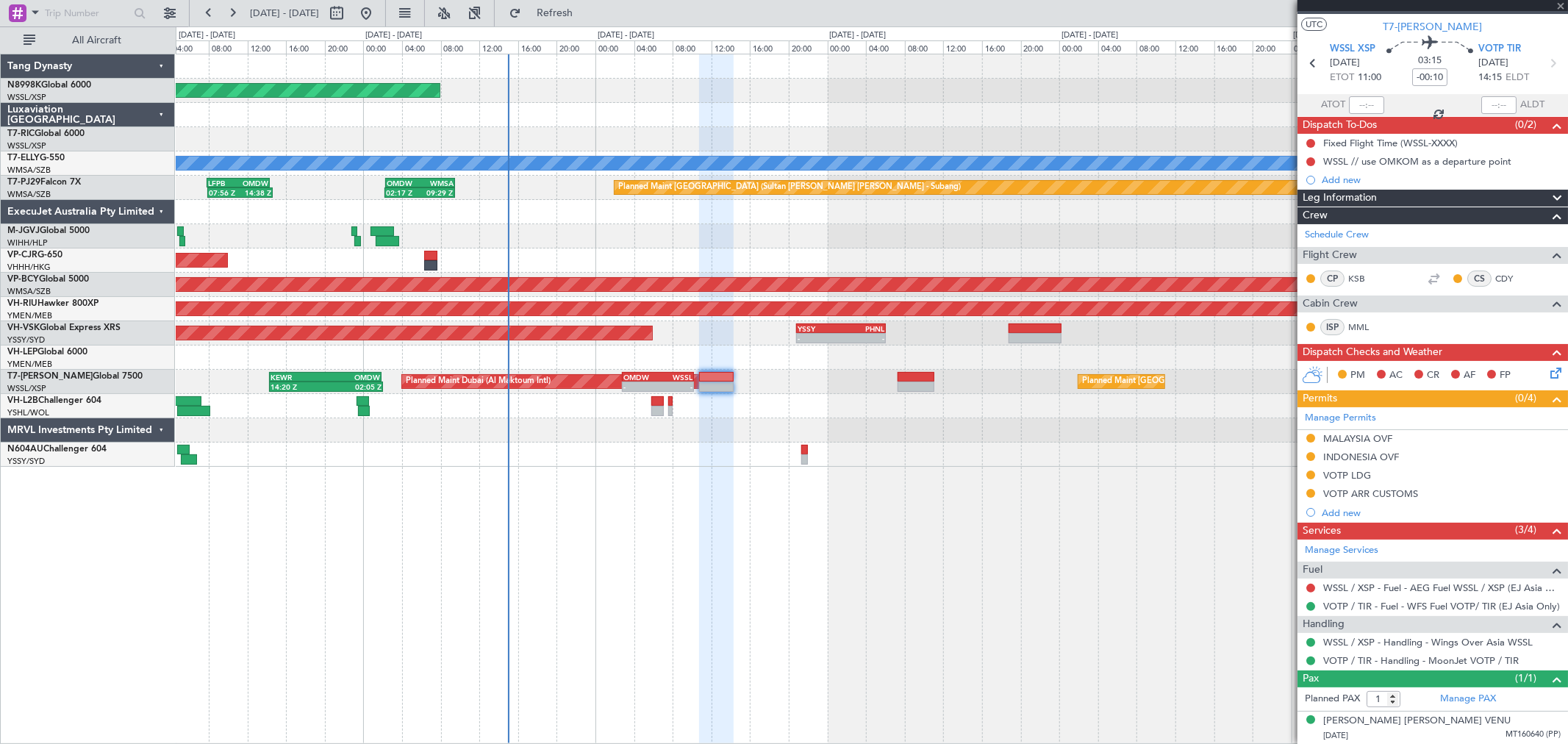
type input "+00:40"
type input "0"
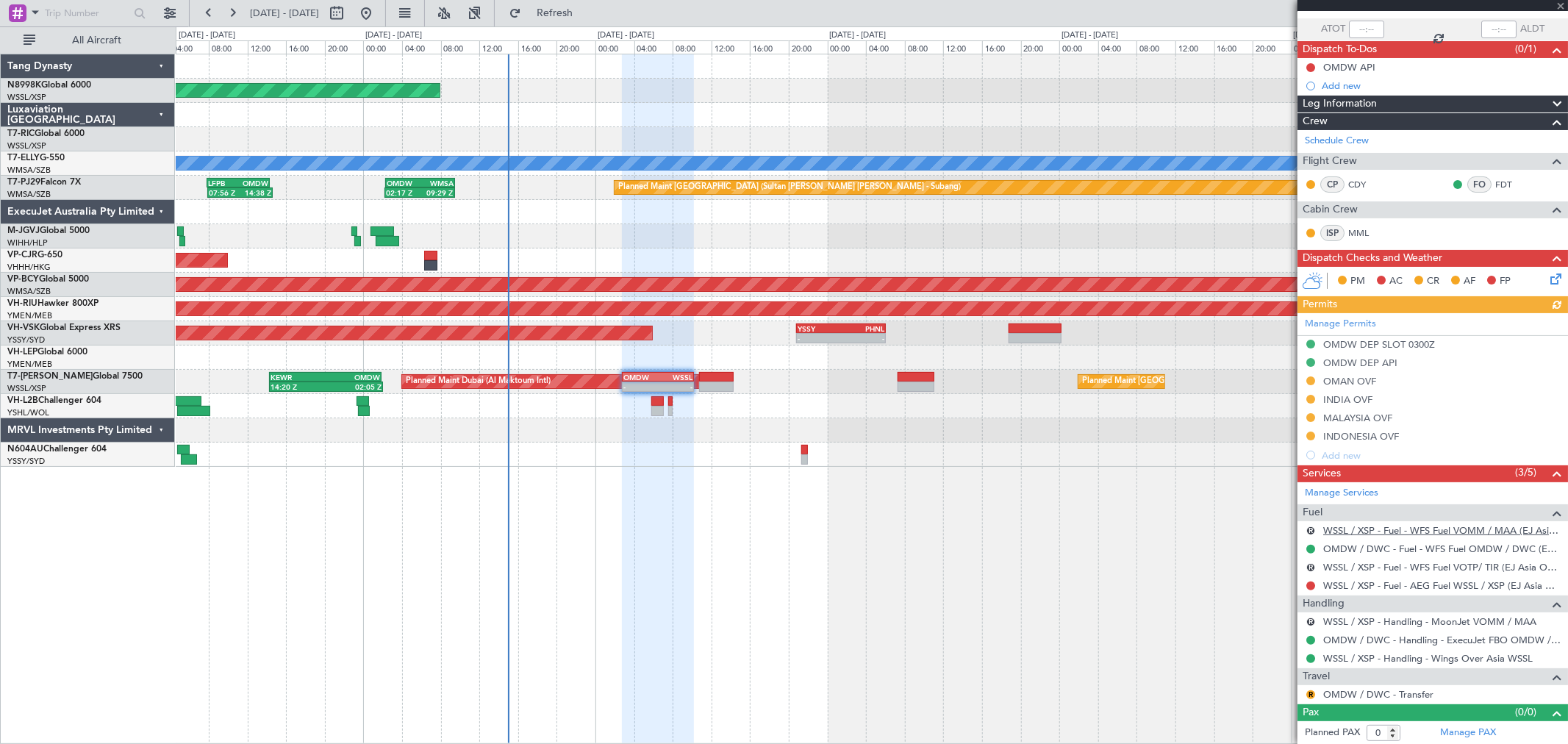
scroll to position [105, 0]
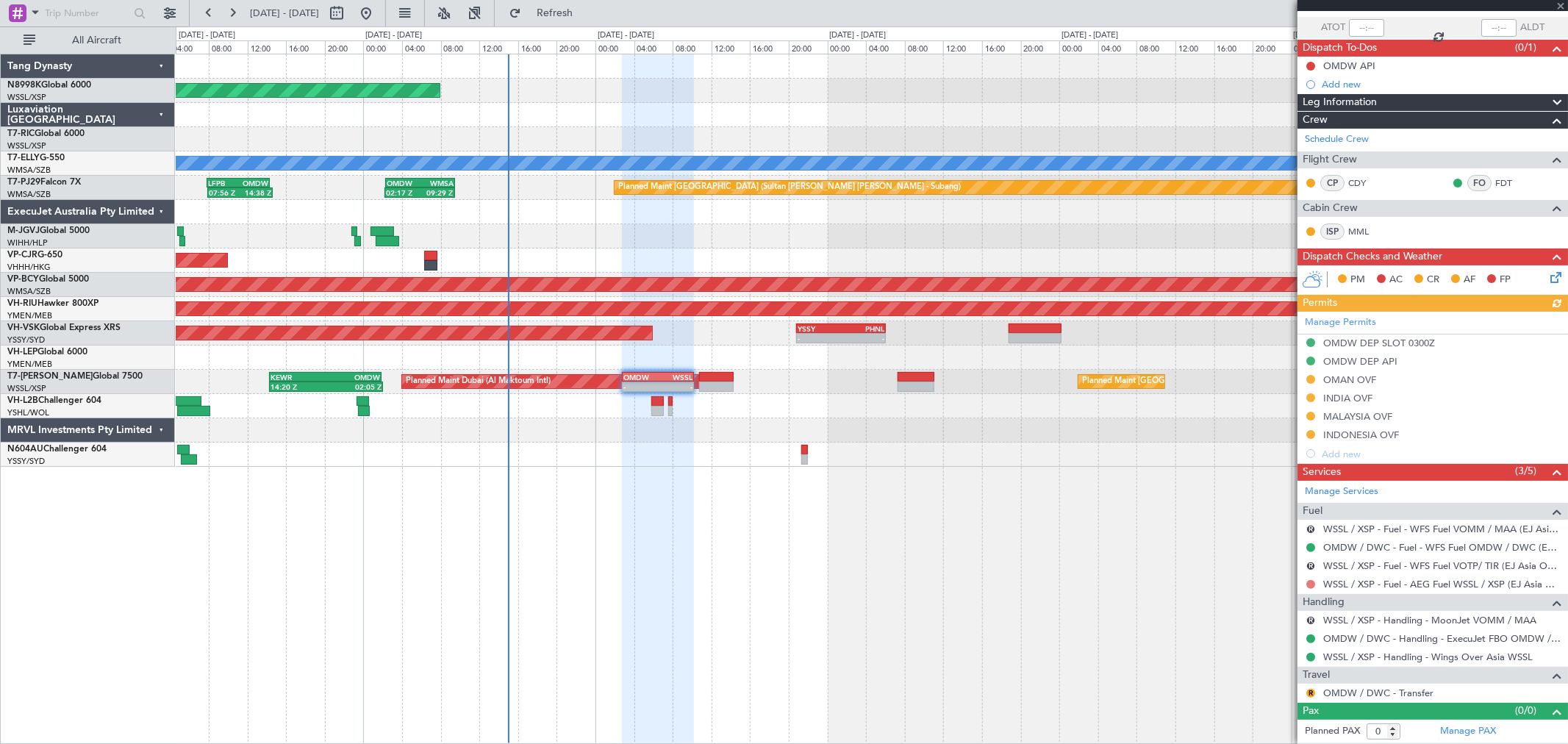
click at [1309, 583] on button at bounding box center [1311, 585] width 9 height 9
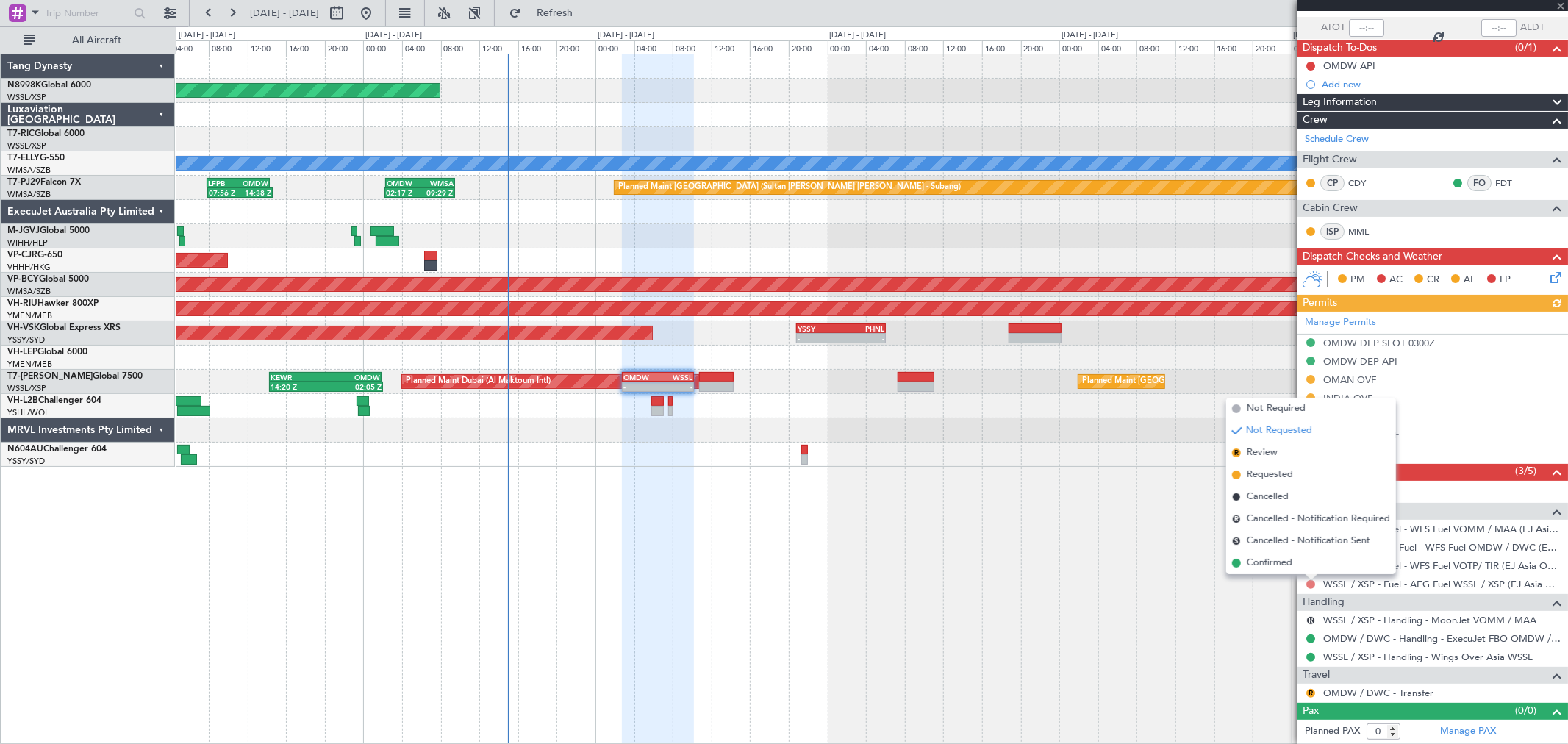
click at [1281, 559] on span "Confirmed" at bounding box center [1269, 563] width 45 height 15
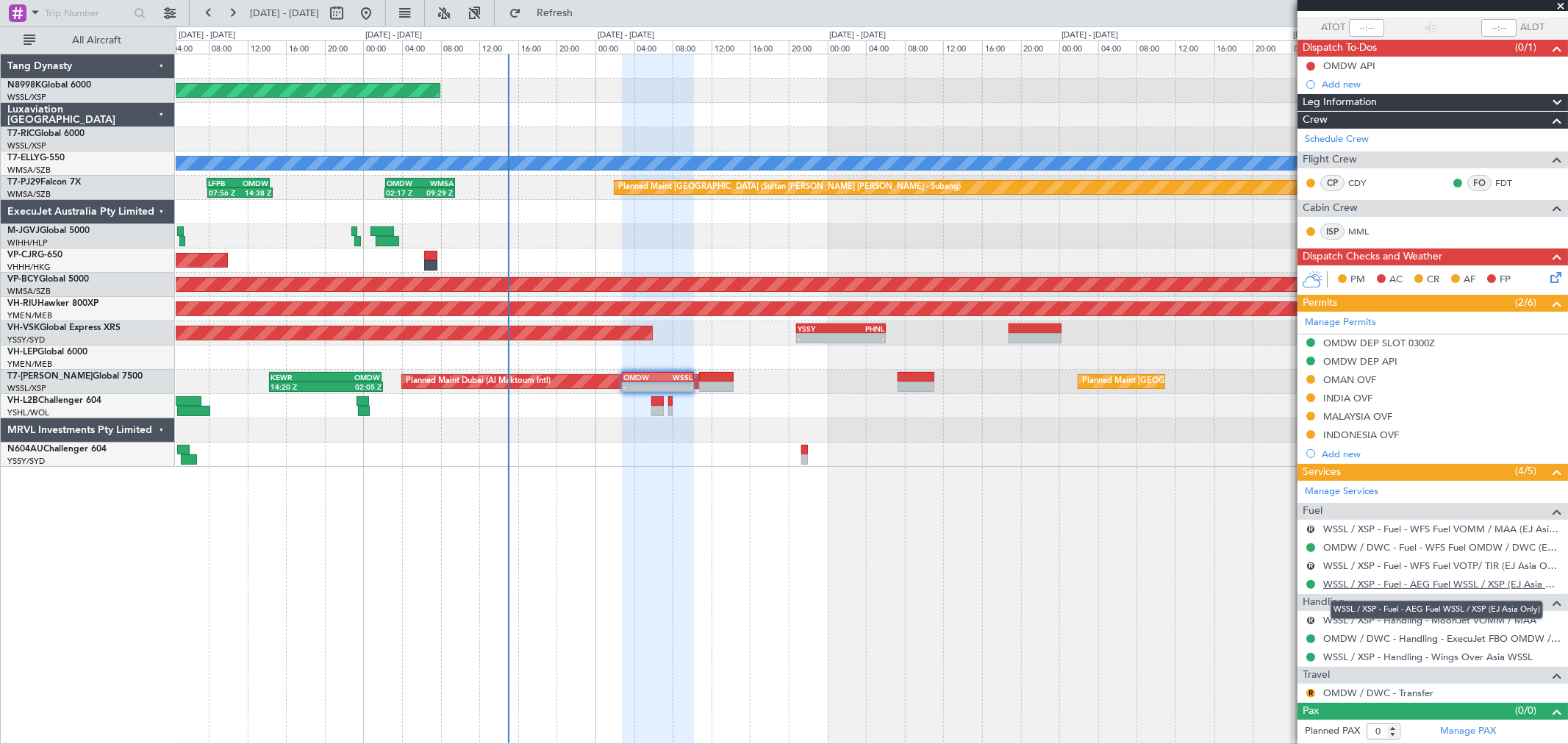
click at [1383, 581] on link "WSSL / XSP - Fuel - AEG Fuel WSSL / XSP (EJ Asia Only)" at bounding box center [1442, 584] width 237 height 13
click at [1310, 64] on button at bounding box center [1311, 66] width 9 height 9
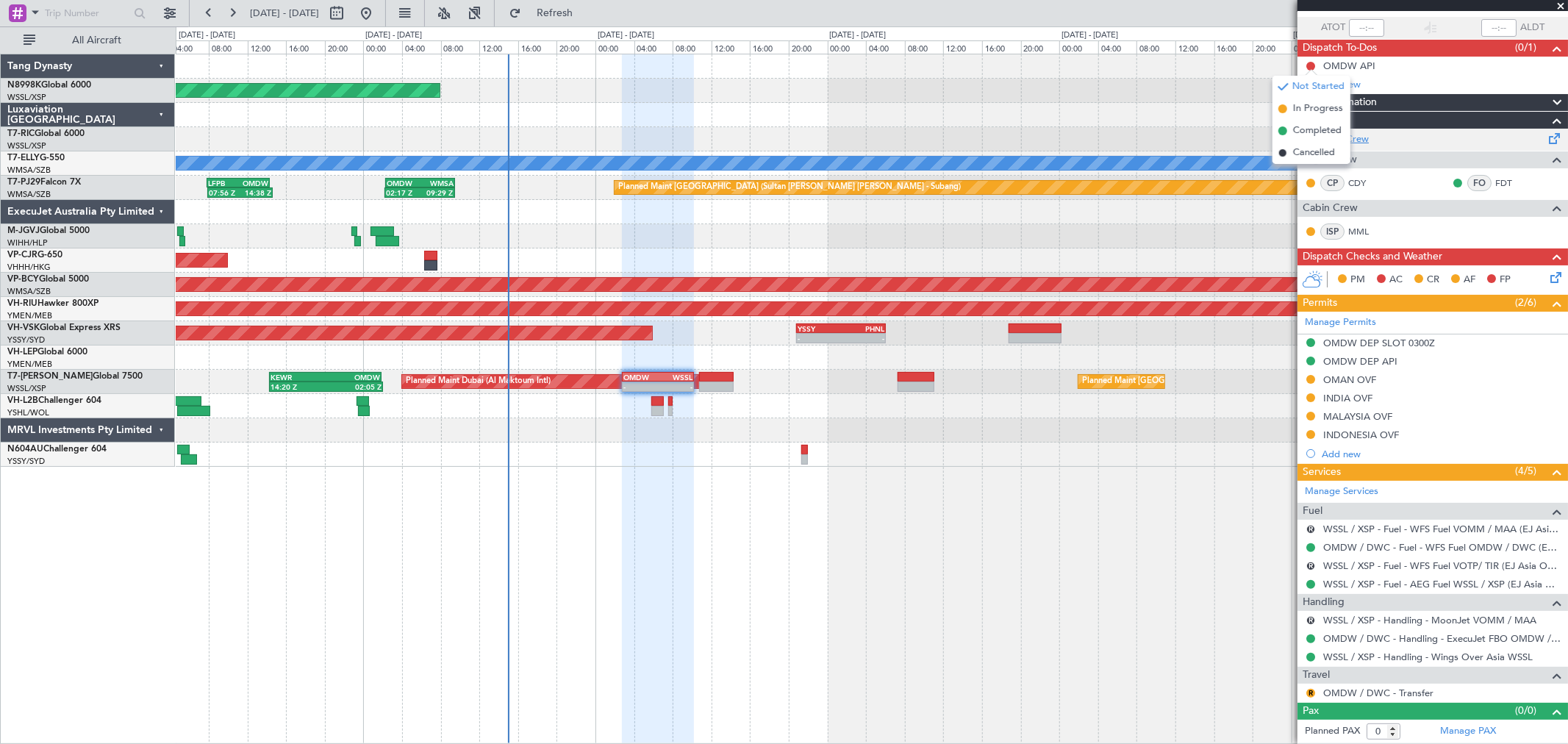
click at [1305, 133] on span "Completed" at bounding box center [1317, 131] width 48 height 15
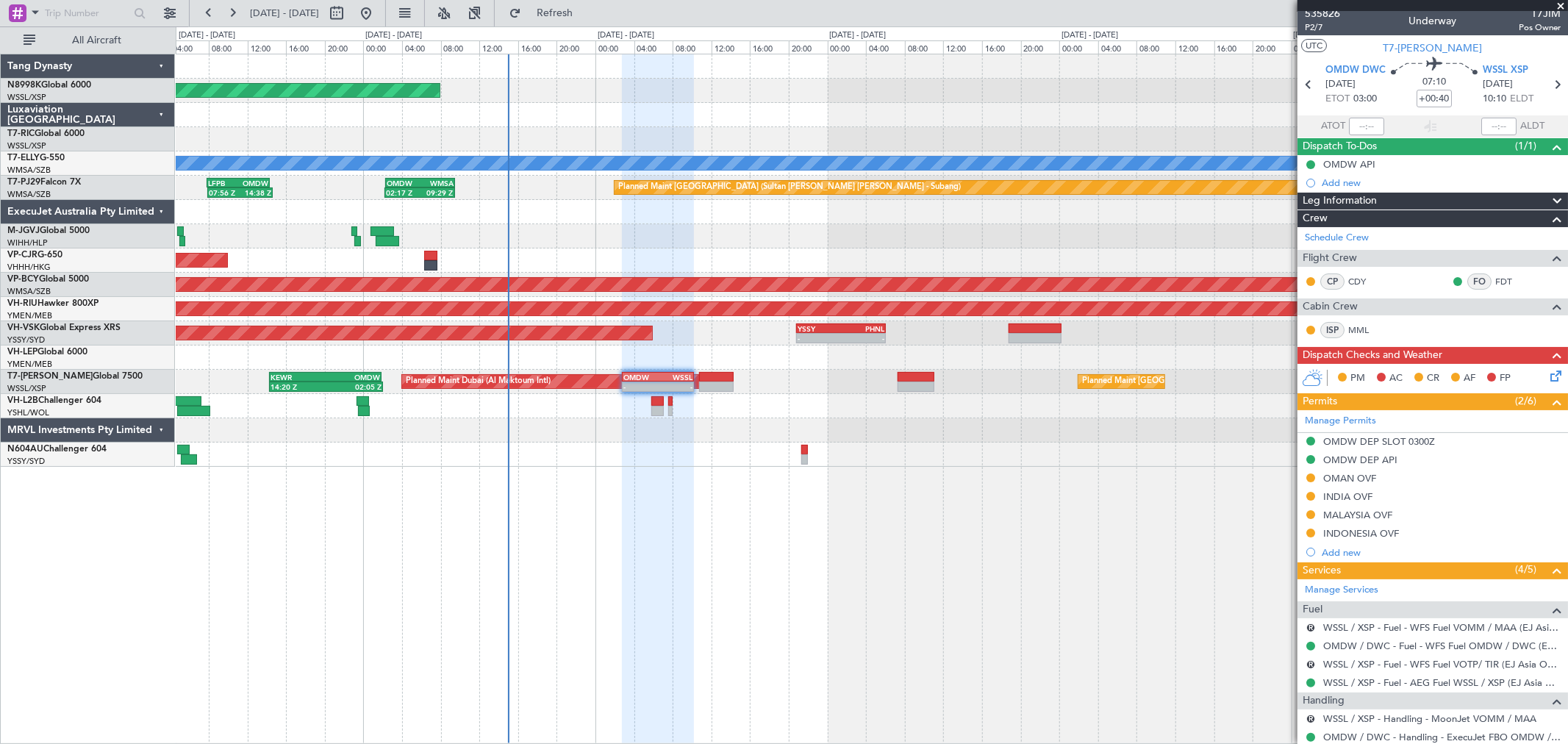
scroll to position [0, 0]
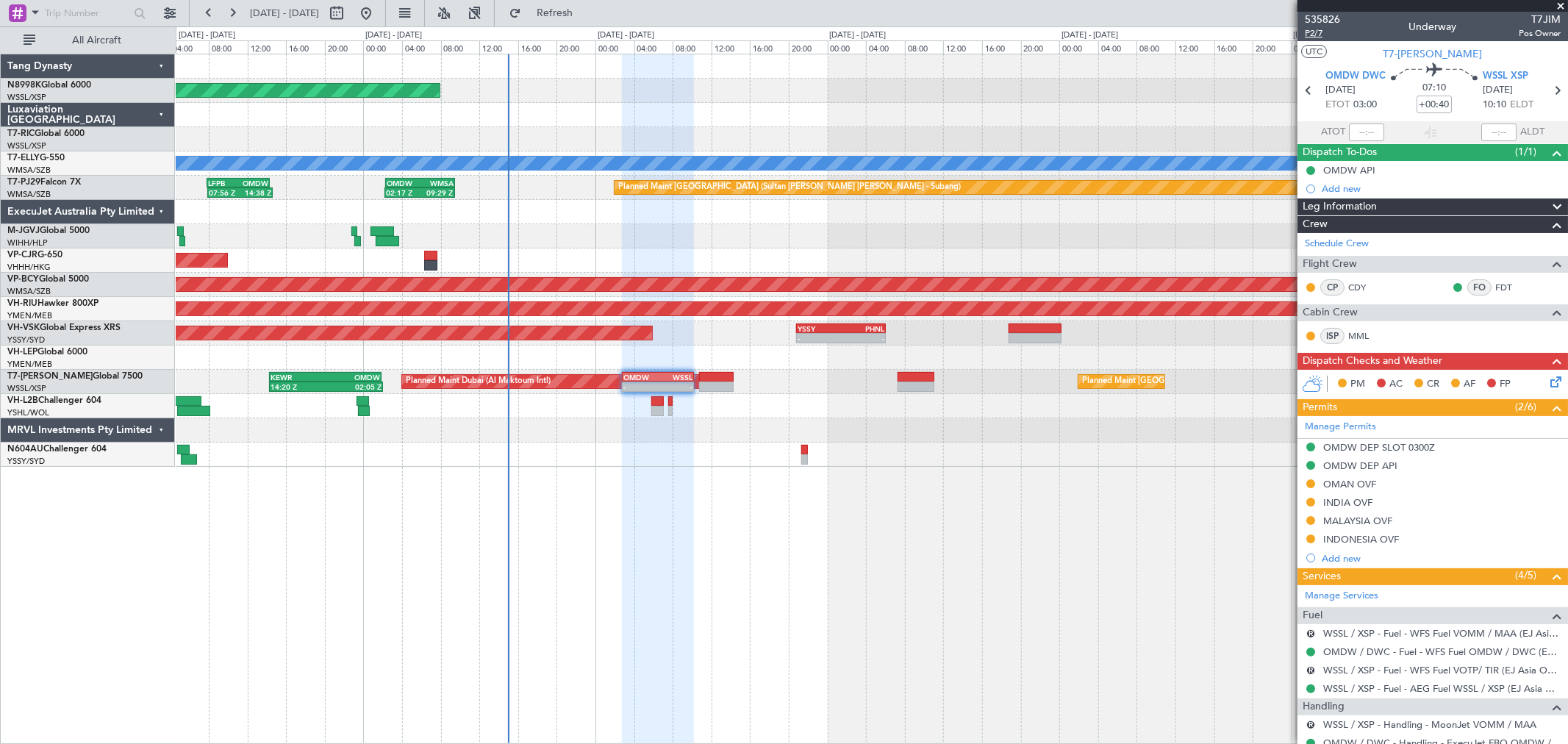
click at [1314, 37] on span "P2/7" at bounding box center [1323, 33] width 36 height 13
click at [1311, 33] on span "P2/7" at bounding box center [1323, 33] width 36 height 13
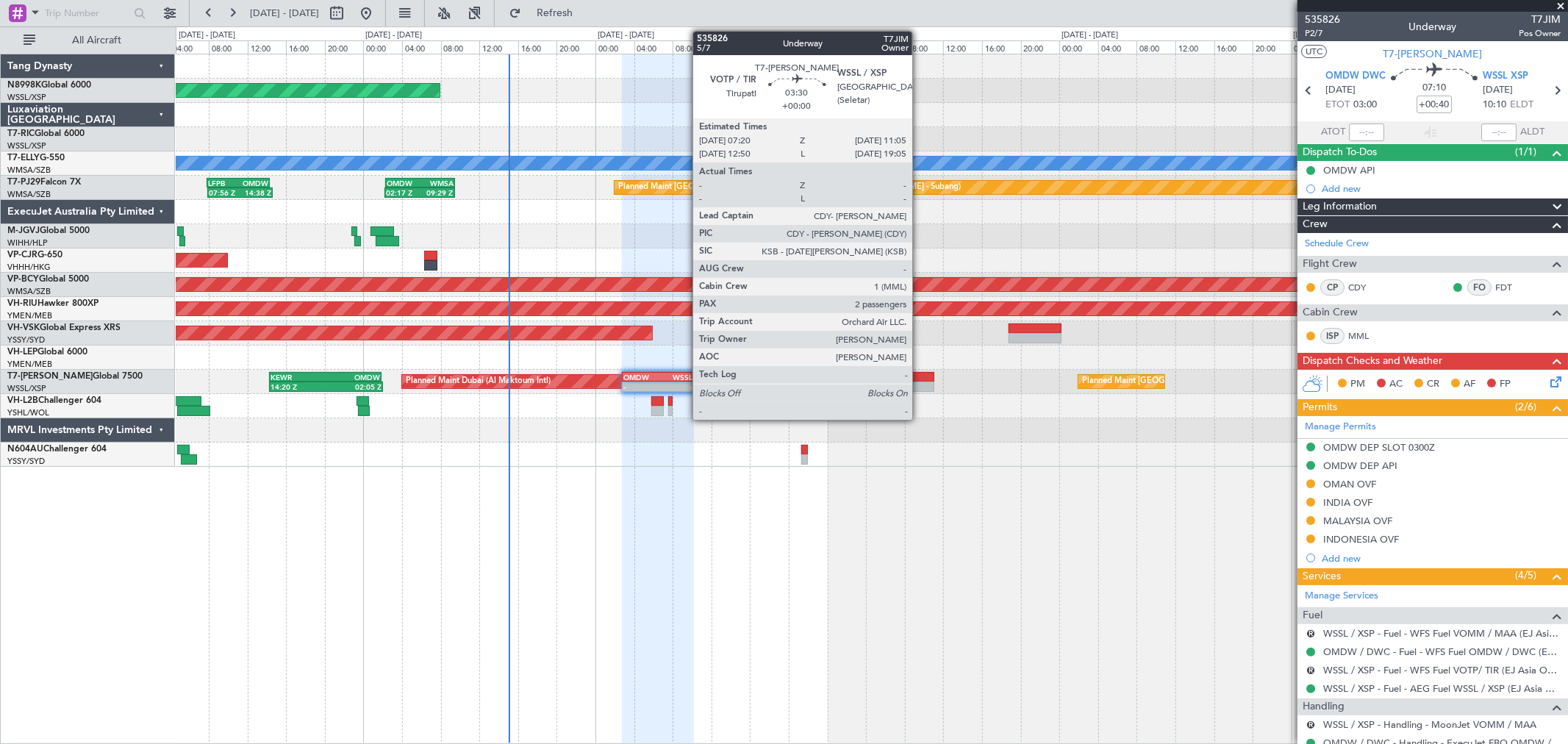
click at [919, 375] on div at bounding box center [916, 377] width 37 height 10
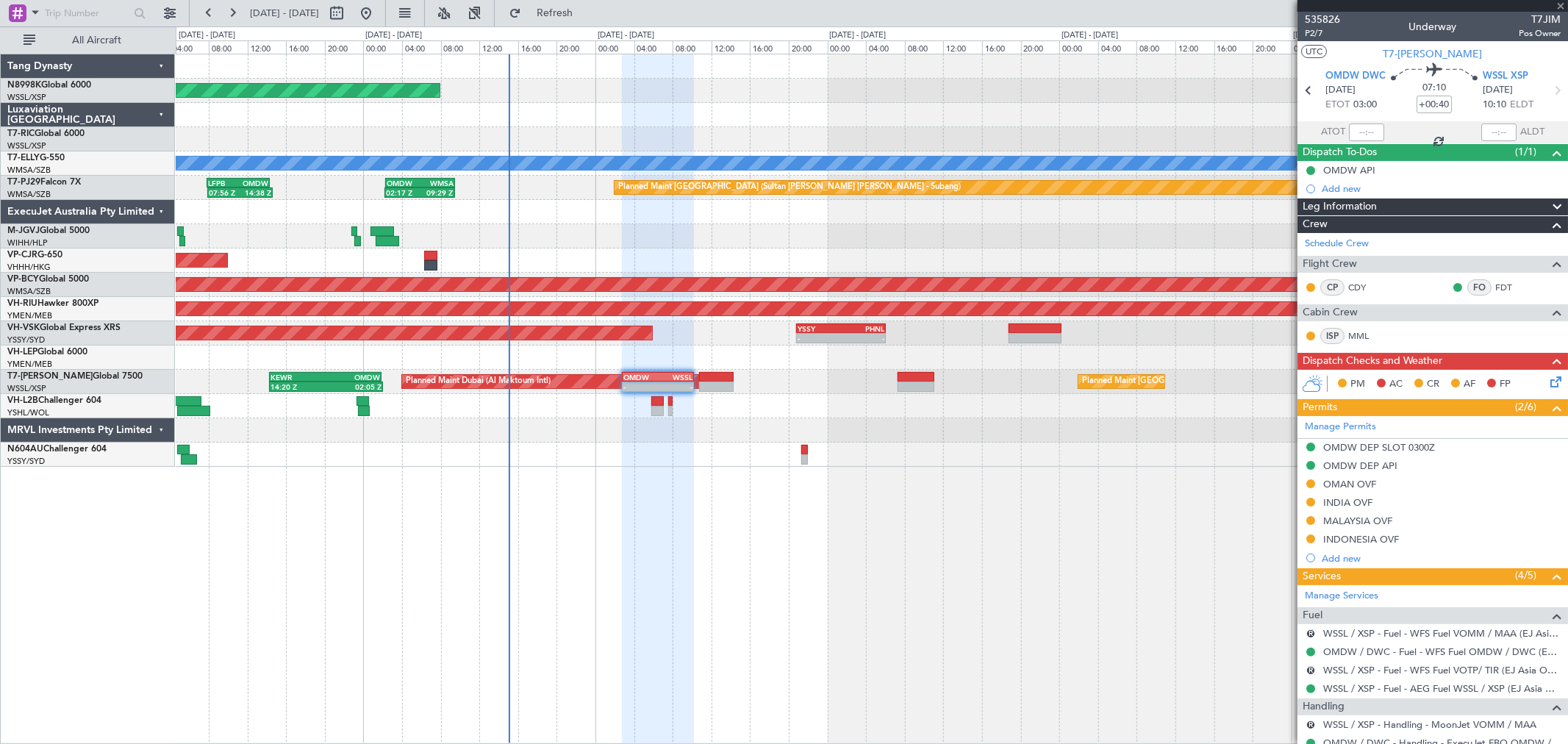
type input "2"
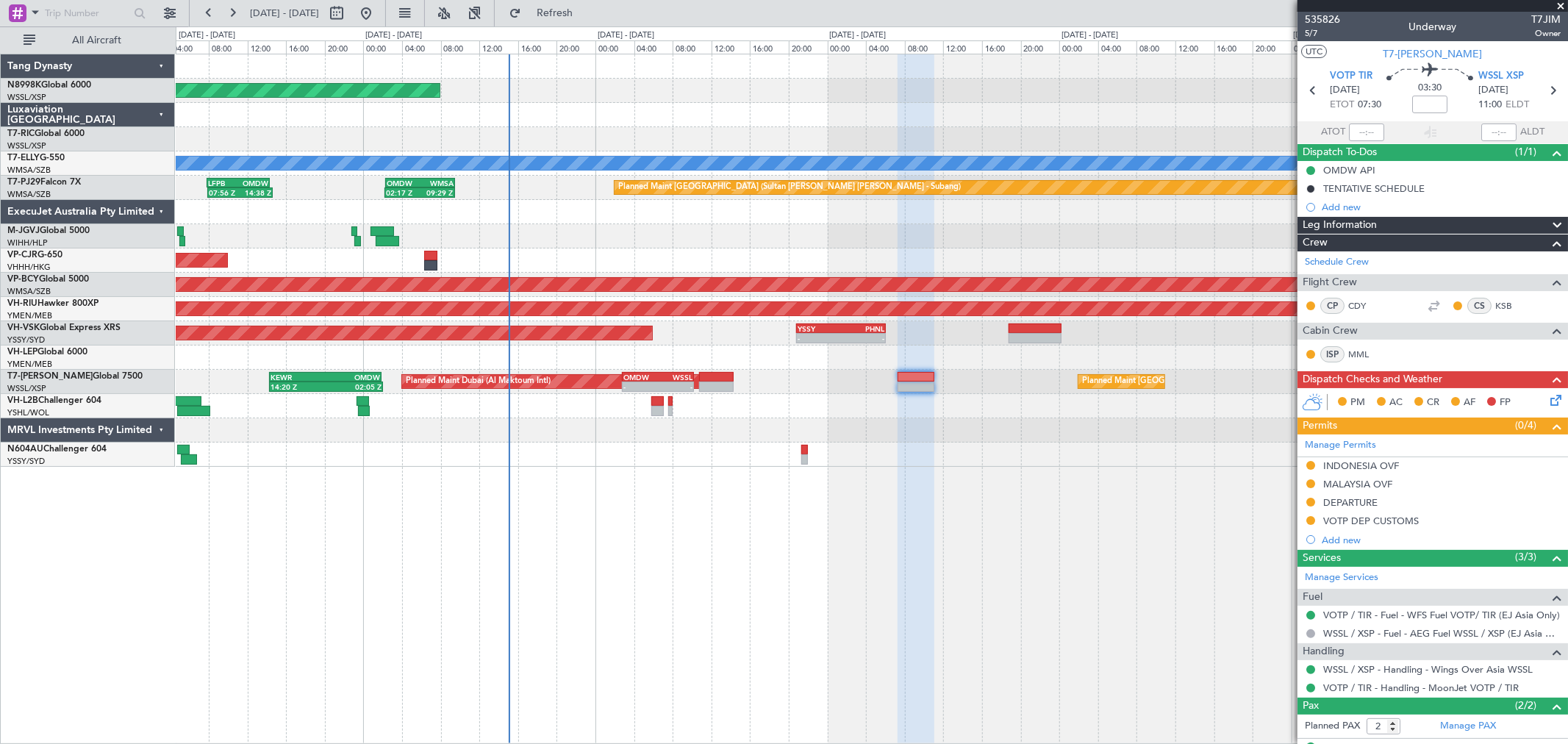
scroll to position [61, 0]
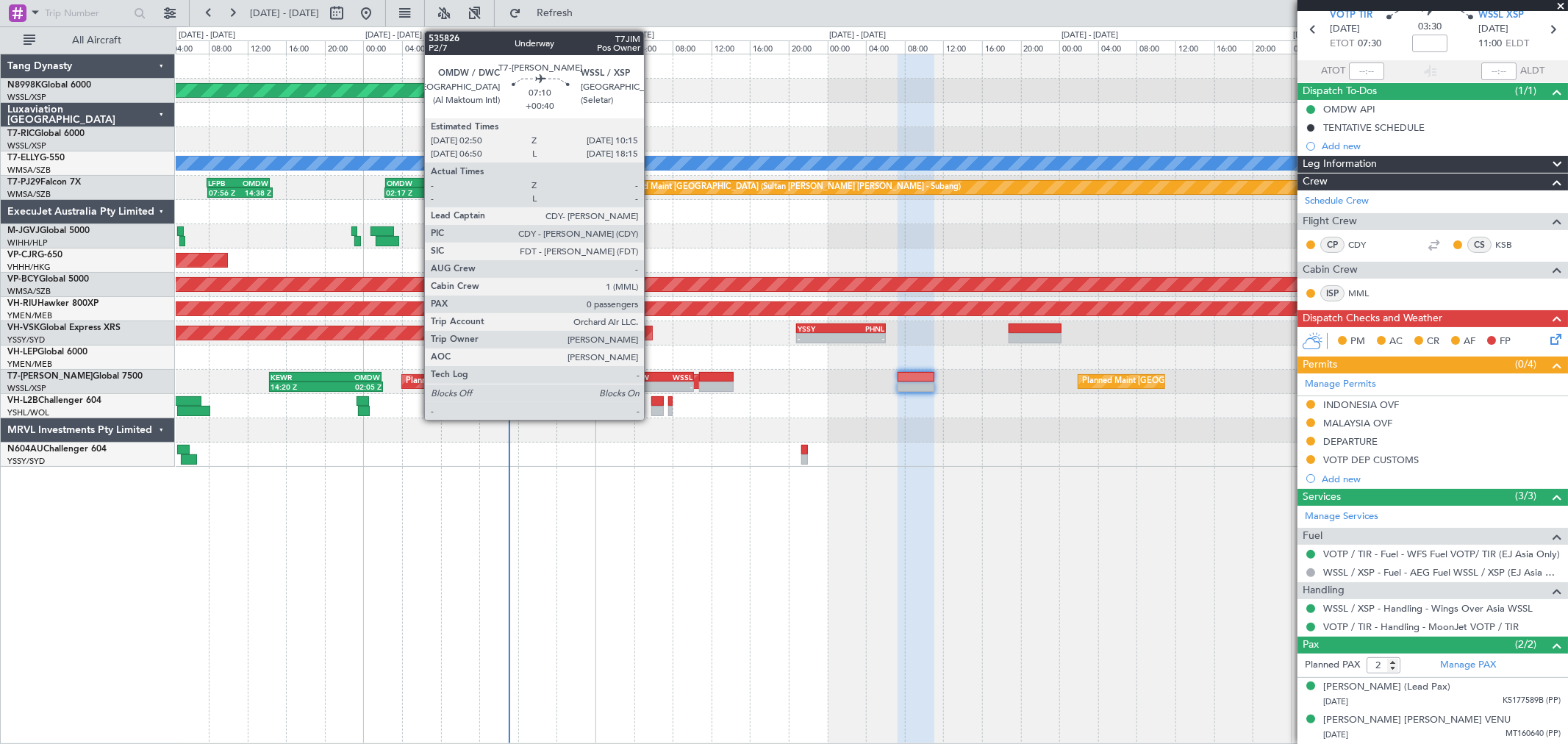
click at [652, 377] on div "OMDW" at bounding box center [640, 377] width 35 height 9
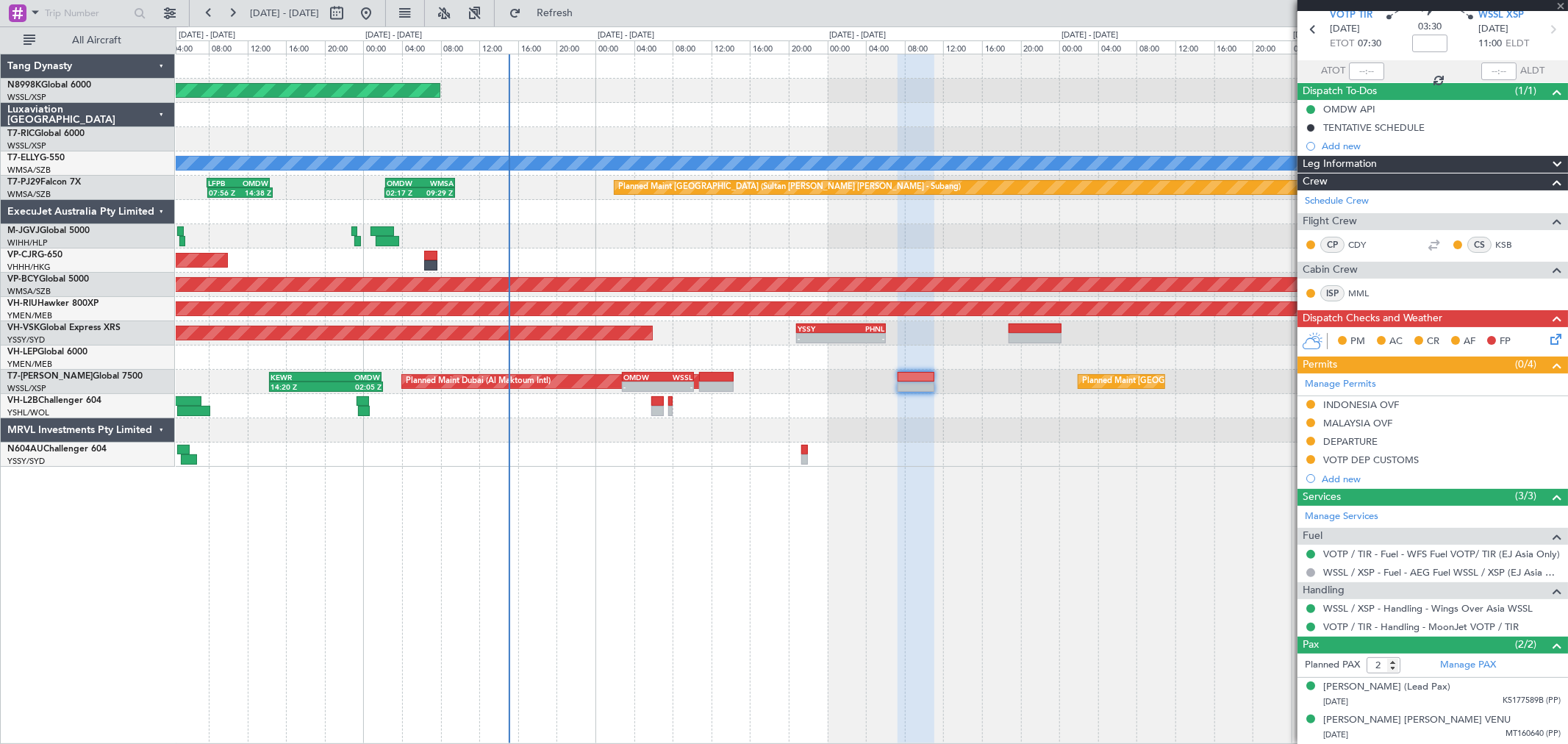
type input "+00:40"
type input "0"
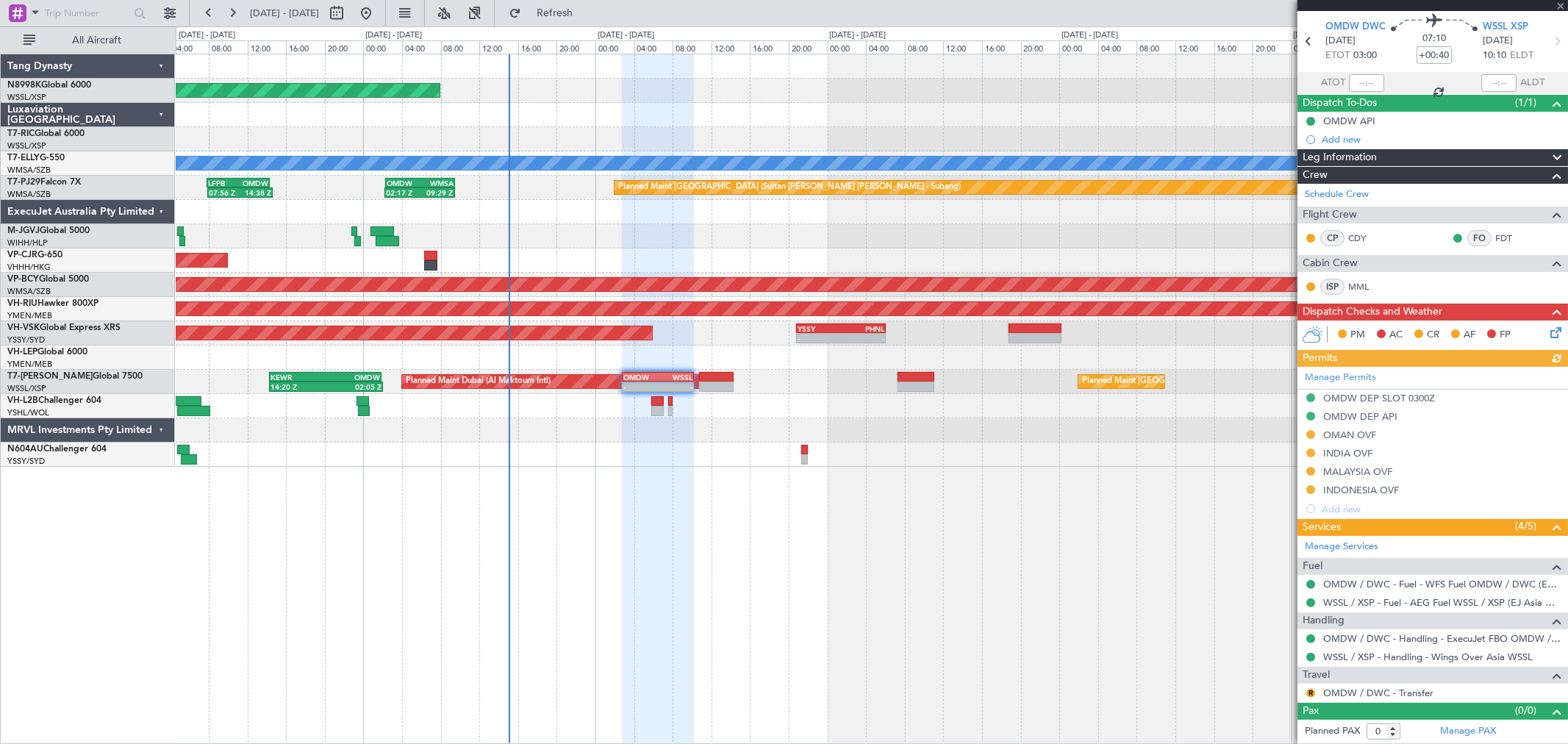
scroll to position [0, 0]
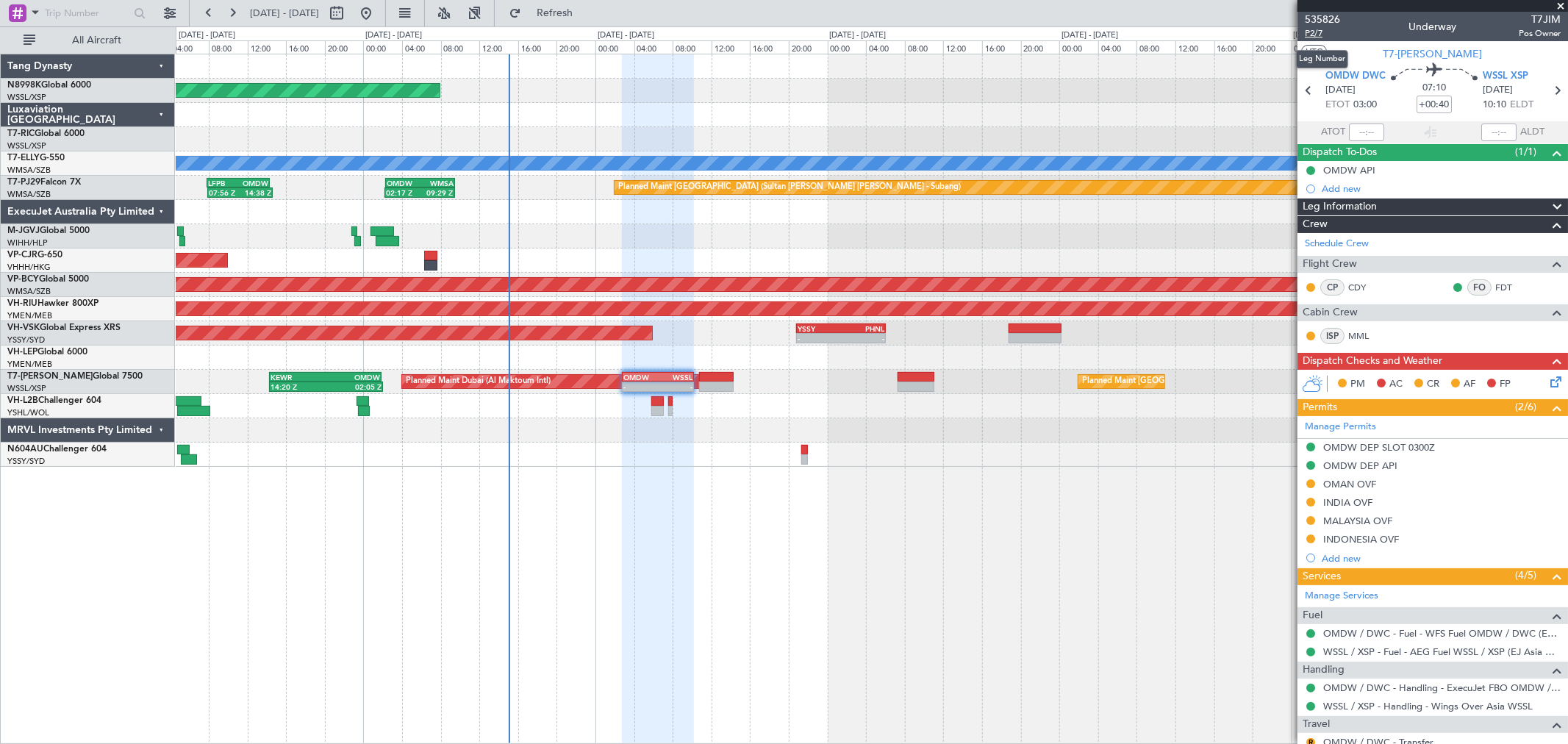
click at [1311, 38] on span "P2/7" at bounding box center [1323, 33] width 36 height 13
click at [1495, 280] on link "FDT" at bounding box center [1512, 287] width 33 height 13
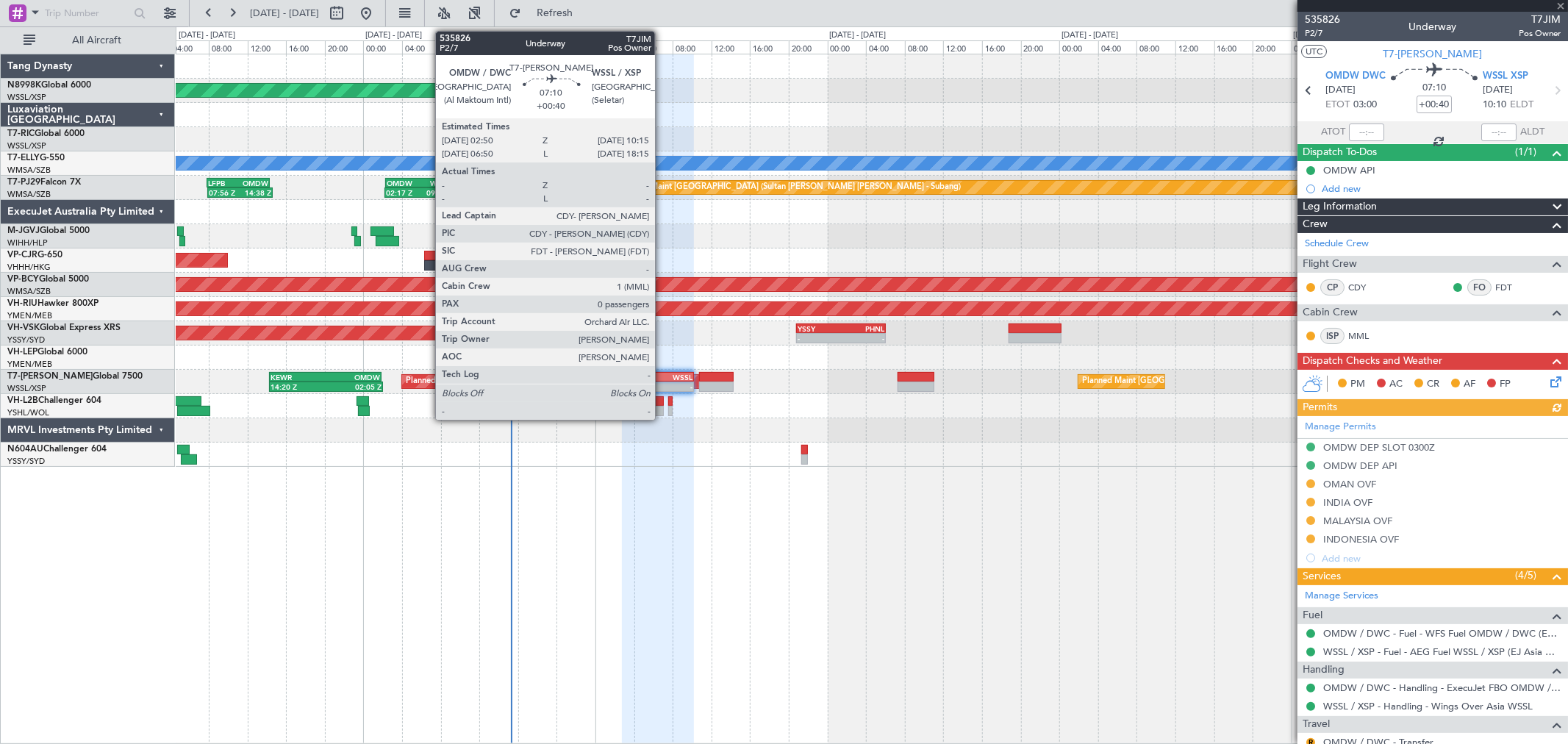
click at [663, 372] on div "WSSL" at bounding box center [675, 377] width 35 height 9
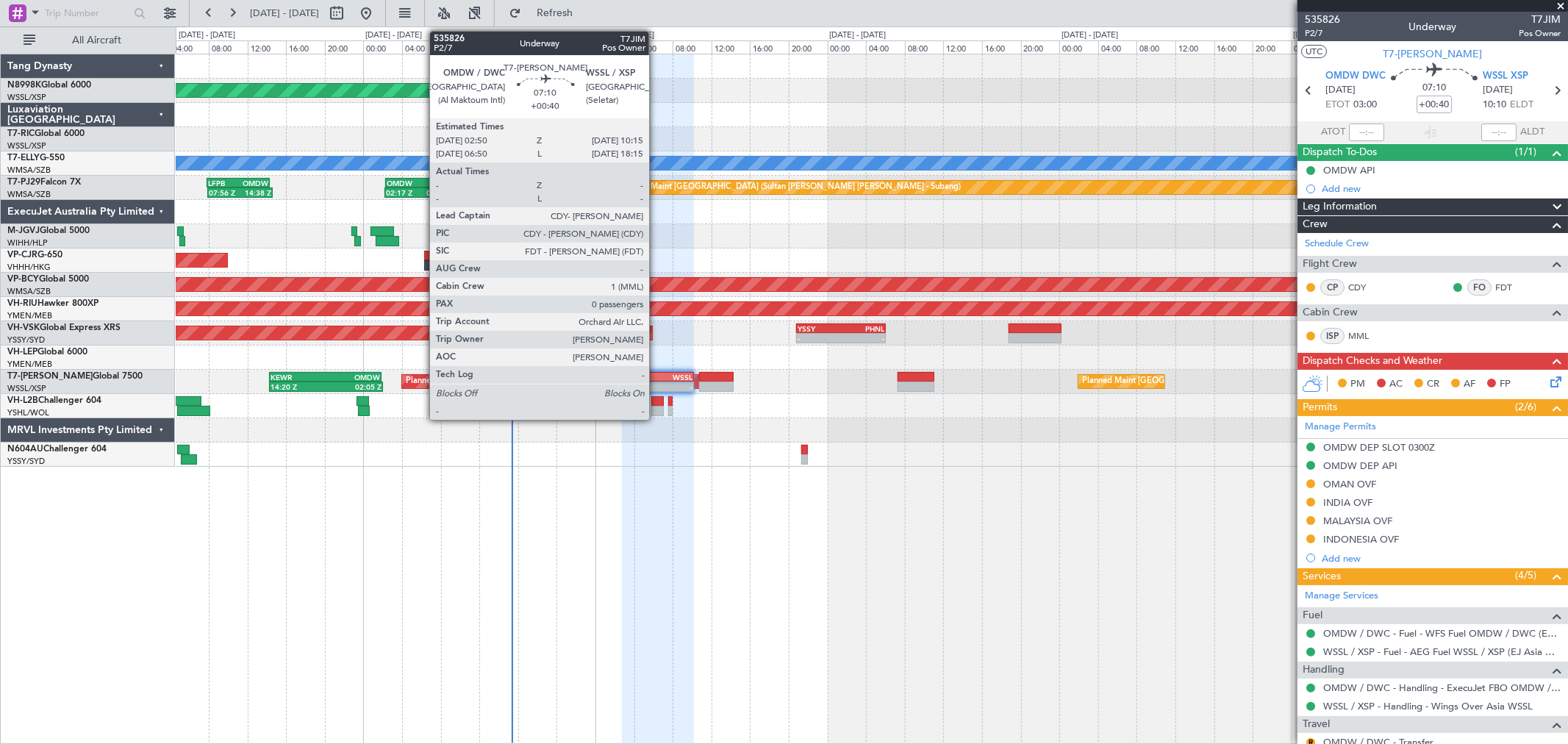
click at [657, 381] on div "OMDW 02:50 Z WSSL 10:15 Z" at bounding box center [657, 377] width 72 height 10
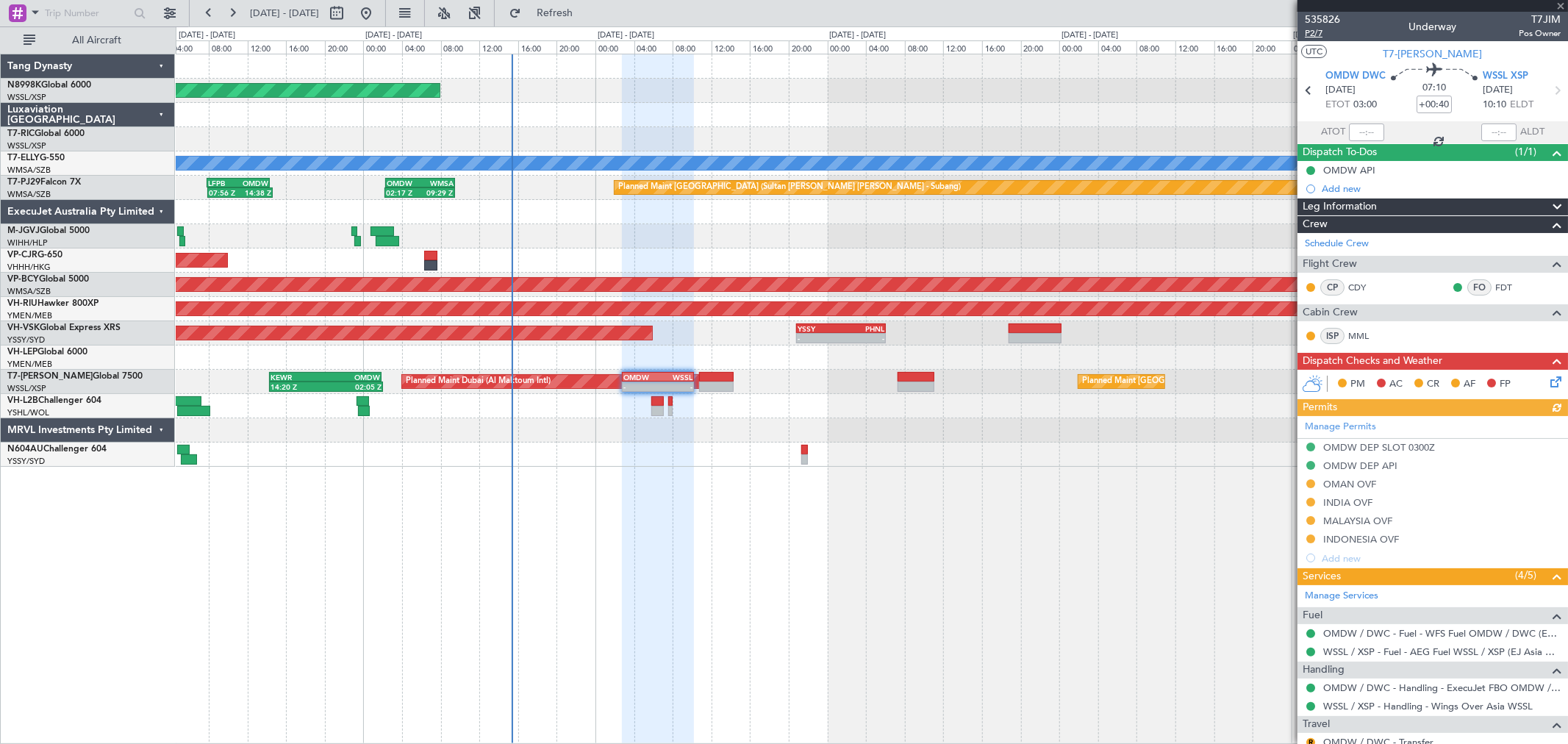
click at [1313, 33] on span "P2/7" at bounding box center [1323, 33] width 36 height 13
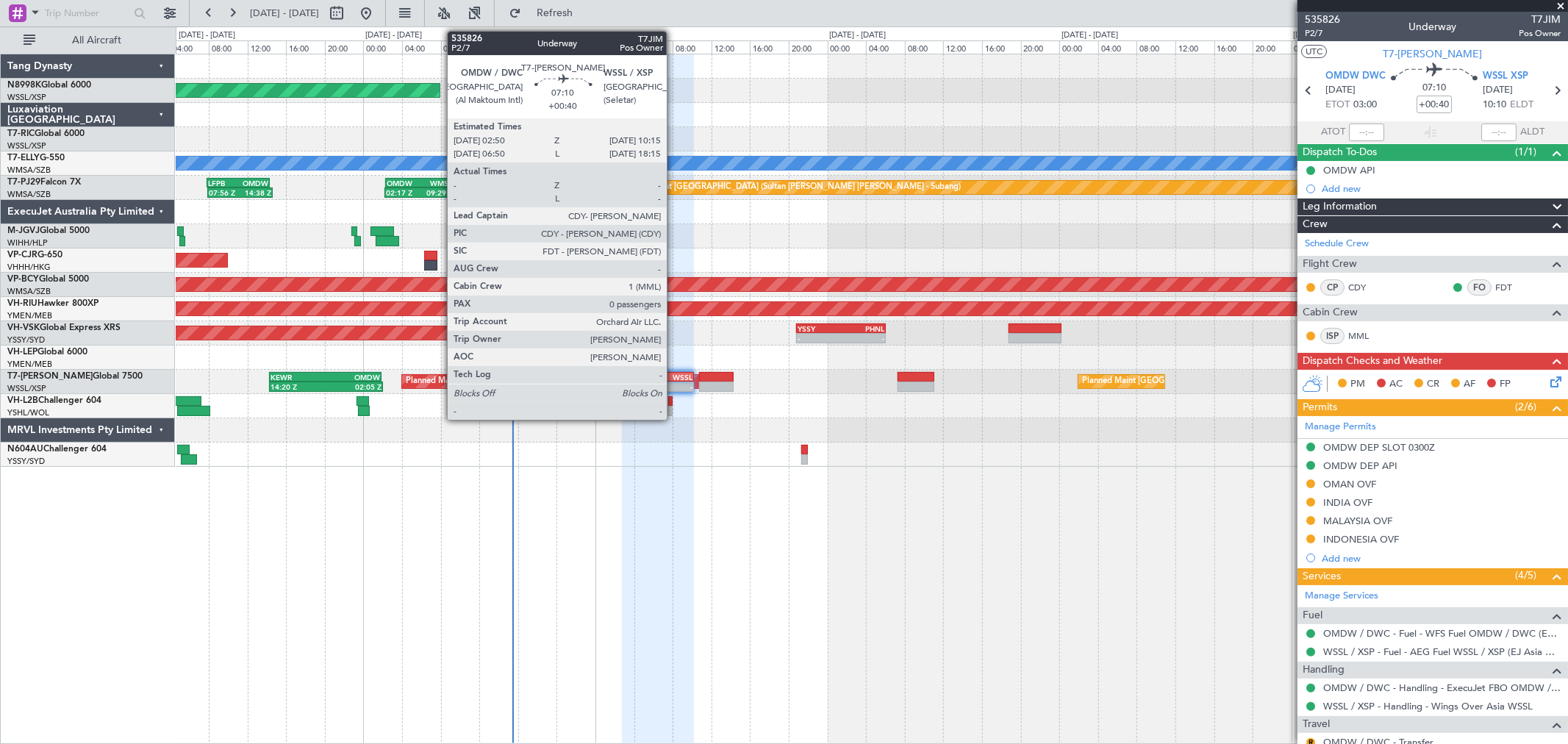
click at [672, 376] on div "WSSL" at bounding box center [675, 377] width 35 height 9
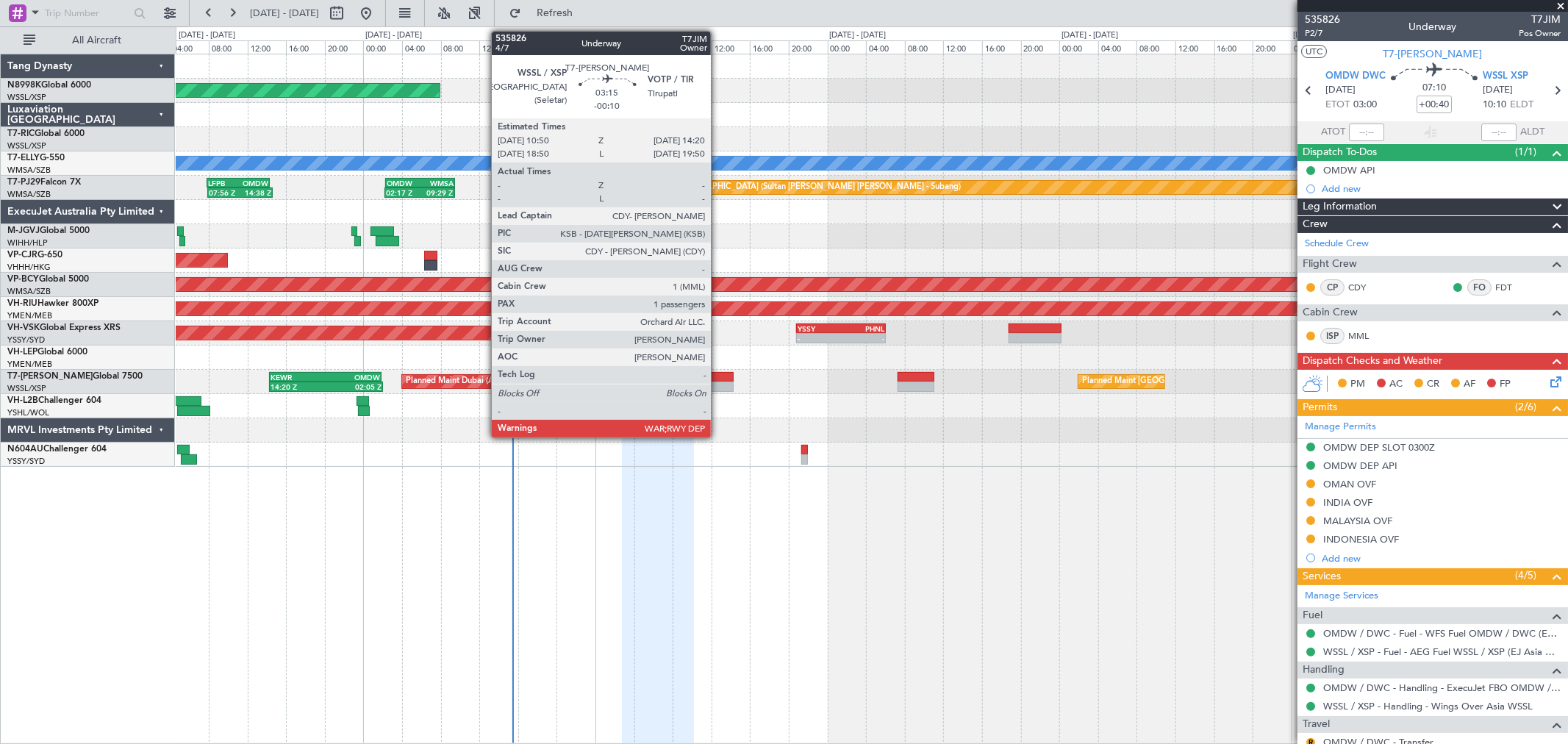
click at [718, 381] on div at bounding box center [716, 386] width 35 height 10
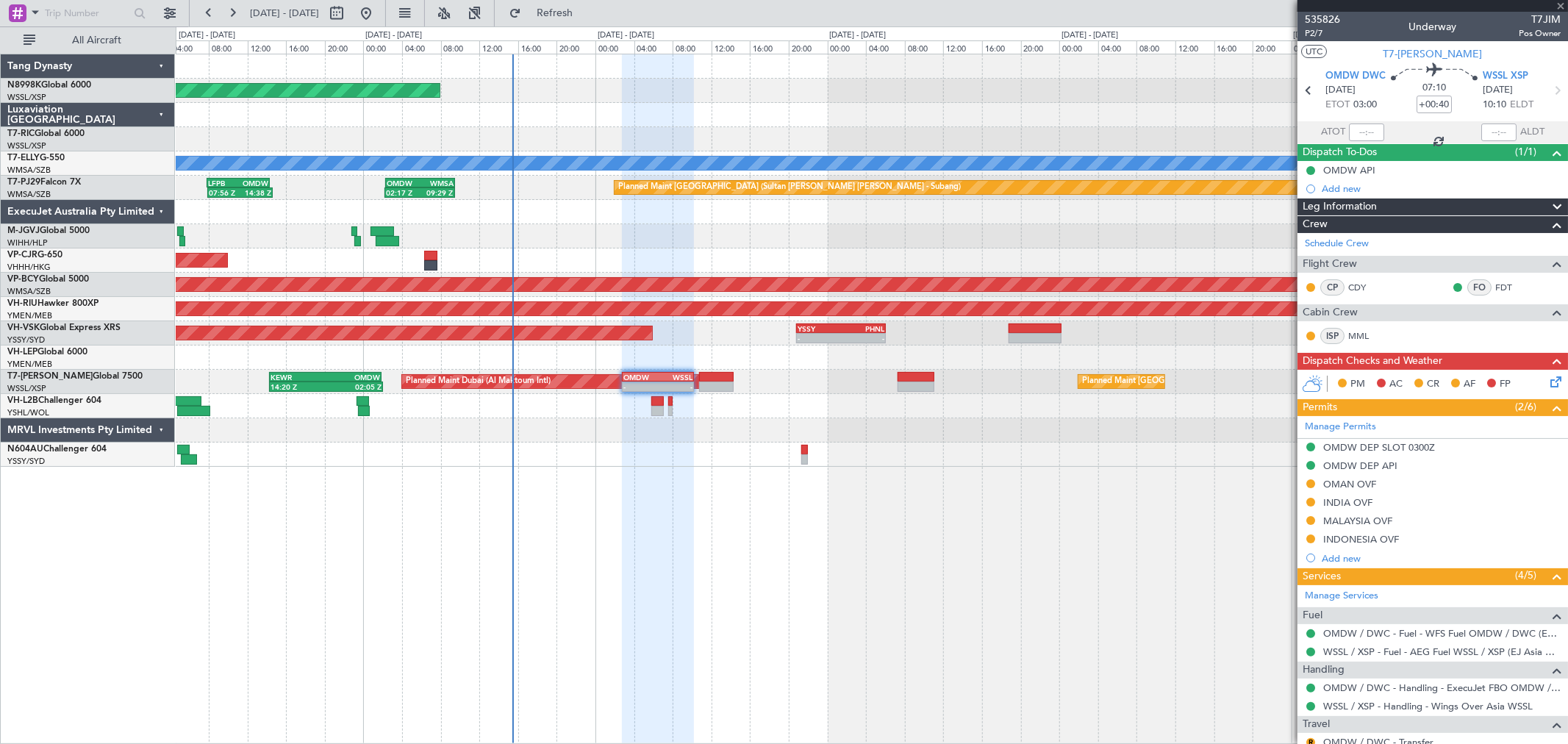
type input "-00:10"
type input "1"
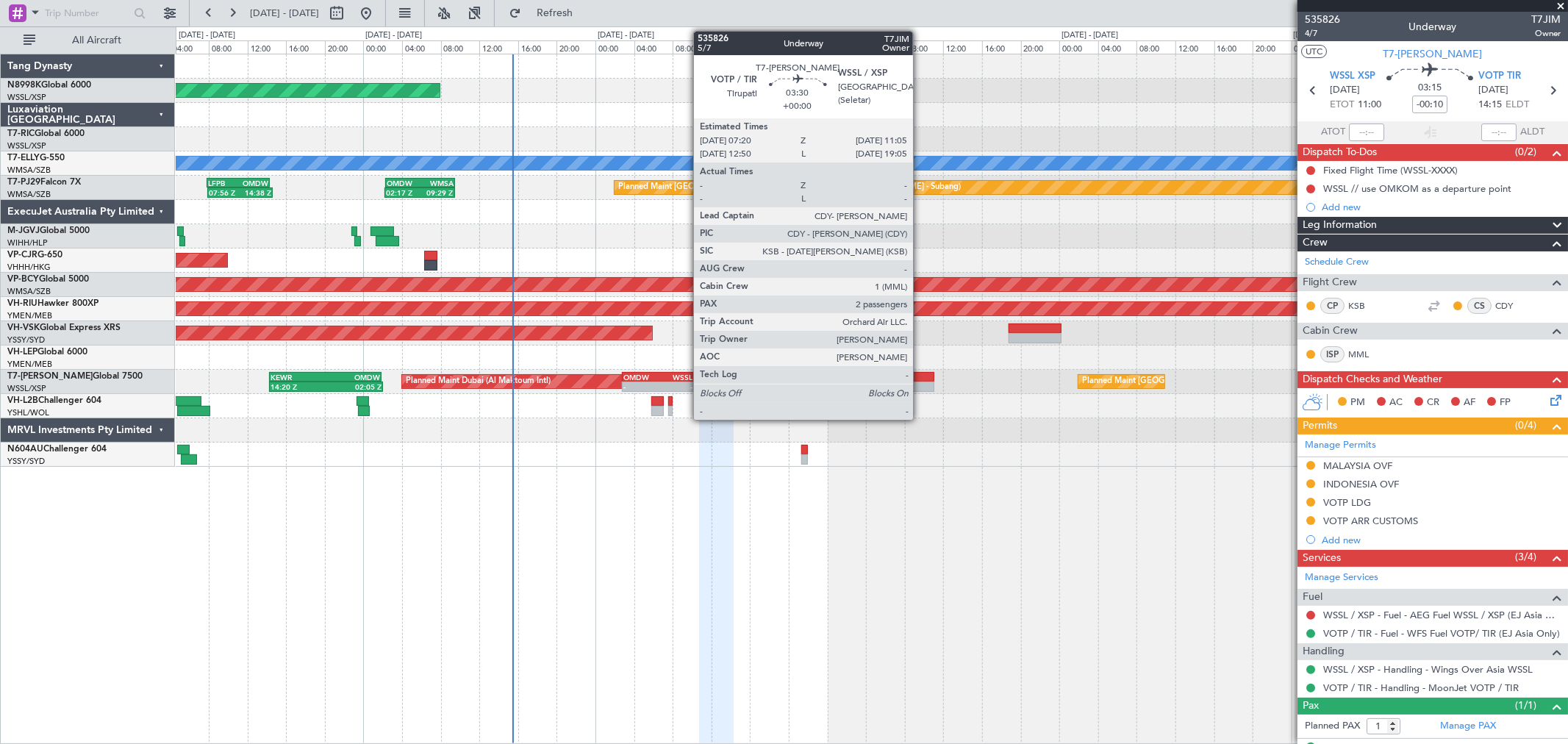
click at [919, 383] on div at bounding box center [916, 386] width 37 height 10
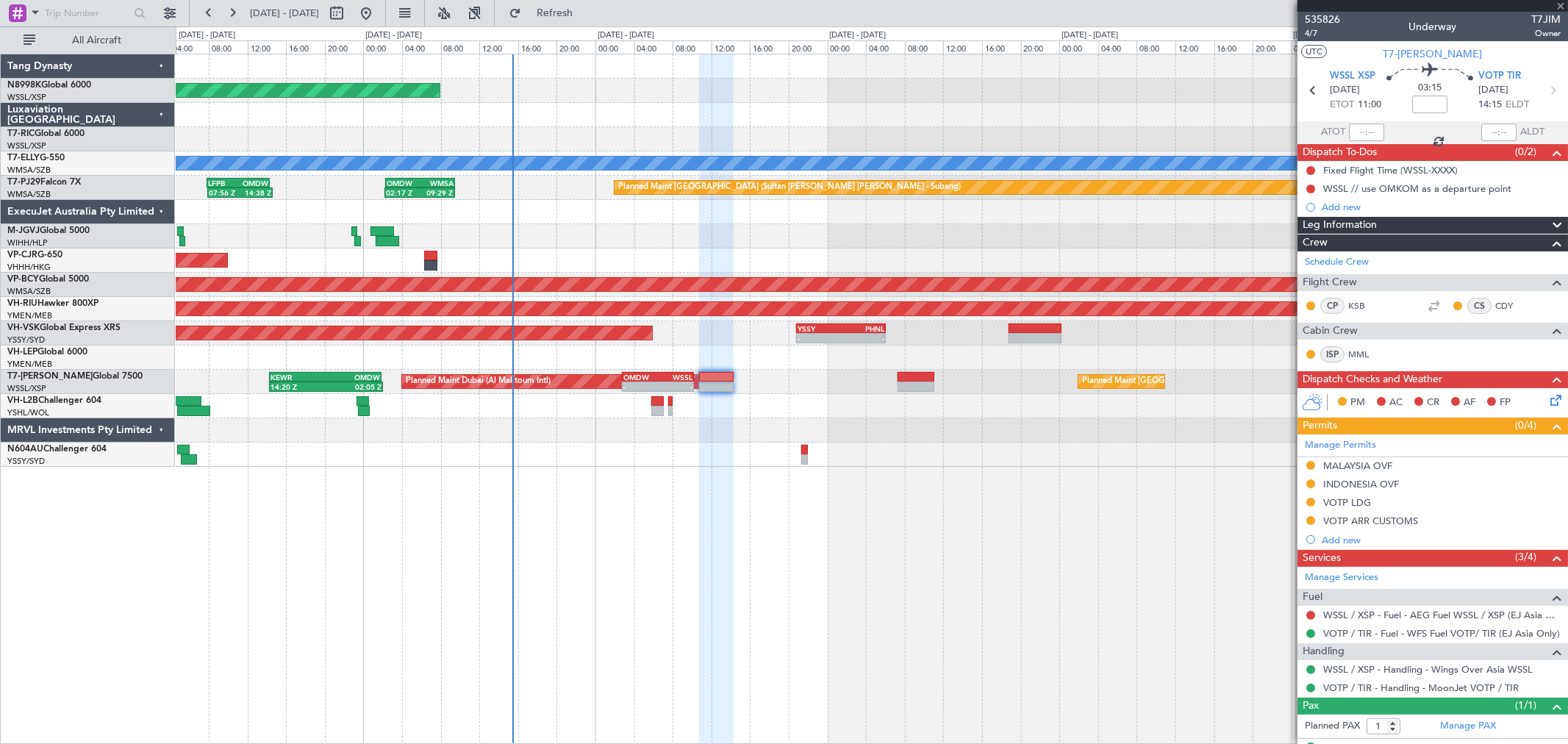
type input "2"
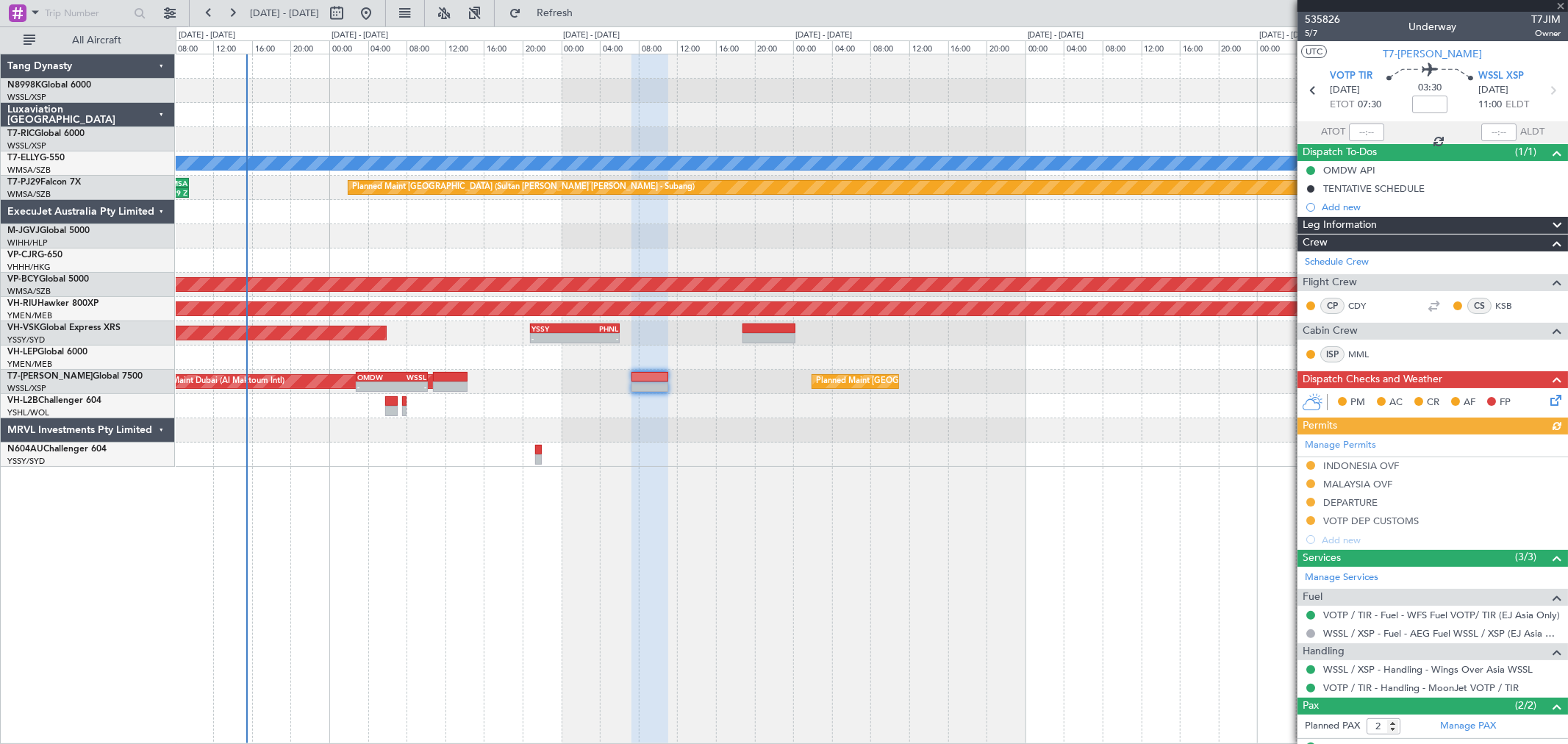
click at [774, 388] on div "Planned Maint Dubai (Al Maktoum Intl) Planned Maint Singapore (Seletar) - - OMD…" at bounding box center [871, 381] width 1391 height 24
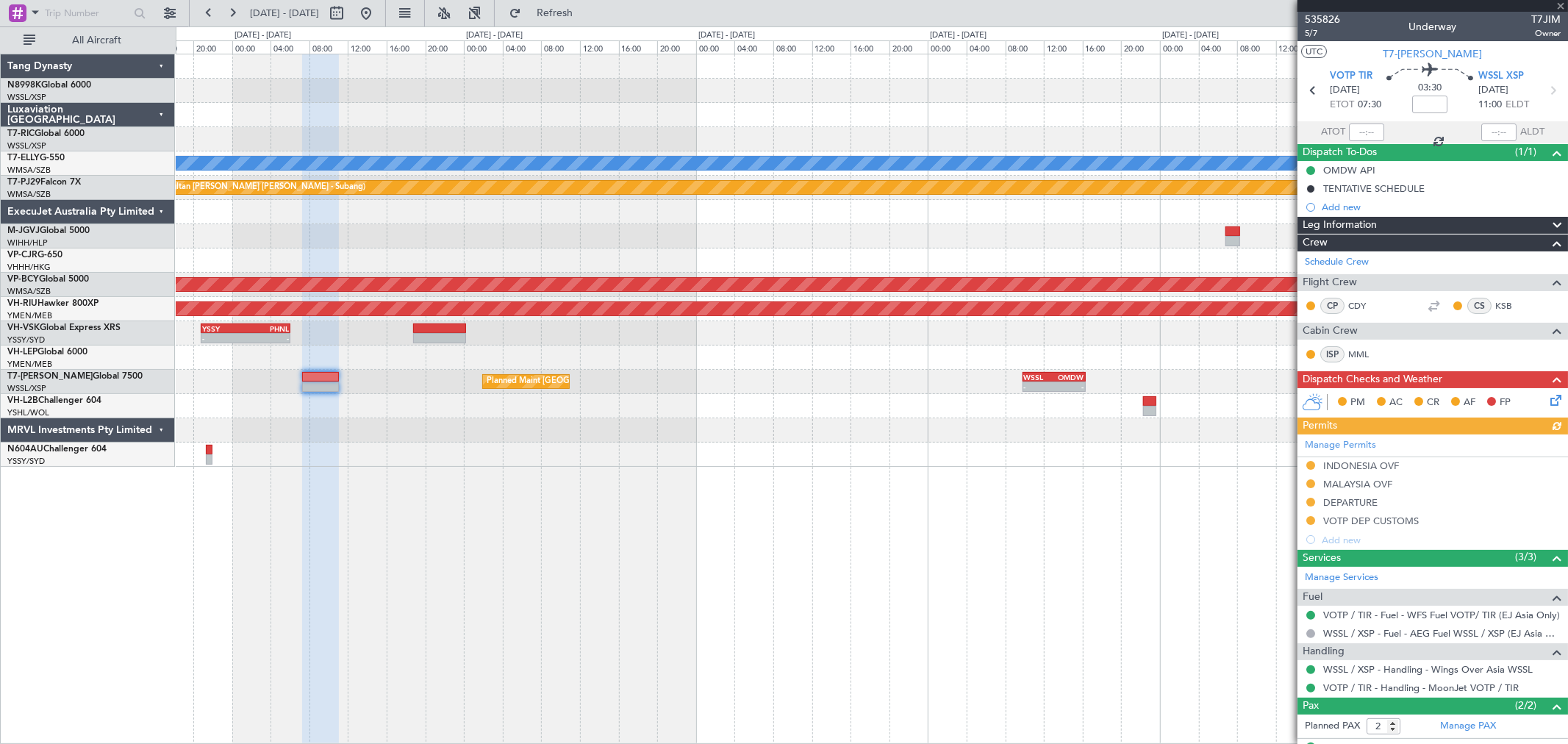
click at [735, 385] on div "Planned Maint Singapore (Seletar) - - WSSL 09:50 Z OMDW 16:20 Z OMDW 02:50 Z WS…" at bounding box center [871, 381] width 1391 height 24
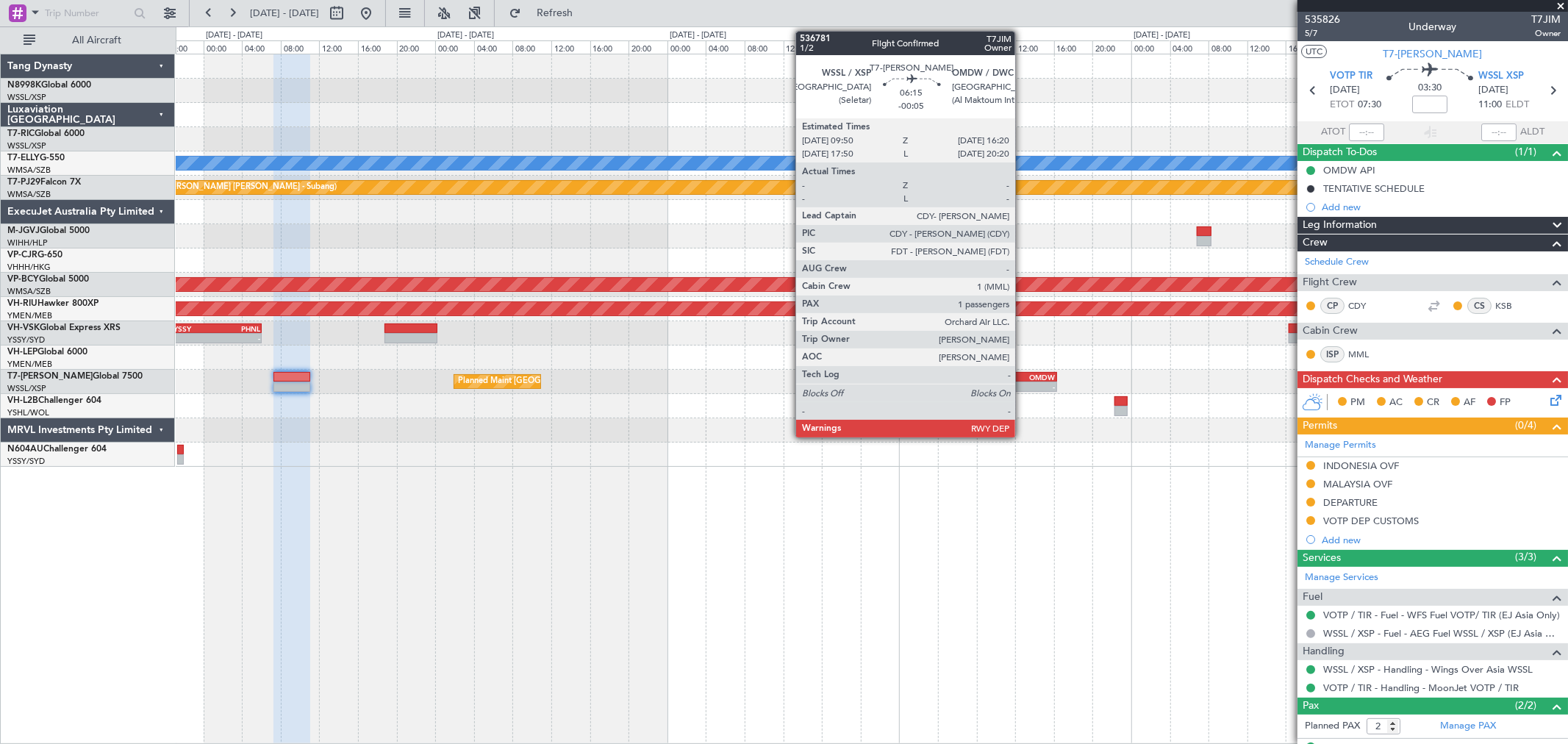
click at [1023, 383] on div "-" at bounding box center [1010, 386] width 30 height 9
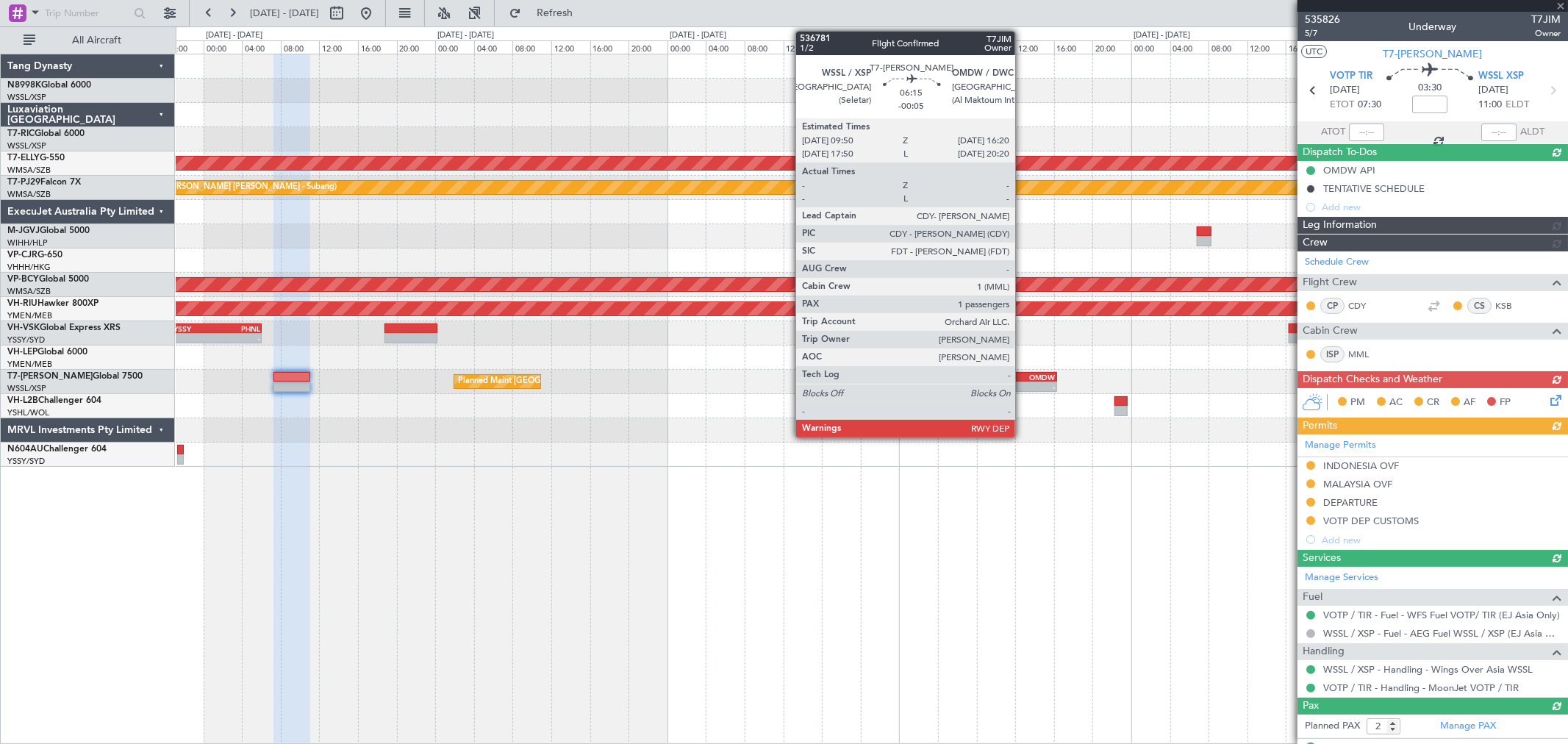
type input "-00:05"
type input "1"
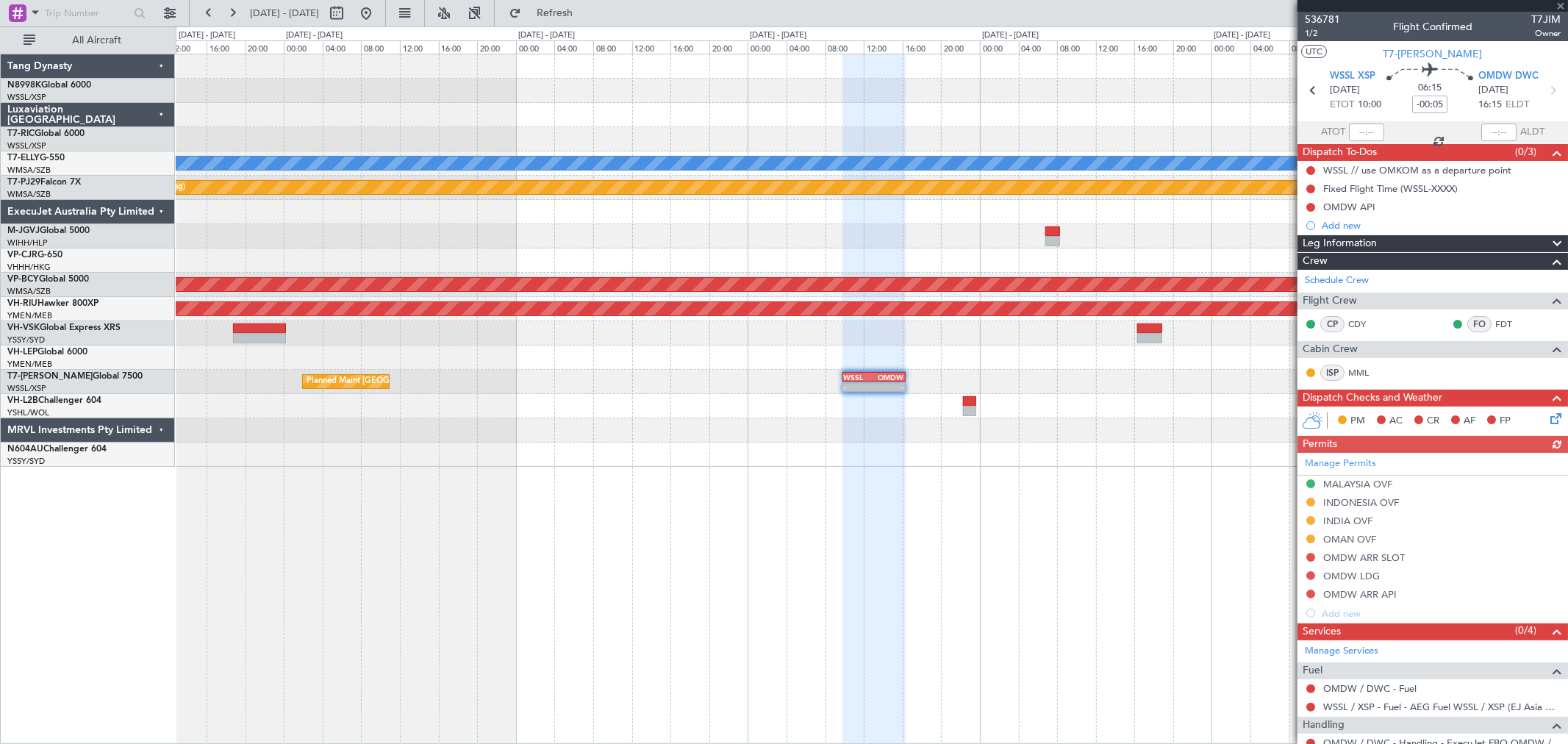
click at [888, 394] on div "Planned Maint Dubai (Dubai Intl) MEL OMDB 21:45 Z FYWH 05:45 Z - - Planned Main…" at bounding box center [871, 260] width 1391 height 412
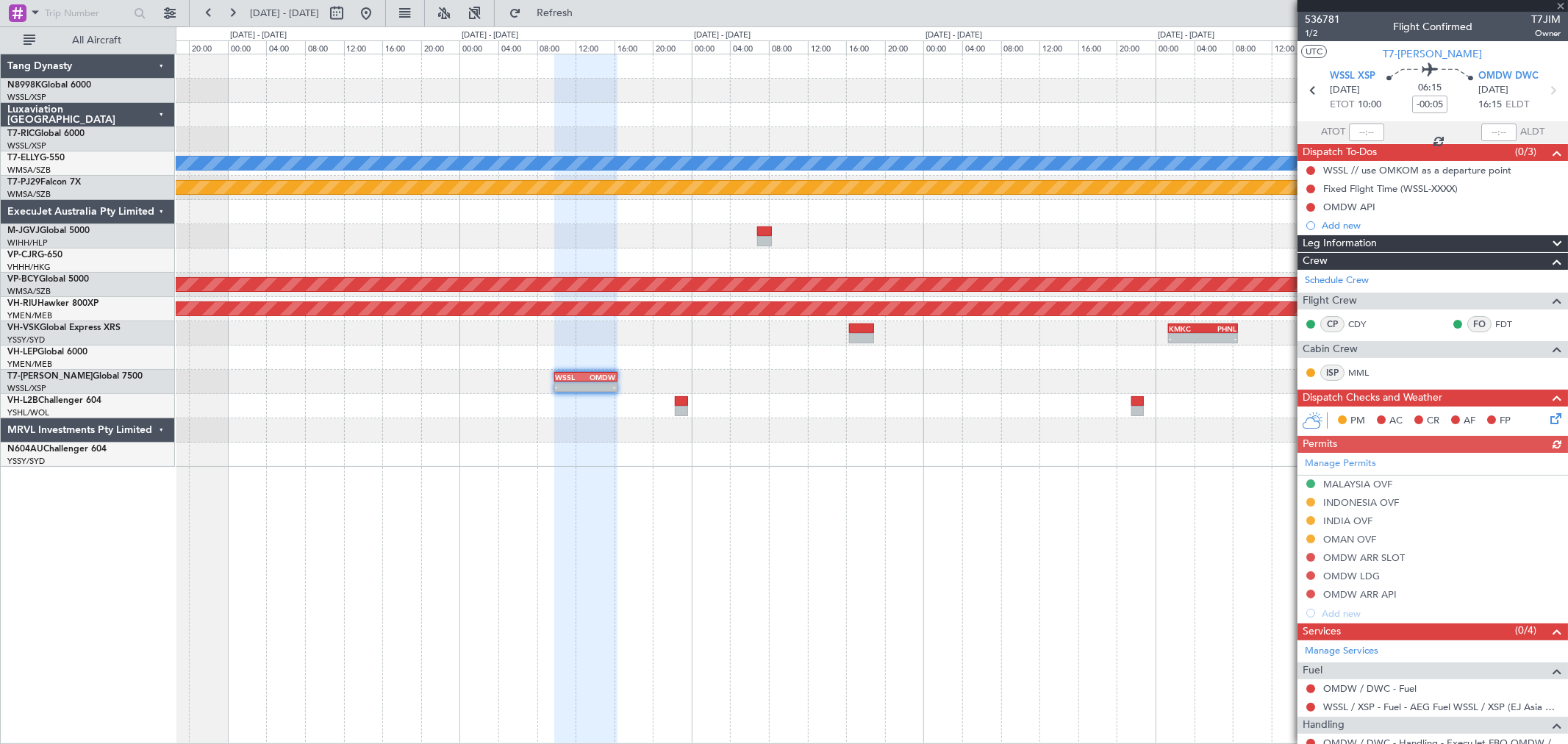
click at [746, 398] on div "Planned Maint Dubai (Dubai Intl) MEL OMDB 21:45 Z FYWH 05:45 Z - - Planned Main…" at bounding box center [871, 260] width 1391 height 412
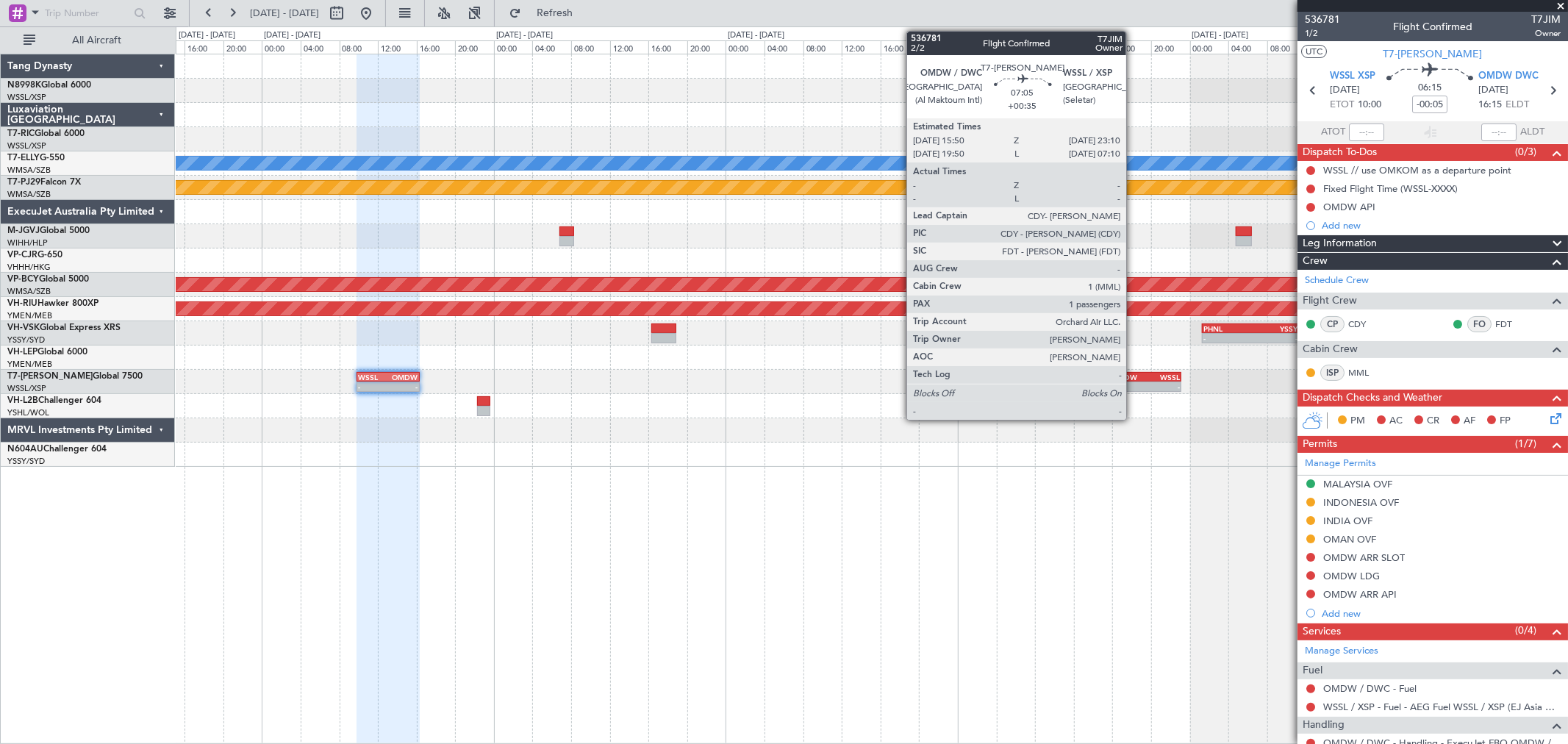
click at [1134, 378] on div "OMDW" at bounding box center [1129, 377] width 34 height 9
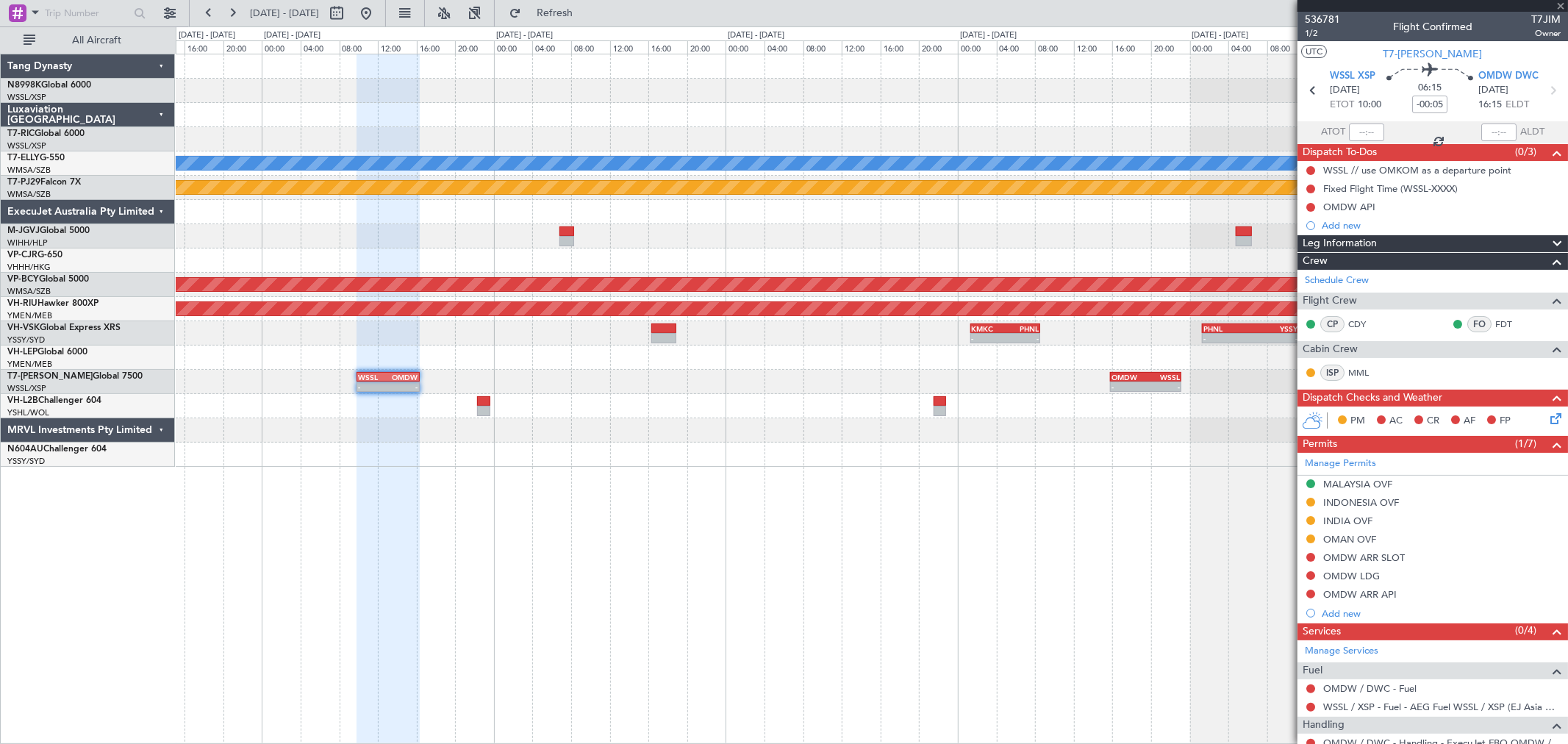
type input "+00:35"
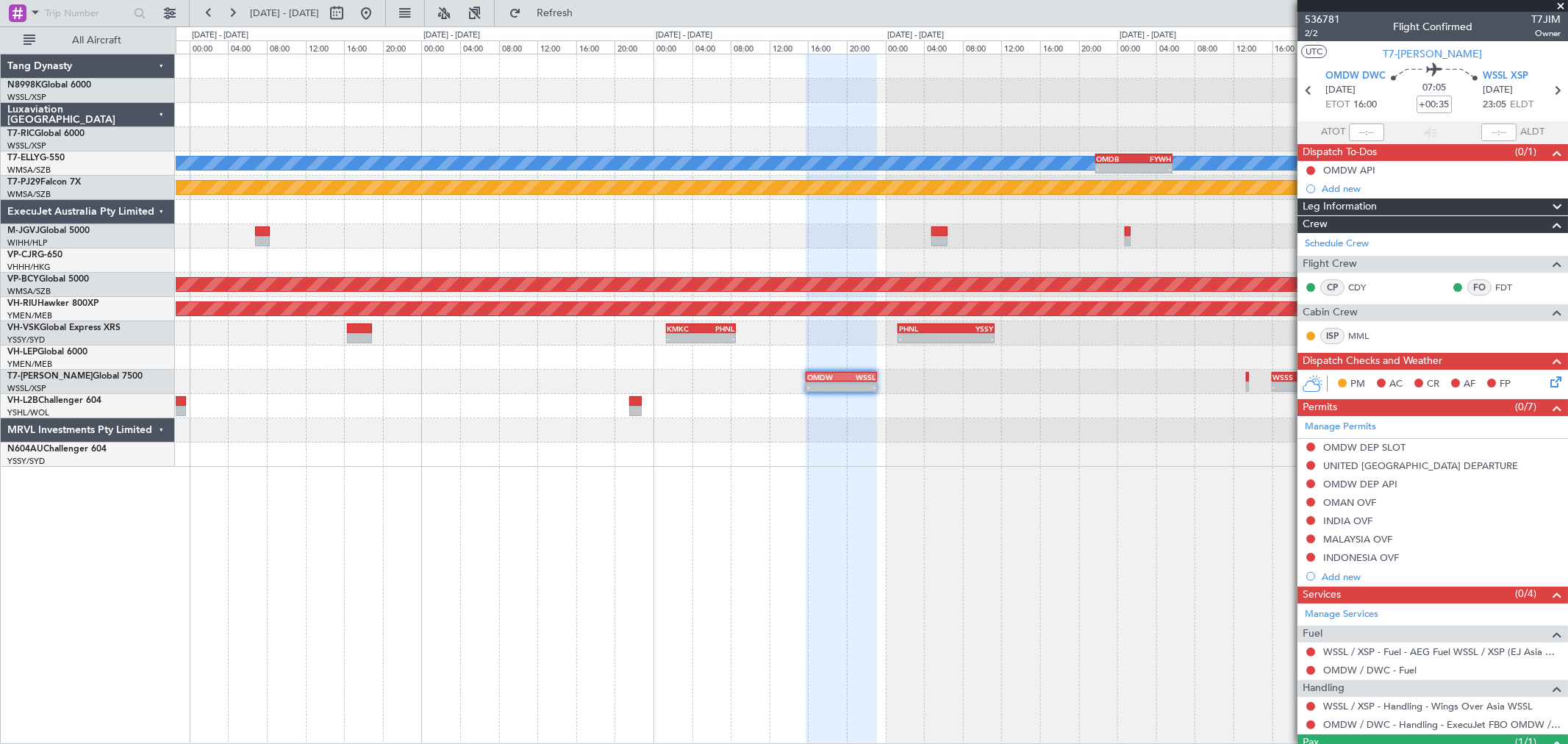
click at [910, 404] on div "Planned Maint Dubai (Dubai Intl) MEL - - OMDB 21:45 Z FYWH 05:45 Z - - FYWH 06:…" at bounding box center [871, 260] width 1391 height 412
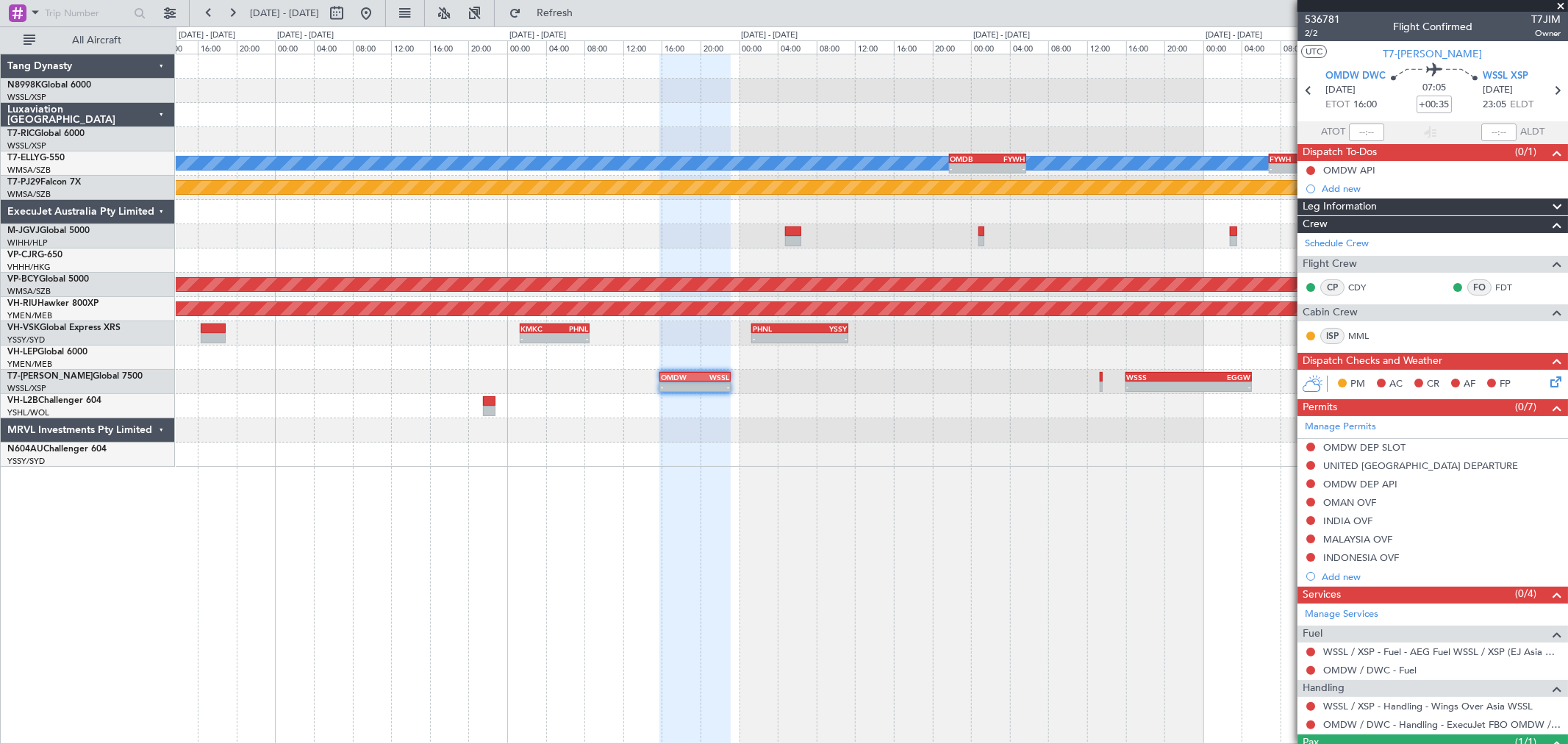
click at [820, 401] on div "- - NFFN 12:30 Z PHNL 19:05 Z" at bounding box center [871, 406] width 1391 height 24
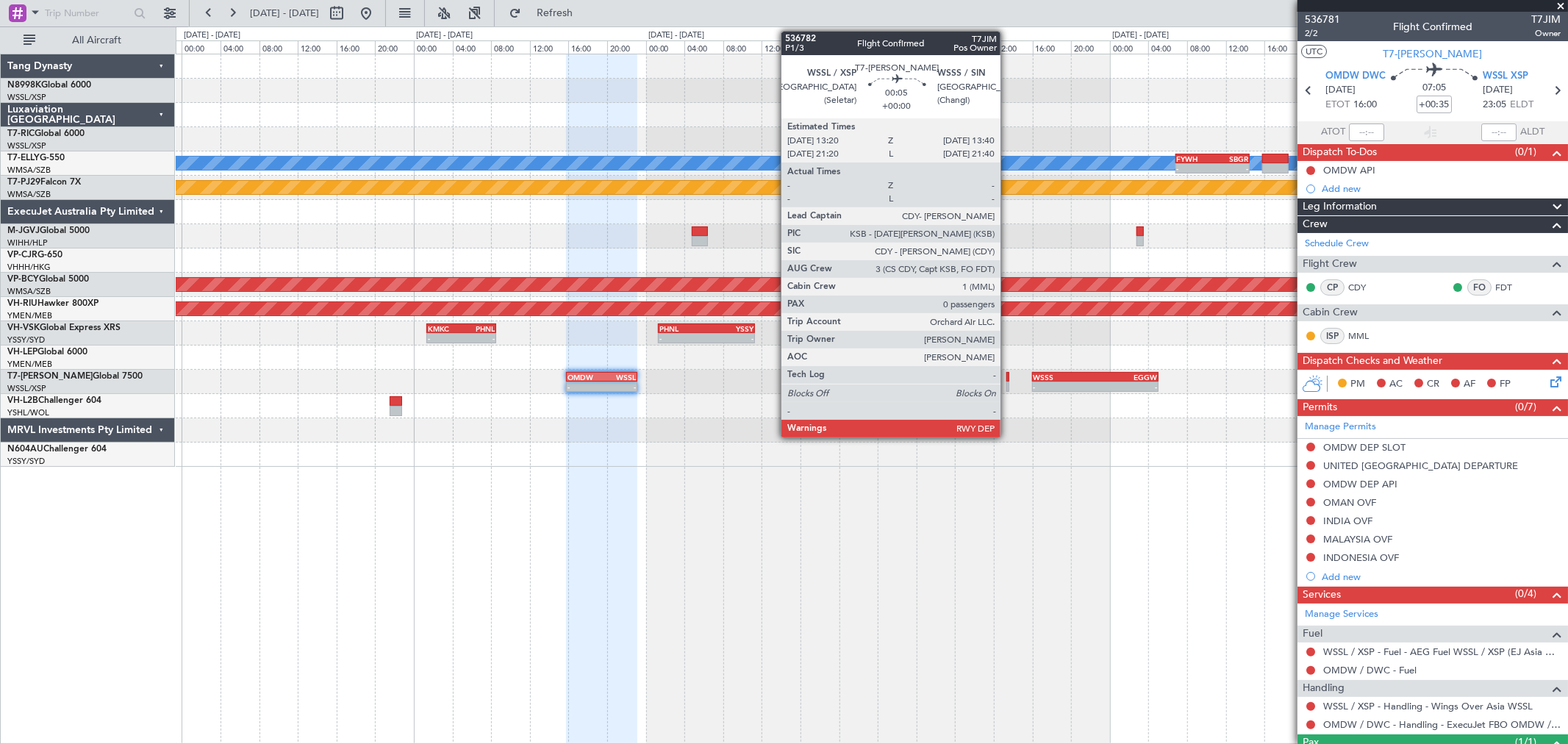
click at [1008, 381] on div at bounding box center [1008, 386] width 4 height 10
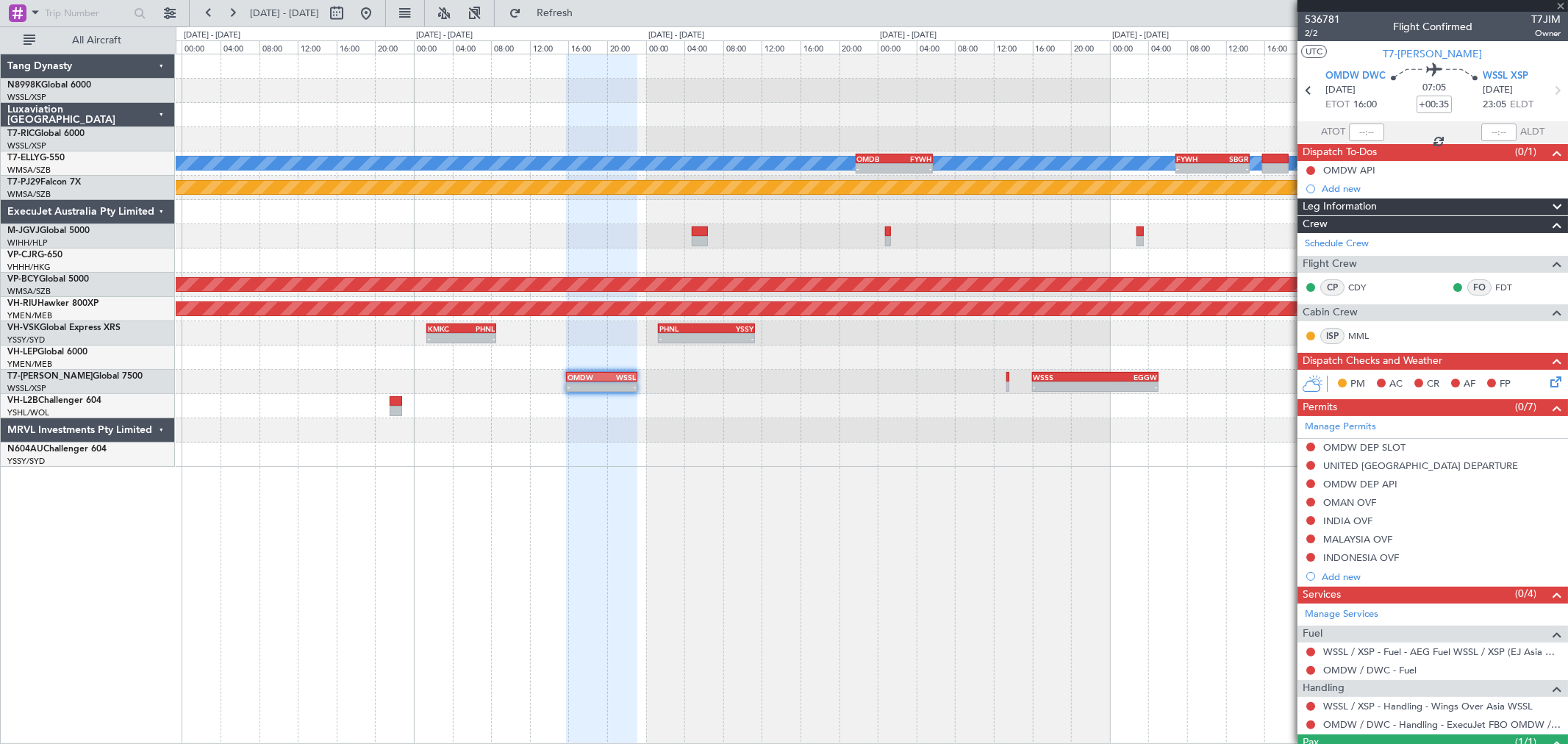
type input "0"
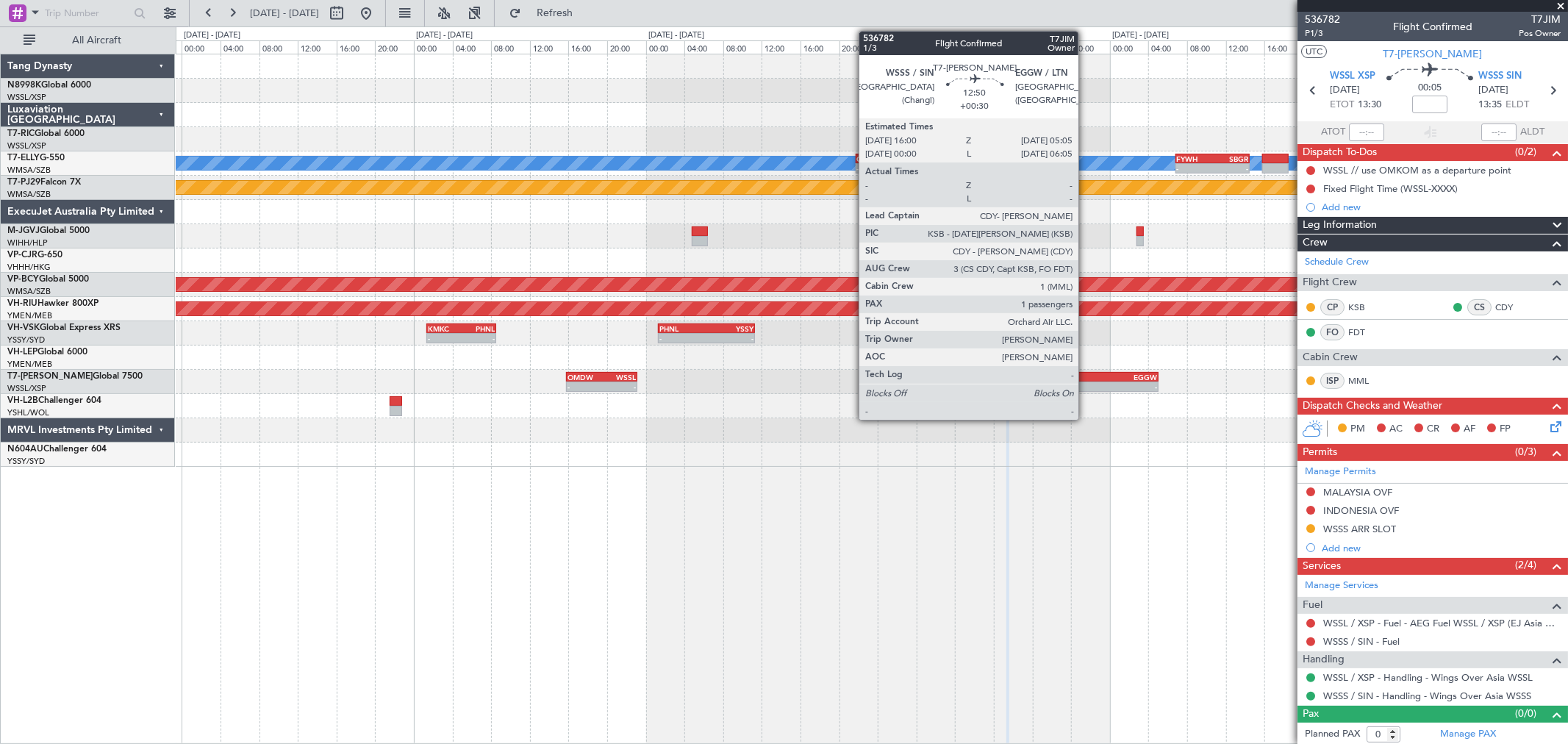
click at [1083, 381] on div "16:00 Z" at bounding box center [1064, 385] width 62 height 9
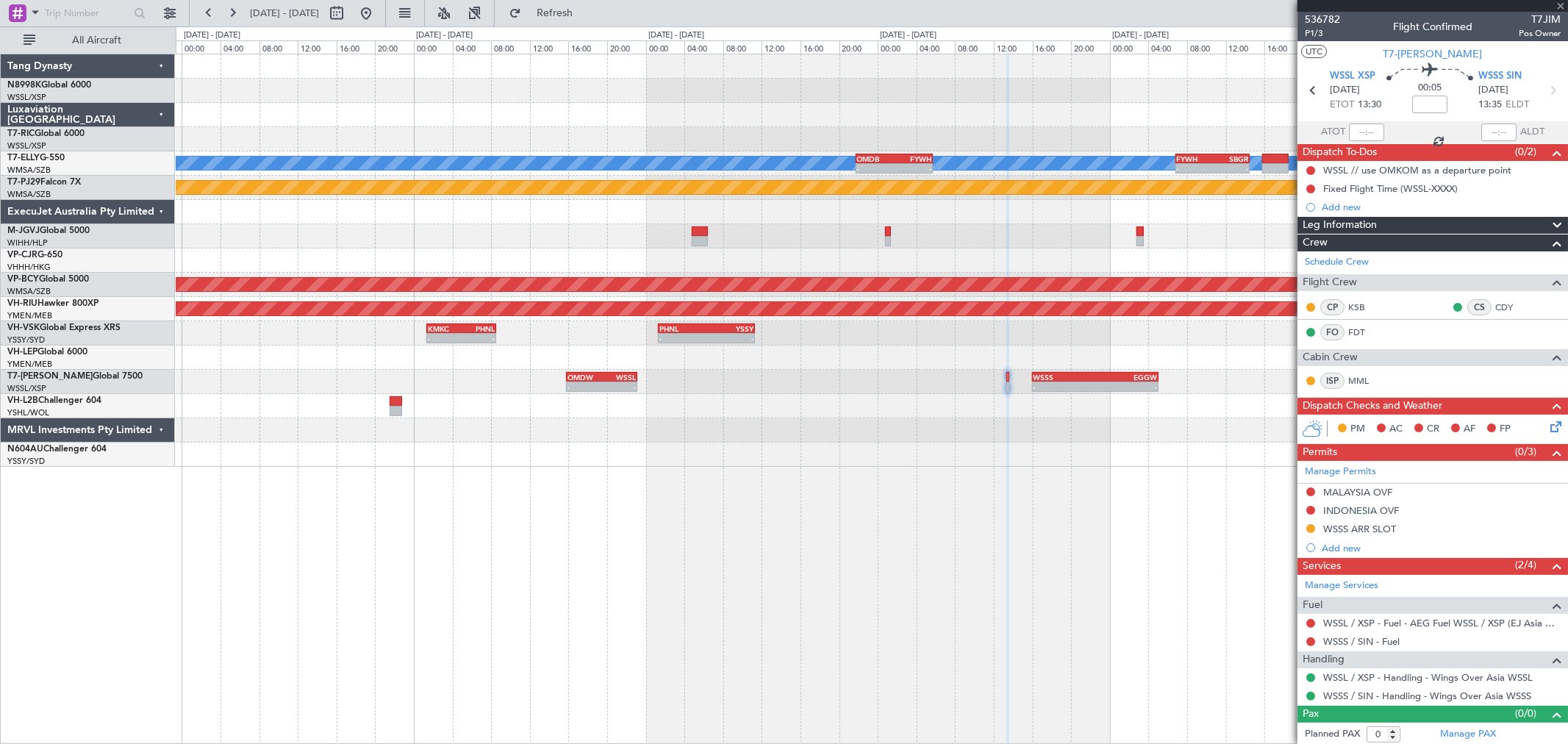
type input "+00:30"
type input "1"
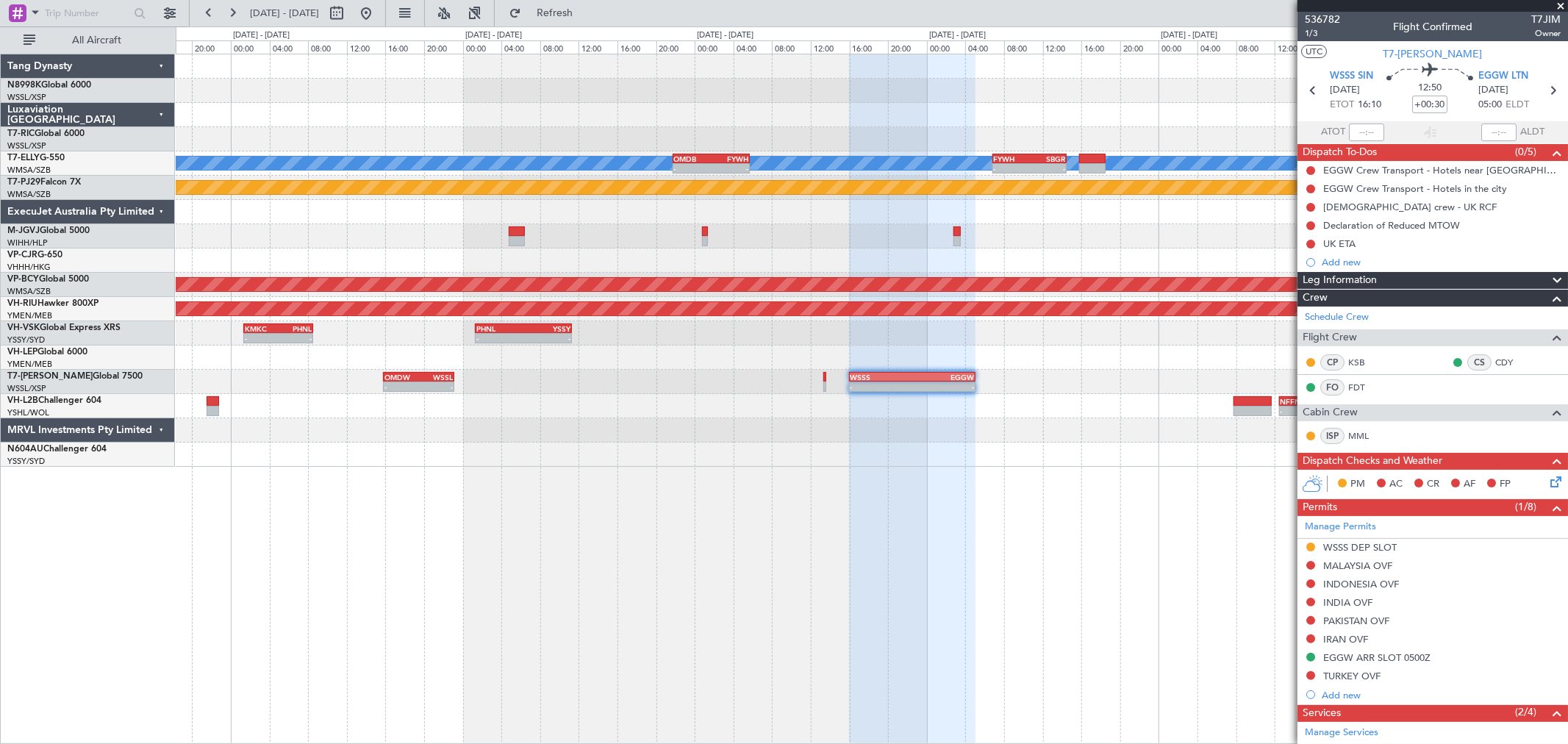
click at [990, 375] on div "Planned Maint Dubai (Dubai Intl) MEL - - OMDB 21:45 Z FYWH 05:45 Z - - FYWH 06:…" at bounding box center [871, 260] width 1391 height 412
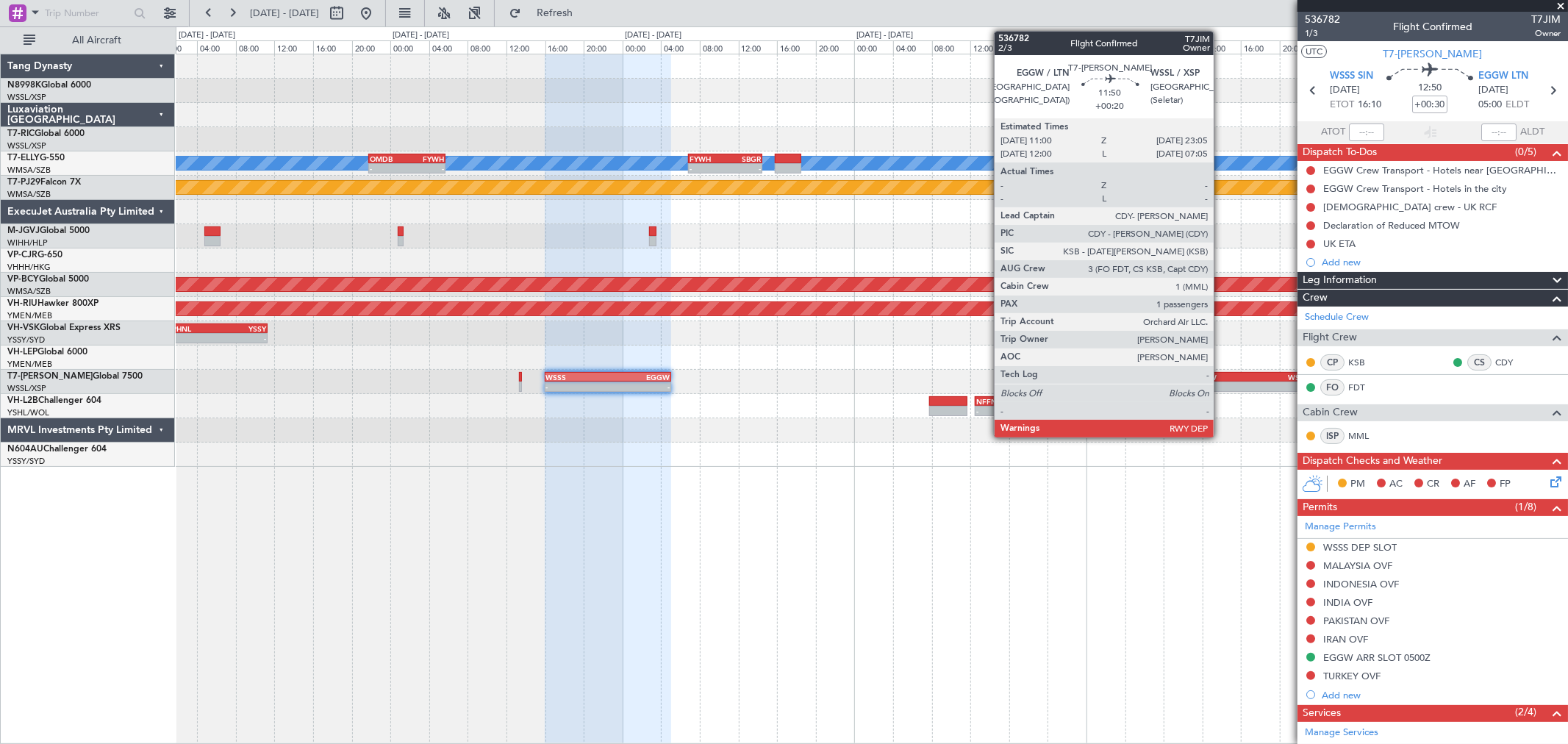
click at [1221, 372] on div "EGGW" at bounding box center [1222, 377] width 57 height 9
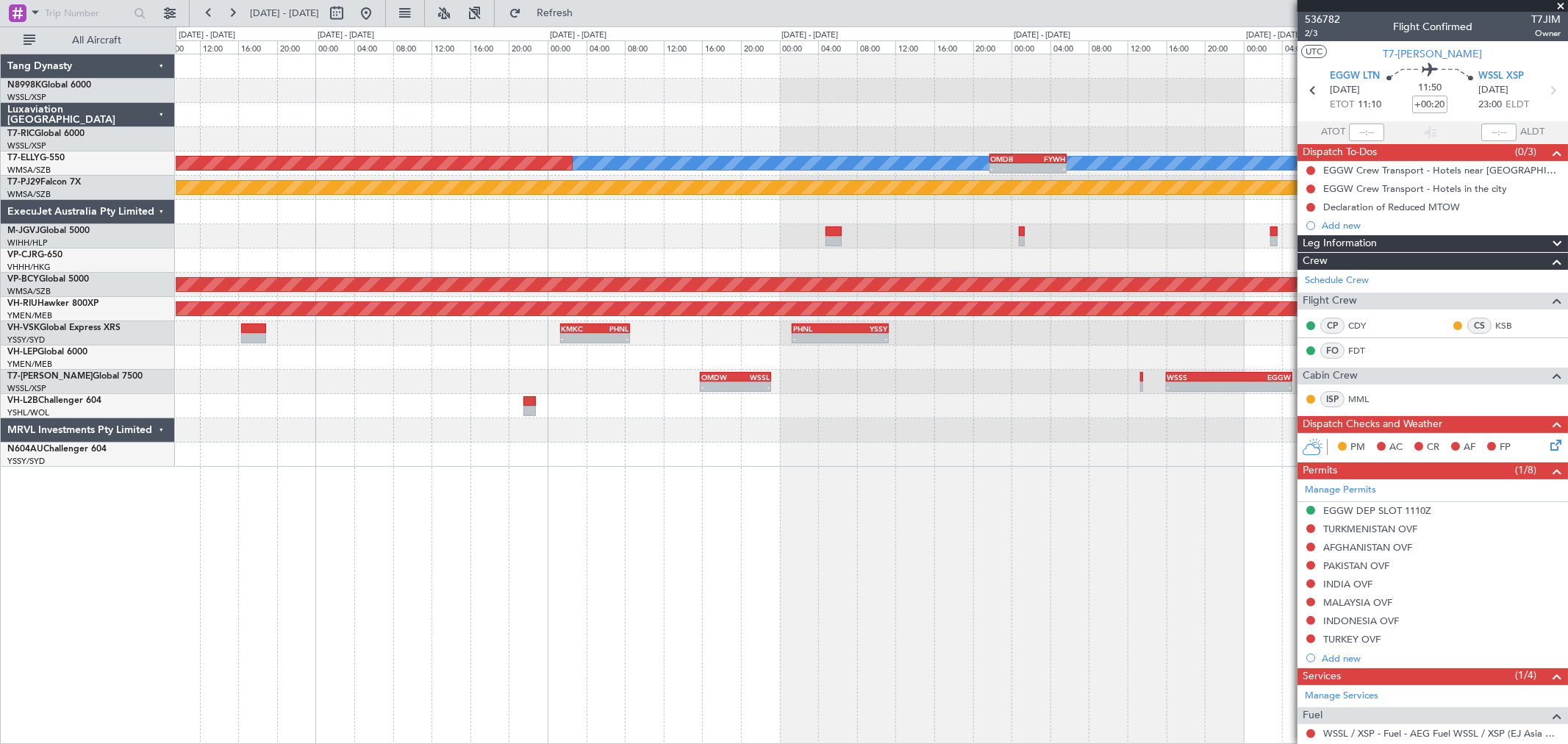
click at [1061, 332] on div "- - PHNL 01:20 Z YSSY 11:20 Z KMKC 01:20 Z PHNL 08:35 Z - -" at bounding box center [871, 333] width 1391 height 24
click at [1064, 344] on div "MEL - - OMDB 21:45 Z FYWH 05:45 Z - - FYWH 06:50 Z SBGR 14:30 Z Planned Maint D…" at bounding box center [871, 260] width 1391 height 412
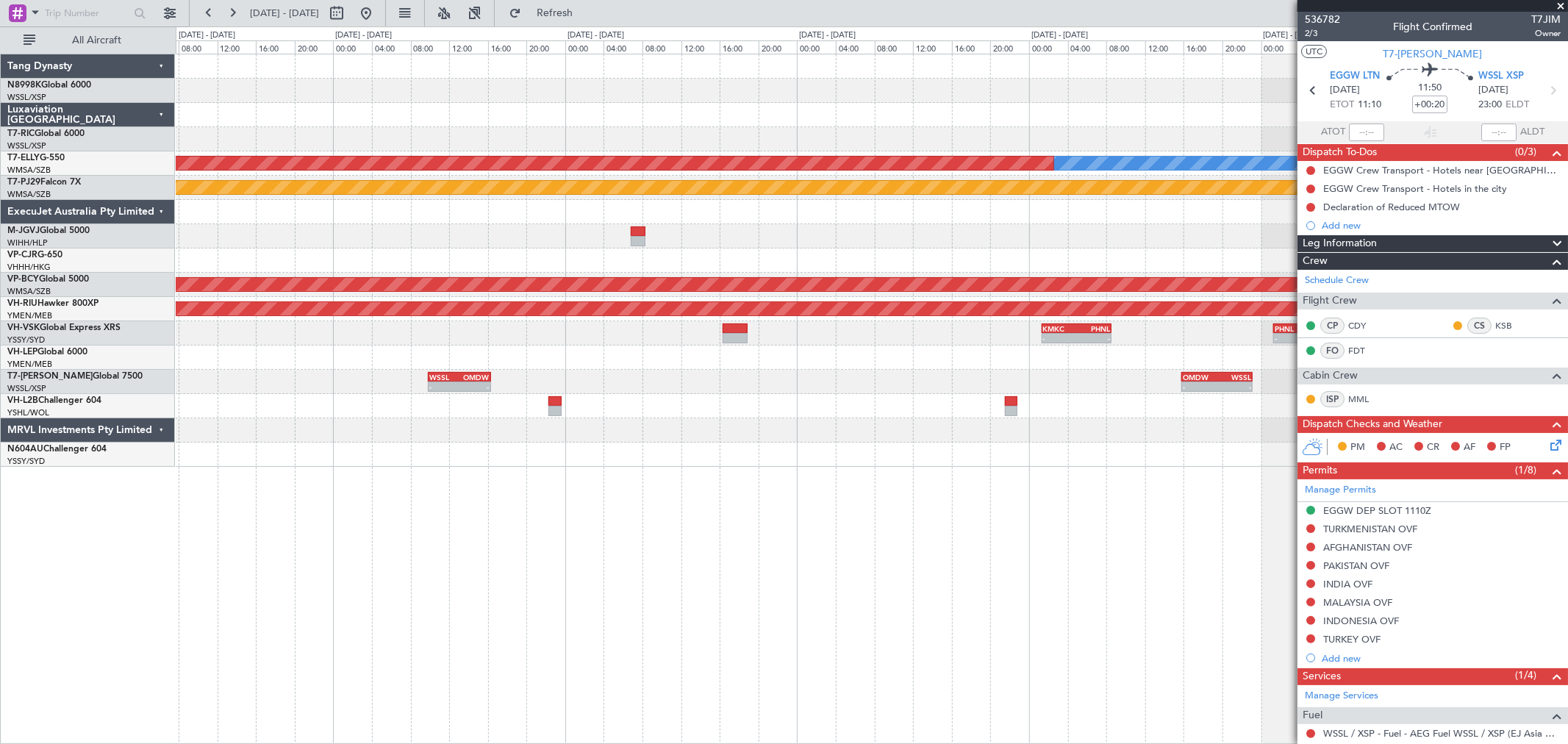
click at [1122, 339] on div "MEL - - OMDB 21:45 Z FYWH 05:45 Z Planned Maint Dubai (Dubai Intl) - - FYWH 06:…" at bounding box center [871, 260] width 1391 height 412
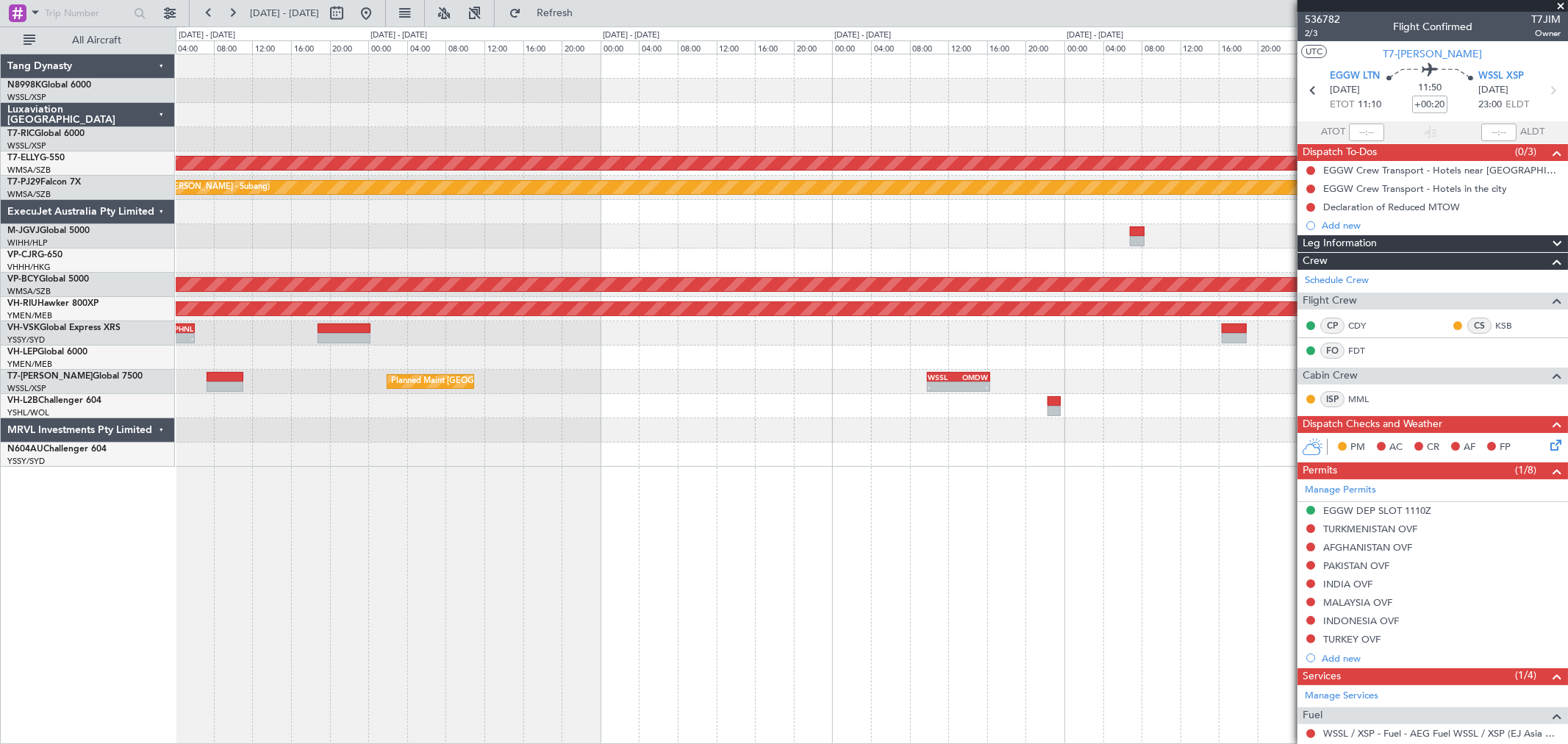
click at [1063, 342] on div "MEL Planned Maint Dubai (Dubai Intl) Planned Maint Kuala Lumpur (Sultan Abdul A…" at bounding box center [871, 260] width 1391 height 412
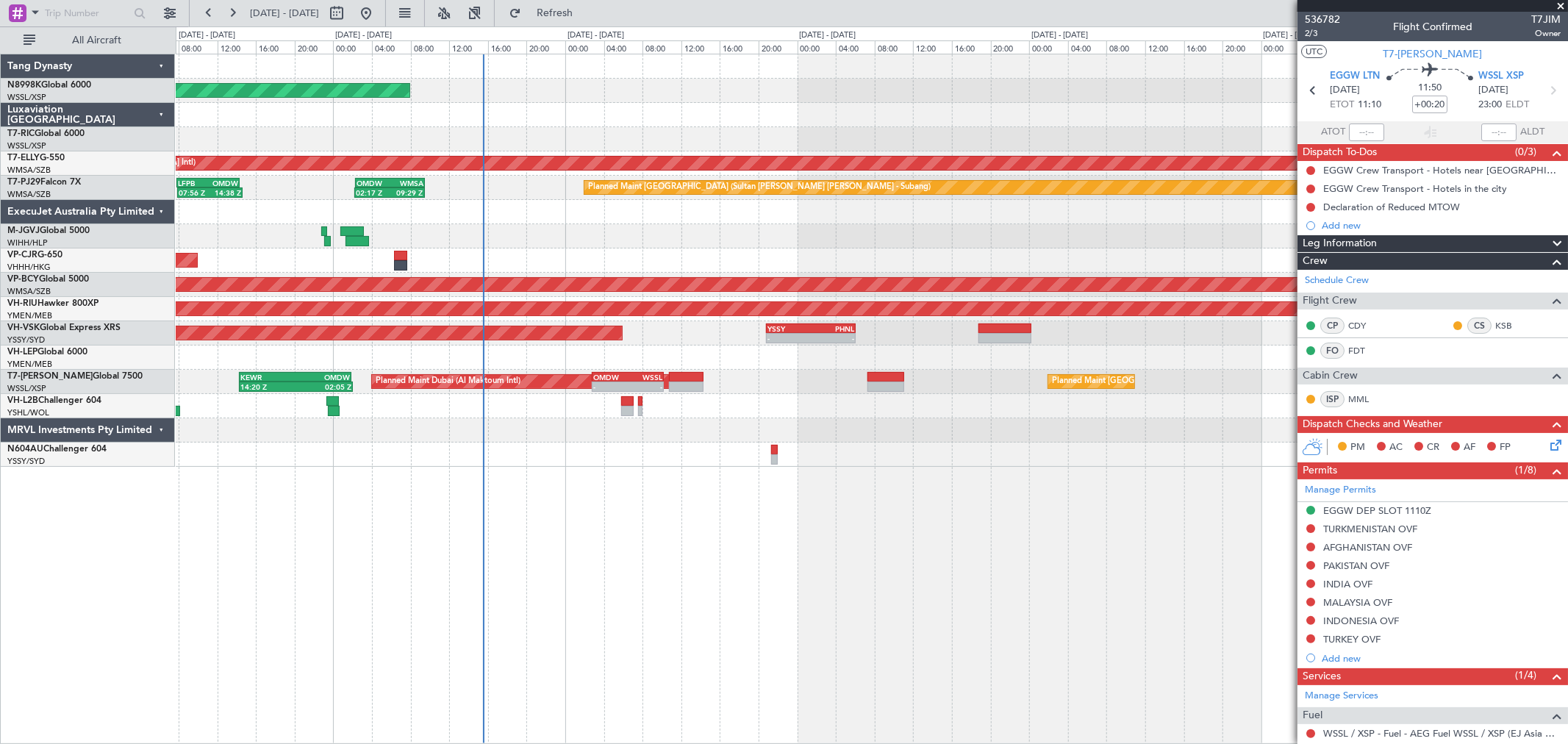
click at [924, 360] on div "Planned Maint Singapore (Seletar) MEL Planned Maint Dubai (Dubai Intl) GMMX 19:…" at bounding box center [871, 260] width 1391 height 412
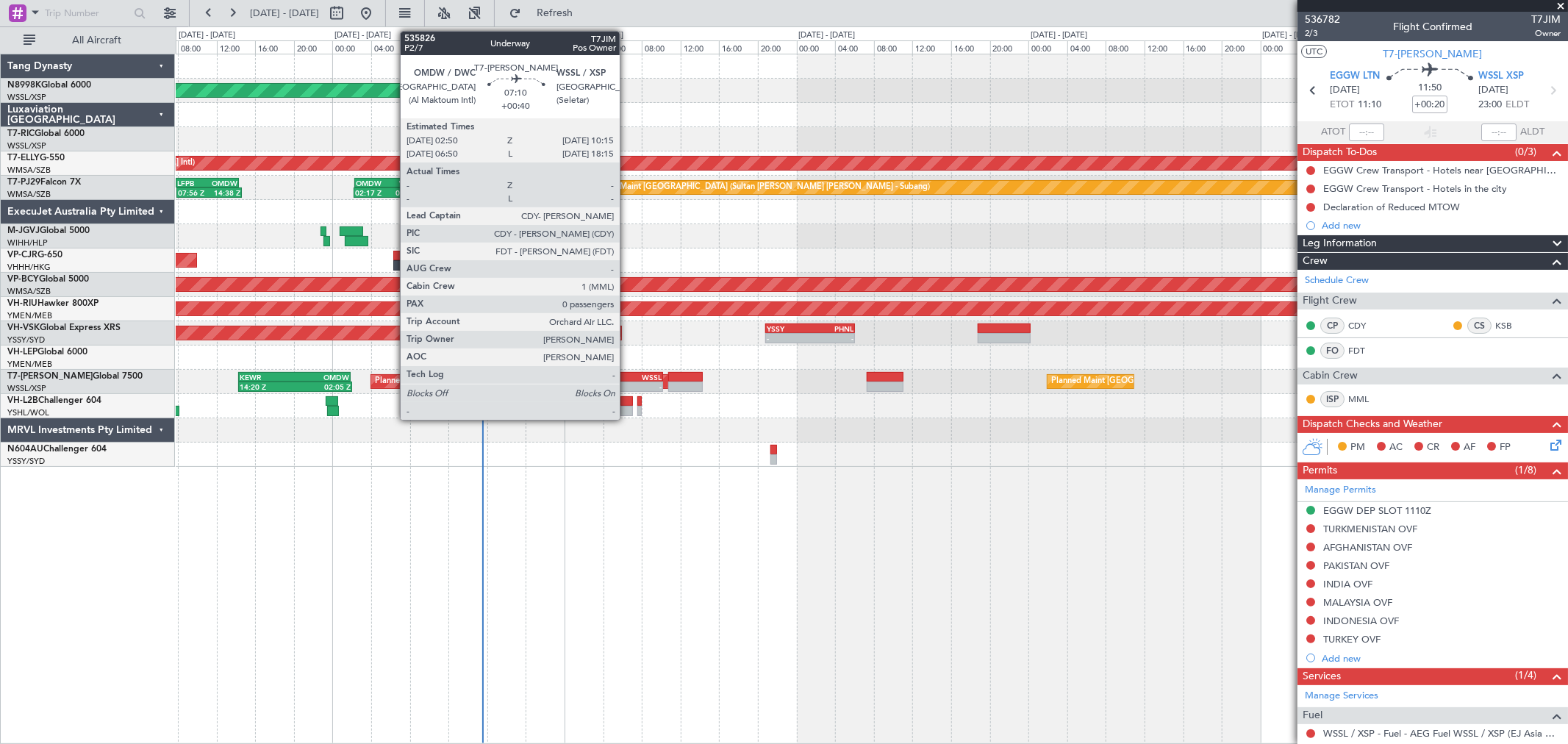
click at [629, 375] on div "WSSL" at bounding box center [644, 377] width 35 height 9
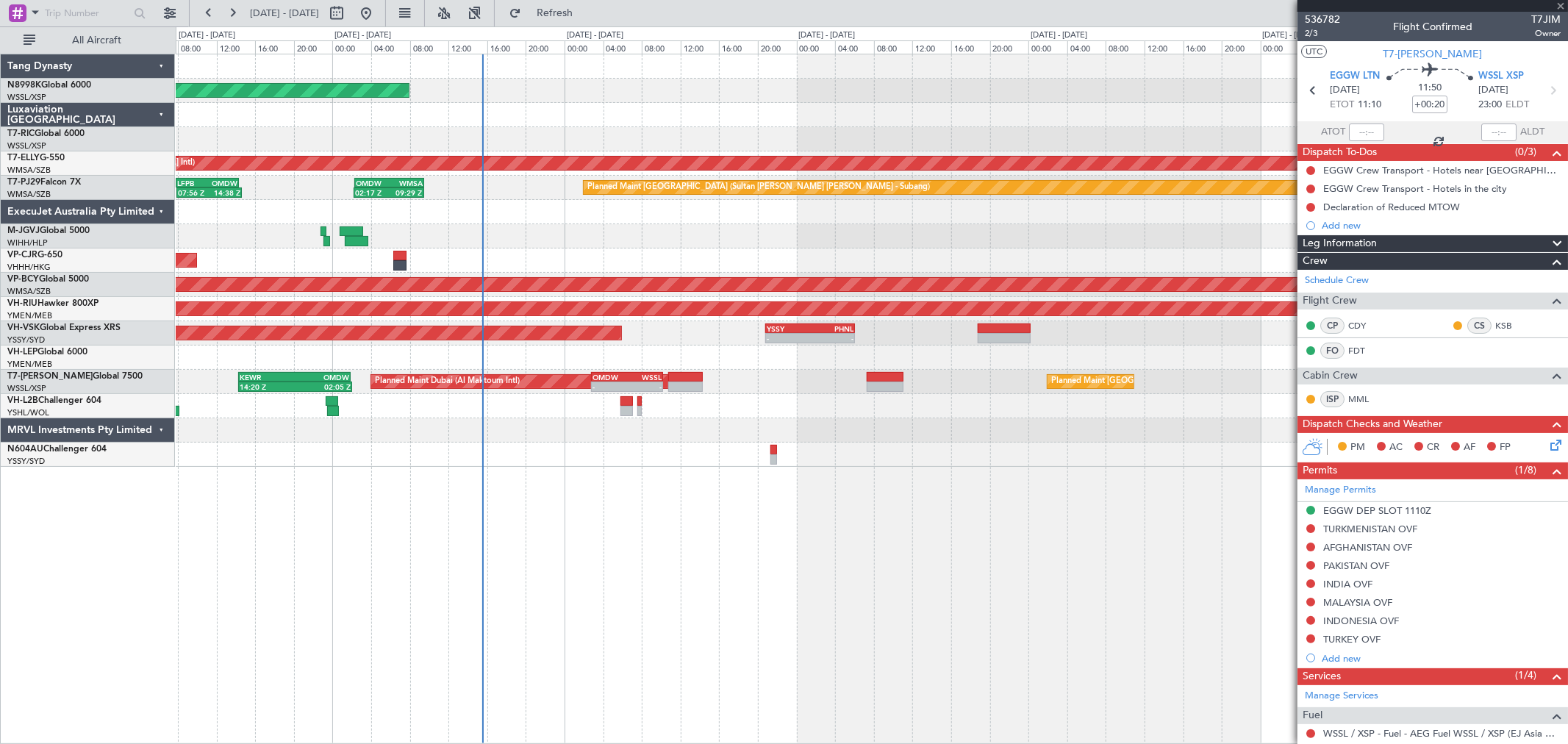
type input "+00:40"
type input "0"
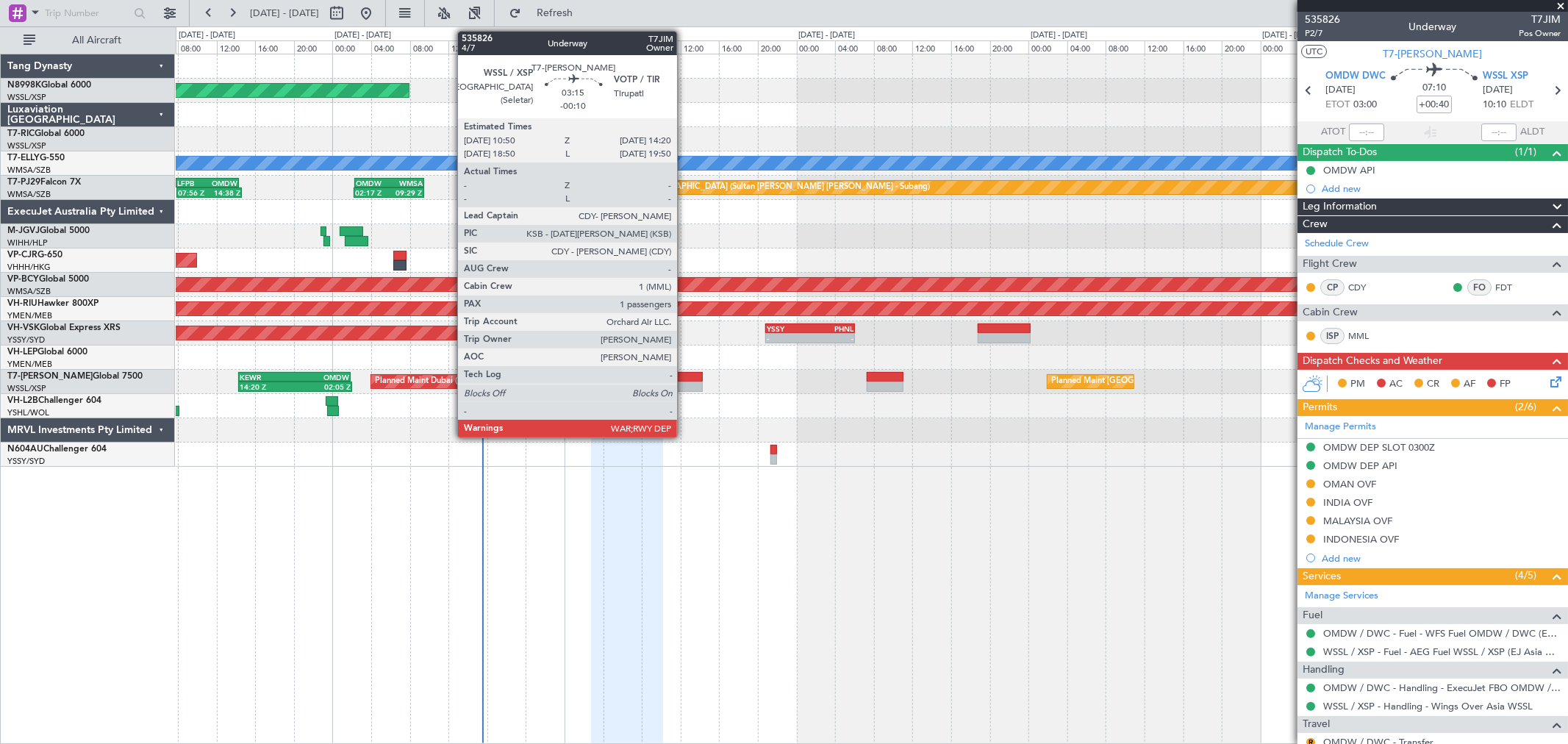
click at [683, 381] on div at bounding box center [686, 386] width 35 height 10
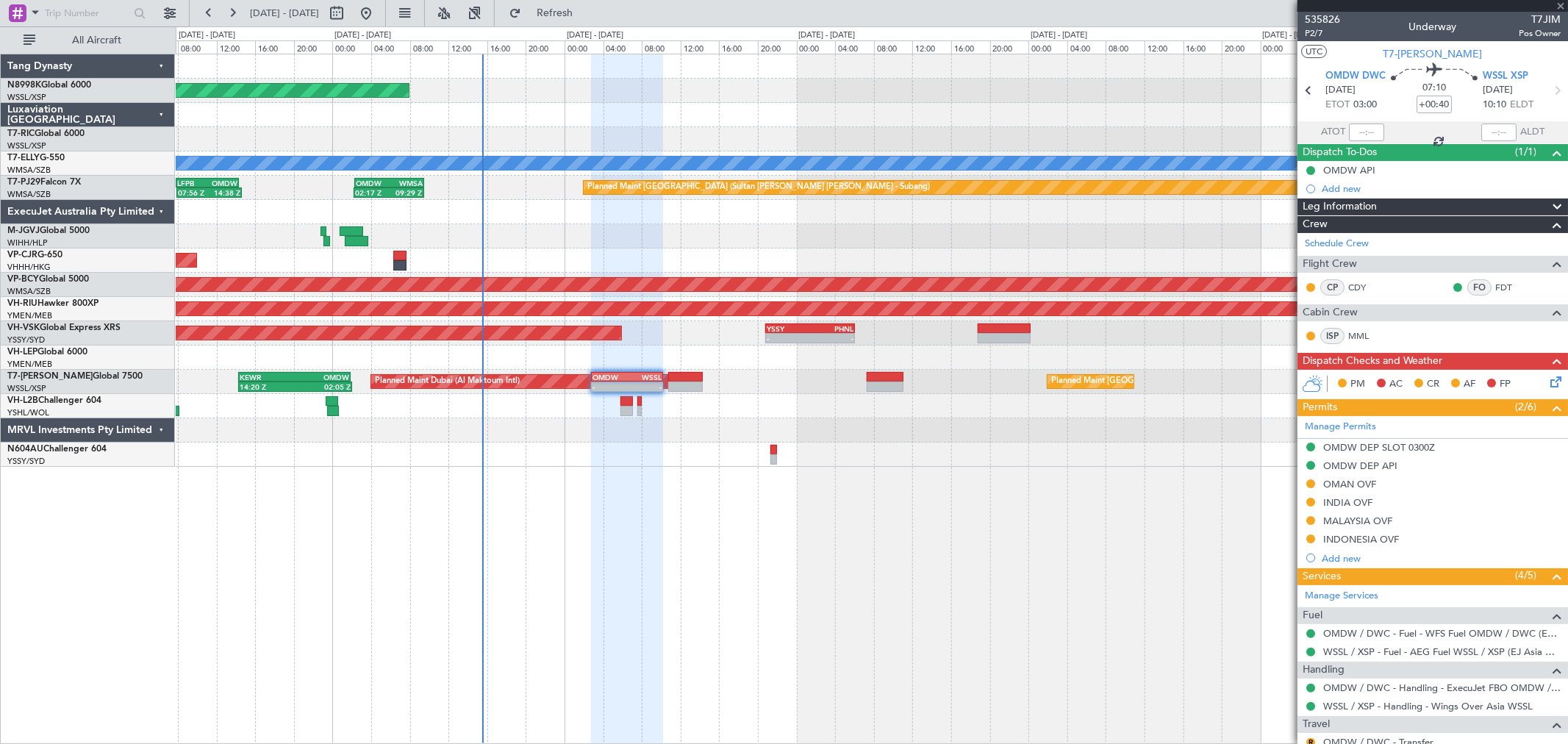
type input "-00:10"
type input "1"
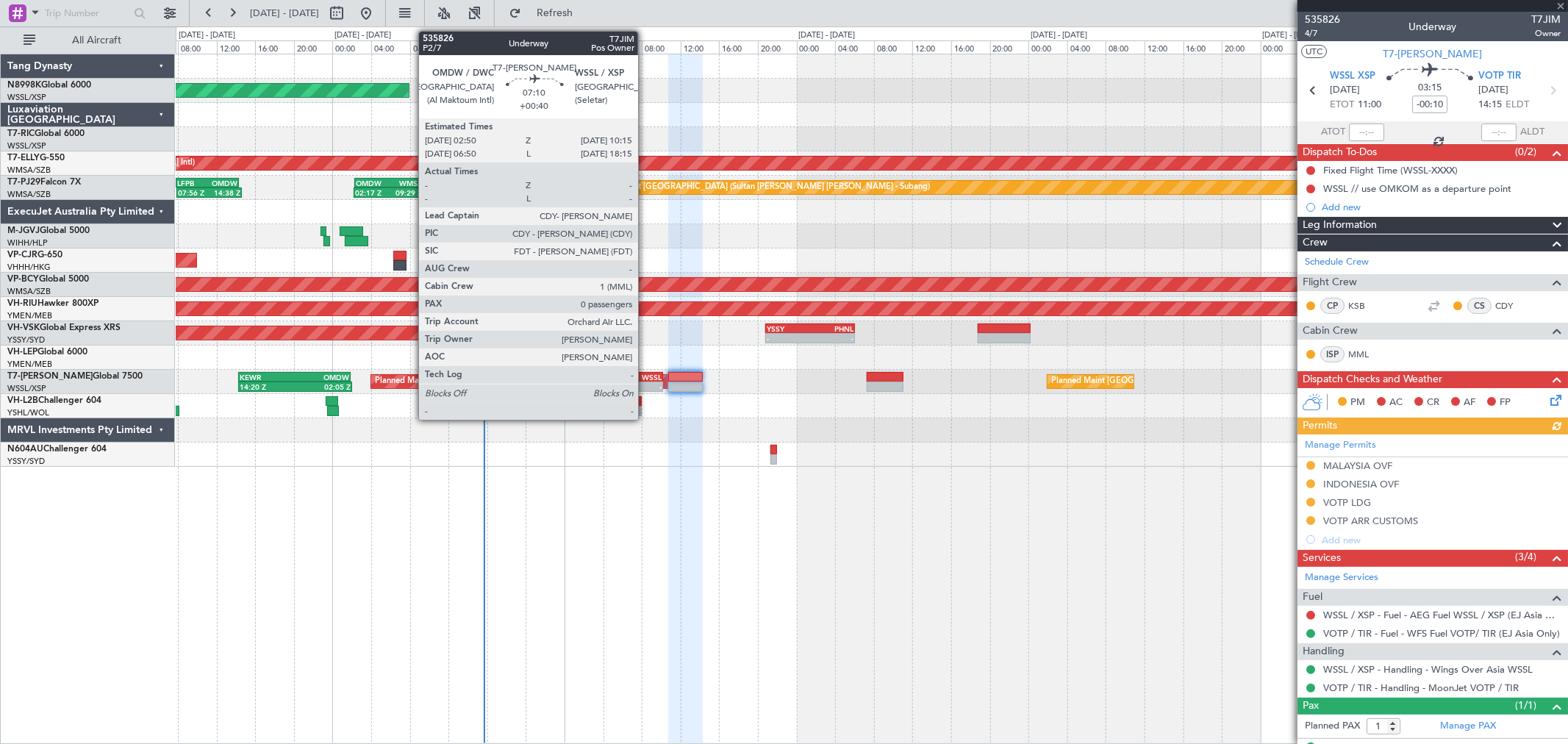
click at [646, 381] on div "10:15 Z" at bounding box center [644, 385] width 35 height 9
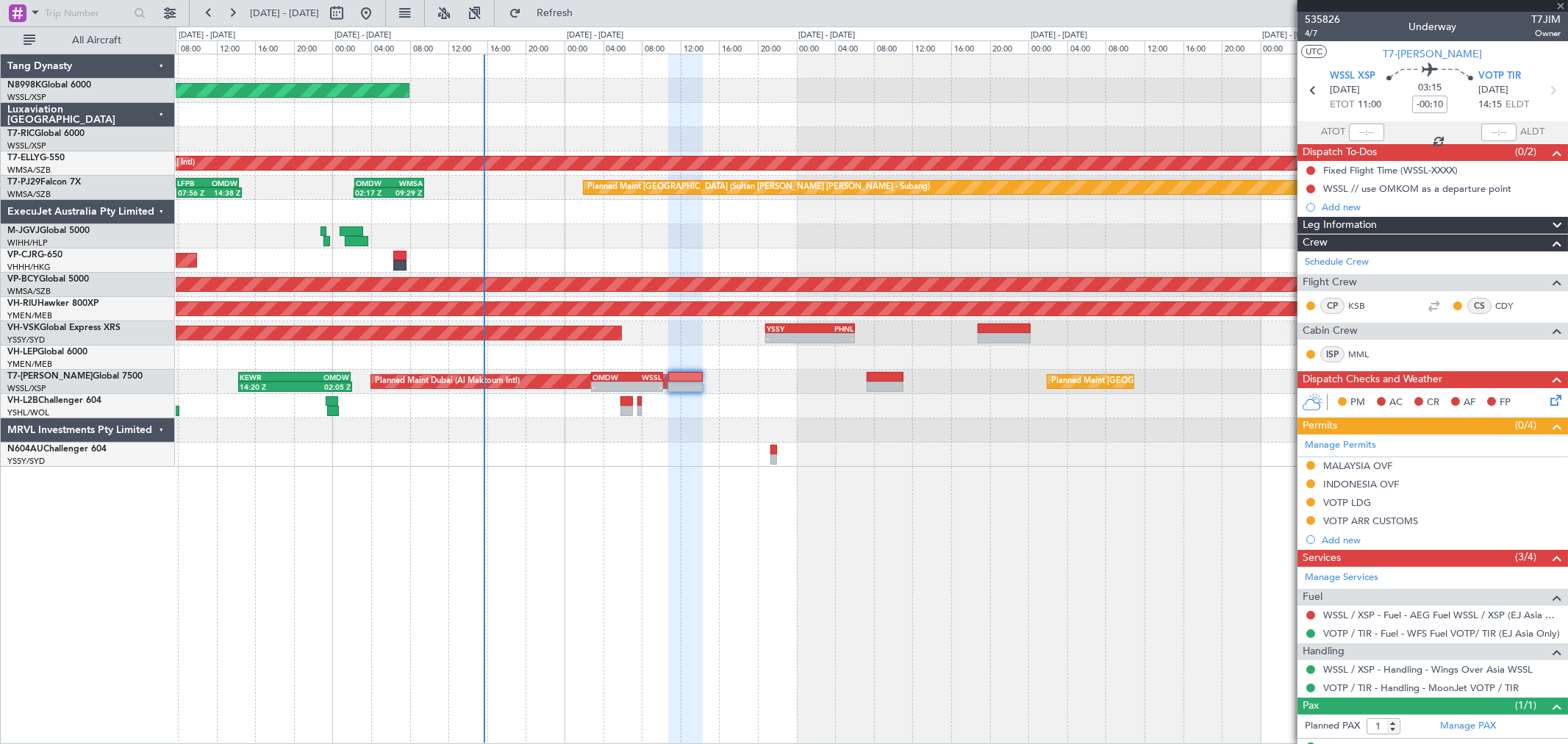
type input "+00:40"
type input "0"
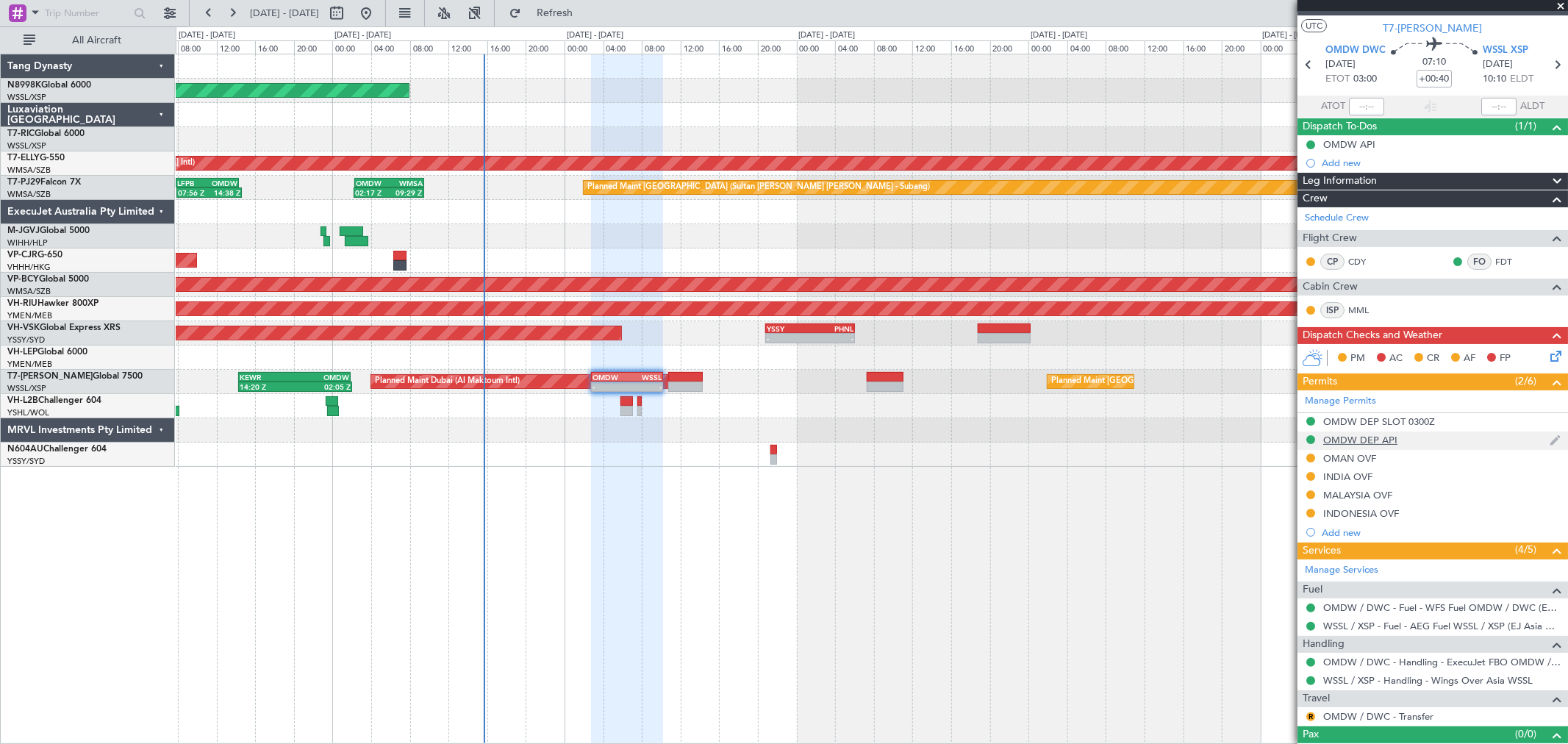
scroll to position [49, 0]
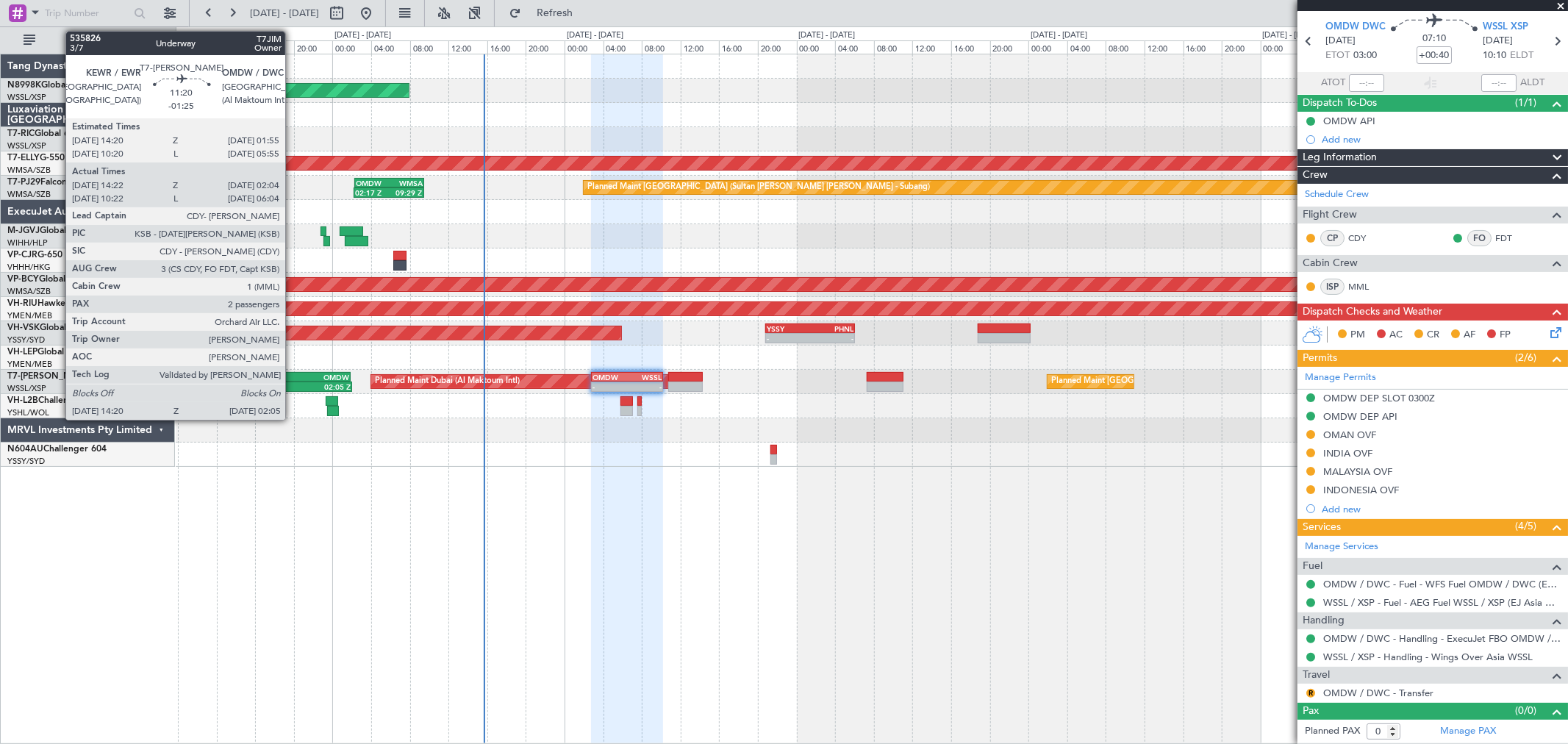
click at [294, 373] on div "KEWR 14:20 Z OMDW 01:55 Z" at bounding box center [295, 377] width 111 height 9
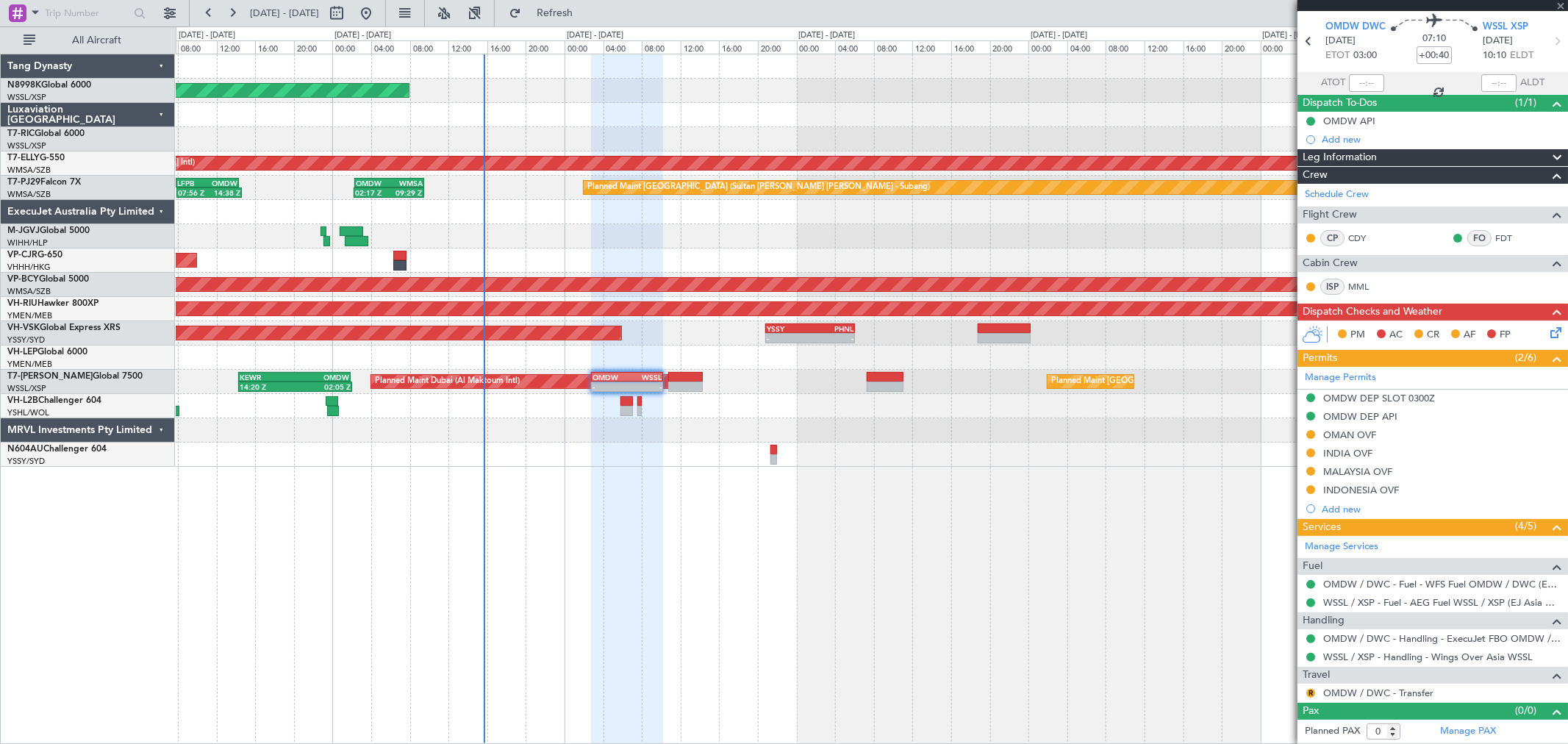
type input "-01:25"
type input "14:32"
type input "01:59"
type input "2"
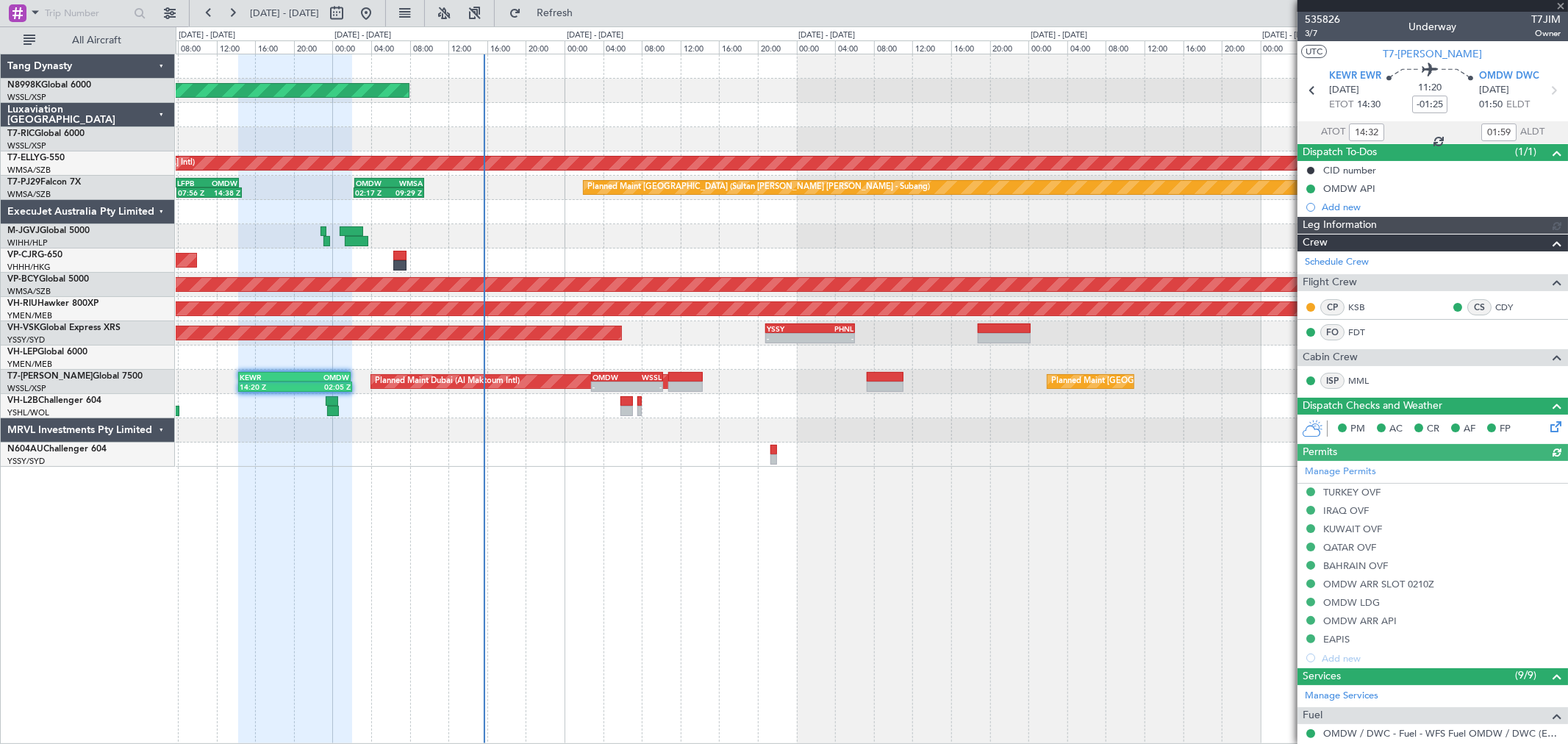
type input "10:32"
type input "05:59"
type input "[PERSON_NAME] (BTA)"
type input "14:32"
type input "01:59"
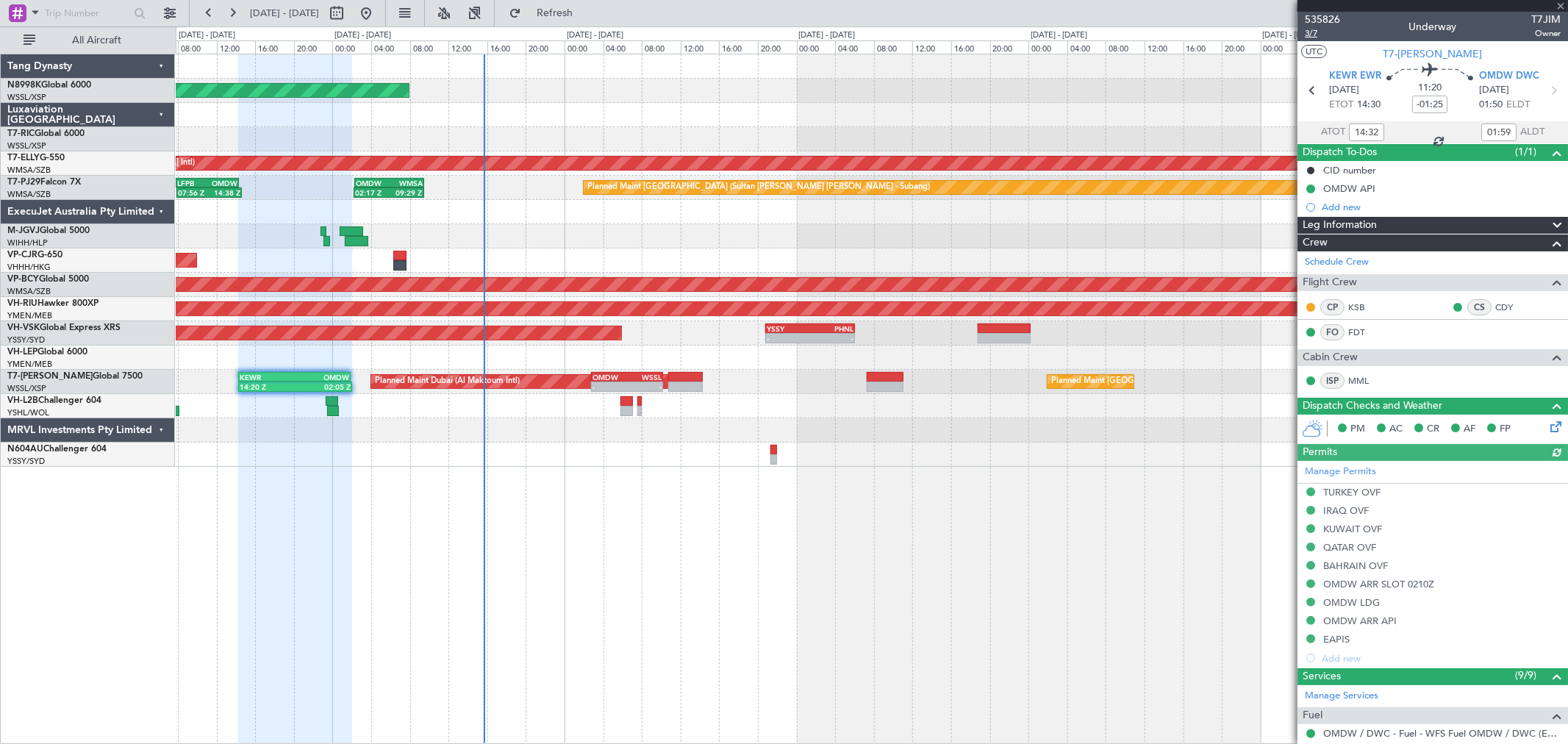
click at [1311, 33] on span "3/7" at bounding box center [1323, 33] width 36 height 13
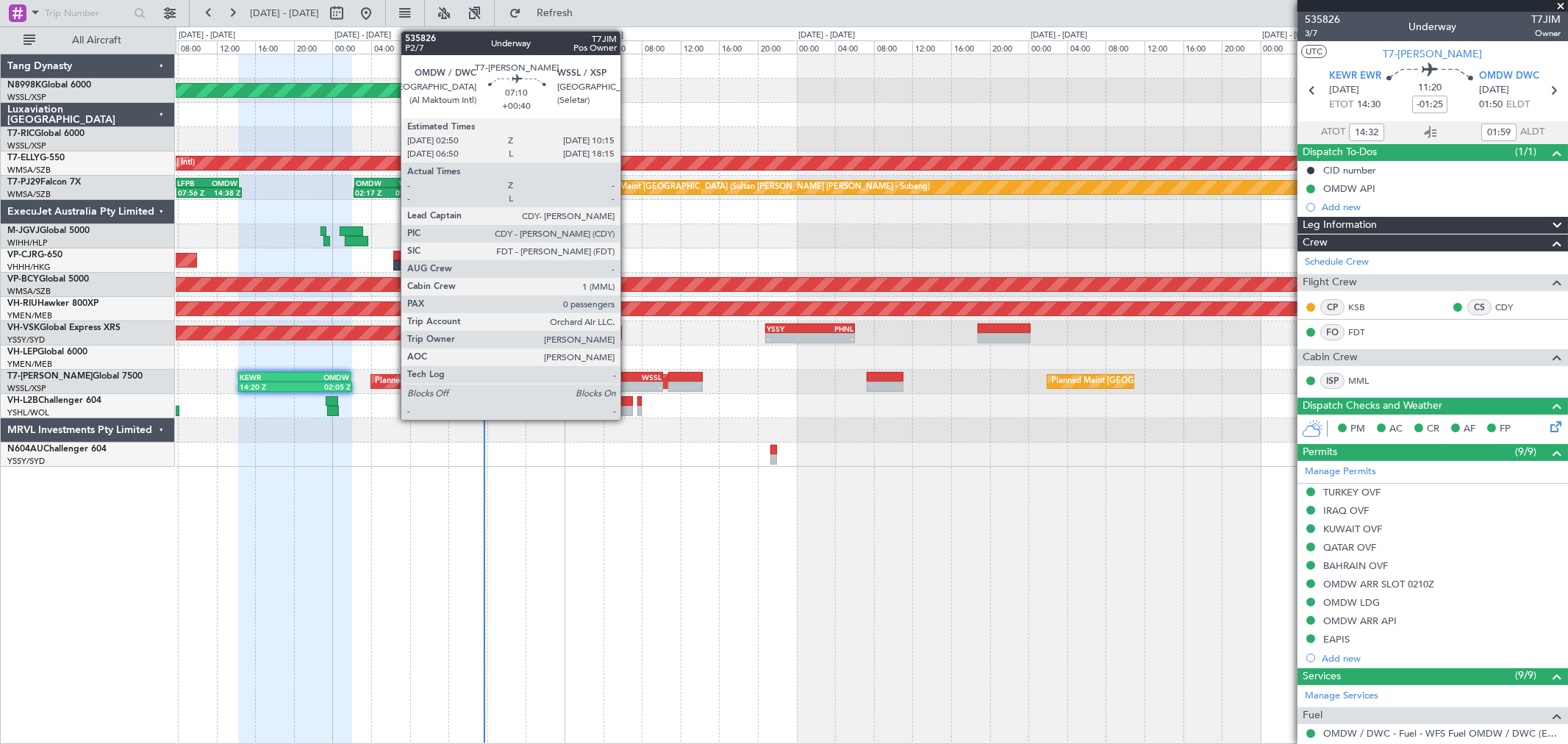
click at [626, 378] on div "OMDW" at bounding box center [610, 377] width 35 height 9
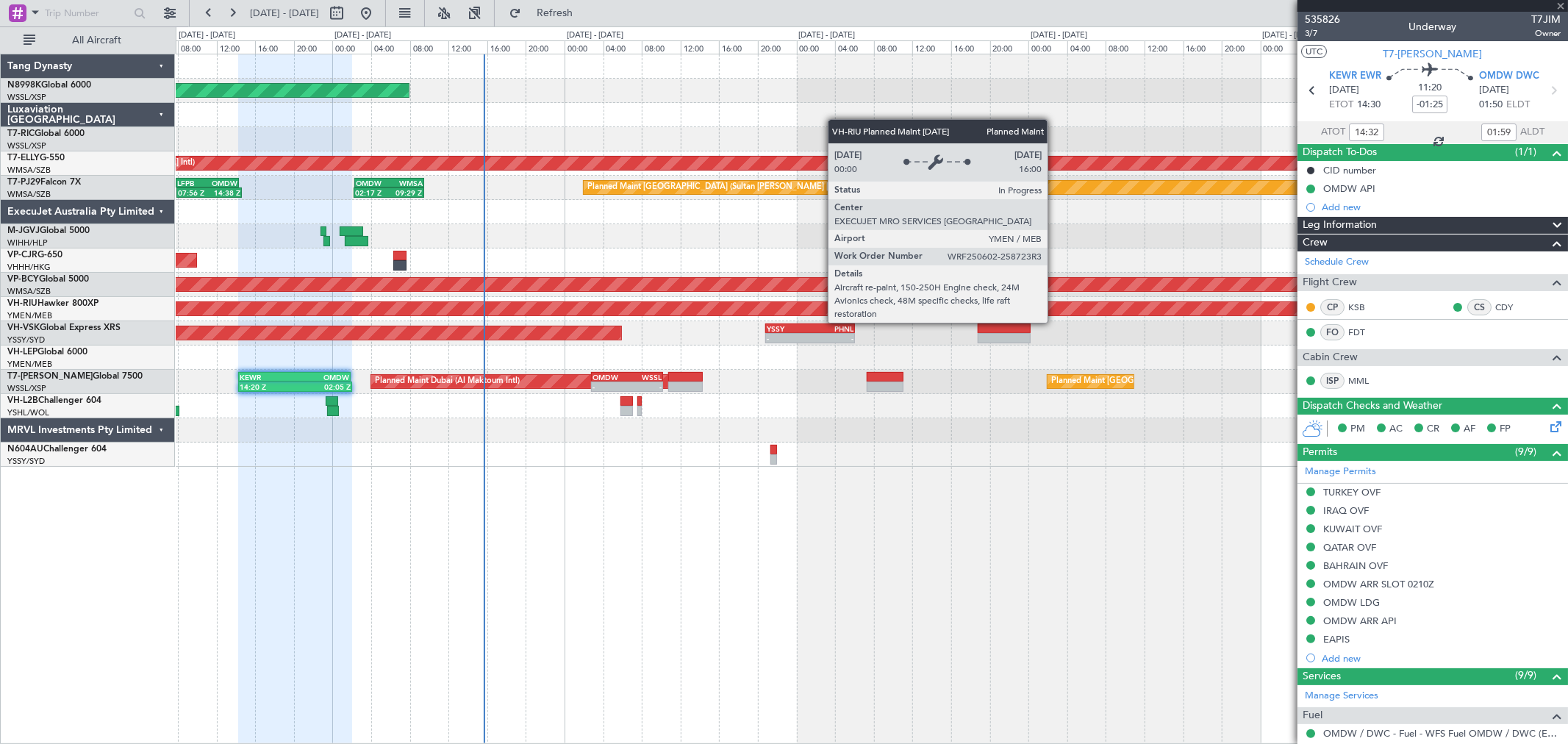
type input "+00:40"
type input "0"
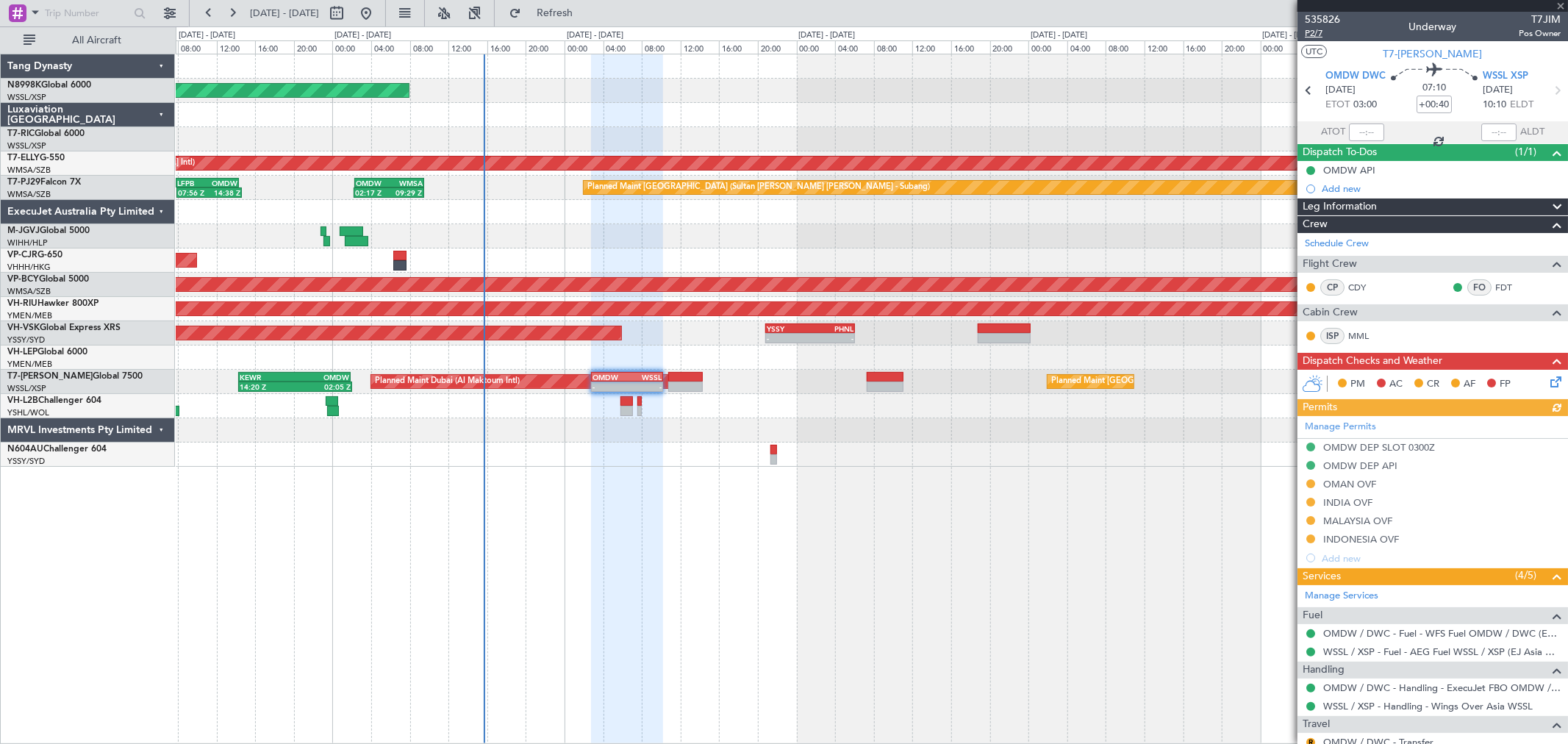
click at [1316, 36] on span "P2/7" at bounding box center [1323, 33] width 36 height 13
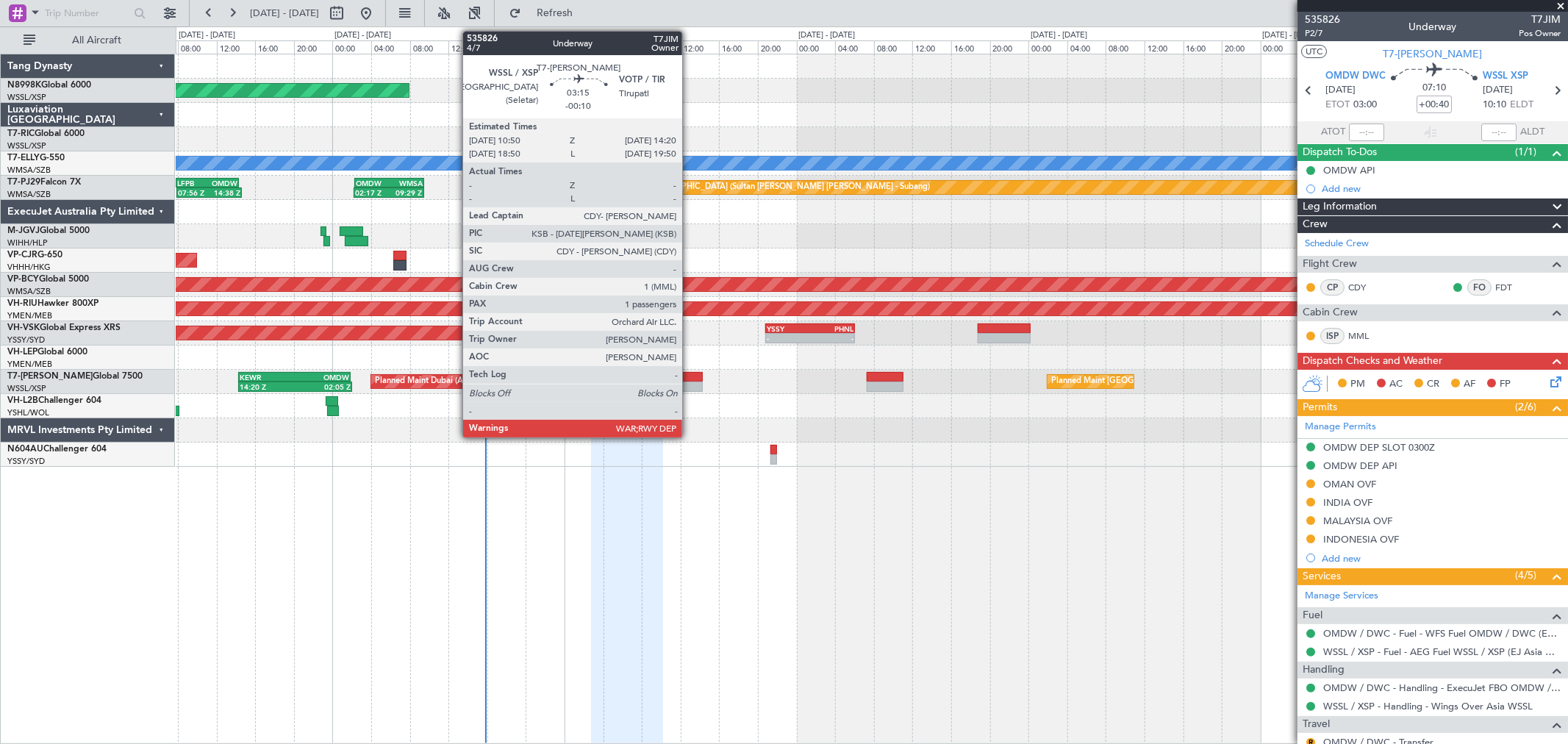
click at [689, 378] on div at bounding box center [686, 377] width 35 height 10
type input "-00:10"
type input "1"
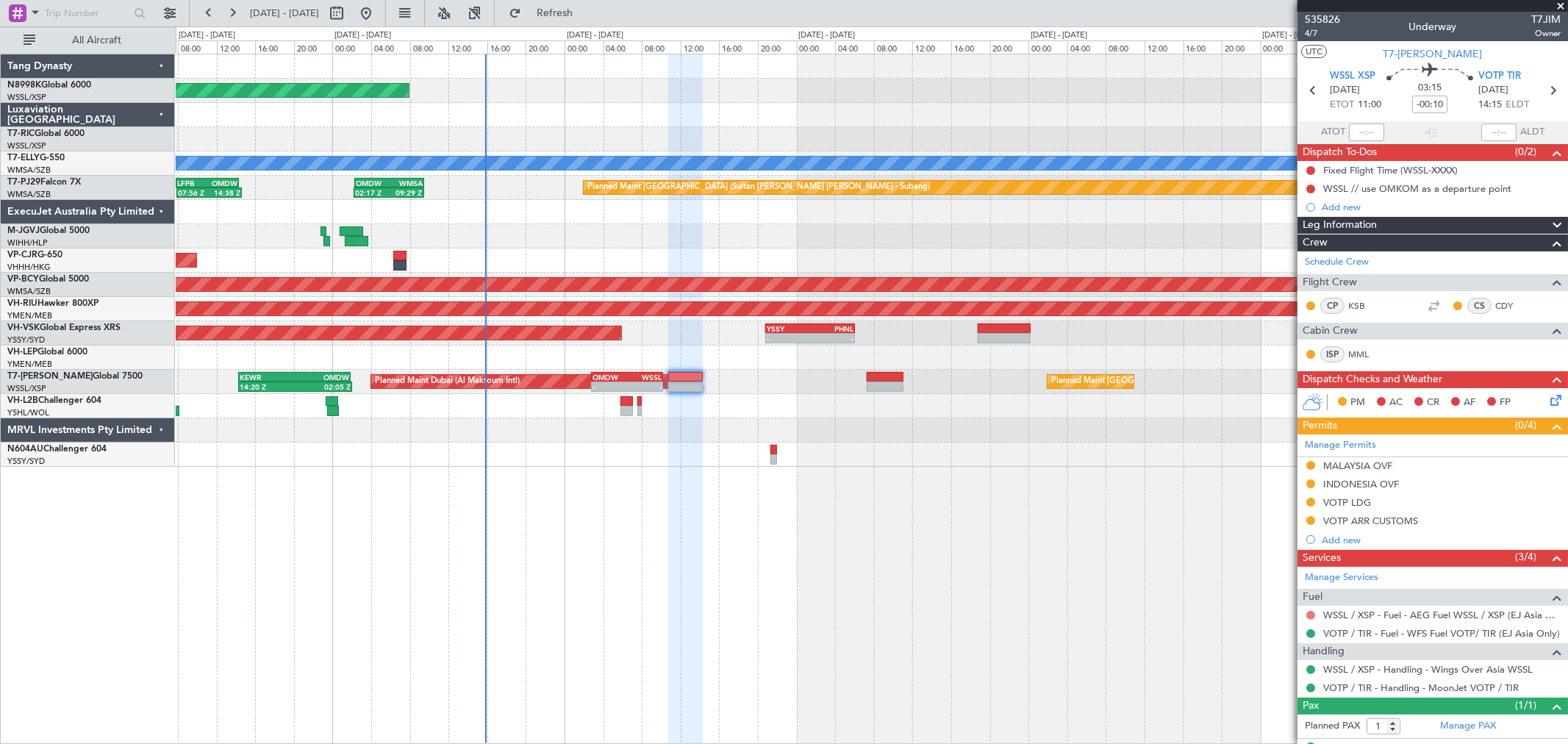
click at [1311, 614] on button at bounding box center [1311, 615] width 9 height 9
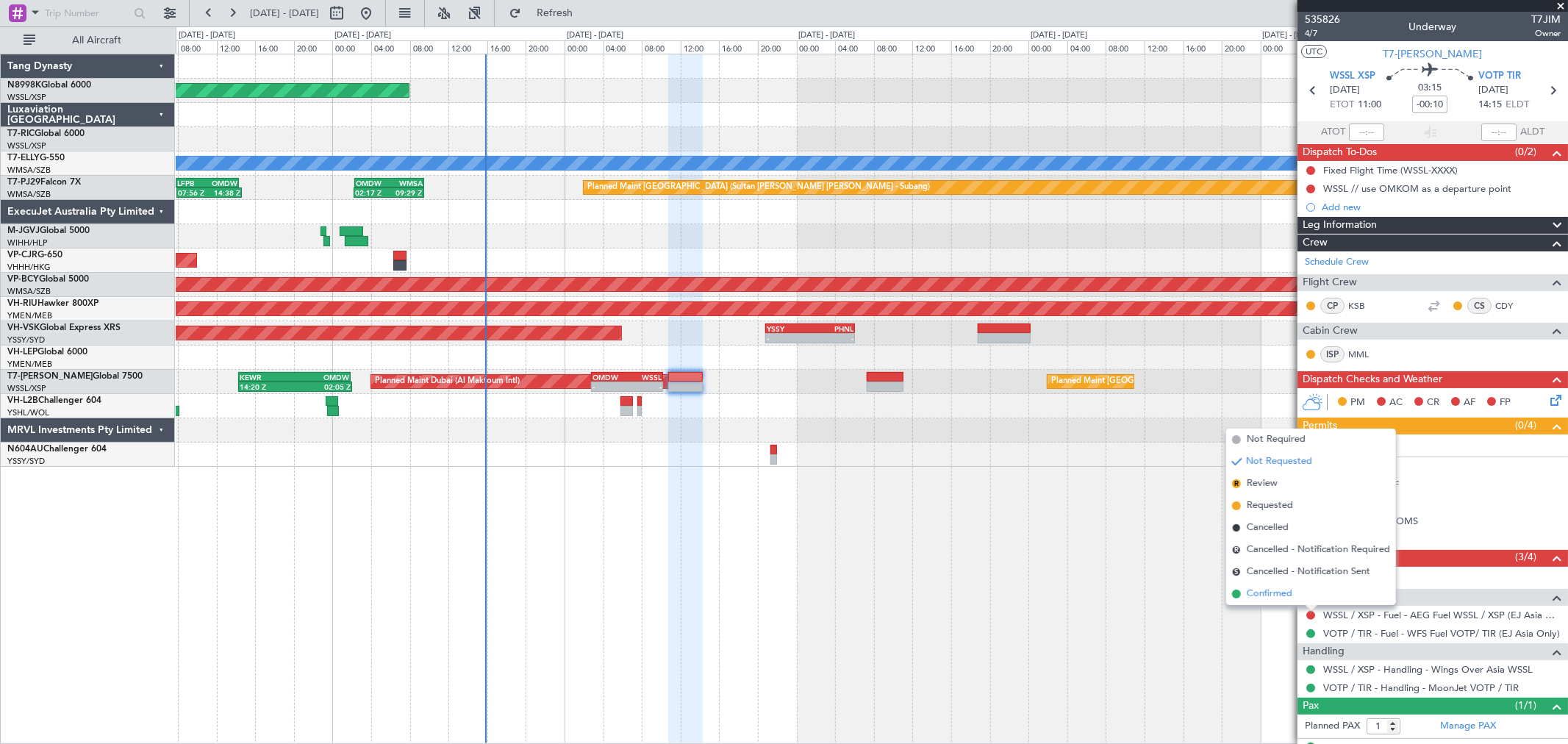
click at [1280, 587] on span "Confirmed" at bounding box center [1269, 594] width 45 height 15
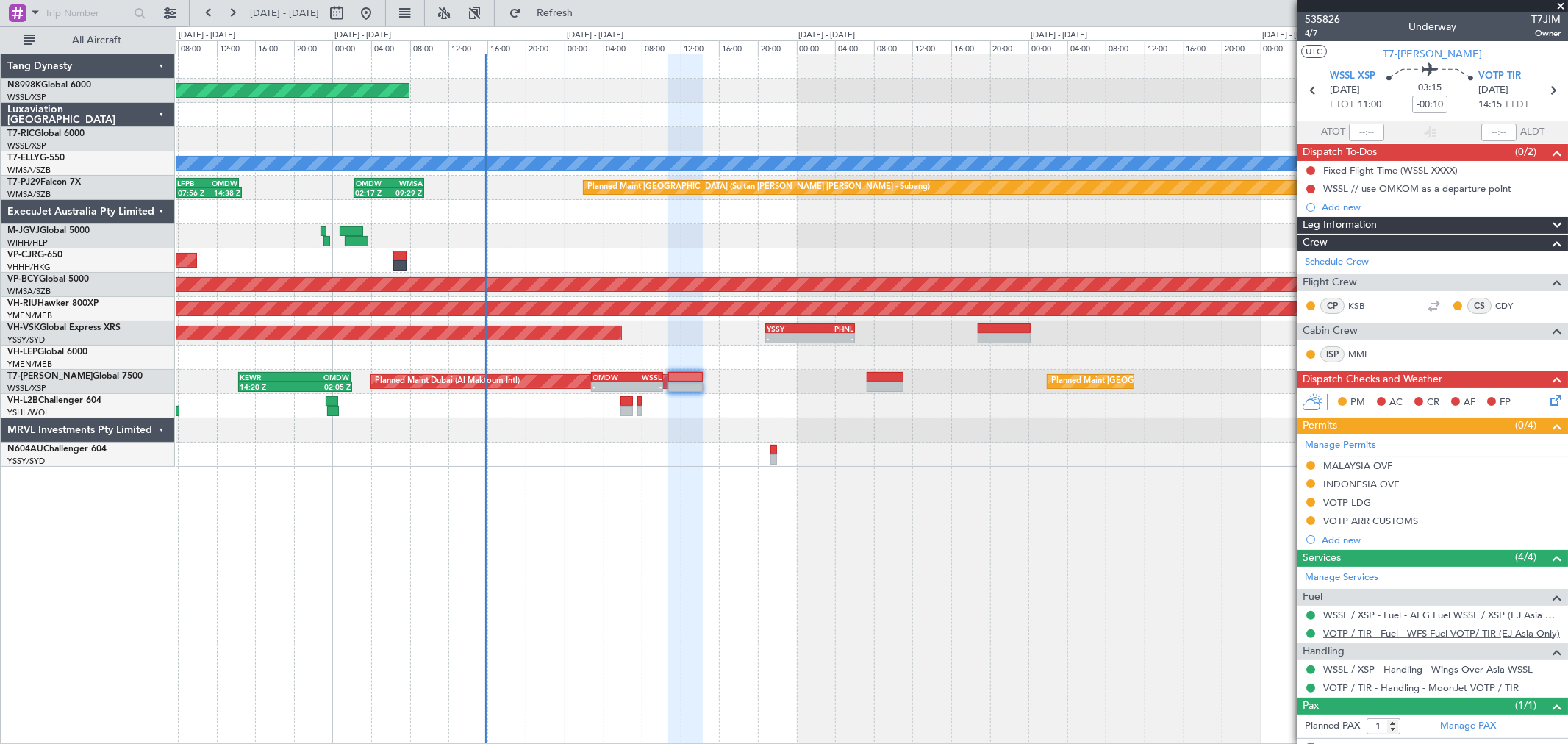
click at [1350, 633] on link "VOTP / TIR - Fuel - WFS Fuel VOTP/ TIR (EJ Asia Only)" at bounding box center [1441, 633] width 237 height 13
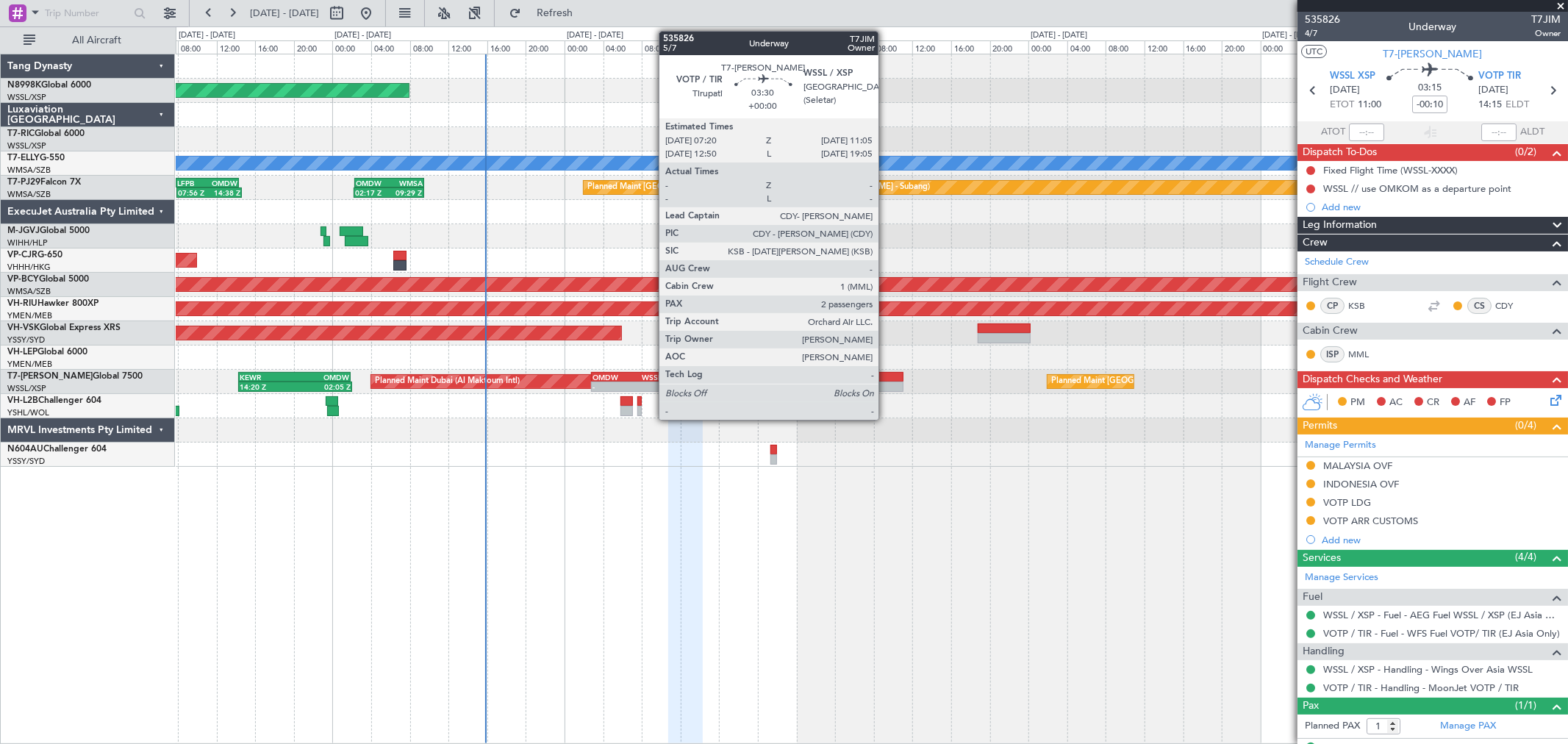
click at [886, 378] on div at bounding box center [885, 377] width 37 height 10
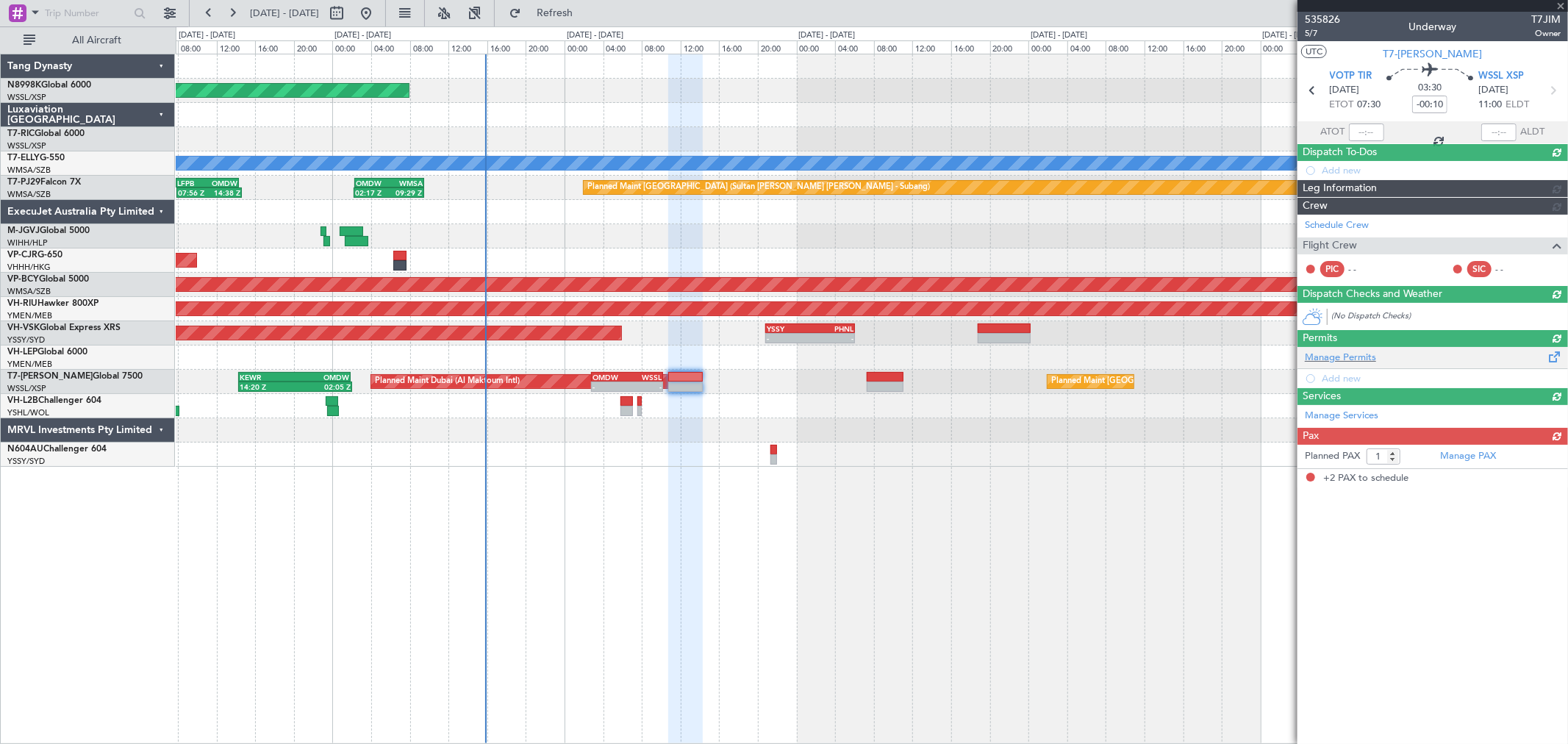
type input "2"
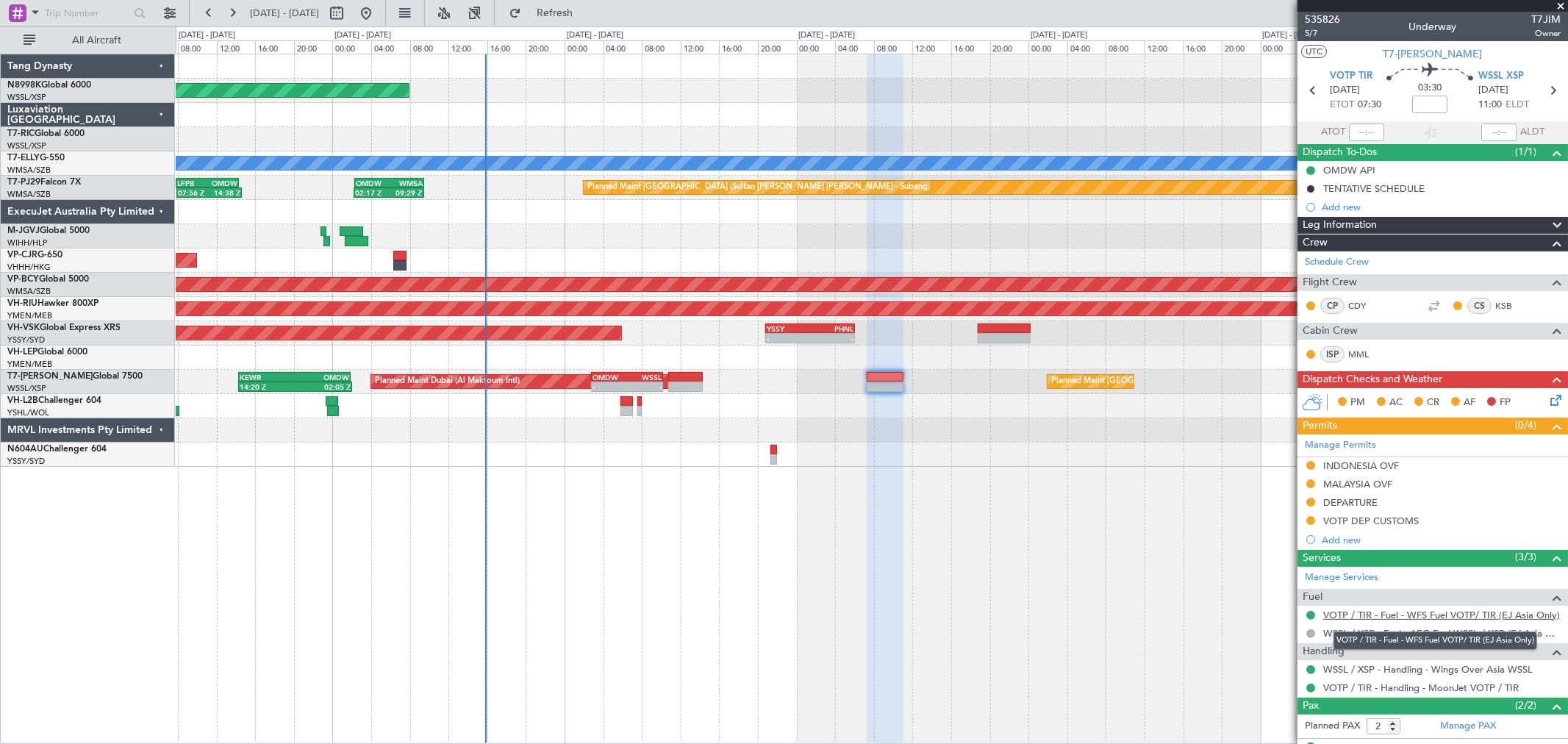
click at [1376, 616] on link "VOTP / TIR - Fuel - WFS Fuel VOTP/ TIR (EJ Asia Only)" at bounding box center [1441, 614] width 237 height 13
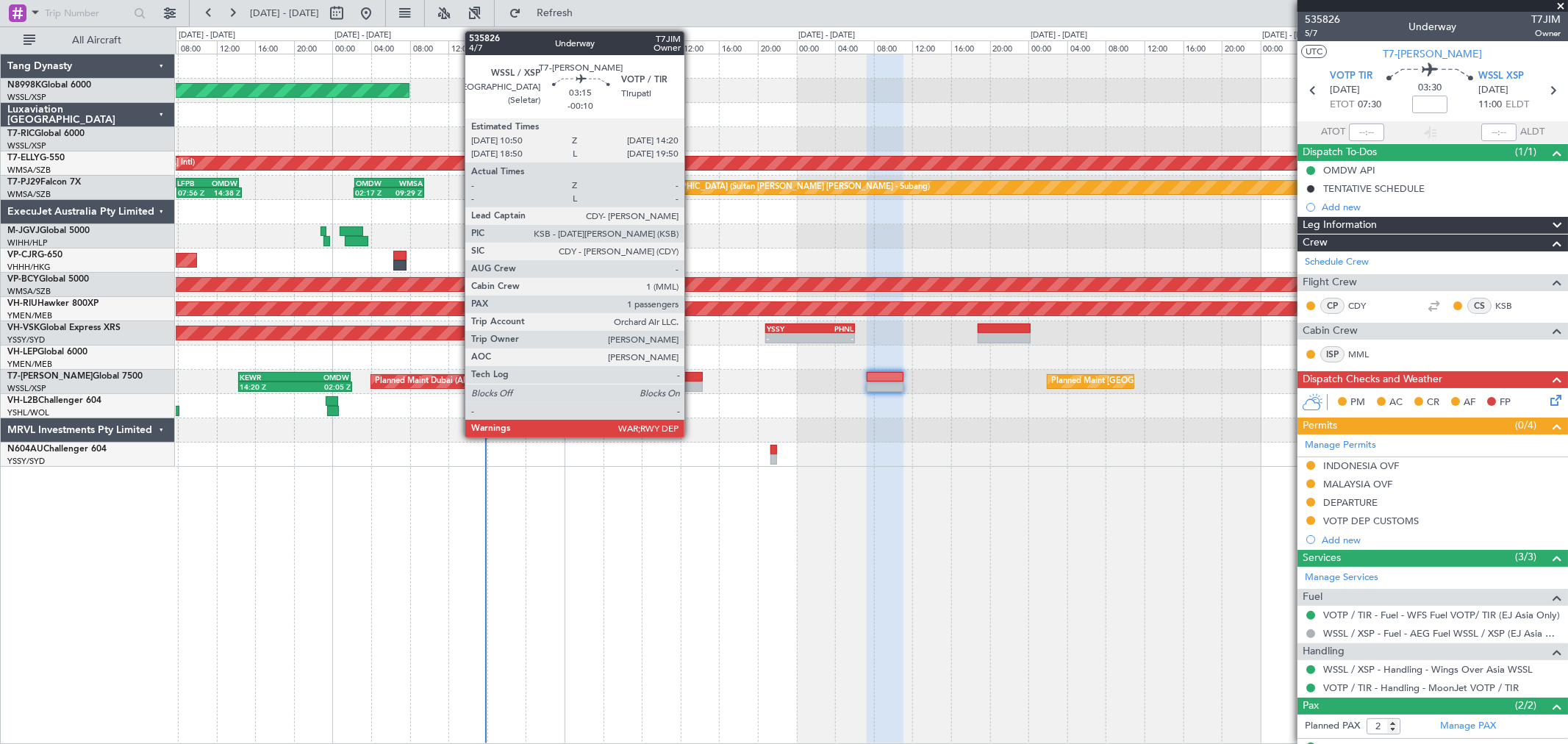
click at [691, 378] on div at bounding box center [686, 377] width 35 height 10
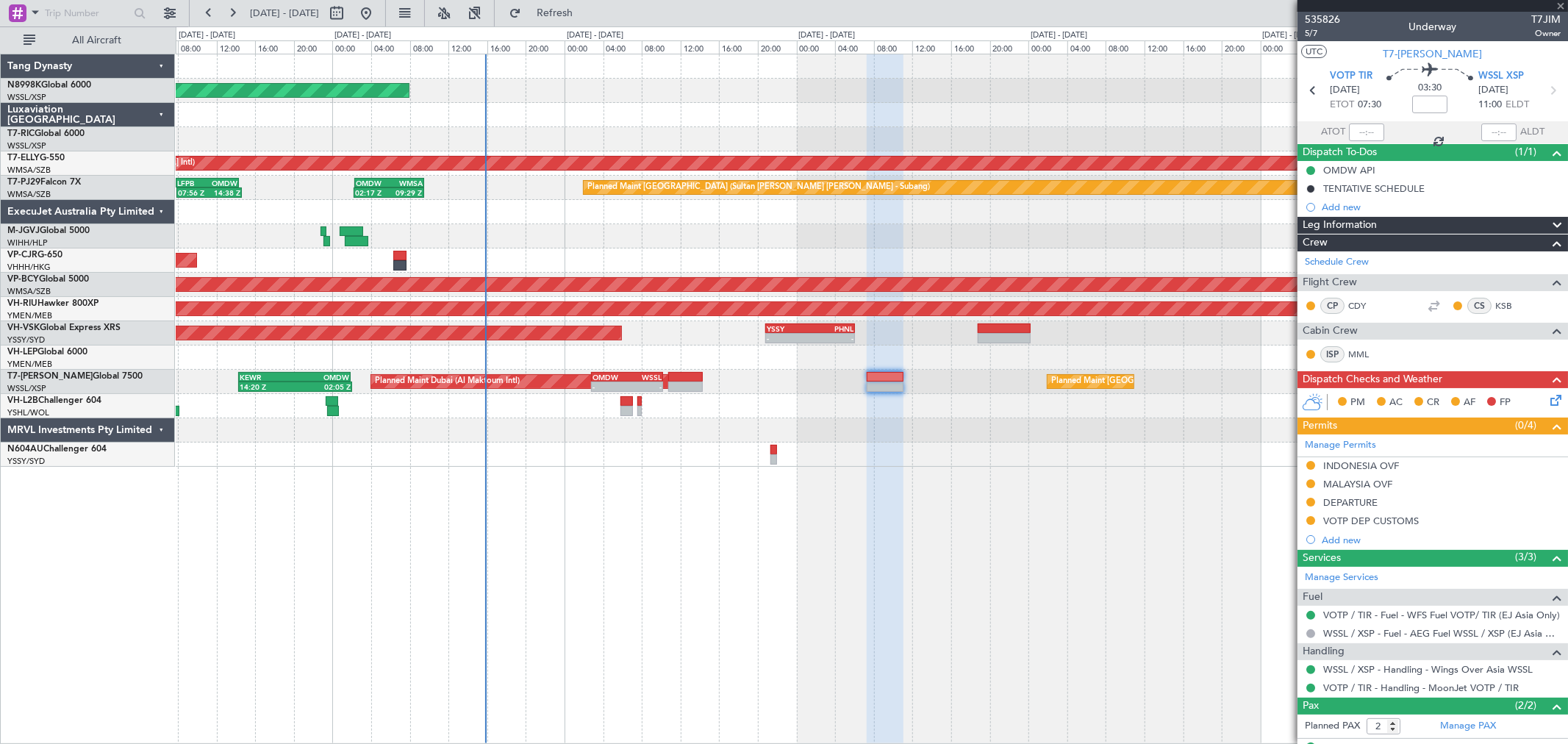
type input "-00:10"
type input "1"
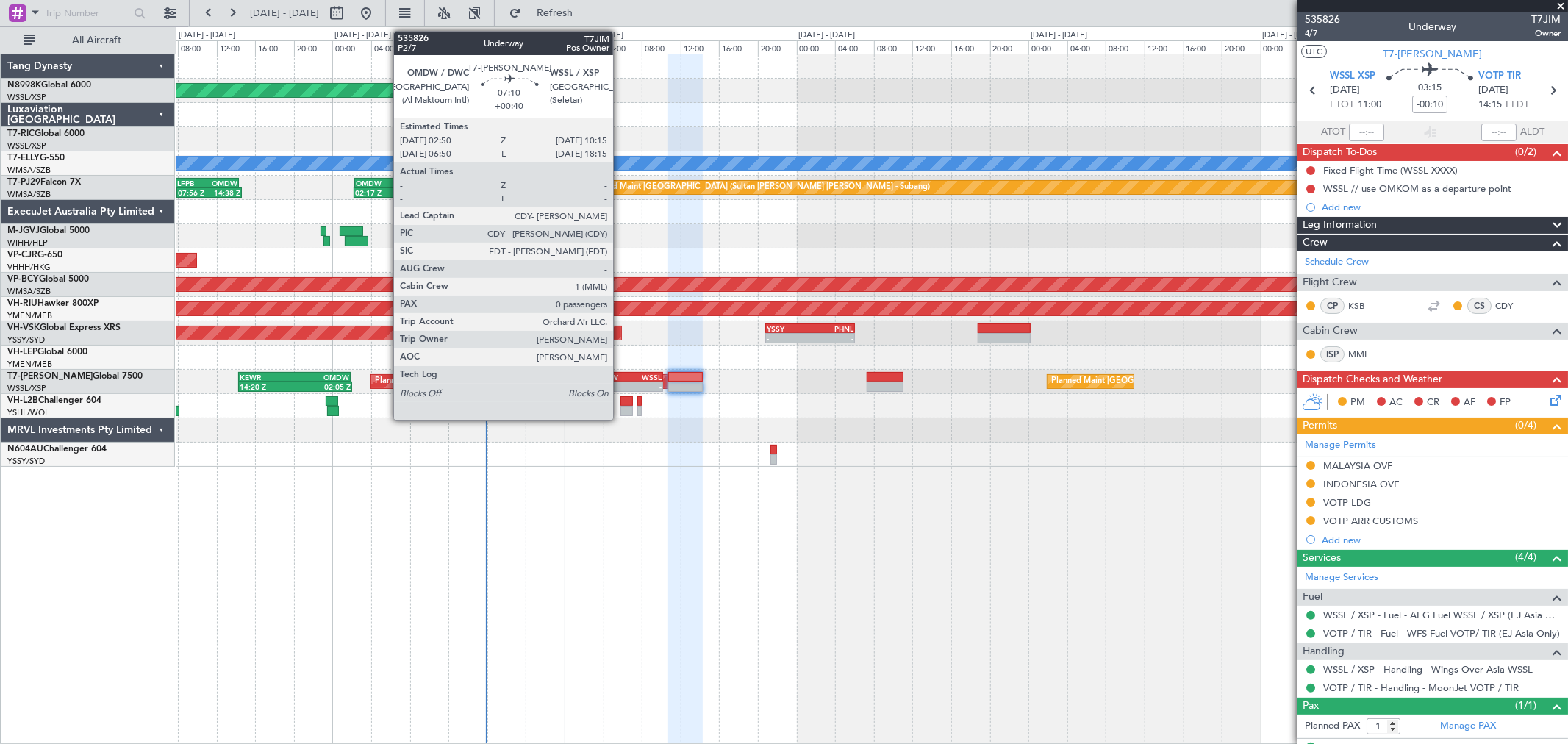
click at [620, 375] on div "OMDW" at bounding box center [610, 377] width 35 height 9
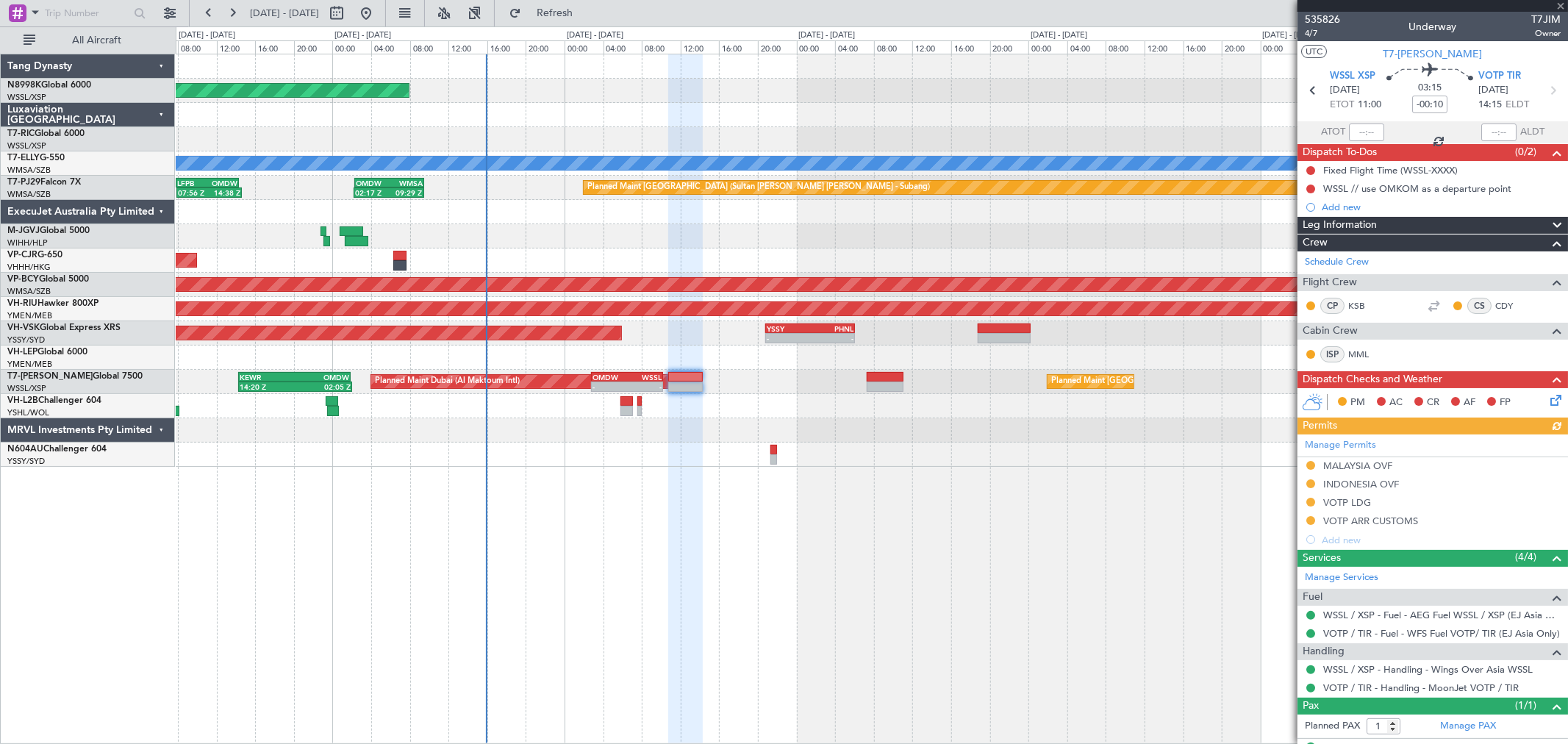
type input "+00:40"
type input "0"
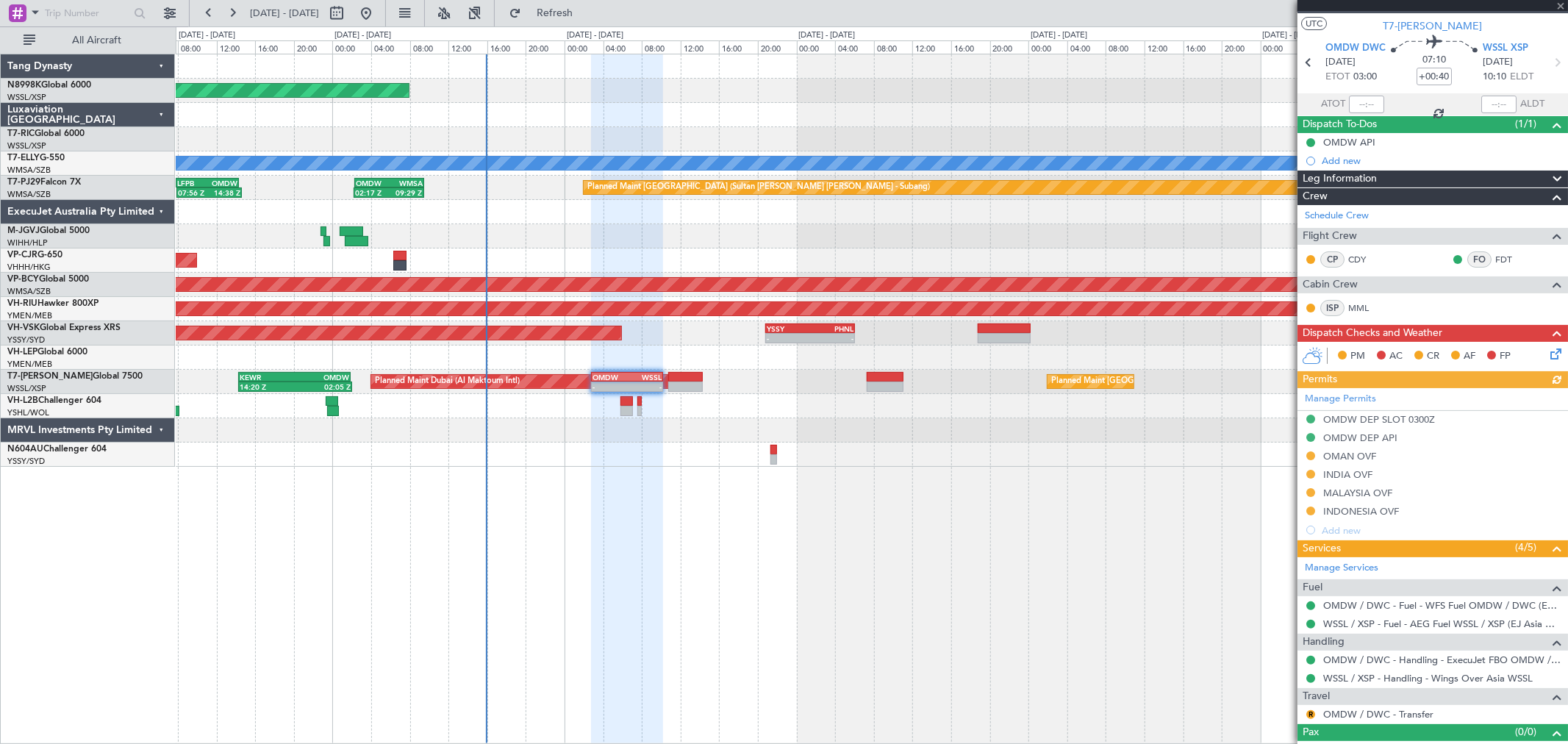
scroll to position [49, 0]
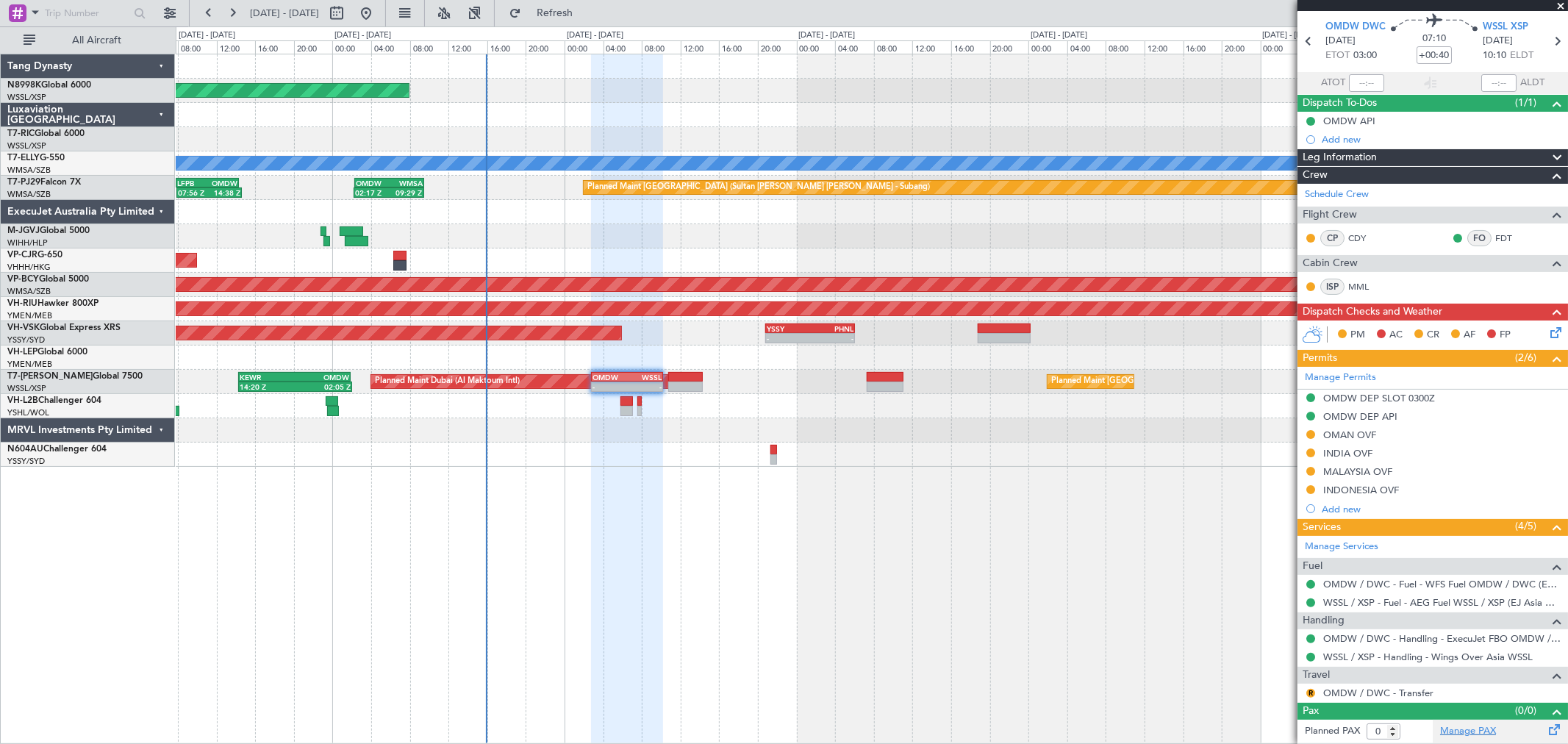
click at [1472, 726] on link "Manage PAX" at bounding box center [1468, 731] width 56 height 15
click at [1362, 688] on link "OMDW / DWC - Transfer" at bounding box center [1378, 692] width 111 height 13
click at [1308, 692] on button "R" at bounding box center [1311, 693] width 9 height 9
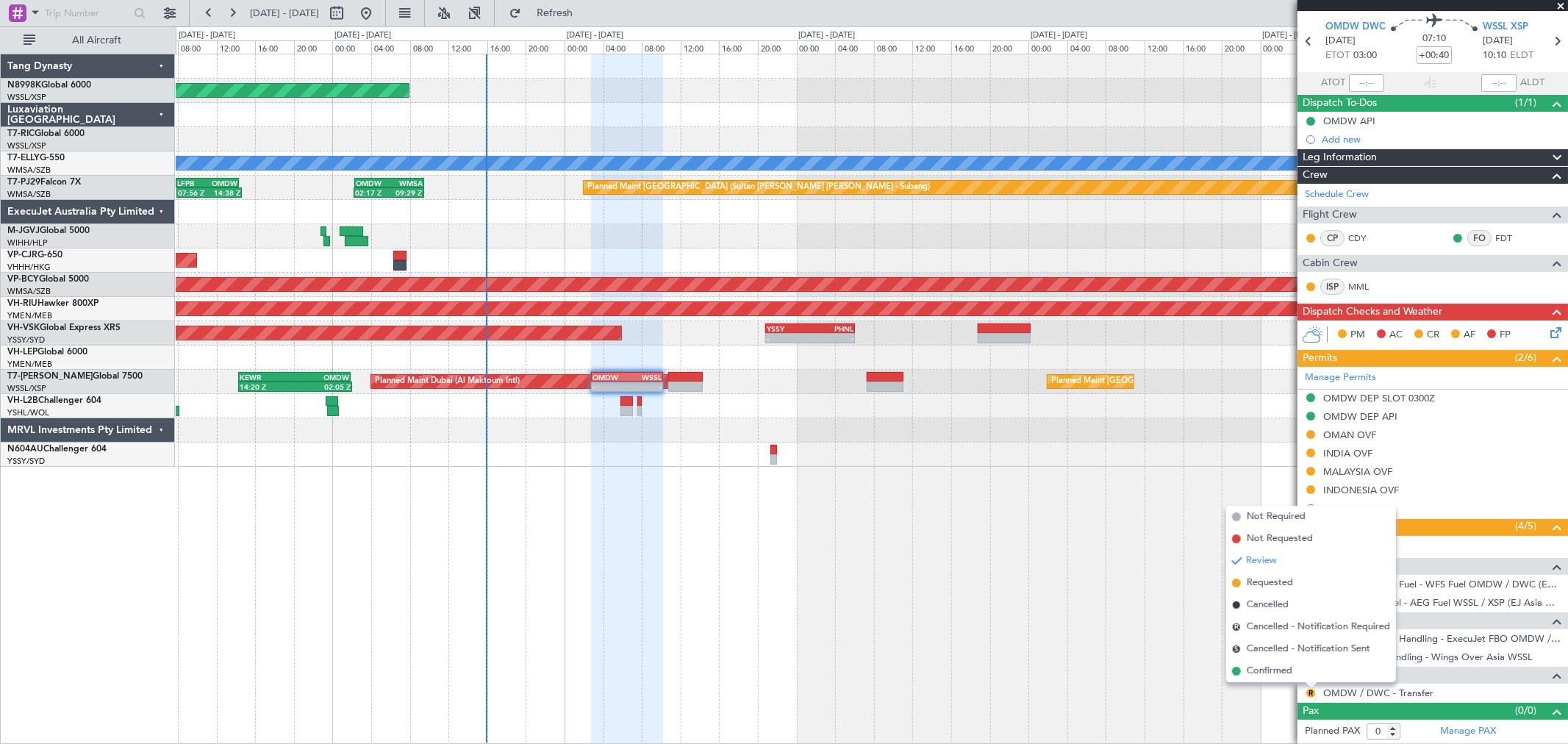
drag, startPoint x: 1259, startPoint y: 581, endPoint x: 1264, endPoint y: 576, distance: 7.1
click at [1261, 578] on span "Requested" at bounding box center [1270, 583] width 46 height 15
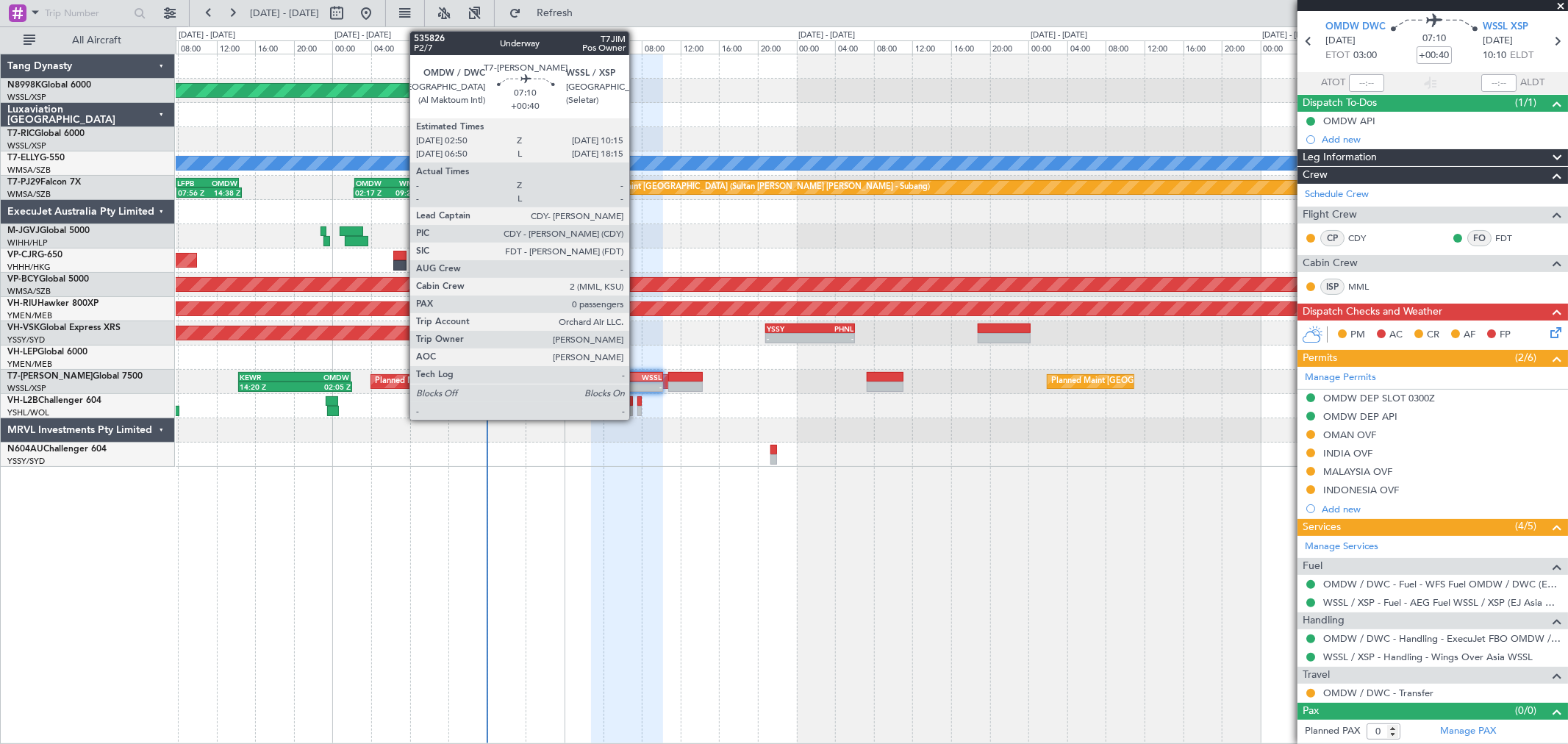
click at [637, 383] on div "-" at bounding box center [644, 386] width 35 height 9
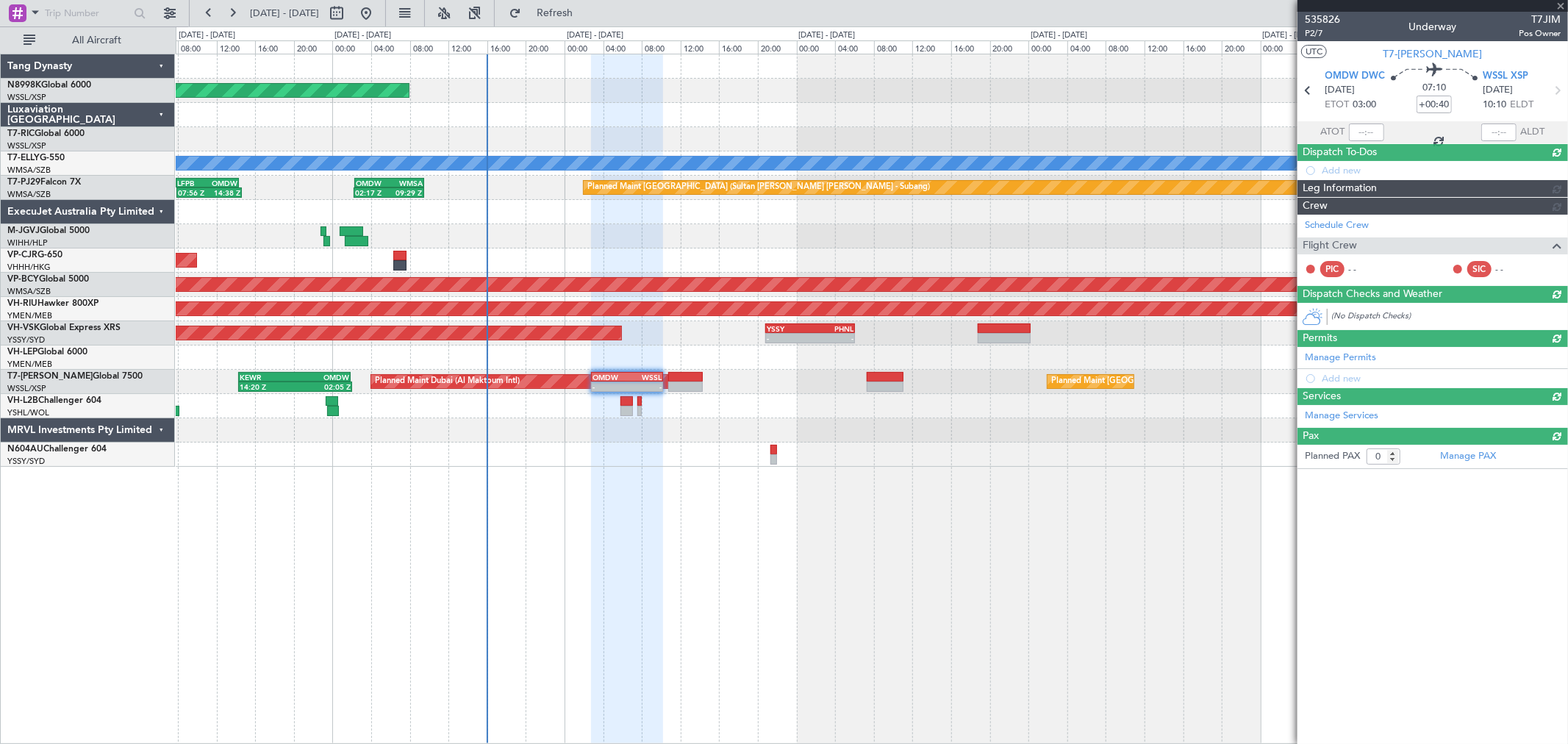
scroll to position [0, 0]
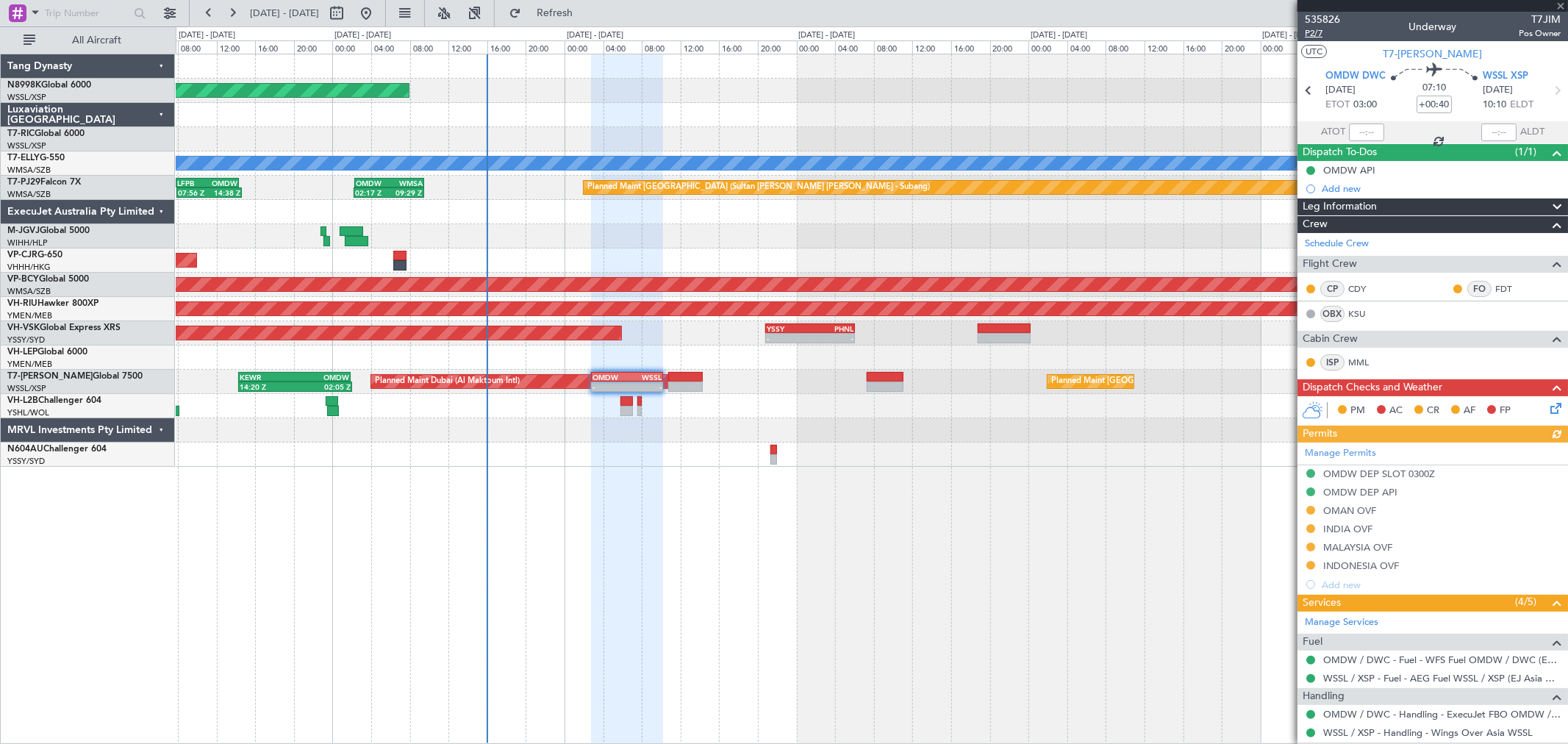
click at [1312, 37] on span "P2/7" at bounding box center [1323, 33] width 36 height 13
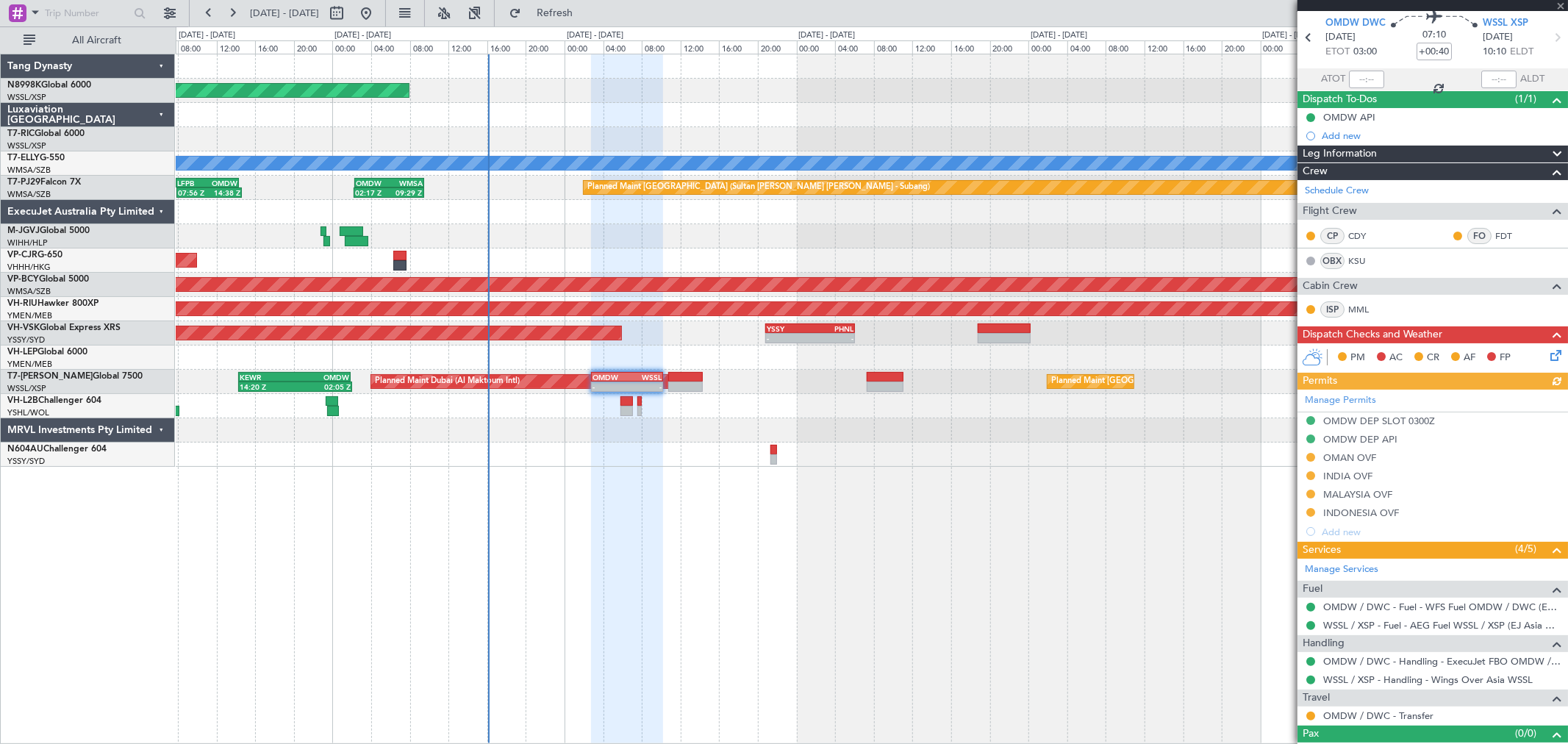
scroll to position [76, 0]
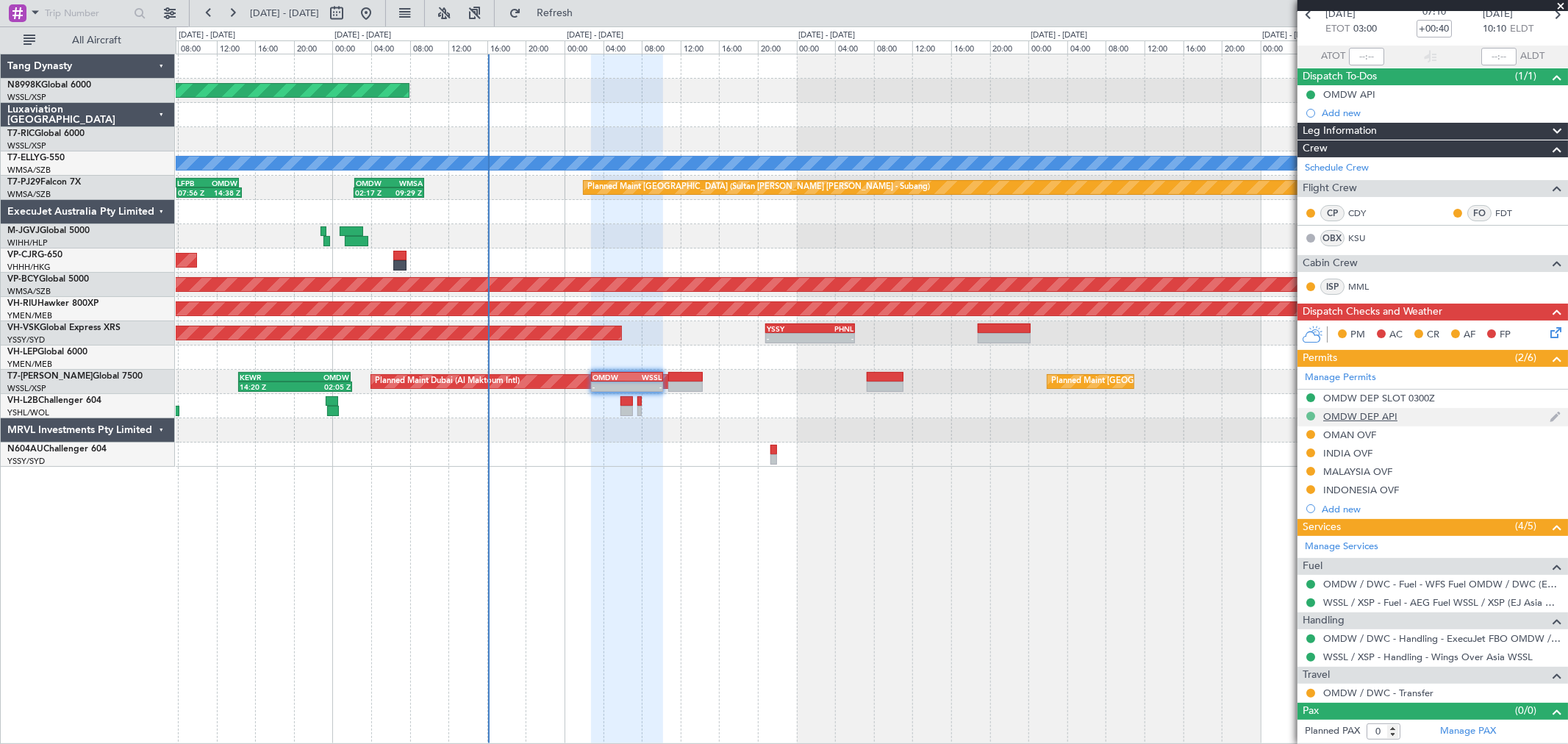
click at [1311, 415] on button at bounding box center [1311, 416] width 9 height 9
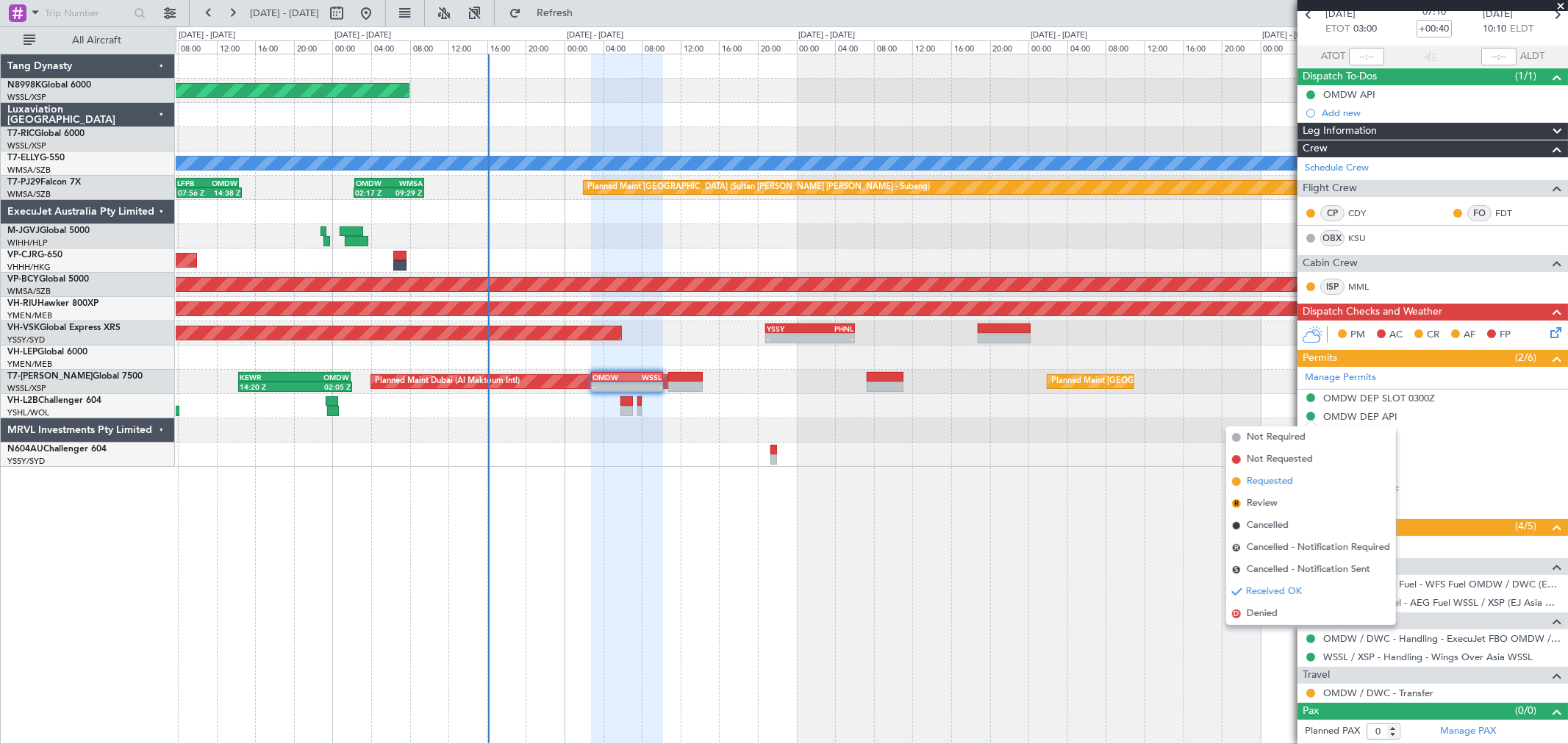
click at [1276, 486] on span "Requested" at bounding box center [1270, 481] width 46 height 15
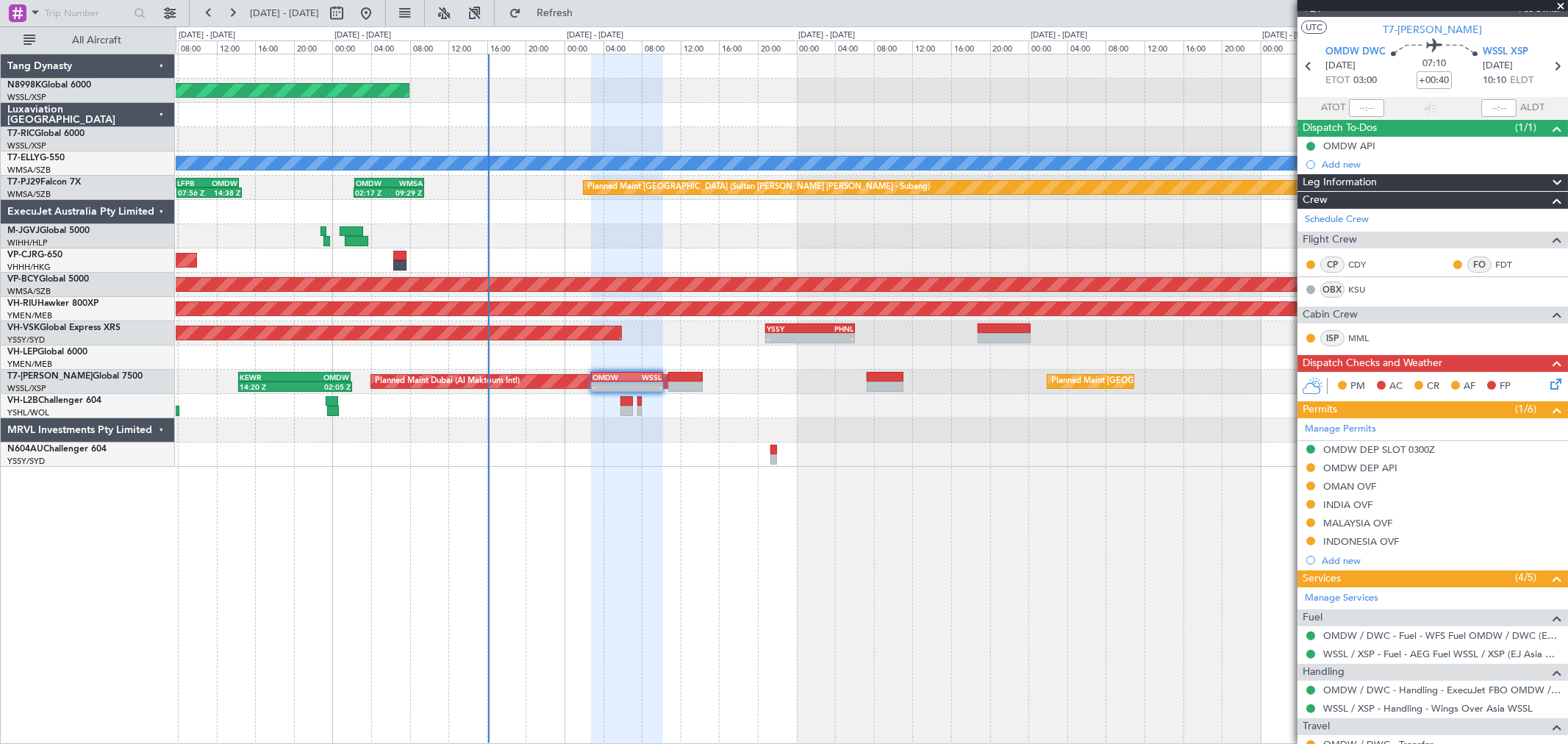
scroll to position [0, 0]
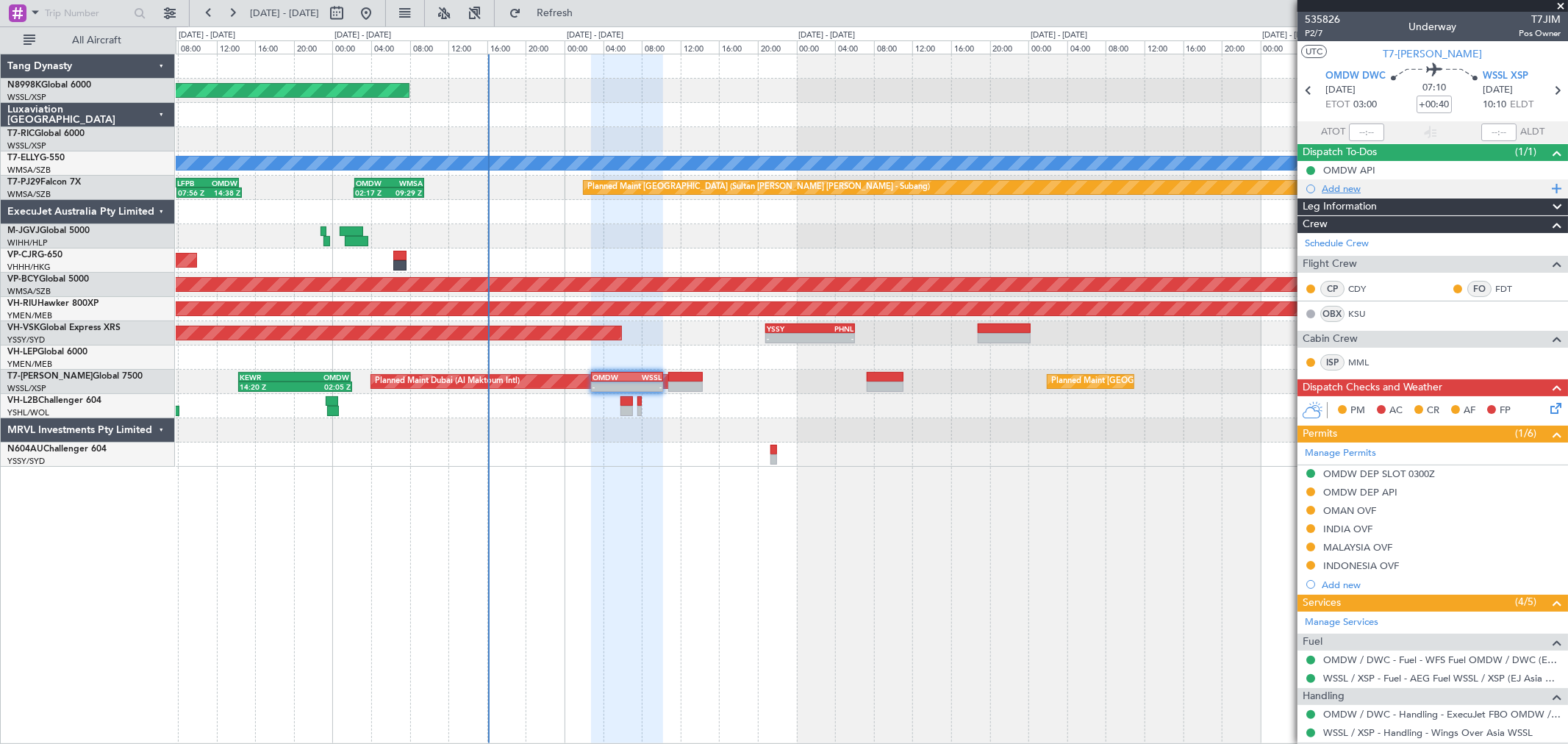
click at [1351, 190] on div "Add new" at bounding box center [1434, 188] width 226 height 13
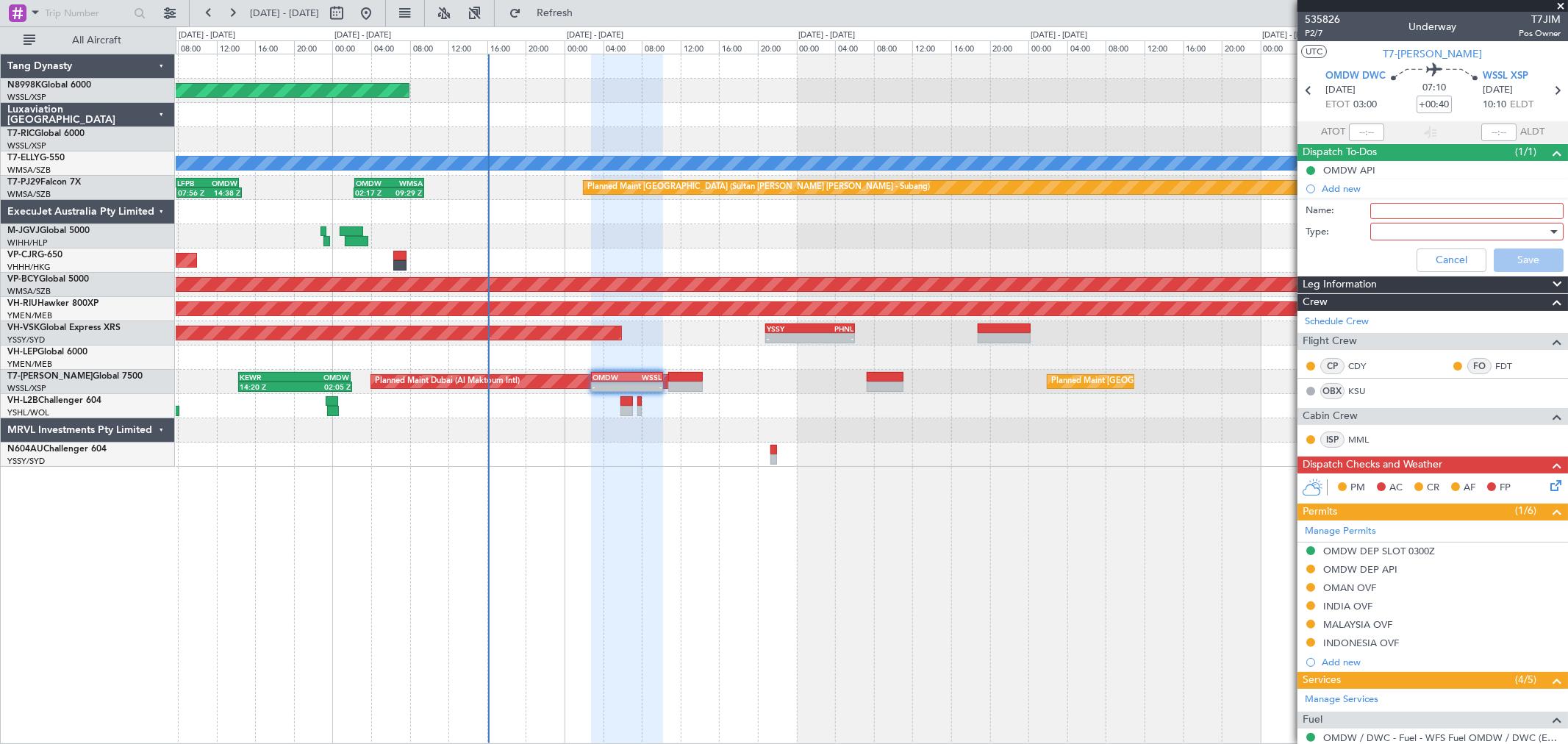
click at [1385, 211] on input "Name:" at bounding box center [1467, 211] width 194 height 16
type input "f"
type input "Fuel on departure and arrival"
click at [1394, 229] on div at bounding box center [1462, 231] width 171 height 22
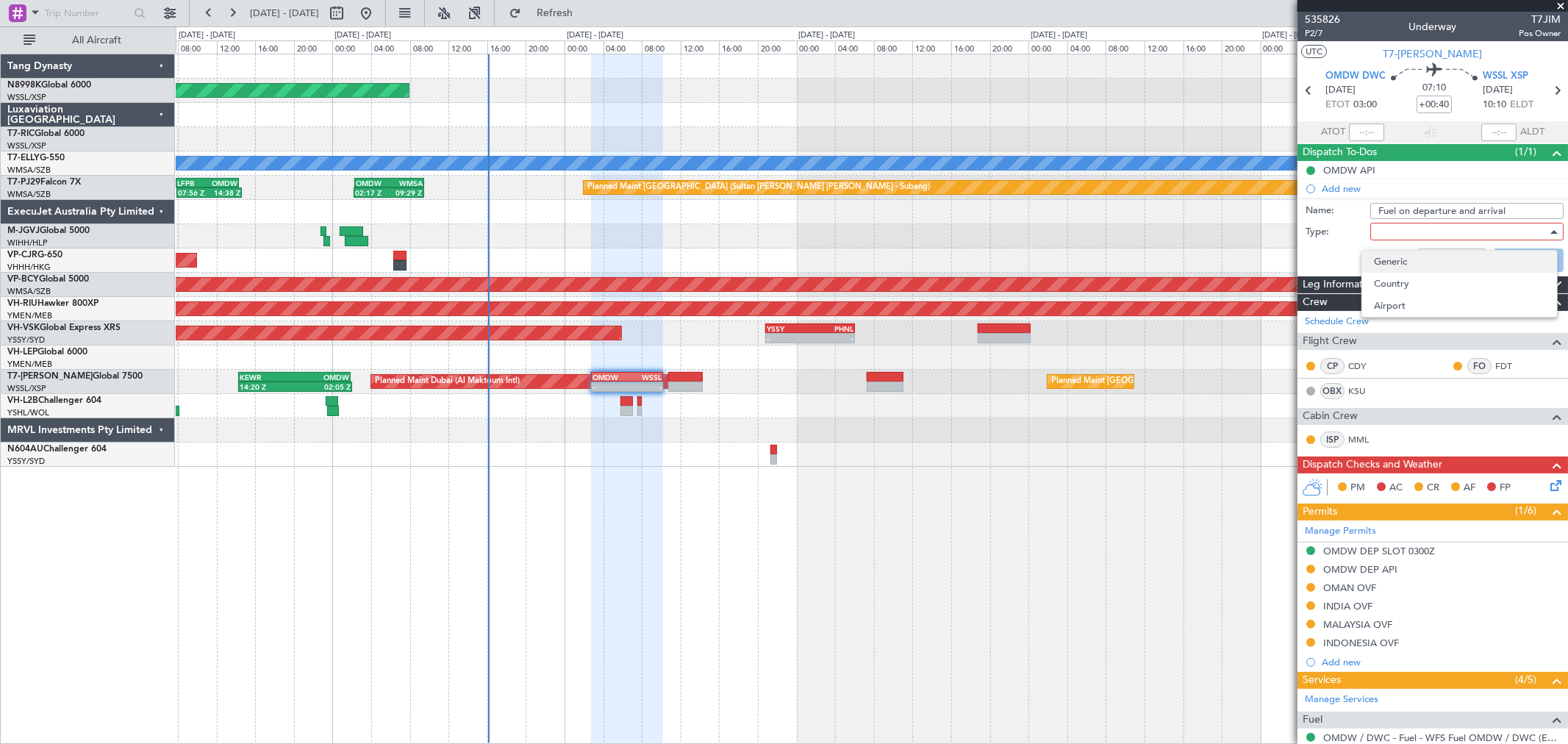
click at [1405, 255] on span "Generic" at bounding box center [1460, 262] width 171 height 22
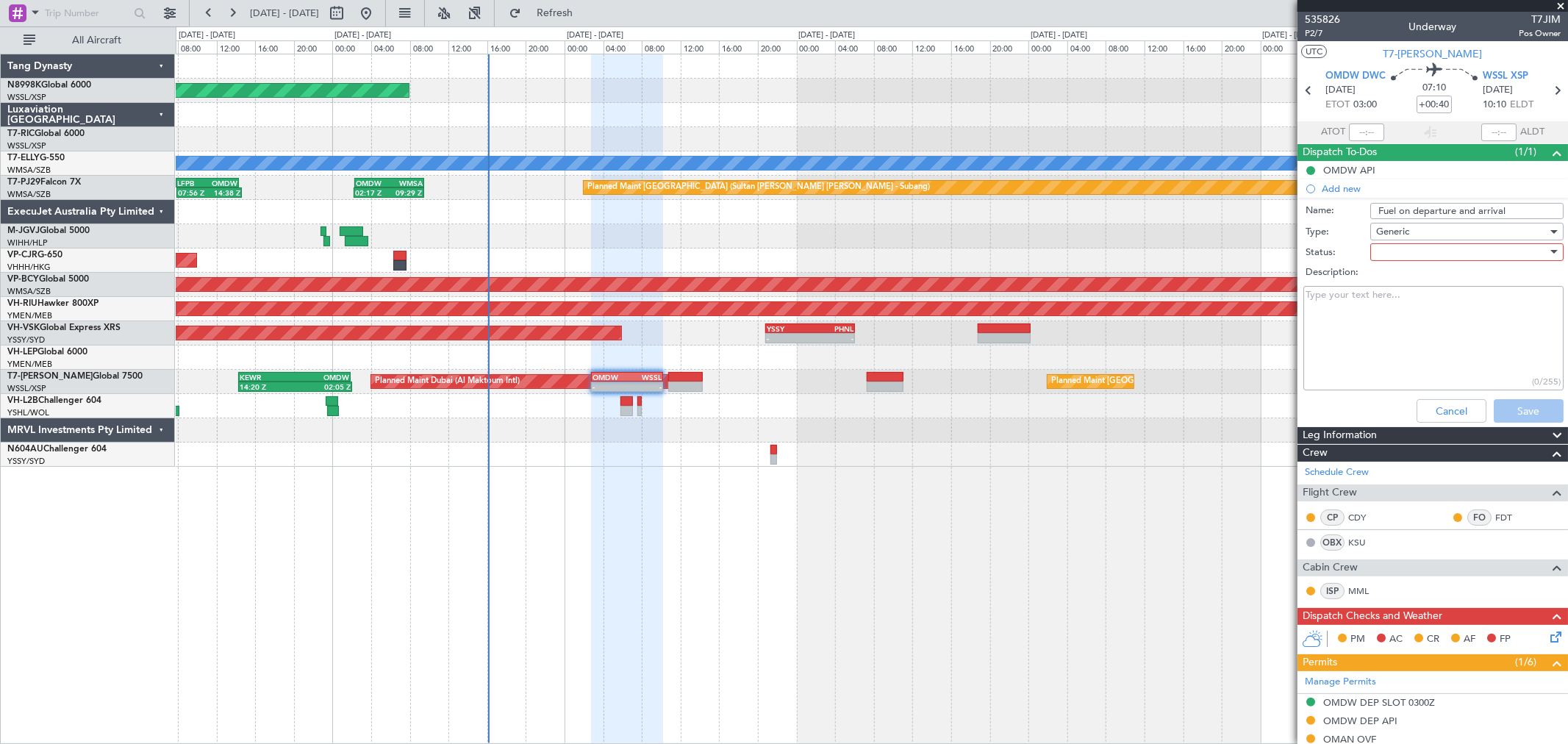
click at [1406, 251] on div at bounding box center [1462, 252] width 171 height 22
drag, startPoint x: 1399, startPoint y: 277, endPoint x: 1460, endPoint y: 290, distance: 62.4
click at [1400, 275] on span "Not Started" at bounding box center [1460, 282] width 171 height 22
click at [1503, 402] on button "Save" at bounding box center [1529, 411] width 70 height 24
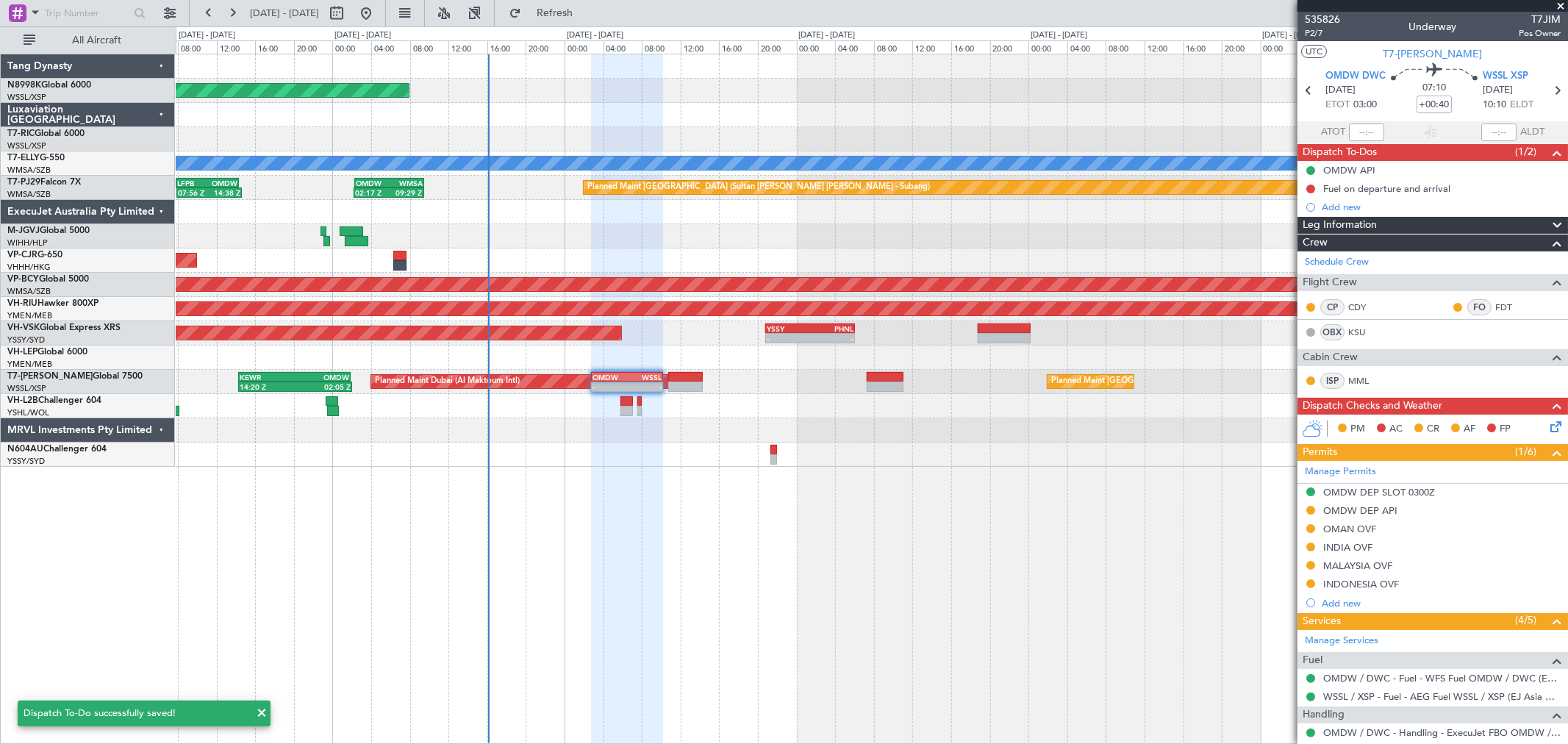
click at [1312, 188] on button at bounding box center [1311, 189] width 9 height 9
click at [1305, 233] on span "In Progress" at bounding box center [1318, 231] width 50 height 15
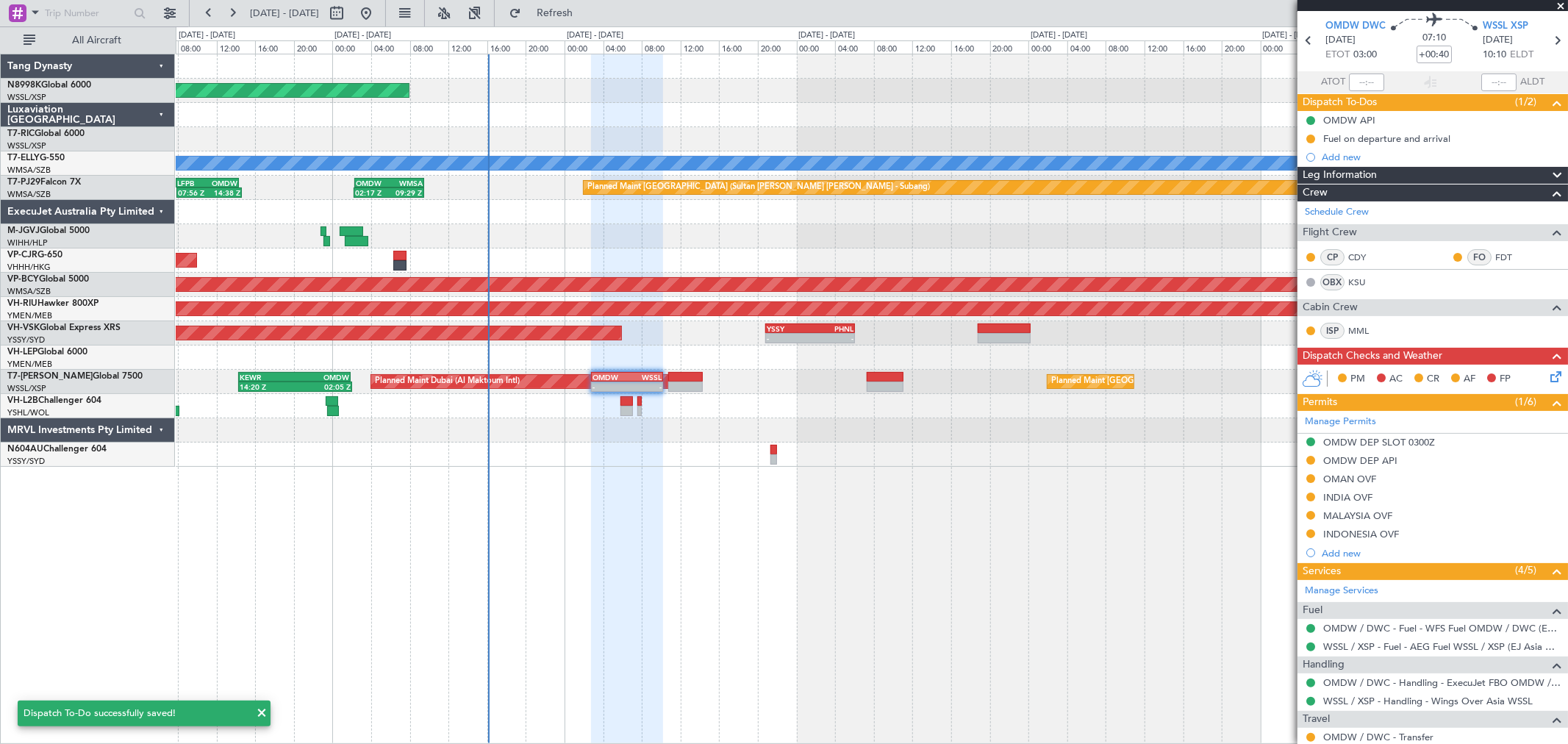
scroll to position [93, 0]
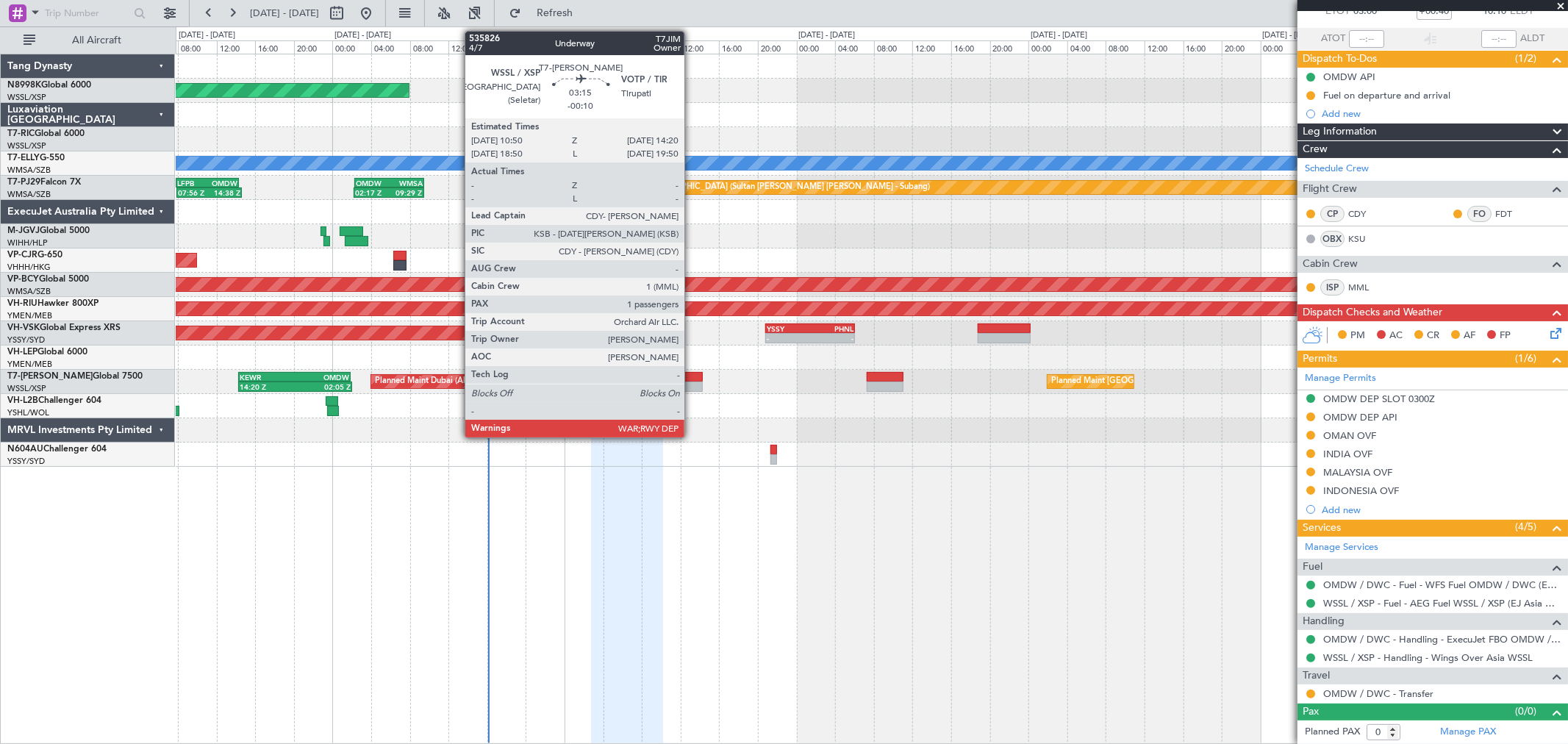
click at [692, 378] on div at bounding box center [686, 377] width 35 height 10
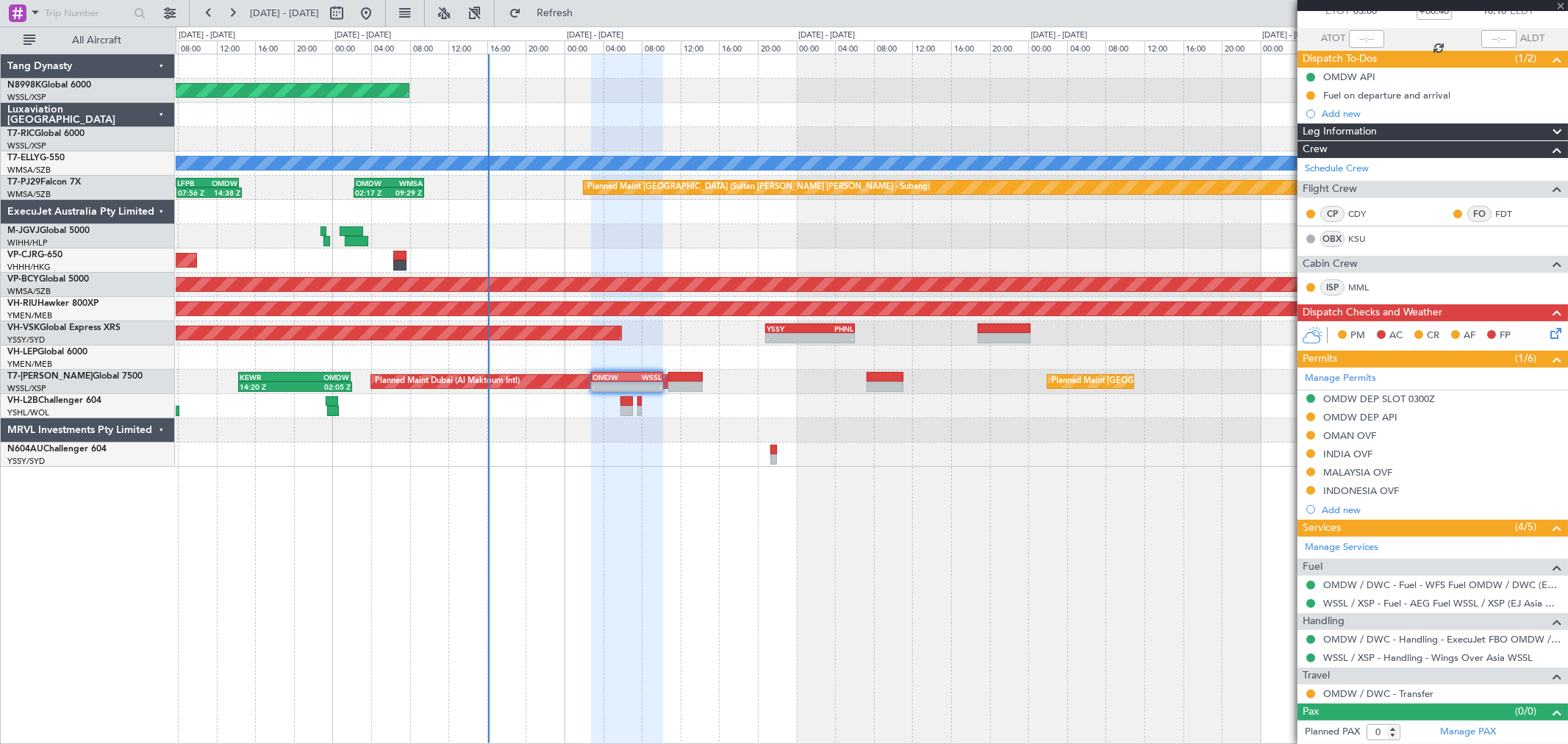
type input "-00:10"
type input "1"
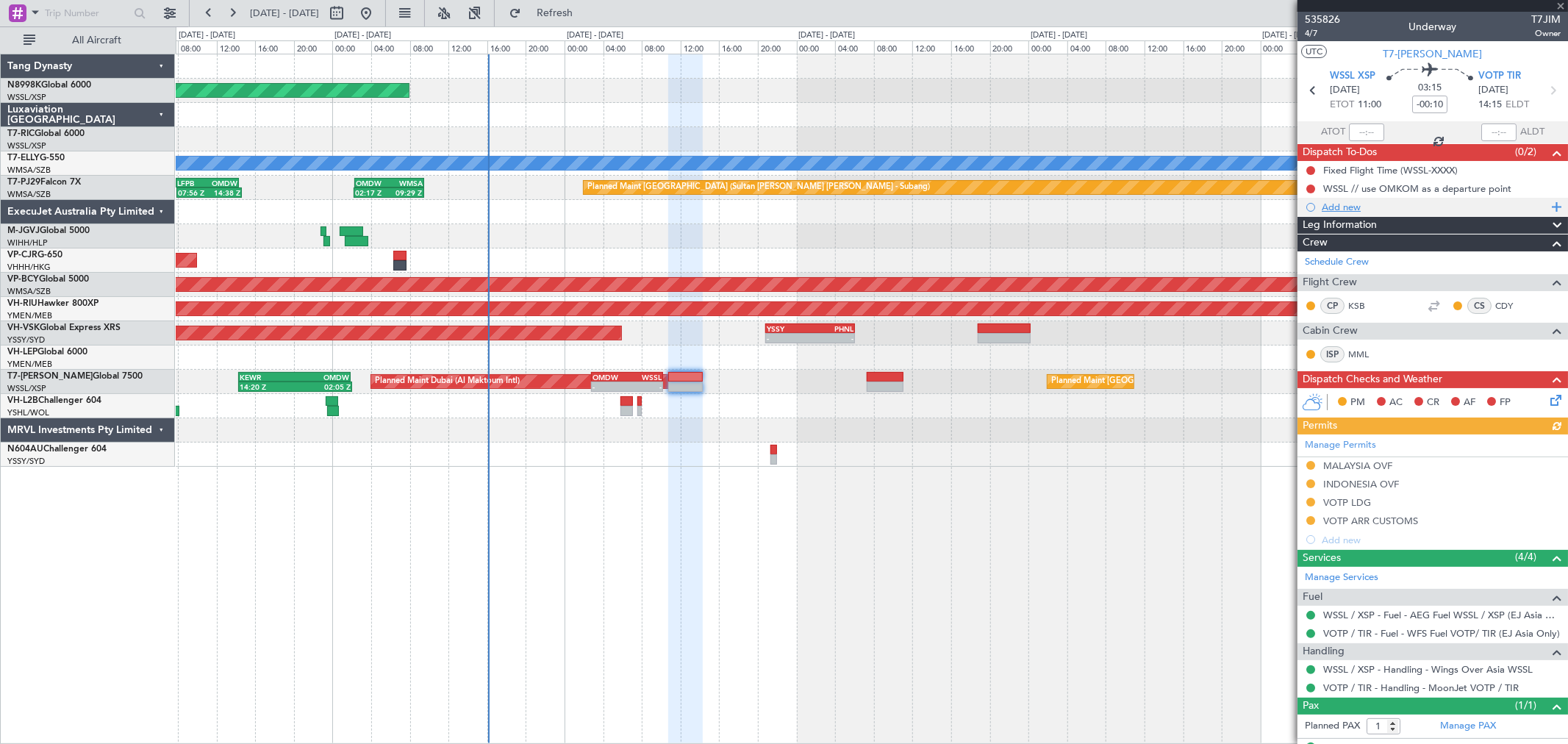
click at [1351, 209] on div "Add new" at bounding box center [1434, 206] width 226 height 13
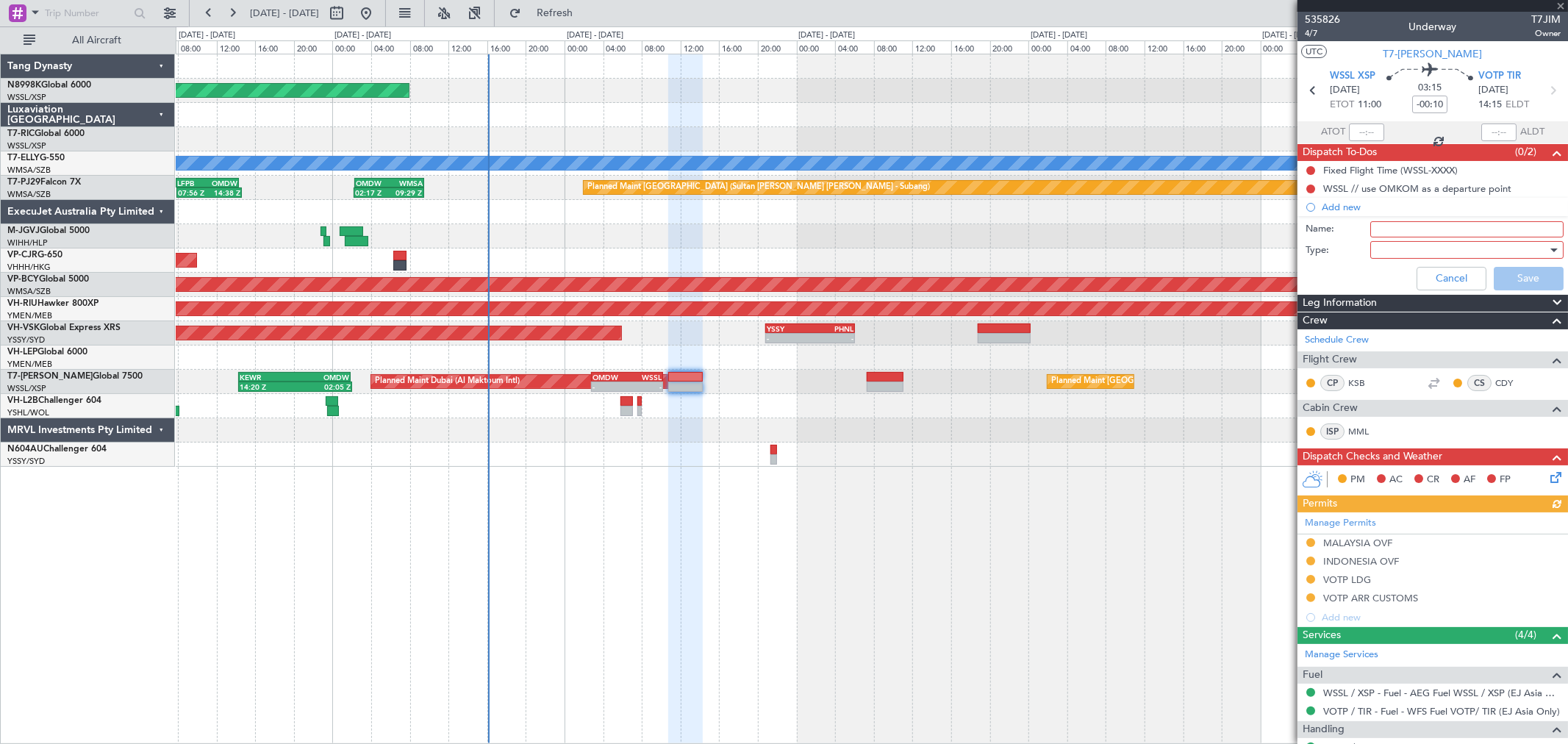
click at [1387, 226] on input "Name:" at bounding box center [1467, 229] width 194 height 16
type input "fuel on arrival VOTP"
click at [1381, 250] on div at bounding box center [1462, 250] width 171 height 22
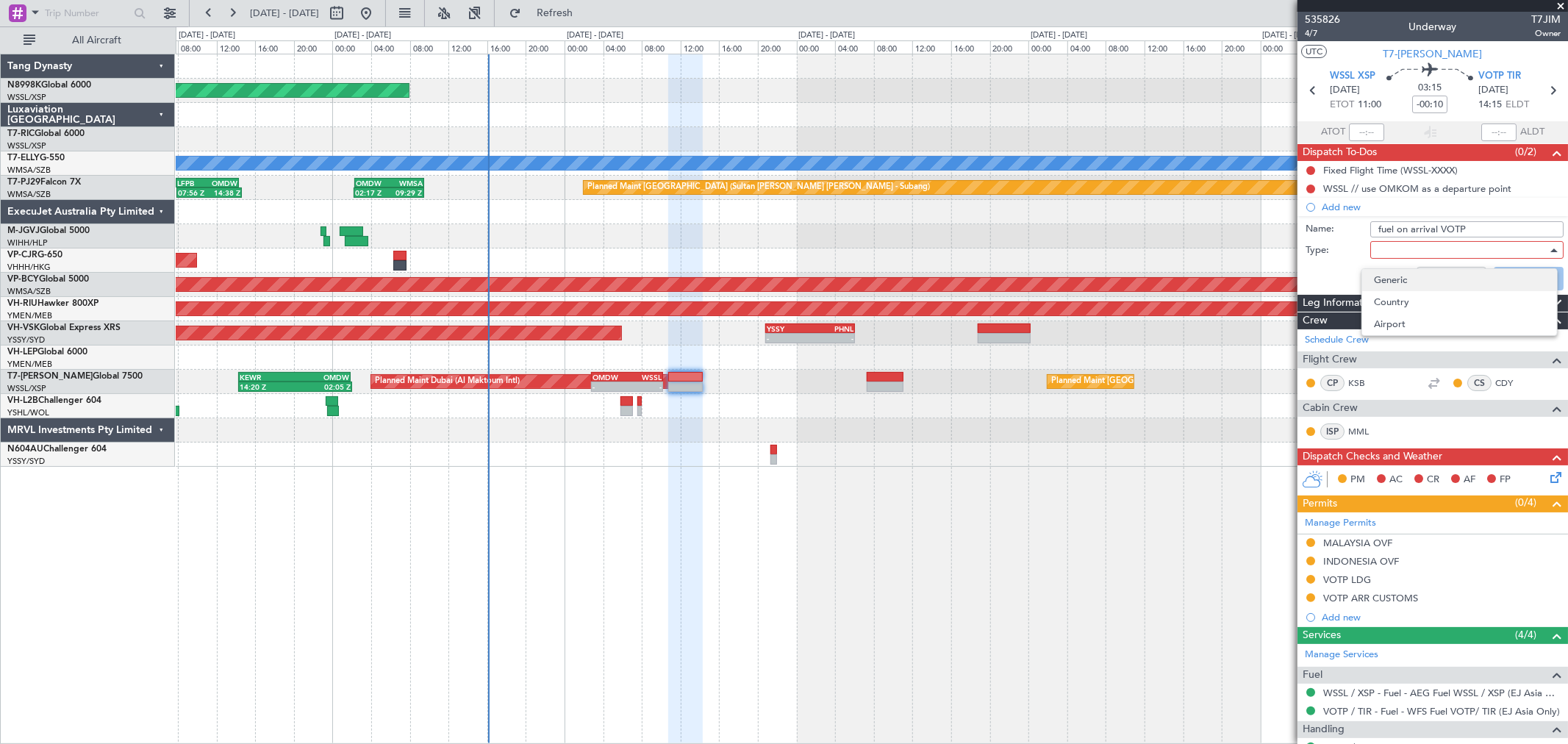
click at [1392, 277] on span "Generic" at bounding box center [1460, 280] width 171 height 22
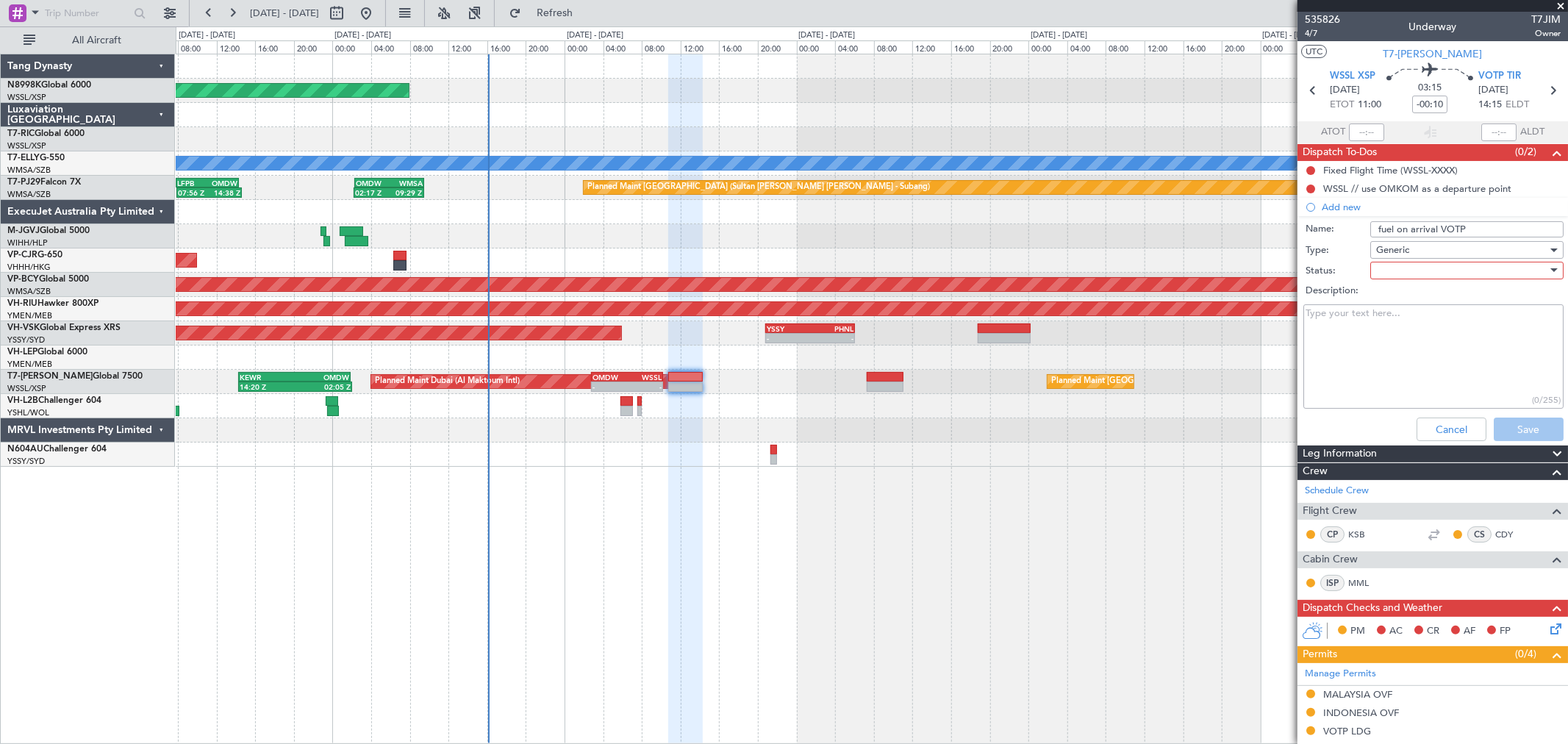
click at [1400, 273] on div at bounding box center [1462, 271] width 171 height 22
click at [1408, 317] on span "In Progress" at bounding box center [1460, 322] width 171 height 22
drag, startPoint x: 1505, startPoint y: 430, endPoint x: 1516, endPoint y: 409, distance: 23.7
click at [1504, 427] on button "Save" at bounding box center [1529, 429] width 70 height 24
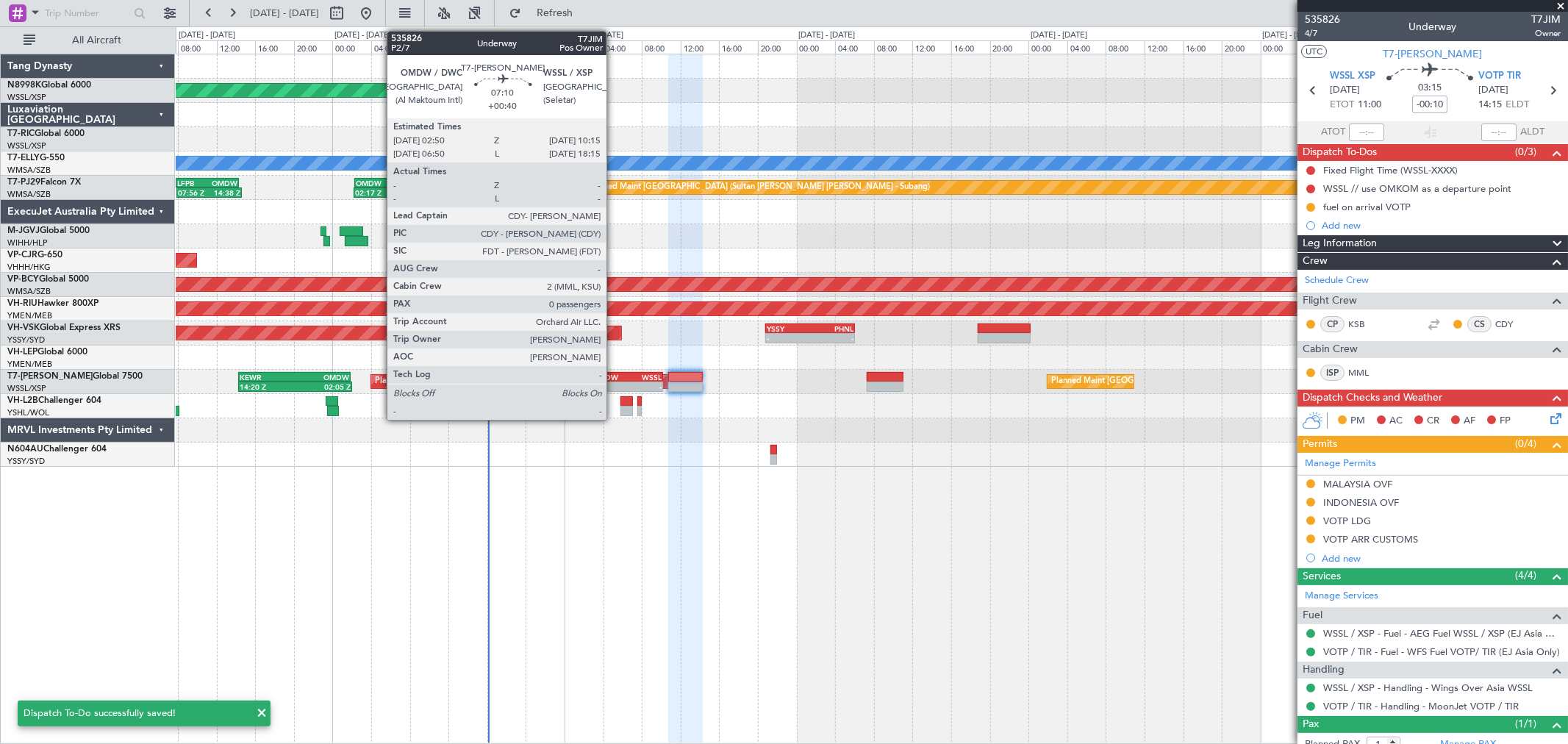
click at [615, 381] on div "- -" at bounding box center [627, 386] width 72 height 10
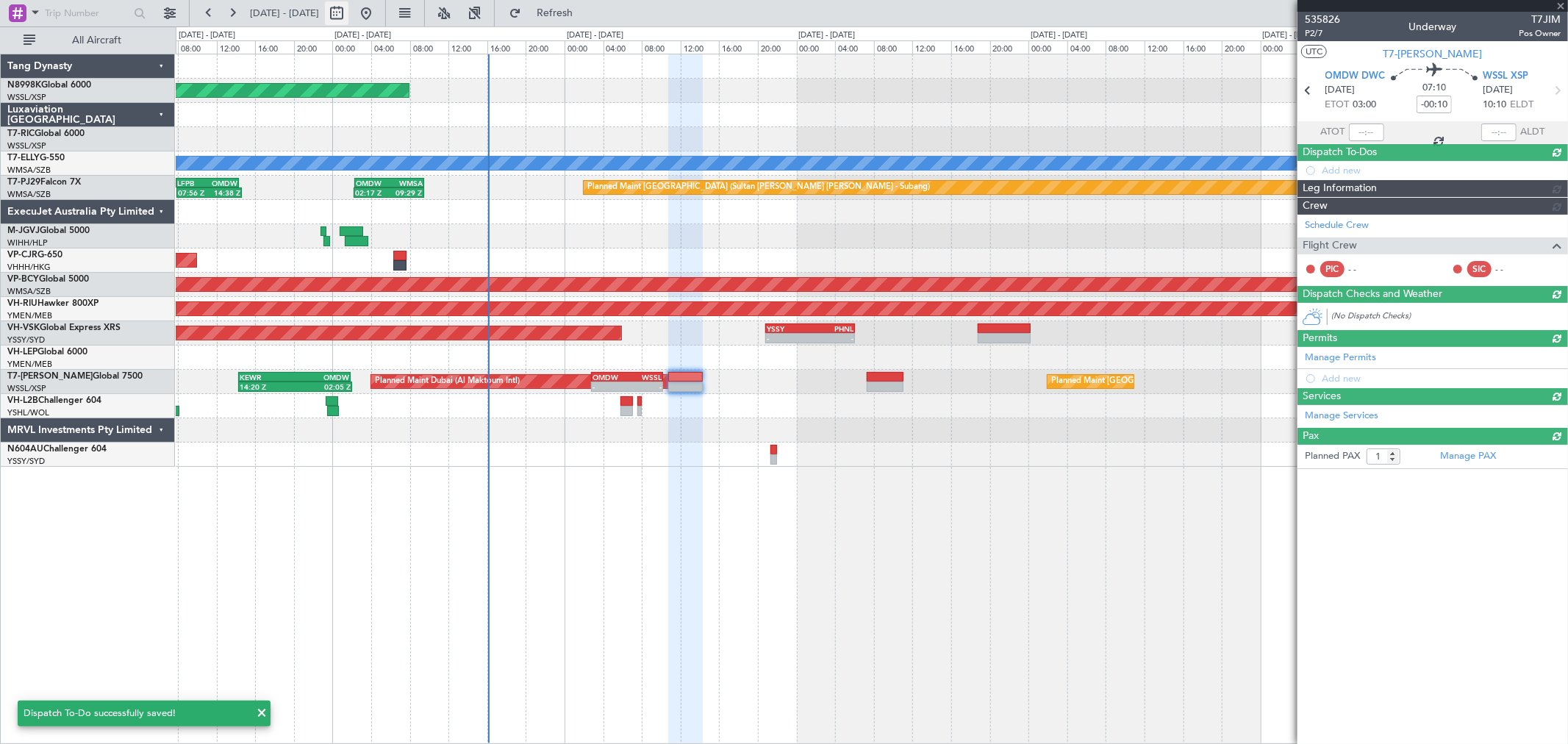
type input "+00:40"
type input "0"
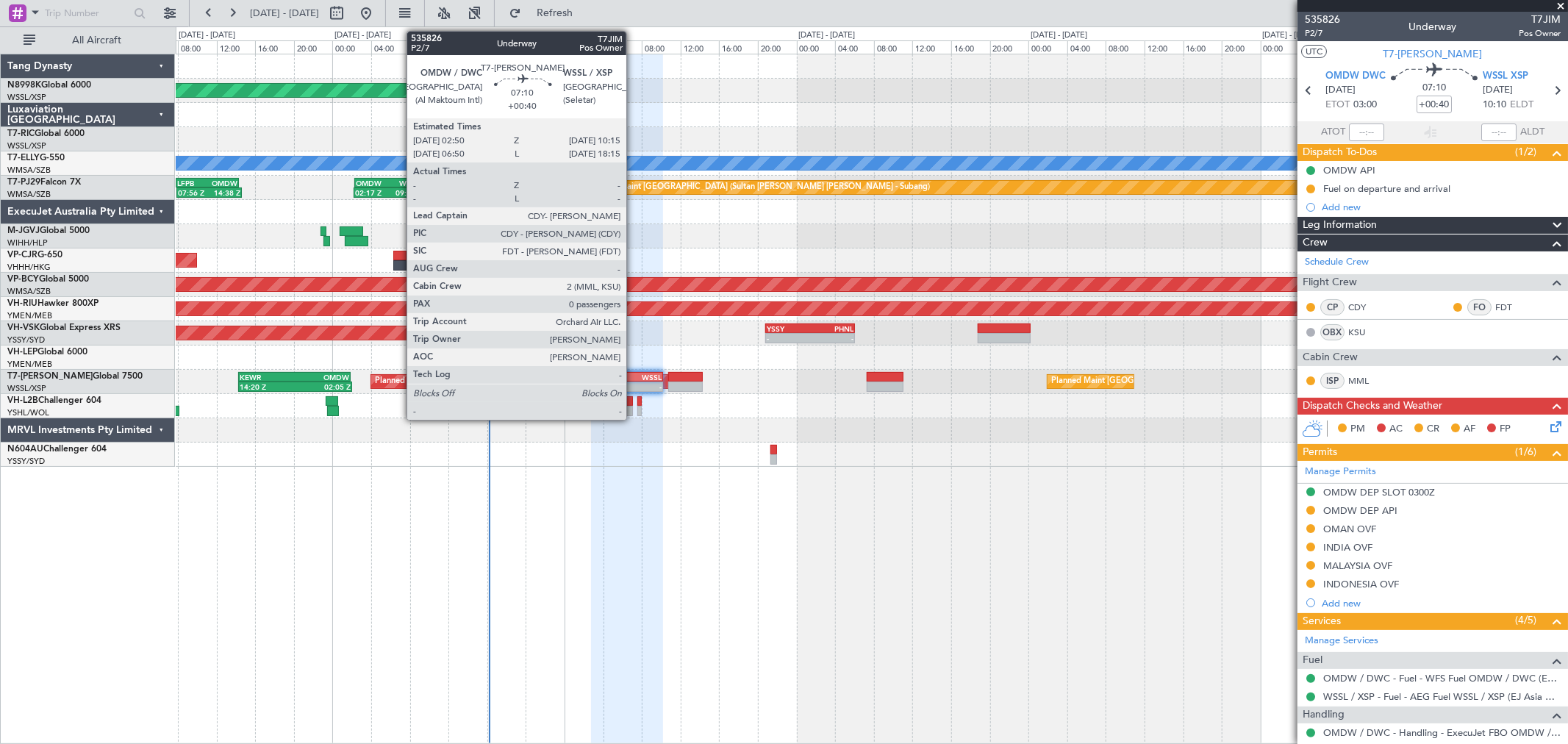
click at [634, 377] on div "WSSL" at bounding box center [644, 377] width 35 height 9
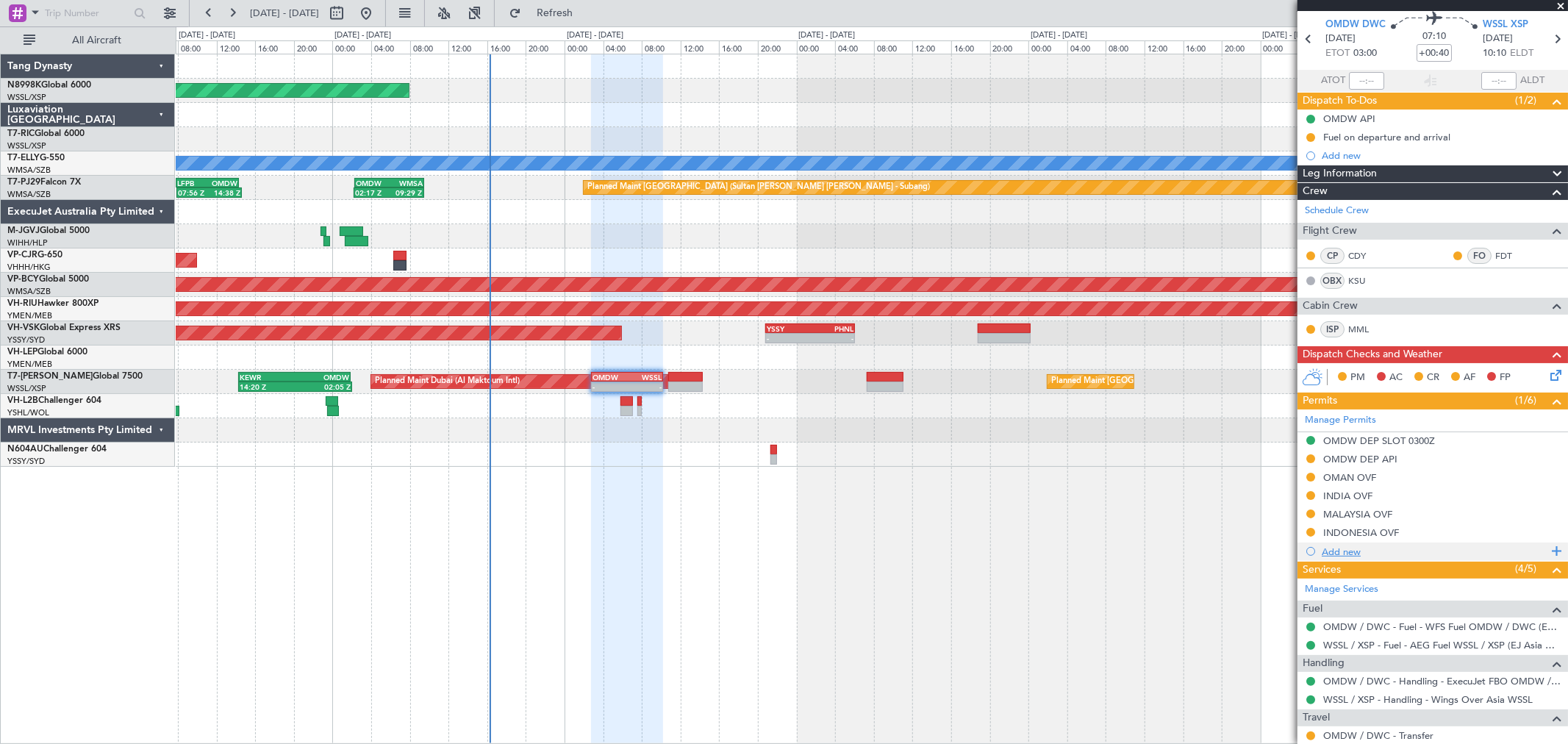
scroll to position [93, 0]
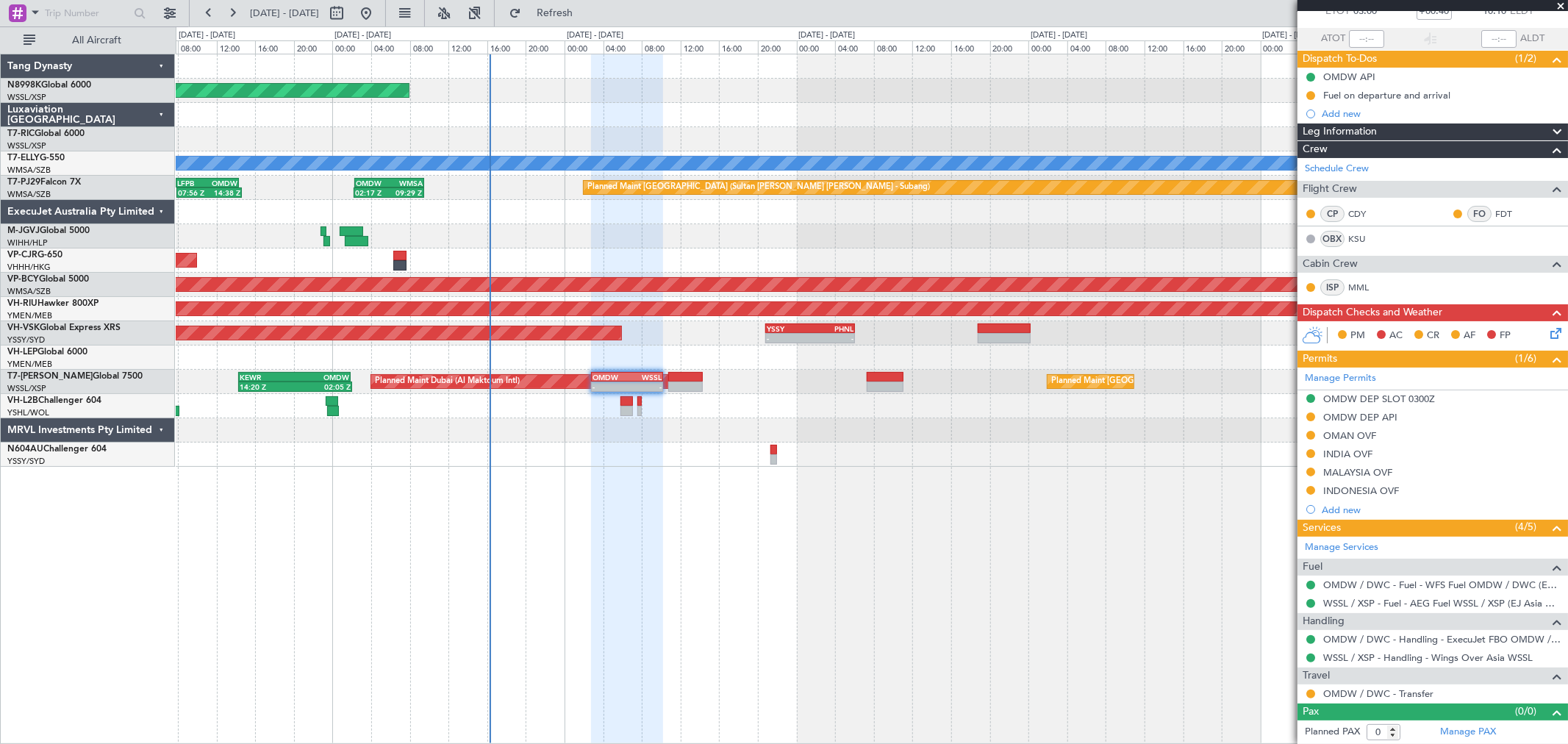
click at [1311, 697] on button at bounding box center [1311, 694] width 9 height 9
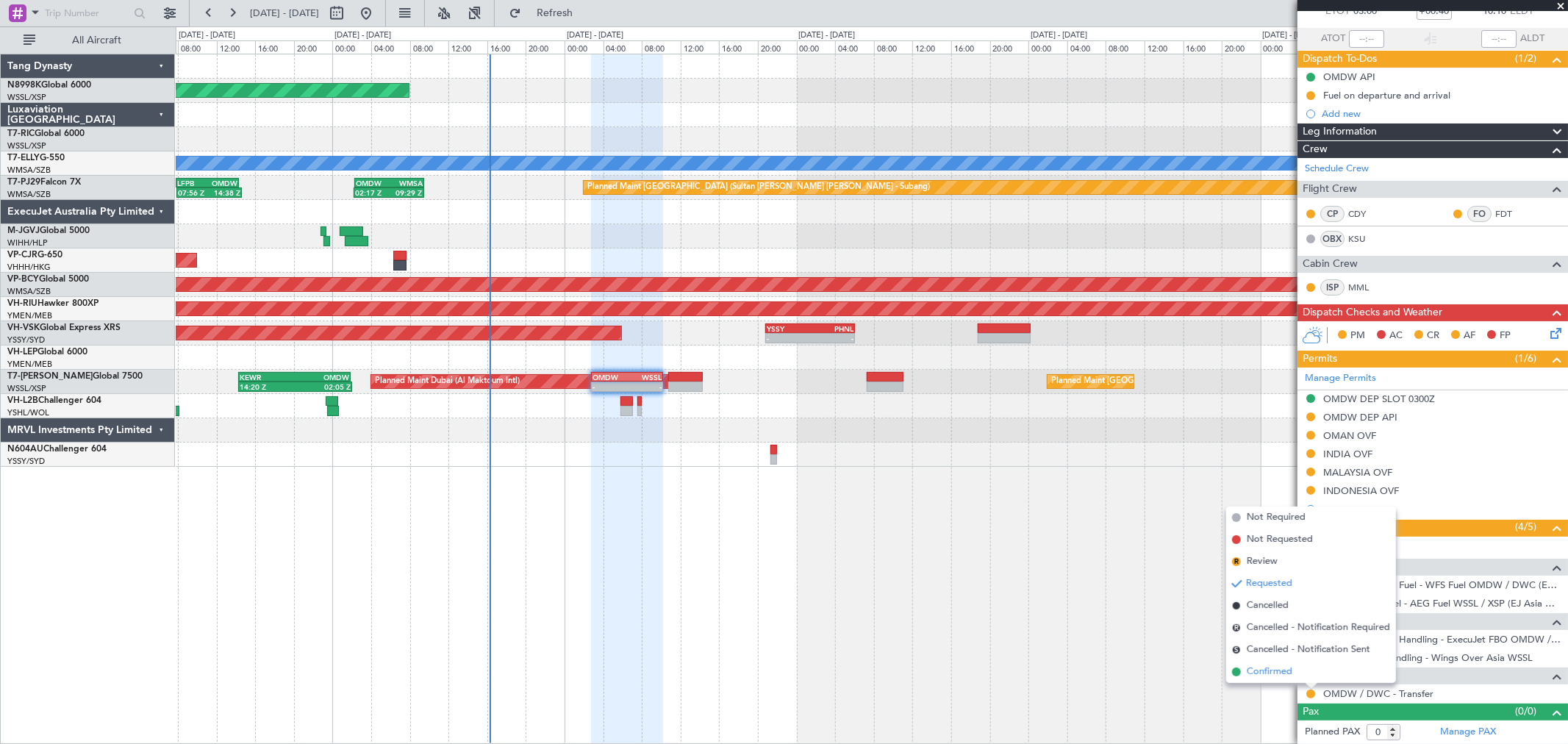
click at [1278, 673] on span "Confirmed" at bounding box center [1269, 672] width 45 height 15
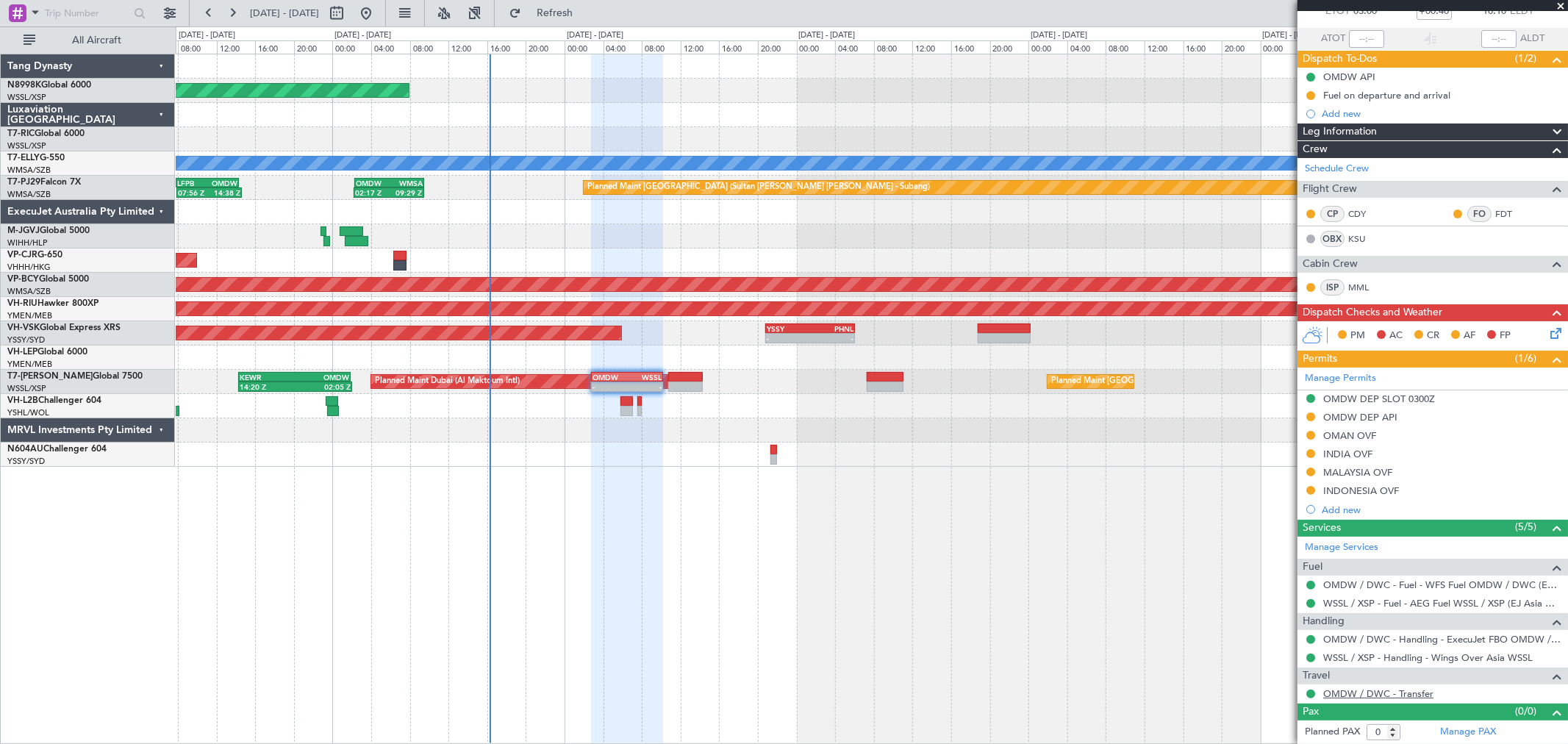
click at [1362, 687] on link "OMDW / DWC - Transfer" at bounding box center [1378, 693] width 111 height 13
click at [1308, 414] on button at bounding box center [1311, 417] width 9 height 9
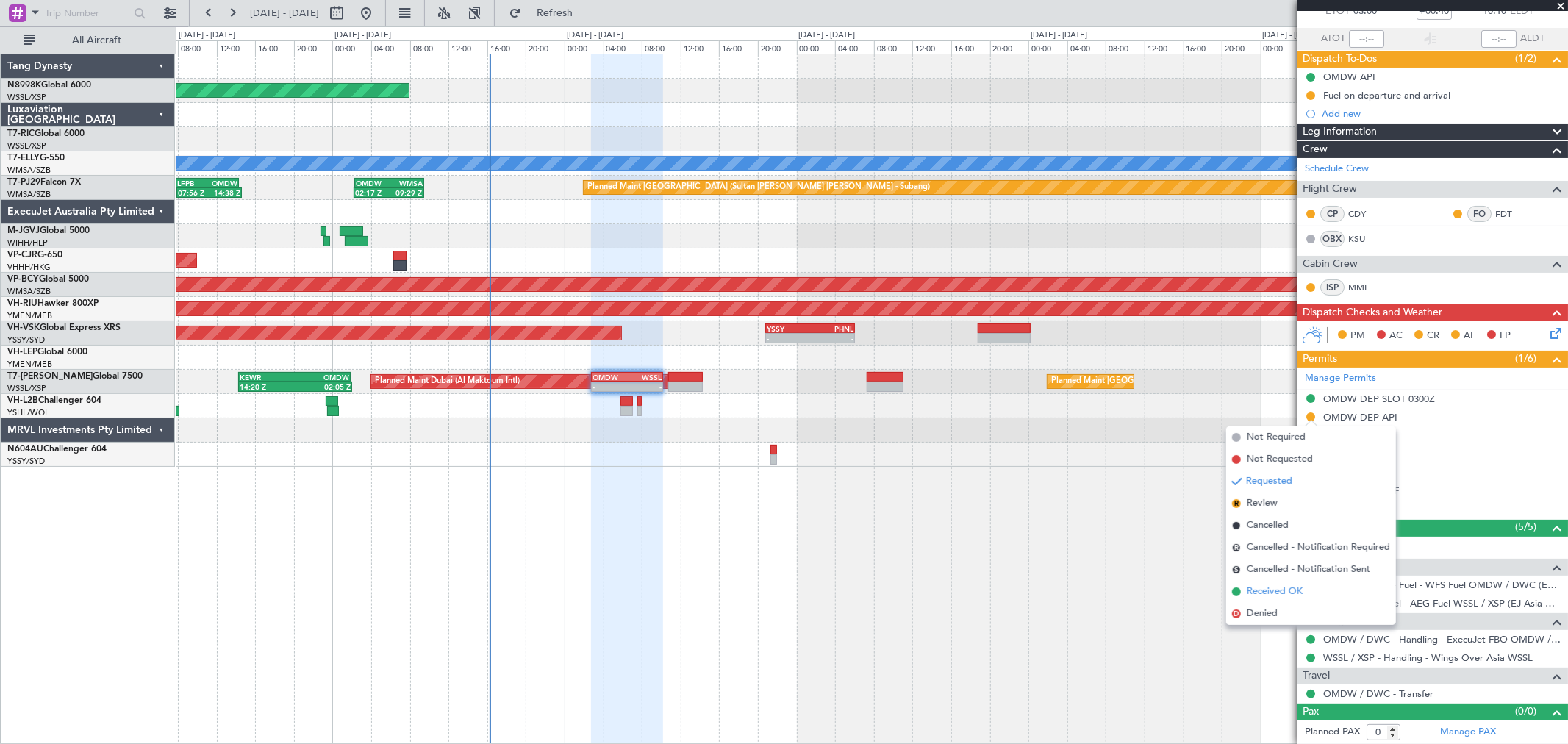
click at [1270, 588] on span "Received OK" at bounding box center [1274, 592] width 56 height 15
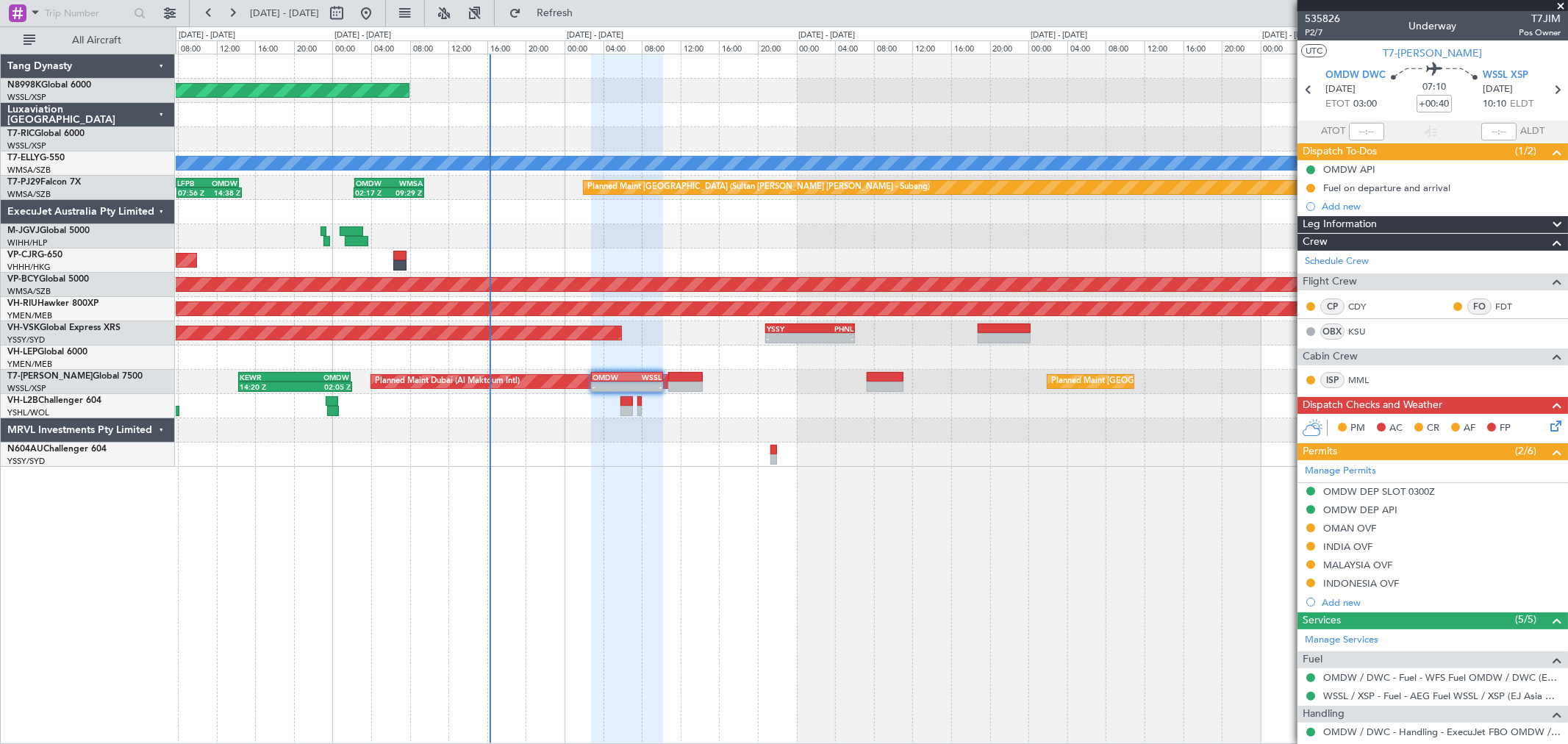
scroll to position [0, 0]
click at [1309, 189] on button at bounding box center [1311, 189] width 9 height 9
click at [1311, 185] on button at bounding box center [1311, 189] width 9 height 9
drag, startPoint x: 1303, startPoint y: 251, endPoint x: 1316, endPoint y: 243, distance: 15.3
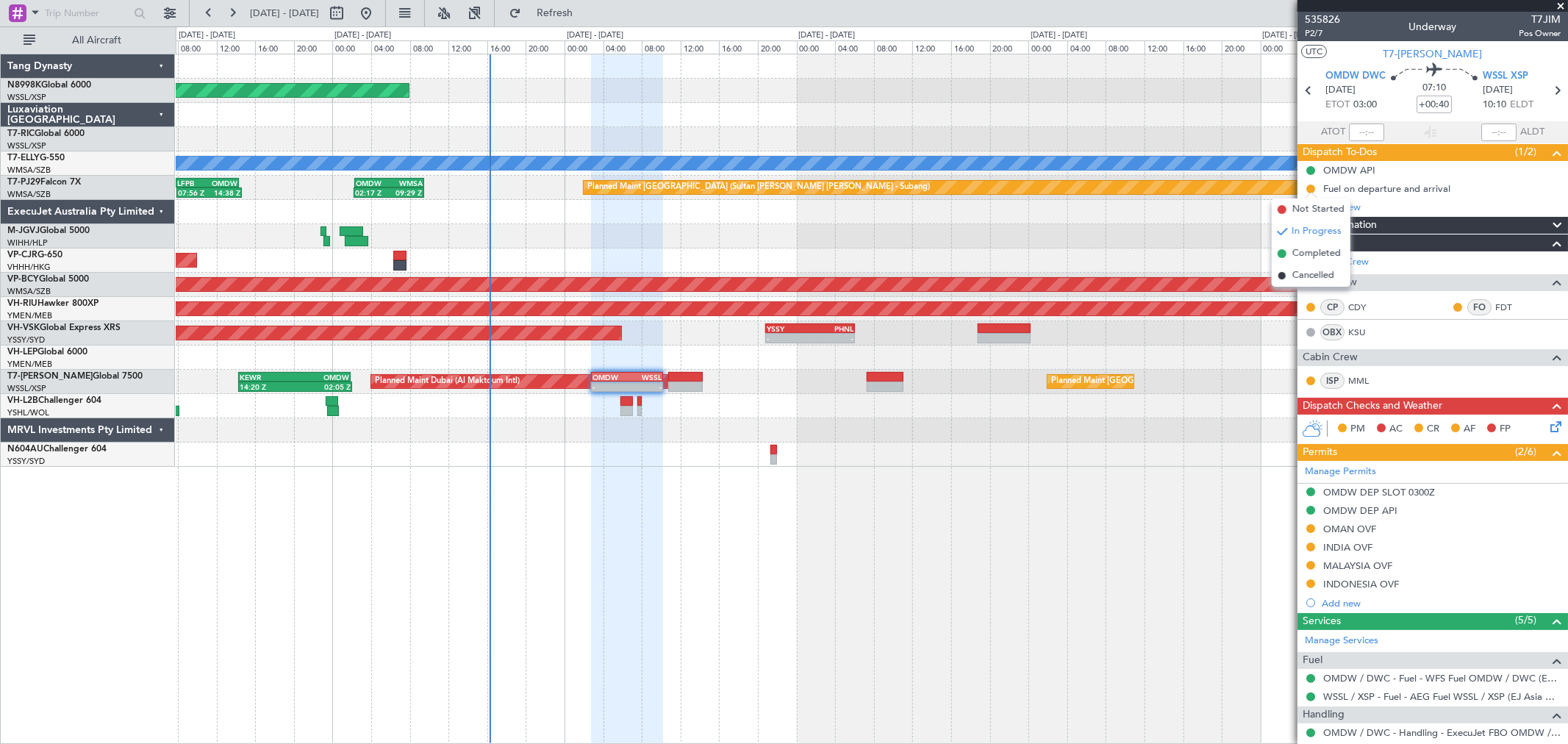
click at [1304, 251] on span "Completed" at bounding box center [1316, 254] width 48 height 15
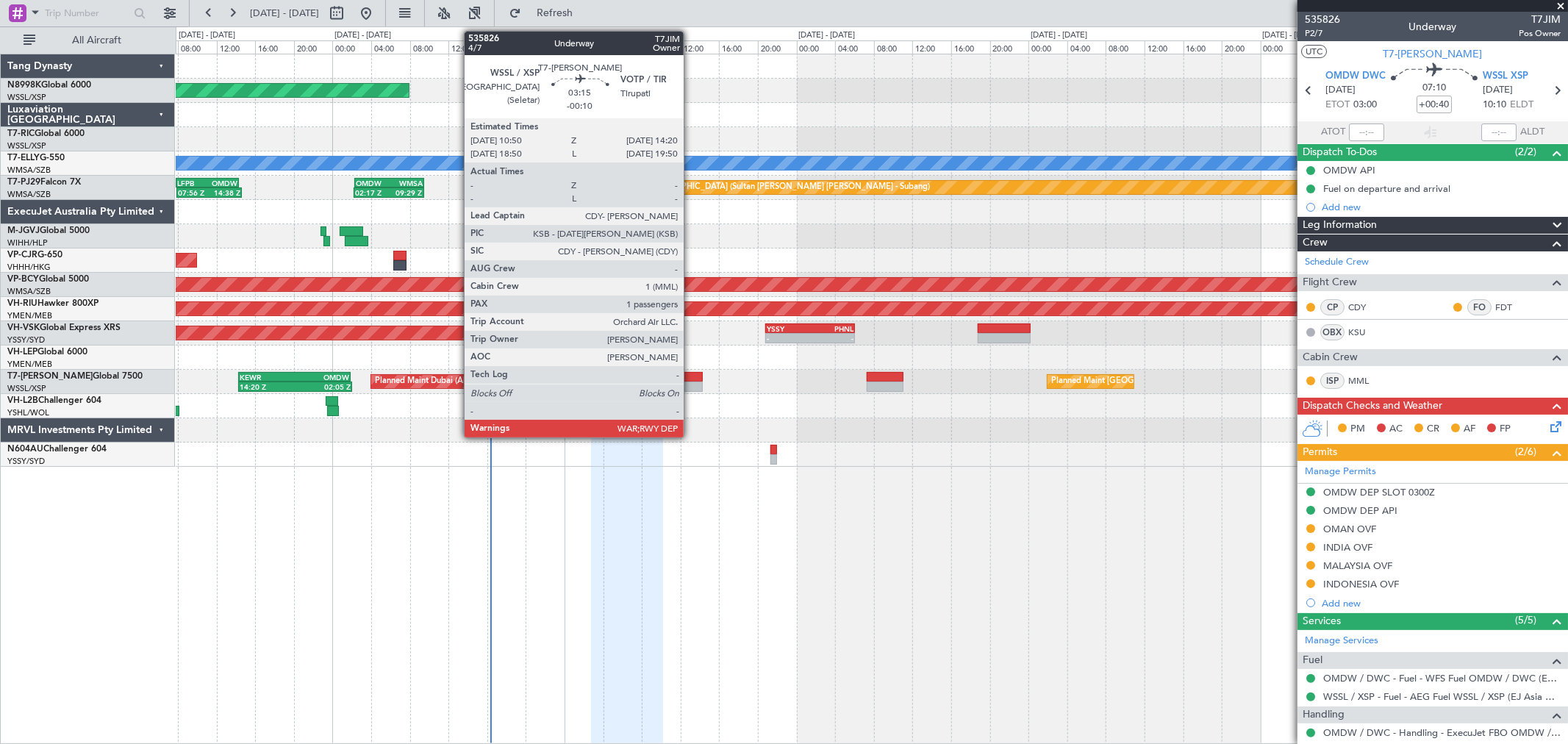
click at [691, 375] on div at bounding box center [686, 377] width 35 height 10
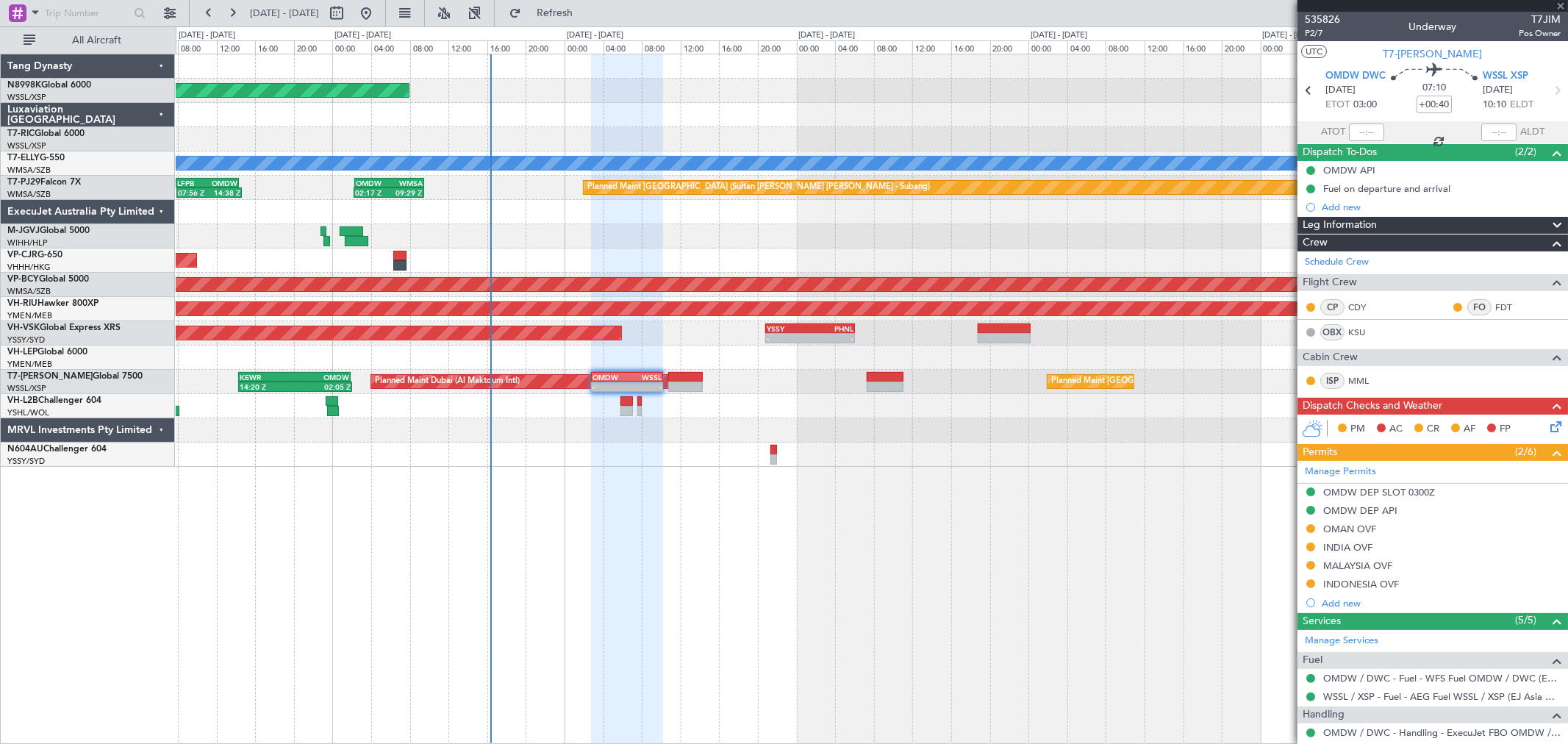
type input "-00:10"
type input "1"
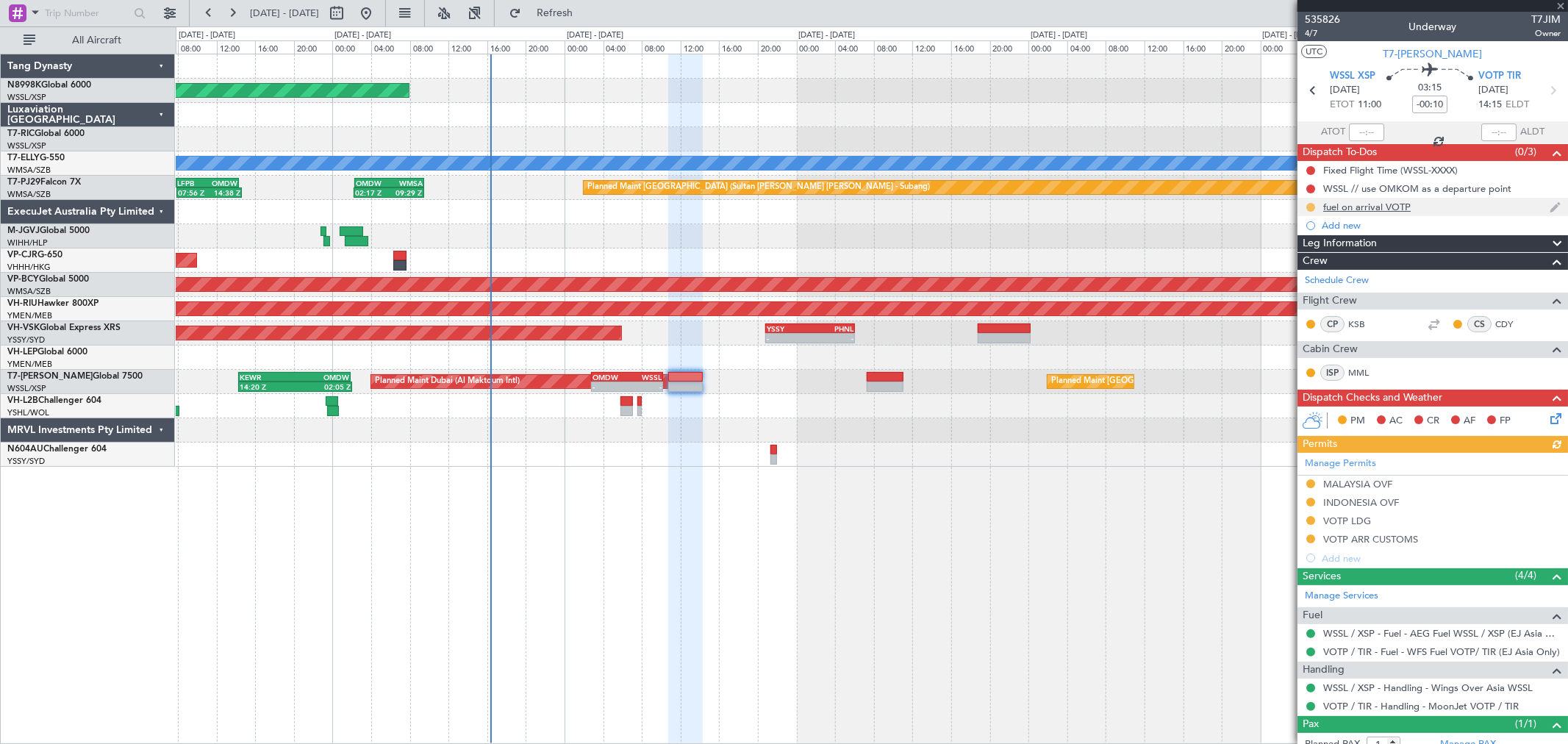
click at [1309, 204] on button at bounding box center [1311, 207] width 9 height 9
click at [1296, 270] on span "Completed" at bounding box center [1316, 272] width 48 height 15
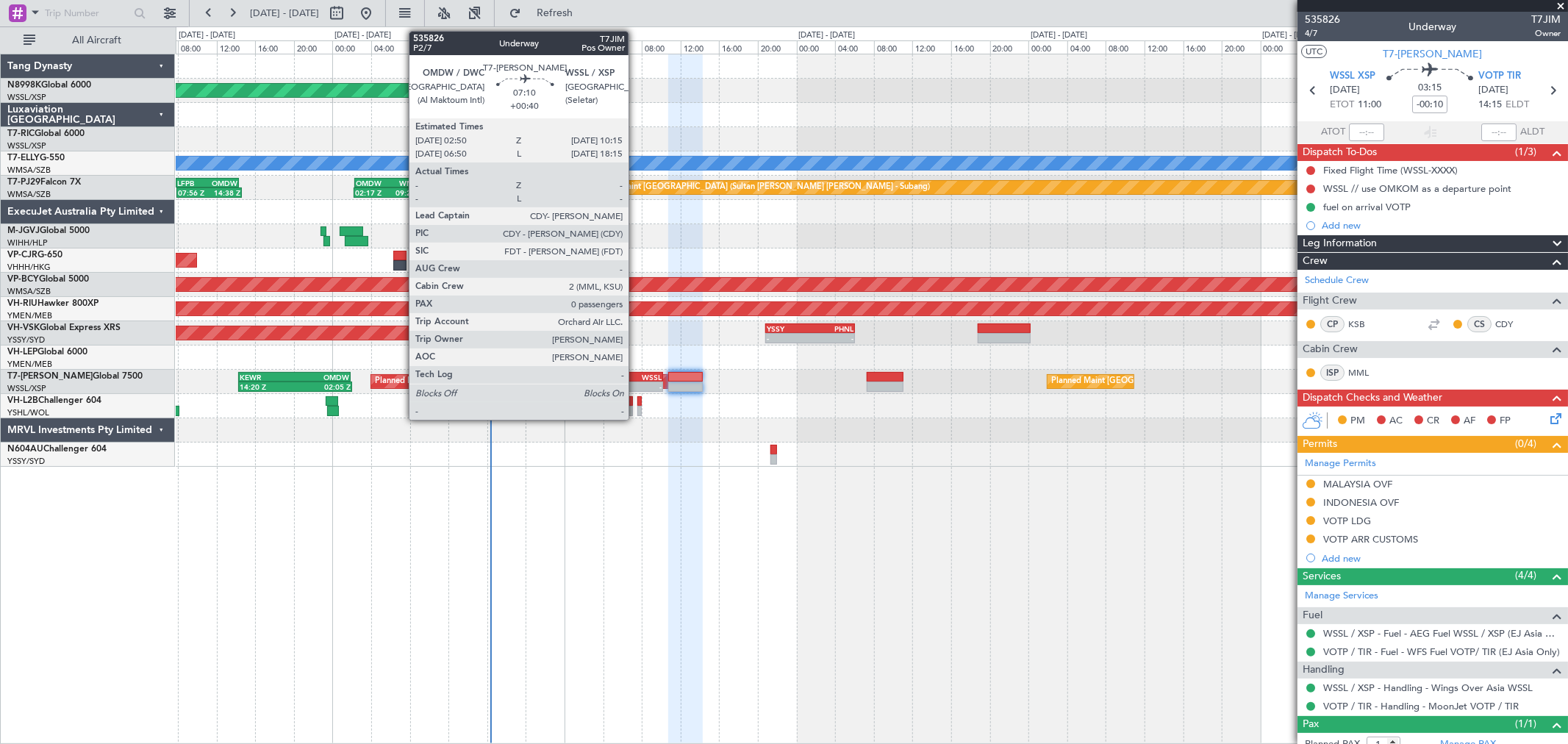
click at [637, 378] on div "WSSL" at bounding box center [644, 377] width 35 height 9
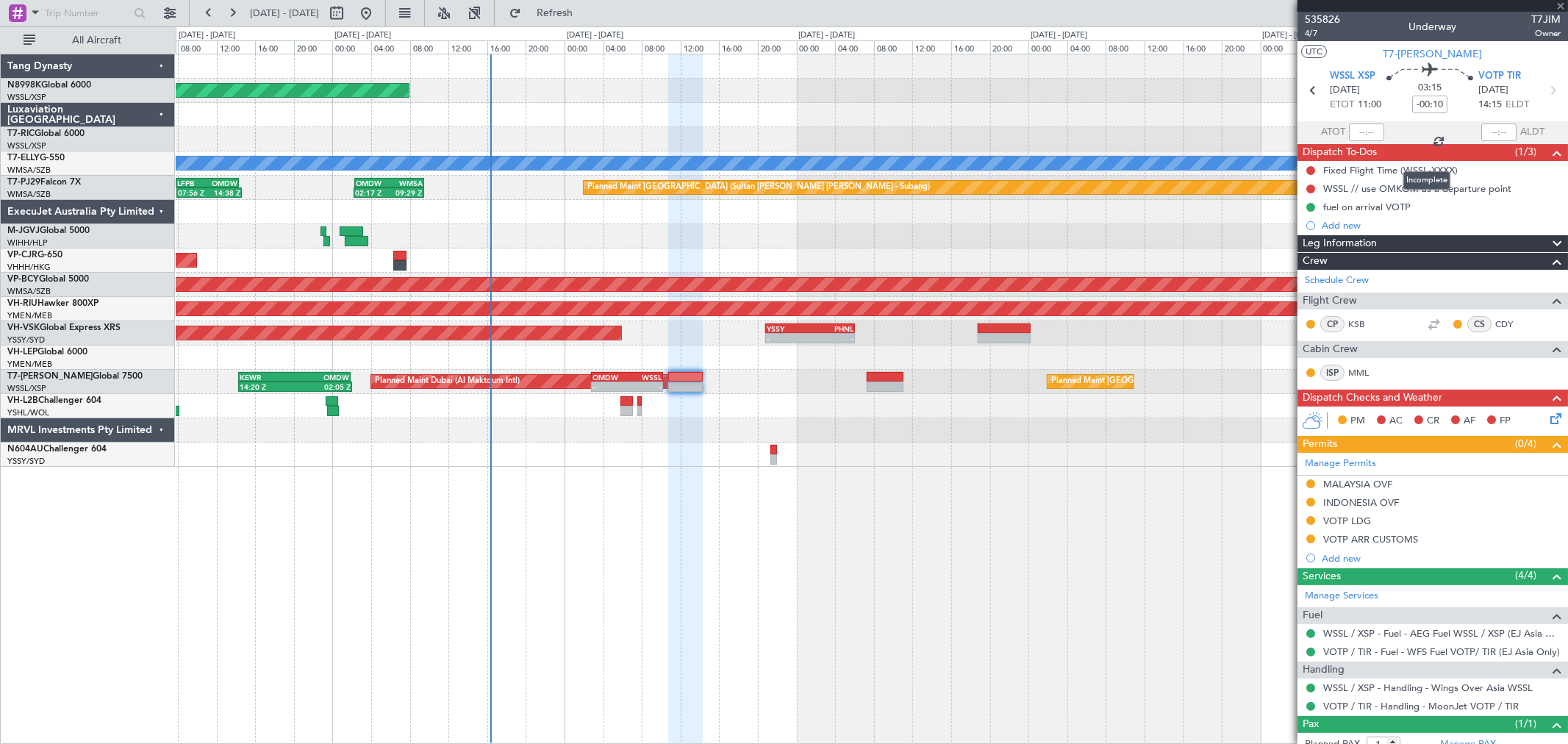
type input "+00:40"
type input "0"
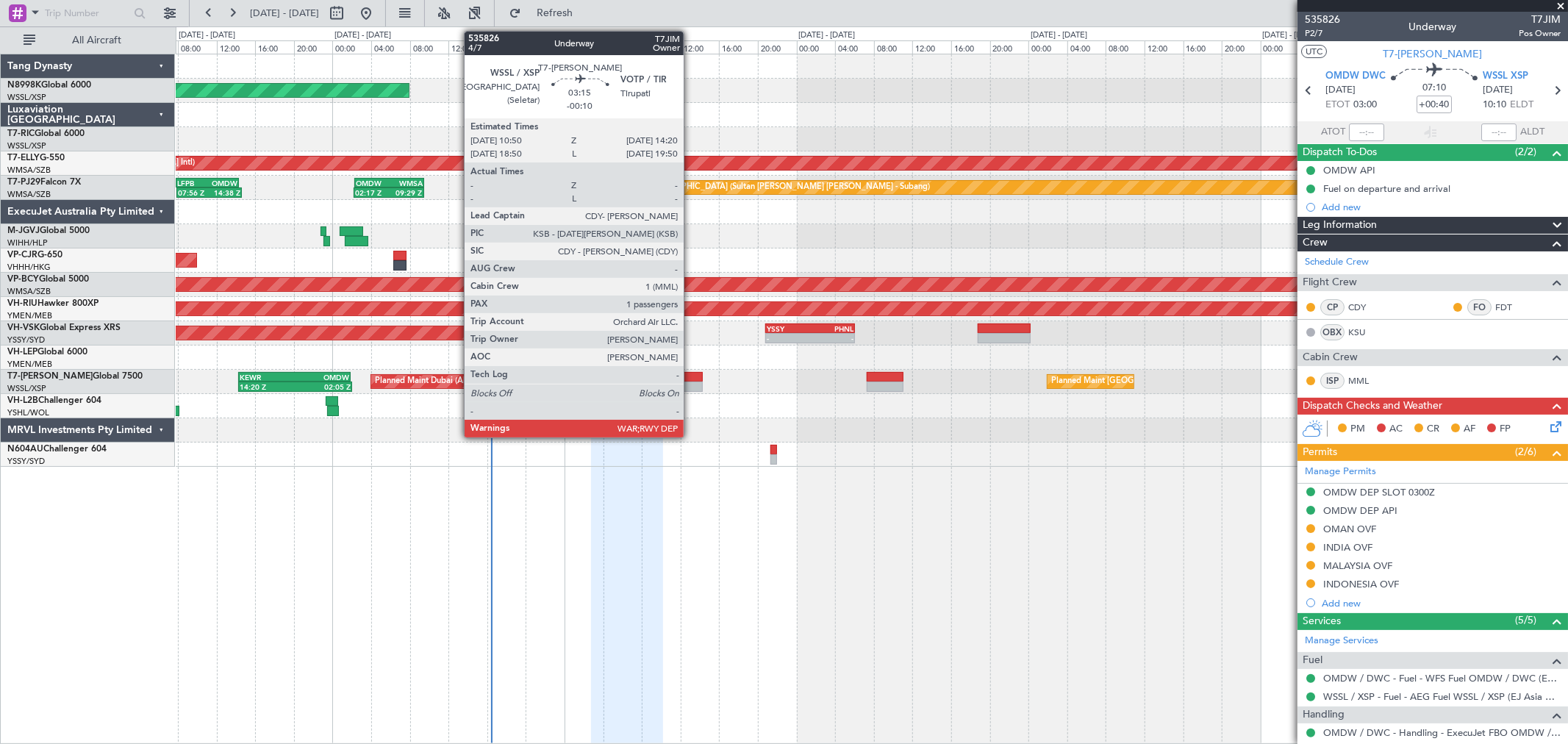
click at [691, 380] on div at bounding box center [686, 377] width 35 height 10
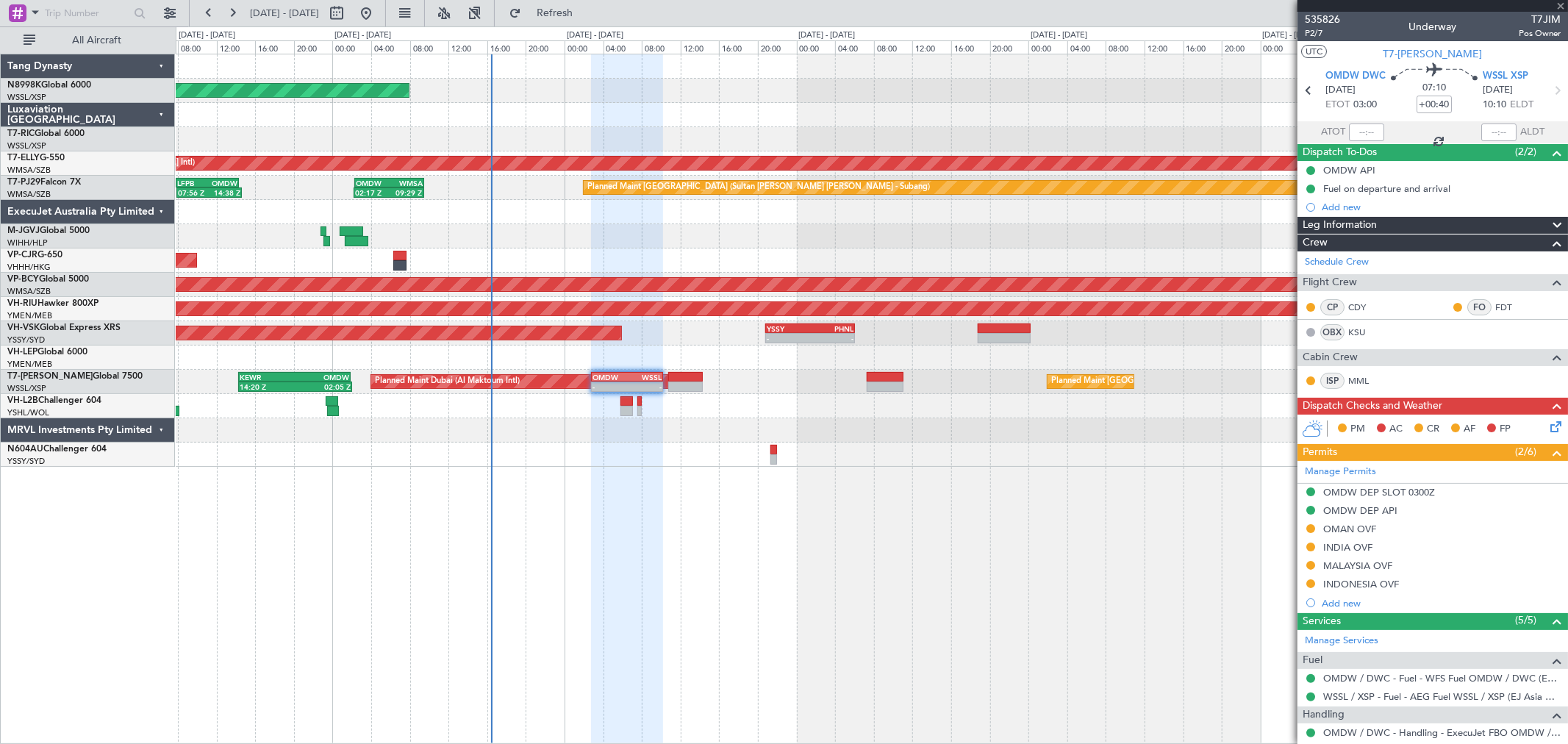
type input "-00:10"
type input "1"
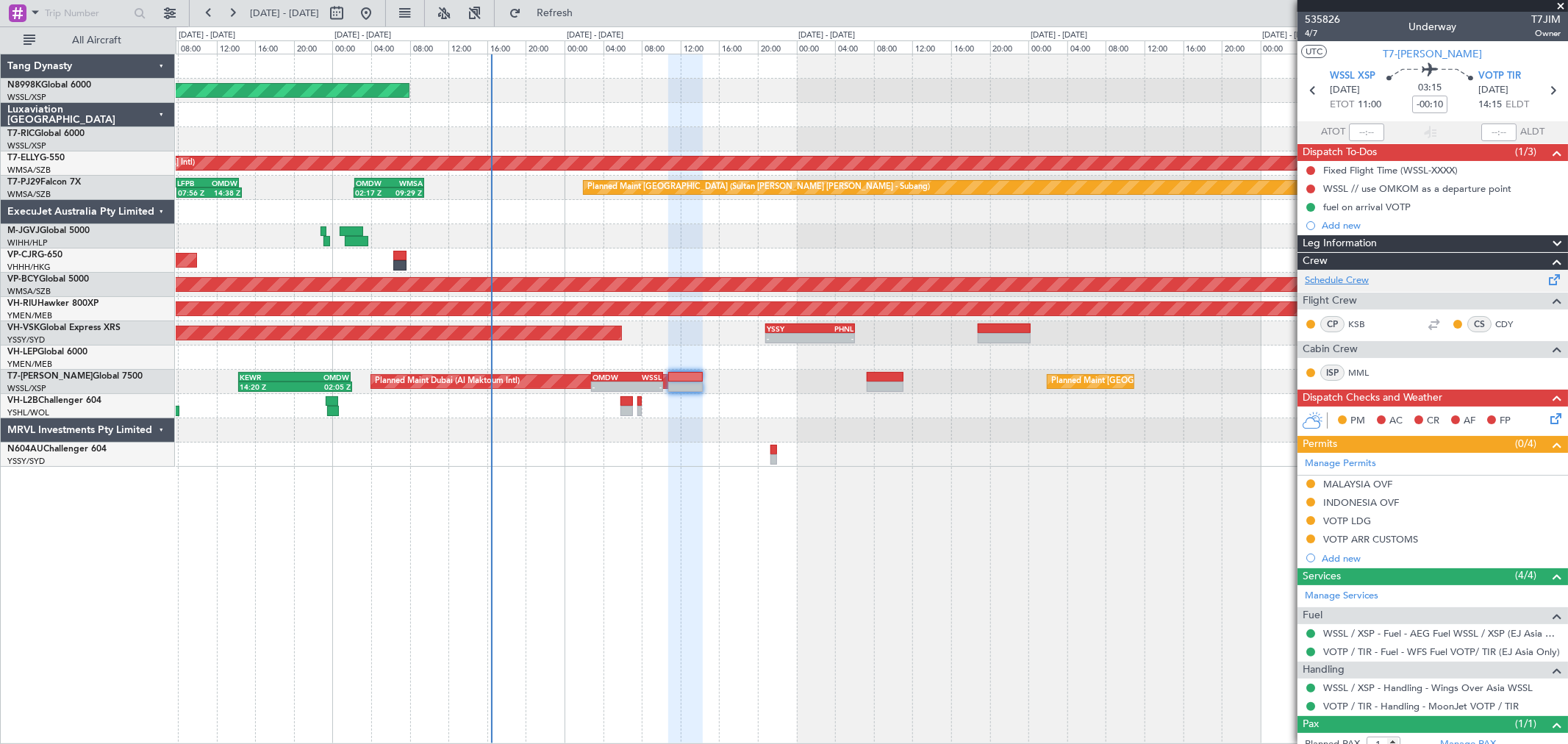
click at [1334, 282] on link "Schedule Crew" at bounding box center [1337, 281] width 64 height 15
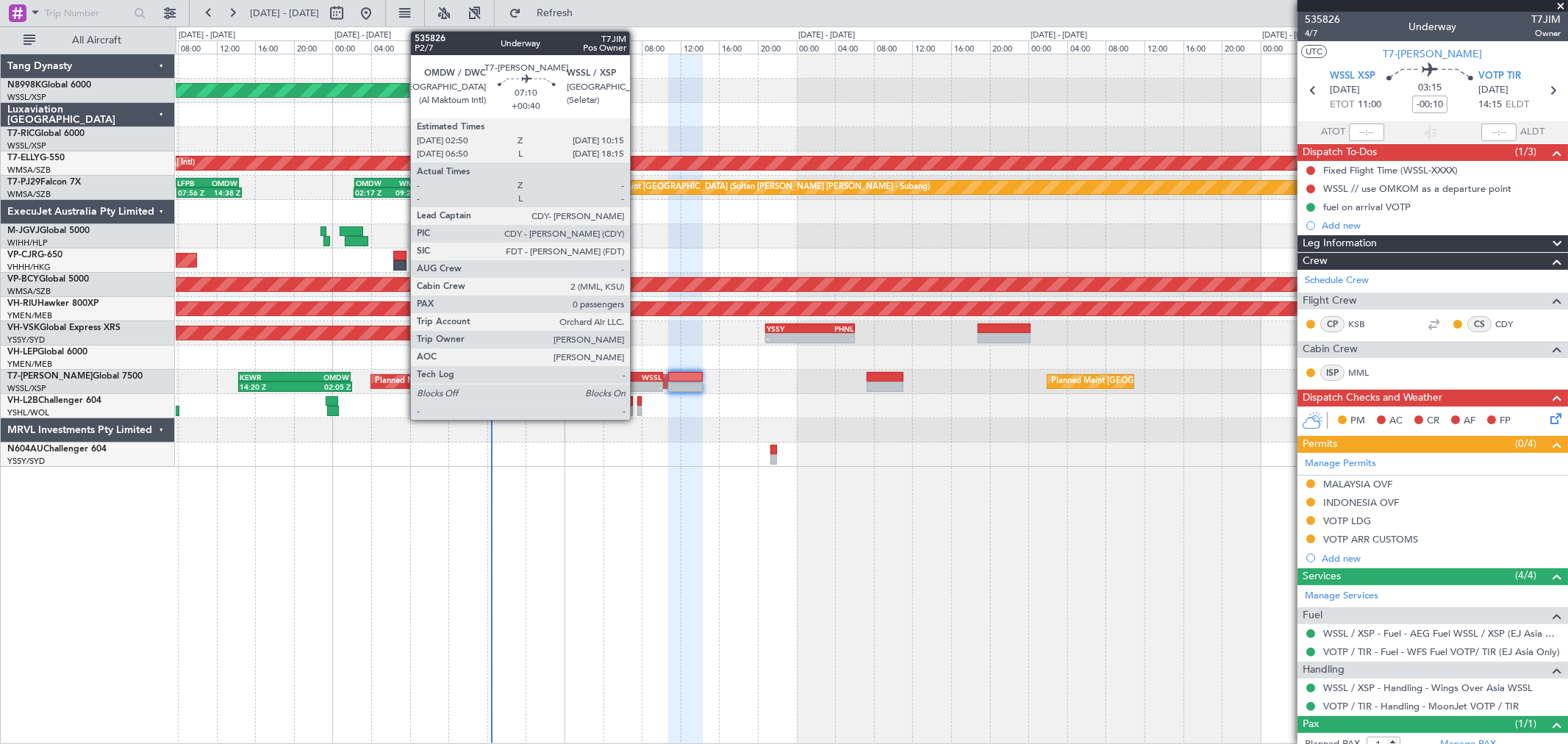
click at [634, 372] on div "WSSL" at bounding box center [644, 377] width 35 height 9
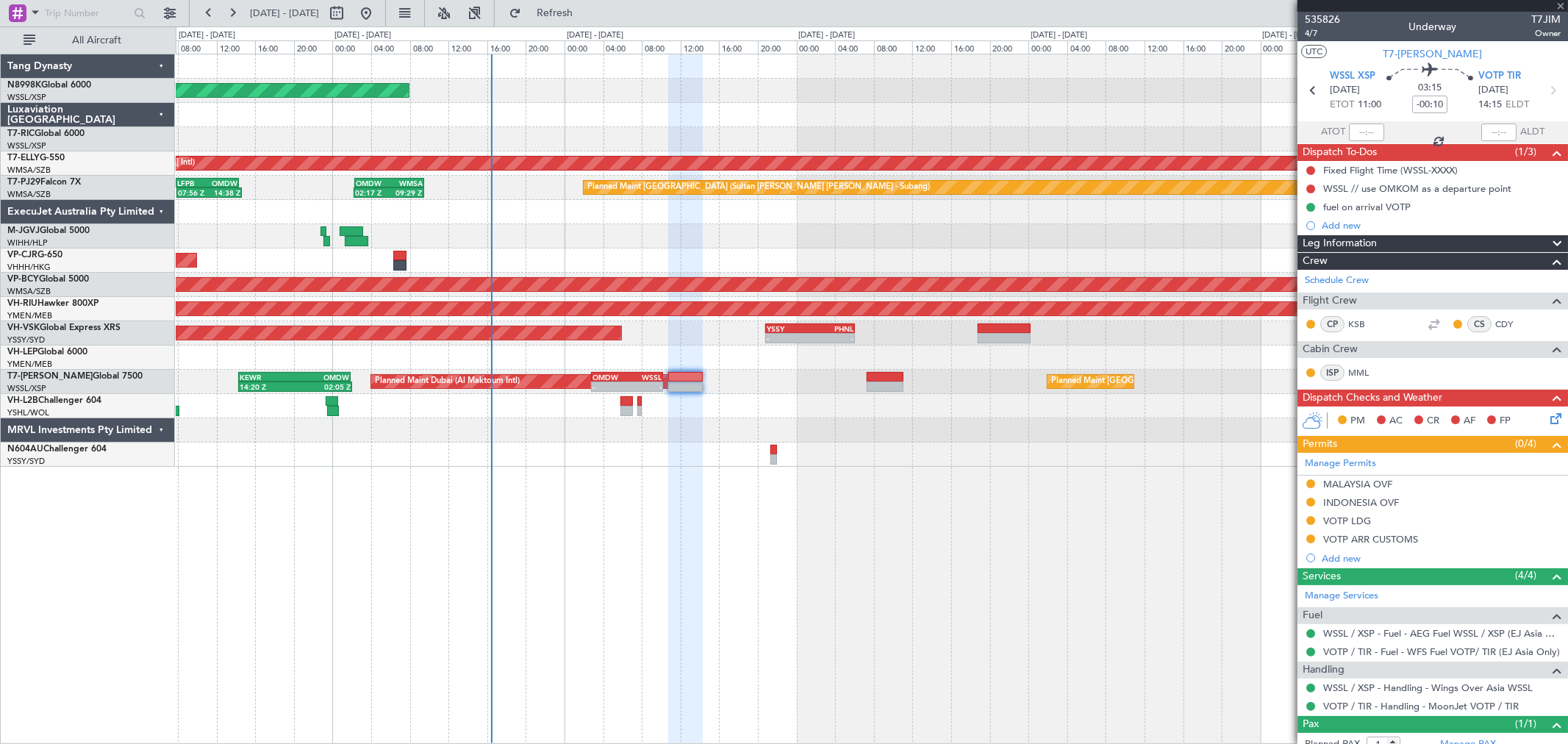
type input "+00:40"
type input "0"
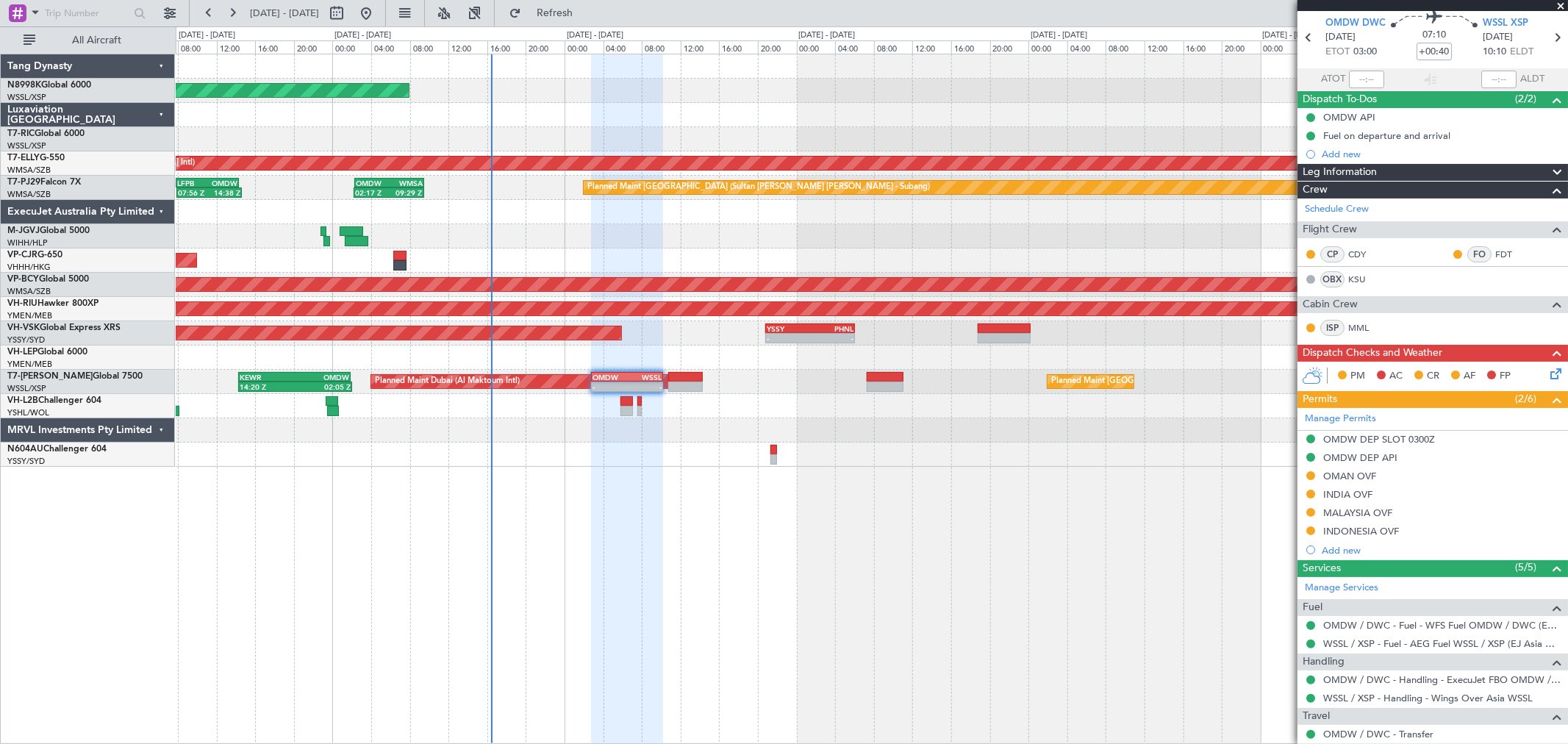
scroll to position [93, 0]
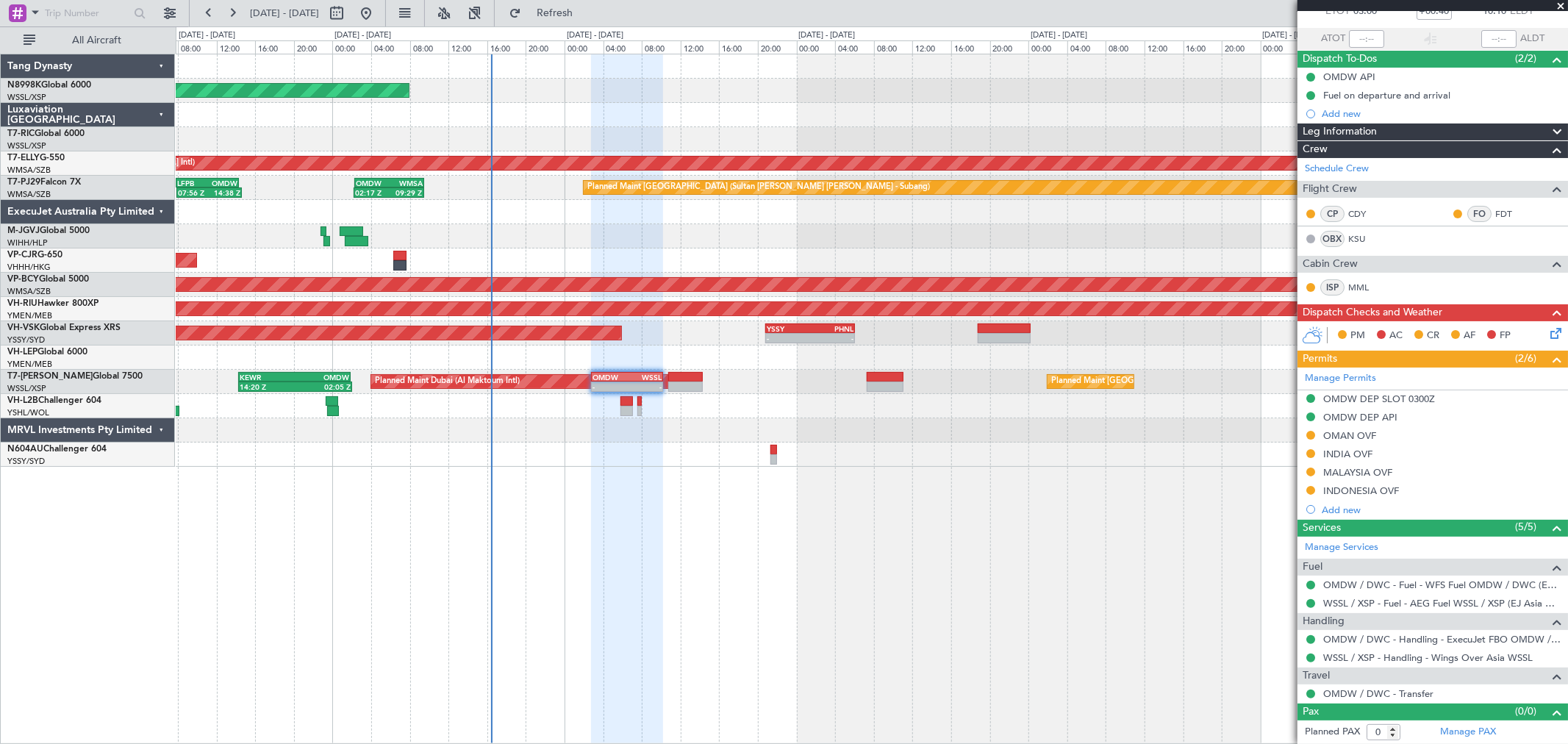
click at [1359, 685] on mat-tooltip-component "OMDW / DWC - Transfer" at bounding box center [1377, 668] width 118 height 39
click at [1354, 688] on link "OMDW / DWC - Transfer" at bounding box center [1378, 693] width 111 height 13
